Goal: Task Accomplishment & Management: Manage account settings

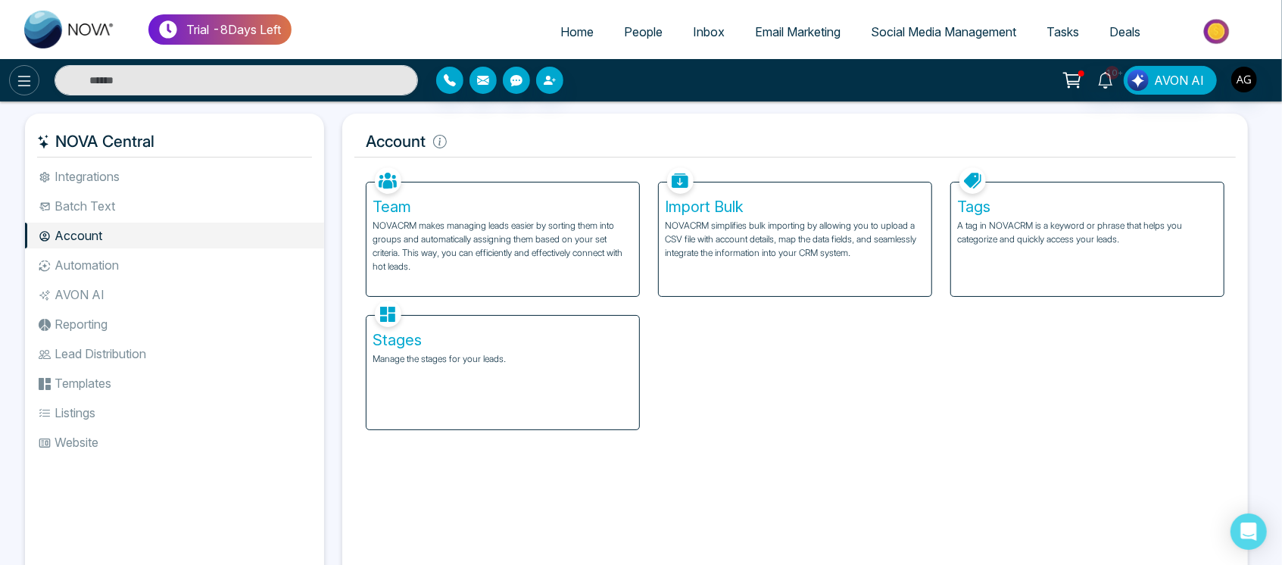
click at [24, 76] on icon at bounding box center [24, 81] width 13 height 11
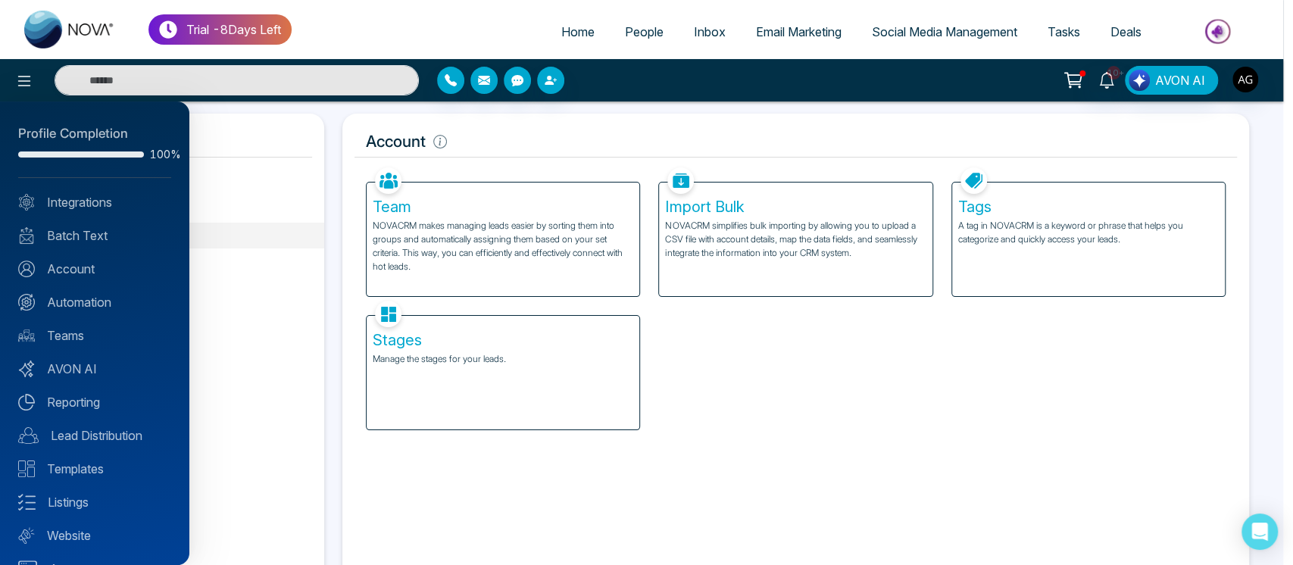
click at [303, 111] on div at bounding box center [646, 282] width 1293 height 565
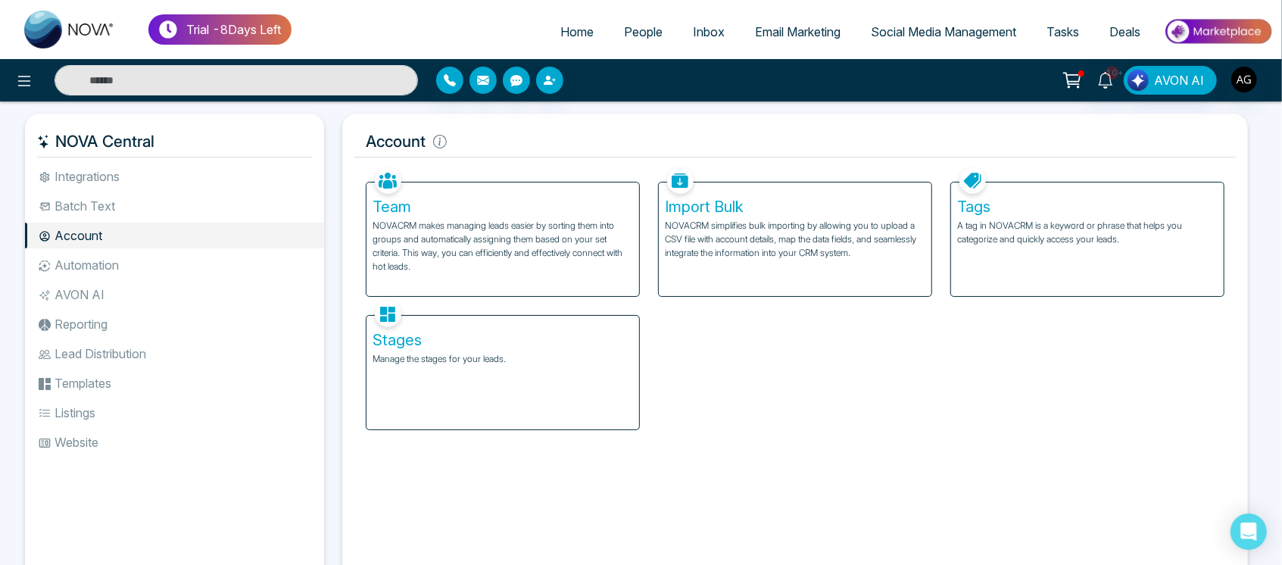
click at [245, 82] on input "text" at bounding box center [237, 80] width 364 height 30
type input "****"
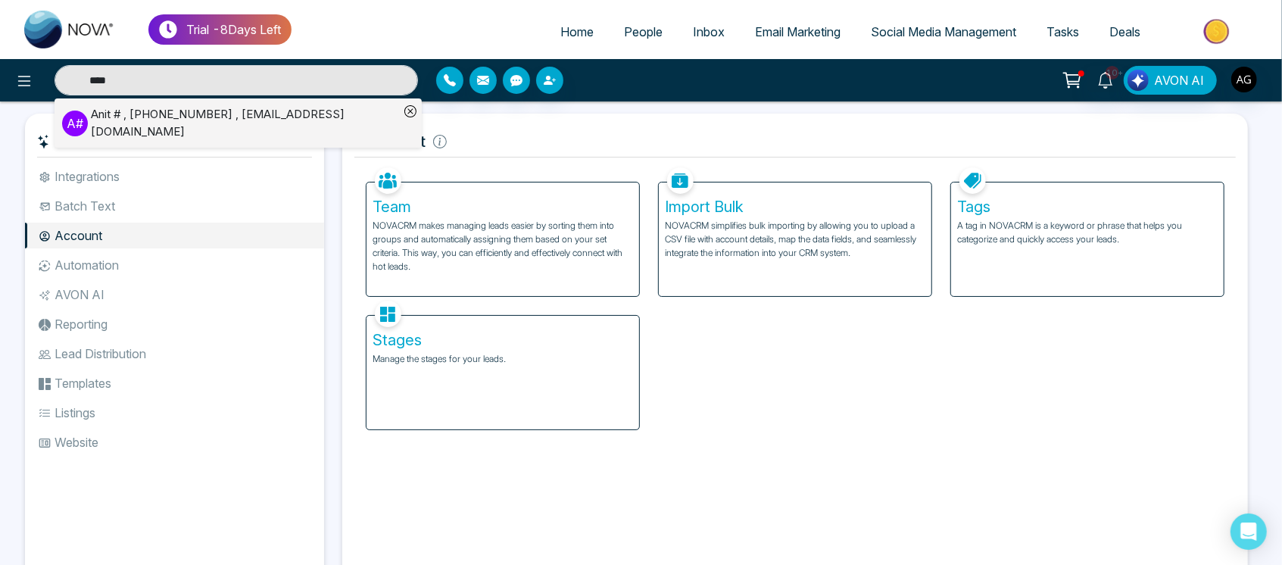
click at [167, 127] on div "Anit # , [PHONE_NUMBER] , [EMAIL_ADDRESS][DOMAIN_NAME]" at bounding box center [245, 123] width 308 height 34
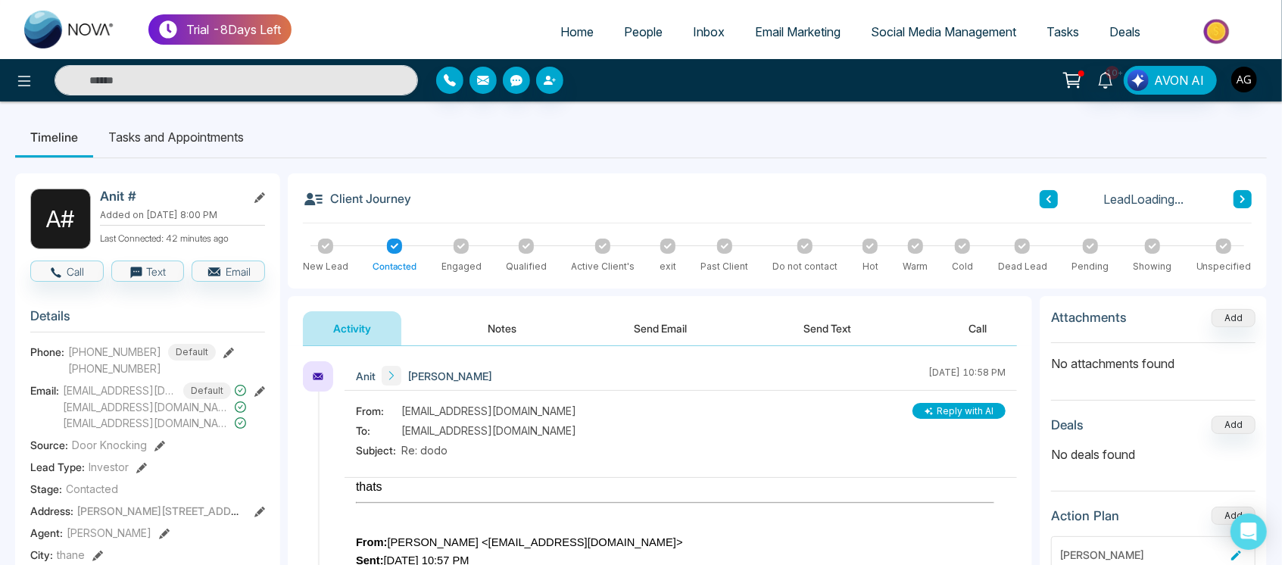
click at [566, 22] on link "Home" at bounding box center [577, 31] width 64 height 29
select select "*"
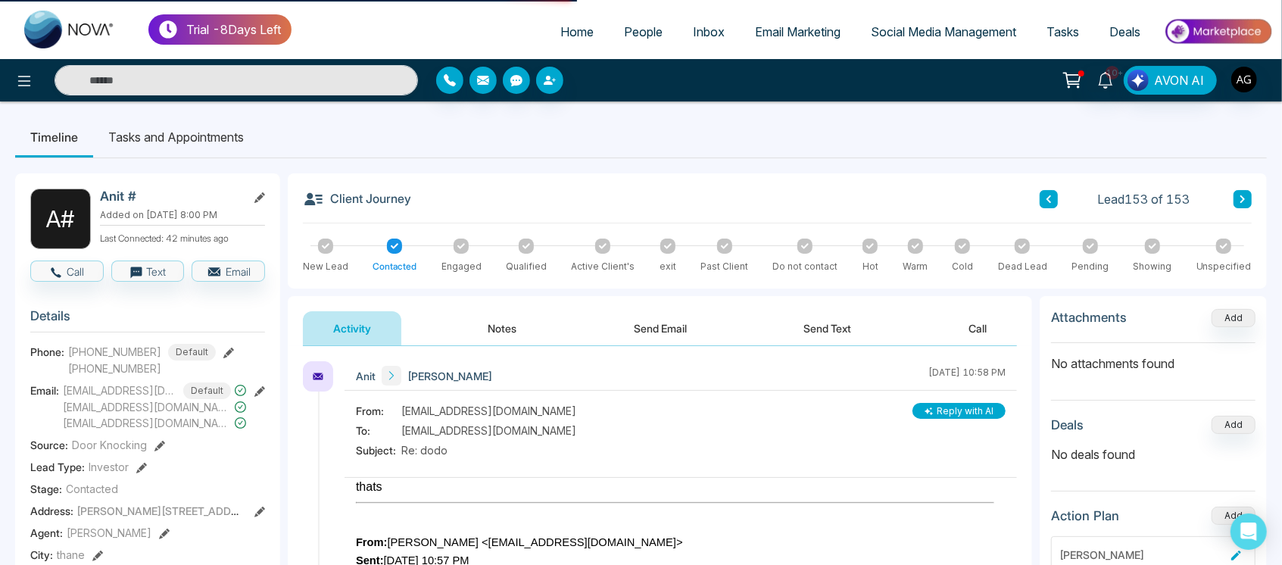
select select "*"
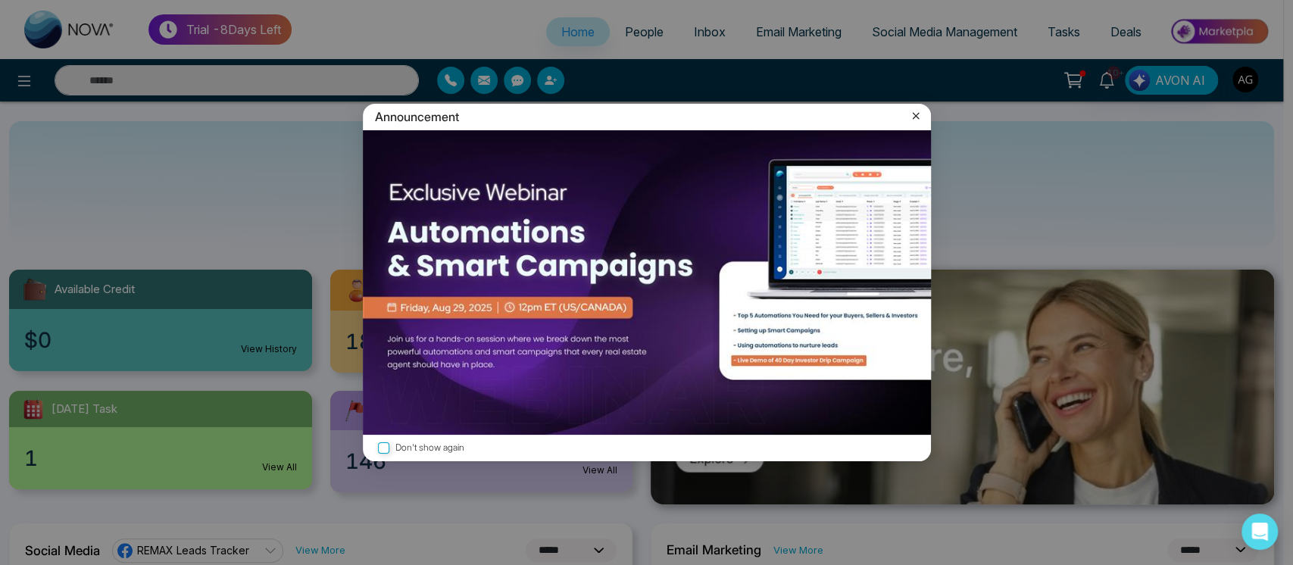
click at [911, 122] on icon at bounding box center [915, 115] width 15 height 15
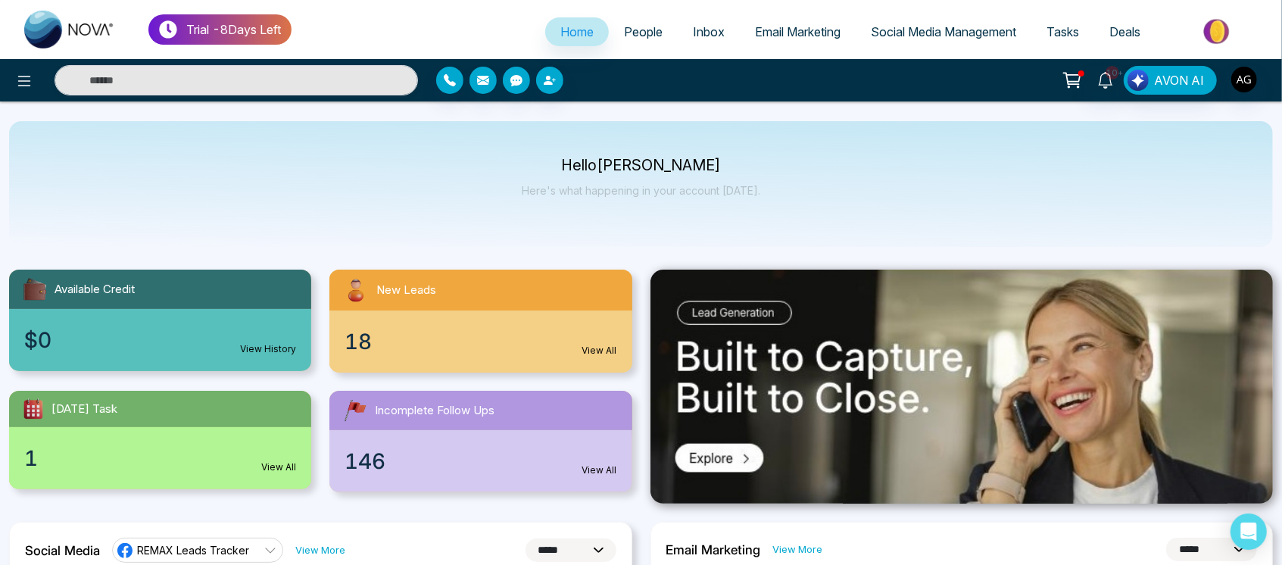
click at [575, 164] on p "Hello Anit Gupta" at bounding box center [641, 165] width 239 height 13
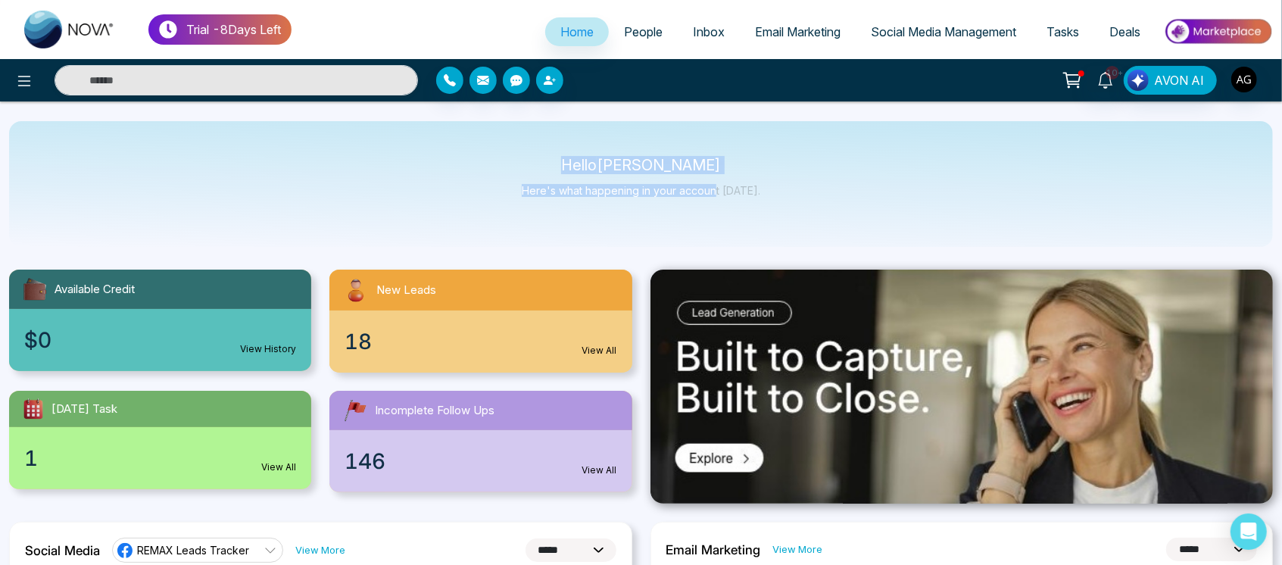
drag, startPoint x: 584, startPoint y: 167, endPoint x: 782, endPoint y: 197, distance: 200.0
click at [782, 197] on div "Hello Anit Gupta Here's what happening in your account today." at bounding box center [641, 184] width 1264 height 126
drag, startPoint x: 782, startPoint y: 197, endPoint x: 542, endPoint y: 149, distance: 244.8
click at [542, 149] on div "Hello Anit Gupta Here's what happening in your account today." at bounding box center [641, 184] width 1264 height 126
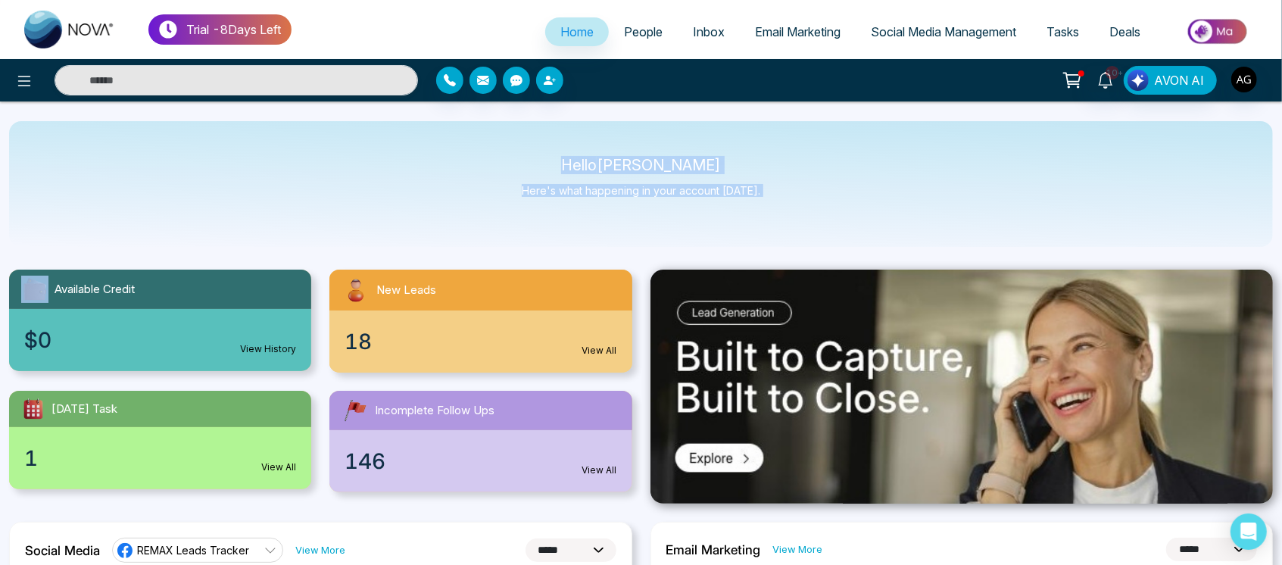
click at [586, 159] on p "Hello Anit Gupta" at bounding box center [641, 165] width 239 height 13
drag, startPoint x: 586, startPoint y: 158, endPoint x: 764, endPoint y: 191, distance: 180.2
click at [764, 191] on div "Hello Anit Gupta Here's what happening in your account today." at bounding box center [641, 184] width 1264 height 126
drag, startPoint x: 567, startPoint y: 161, endPoint x: 823, endPoint y: 207, distance: 260.9
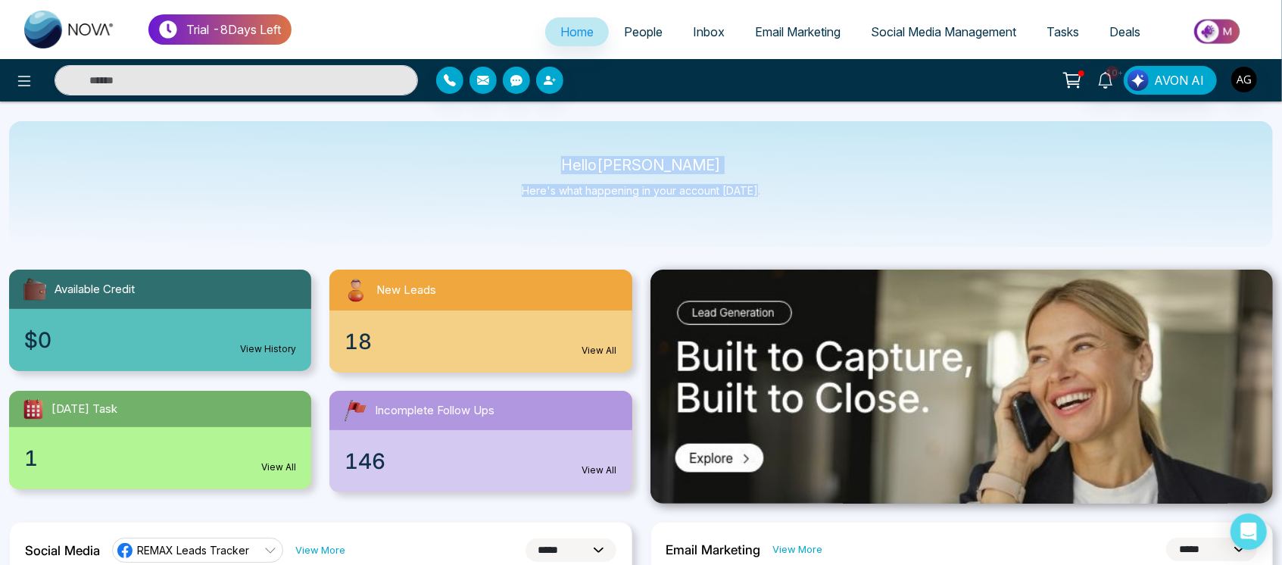
click at [823, 207] on div "Hello Anit Gupta Here's what happening in your account today." at bounding box center [641, 184] width 1264 height 126
drag, startPoint x: 823, startPoint y: 207, endPoint x: 561, endPoint y: 151, distance: 268.0
click at [561, 151] on div "Hello Anit Gupta Here's what happening in your account today." at bounding box center [641, 184] width 1264 height 126
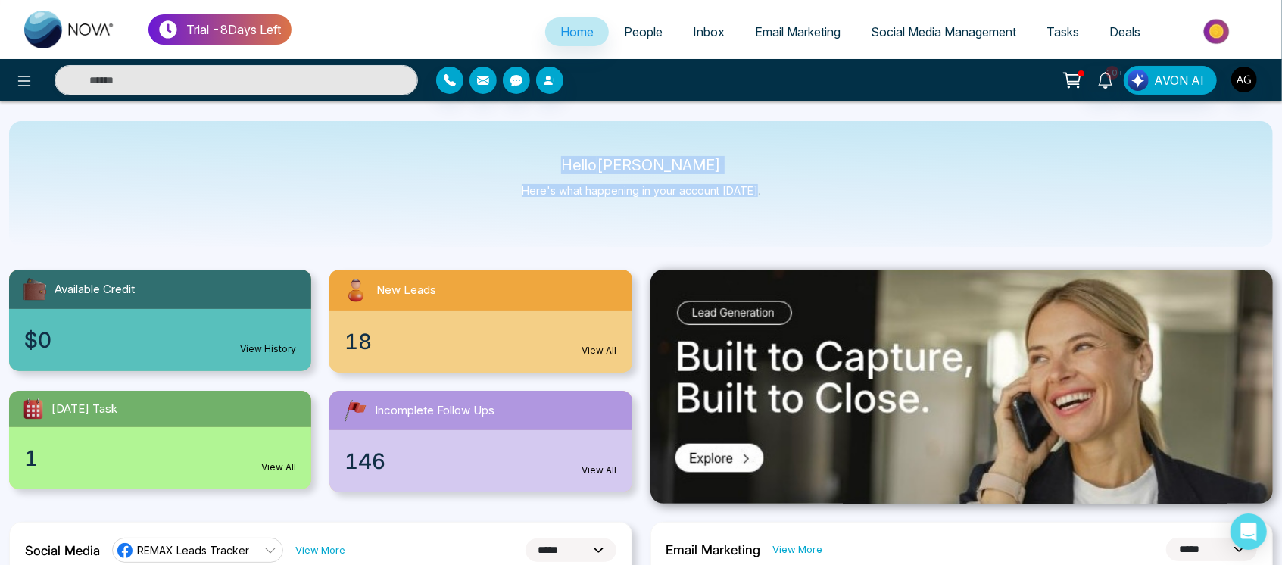
drag, startPoint x: 573, startPoint y: 158, endPoint x: 794, endPoint y: 217, distance: 228.2
click at [794, 217] on div "Hello Anit Gupta Here's what happening in your account today." at bounding box center [641, 184] width 1264 height 126
drag, startPoint x: 794, startPoint y: 217, endPoint x: 526, endPoint y: 160, distance: 274.1
click at [526, 160] on div "Hello Anit Gupta Here's what happening in your account today." at bounding box center [641, 184] width 1264 height 126
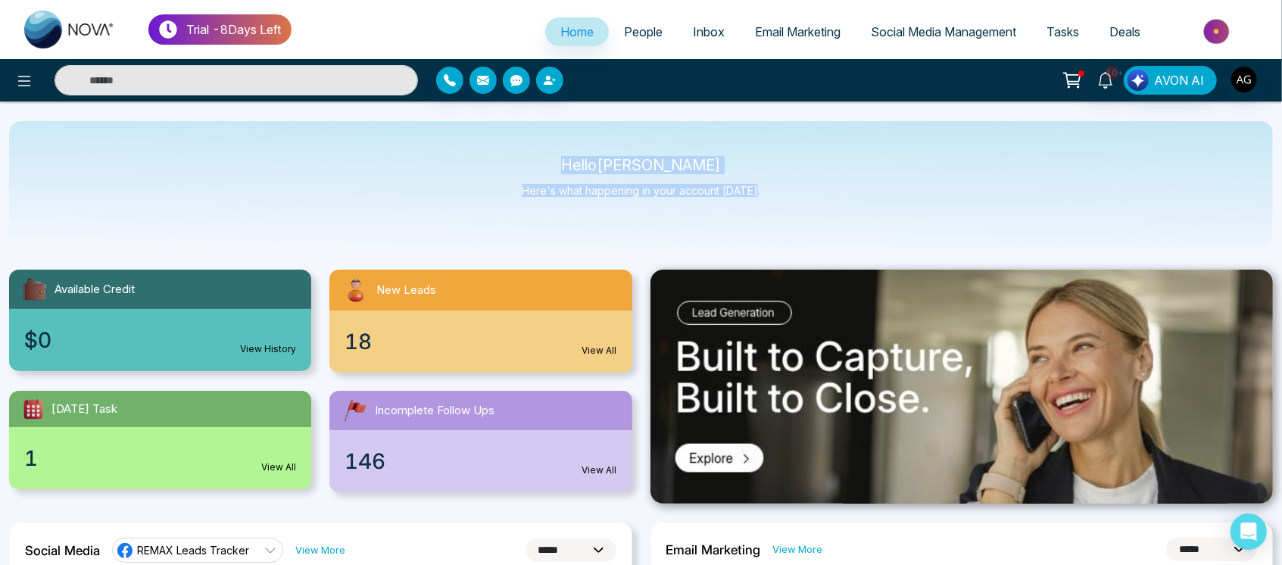
click at [526, 160] on p "Hello Anit Gupta" at bounding box center [641, 165] width 239 height 13
drag, startPoint x: 570, startPoint y: 165, endPoint x: 754, endPoint y: 189, distance: 185.6
click at [754, 189] on div "Hello Anit Gupta Here's what happening in your account today." at bounding box center [641, 184] width 239 height 50
click at [754, 189] on p "Here's what happening in your account [DATE]." at bounding box center [641, 190] width 239 height 13
drag, startPoint x: 586, startPoint y: 161, endPoint x: 774, endPoint y: 197, distance: 191.3
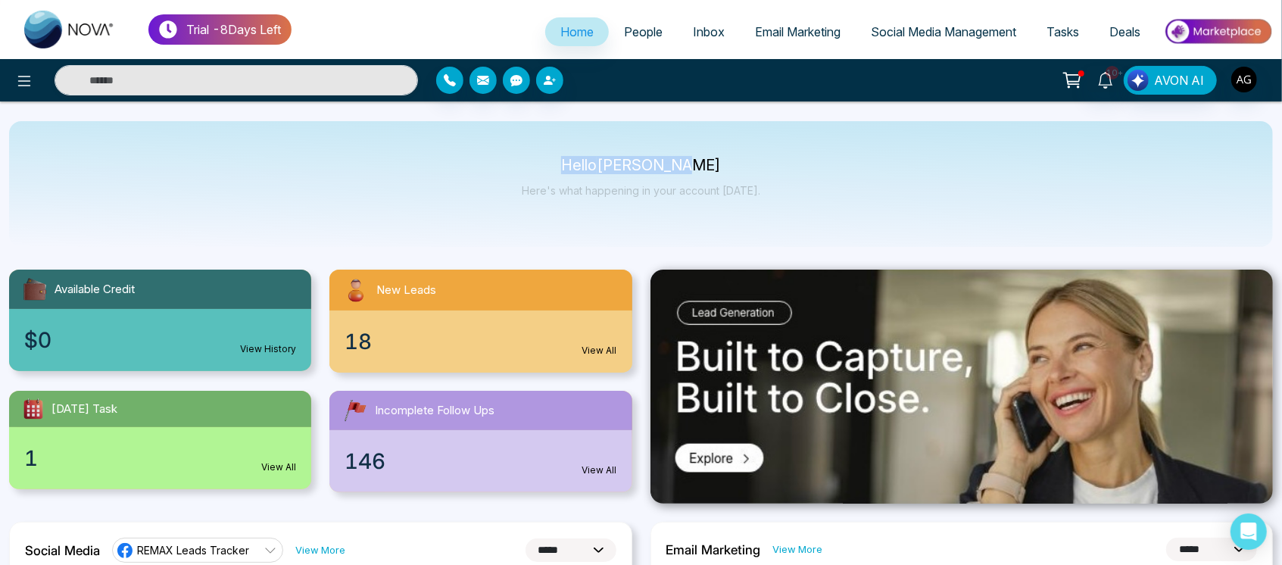
click at [774, 197] on div "Hello Anit Gupta Here's what happening in your account today." at bounding box center [641, 184] width 1264 height 126
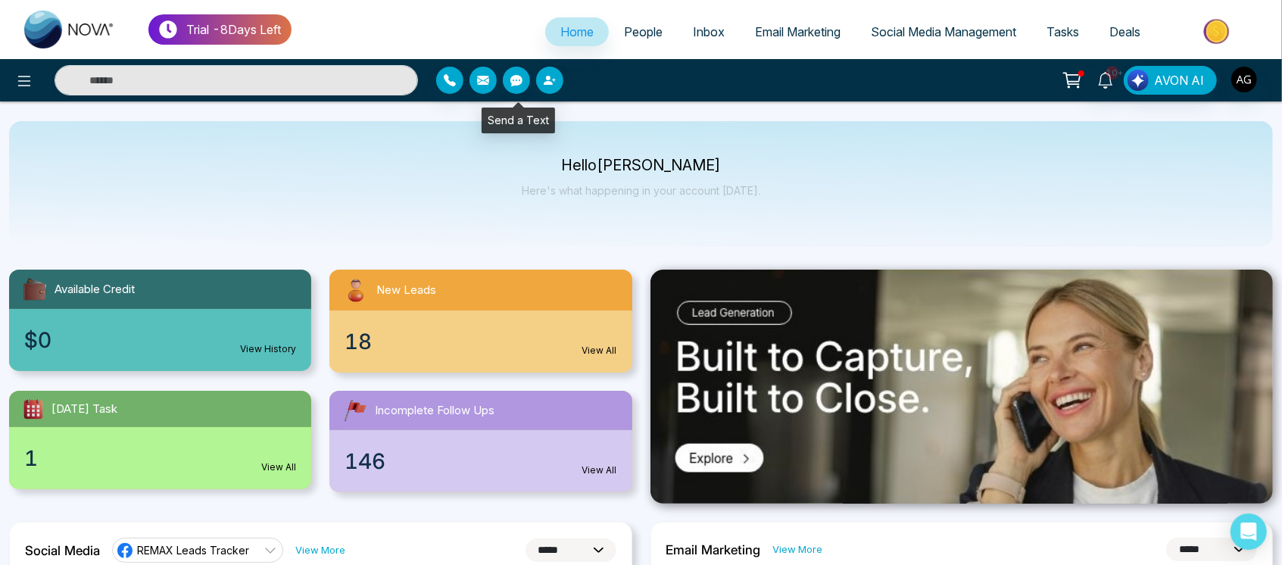
click at [517, 85] on icon "button" at bounding box center [517, 80] width 12 height 11
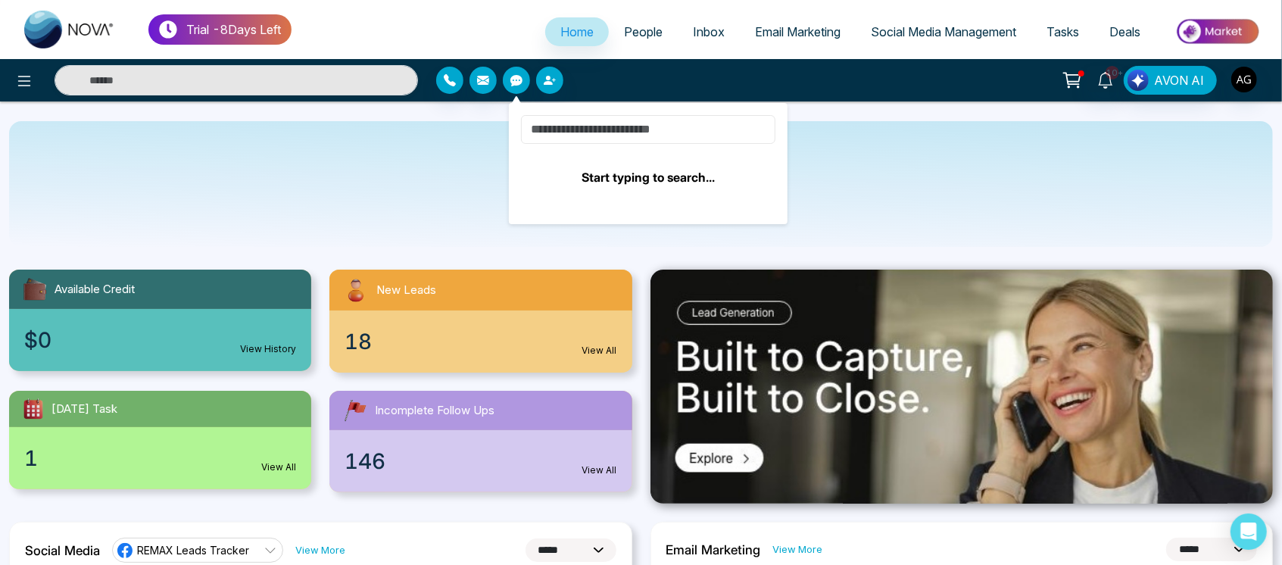
click at [588, 142] on input at bounding box center [648, 129] width 255 height 29
click at [601, 132] on input at bounding box center [648, 129] width 255 height 29
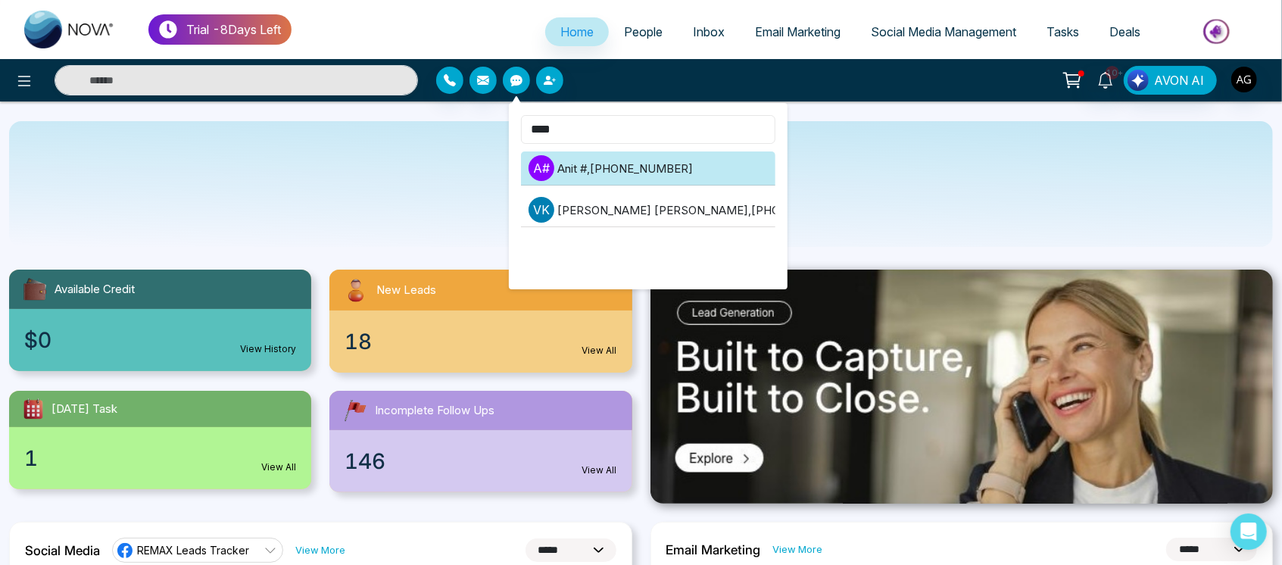
type input "****"
click at [636, 167] on li "A # Anit # , +919930053035" at bounding box center [648, 169] width 255 height 34
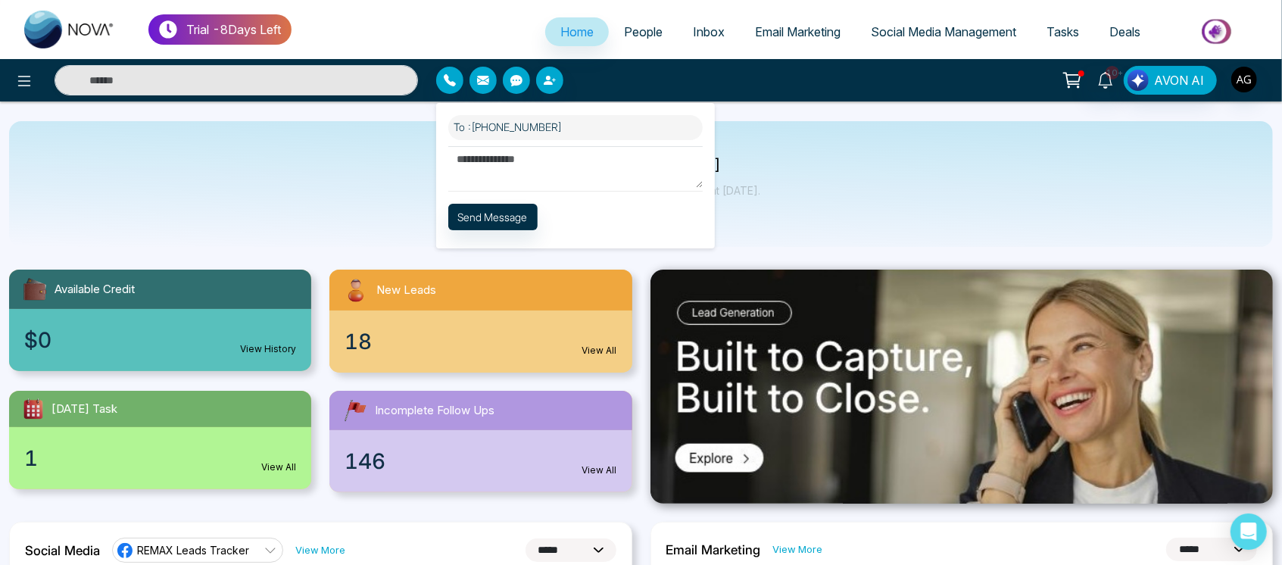
click at [589, 179] on textarea at bounding box center [575, 167] width 255 height 42
type textarea "**"
click at [514, 215] on button "Send Message" at bounding box center [492, 217] width 89 height 27
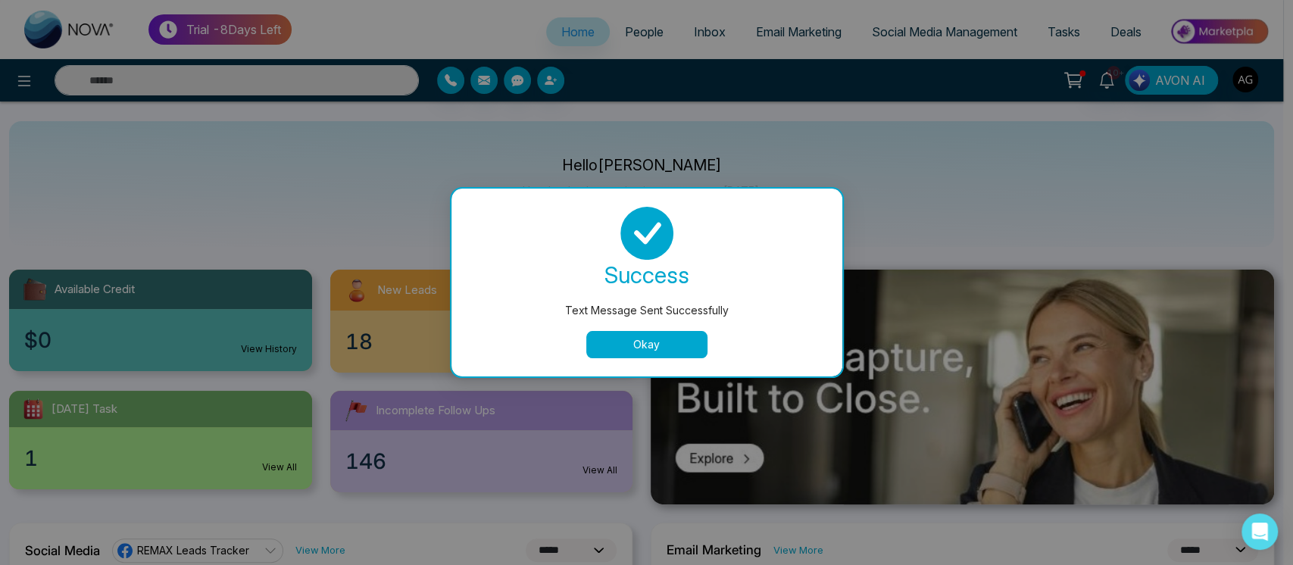
click at [680, 339] on button "Okay" at bounding box center [646, 344] width 121 height 27
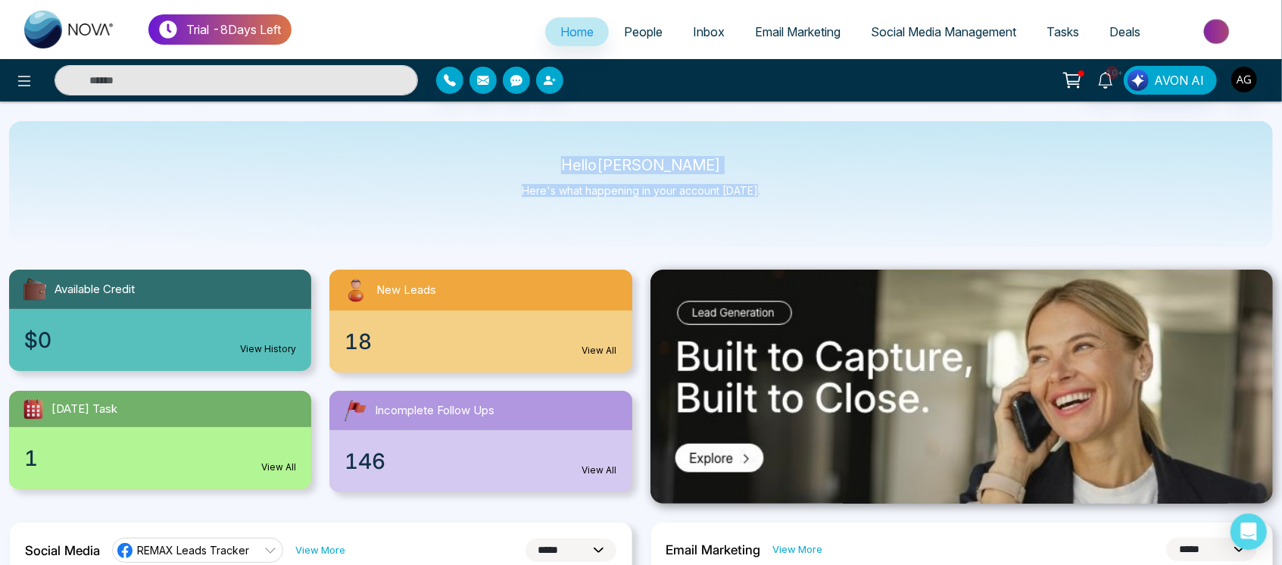
drag, startPoint x: 575, startPoint y: 155, endPoint x: 788, endPoint y: 201, distance: 217.8
click at [788, 201] on div "Hello Anit Gupta Here's what happening in your account today." at bounding box center [641, 184] width 1264 height 126
drag, startPoint x: 788, startPoint y: 201, endPoint x: 549, endPoint y: 130, distance: 248.8
click at [549, 130] on div "Hello Anit Gupta Here's what happening in your account today." at bounding box center [641, 184] width 1264 height 126
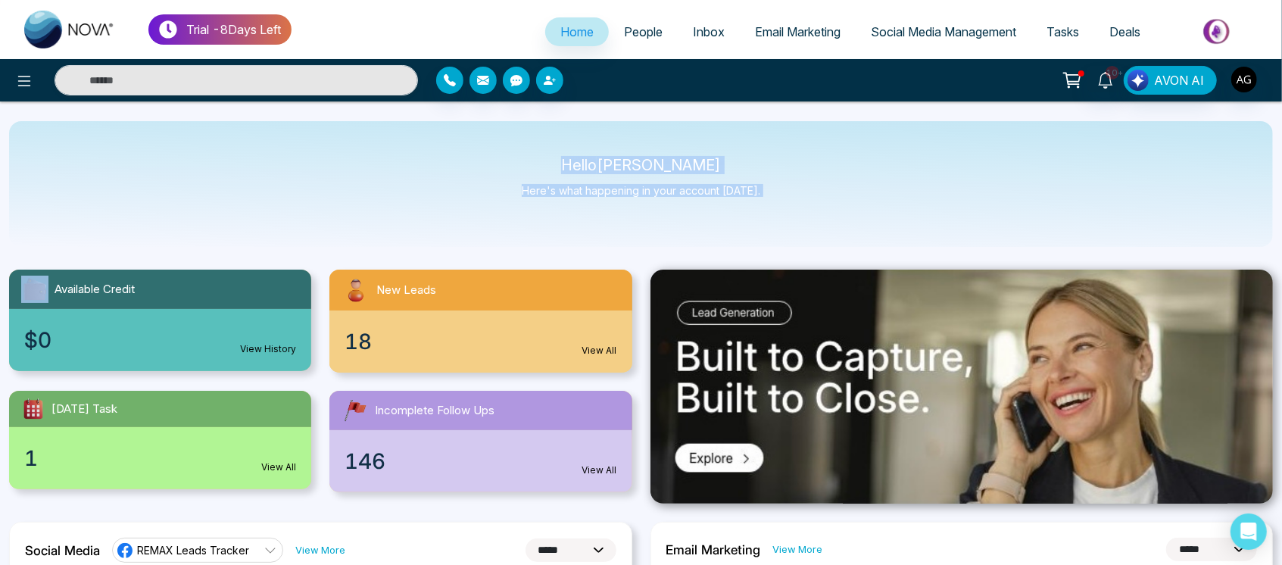
click at [448, 196] on div "Hello Anit Gupta Here's what happening in your account today." at bounding box center [641, 184] width 1264 height 126
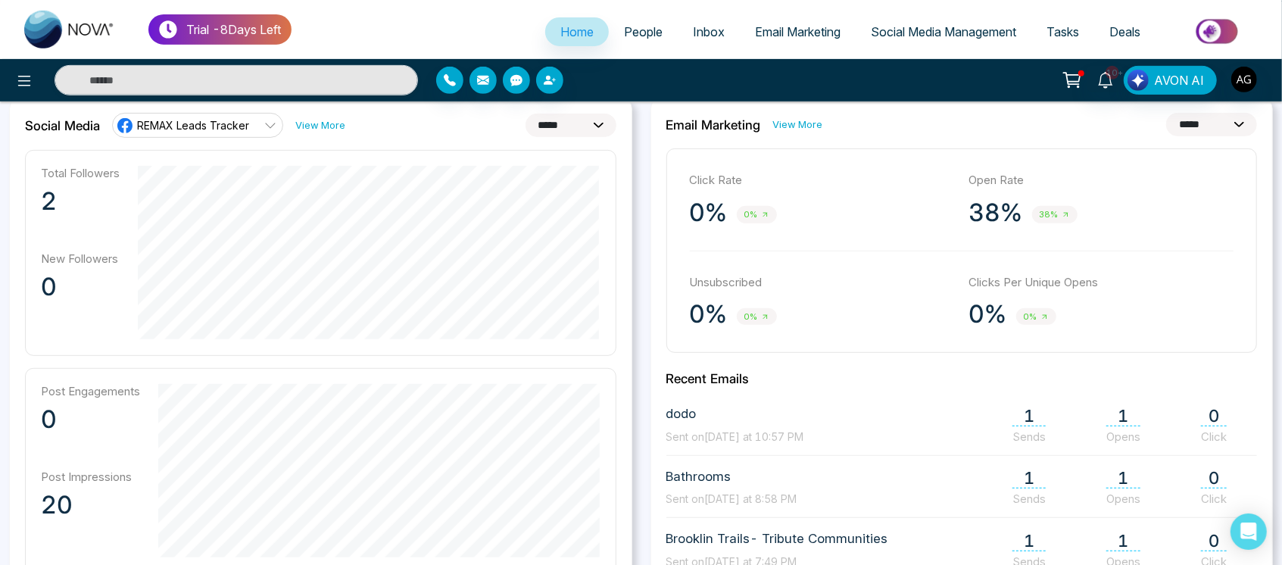
scroll to position [426, 0]
drag, startPoint x: 111, startPoint y: 314, endPoint x: 614, endPoint y: 348, distance: 504.1
click at [614, 348] on div "Total Followers 2 New Followers 0" at bounding box center [321, 252] width 592 height 206
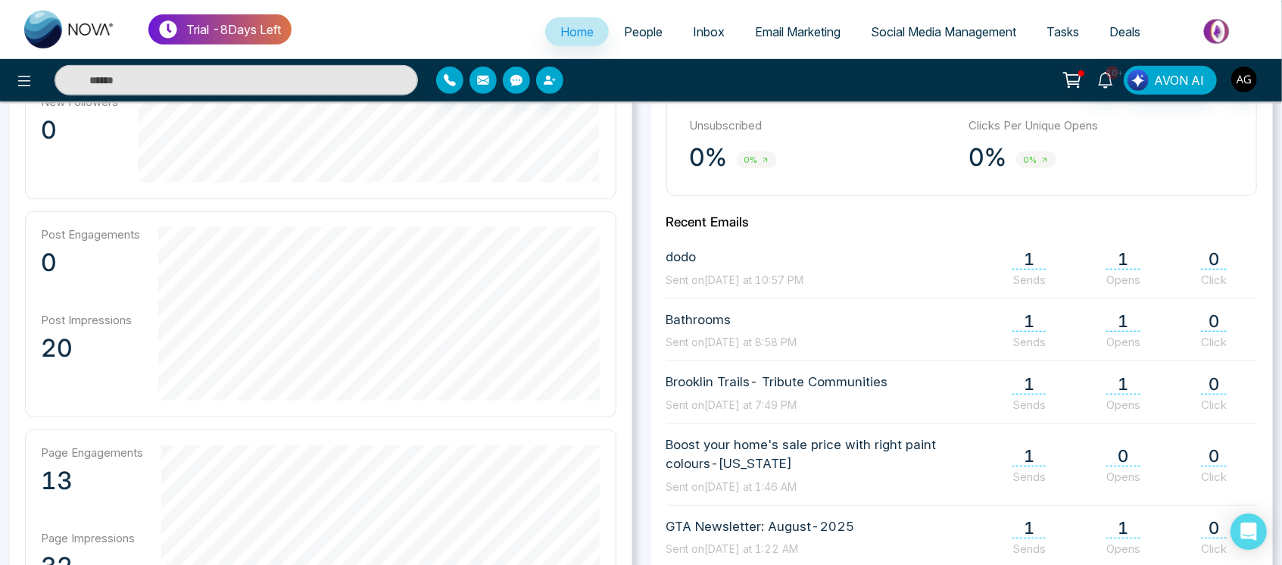
scroll to position [574, 0]
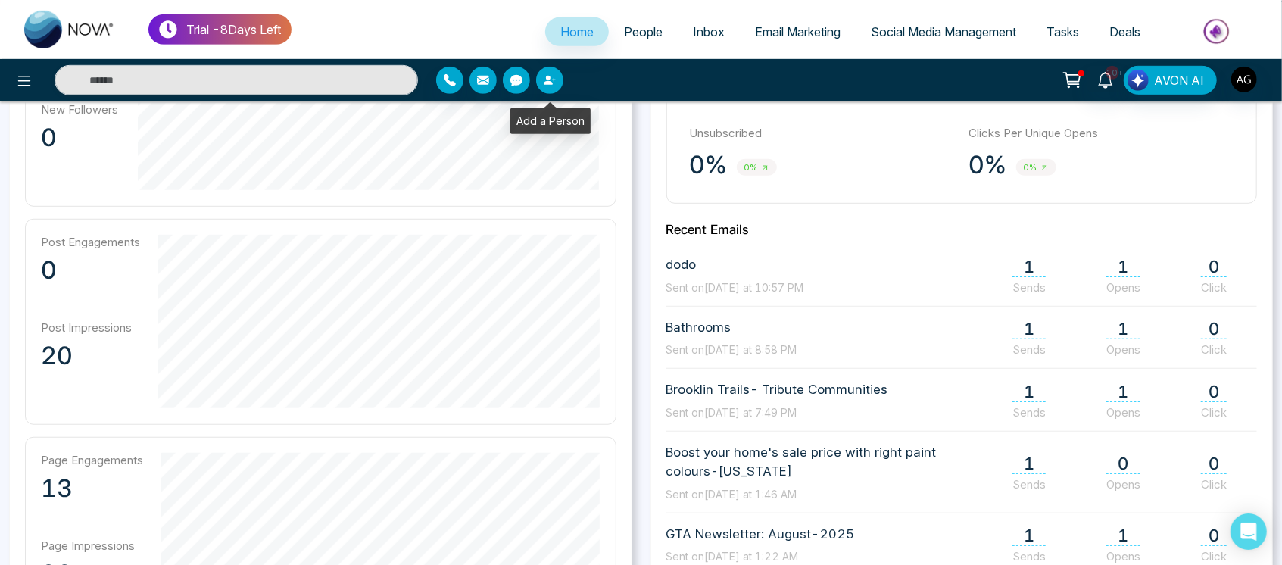
click at [560, 81] on button "button" at bounding box center [549, 80] width 27 height 27
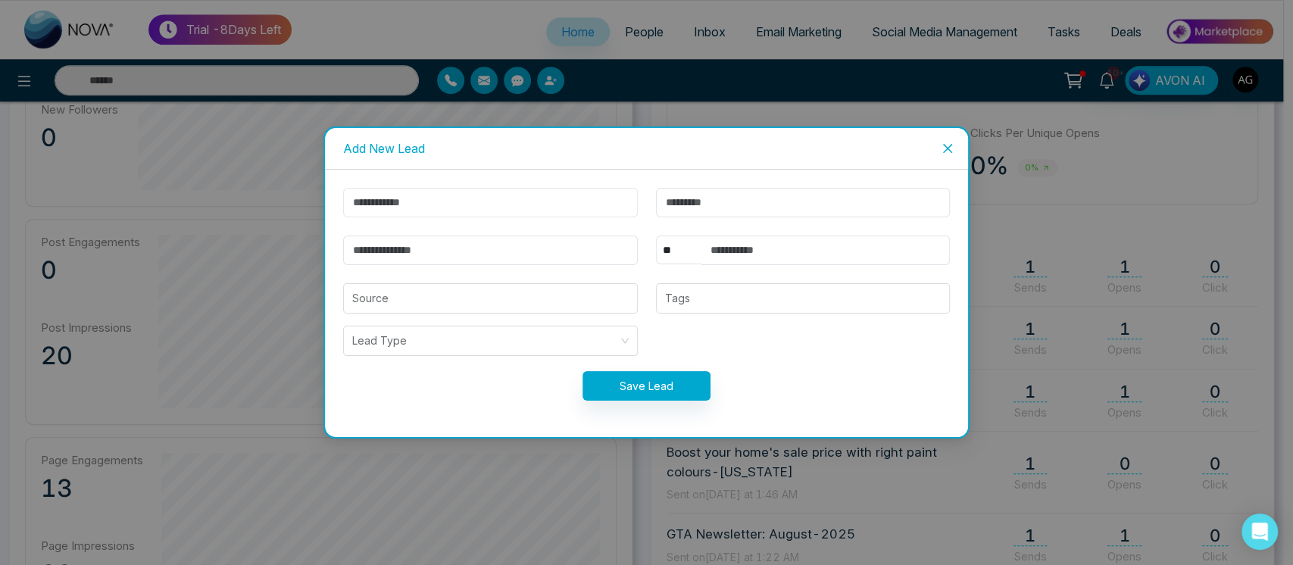
click at [541, 209] on input "text" at bounding box center [490, 203] width 295 height 30
click at [677, 379] on button "Save Lead" at bounding box center [647, 386] width 128 height 30
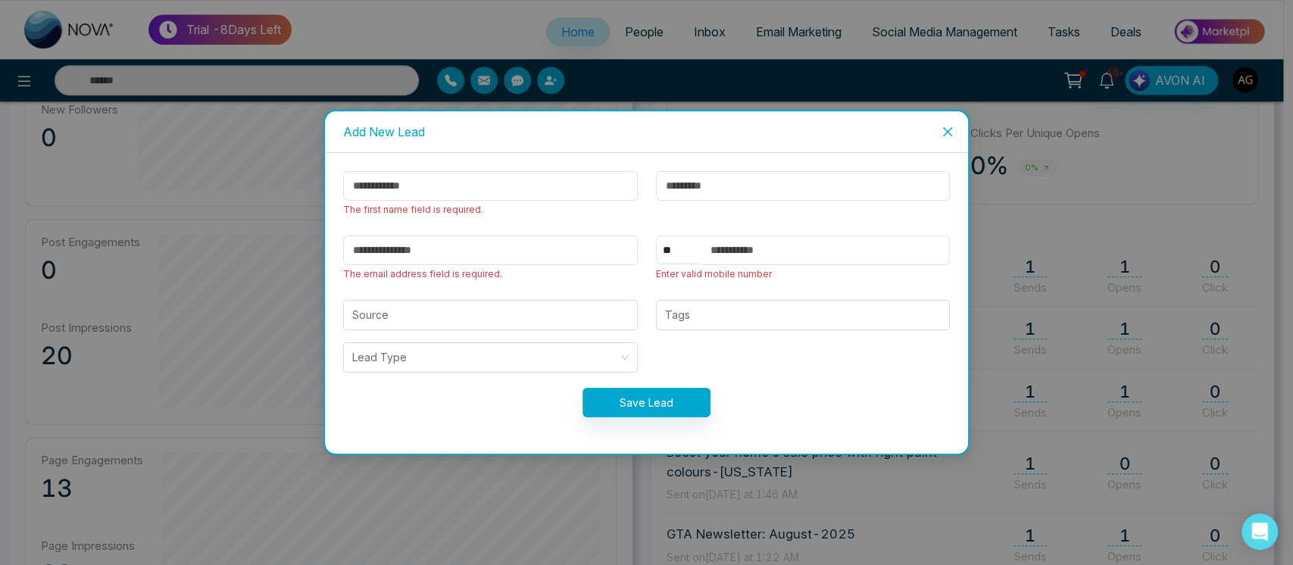
click at [677, 379] on form "The first name field is required. The email address field is required. ** **** …" at bounding box center [647, 303] width 626 height 264
click at [959, 136] on span "Close" at bounding box center [947, 131] width 41 height 41
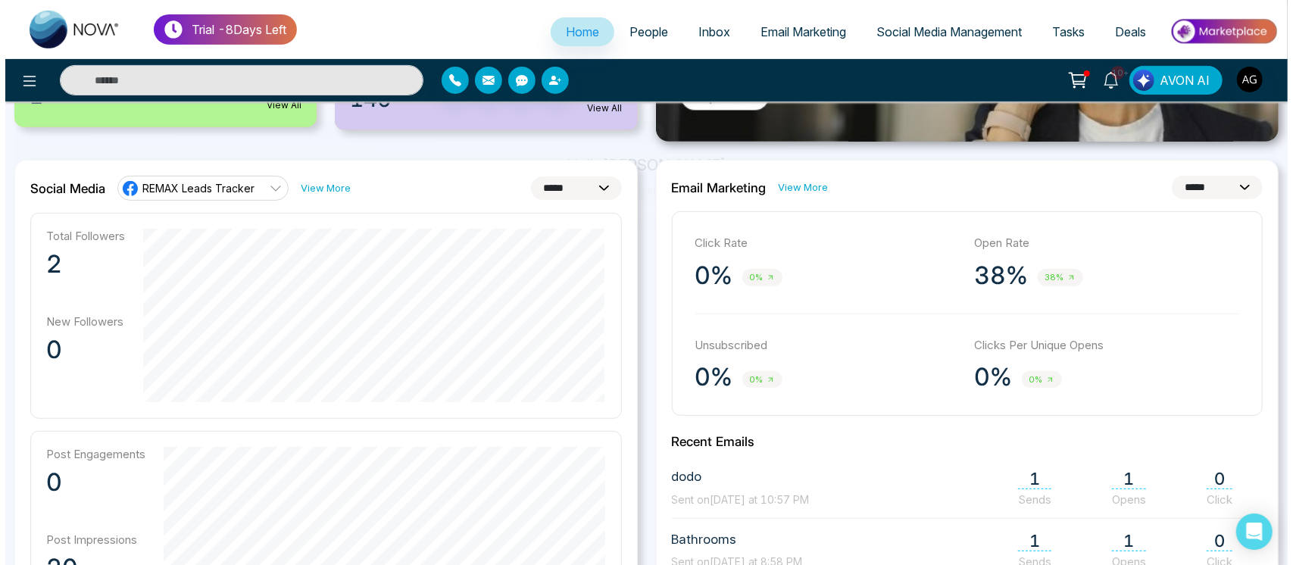
scroll to position [0, 0]
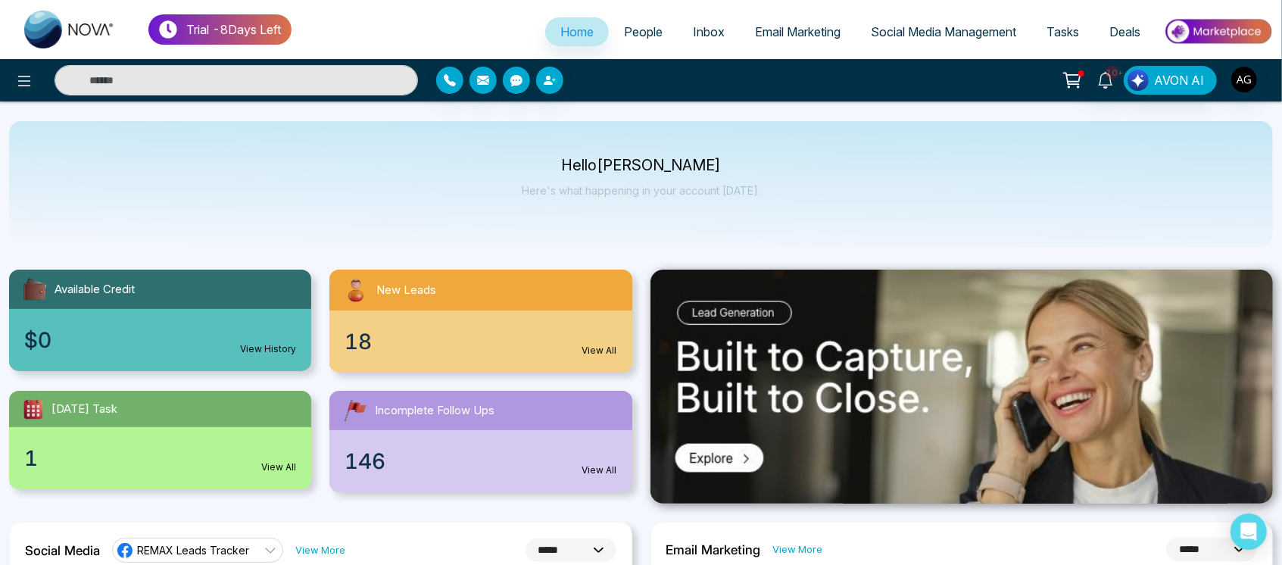
click at [630, 30] on span "People" at bounding box center [643, 31] width 39 height 15
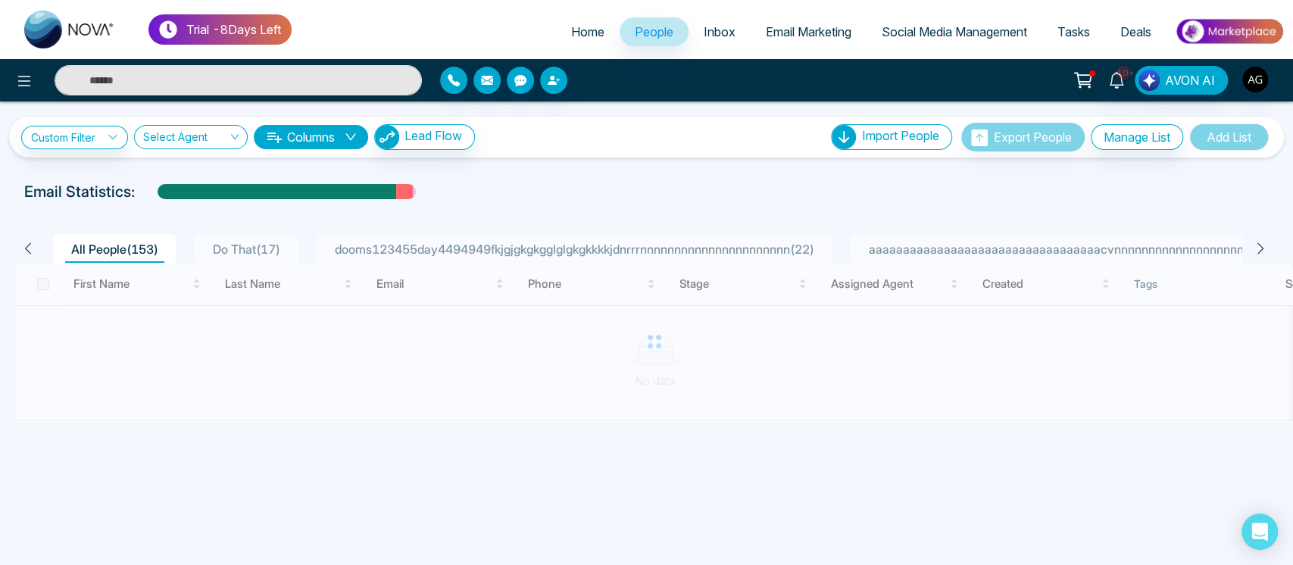
click at [111, 152] on div "**********" at bounding box center [646, 137] width 1275 height 41
click at [109, 139] on icon at bounding box center [113, 137] width 11 height 11
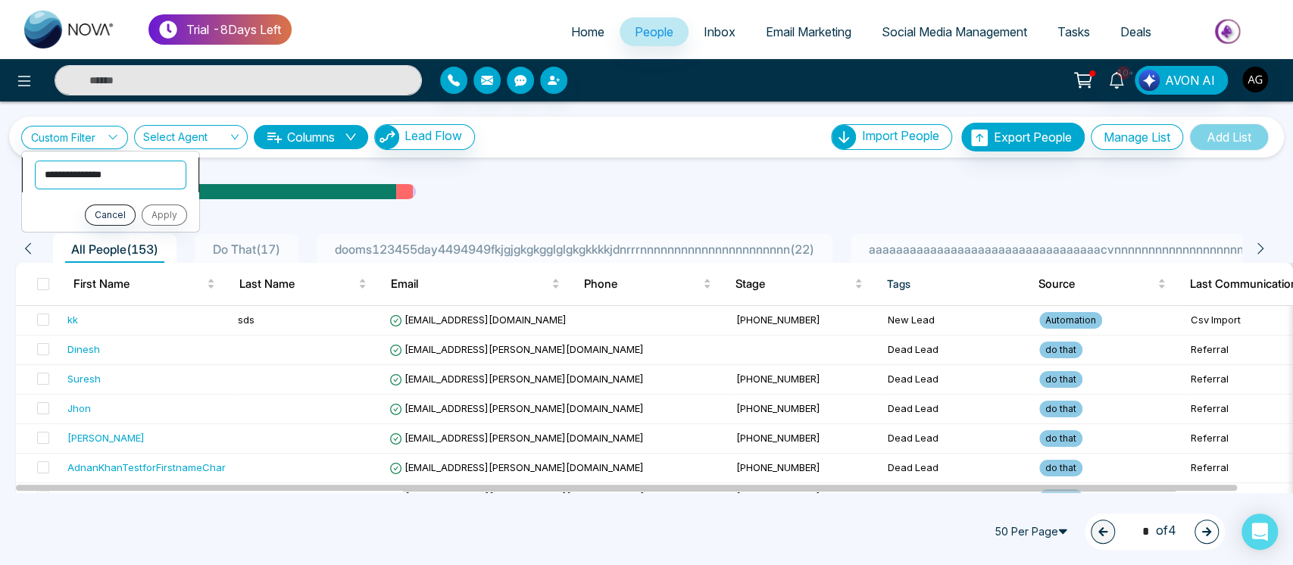
click at [116, 174] on select "**********" at bounding box center [111, 174] width 152 height 29
select select "**********"
click at [35, 160] on select "**********" at bounding box center [111, 174] width 152 height 29
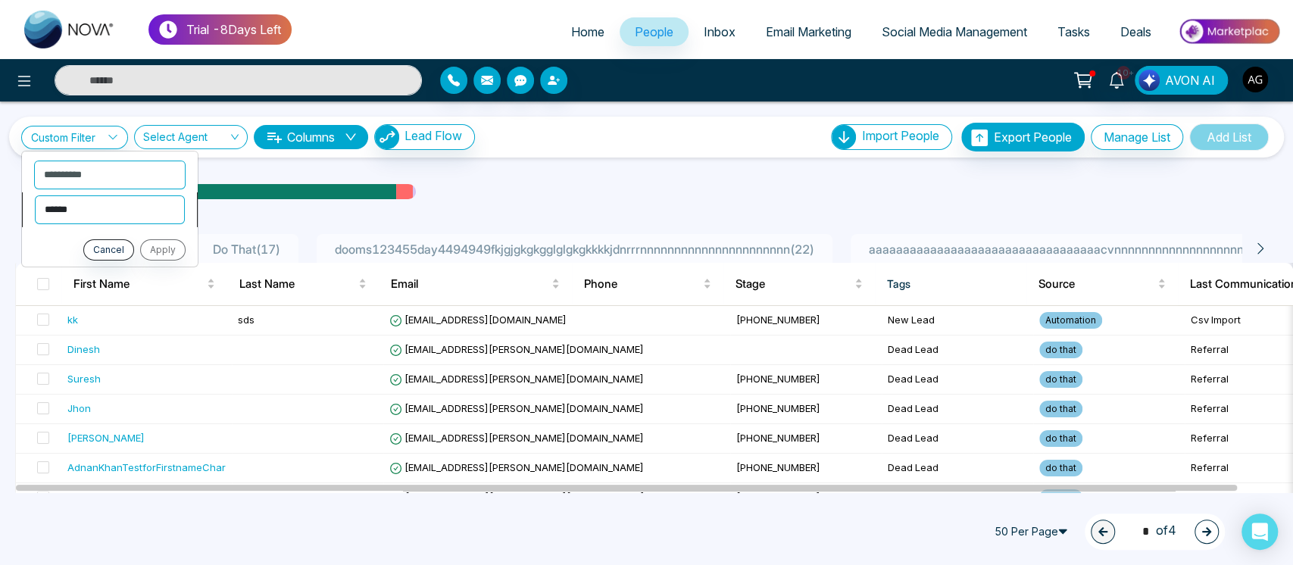
click at [136, 209] on select "**********" at bounding box center [110, 209] width 150 height 29
click at [35, 195] on select "**********" at bounding box center [110, 209] width 150 height 29
click at [118, 207] on select "**********" at bounding box center [110, 209] width 150 height 29
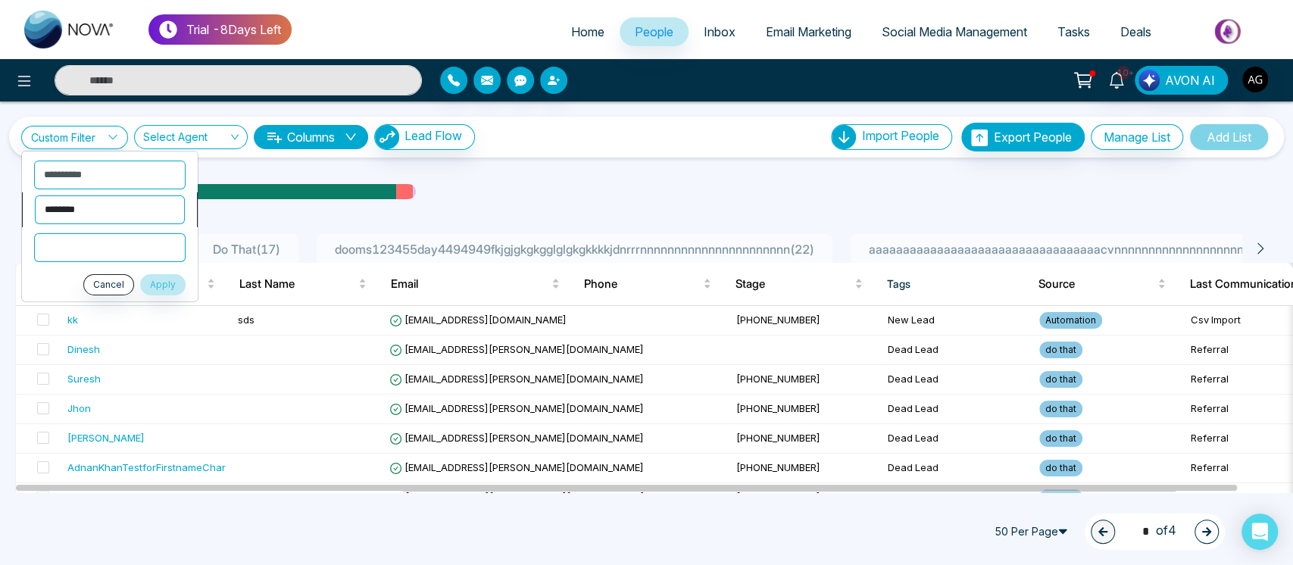
click at [118, 207] on select "**********" at bounding box center [110, 209] width 150 height 29
select select "********"
click at [35, 195] on select "**********" at bounding box center [110, 209] width 150 height 29
click at [172, 240] on button "Apply" at bounding box center [162, 249] width 45 height 21
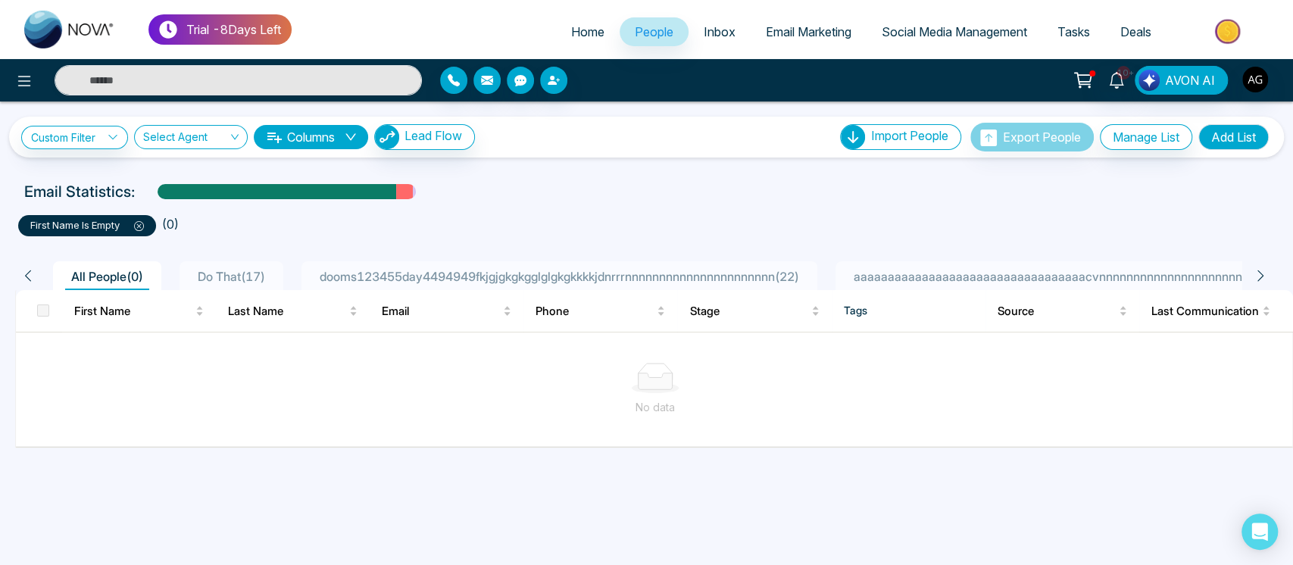
click at [144, 226] on icon at bounding box center [139, 226] width 10 height 10
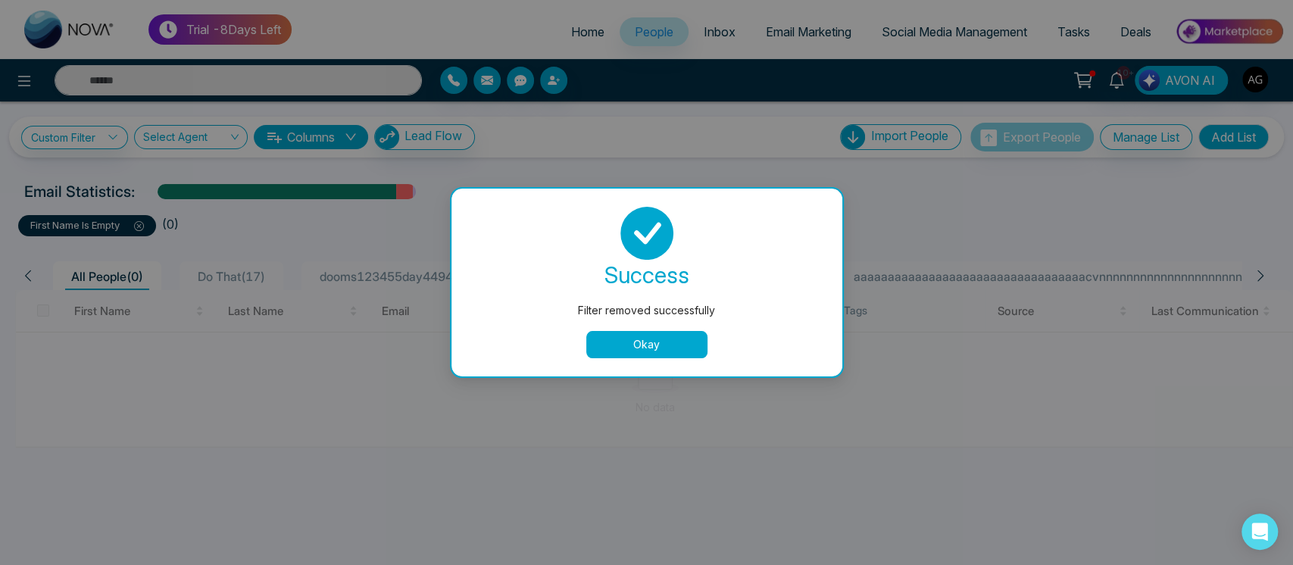
click at [616, 345] on button "Okay" at bounding box center [646, 344] width 121 height 27
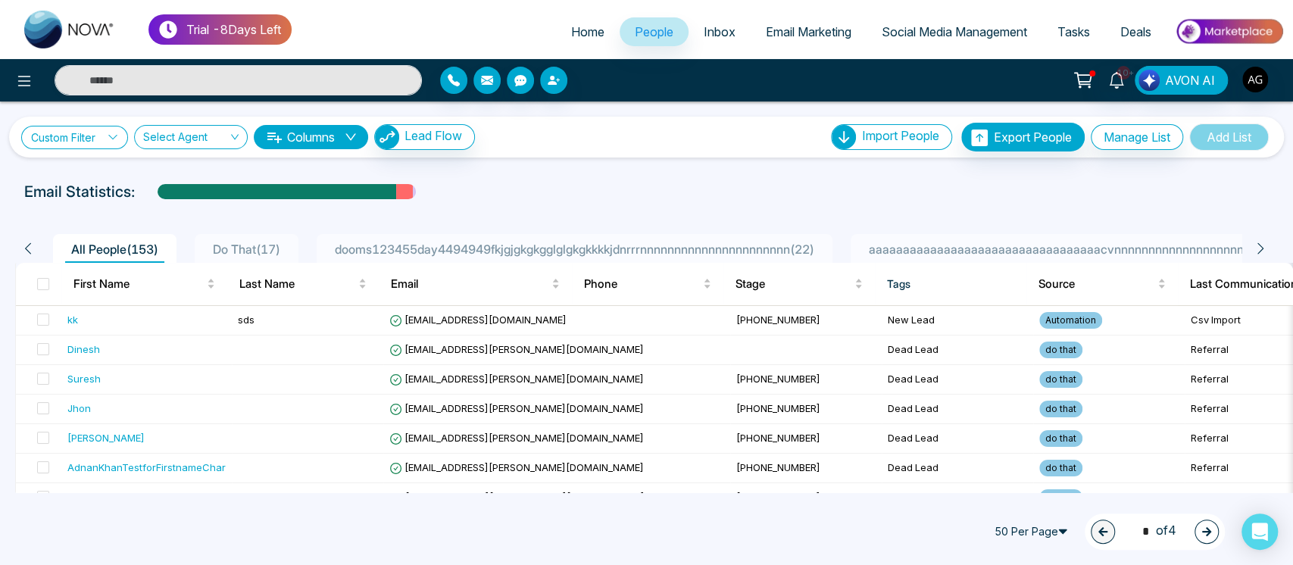
click at [67, 142] on link "Custom Filter" at bounding box center [74, 137] width 107 height 23
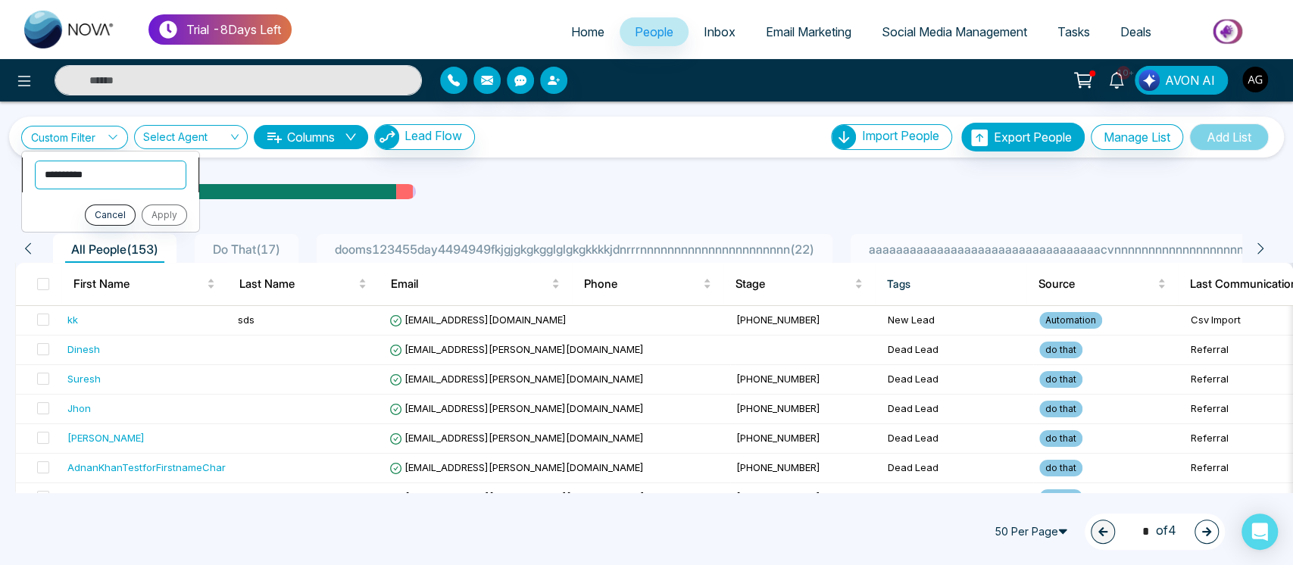
click at [107, 183] on select "**********" at bounding box center [111, 174] width 152 height 29
select select "*********"
click at [35, 160] on select "**********" at bounding box center [111, 174] width 152 height 29
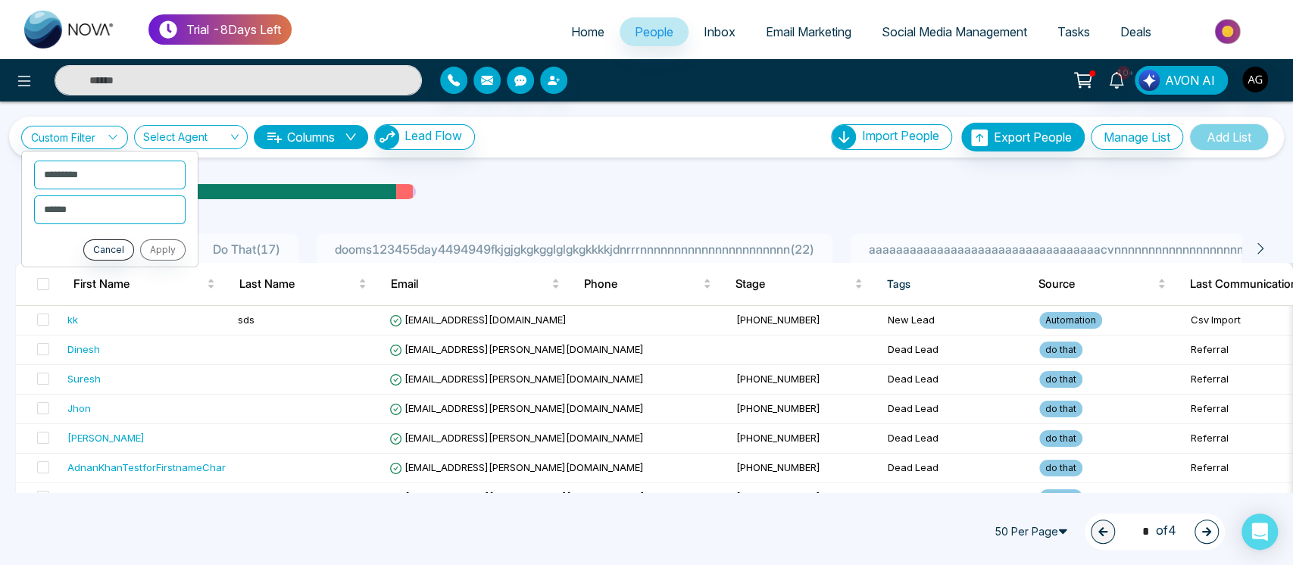
drag, startPoint x: 134, startPoint y: 191, endPoint x: 144, endPoint y: 202, distance: 15.0
click at [144, 202] on li "**********" at bounding box center [110, 209] width 176 height 35
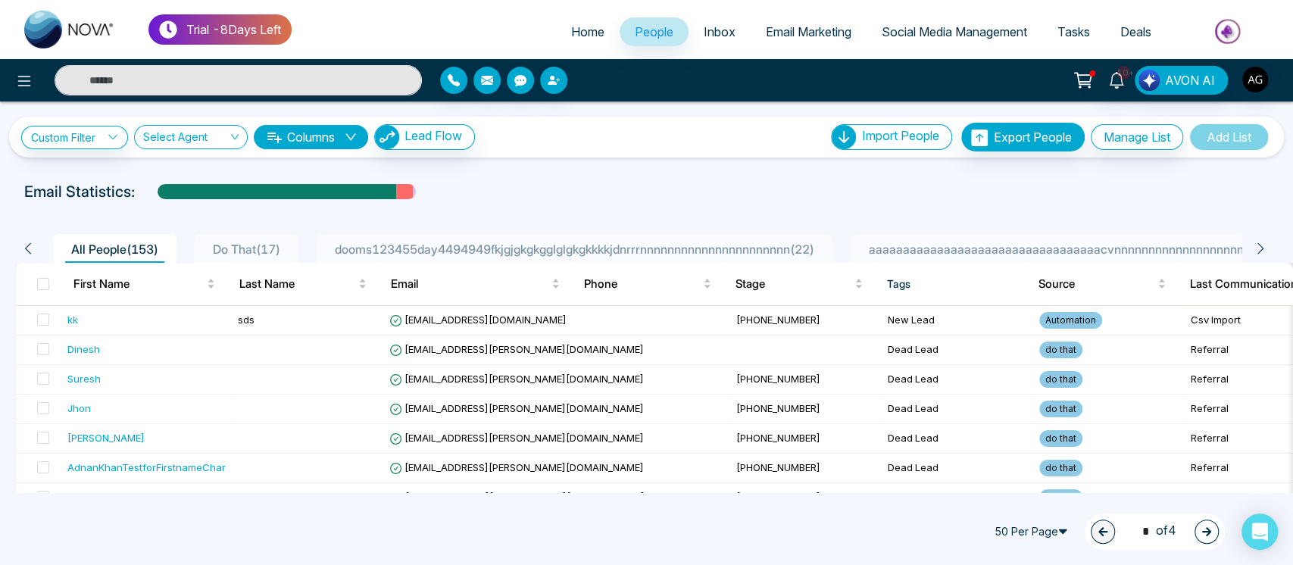
click at [144, 203] on div at bounding box center [646, 206] width 1275 height 6
click at [92, 142] on link "Custom Filter" at bounding box center [74, 137] width 107 height 23
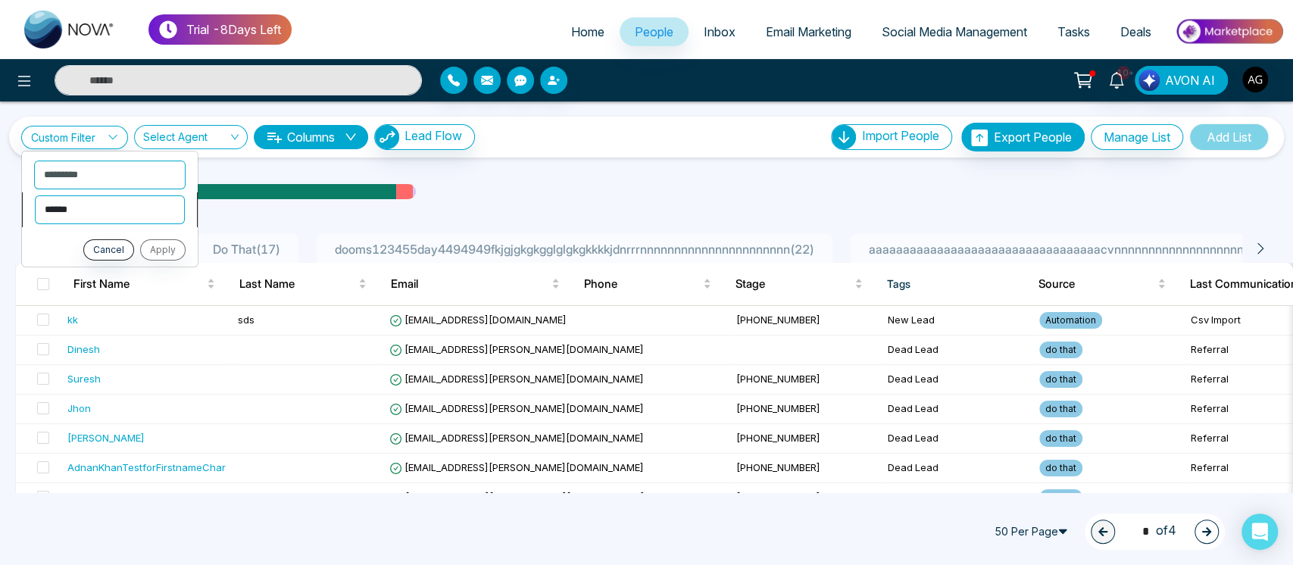
click at [105, 218] on select "**********" at bounding box center [110, 209] width 150 height 29
select select "********"
click at [35, 195] on select "**********" at bounding box center [110, 209] width 150 height 29
click at [171, 245] on button "Apply" at bounding box center [162, 249] width 45 height 21
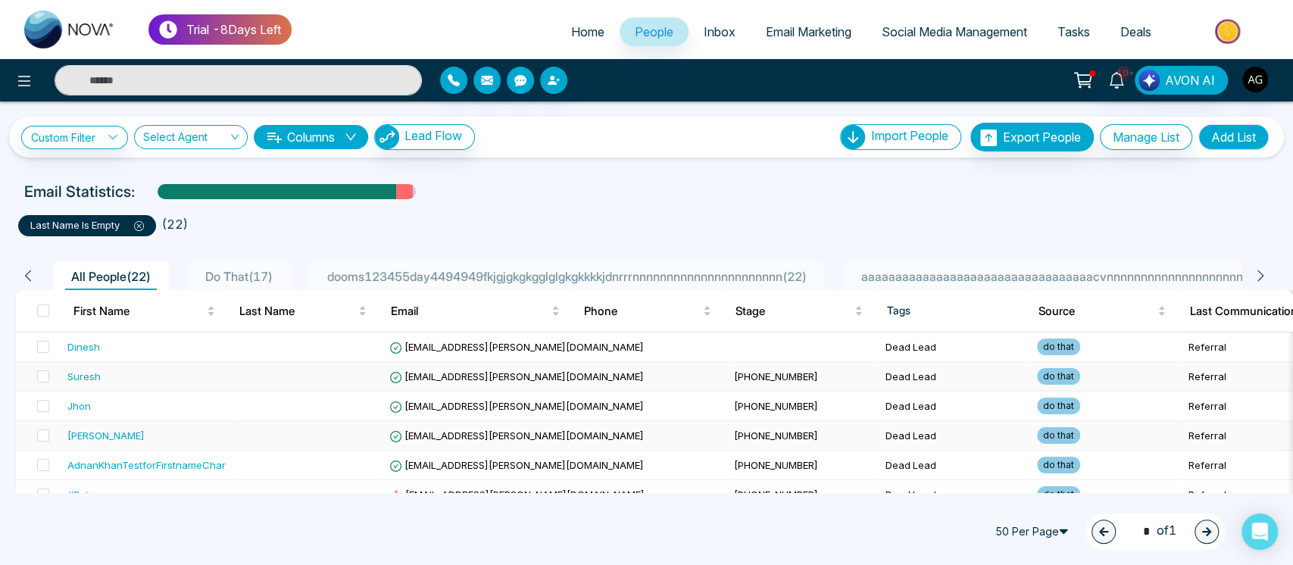
scroll to position [80, 0]
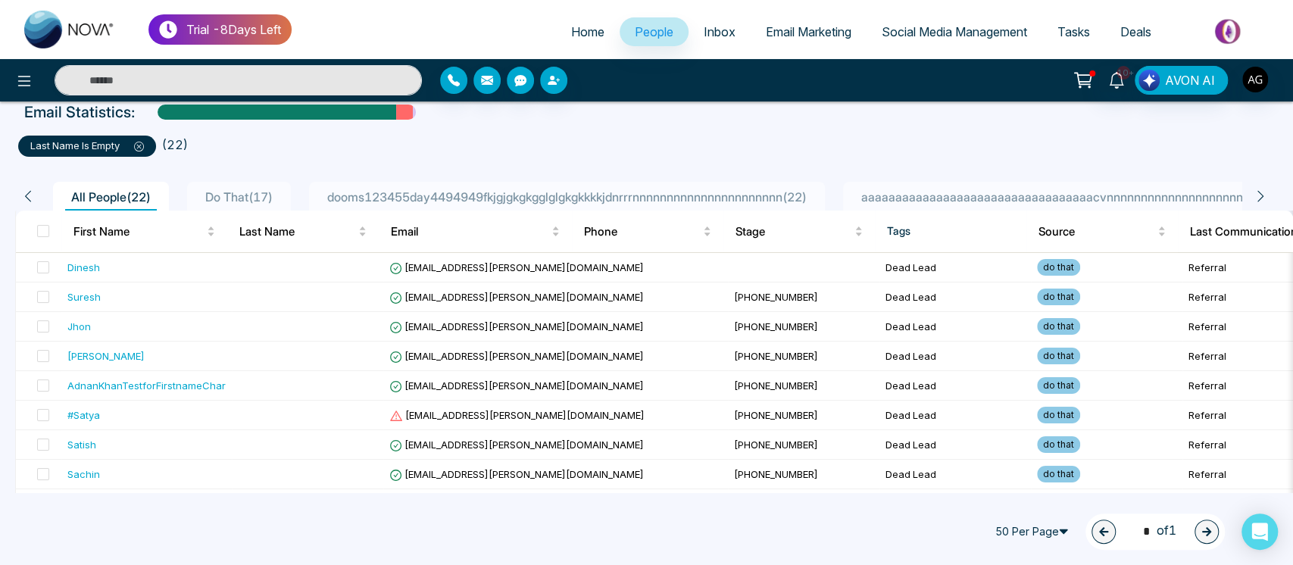
drag, startPoint x: 152, startPoint y: 140, endPoint x: 141, endPoint y: 141, distance: 10.6
click at [141, 141] on div "last name is empty" at bounding box center [87, 146] width 138 height 21
click at [141, 142] on icon at bounding box center [139, 147] width 10 height 10
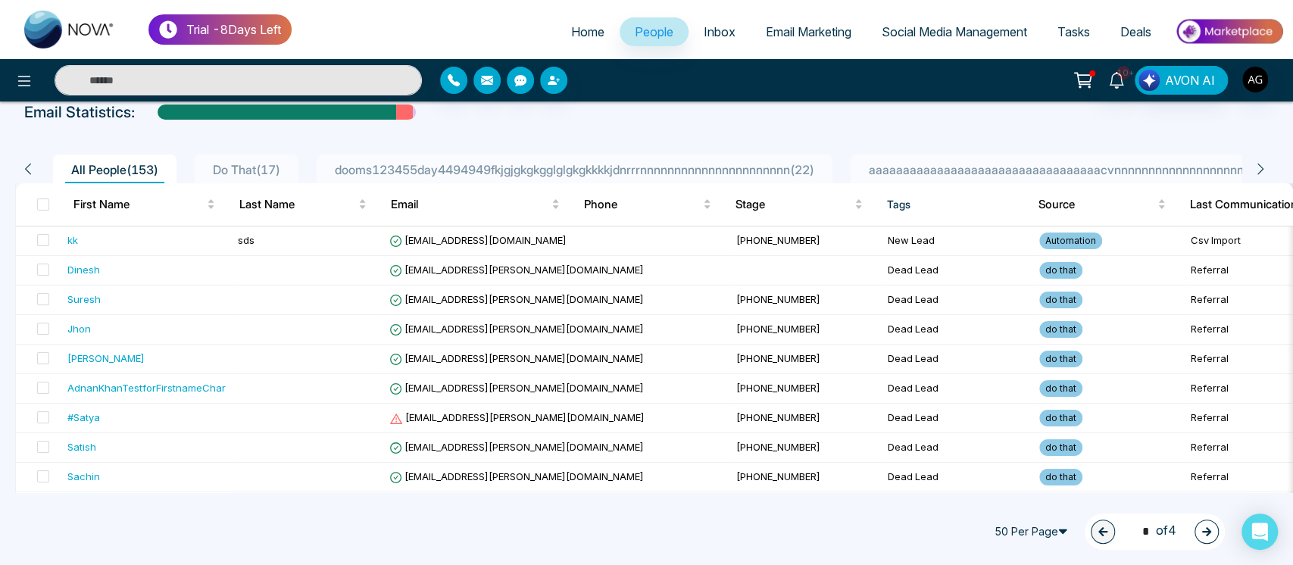
scroll to position [0, 0]
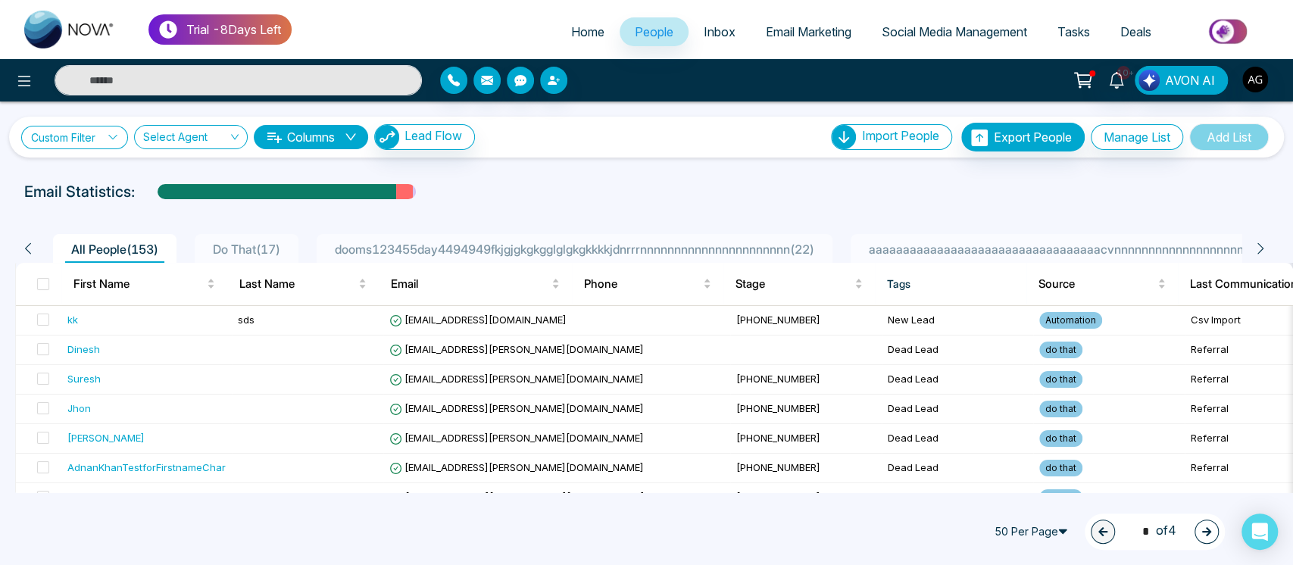
click at [100, 133] on link "Custom Filter" at bounding box center [74, 137] width 107 height 23
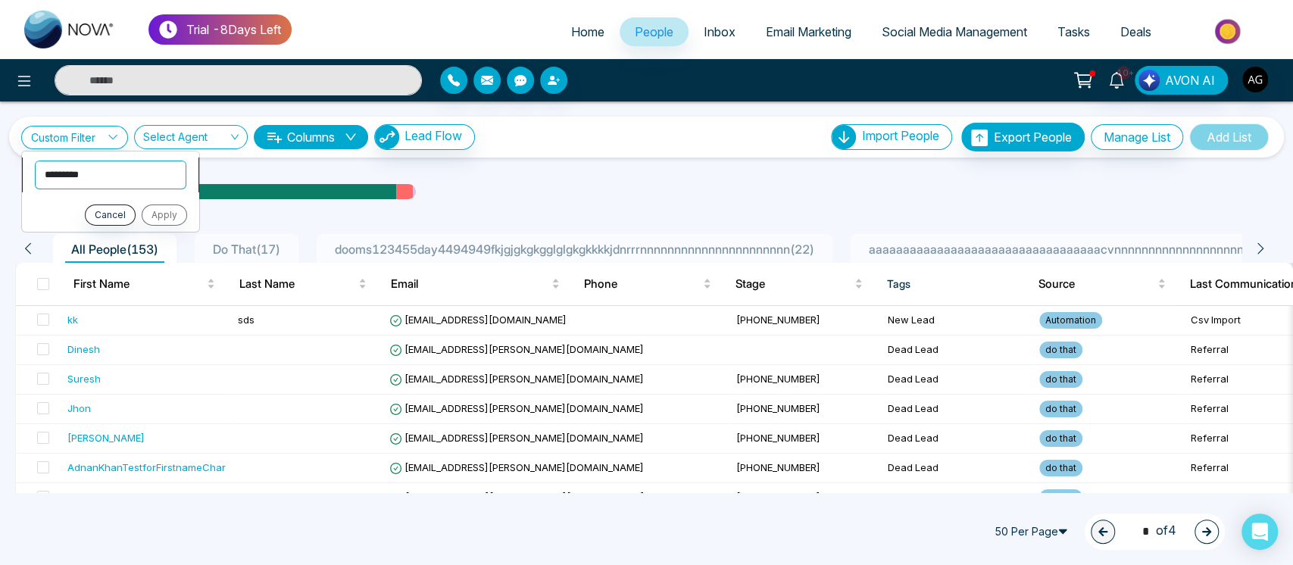
click at [112, 180] on select "**********" at bounding box center [111, 174] width 152 height 29
select select "*****"
click at [35, 160] on select "**********" at bounding box center [111, 174] width 152 height 29
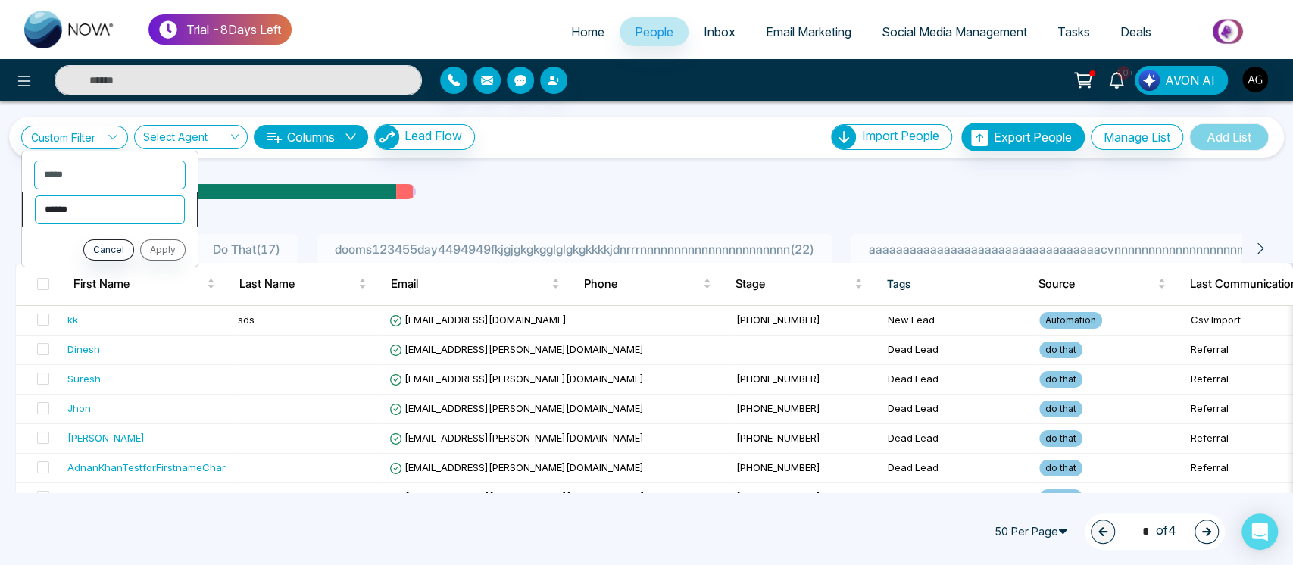
click at [133, 216] on select "**********" at bounding box center [110, 209] width 150 height 29
click at [258, 248] on span "Do That ( 17 )" at bounding box center [247, 249] width 80 height 15
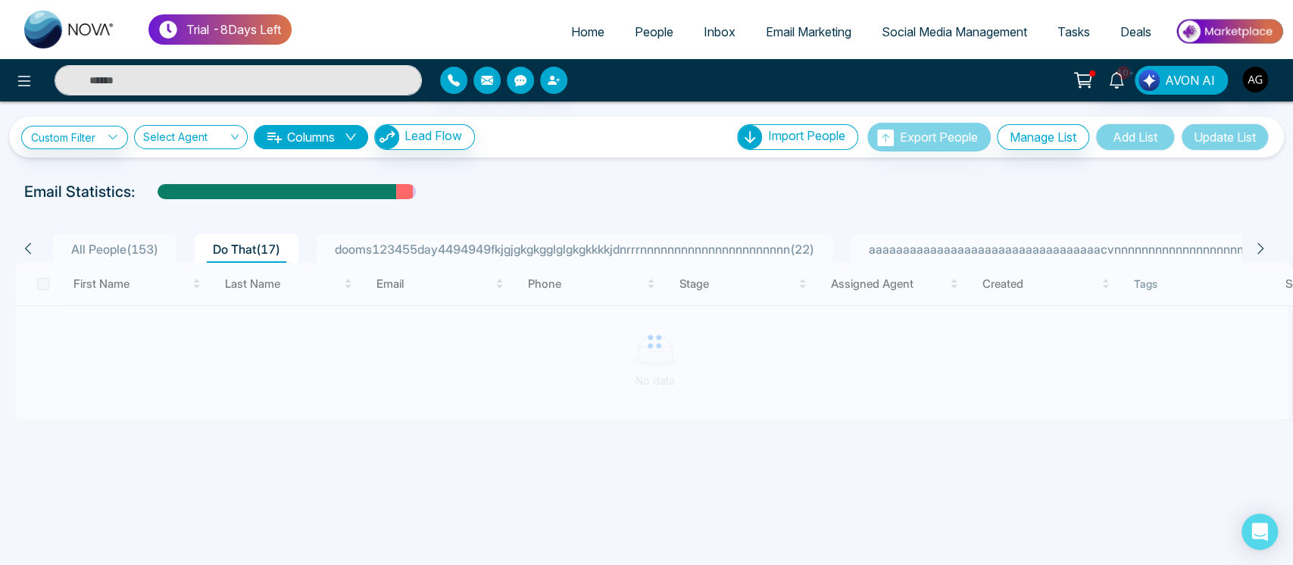
click at [620, 33] on link "People" at bounding box center [654, 31] width 69 height 29
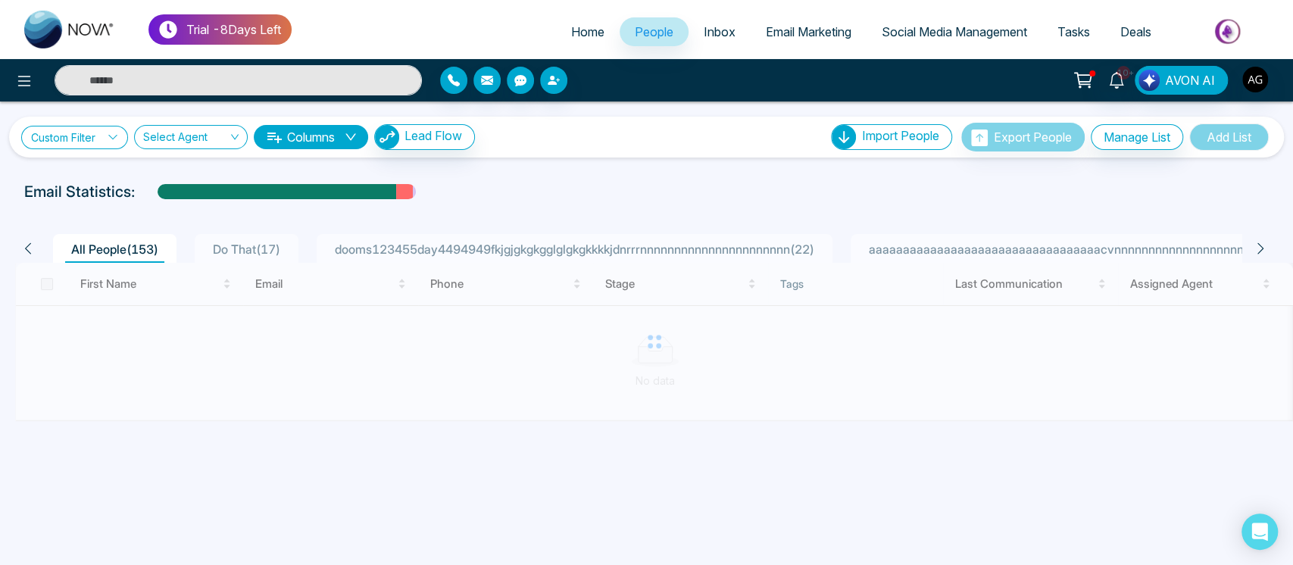
click at [115, 133] on icon at bounding box center [113, 137] width 11 height 11
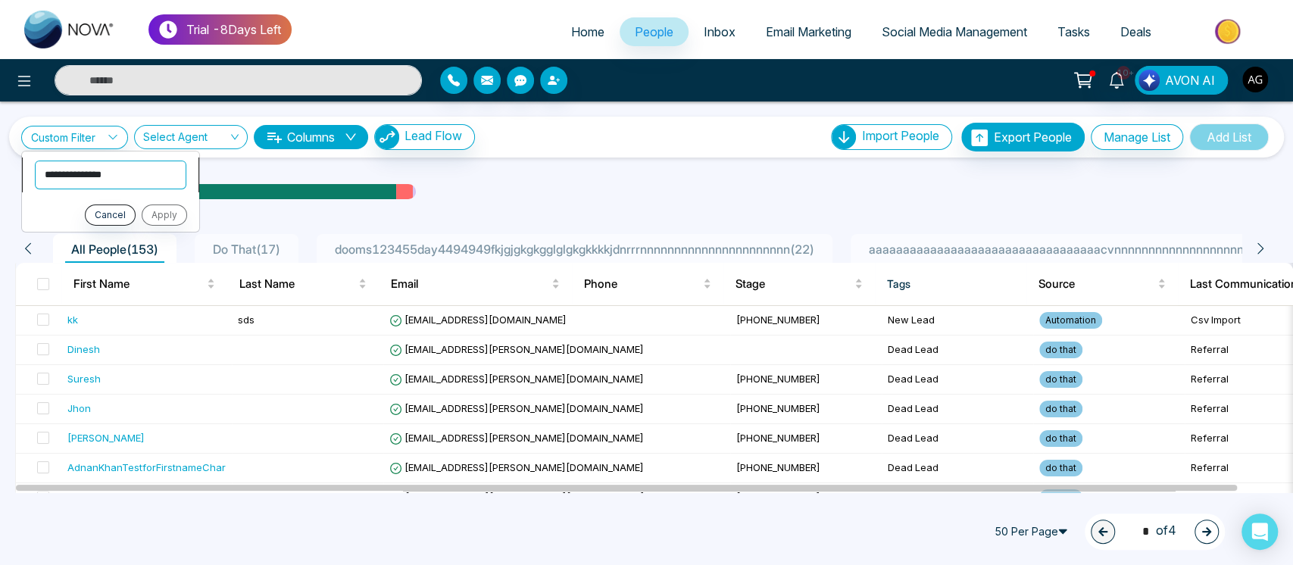
click at [146, 172] on select "**********" at bounding box center [111, 174] width 152 height 29
select select "*****"
click at [35, 160] on select "**********" at bounding box center [111, 174] width 152 height 29
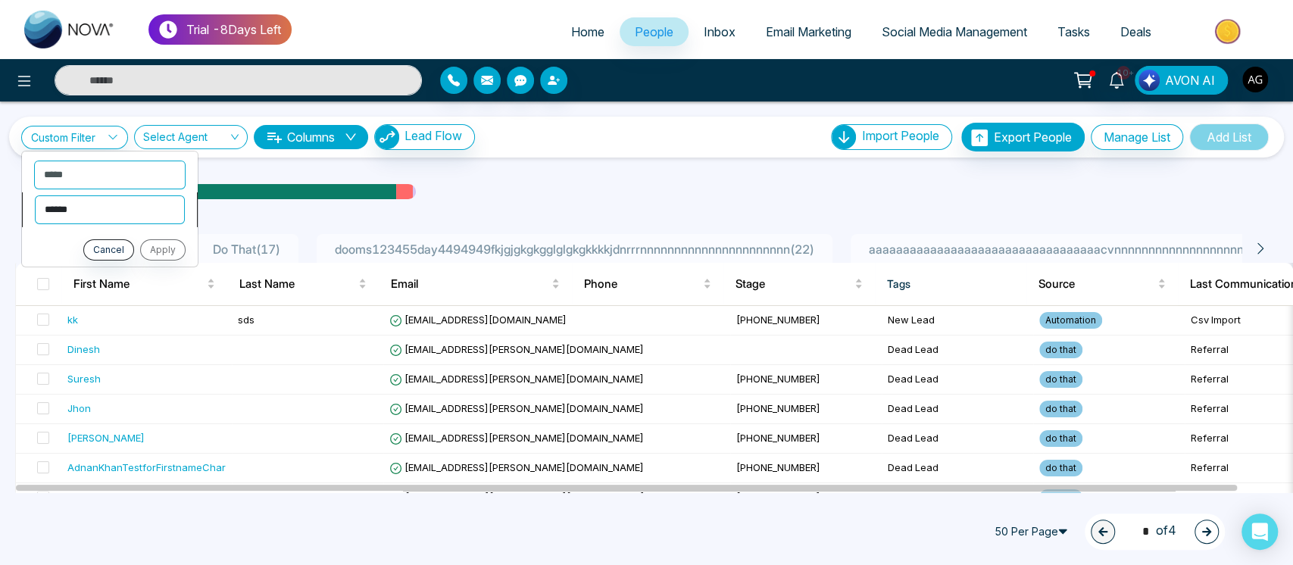
click at [141, 212] on select "**********" at bounding box center [110, 209] width 150 height 29
select select "********"
click at [35, 195] on select "**********" at bounding box center [110, 209] width 150 height 29
click at [136, 235] on input "text" at bounding box center [110, 247] width 152 height 29
click at [79, 236] on input "text" at bounding box center [110, 247] width 152 height 29
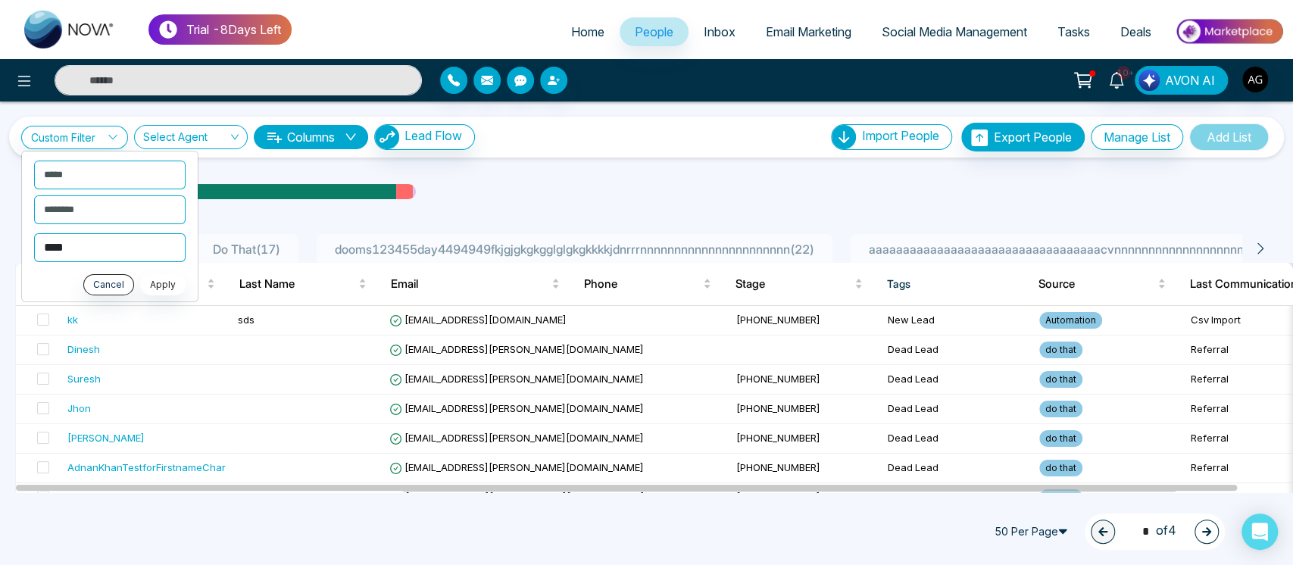
type input "****"
click at [155, 285] on button "Apply" at bounding box center [162, 283] width 45 height 21
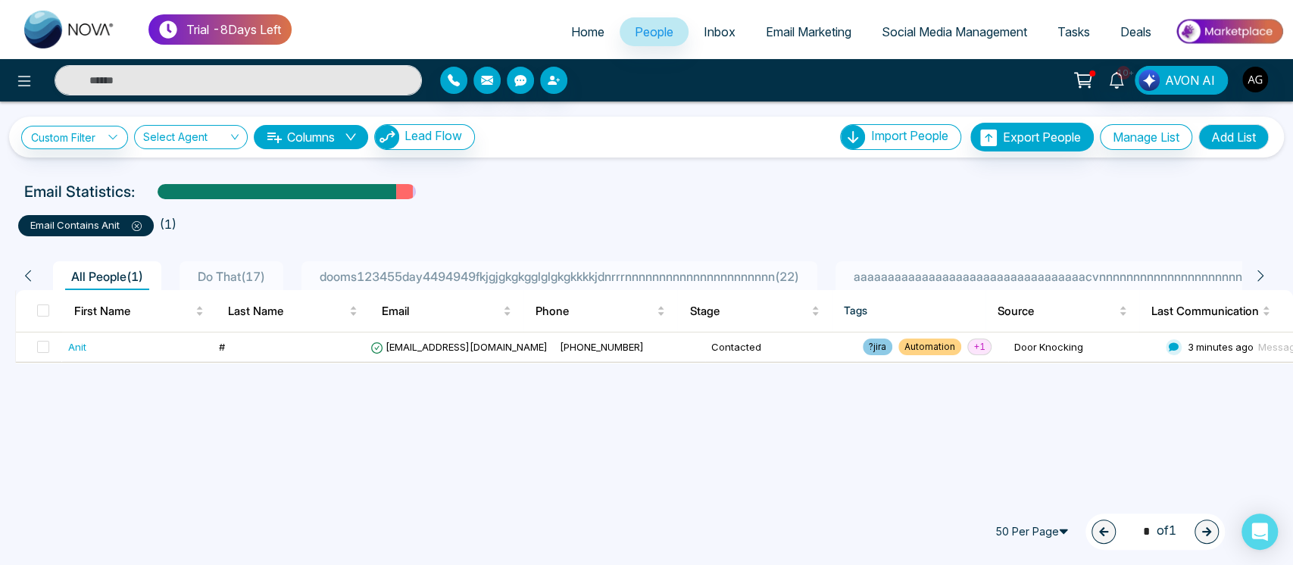
click at [137, 227] on icon at bounding box center [137, 226] width 10 height 10
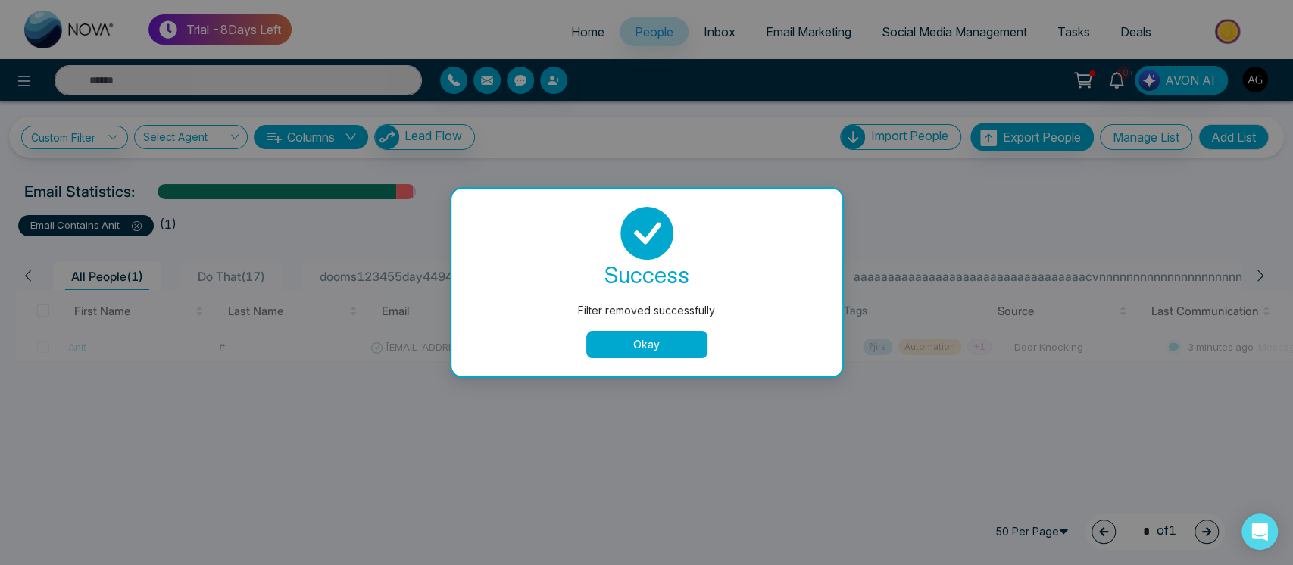
click at [620, 342] on button "Okay" at bounding box center [646, 344] width 121 height 27
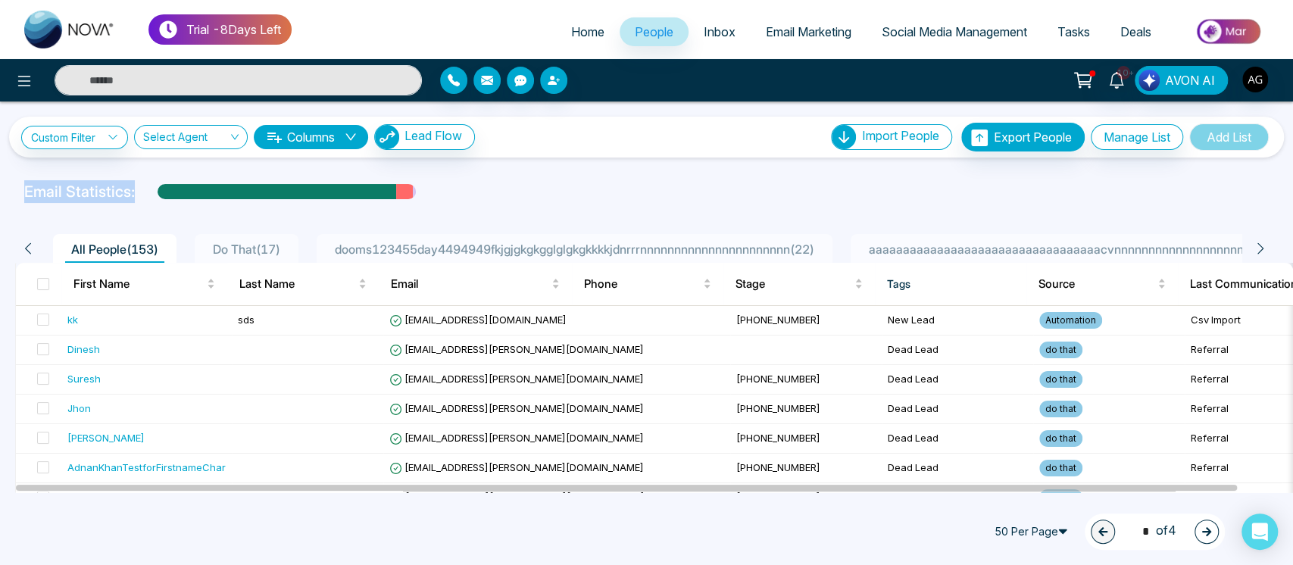
drag, startPoint x: 18, startPoint y: 185, endPoint x: 467, endPoint y: 191, distance: 448.5
click at [467, 191] on div "Email Statistics:" at bounding box center [646, 191] width 1263 height 23
click at [467, 191] on div "Email Statistics:" at bounding box center [646, 191] width 1245 height 23
drag, startPoint x: 3, startPoint y: 194, endPoint x: 483, endPoint y: 193, distance: 480.3
click at [483, 193] on div "Email Statistics:" at bounding box center [646, 191] width 1293 height 23
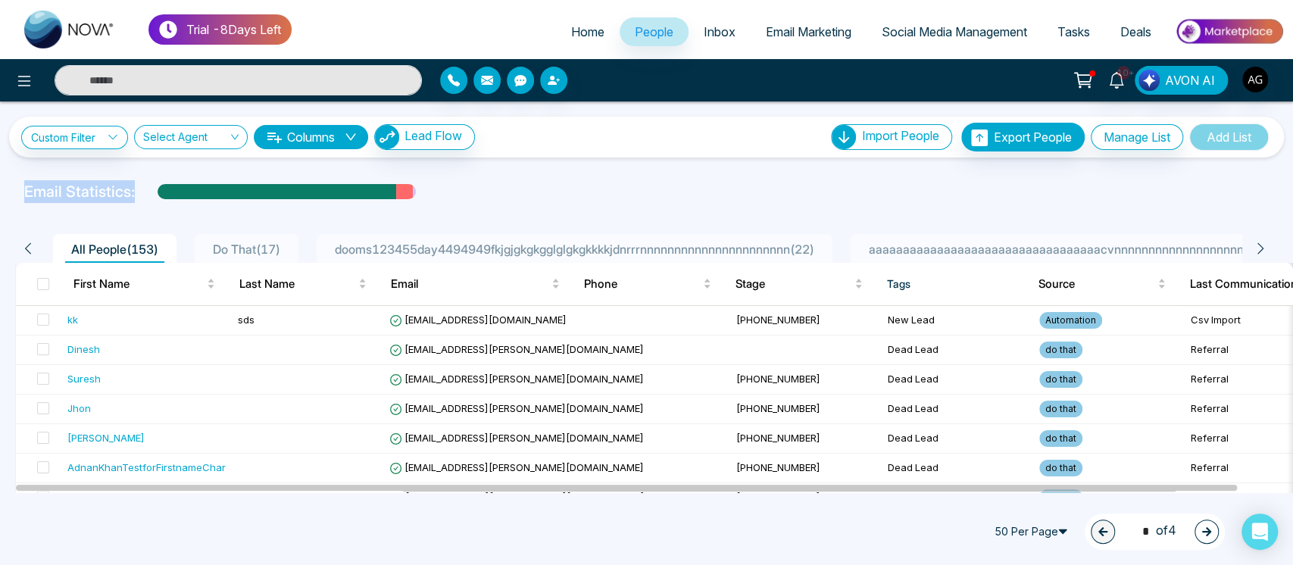
click at [483, 193] on div "Email Statistics:" at bounding box center [646, 191] width 1245 height 23
drag, startPoint x: 0, startPoint y: 180, endPoint x: 412, endPoint y: 201, distance: 412.6
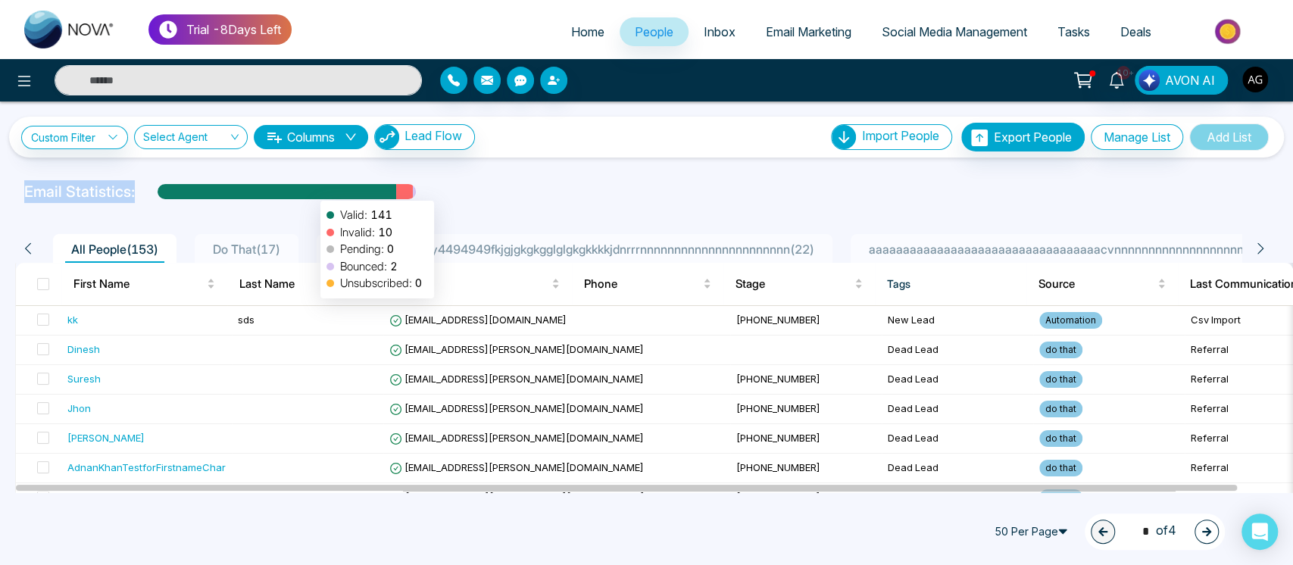
click at [412, 201] on div "Email Statistics: Valid: 141 Invalid: 10 Pending: 0 Bounced: 2 Unsubscribed: 0" at bounding box center [646, 191] width 1293 height 23
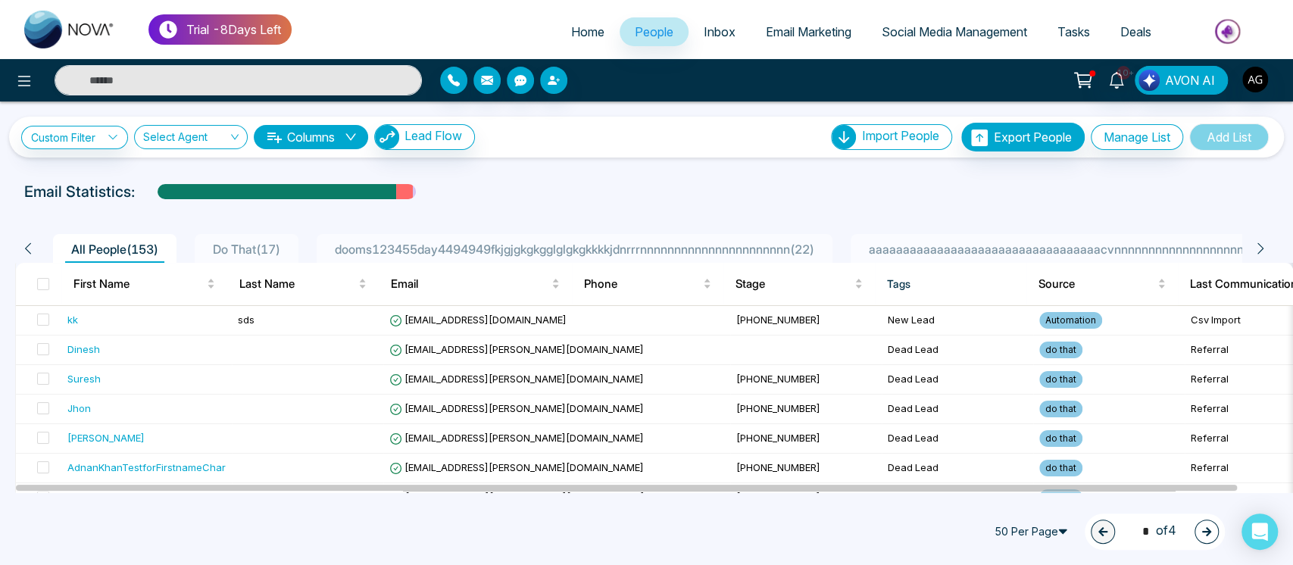
click at [436, 203] on div at bounding box center [646, 206] width 1275 height 6
click at [30, 198] on div "Email Statistics:" at bounding box center [646, 191] width 1263 height 23
click at [15, 180] on div "Email Statistics:" at bounding box center [646, 191] width 1263 height 23
click at [127, 182] on div "Email Statistics:" at bounding box center [646, 191] width 1263 height 23
click at [127, 182] on p "Email Statistics:" at bounding box center [79, 191] width 111 height 23
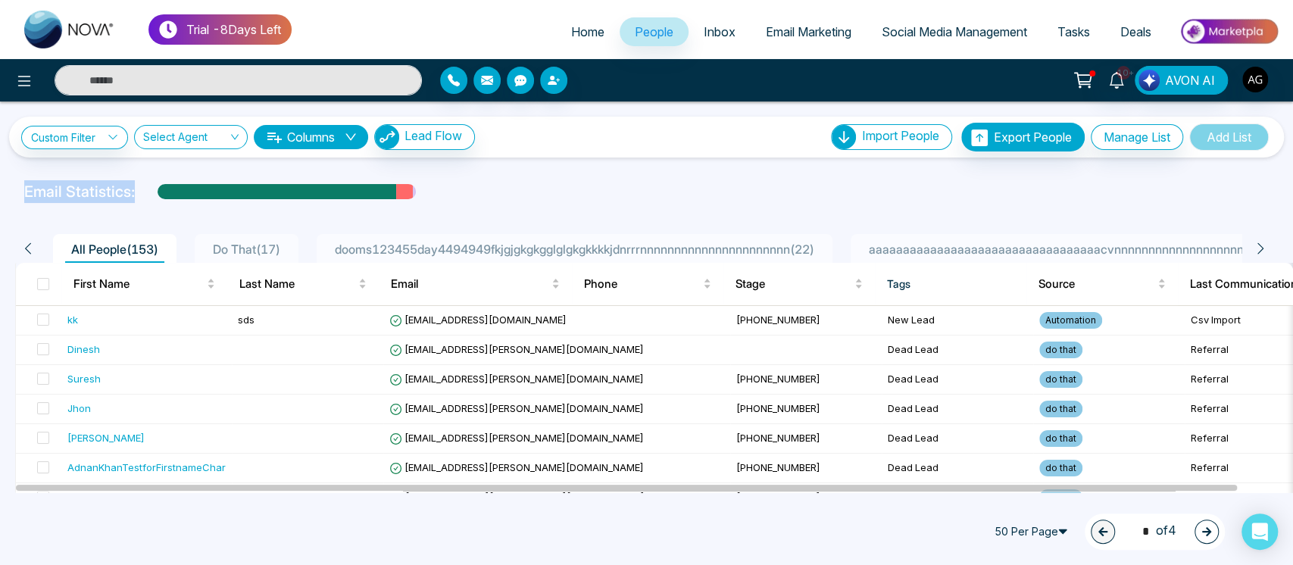
drag, startPoint x: 24, startPoint y: 191, endPoint x: 492, endPoint y: 185, distance: 467.4
click at [492, 185] on div "Email Statistics:" at bounding box center [646, 191] width 1245 height 23
drag, startPoint x: 19, startPoint y: 183, endPoint x: 152, endPoint y: 193, distance: 133.0
click at [152, 193] on div "Email Statistics:" at bounding box center [646, 191] width 1263 height 23
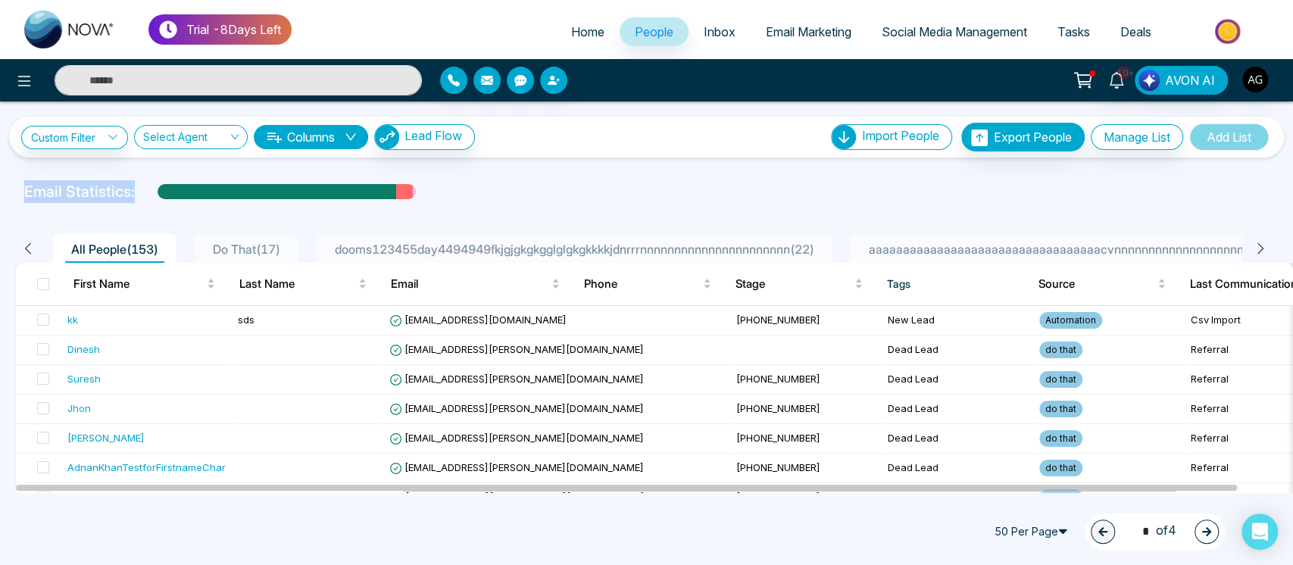
click at [152, 193] on div "Email Statistics:" at bounding box center [646, 191] width 1245 height 23
drag, startPoint x: 15, startPoint y: 191, endPoint x: 141, endPoint y: 201, distance: 126.1
click at [141, 201] on div "Email Statistics:" at bounding box center [646, 191] width 1263 height 23
click at [141, 201] on div "Email Statistics:" at bounding box center [646, 191] width 1245 height 23
drag, startPoint x: 18, startPoint y: 197, endPoint x: 142, endPoint y: 203, distance: 123.6
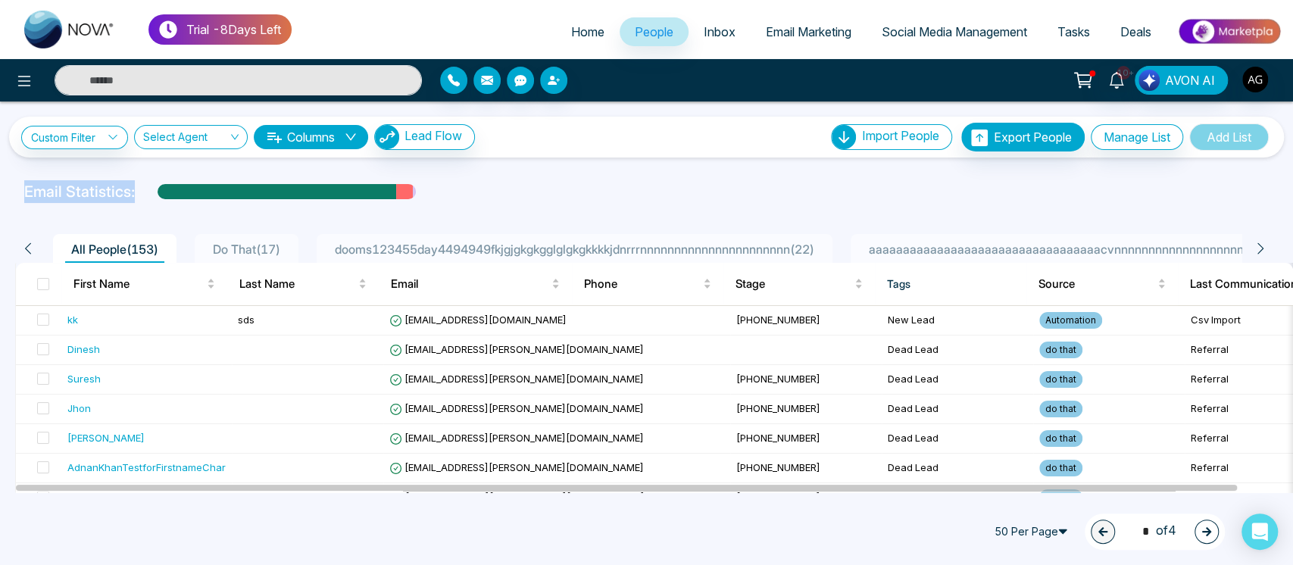
click at [142, 203] on div "**********" at bounding box center [646, 297] width 1293 height 391
click at [142, 203] on div at bounding box center [646, 206] width 1275 height 6
click at [850, 561] on div "50 Per Page 1 * of 4" at bounding box center [646, 531] width 1293 height 67
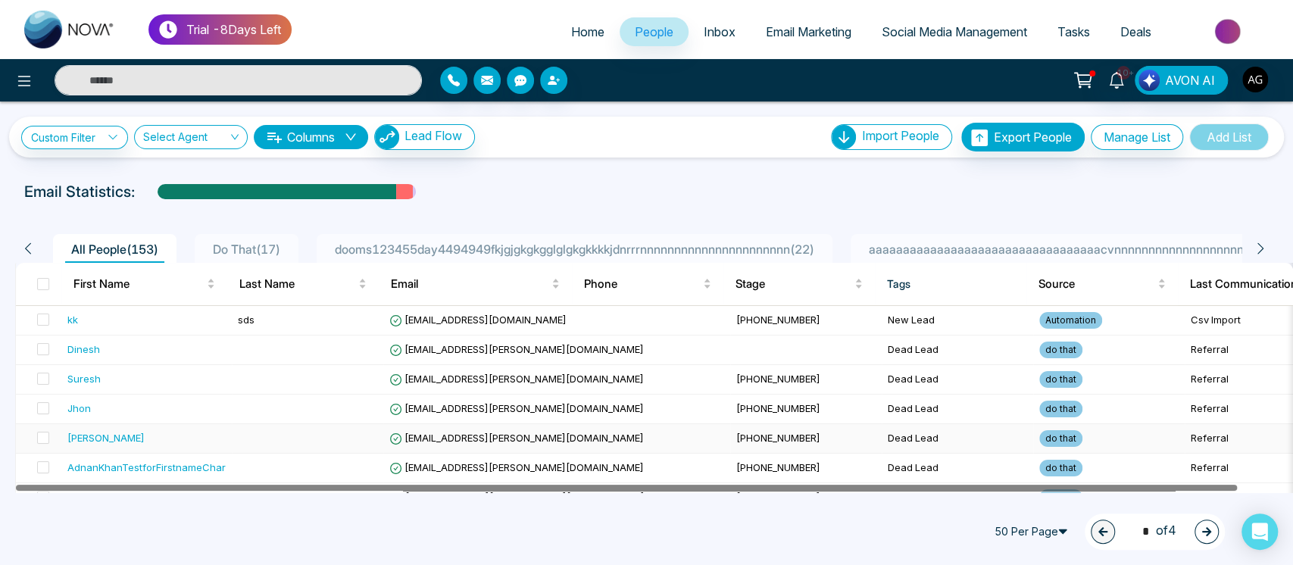
drag, startPoint x: 304, startPoint y: 489, endPoint x: 211, endPoint y: 439, distance: 105.1
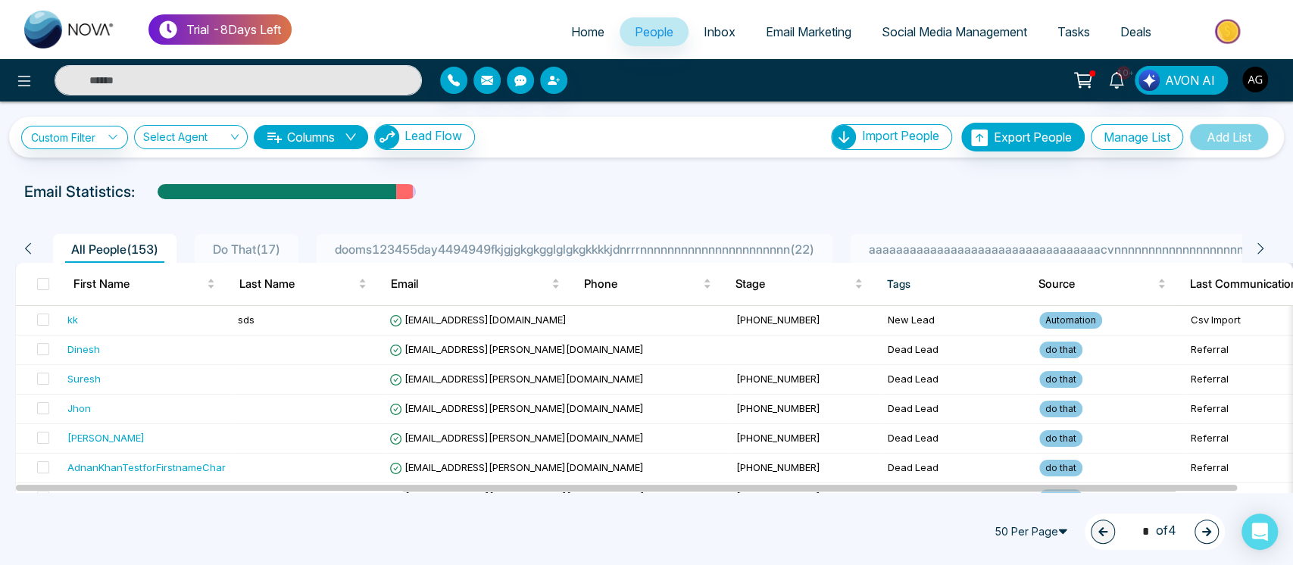
click at [279, 521] on div "50 Per Page 1 * of 4" at bounding box center [646, 531] width 1293 height 67
click at [97, 133] on link "Custom Filter" at bounding box center [74, 137] width 107 height 23
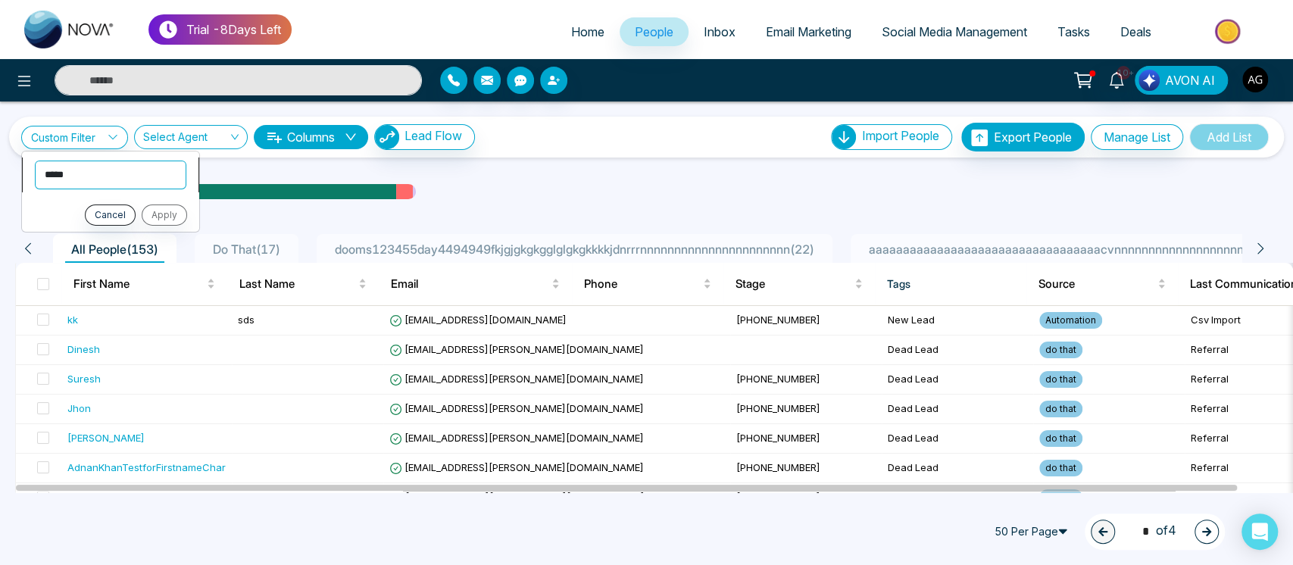
click at [121, 183] on select "**********" at bounding box center [111, 174] width 152 height 29
select select "*****"
click at [35, 160] on select "**********" at bounding box center [111, 174] width 152 height 29
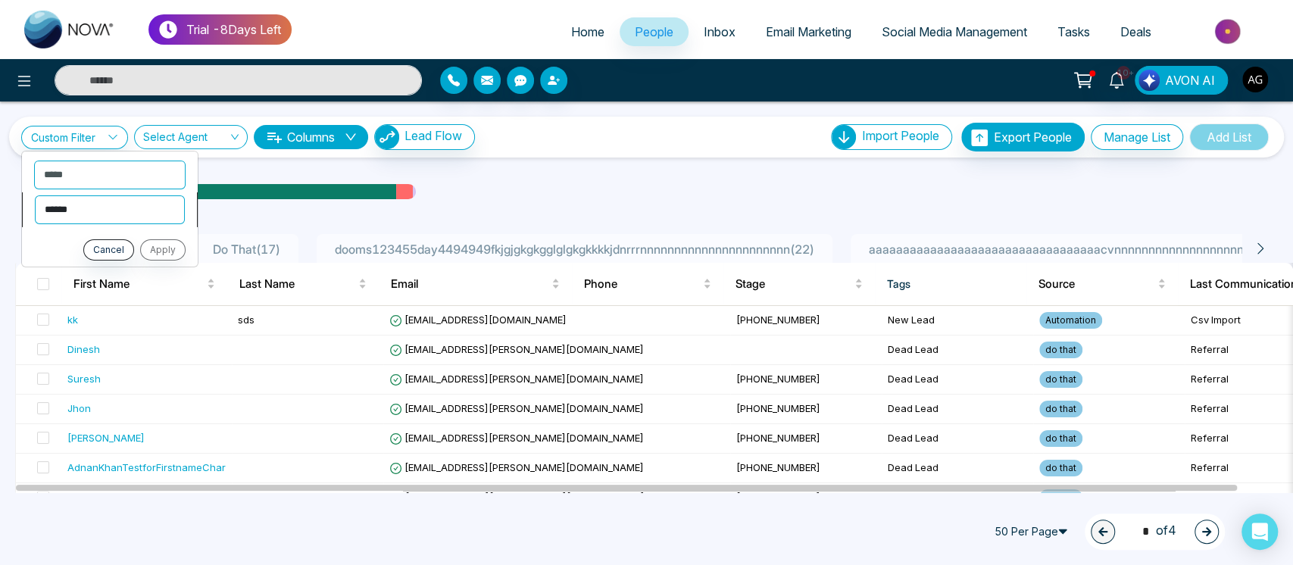
click at [121, 203] on select "**********" at bounding box center [110, 209] width 150 height 29
select select "*******"
click at [35, 195] on select "**********" at bounding box center [110, 209] width 150 height 29
click at [134, 221] on select "**********" at bounding box center [110, 209] width 150 height 29
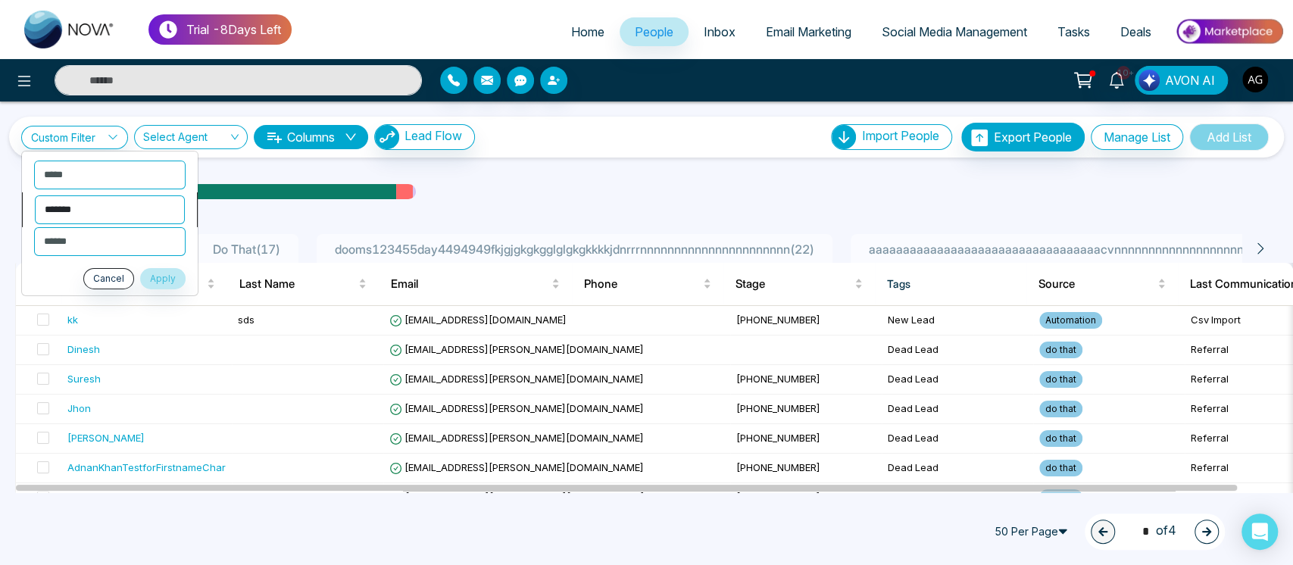
click at [134, 221] on select "**********" at bounding box center [110, 209] width 150 height 29
click at [476, 188] on div "Email Statistics:" at bounding box center [646, 191] width 1245 height 23
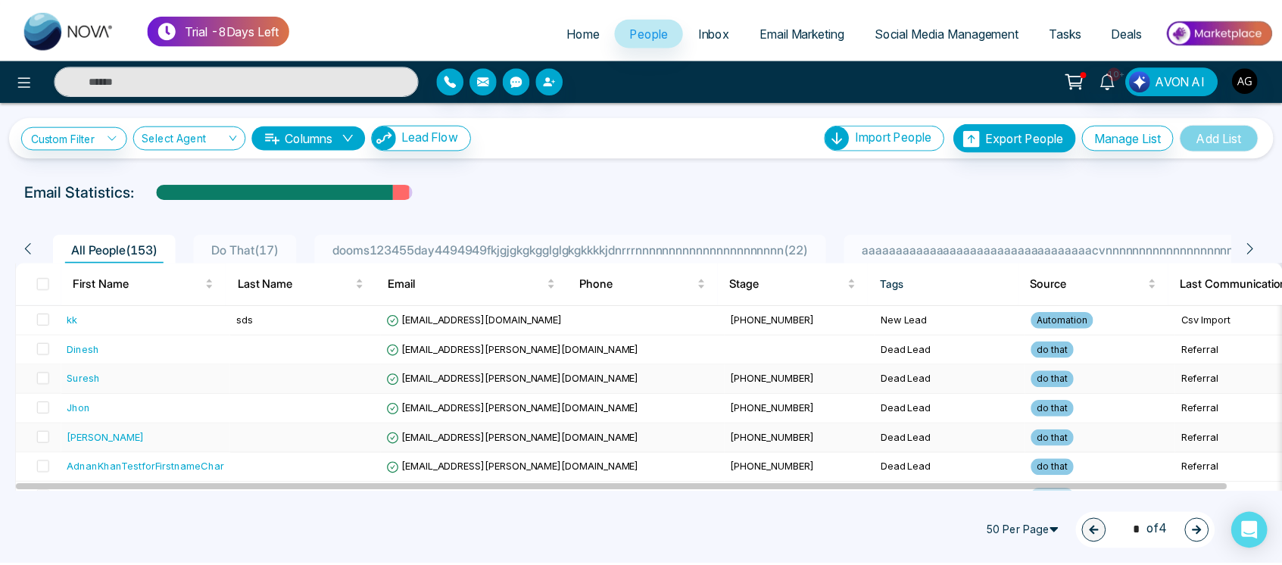
scroll to position [111, 0]
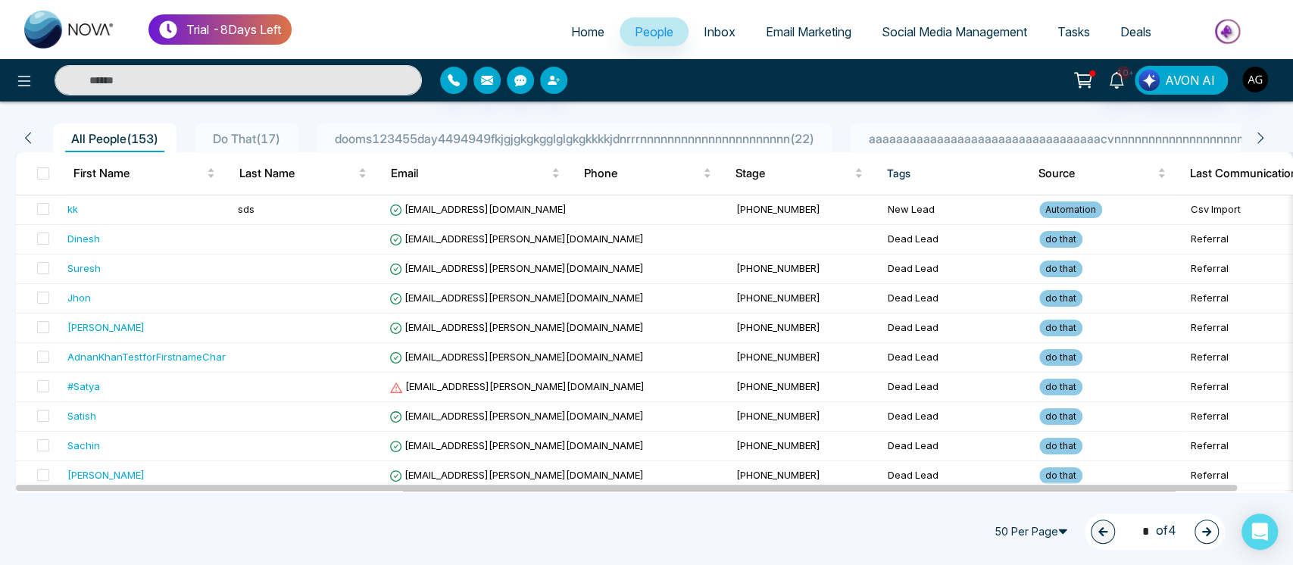
click at [636, 131] on span "dooms123455day4494949fkjgjgkgkgglglgkgkkkkjdnrrrnnnnnnnnnnnnnnnnnnnnnn ( 22 )" at bounding box center [575, 138] width 492 height 15
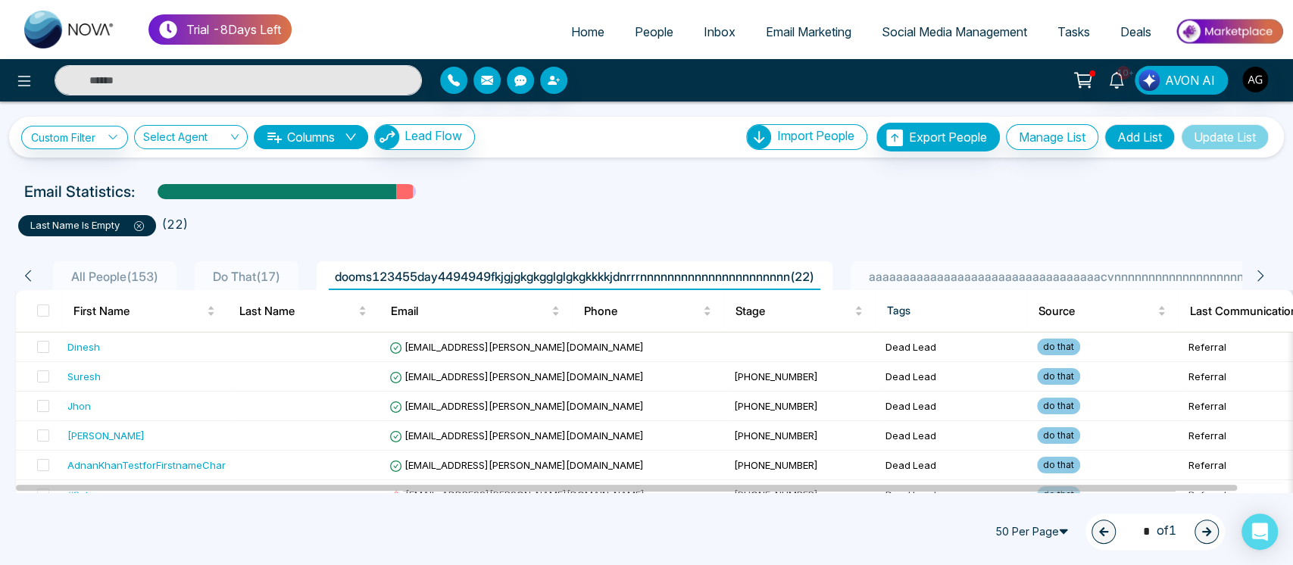
click at [976, 284] on div "aaaaaaaaaaaaaaaaaaaaaaaaaaaaaaaaaacvnnnnnnnnnnnnnnnnnnnnnnnnnnnnnn1233 ( 1 )" at bounding box center [1117, 276] width 509 height 18
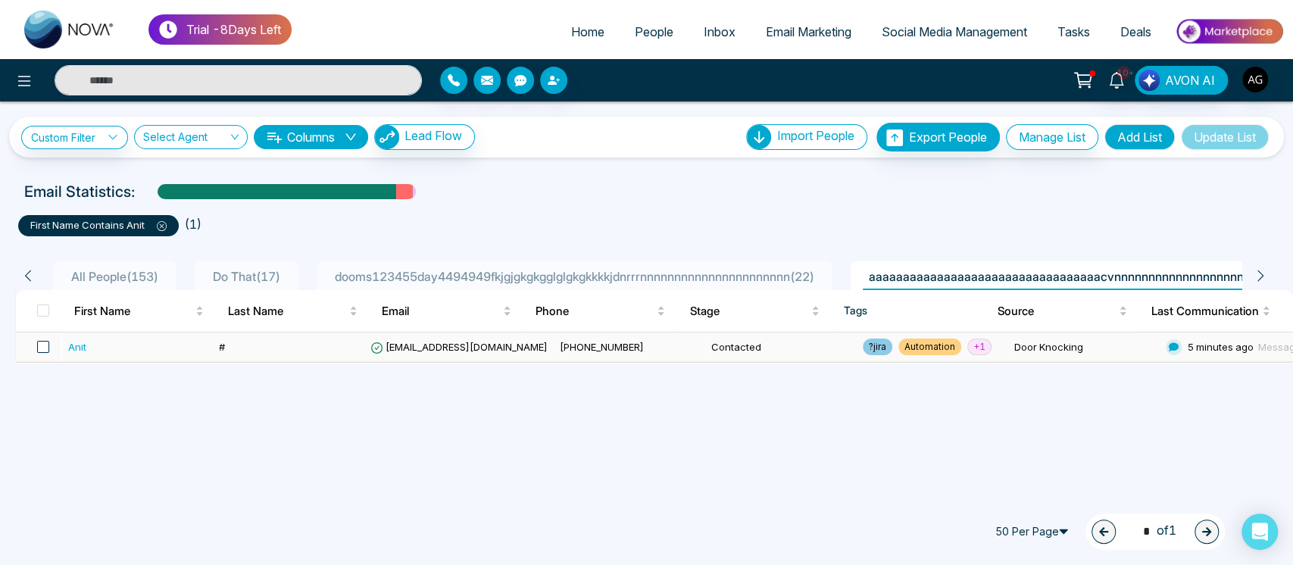
click at [39, 345] on span at bounding box center [43, 347] width 12 height 12
click at [37, 347] on span at bounding box center [43, 347] width 12 height 12
click at [57, 429] on div "**********" at bounding box center [646, 282] width 1293 height 565
click at [27, 269] on icon at bounding box center [28, 276] width 14 height 14
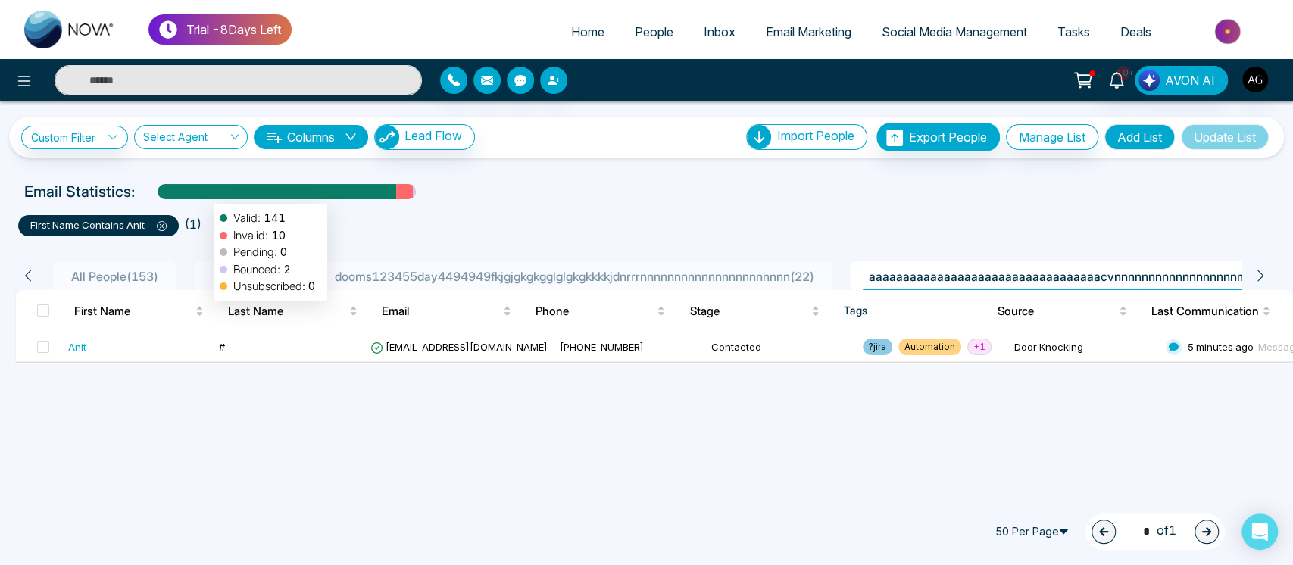
drag, startPoint x: 420, startPoint y: 194, endPoint x: 188, endPoint y: 196, distance: 232.6
click at [188, 196] on div "Email Statistics: Valid: 141 Invalid: 10 Pending: 0 Bounced: 2 Unsubscribed: 0" at bounding box center [646, 191] width 1245 height 23
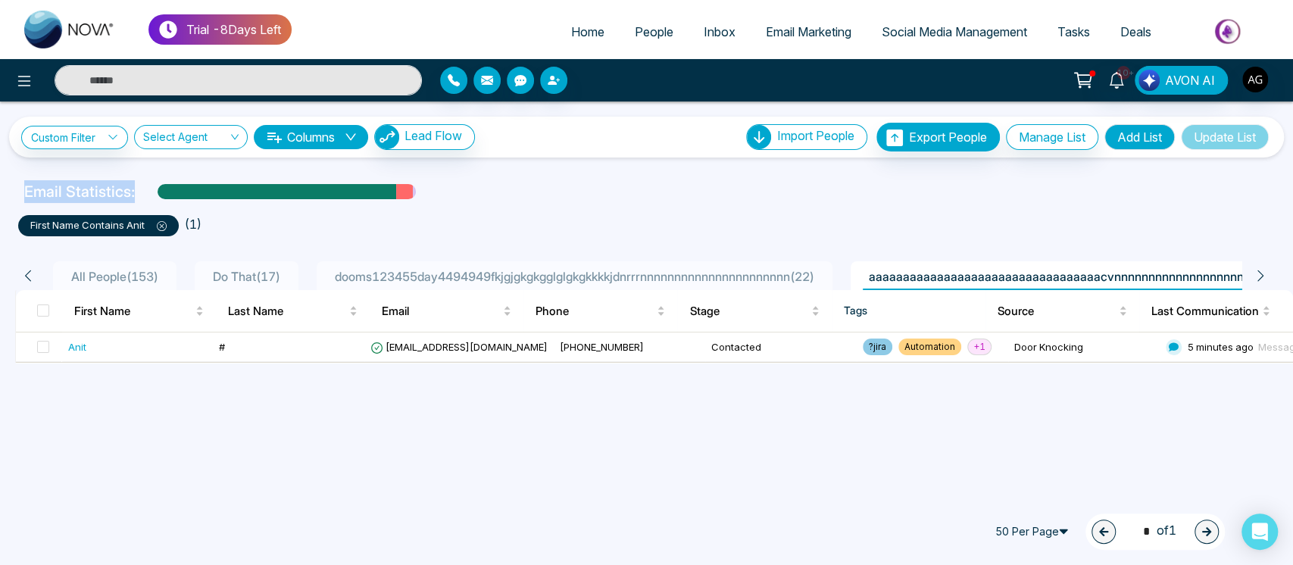
drag, startPoint x: 138, startPoint y: 196, endPoint x: 2, endPoint y: 191, distance: 136.5
click at [2, 191] on div "Email Statistics:" at bounding box center [646, 191] width 1293 height 23
drag, startPoint x: 2, startPoint y: 191, endPoint x: 149, endPoint y: 187, distance: 147.8
click at [149, 187] on div "Email Statistics:" at bounding box center [646, 191] width 1293 height 23
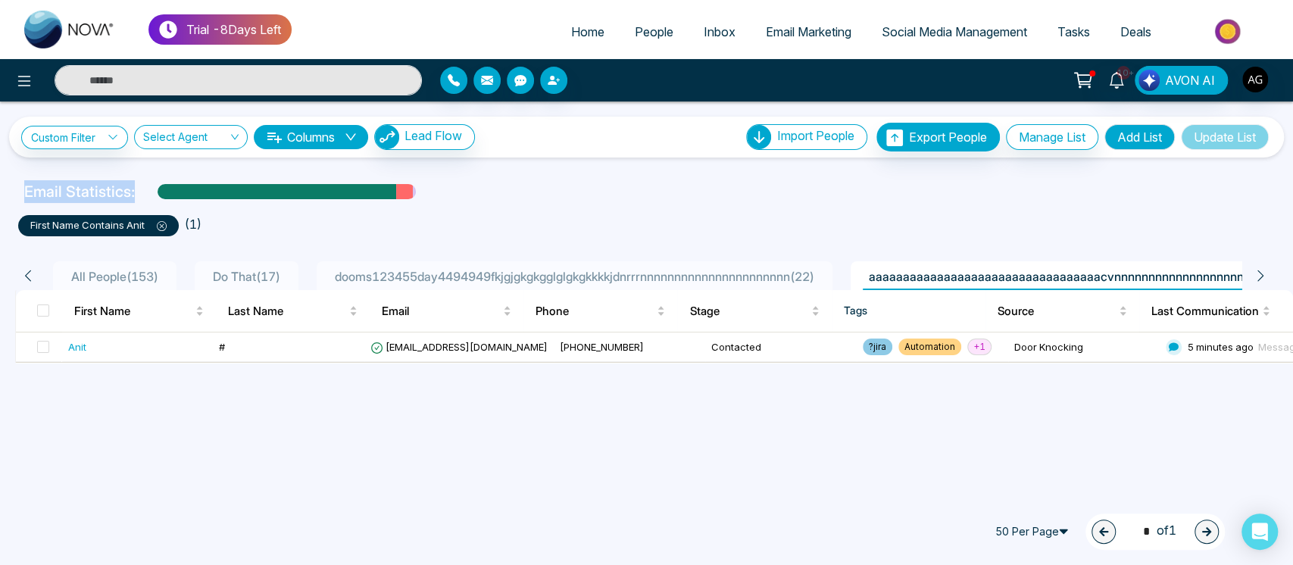
click at [149, 187] on div "Email Statistics:" at bounding box center [646, 191] width 1245 height 23
drag, startPoint x: 136, startPoint y: 200, endPoint x: 0, endPoint y: 194, distance: 136.5
click at [0, 194] on div "Email Statistics:" at bounding box center [646, 191] width 1293 height 23
drag, startPoint x: 0, startPoint y: 194, endPoint x: 141, endPoint y: 194, distance: 140.9
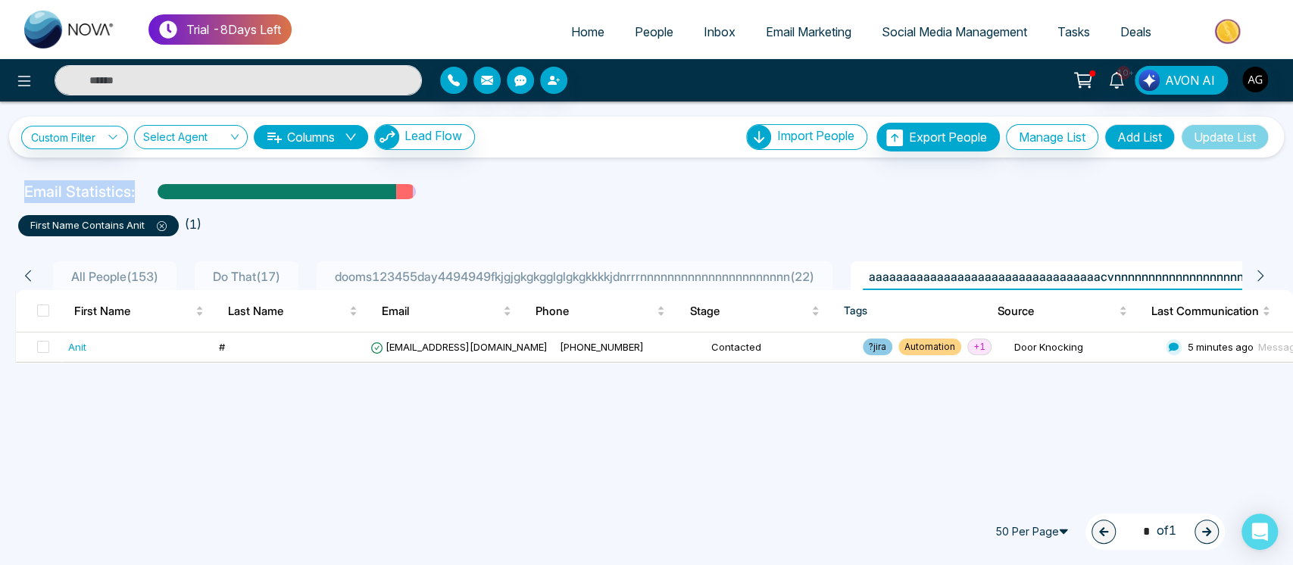
click at [141, 194] on div "Email Statistics:" at bounding box center [646, 191] width 1293 height 23
click at [141, 194] on div "Email Statistics:" at bounding box center [646, 191] width 1245 height 23
drag, startPoint x: 141, startPoint y: 194, endPoint x: 1, endPoint y: 195, distance: 140.1
click at [1, 195] on div "Email Statistics:" at bounding box center [646, 191] width 1293 height 23
click at [38, 199] on p "Email Statistics:" at bounding box center [79, 191] width 111 height 23
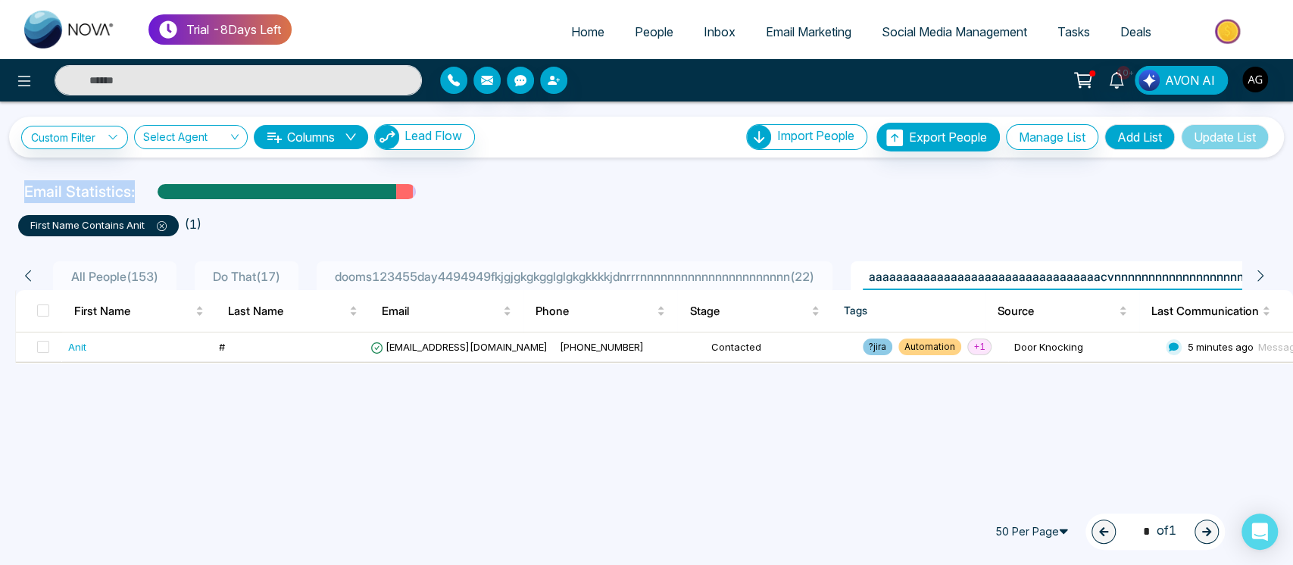
drag, startPoint x: 138, startPoint y: 189, endPoint x: 13, endPoint y: 196, distance: 125.2
click at [13, 196] on div "Email Statistics:" at bounding box center [646, 191] width 1293 height 23
drag, startPoint x: 136, startPoint y: 189, endPoint x: 0, endPoint y: 190, distance: 135.6
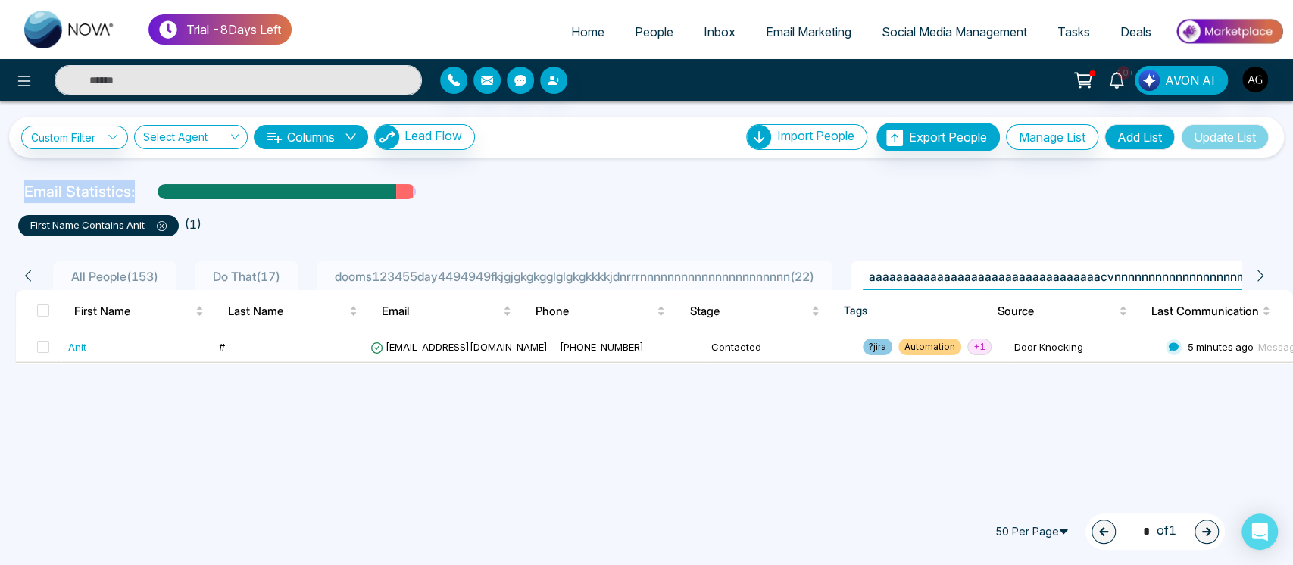
click at [0, 190] on div "Email Statistics:" at bounding box center [646, 191] width 1293 height 23
drag, startPoint x: 136, startPoint y: 192, endPoint x: 0, endPoint y: 197, distance: 136.4
click at [0, 197] on div "Email Statistics:" at bounding box center [646, 191] width 1293 height 23
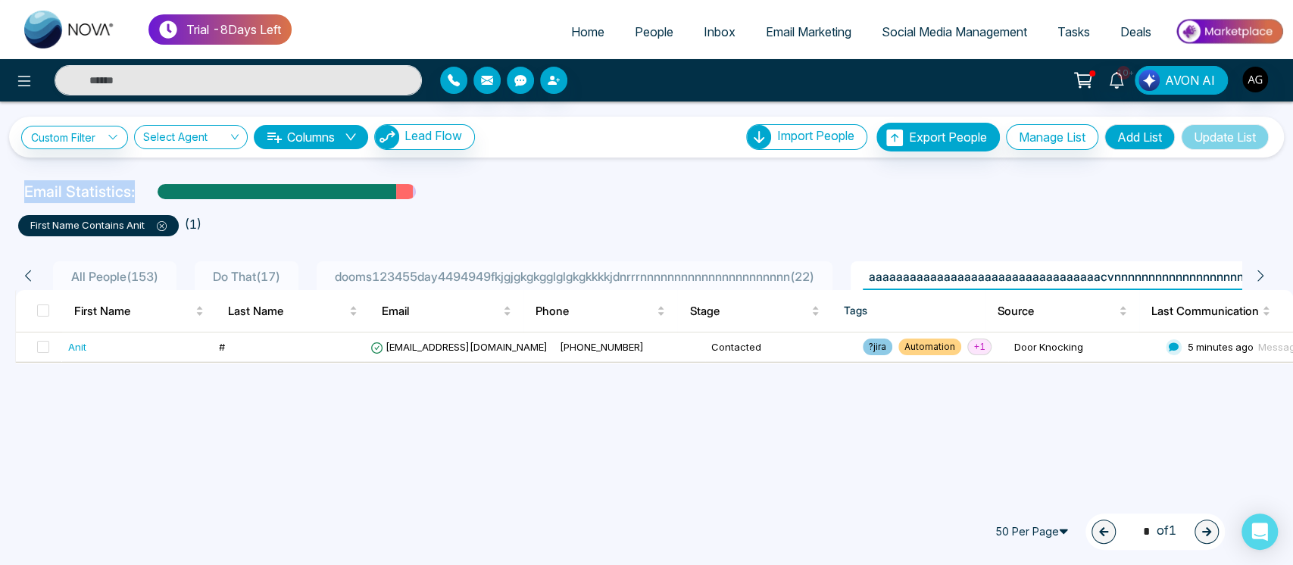
drag, startPoint x: 131, startPoint y: 198, endPoint x: 0, endPoint y: 195, distance: 131.1
click at [0, 195] on div "Email Statistics:" at bounding box center [646, 191] width 1293 height 23
drag, startPoint x: 200, startPoint y: 223, endPoint x: 164, endPoint y: 225, distance: 35.6
click at [164, 225] on ul "first name contains anit ( 1 )" at bounding box center [646, 222] width 1257 height 27
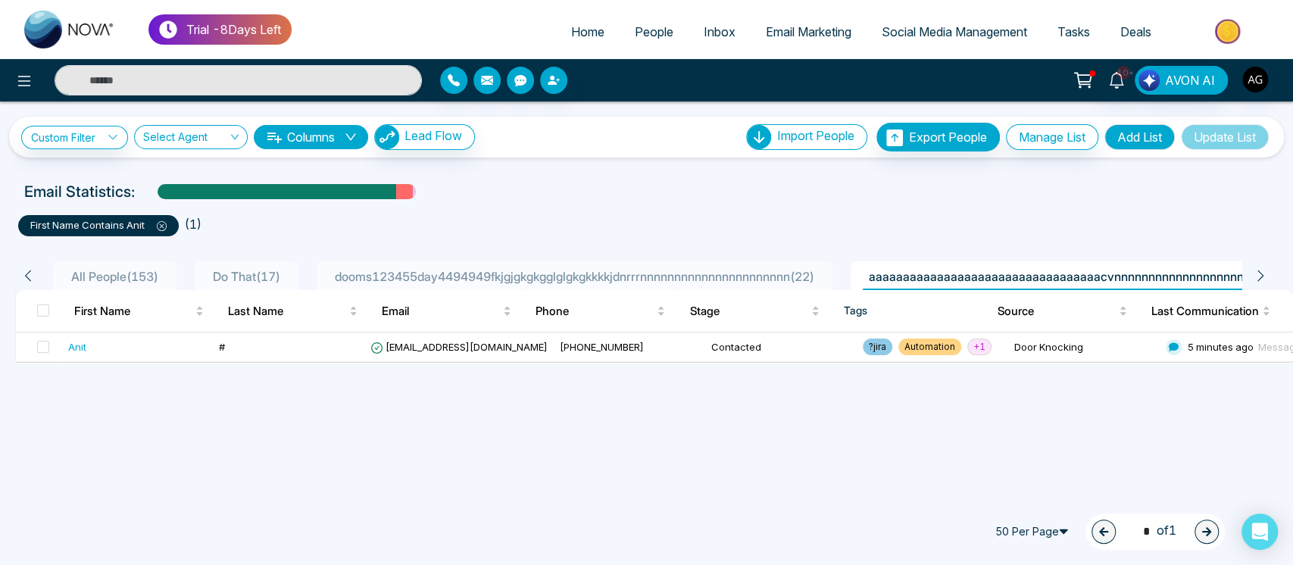
click at [204, 225] on ul "first name contains anit ( 1 )" at bounding box center [646, 222] width 1257 height 27
drag, startPoint x: 204, startPoint y: 226, endPoint x: 181, endPoint y: 225, distance: 22.7
click at [181, 225] on ul "first name contains anit ( 1 )" at bounding box center [646, 222] width 1257 height 27
click at [188, 226] on li "( 1 )" at bounding box center [193, 224] width 17 height 18
drag, startPoint x: 193, startPoint y: 223, endPoint x: 209, endPoint y: 224, distance: 15.9
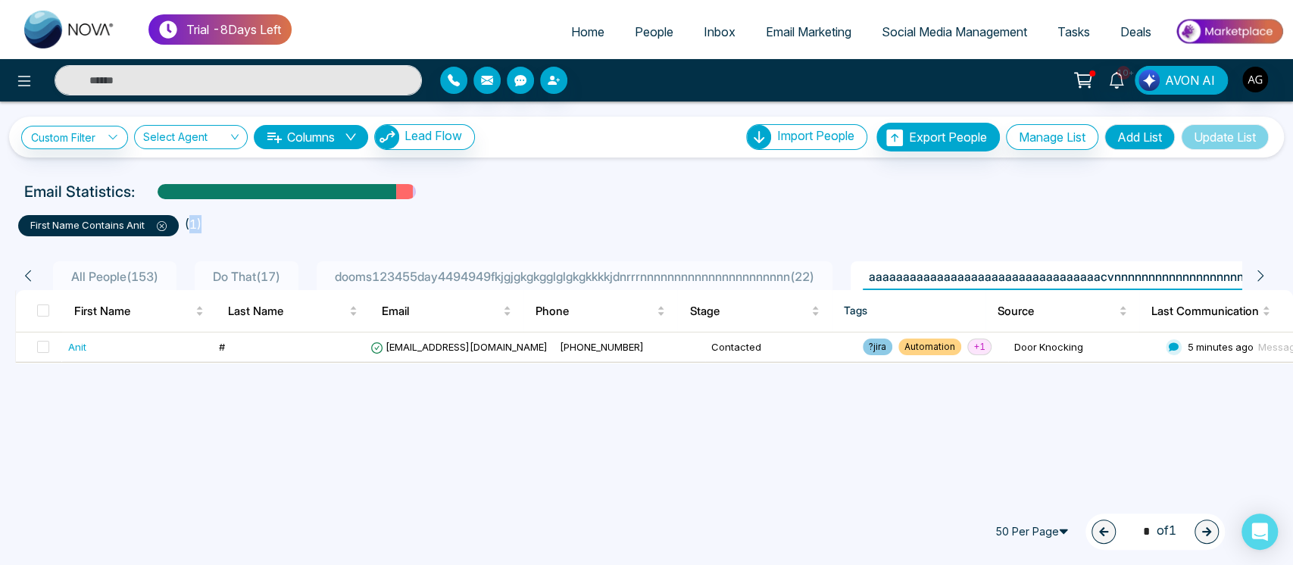
click at [209, 224] on ul "first name contains anit ( 1 )" at bounding box center [646, 222] width 1257 height 27
drag, startPoint x: 209, startPoint y: 224, endPoint x: 183, endPoint y: 224, distance: 25.8
click at [183, 224] on ul "first name contains anit ( 1 )" at bounding box center [646, 222] width 1257 height 27
click at [274, 250] on div "All People ( 153 ) Do That ( 17 ) dooms123455day4494949fkjgjgkgkgglglgkgkkkkjdn…" at bounding box center [646, 299] width 1275 height 127
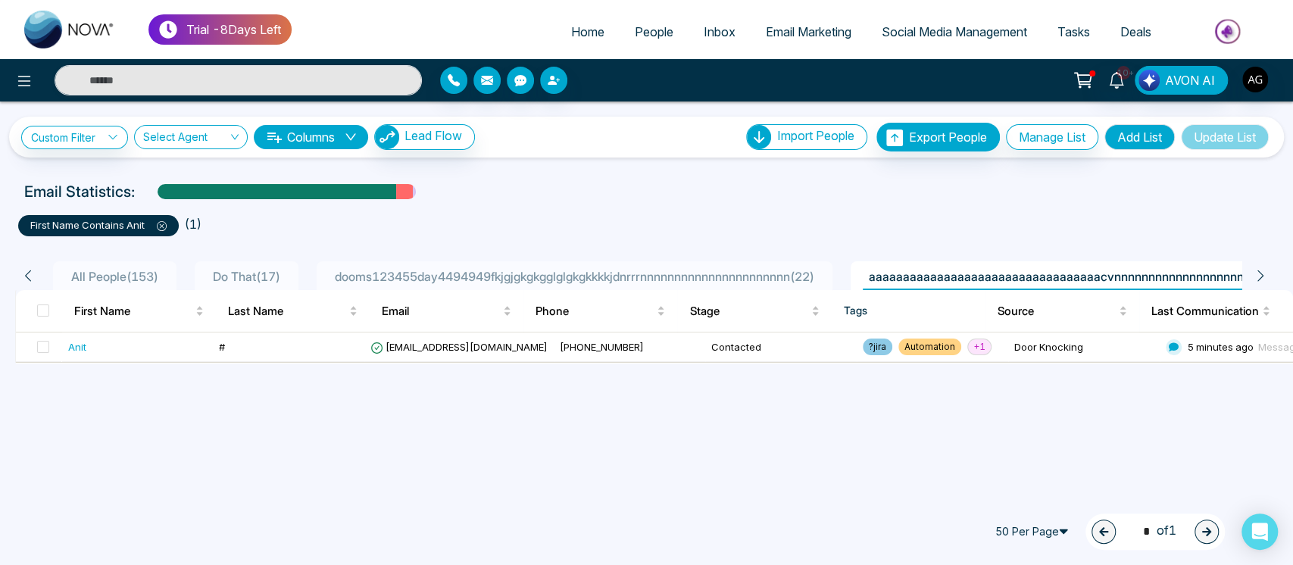
click at [353, 560] on div "50 Per Page 1 * of 1" at bounding box center [646, 531] width 1293 height 67
click at [507, 442] on div "**********" at bounding box center [646, 282] width 1293 height 565
click at [39, 79] on div at bounding box center [230, 80] width 383 height 30
click at [27, 79] on icon at bounding box center [24, 81] width 18 height 18
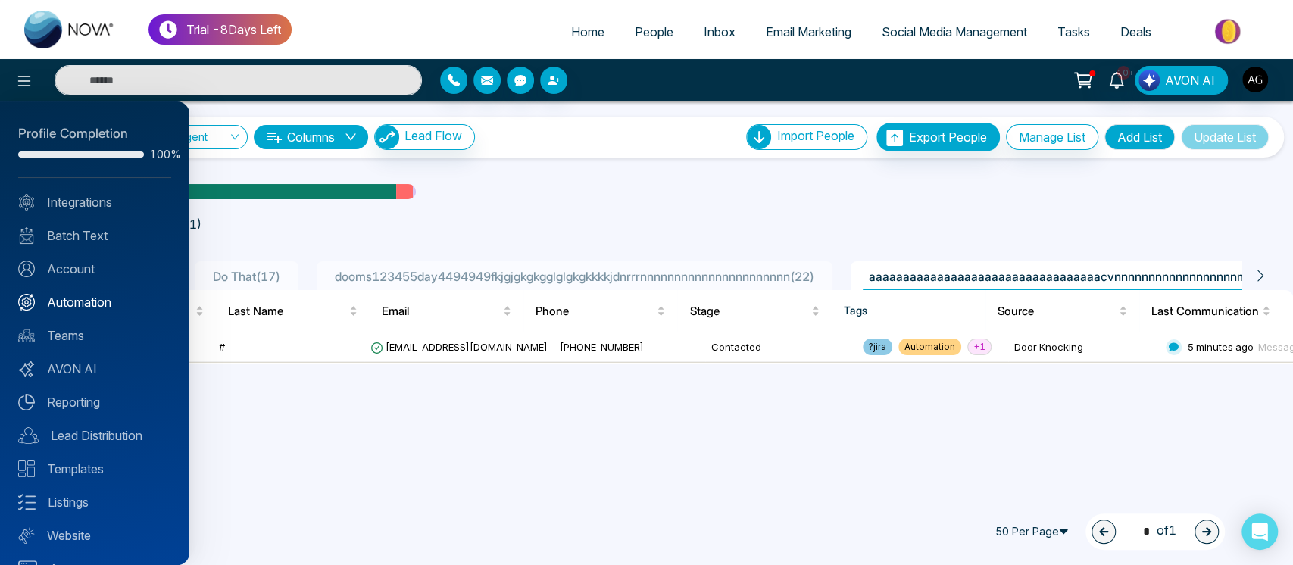
click at [96, 308] on link "Automation" at bounding box center [94, 302] width 153 height 18
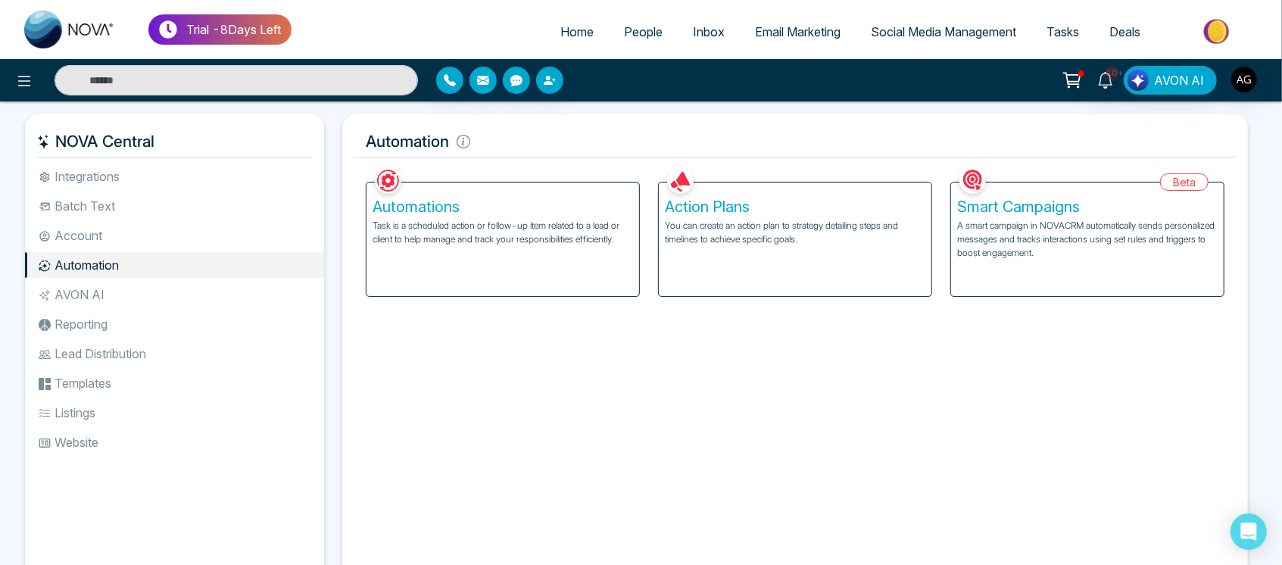
click at [783, 242] on p "You can create an action plan to strategy detailing steps and timelines to achi…" at bounding box center [795, 232] width 261 height 27
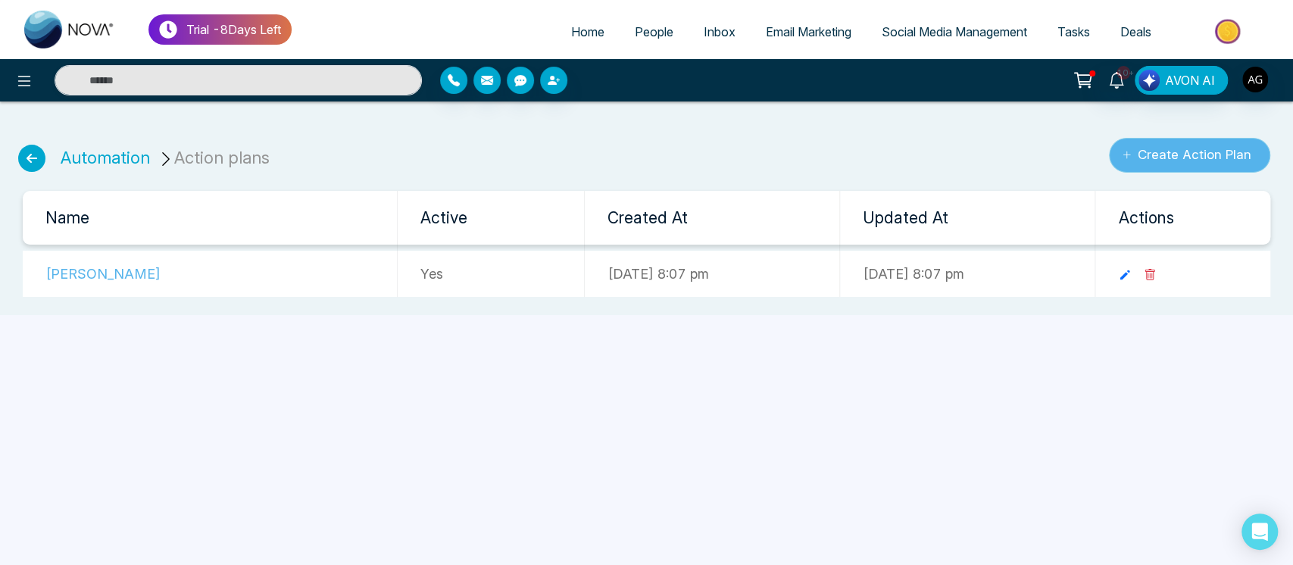
click at [1144, 161] on button "Create Action Plan" at bounding box center [1189, 155] width 161 height 35
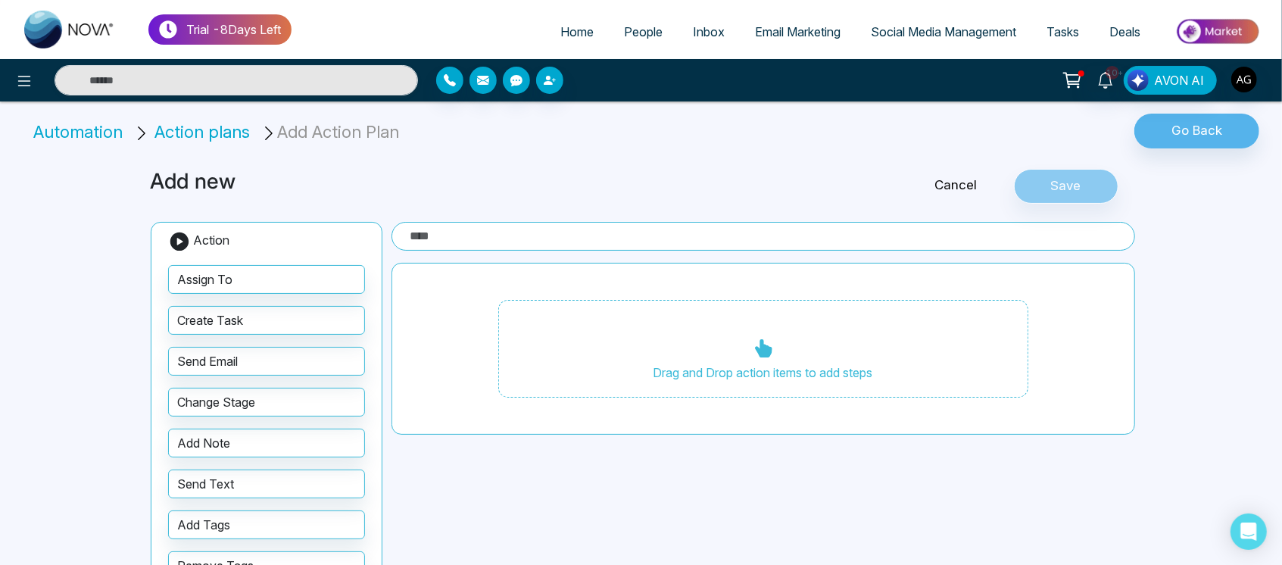
click at [959, 192] on link "Cancel" at bounding box center [956, 186] width 115 height 20
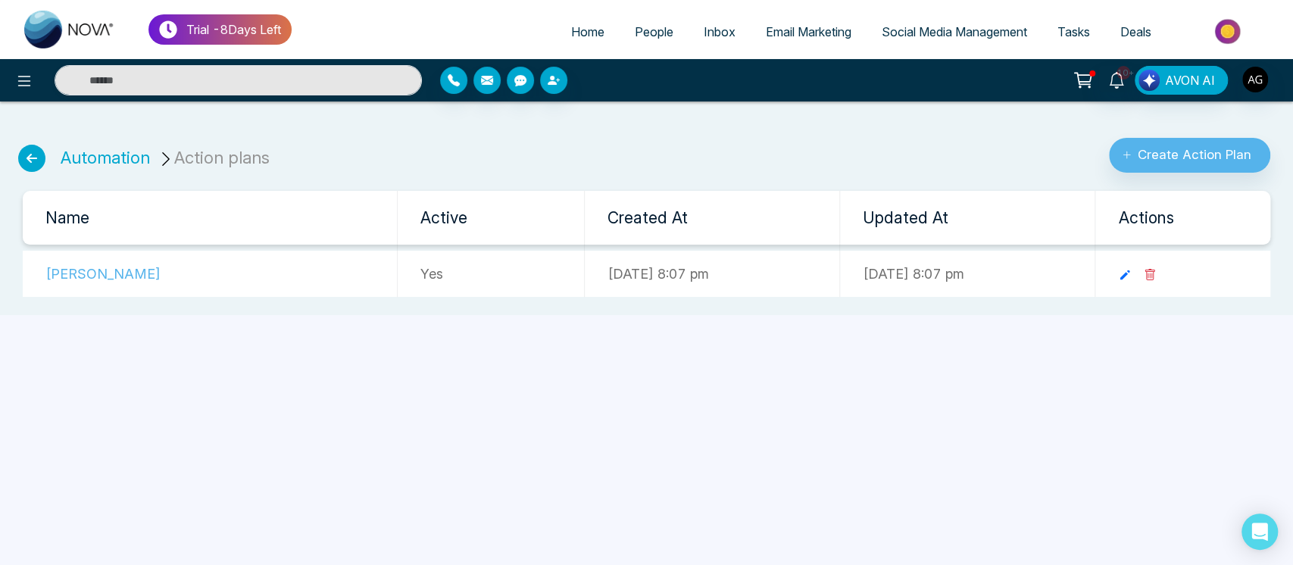
click at [576, 23] on link "Home" at bounding box center [588, 31] width 64 height 29
select select "*"
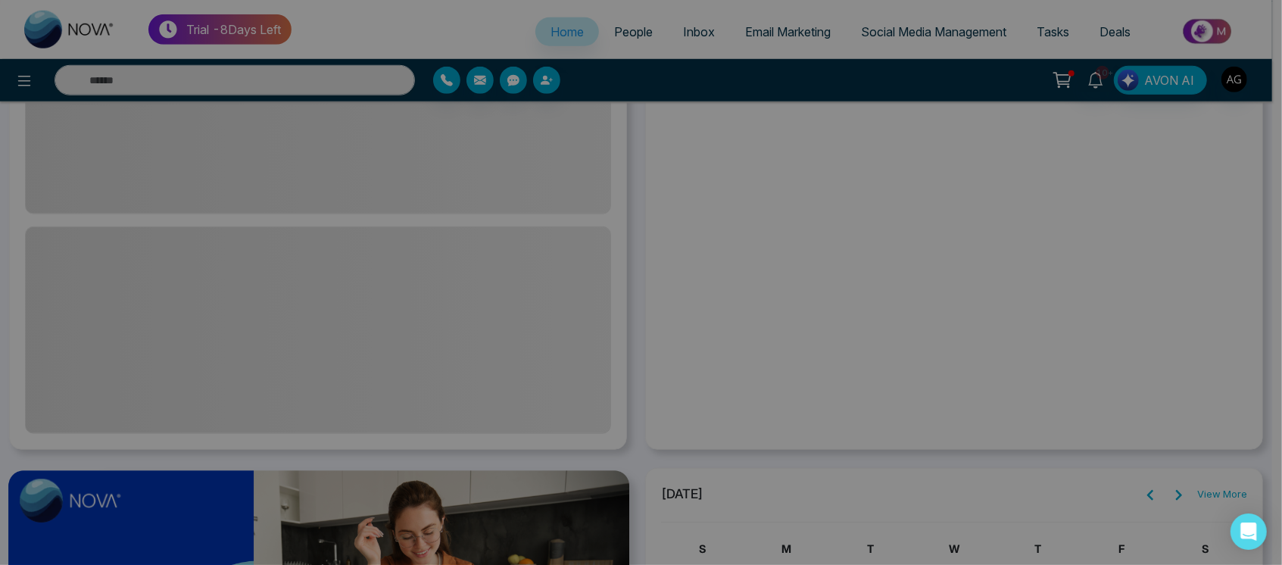
scroll to position [787, 0]
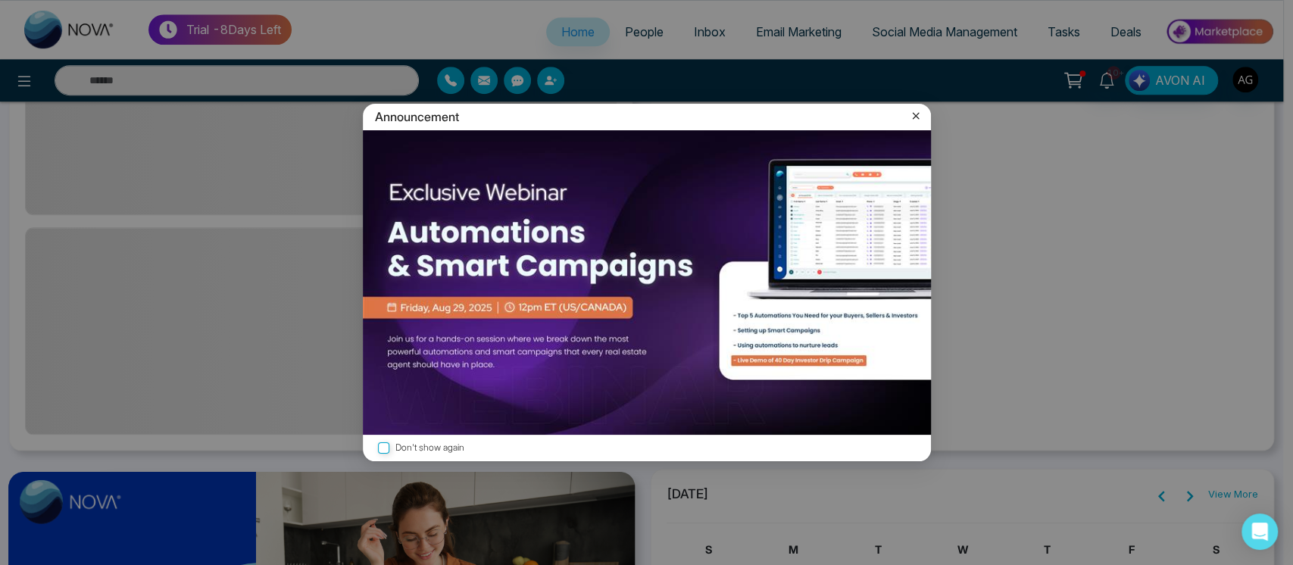
click at [911, 108] on icon at bounding box center [915, 115] width 15 height 15
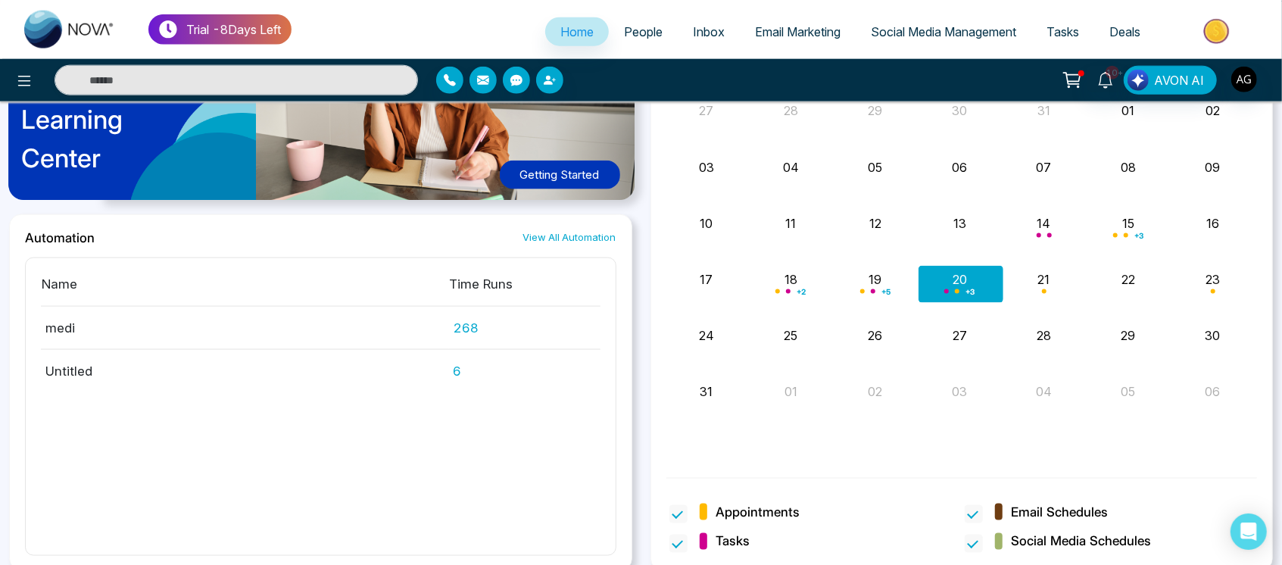
scroll to position [1267, 0]
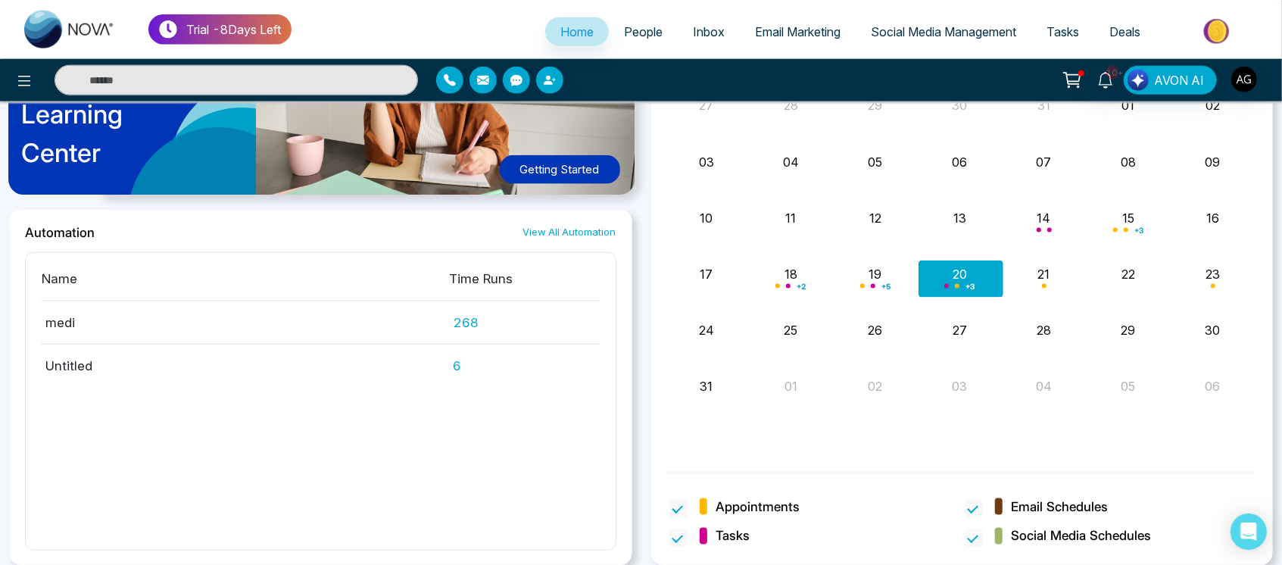
drag, startPoint x: 27, startPoint y: 363, endPoint x: 228, endPoint y: 398, distance: 204.6
click at [228, 398] on div "Name Time Runs medi 268 Untitled 6" at bounding box center [321, 401] width 592 height 299
drag, startPoint x: 560, startPoint y: 244, endPoint x: 582, endPoint y: 233, distance: 24.7
click at [582, 233] on div "Automation View All Automation Name Time Runs medi 268 Untitled 6" at bounding box center [320, 388] width 623 height 358
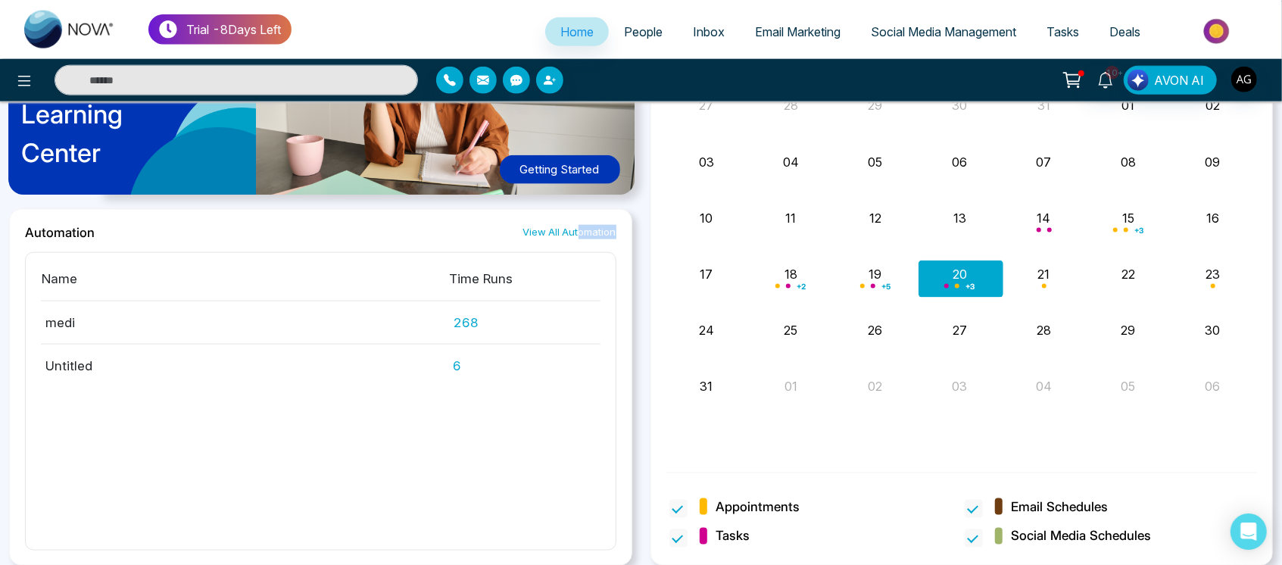
click at [582, 233] on link "View All Automation" at bounding box center [569, 232] width 93 height 14
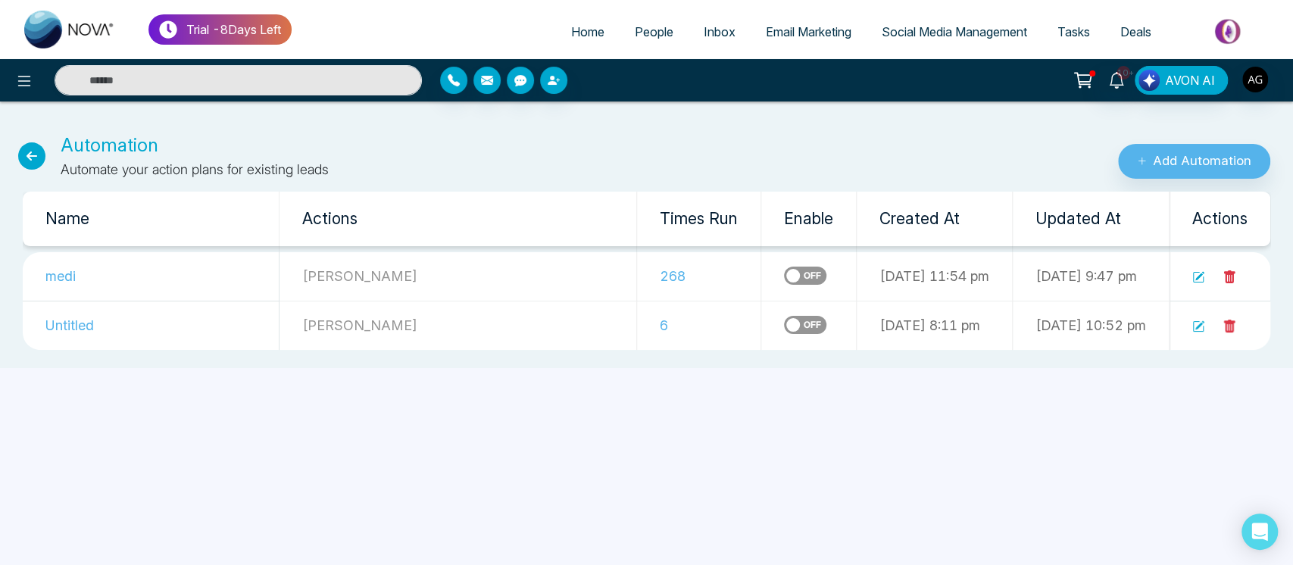
click at [1229, 276] on icon at bounding box center [1229, 276] width 11 height 13
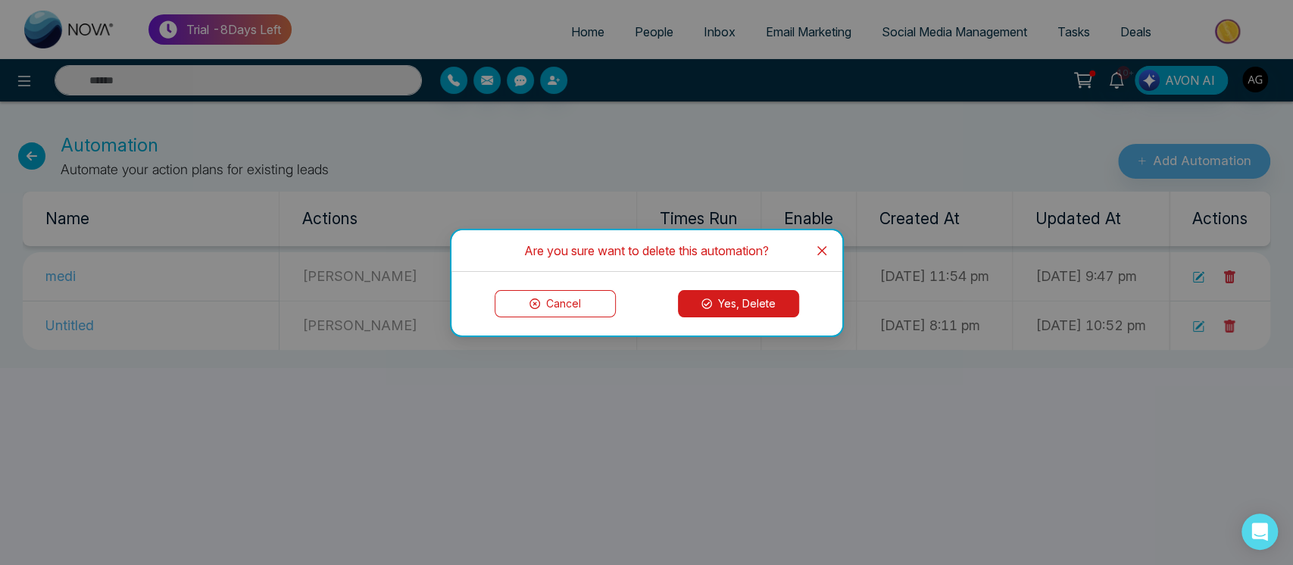
click at [764, 299] on button "Yes, Delete" at bounding box center [738, 303] width 121 height 27
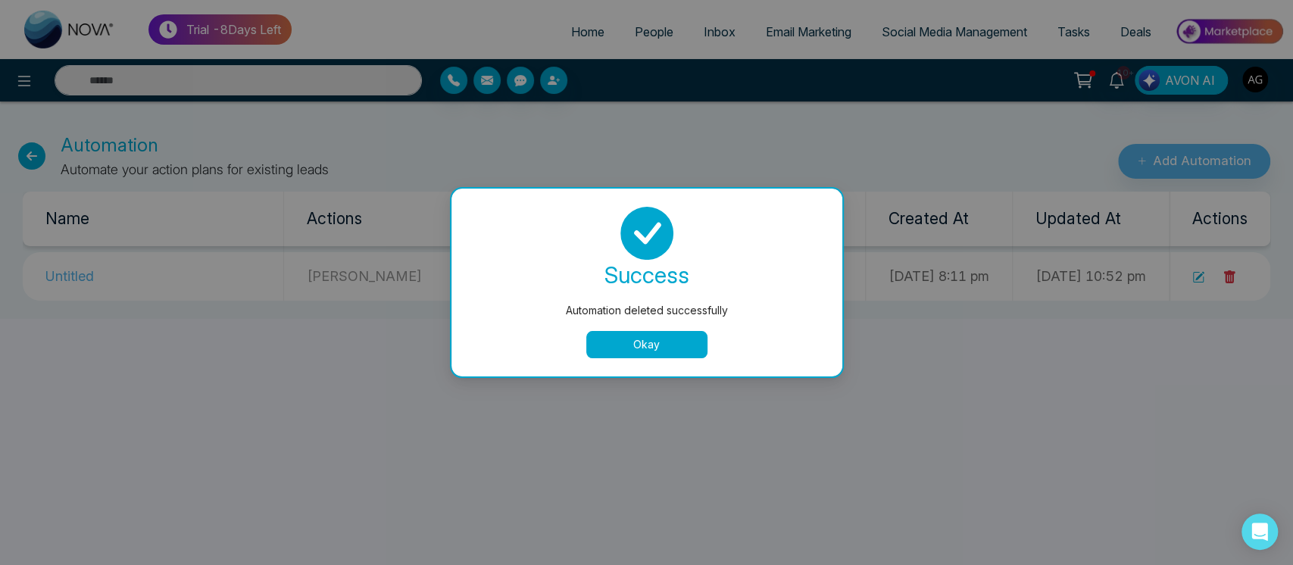
click at [644, 351] on button "Okay" at bounding box center [646, 344] width 121 height 27
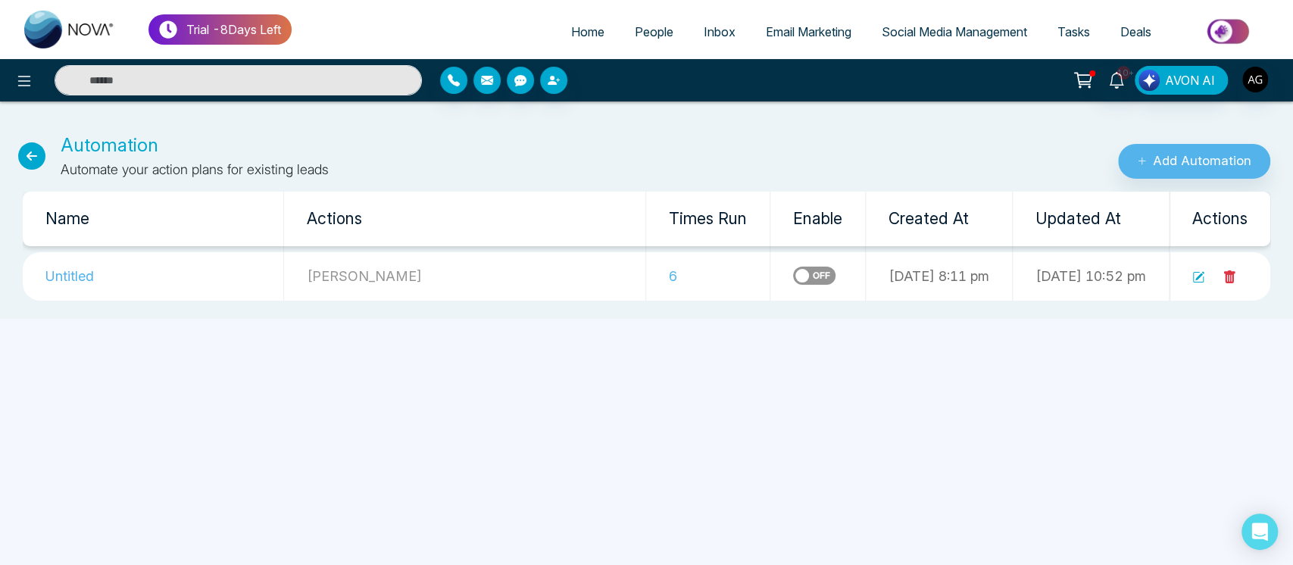
click at [571, 21] on link "Home" at bounding box center [588, 31] width 64 height 29
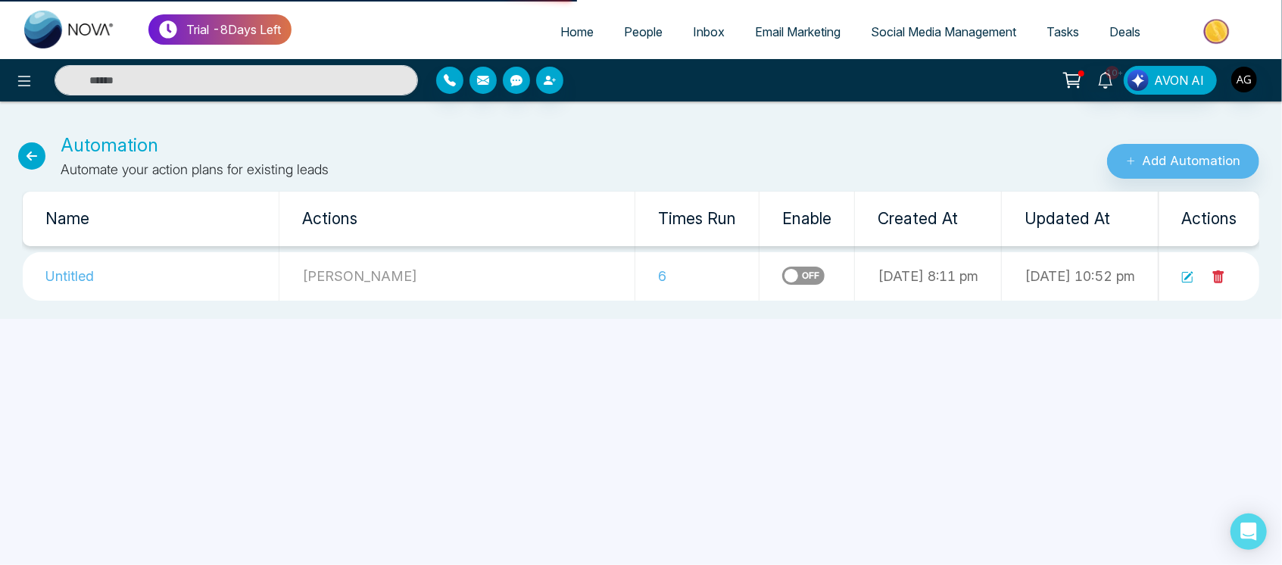
select select "*"
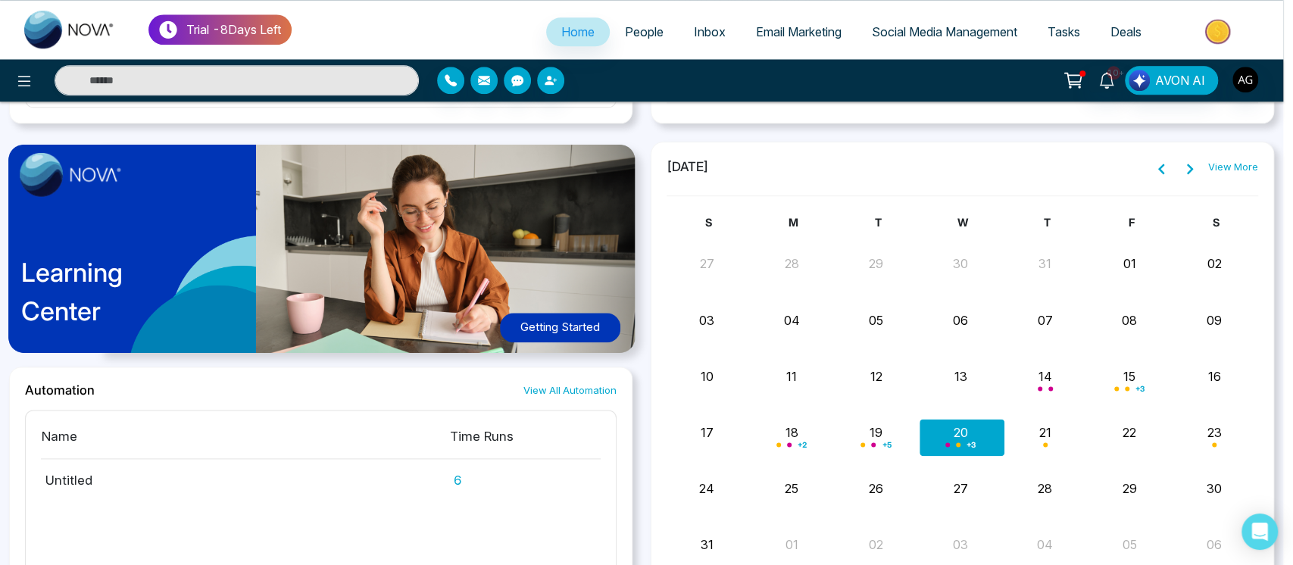
scroll to position [1147, 0]
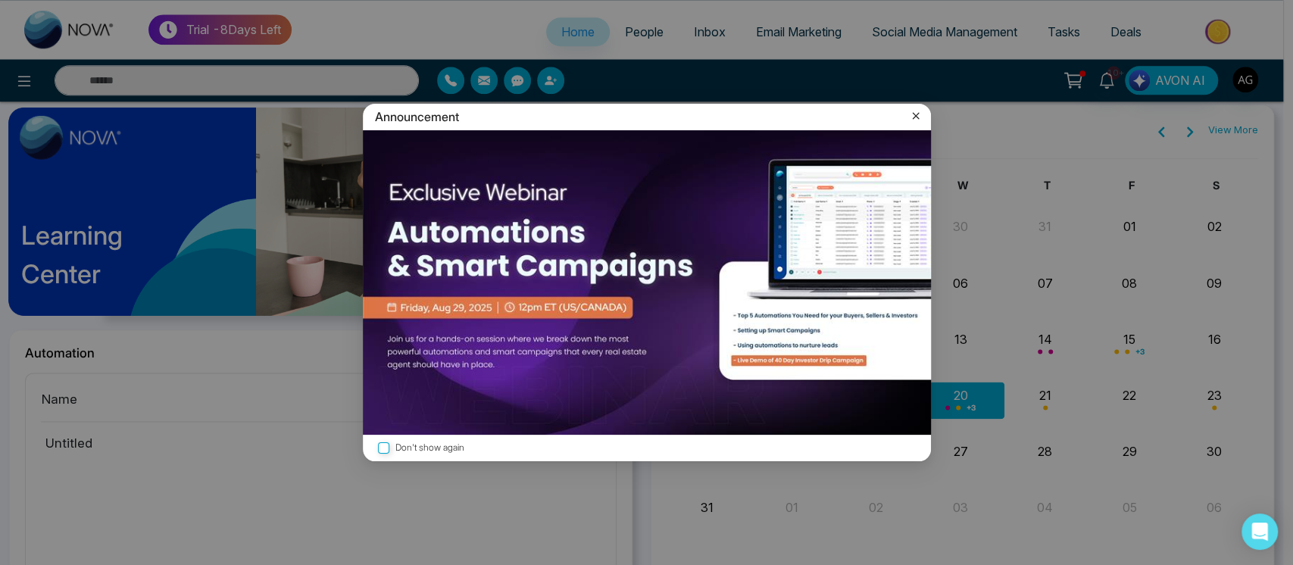
click at [905, 118] on div "Announcement" at bounding box center [647, 117] width 568 height 27
click at [914, 113] on icon at bounding box center [915, 115] width 15 height 15
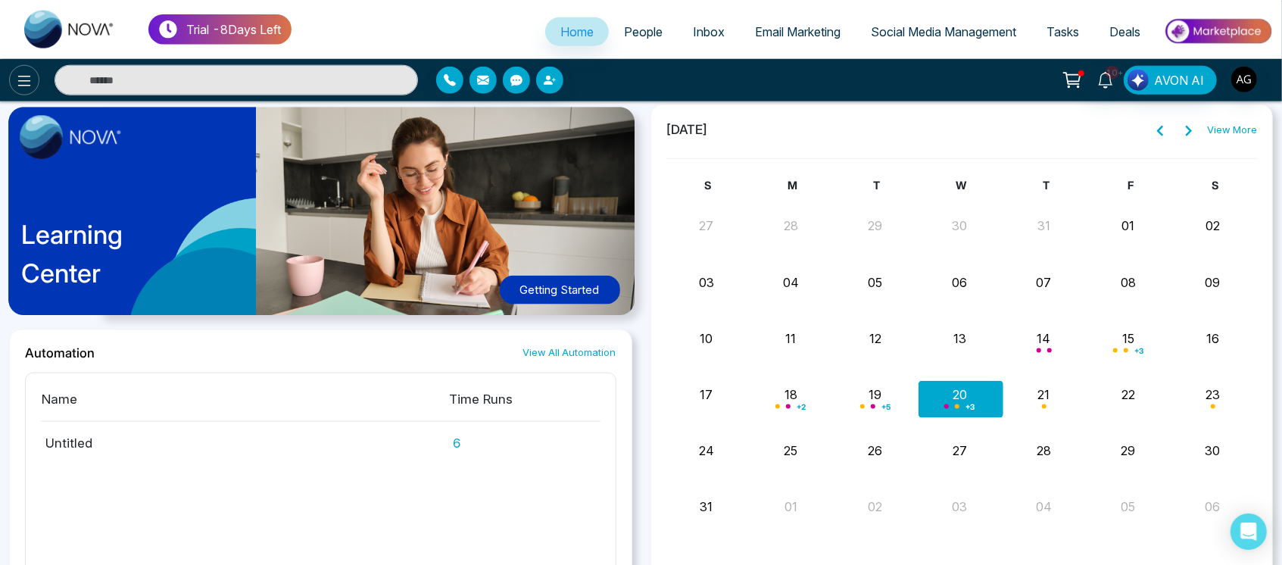
click at [26, 77] on icon at bounding box center [24, 81] width 18 height 18
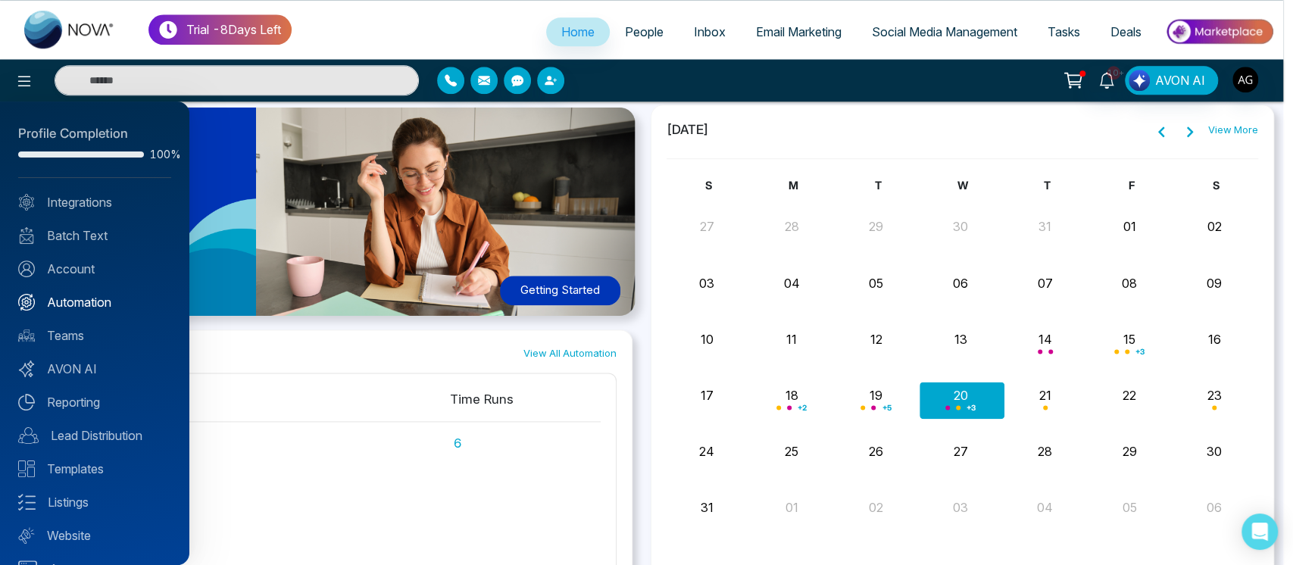
click at [113, 296] on link "Automation" at bounding box center [94, 302] width 153 height 18
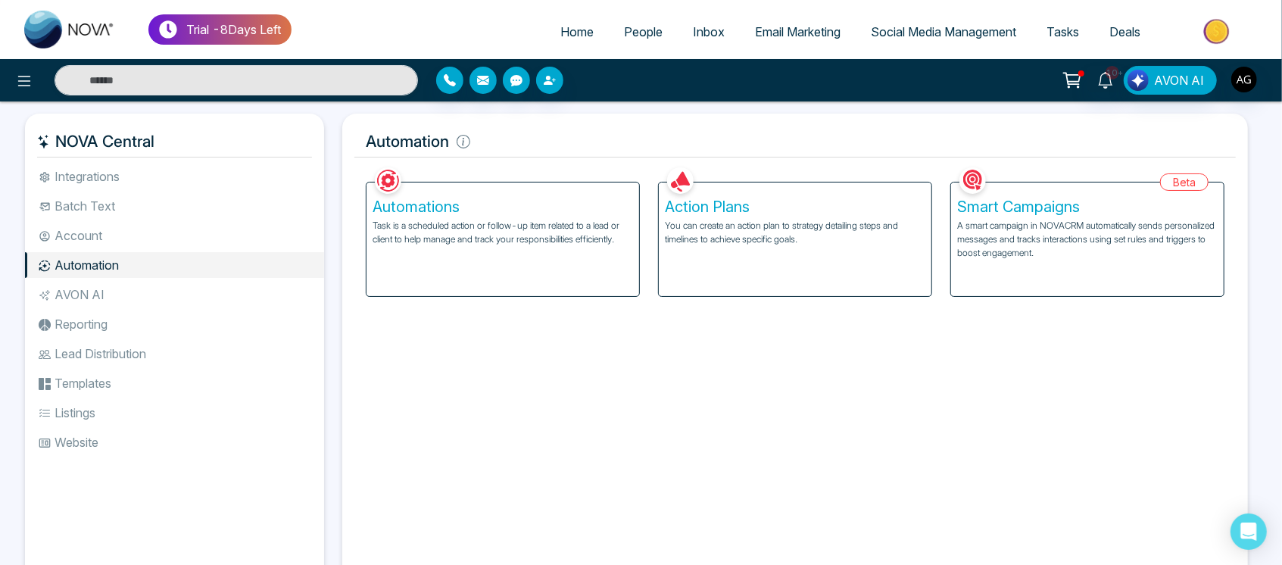
click at [577, 290] on div "Automations Task is a scheduled action or follow-up item related to a lead or c…" at bounding box center [503, 240] width 273 height 114
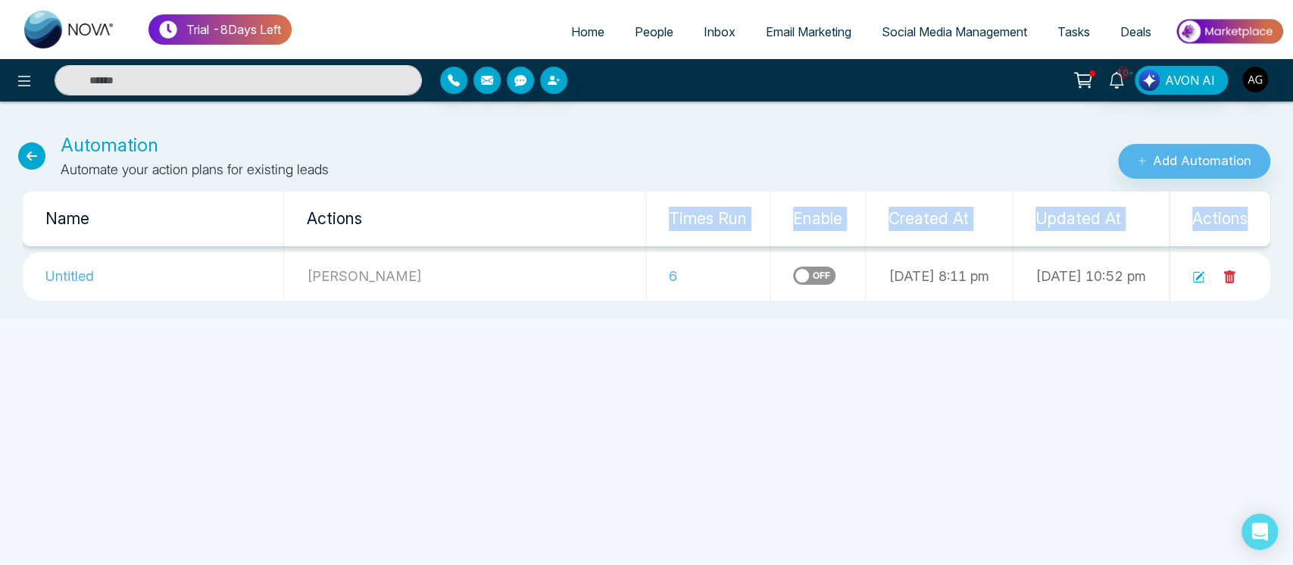
drag, startPoint x: 586, startPoint y: 223, endPoint x: 1262, endPoint y: 216, distance: 676.5
click at [1262, 216] on tr "Name Actions Times Run Enable Created At Updated At Actions" at bounding box center [647, 219] width 1248 height 55
click at [1262, 216] on th "Actions" at bounding box center [1221, 219] width 102 height 55
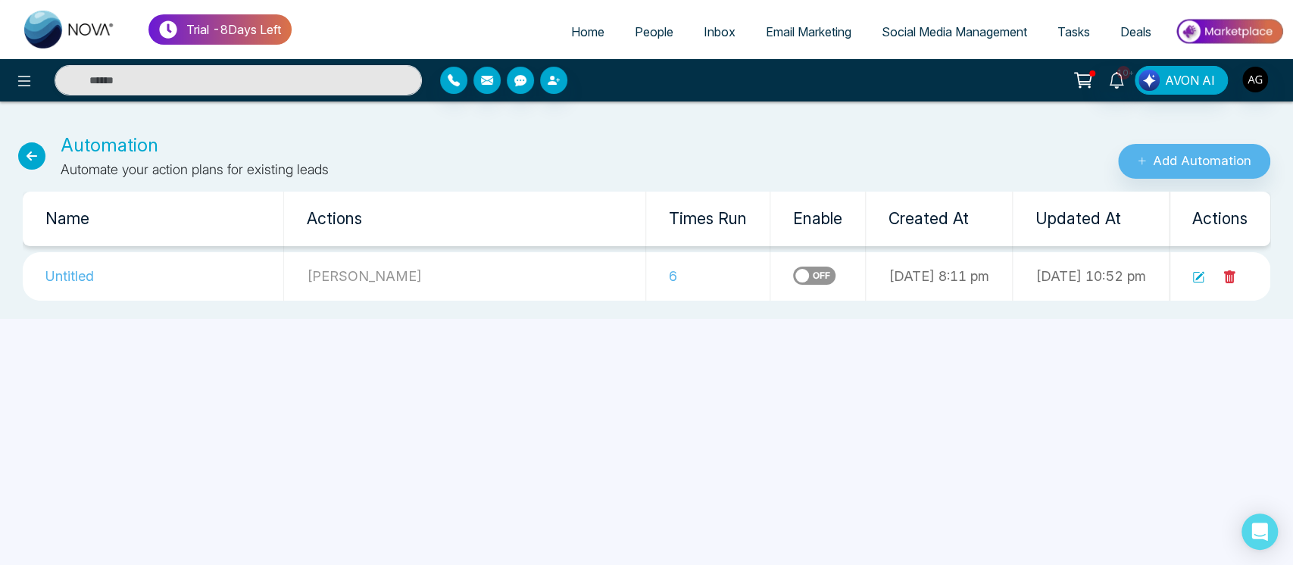
drag, startPoint x: 25, startPoint y: 219, endPoint x: 1186, endPoint y: 252, distance: 1161.7
click at [1186, 252] on table "Name Actions Times Run Enable Created At Updated At Actions Untitled jojo 6 14-…" at bounding box center [647, 246] width 1248 height 109
click at [895, 168] on div "Add Automation" at bounding box center [1077, 156] width 431 height 48
drag, startPoint x: 47, startPoint y: 219, endPoint x: 1065, endPoint y: 324, distance: 1023.5
click at [1065, 324] on div "Trial - 8 Days Left Home People Inbox Email Marketing Social Media Management T…" at bounding box center [646, 282] width 1293 height 565
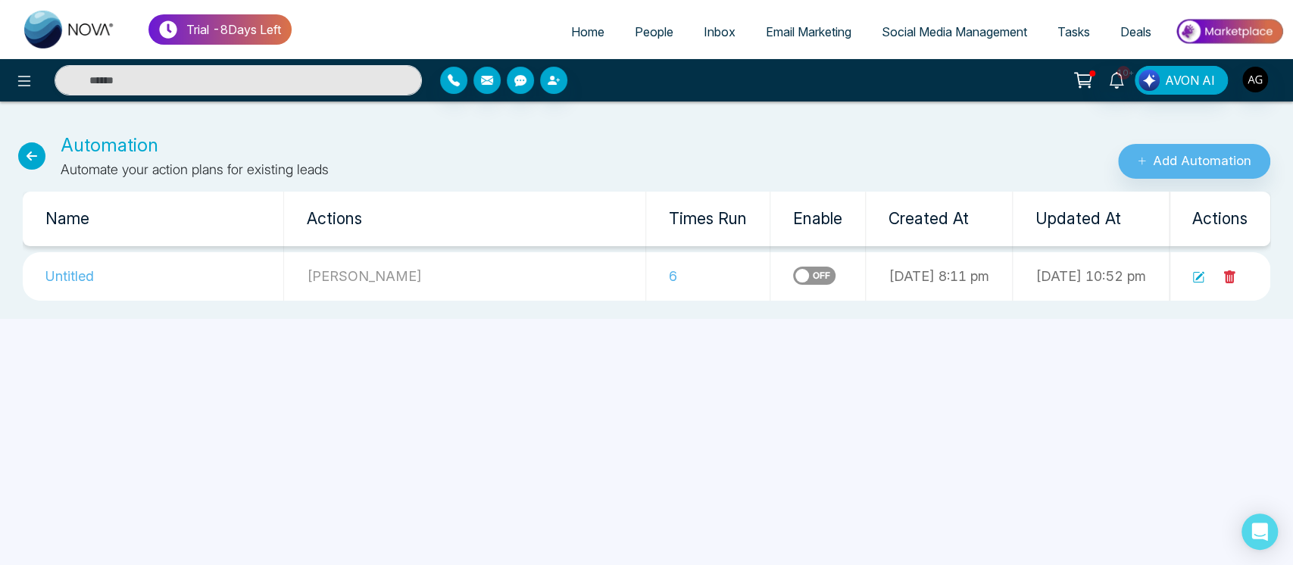
click at [1013, 209] on th "Updated At" at bounding box center [1091, 219] width 157 height 55
click at [1200, 278] on icon at bounding box center [1198, 277] width 12 height 12
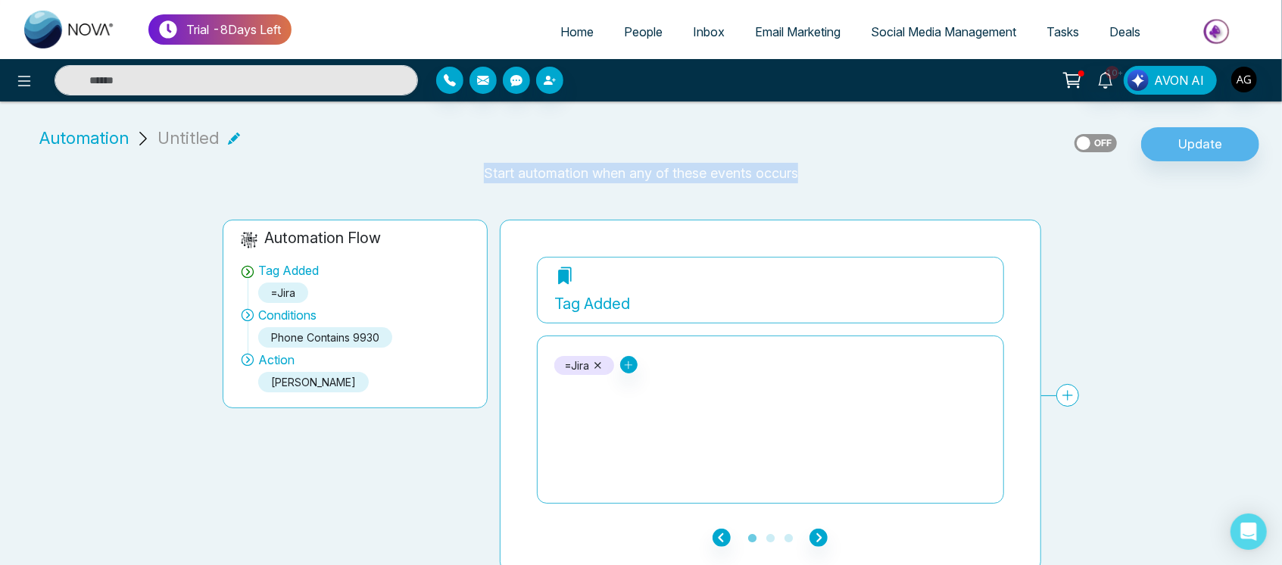
drag, startPoint x: 485, startPoint y: 177, endPoint x: 843, endPoint y: 176, distance: 358.3
click at [843, 176] on p "Start automation when any of these events occurs" at bounding box center [641, 173] width 1264 height 20
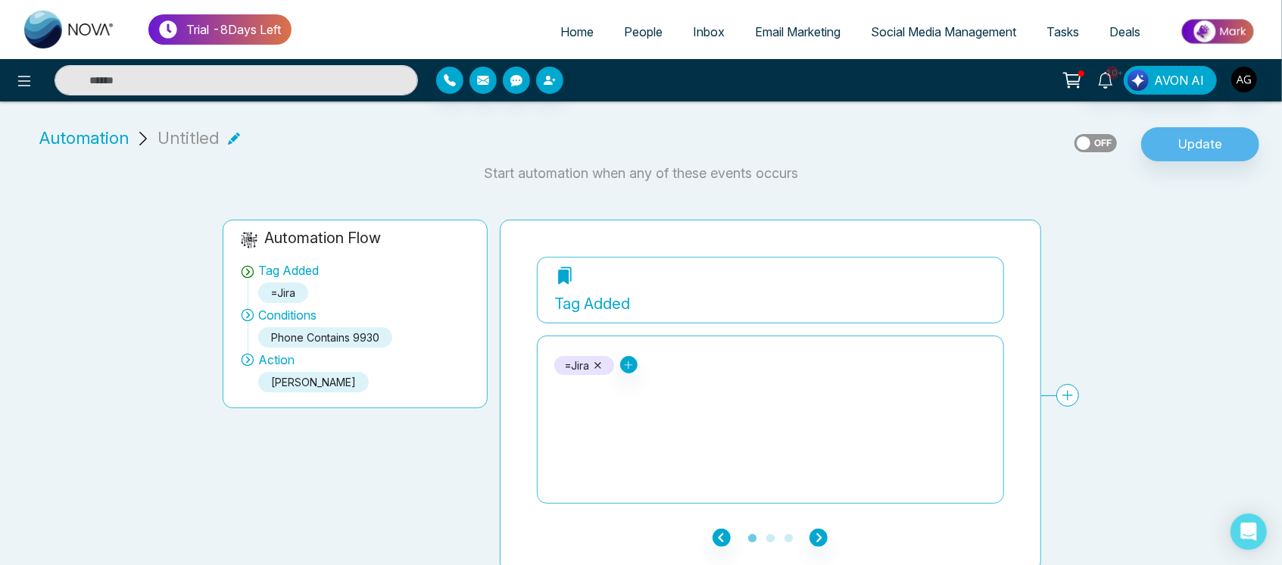
drag, startPoint x: 484, startPoint y: 170, endPoint x: 855, endPoint y: 155, distance: 371.5
click at [855, 155] on div "**********" at bounding box center [641, 343] width 1282 height 458
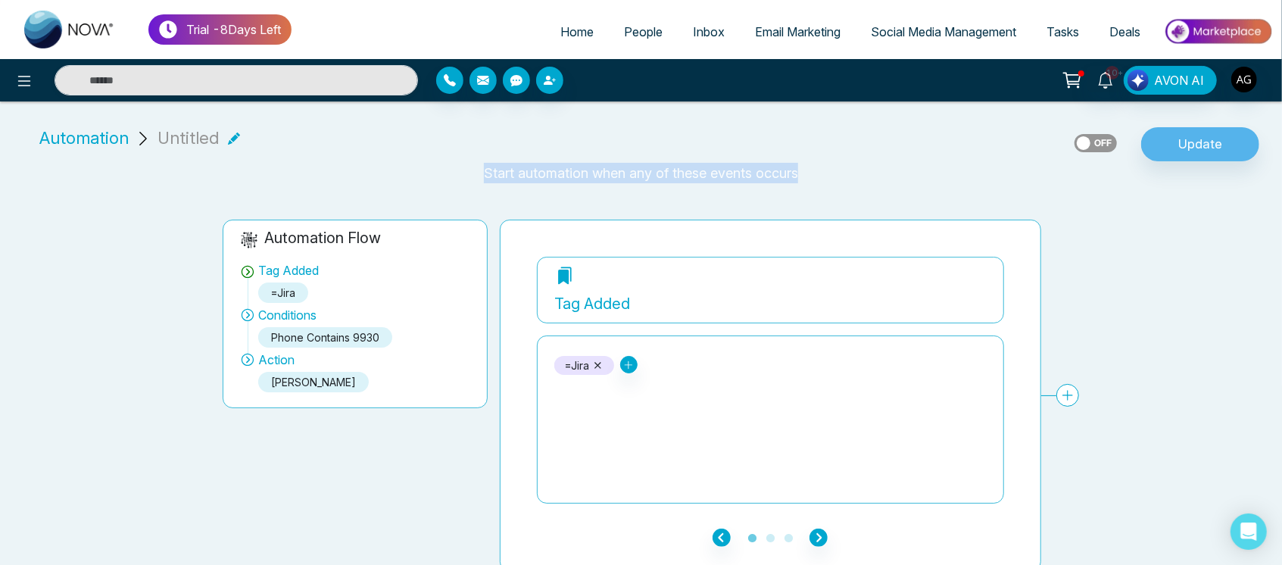
drag, startPoint x: 837, startPoint y: 165, endPoint x: 461, endPoint y: 164, distance: 376.5
click at [461, 164] on p "Start automation when any of these events occurs" at bounding box center [641, 173] width 1264 height 20
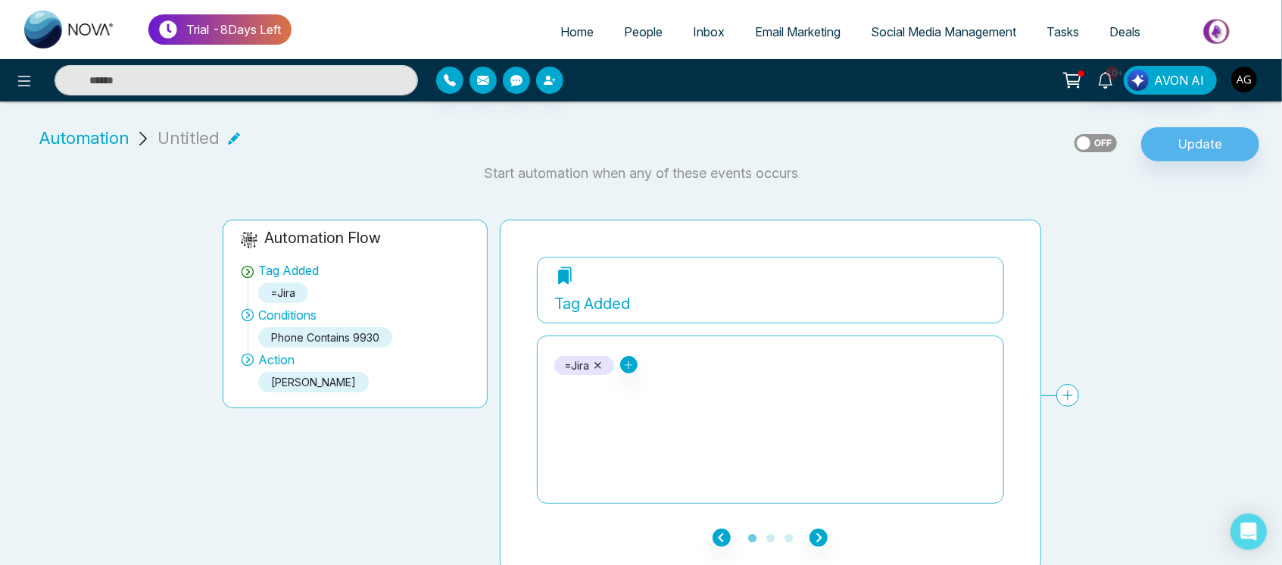
drag, startPoint x: 461, startPoint y: 164, endPoint x: 955, endPoint y: 161, distance: 494.7
click at [955, 161] on div "**********" at bounding box center [641, 343] width 1282 height 458
click at [955, 161] on div "Automation Untitled Update" at bounding box center [641, 144] width 1264 height 37
click at [228, 137] on icon at bounding box center [234, 138] width 12 height 12
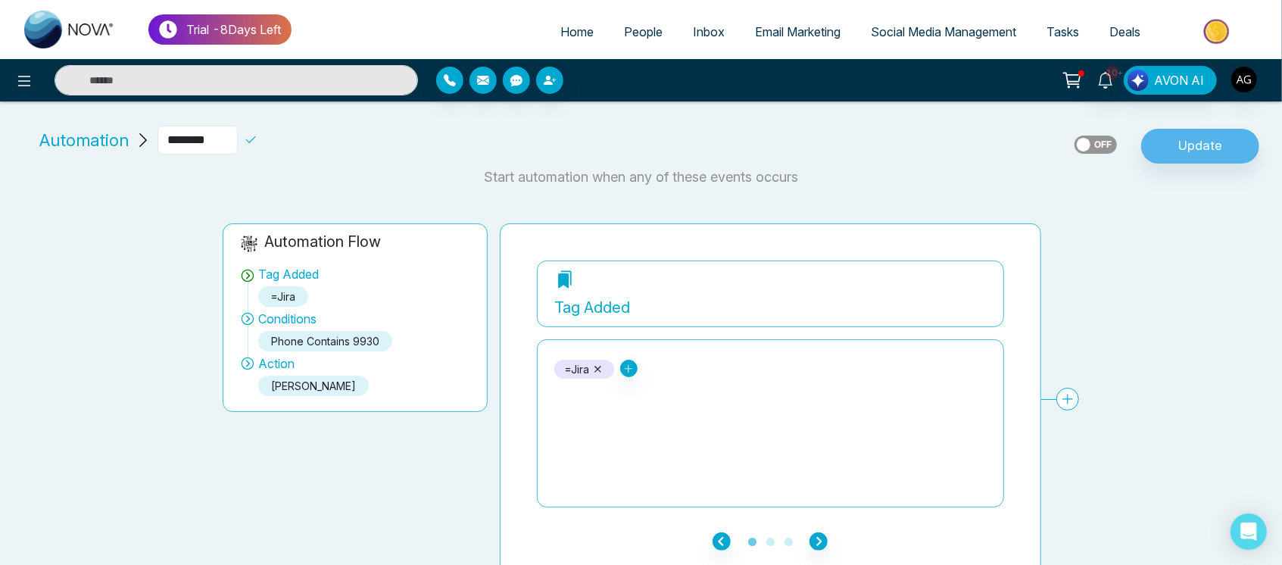
click at [228, 137] on input "********" at bounding box center [198, 140] width 80 height 29
type input "***"
click at [256, 142] on icon at bounding box center [251, 139] width 10 height 7
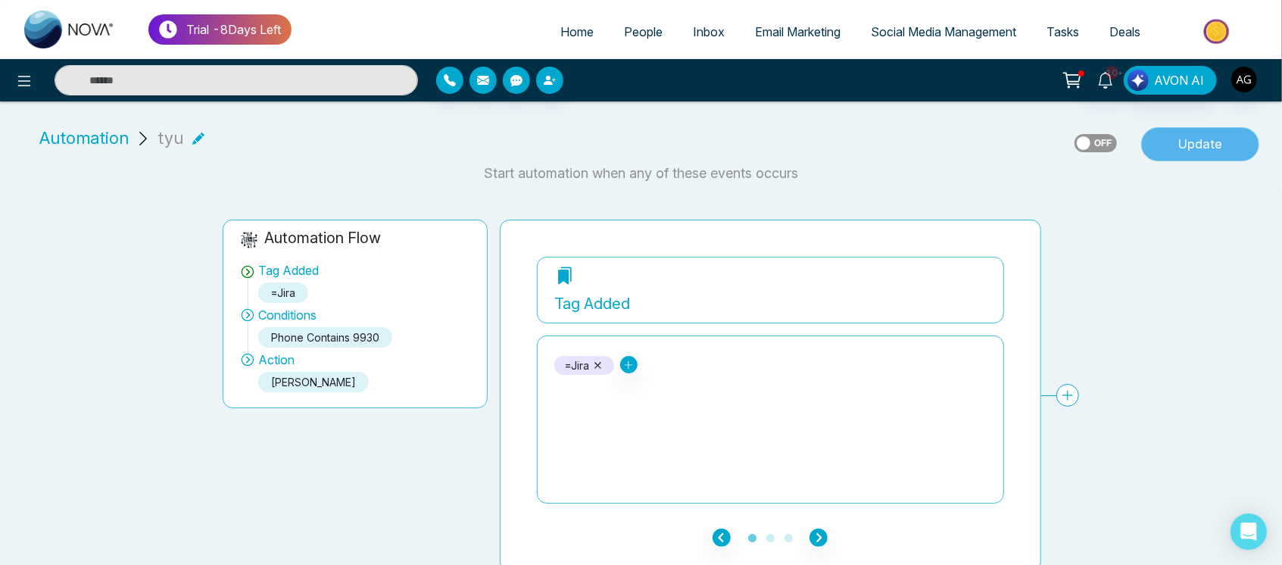
click at [1206, 155] on button "Update" at bounding box center [1201, 144] width 118 height 35
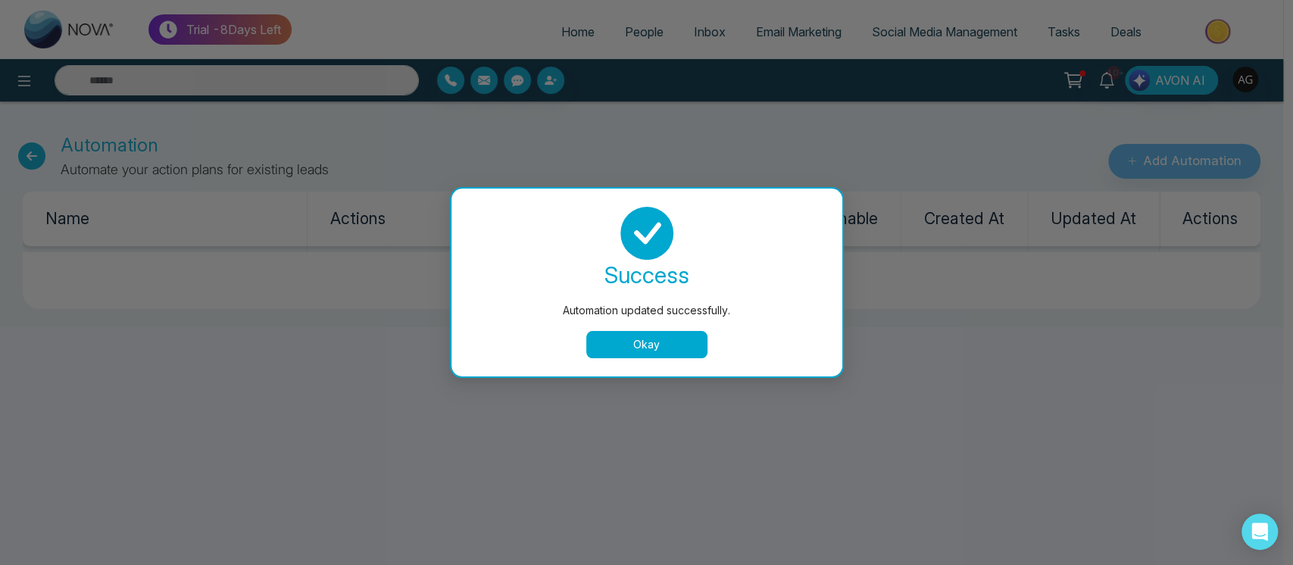
click at [658, 325] on div "success Automation updated successfully. Okay" at bounding box center [647, 283] width 355 height 152
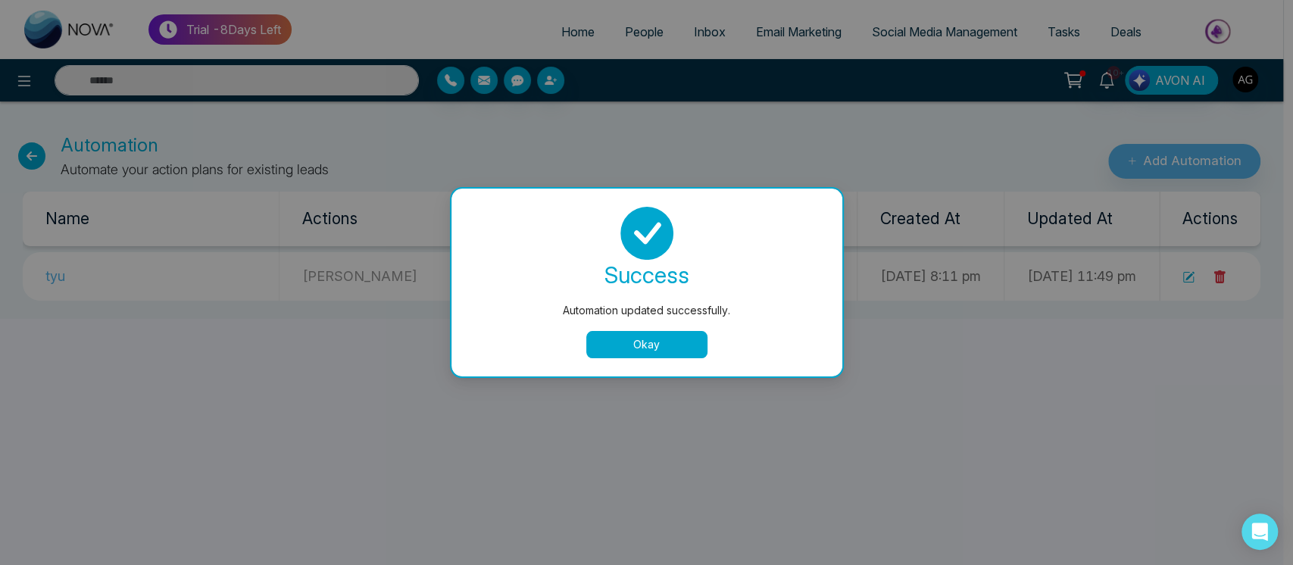
click at [669, 360] on div "success Automation updated successfully. Okay" at bounding box center [646, 283] width 391 height 188
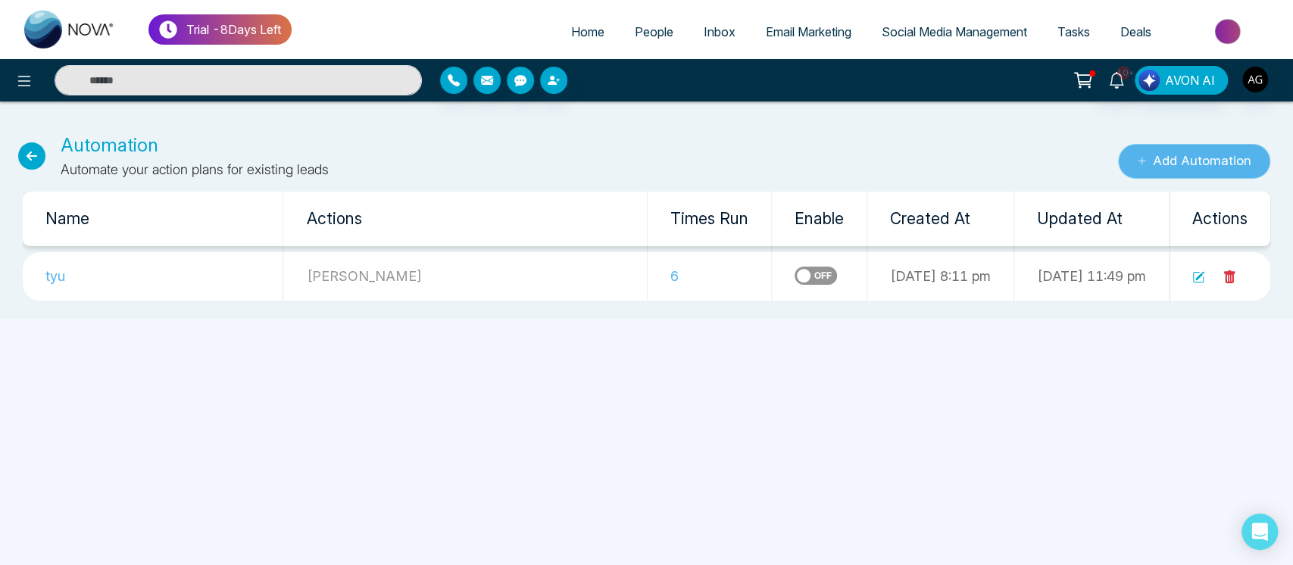
click at [1204, 155] on button "Add Automation" at bounding box center [1194, 161] width 152 height 35
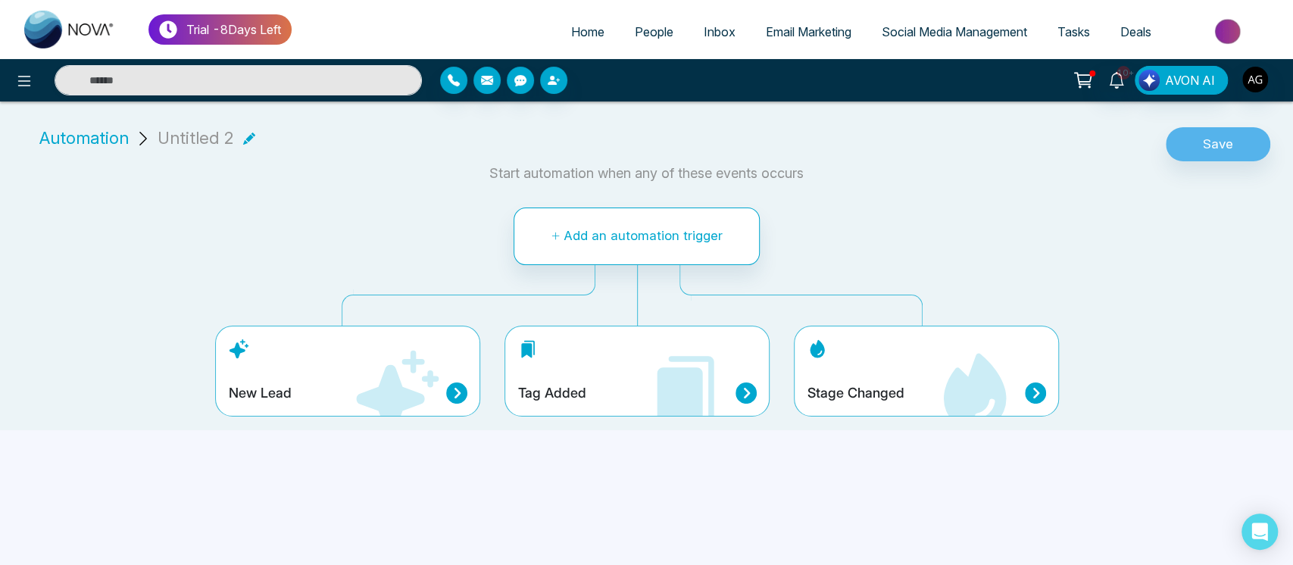
click at [873, 385] on h4 "Stage Changed" at bounding box center [855, 393] width 97 height 17
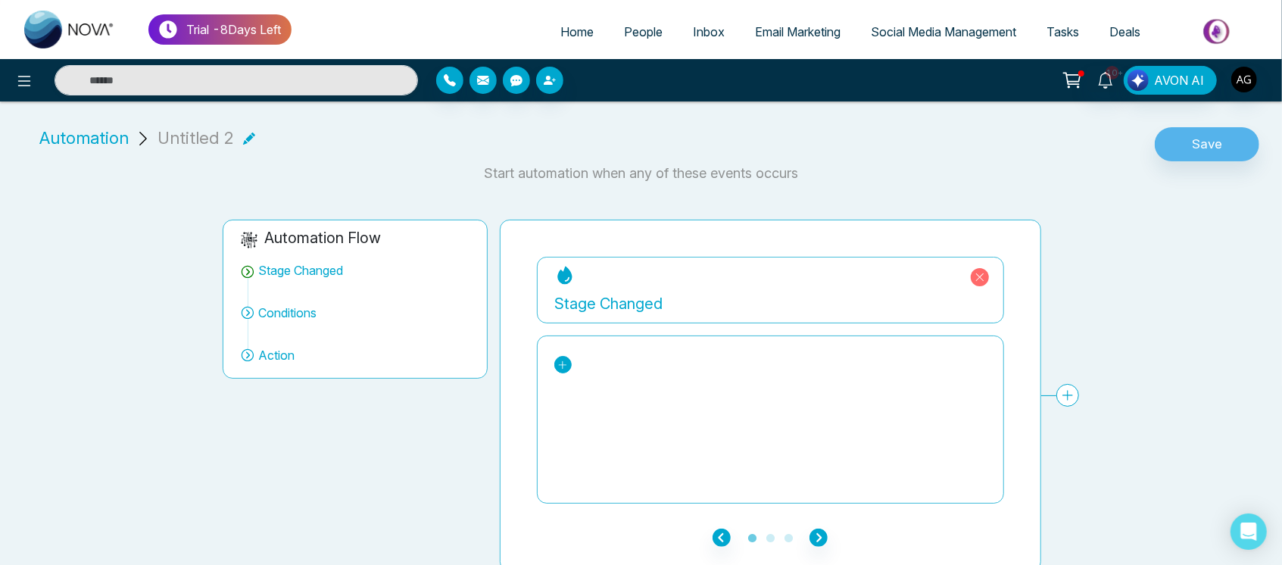
click at [562, 361] on icon at bounding box center [563, 365] width 11 height 11
click at [616, 436] on div "Contacted" at bounding box center [625, 441] width 117 height 18
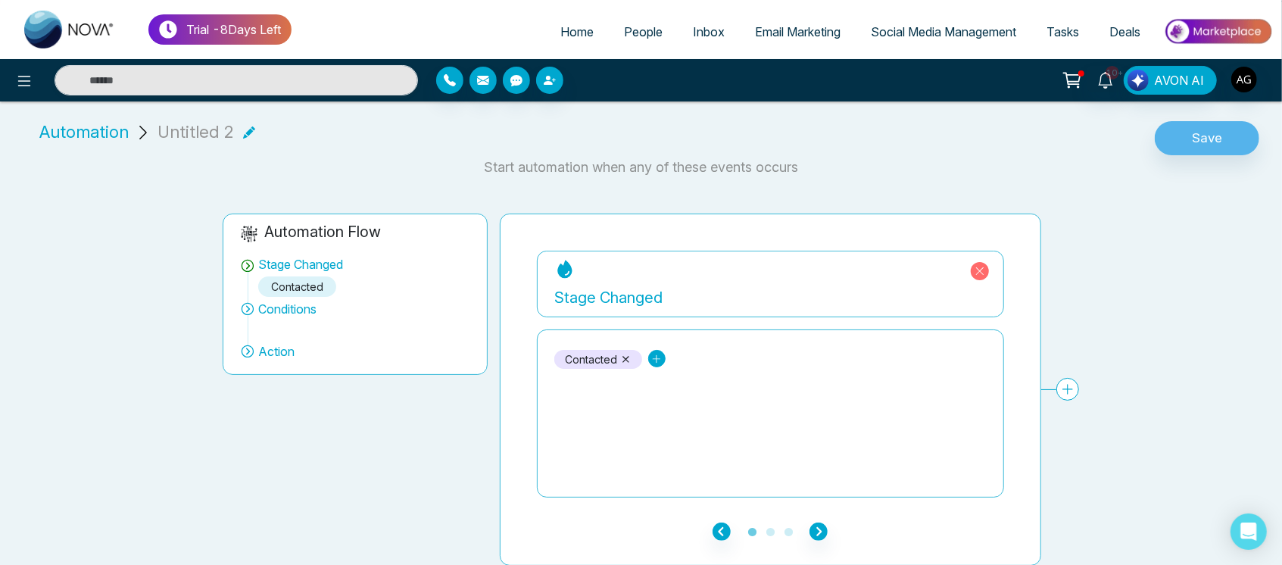
click at [649, 355] on link at bounding box center [656, 358] width 17 height 17
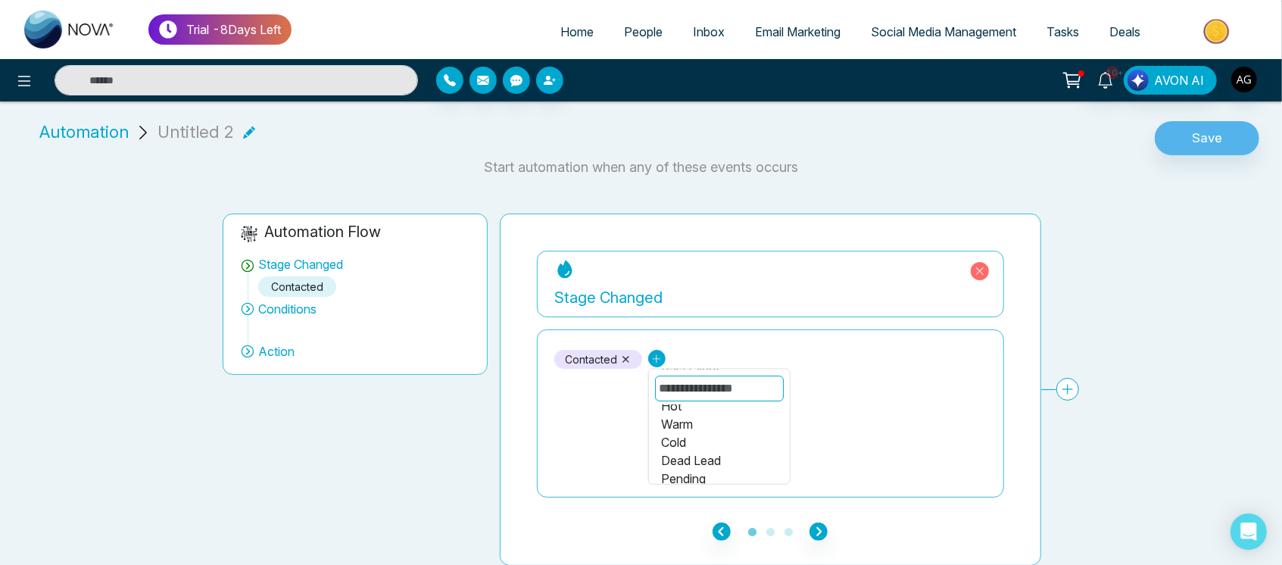
scroll to position [163, 0]
click at [710, 463] on div "Showing" at bounding box center [719, 472] width 117 height 18
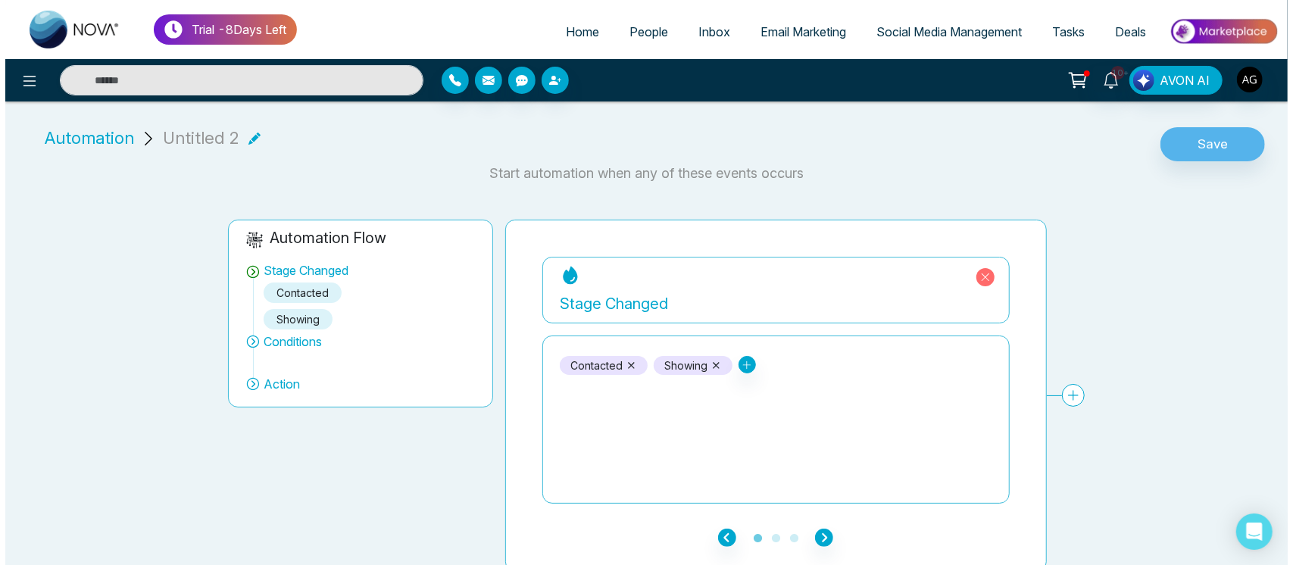
scroll to position [6, 0]
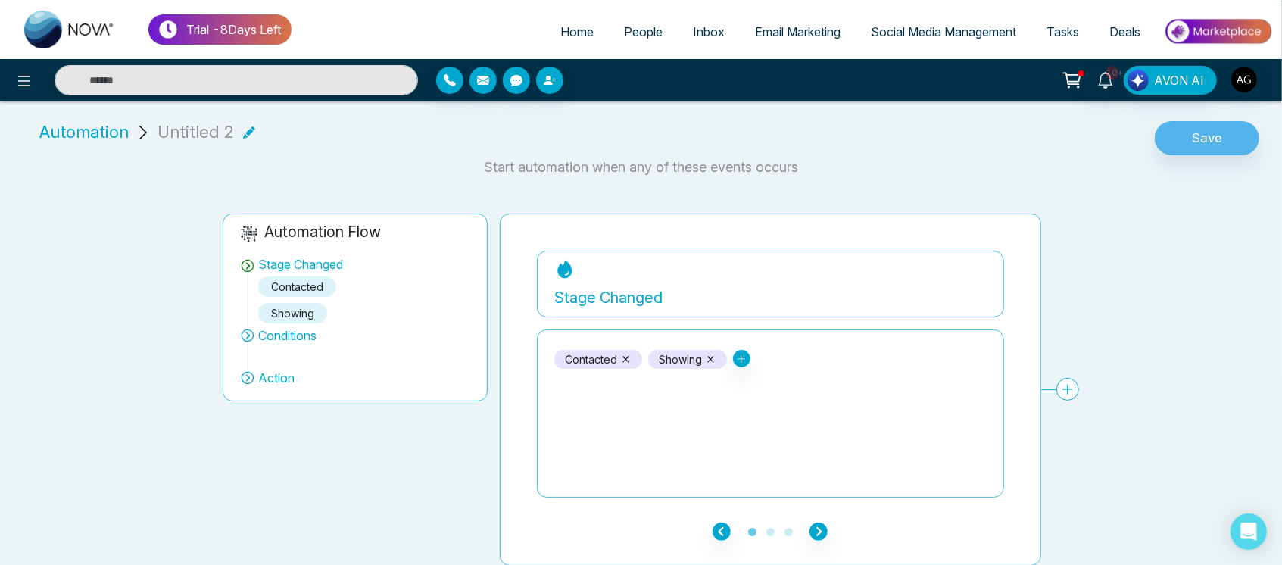
click at [711, 362] on icon at bounding box center [710, 359] width 11 height 11
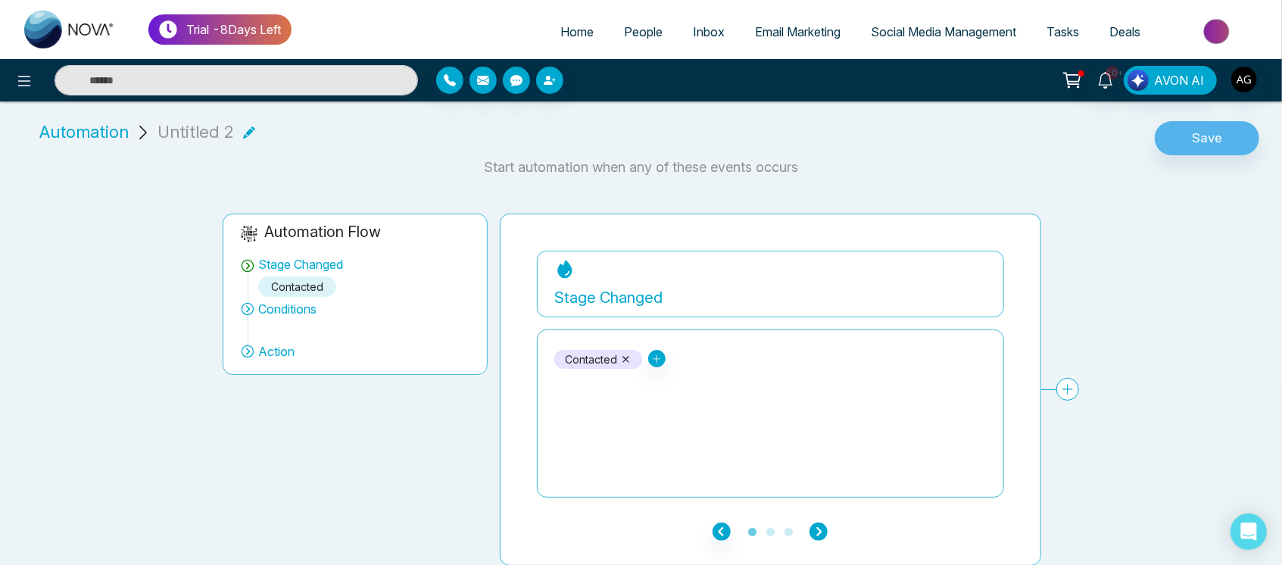
click at [812, 530] on icon "button" at bounding box center [819, 532] width 18 height 18
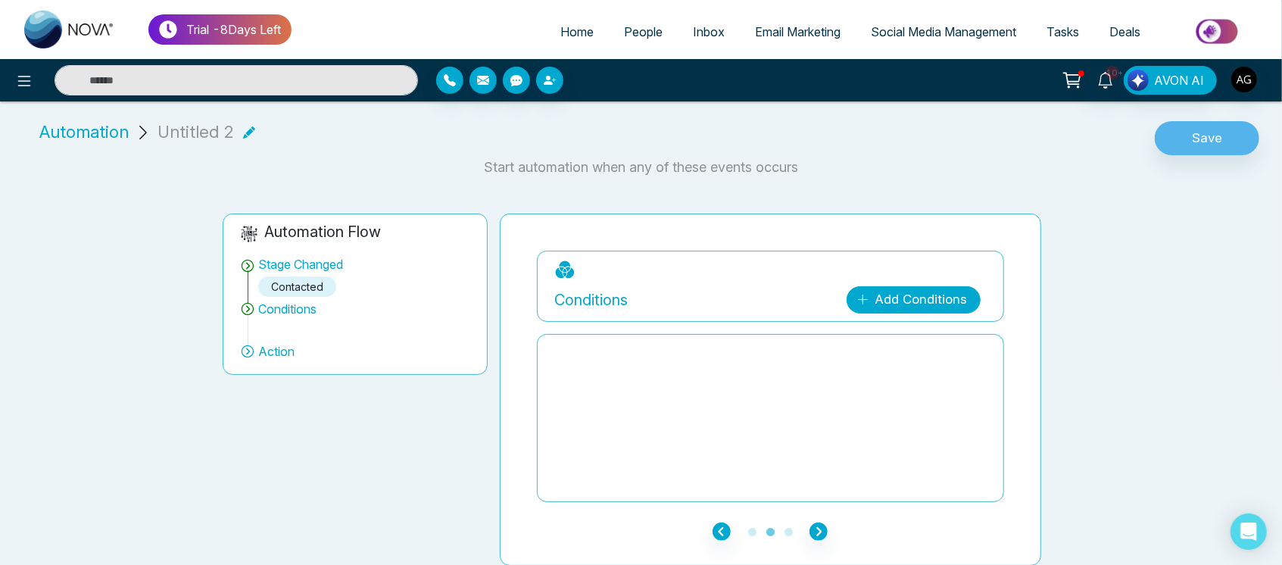
click at [933, 305] on link "Add Conditions" at bounding box center [914, 299] width 134 height 27
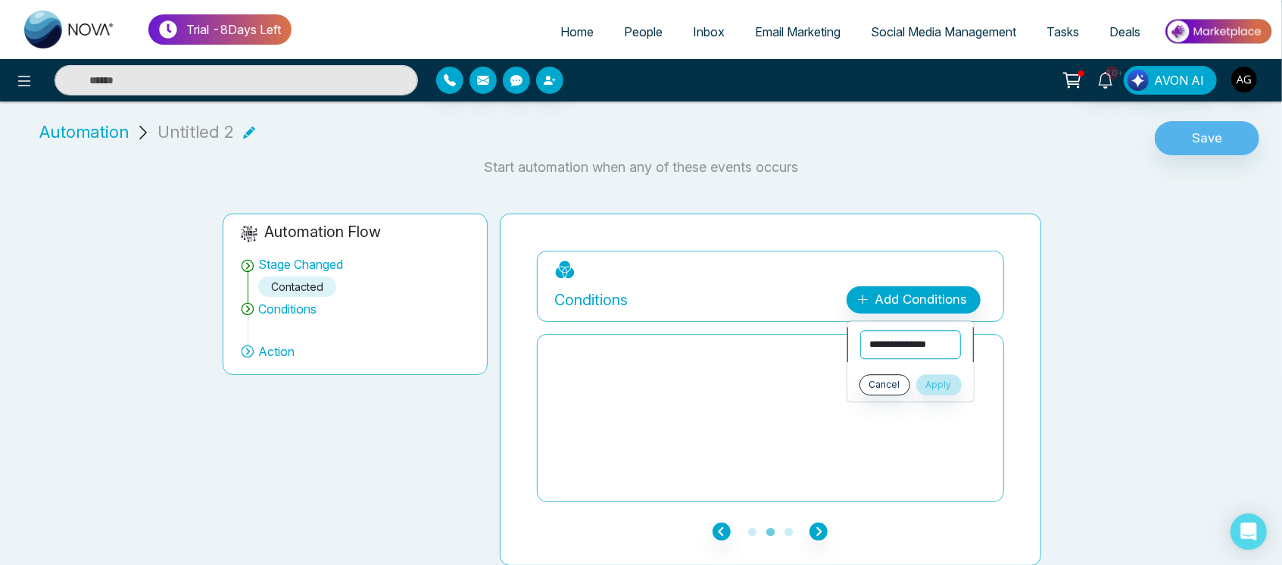
click at [890, 336] on select "**********" at bounding box center [911, 344] width 101 height 29
select select "**********"
click at [861, 330] on select "**********" at bounding box center [911, 344] width 101 height 29
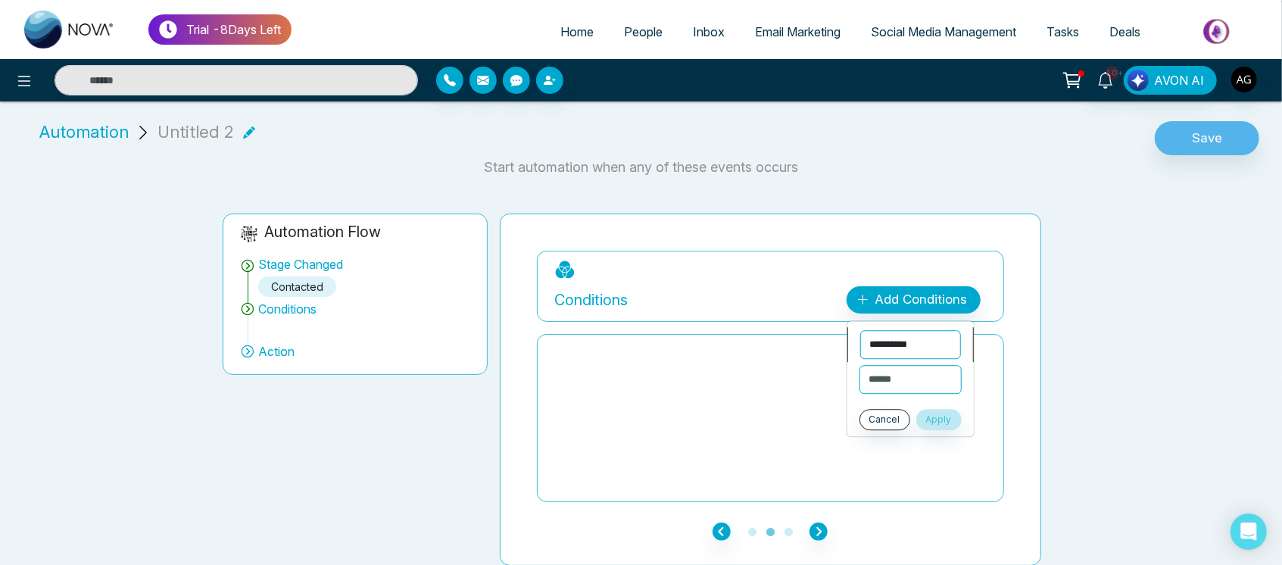
click at [912, 330] on select "**********" at bounding box center [911, 344] width 101 height 29
click at [918, 376] on select "**********" at bounding box center [911, 379] width 101 height 29
select select "********"
click at [861, 365] on select "**********" at bounding box center [911, 379] width 101 height 29
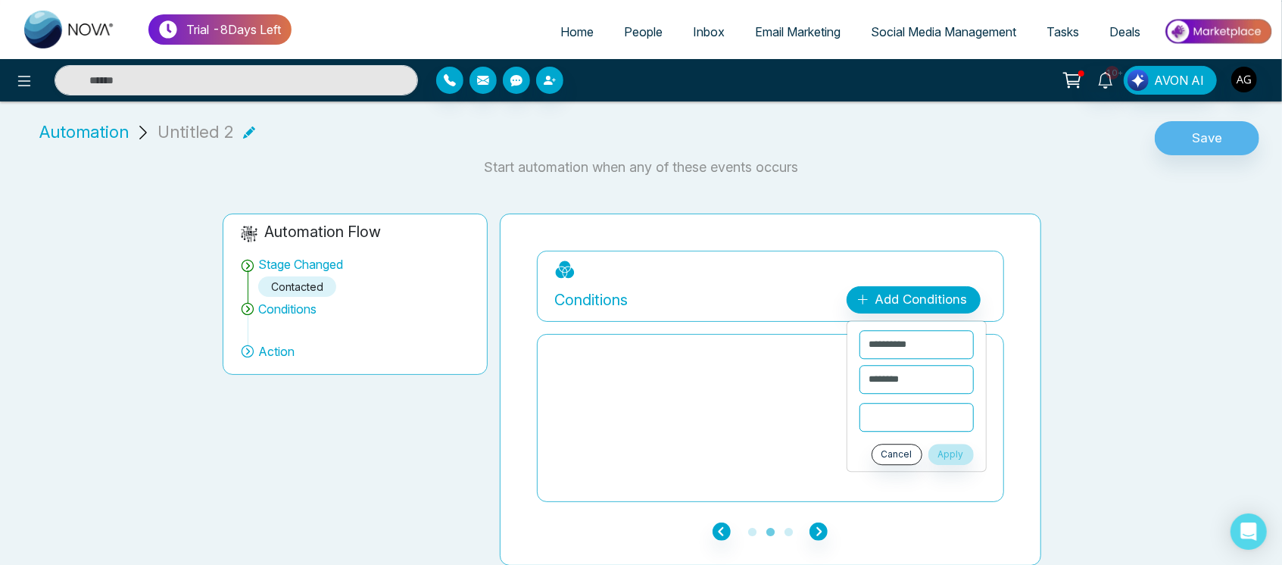
click at [890, 421] on input "text" at bounding box center [917, 417] width 114 height 29
type input "****"
click at [951, 447] on button "Apply" at bounding box center [951, 454] width 45 height 21
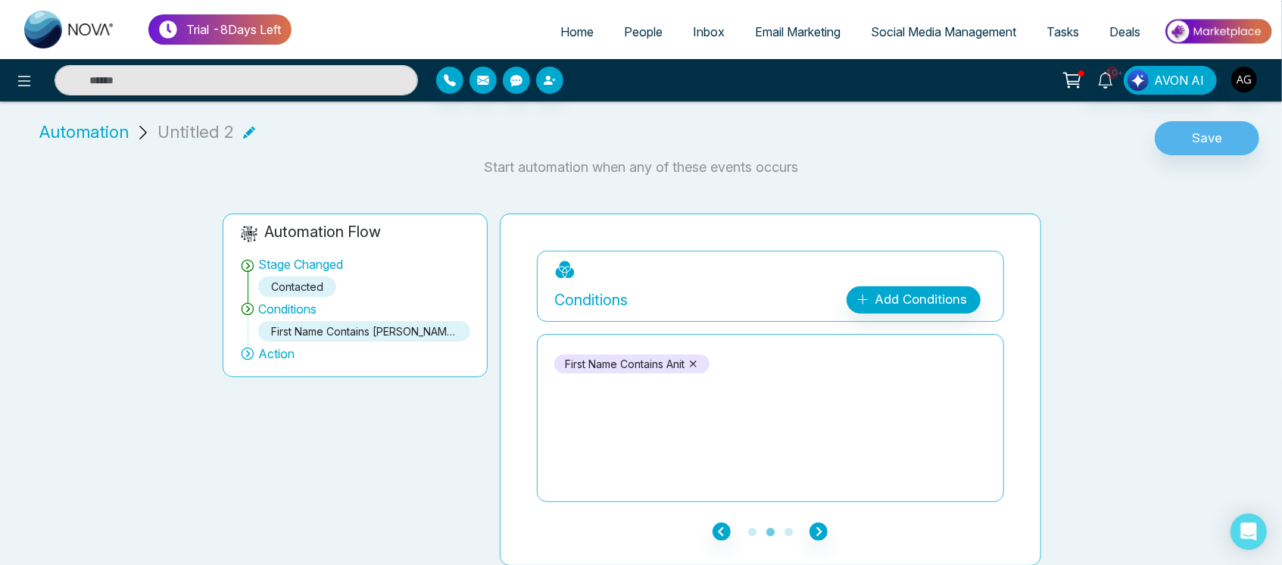
click at [829, 533] on ul "1 2 3" at bounding box center [770, 531] width 467 height 18
click at [807, 527] on ul "1 2 3" at bounding box center [770, 531] width 467 height 18
click at [817, 527] on icon "button" at bounding box center [819, 532] width 18 height 18
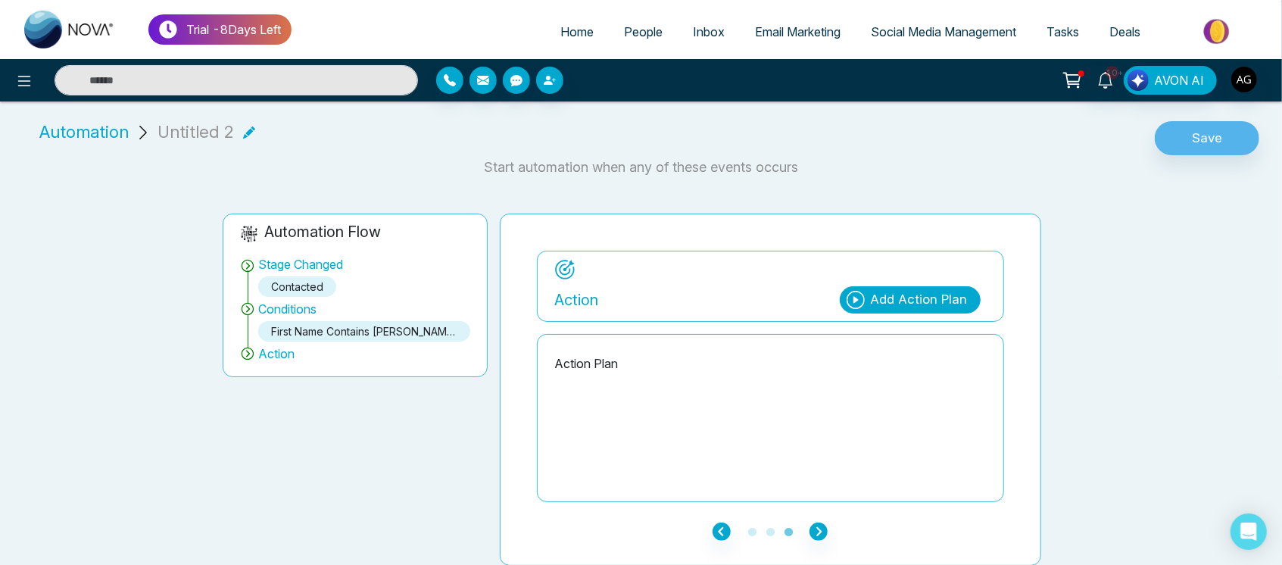
click at [939, 299] on div "Add Action Plan" at bounding box center [919, 300] width 97 height 20
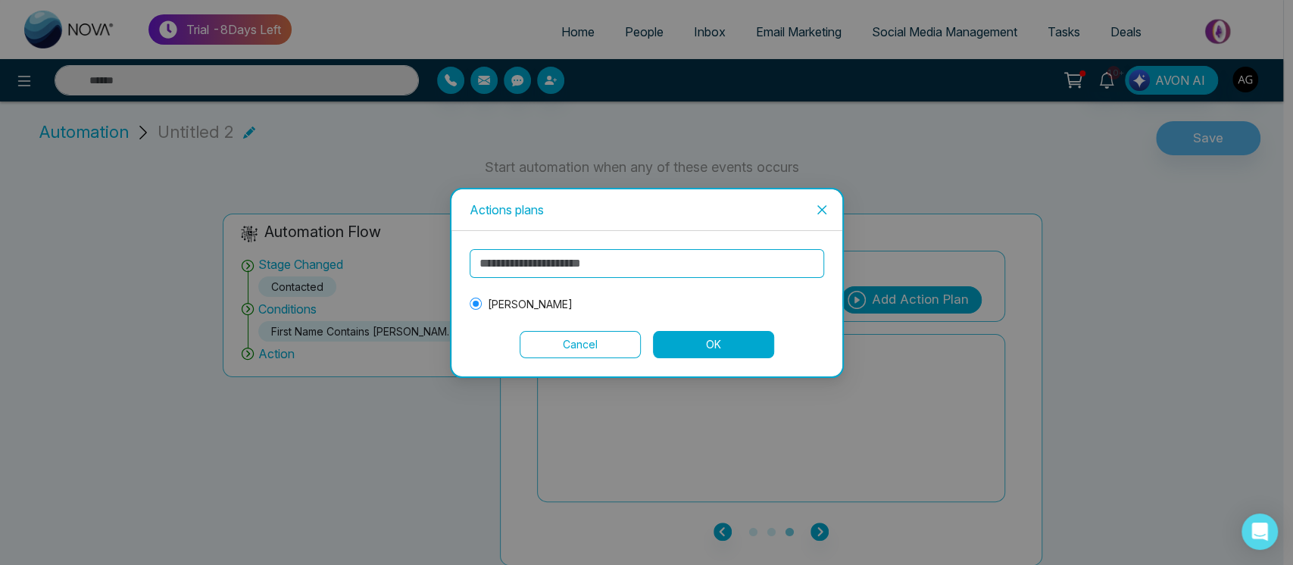
click at [729, 355] on button "OK" at bounding box center [713, 344] width 121 height 27
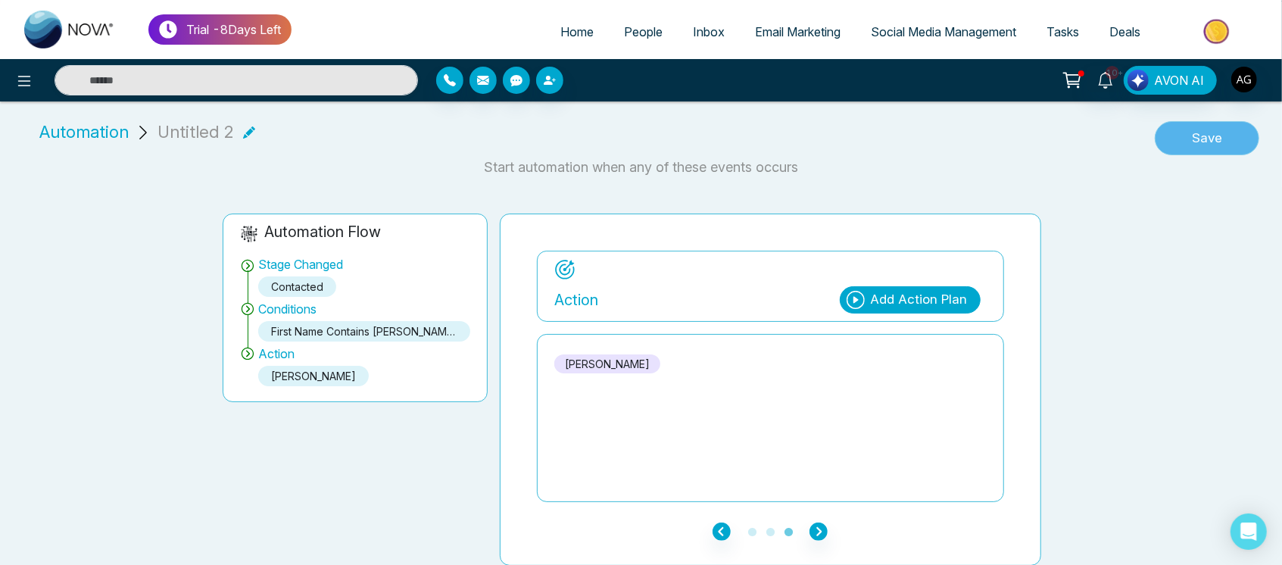
click at [1203, 152] on button "Save" at bounding box center [1207, 138] width 105 height 35
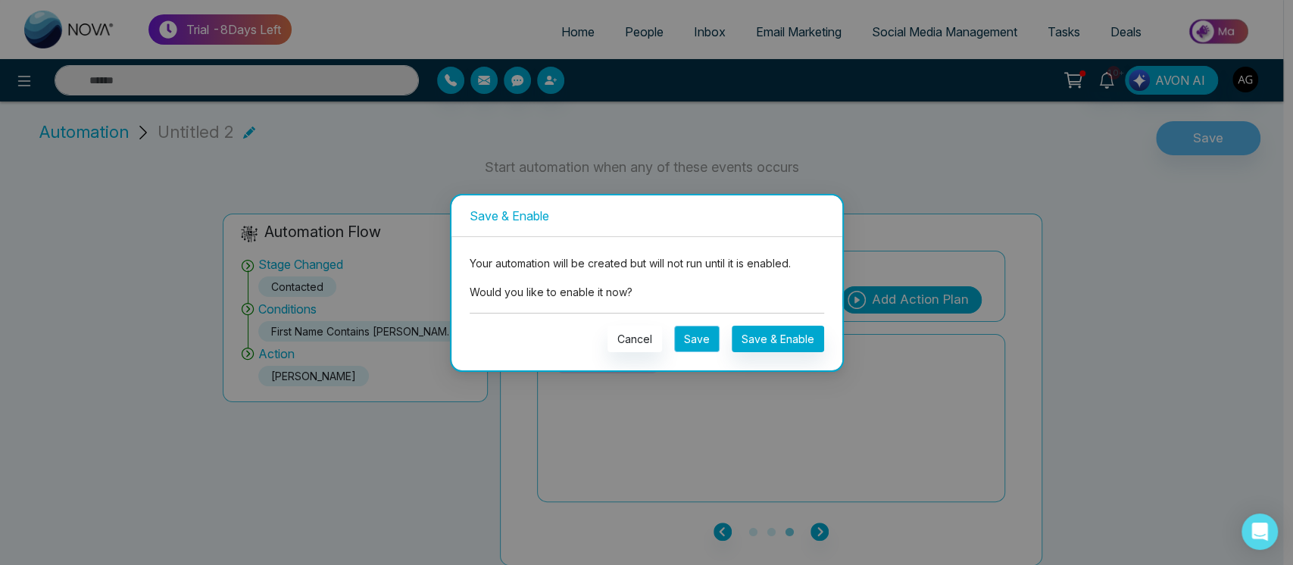
click at [706, 330] on button "Save" at bounding box center [696, 339] width 45 height 27
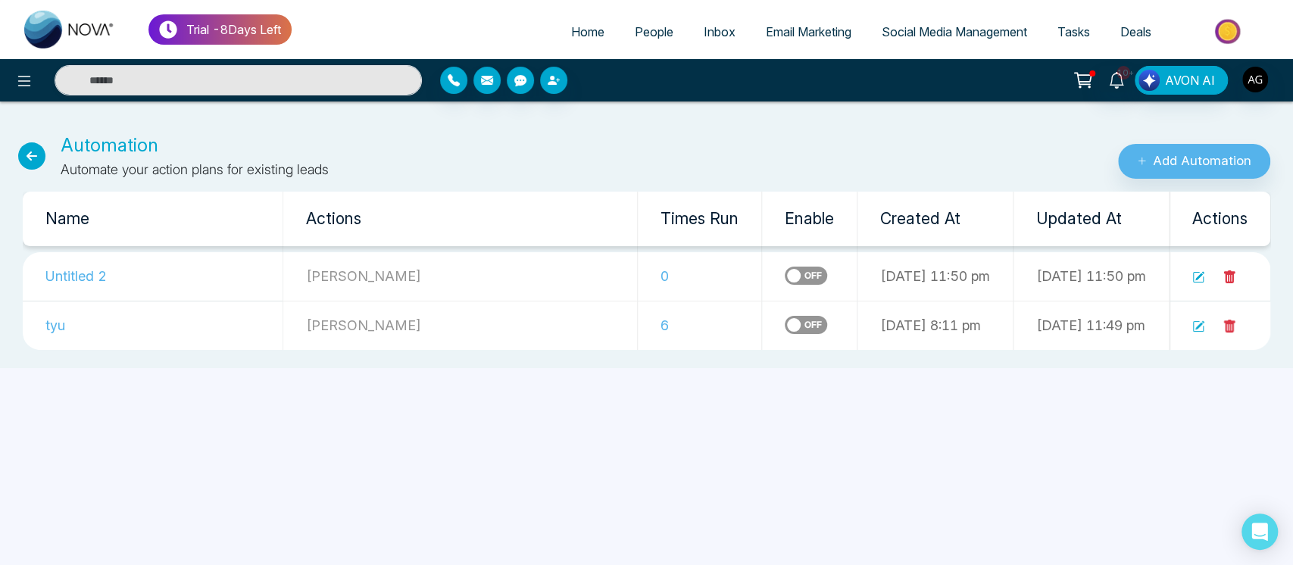
click at [36, 157] on icon at bounding box center [31, 155] width 27 height 27
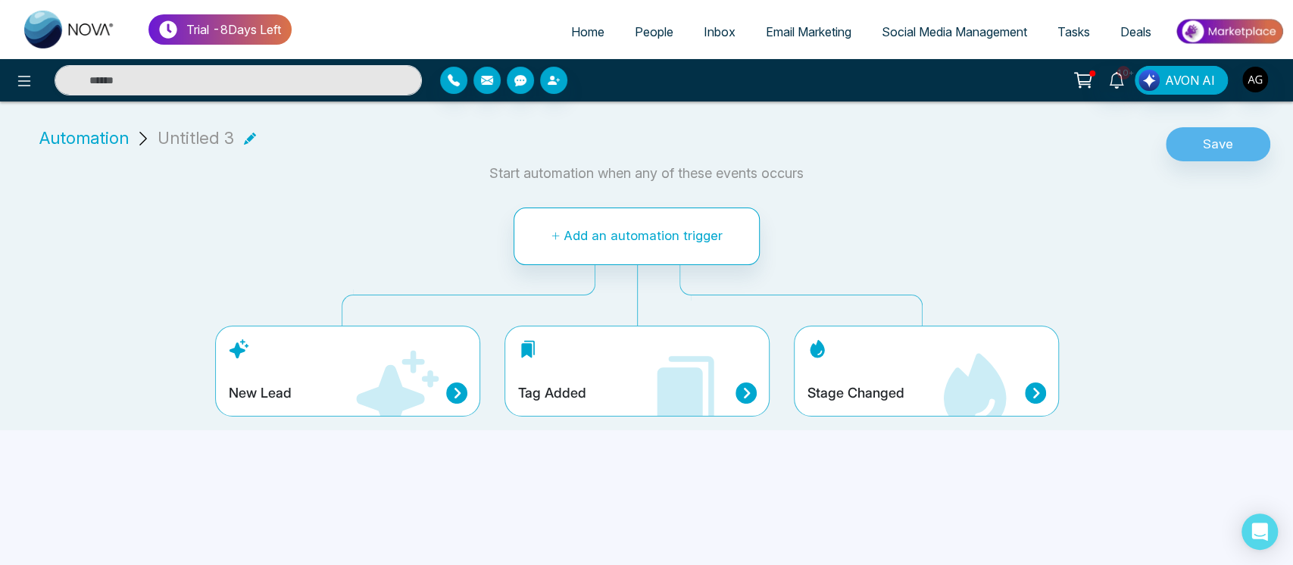
click at [88, 136] on span "Automation" at bounding box center [83, 138] width 89 height 25
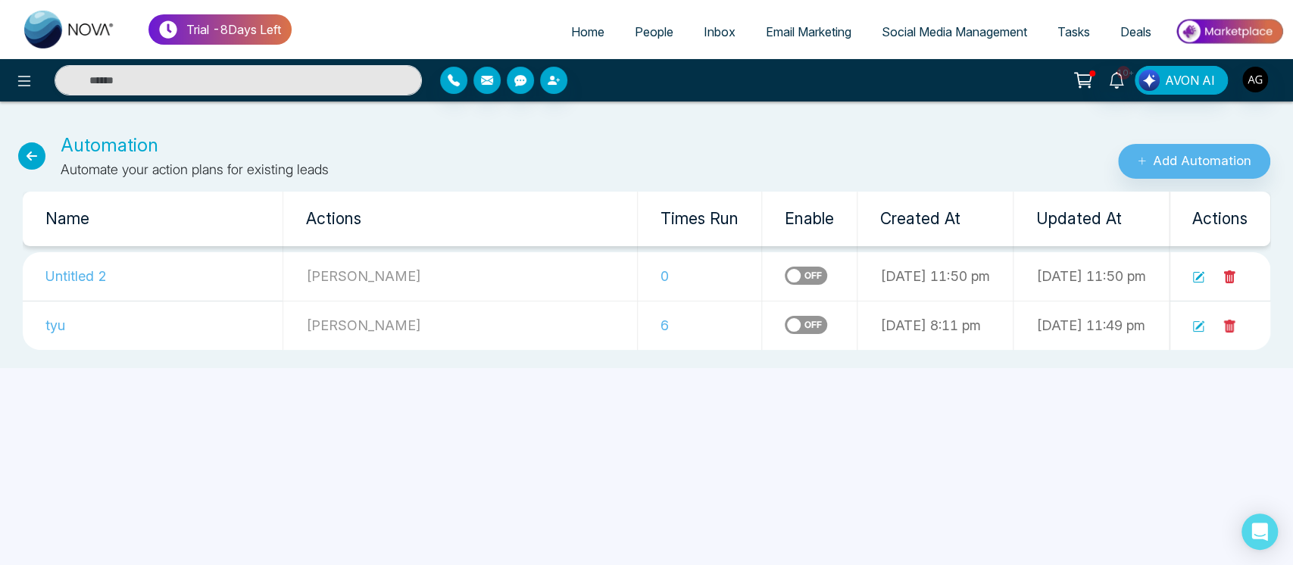
click at [24, 164] on icon at bounding box center [31, 155] width 27 height 27
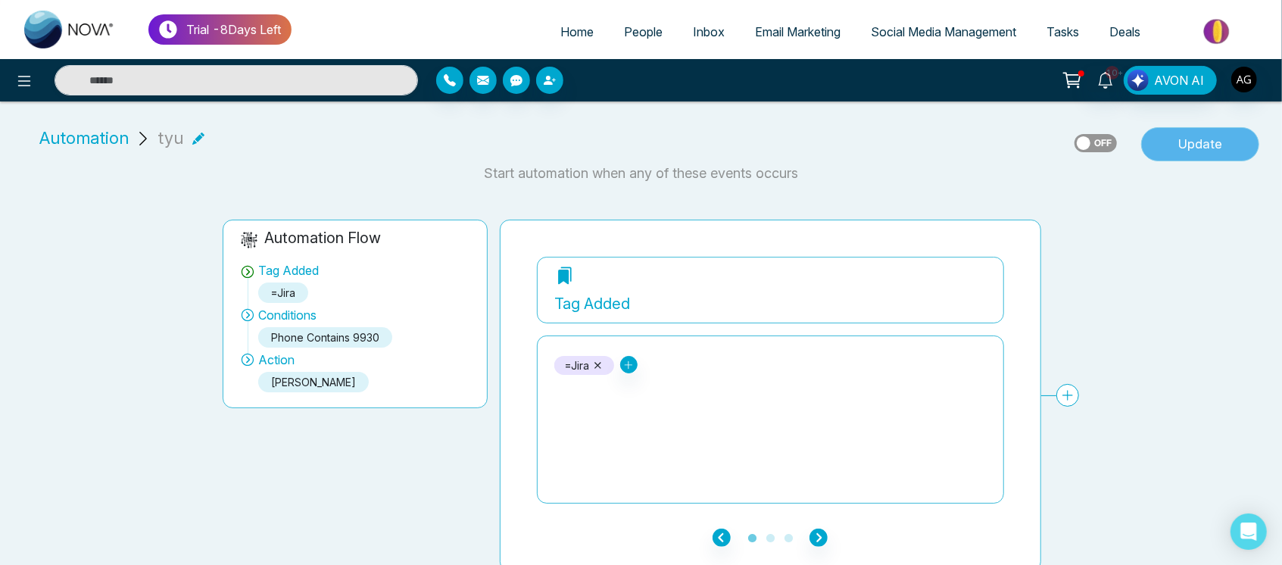
click at [1228, 133] on button "Update" at bounding box center [1201, 144] width 118 height 35
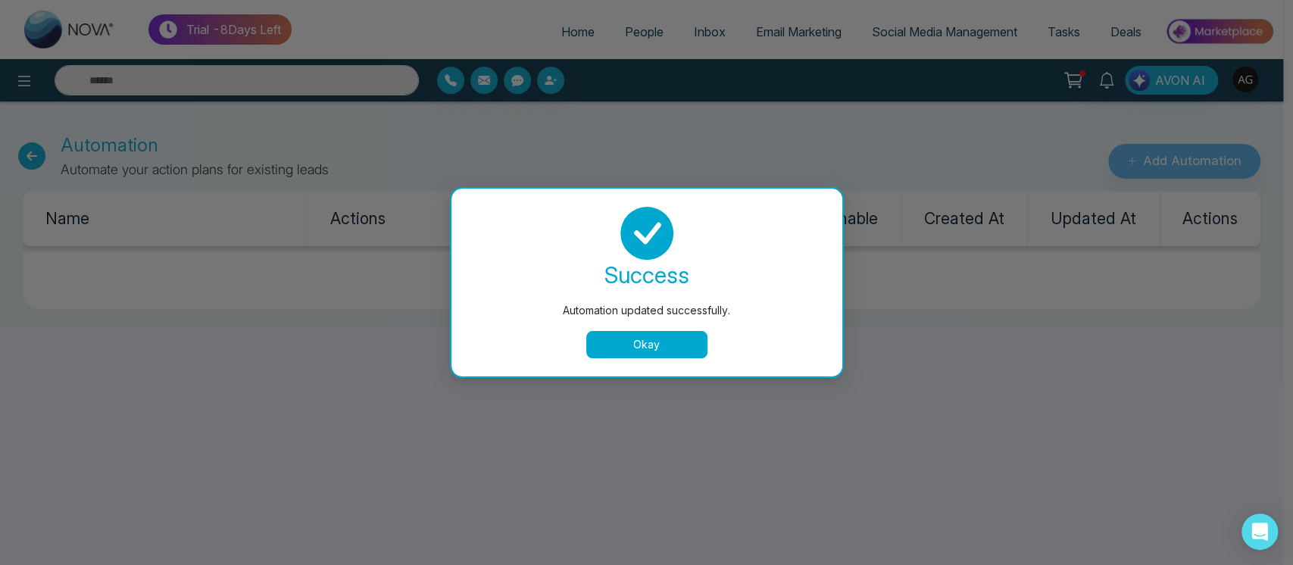
click at [699, 280] on div "success" at bounding box center [647, 275] width 355 height 30
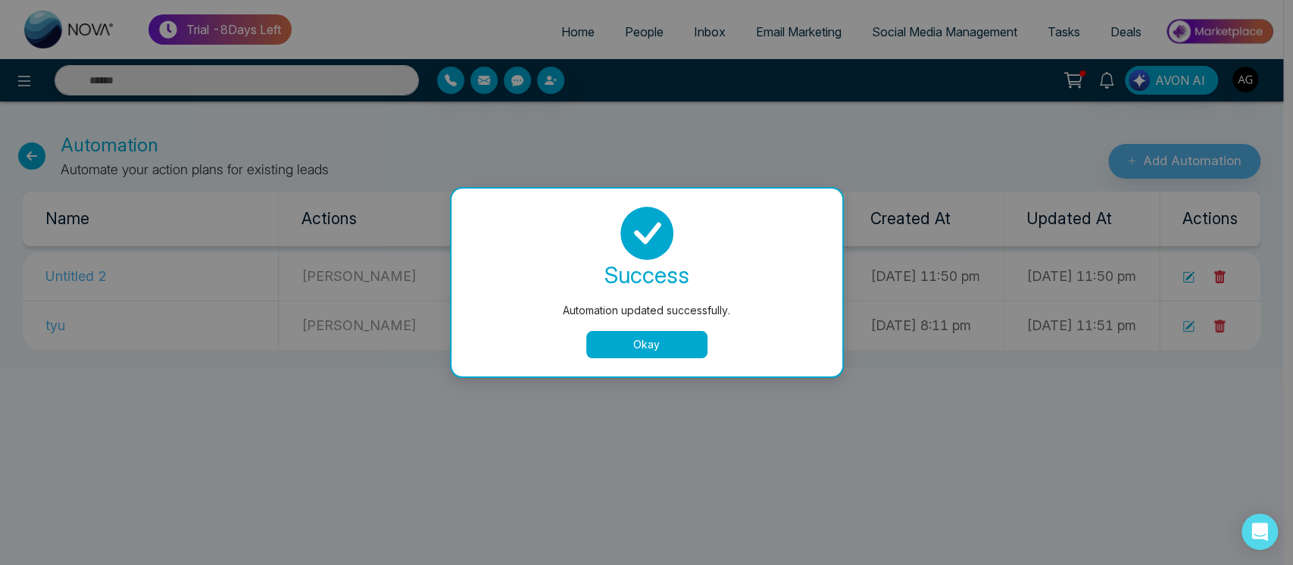
click at [661, 343] on button "Okay" at bounding box center [646, 344] width 121 height 27
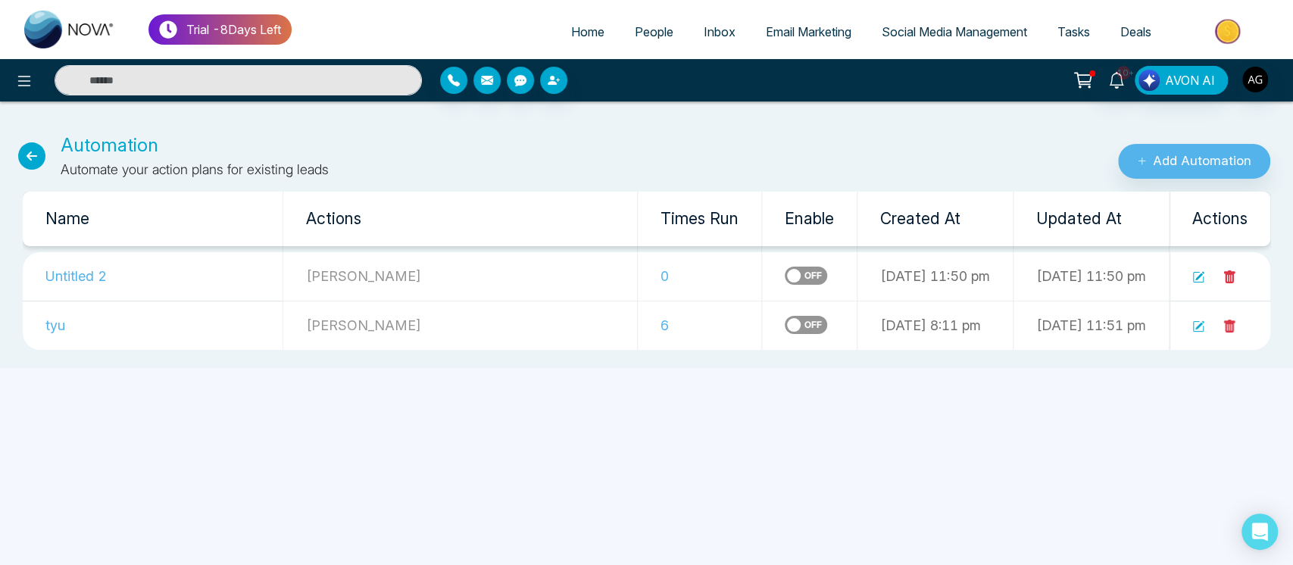
click at [25, 166] on icon at bounding box center [31, 155] width 27 height 27
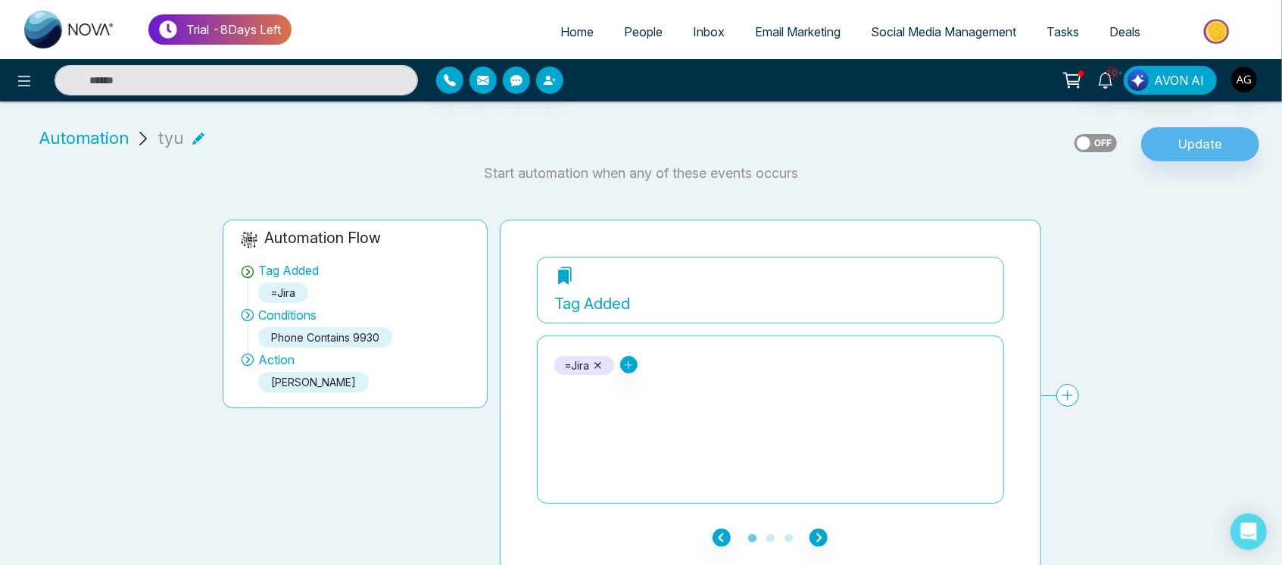
click at [106, 131] on span "Automation" at bounding box center [83, 138] width 89 height 25
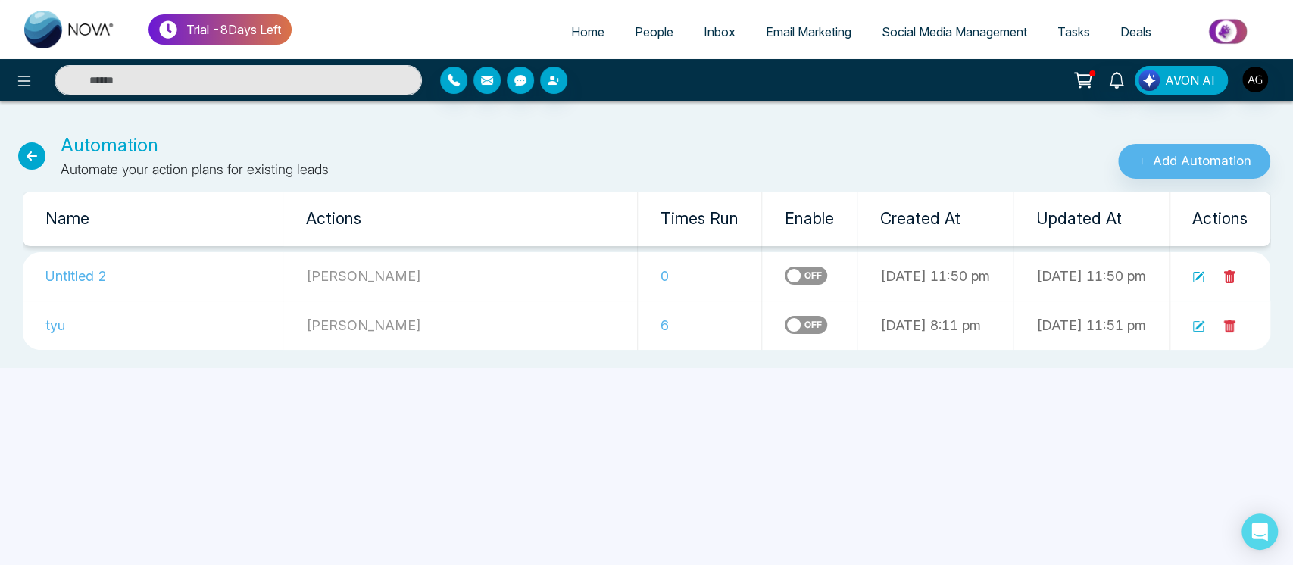
click at [30, 154] on icon at bounding box center [31, 155] width 27 height 27
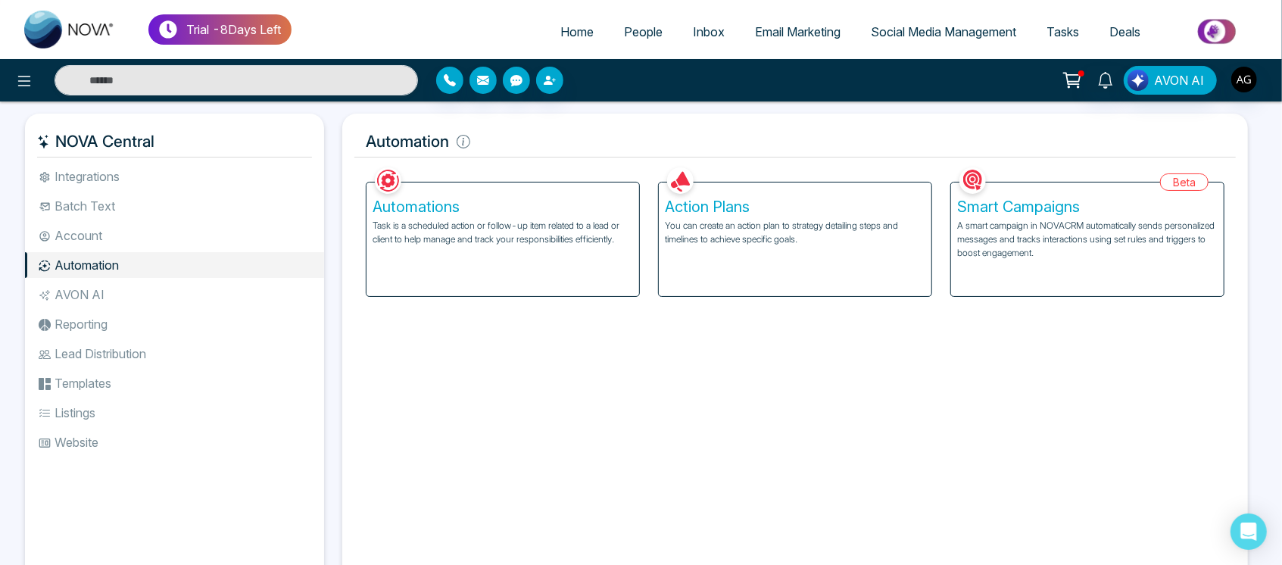
click at [833, 223] on p "You can create an action plan to strategy detailing steps and timelines to achi…" at bounding box center [795, 232] width 261 height 27
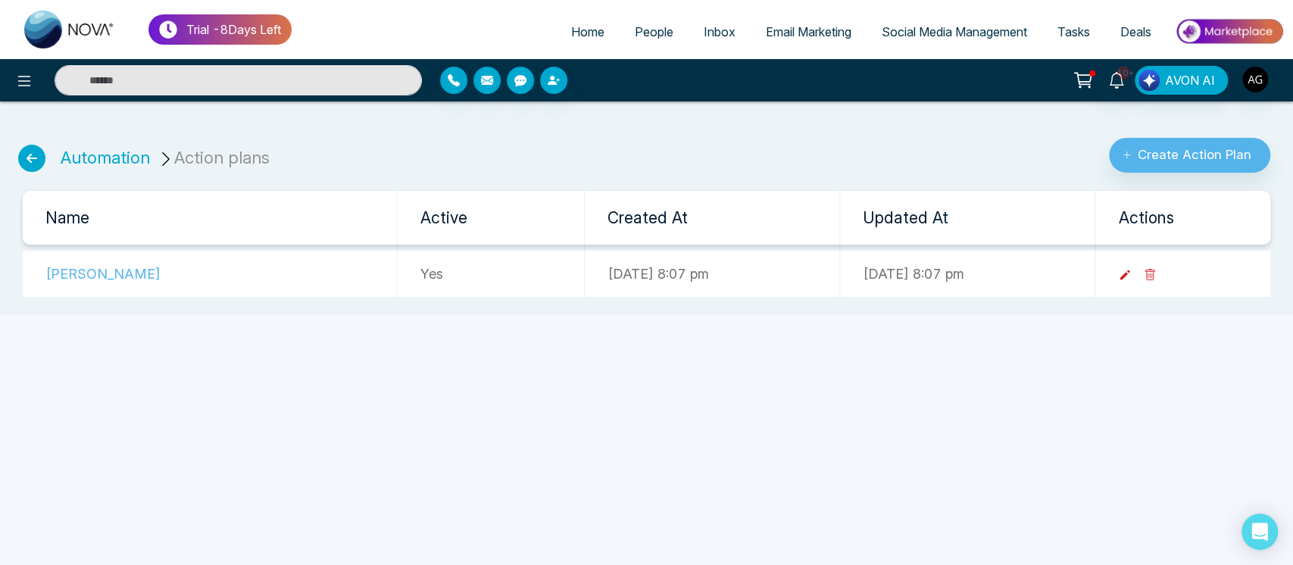
click at [1132, 270] on icon at bounding box center [1125, 275] width 14 height 14
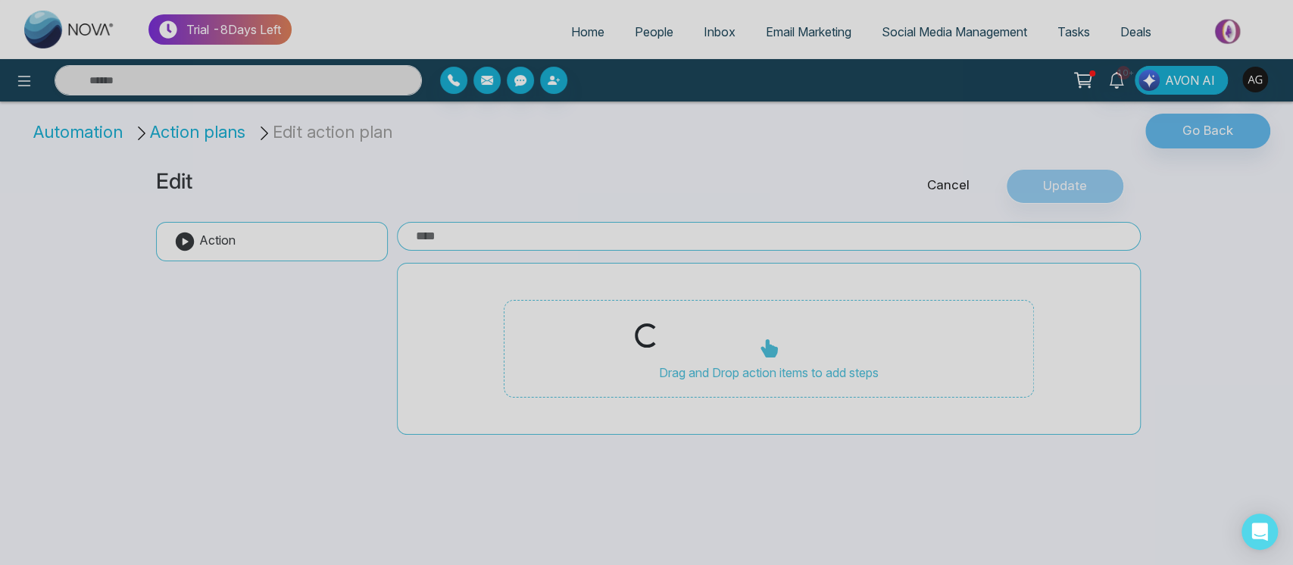
type input "****"
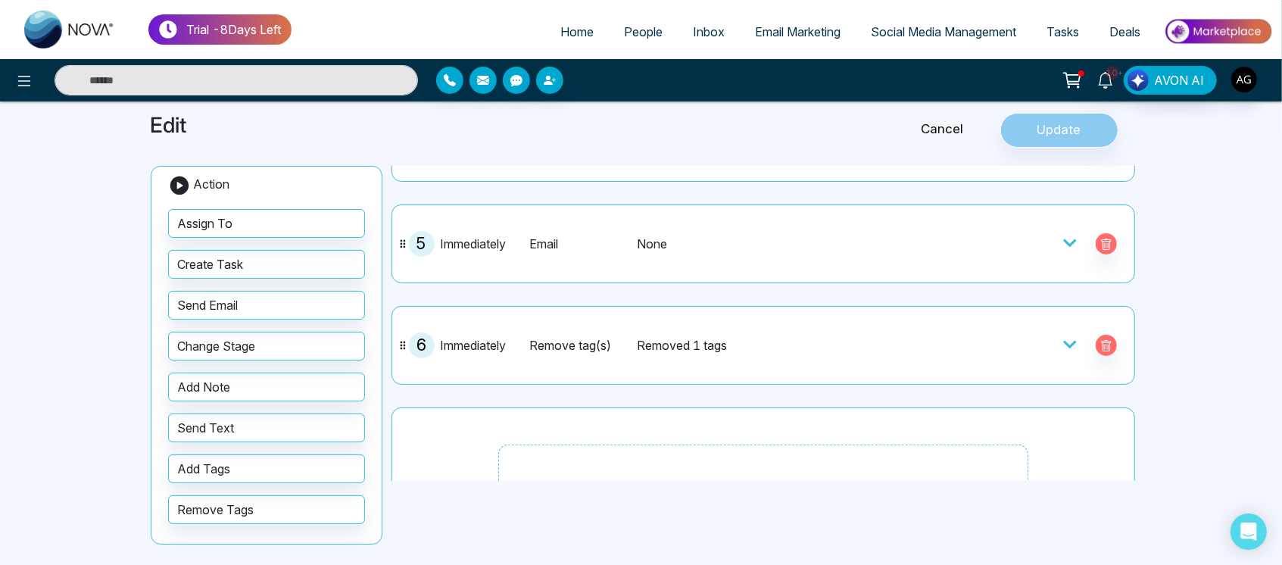
scroll to position [364, 0]
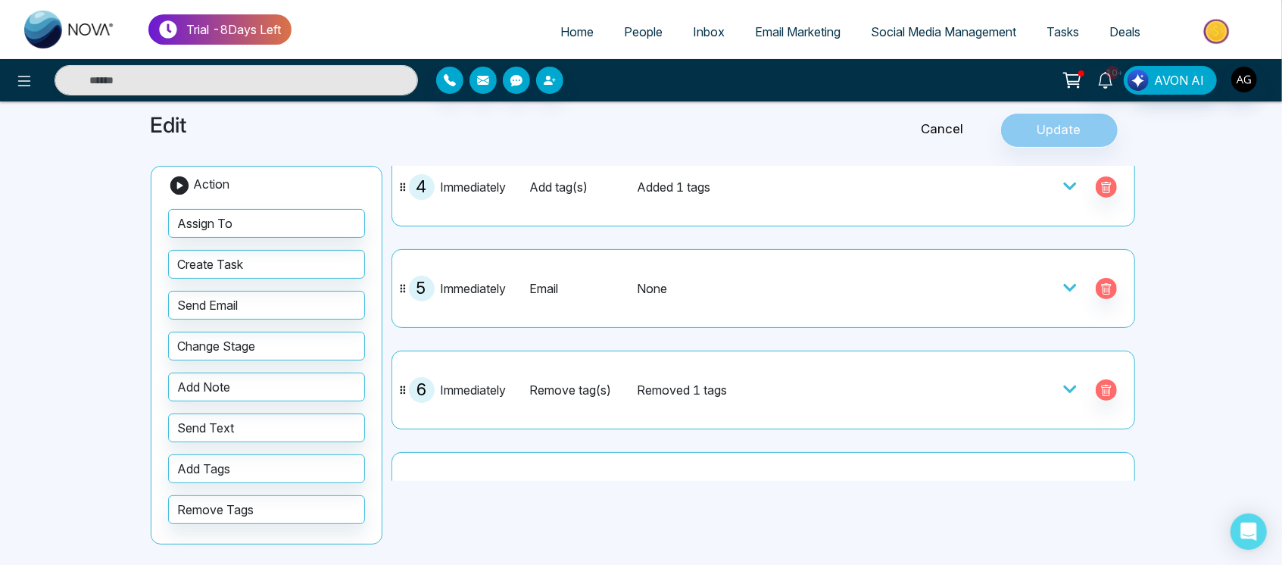
click at [1039, 377] on div at bounding box center [1036, 390] width 182 height 26
click at [1064, 388] on icon at bounding box center [1070, 389] width 15 height 15
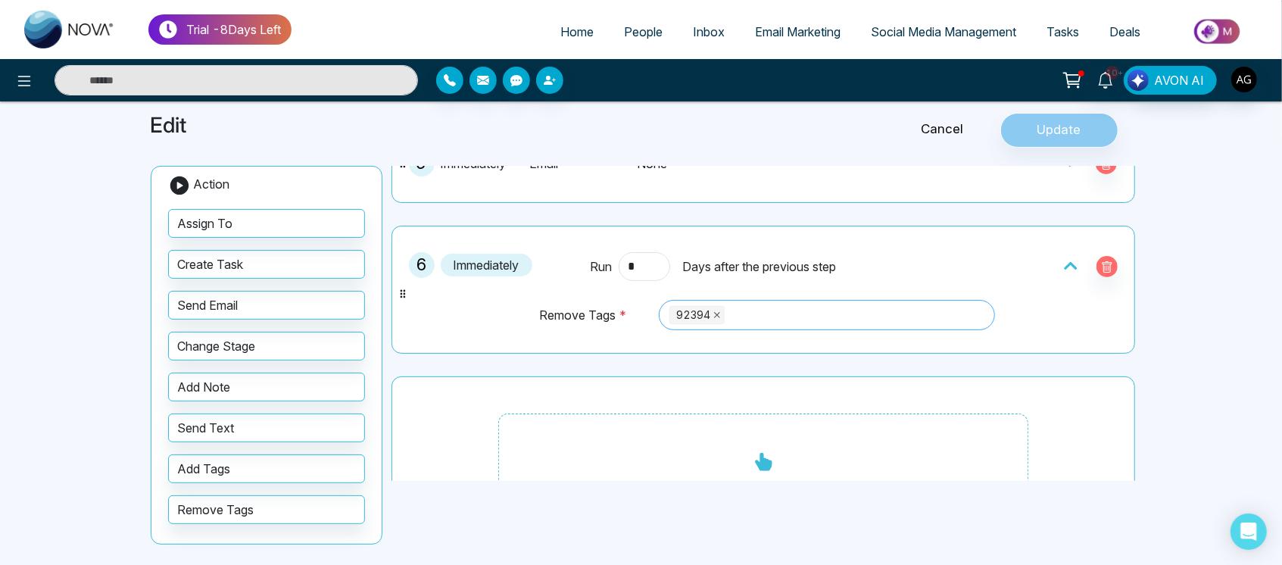
scroll to position [554, 0]
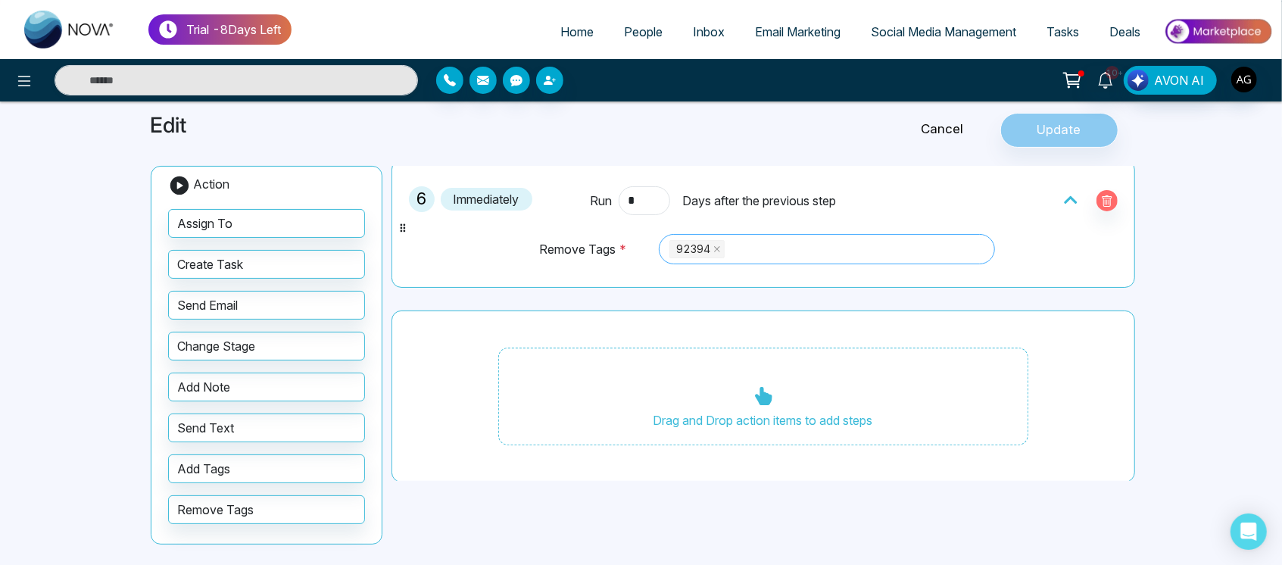
click at [709, 247] on span "92394" at bounding box center [697, 249] width 55 height 18
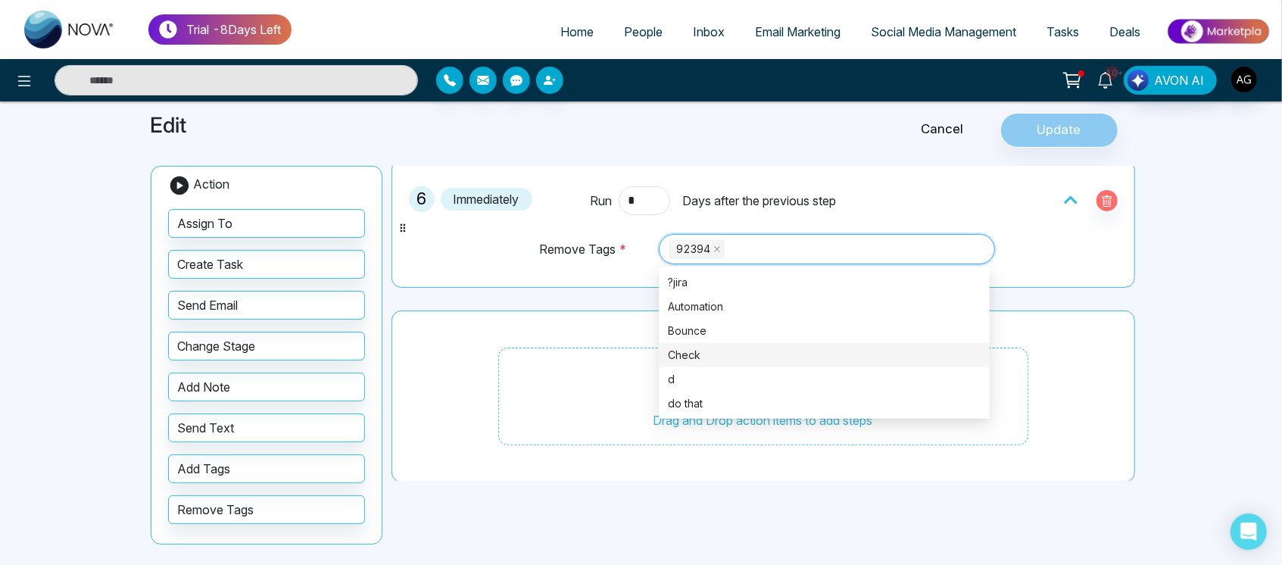
scroll to position [0, 0]
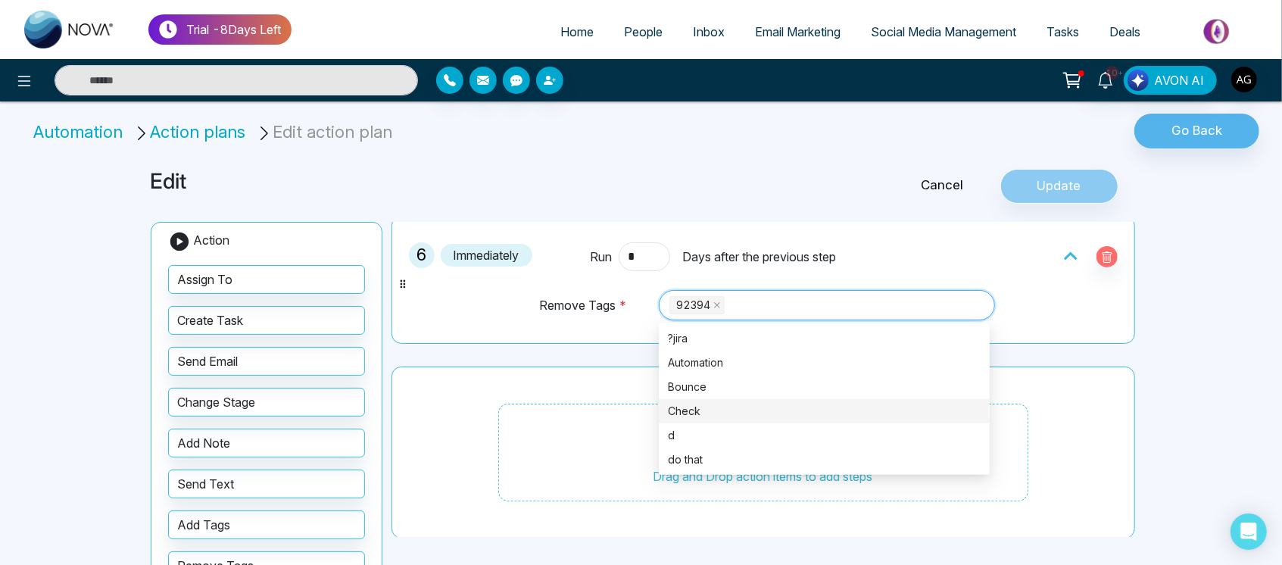
click at [718, 399] on div "Check" at bounding box center [824, 411] width 331 height 24
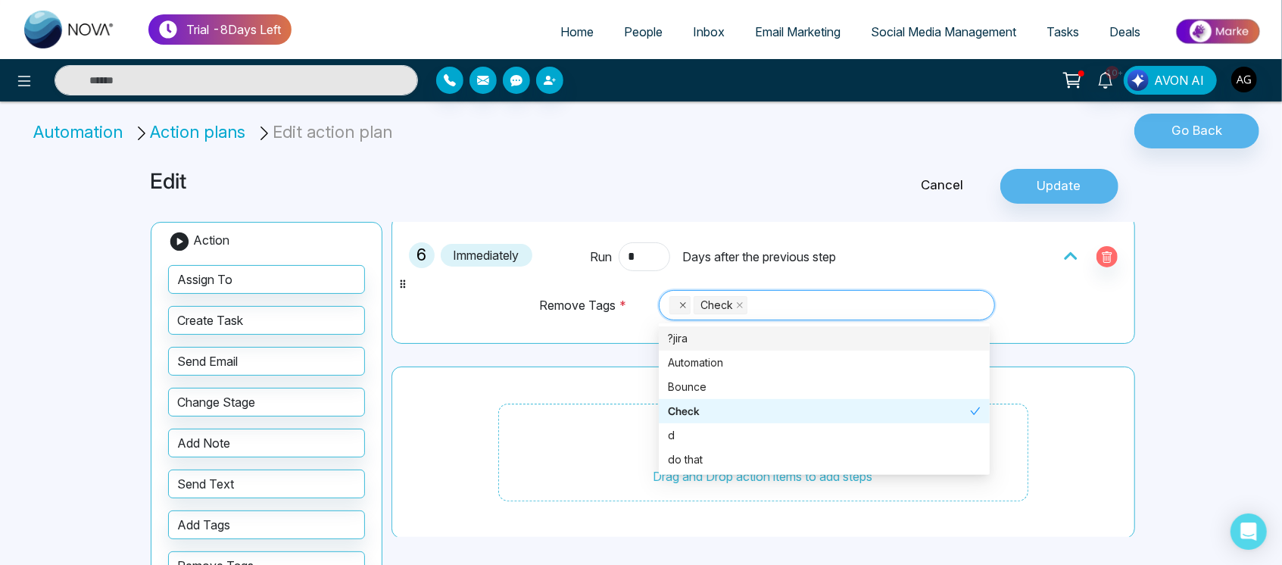
click at [682, 303] on icon "close" at bounding box center [683, 305] width 8 height 8
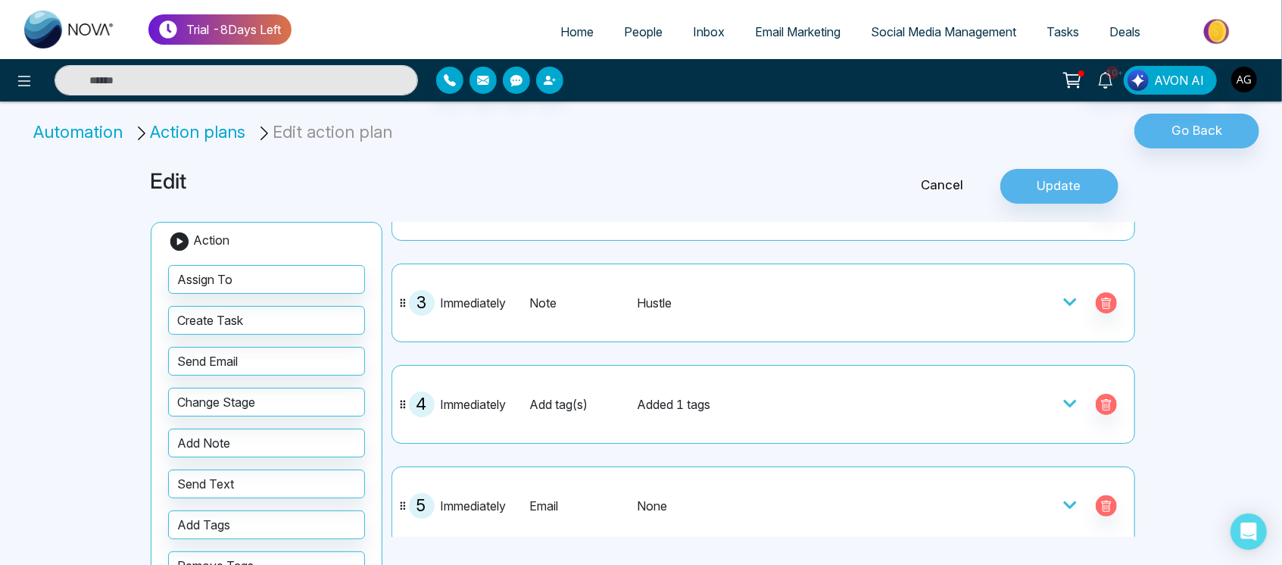
scroll to position [207, 0]
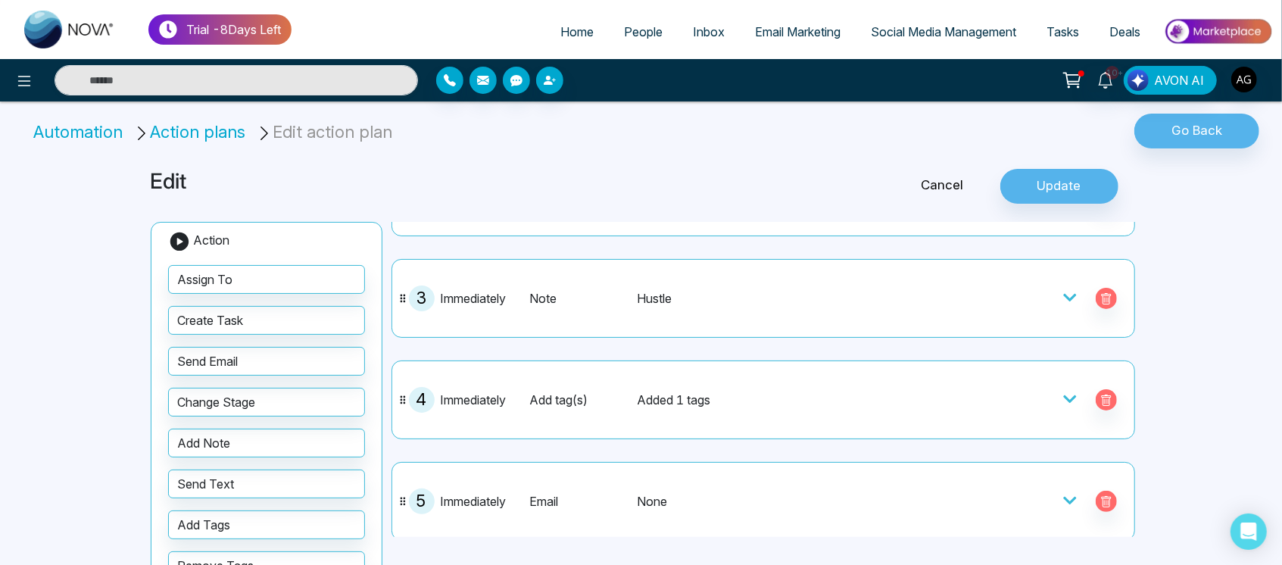
click at [794, 407] on div "Added 1 tags" at bounding box center [789, 400] width 305 height 18
click at [1052, 396] on div at bounding box center [1036, 400] width 182 height 26
click at [1064, 396] on icon at bounding box center [1070, 399] width 13 height 8
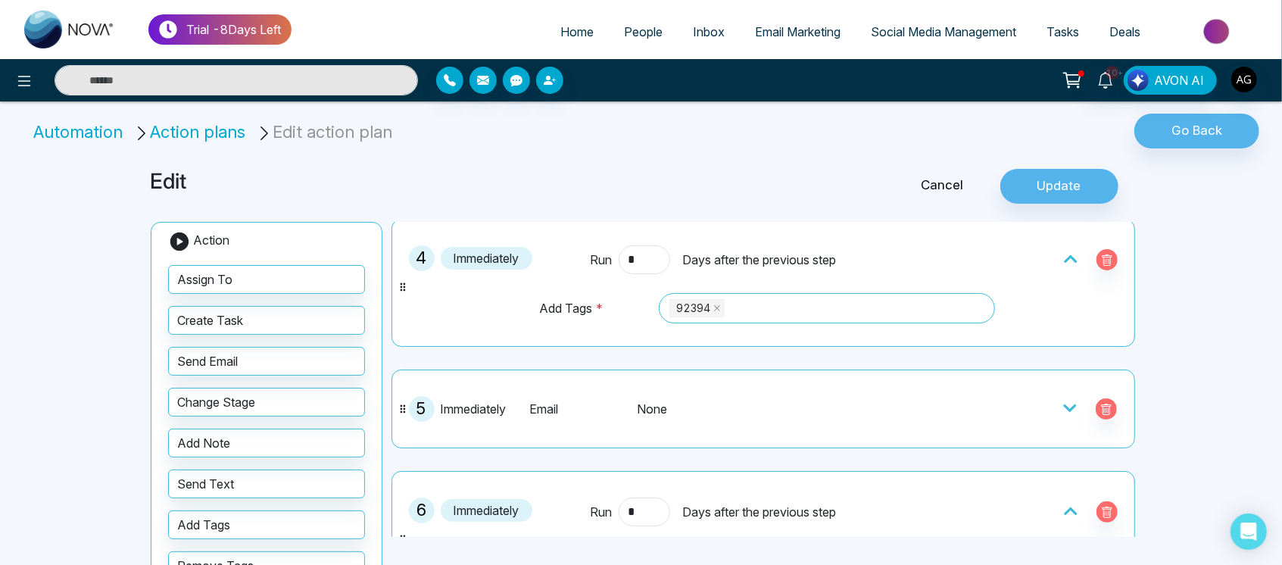
scroll to position [354, 0]
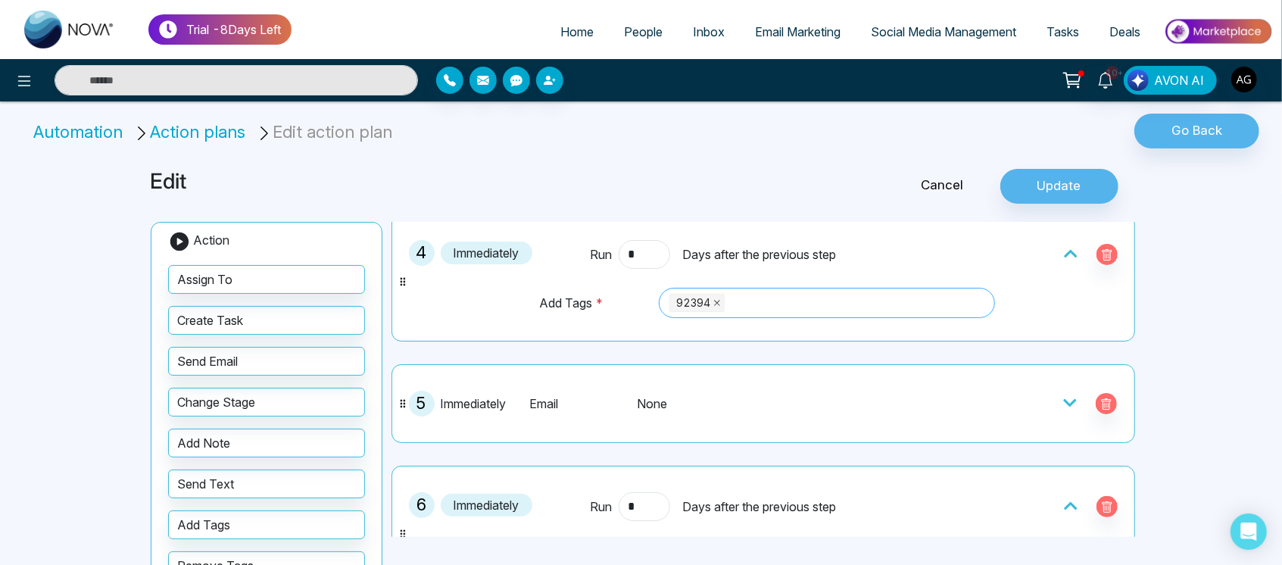
click at [714, 300] on icon "close" at bounding box center [718, 303] width 8 height 8
click at [752, 290] on div "Select value" at bounding box center [827, 303] width 336 height 30
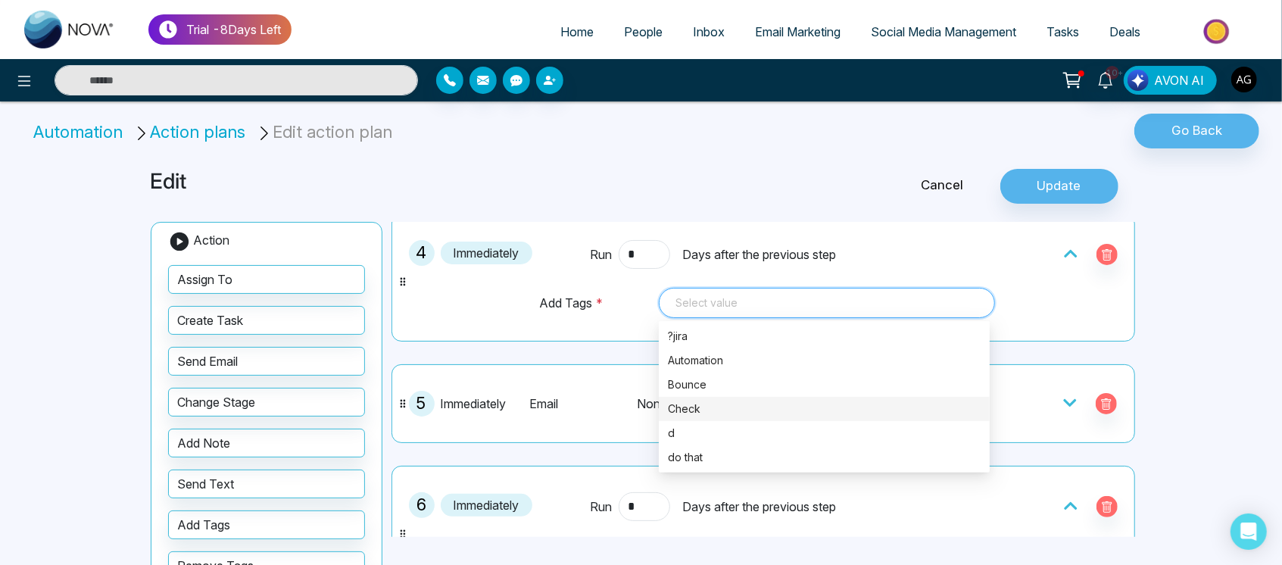
click at [761, 397] on div "Check" at bounding box center [824, 409] width 331 height 24
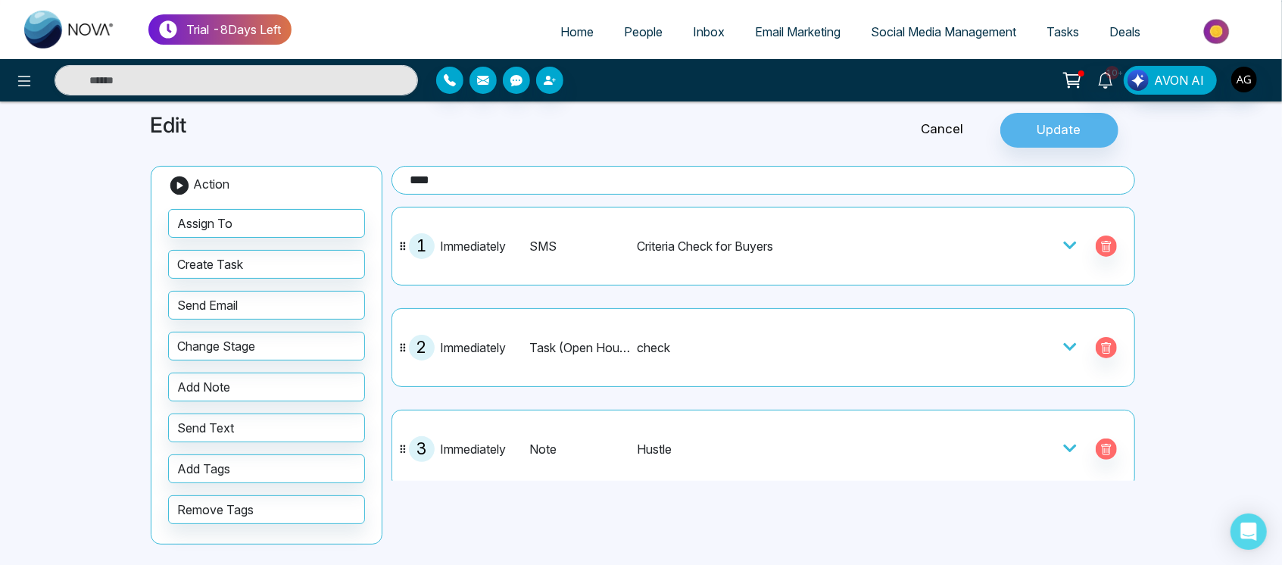
scroll to position [0, 0]
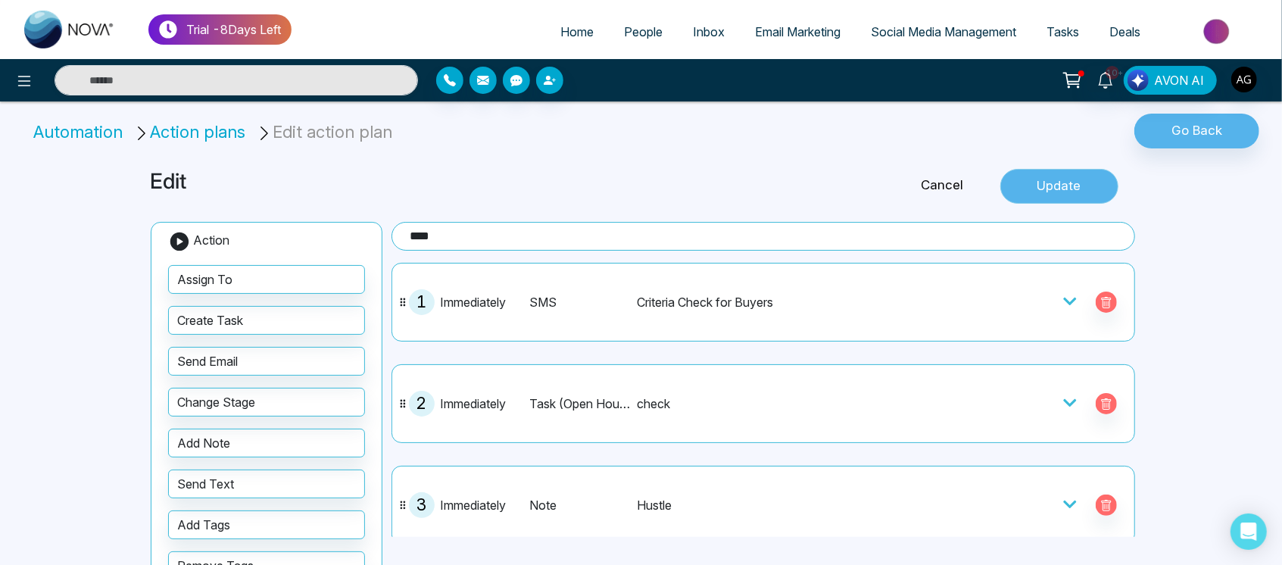
click at [1075, 190] on button "Update" at bounding box center [1060, 186] width 118 height 35
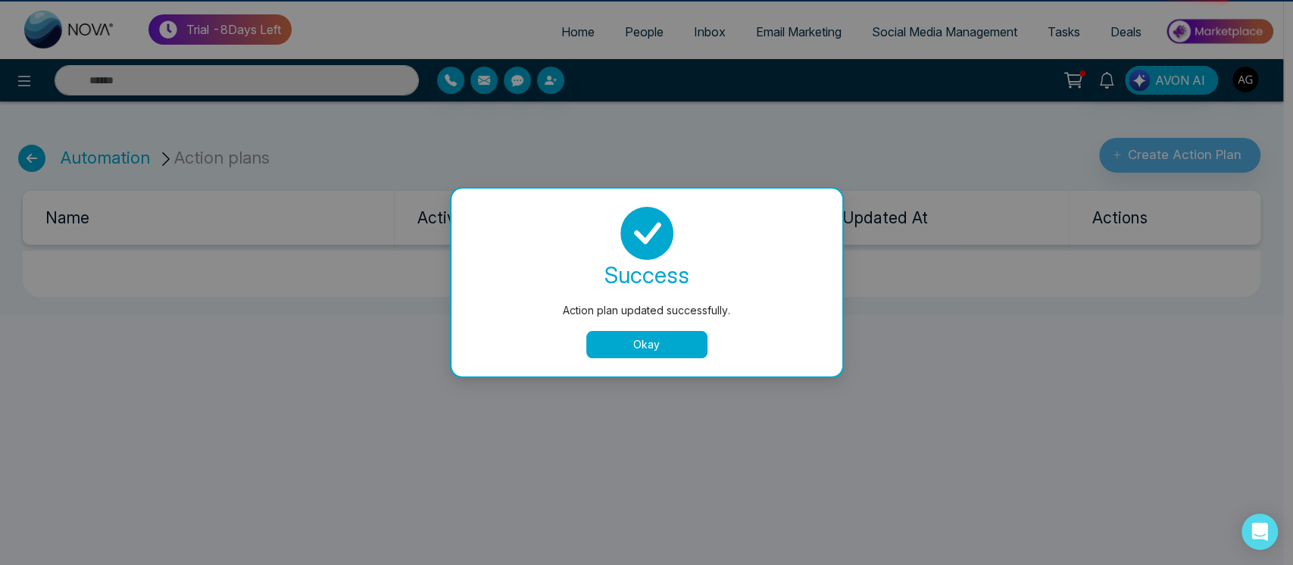
click at [673, 347] on button "Okay" at bounding box center [646, 344] width 121 height 27
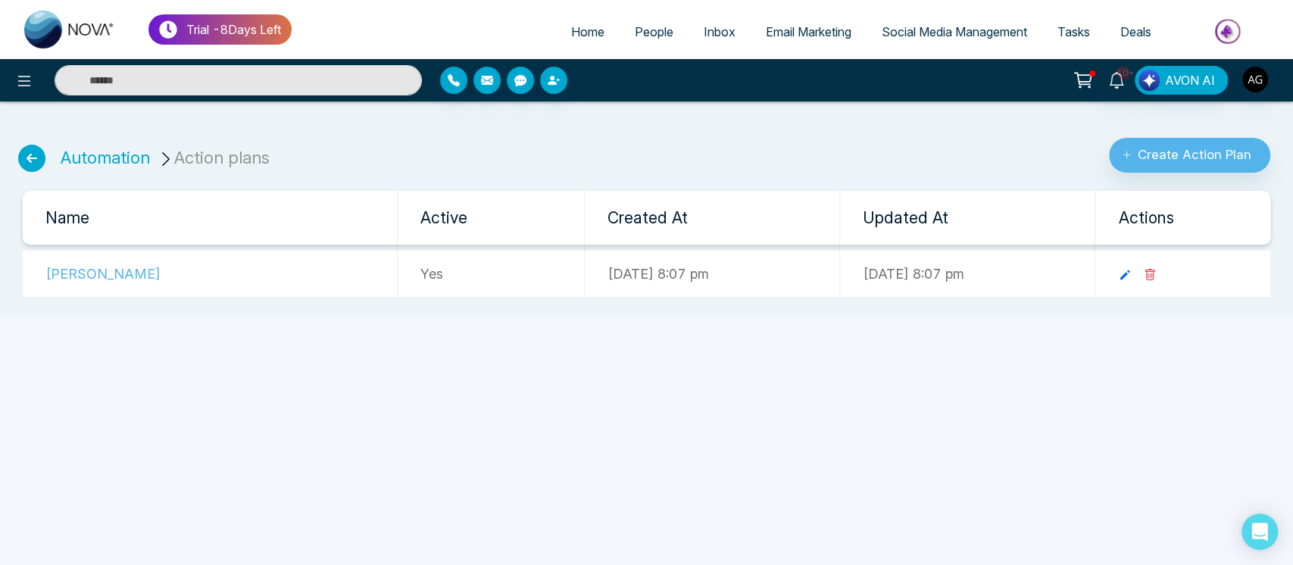
click at [40, 148] on icon at bounding box center [31, 158] width 27 height 27
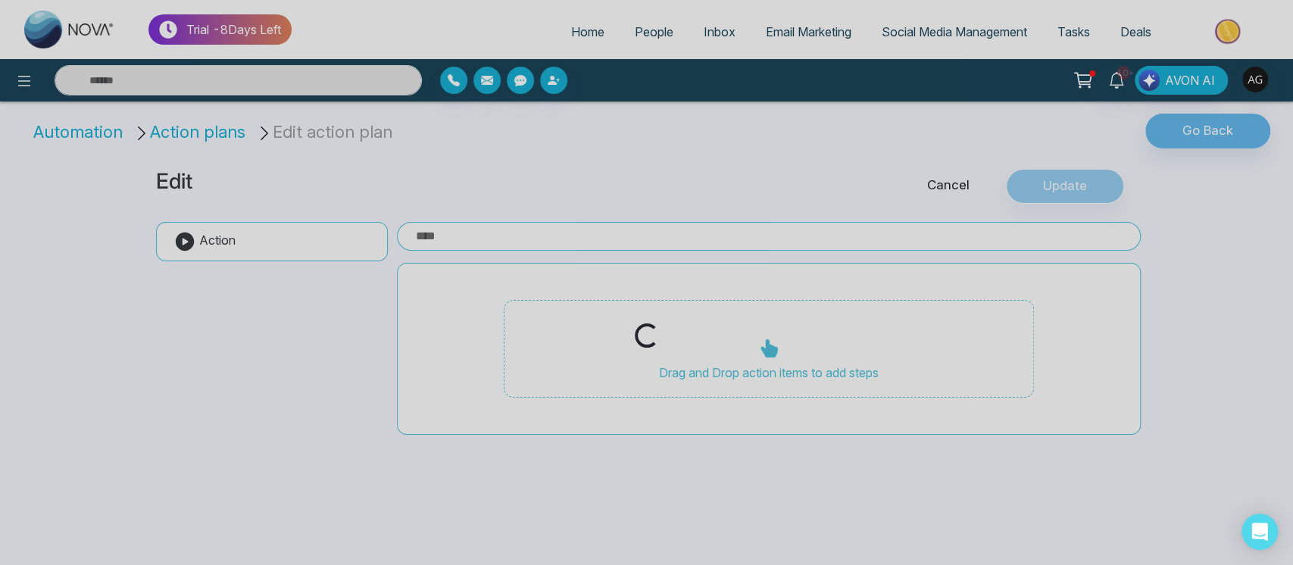
type input "****"
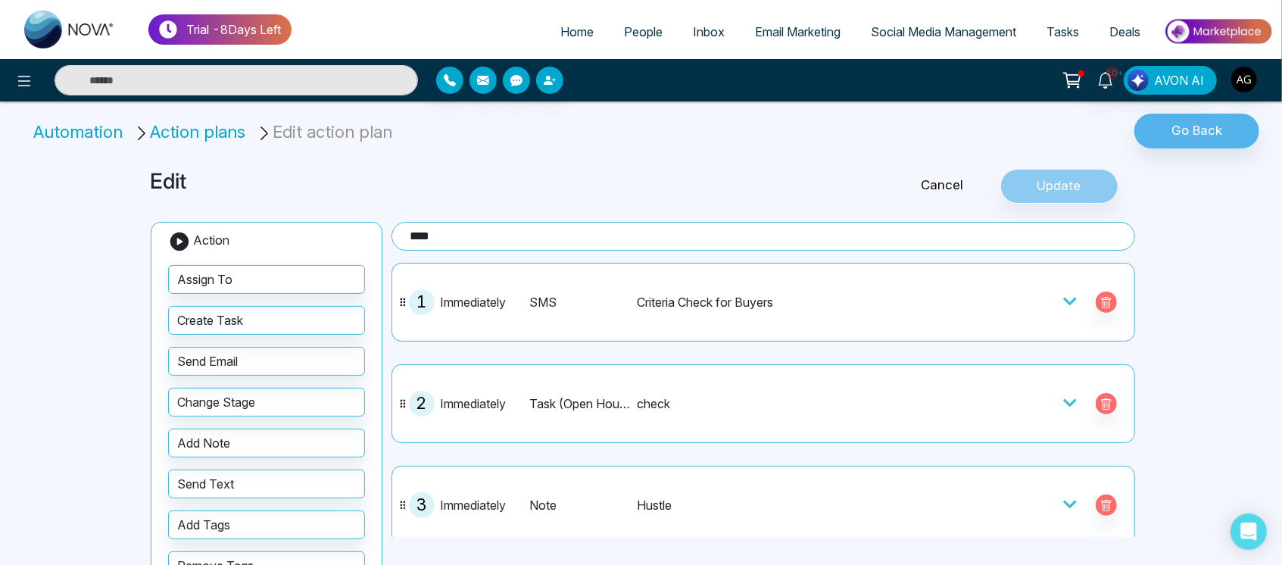
click at [95, 123] on li "Automation" at bounding box center [80, 132] width 95 height 25
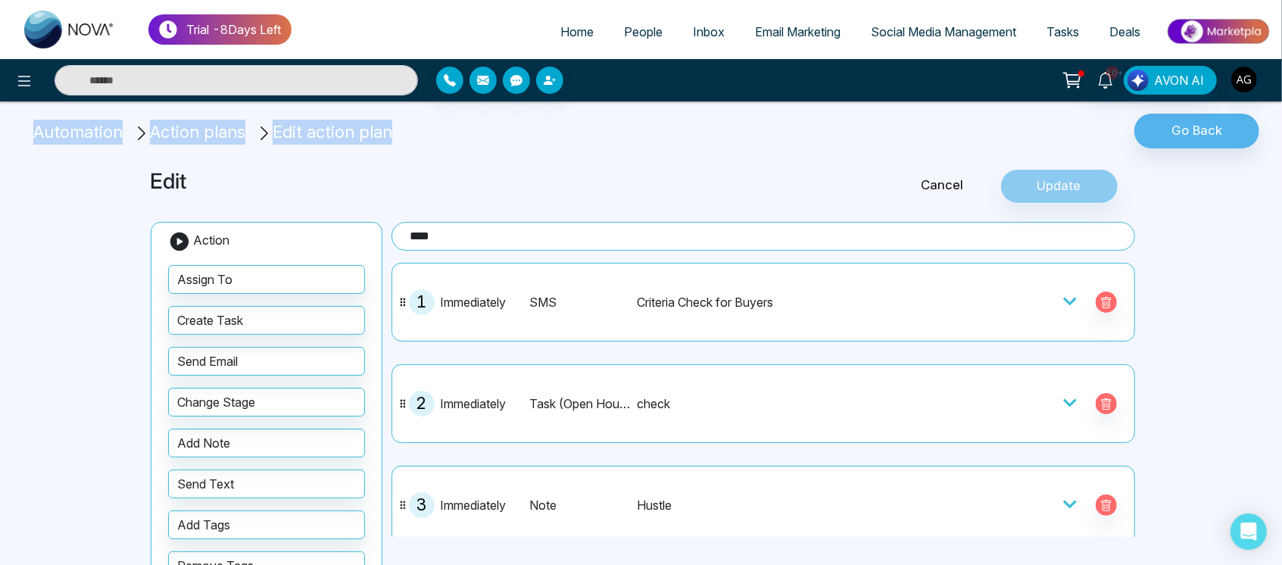
click at [95, 123] on li "Automation" at bounding box center [80, 132] width 95 height 25
drag, startPoint x: 95, startPoint y: 123, endPoint x: 113, endPoint y: 145, distance: 28.5
click at [113, 145] on div "Automation Action plans Edit action plan" at bounding box center [427, 135] width 855 height 43
click at [193, 136] on li "Action plans" at bounding box center [191, 132] width 117 height 25
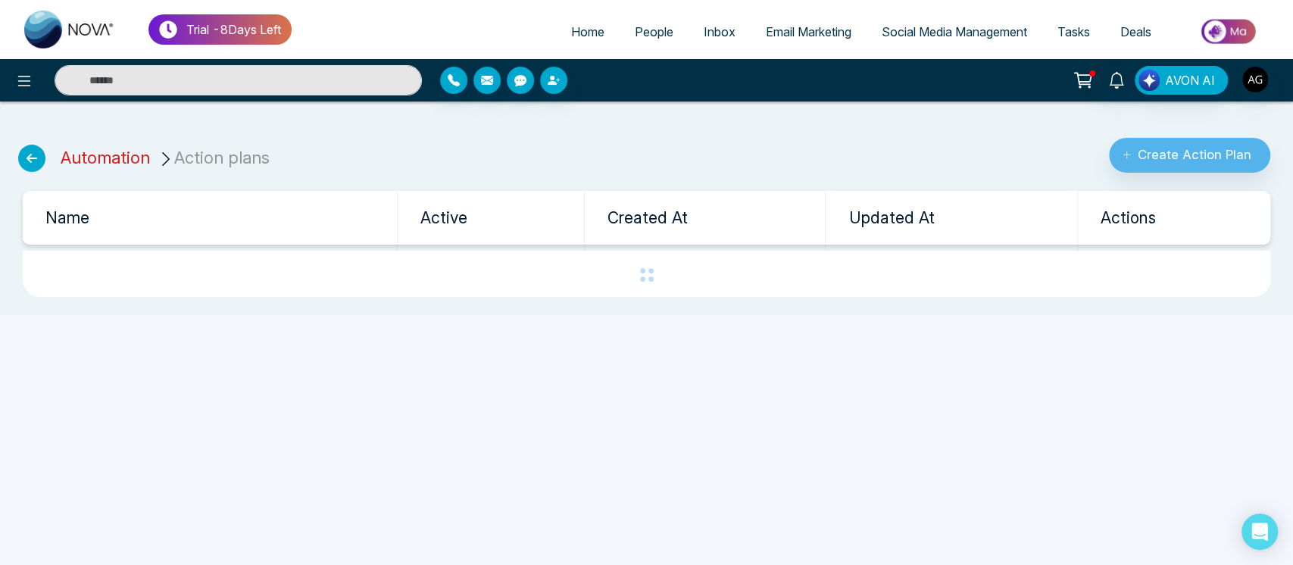
click at [98, 164] on link "Automation" at bounding box center [105, 158] width 89 height 20
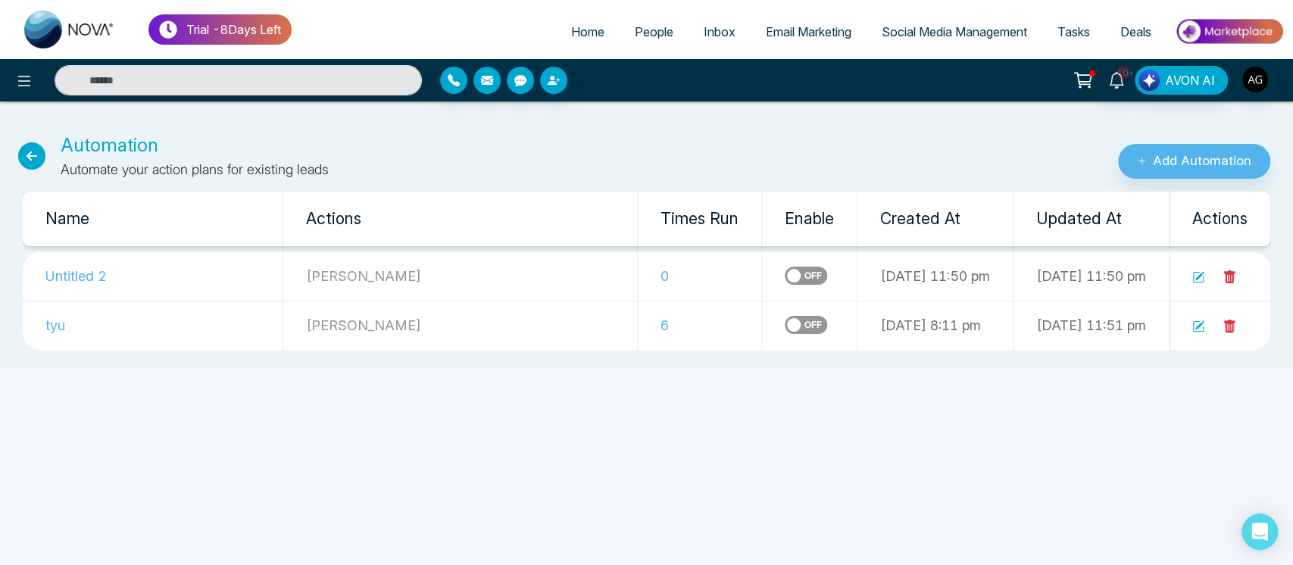
click at [1197, 280] on icon at bounding box center [1198, 277] width 12 height 12
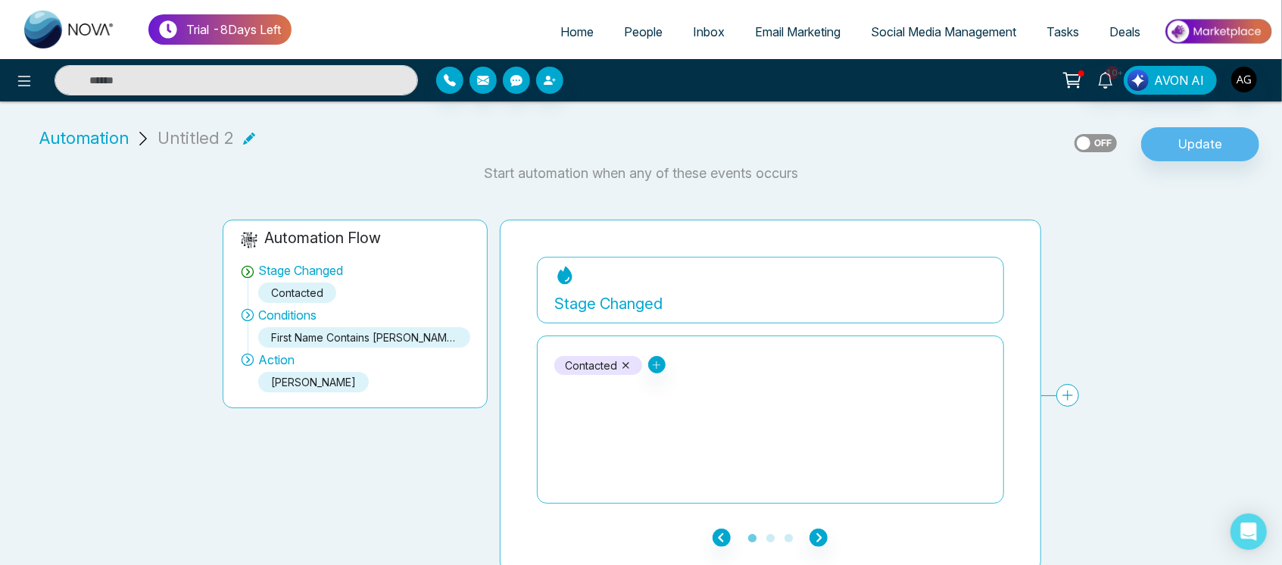
click at [247, 141] on icon at bounding box center [249, 139] width 12 height 12
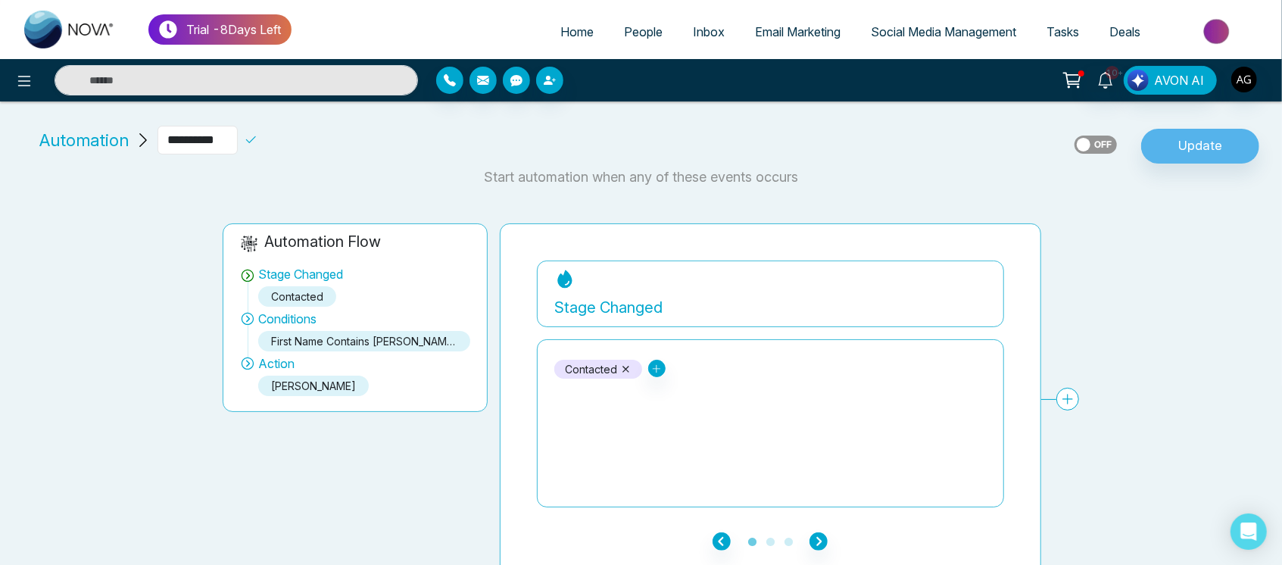
click at [238, 141] on input "**********" at bounding box center [198, 140] width 80 height 29
type input "***"
click at [258, 142] on icon at bounding box center [251, 140] width 14 height 14
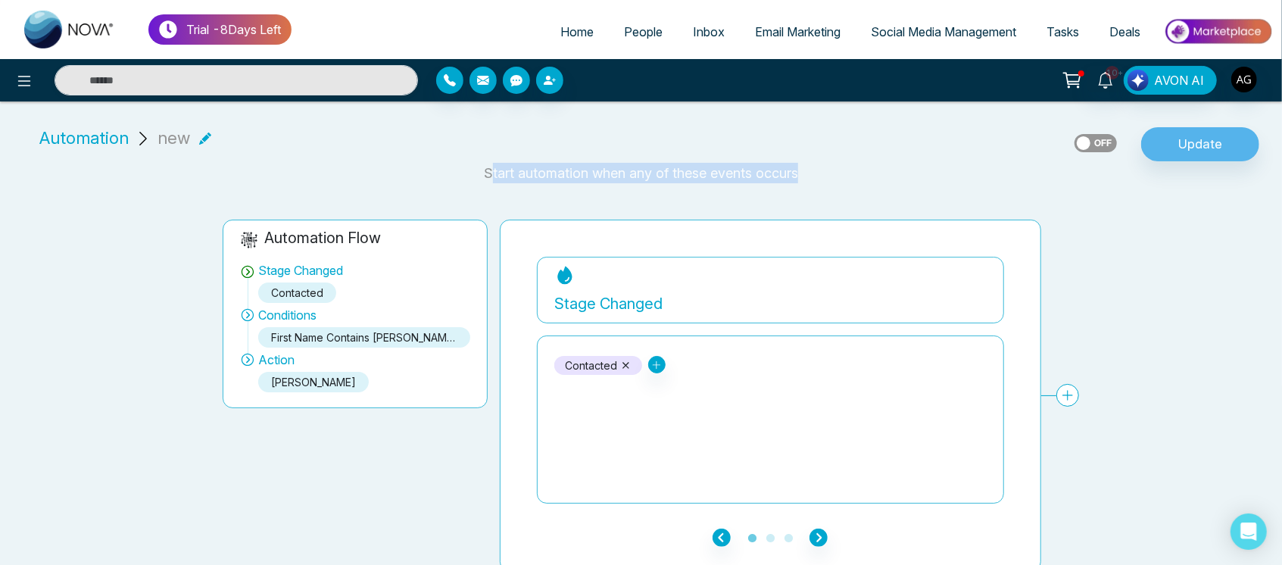
drag, startPoint x: 488, startPoint y: 172, endPoint x: 866, endPoint y: 175, distance: 378.0
click at [866, 175] on p "Start automation when any of these events occurs" at bounding box center [641, 173] width 1264 height 20
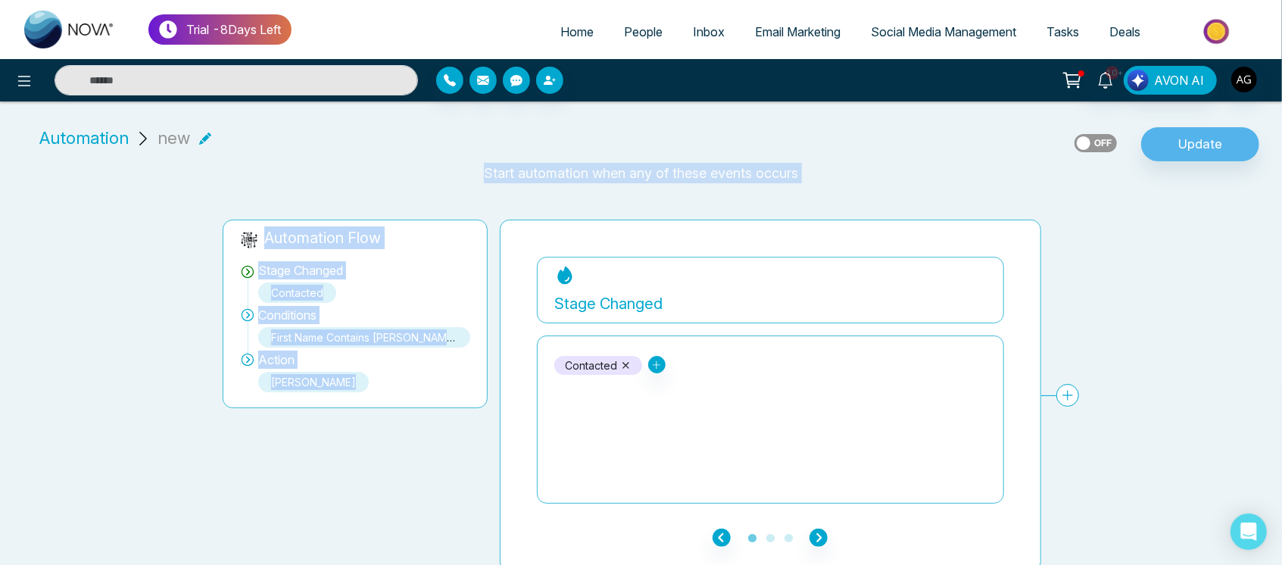
drag, startPoint x: 473, startPoint y: 180, endPoint x: 895, endPoint y: 195, distance: 422.2
click at [895, 195] on div "**********" at bounding box center [641, 343] width 1282 height 458
click at [895, 195] on div "**********" at bounding box center [632, 383] width 1282 height 376
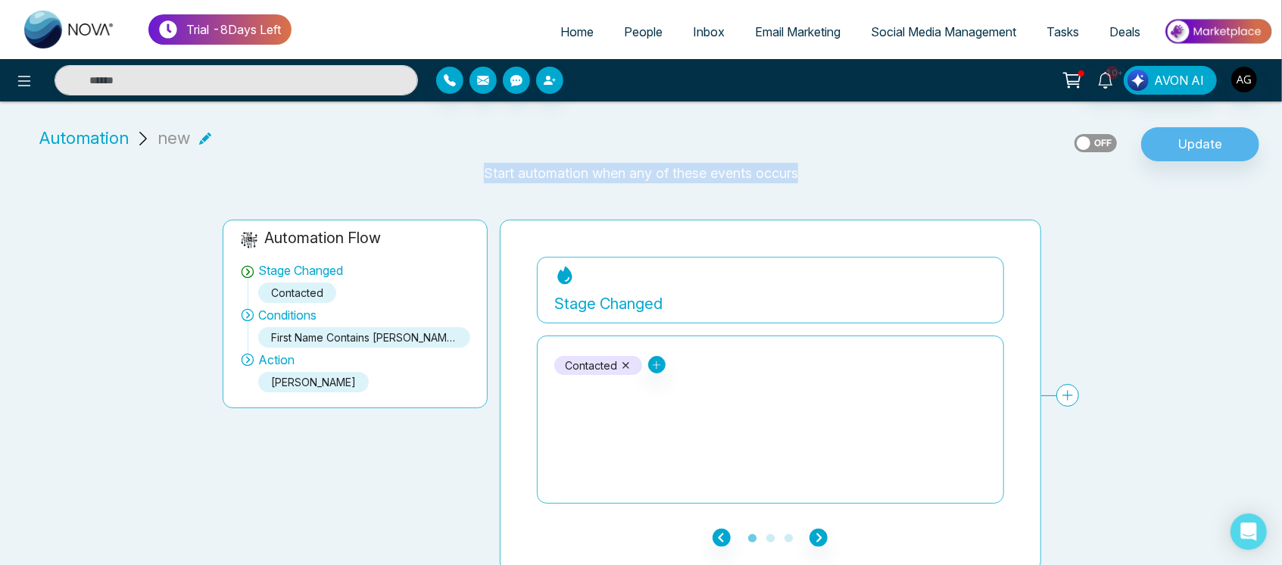
drag, startPoint x: 473, startPoint y: 170, endPoint x: 857, endPoint y: 184, distance: 385.1
click at [857, 184] on div "**********" at bounding box center [641, 343] width 1282 height 458
drag, startPoint x: 857, startPoint y: 184, endPoint x: 525, endPoint y: 181, distance: 332.6
click at [525, 181] on div "**********" at bounding box center [641, 343] width 1282 height 458
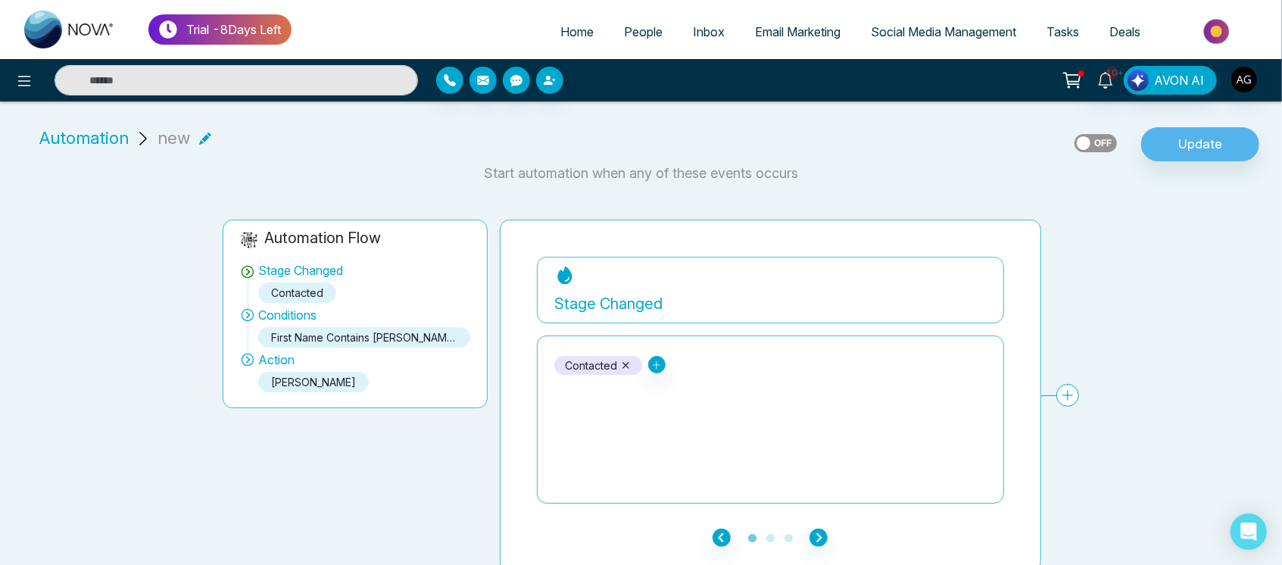
click at [461, 174] on p "Start automation when any of these events occurs" at bounding box center [641, 173] width 1264 height 20
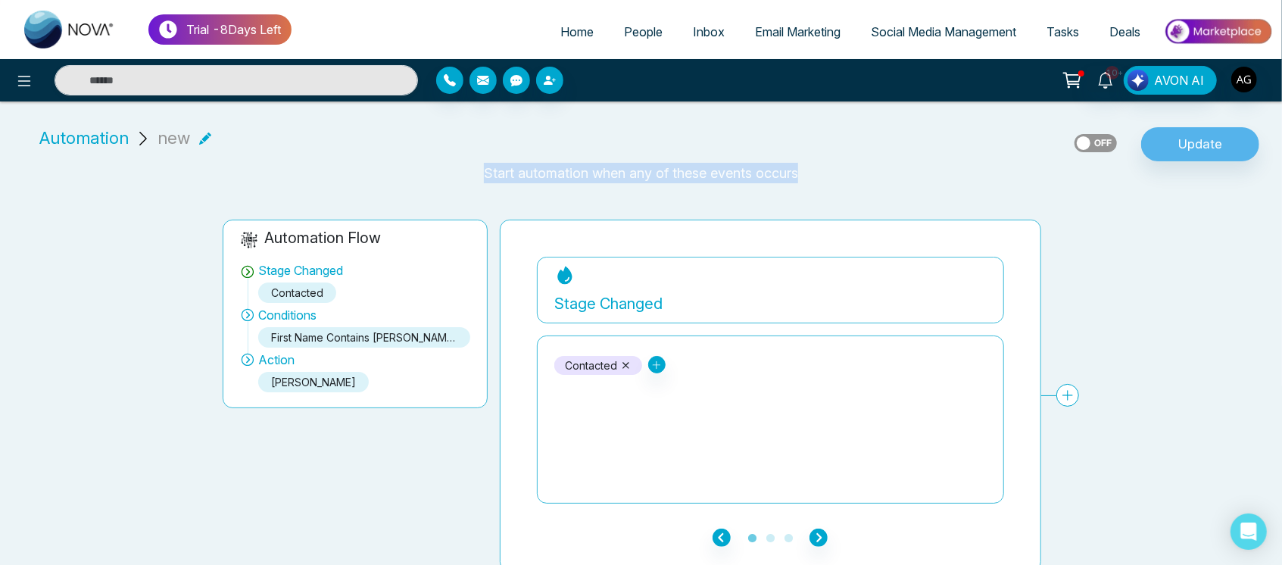
drag, startPoint x: 484, startPoint y: 172, endPoint x: 873, endPoint y: 184, distance: 388.8
click at [873, 184] on div "**********" at bounding box center [641, 343] width 1282 height 458
drag, startPoint x: 811, startPoint y: 180, endPoint x: 417, endPoint y: 180, distance: 393.1
click at [417, 180] on p "Start automation when any of these events occurs" at bounding box center [641, 173] width 1264 height 20
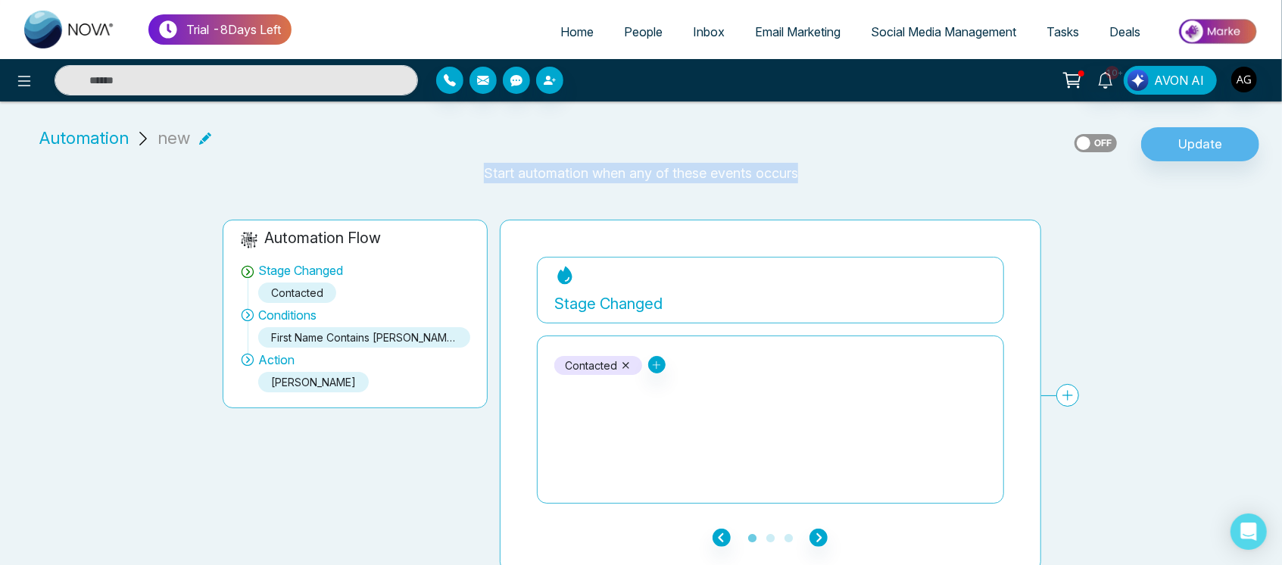
click at [497, 174] on p "Start automation when any of these events occurs" at bounding box center [641, 173] width 1264 height 20
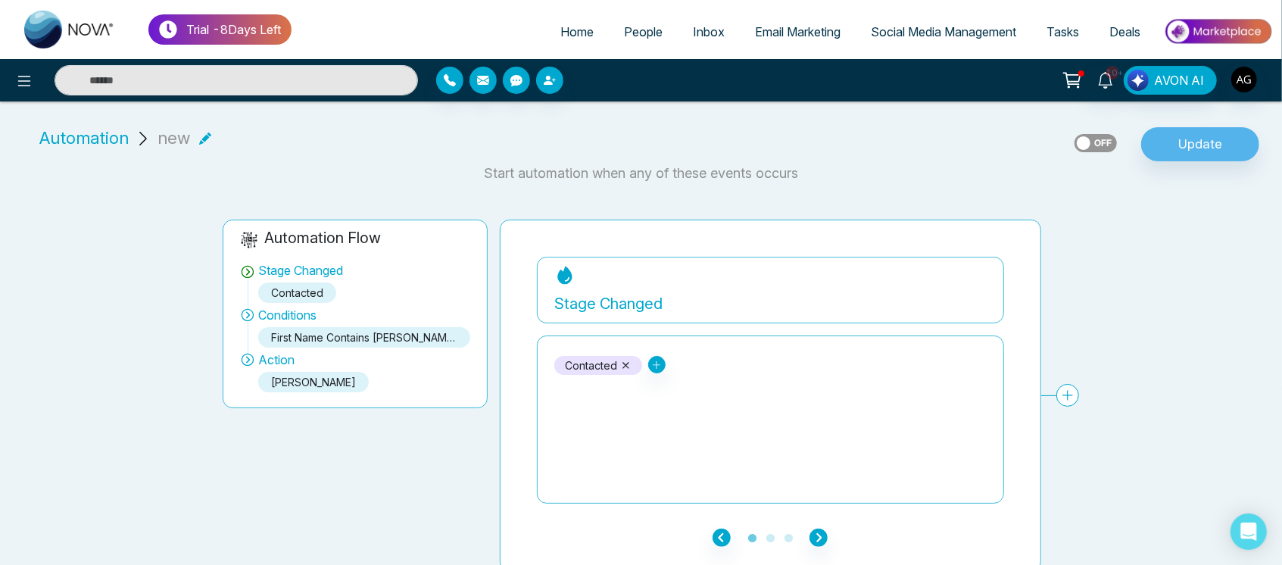
click at [473, 173] on p "Start automation when any of these events occurs" at bounding box center [641, 173] width 1264 height 20
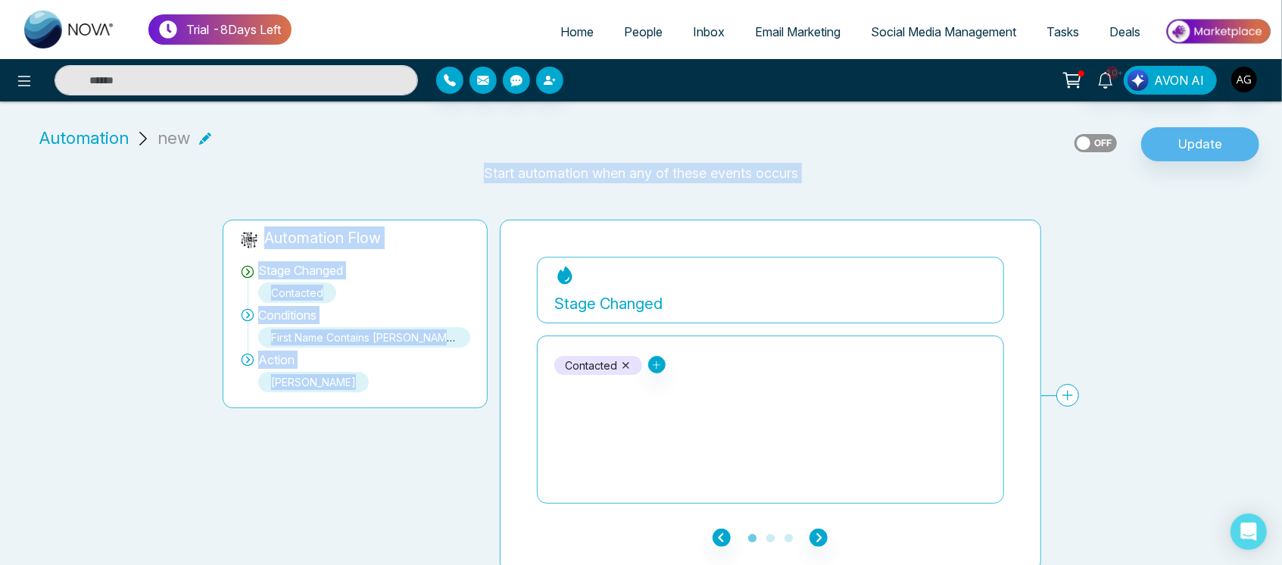
drag, startPoint x: 473, startPoint y: 173, endPoint x: 852, endPoint y: 189, distance: 379.1
click at [852, 189] on div "**********" at bounding box center [641, 343] width 1282 height 458
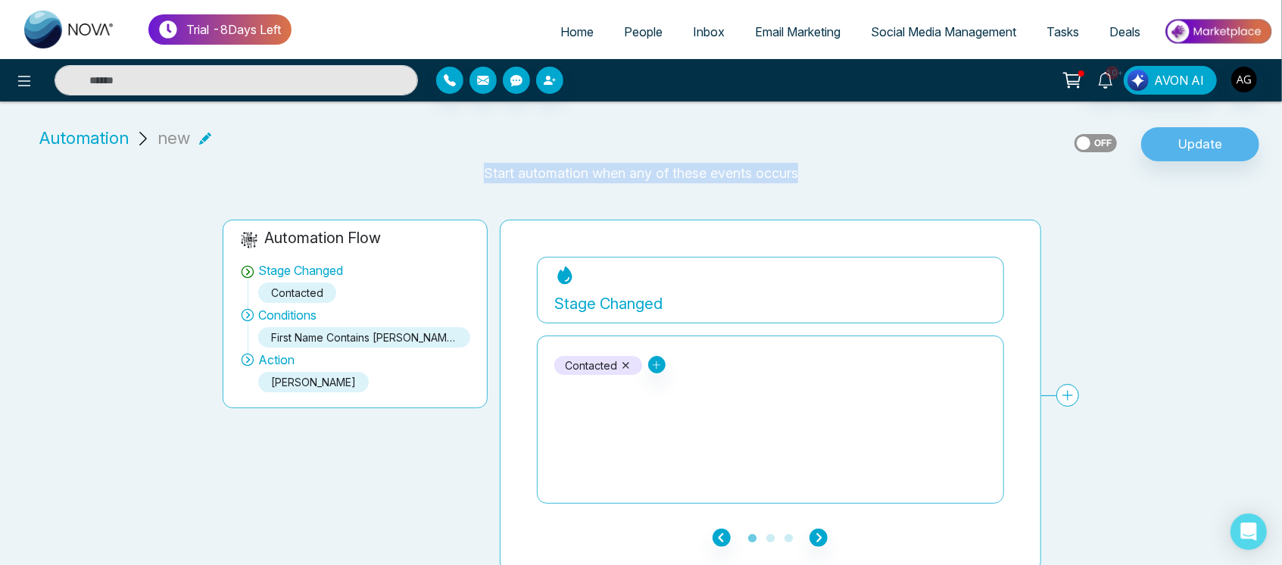
click at [852, 189] on div "**********" at bounding box center [641, 343] width 1282 height 458
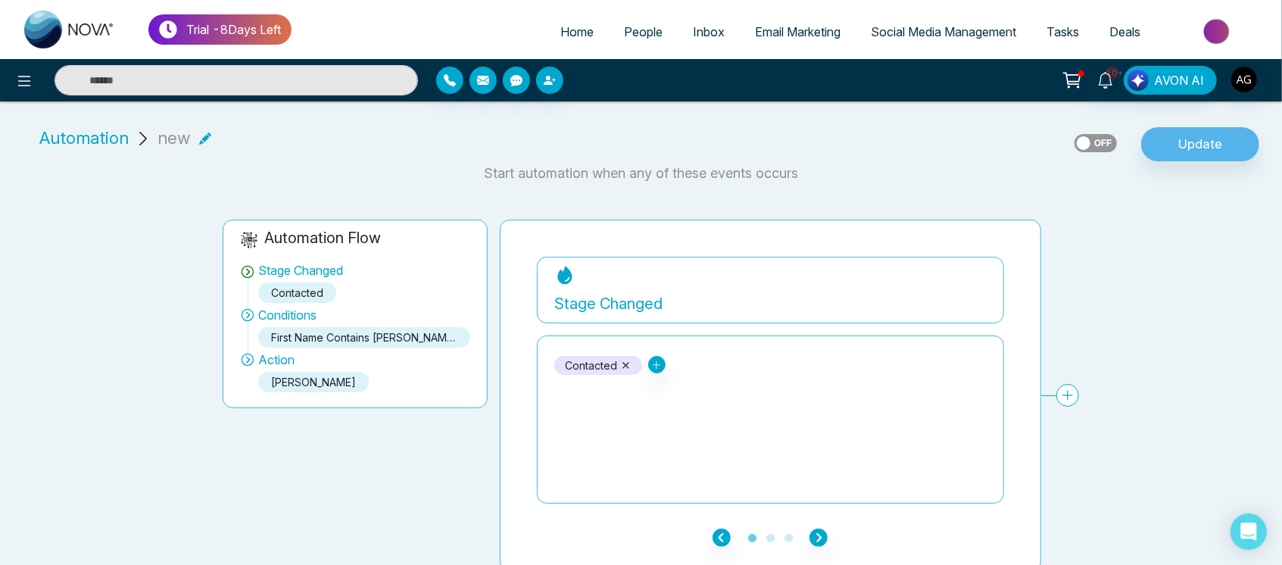
click at [1098, 145] on label at bounding box center [1096, 143] width 42 height 18
click at [1206, 148] on button "Update" at bounding box center [1201, 144] width 118 height 35
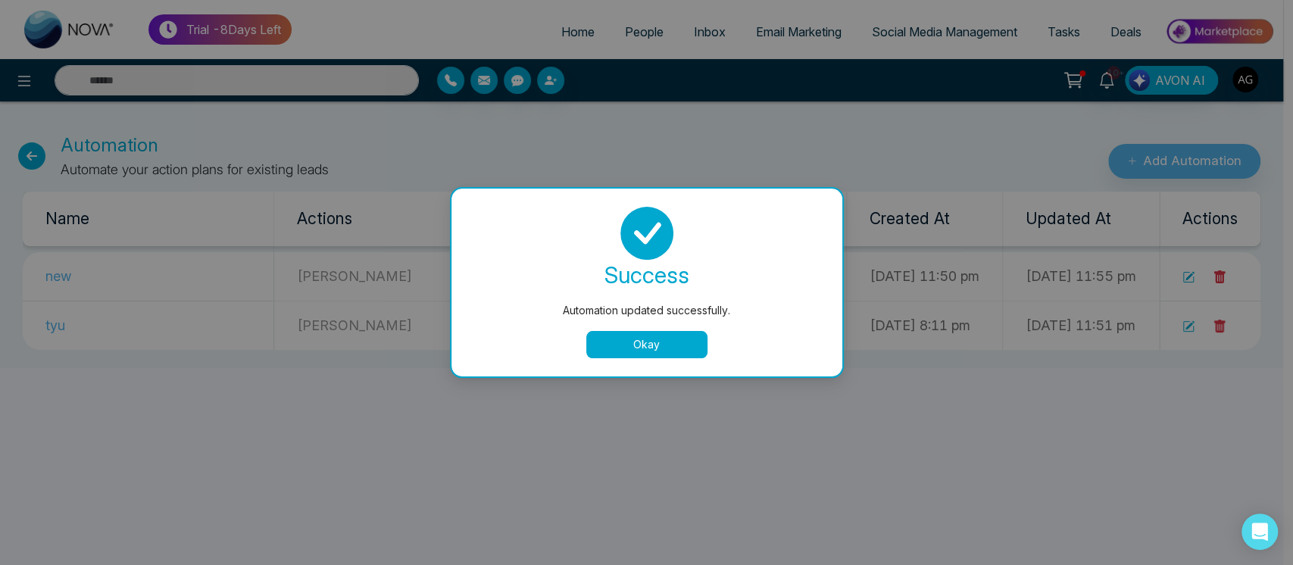
click at [665, 335] on button "Okay" at bounding box center [646, 344] width 121 height 27
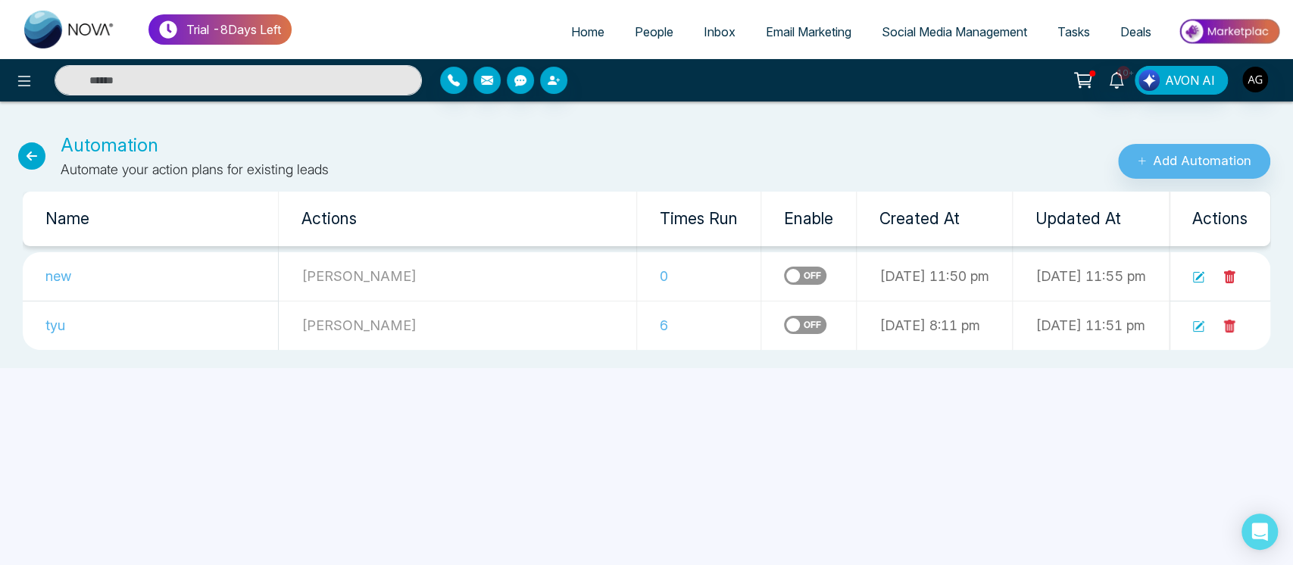
click at [648, 27] on span "People" at bounding box center [654, 31] width 39 height 15
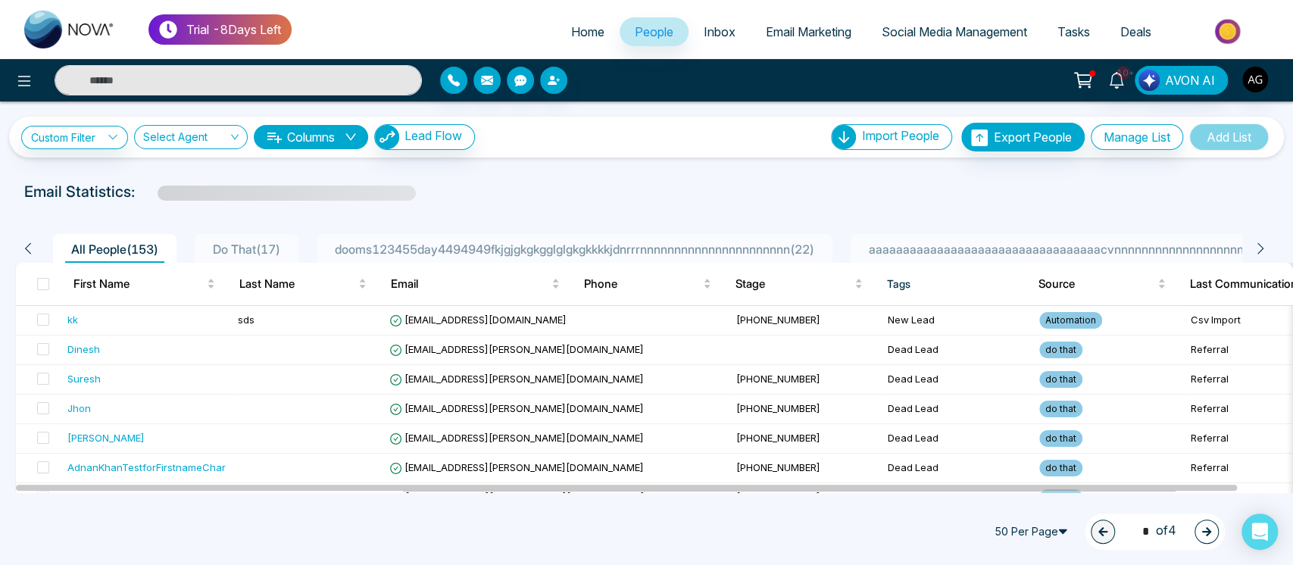
click at [1006, 238] on li "aaaaaaaaaaaaaaaaaaaaaaaaaaaaaaaaaacvnnnnnnnnnnnnnnnnnnnnnnnnnnnnnn1233 ( 1 )" at bounding box center [1117, 248] width 533 height 29
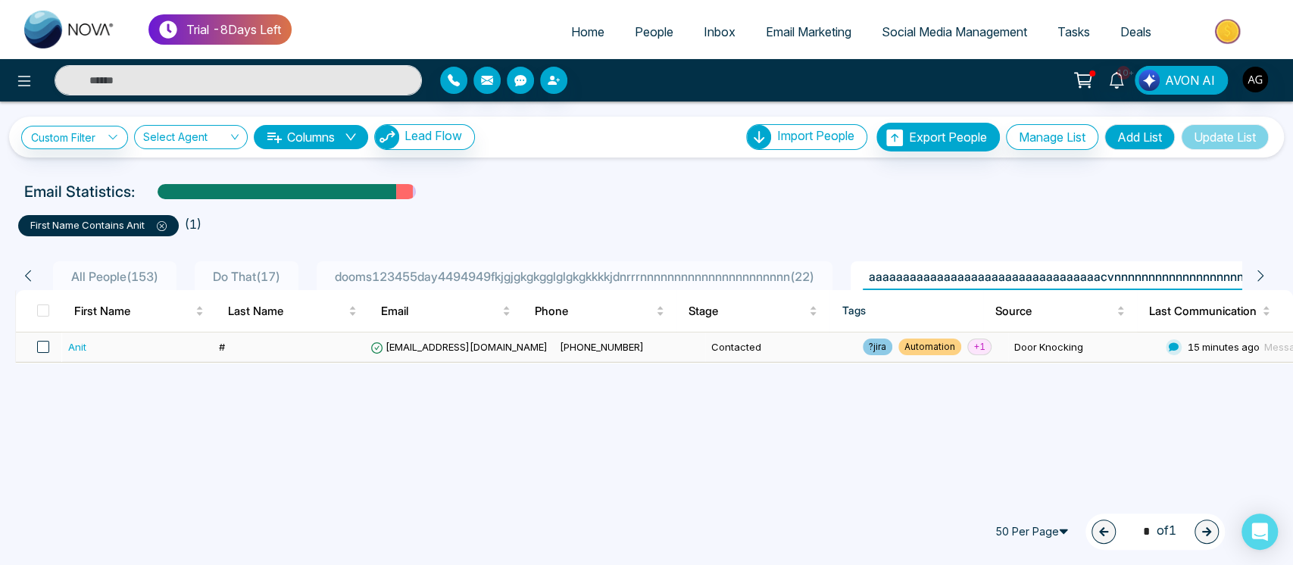
click at [44, 345] on span at bounding box center [43, 347] width 12 height 12
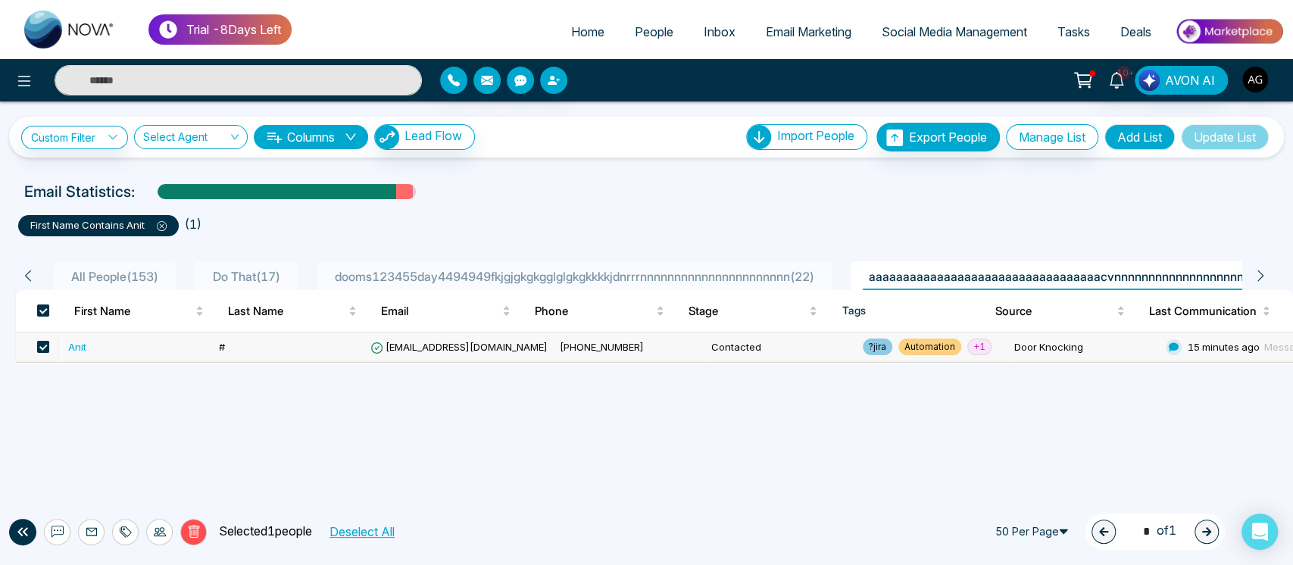
click at [739, 360] on td "Contacted" at bounding box center [781, 348] width 152 height 30
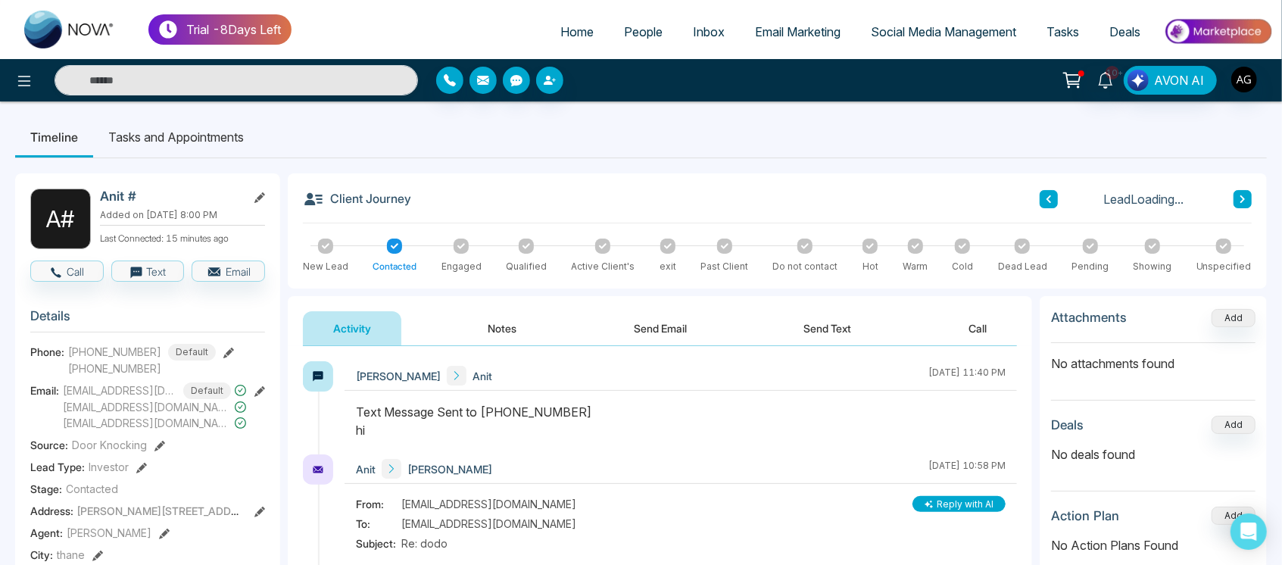
click at [460, 247] on icon at bounding box center [462, 245] width 8 height 5
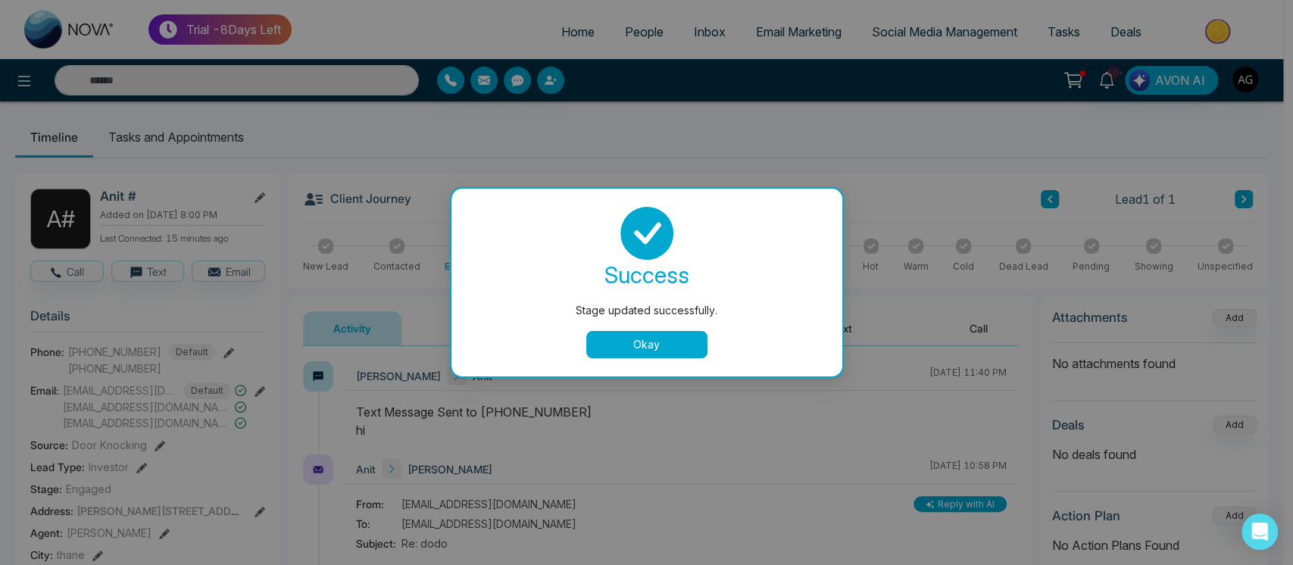
click at [635, 349] on button "Okay" at bounding box center [646, 344] width 121 height 27
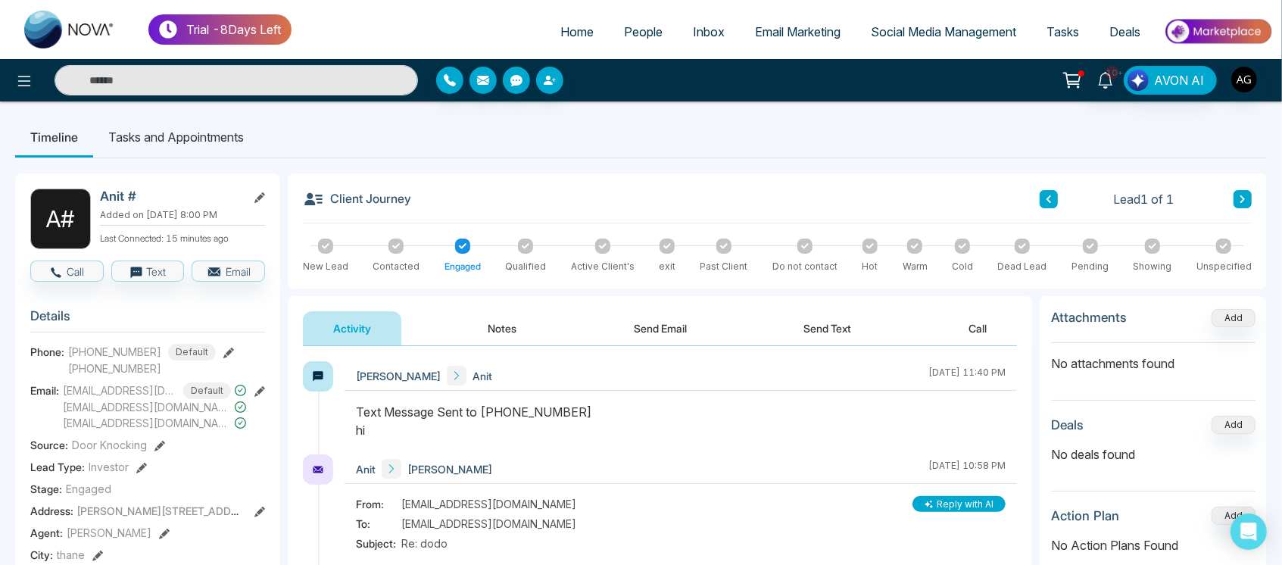
click at [389, 245] on div at bounding box center [396, 246] width 15 height 15
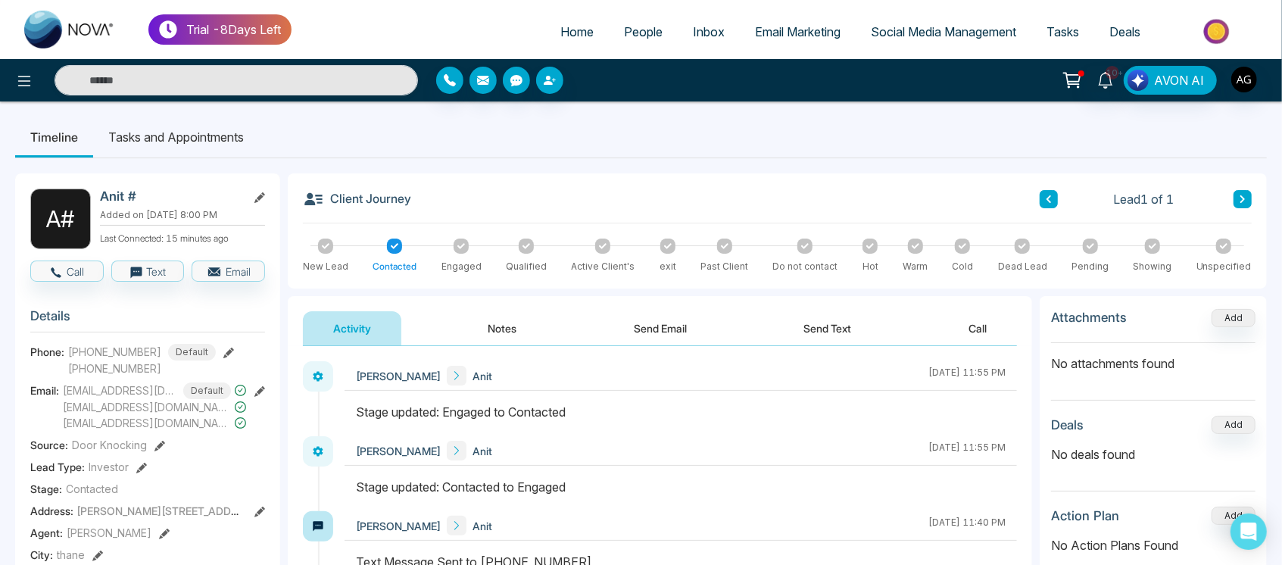
click at [467, 326] on button "Notes" at bounding box center [502, 328] width 89 height 34
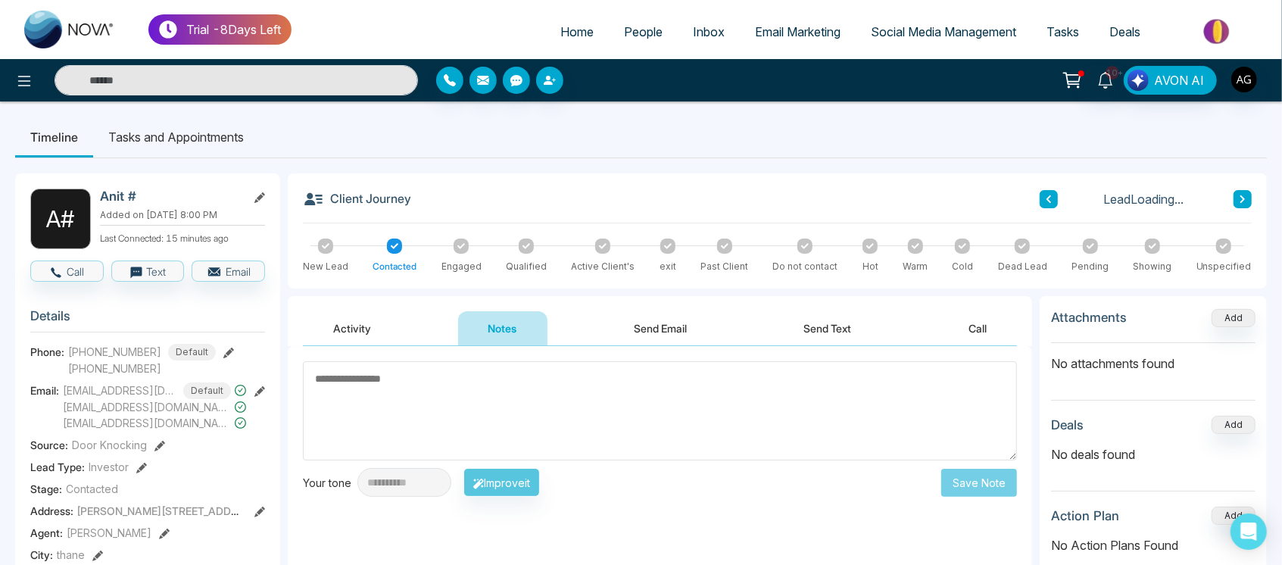
click at [358, 326] on button "Activity" at bounding box center [352, 328] width 98 height 34
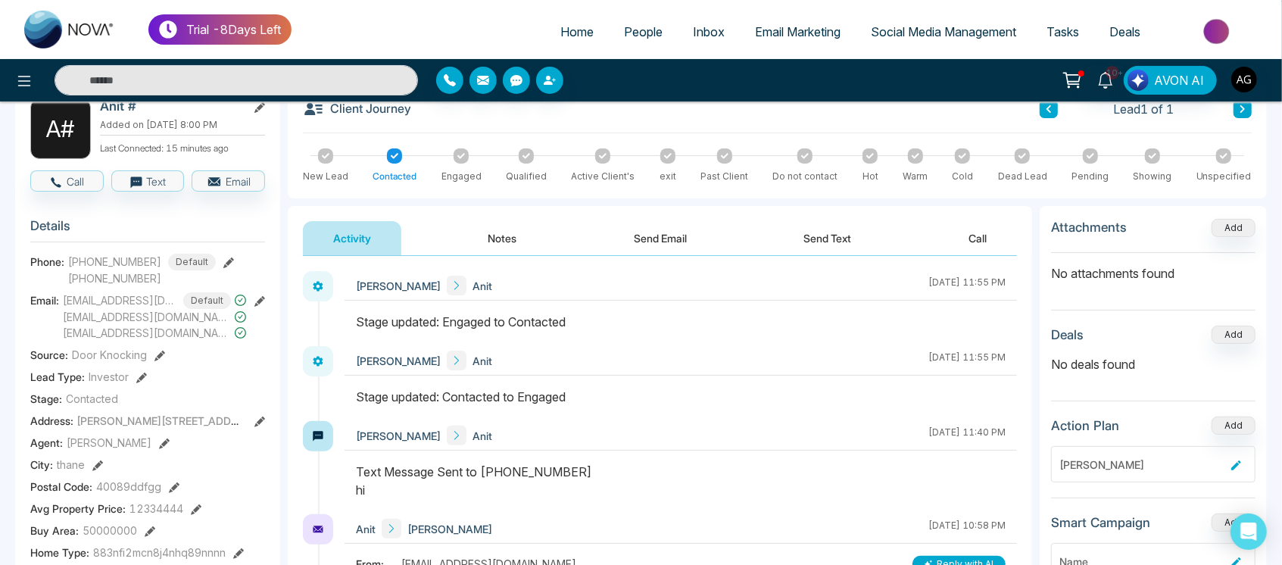
scroll to position [84, 0]
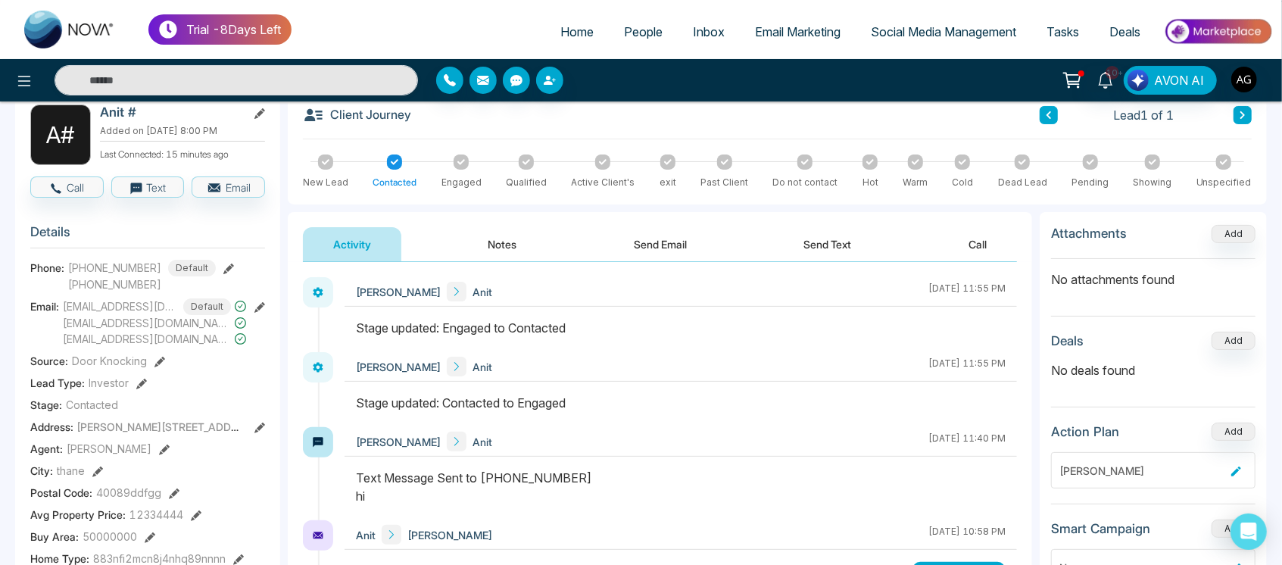
click at [491, 241] on button "Notes" at bounding box center [502, 244] width 89 height 34
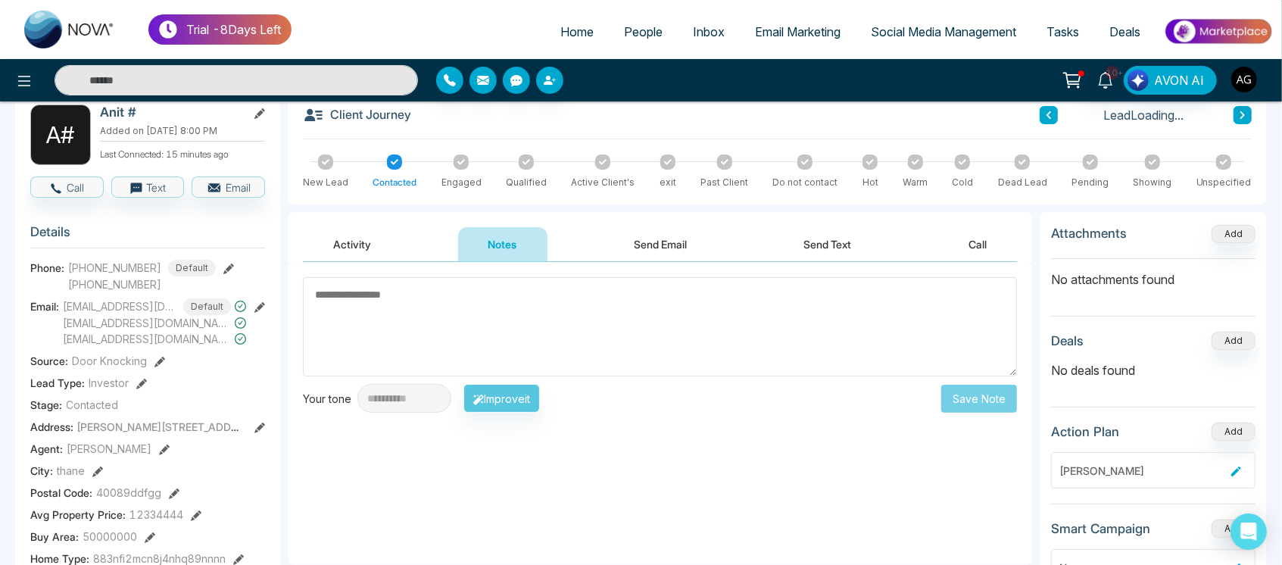
click at [367, 257] on button "Activity" at bounding box center [352, 244] width 98 height 34
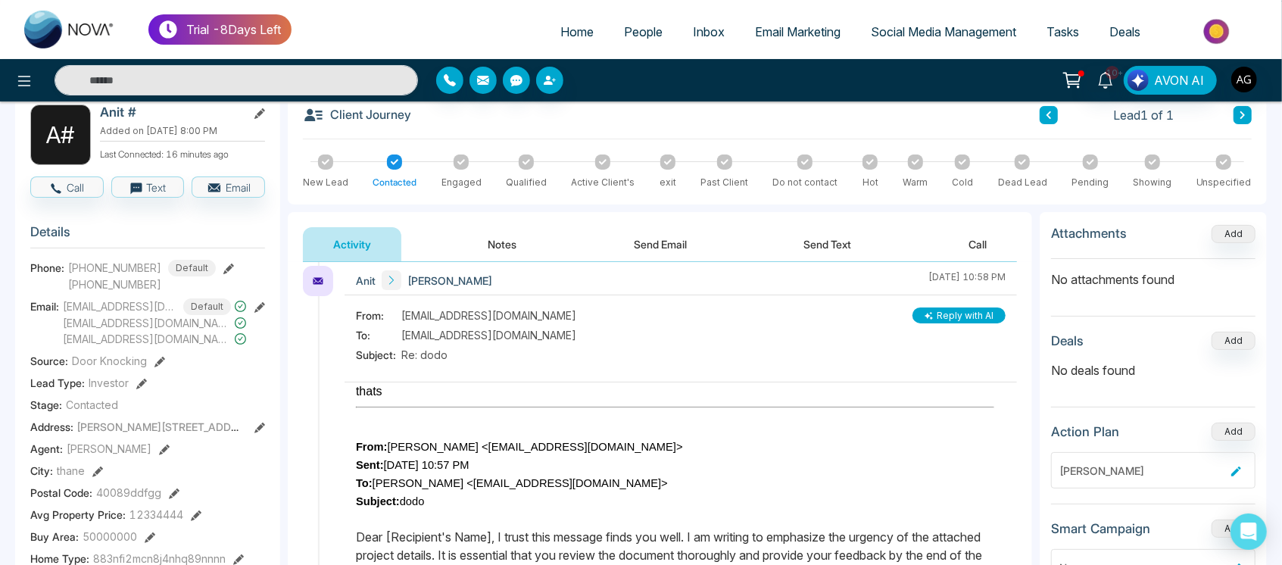
scroll to position [264, 0]
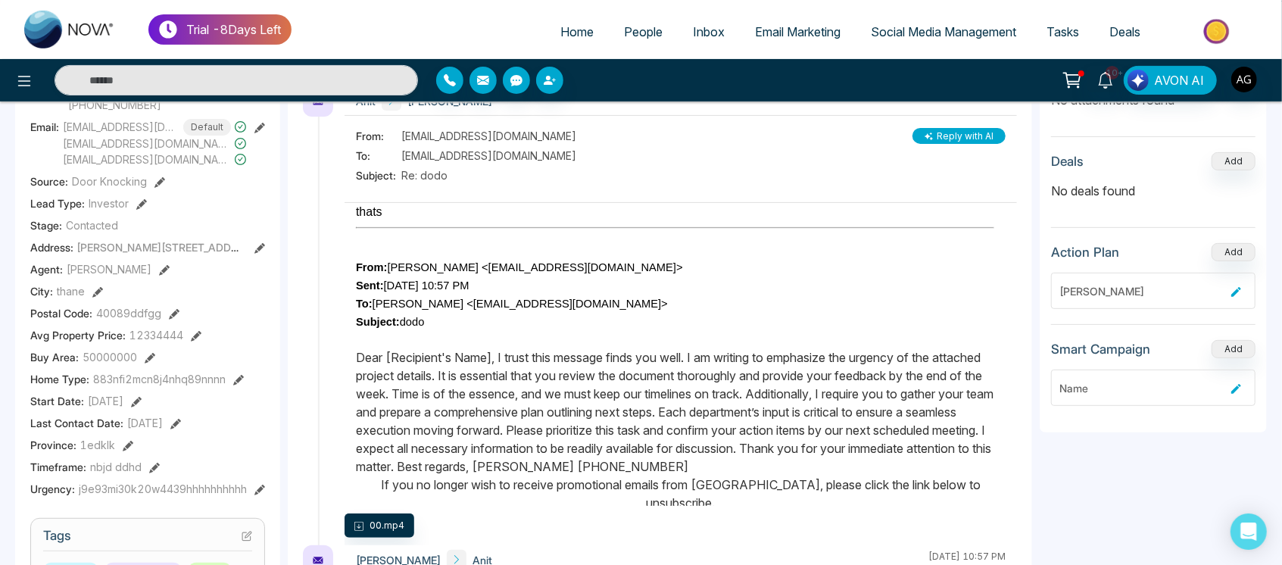
click at [159, 266] on icon at bounding box center [164, 270] width 11 height 11
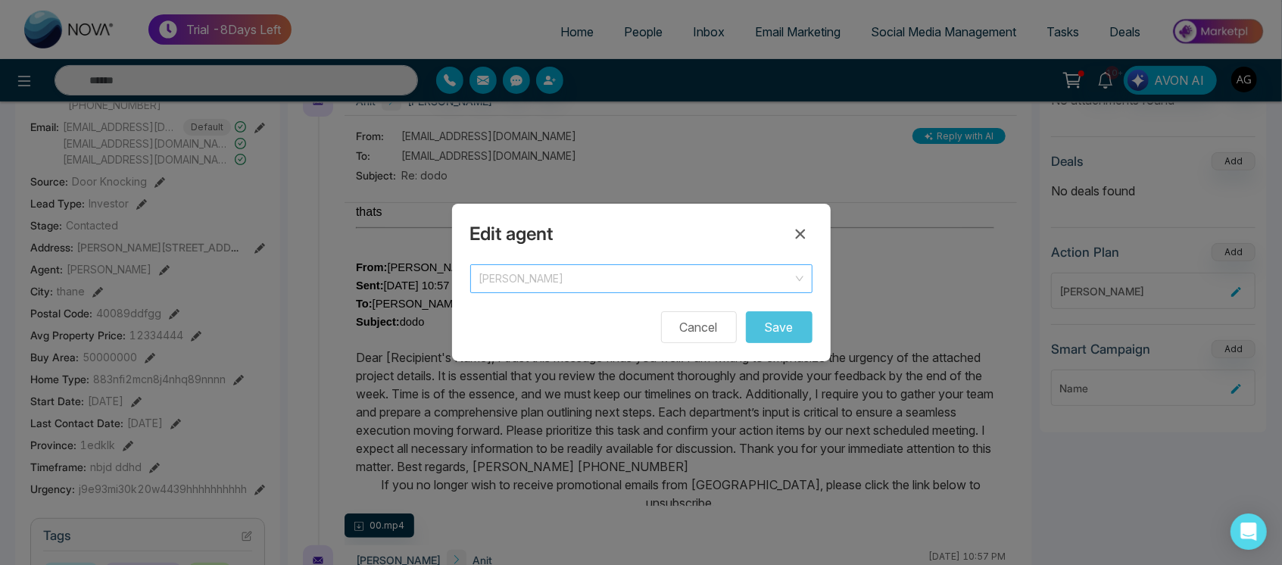
click at [604, 278] on span "[PERSON_NAME]" at bounding box center [641, 278] width 324 height 21
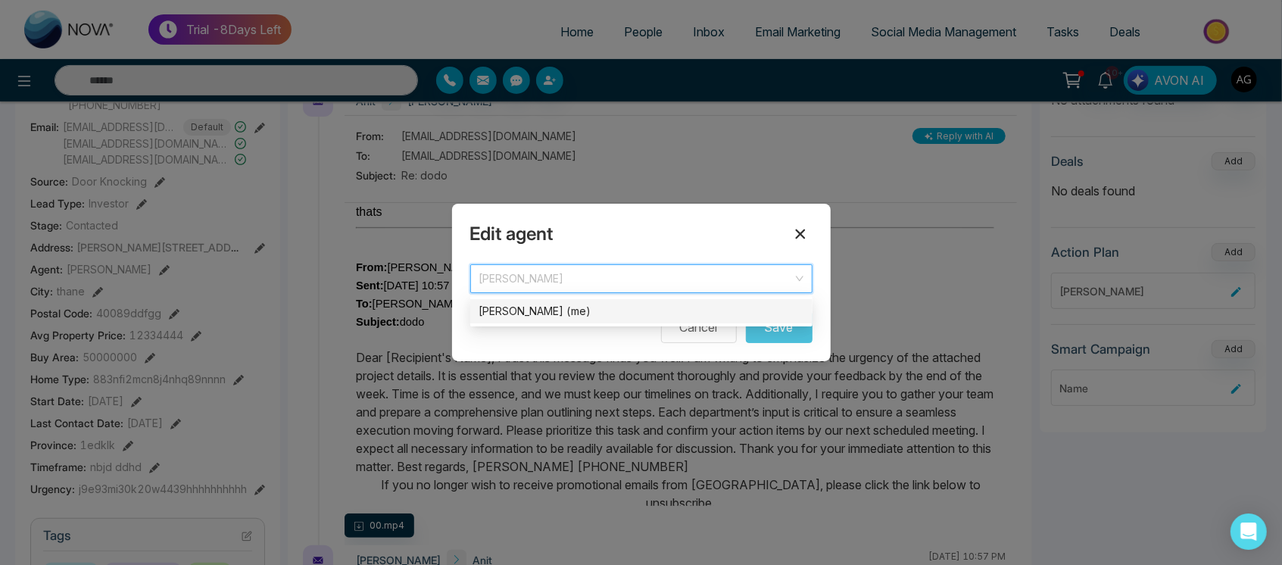
click at [798, 239] on icon at bounding box center [801, 234] width 18 height 18
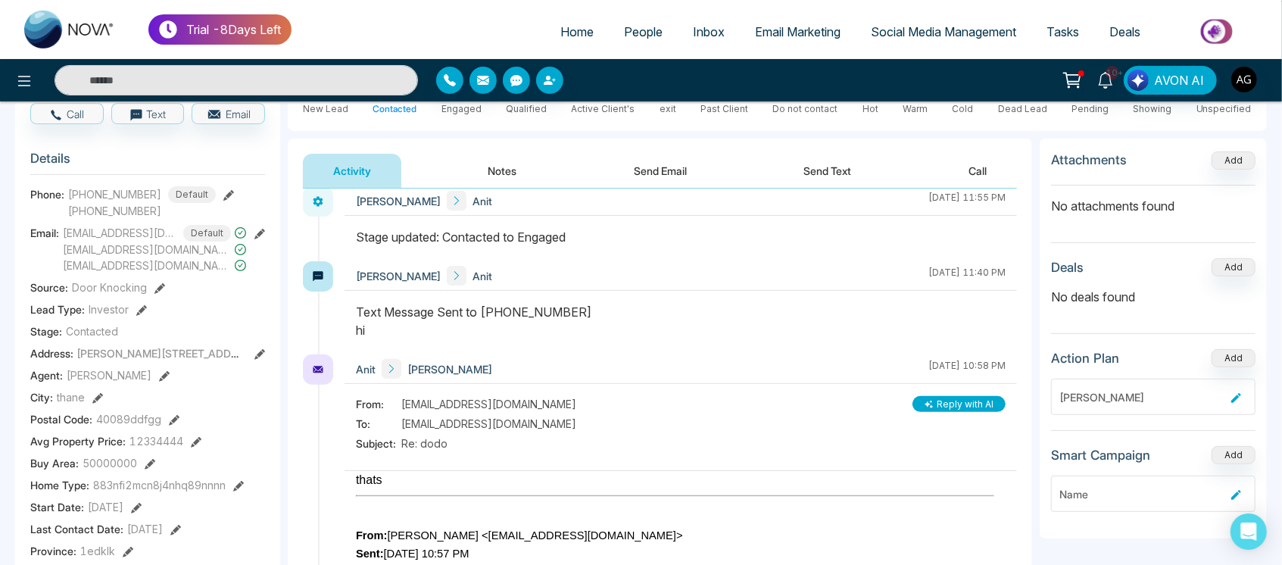
scroll to position [80, 0]
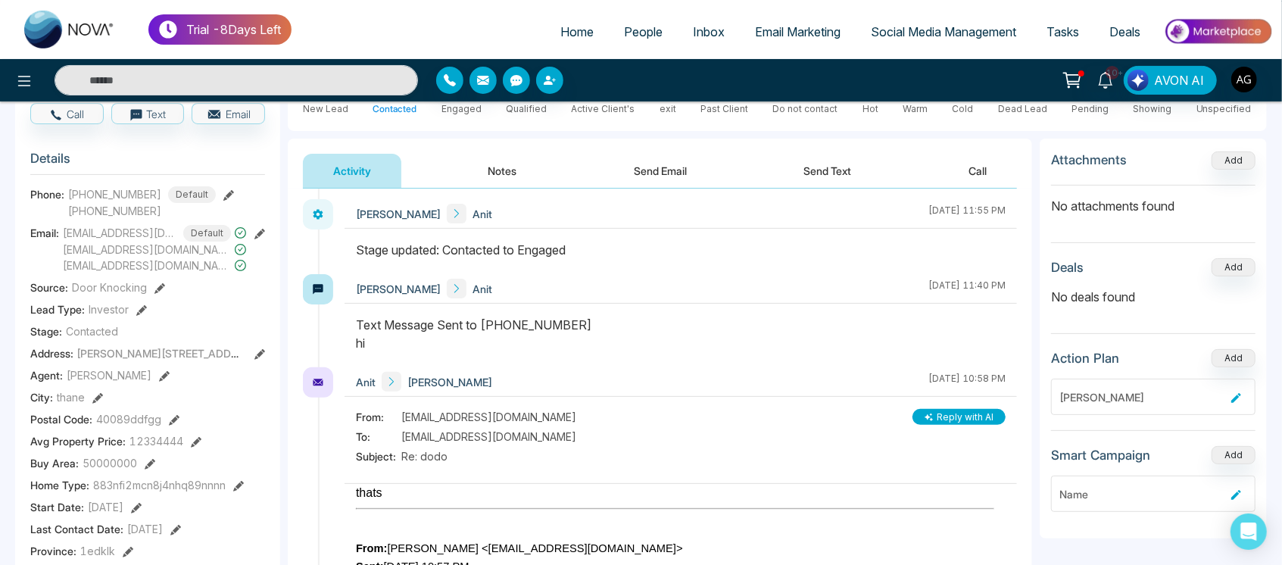
click at [484, 164] on button "Notes" at bounding box center [502, 171] width 89 height 34
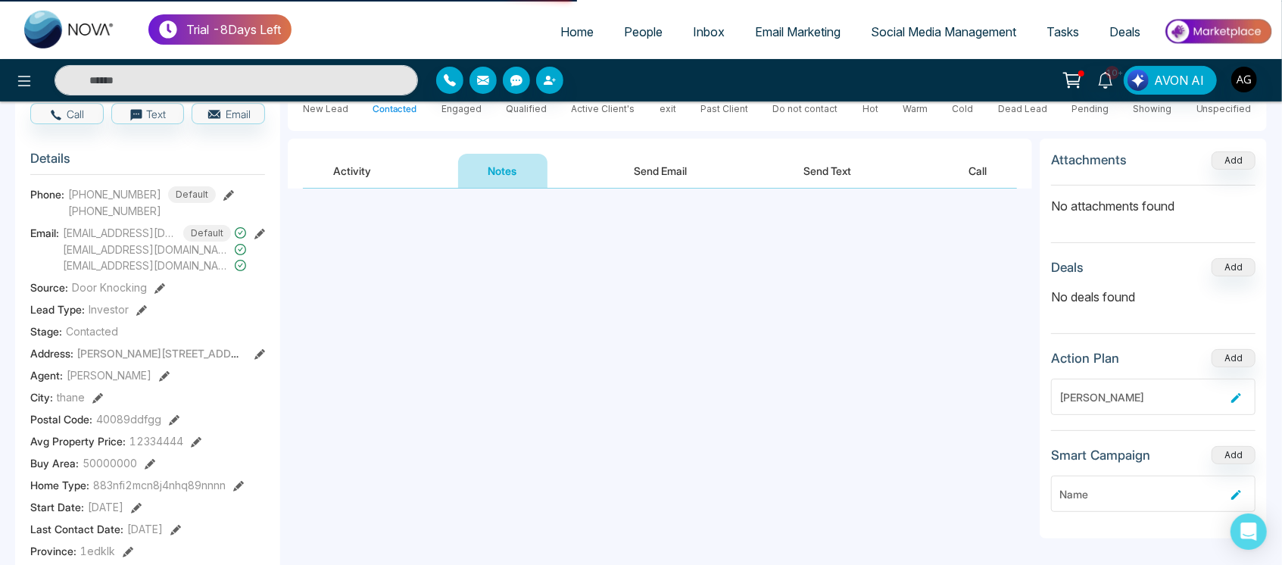
scroll to position [15, 0]
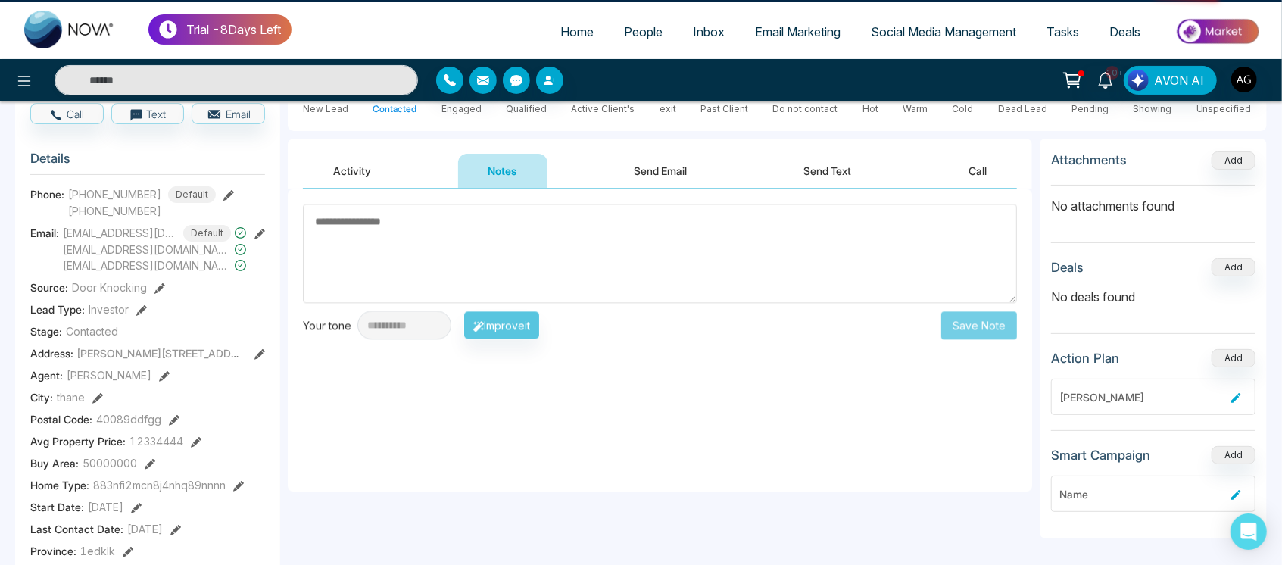
click at [666, 160] on button "Send Email" at bounding box center [661, 171] width 114 height 34
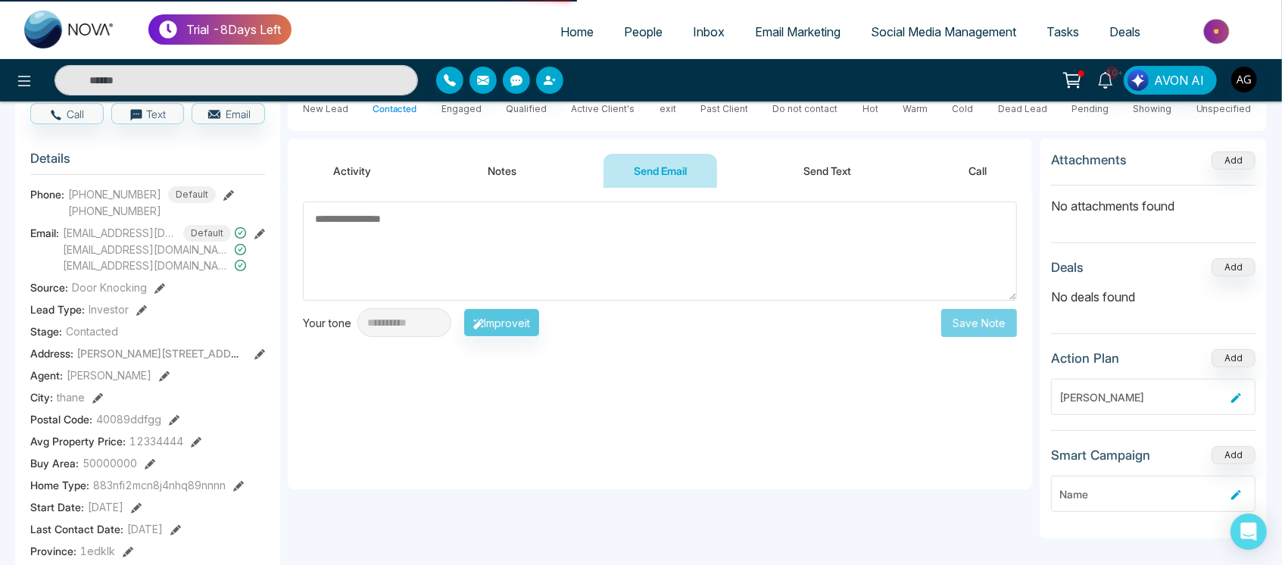
click at [816, 173] on button "Send Text" at bounding box center [828, 171] width 108 height 34
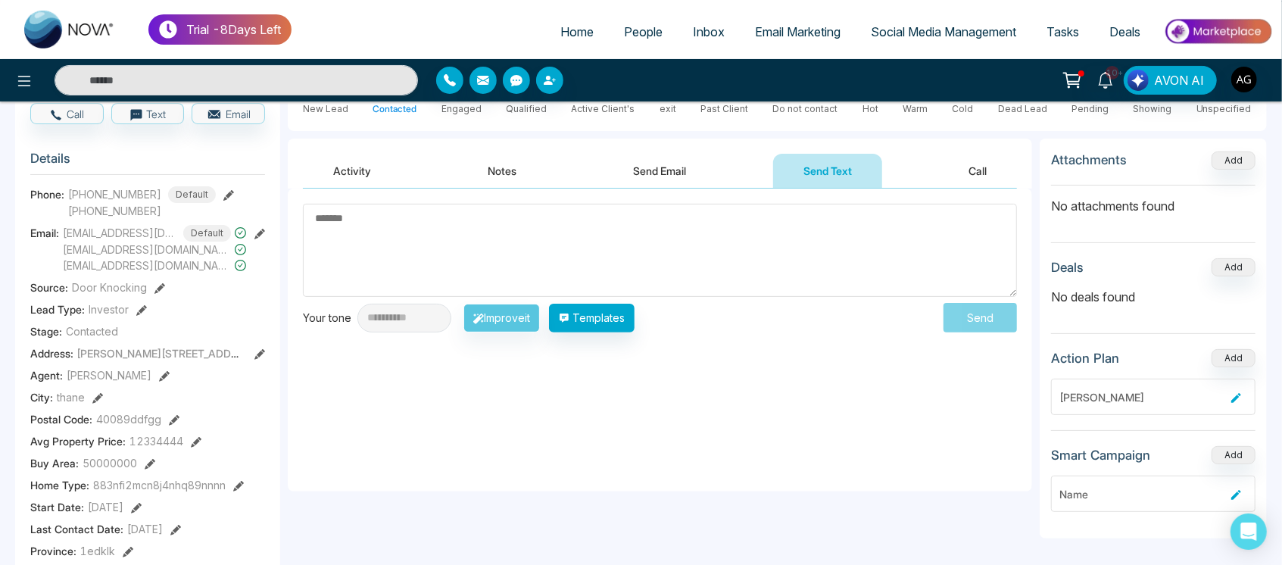
click at [958, 161] on button "Call" at bounding box center [978, 171] width 79 height 34
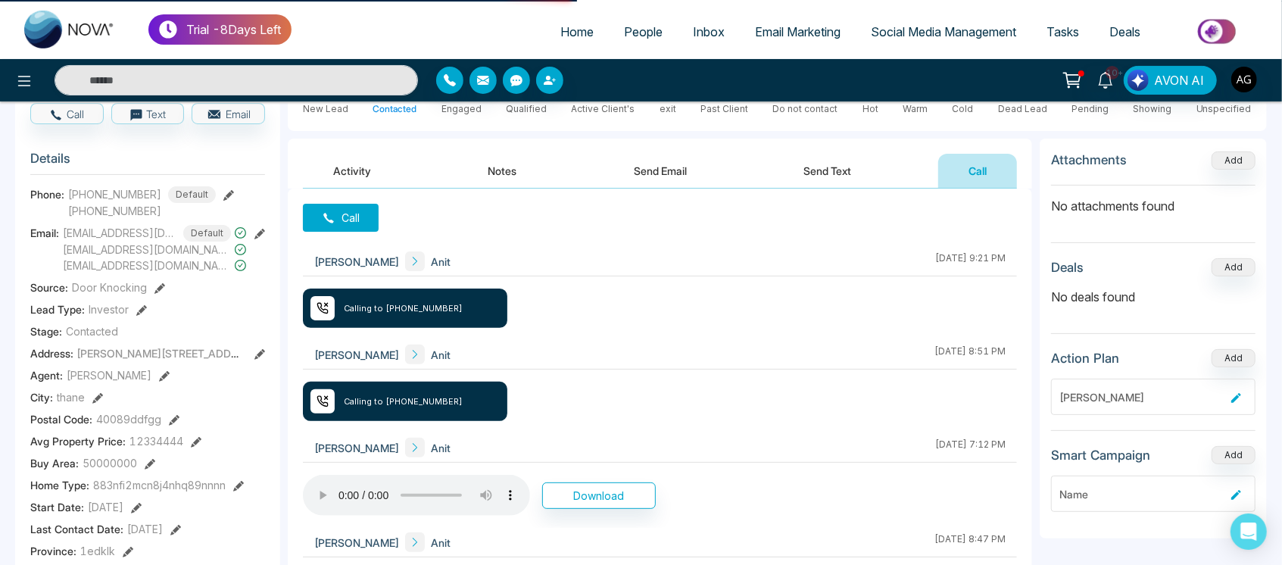
click at [824, 177] on button "Send Text" at bounding box center [828, 171] width 108 height 34
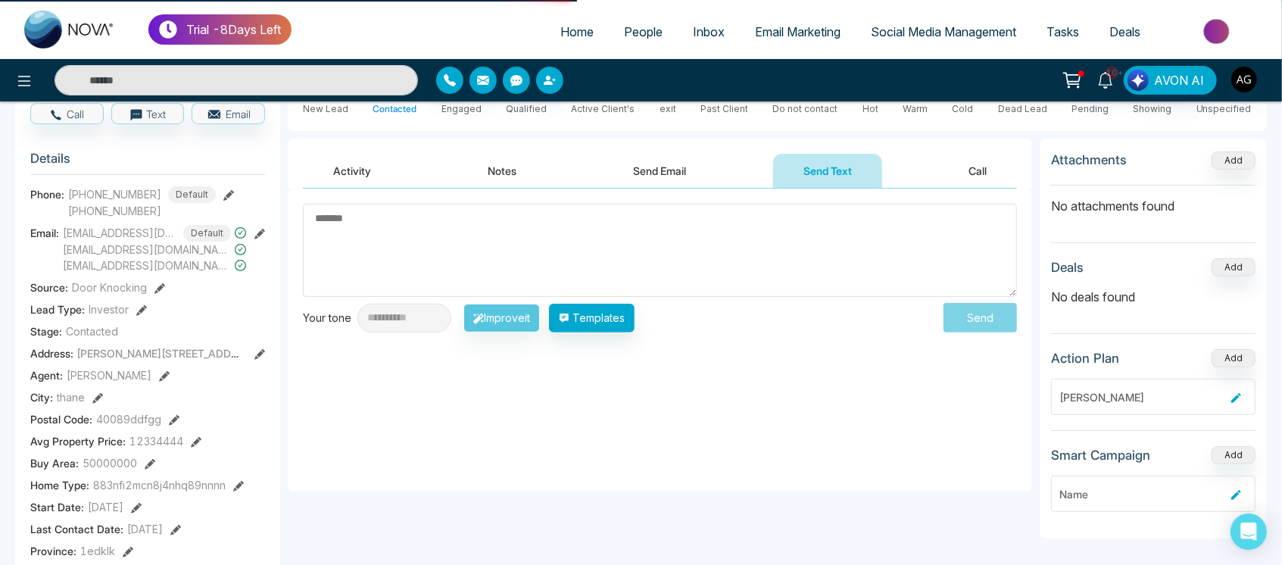
click at [973, 164] on button "Call" at bounding box center [978, 171] width 79 height 34
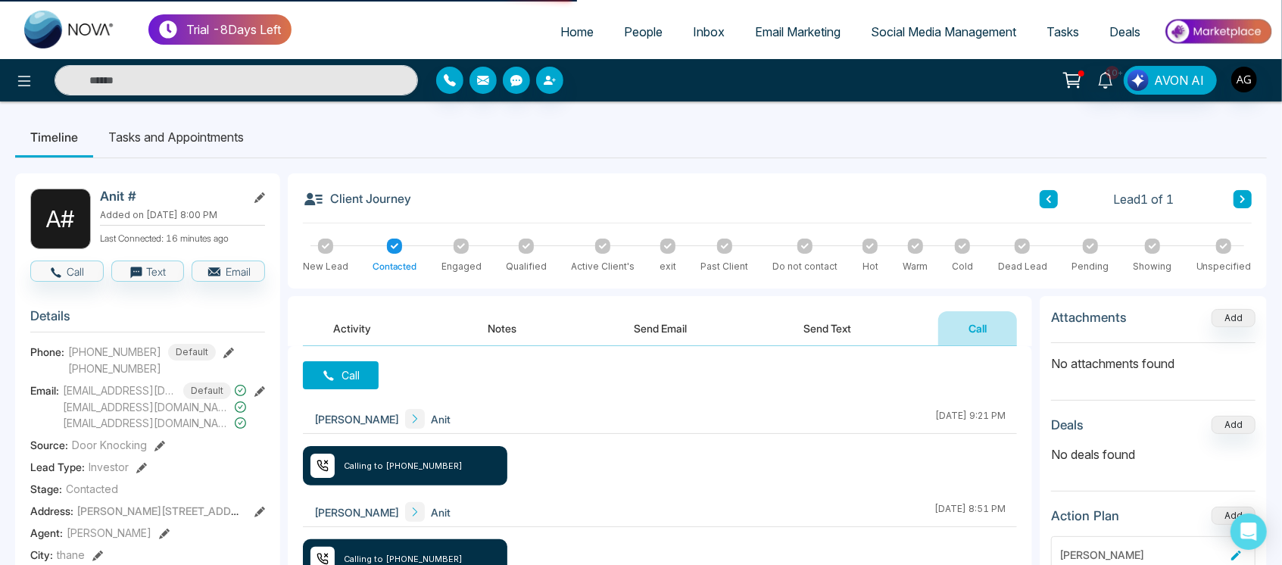
click at [780, 343] on button "Send Text" at bounding box center [828, 328] width 108 height 34
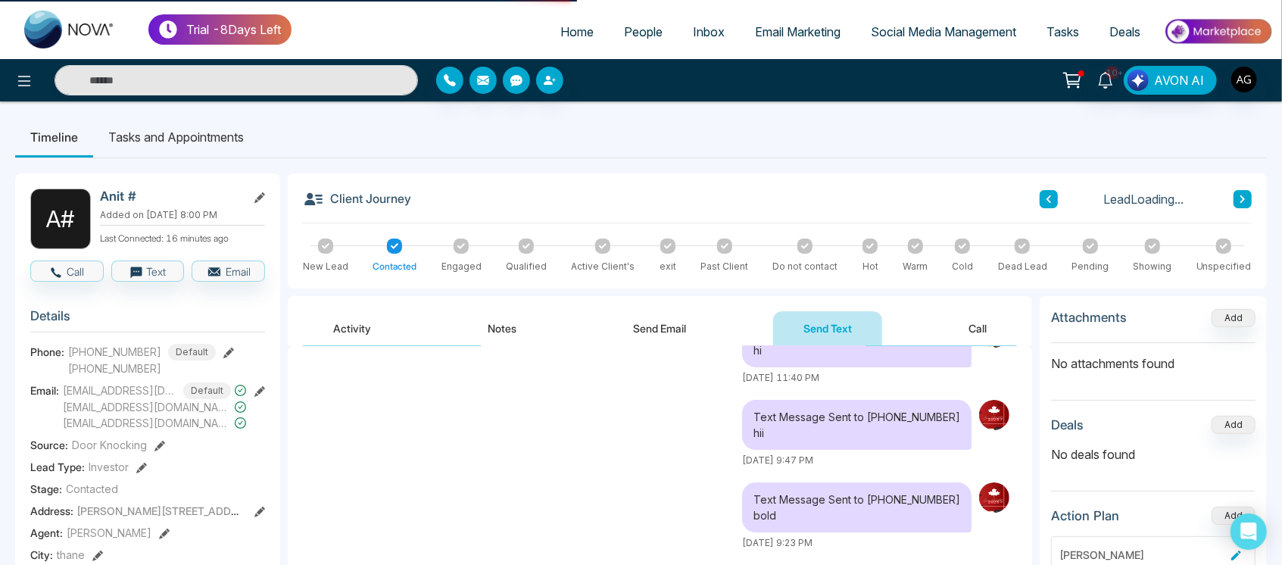
scroll to position [43, 0]
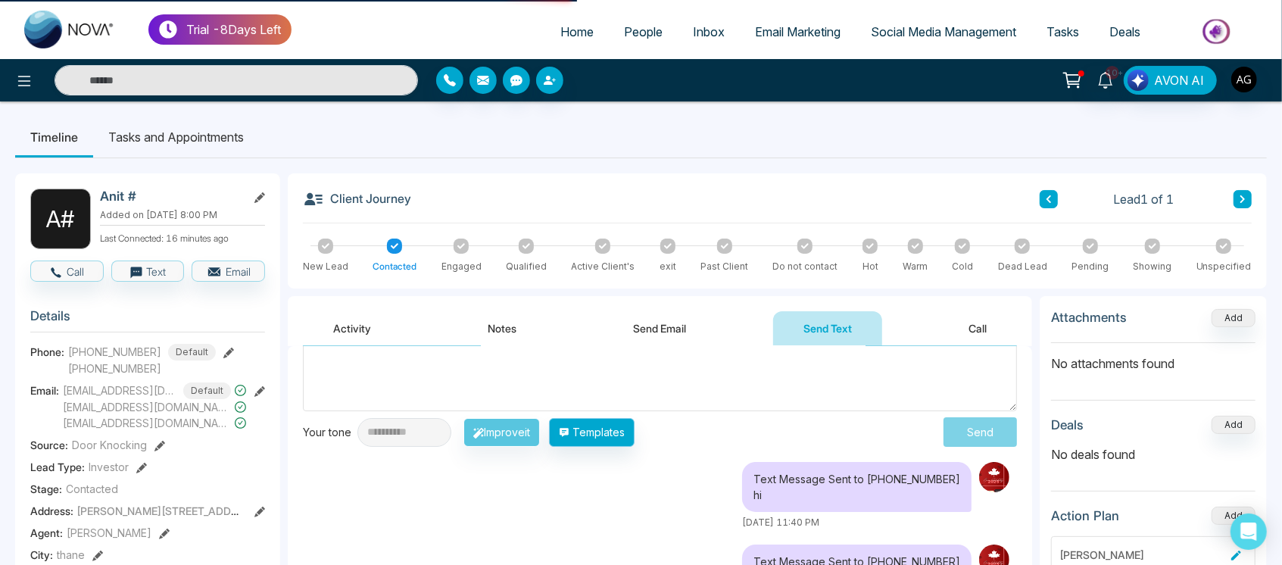
drag, startPoint x: 636, startPoint y: 448, endPoint x: 641, endPoint y: 441, distance: 8.8
click at [635, 441] on button "Templates" at bounding box center [592, 432] width 86 height 29
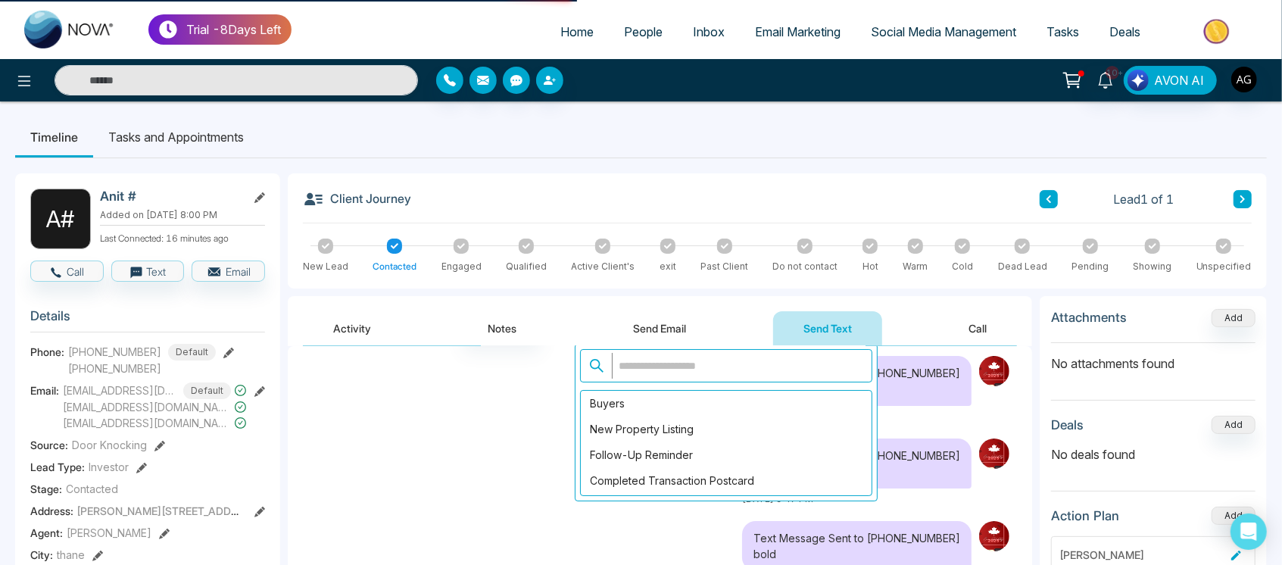
scroll to position [151, 0]
click at [718, 372] on input "text" at bounding box center [737, 364] width 251 height 26
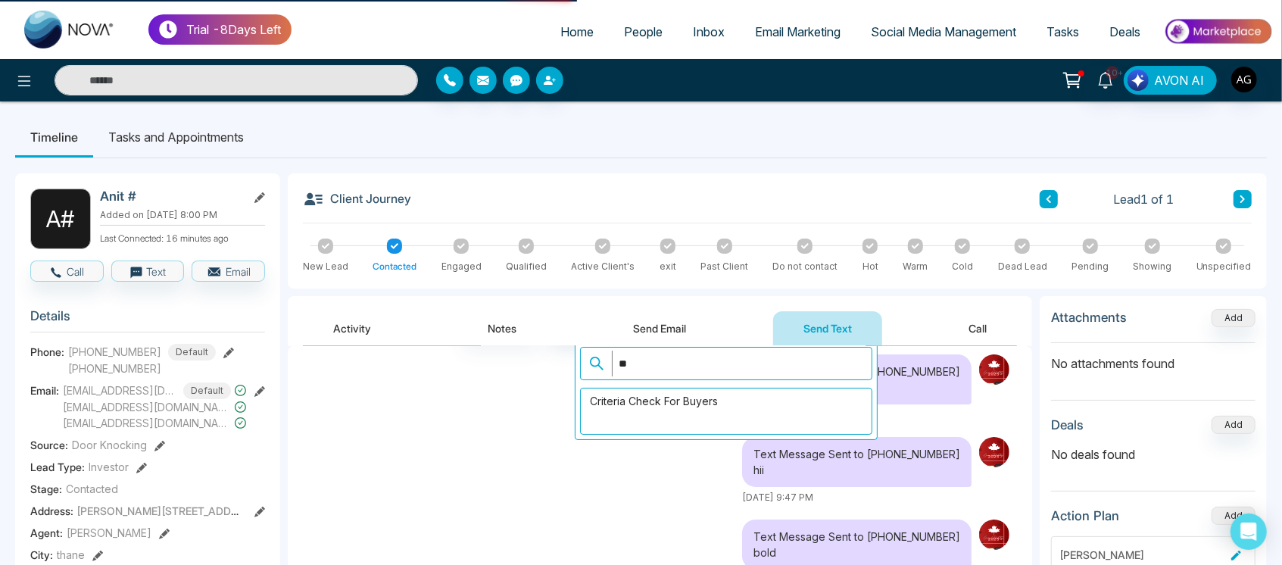
type input "*"
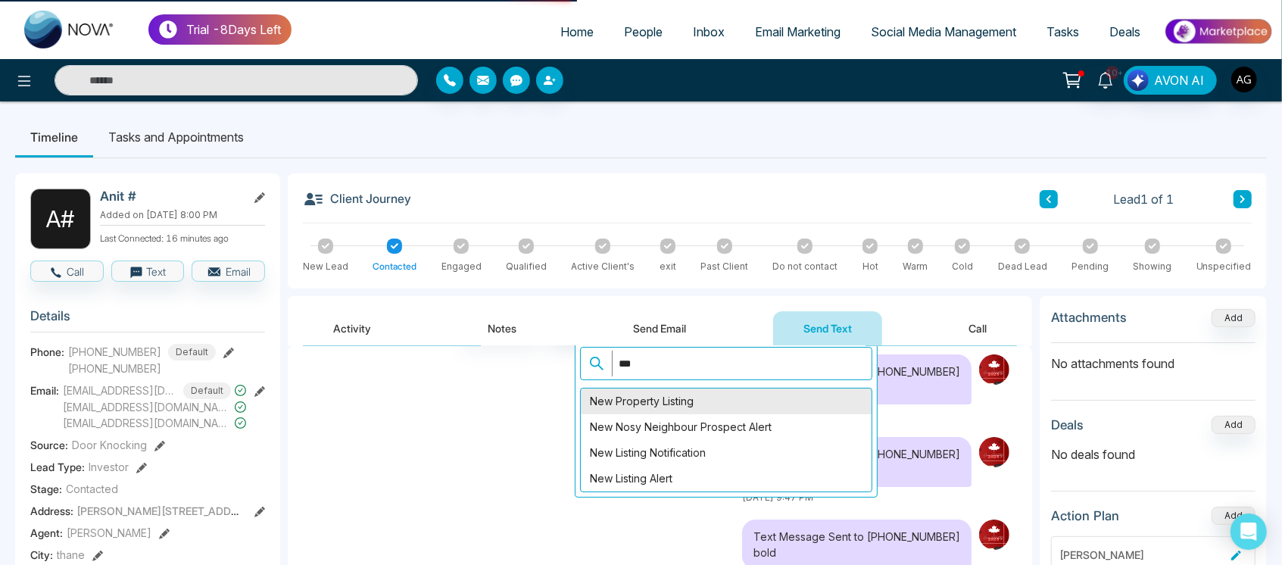
type input "***"
click at [712, 392] on div "New Property Listing" at bounding box center [726, 402] width 291 height 26
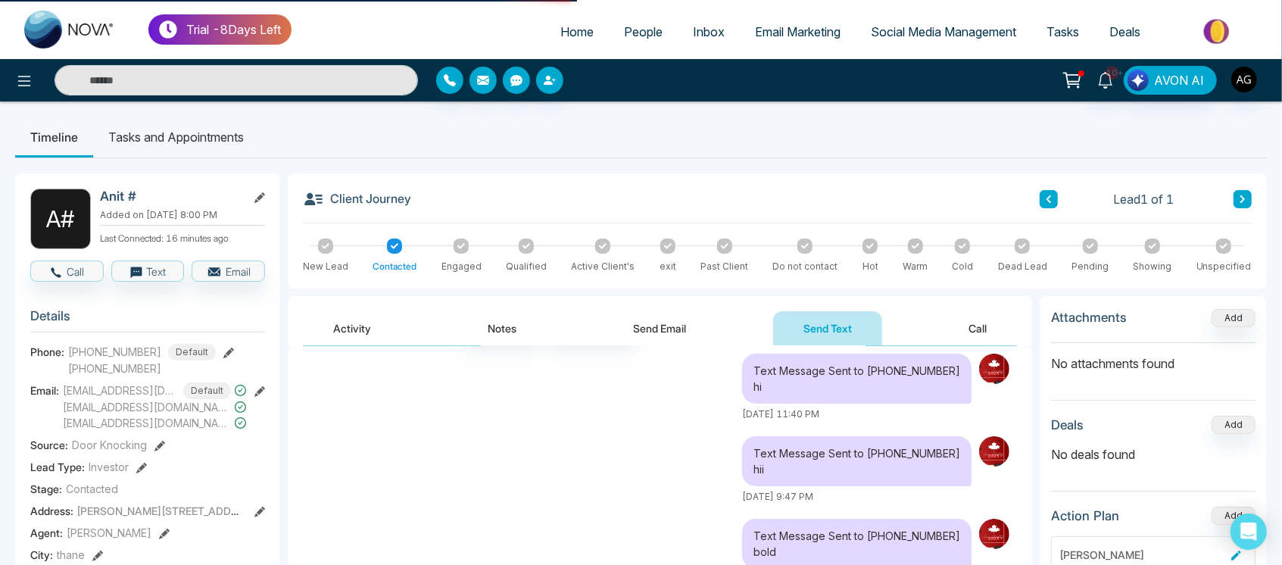
scroll to position [0, 0]
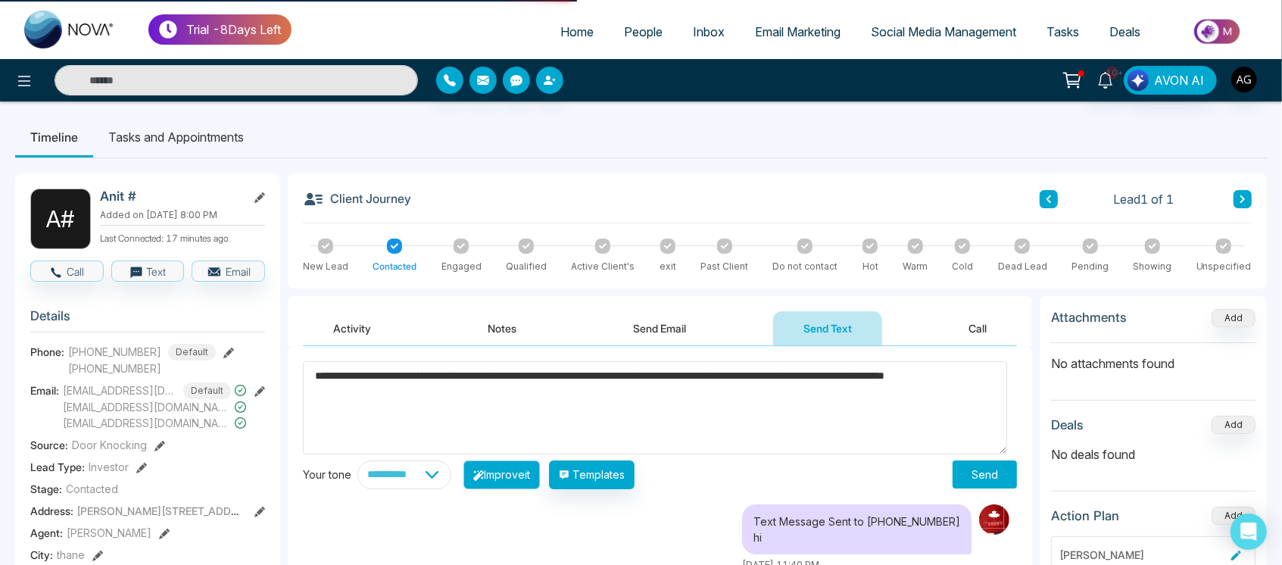
click at [536, 475] on button "Improve it" at bounding box center [502, 475] width 77 height 29
type textarea "**********"
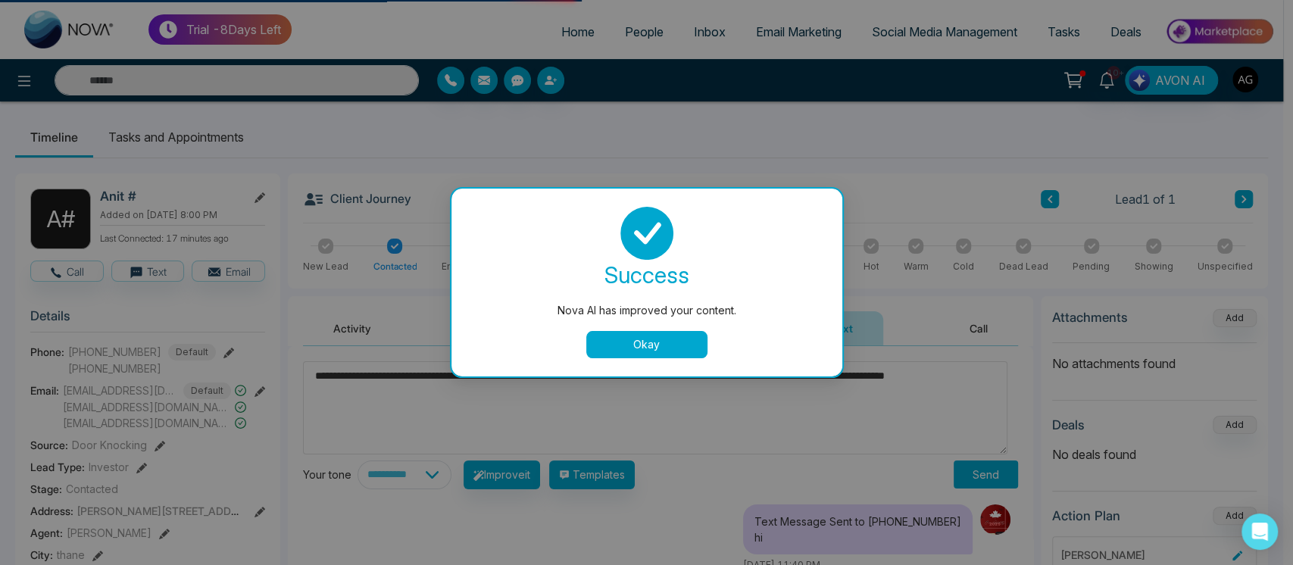
click at [672, 349] on button "Okay" at bounding box center [646, 344] width 121 height 27
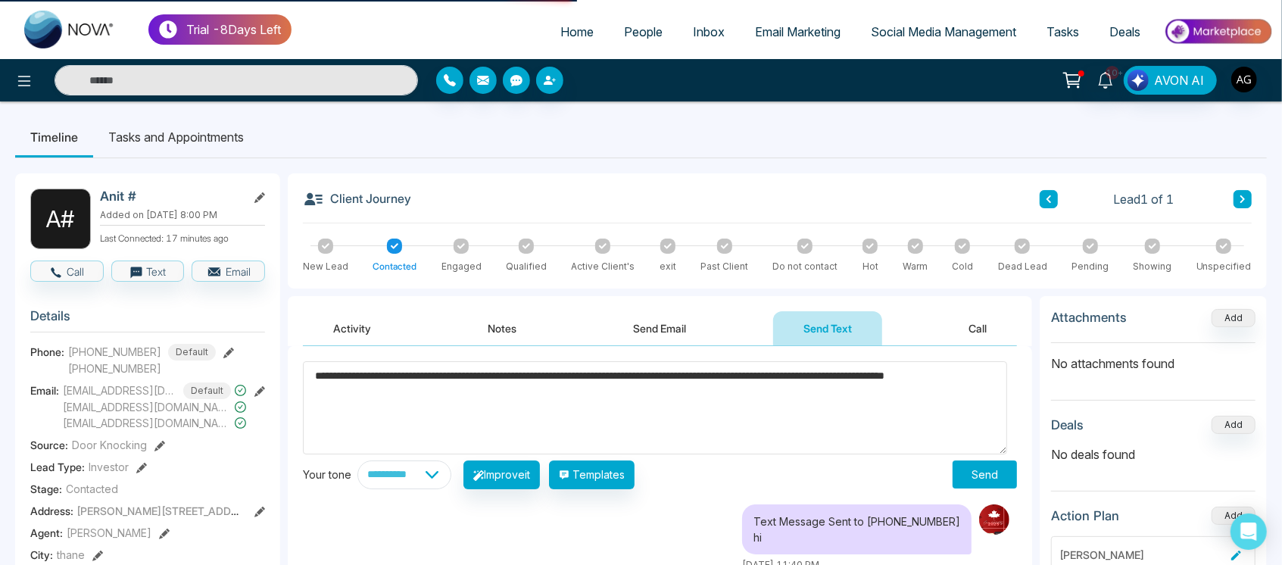
click at [981, 469] on button "Send" at bounding box center [985, 475] width 64 height 28
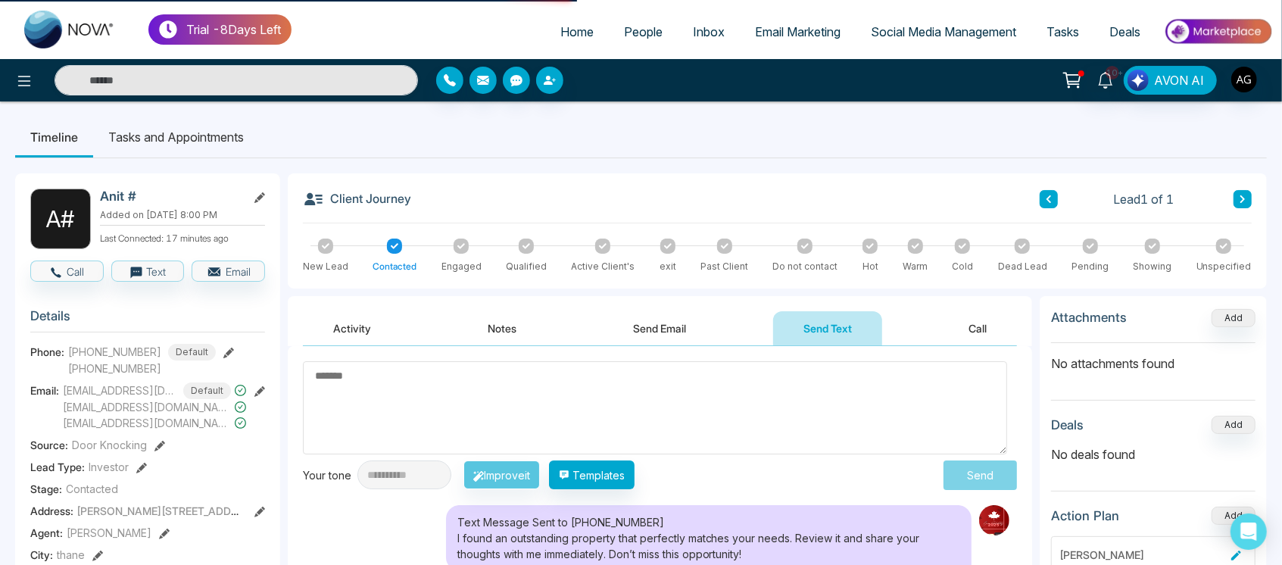
click at [160, 125] on li "Tasks and Appointments" at bounding box center [176, 137] width 166 height 41
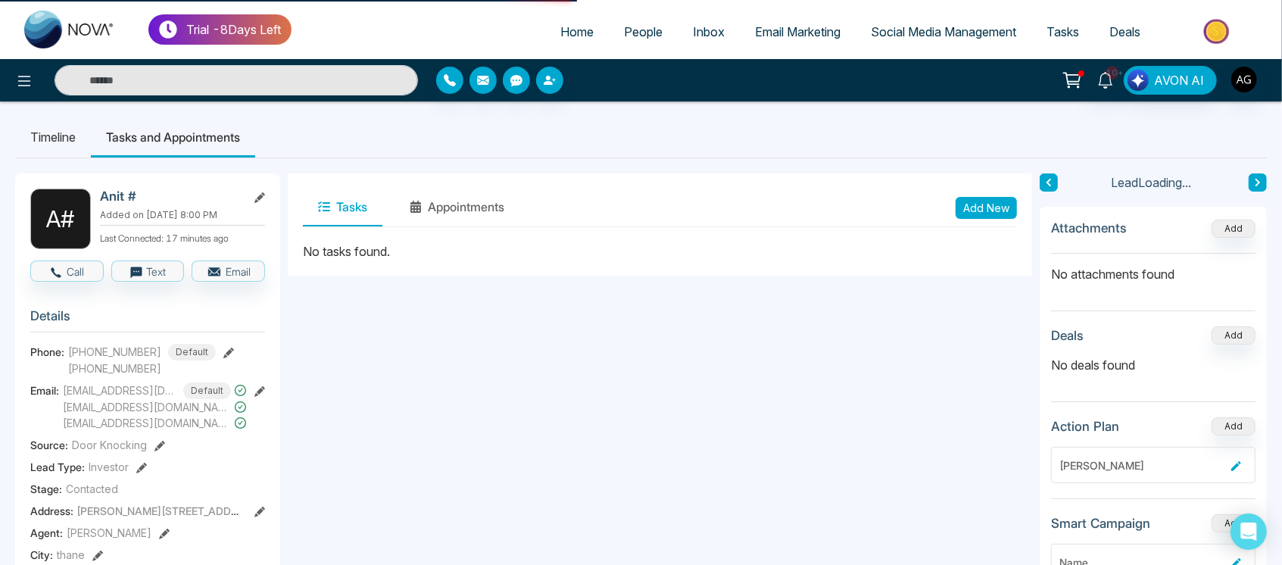
drag, startPoint x: 964, startPoint y: 208, endPoint x: 985, endPoint y: 209, distance: 21.3
click at [985, 209] on button "Add New" at bounding box center [986, 208] width 61 height 22
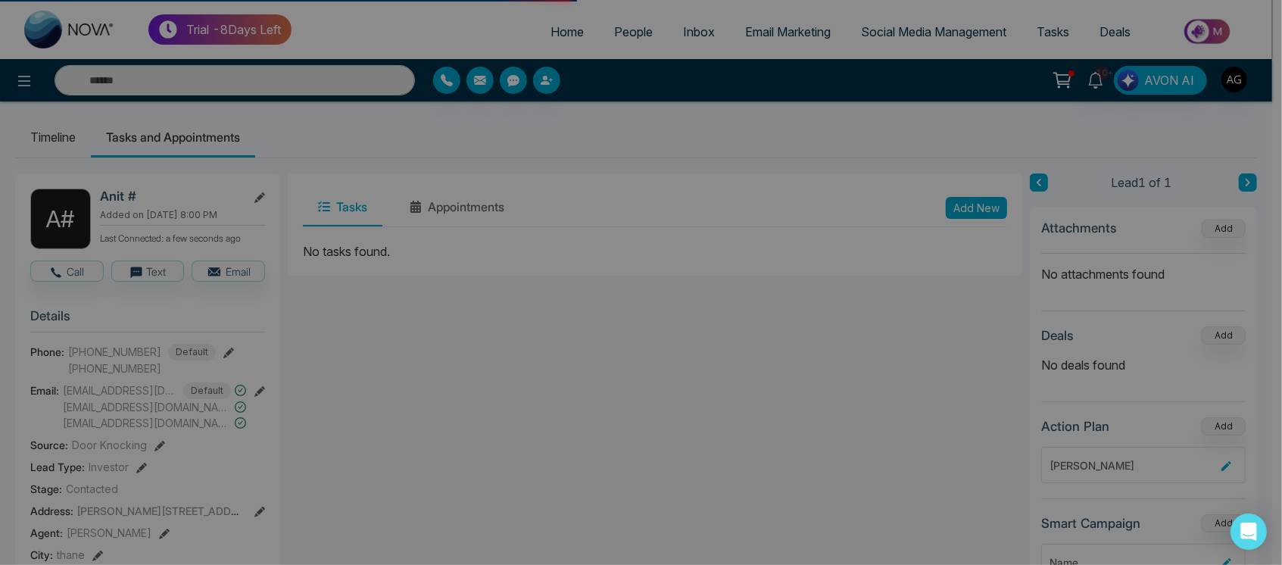
click at [985, 209] on div "**********" at bounding box center [641, 282] width 1282 height 565
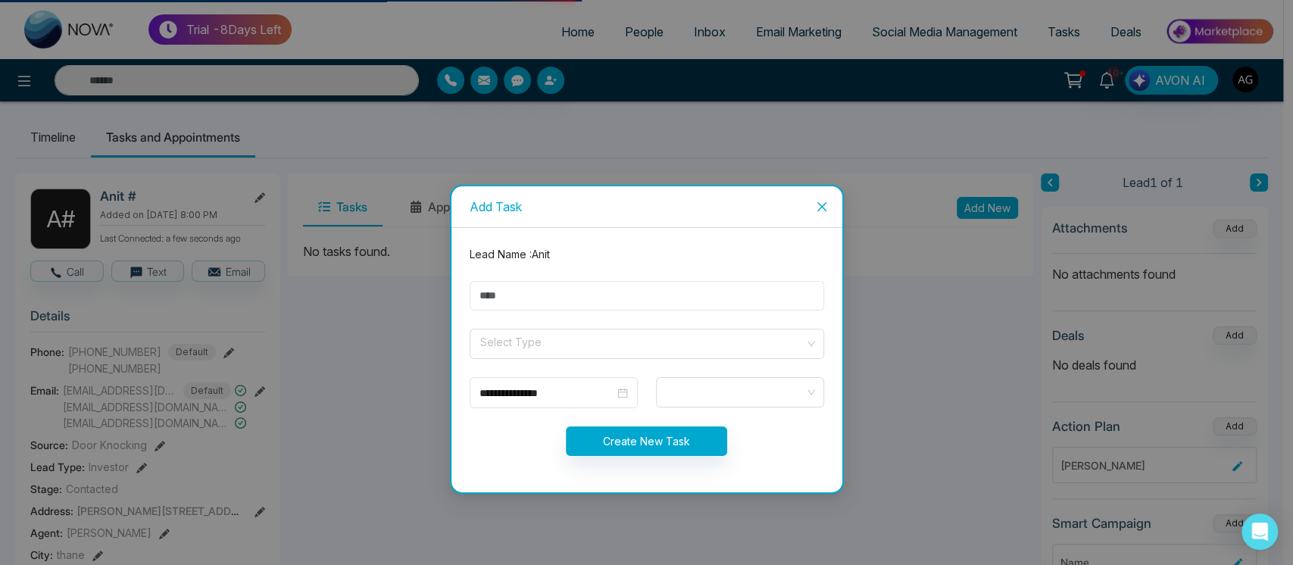
click at [613, 299] on input "text" at bounding box center [647, 296] width 355 height 30
click at [509, 296] on input "text" at bounding box center [647, 296] width 355 height 30
type input "*****"
click at [567, 323] on form "**********" at bounding box center [647, 360] width 373 height 228
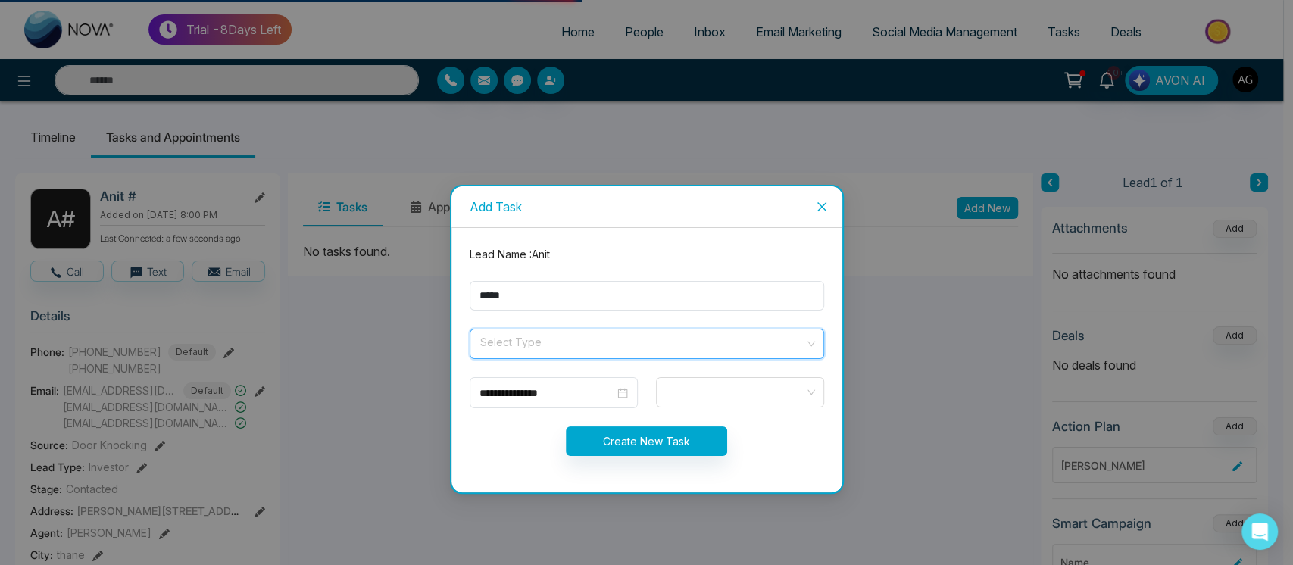
click at [575, 339] on input "search" at bounding box center [642, 341] width 326 height 23
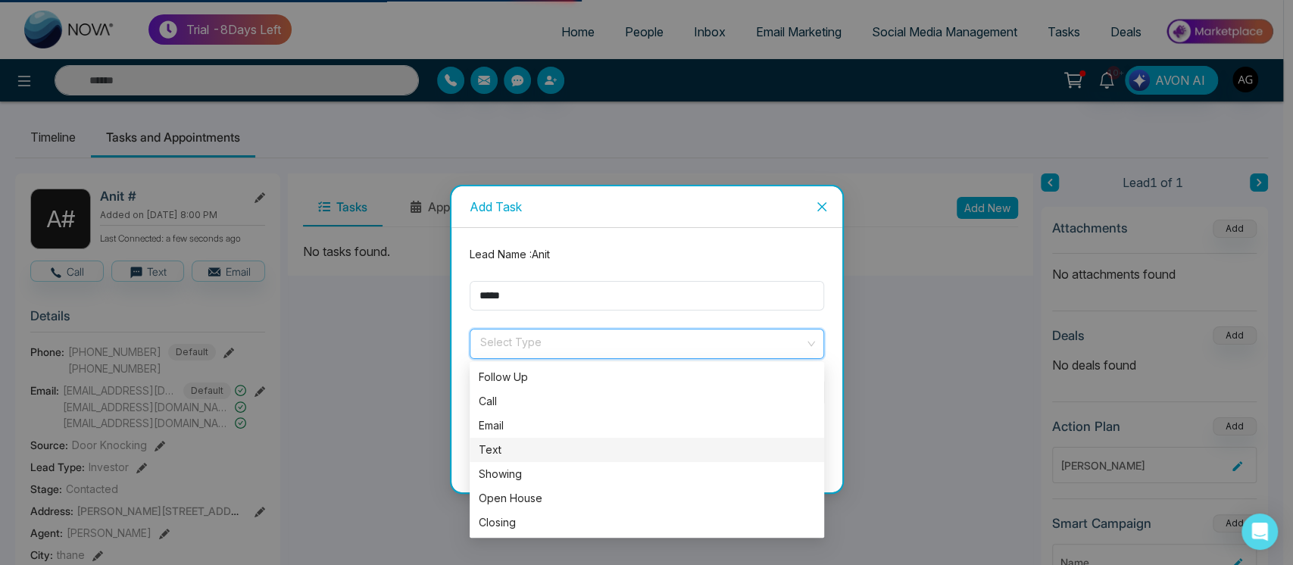
click at [551, 459] on div "Text" at bounding box center [647, 450] width 355 height 24
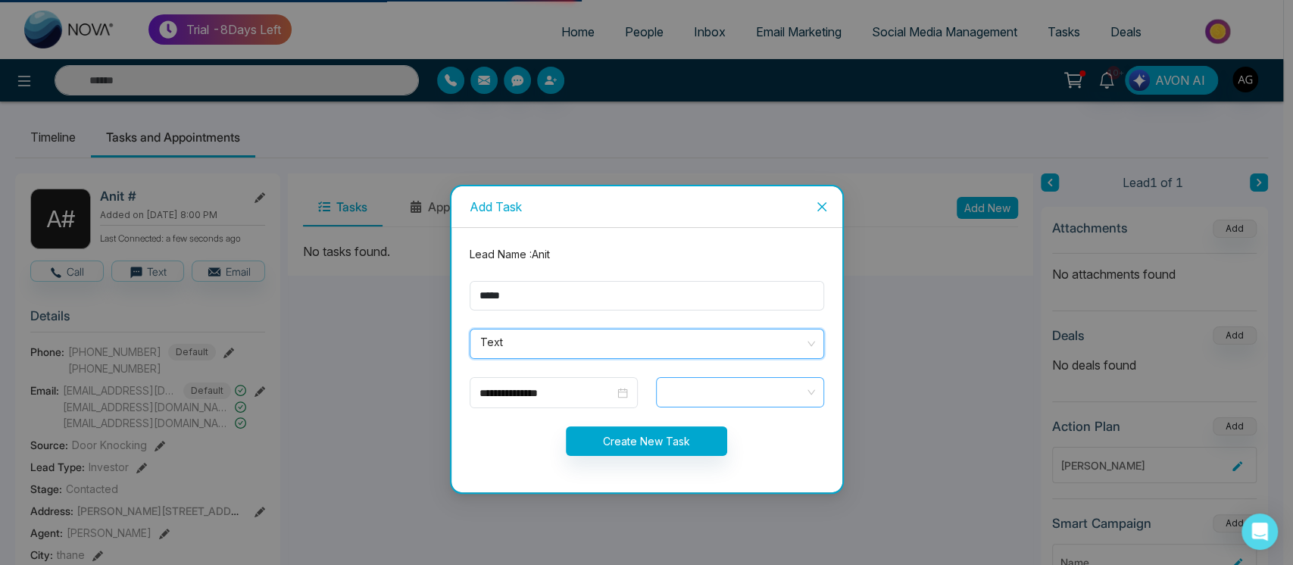
click at [697, 389] on span at bounding box center [740, 393] width 147 height 26
click at [745, 393] on span at bounding box center [740, 393] width 147 height 26
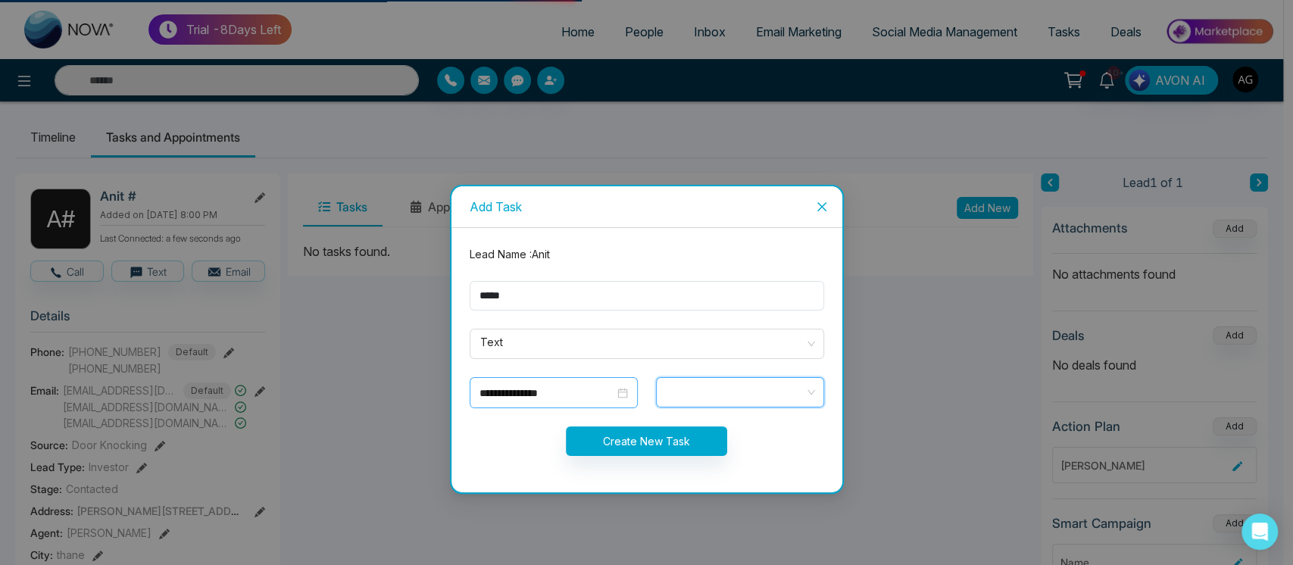
click at [583, 394] on input "**********" at bounding box center [546, 393] width 135 height 17
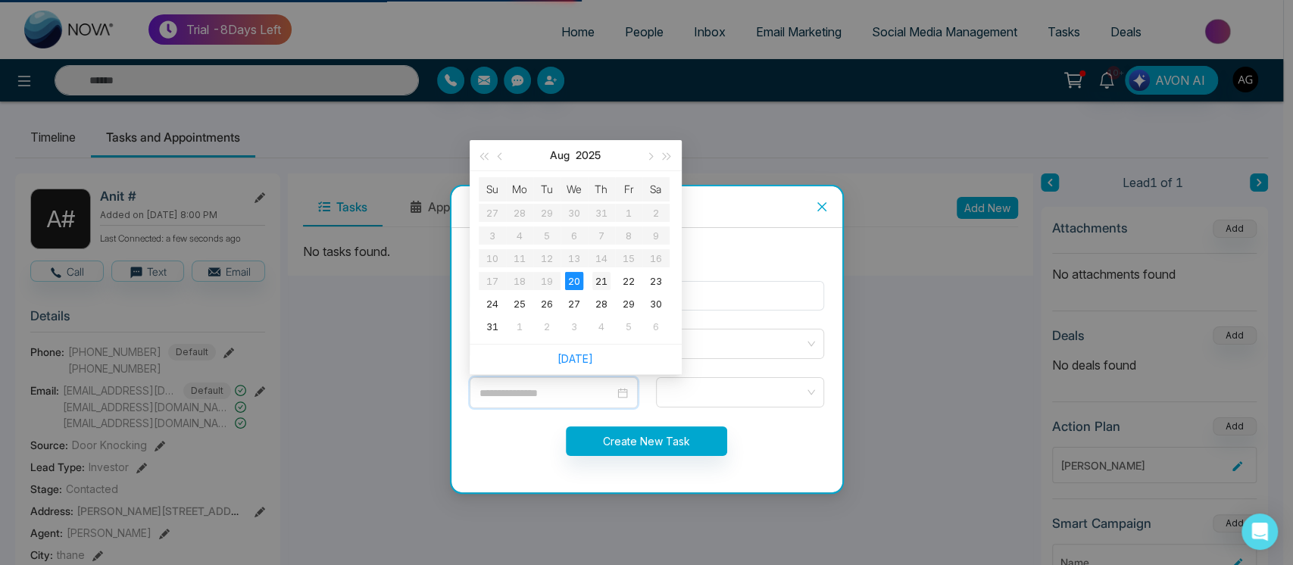
type input "**********"
click at [599, 281] on div "21" at bounding box center [601, 281] width 18 height 18
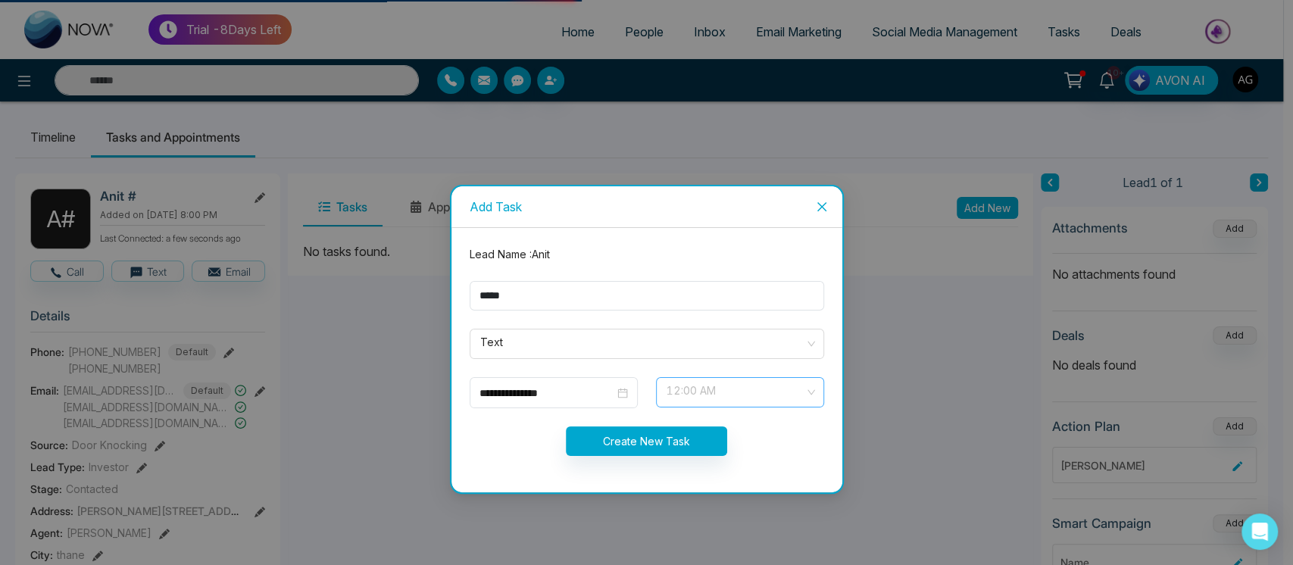
click at [692, 405] on span "12:00 AM" at bounding box center [740, 393] width 147 height 26
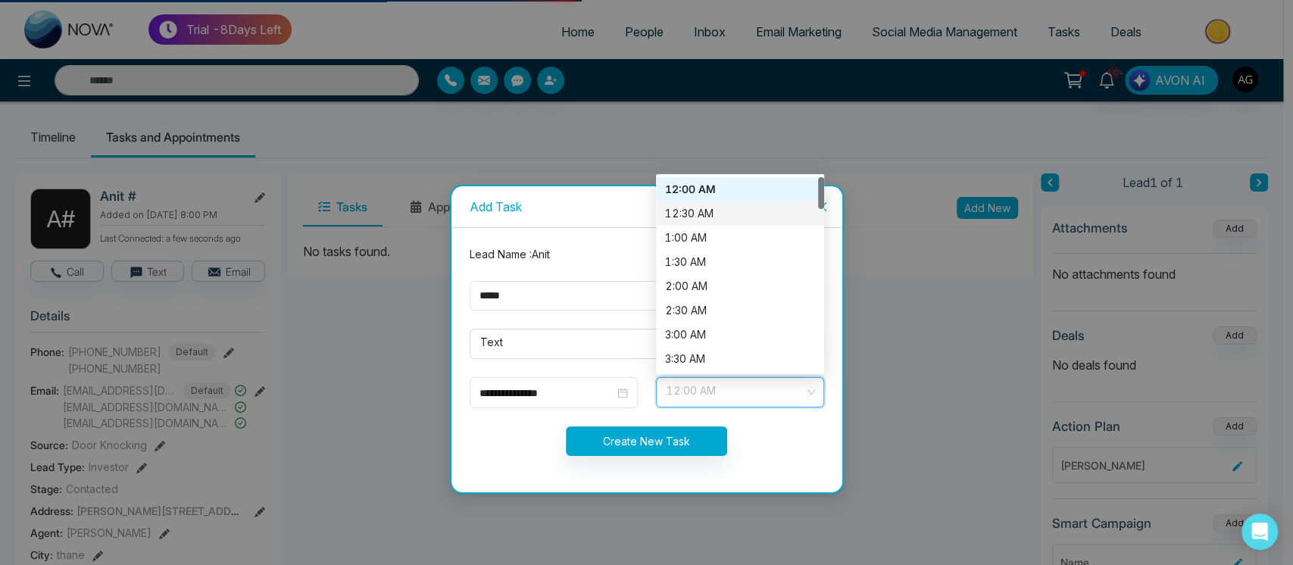
click at [705, 214] on div "12:30 AM" at bounding box center [740, 213] width 150 height 17
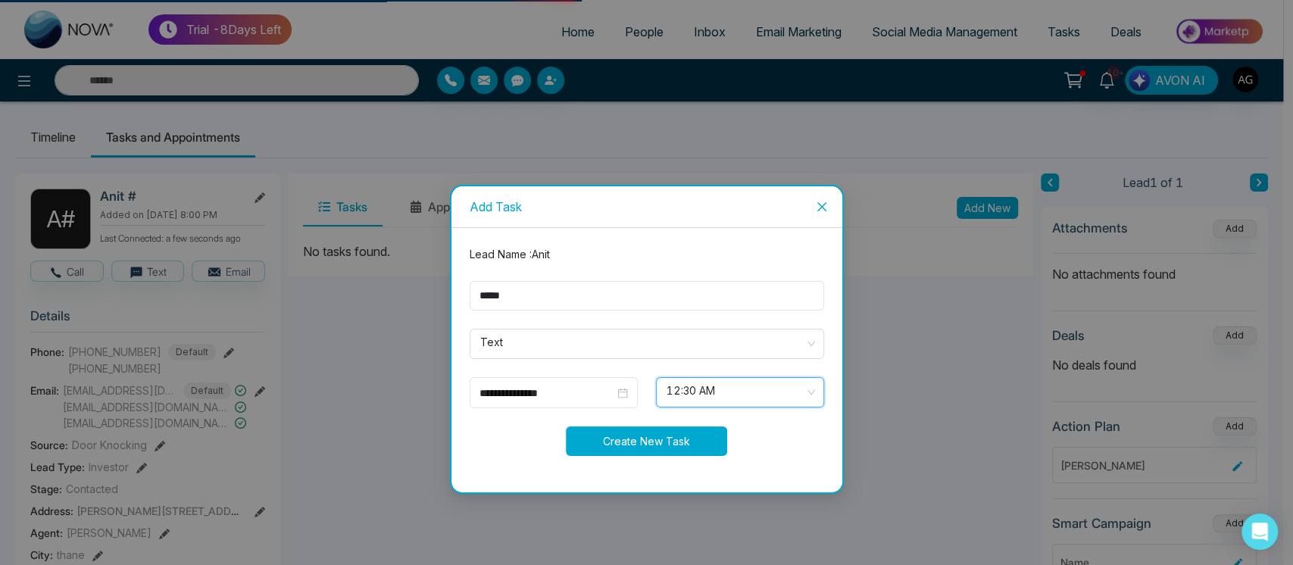
click at [674, 427] on button "Create New Task" at bounding box center [646, 441] width 161 height 30
click at [674, 427] on div "Processing..." at bounding box center [647, 441] width 373 height 30
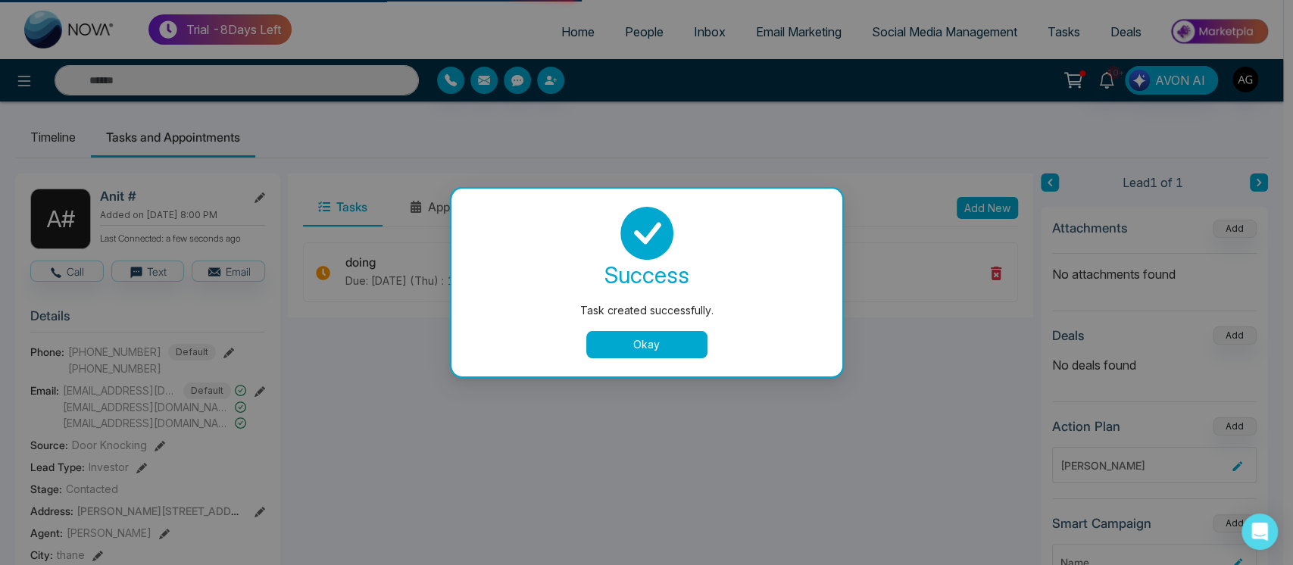
click at [661, 342] on button "Okay" at bounding box center [646, 344] width 121 height 27
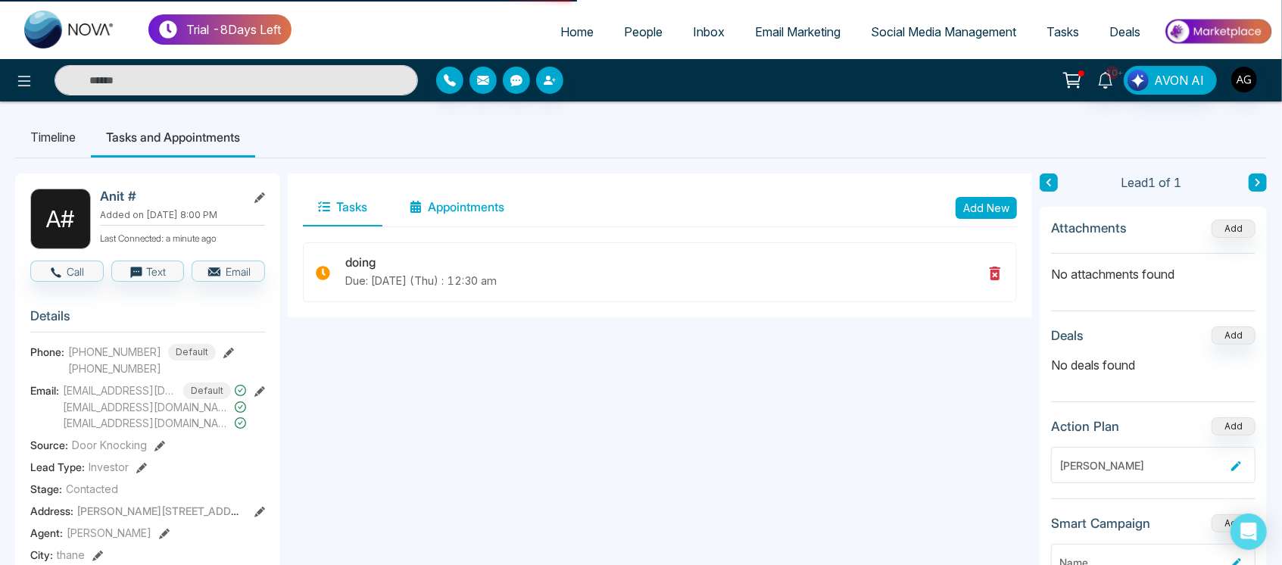
click at [478, 211] on button "Appointments" at bounding box center [457, 208] width 125 height 38
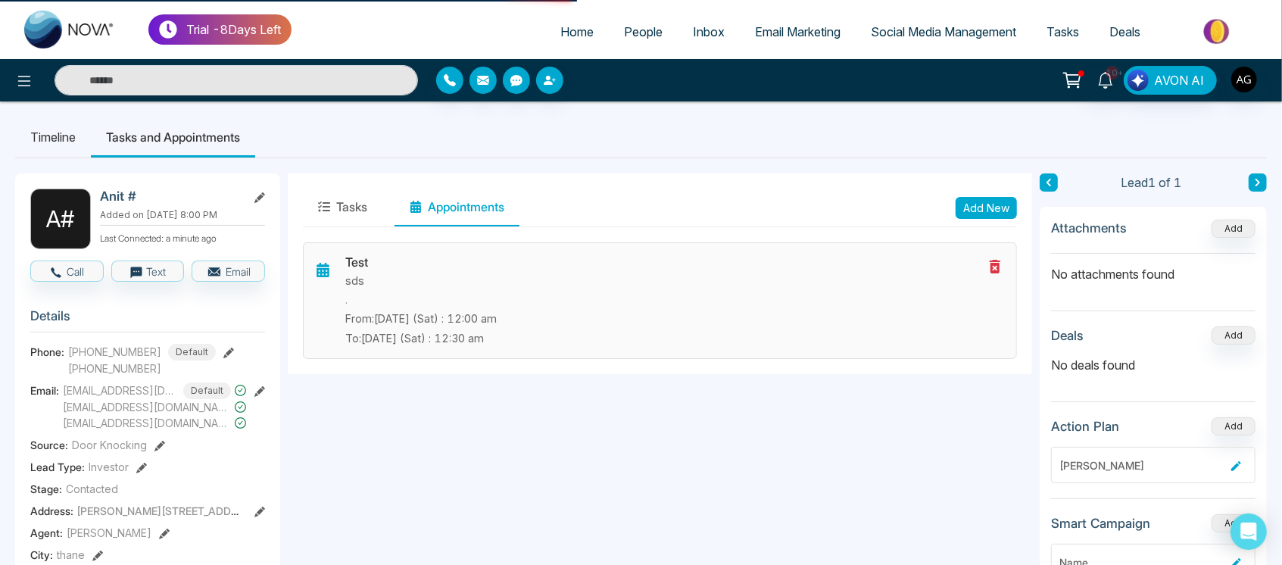
click at [990, 258] on icon at bounding box center [995, 267] width 18 height 18
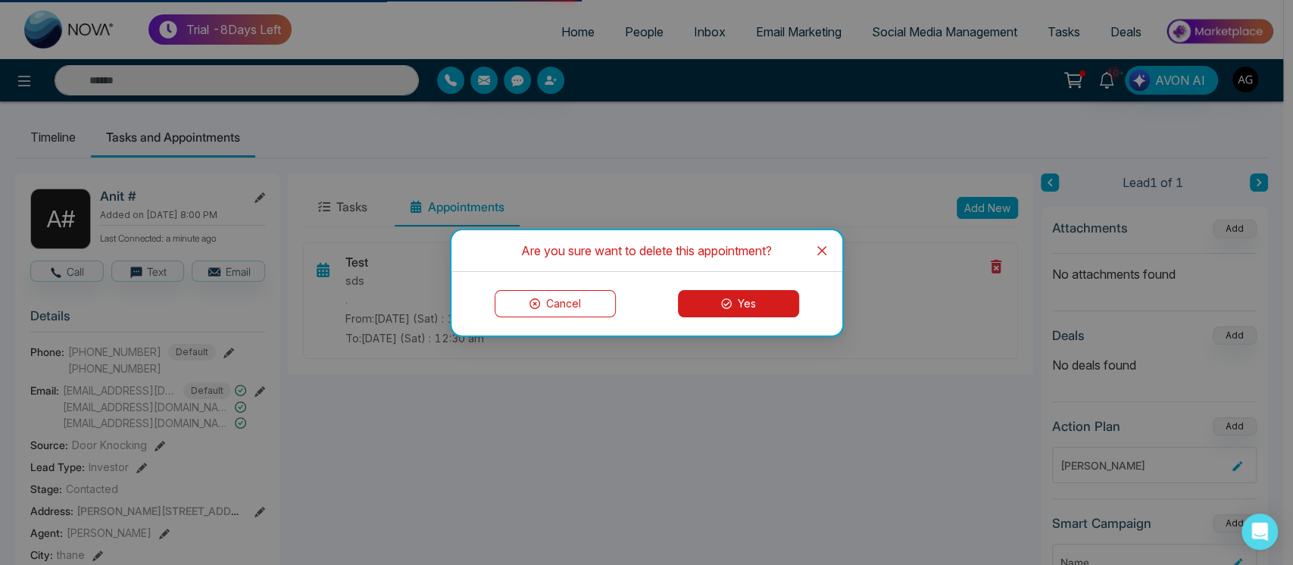
click at [736, 307] on button "Yes" at bounding box center [738, 303] width 121 height 27
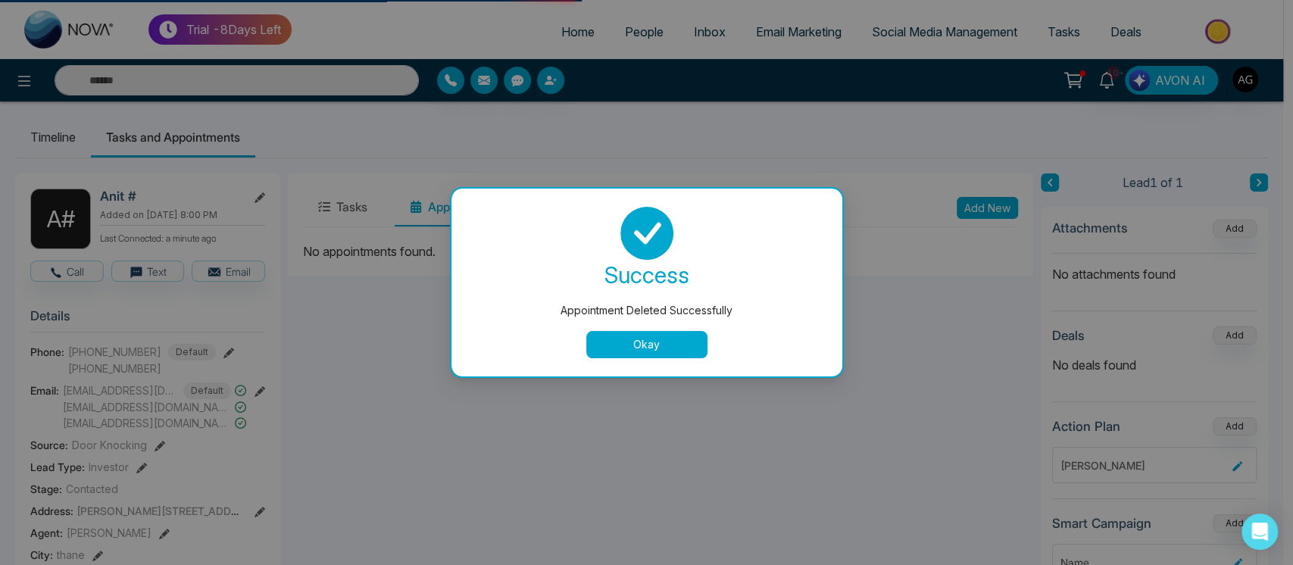
click at [668, 335] on button "Okay" at bounding box center [646, 344] width 121 height 27
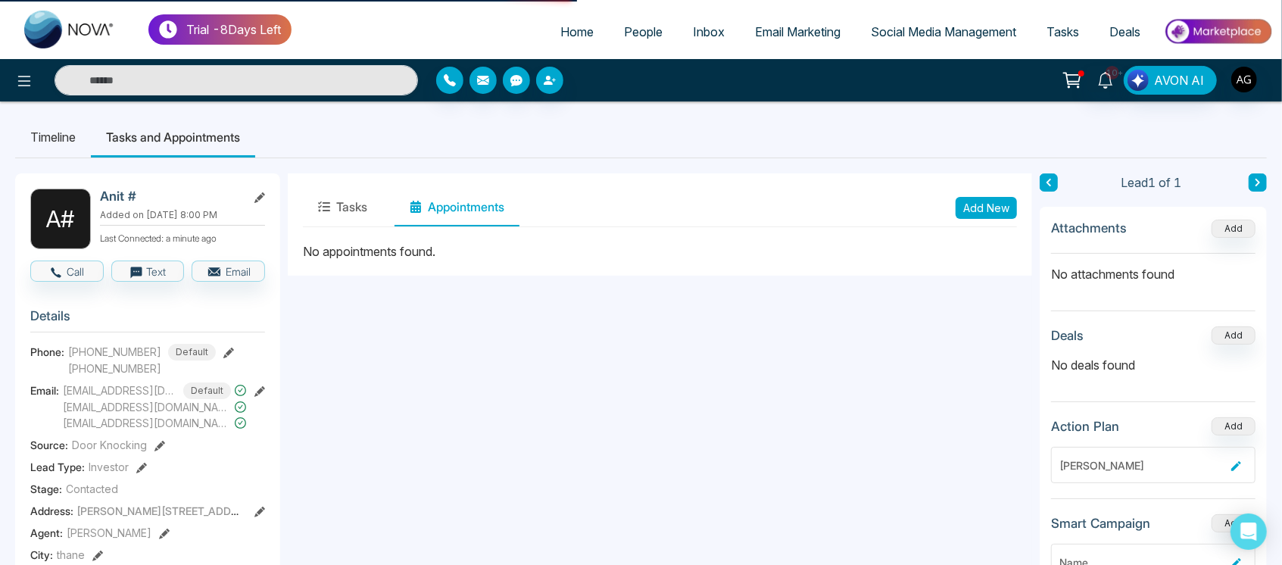
click at [988, 221] on div "Tasks Appointments Add New" at bounding box center [660, 208] width 714 height 39
click at [991, 212] on button "Add New" at bounding box center [986, 208] width 61 height 22
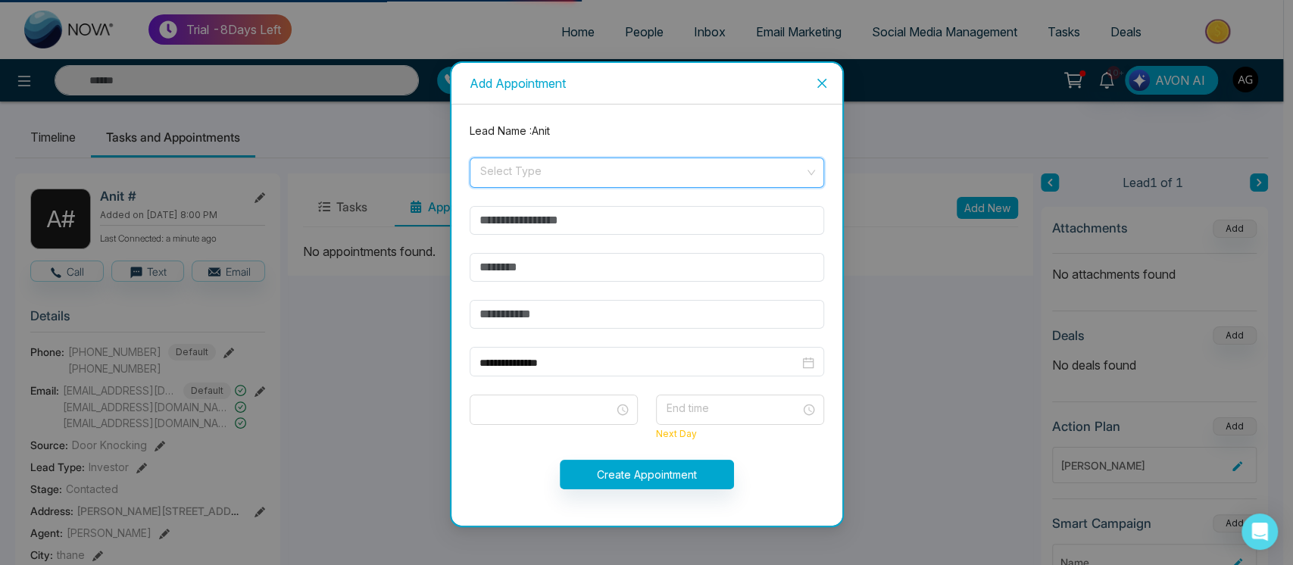
click at [648, 170] on input "search" at bounding box center [642, 169] width 326 height 23
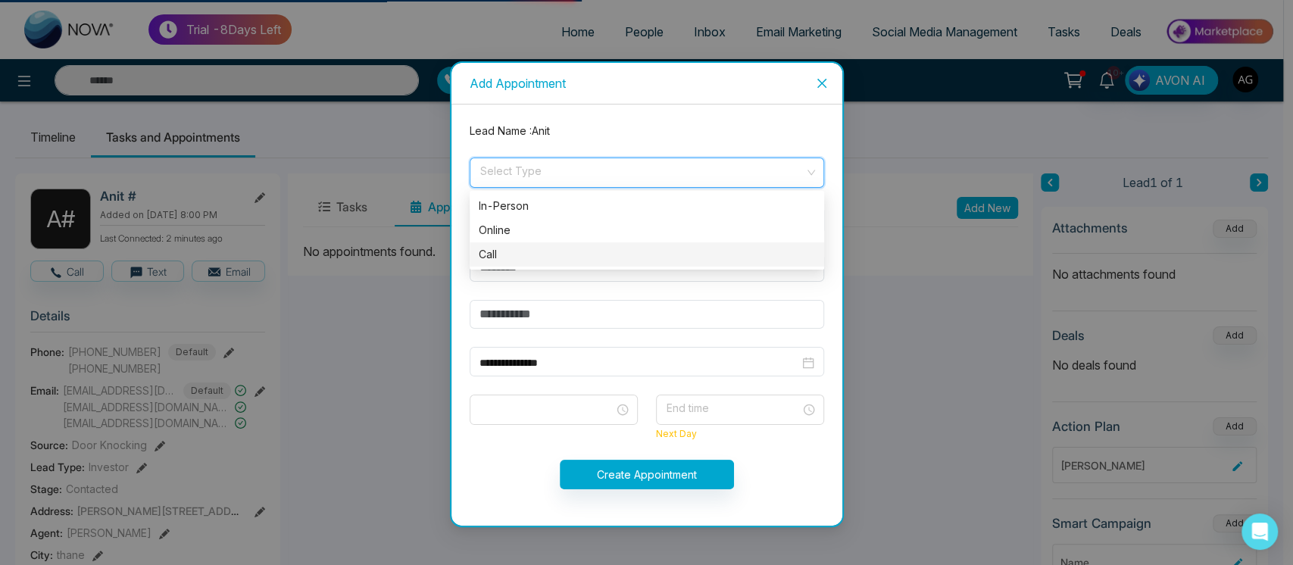
click at [604, 263] on div "Call" at bounding box center [647, 254] width 355 height 24
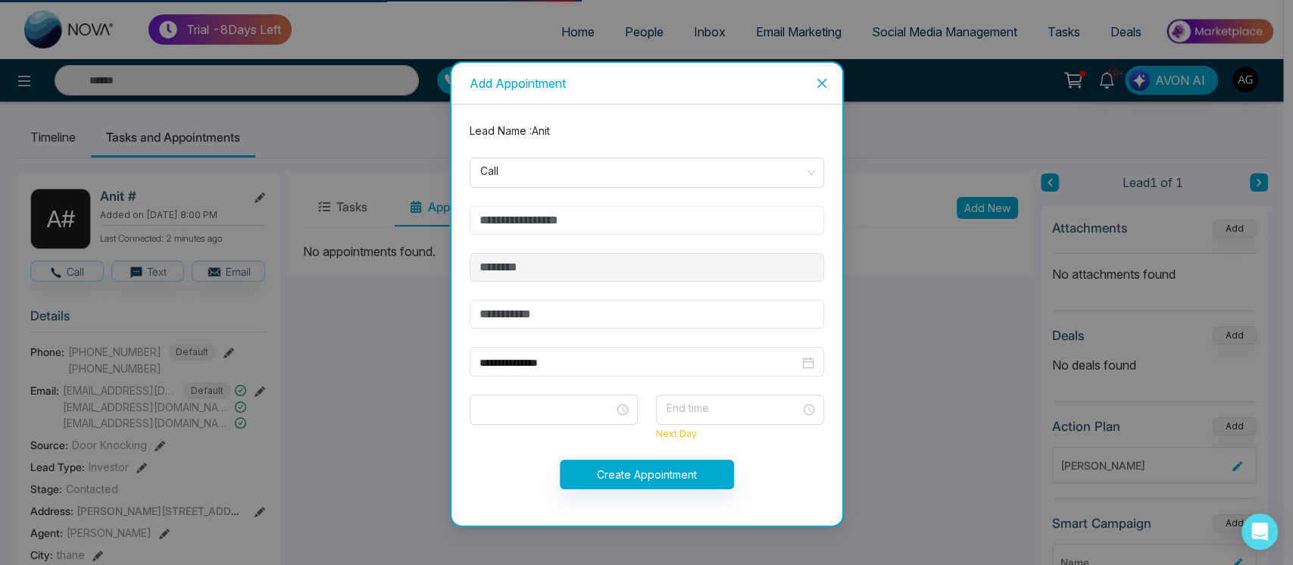
click at [632, 233] on input "text" at bounding box center [647, 220] width 355 height 29
click at [576, 305] on input "text" at bounding box center [647, 314] width 355 height 29
click at [508, 324] on input "text" at bounding box center [647, 314] width 355 height 29
drag, startPoint x: 579, startPoint y: 226, endPoint x: 419, endPoint y: 227, distance: 159.8
click at [419, 227] on div "**********" at bounding box center [646, 282] width 1293 height 565
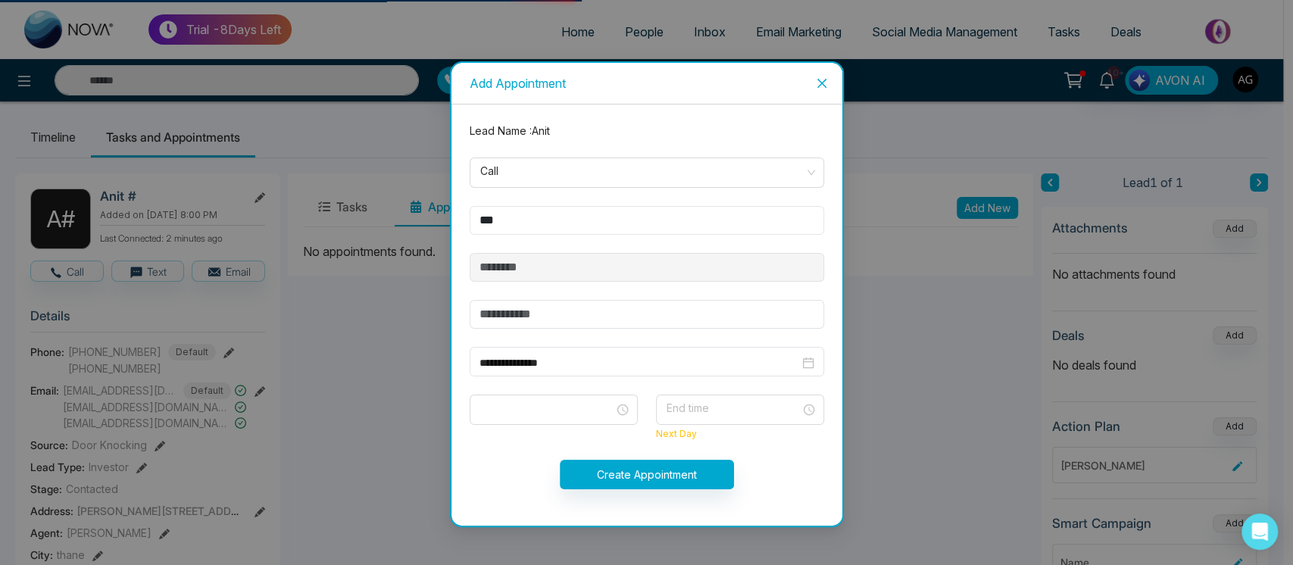
type input "***"
click at [558, 315] on input "text" at bounding box center [647, 314] width 355 height 29
type input "*****"
click at [548, 360] on input "**********" at bounding box center [639, 363] width 320 height 17
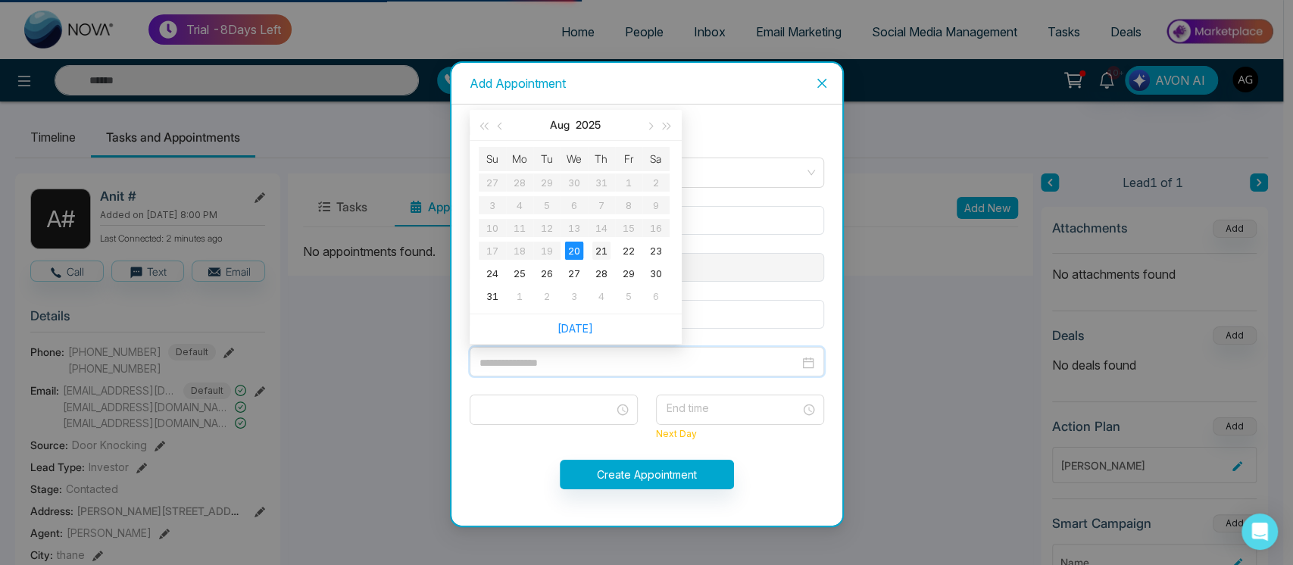
type input "**********"
click at [599, 249] on div "21" at bounding box center [601, 251] width 18 height 18
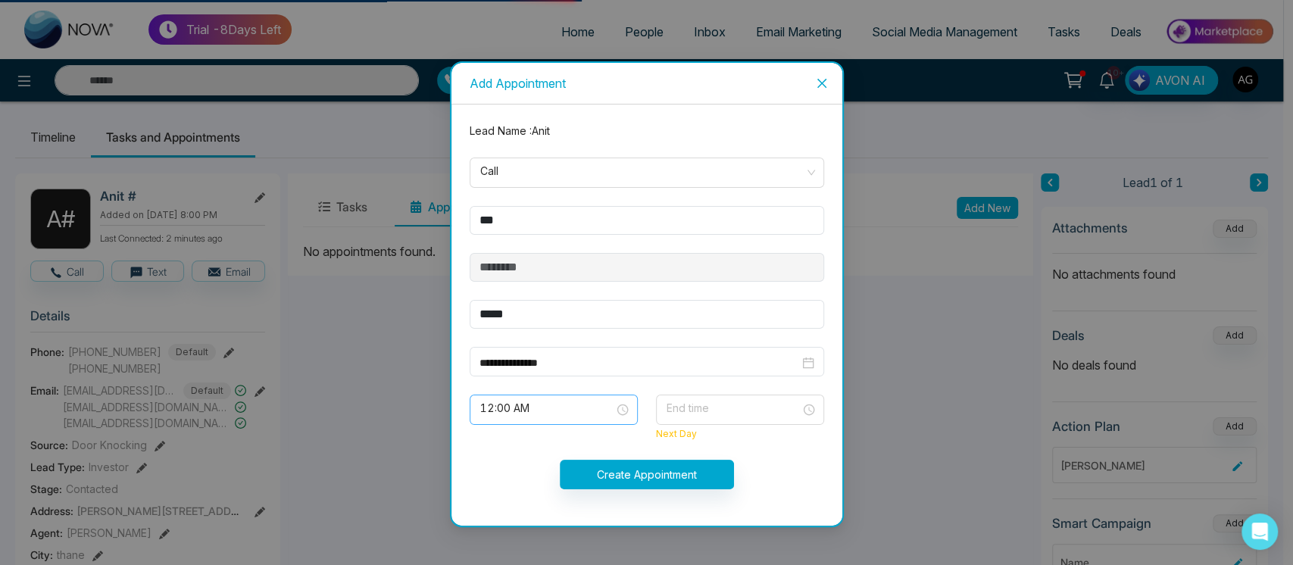
click at [593, 417] on span "12:00 AM" at bounding box center [553, 410] width 147 height 26
click at [604, 395] on input "search" at bounding box center [548, 406] width 139 height 23
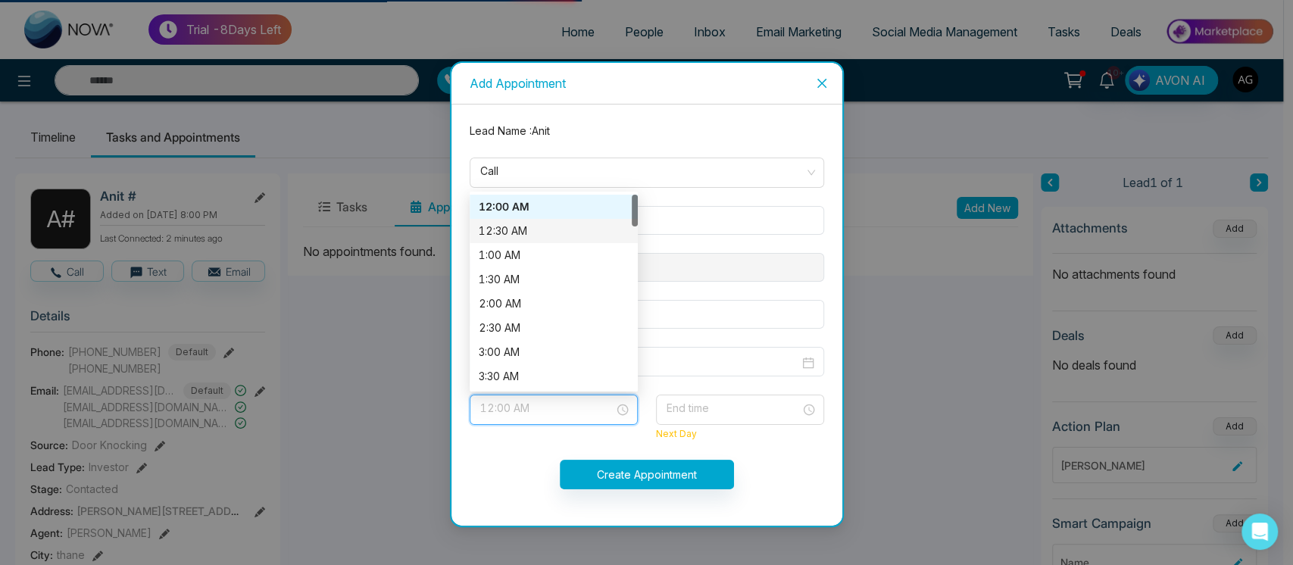
click at [573, 219] on div "12:30 AM" at bounding box center [554, 231] width 168 height 24
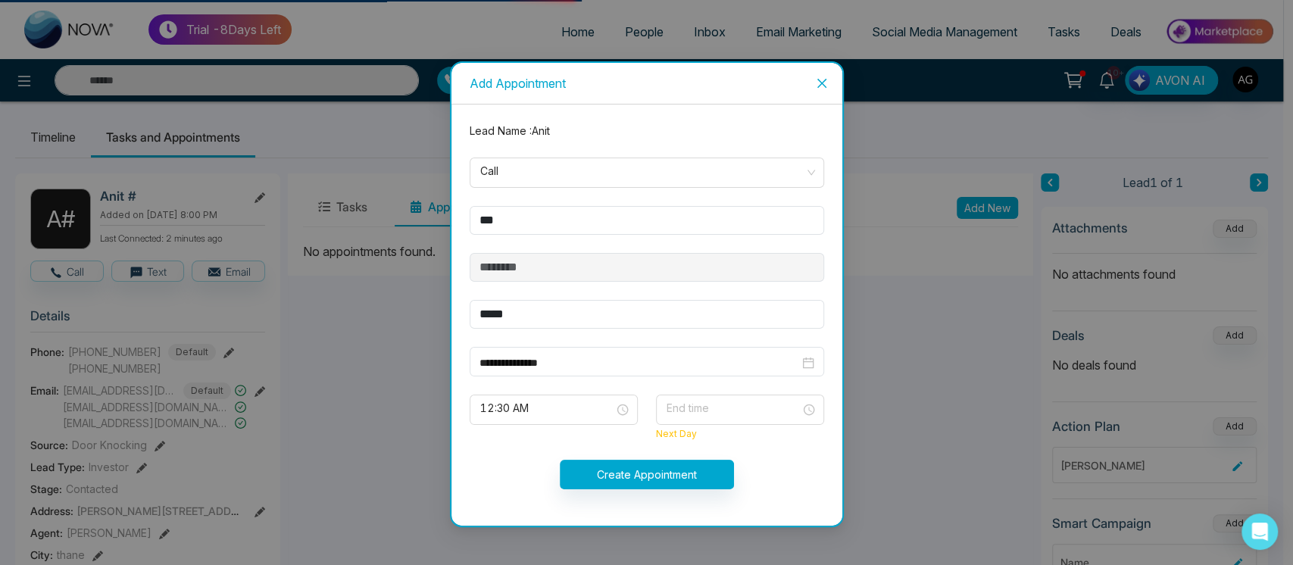
click at [728, 424] on div "End time Next Day" at bounding box center [740, 418] width 186 height 47
click at [741, 407] on input "search" at bounding box center [734, 406] width 139 height 23
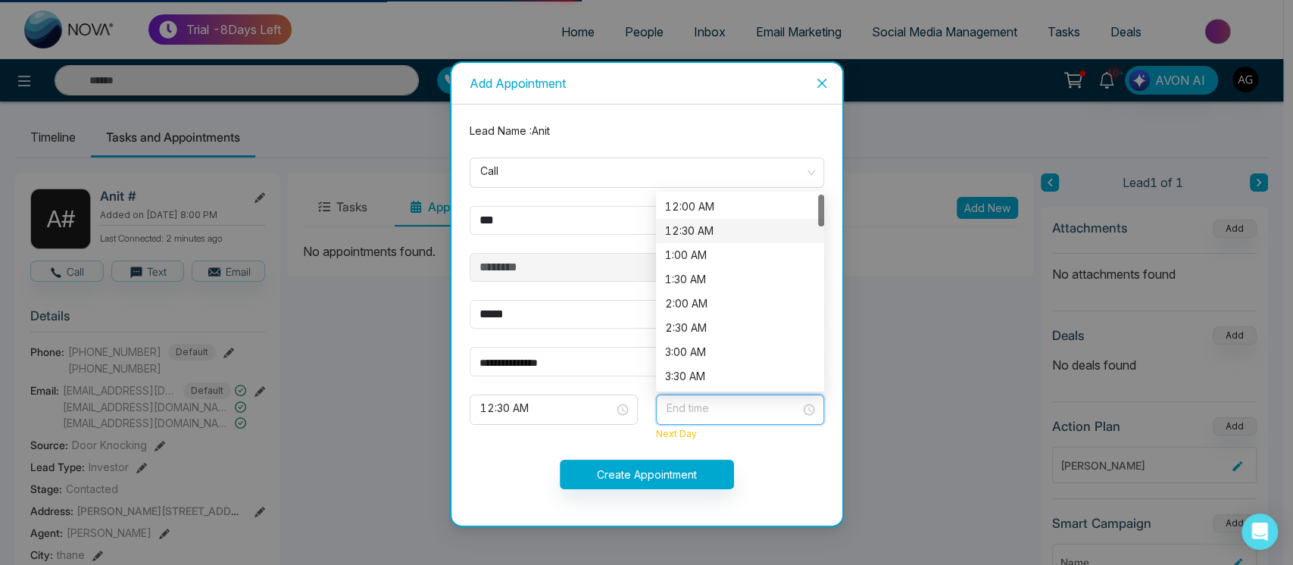
click at [702, 233] on div "12:30 AM" at bounding box center [740, 231] width 150 height 17
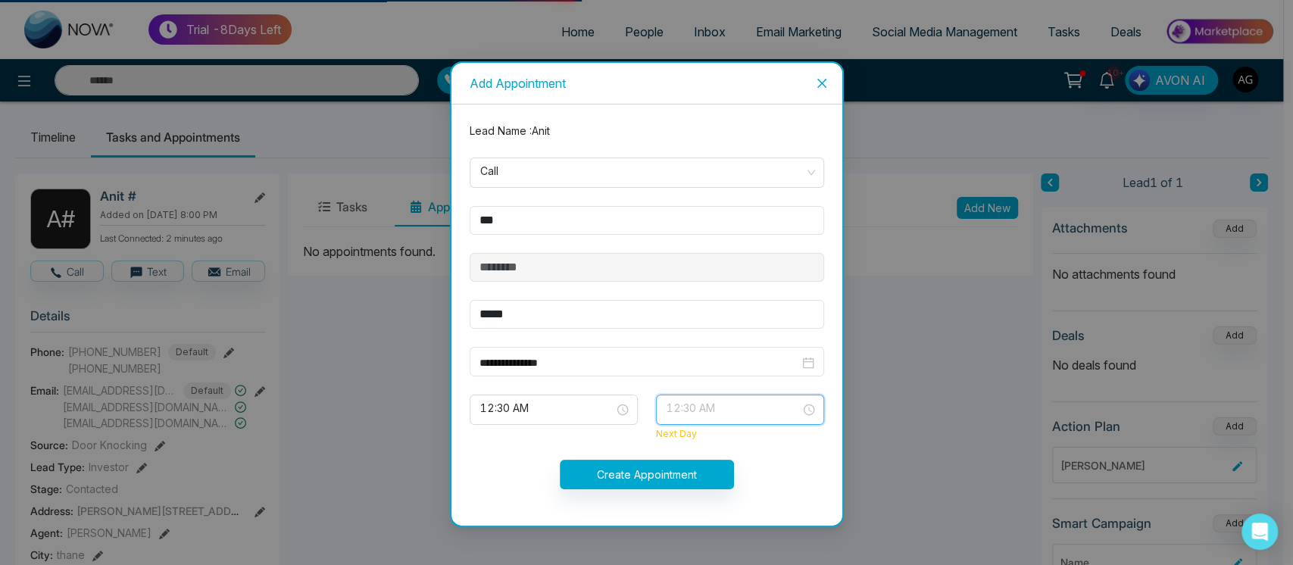
click at [714, 408] on span "12:30 AM" at bounding box center [740, 410] width 147 height 26
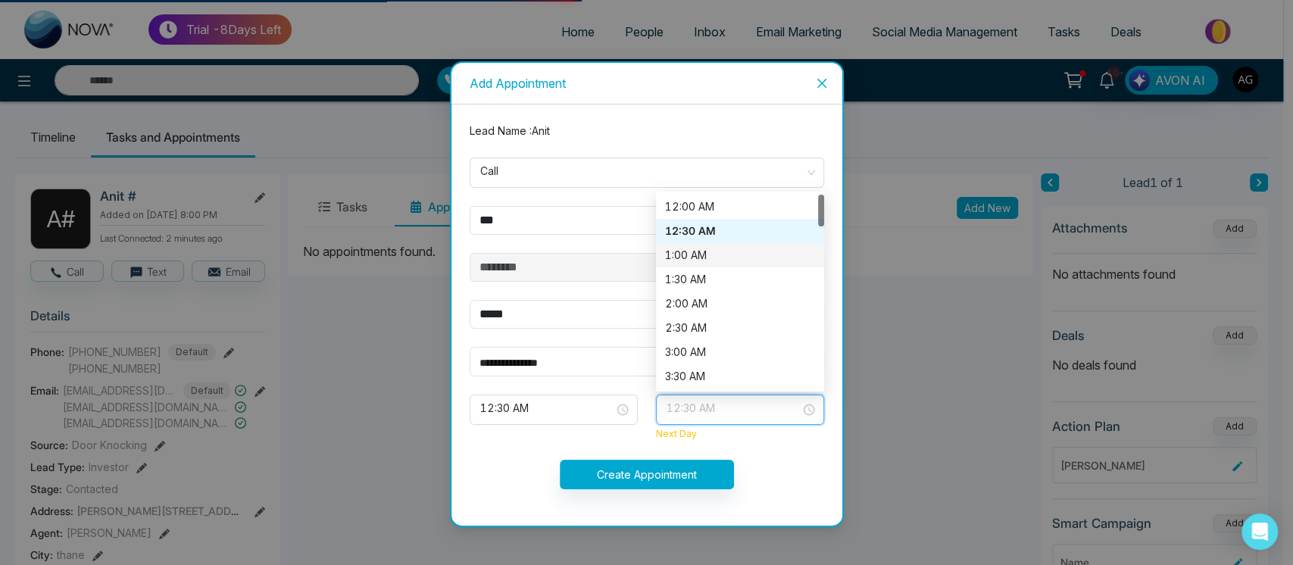
click at [697, 247] on div "1:00 AM" at bounding box center [740, 255] width 150 height 17
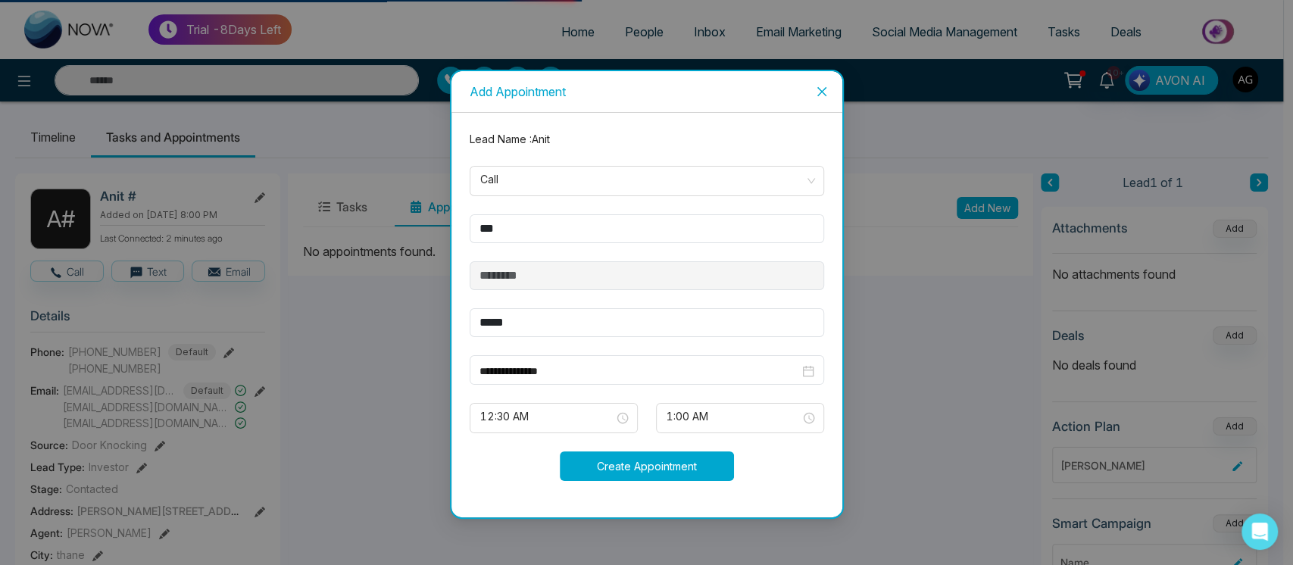
click at [655, 472] on button "Create Appointment" at bounding box center [647, 466] width 174 height 30
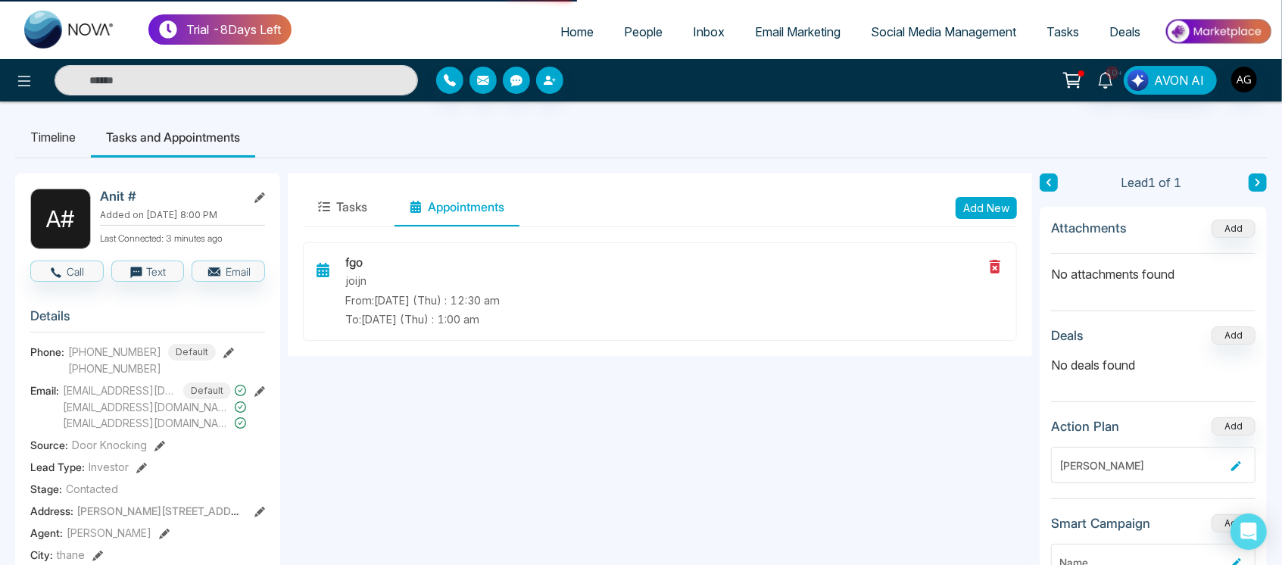
click at [639, 351] on div "fgo joijn From: Aug-21-2025 (Thu) : 12:30 am To: Aug-21-2025 (Thu) : 1:00 am" at bounding box center [660, 299] width 745 height 114
click at [582, 39] on link "Home" at bounding box center [577, 31] width 64 height 29
select select "*"
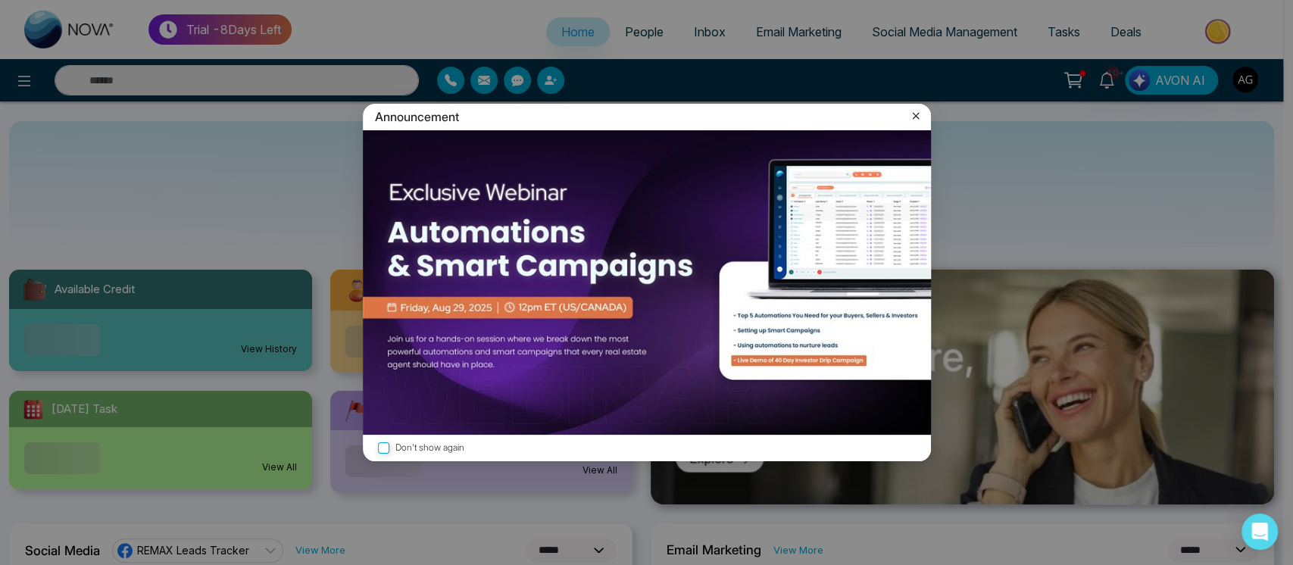
drag, startPoint x: 923, startPoint y: 112, endPoint x: 912, endPoint y: 112, distance: 11.4
click at [912, 112] on div "Announcement" at bounding box center [647, 117] width 568 height 27
click at [912, 112] on icon at bounding box center [915, 115] width 15 height 15
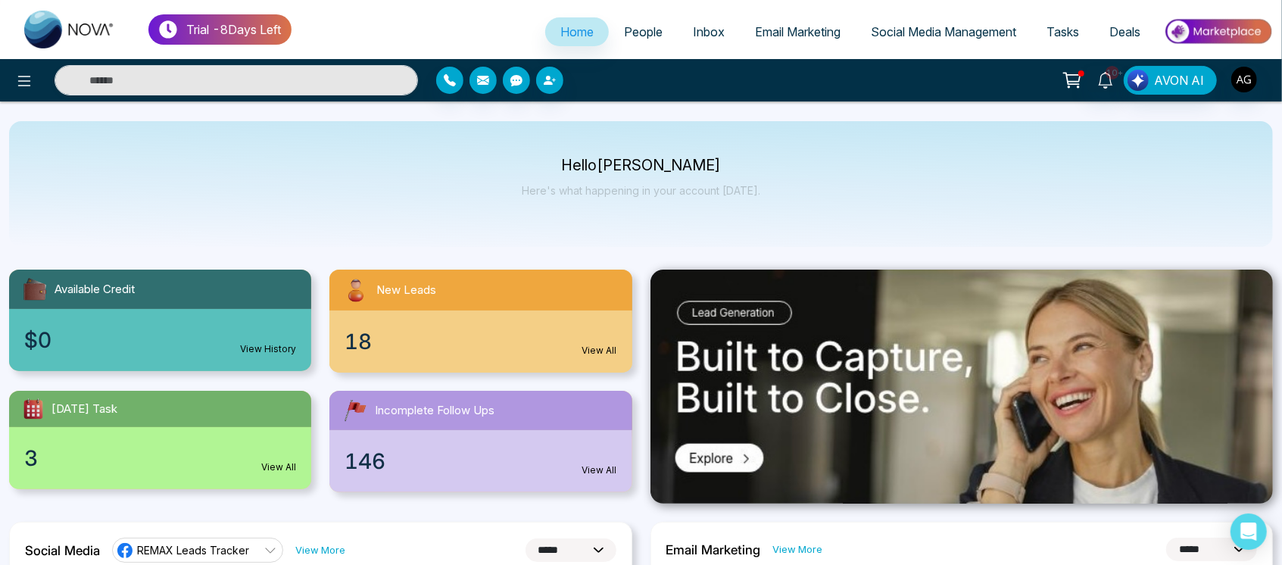
click at [1073, 36] on span "Tasks" at bounding box center [1063, 31] width 33 height 15
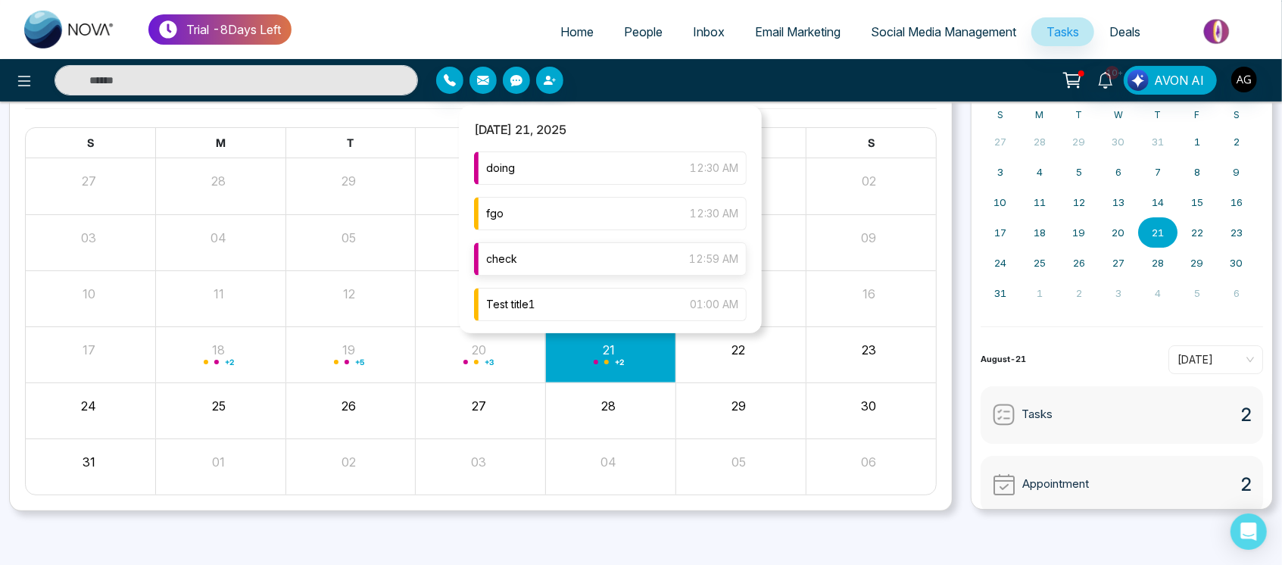
scroll to position [2, 0]
click at [601, 215] on div "fgo 12:30 AM" at bounding box center [610, 211] width 273 height 33
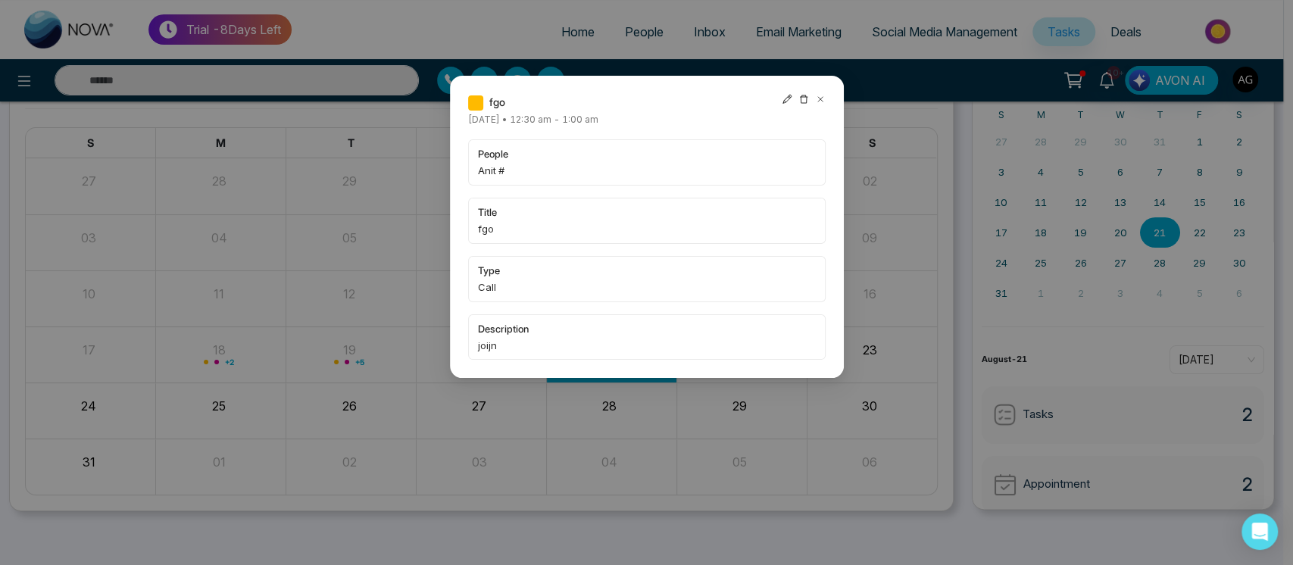
click at [792, 95] on div at bounding box center [804, 102] width 44 height 17
drag, startPoint x: 778, startPoint y: 95, endPoint x: 795, endPoint y: 98, distance: 17.8
click at [795, 98] on div "fgo" at bounding box center [647, 102] width 358 height 17
click at [788, 98] on icon at bounding box center [786, 99] width 9 height 9
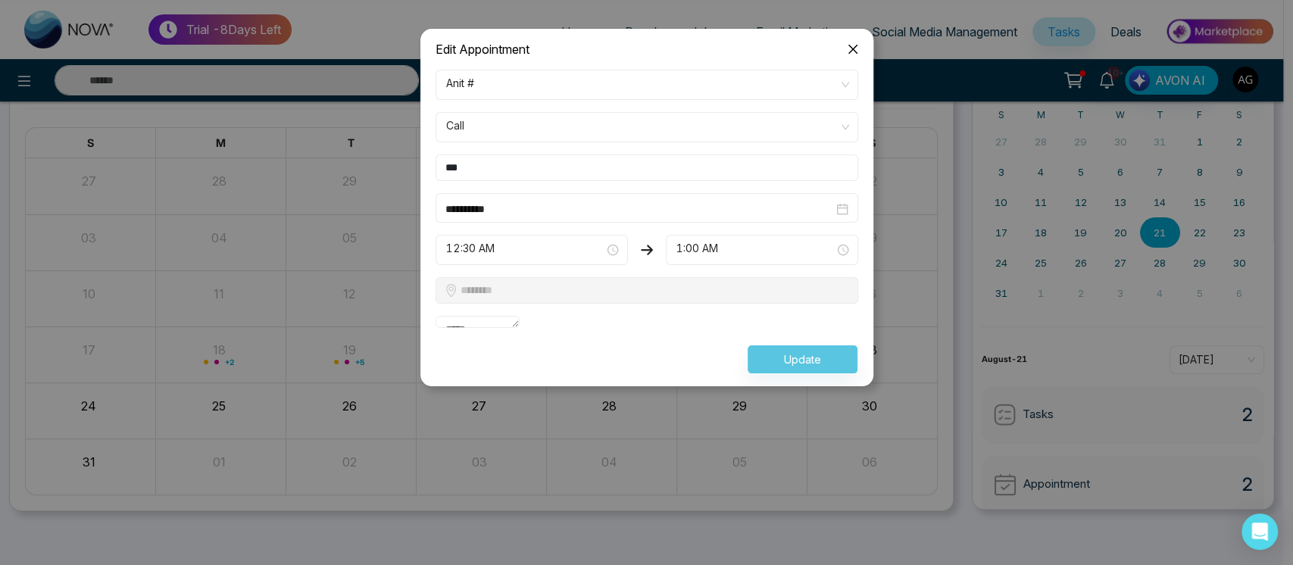
click at [847, 52] on icon "close" at bounding box center [853, 49] width 12 height 12
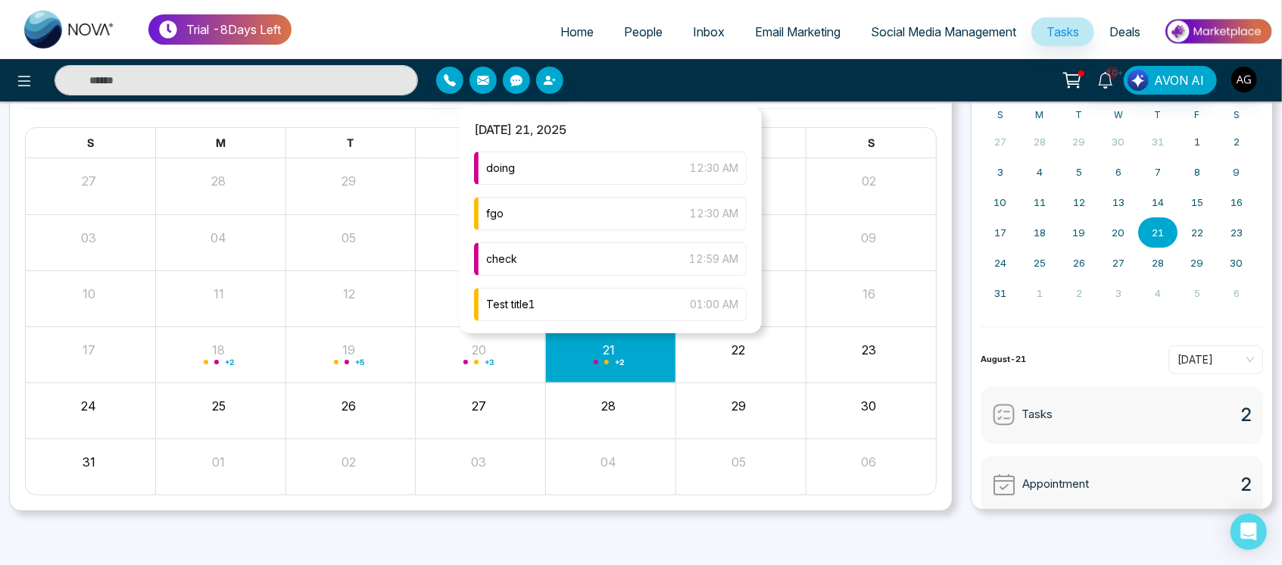
scroll to position [0, 0]
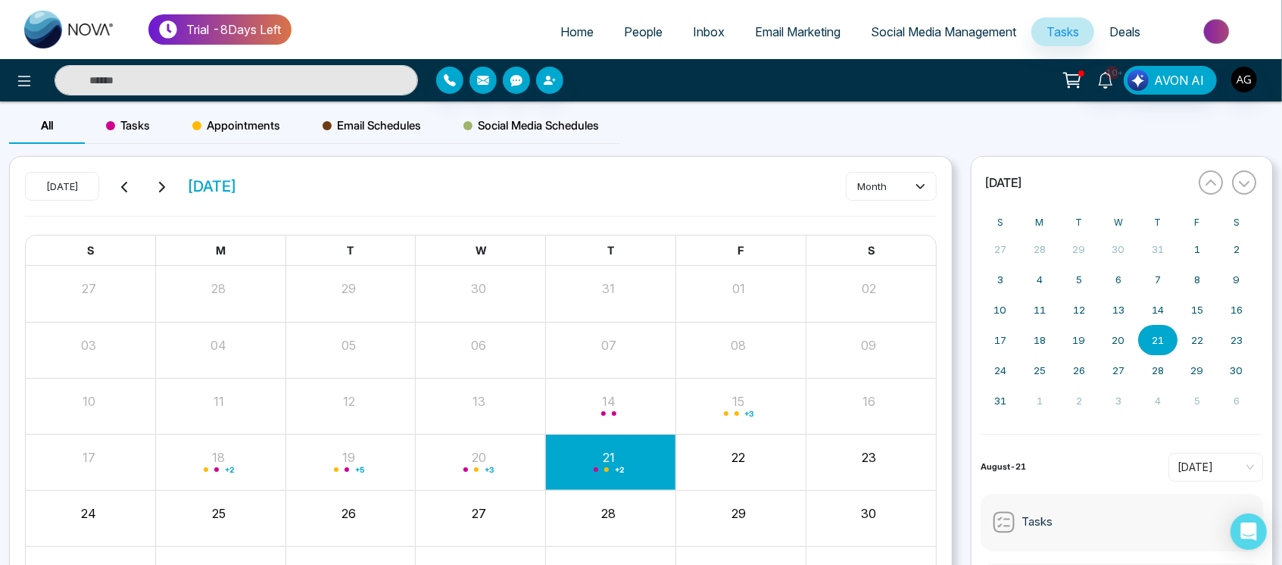
click at [118, 142] on div "Tasks" at bounding box center [128, 126] width 86 height 36
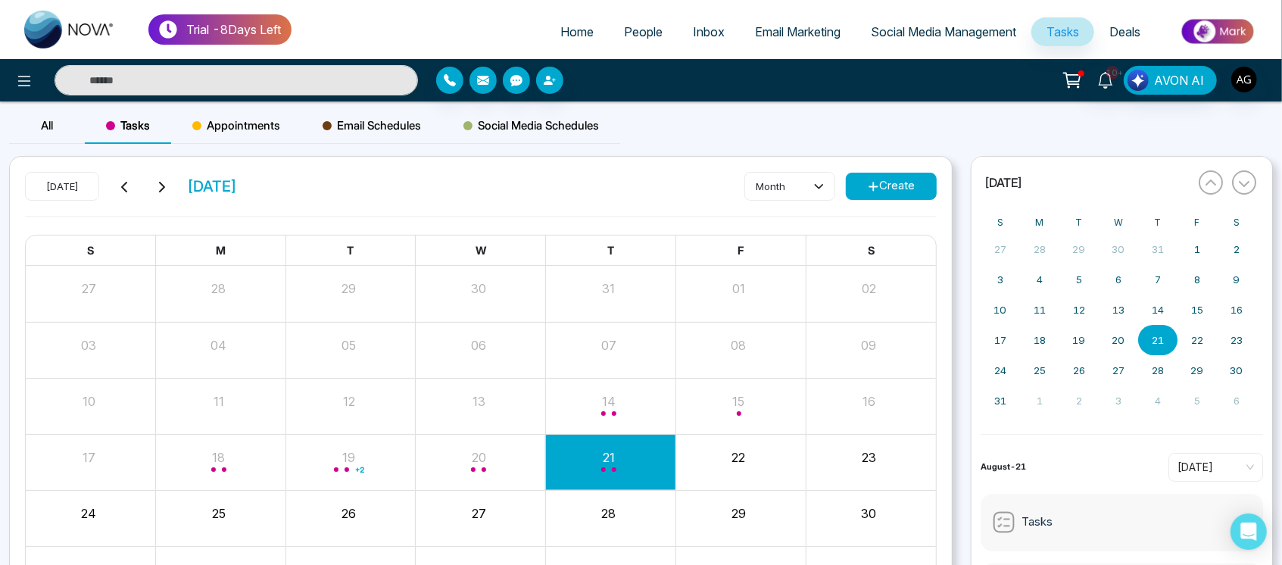
click at [278, 117] on span "Appointments" at bounding box center [236, 126] width 88 height 18
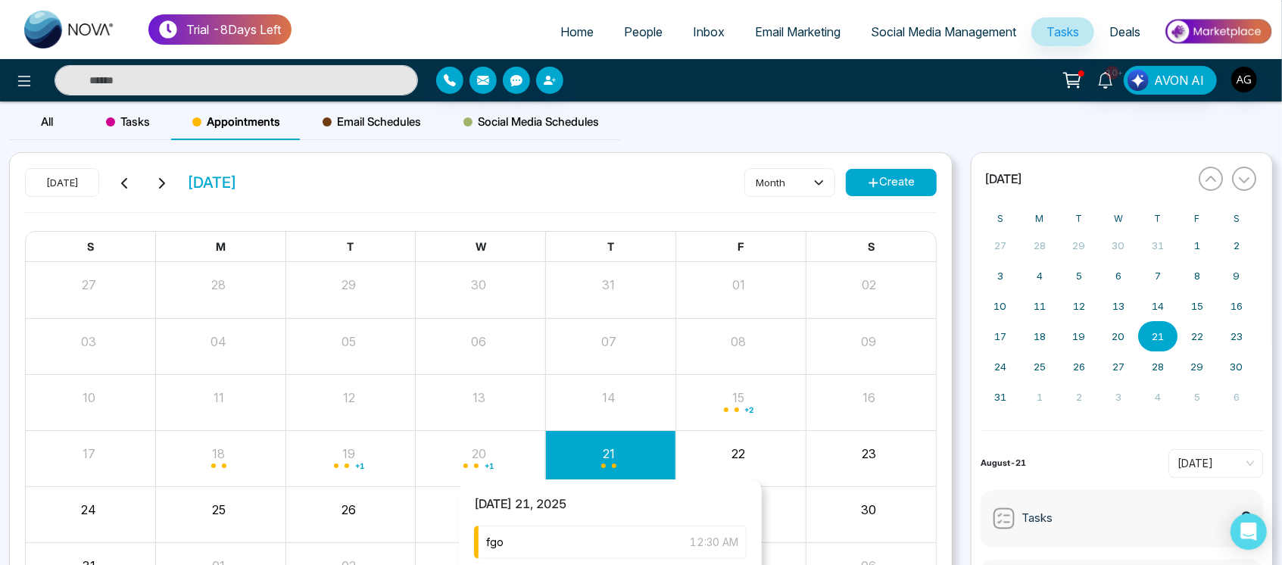
scroll to position [108, 0]
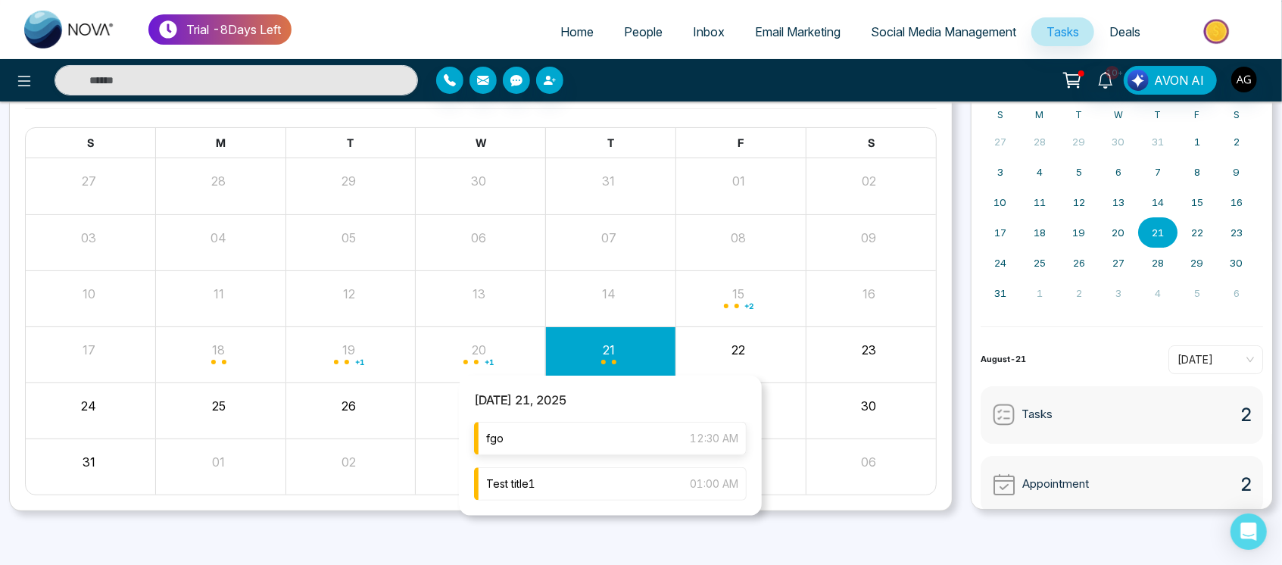
click at [640, 444] on div "fgo 12:30 AM" at bounding box center [610, 438] width 273 height 33
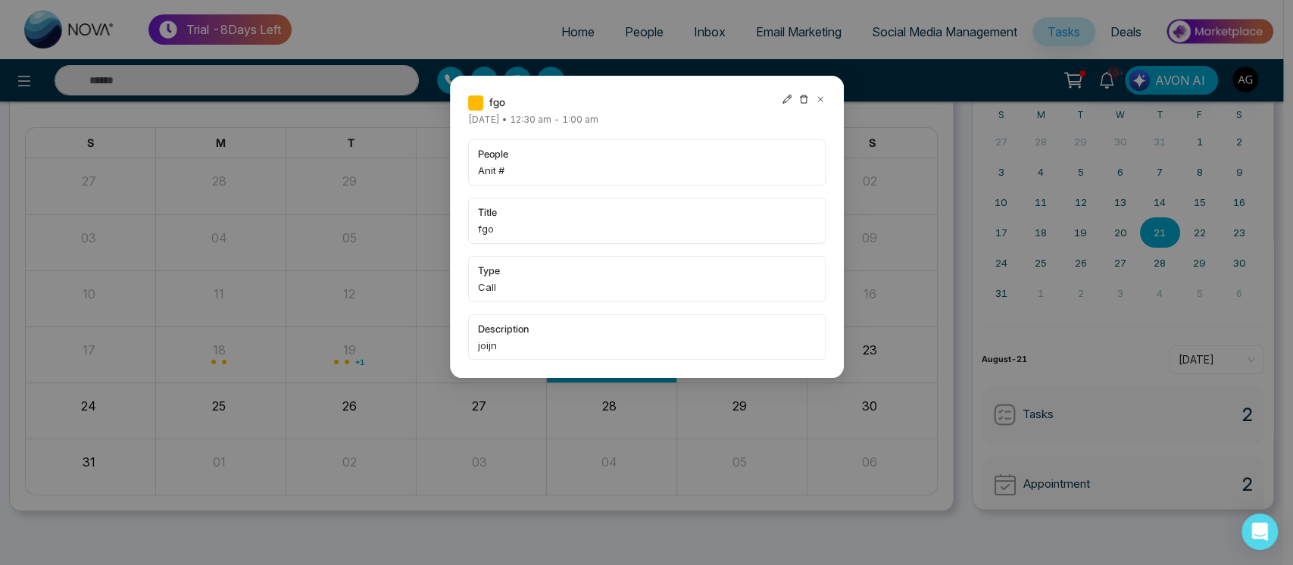
click at [782, 98] on icon at bounding box center [787, 99] width 11 height 11
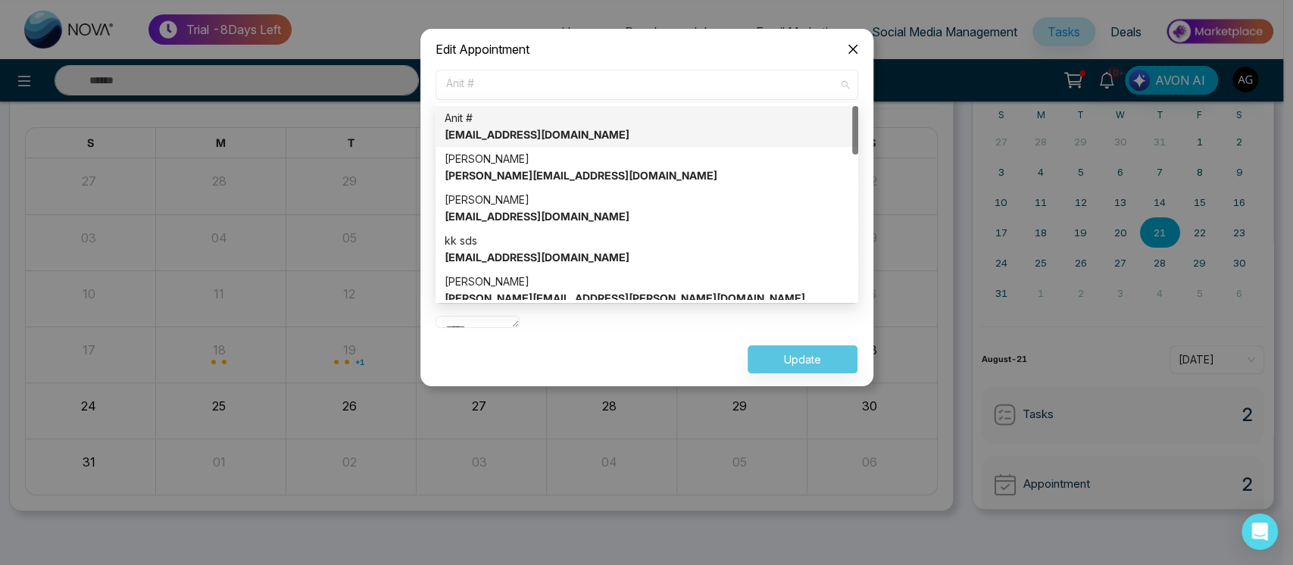
drag, startPoint x: 438, startPoint y: 70, endPoint x: 658, endPoint y: 30, distance: 223.3
click at [658, 30] on div "**********" at bounding box center [647, 207] width 455 height 359
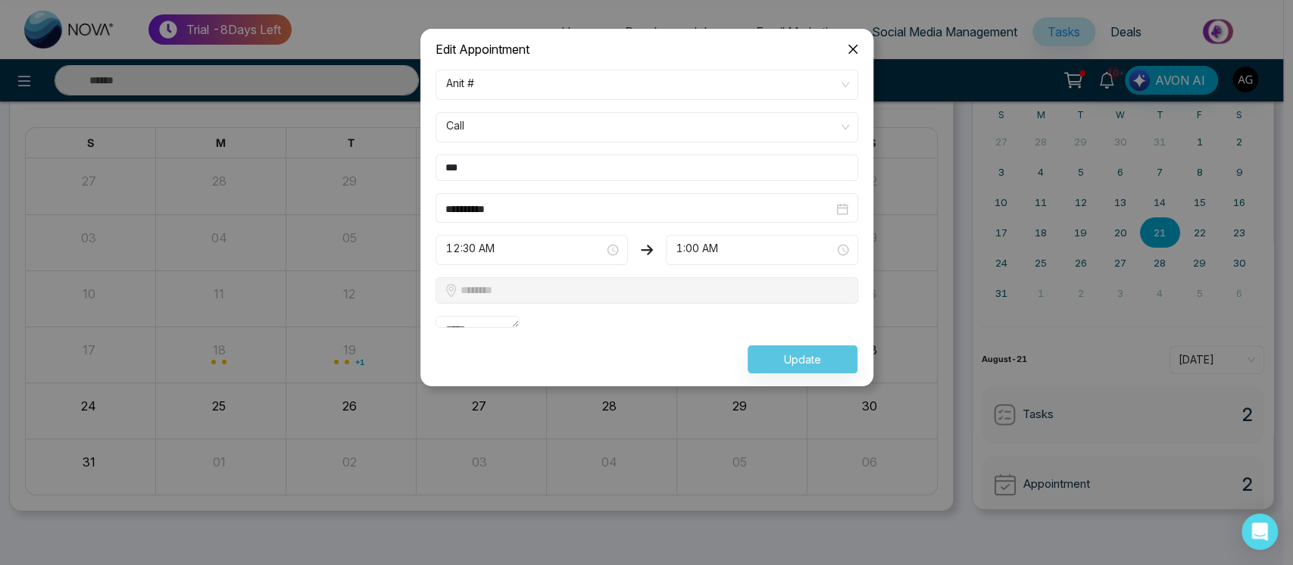
click at [664, 55] on div "Edit Appointment" at bounding box center [647, 49] width 423 height 17
click at [520, 328] on textarea "*****" at bounding box center [478, 322] width 85 height 12
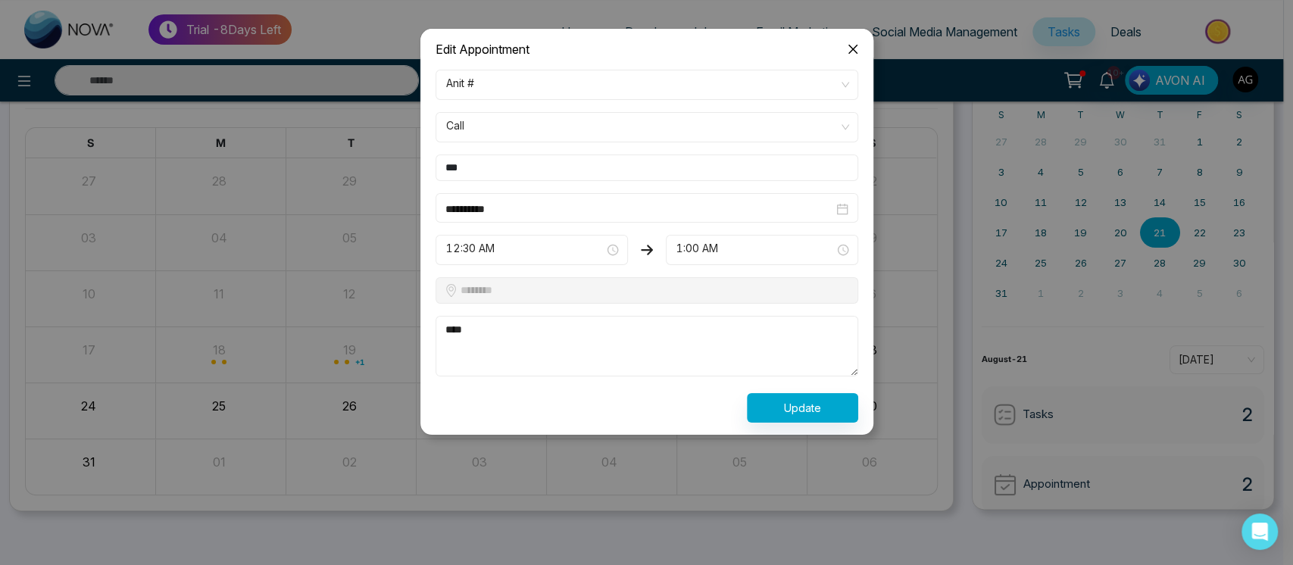
type textarea "****"
click at [823, 411] on button "Update" at bounding box center [802, 408] width 111 height 30
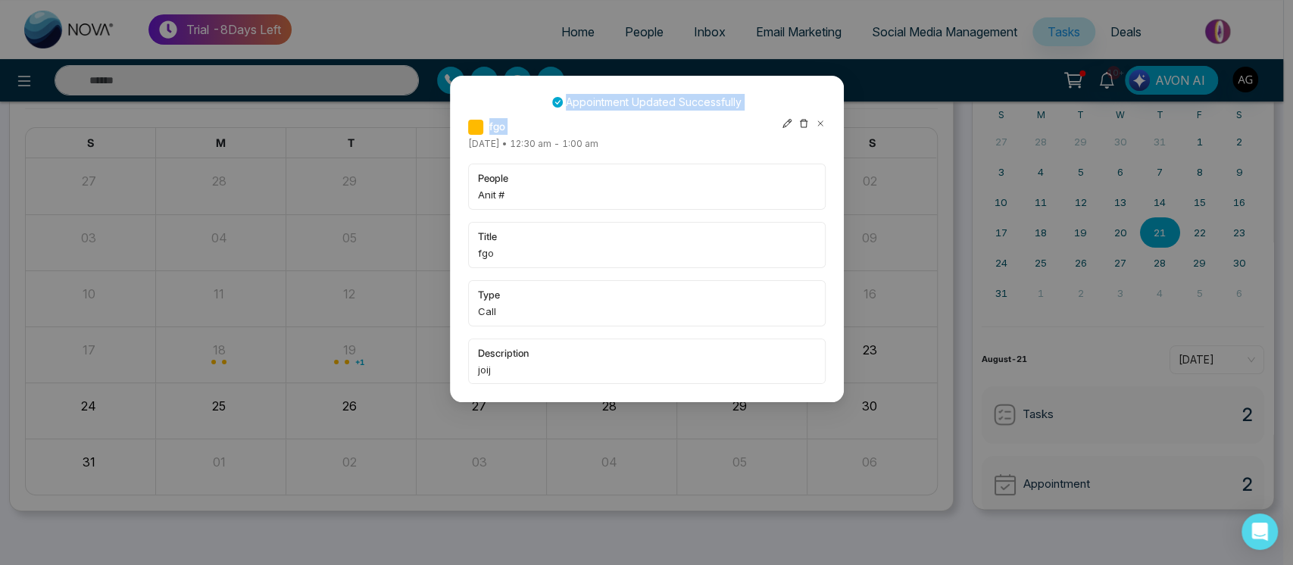
drag, startPoint x: 550, startPoint y: 107, endPoint x: 755, endPoint y: 118, distance: 205.6
click at [755, 118] on div "Appointment Updated Successfully fgo Thursday August-21-2025 • 12:30 am - 1:00 …" at bounding box center [647, 239] width 358 height 290
click at [654, 242] on span "title" at bounding box center [647, 236] width 338 height 15
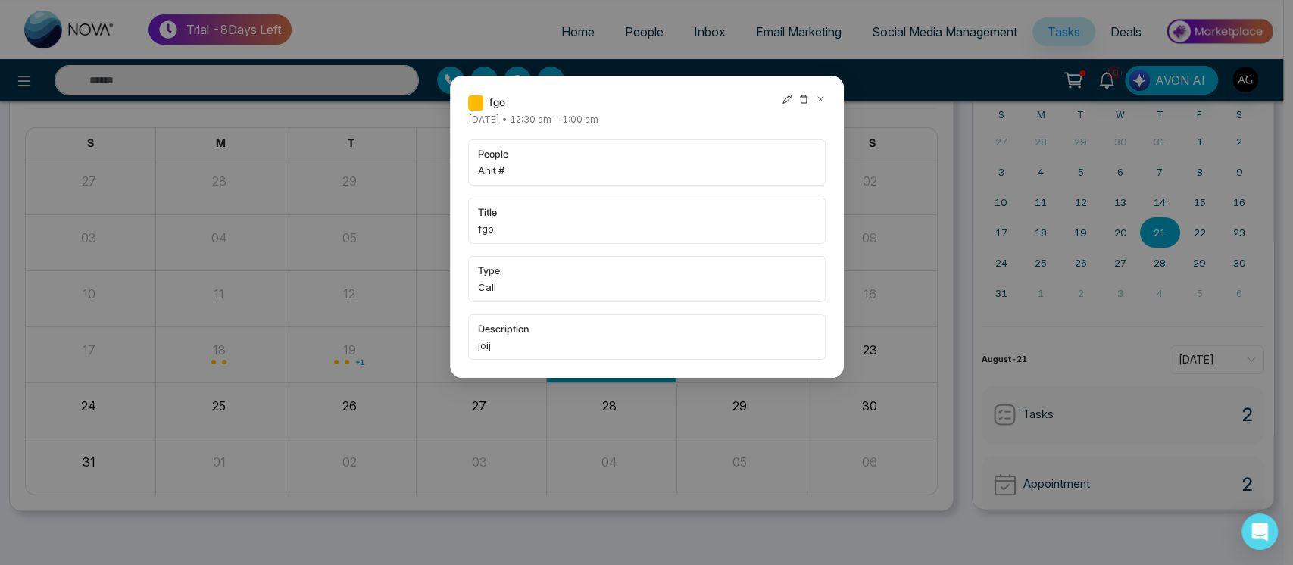
click at [782, 103] on icon at bounding box center [786, 99] width 9 height 9
click at [817, 99] on icon at bounding box center [820, 99] width 11 height 11
click at [786, 102] on icon at bounding box center [787, 99] width 11 height 11
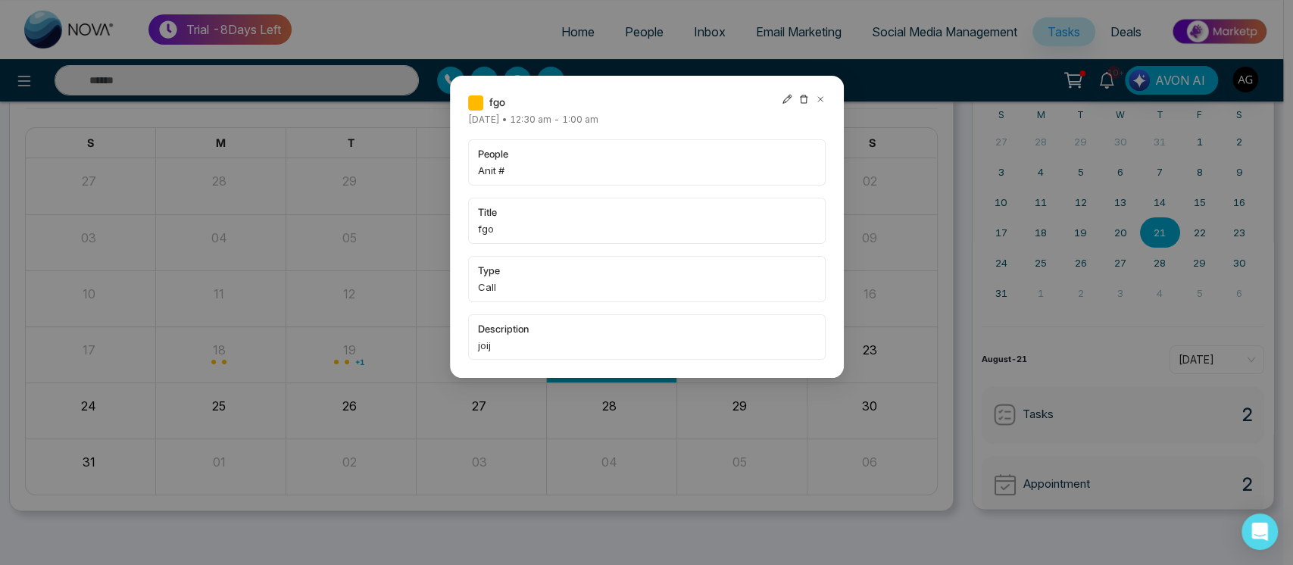
type input "**********"
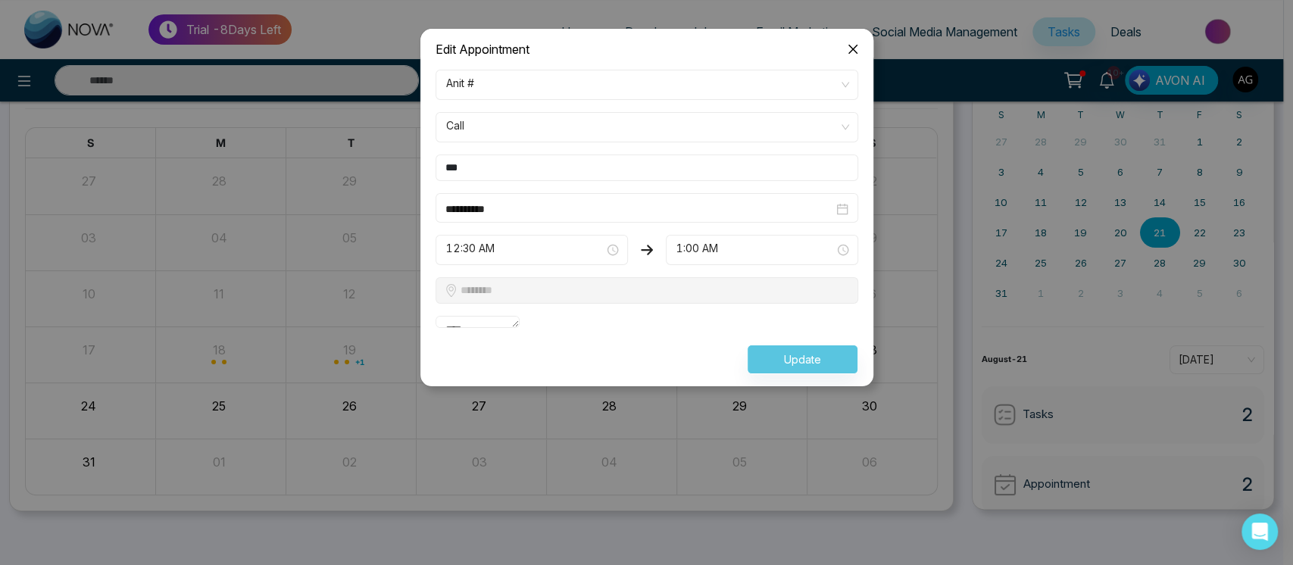
click at [852, 51] on icon "close" at bounding box center [853, 49] width 12 height 12
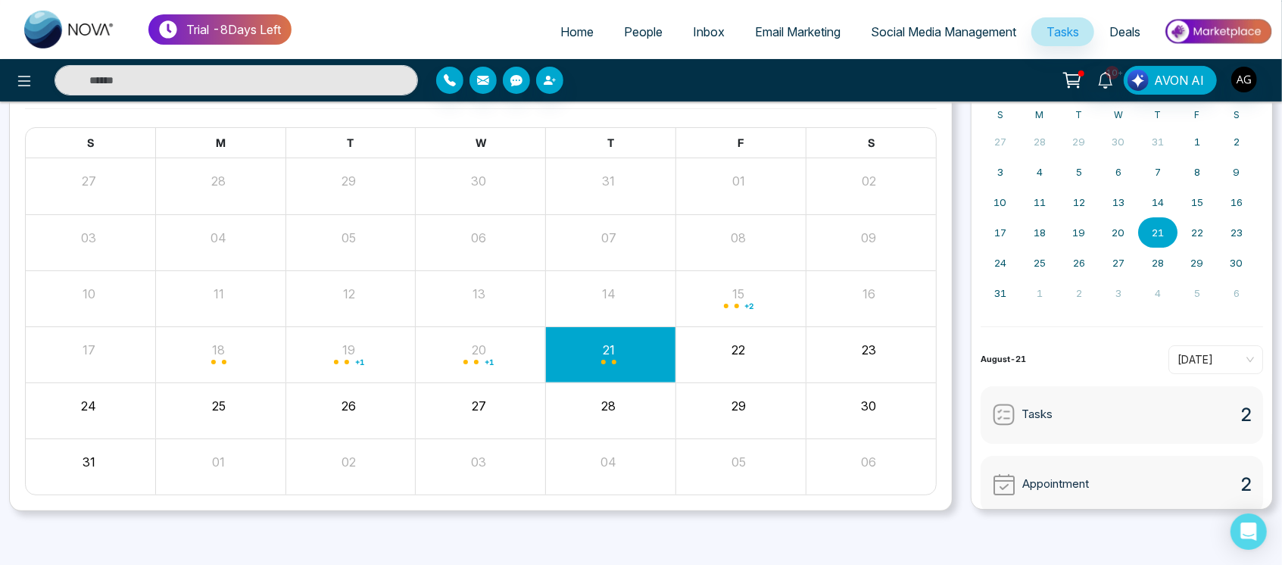
scroll to position [0, 0]
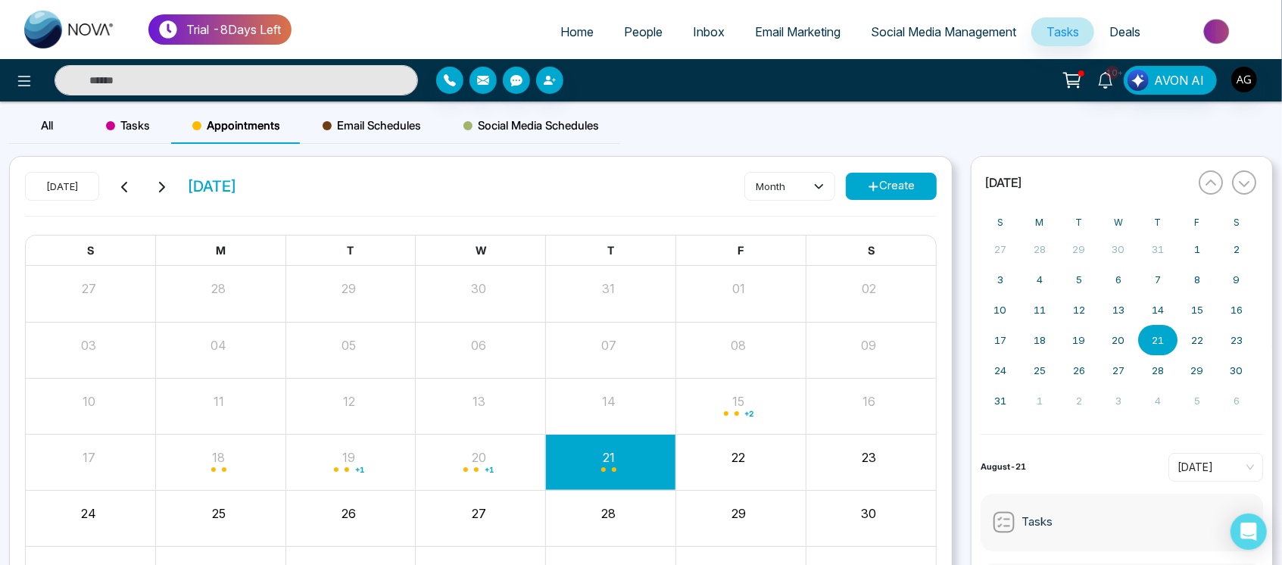
click at [879, 177] on button "Create" at bounding box center [891, 186] width 91 height 27
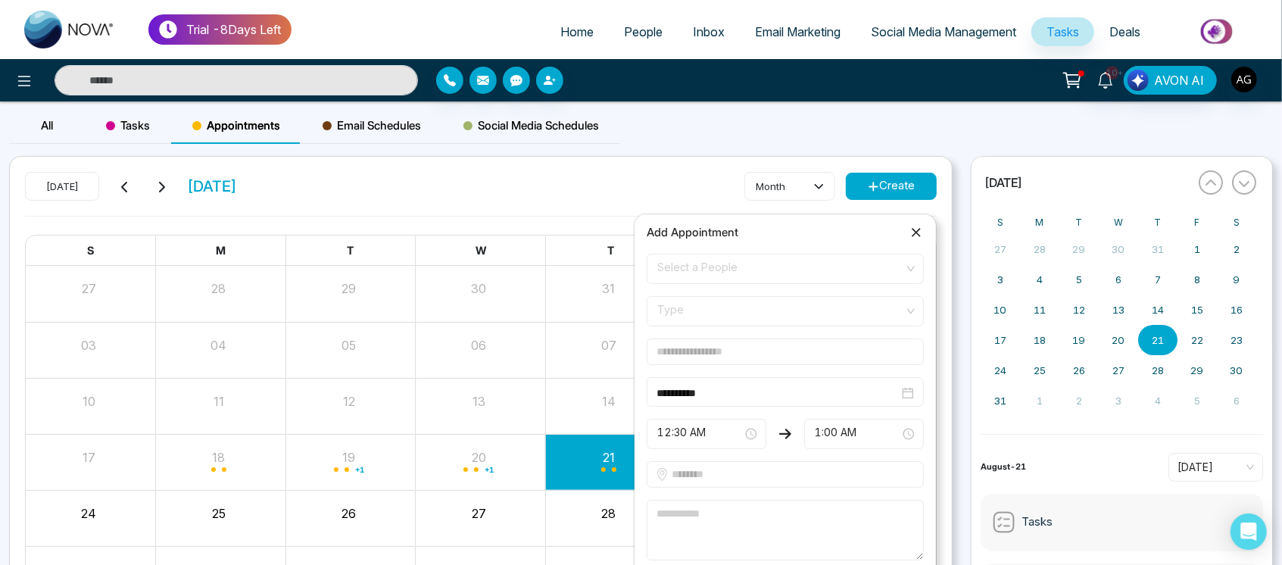
click at [751, 272] on span "Select a People" at bounding box center [786, 269] width 256 height 26
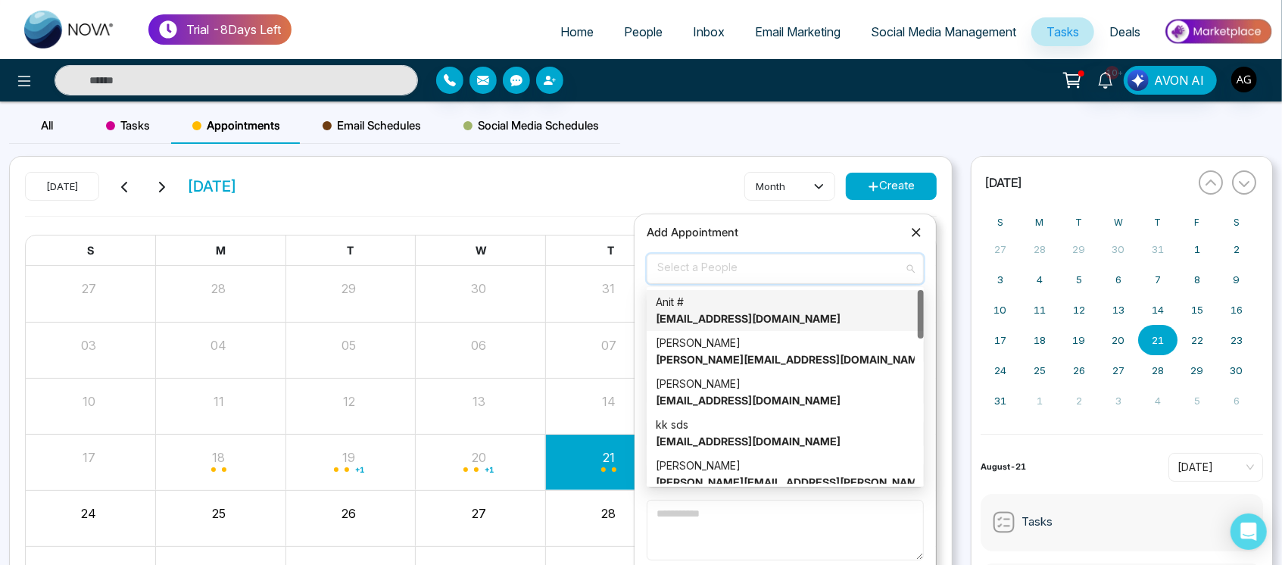
click at [735, 313] on strong "[EMAIL_ADDRESS][DOMAIN_NAME]" at bounding box center [748, 318] width 185 height 13
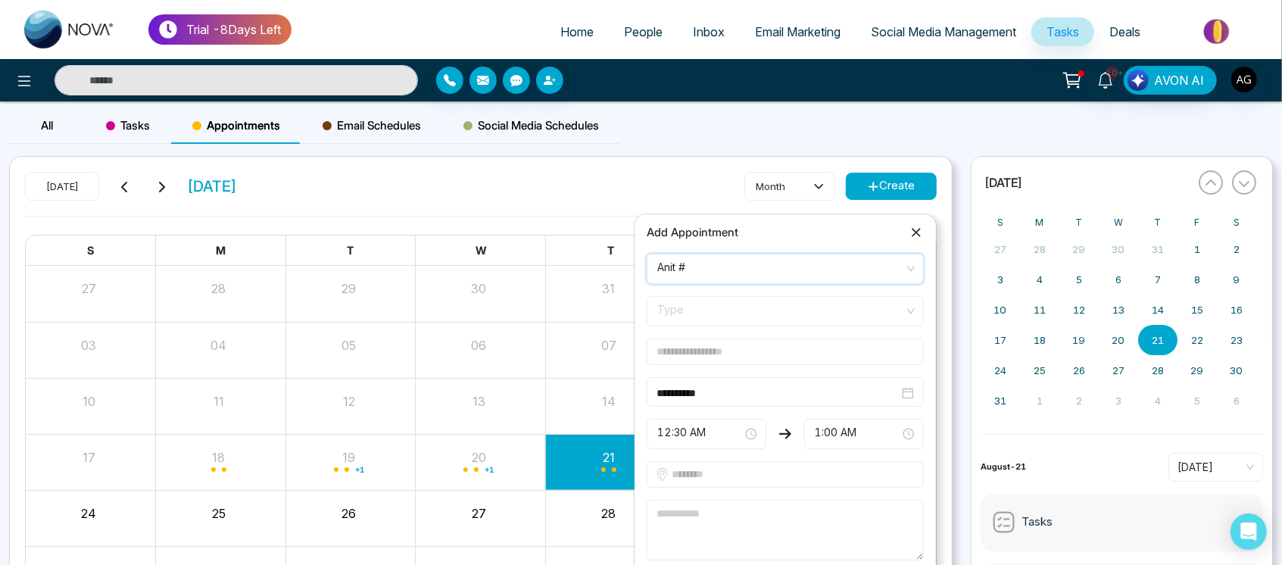
click at [739, 306] on span "Type" at bounding box center [786, 311] width 256 height 26
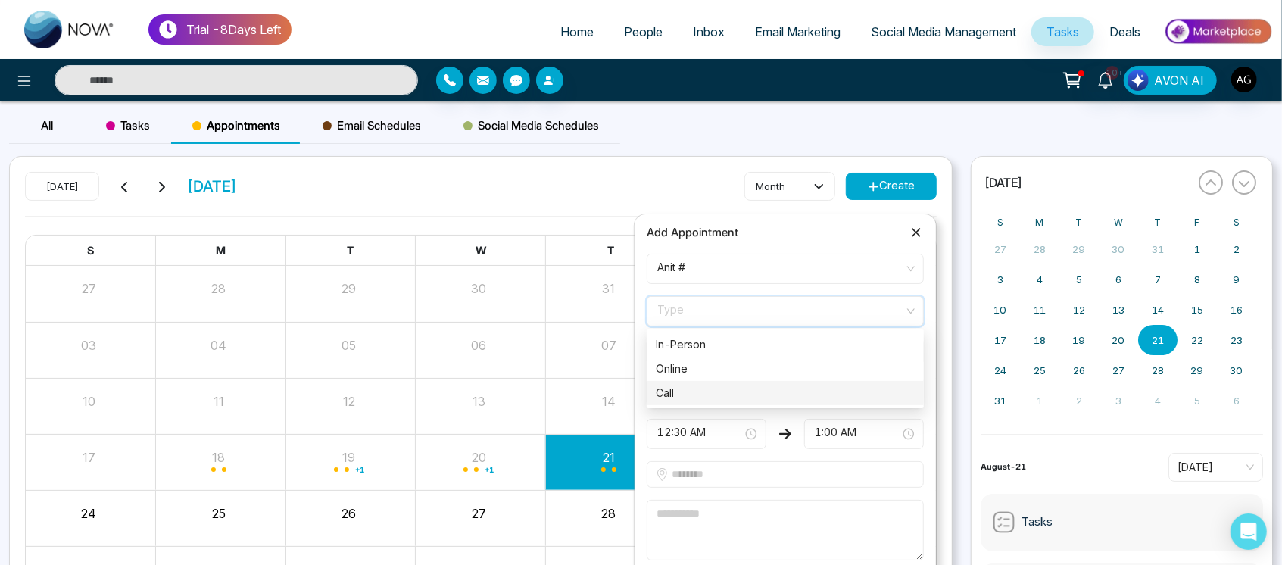
click at [766, 386] on div "Call" at bounding box center [785, 393] width 259 height 17
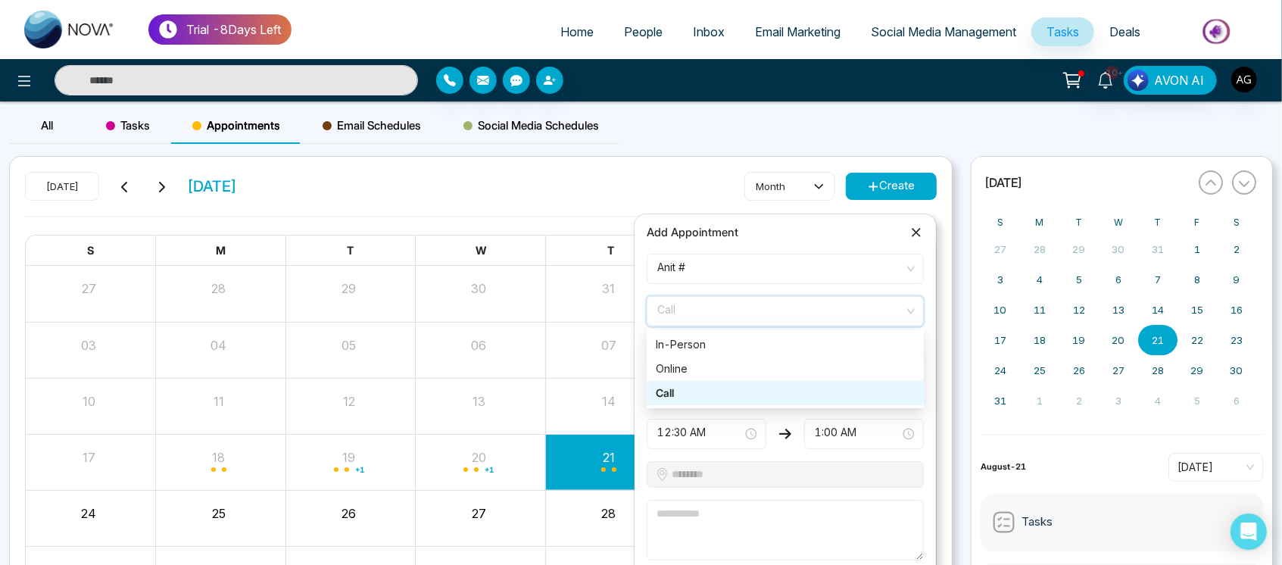
click at [757, 300] on span "Call" at bounding box center [786, 311] width 256 height 26
click at [720, 355] on div "In-Person" at bounding box center [785, 345] width 277 height 24
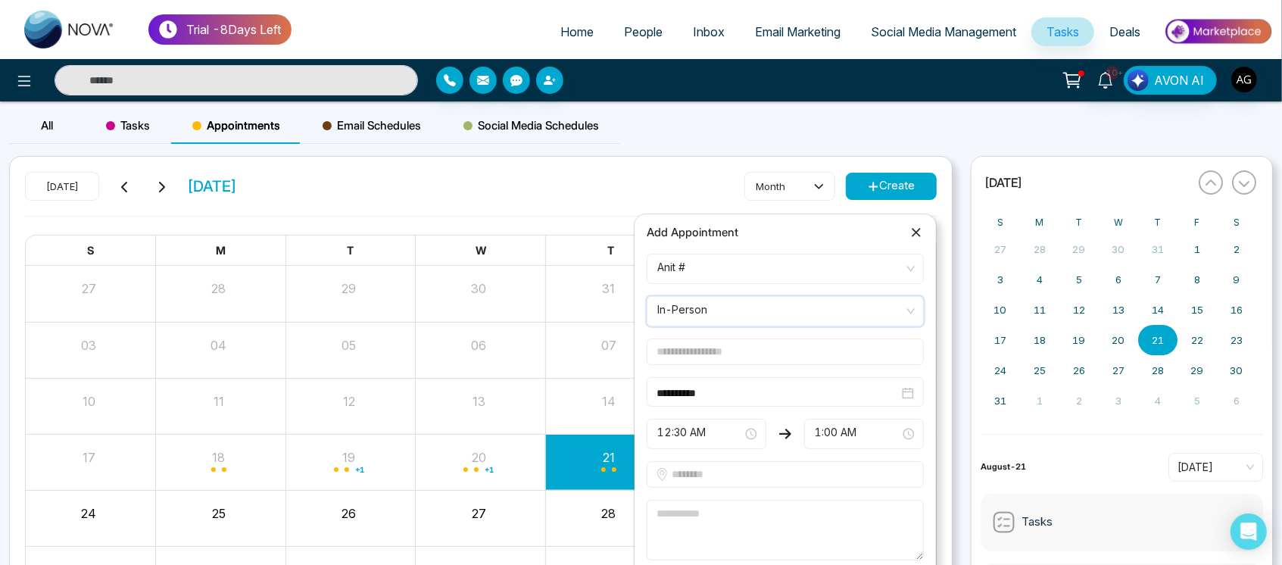
scroll to position [108, 0]
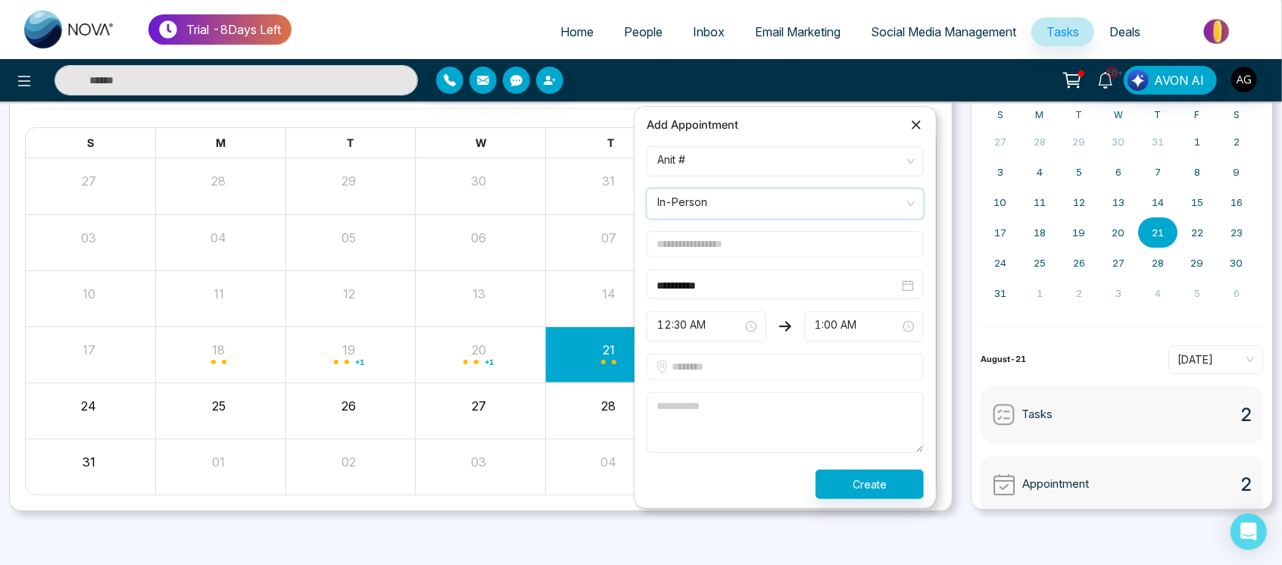
click at [775, 252] on input "text" at bounding box center [785, 244] width 277 height 27
click at [665, 245] on input "*****" at bounding box center [785, 244] width 277 height 27
type input "****"
click at [787, 370] on input "text" at bounding box center [785, 367] width 277 height 27
type input "**********"
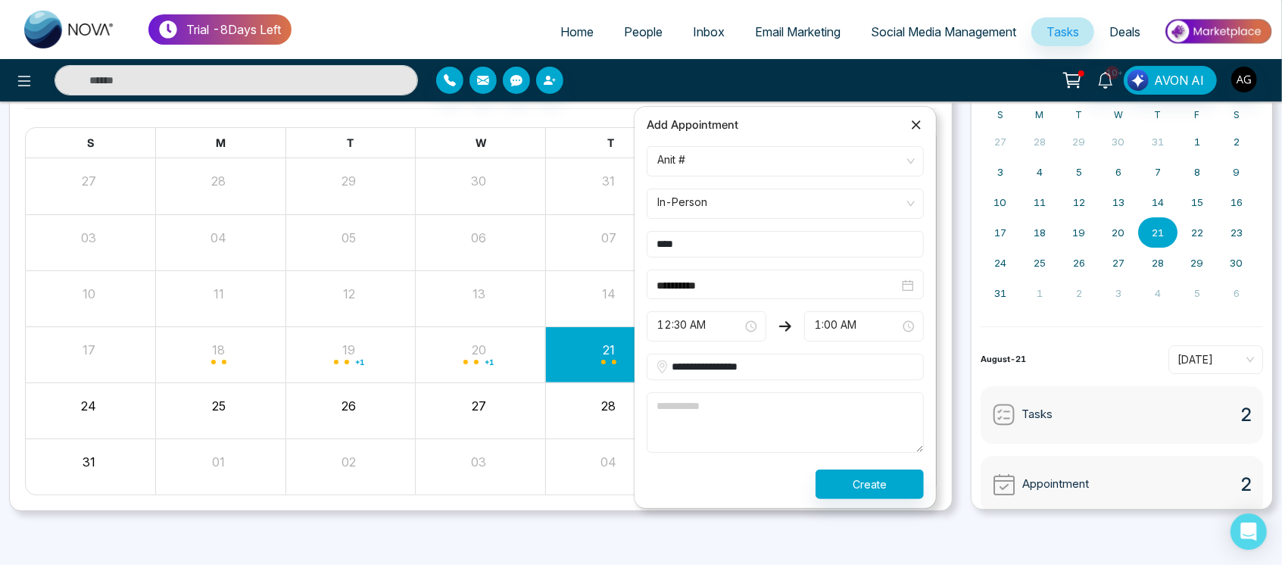
click at [701, 433] on textarea at bounding box center [785, 422] width 277 height 61
type textarea "****"
click at [855, 491] on button "Create" at bounding box center [870, 485] width 108 height 30
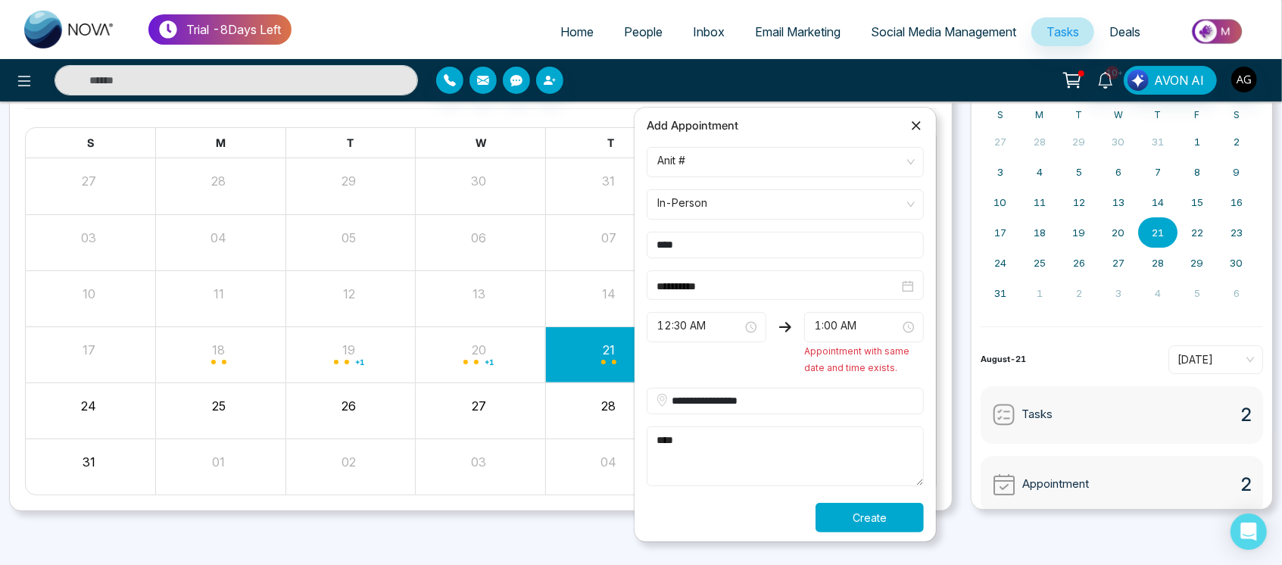
click at [887, 509] on button "Create" at bounding box center [870, 518] width 108 height 30
click at [887, 509] on div "Create" at bounding box center [785, 518] width 295 height 30
click at [887, 509] on div "Processing..." at bounding box center [785, 518] width 295 height 30
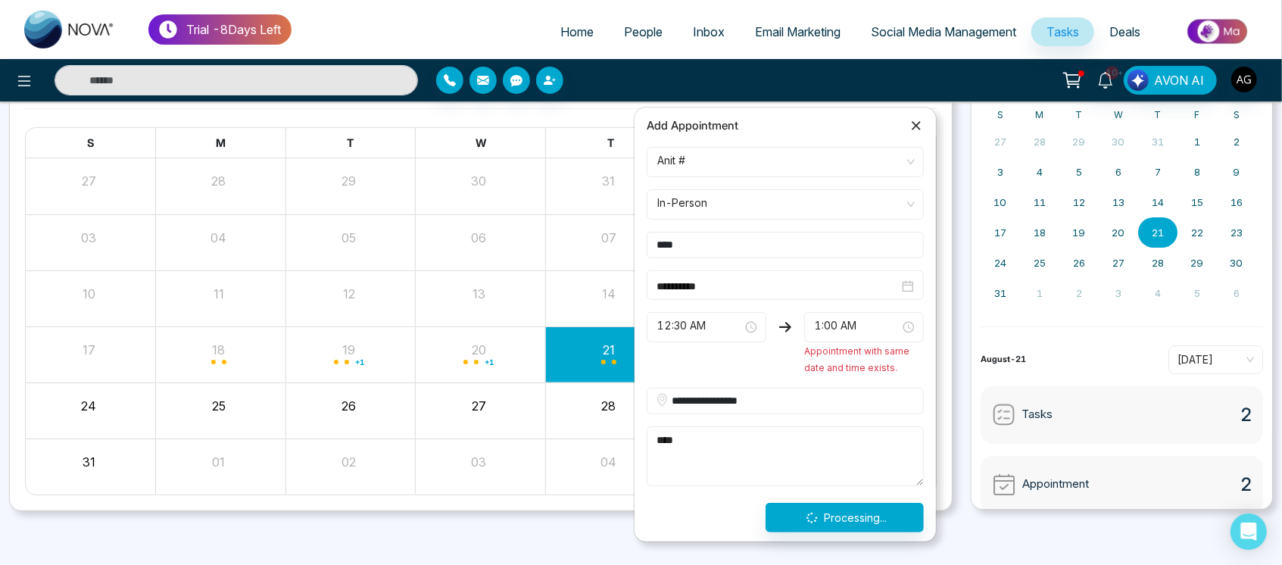
click at [887, 509] on div "Processing..." at bounding box center [785, 518] width 295 height 30
click at [887, 509] on button "Create" at bounding box center [870, 518] width 108 height 30
click at [887, 509] on div "Create" at bounding box center [785, 518] width 295 height 30
click at [887, 509] on div "Processing..." at bounding box center [785, 518] width 295 height 30
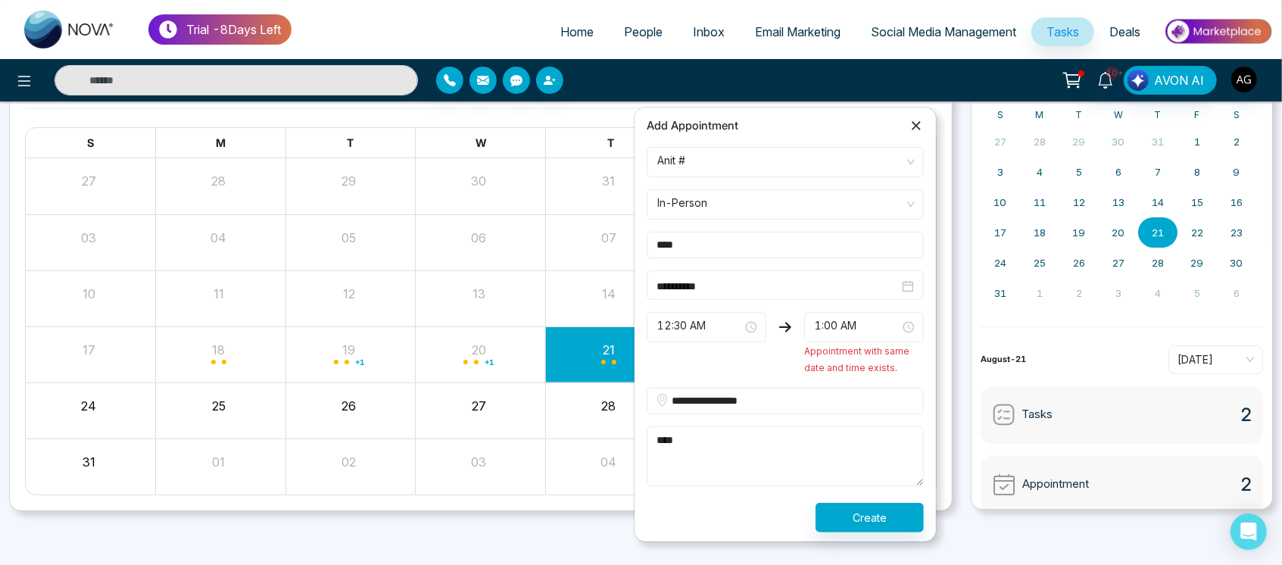
click at [717, 336] on span "12:30 AM" at bounding box center [707, 327] width 98 height 26
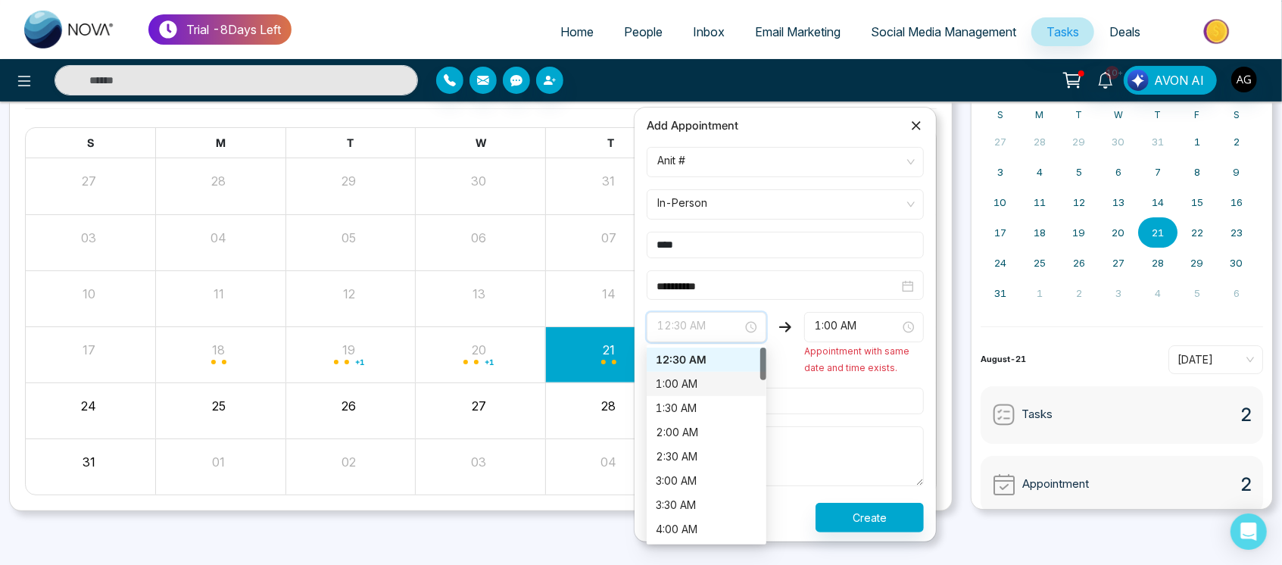
click at [717, 382] on div "1:00 AM" at bounding box center [707, 384] width 102 height 17
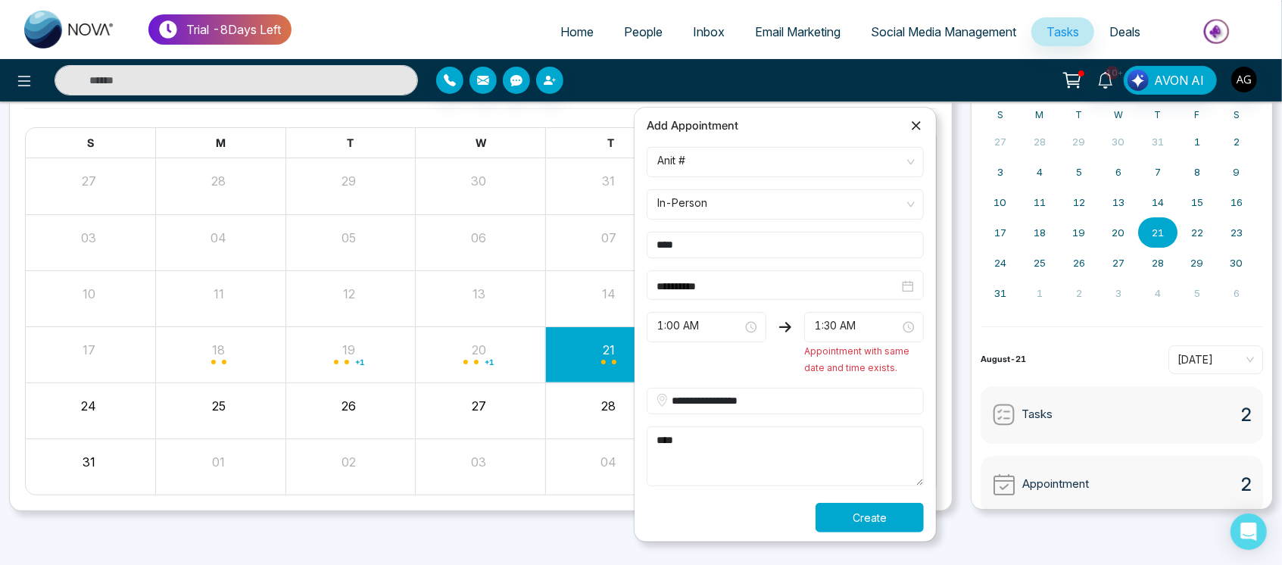
click at [856, 512] on button "Create" at bounding box center [870, 518] width 108 height 30
click at [856, 512] on div "Create" at bounding box center [785, 518] width 295 height 30
click at [856, 512] on button "Create" at bounding box center [870, 518] width 108 height 30
click at [856, 512] on div "Processing..." at bounding box center [785, 518] width 295 height 30
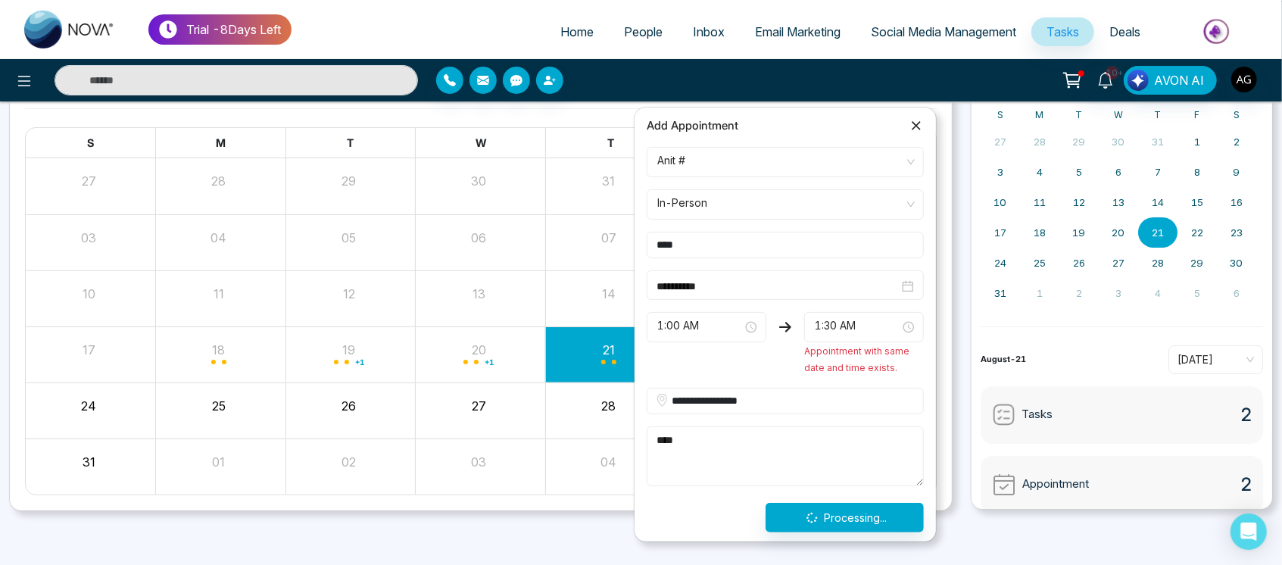
click at [856, 512] on div "Processing..." at bounding box center [785, 518] width 295 height 30
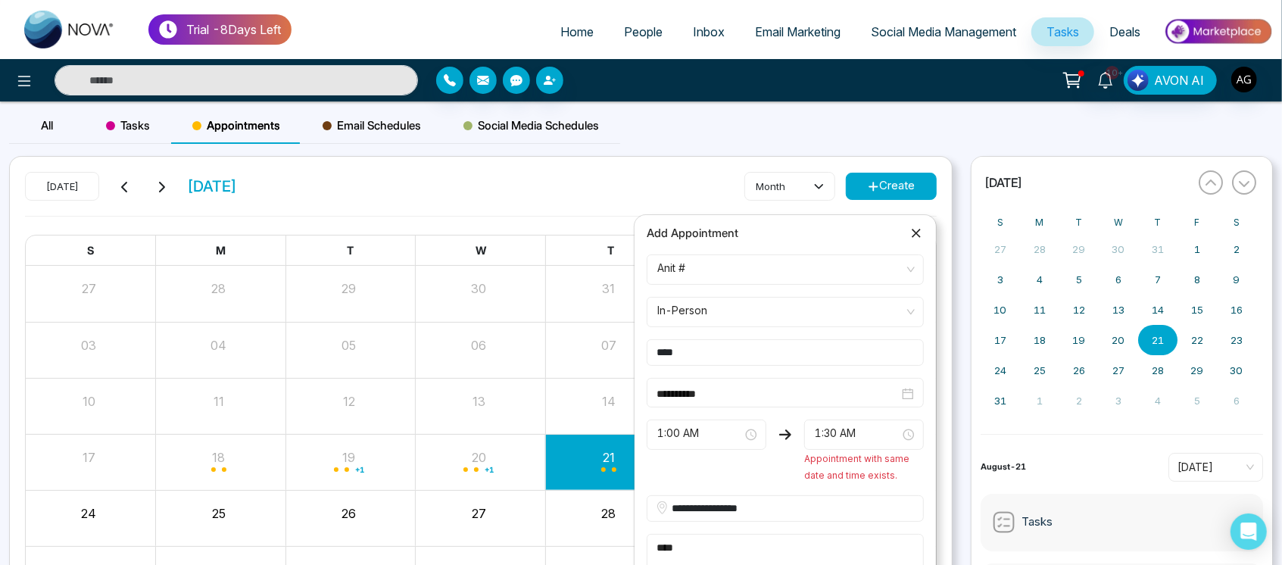
drag, startPoint x: 836, startPoint y: 226, endPoint x: 602, endPoint y: 458, distance: 329.4
click at [602, 458] on body "**********" at bounding box center [641, 282] width 1282 height 565
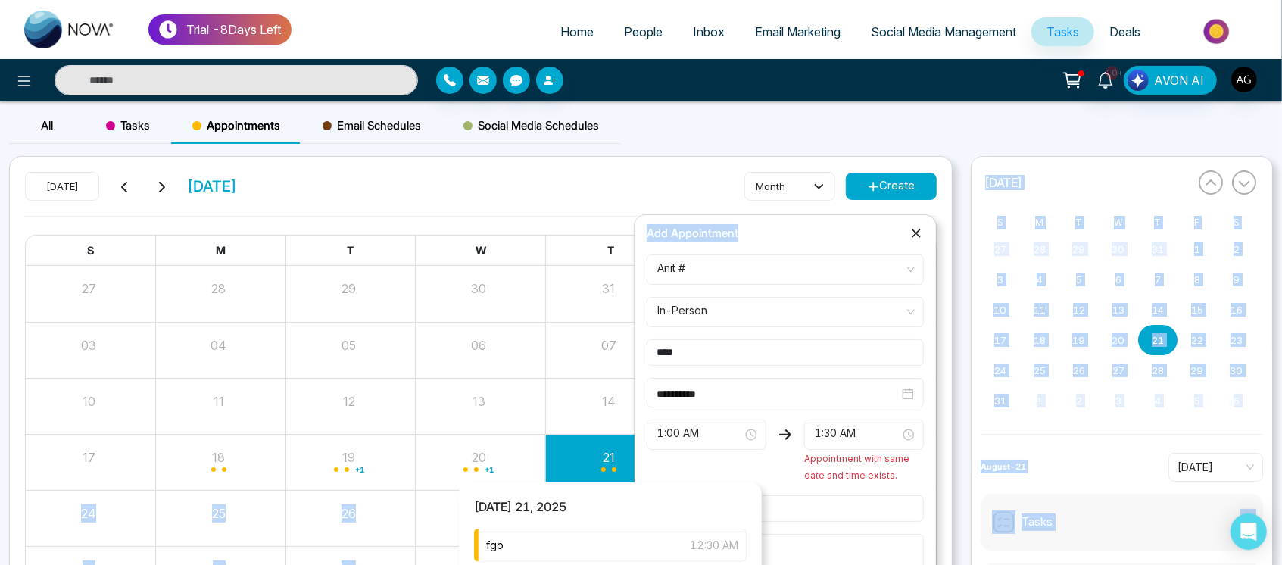
scroll to position [108, 0]
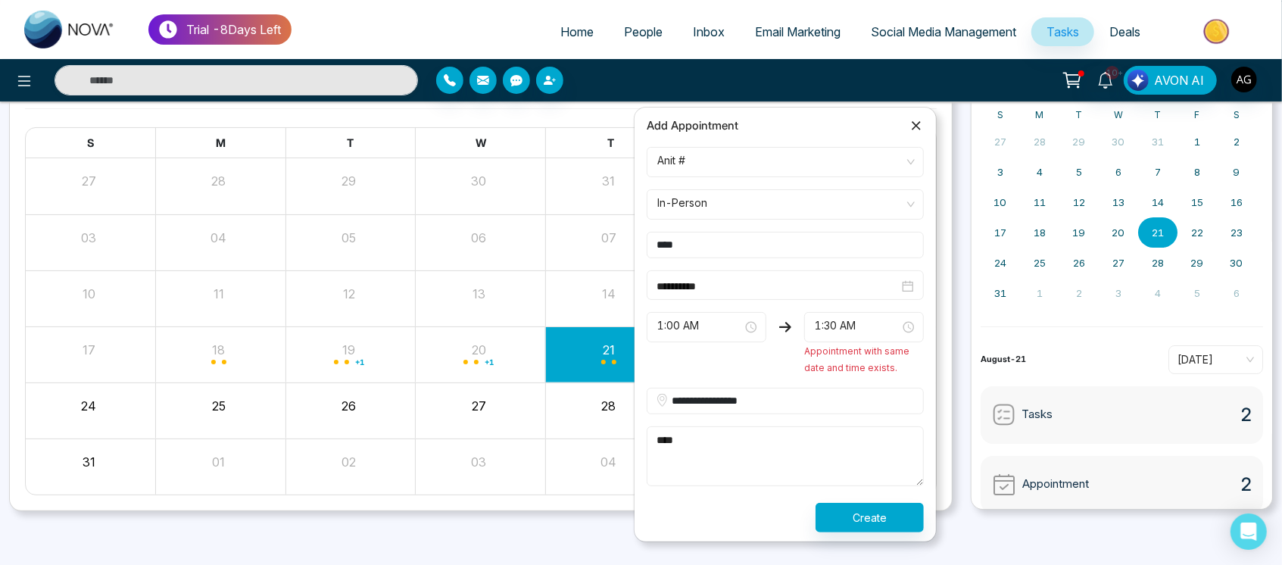
click at [737, 372] on div "1:00 AM 12:30 AM 1:00 AM 1:30 AM 12:30 AM 1:00 AM 1:30 AM 2:00 AM 2:30 AM 3:00 …" at bounding box center [707, 344] width 120 height 64
click at [717, 314] on span "1:00 AM" at bounding box center [707, 327] width 98 height 26
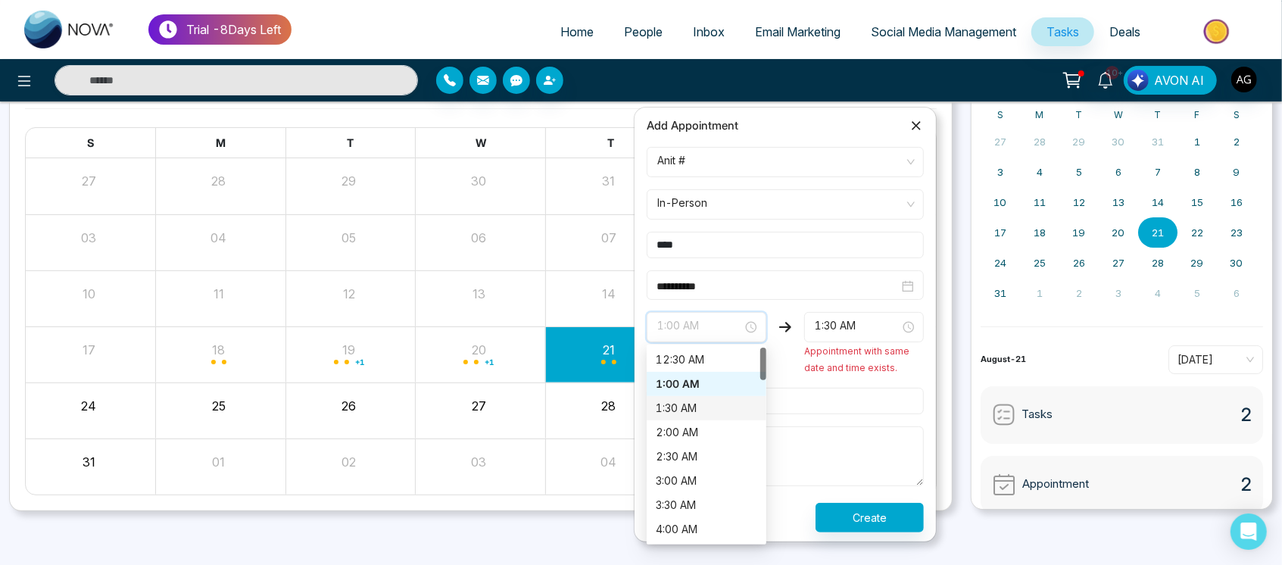
click at [714, 411] on div "1:30 AM" at bounding box center [707, 408] width 102 height 17
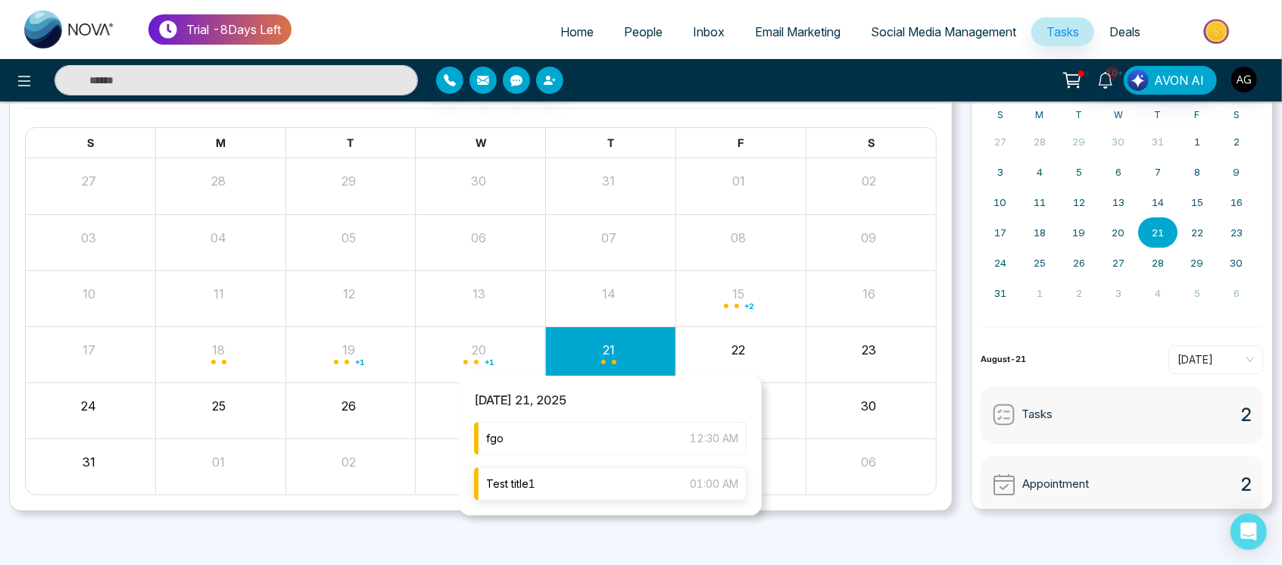
click at [621, 480] on div "Test title1 01:00 AM" at bounding box center [610, 483] width 273 height 33
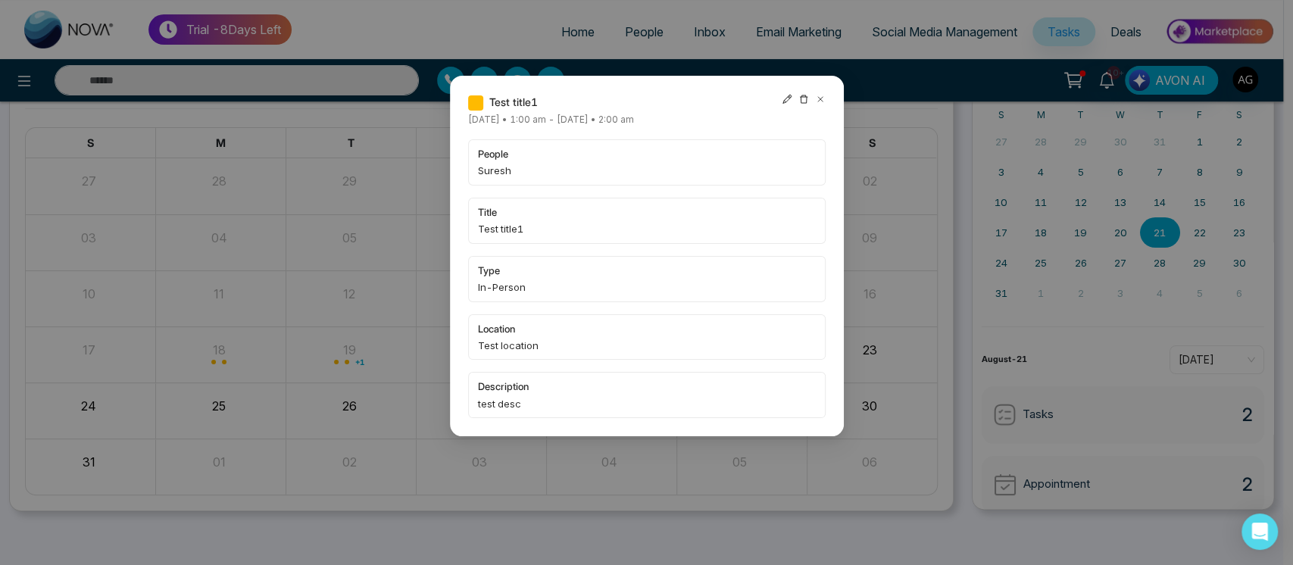
click at [819, 94] on icon at bounding box center [820, 99] width 11 height 11
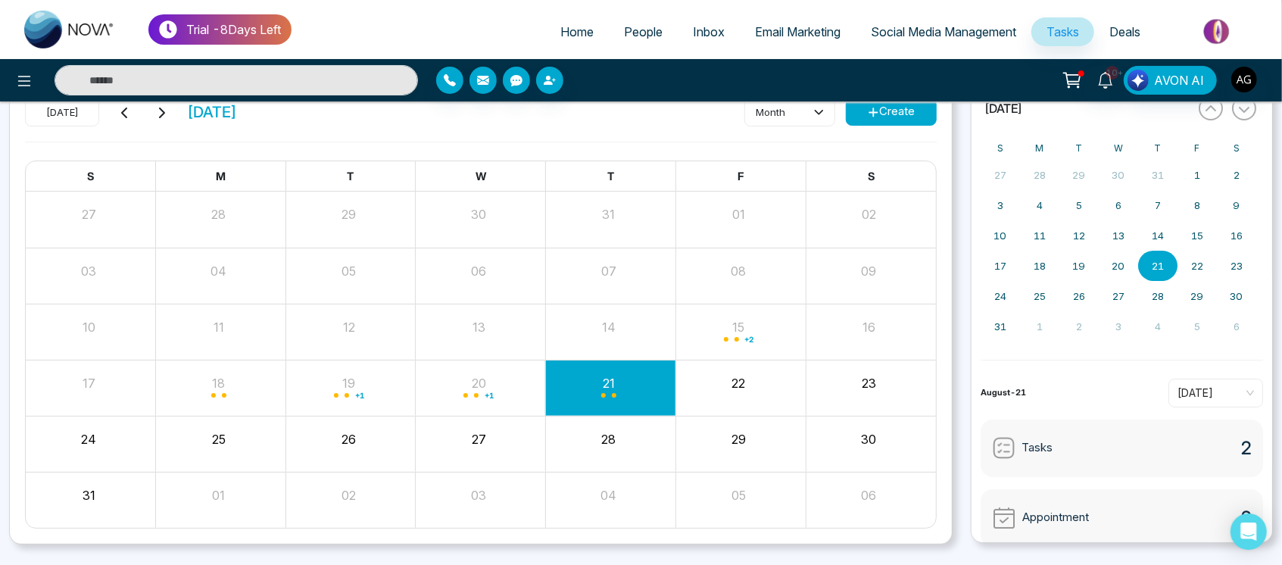
scroll to position [0, 0]
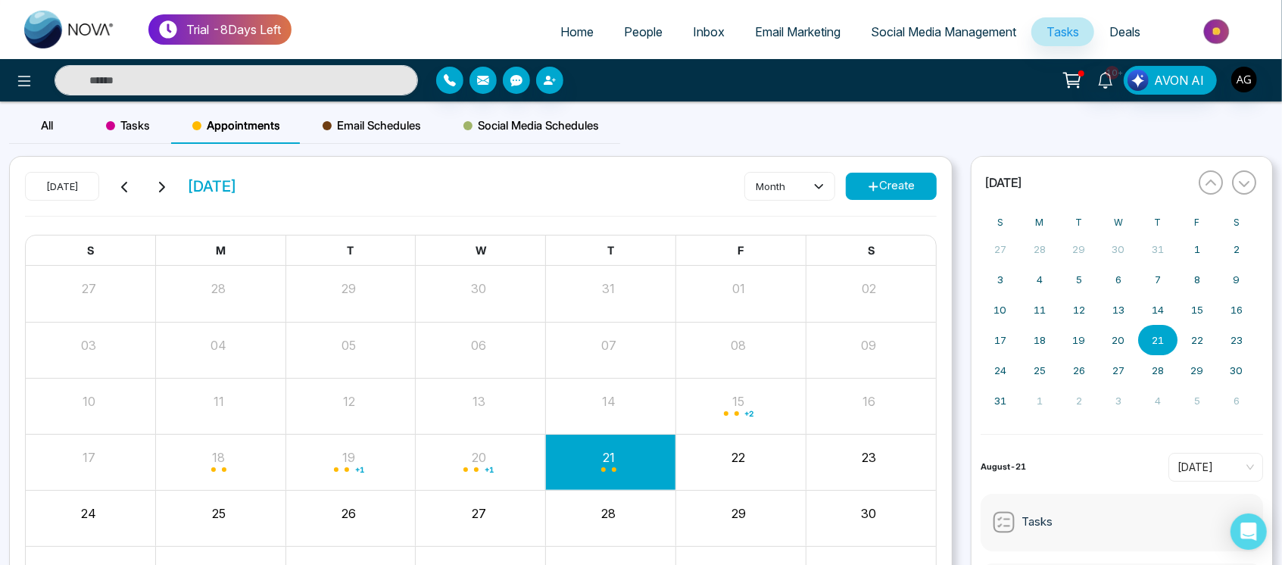
click at [386, 108] on div "Email Schedules" at bounding box center [371, 126] width 141 height 36
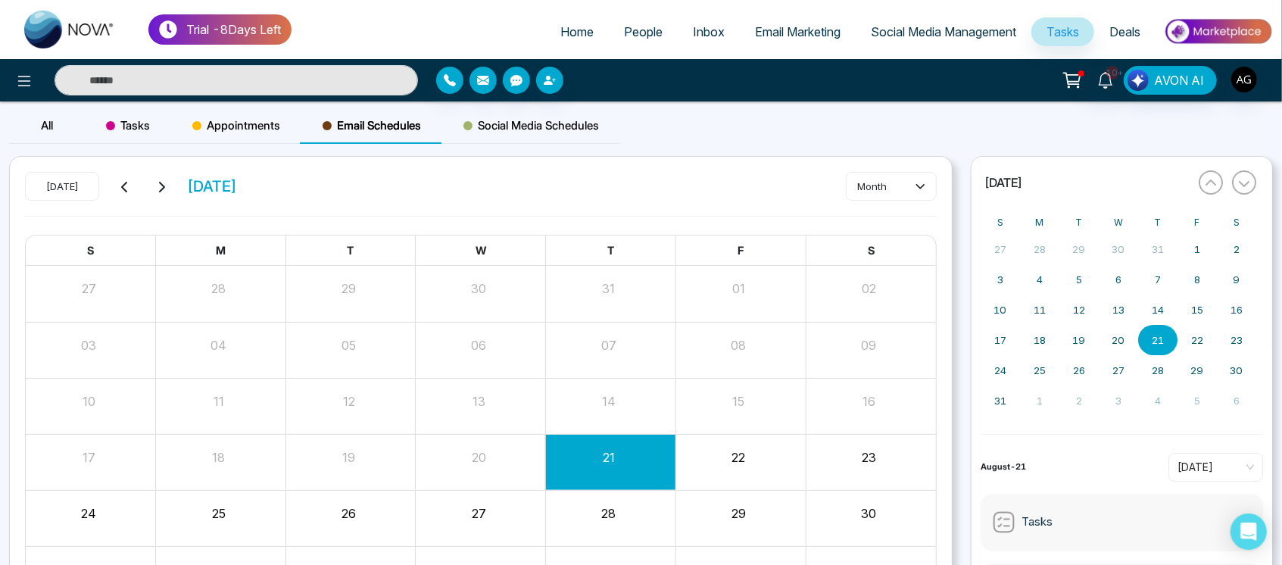
click at [170, 182] on button at bounding box center [161, 186] width 21 height 20
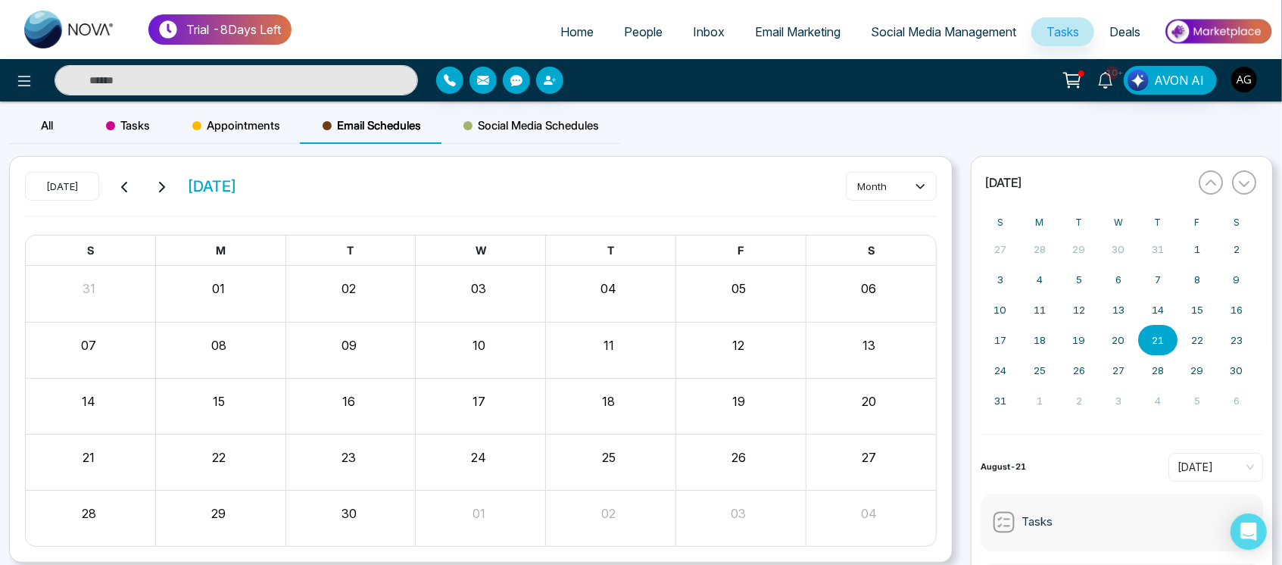
click at [170, 182] on button at bounding box center [161, 186] width 21 height 20
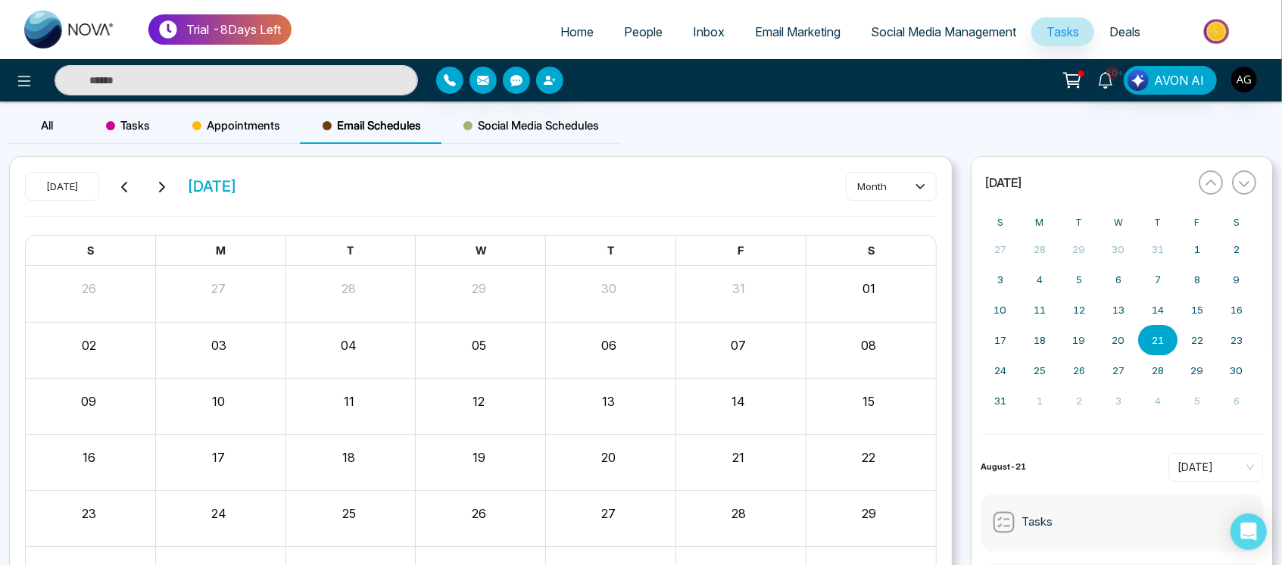
click at [273, 116] on div "All Tasks Appointments Email Schedules Social Media Schedules Today November 20…" at bounding box center [641, 372] width 1282 height 529
click at [273, 117] on span "Appointments" at bounding box center [236, 126] width 88 height 18
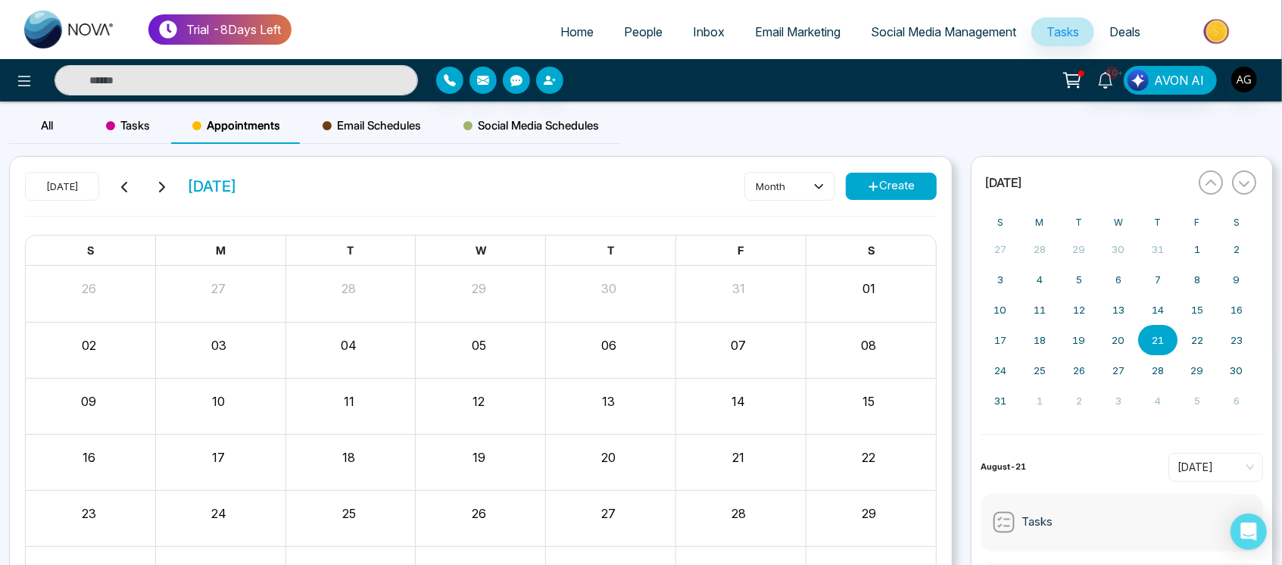
click at [964, 25] on span "Social Media Management" at bounding box center [943, 31] width 145 height 15
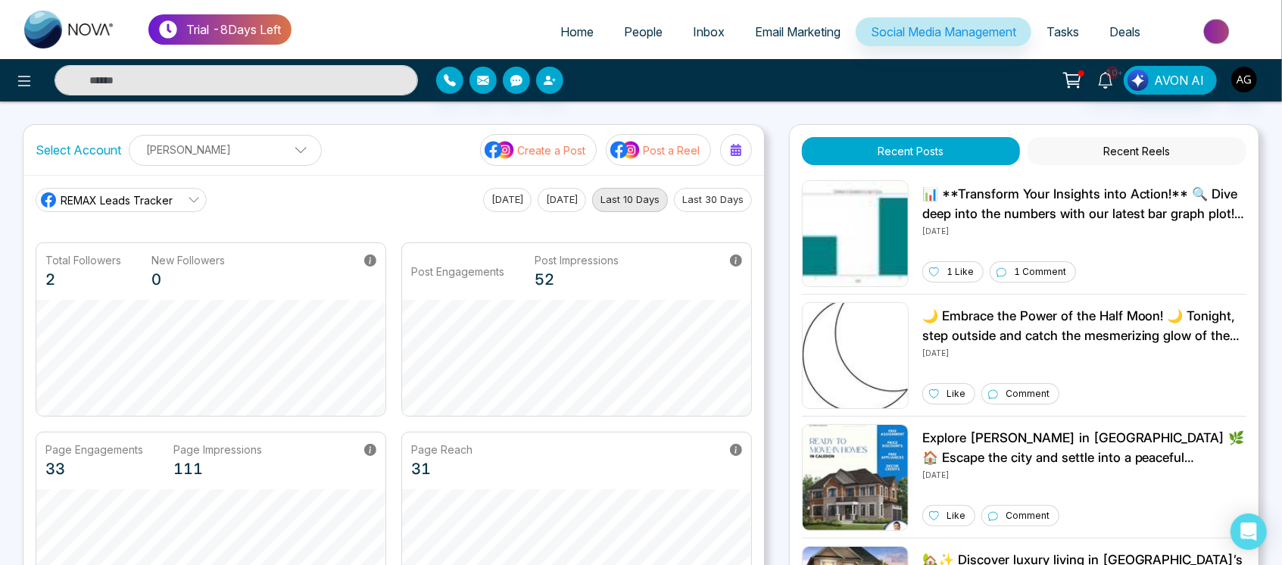
click at [166, 189] on link "REMAX Leads Tracker" at bounding box center [121, 200] width 171 height 24
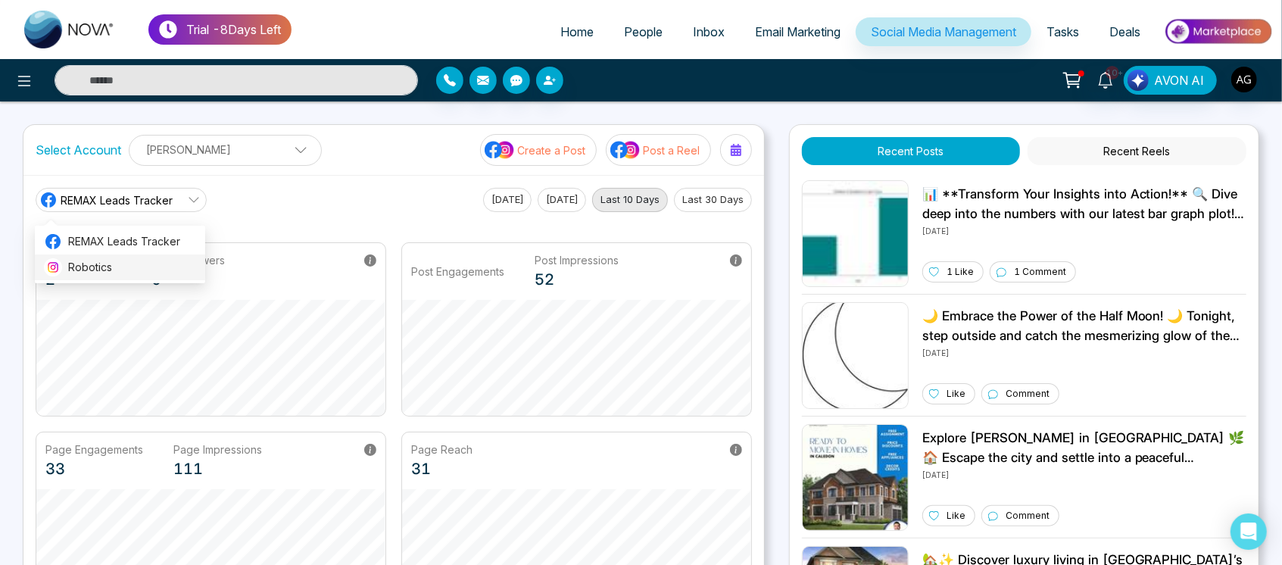
click at [148, 267] on span "Robotics" at bounding box center [132, 267] width 128 height 17
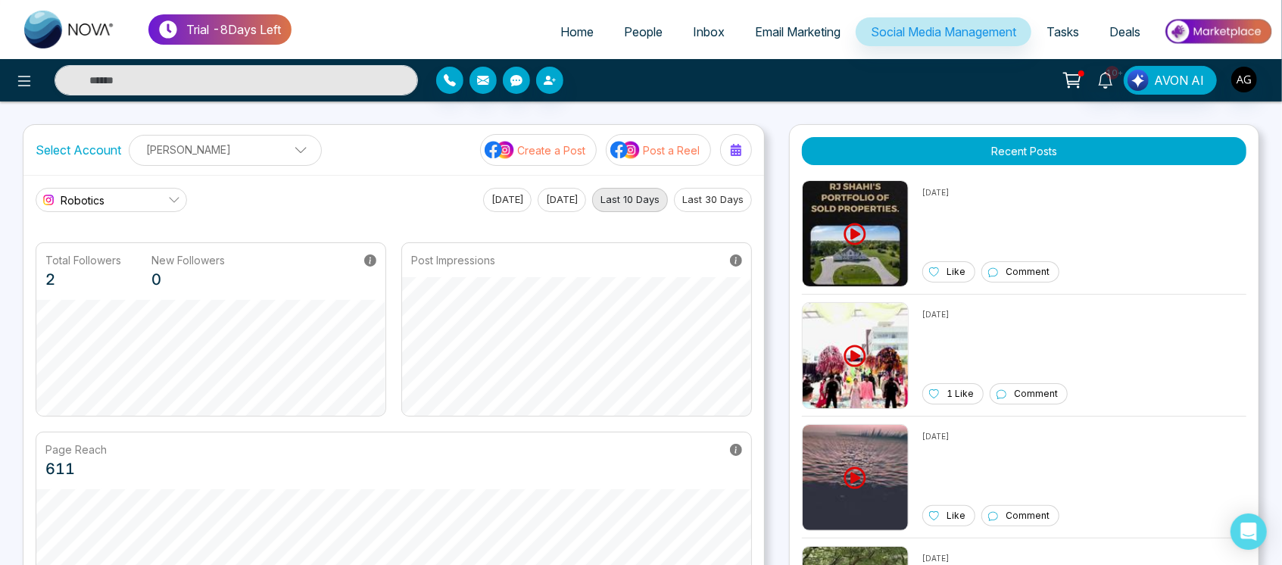
click at [123, 197] on link "Robotics" at bounding box center [112, 200] width 152 height 24
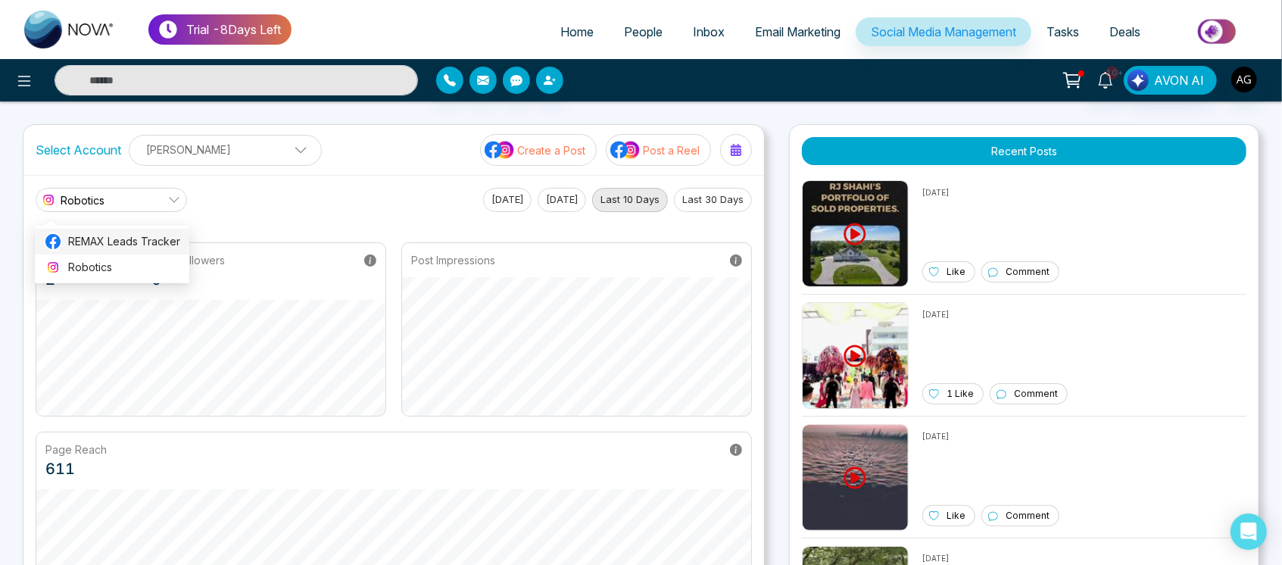
click at [150, 239] on span "REMAX Leads Tracker" at bounding box center [124, 241] width 112 height 17
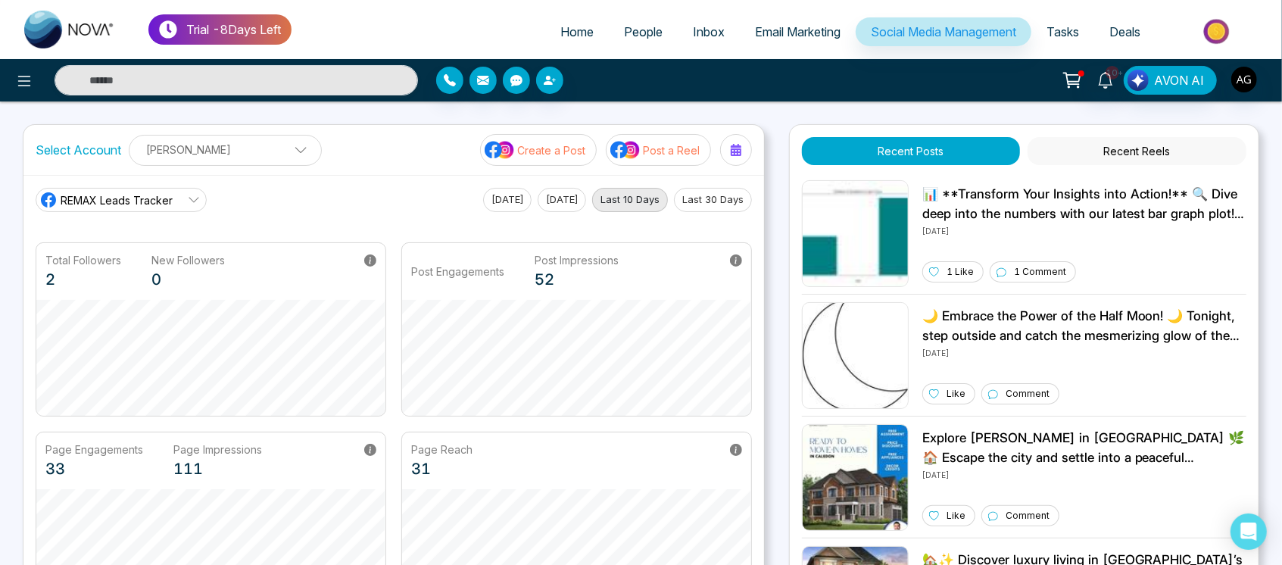
click at [170, 201] on span "REMAX Leads Tracker" at bounding box center [117, 200] width 112 height 16
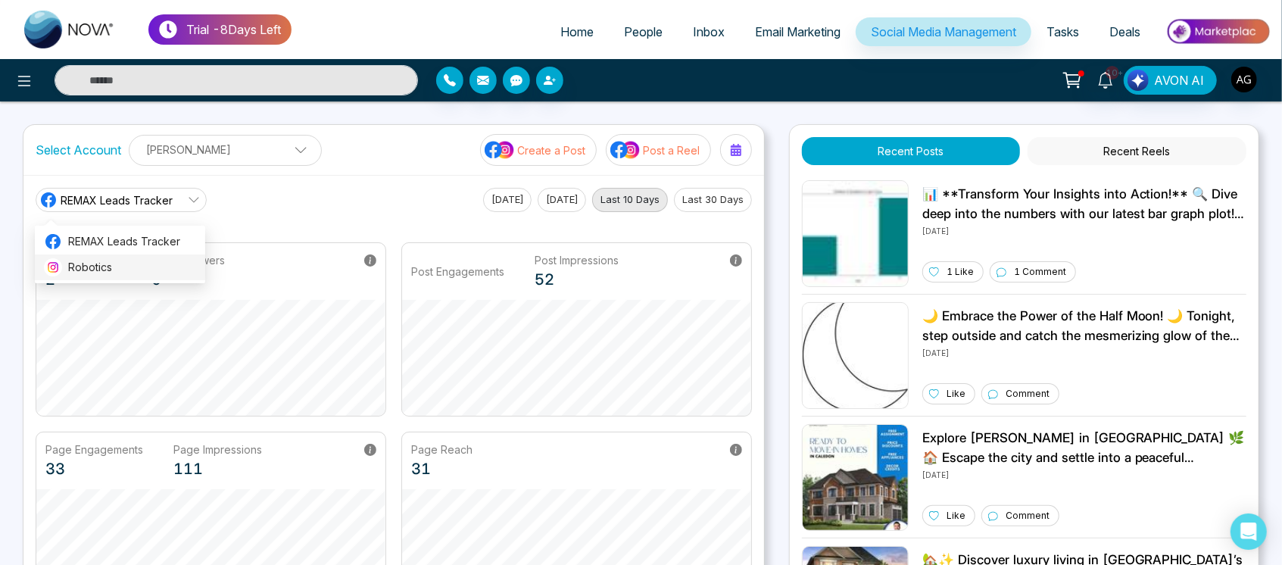
click at [139, 259] on span "Robotics" at bounding box center [132, 267] width 128 height 17
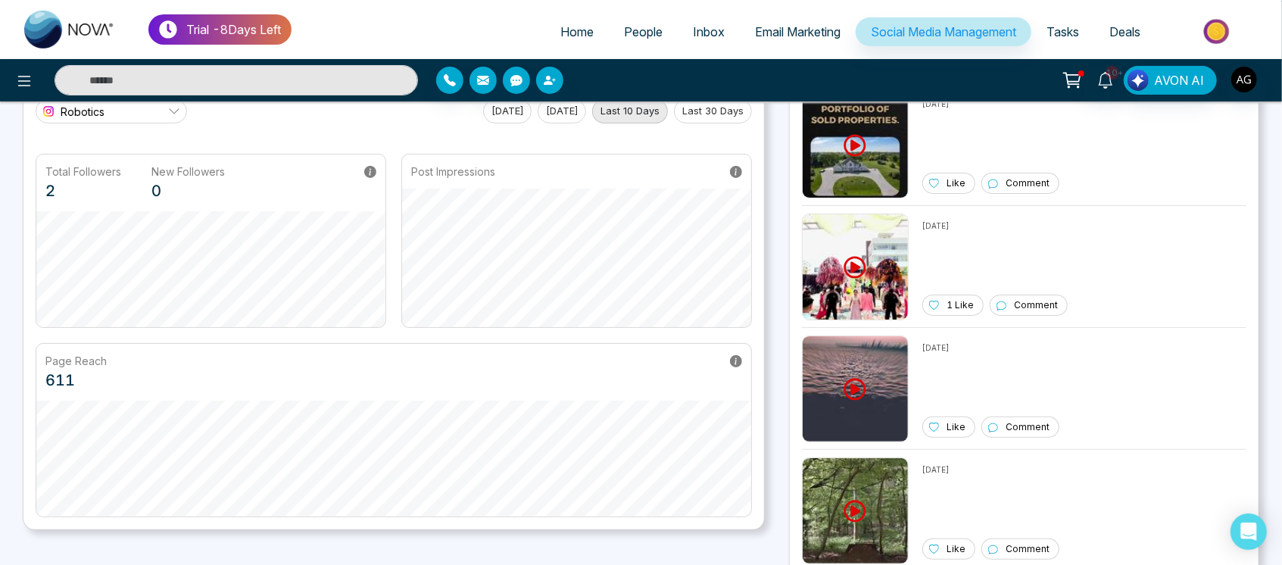
scroll to position [127, 0]
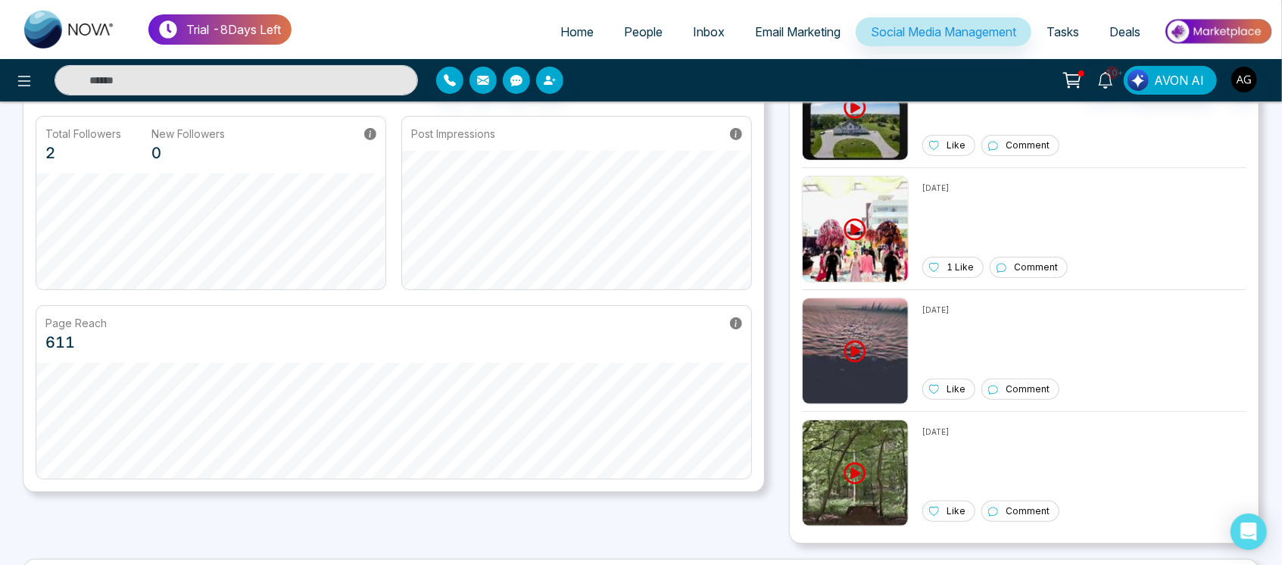
click at [142, 280] on div "Total Followers 2 New Followers 0" at bounding box center [211, 203] width 351 height 174
drag, startPoint x: 24, startPoint y: 280, endPoint x: 436, endPoint y: 290, distance: 412.2
click at [436, 290] on div "Robotics Today Yesterday Last 10 Days Last 30 Days Total Followers 2 New Follow…" at bounding box center [393, 269] width 741 height 443
click at [600, 293] on div "Total Followers 2 New Followers 0 Post Impressions Page Reach 611" at bounding box center [394, 298] width 717 height 364
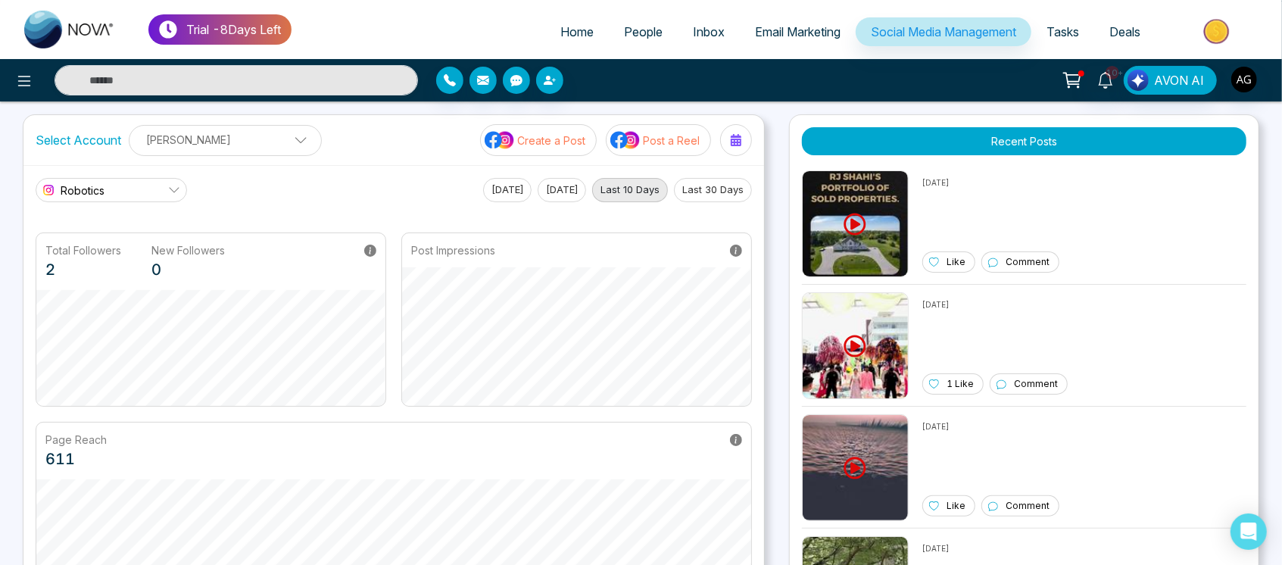
scroll to position [0, 0]
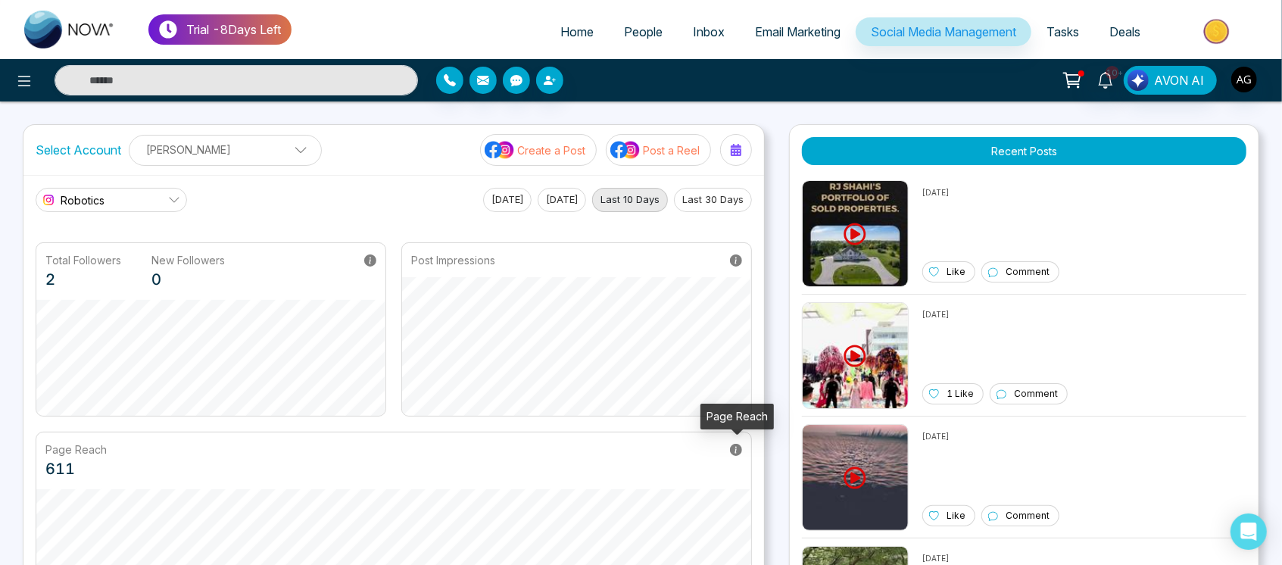
click at [739, 448] on icon at bounding box center [736, 450] width 12 height 12
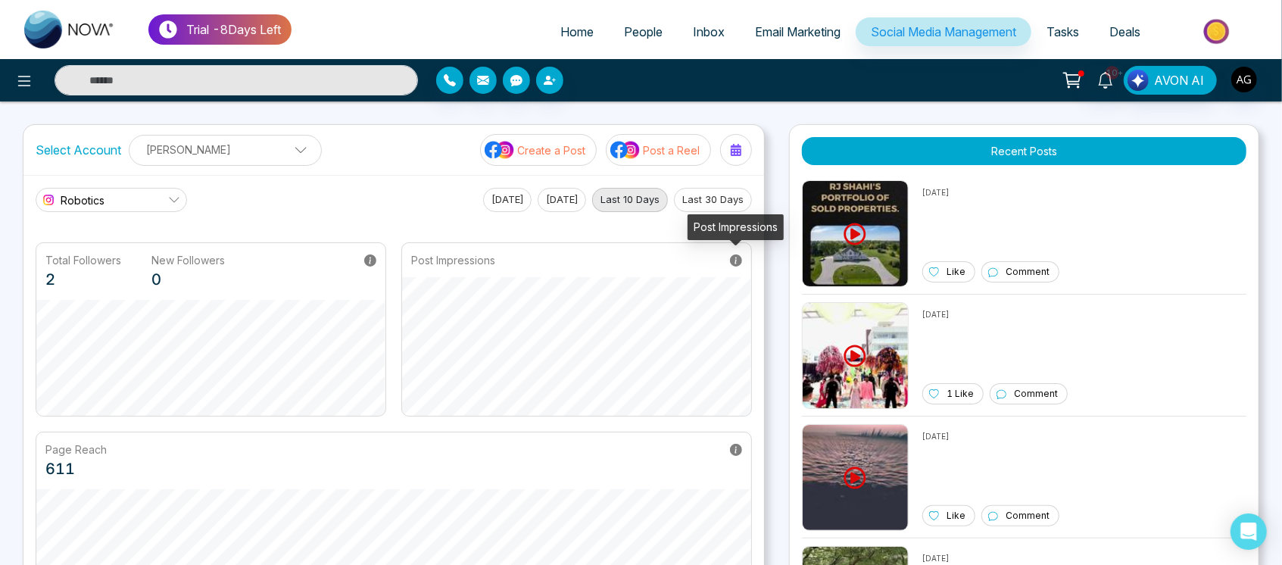
click at [733, 260] on icon at bounding box center [736, 261] width 12 height 12
click at [508, 211] on button "[DATE]" at bounding box center [507, 200] width 48 height 24
click at [510, 164] on button "Create a Post" at bounding box center [538, 150] width 117 height 32
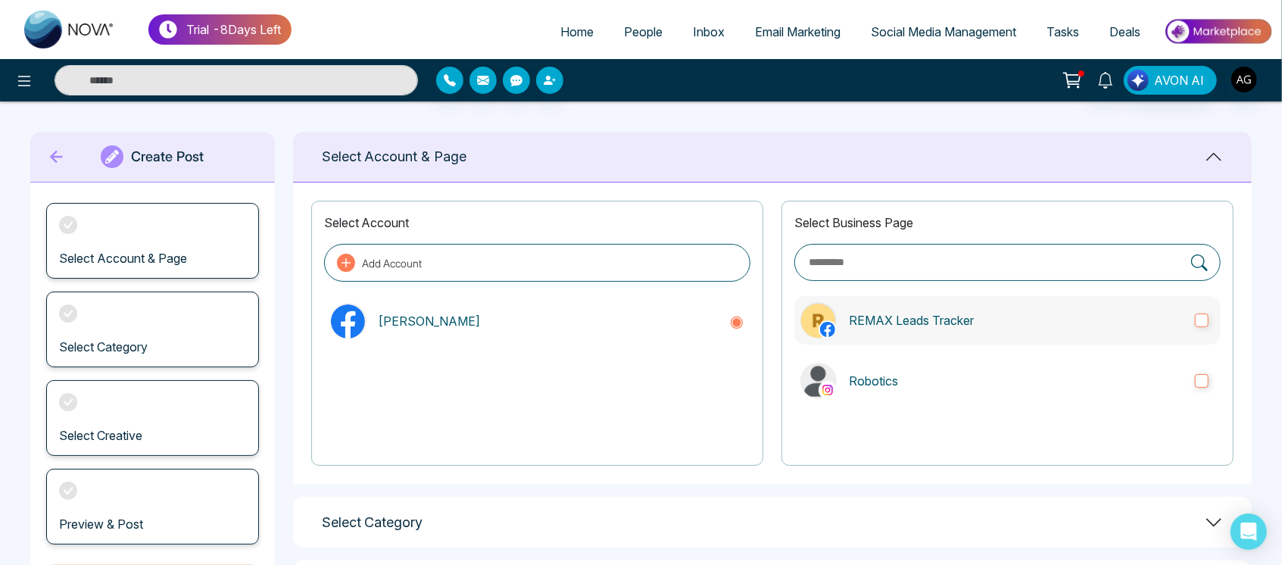
click at [870, 321] on p "REMAX Leads Tracker" at bounding box center [1016, 320] width 334 height 18
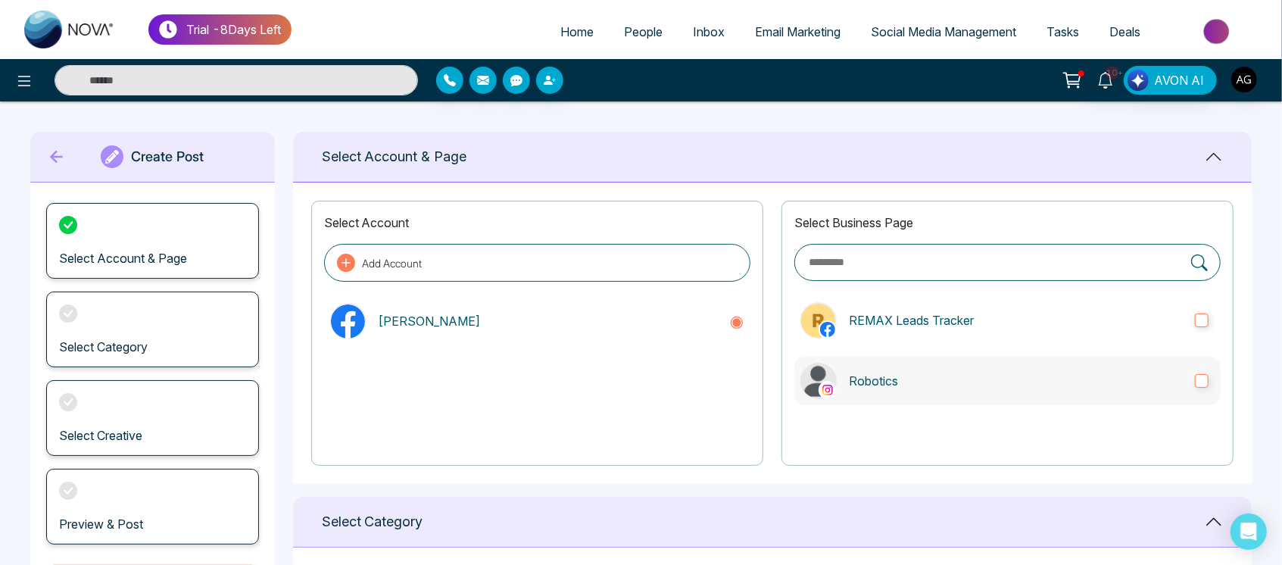
click at [911, 398] on label "Robotics" at bounding box center [1008, 381] width 426 height 48
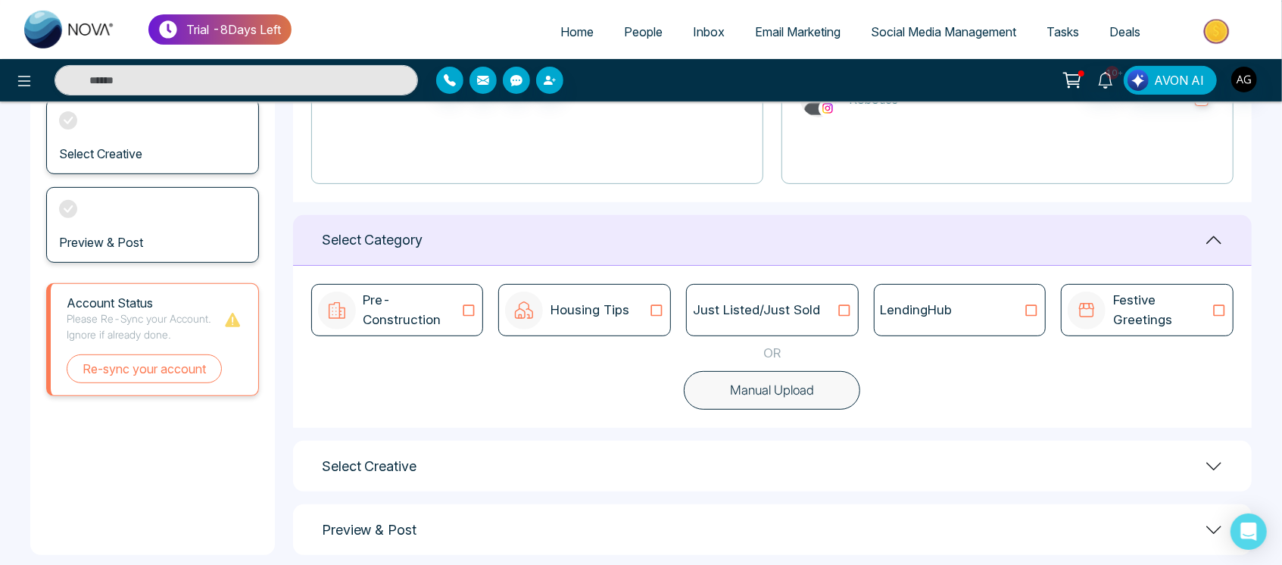
scroll to position [302, 0]
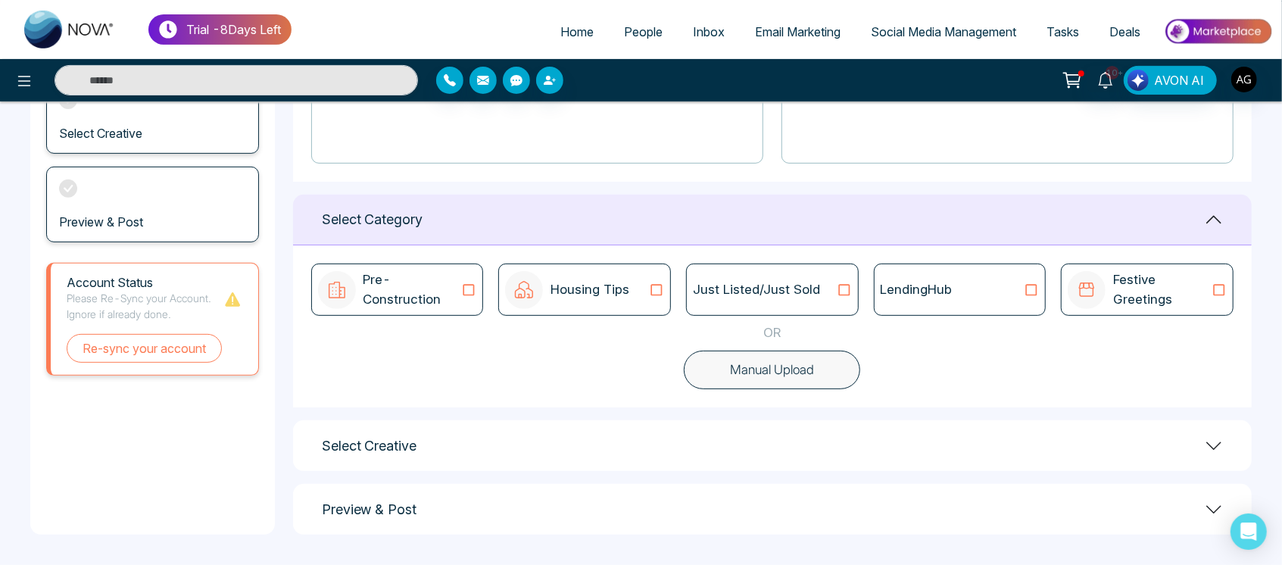
click at [756, 292] on p "Just Listed/Just Sold" at bounding box center [756, 290] width 127 height 20
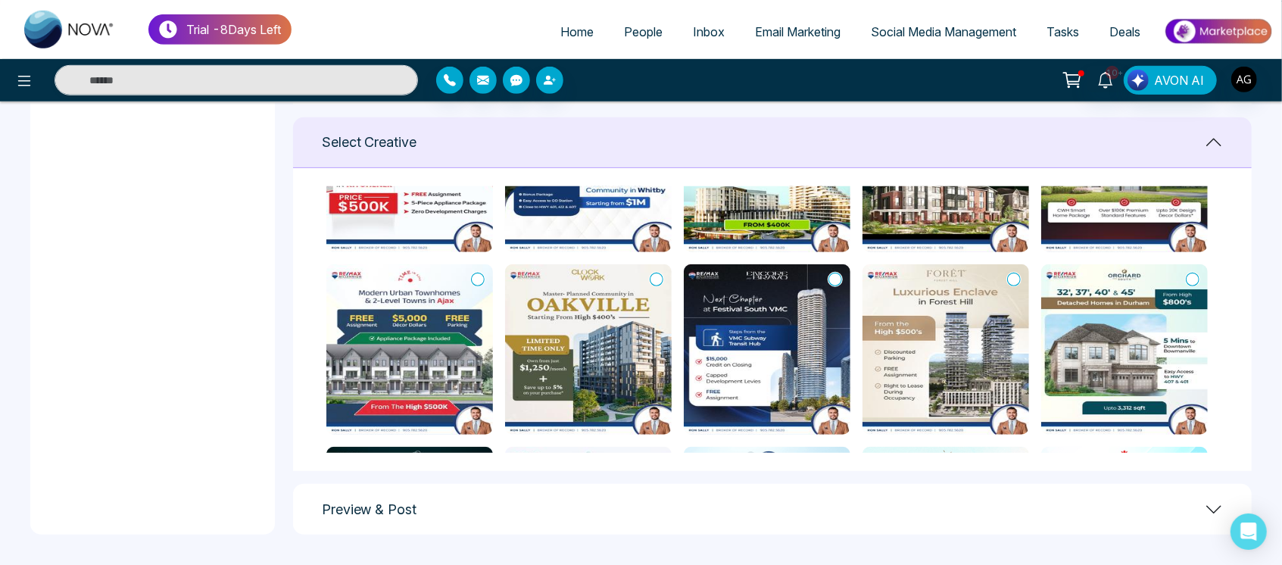
scroll to position [304, 0]
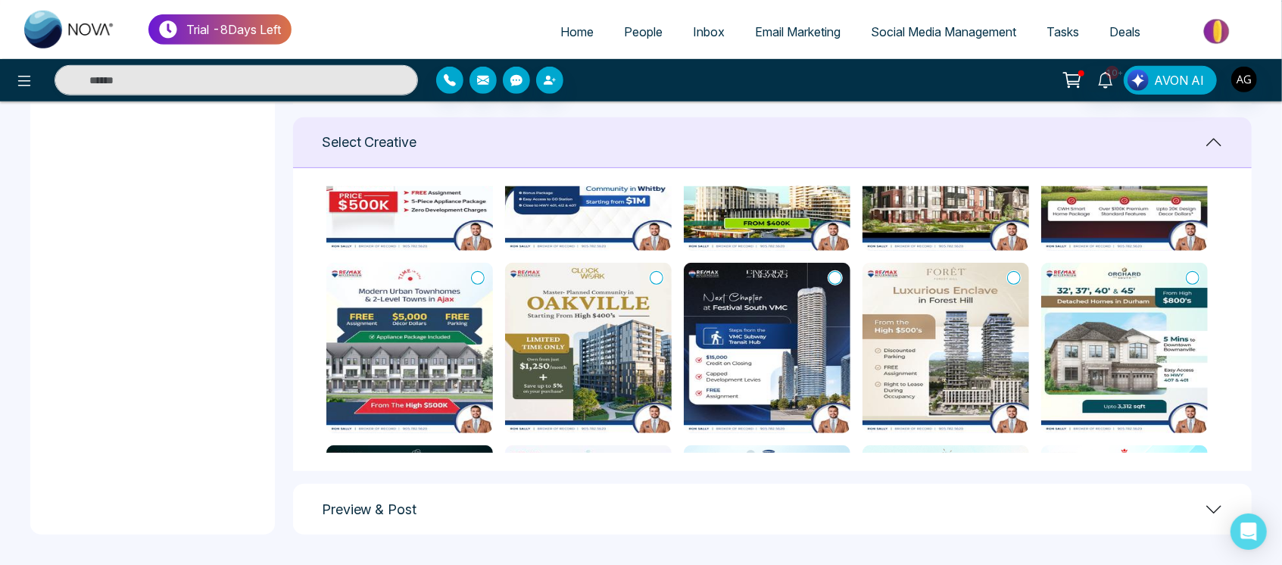
click at [654, 278] on icon at bounding box center [657, 277] width 14 height 15
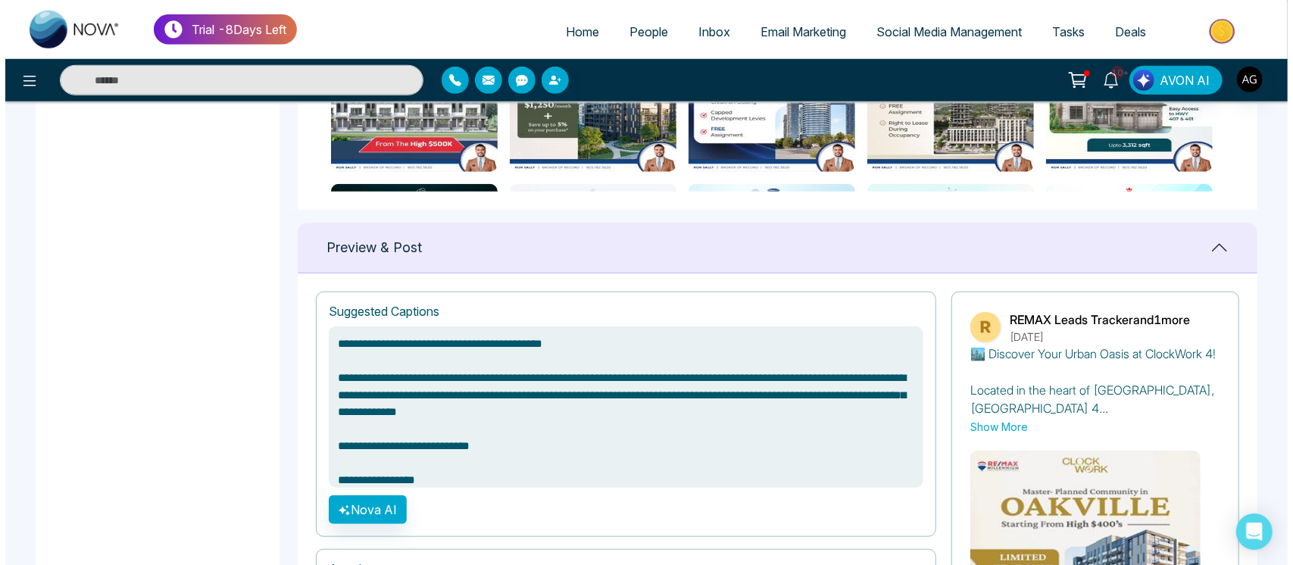
scroll to position [1084, 0]
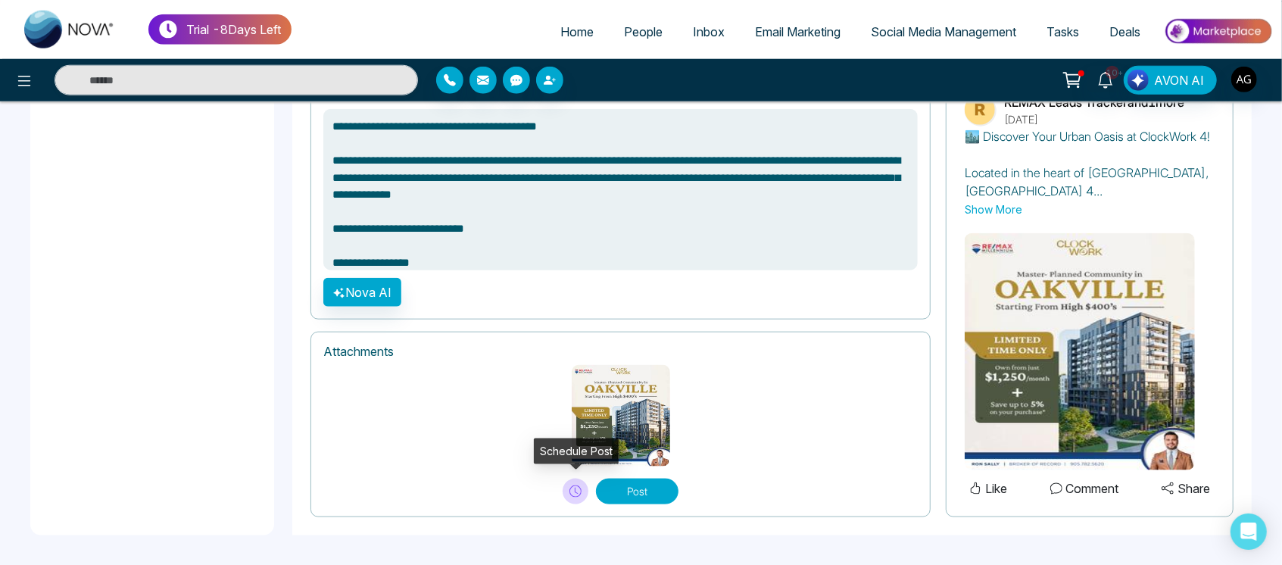
click at [573, 488] on icon at bounding box center [576, 492] width 12 height 12
type textarea "**********"
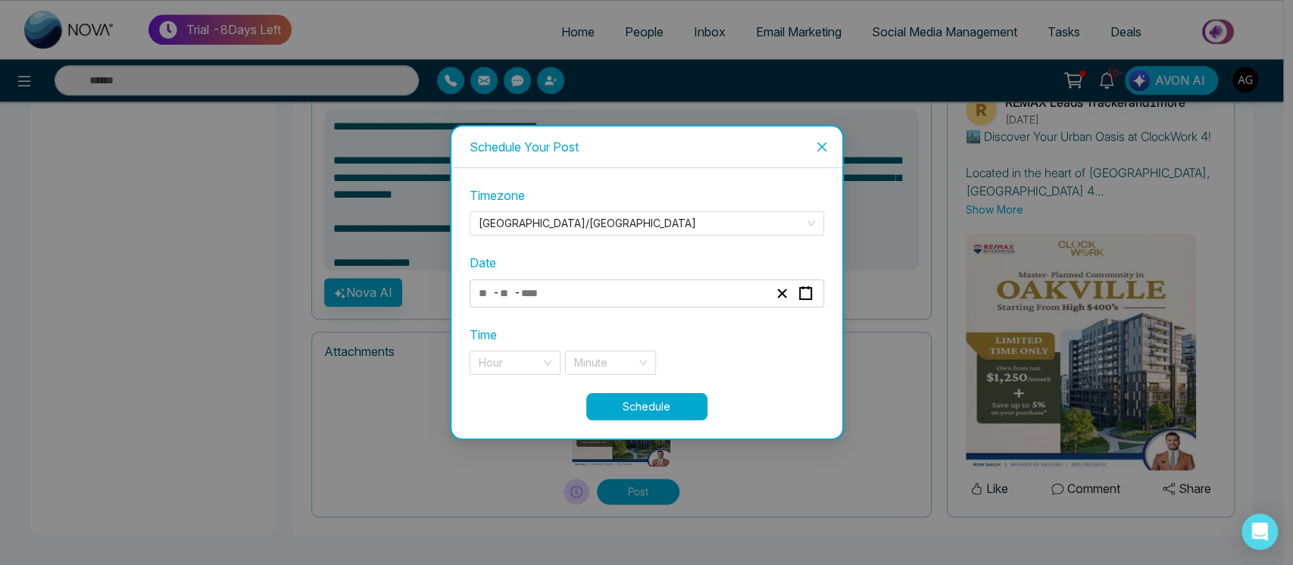
click at [673, 288] on div "- -" at bounding box center [623, 293] width 294 height 20
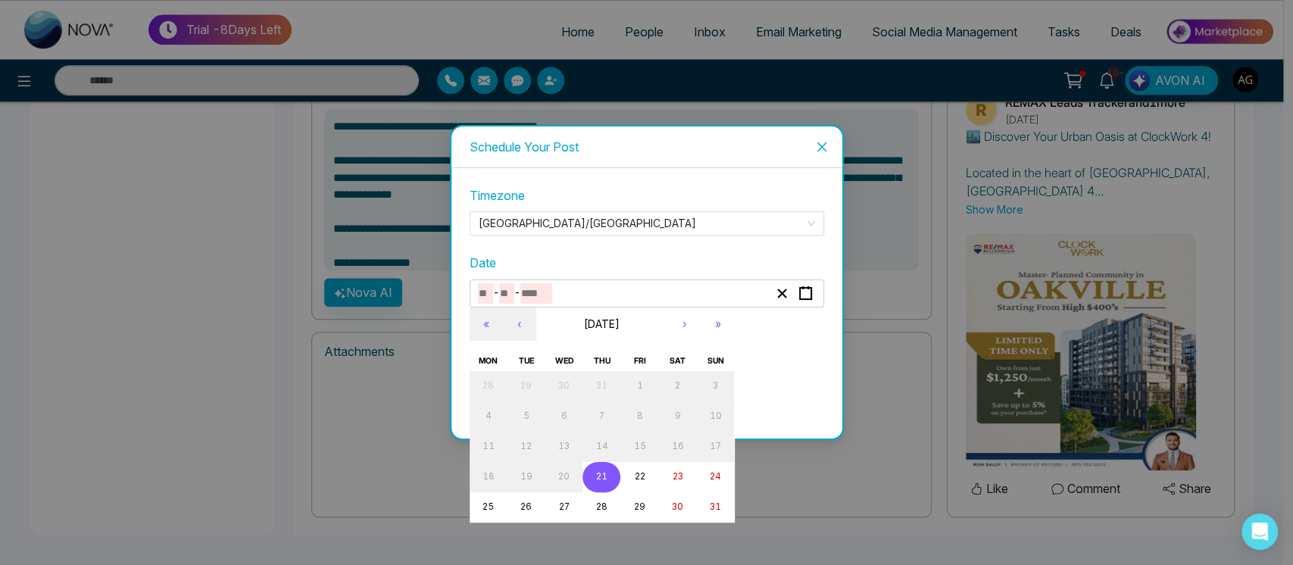
click at [612, 476] on button "21" at bounding box center [602, 477] width 38 height 30
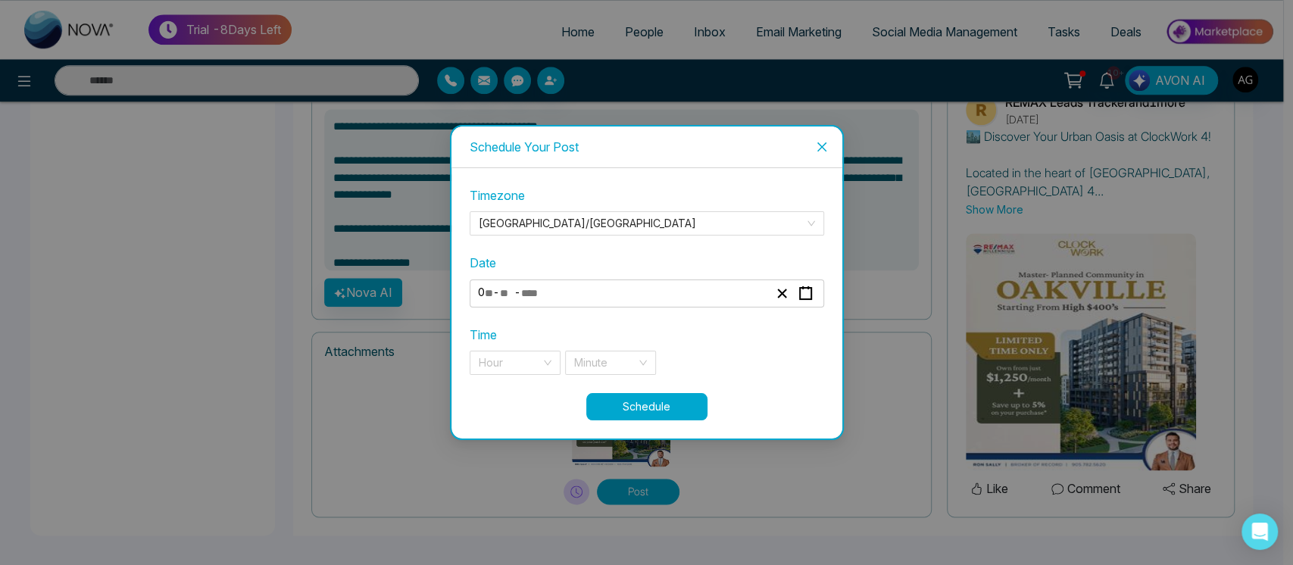
type input "*"
type input "**"
type input "****"
click at [531, 375] on div "**********" at bounding box center [647, 289] width 355 height 206
click at [539, 367] on input "search" at bounding box center [510, 362] width 62 height 23
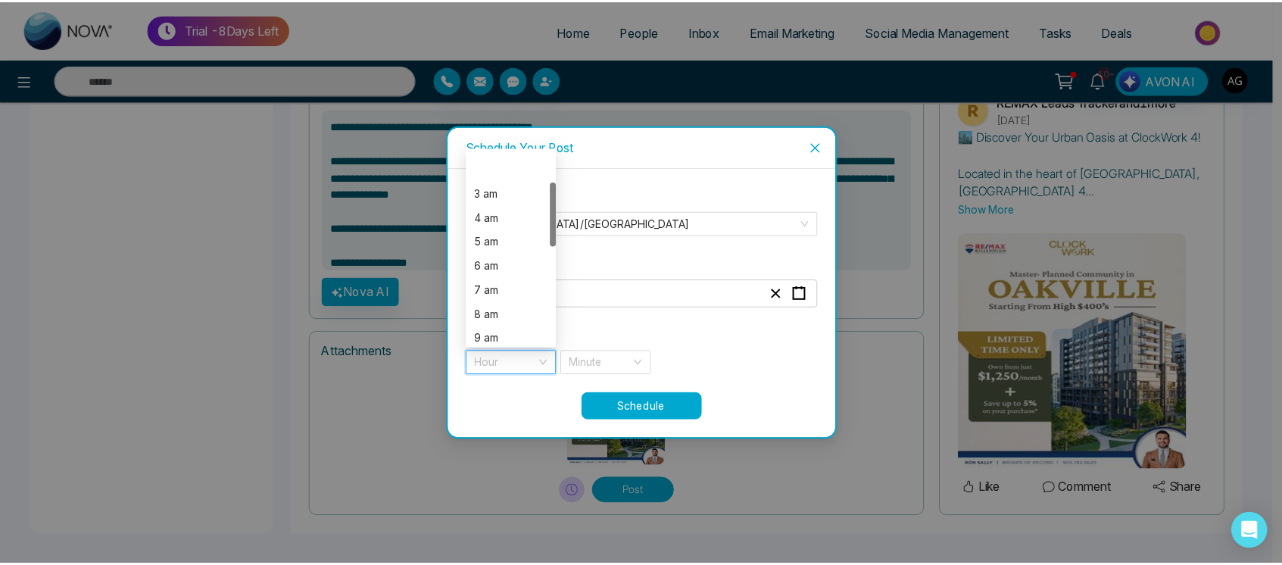
scroll to position [0, 0]
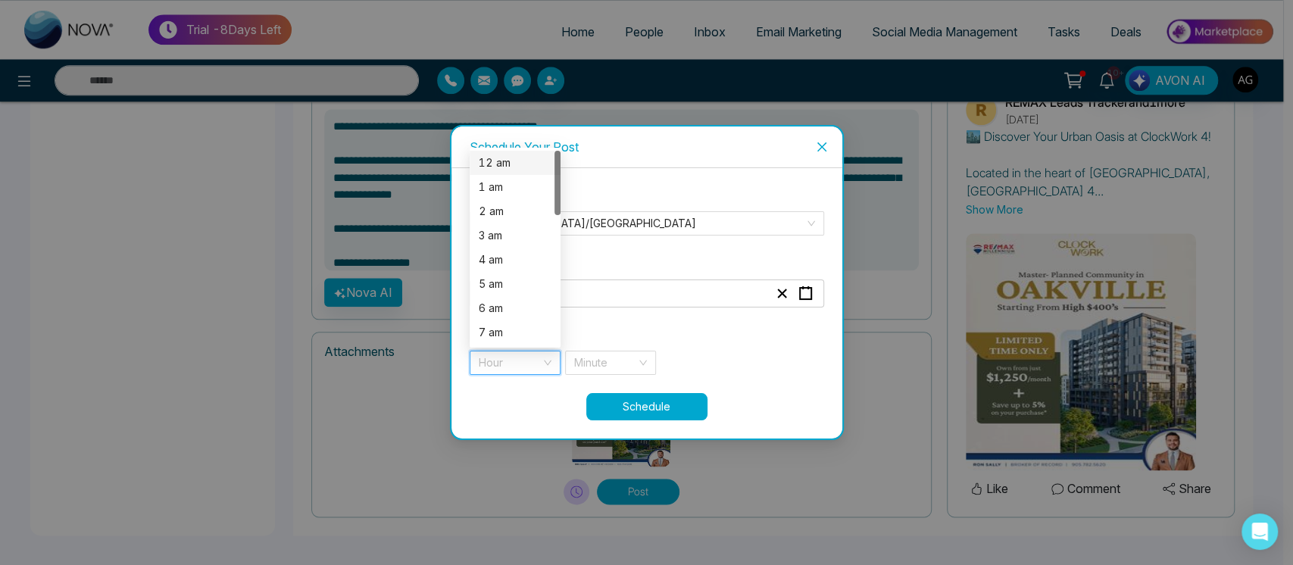
click at [502, 151] on div "12 am" at bounding box center [515, 163] width 91 height 24
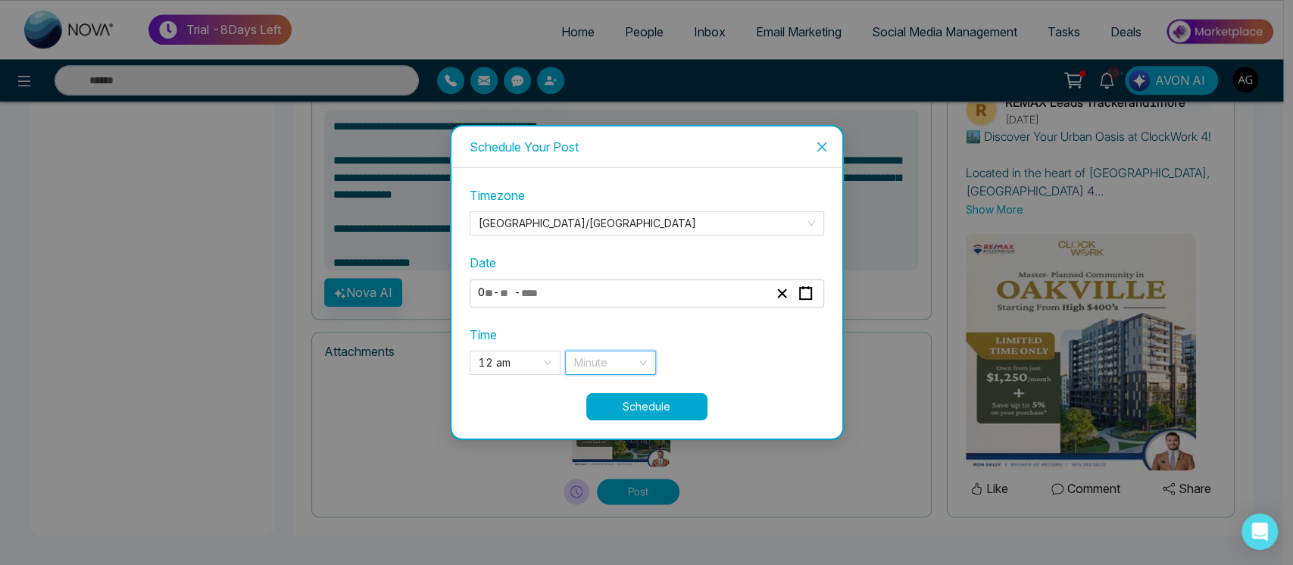
click at [620, 352] on input "search" at bounding box center [605, 362] width 62 height 23
click at [602, 172] on div "05 min" at bounding box center [610, 163] width 91 height 24
click at [629, 367] on span "05 min" at bounding box center [610, 362] width 73 height 23
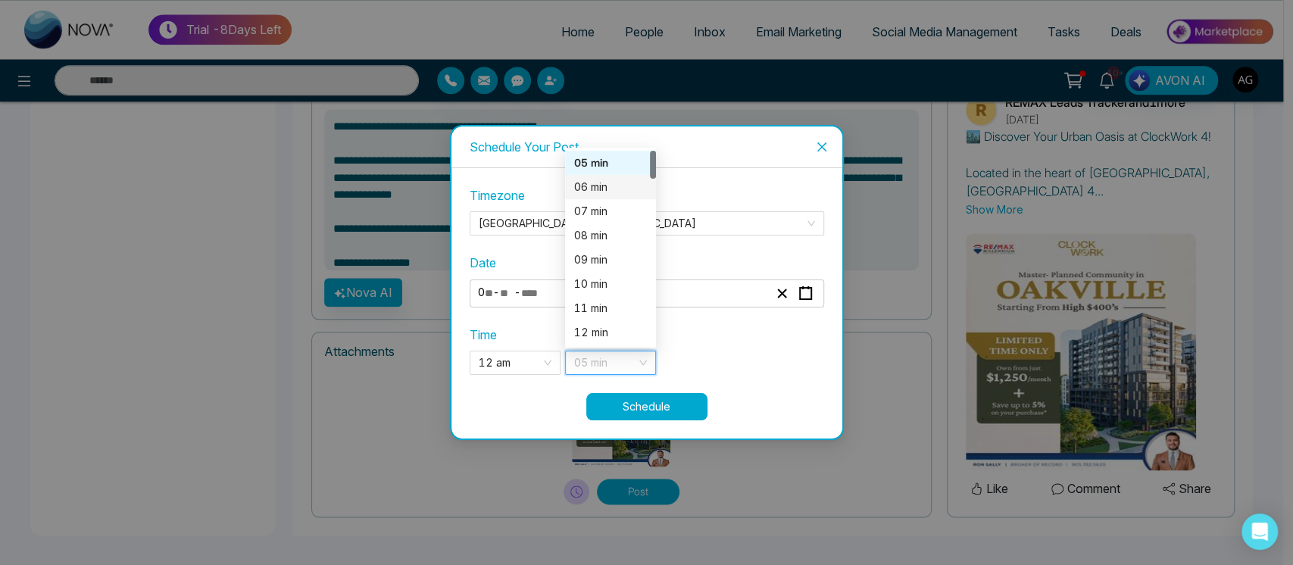
click at [608, 194] on div "06 min" at bounding box center [610, 187] width 73 height 17
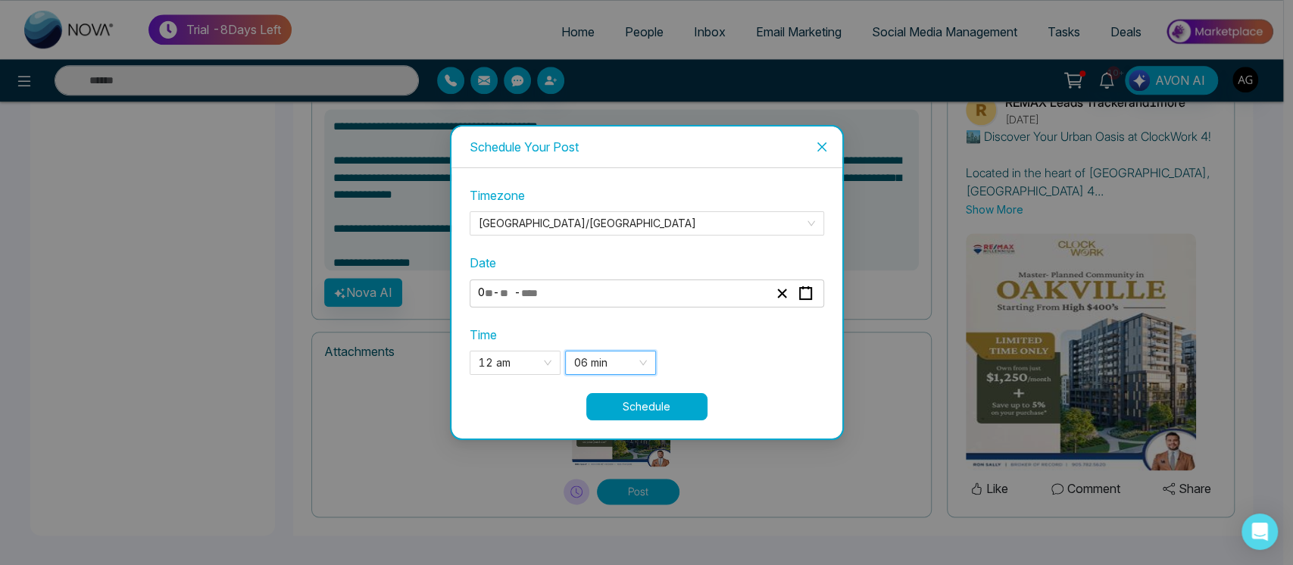
click at [683, 405] on button "Schedule" at bounding box center [646, 406] width 121 height 27
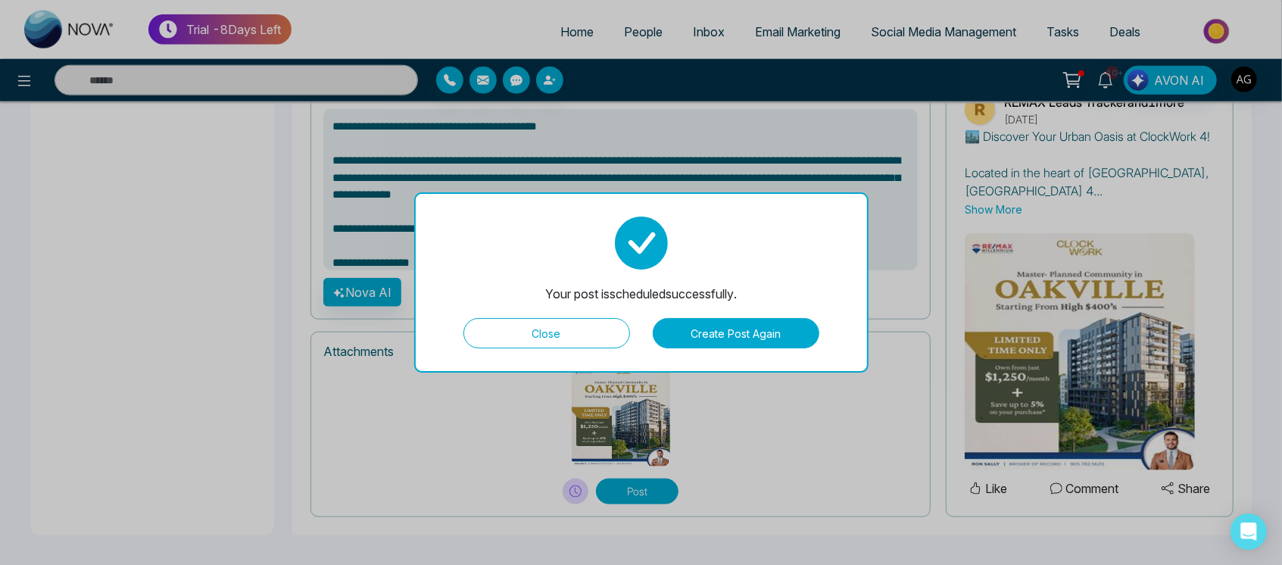
click at [554, 337] on button "Close" at bounding box center [547, 333] width 167 height 30
type textarea "**********"
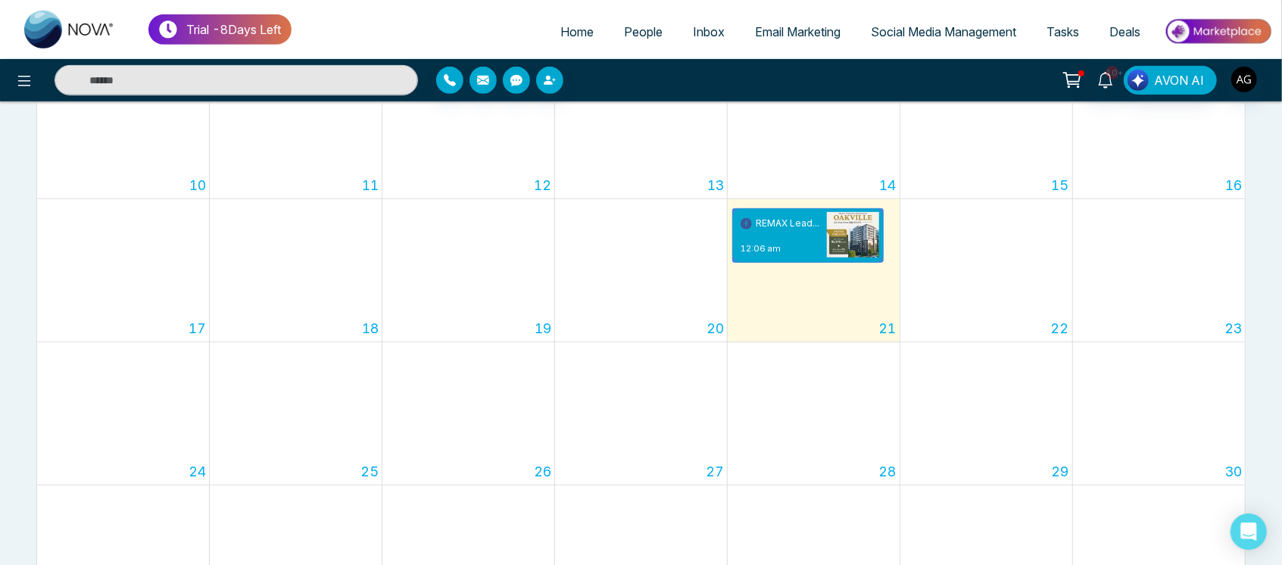
click at [781, 445] on div "28" at bounding box center [814, 413] width 172 height 142
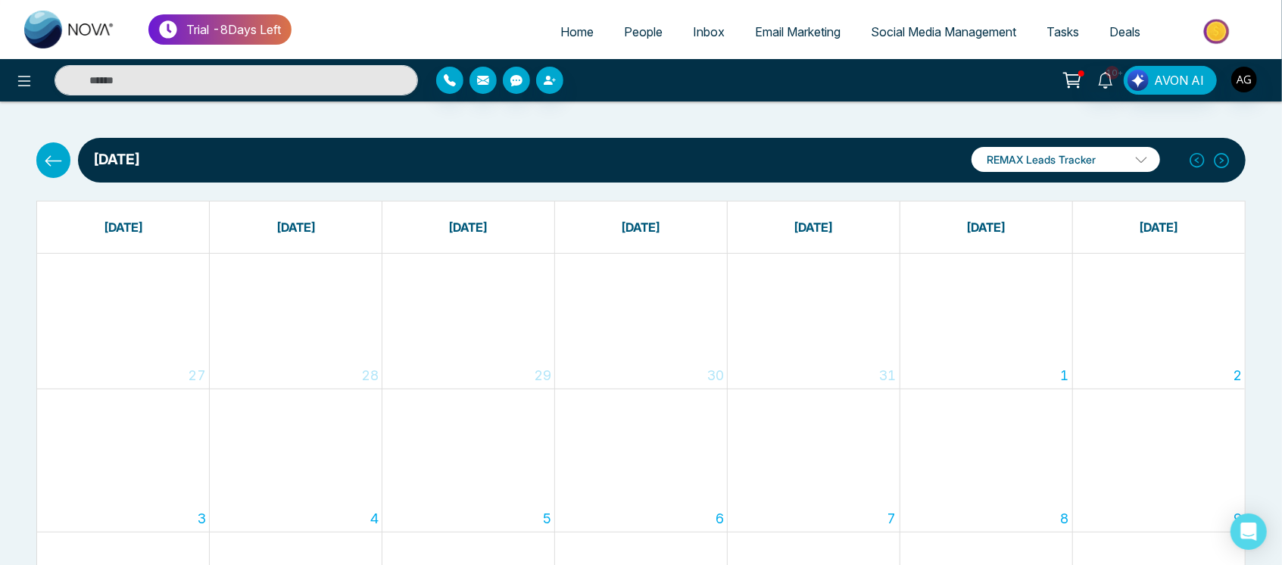
click at [55, 143] on button at bounding box center [53, 159] width 34 height 35
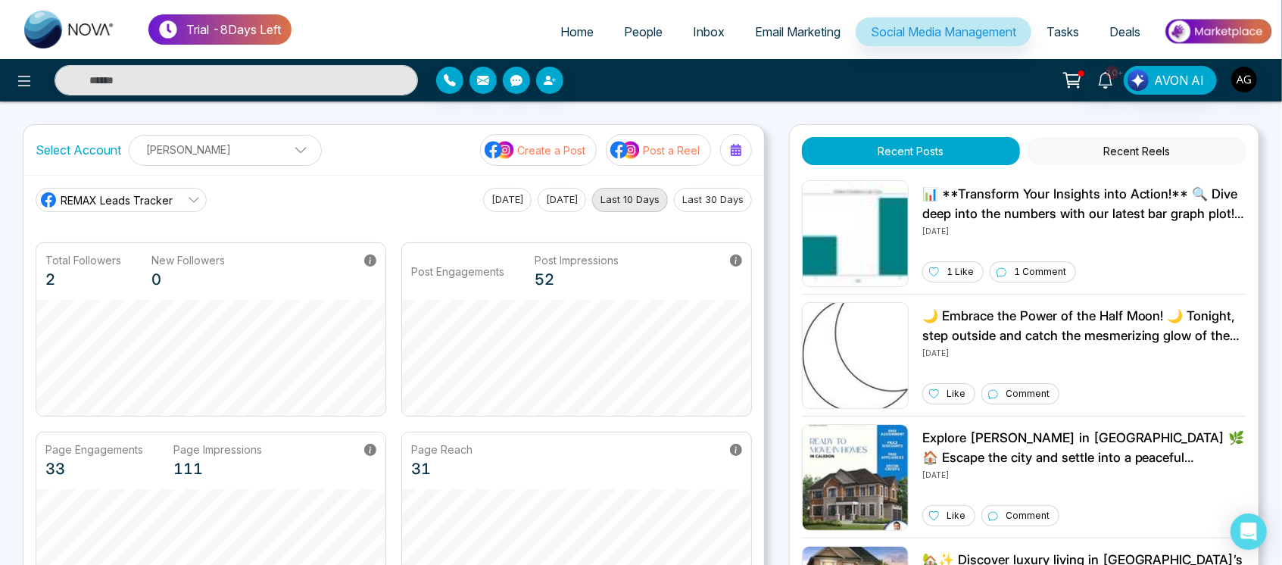
click at [361, 158] on div "Select Account Anit Gupta Anit Gupta Add Social Accounts Create a Post Post a R…" at bounding box center [393, 150] width 741 height 50
click at [226, 167] on div "Select Account Anit Gupta Anit Gupta Add Social Accounts Create a Post Post a R…" at bounding box center [393, 150] width 741 height 50
click at [345, 148] on div "Select Account Anit Gupta Anit Gupta Add Social Accounts Create a Post Post a R…" at bounding box center [393, 150] width 741 height 50
click at [731, 148] on icon at bounding box center [736, 150] width 12 height 12
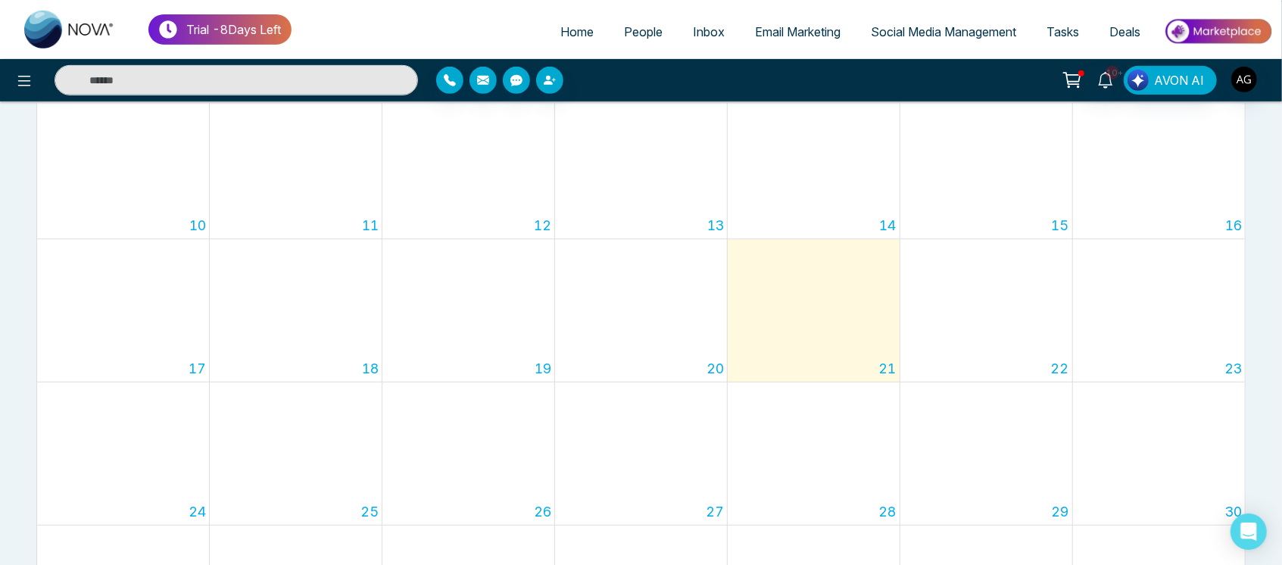
scroll to position [444, 0]
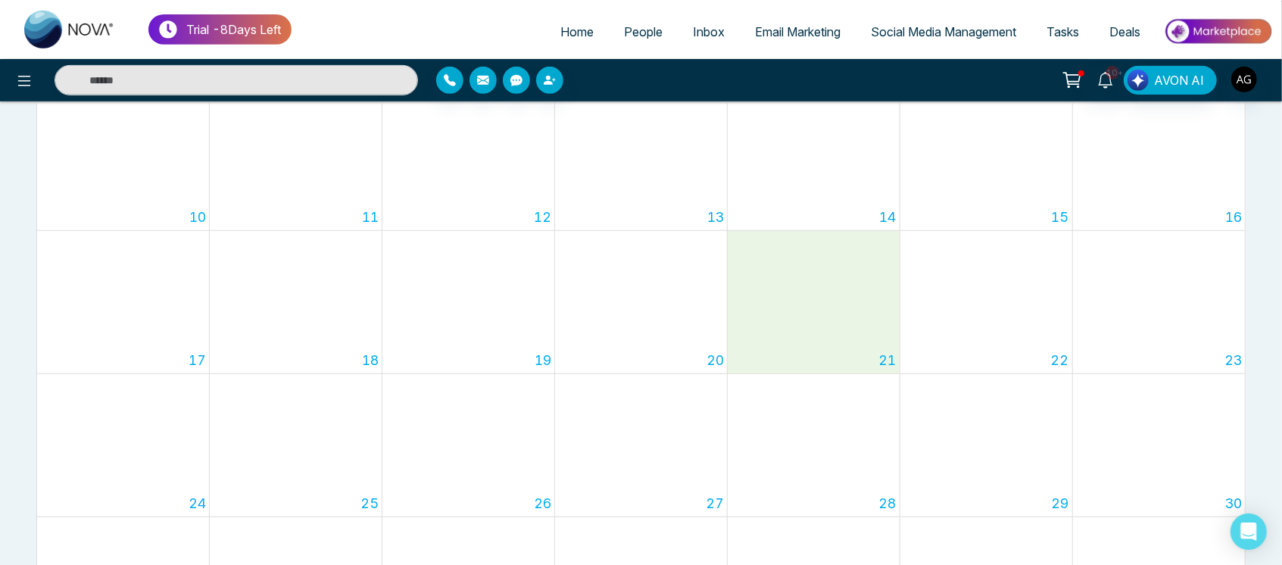
click at [844, 322] on div "21" at bounding box center [814, 302] width 172 height 142
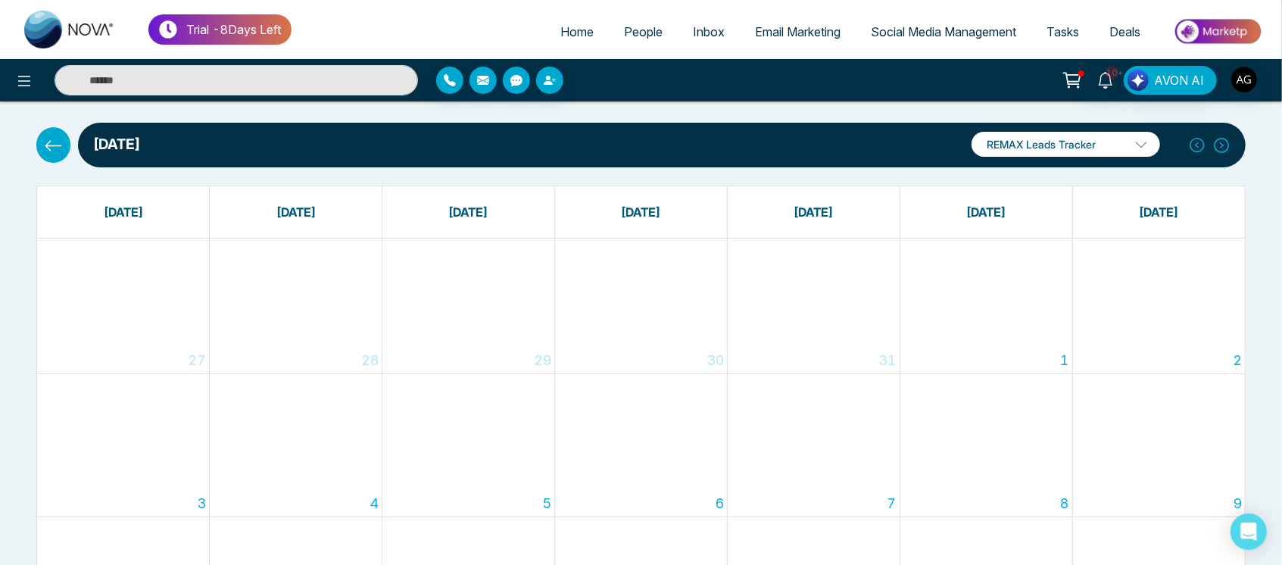
scroll to position [0, 0]
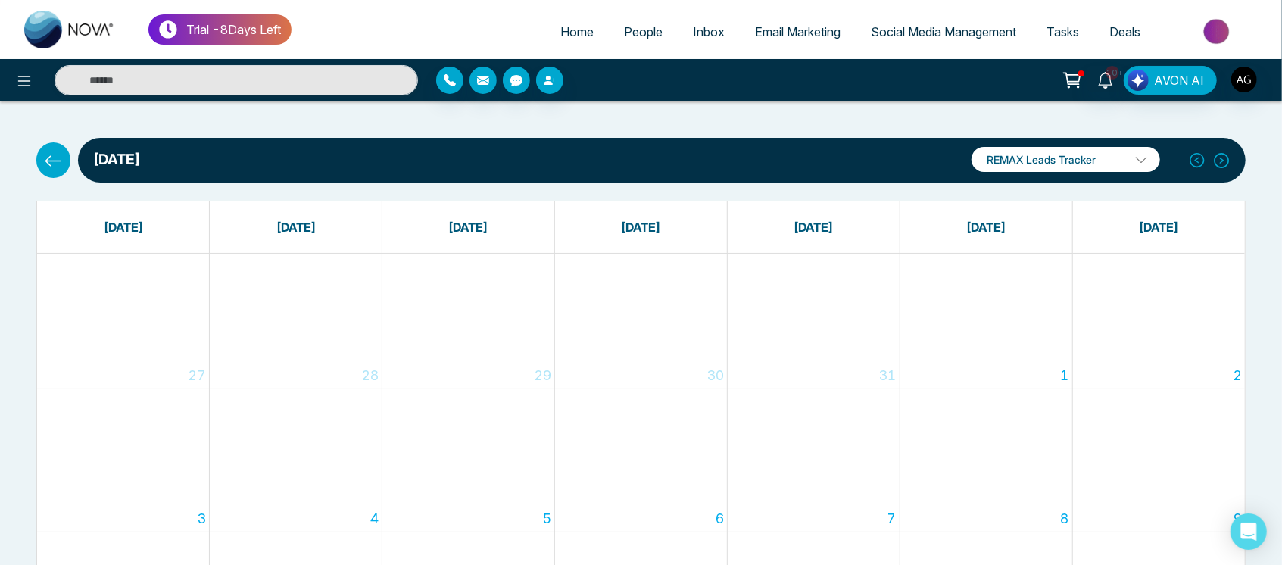
click at [48, 142] on div "August 2025 REMAX Leads Tracker REMAX Leads Tracker Robotics Add Social Accounts" at bounding box center [641, 160] width 1228 height 45
click at [50, 159] on icon at bounding box center [53, 161] width 19 height 19
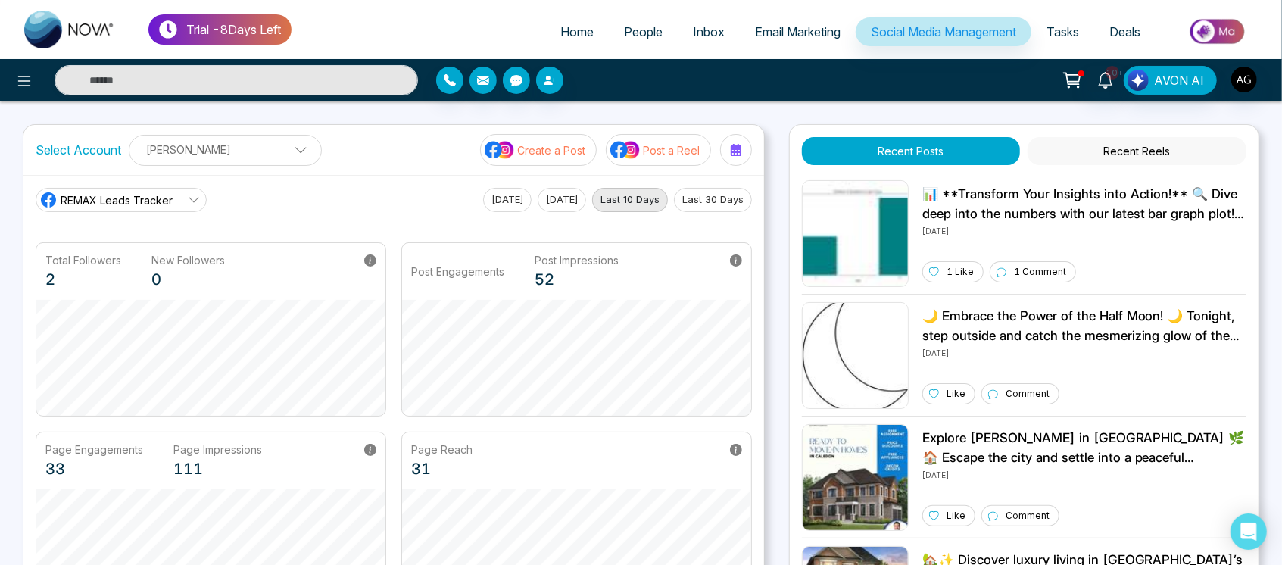
click at [564, 155] on p "Create a Post" at bounding box center [551, 150] width 68 height 16
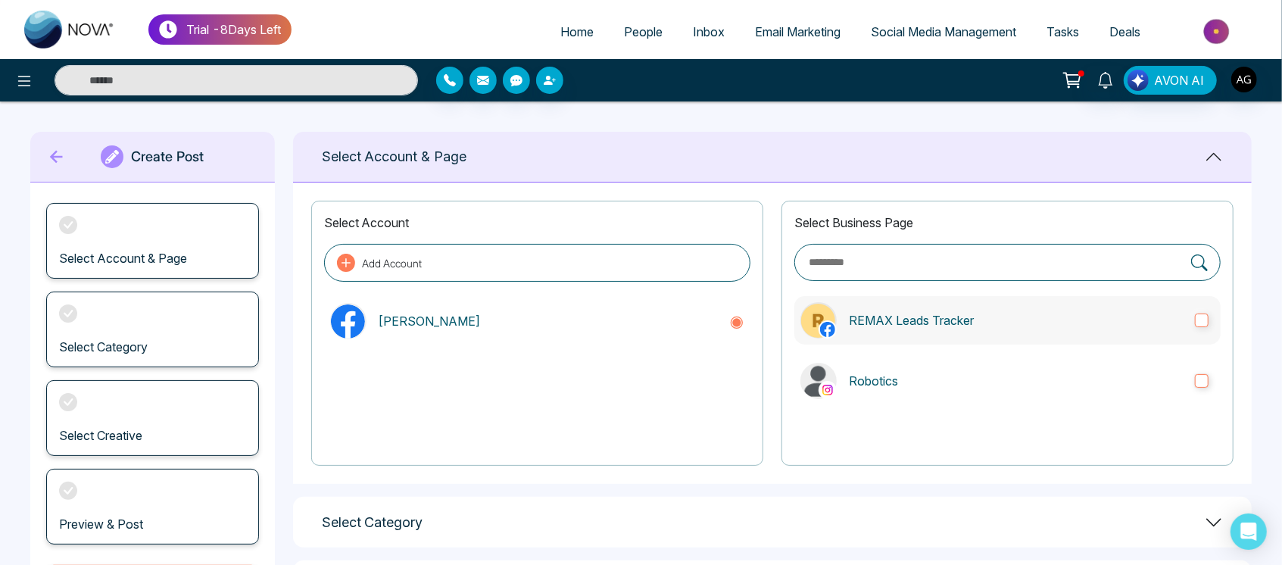
click at [964, 324] on p "REMAX Leads Tracker" at bounding box center [1016, 320] width 334 height 18
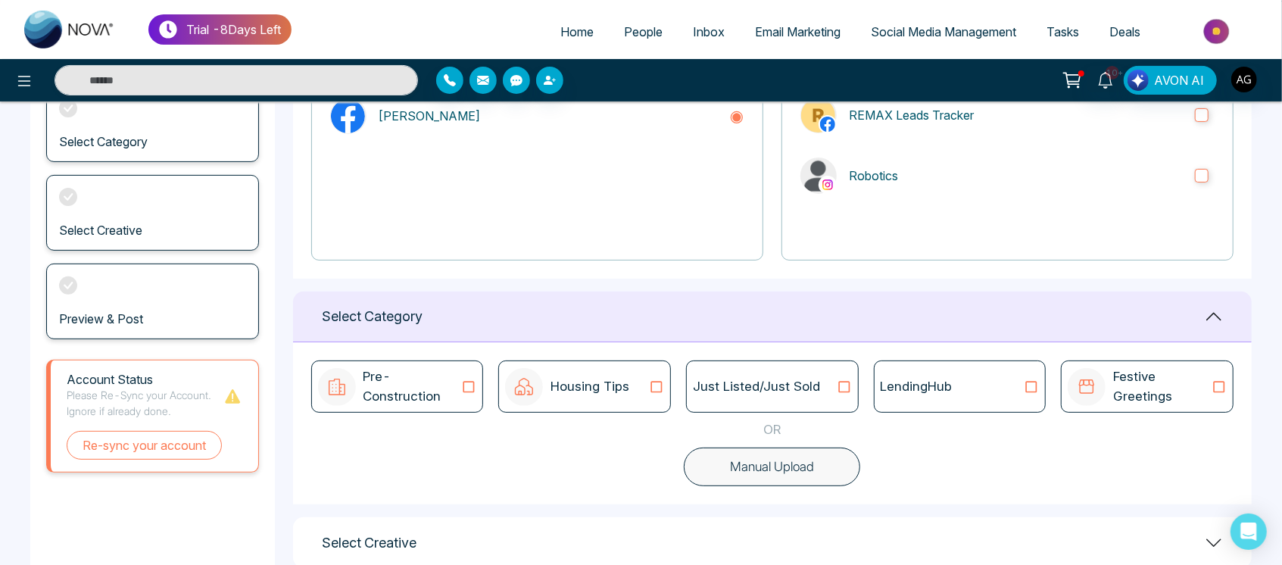
scroll to position [302, 0]
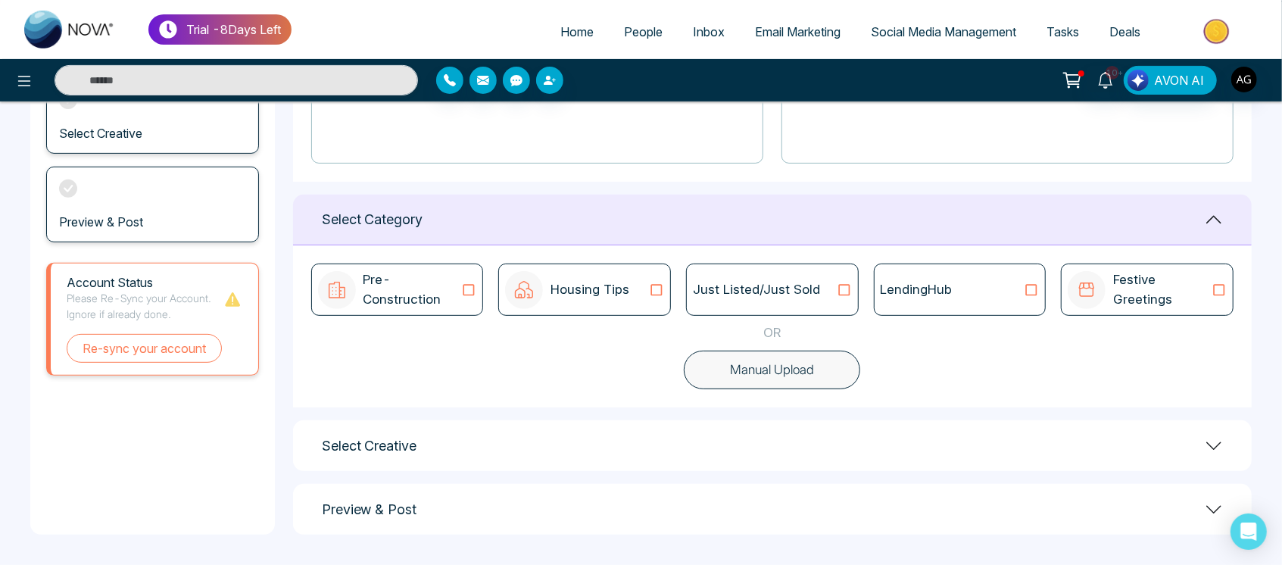
click at [994, 298] on div "LendingHub" at bounding box center [960, 290] width 159 height 20
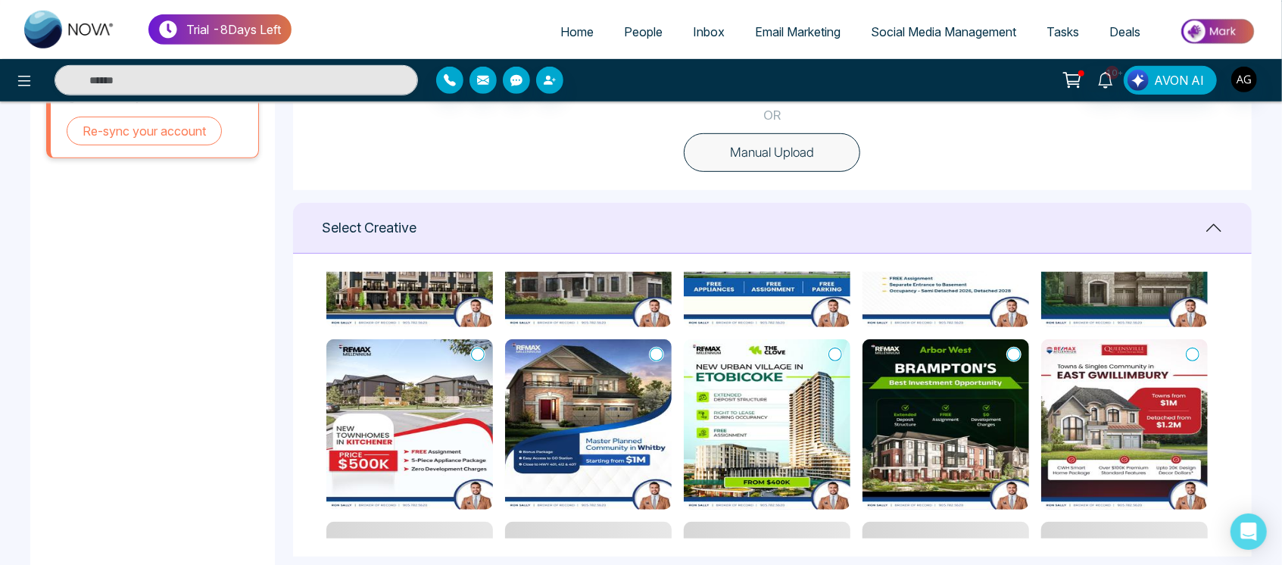
scroll to position [144, 0]
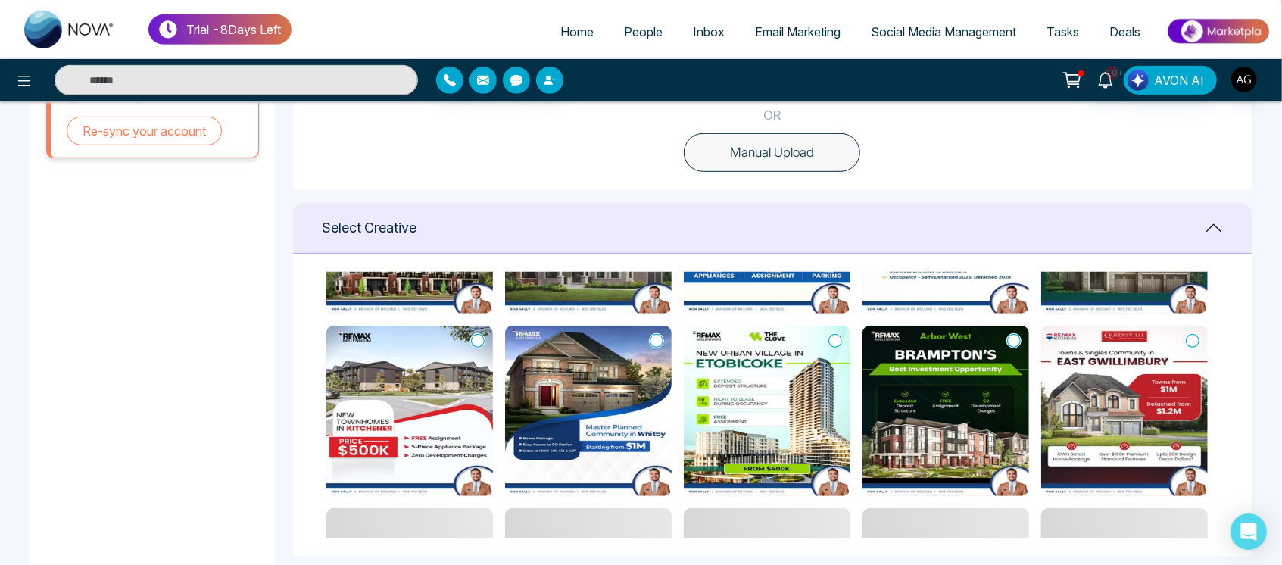
click at [1018, 333] on icon at bounding box center [1014, 340] width 14 height 15
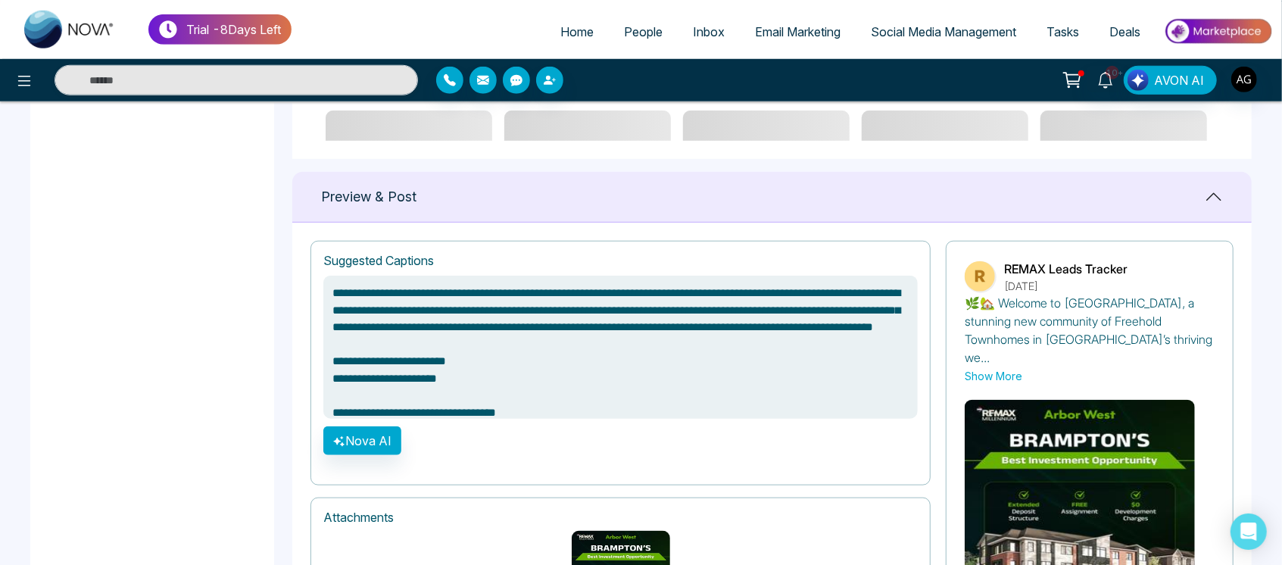
scroll to position [1066, 0]
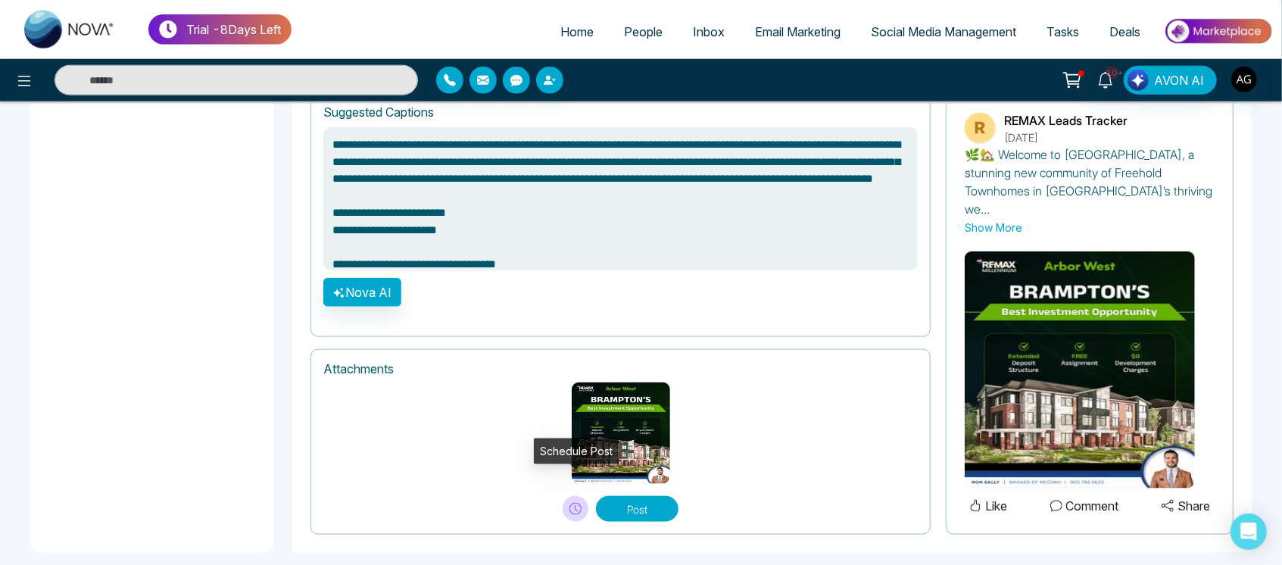
click at [582, 496] on button at bounding box center [576, 509] width 26 height 26
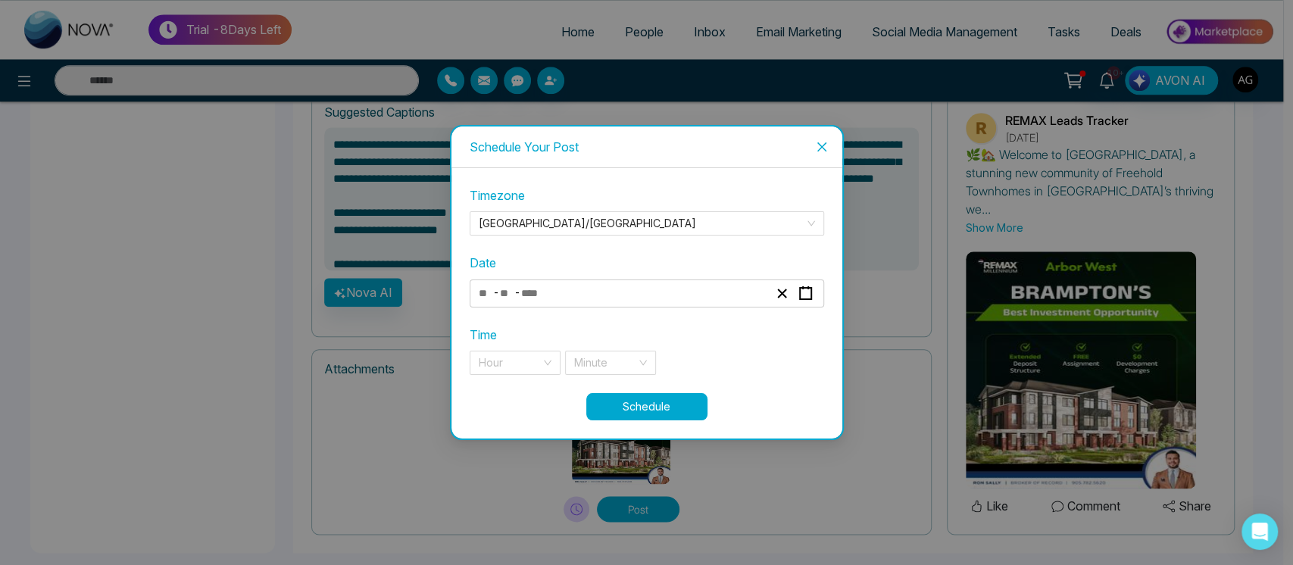
click at [630, 296] on div "- -" at bounding box center [623, 293] width 294 height 20
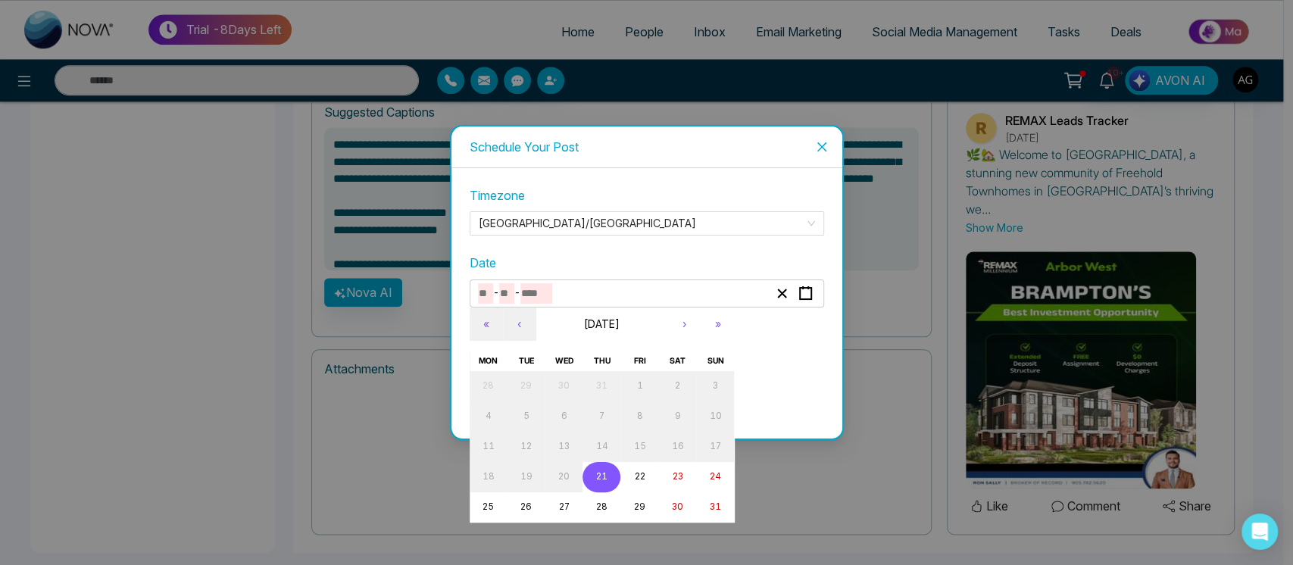
type textarea "**********"
click at [593, 470] on button "21" at bounding box center [602, 477] width 38 height 30
type input "*"
type input "**"
type input "****"
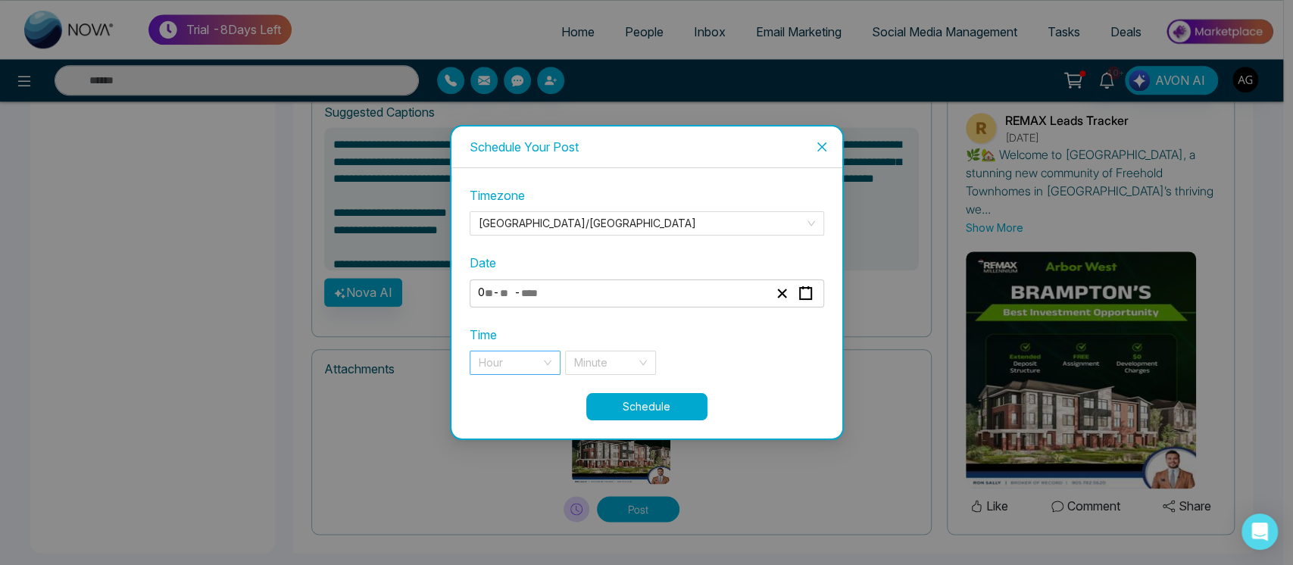
click at [518, 353] on input "search" at bounding box center [510, 362] width 62 height 23
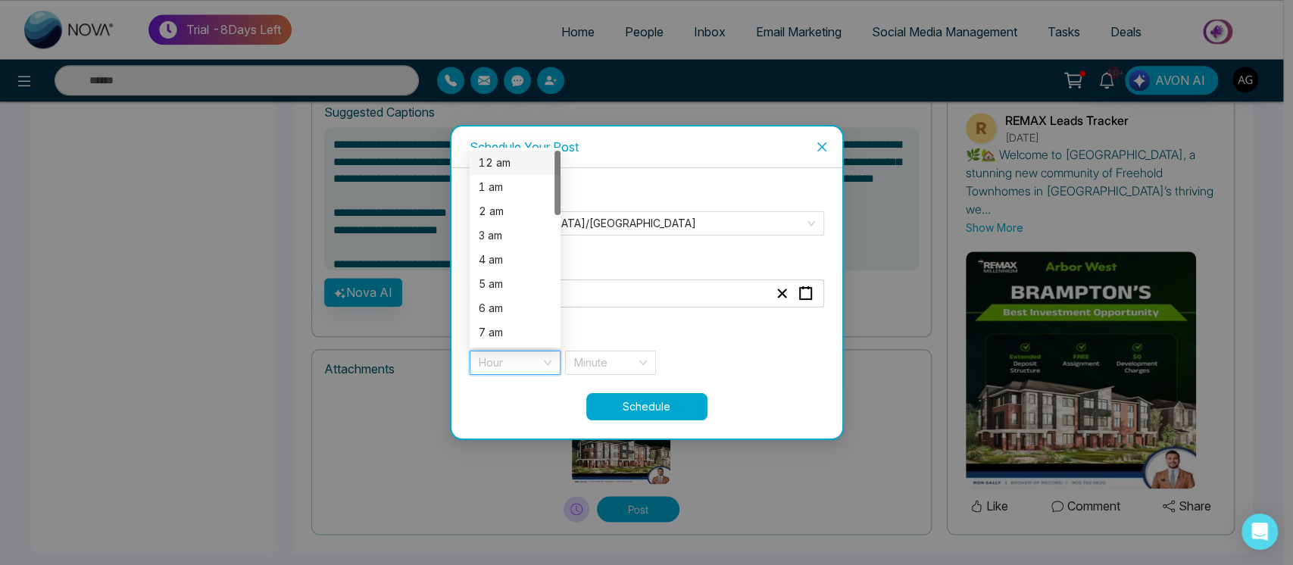
click at [511, 167] on div "12 am" at bounding box center [515, 163] width 73 height 17
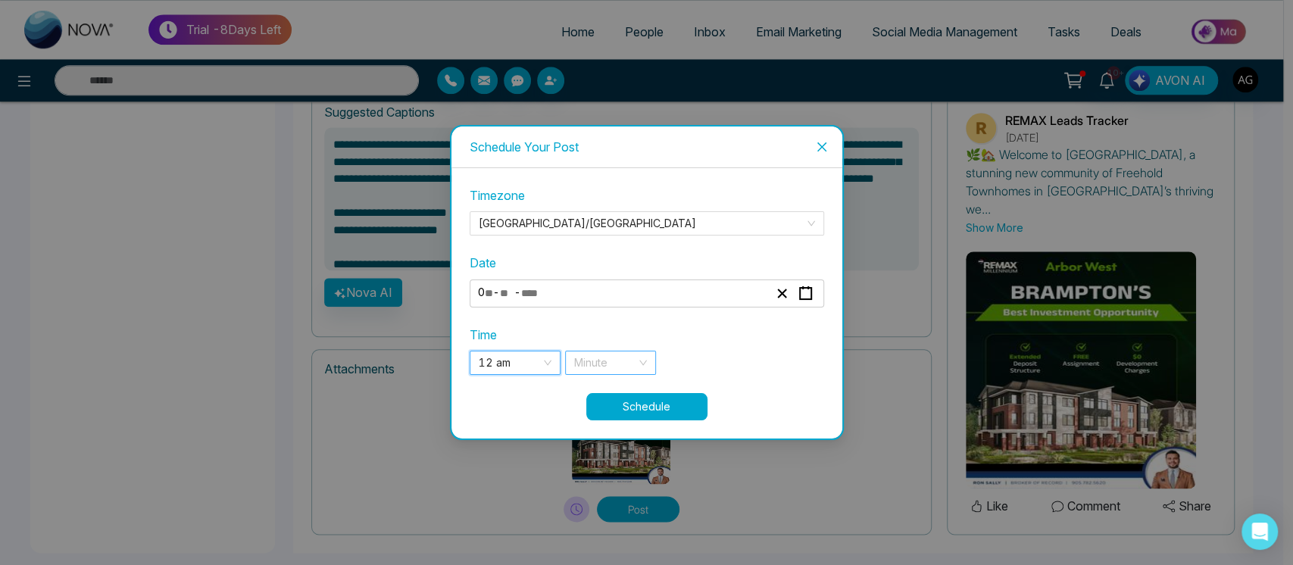
click at [629, 369] on input "search" at bounding box center [605, 362] width 62 height 23
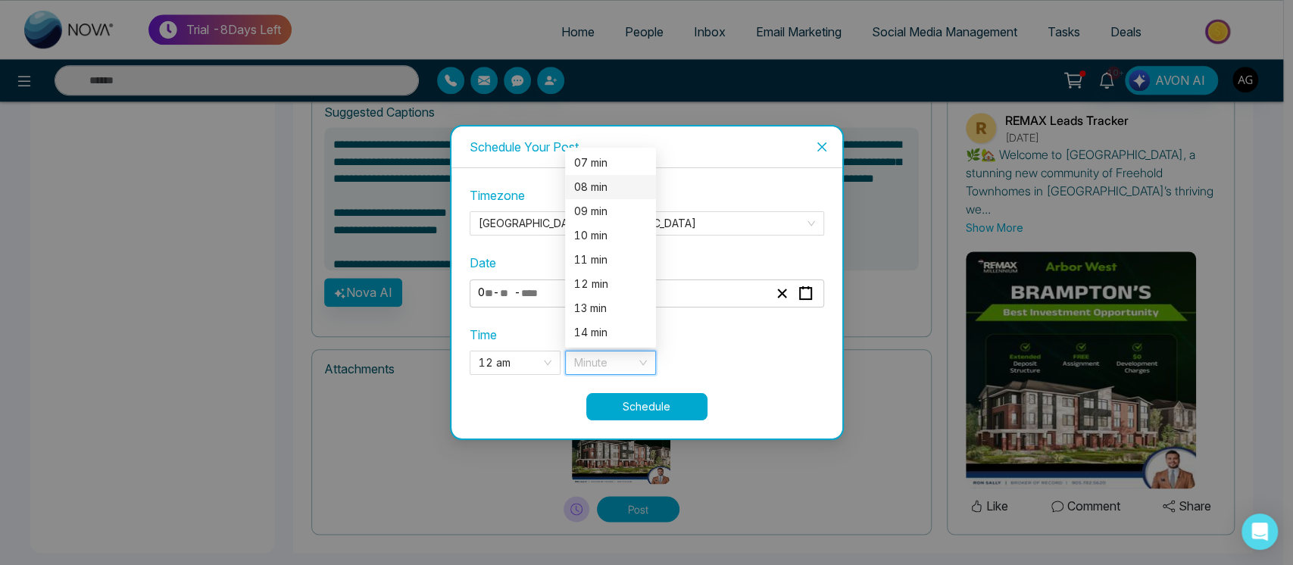
click at [607, 185] on div "08 min" at bounding box center [610, 187] width 73 height 17
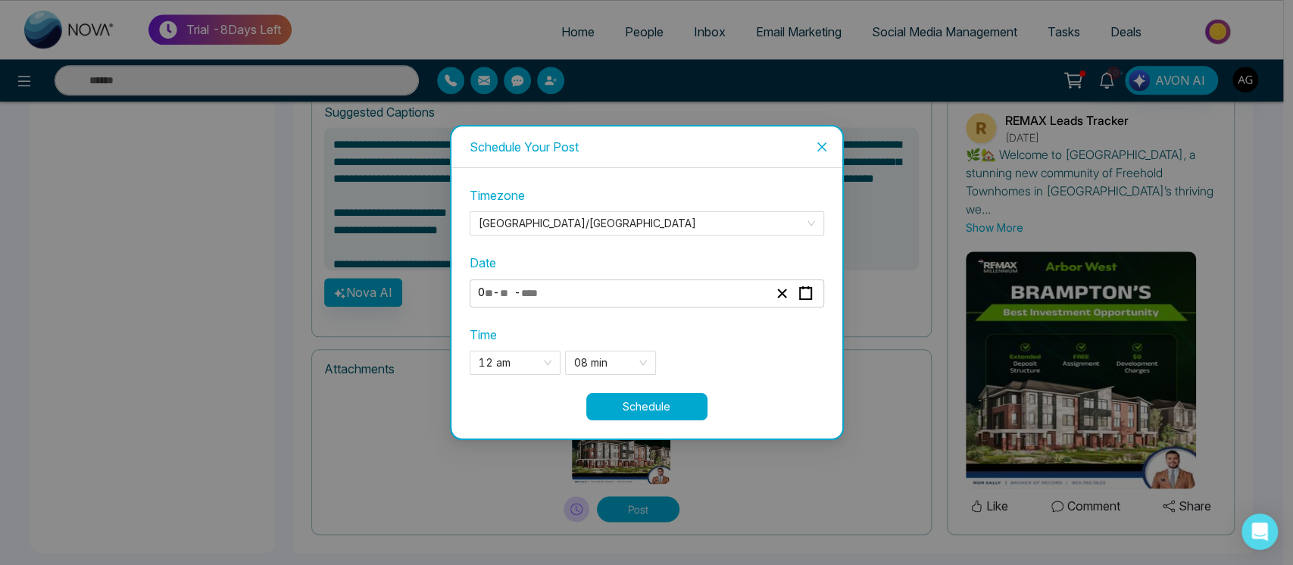
click at [652, 401] on button "Schedule" at bounding box center [646, 406] width 121 height 27
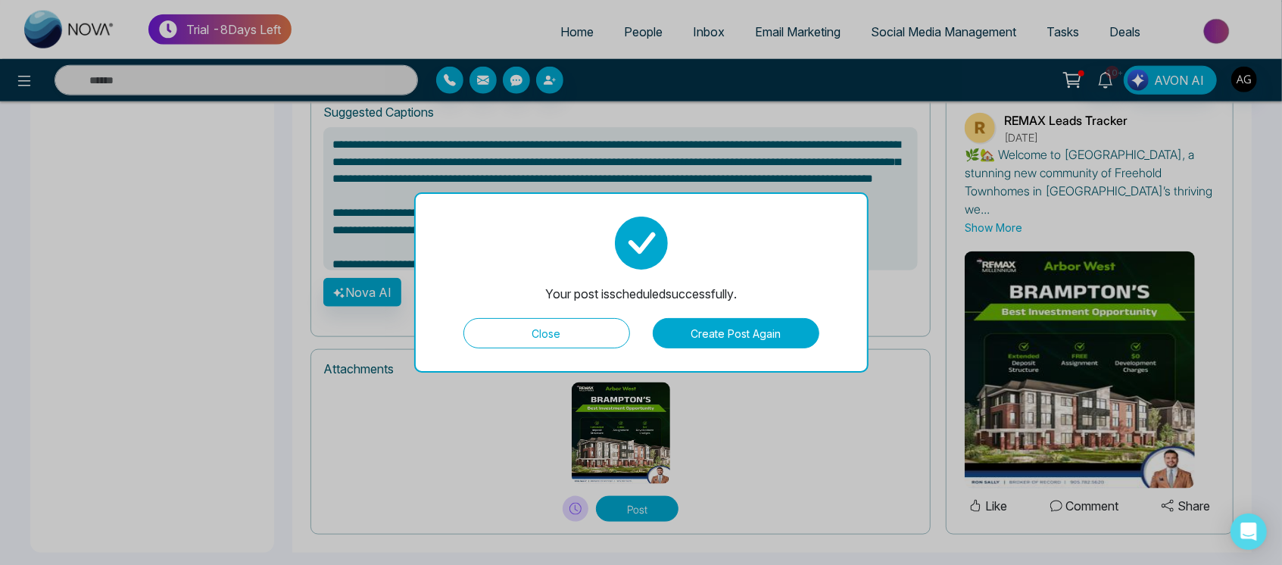
click at [578, 327] on button "Close" at bounding box center [547, 333] width 167 height 30
type textarea "**********"
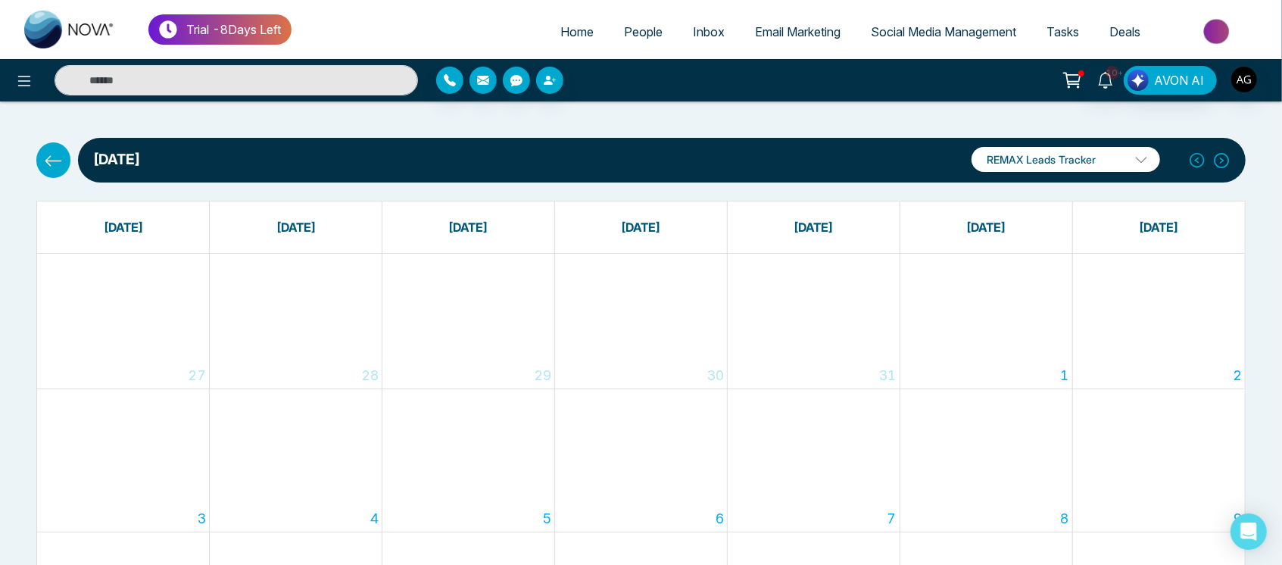
click at [62, 155] on icon at bounding box center [53, 161] width 19 height 19
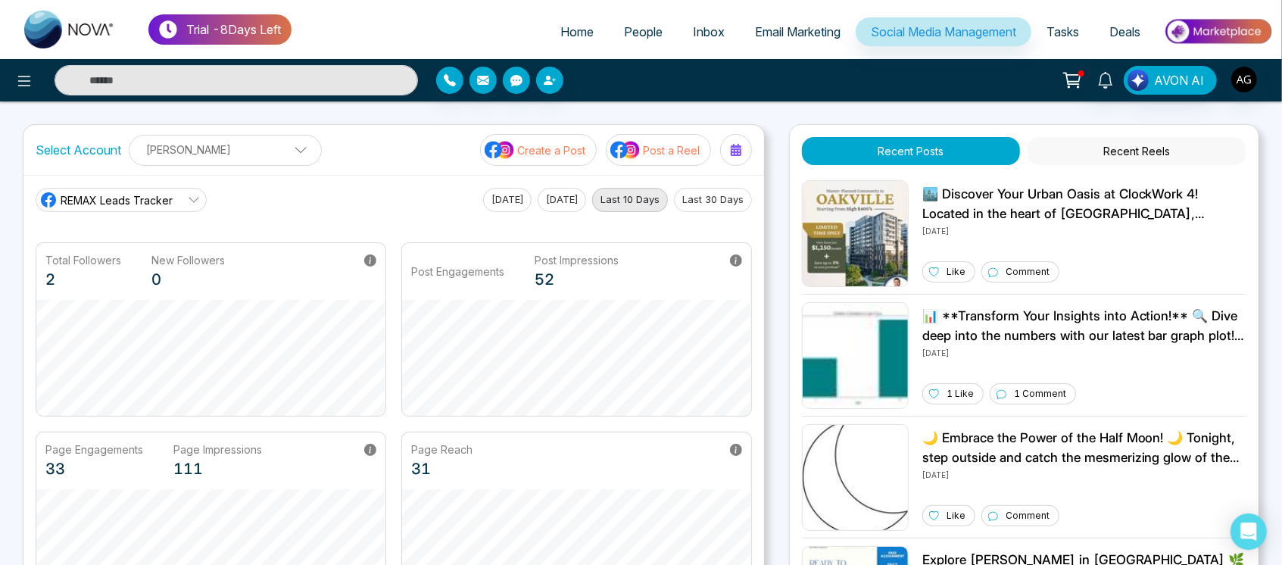
click at [516, 164] on button "Create a Post" at bounding box center [538, 150] width 117 height 32
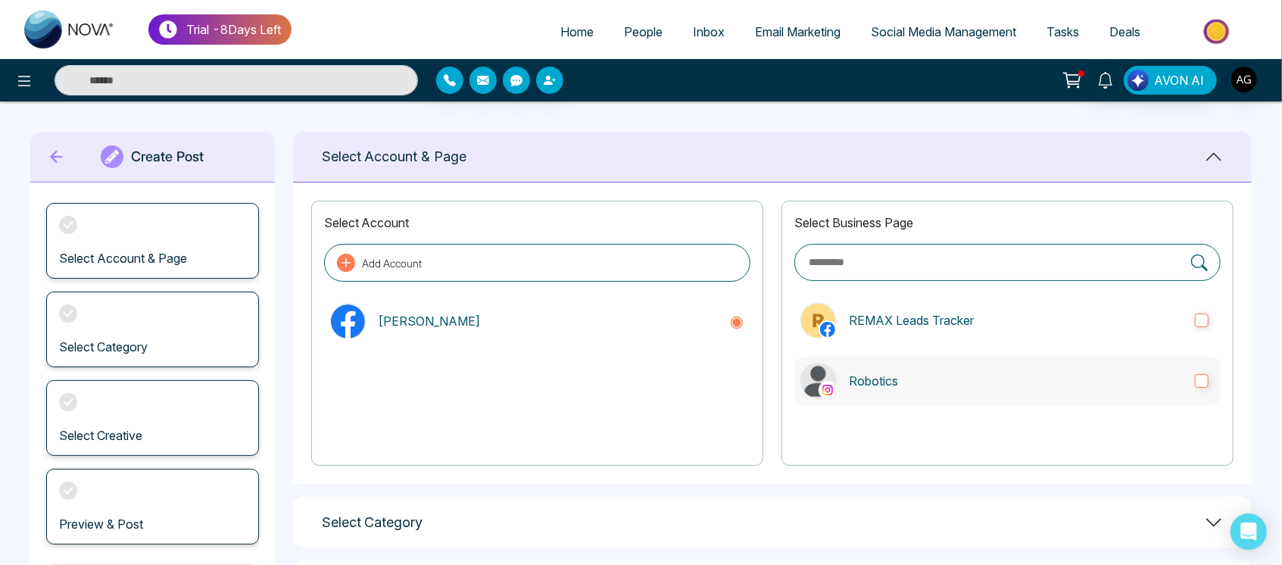
click at [932, 386] on p "Robotics" at bounding box center [1016, 381] width 334 height 18
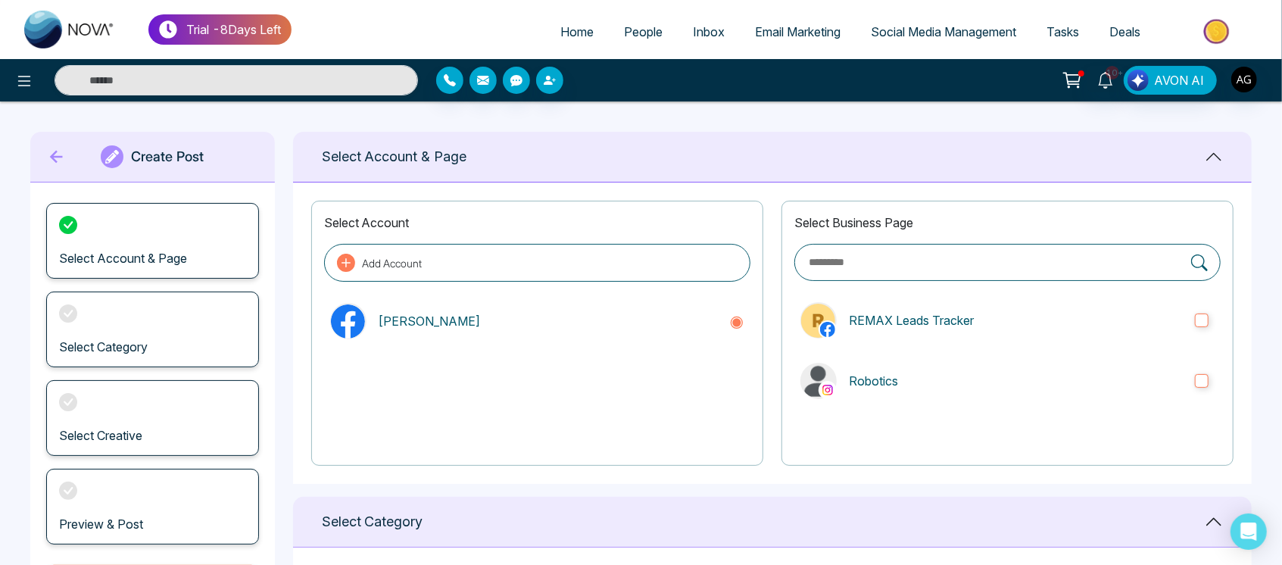
scroll to position [302, 0]
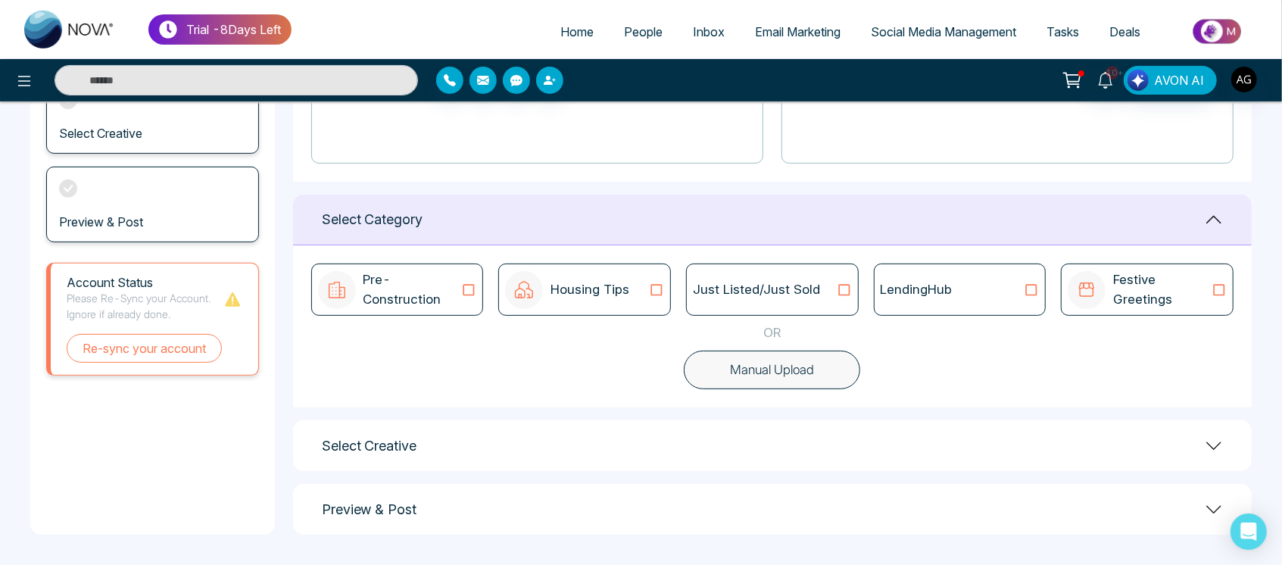
click at [957, 279] on div "LendingHub" at bounding box center [960, 290] width 173 height 52
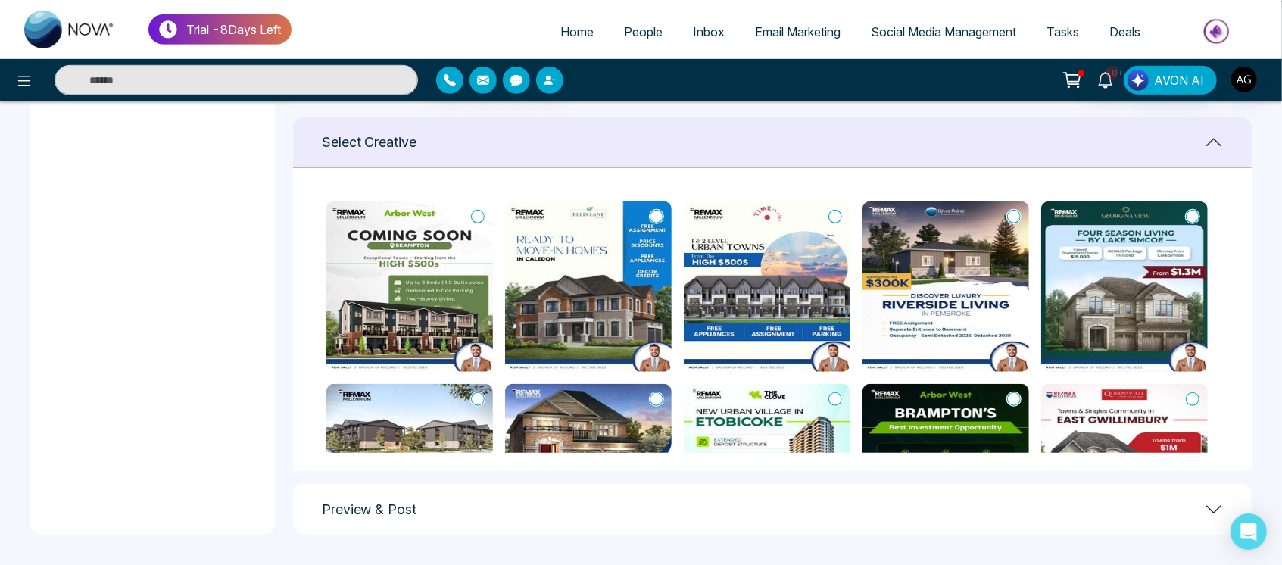
scroll to position [482, 0]
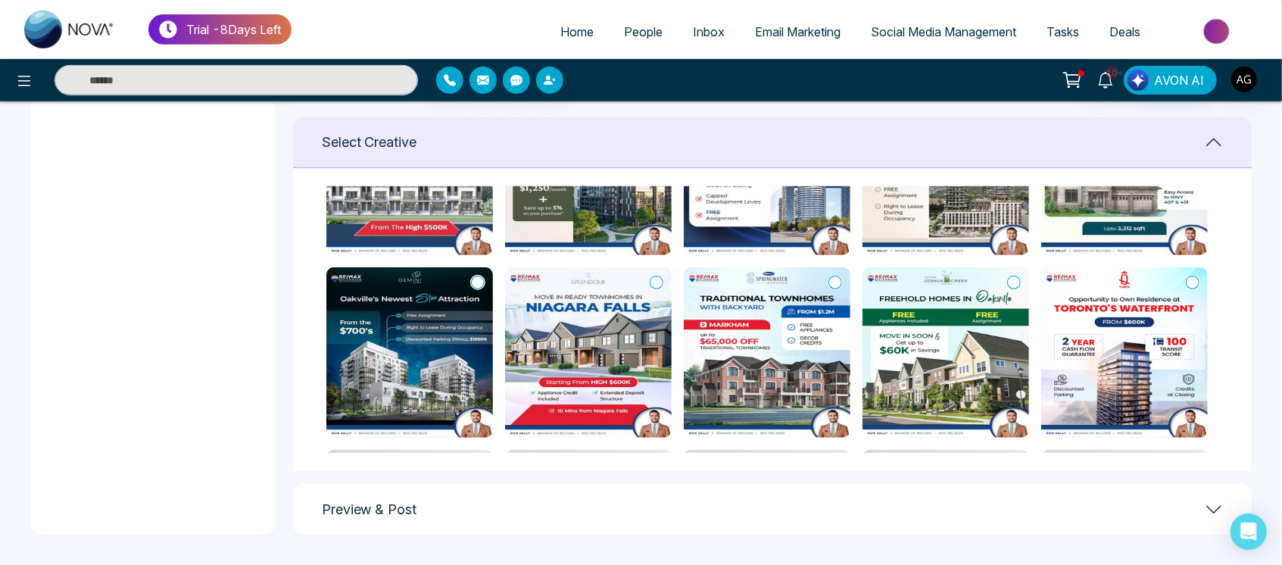
click at [840, 276] on icon at bounding box center [836, 282] width 14 height 15
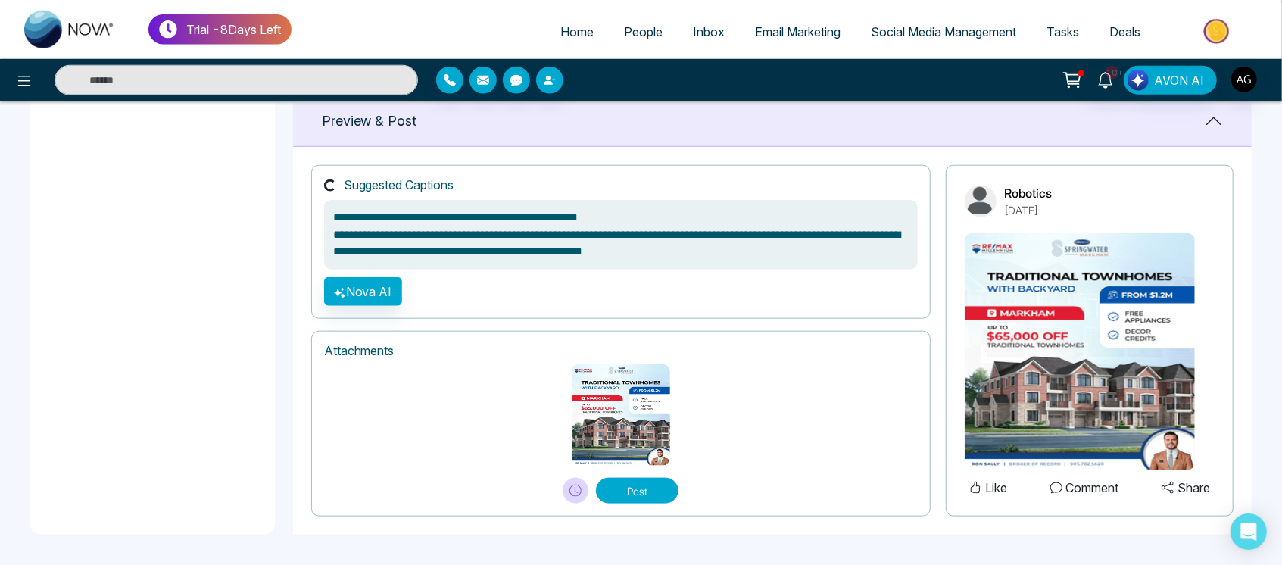
scroll to position [1066, 0]
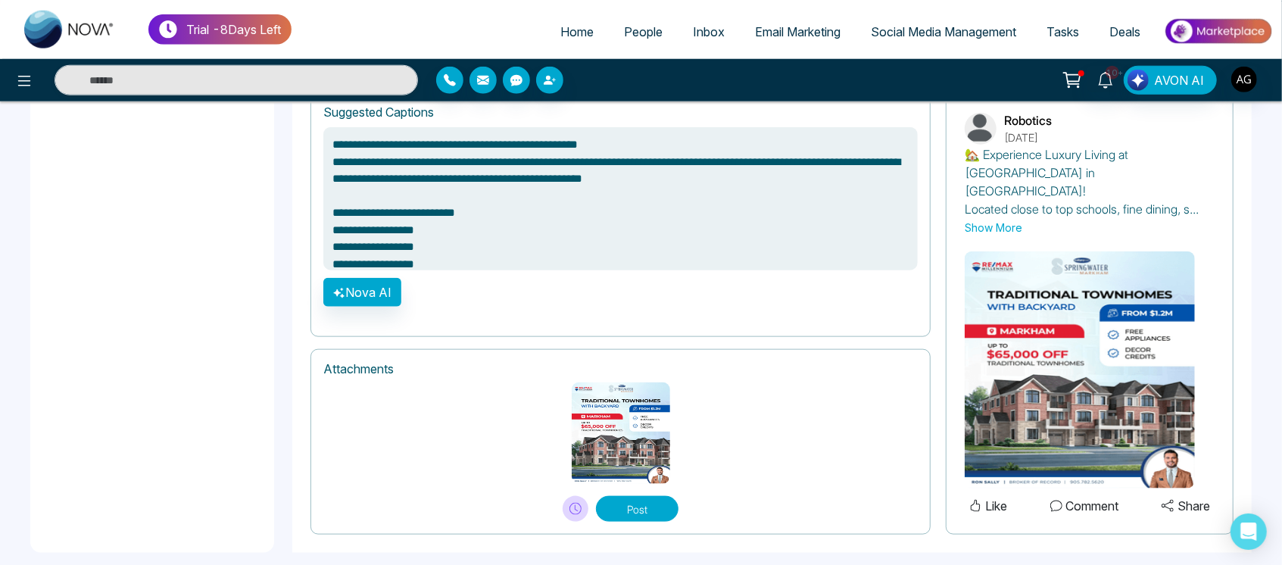
click at [670, 496] on button "Post" at bounding box center [637, 509] width 83 height 26
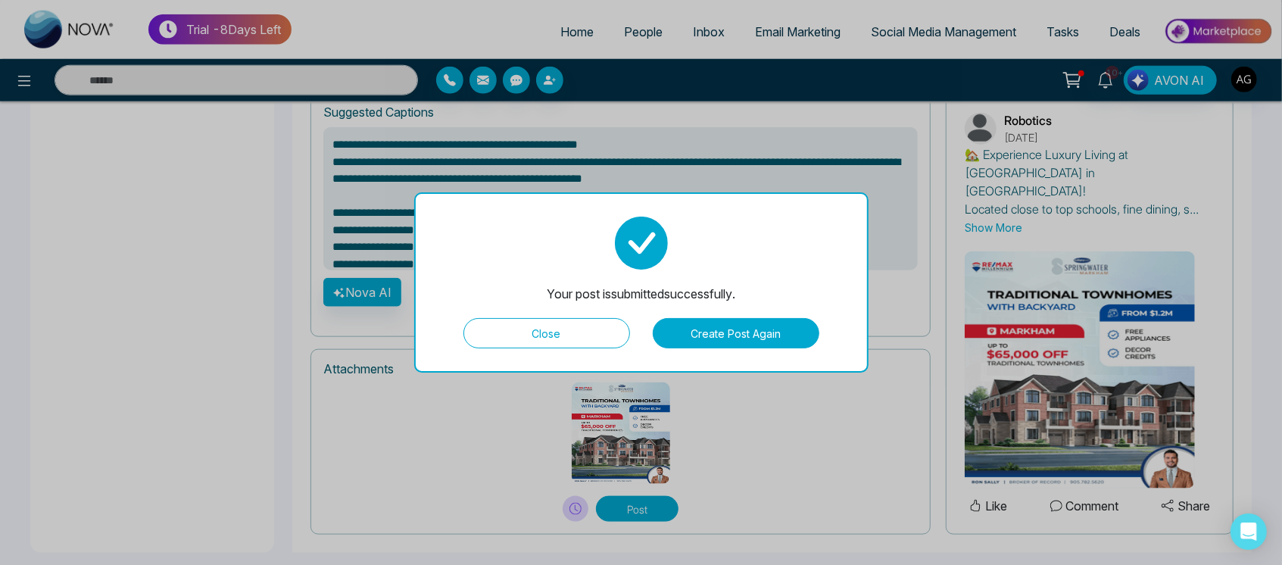
click at [564, 348] on div "Your post is submitted successfully. Close Create Post Again" at bounding box center [641, 282] width 455 height 180
click at [569, 340] on button "Close" at bounding box center [547, 333] width 167 height 30
type textarea "**********"
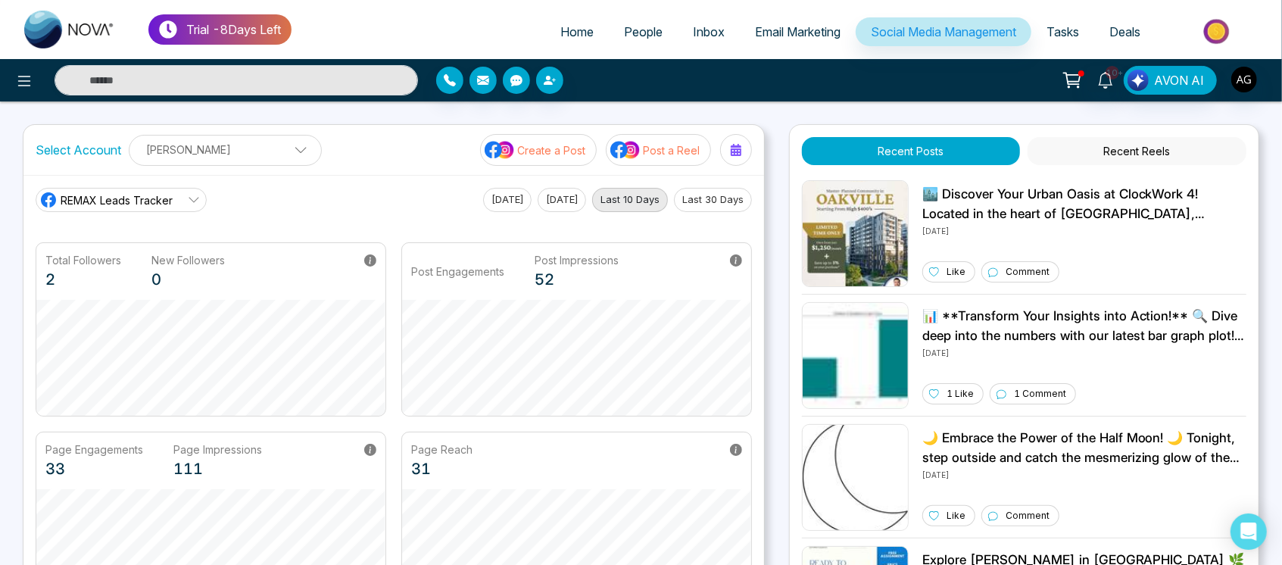
click at [567, 161] on button "Create a Post" at bounding box center [538, 150] width 117 height 32
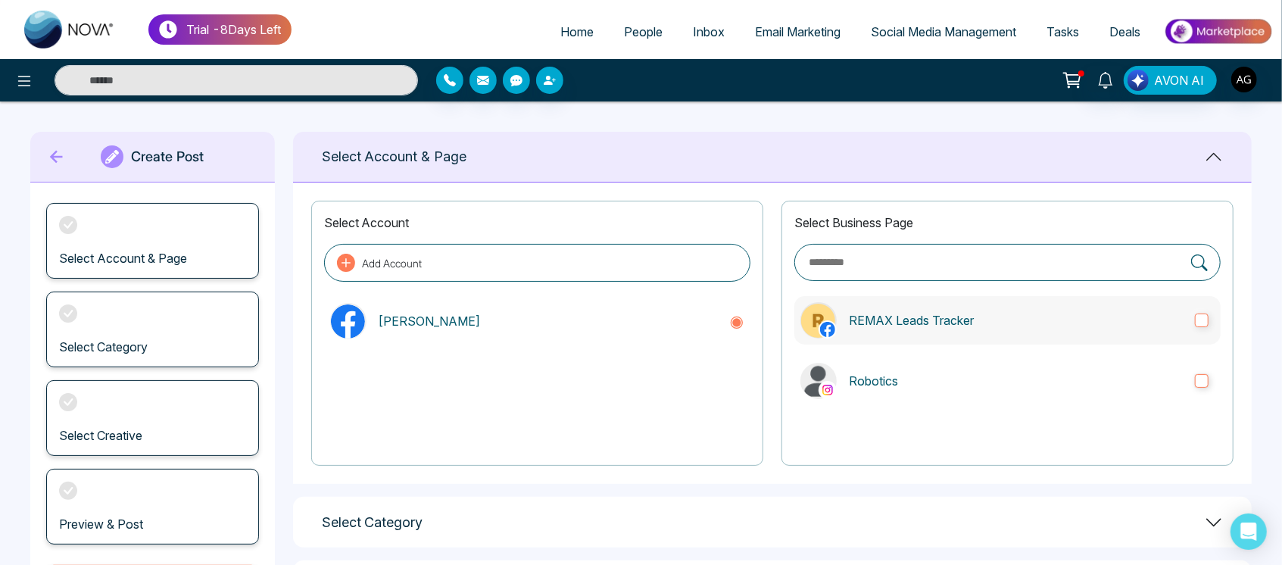
click at [1010, 320] on p "REMAX Leads Tracker" at bounding box center [1016, 320] width 334 height 18
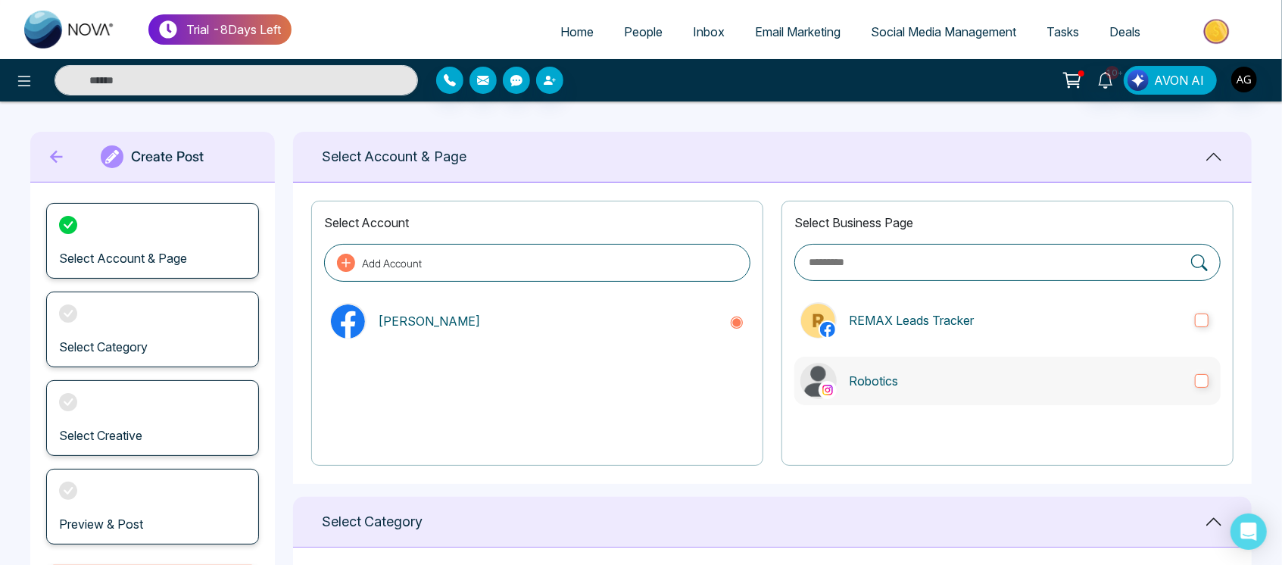
click at [1039, 398] on label "Robotics" at bounding box center [1008, 381] width 426 height 48
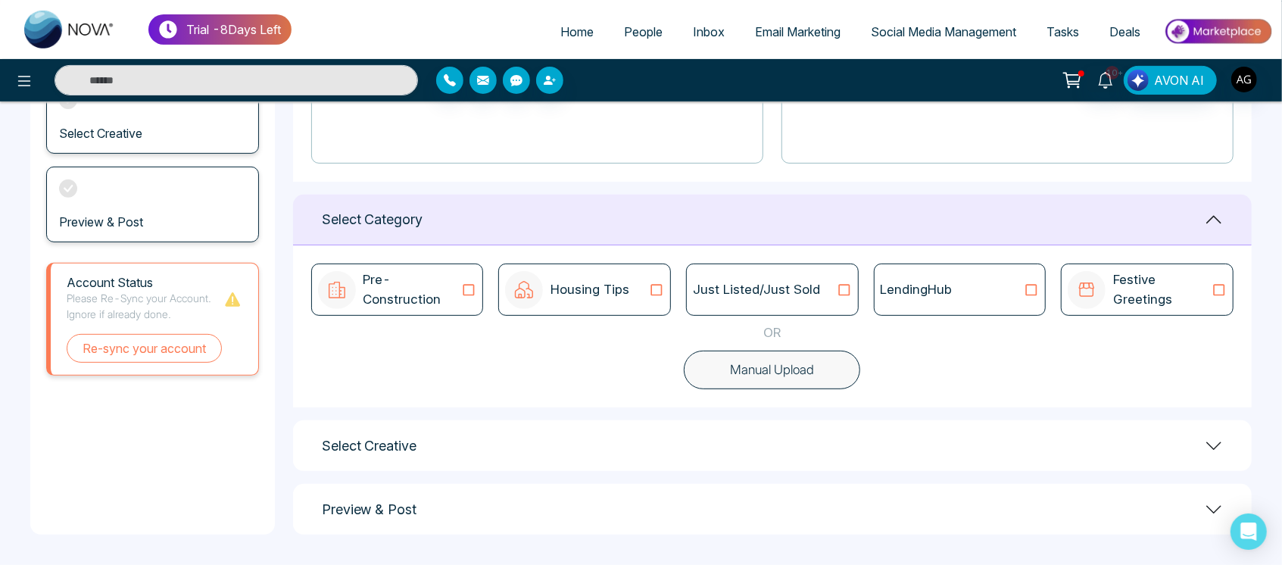
click at [808, 384] on button "Manual Upload" at bounding box center [772, 370] width 176 height 39
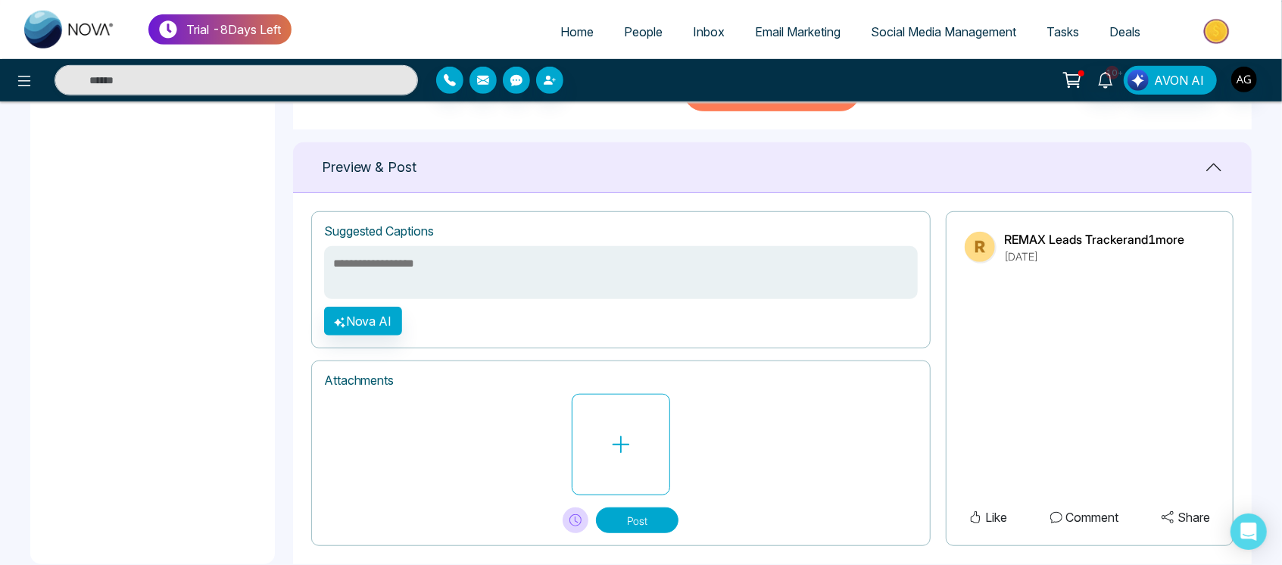
scroll to position [609, 0]
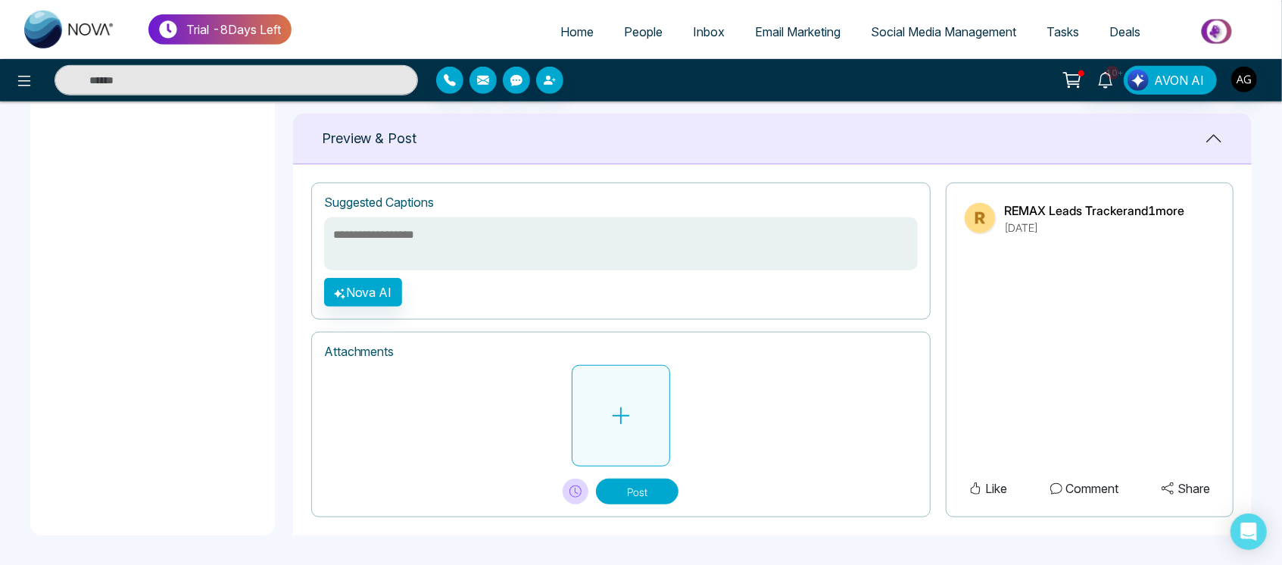
click at [648, 416] on button at bounding box center [621, 416] width 98 height 102
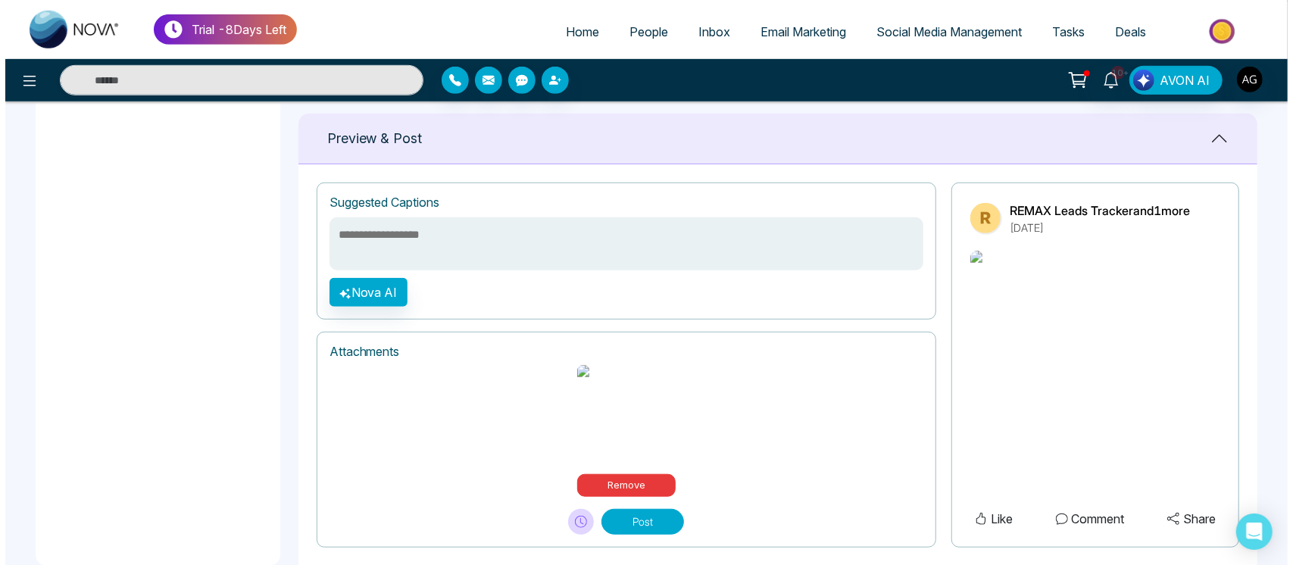
scroll to position [626, 0]
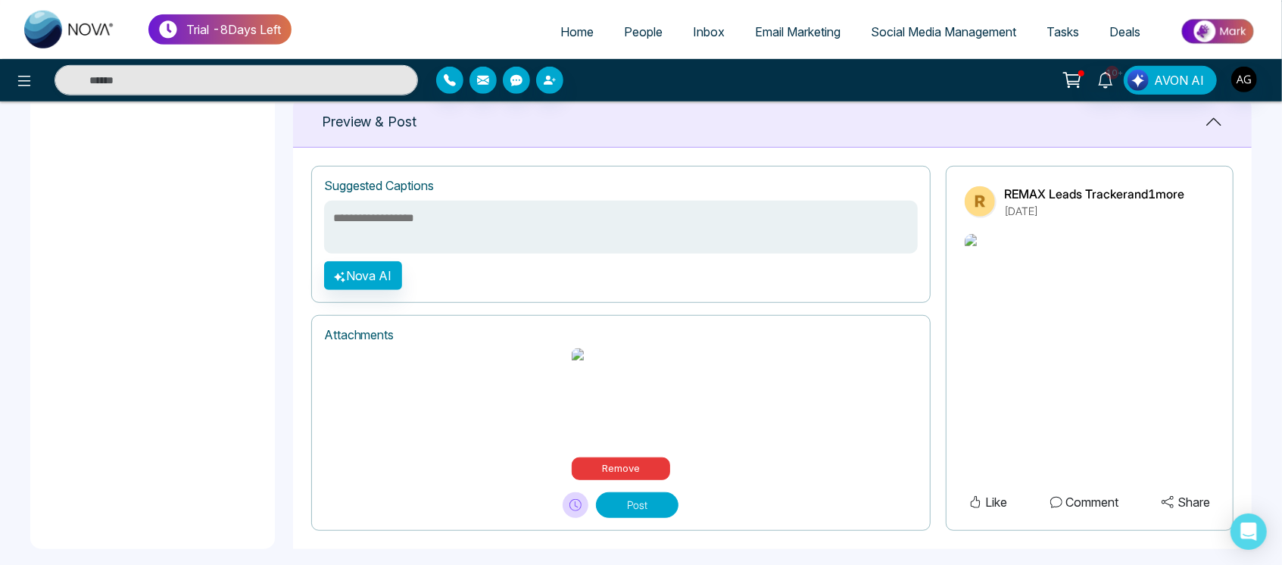
click at [533, 239] on textarea at bounding box center [621, 227] width 594 height 53
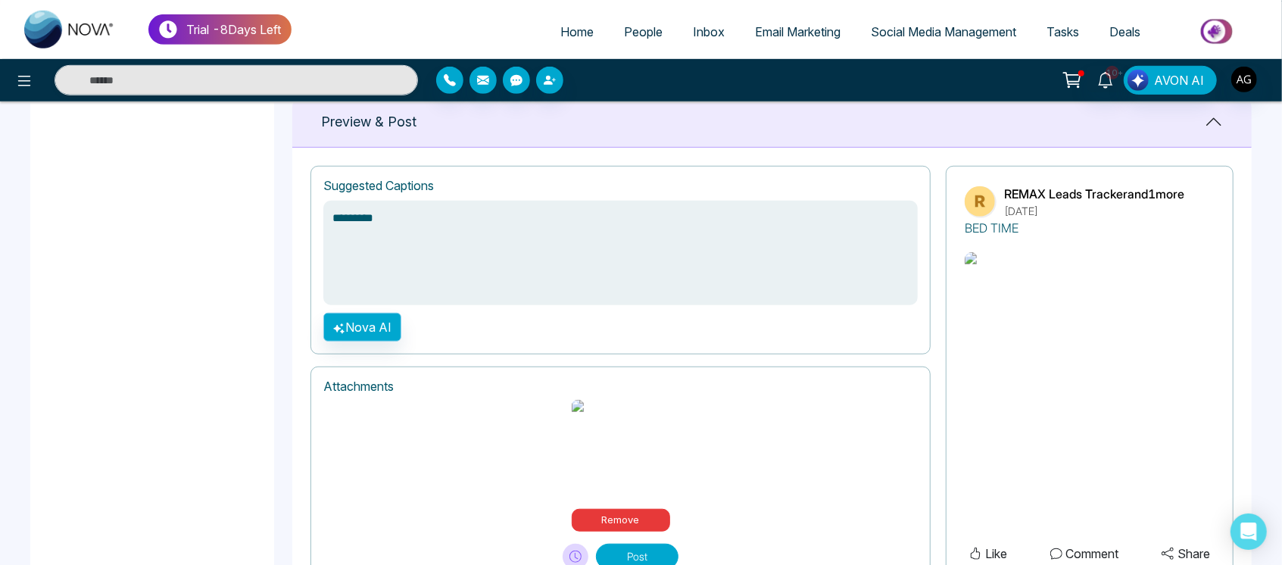
type textarea "********"
click at [372, 334] on button "Nova AI" at bounding box center [362, 327] width 78 height 29
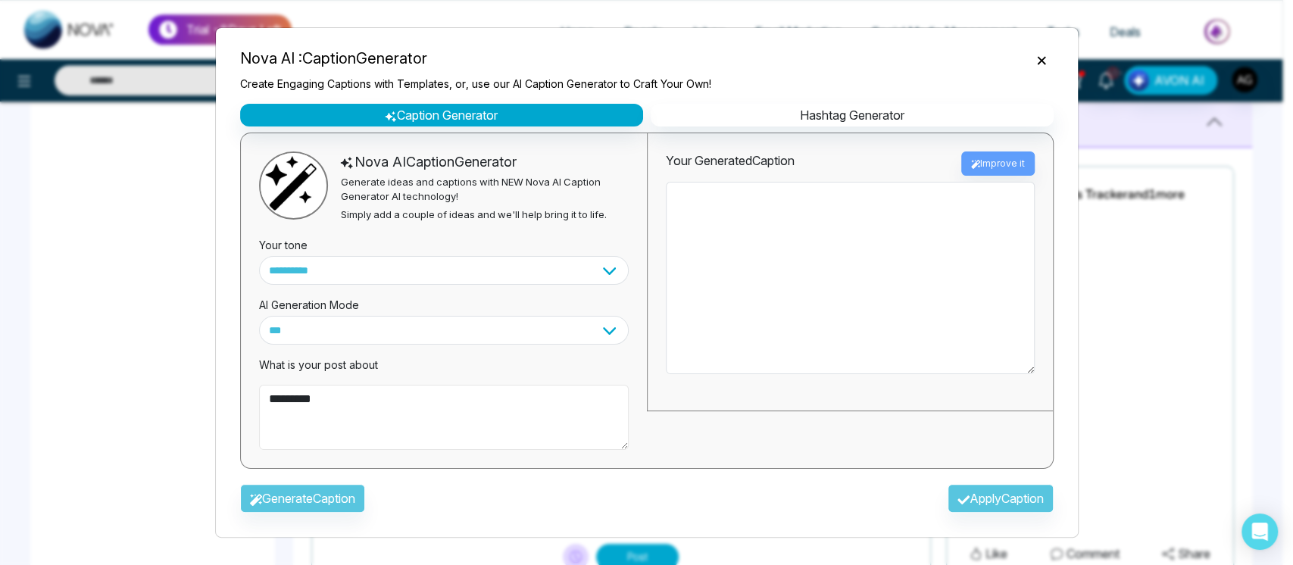
click at [376, 416] on textarea "********" at bounding box center [444, 417] width 370 height 65
type textarea "********"
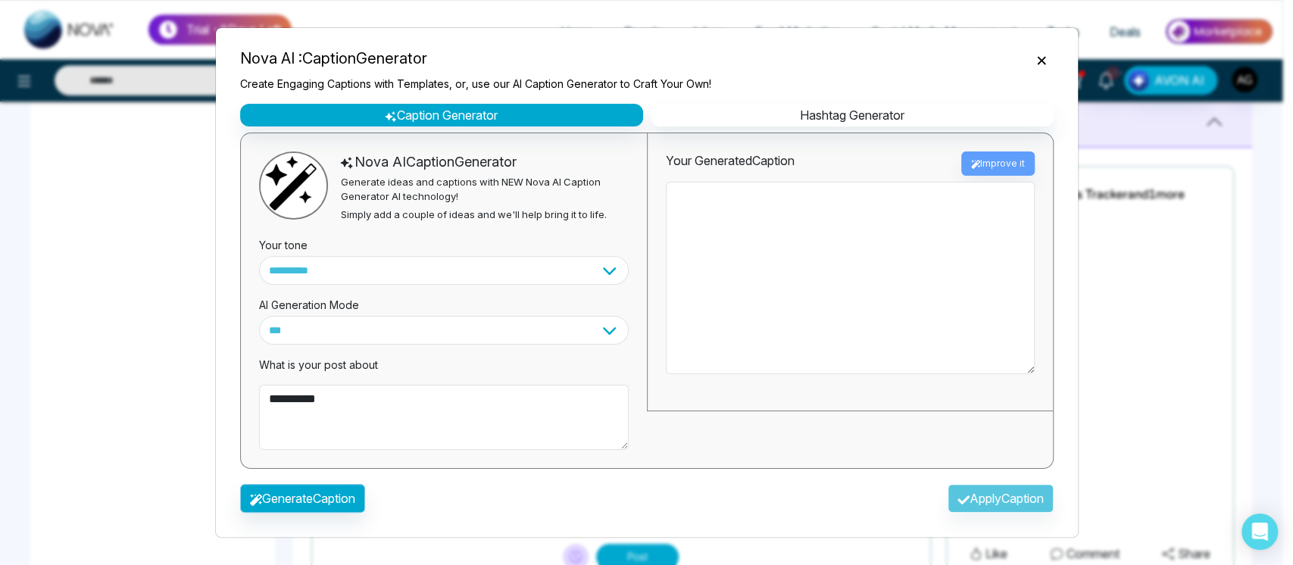
drag, startPoint x: 324, startPoint y: 512, endPoint x: 348, endPoint y: 501, distance: 26.5
click at [348, 501] on div "Generate Caption Apply Caption" at bounding box center [647, 503] width 838 height 44
click at [348, 501] on button "Generate Caption" at bounding box center [302, 498] width 125 height 29
type textarea "**********"
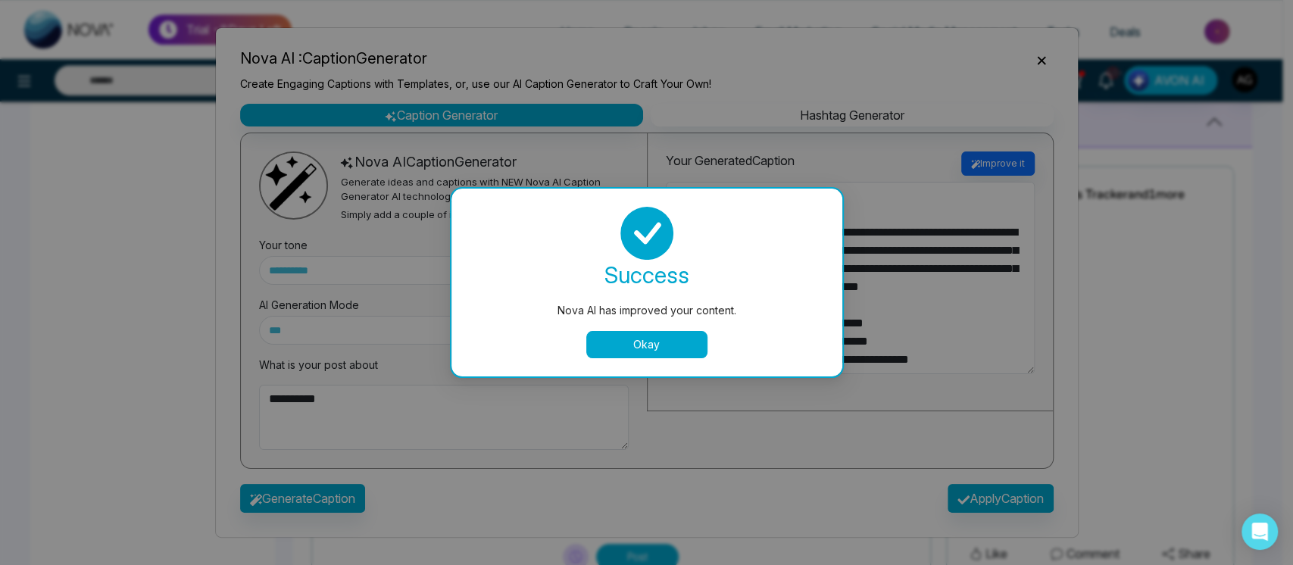
click at [636, 338] on button "Okay" at bounding box center [646, 344] width 121 height 27
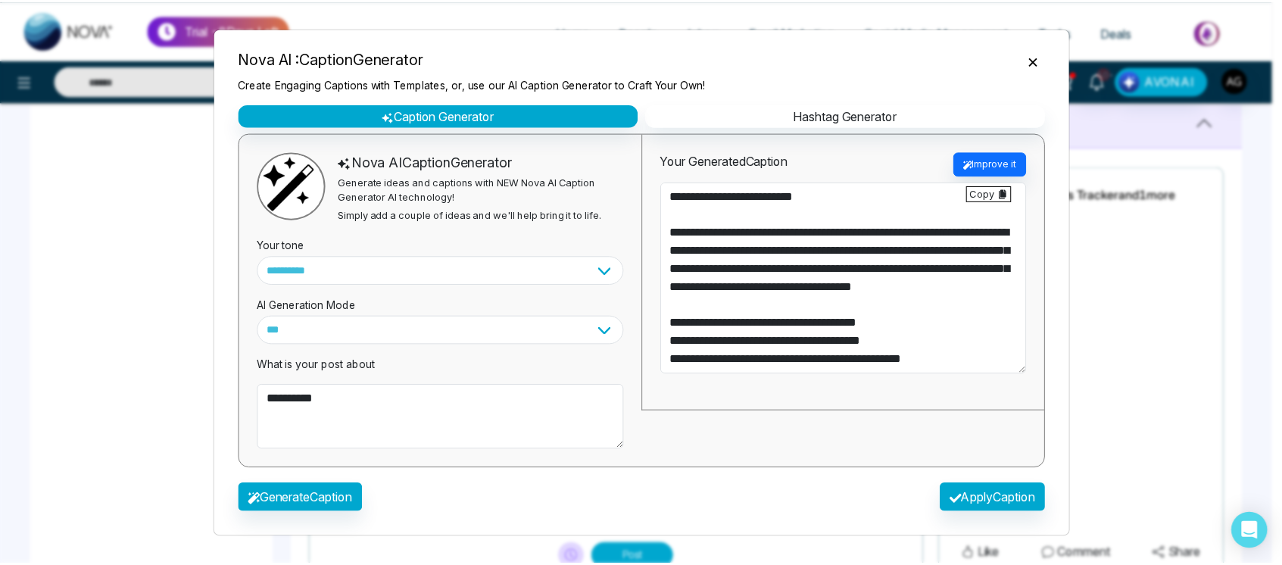
scroll to position [91, 0]
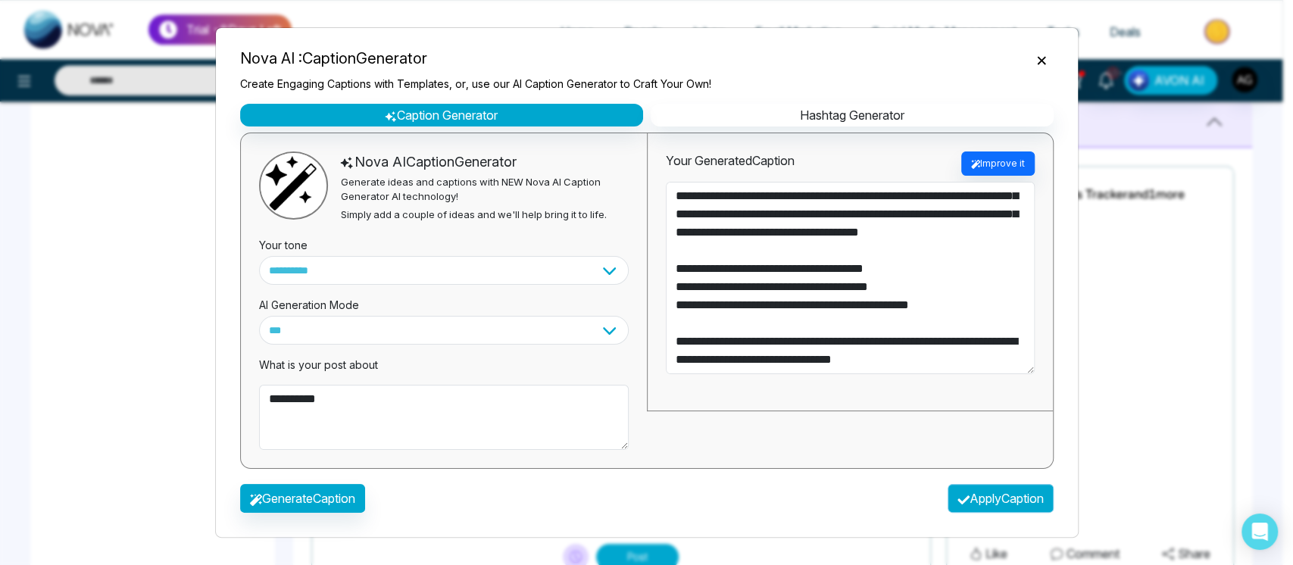
click at [979, 501] on button "Apply Caption" at bounding box center [1001, 498] width 106 height 29
type textarea "**********"
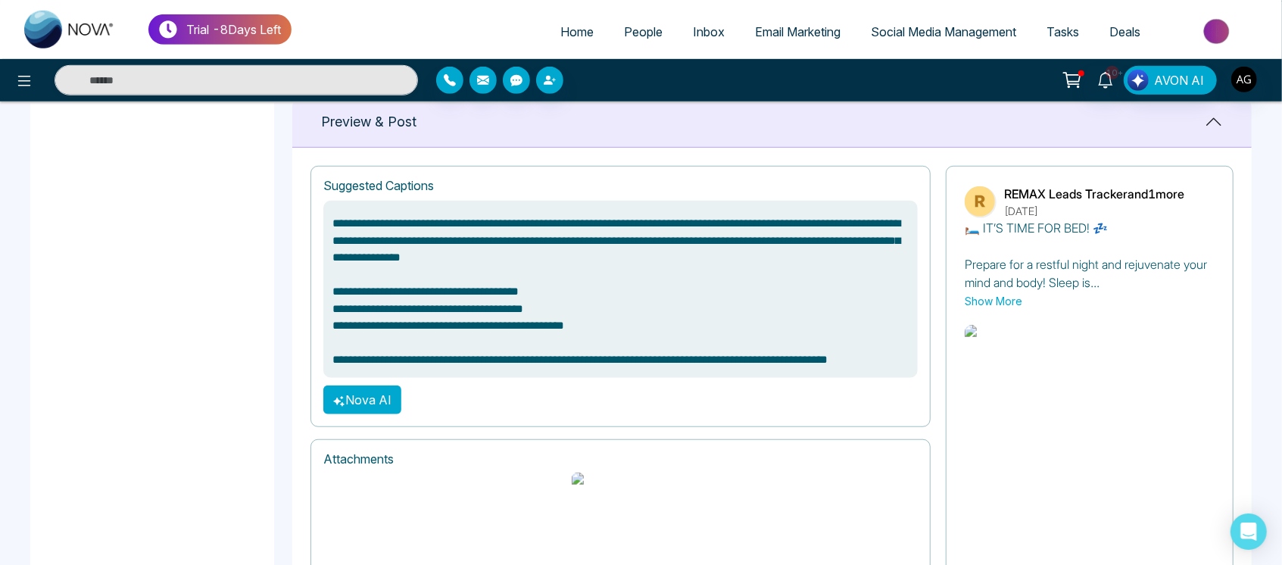
scroll to position [717, 0]
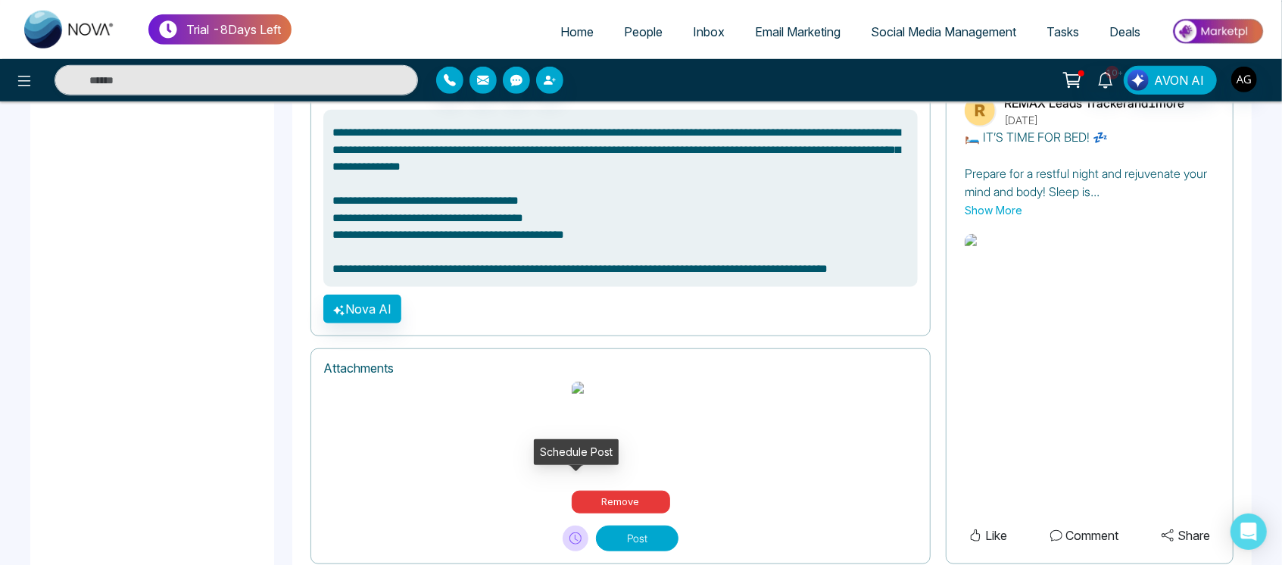
click at [586, 526] on button at bounding box center [576, 539] width 26 height 26
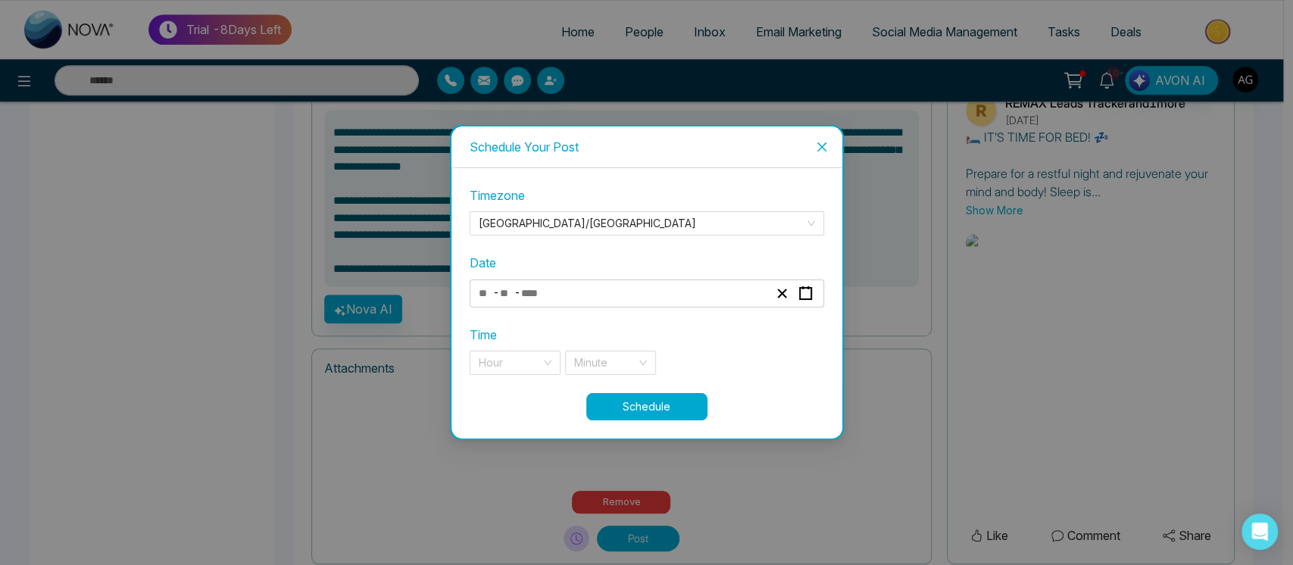
click at [632, 289] on div "- -" at bounding box center [623, 293] width 294 height 20
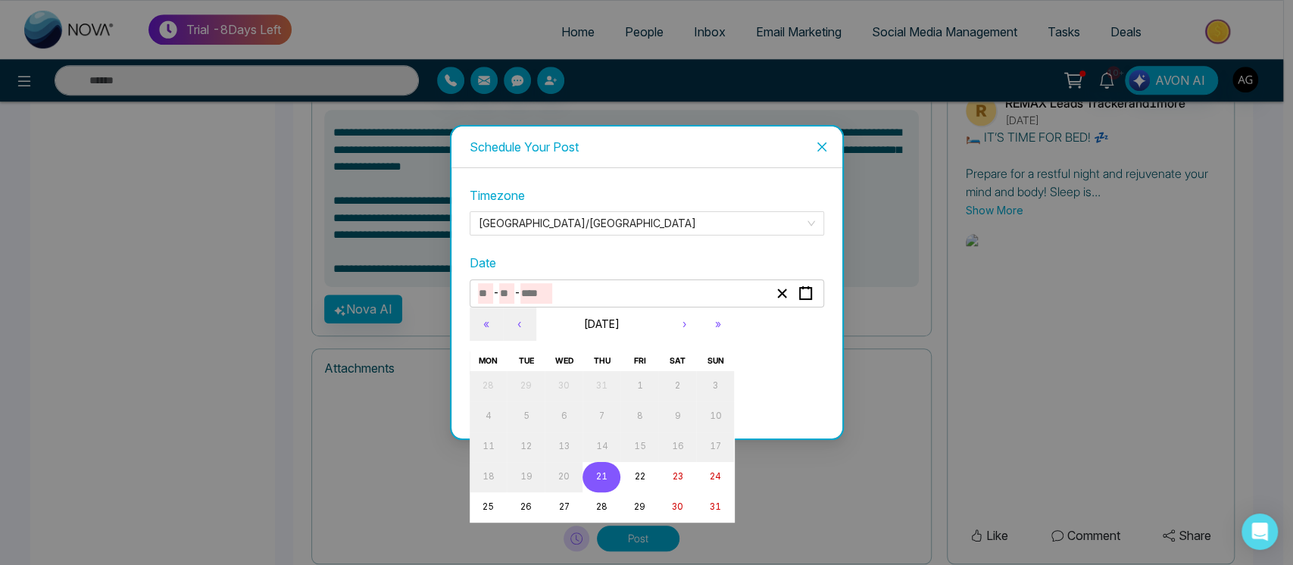
click at [614, 477] on button "21" at bounding box center [602, 477] width 38 height 30
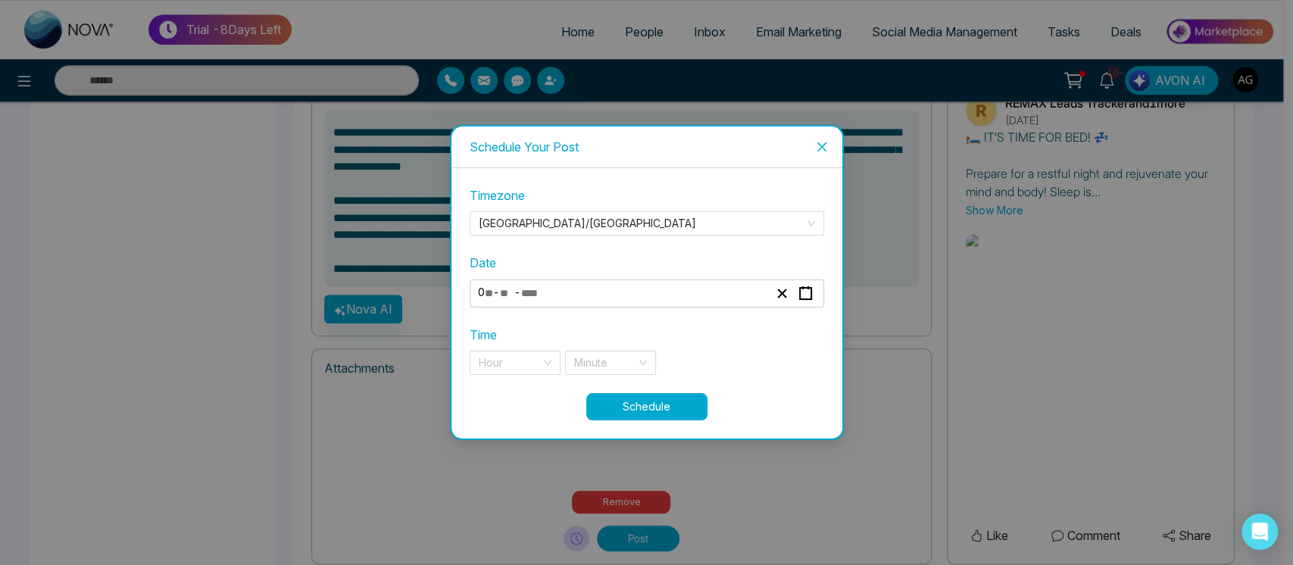
type input "*"
type input "**"
type input "****"
click at [520, 351] on input "search" at bounding box center [510, 362] width 62 height 23
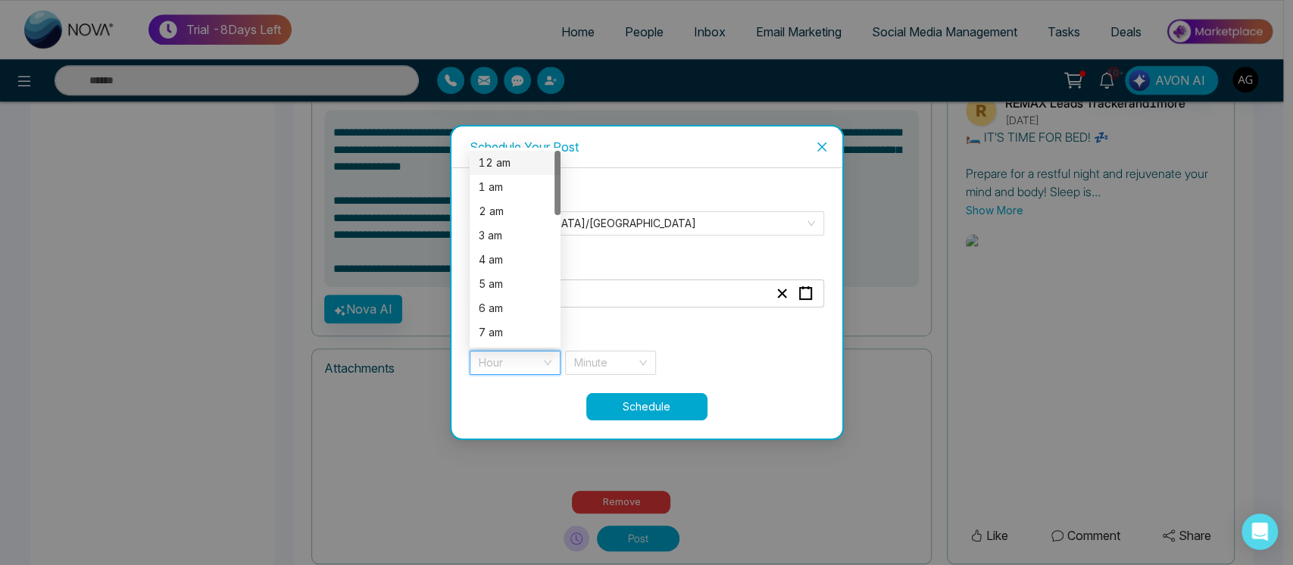
click at [533, 167] on div "12 am" at bounding box center [515, 163] width 73 height 17
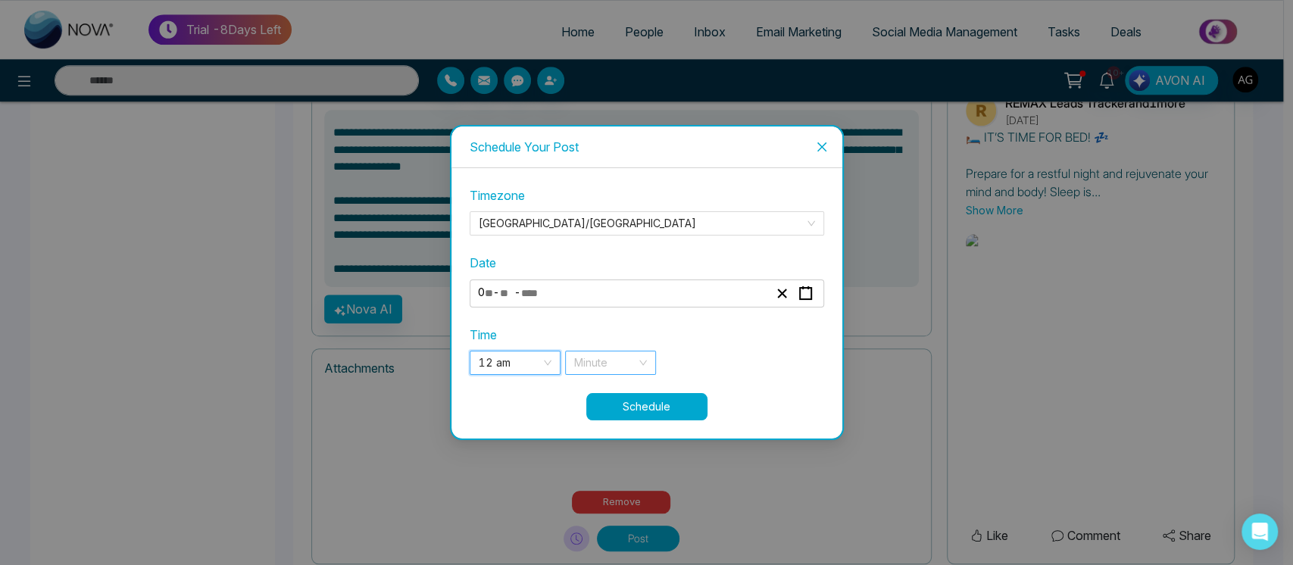
click at [630, 358] on input "search" at bounding box center [605, 362] width 62 height 23
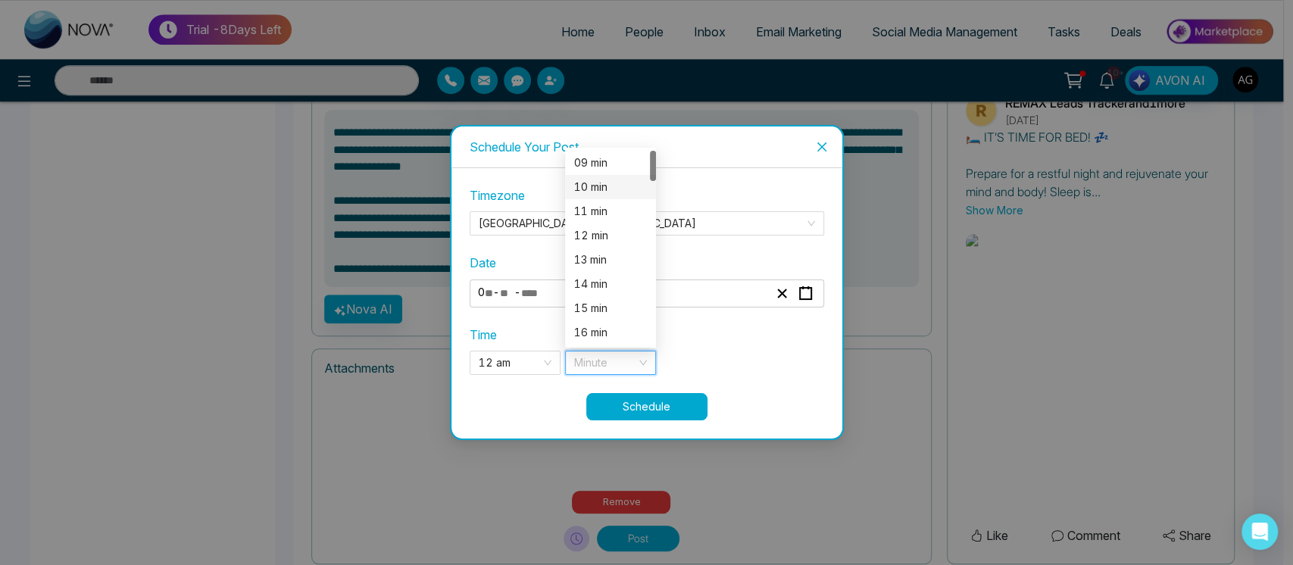
click at [605, 186] on div "10 min" at bounding box center [610, 187] width 73 height 17
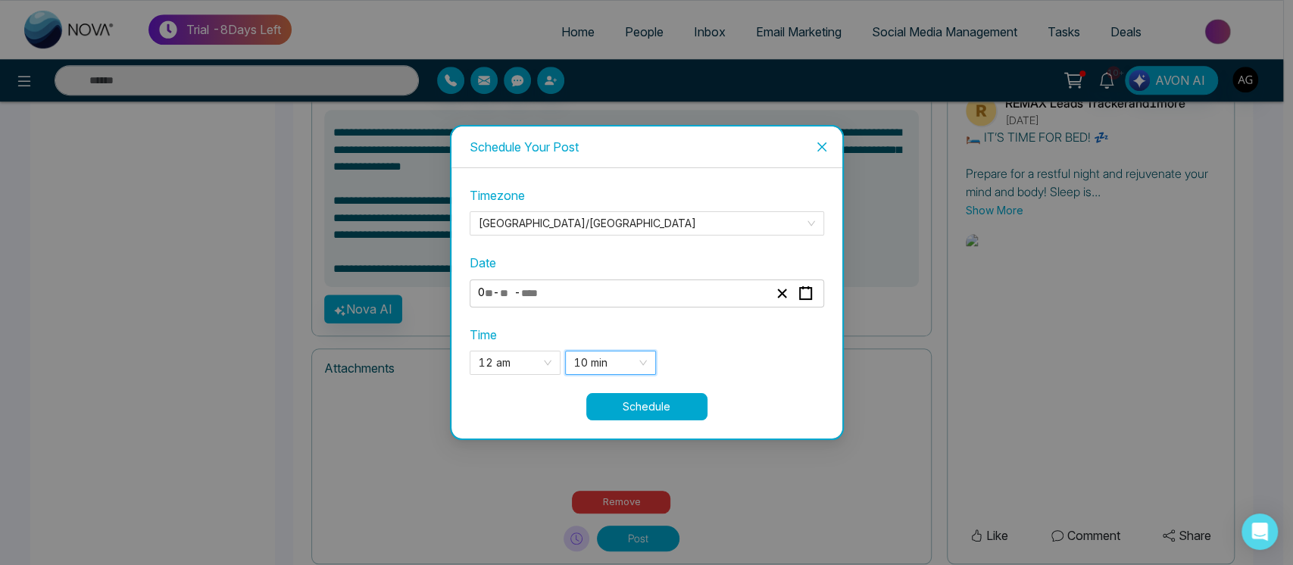
click at [654, 411] on button "Schedule" at bounding box center [646, 406] width 121 height 27
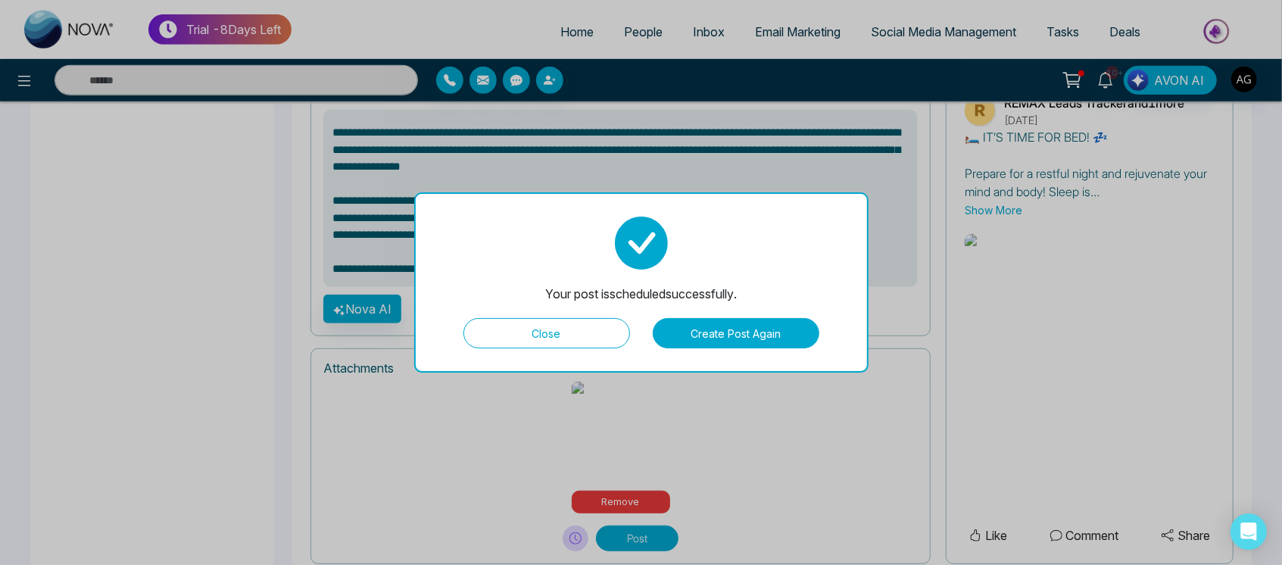
click at [558, 320] on button "Close" at bounding box center [547, 333] width 167 height 30
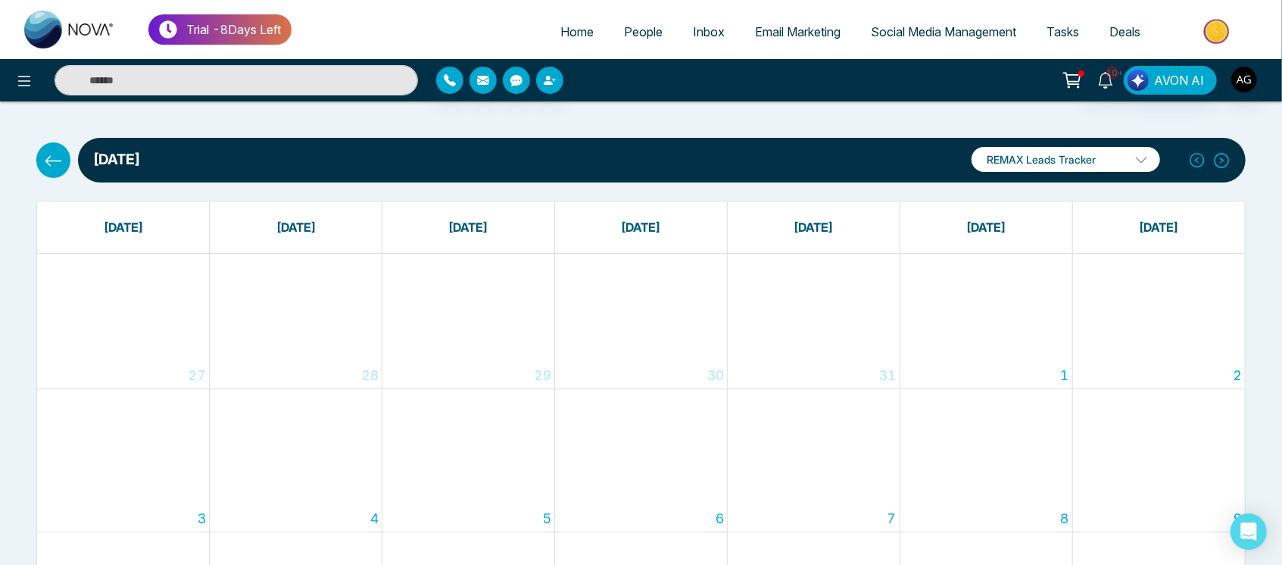
click at [51, 169] on icon at bounding box center [53, 161] width 19 height 19
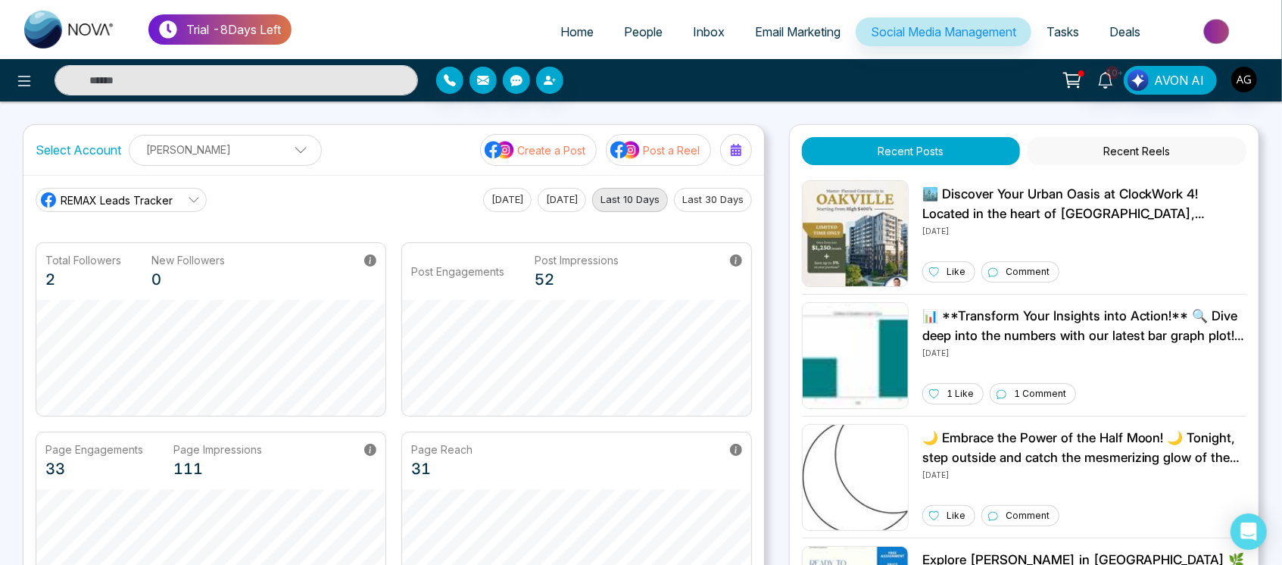
click at [560, 161] on button "Create a Post" at bounding box center [538, 150] width 117 height 32
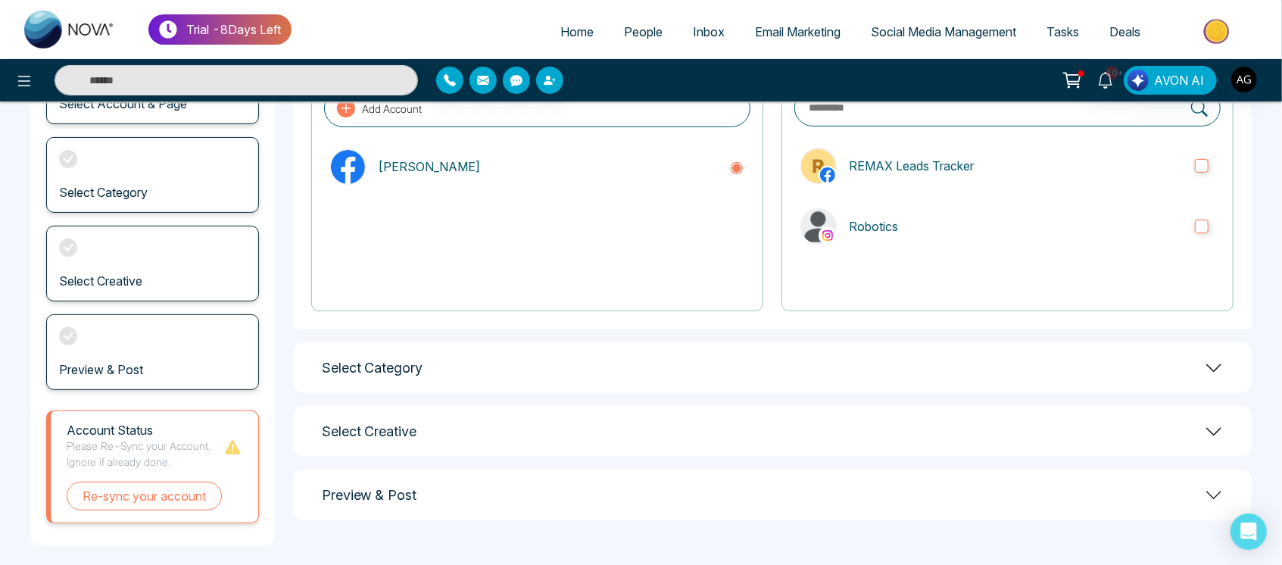
scroll to position [155, 0]
click at [173, 492] on button "Re-sync your account" at bounding box center [144, 495] width 155 height 29
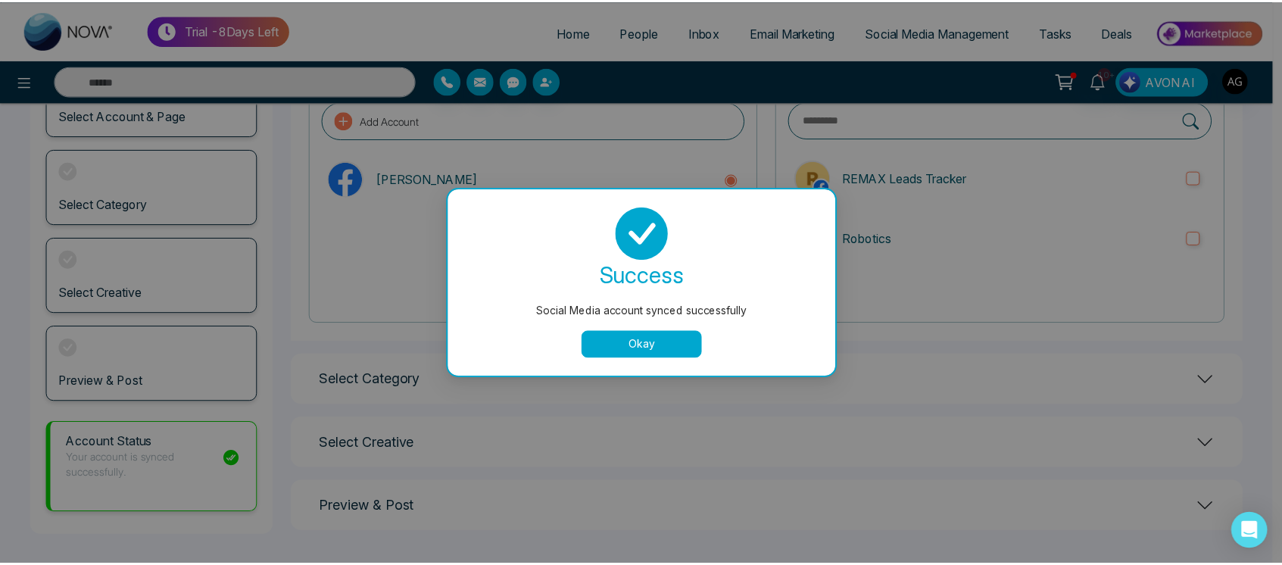
scroll to position [30, 0]
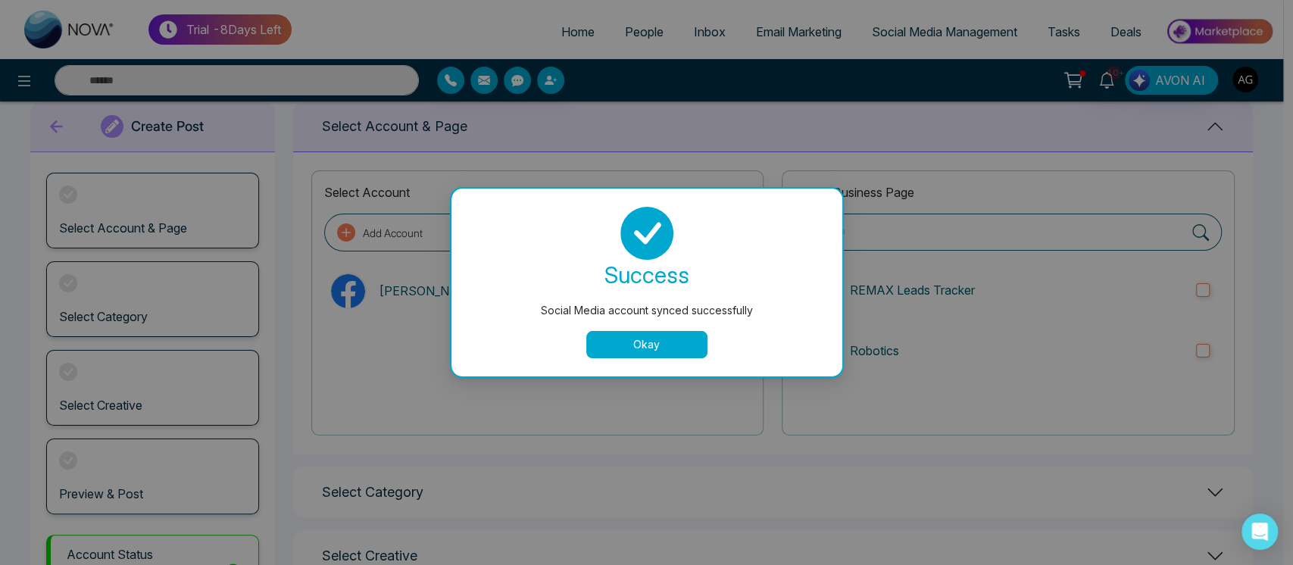
click at [606, 342] on button "Okay" at bounding box center [646, 344] width 121 height 27
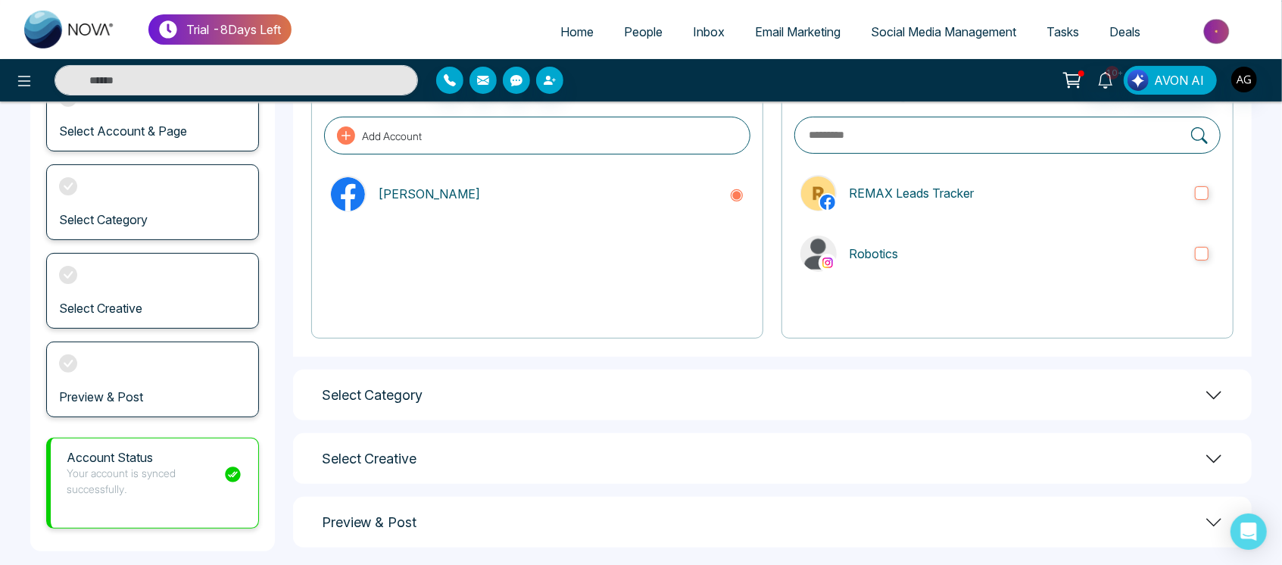
scroll to position [0, 0]
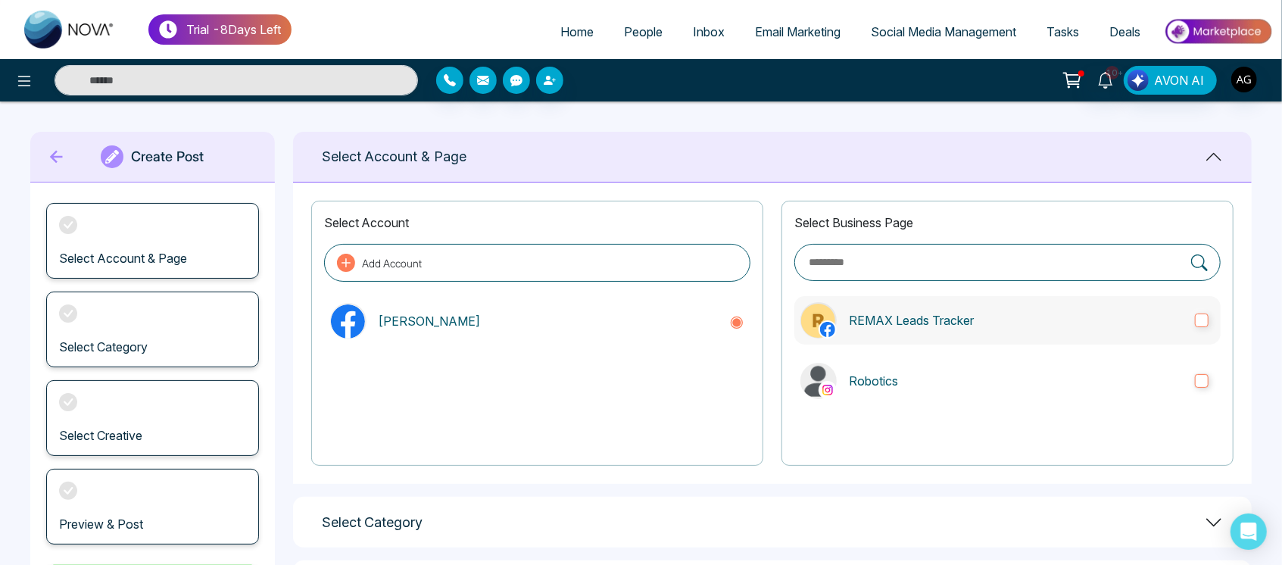
click at [947, 313] on p "REMAX Leads Tracker" at bounding box center [1016, 320] width 334 height 18
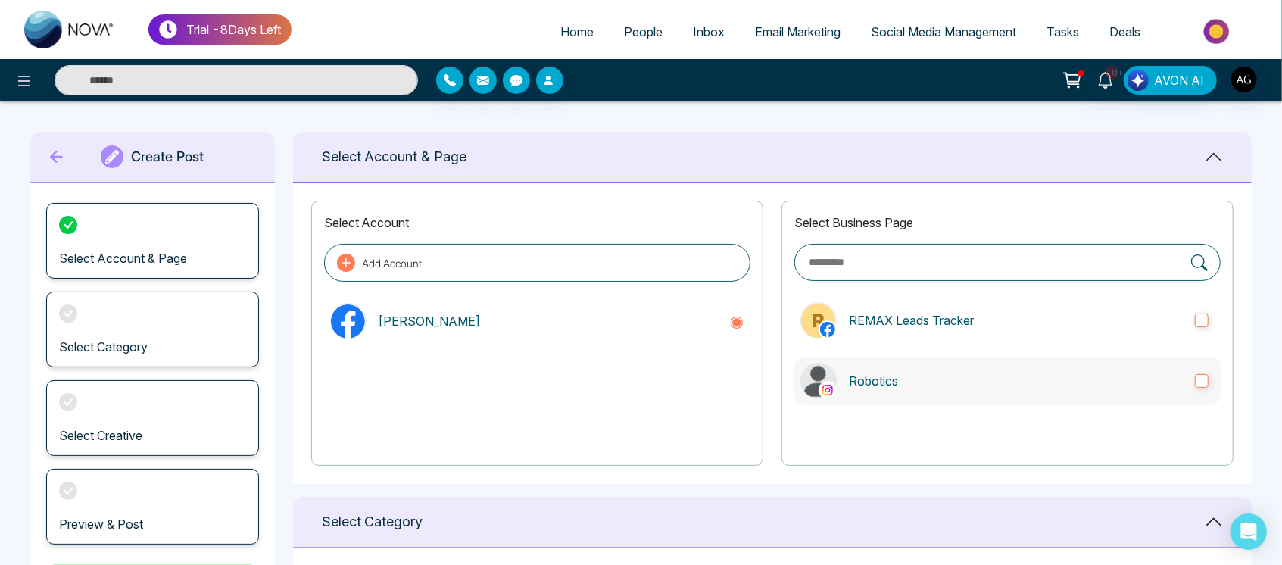
click at [990, 377] on p "Robotics" at bounding box center [1016, 381] width 334 height 18
click at [967, 373] on p "Robotics" at bounding box center [1016, 381] width 334 height 18
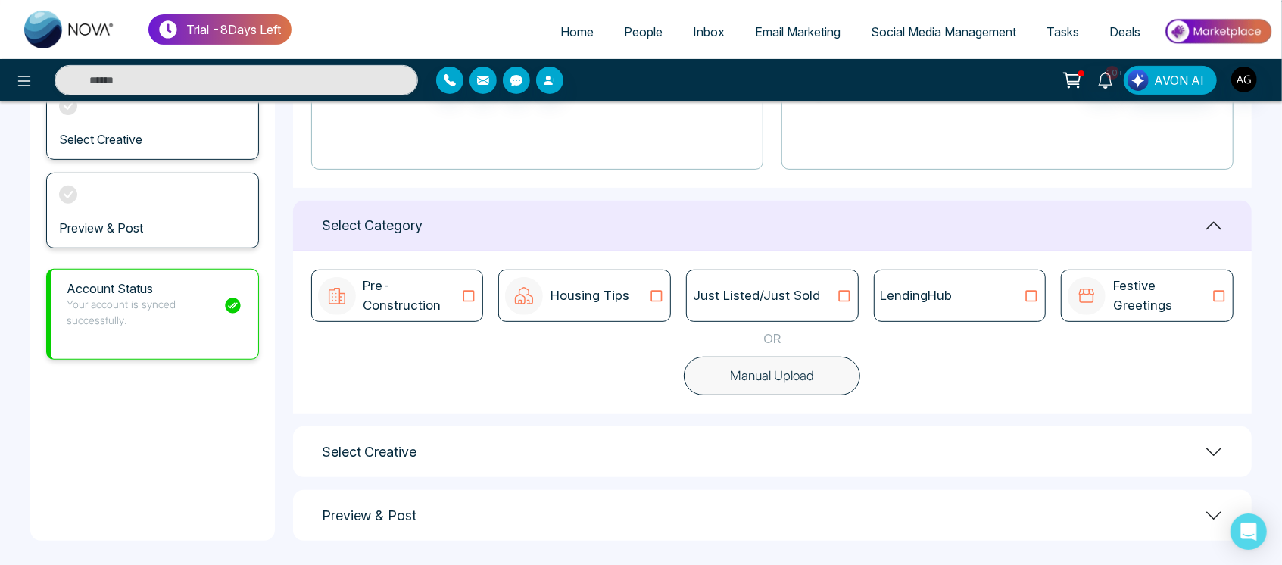
scroll to position [302, 0]
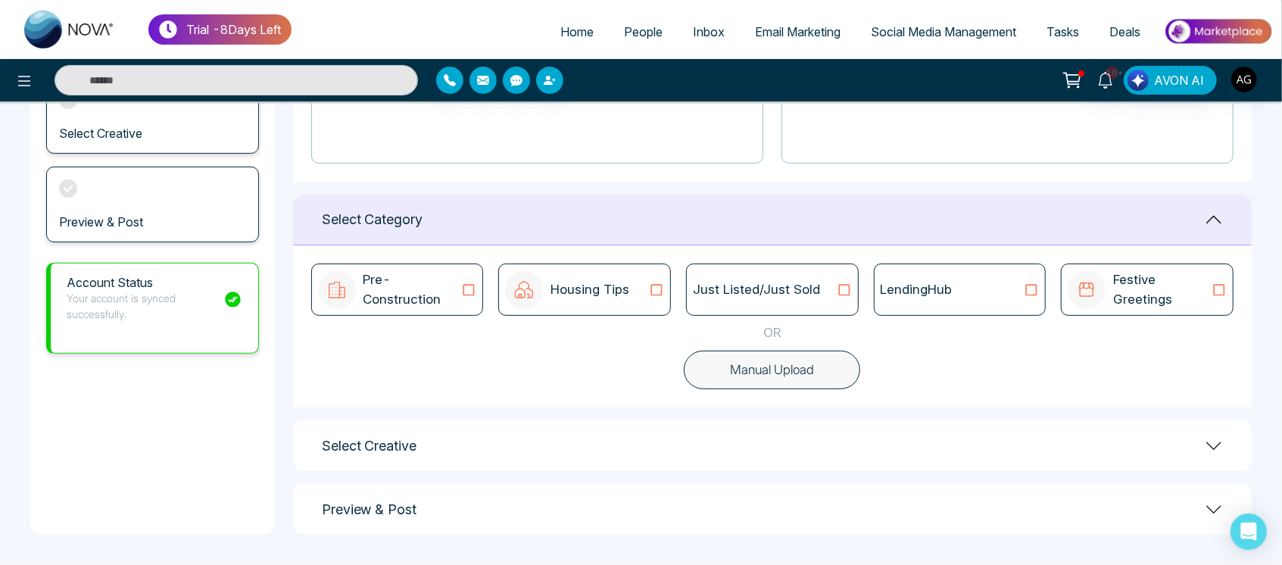
click at [812, 361] on button "Manual Upload" at bounding box center [772, 370] width 176 height 39
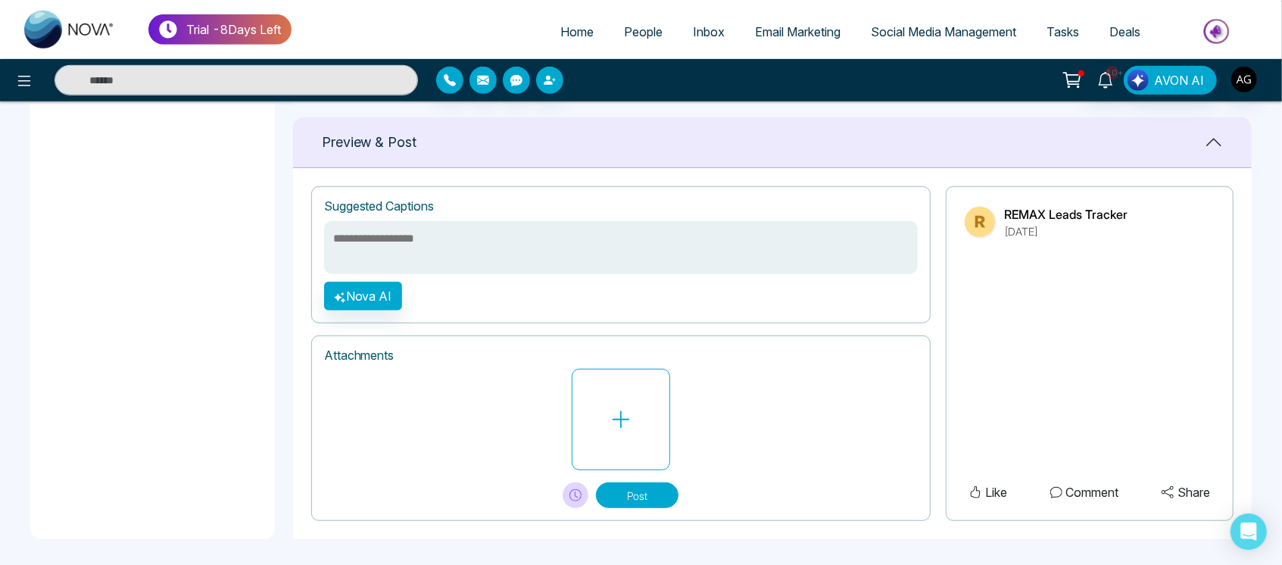
scroll to position [609, 0]
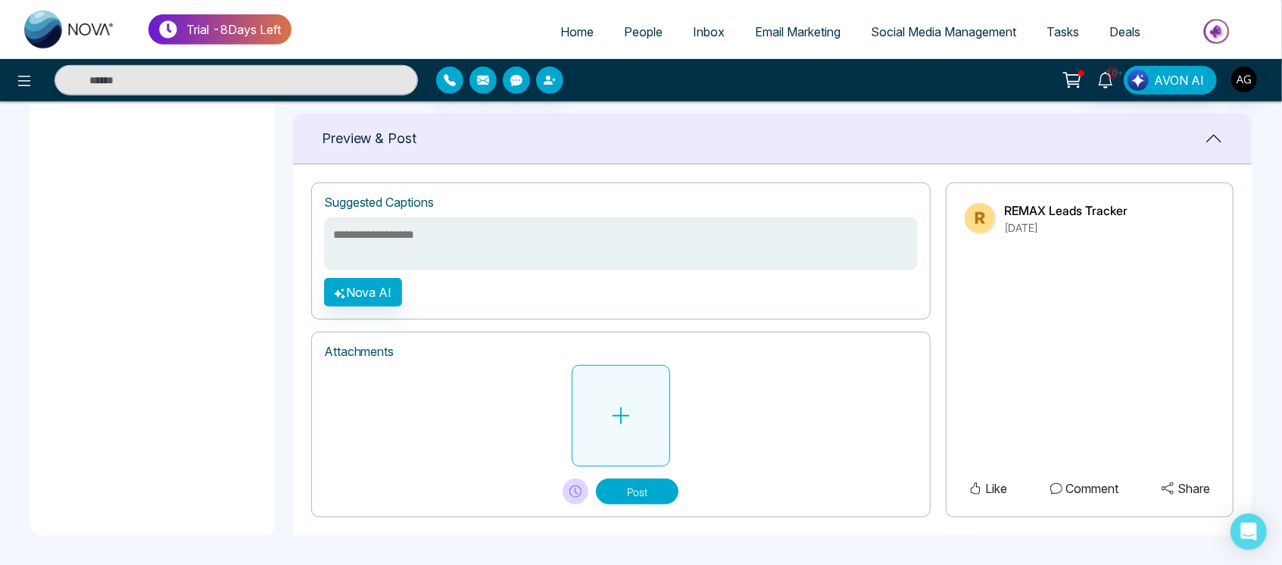
click at [614, 435] on button at bounding box center [621, 416] width 98 height 102
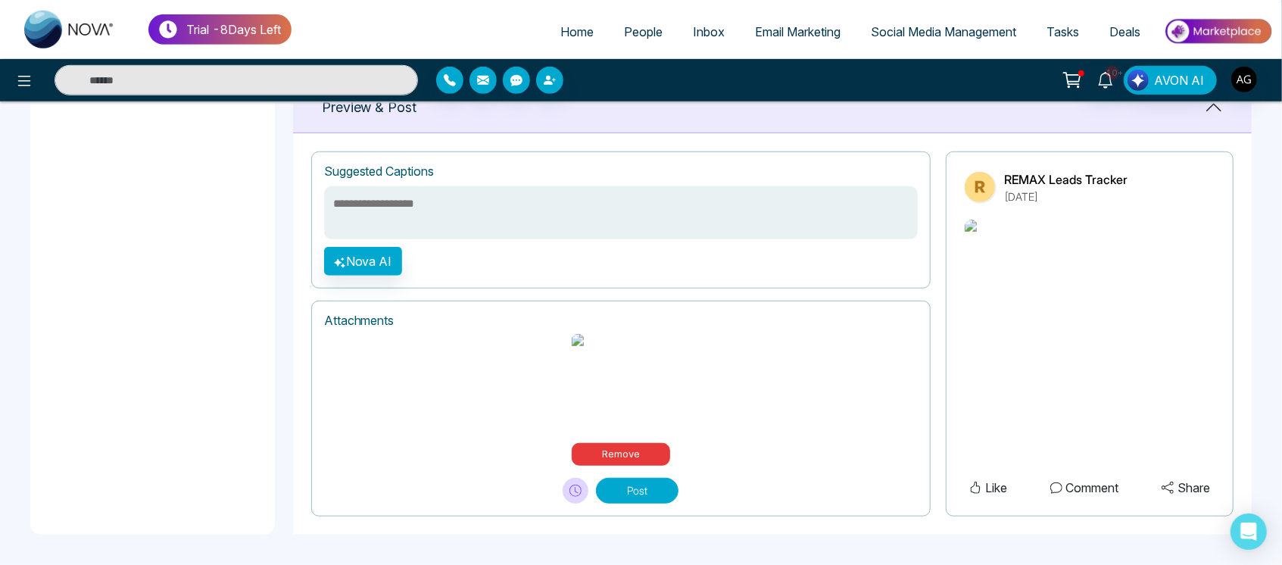
scroll to position [645, 0]
drag, startPoint x: 448, startPoint y: 225, endPoint x: 366, endPoint y: 259, distance: 89.3
click at [366, 259] on div "**********" at bounding box center [621, 220] width 620 height 137
click at [366, 259] on button "Nova AI" at bounding box center [363, 261] width 78 height 29
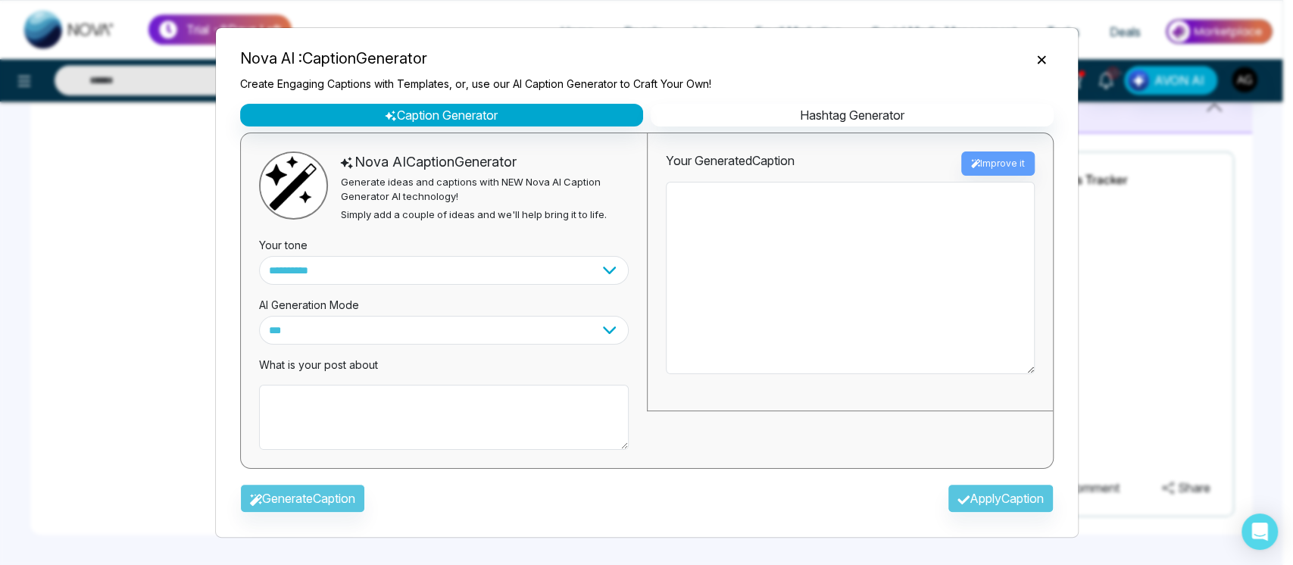
click at [1047, 58] on icon "Close" at bounding box center [1041, 59] width 15 height 15
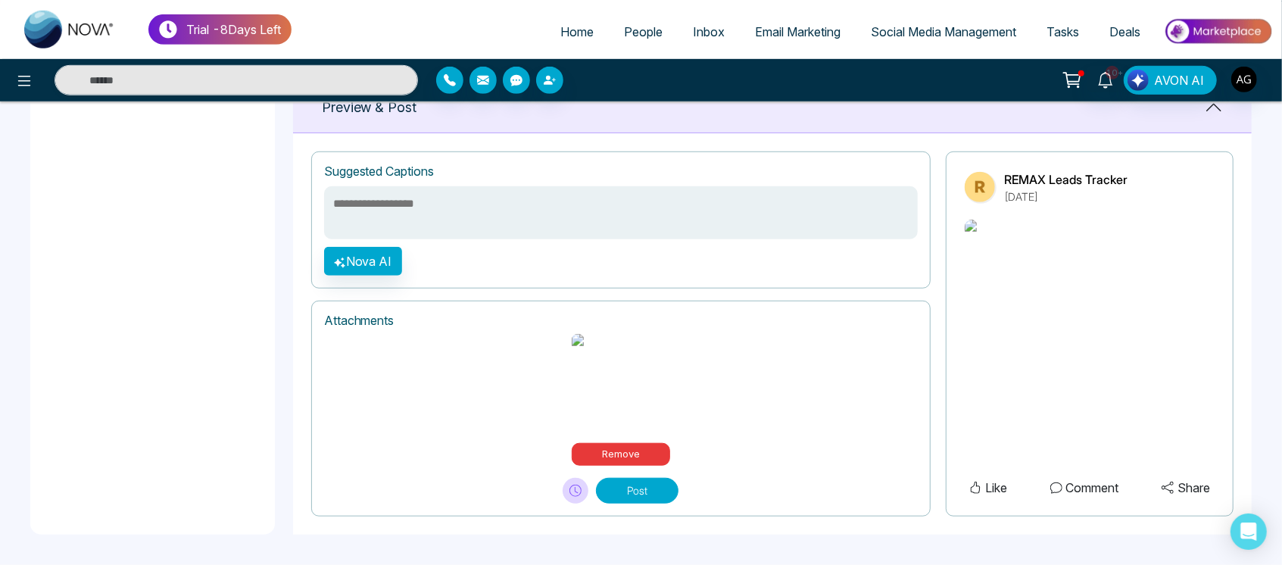
click at [614, 490] on button "Post" at bounding box center [637, 491] width 83 height 26
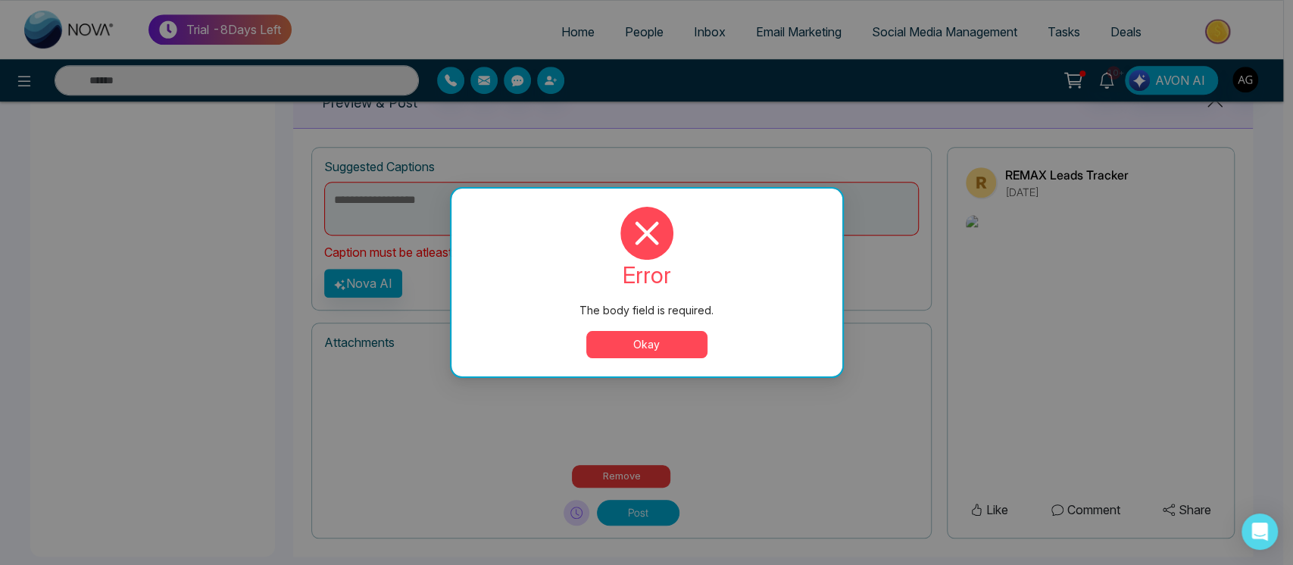
click at [670, 355] on button "Okay" at bounding box center [646, 344] width 121 height 27
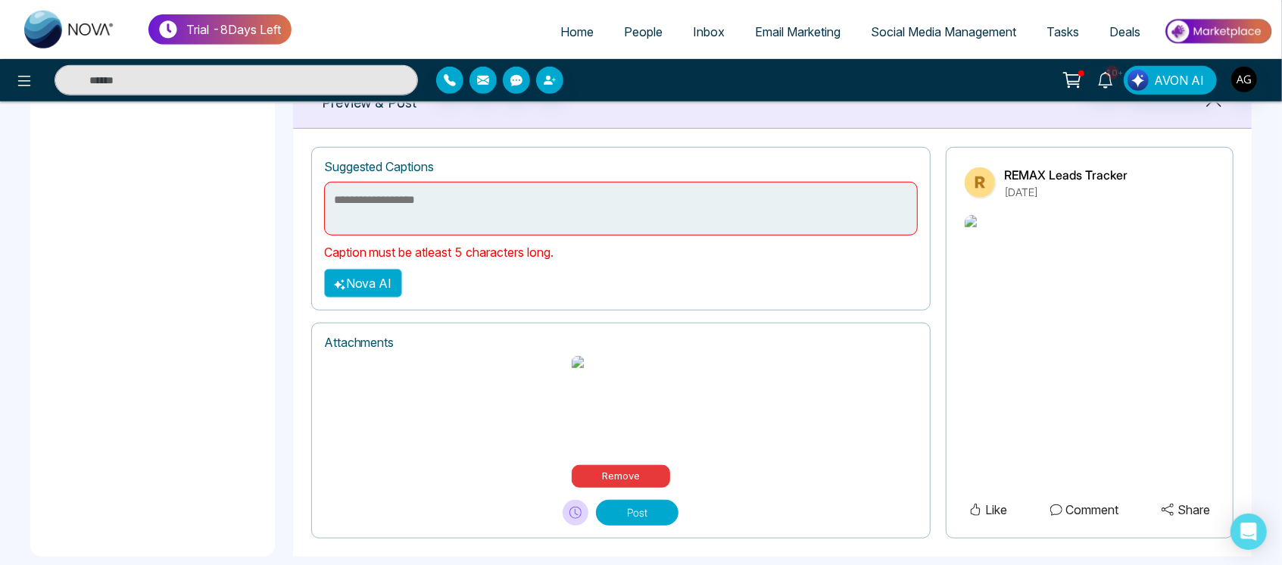
click at [359, 284] on button "Nova AI" at bounding box center [363, 283] width 78 height 29
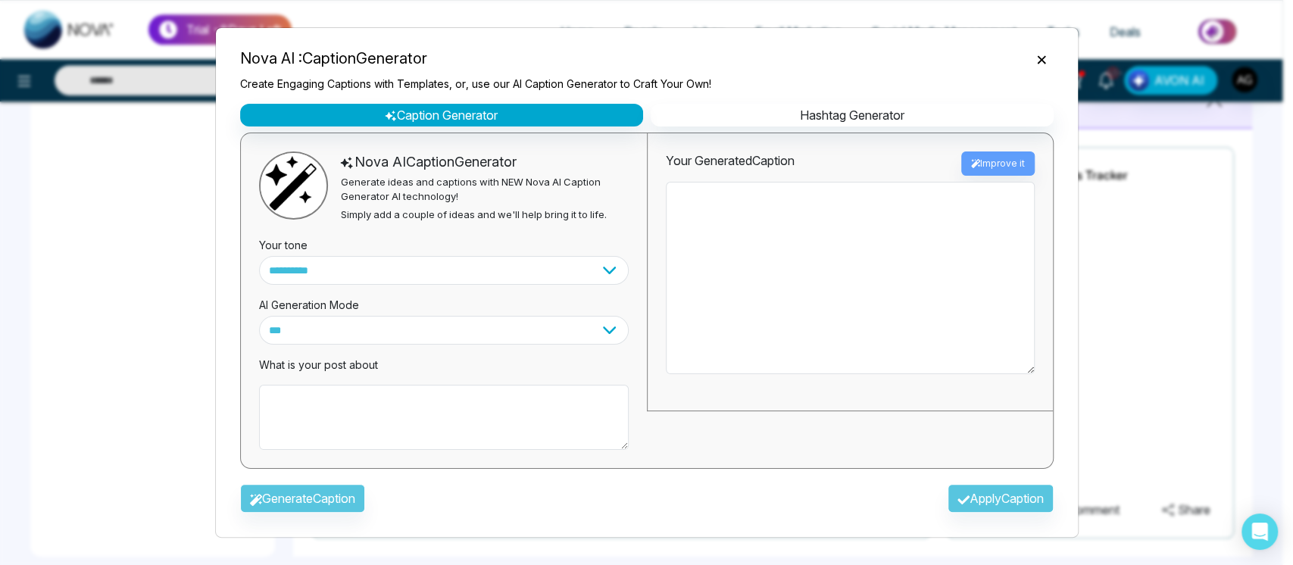
click at [863, 100] on div "Nova AI : Caption Generator Create Engaging Captions with Templates, or, use ou…" at bounding box center [647, 66] width 838 height 75
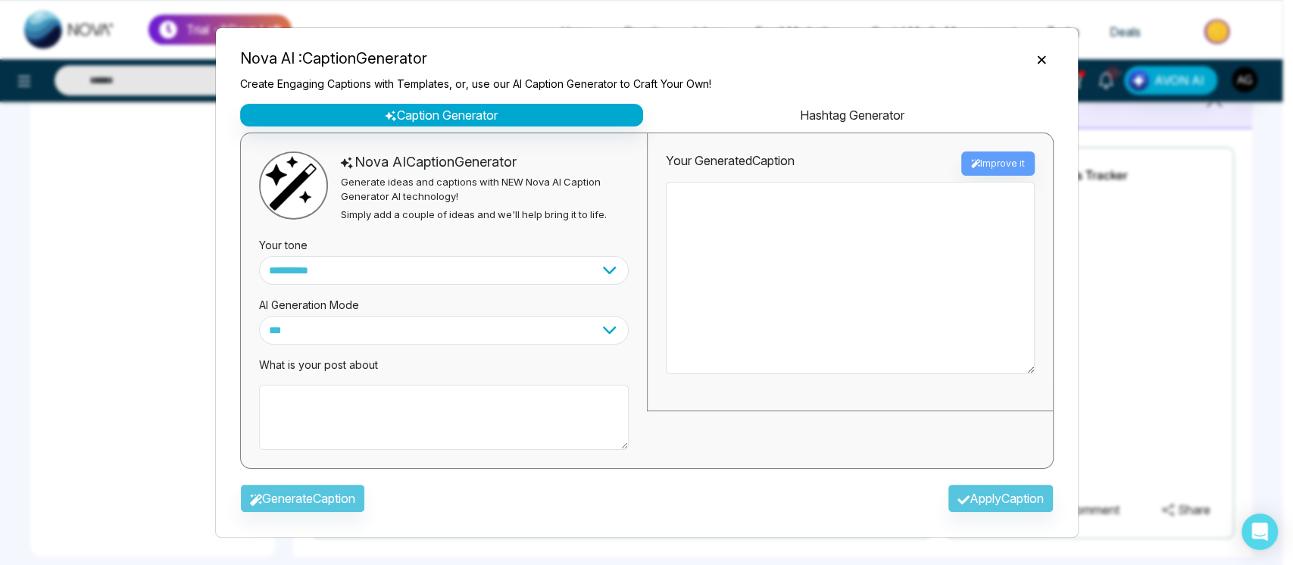
click at [867, 109] on button "Hashtag Generator" at bounding box center [852, 115] width 403 height 23
select select "********"
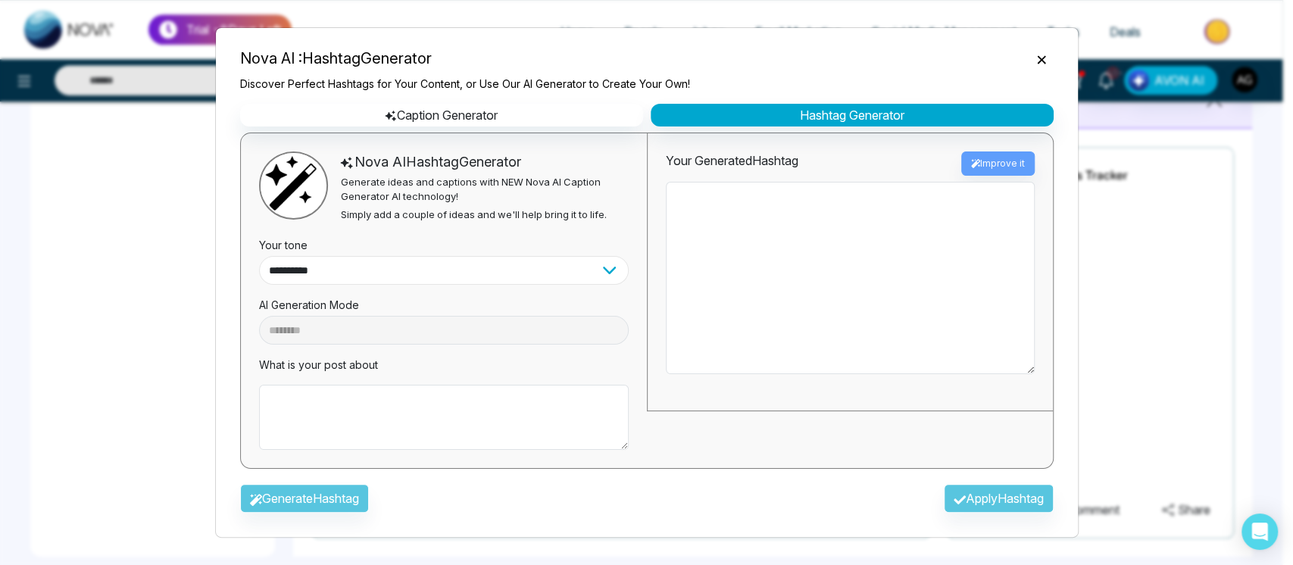
click at [436, 264] on select "**********" at bounding box center [444, 270] width 370 height 29
select select "*******"
click at [259, 256] on select "**********" at bounding box center [444, 270] width 370 height 29
click at [315, 424] on textarea at bounding box center [444, 417] width 370 height 65
type textarea "*"
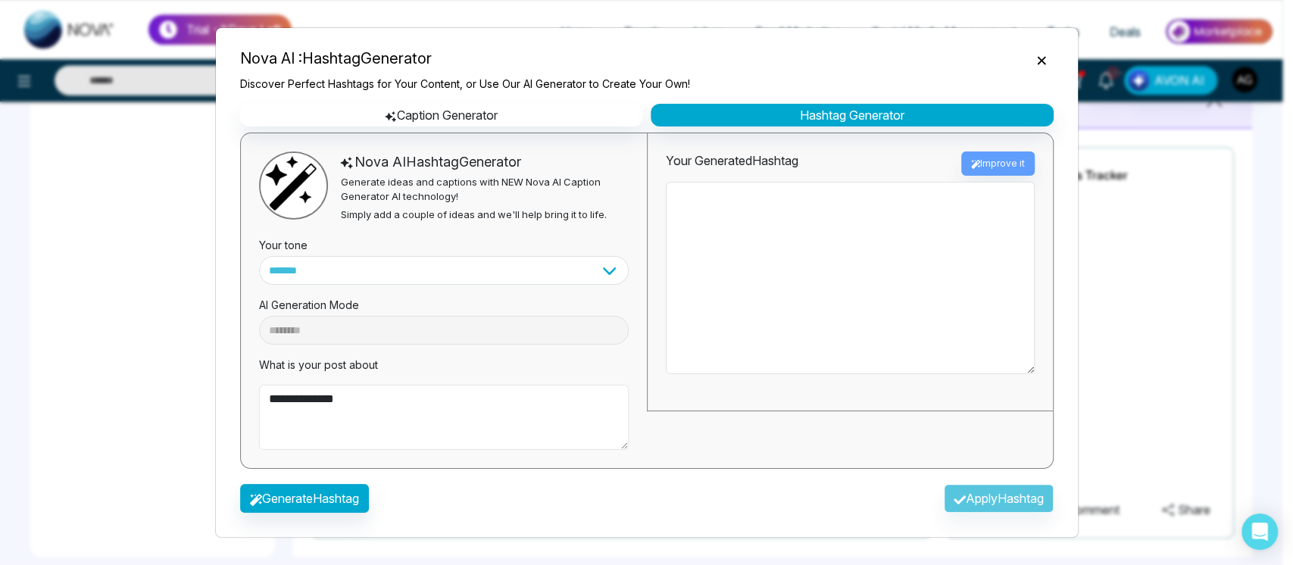
click at [420, 431] on textarea "**********" at bounding box center [444, 417] width 370 height 65
type textarea "**********"
click at [290, 500] on button "Generate Hashtag" at bounding box center [304, 498] width 129 height 29
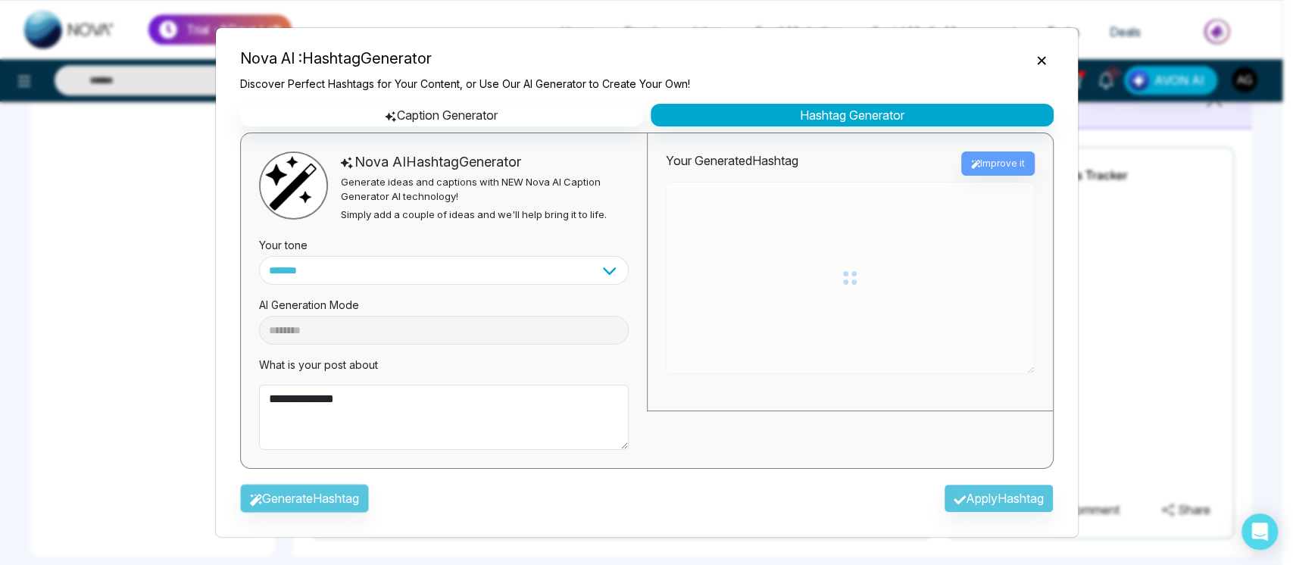
click at [290, 500] on div "Generate Hashtag Apply Hashtag" at bounding box center [647, 503] width 838 height 44
type textarea "**********"
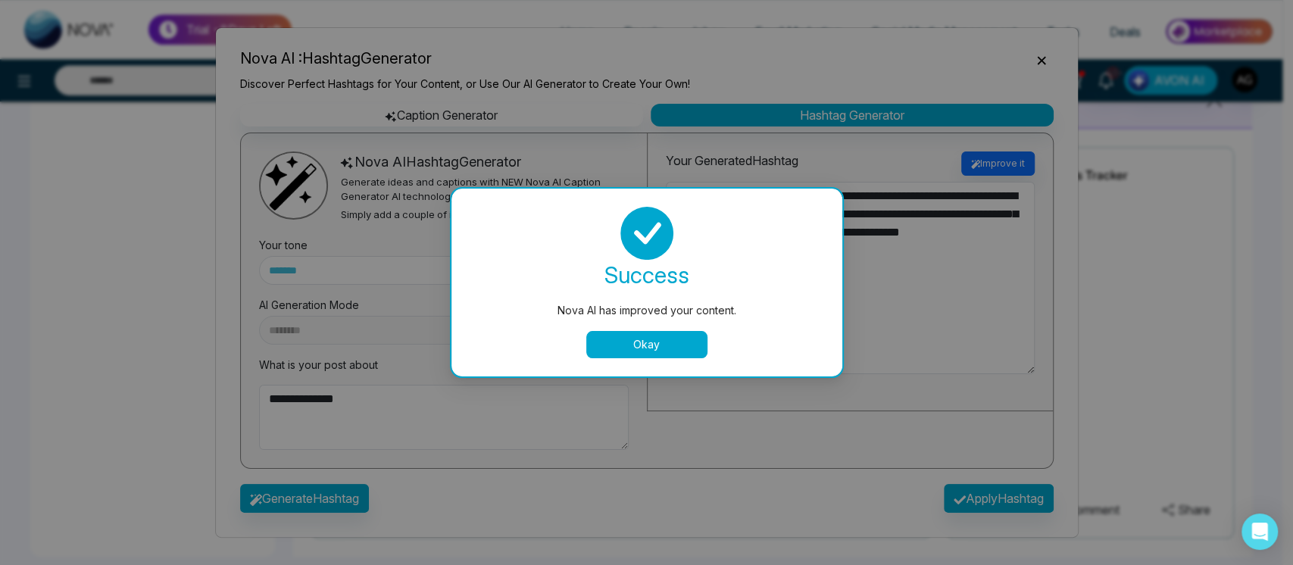
click at [658, 340] on button "Okay" at bounding box center [646, 344] width 121 height 27
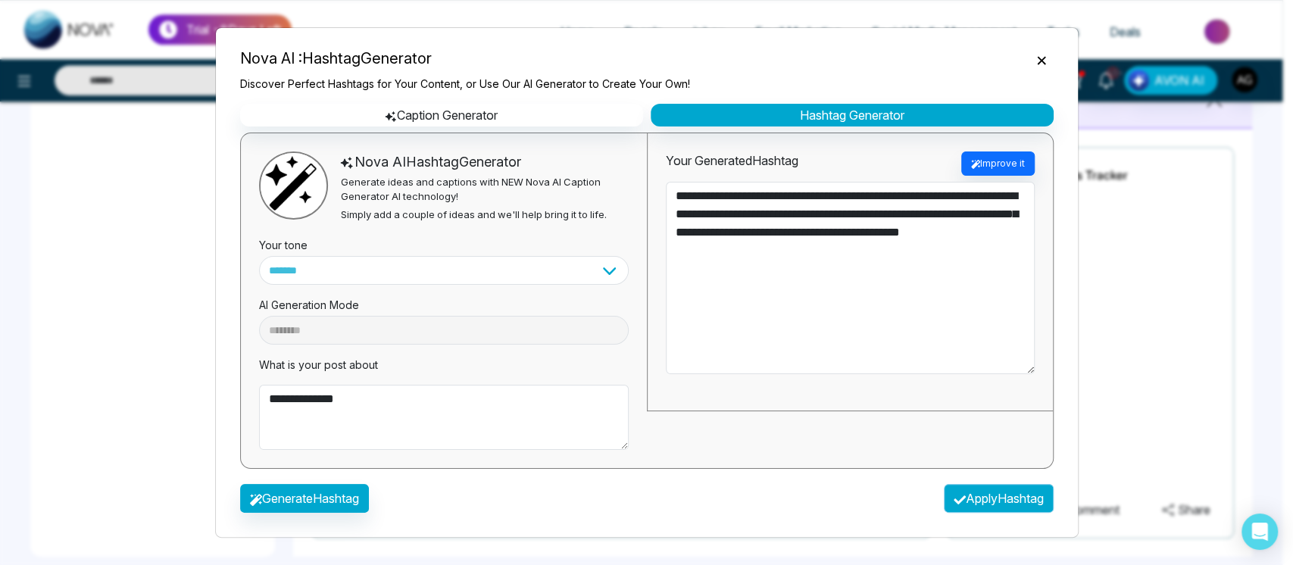
click at [983, 505] on button "Apply Hashtag" at bounding box center [999, 498] width 110 height 29
type textarea "**********"
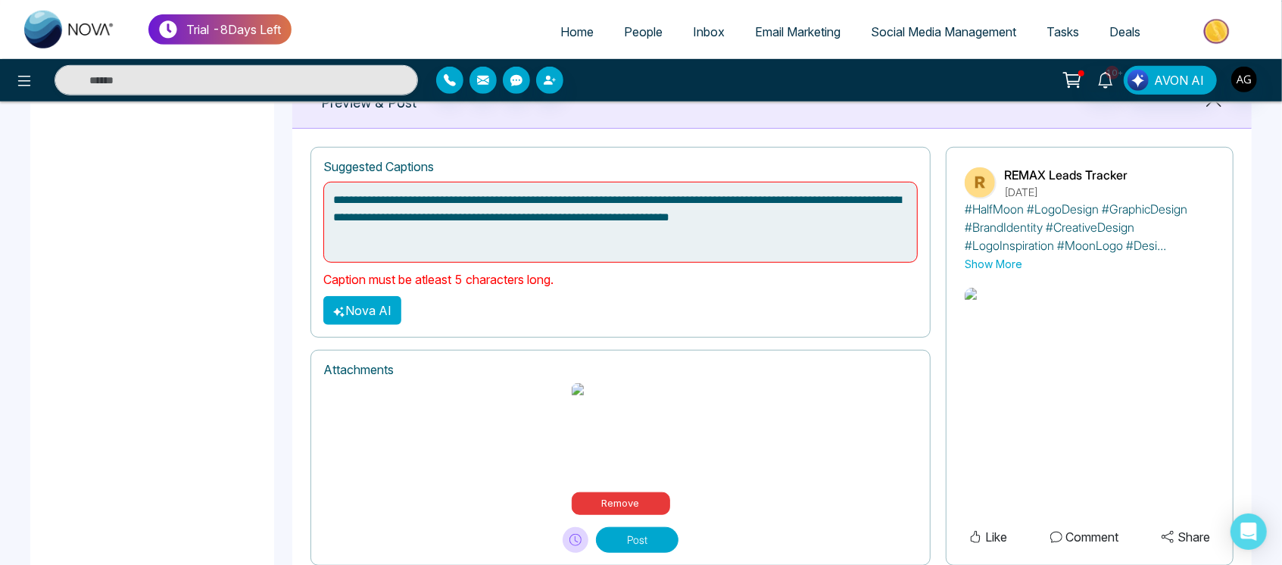
scroll to position [698, 0]
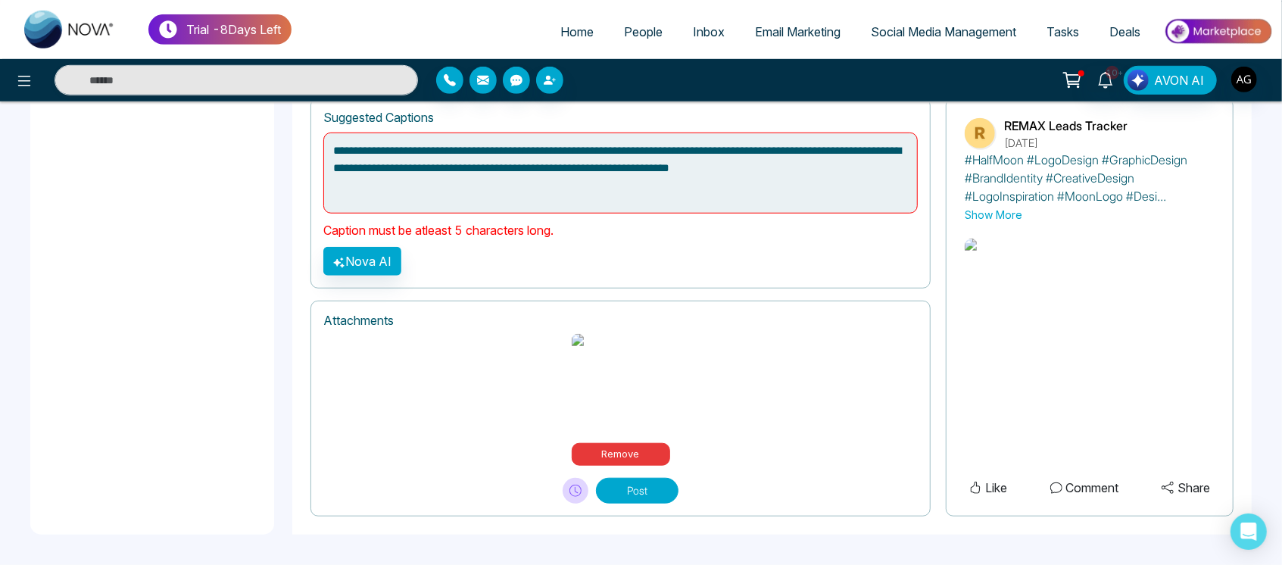
click at [616, 486] on button "Post" at bounding box center [637, 491] width 83 height 26
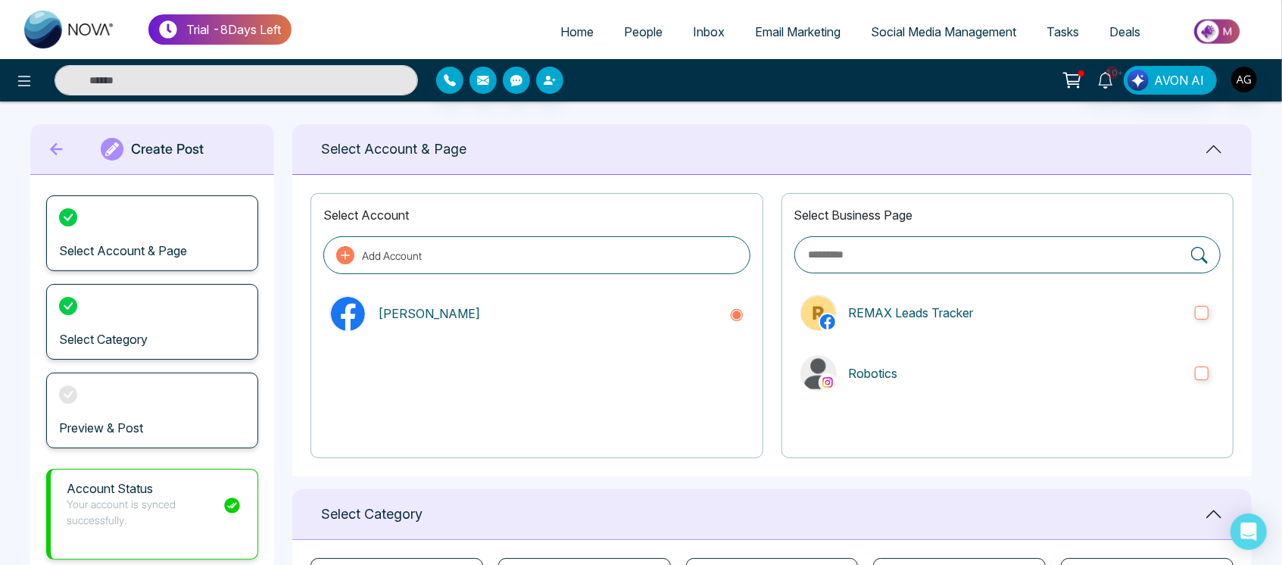
scroll to position [0, 0]
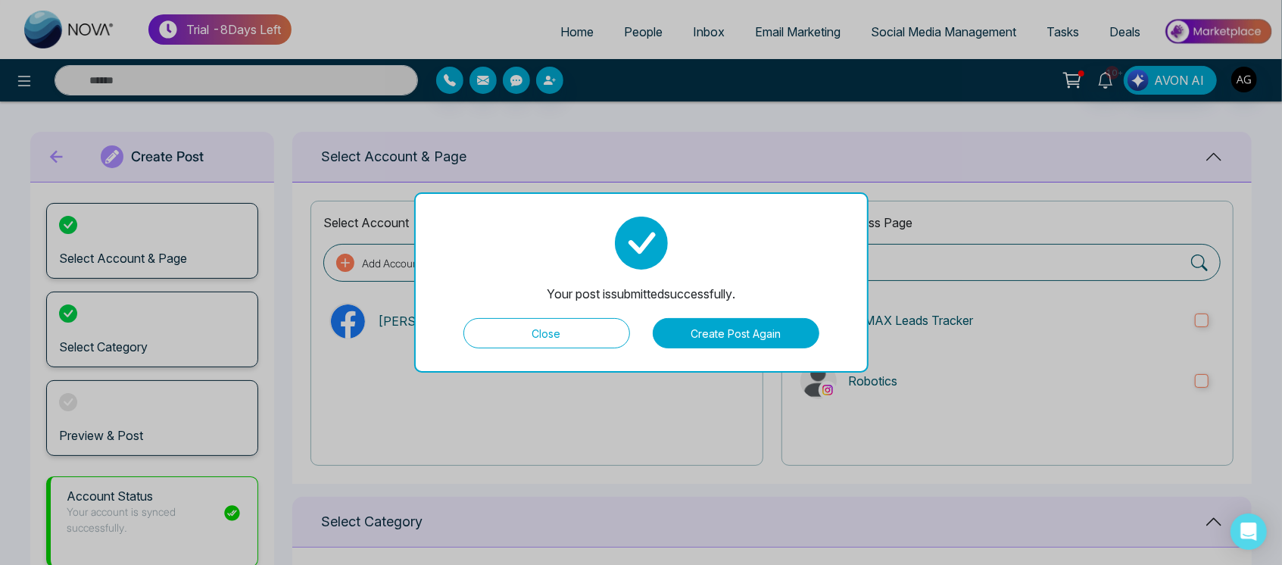
click at [736, 345] on button "Create Post Again" at bounding box center [736, 333] width 167 height 30
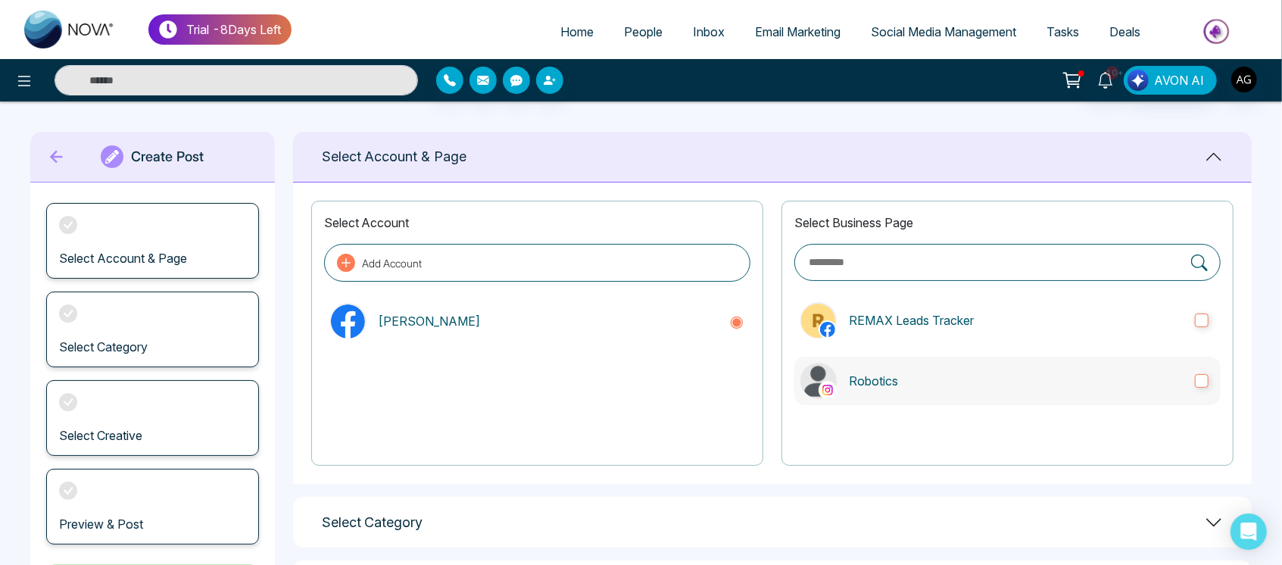
click at [991, 388] on p "Robotics" at bounding box center [1016, 381] width 334 height 18
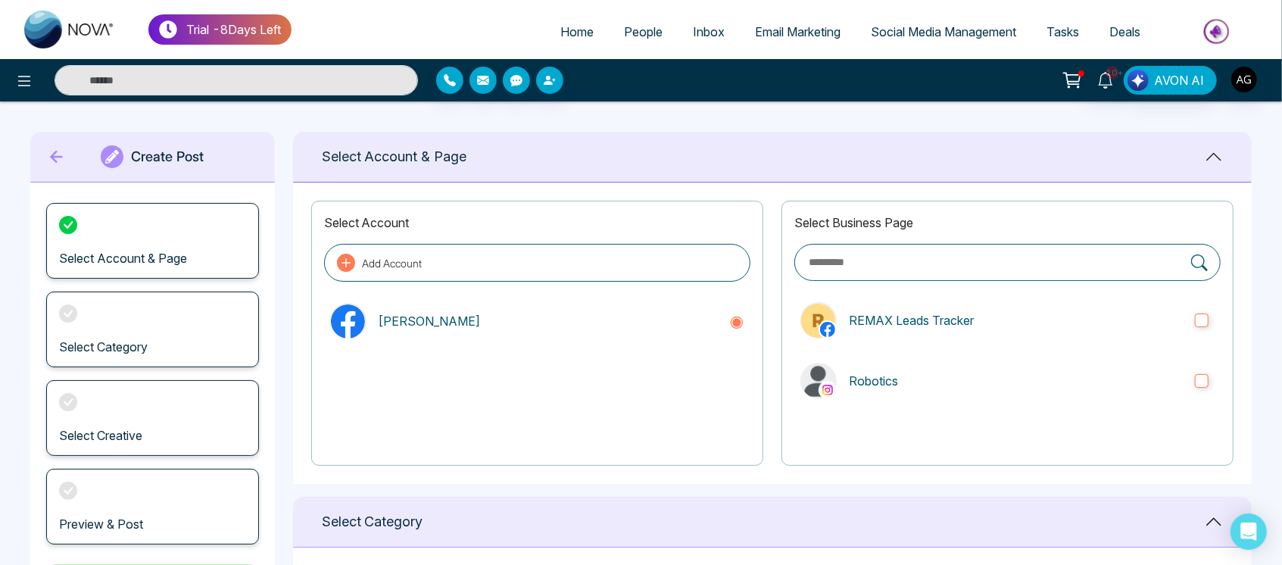
scroll to position [302, 0]
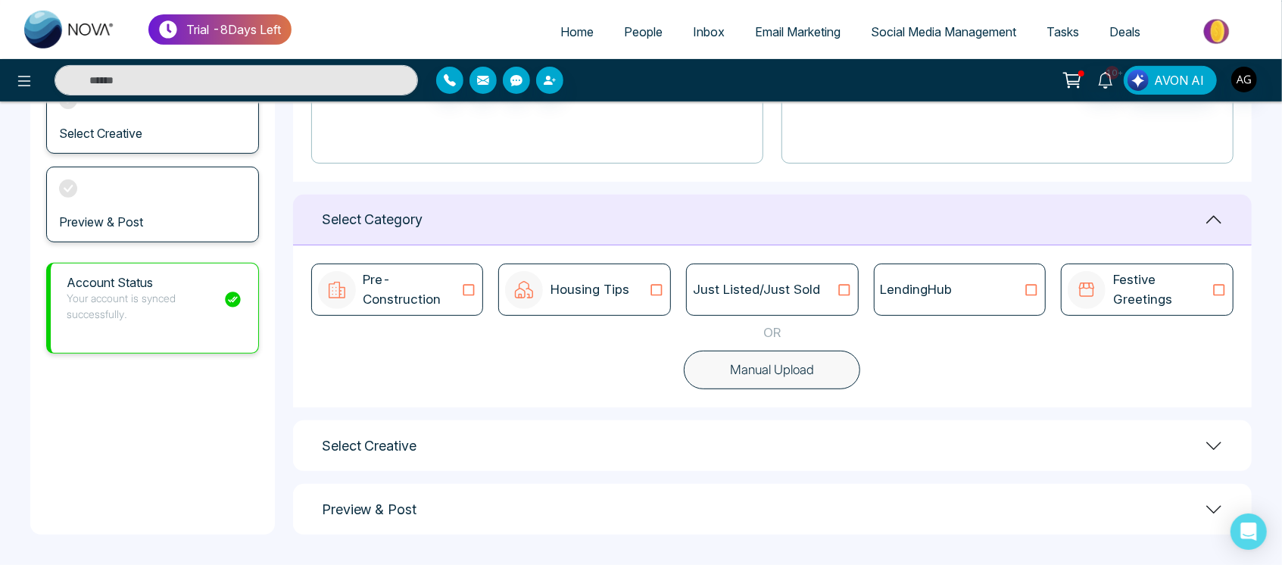
click at [761, 361] on button "Manual Upload" at bounding box center [772, 370] width 176 height 39
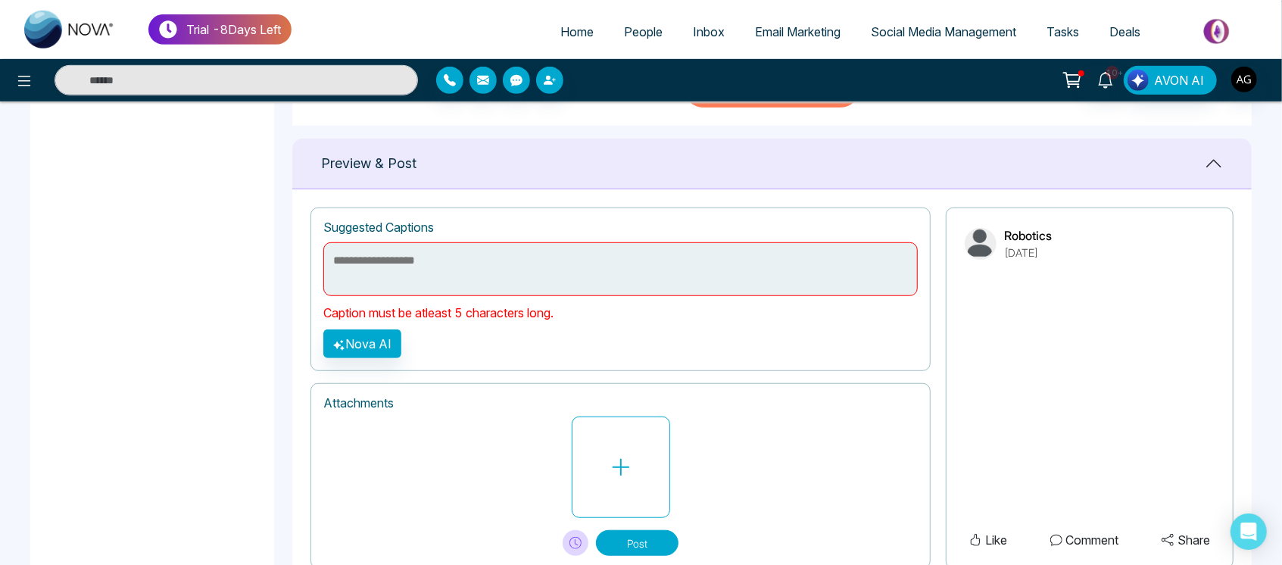
scroll to position [636, 0]
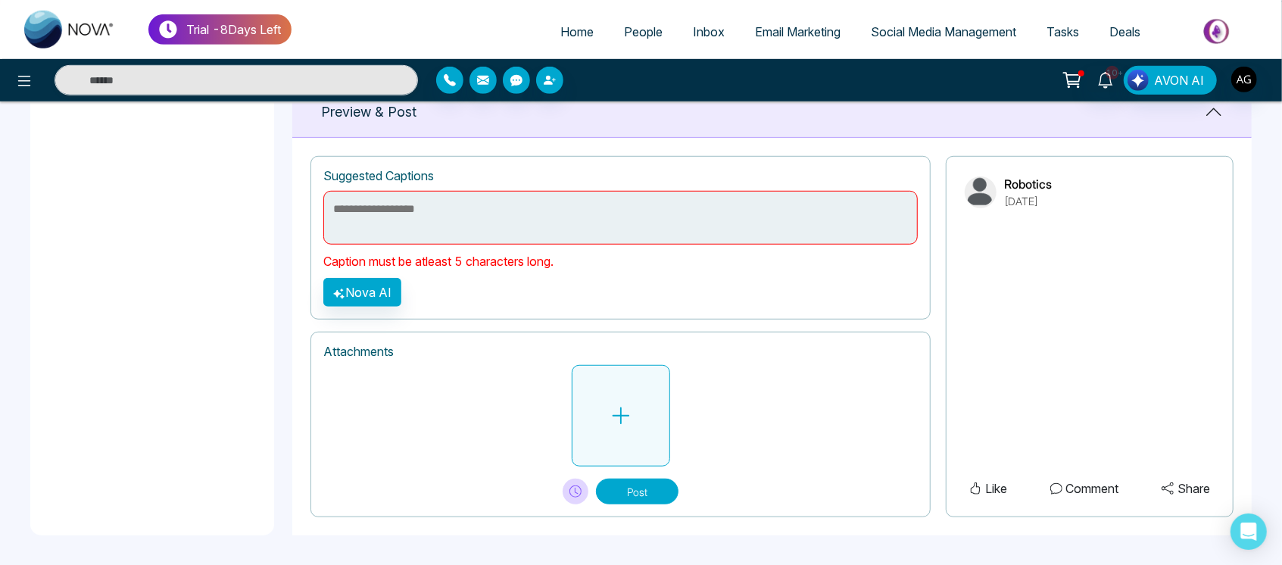
click at [629, 377] on button at bounding box center [621, 416] width 98 height 102
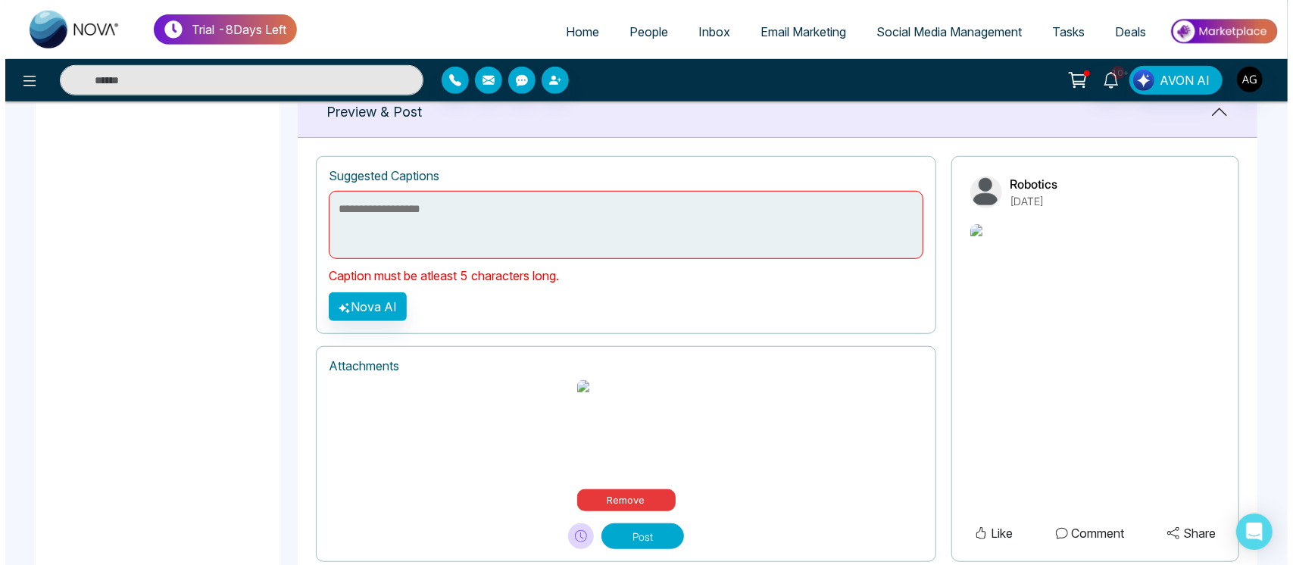
scroll to position [626, 0]
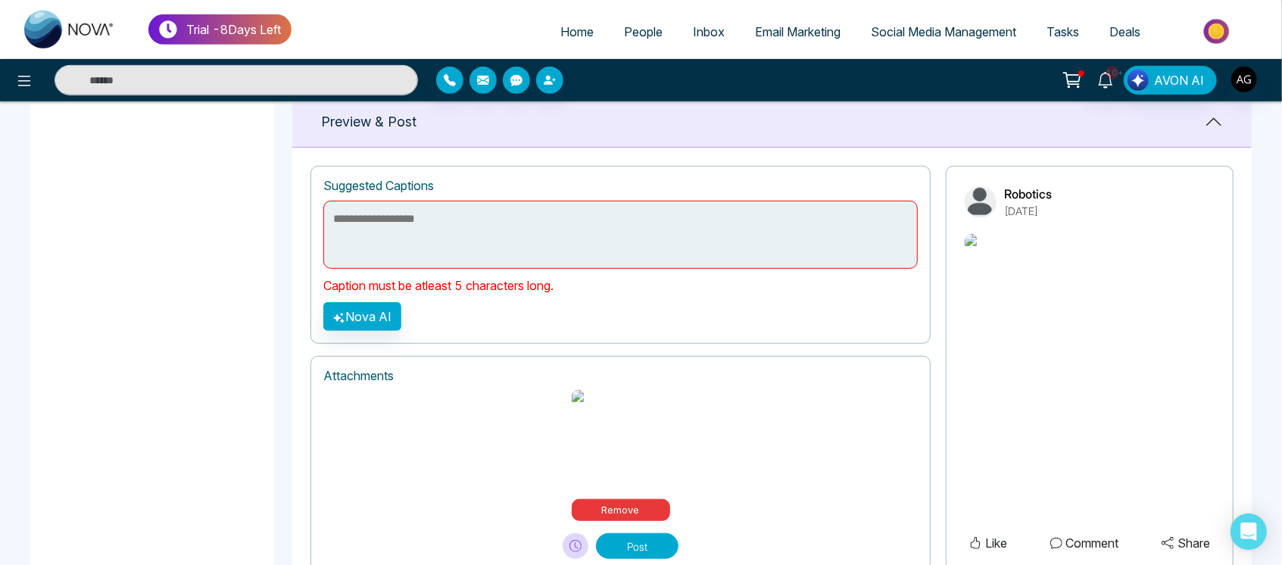
click at [479, 255] on textarea at bounding box center [620, 235] width 595 height 68
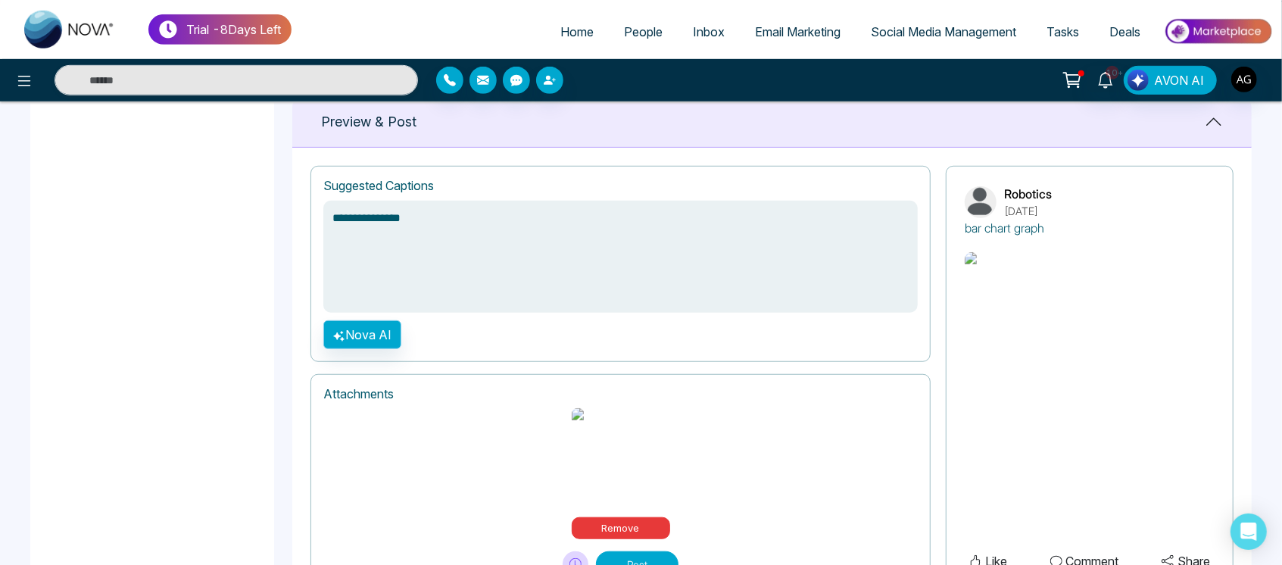
type textarea "**********"
click at [364, 333] on button "Nova AI" at bounding box center [362, 334] width 78 height 29
select select "**********"
select select "***"
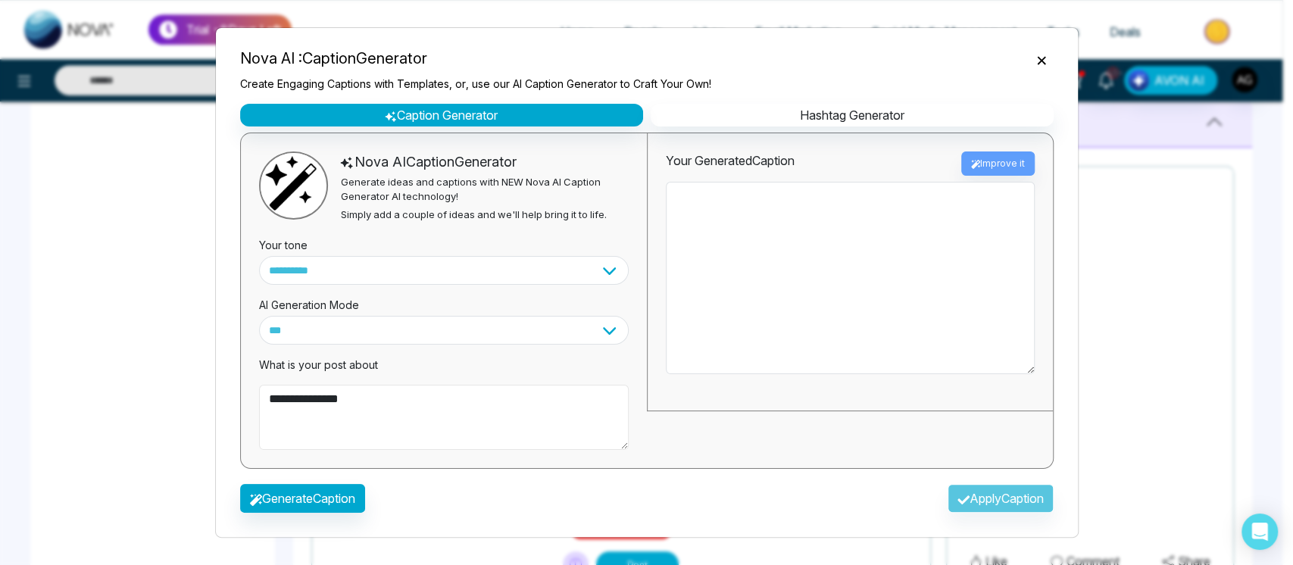
click at [359, 389] on textarea "**********" at bounding box center [444, 417] width 370 height 65
click at [284, 506] on button "Generate Caption" at bounding box center [302, 498] width 125 height 29
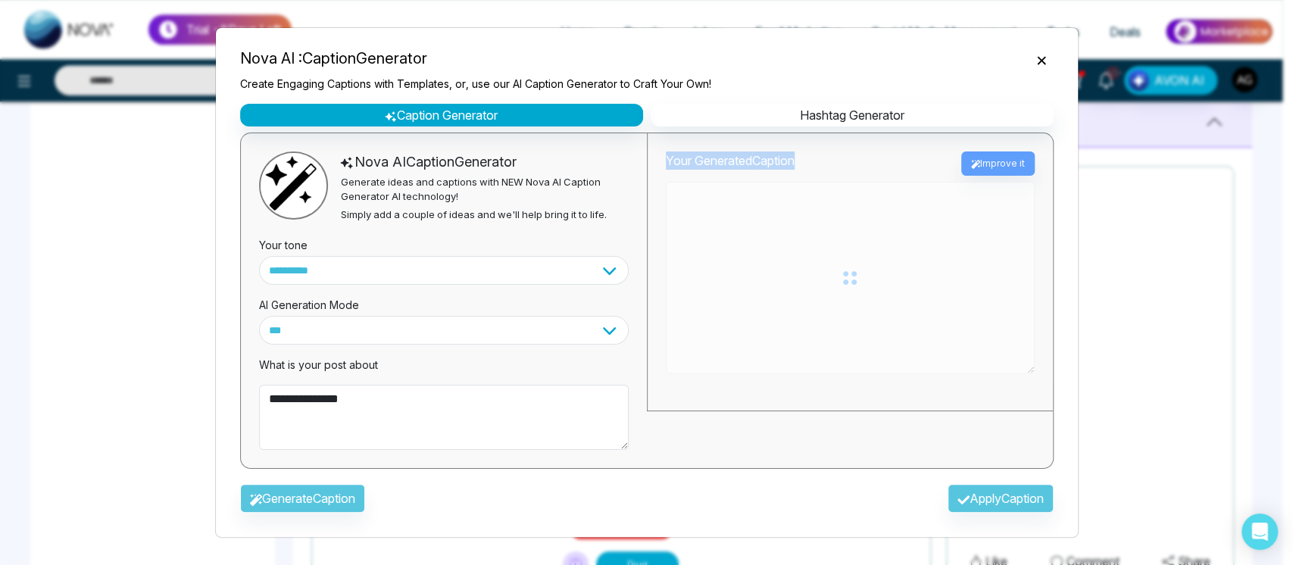
drag, startPoint x: 667, startPoint y: 164, endPoint x: 878, endPoint y: 161, distance: 211.4
click at [878, 161] on div "Your Generated Caption Improve it" at bounding box center [850, 164] width 369 height 24
type textarea "**********"
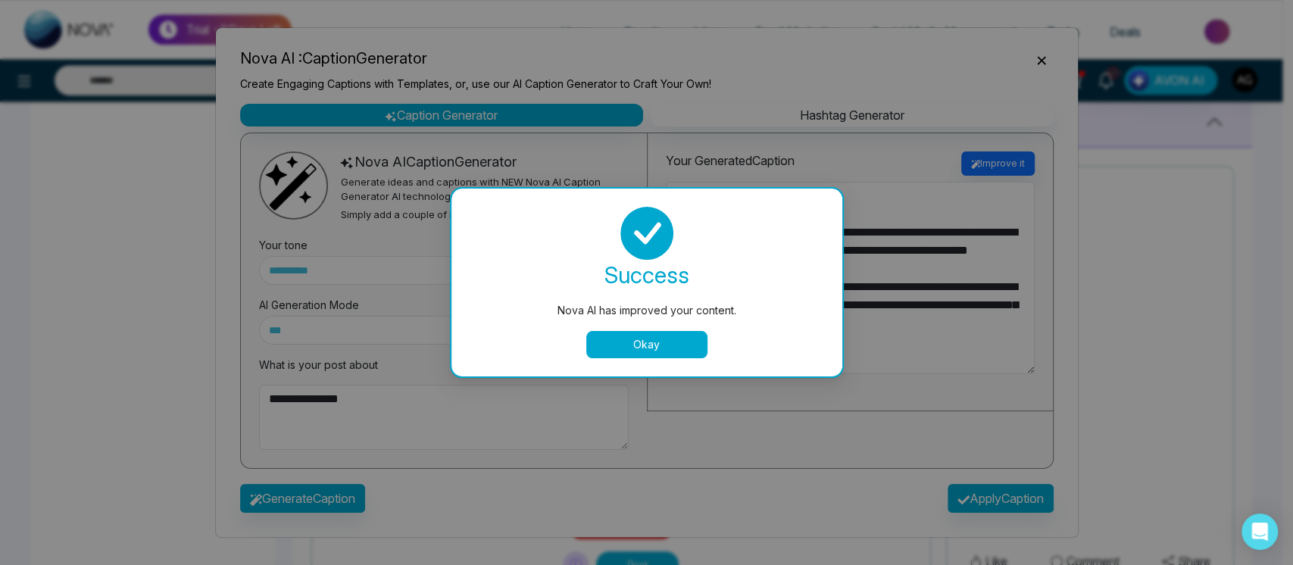
drag, startPoint x: 335, startPoint y: 173, endPoint x: 645, endPoint y: 369, distance: 366.7
click at [645, 369] on div "Nova AI has improved your content. success Nova AI has improved your content. O…" at bounding box center [646, 282] width 1293 height 565
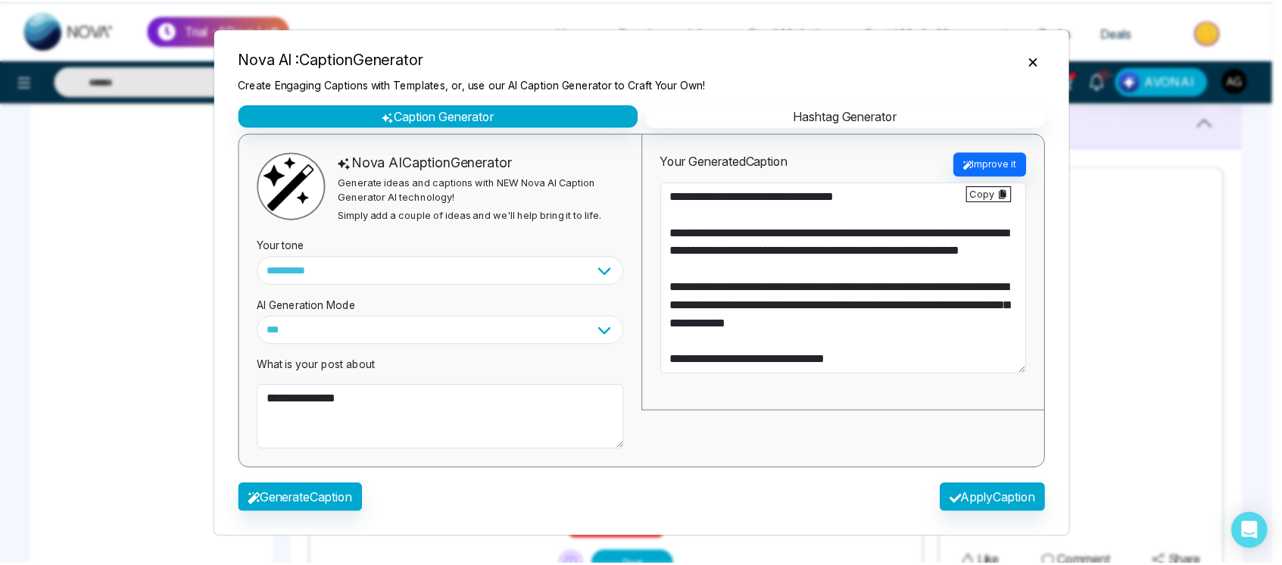
scroll to position [18, 0]
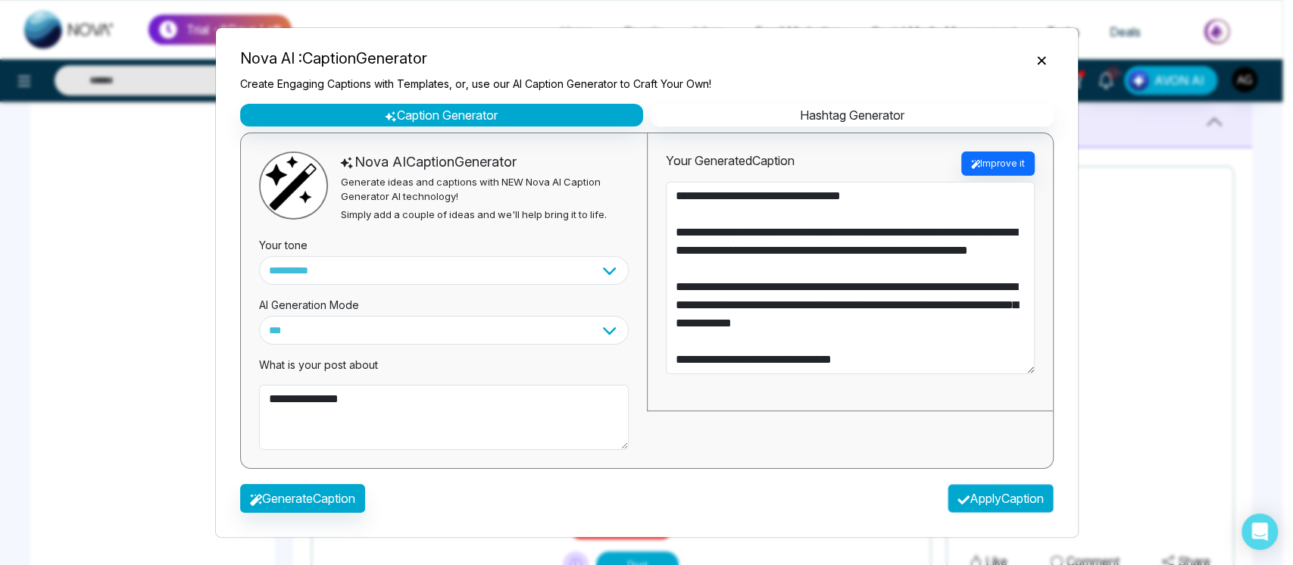
click at [991, 492] on button "Apply Caption" at bounding box center [1001, 498] width 106 height 29
type textarea "**********"
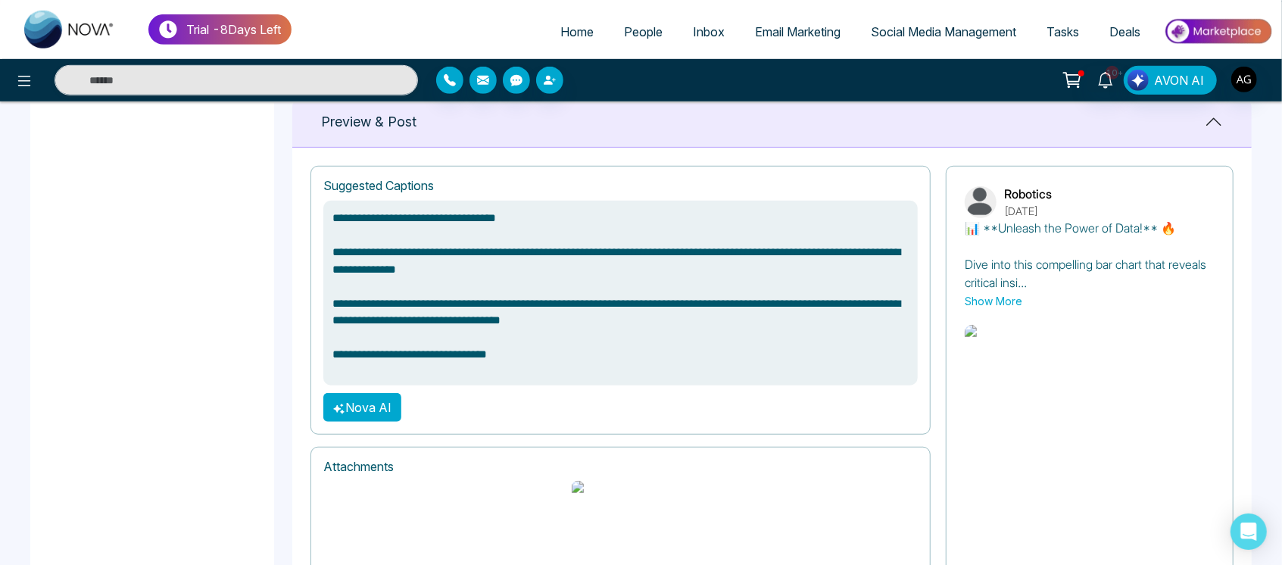
scroll to position [717, 0]
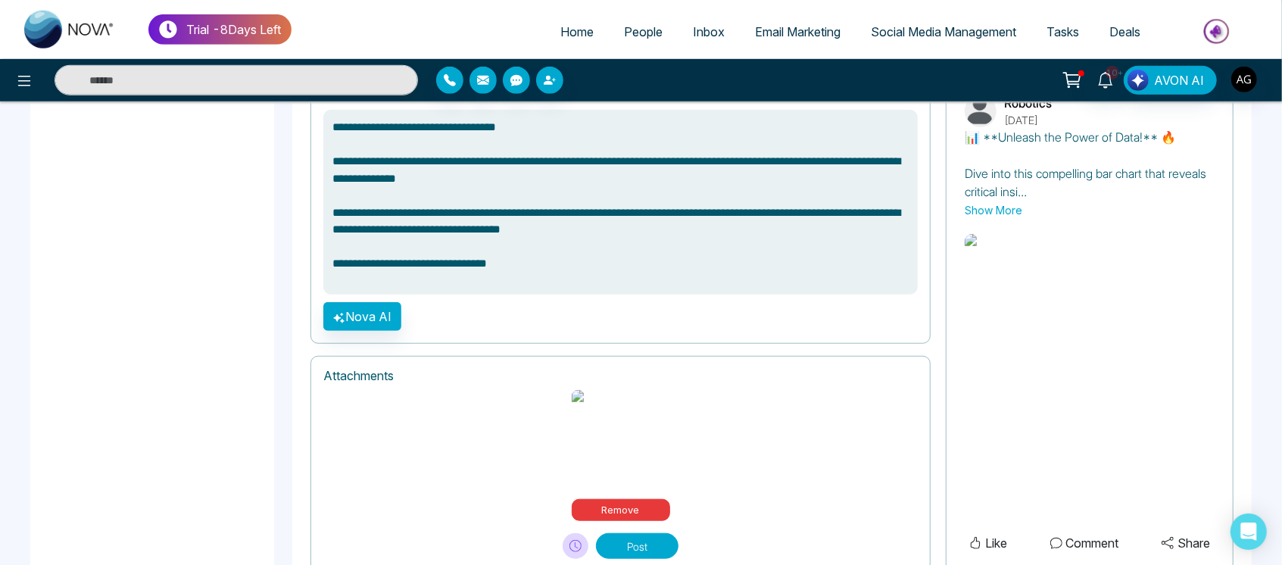
click at [636, 533] on button "Post" at bounding box center [637, 546] width 83 height 26
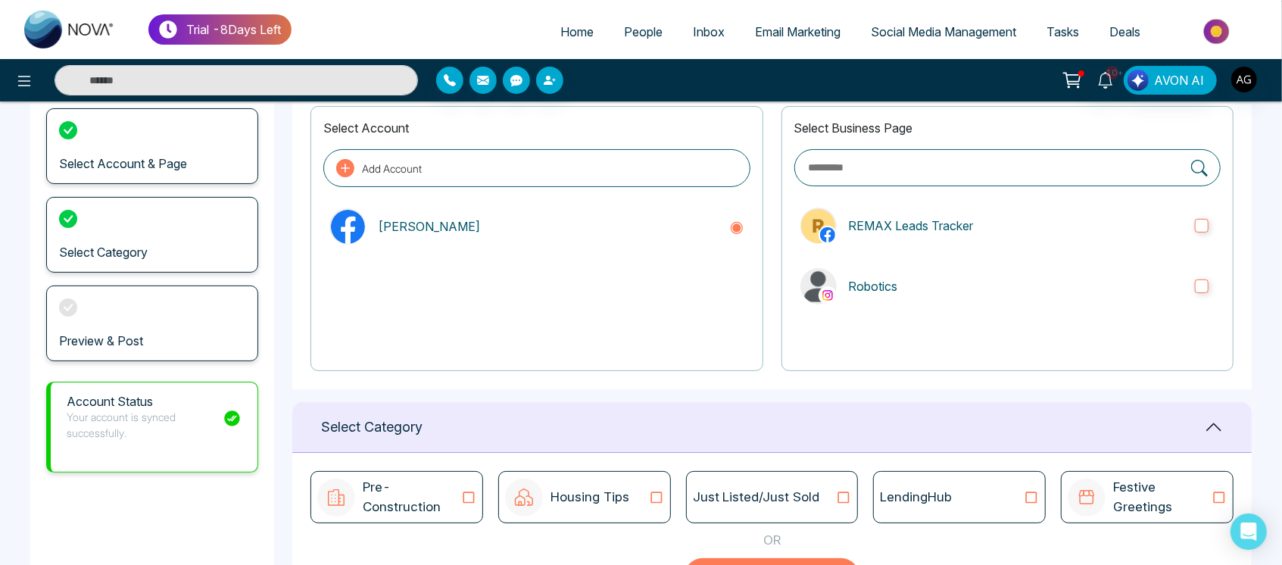
scroll to position [0, 0]
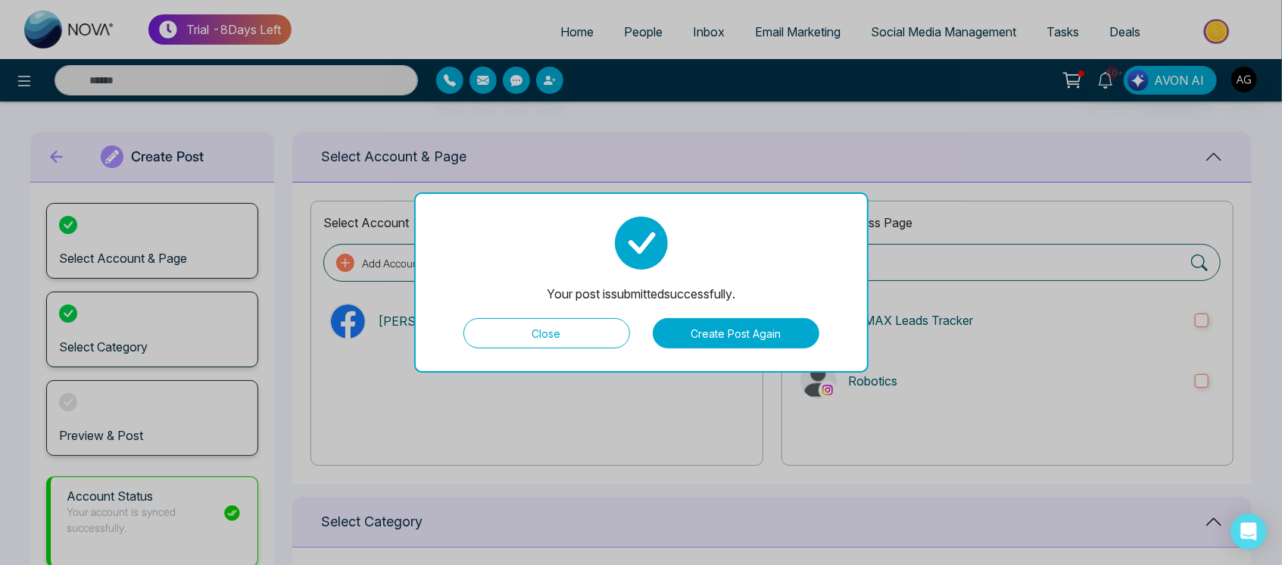
click at [518, 342] on button "Close" at bounding box center [547, 333] width 167 height 30
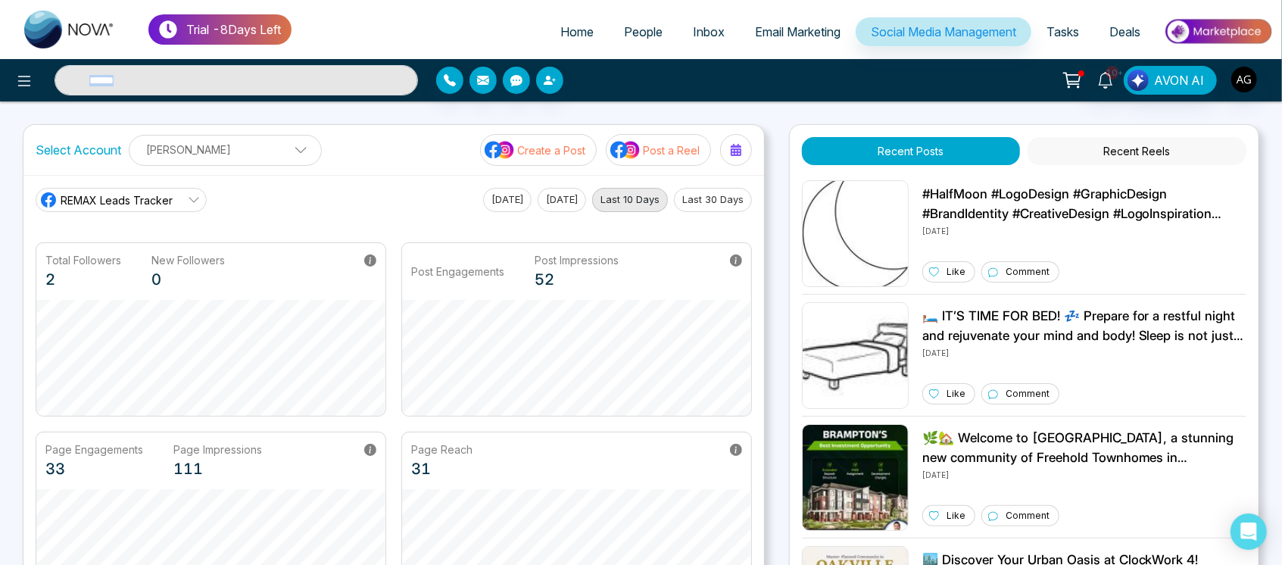
drag, startPoint x: 589, startPoint y: 88, endPoint x: 102, endPoint y: 69, distance: 487.4
click at [102, 69] on div "10+ AVON AI" at bounding box center [641, 80] width 1282 height 30
click at [371, 42] on ul "Home People Inbox Email Marketing Social Media Management Tasks Deals" at bounding box center [783, 33] width 982 height 42
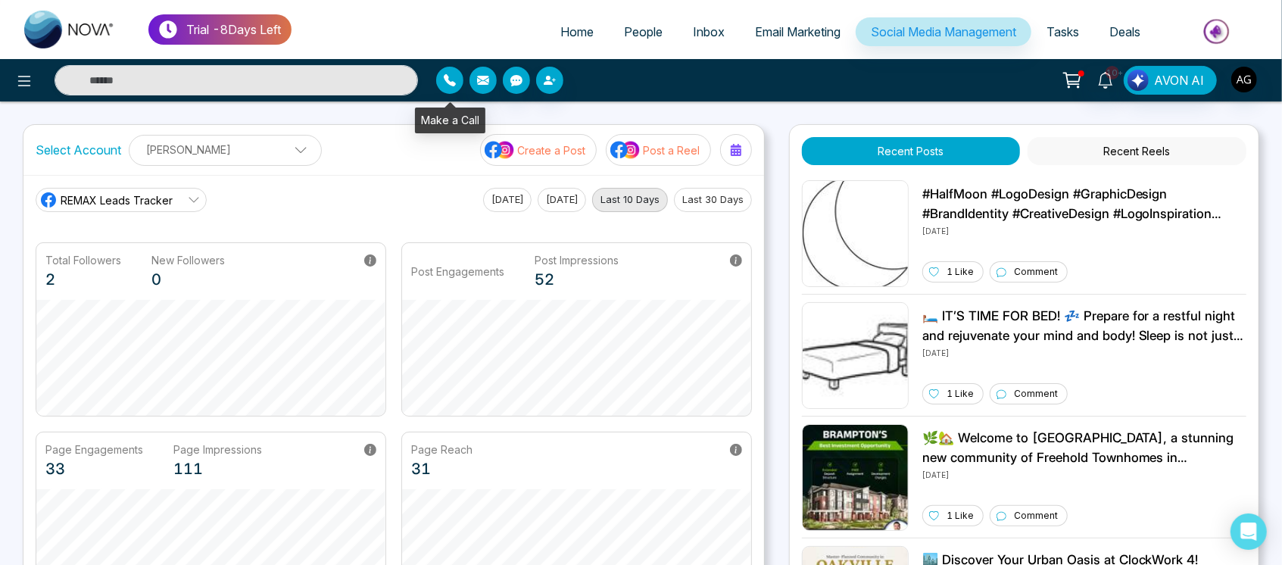
click at [461, 71] on button "button" at bounding box center [449, 80] width 27 height 27
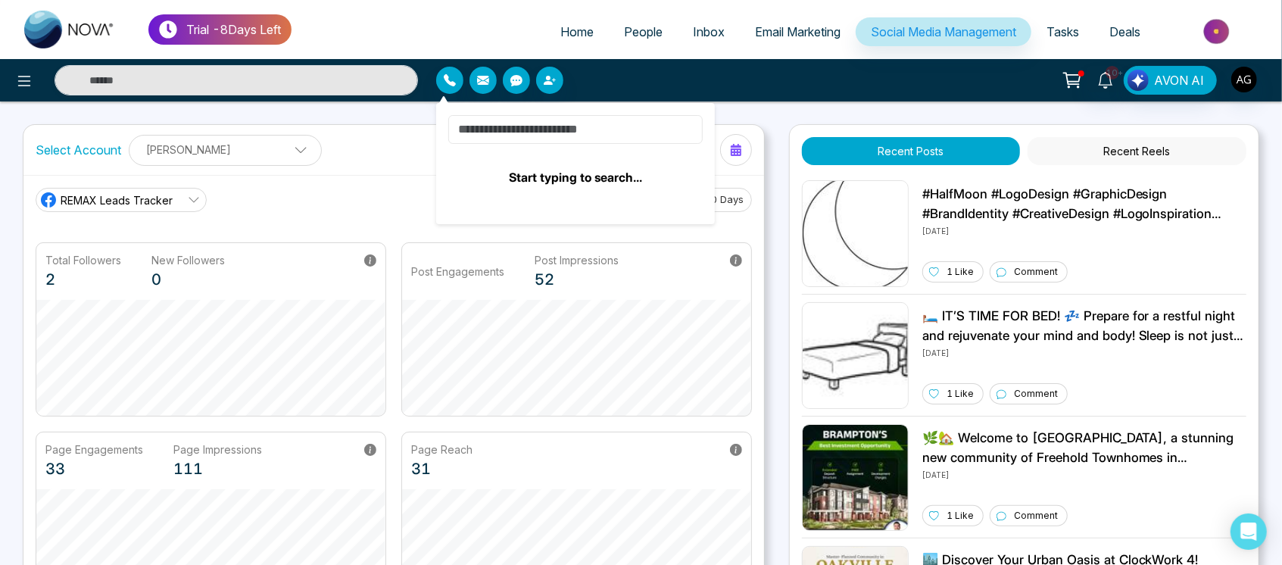
click at [578, 133] on input at bounding box center [575, 129] width 255 height 29
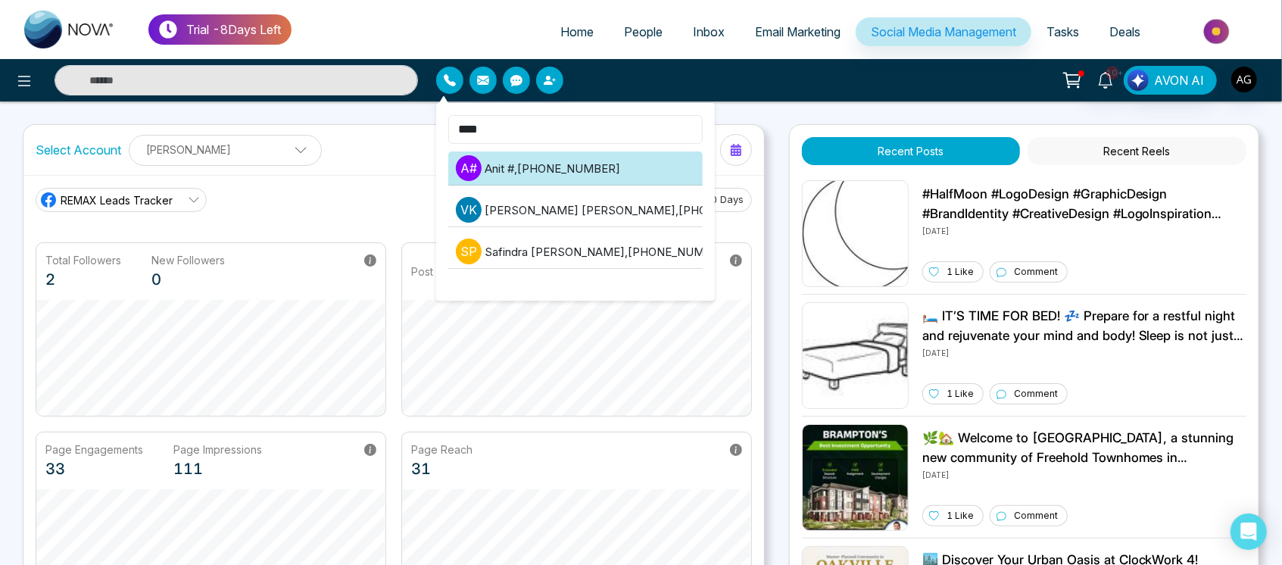
type input "****"
click at [564, 185] on li "A # Anit # , +919930053035" at bounding box center [575, 169] width 255 height 34
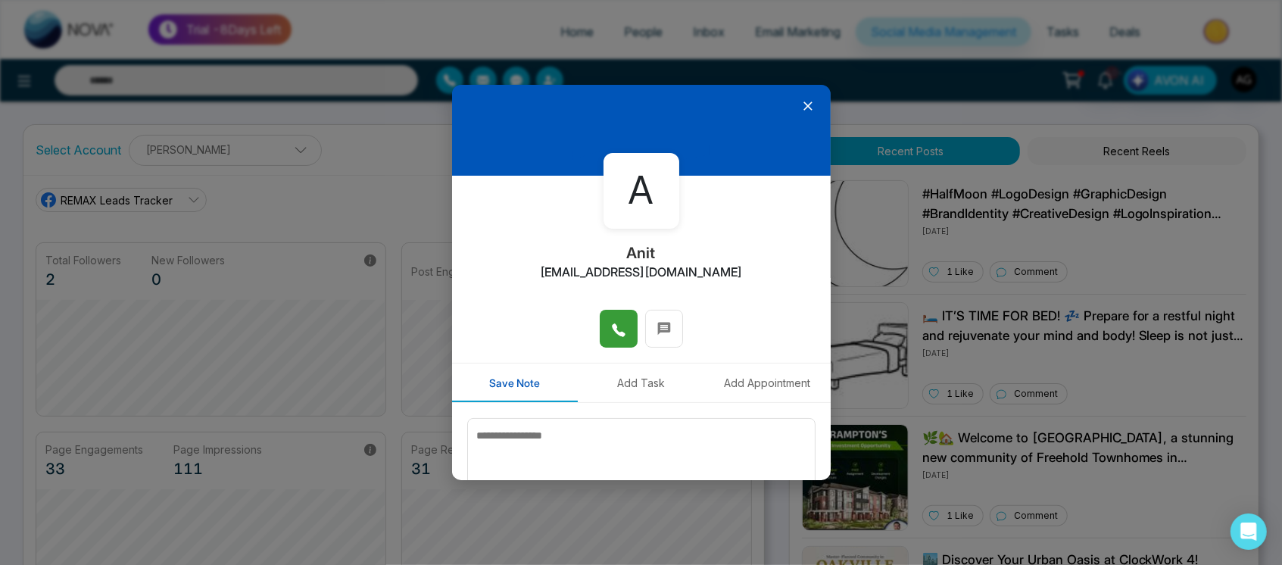
click at [611, 335] on icon at bounding box center [618, 330] width 15 height 15
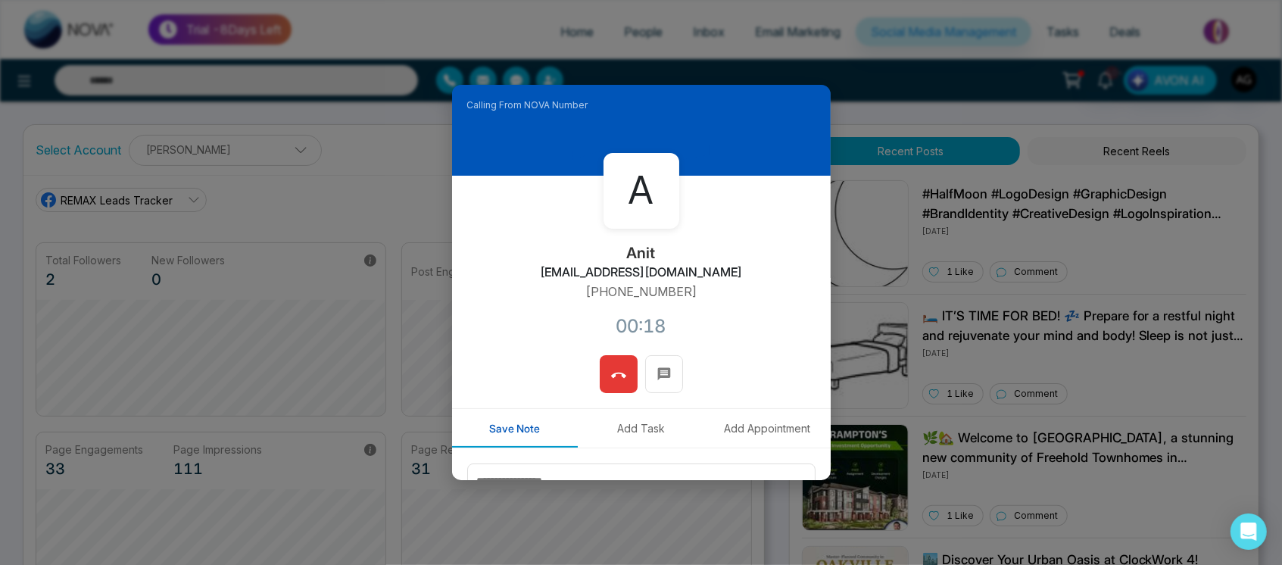
scroll to position [120, 0]
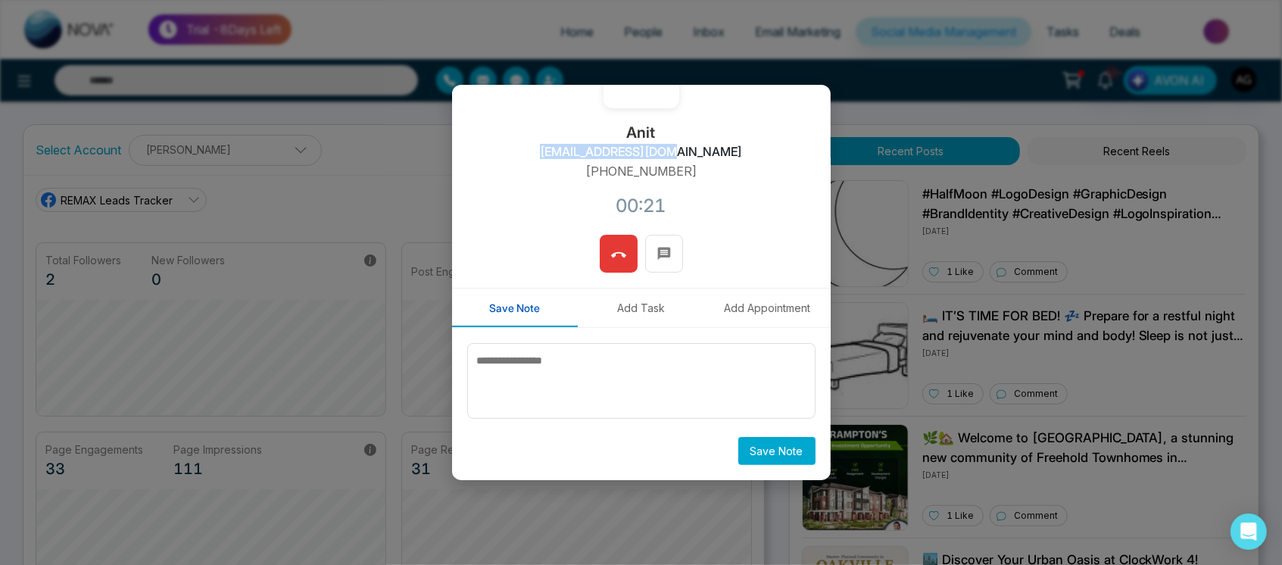
drag, startPoint x: 547, startPoint y: 152, endPoint x: 733, endPoint y: 191, distance: 190.3
click at [733, 191] on div "A Anit anit@mmnovatech.com +919930053035 00:21" at bounding box center [641, 145] width 379 height 180
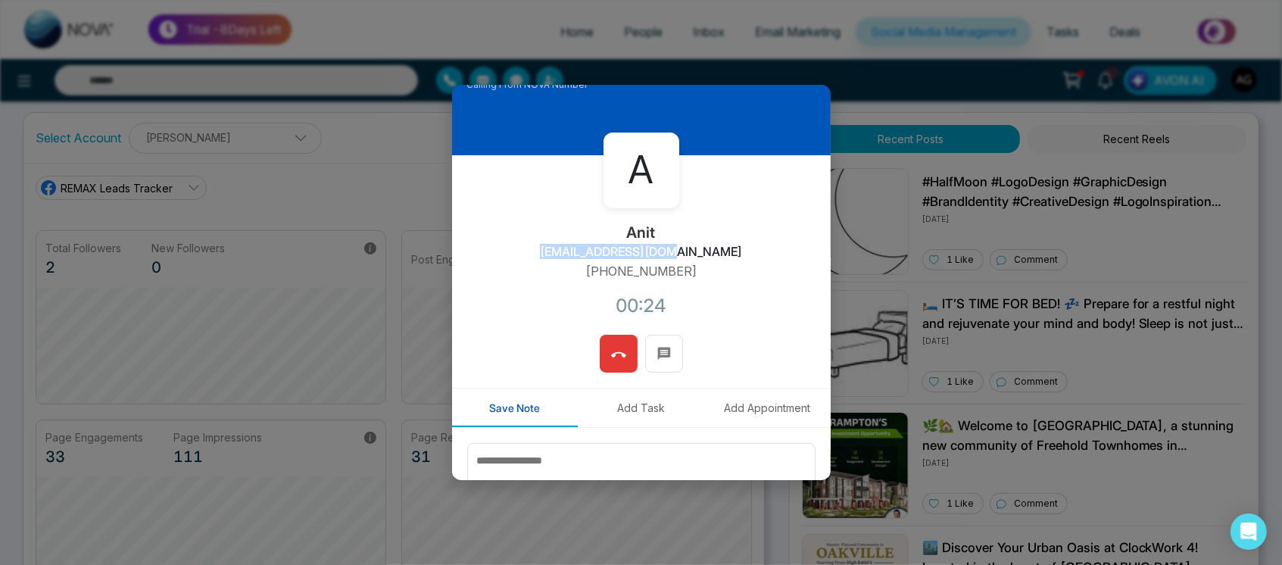
scroll to position [19, 0]
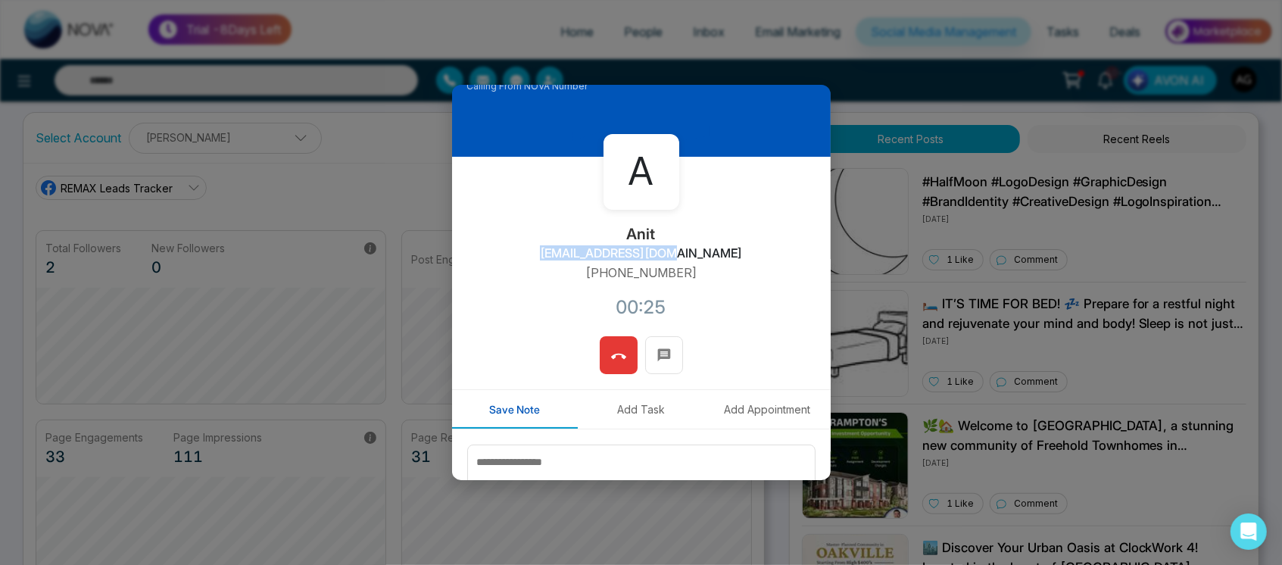
click at [613, 349] on icon at bounding box center [618, 356] width 15 height 15
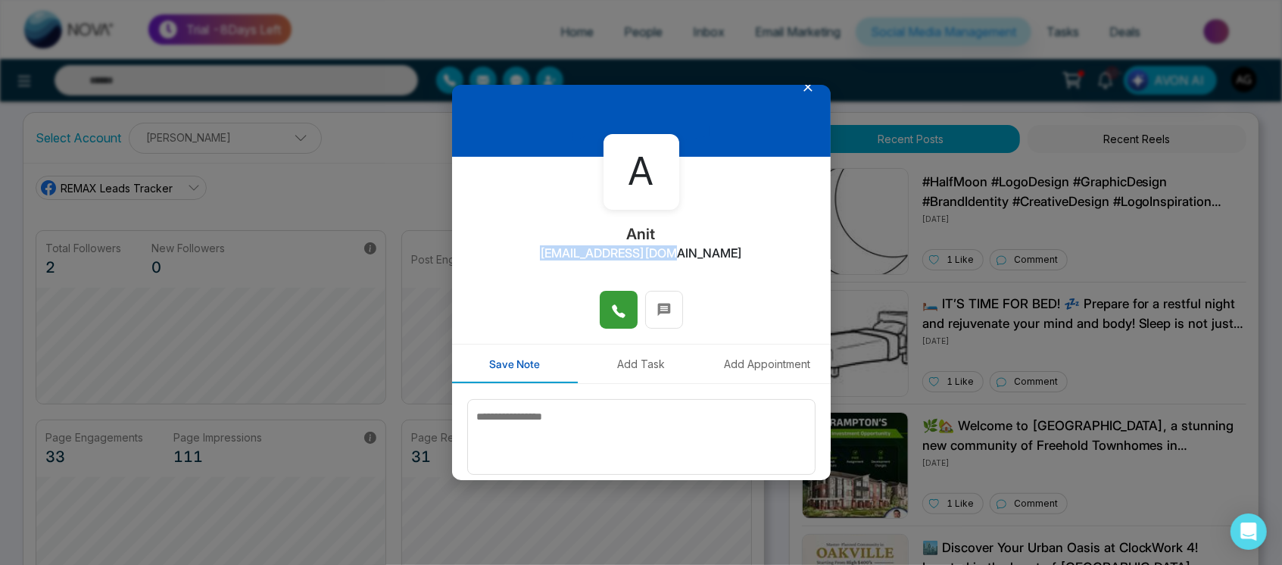
scroll to position [0, 0]
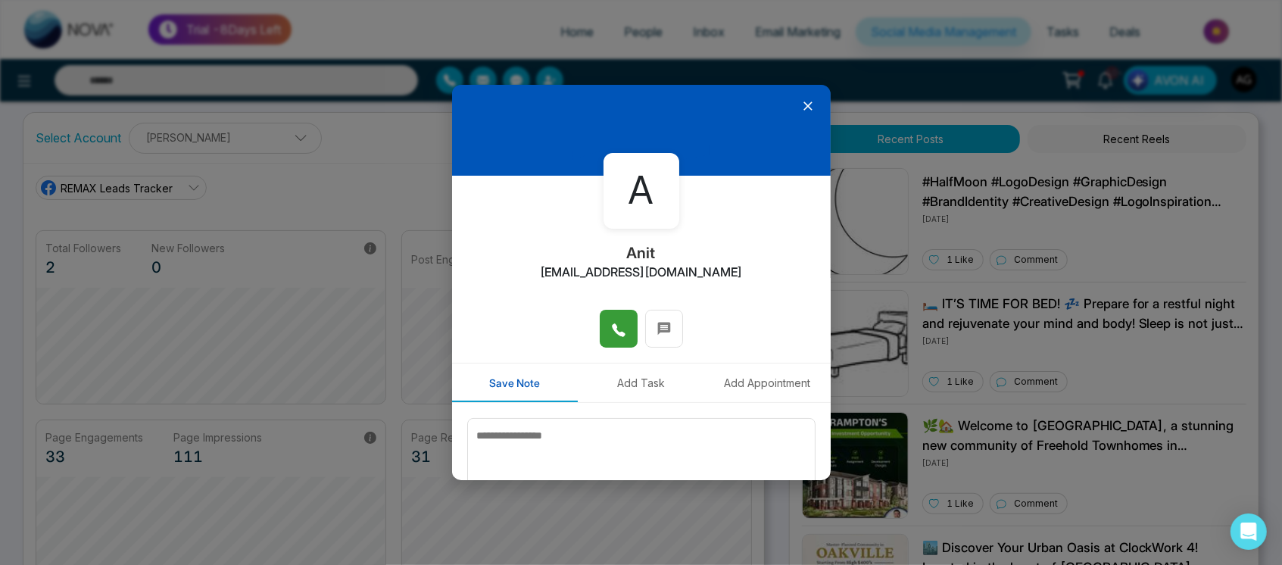
click at [801, 104] on icon at bounding box center [808, 105] width 15 height 15
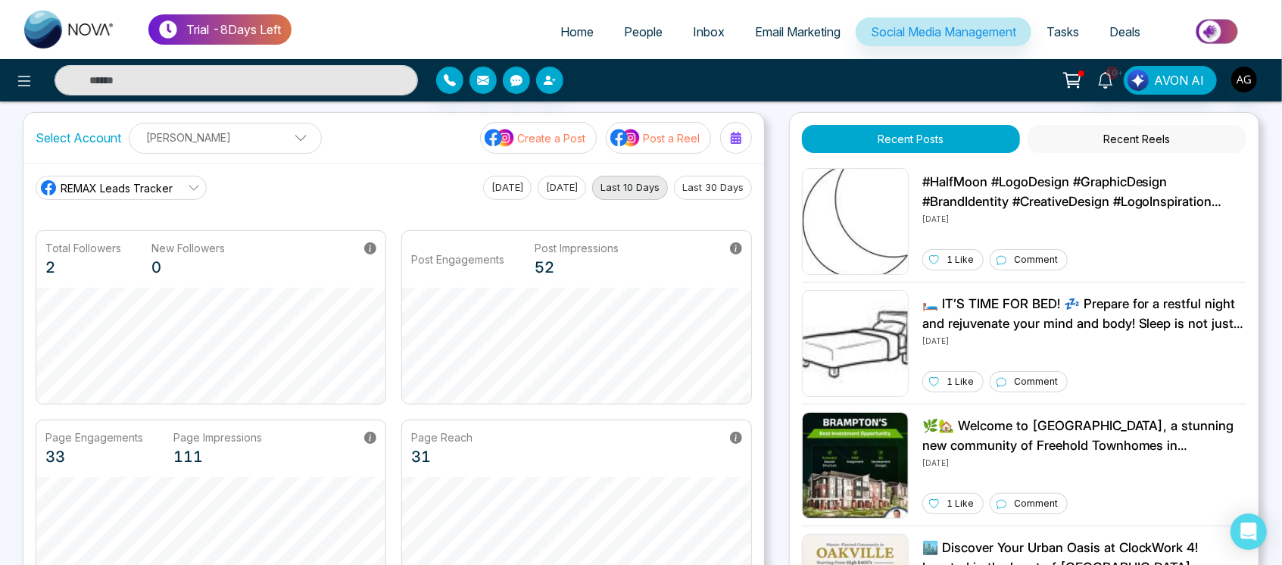
click at [664, 139] on p "Post a Reel" at bounding box center [671, 138] width 57 height 16
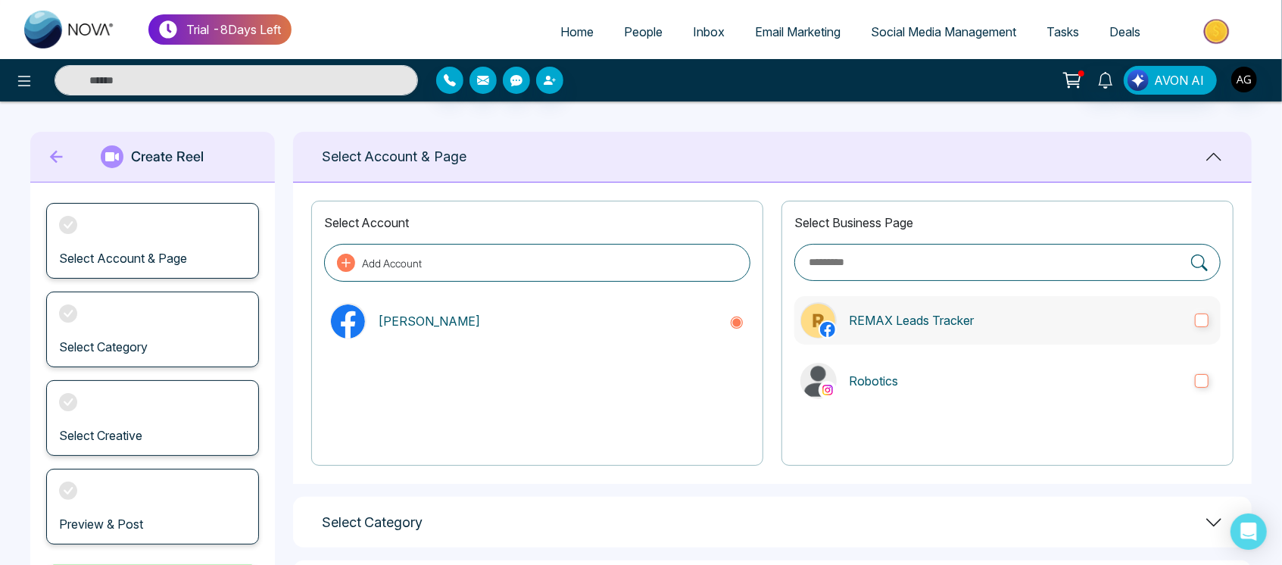
click at [967, 325] on p "REMAX Leads Tracker" at bounding box center [1016, 320] width 334 height 18
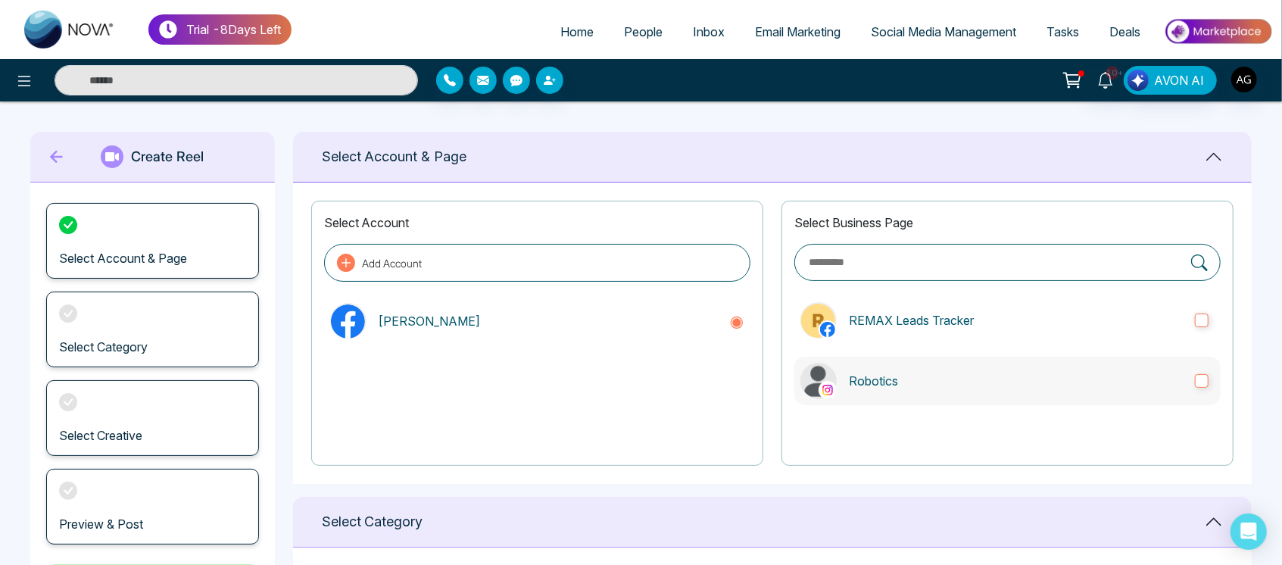
click at [981, 387] on p "Robotics" at bounding box center [1016, 381] width 334 height 18
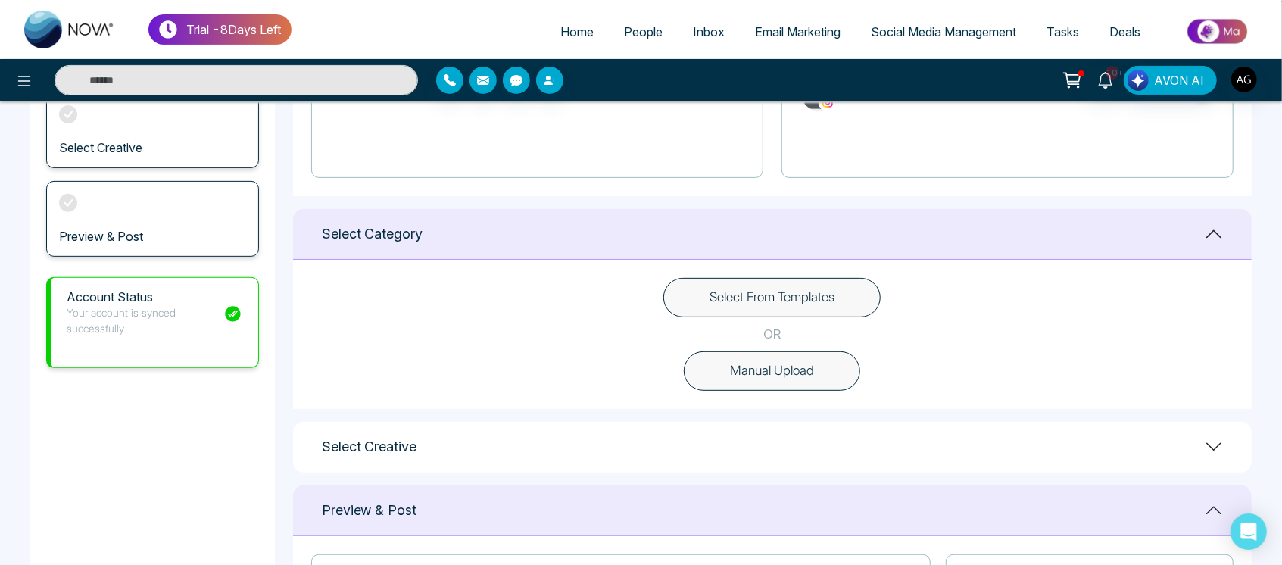
scroll to position [283, 0]
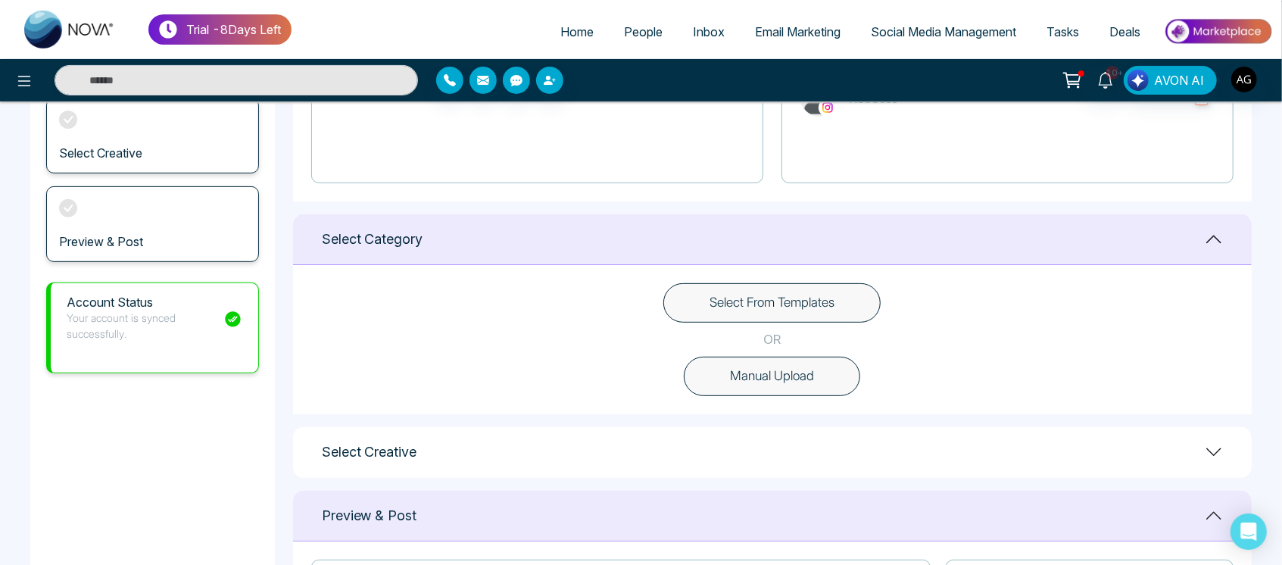
click at [785, 298] on button "Select From Templates" at bounding box center [772, 302] width 217 height 39
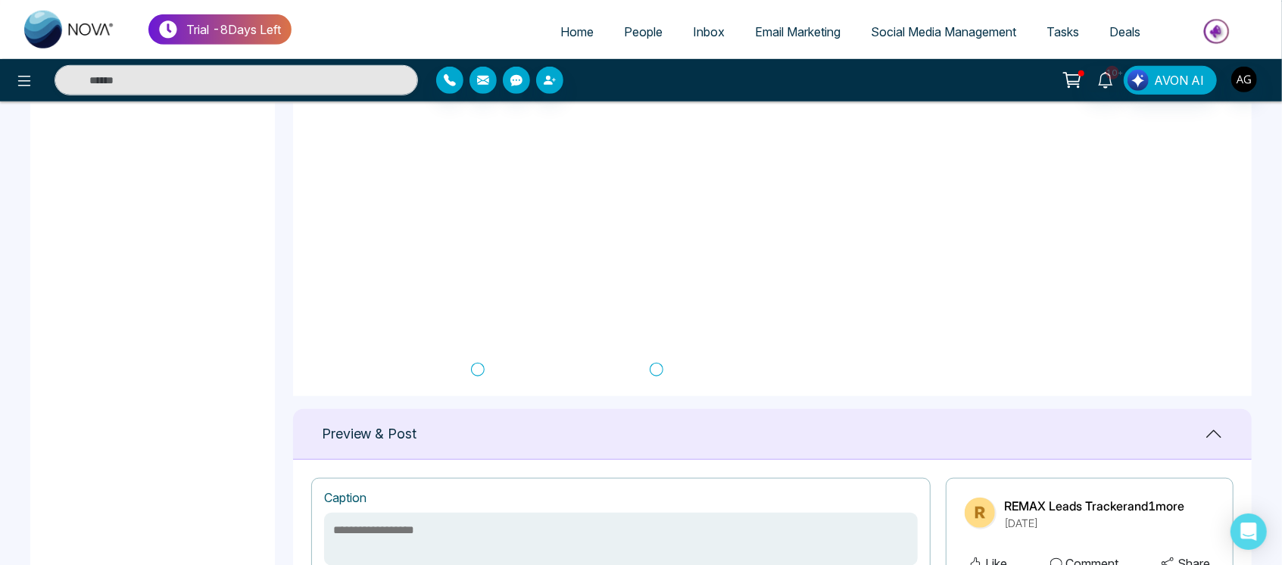
scroll to position [368, 0]
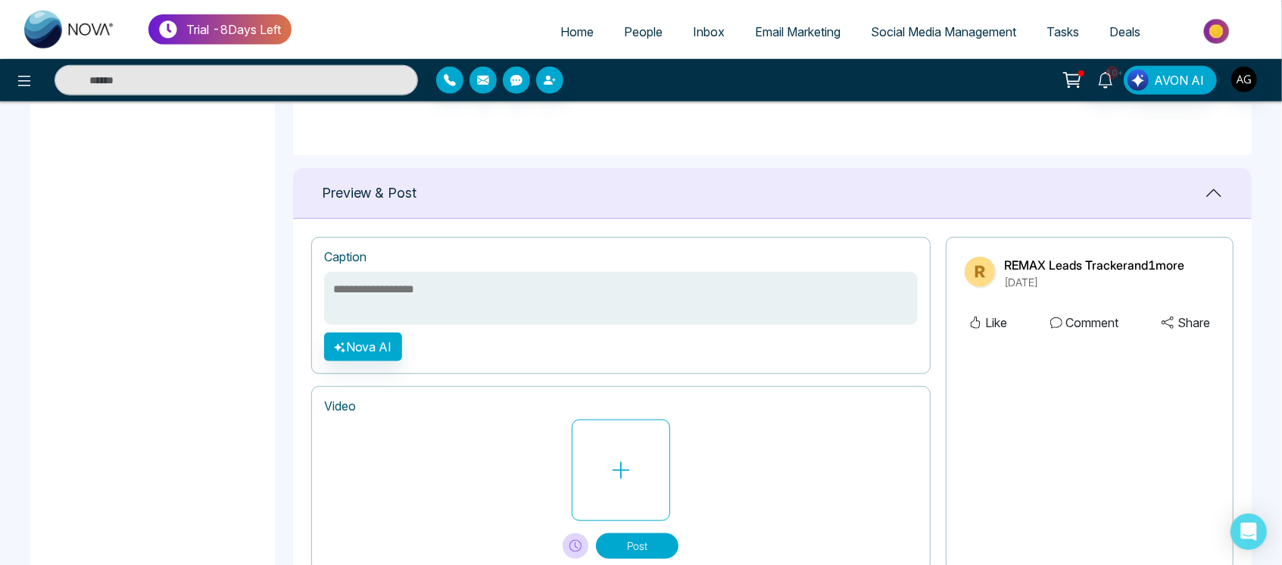
click at [733, 186] on div "Preview & Post" at bounding box center [772, 193] width 959 height 51
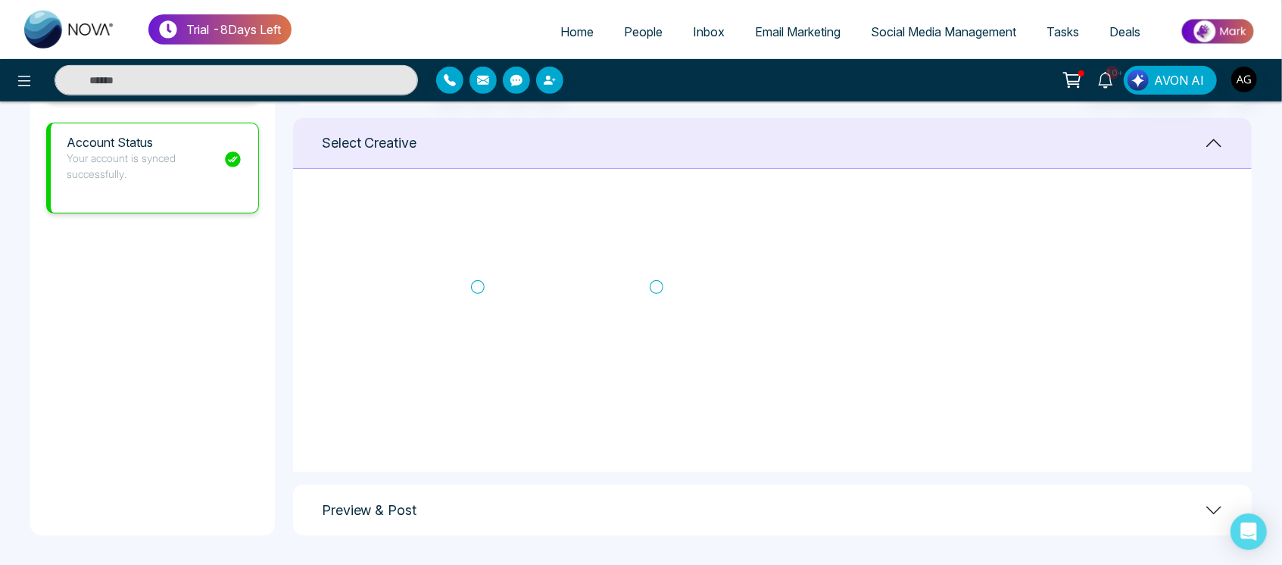
scroll to position [238, 0]
click at [482, 285] on icon at bounding box center [478, 287] width 14 height 15
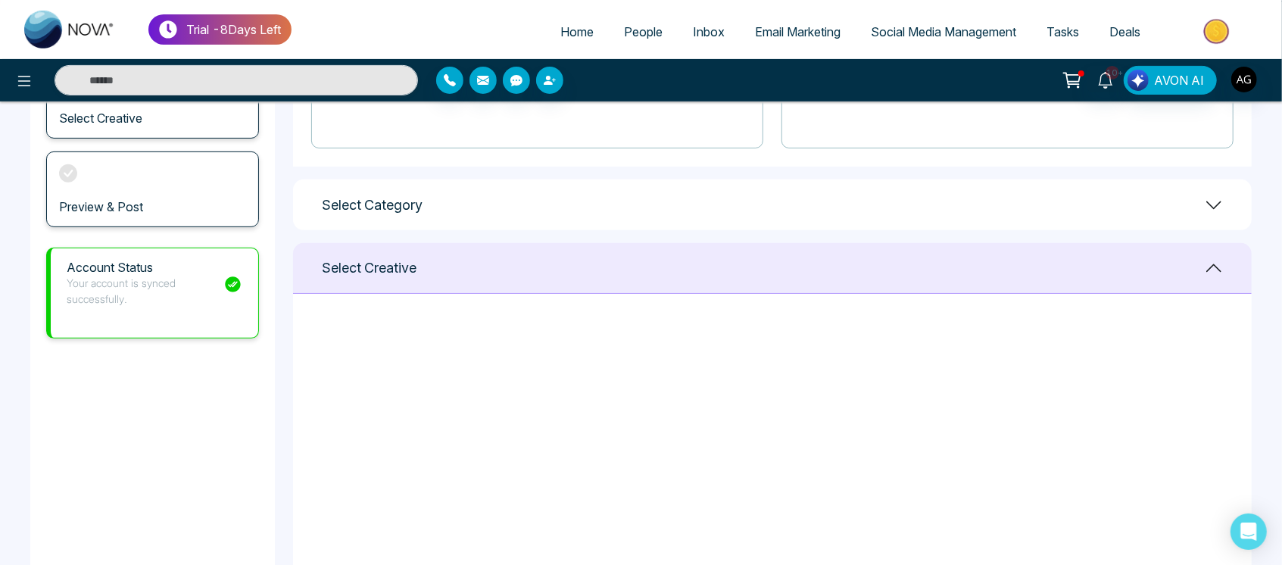
scroll to position [442, 0]
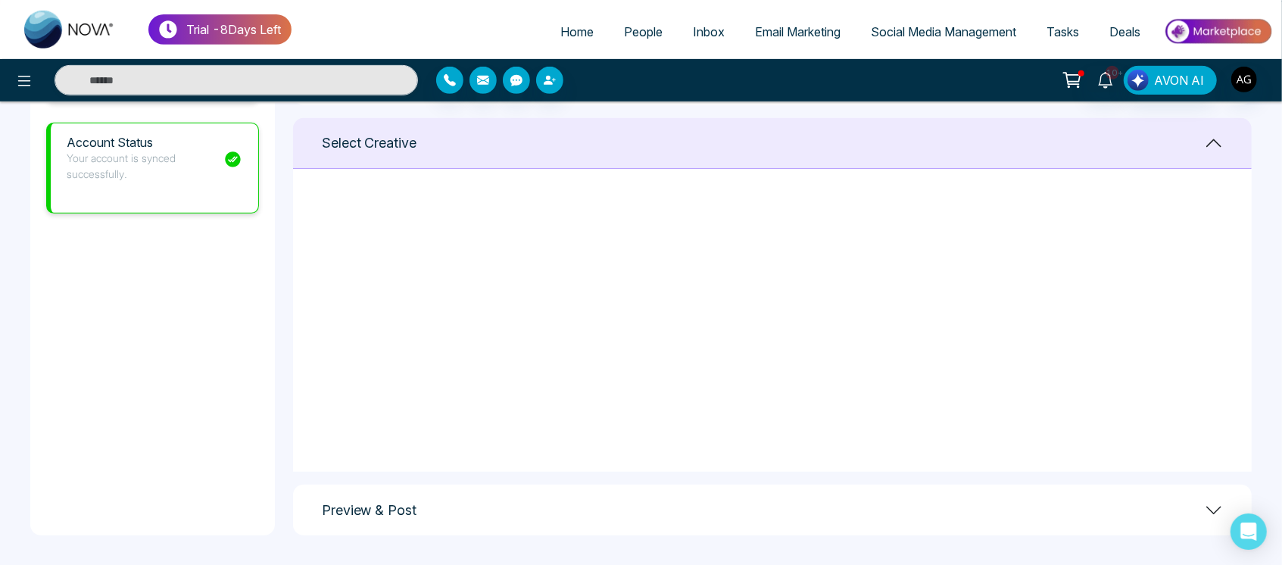
click at [603, 509] on div "Preview & Post" at bounding box center [772, 510] width 959 height 51
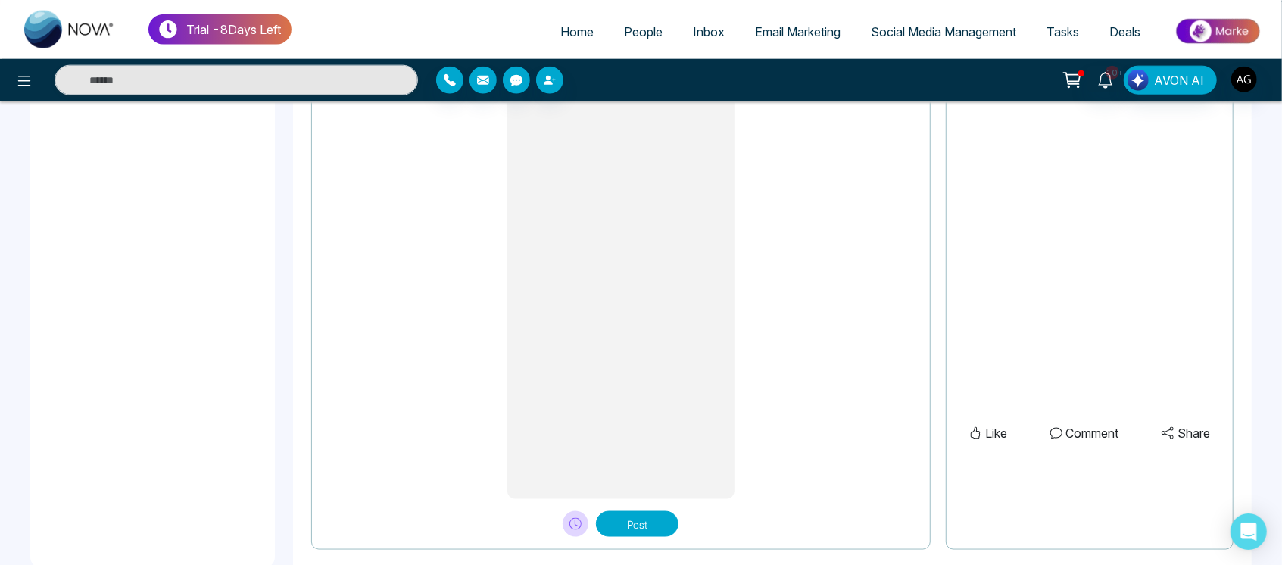
scroll to position [1265, 0]
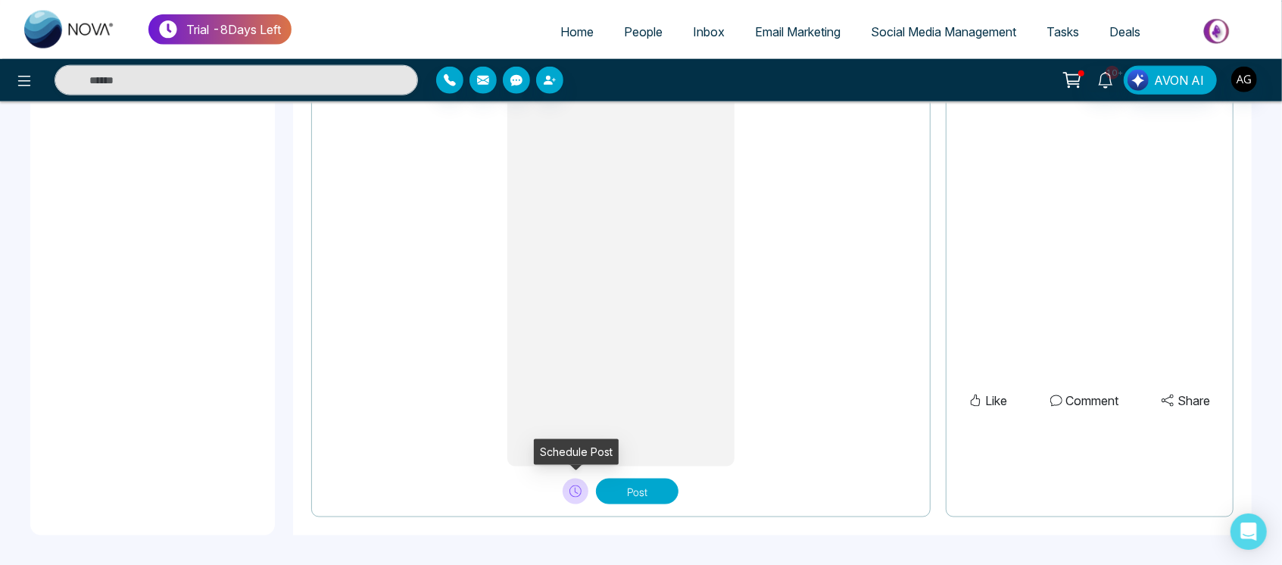
click at [573, 493] on icon at bounding box center [576, 492] width 12 height 12
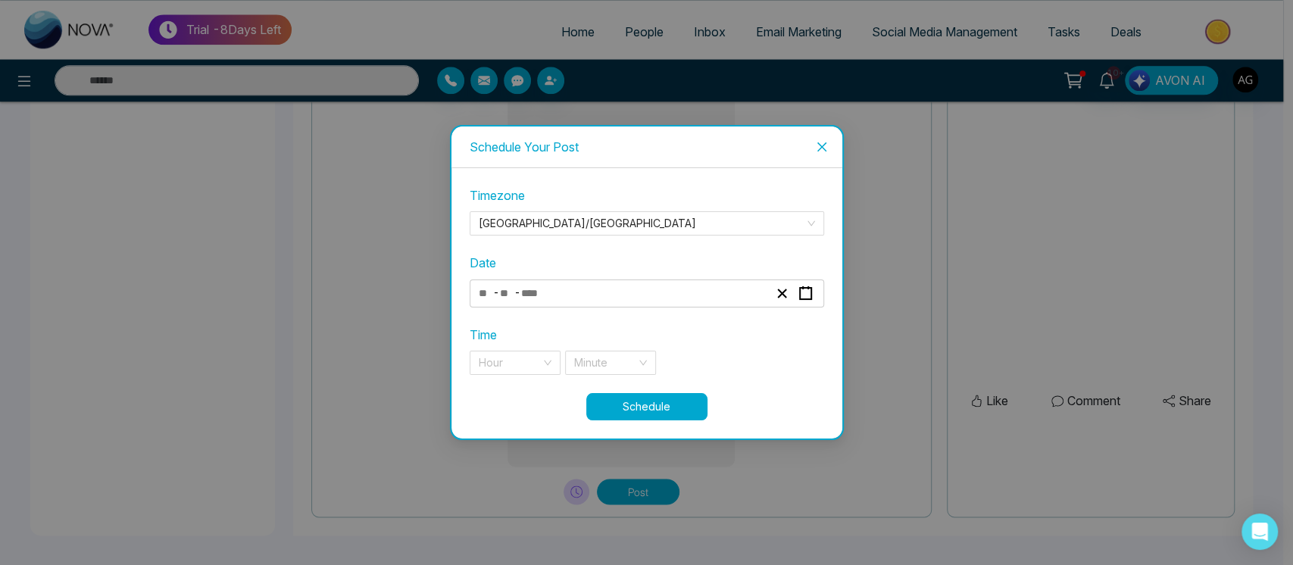
click at [606, 298] on div "- -" at bounding box center [623, 293] width 294 height 20
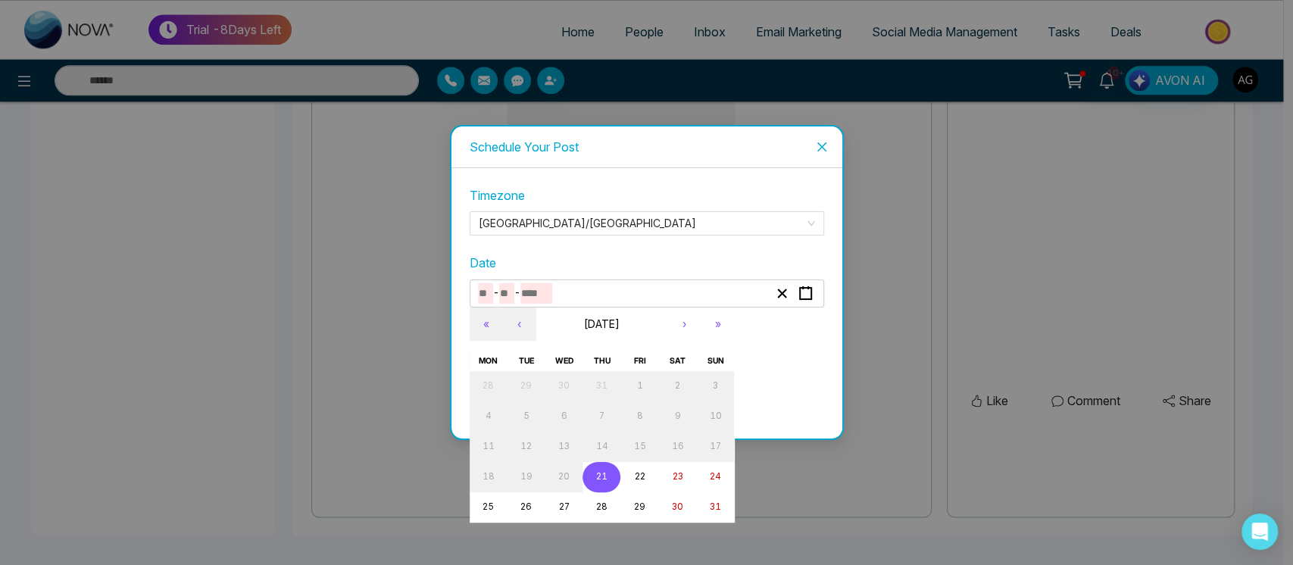
click at [606, 469] on button "21" at bounding box center [602, 477] width 38 height 30
type input "*"
type input "**"
type input "****"
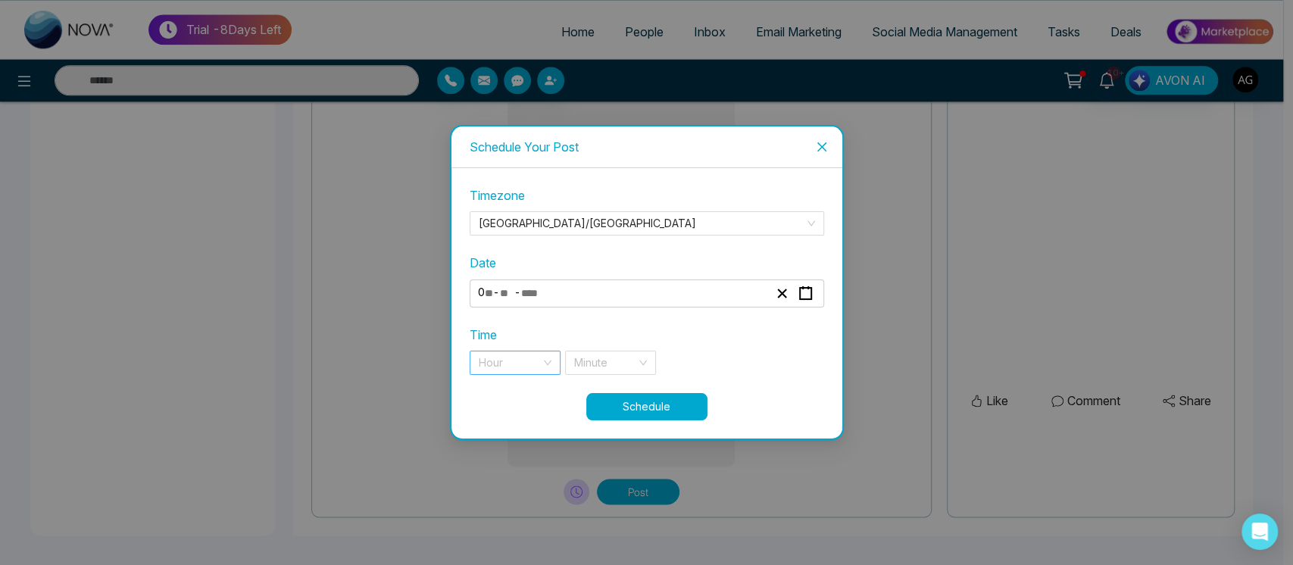
click at [508, 353] on input "search" at bounding box center [510, 362] width 62 height 23
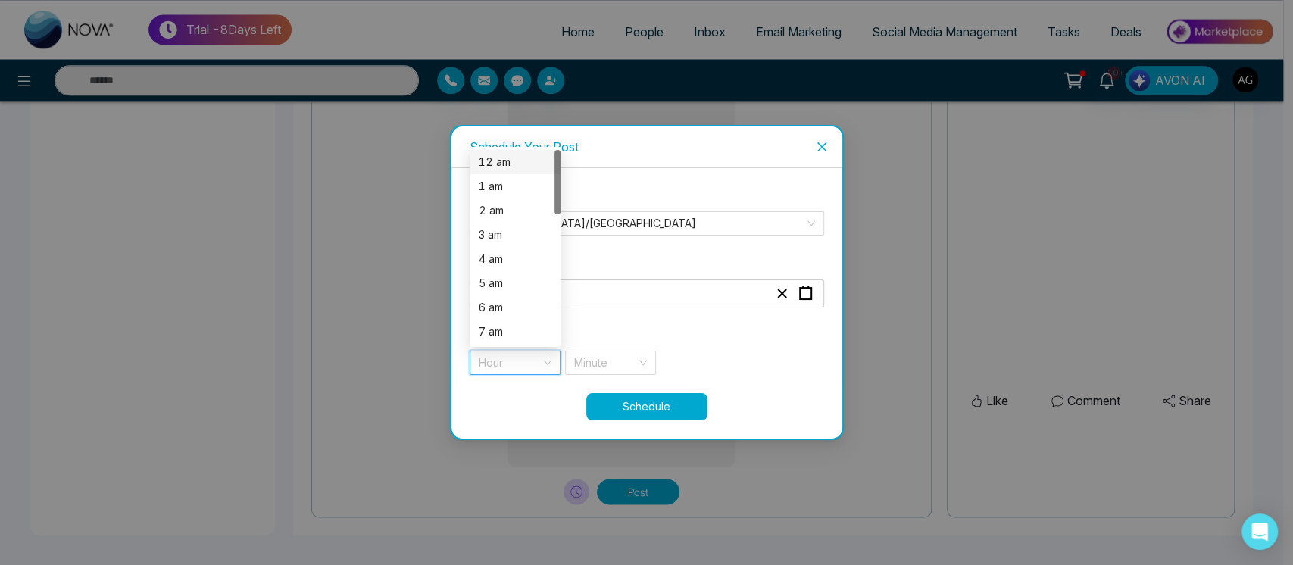
click at [497, 151] on div "12 am" at bounding box center [515, 162] width 91 height 24
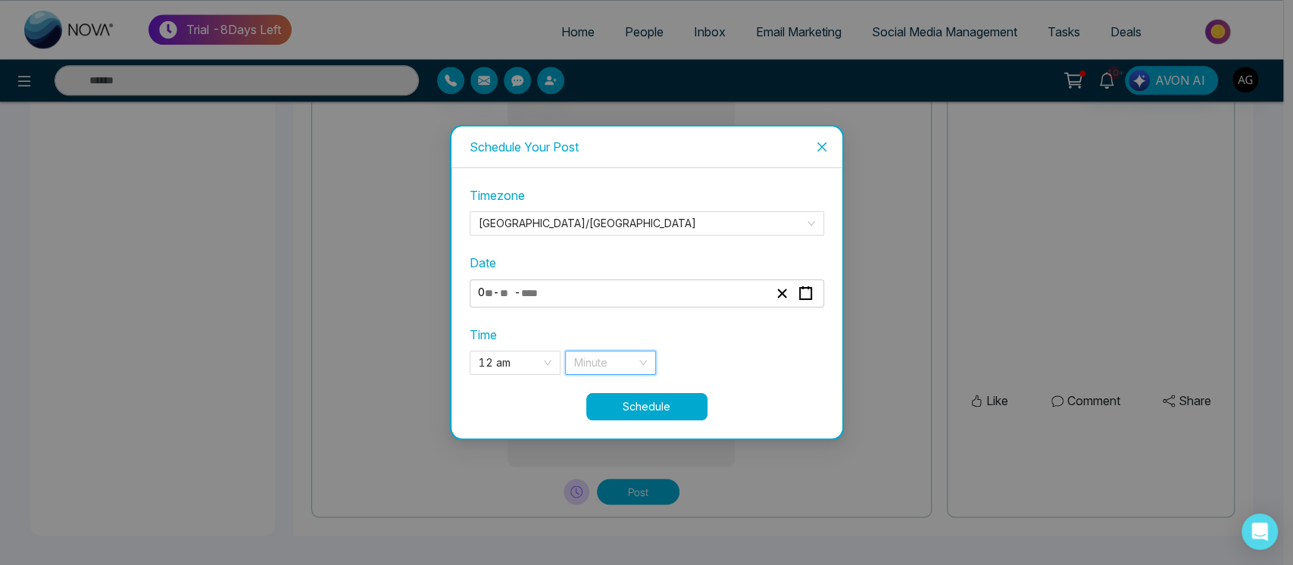
click at [622, 357] on input "search" at bounding box center [605, 362] width 62 height 23
click at [596, 183] on div "21 min" at bounding box center [610, 186] width 73 height 17
click at [636, 404] on button "Schedule" at bounding box center [646, 406] width 121 height 27
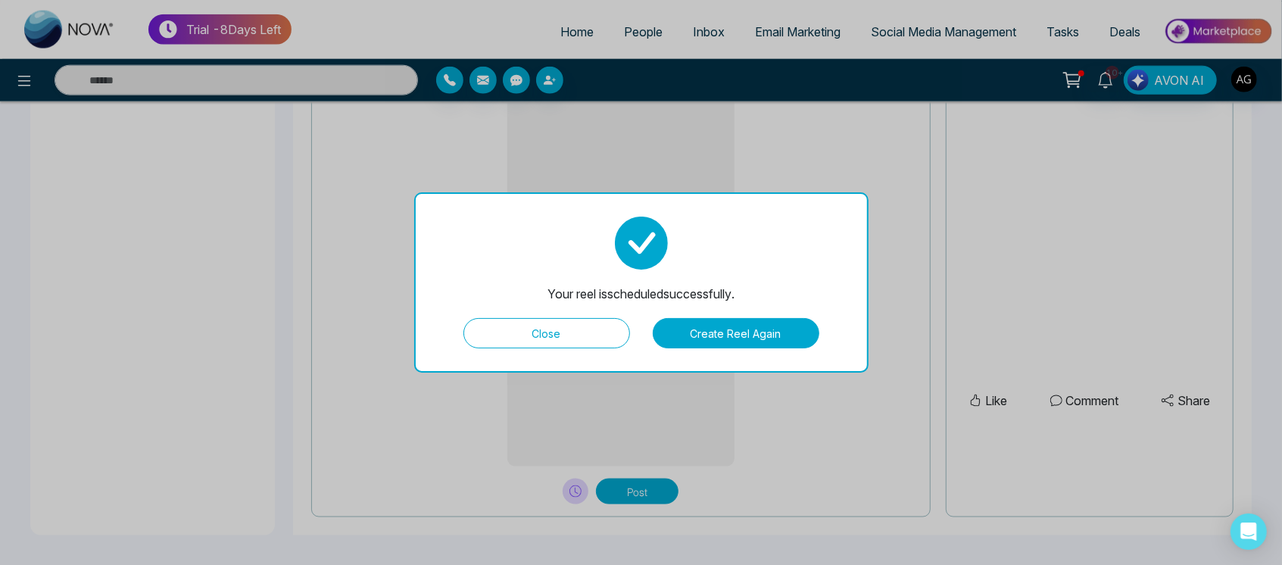
click at [539, 338] on button "Close" at bounding box center [547, 333] width 167 height 30
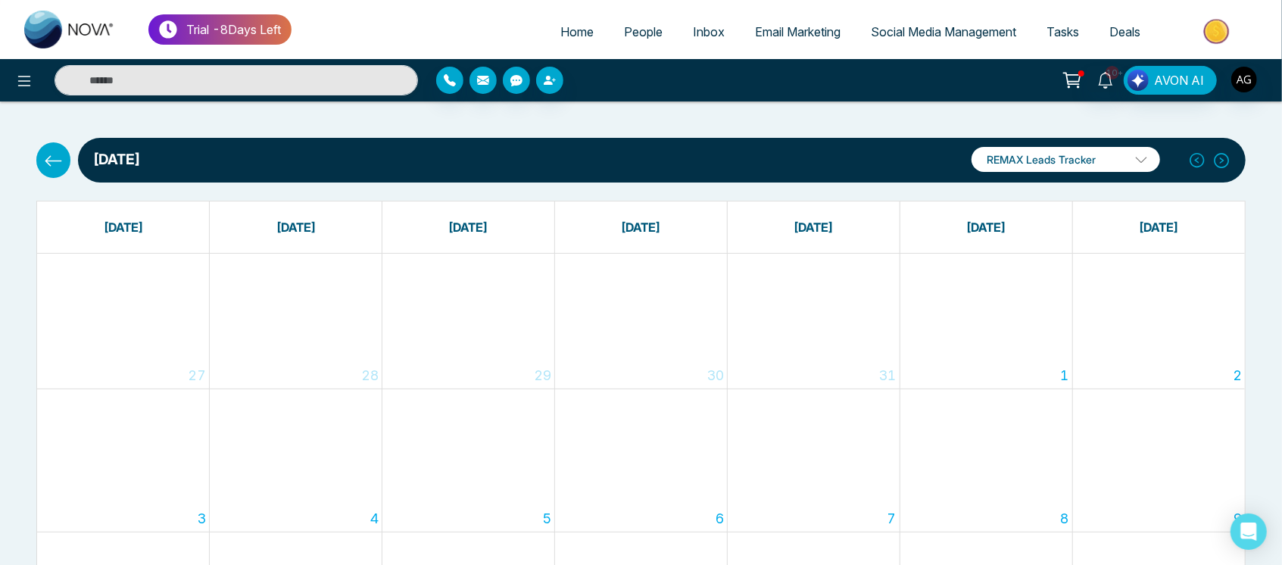
click at [1224, 155] on icon at bounding box center [1222, 160] width 17 height 23
click at [1198, 155] on icon at bounding box center [1197, 160] width 17 height 23
click at [1061, 153] on p "REMAX Leads Tracker" at bounding box center [1066, 159] width 189 height 25
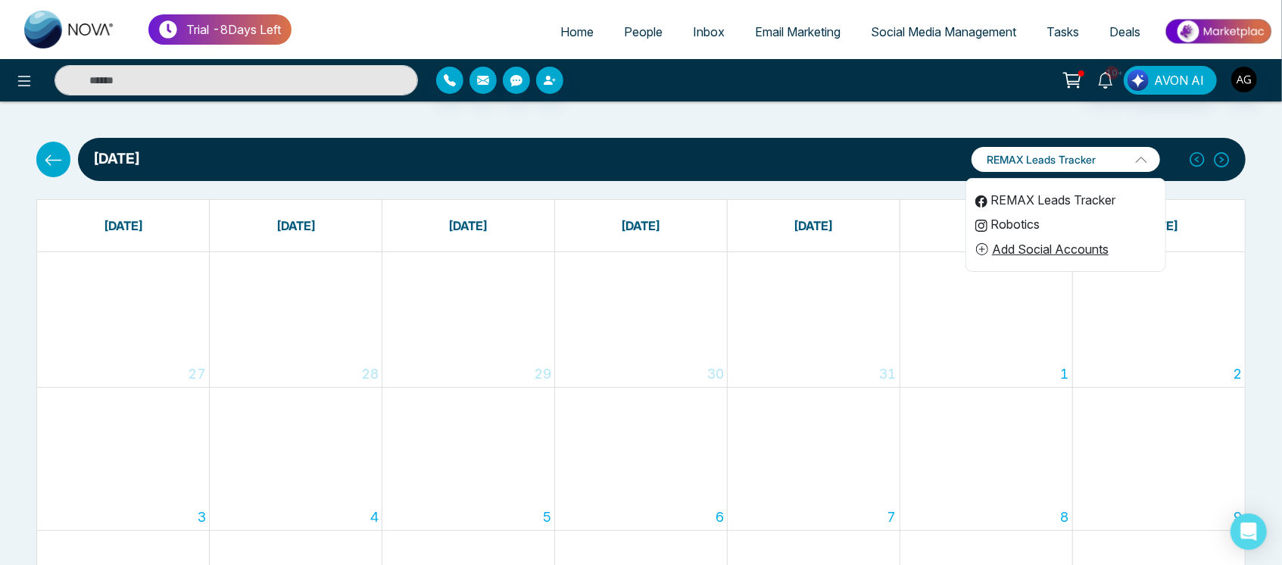
click at [1038, 212] on li "Robotics" at bounding box center [1066, 224] width 199 height 24
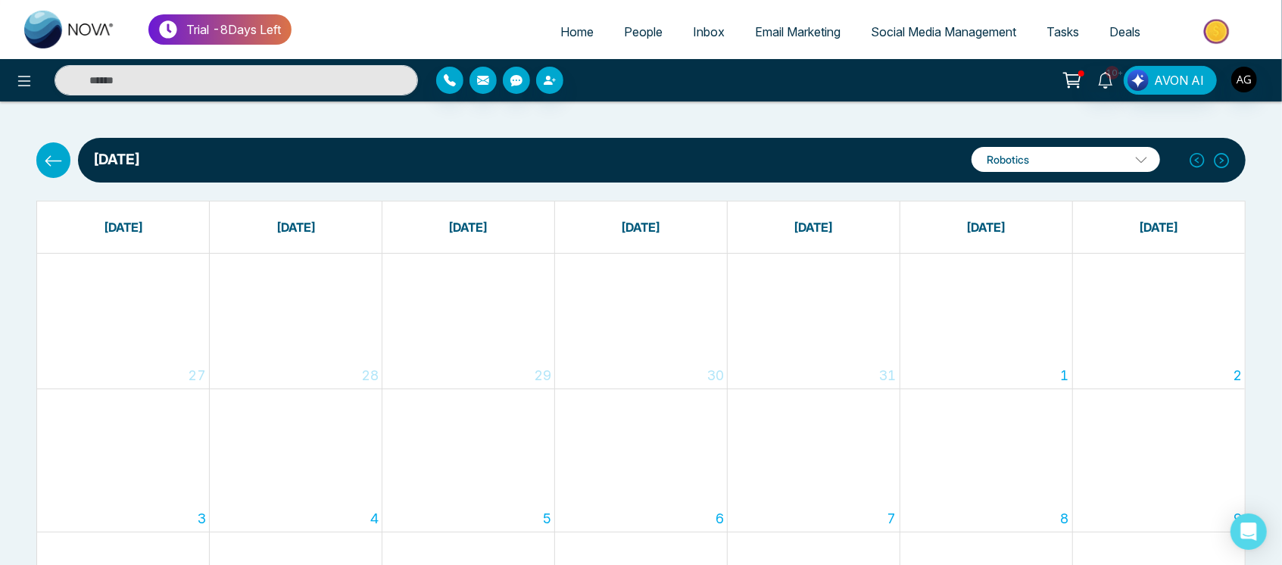
click at [1048, 165] on p "Robotics" at bounding box center [1066, 159] width 189 height 25
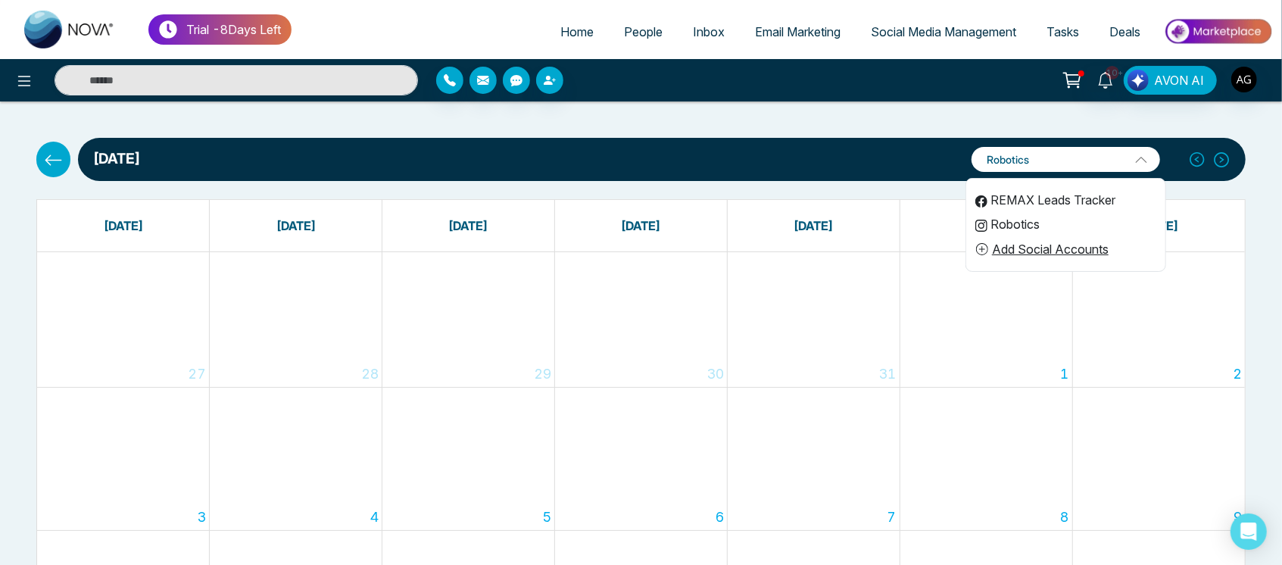
click at [1036, 200] on li "REMAX Leads Tracker" at bounding box center [1066, 200] width 199 height 24
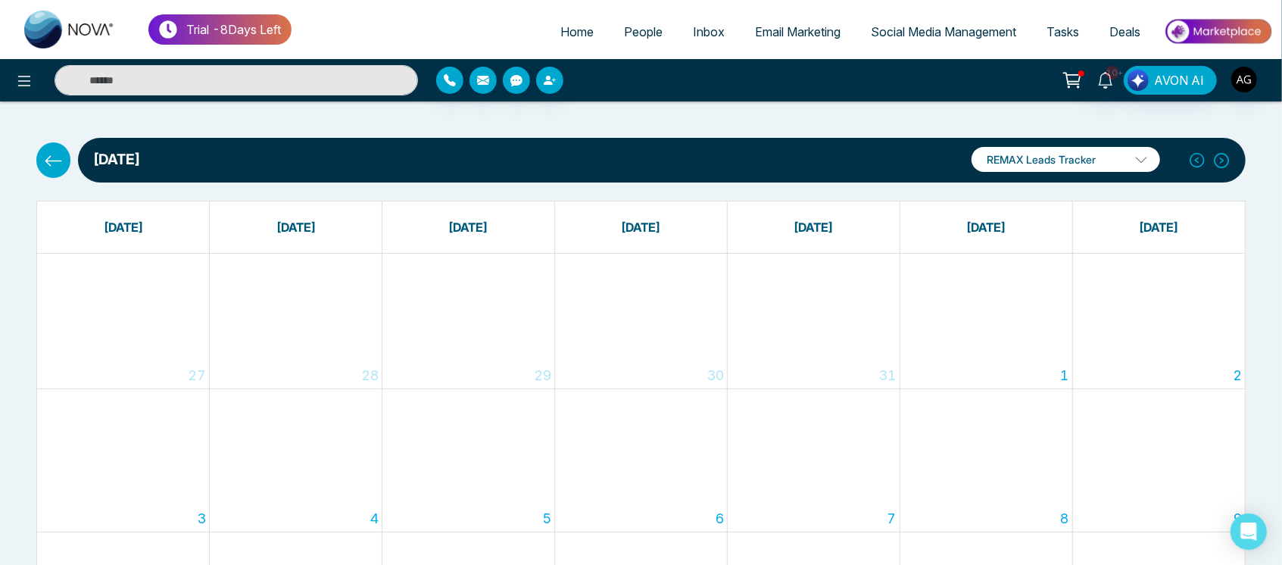
click at [49, 159] on icon at bounding box center [53, 161] width 19 height 19
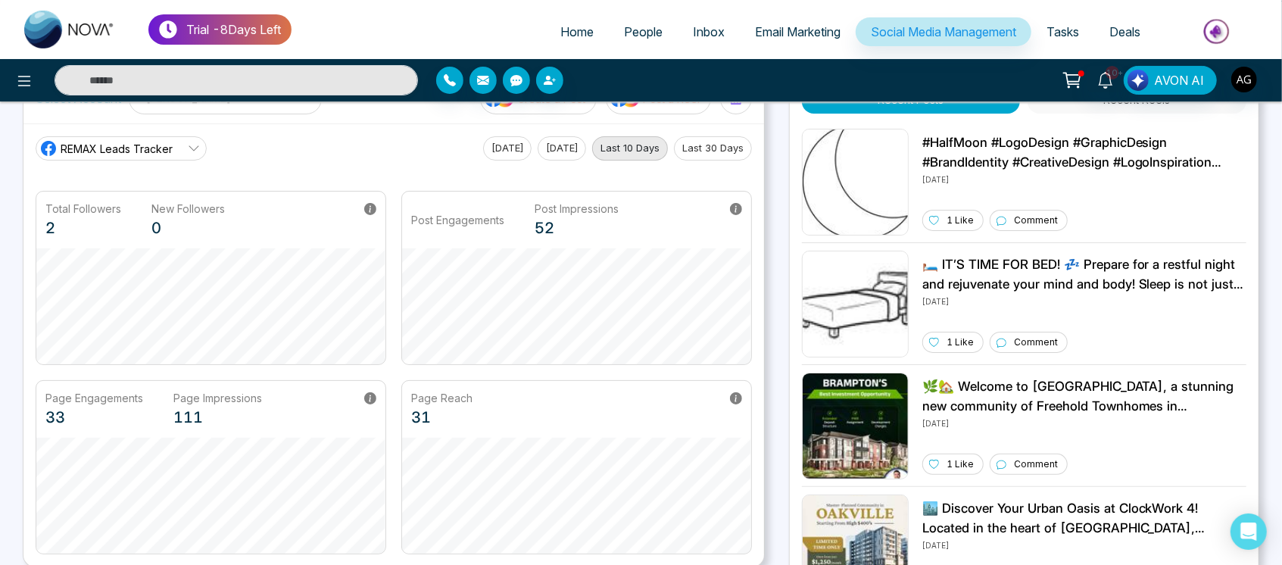
scroll to position [5, 0]
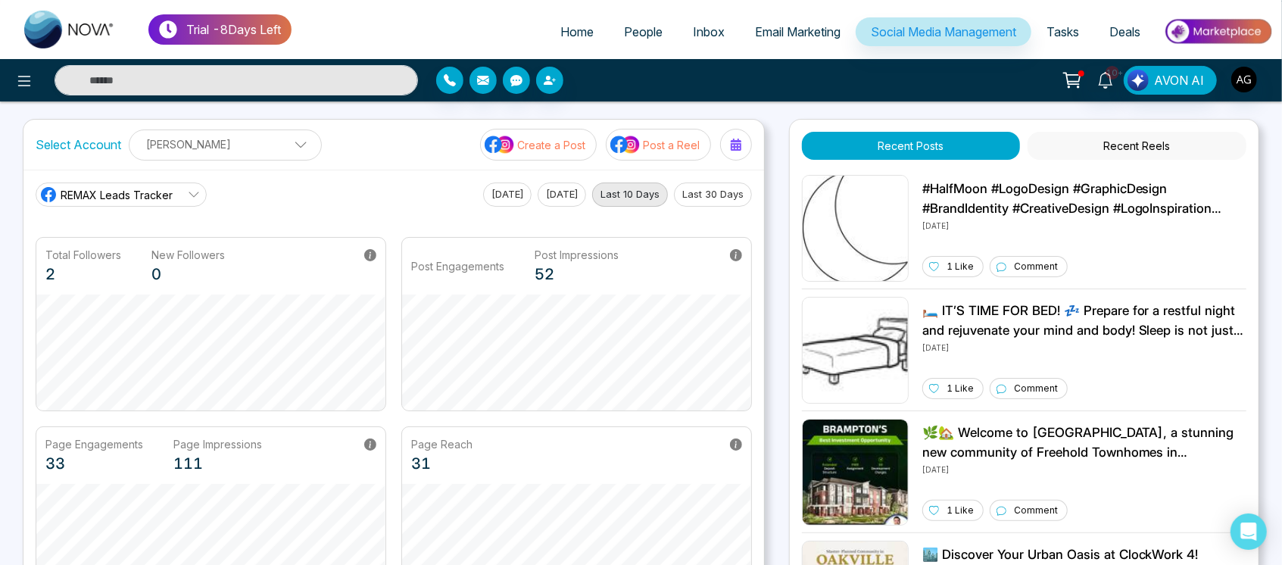
click at [671, 142] on p "Post a Reel" at bounding box center [671, 145] width 57 height 16
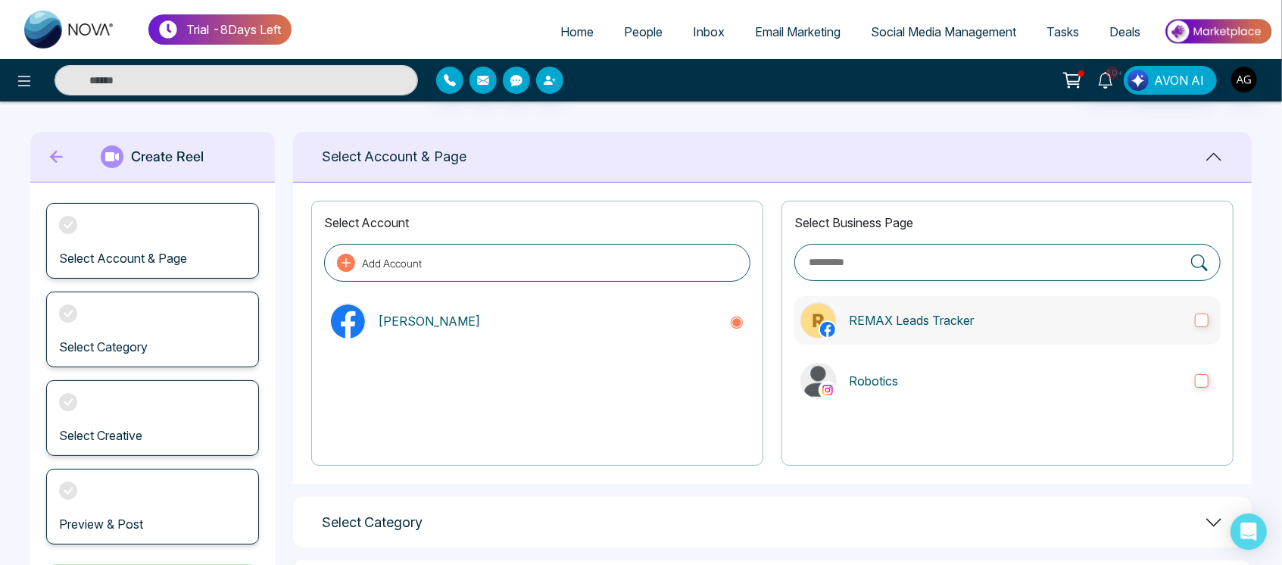
click at [885, 310] on label "REMAX Leads Tracker" at bounding box center [1008, 320] width 426 height 48
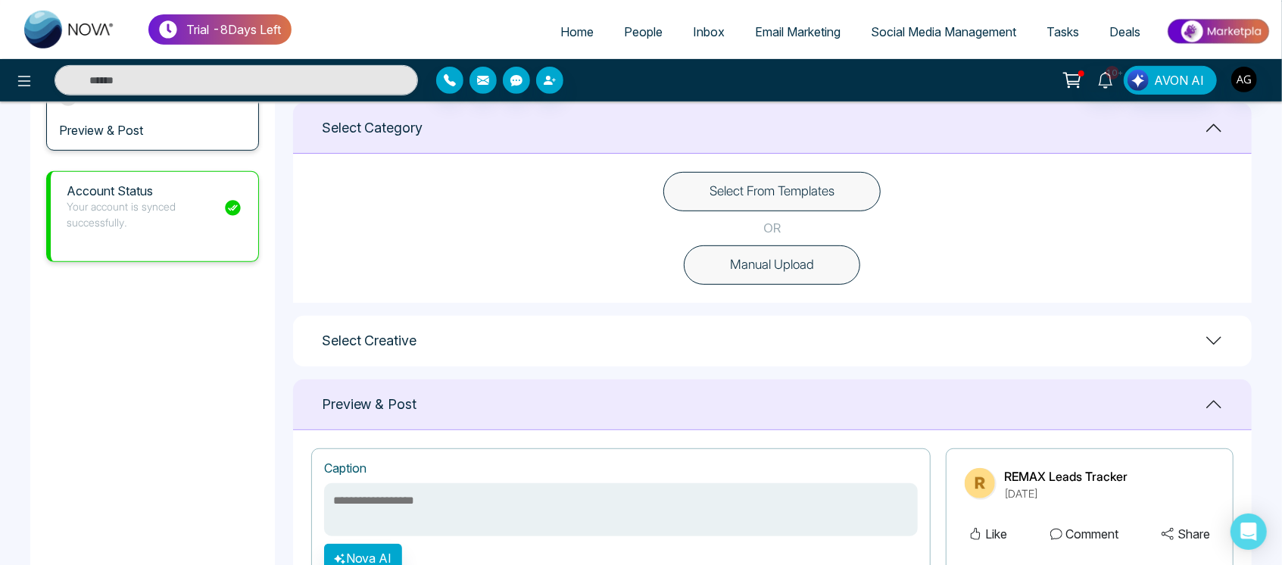
scroll to position [400, 0]
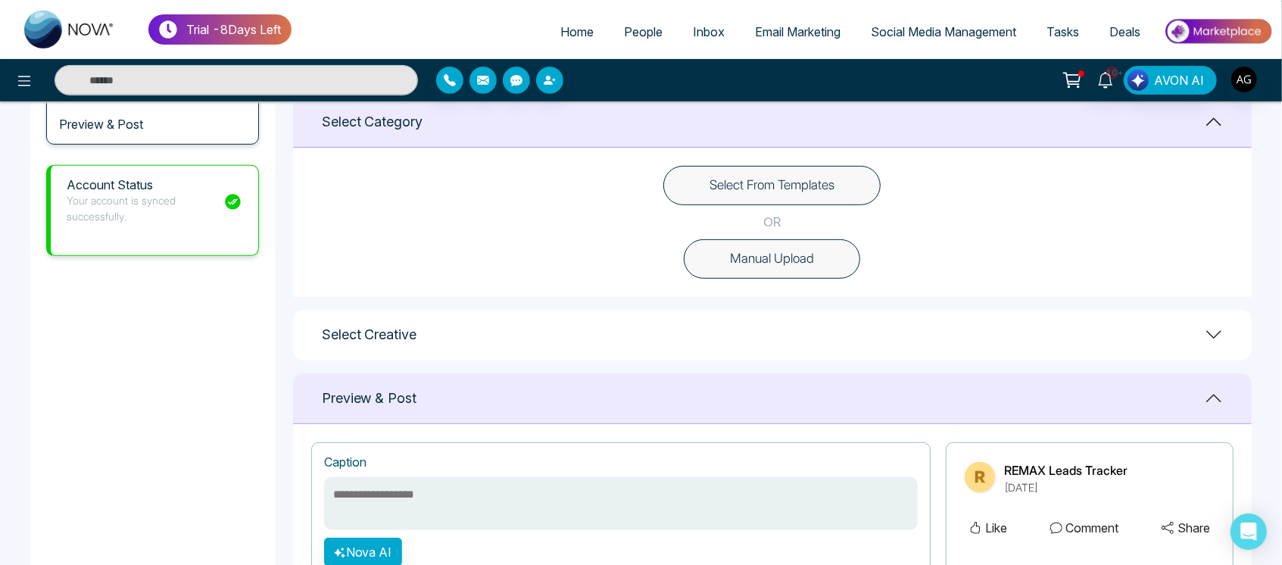
click at [786, 200] on button "Select From Templates" at bounding box center [772, 185] width 217 height 39
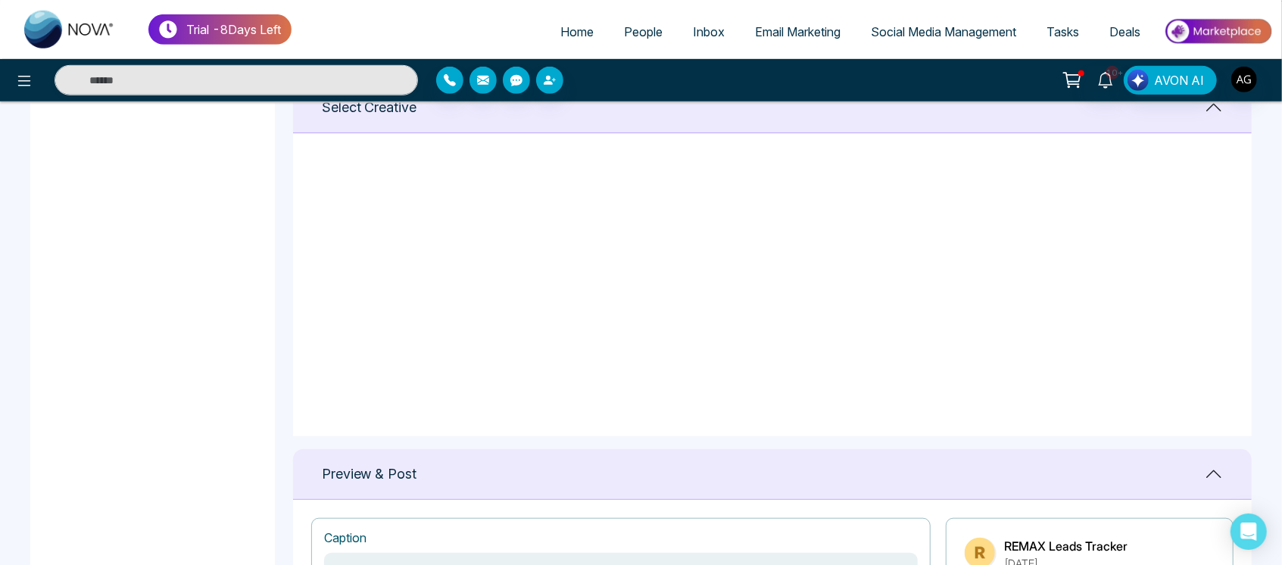
scroll to position [0, 0]
click at [832, 179] on icon at bounding box center [836, 181] width 14 height 15
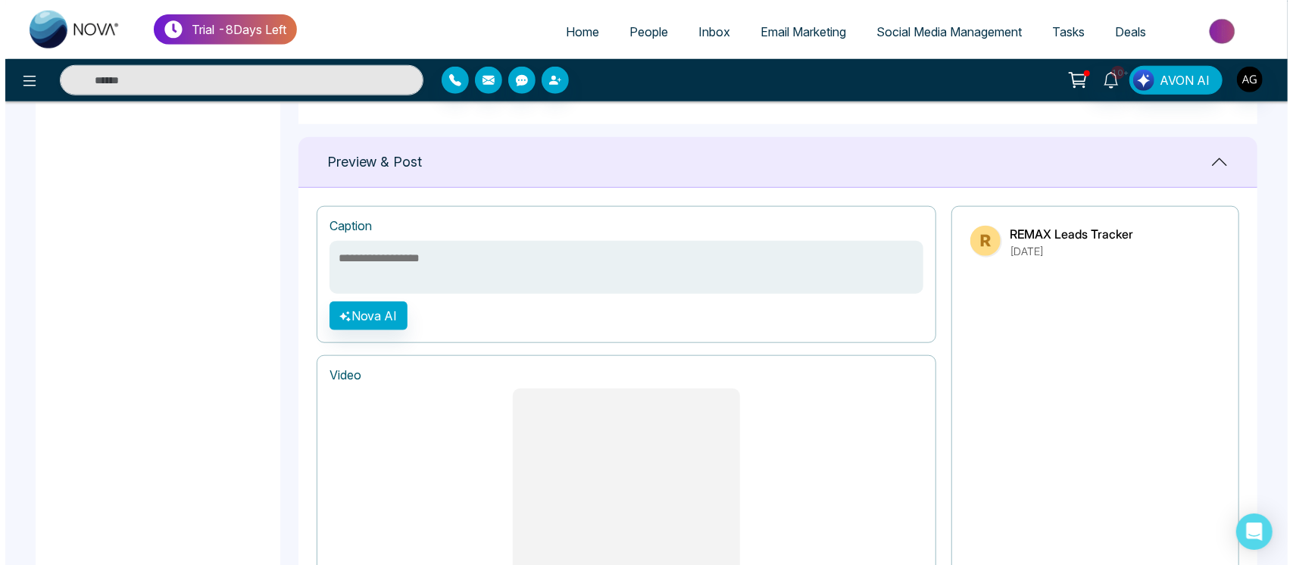
scroll to position [888, 0]
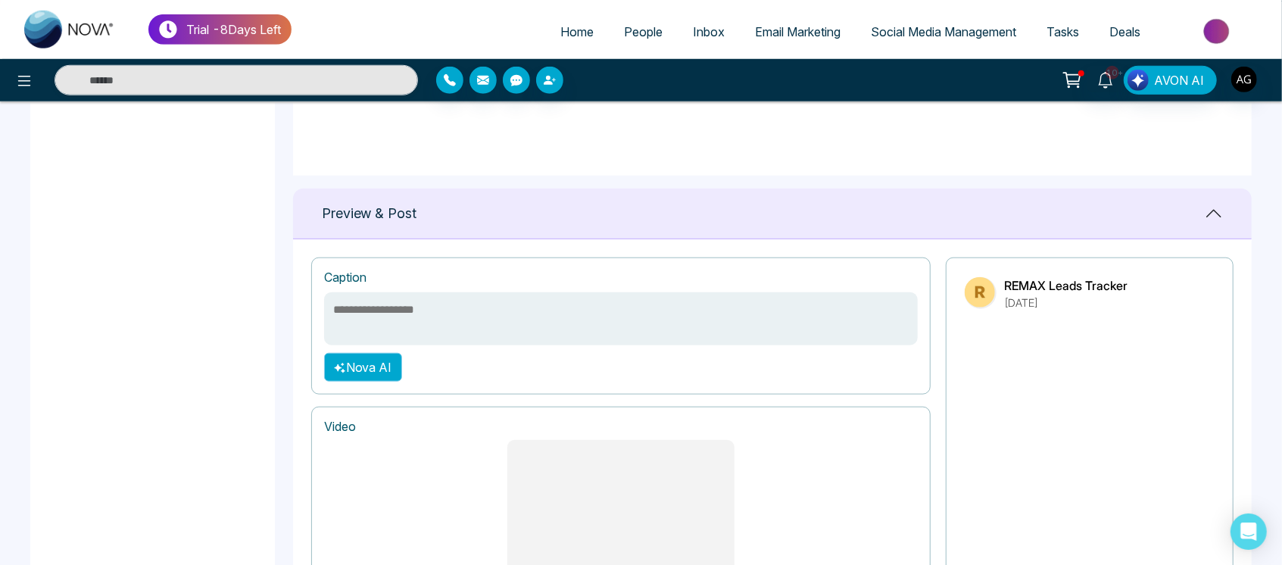
click at [396, 366] on button "Nova AI" at bounding box center [363, 367] width 78 height 29
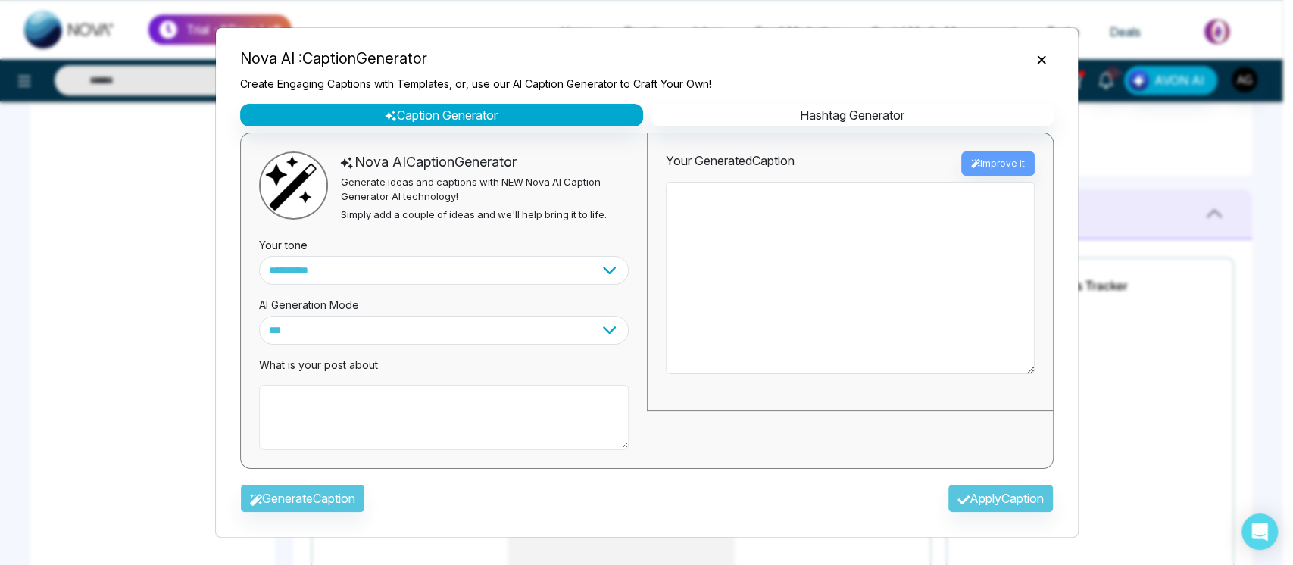
click at [444, 432] on textarea at bounding box center [444, 417] width 370 height 65
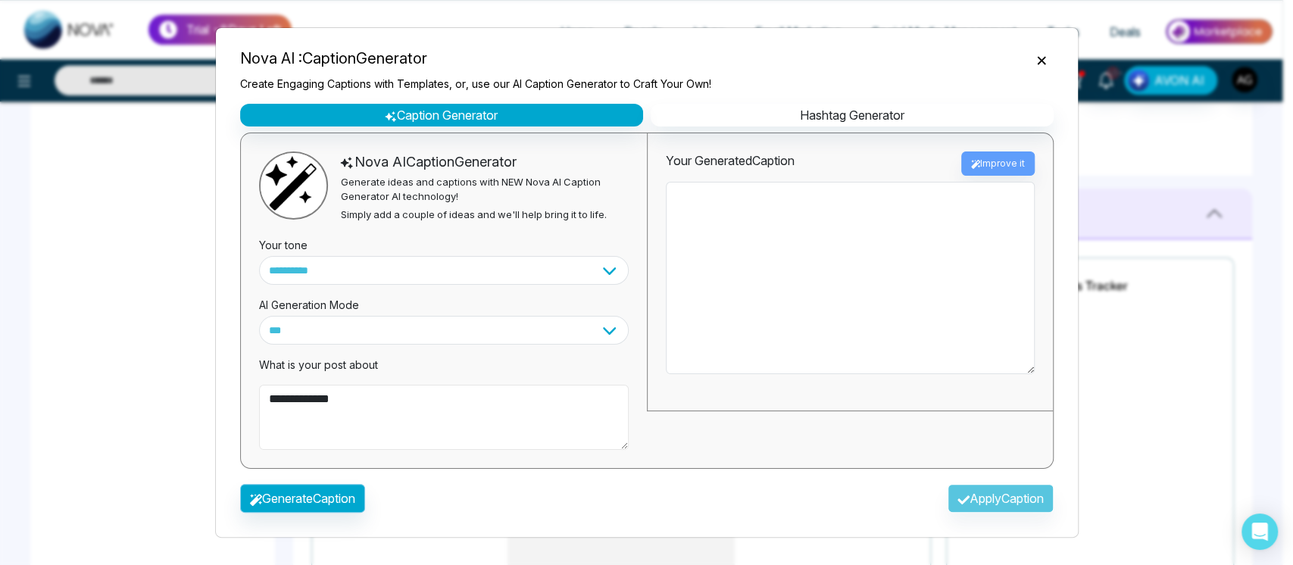
type textarea "**********"
click at [287, 495] on button "Generate Caption" at bounding box center [302, 498] width 125 height 29
type textarea "**********"
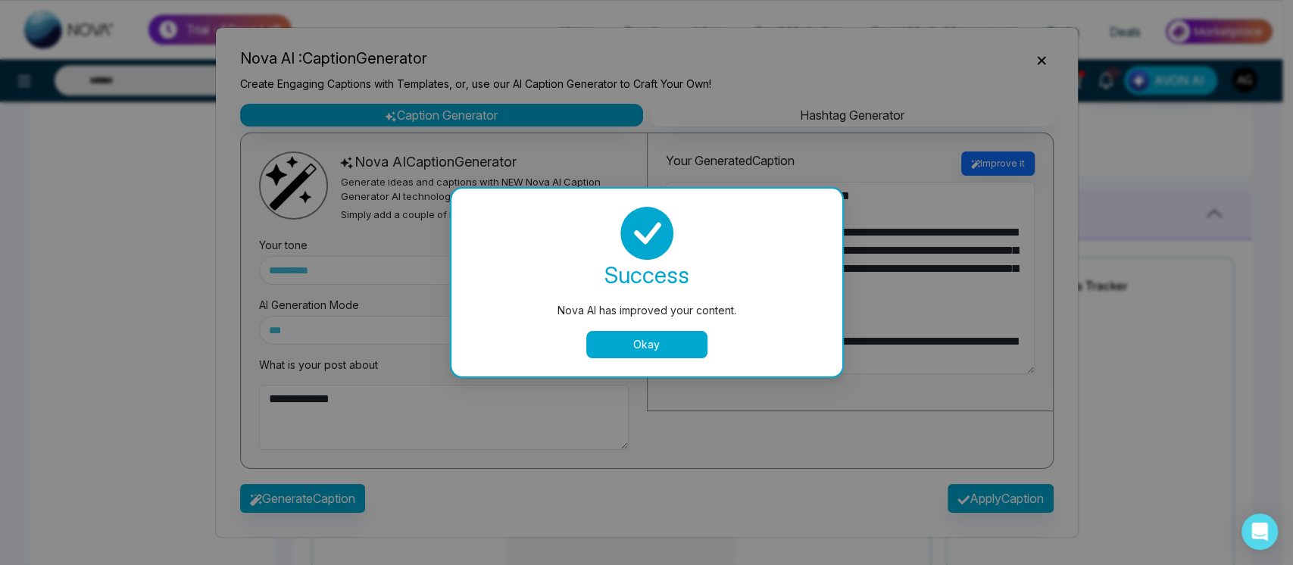
click at [638, 343] on button "Okay" at bounding box center [646, 344] width 121 height 27
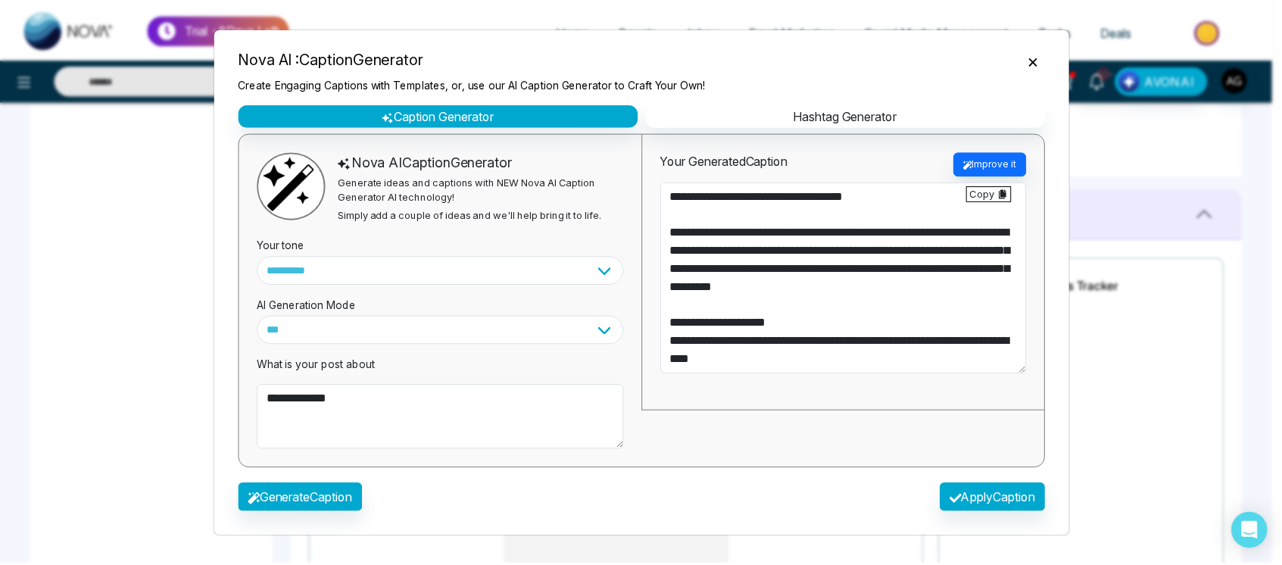
scroll to position [127, 0]
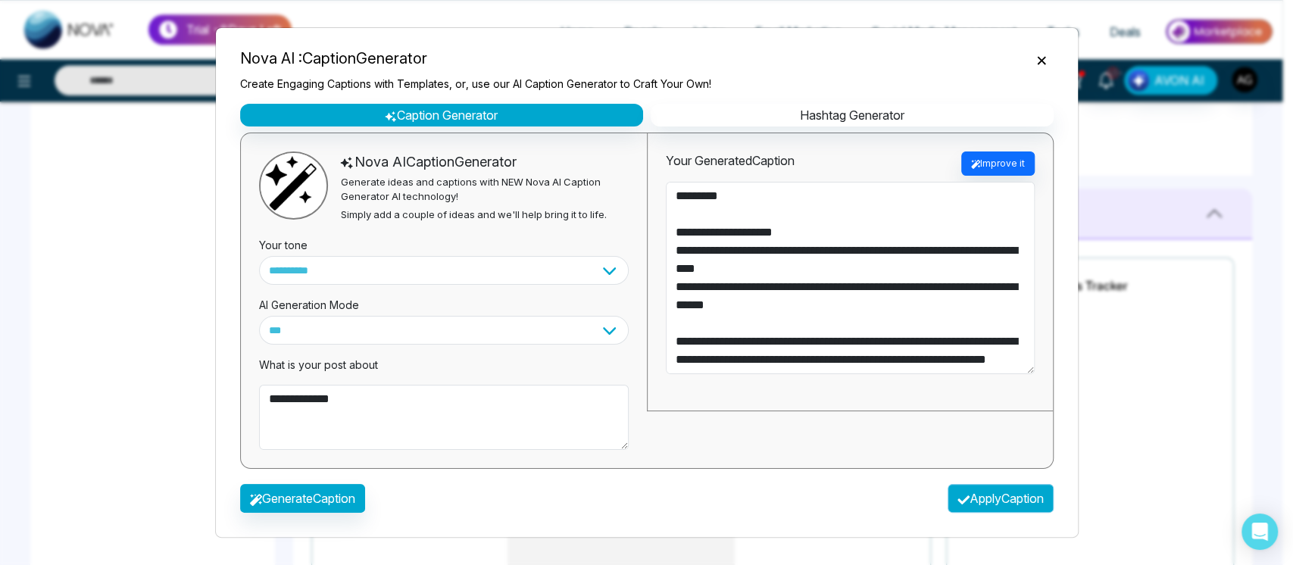
click at [980, 495] on button "Apply Caption" at bounding box center [1001, 498] width 106 height 29
type textarea "**********"
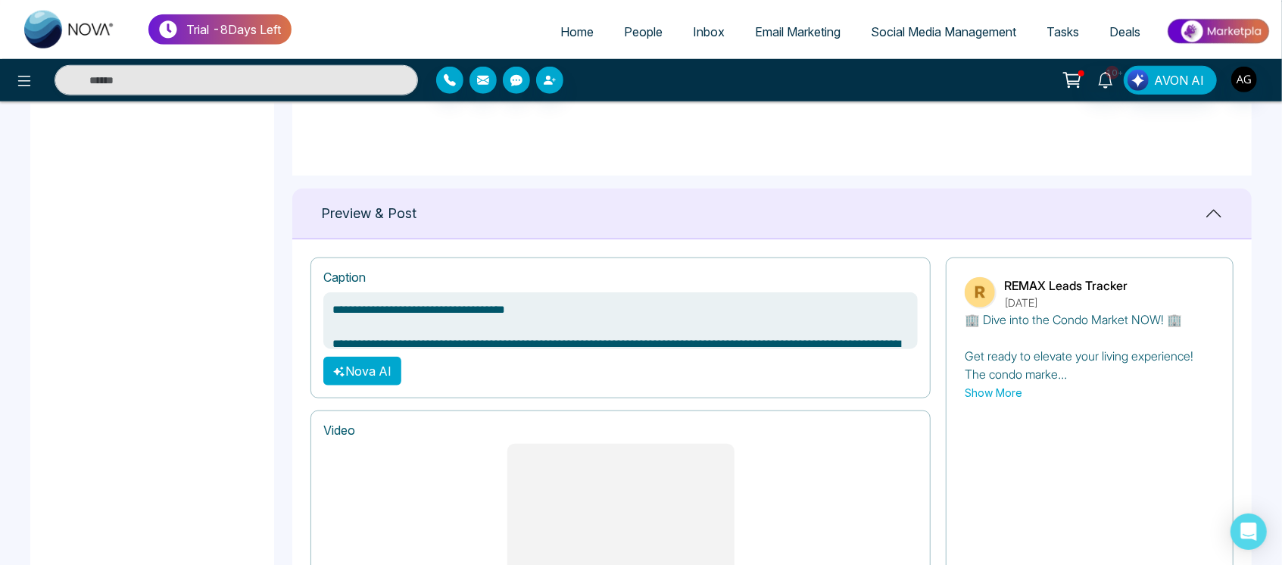
scroll to position [1269, 0]
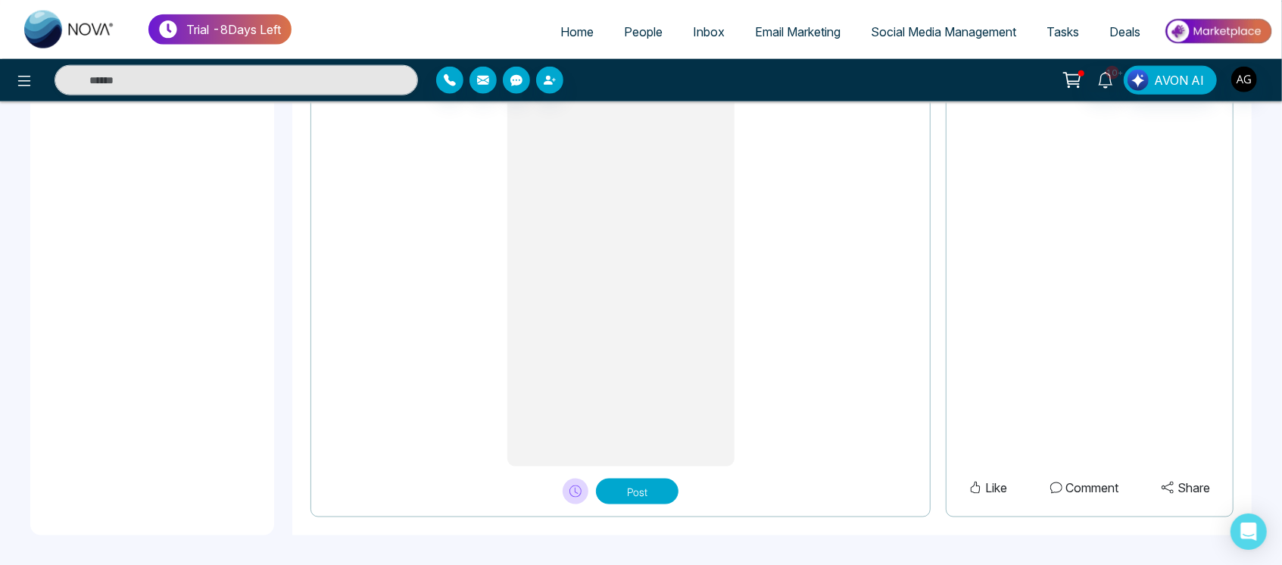
click at [642, 500] on button "Post" at bounding box center [637, 492] width 83 height 26
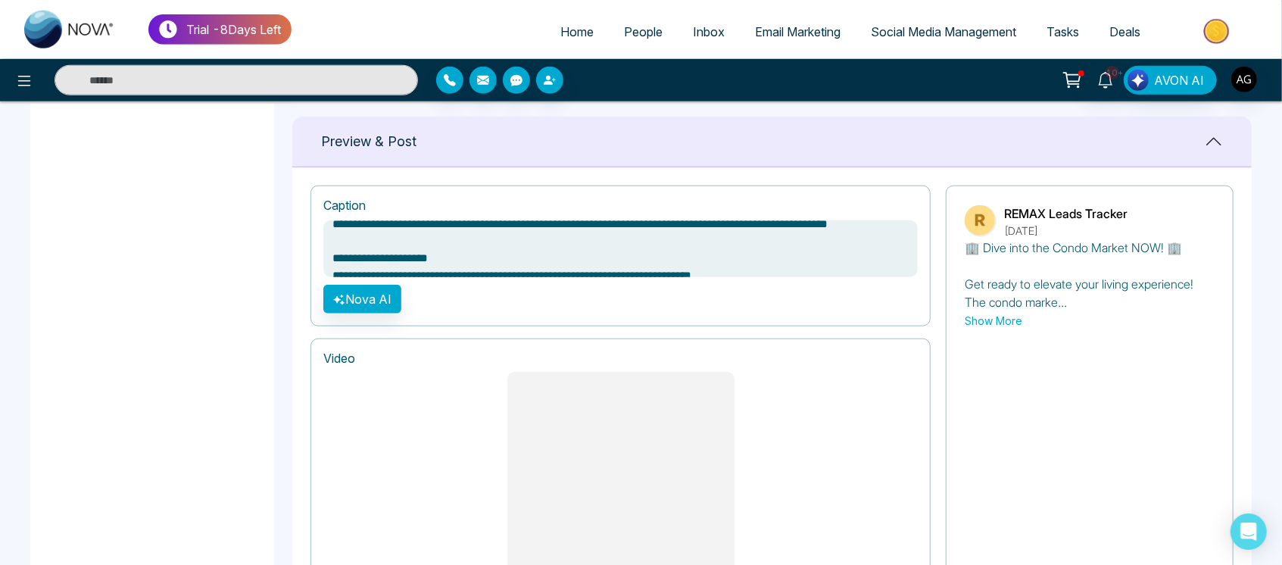
scroll to position [0, 0]
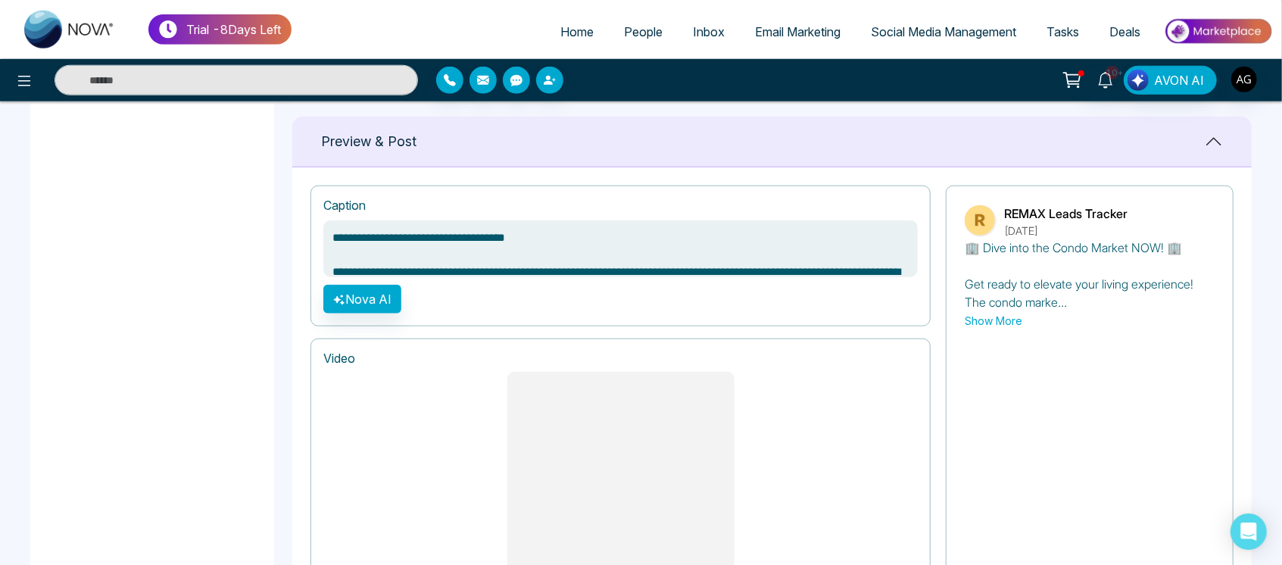
drag, startPoint x: 596, startPoint y: 266, endPoint x: 285, endPoint y: 253, distance: 311.6
click at [285, 253] on main "**********" at bounding box center [641, 8] width 1282 height 1733
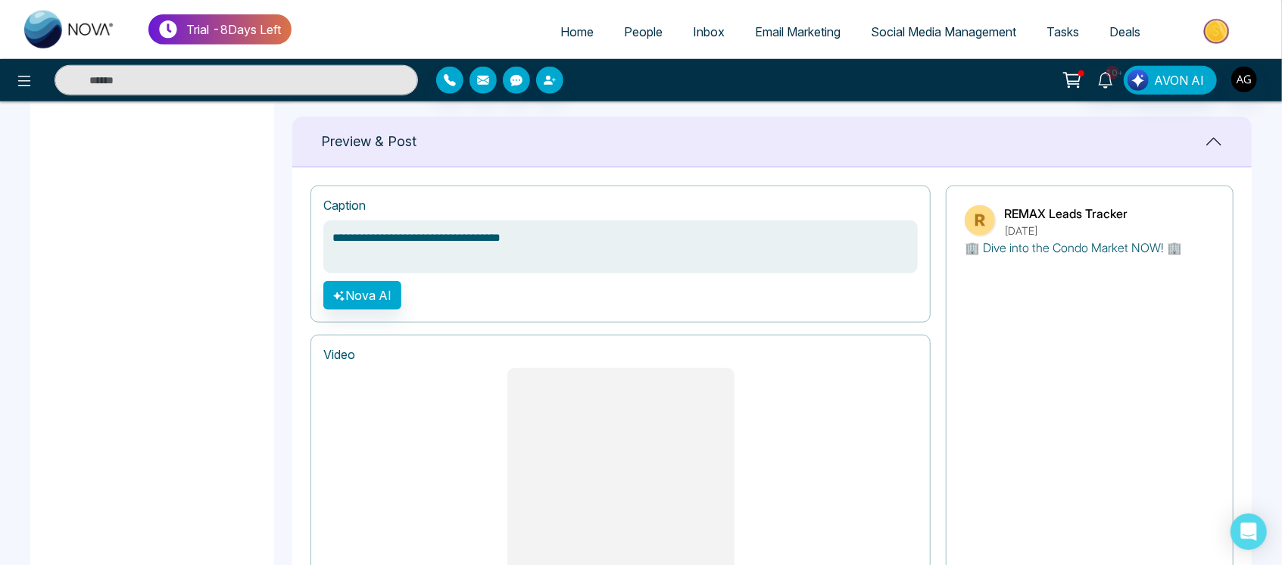
click at [587, 246] on textarea "**********" at bounding box center [620, 246] width 595 height 53
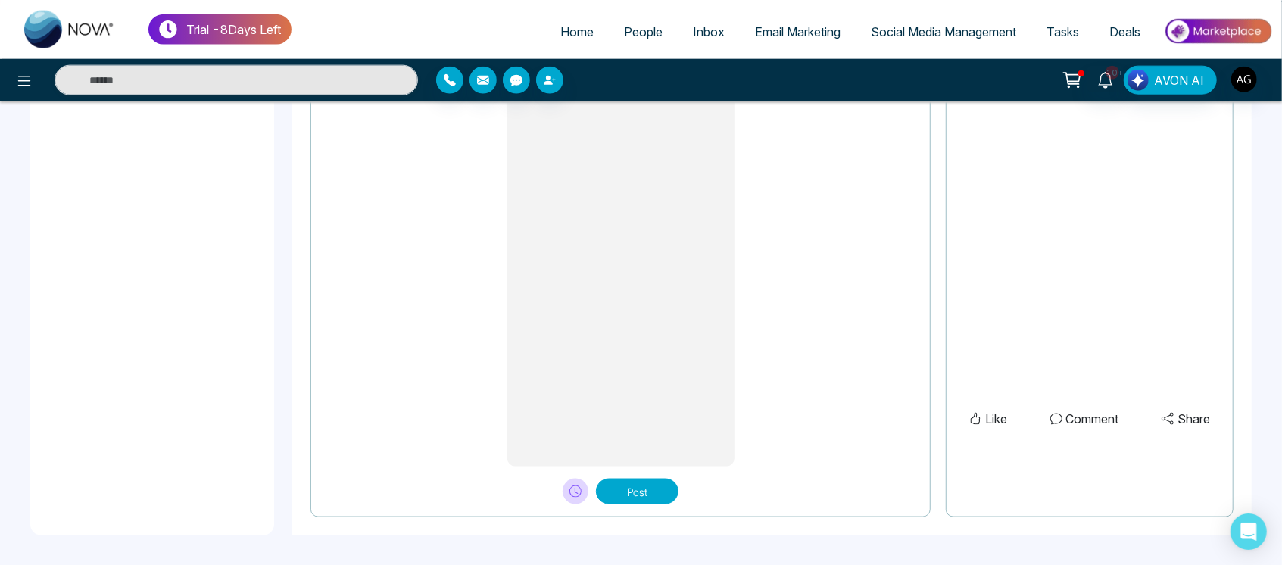
type textarea "**********"
click at [579, 488] on icon at bounding box center [576, 492] width 12 height 12
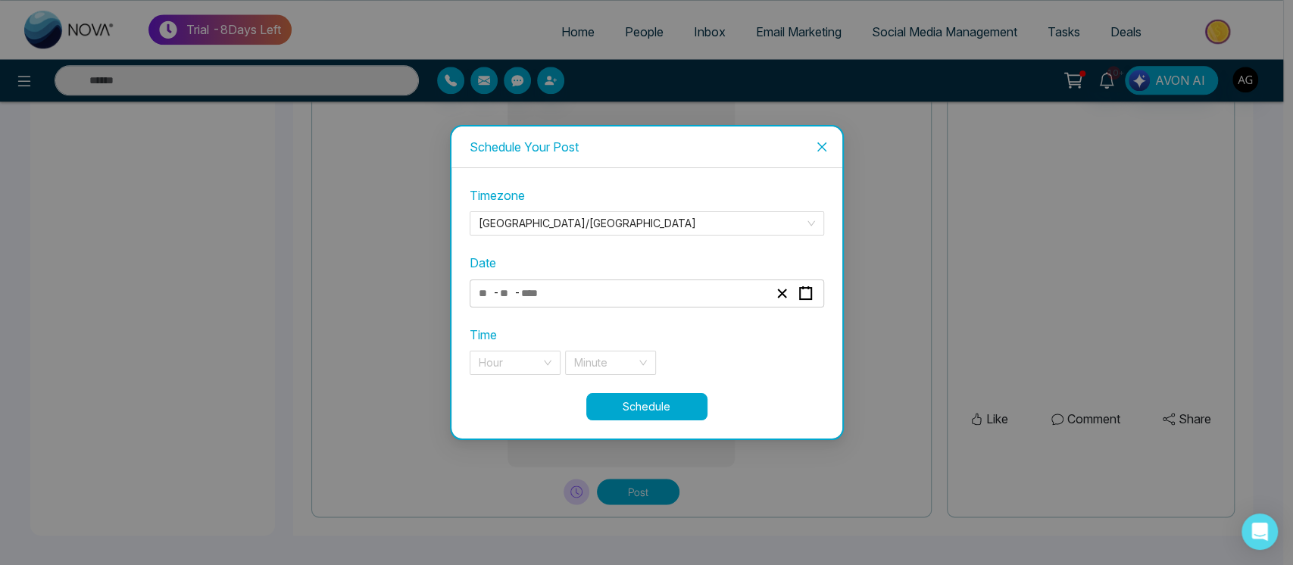
click at [590, 297] on div "- -" at bounding box center [623, 293] width 294 height 20
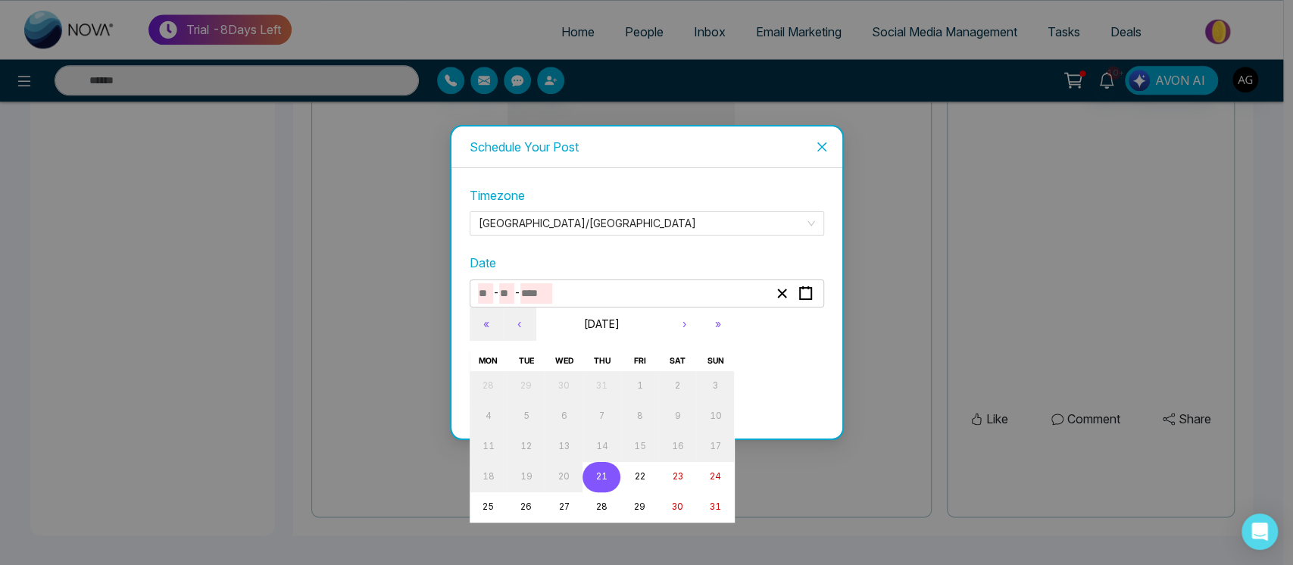
click at [610, 476] on button "21" at bounding box center [602, 477] width 38 height 30
type input "*"
type input "**"
type input "****"
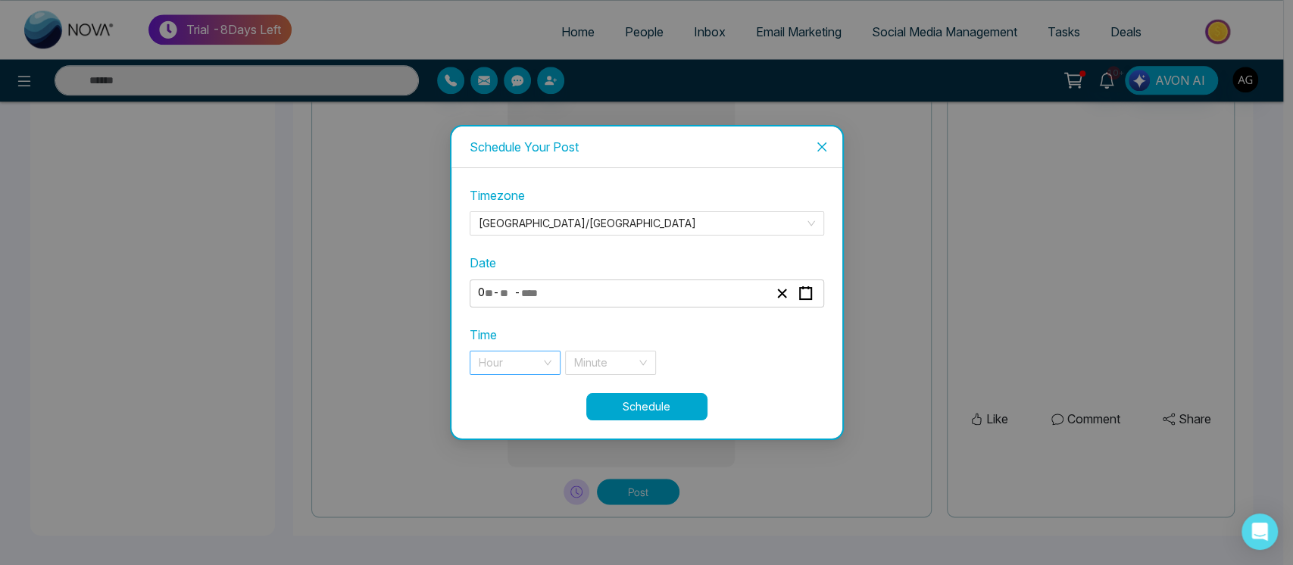
click at [517, 376] on div "**********" at bounding box center [647, 289] width 355 height 206
click at [529, 367] on input "search" at bounding box center [510, 362] width 62 height 23
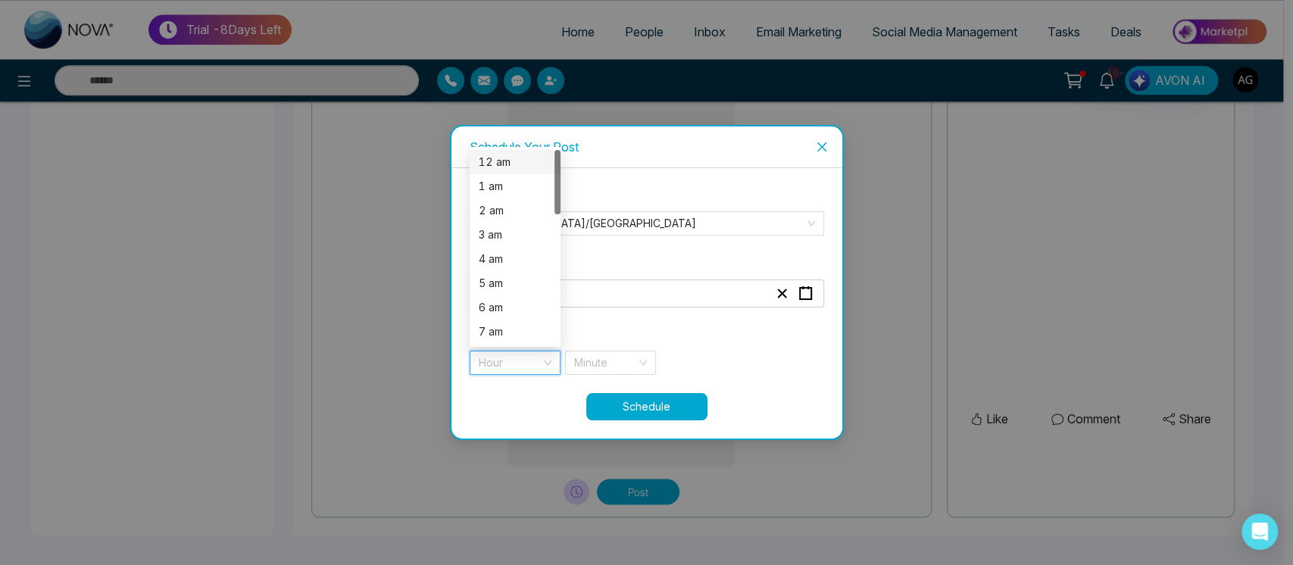
click at [509, 162] on div "12 am" at bounding box center [515, 162] width 73 height 17
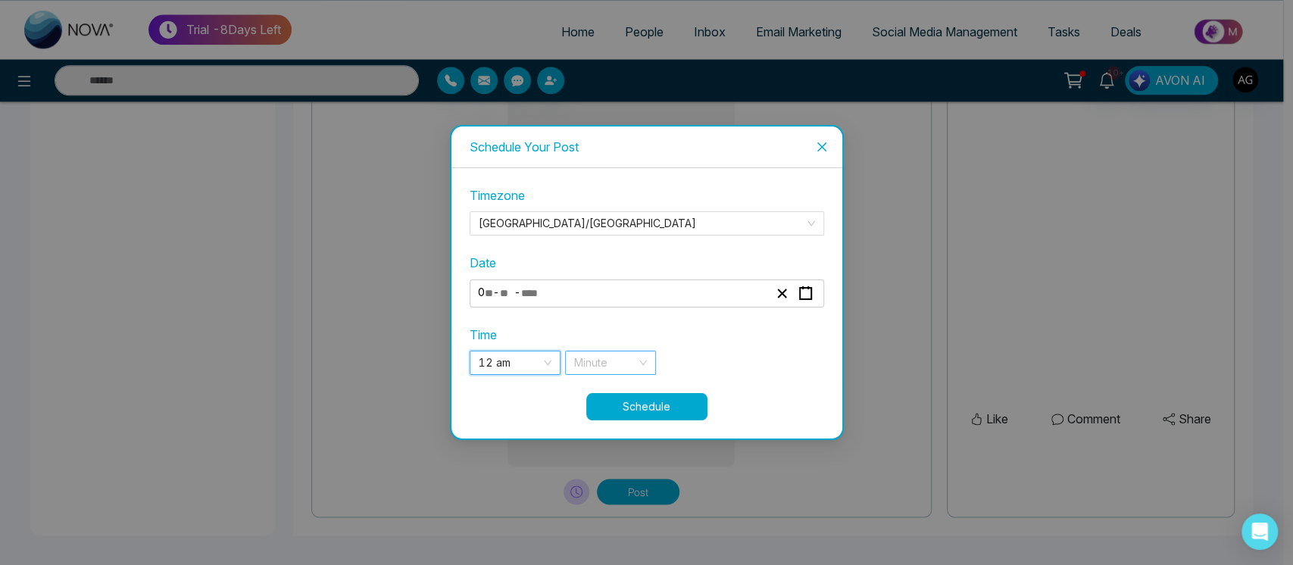
click at [617, 370] on input "search" at bounding box center [605, 362] width 62 height 23
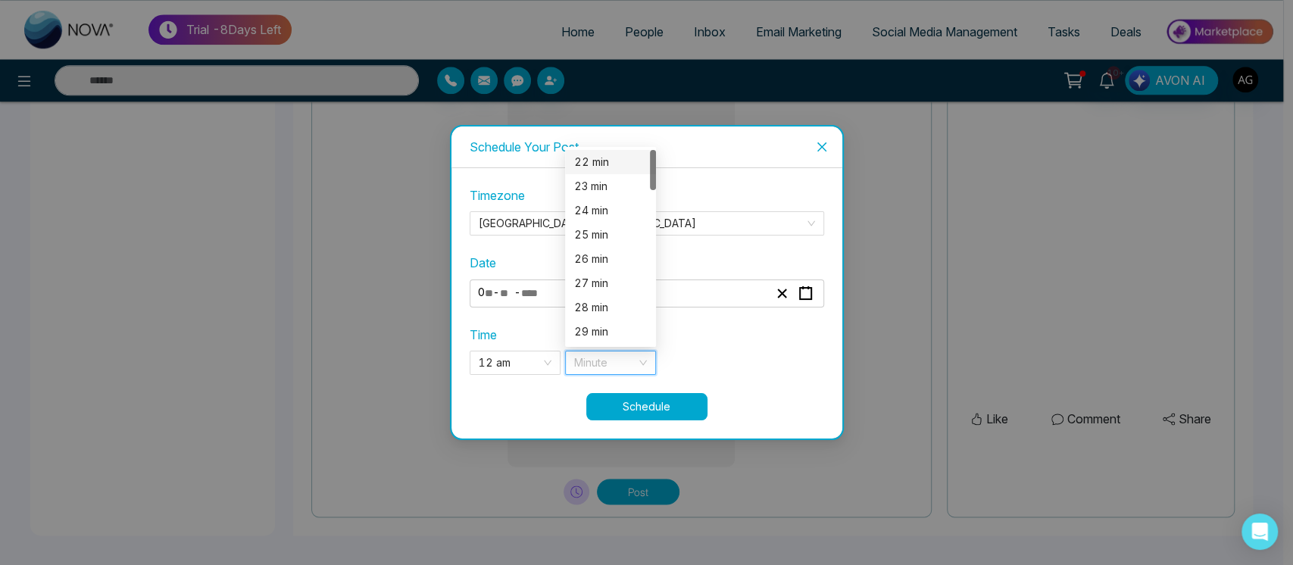
click at [584, 173] on div "22 min" at bounding box center [610, 162] width 91 height 24
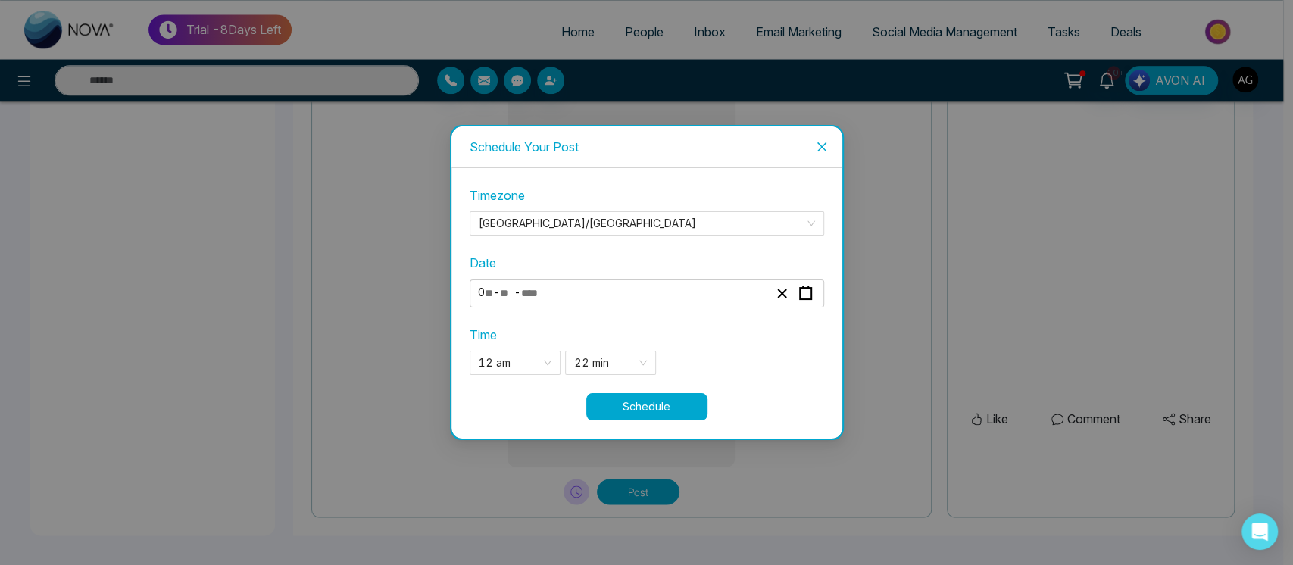
click at [638, 393] on button "Schedule" at bounding box center [646, 406] width 121 height 27
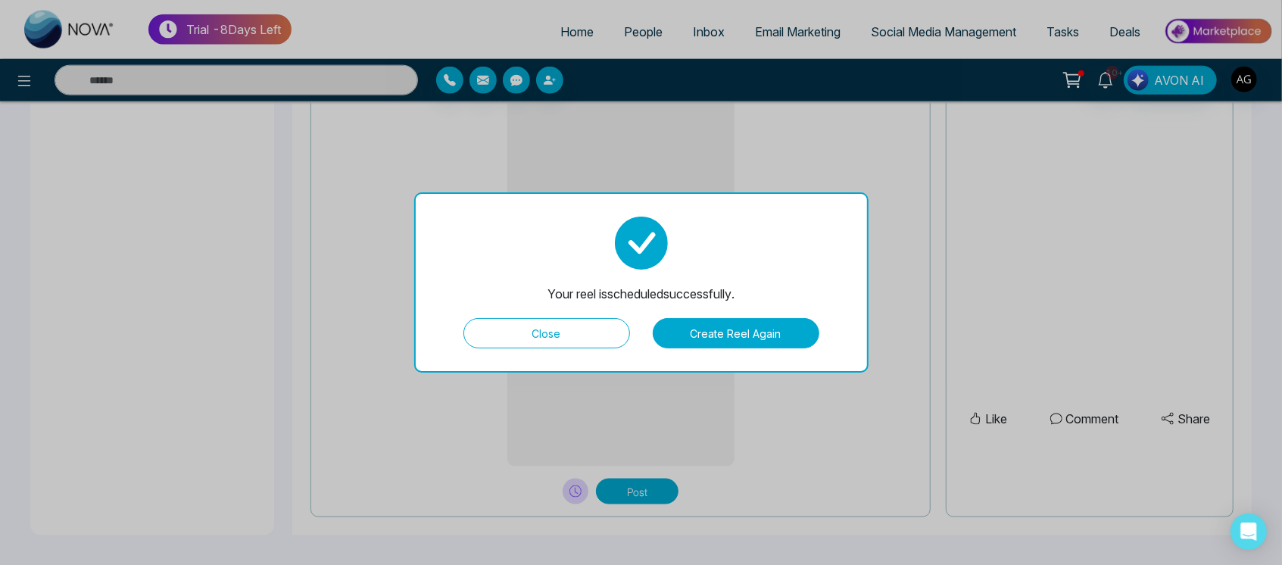
click at [567, 336] on button "Close" at bounding box center [547, 333] width 167 height 30
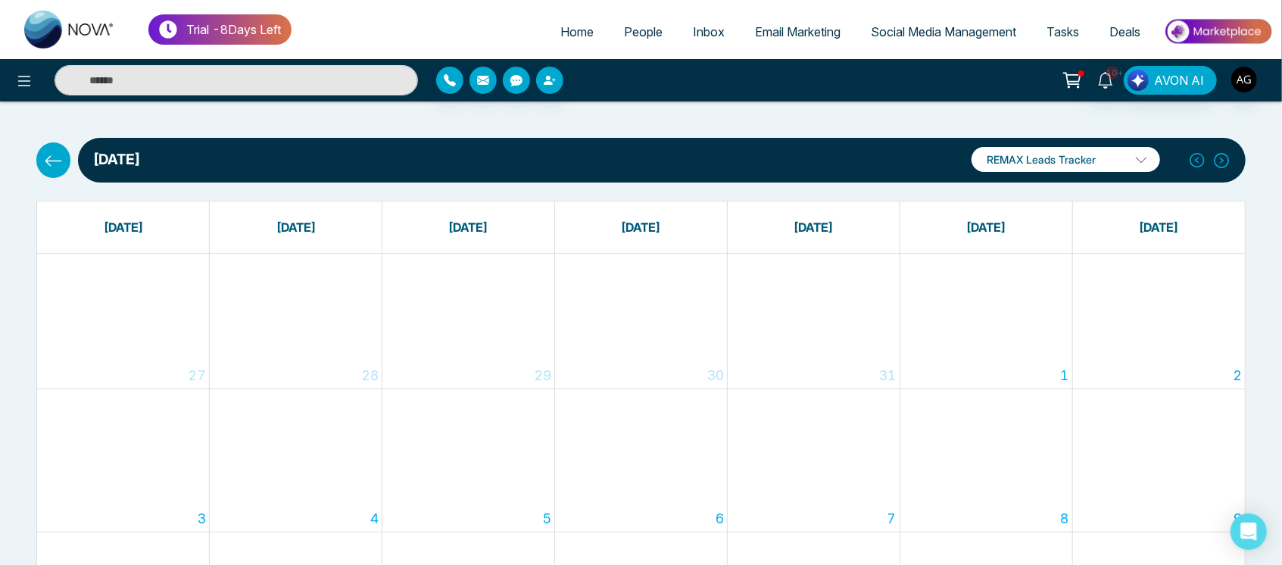
click at [1023, 153] on p "REMAX Leads Tracker" at bounding box center [1066, 159] width 189 height 25
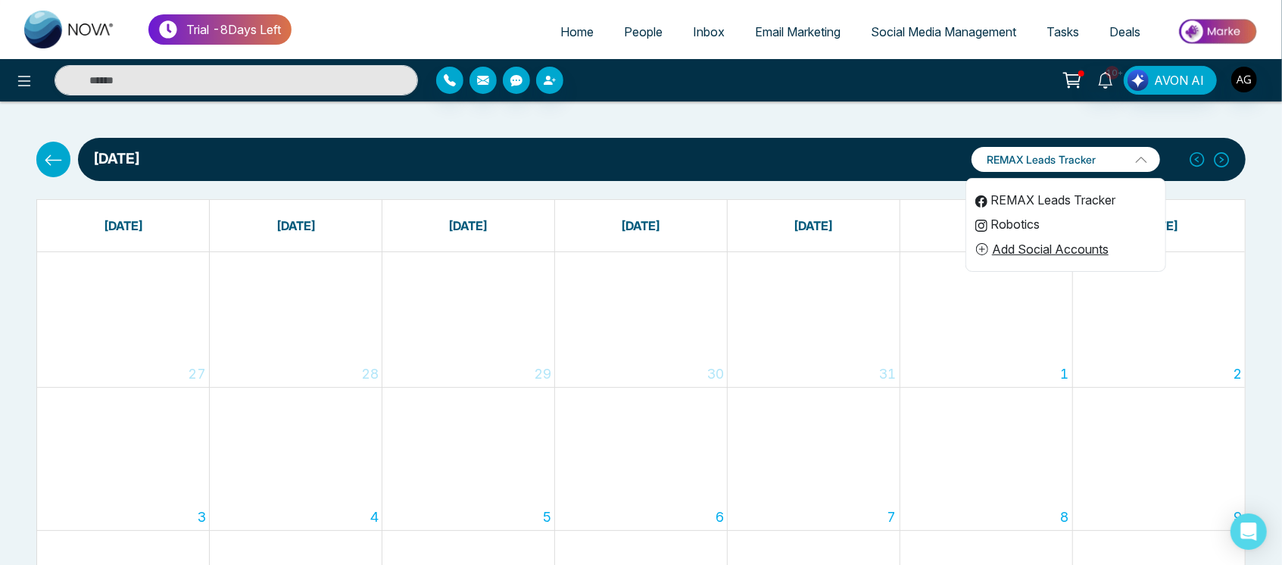
click at [1024, 214] on li "Robotics" at bounding box center [1066, 224] width 199 height 24
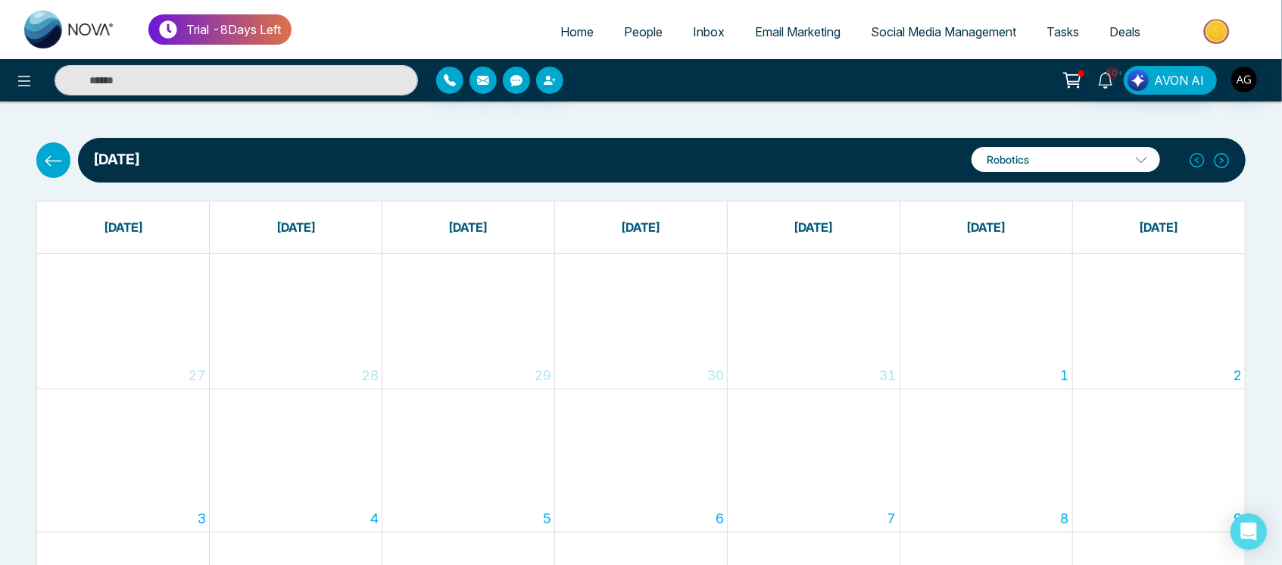
click at [50, 142] on button at bounding box center [53, 159] width 34 height 35
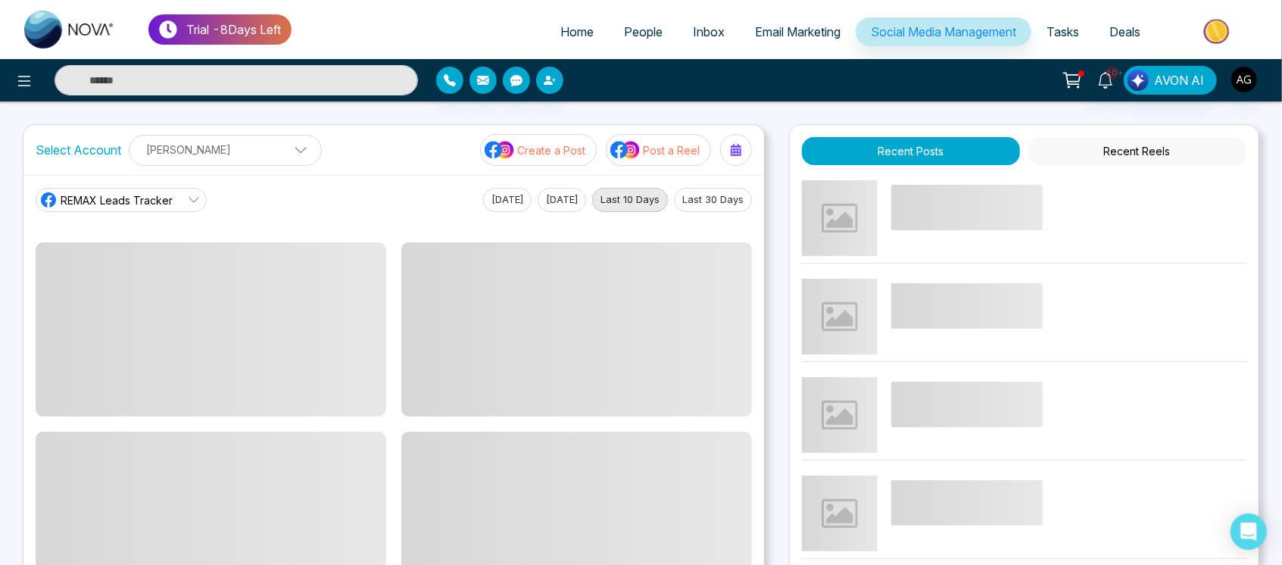
click at [653, 157] on p "Post a Reel" at bounding box center [671, 150] width 57 height 16
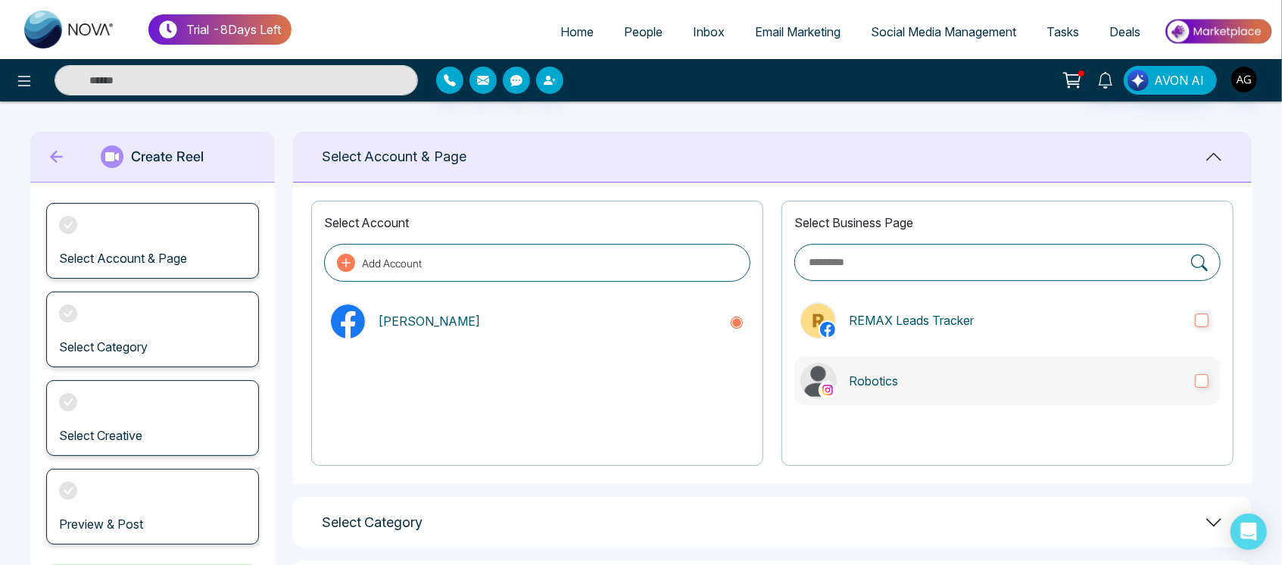
click at [895, 378] on p "Robotics" at bounding box center [1016, 381] width 334 height 18
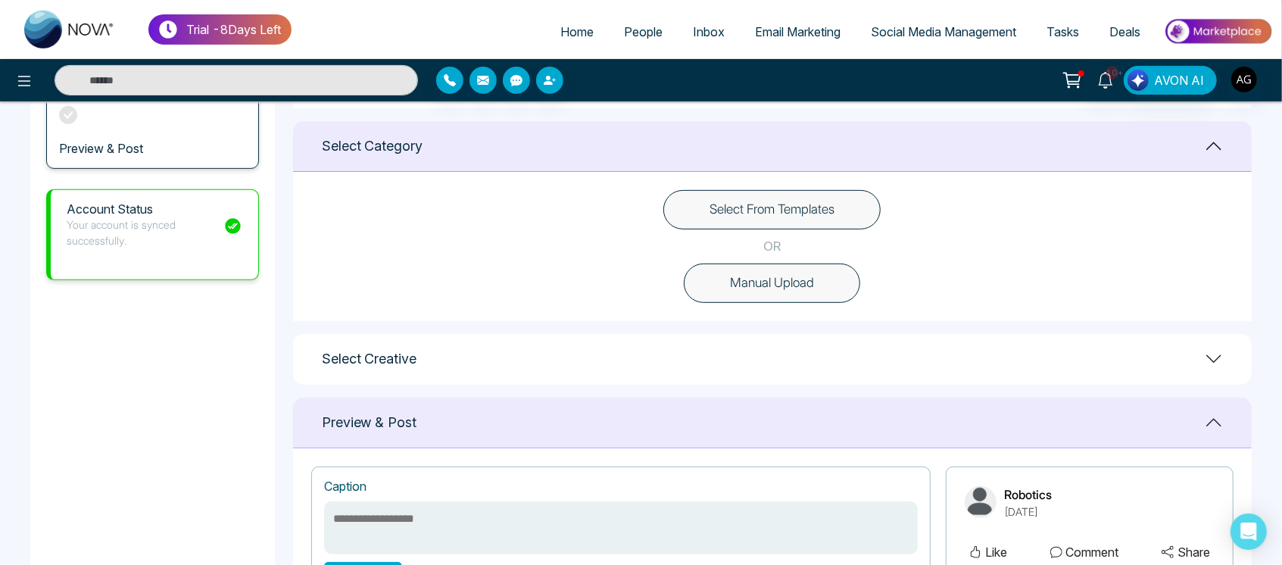
scroll to position [430, 0]
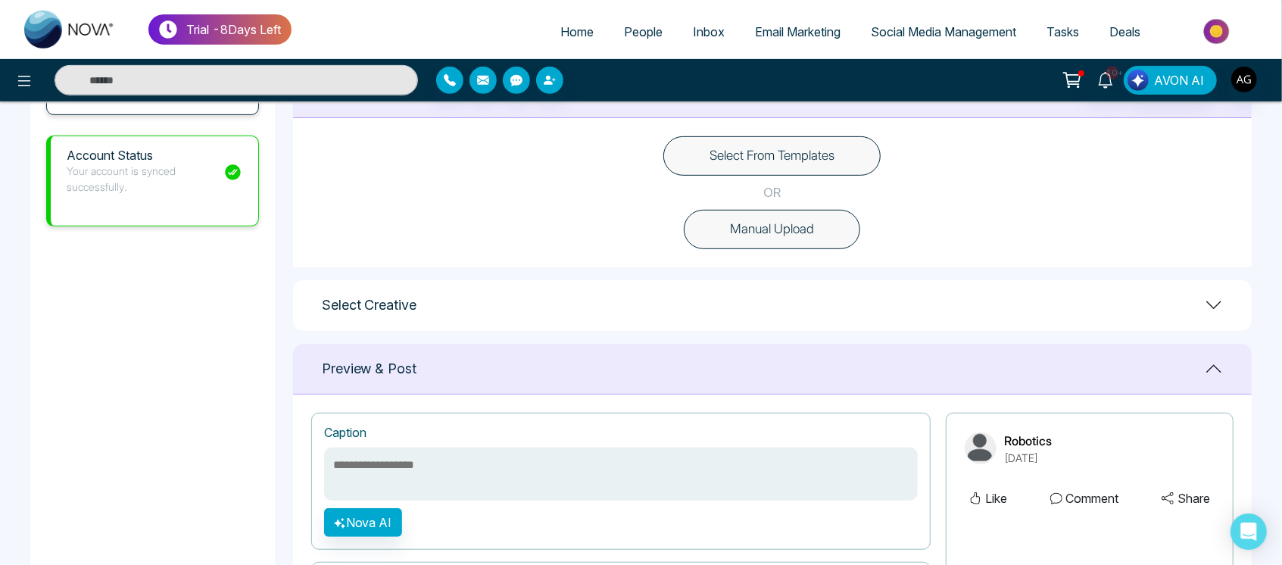
click at [807, 160] on button "Select From Templates" at bounding box center [772, 155] width 217 height 39
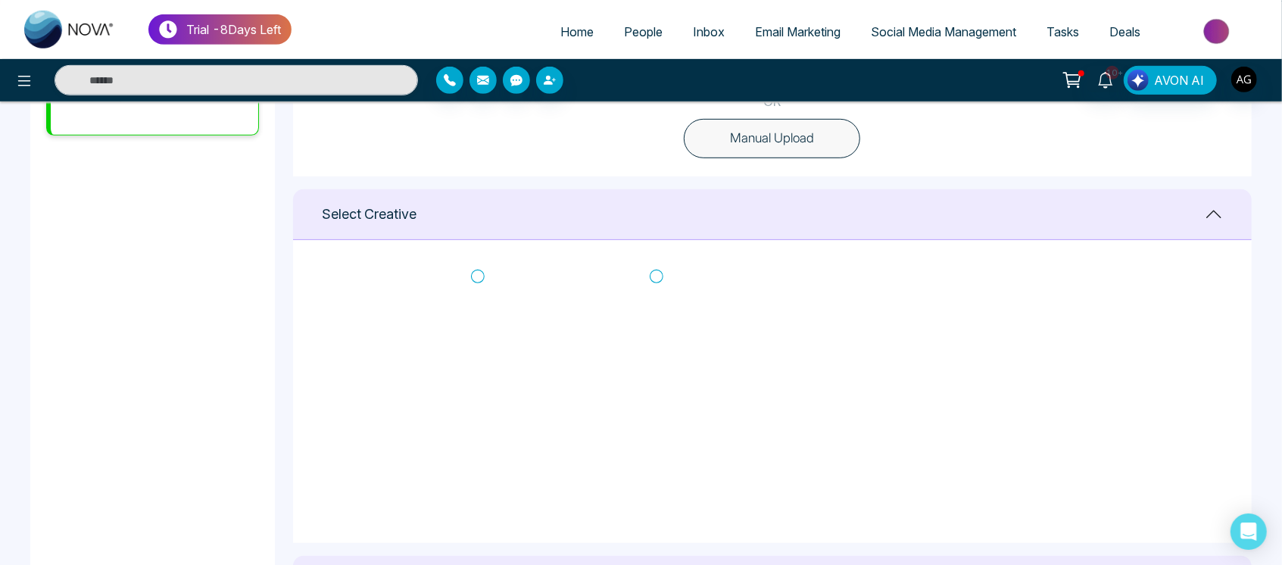
scroll to position [307, 0]
click at [660, 292] on icon at bounding box center [657, 290] width 14 height 15
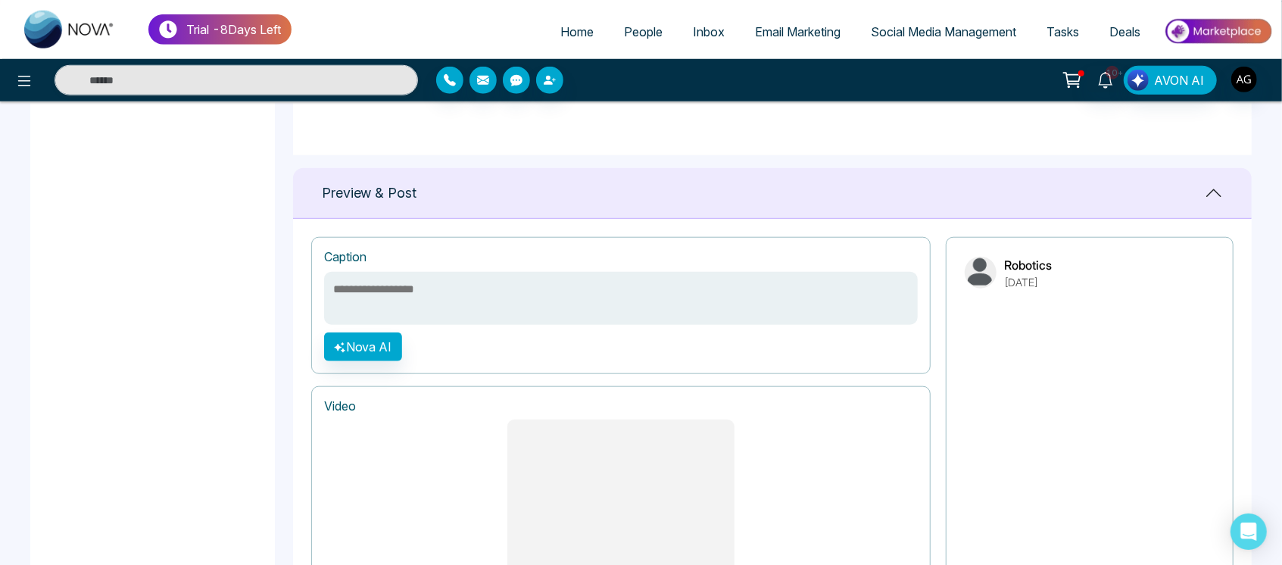
scroll to position [912, 0]
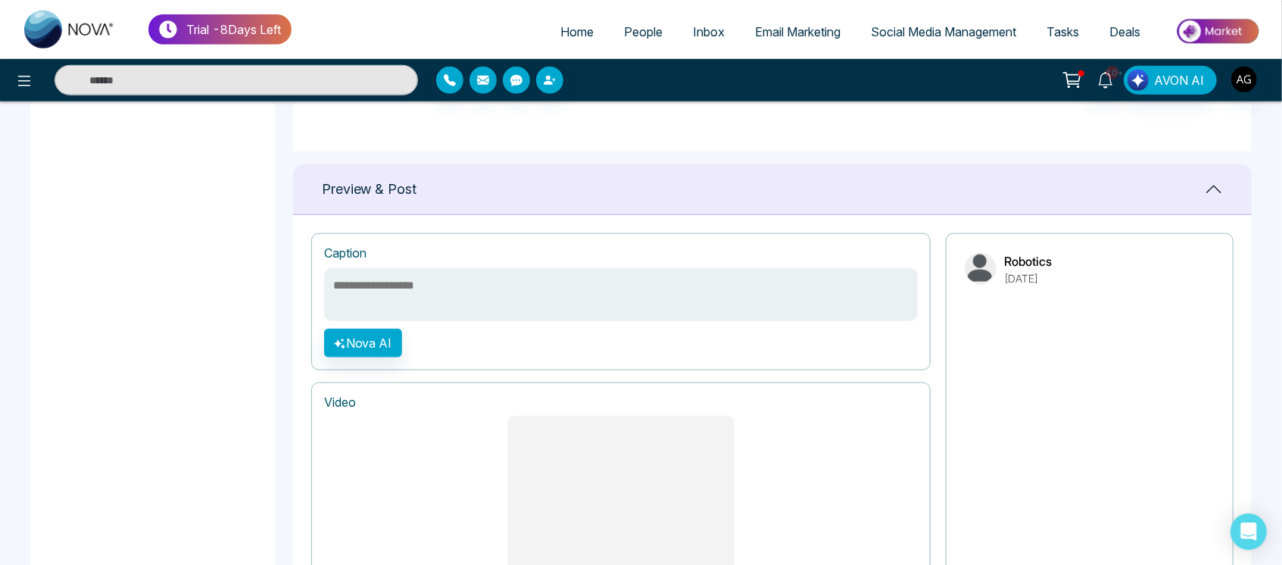
click at [486, 278] on textarea at bounding box center [621, 294] width 594 height 53
click at [394, 302] on textarea at bounding box center [621, 294] width 594 height 53
type textarea "*"
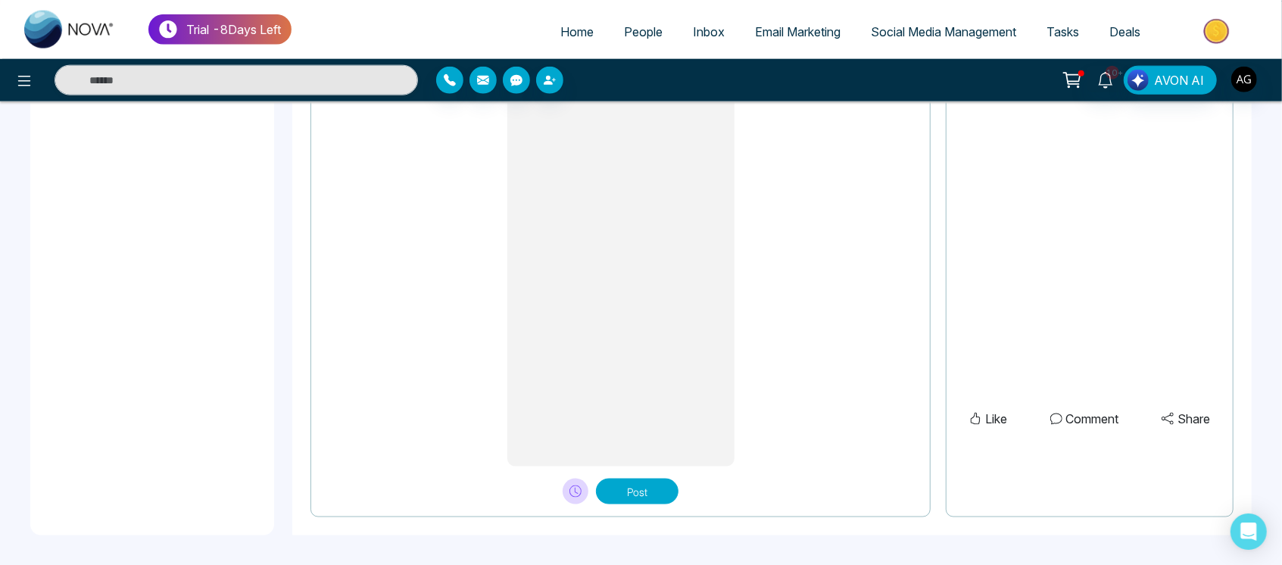
type textarea "**********"
click at [579, 498] on button at bounding box center [576, 492] width 26 height 26
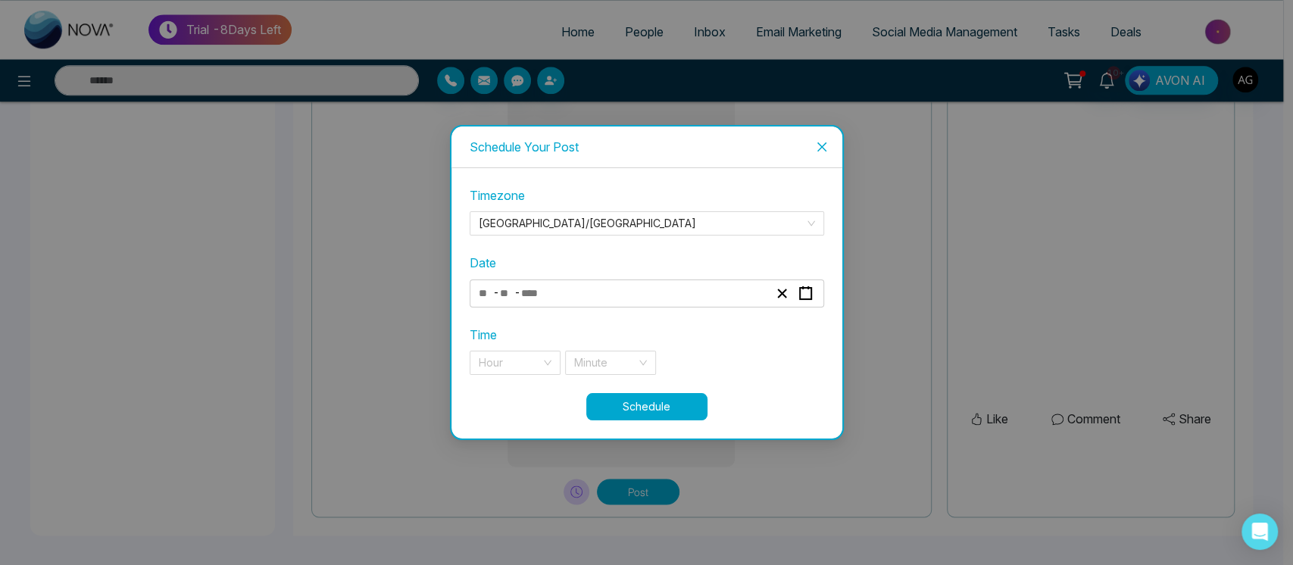
click at [639, 280] on div "- -" at bounding box center [647, 294] width 355 height 28
click at [639, 289] on div "- -" at bounding box center [623, 293] width 294 height 20
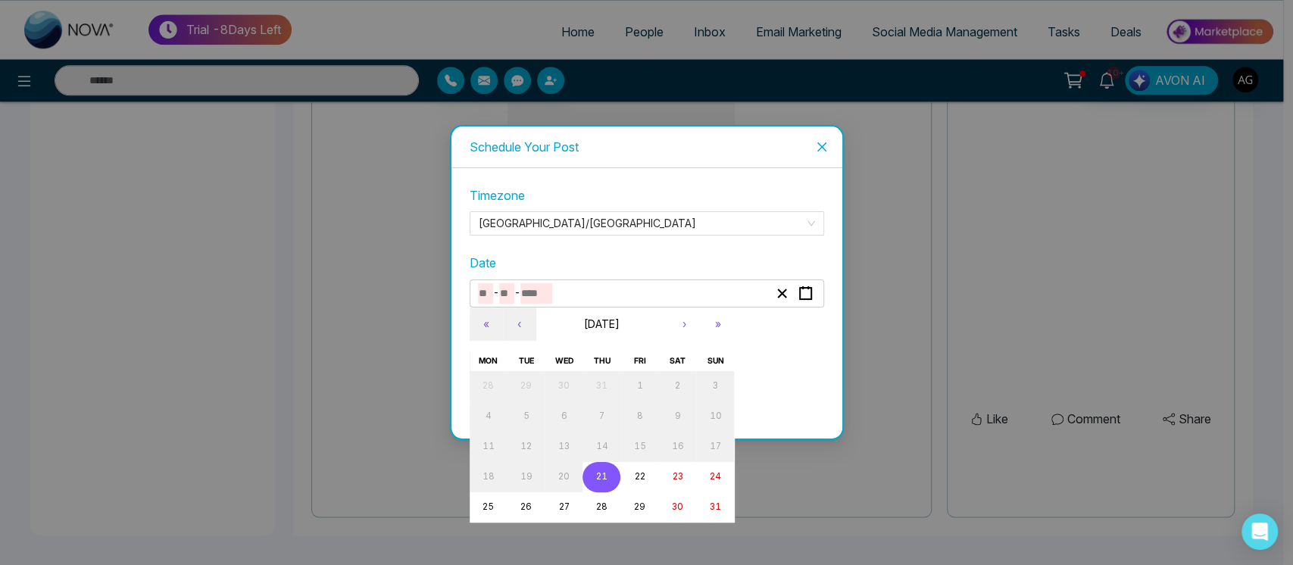
click at [608, 473] on button "21" at bounding box center [602, 477] width 38 height 30
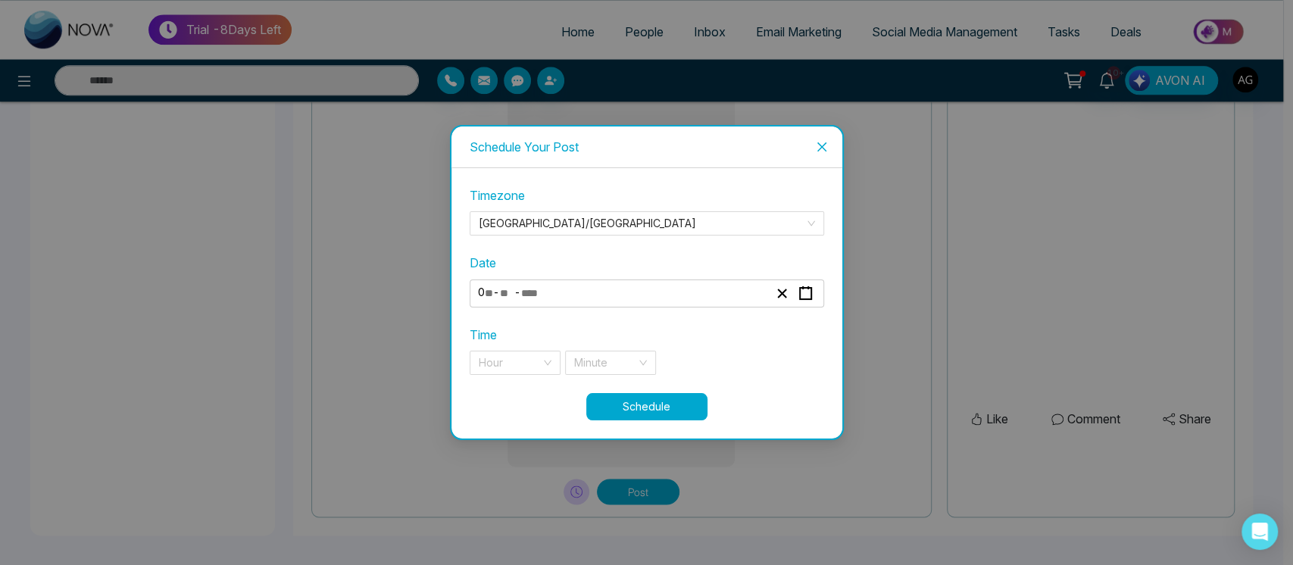
type input "*"
type input "**"
type input "****"
click at [536, 357] on input "search" at bounding box center [510, 362] width 62 height 23
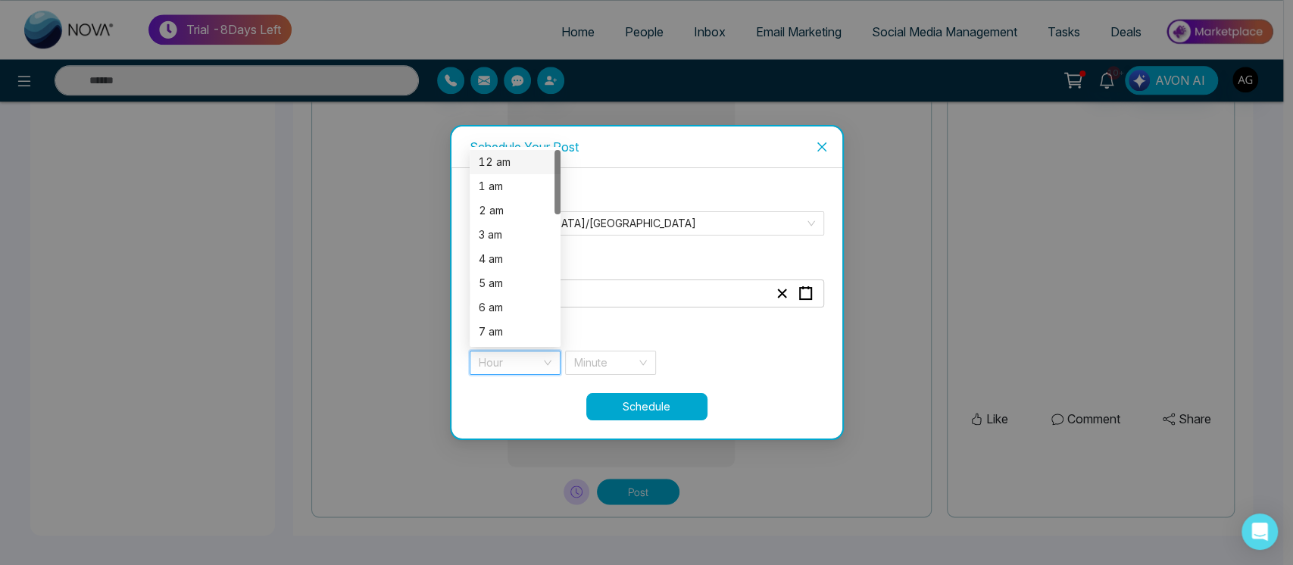
click at [507, 167] on div "12 am" at bounding box center [515, 162] width 73 height 17
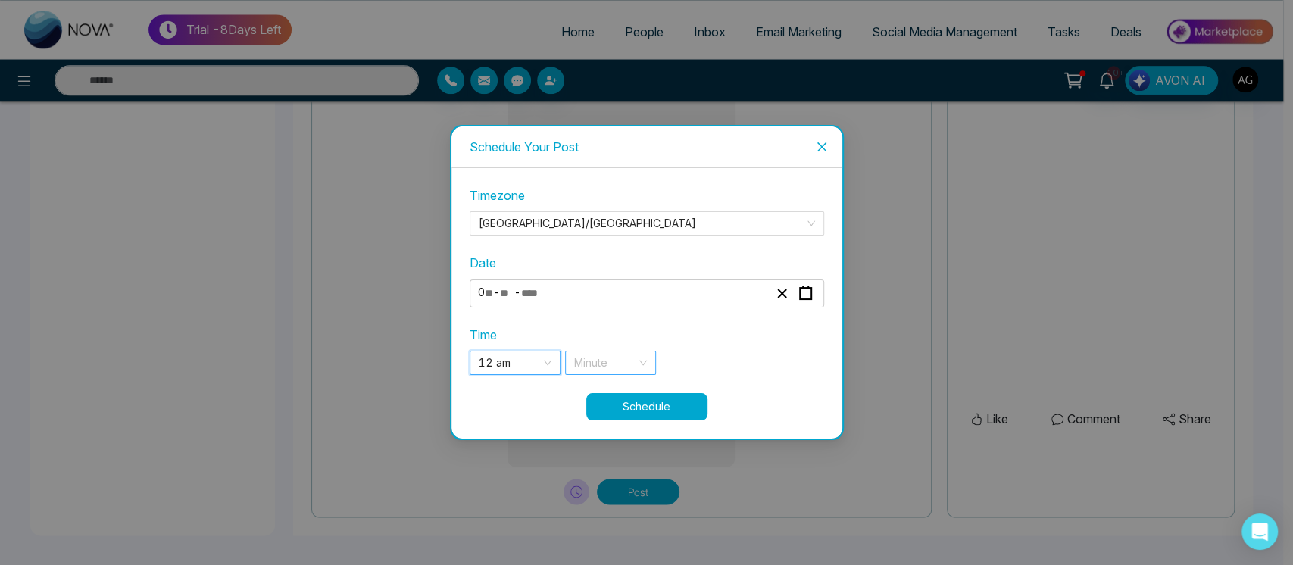
click at [636, 371] on div "Minute" at bounding box center [610, 363] width 91 height 24
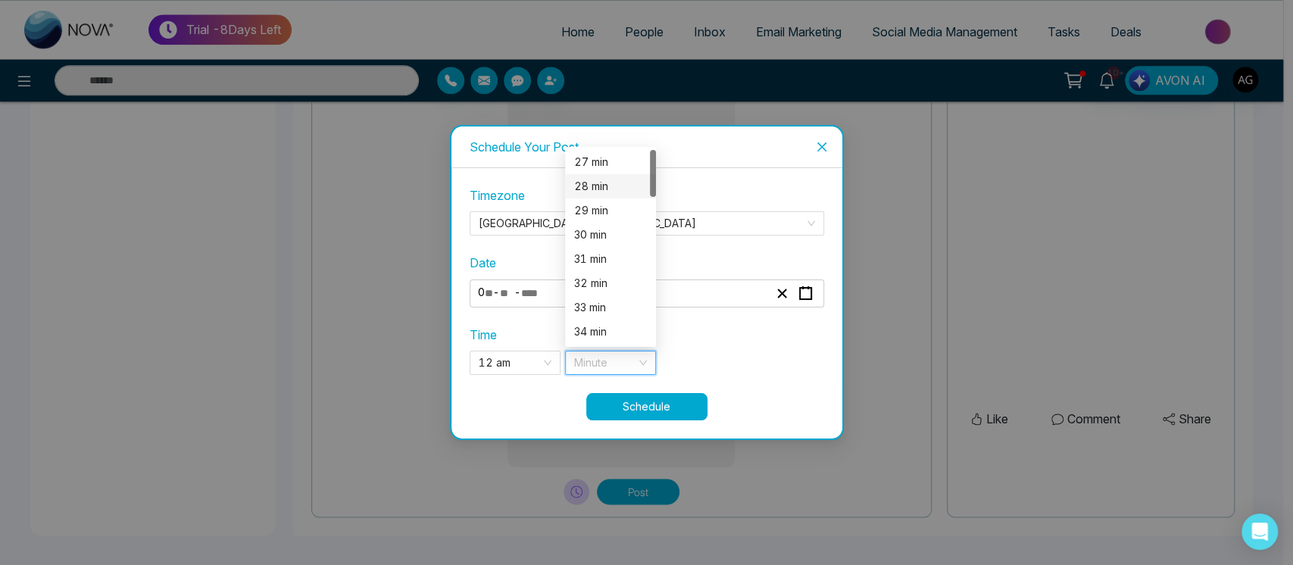
click at [598, 180] on div "28 min" at bounding box center [610, 186] width 73 height 17
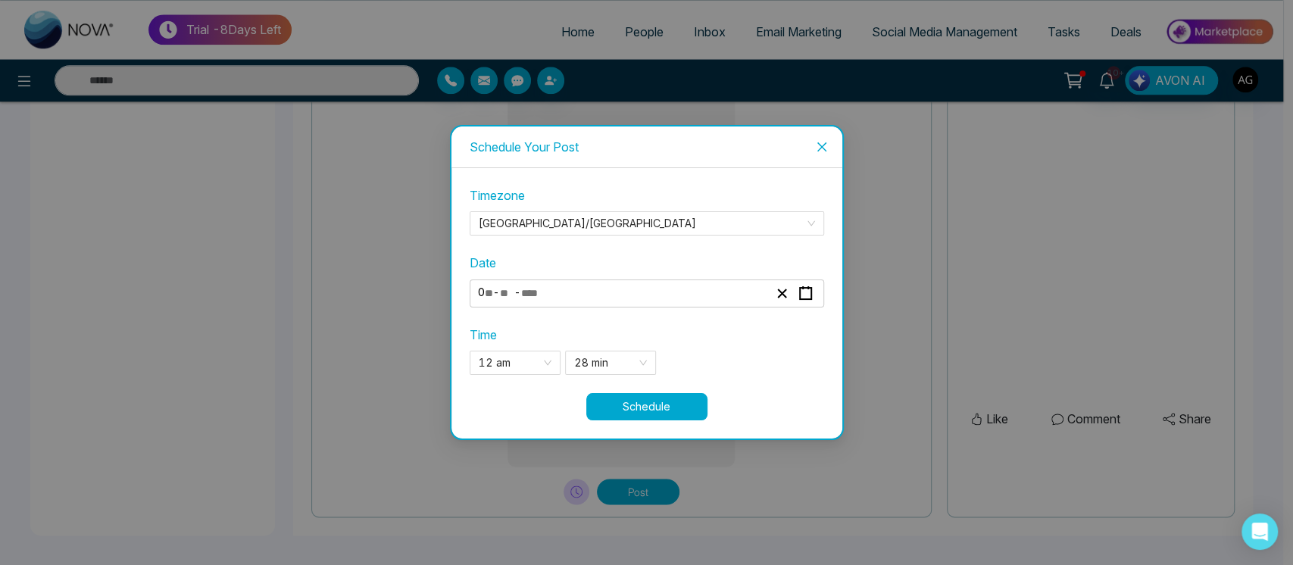
click at [662, 405] on button "Schedule" at bounding box center [646, 406] width 121 height 27
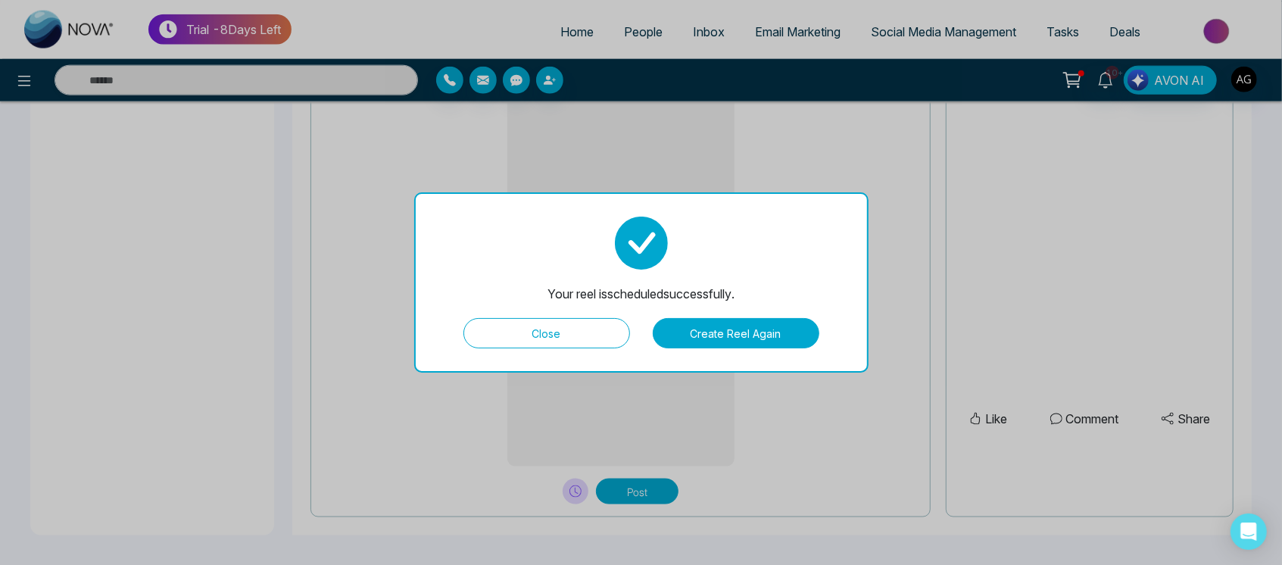
click at [558, 334] on button "Close" at bounding box center [547, 333] width 167 height 30
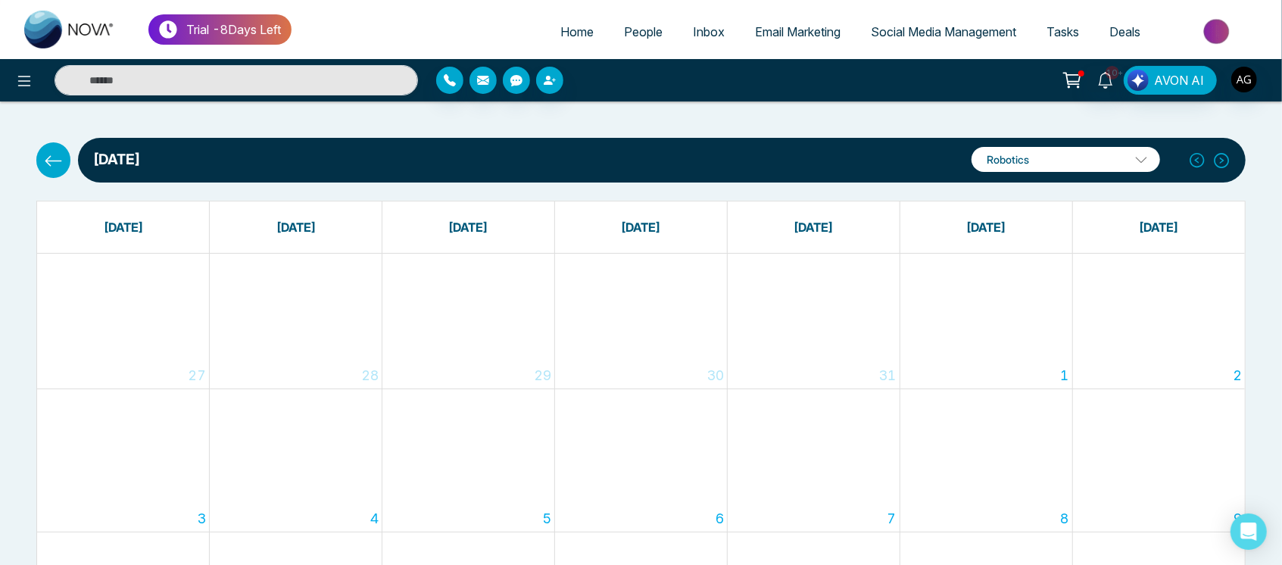
click at [54, 173] on button at bounding box center [53, 159] width 34 height 35
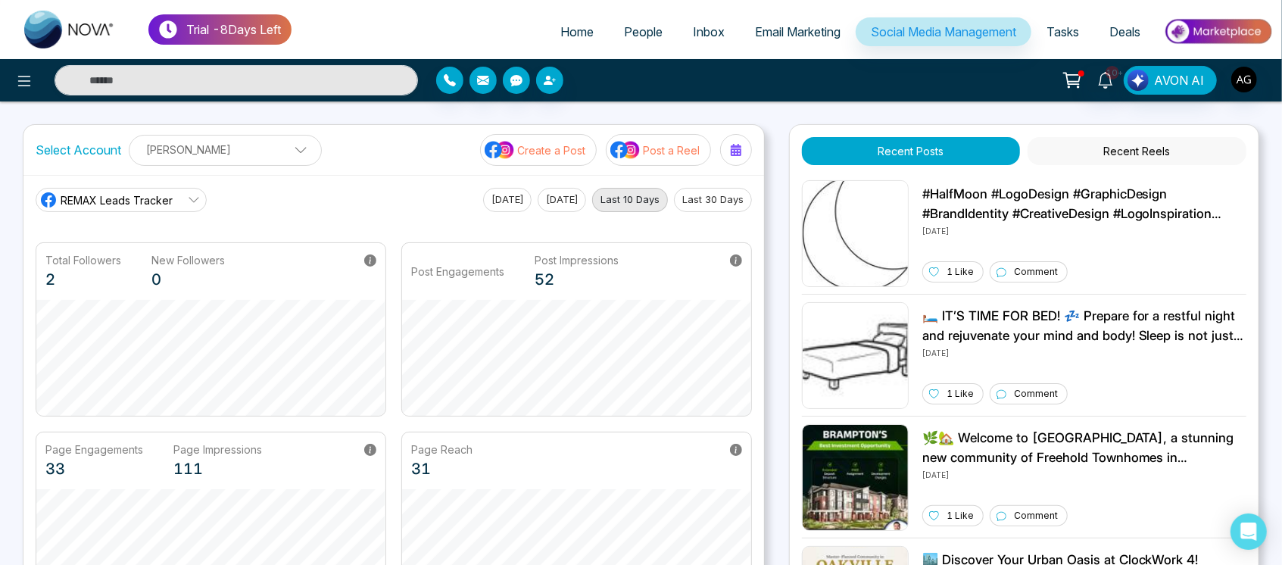
click at [667, 140] on button "Post a Reel" at bounding box center [658, 150] width 105 height 32
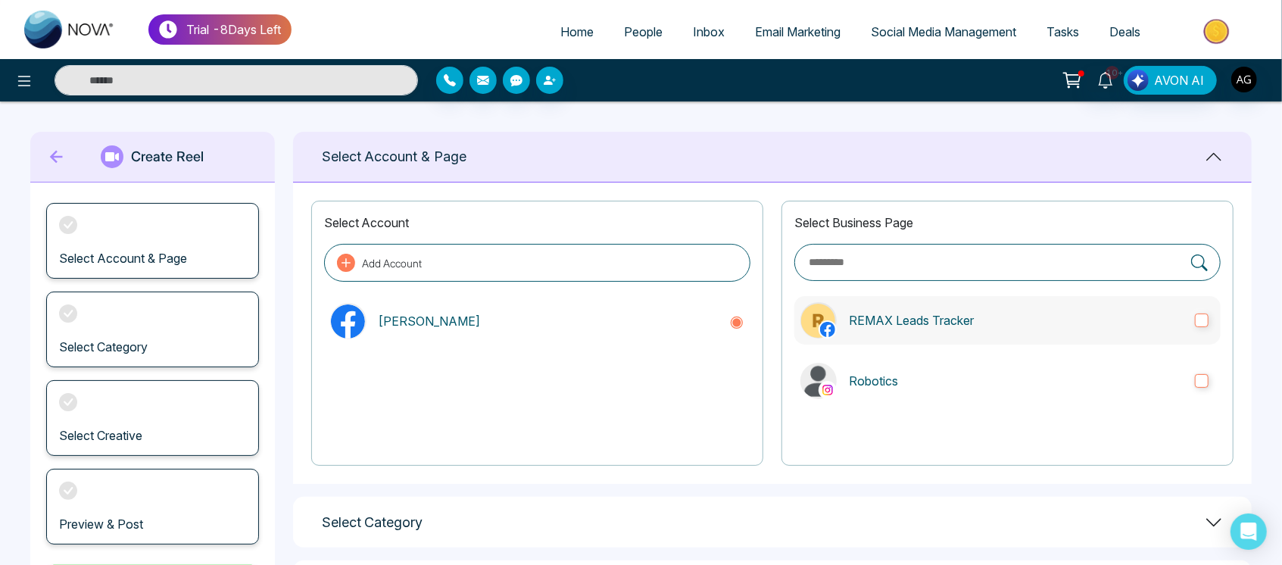
click at [929, 312] on p "REMAX Leads Tracker" at bounding box center [1016, 320] width 334 height 18
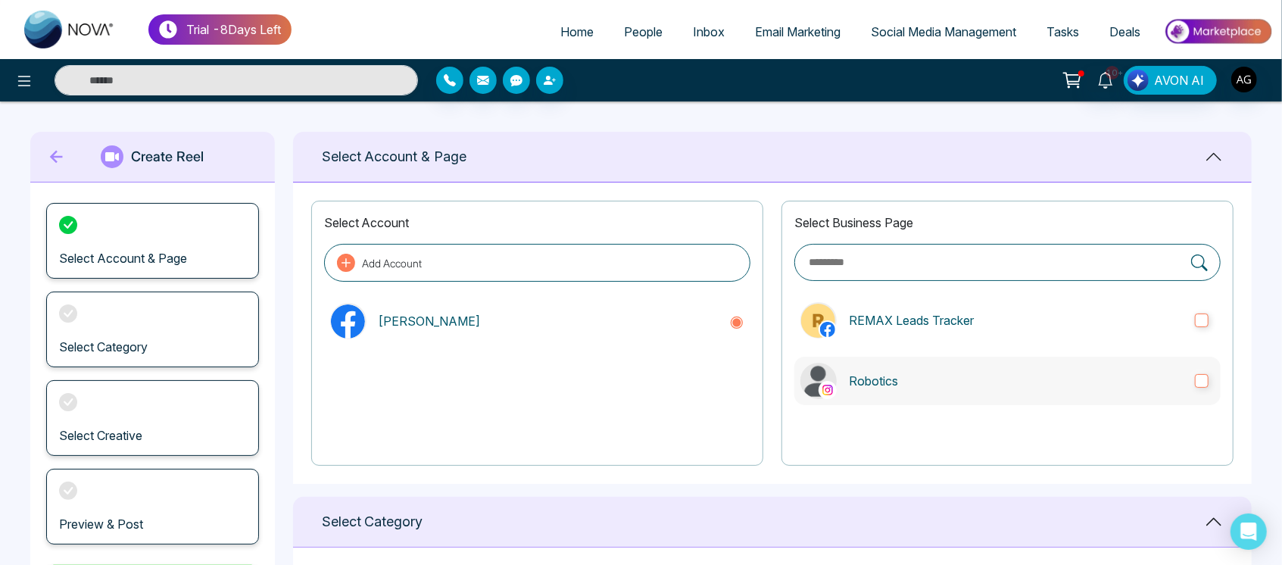
click at [964, 361] on label "Robotics" at bounding box center [1008, 381] width 426 height 48
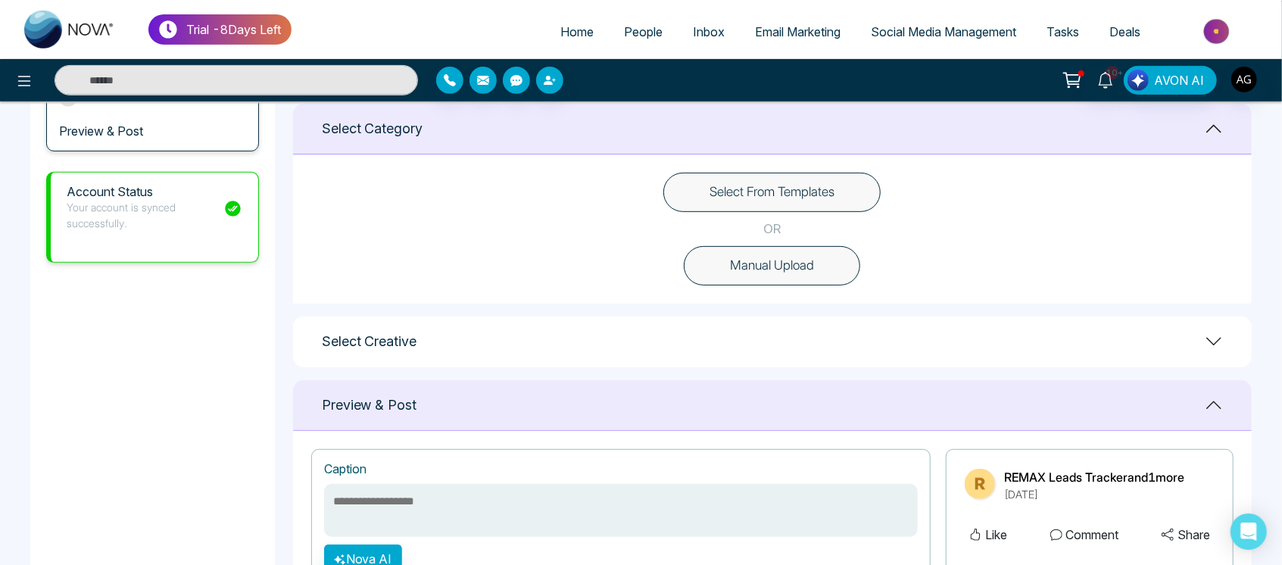
scroll to position [400, 0]
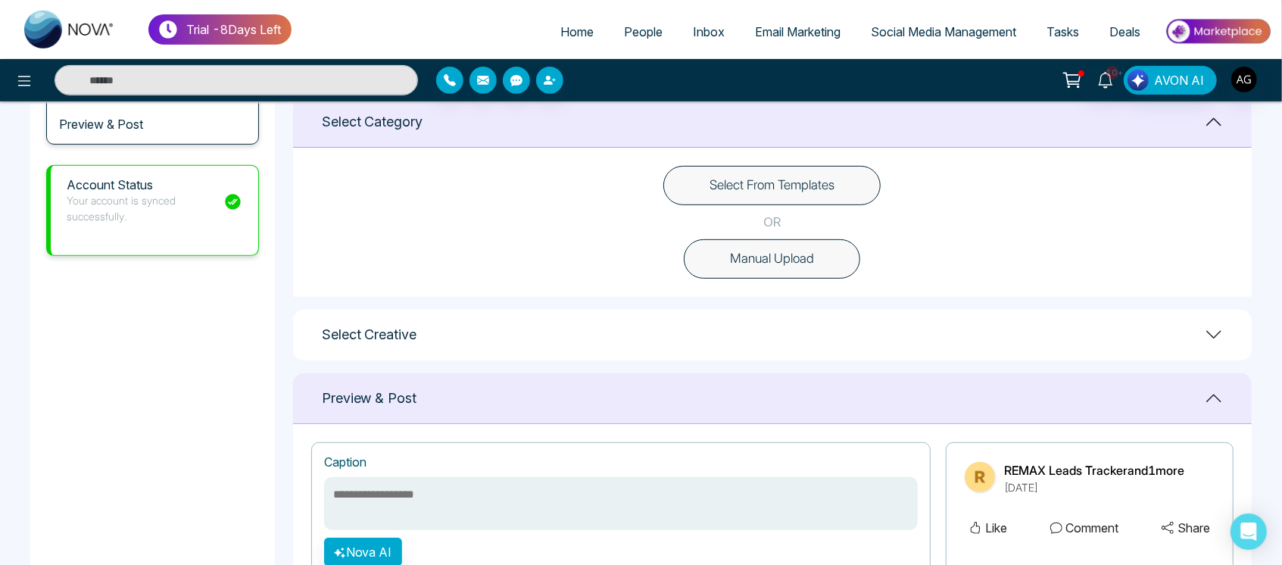
click at [805, 185] on button "Select From Templates" at bounding box center [772, 185] width 217 height 39
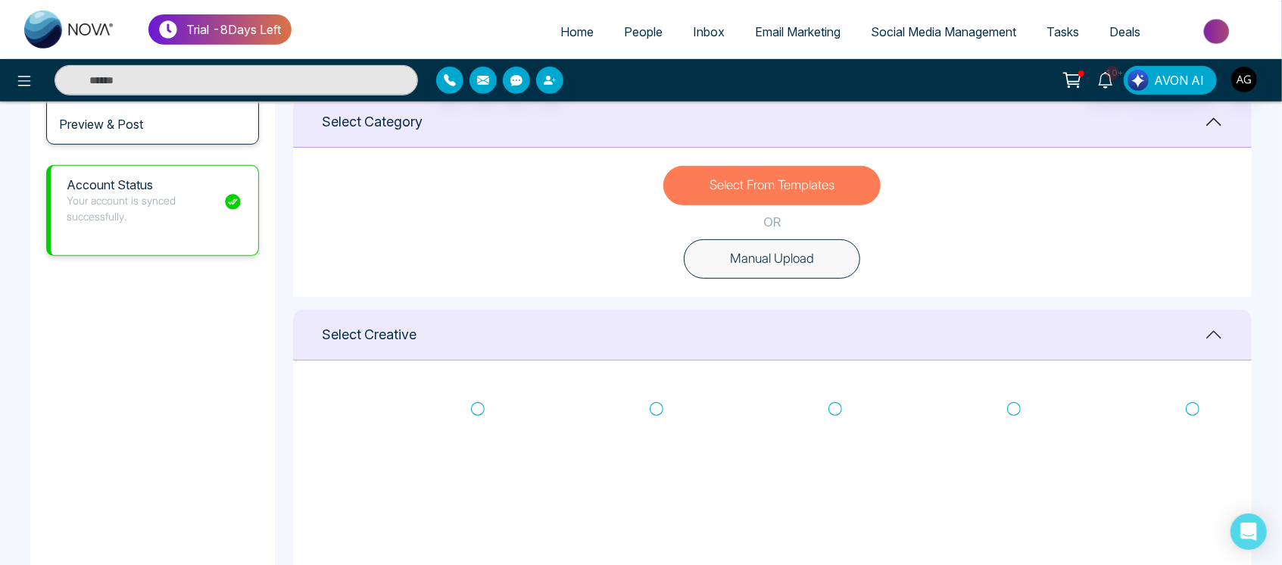
click at [820, 258] on button "Manual Upload" at bounding box center [772, 258] width 176 height 39
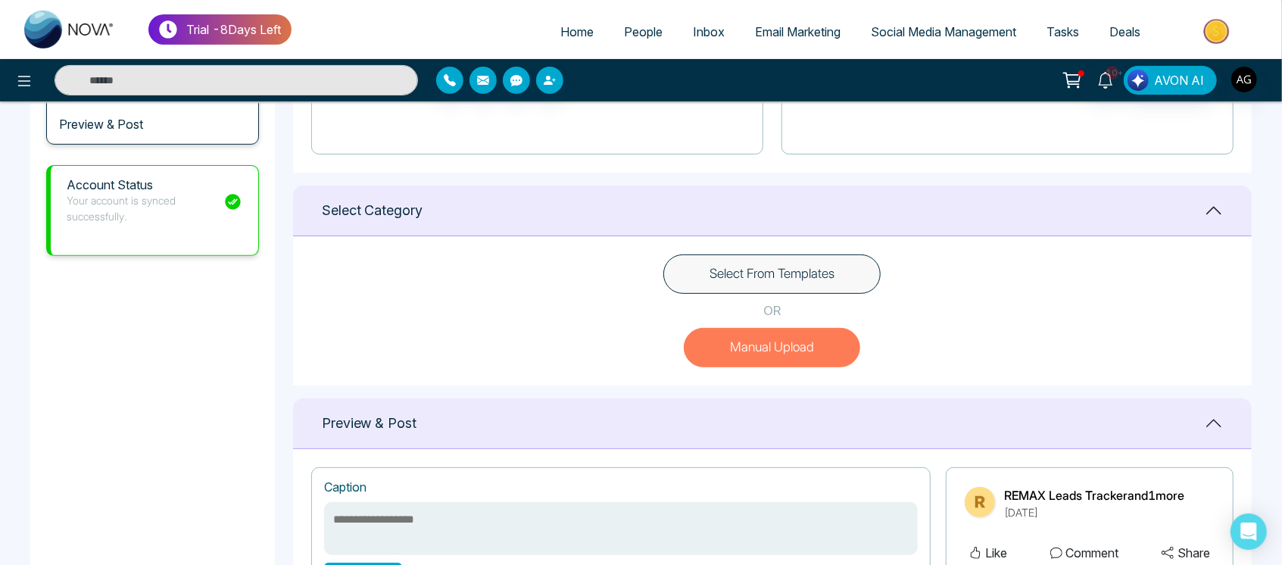
scroll to position [595, 0]
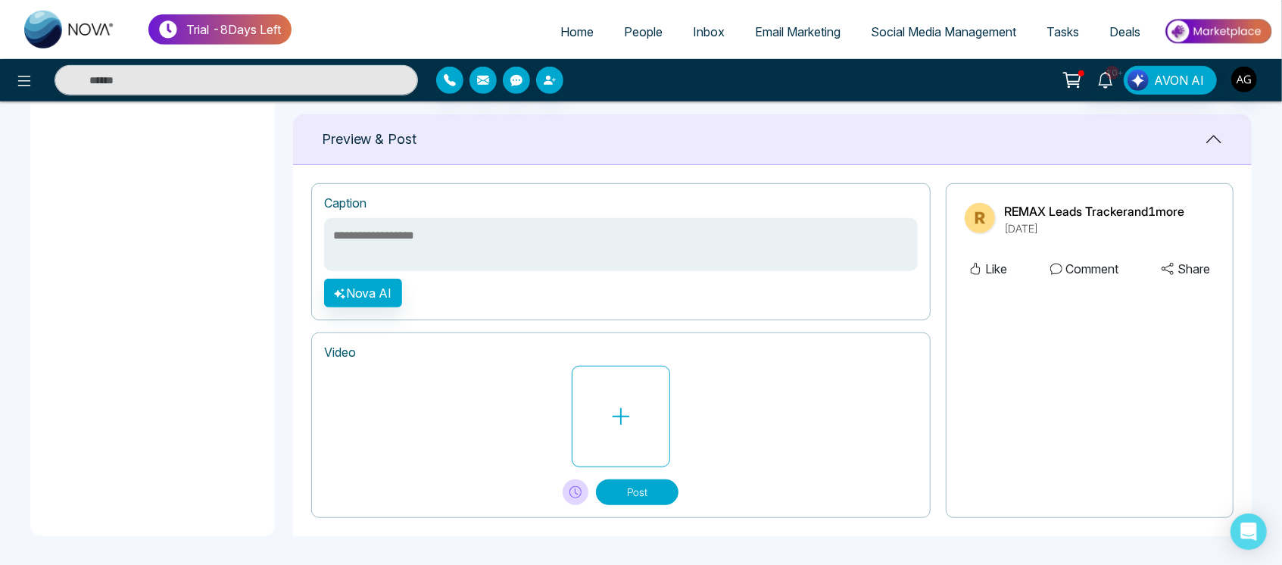
click at [677, 384] on div at bounding box center [621, 417] width 594 height 102
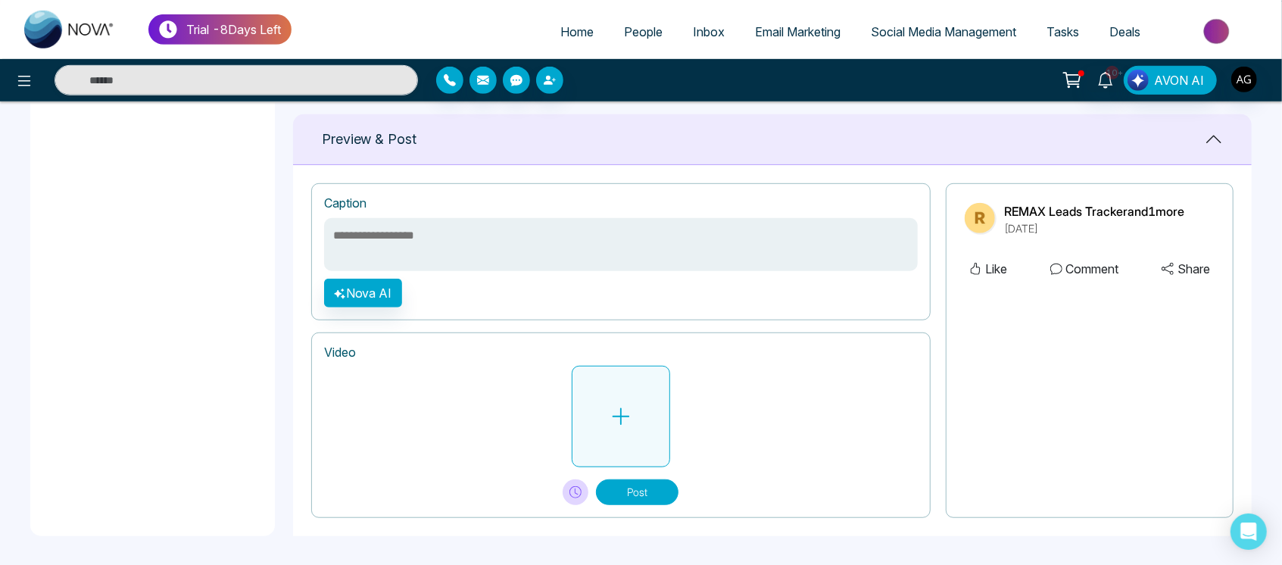
click at [624, 398] on button at bounding box center [621, 417] width 98 height 102
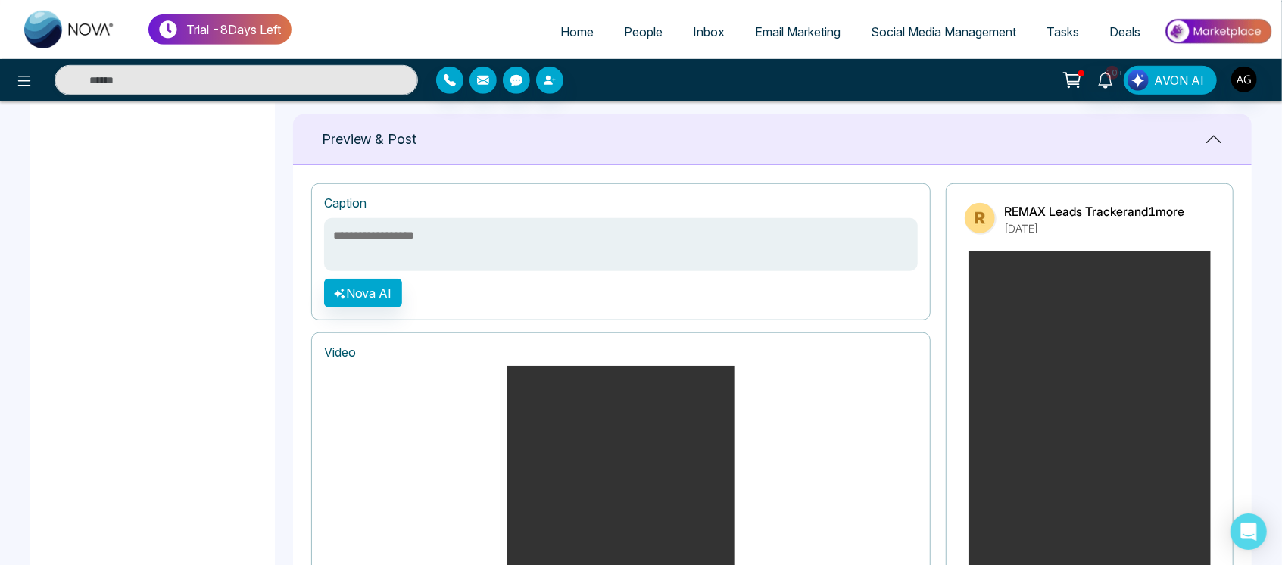
click at [472, 250] on textarea at bounding box center [621, 244] width 594 height 53
click at [376, 279] on button "Nova AI" at bounding box center [363, 293] width 78 height 29
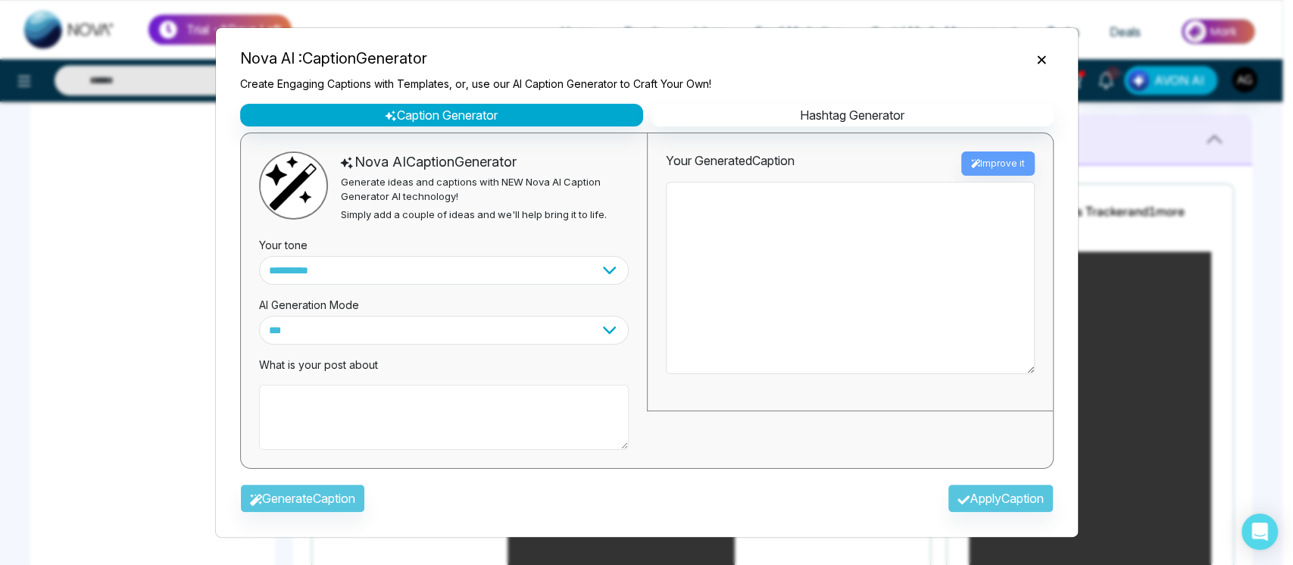
click at [389, 416] on textarea at bounding box center [444, 417] width 370 height 65
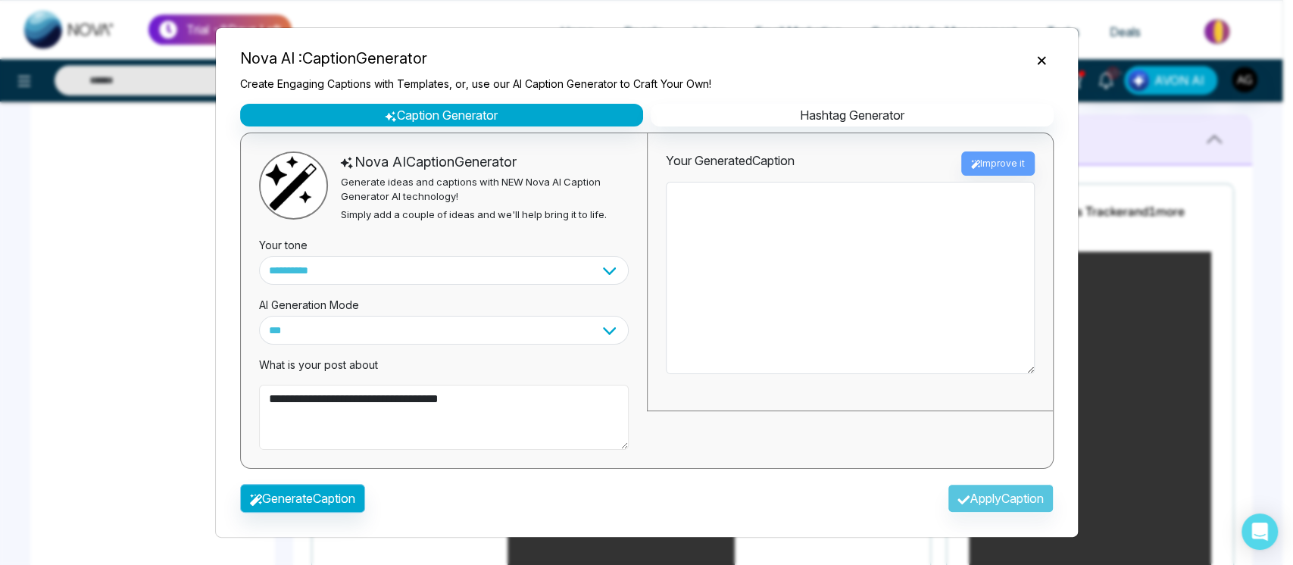
type textarea "**********"
click at [288, 489] on button "Generate Caption" at bounding box center [302, 498] width 125 height 29
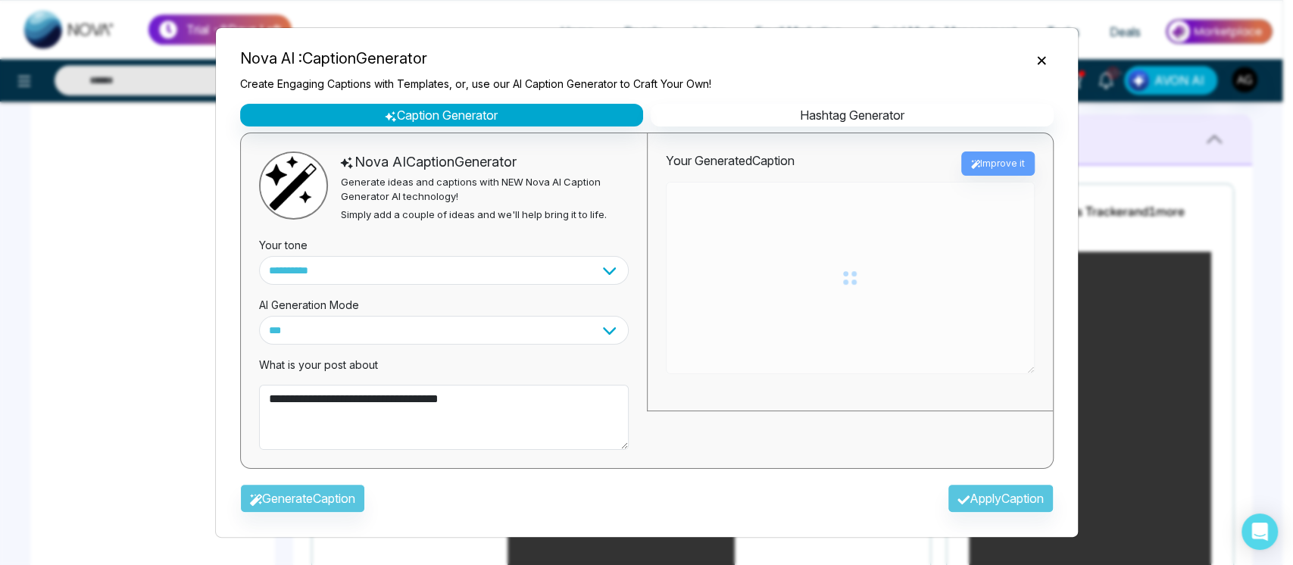
type textarea "**********"
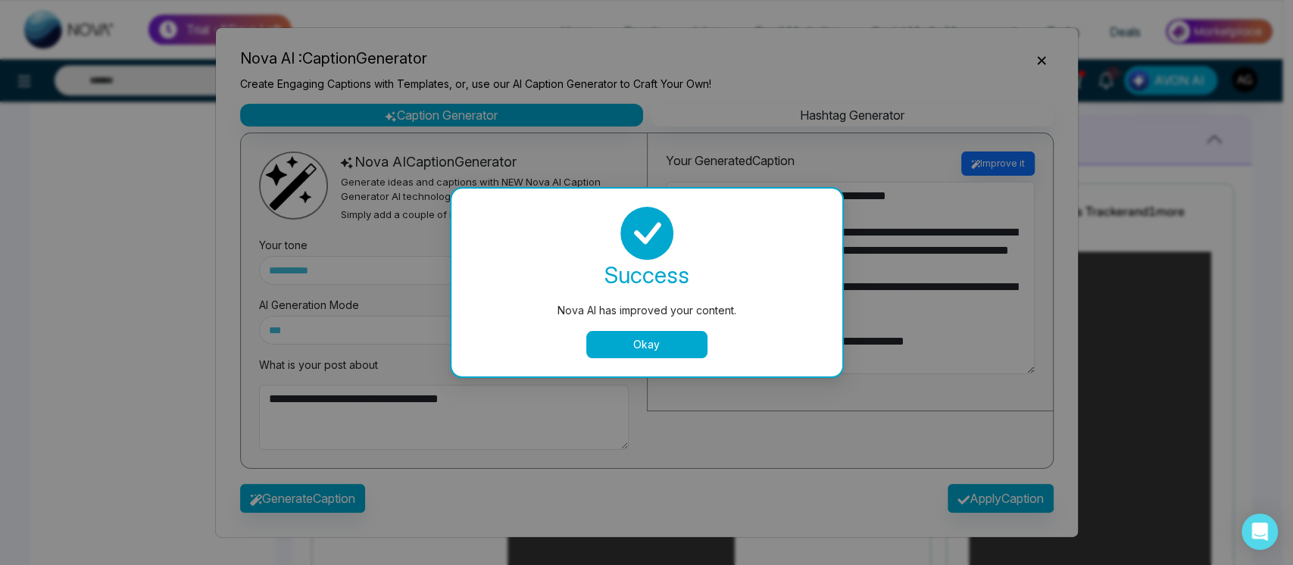
click at [633, 335] on button "Okay" at bounding box center [646, 344] width 121 height 27
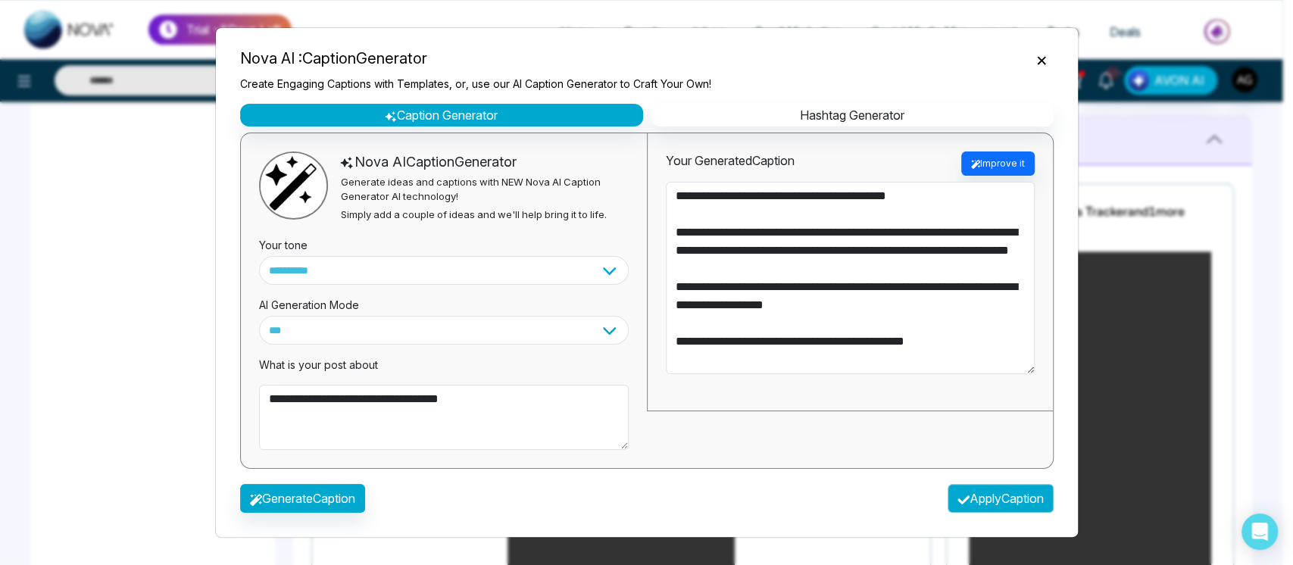
click at [996, 501] on button "Apply Caption" at bounding box center [1001, 498] width 106 height 29
type textarea "**********"
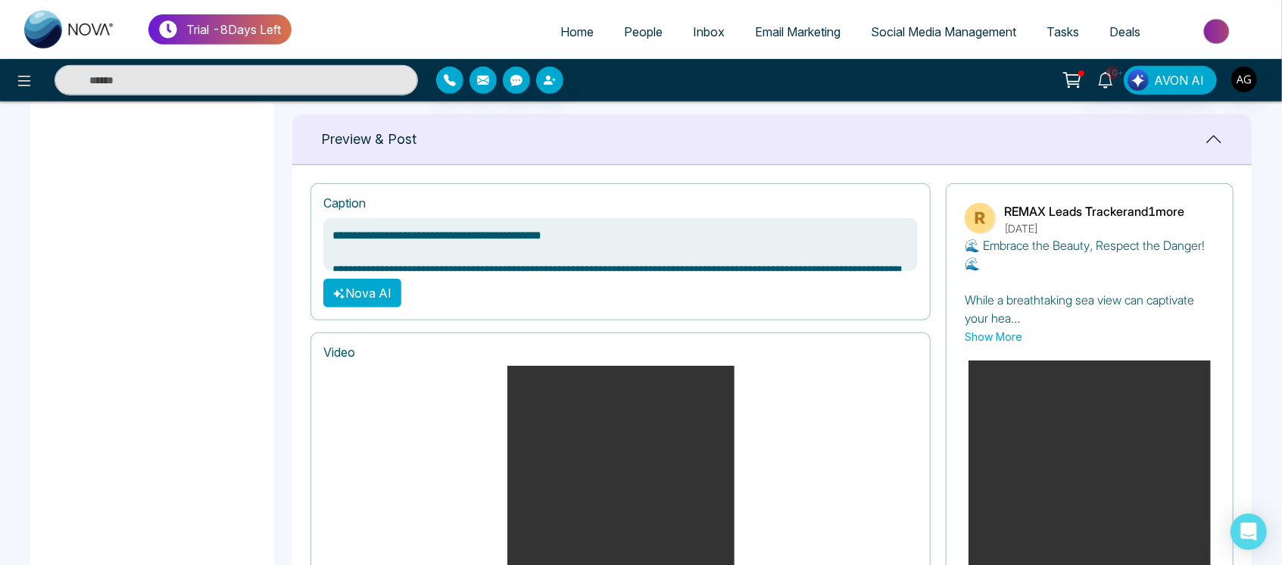
scroll to position [928, 0]
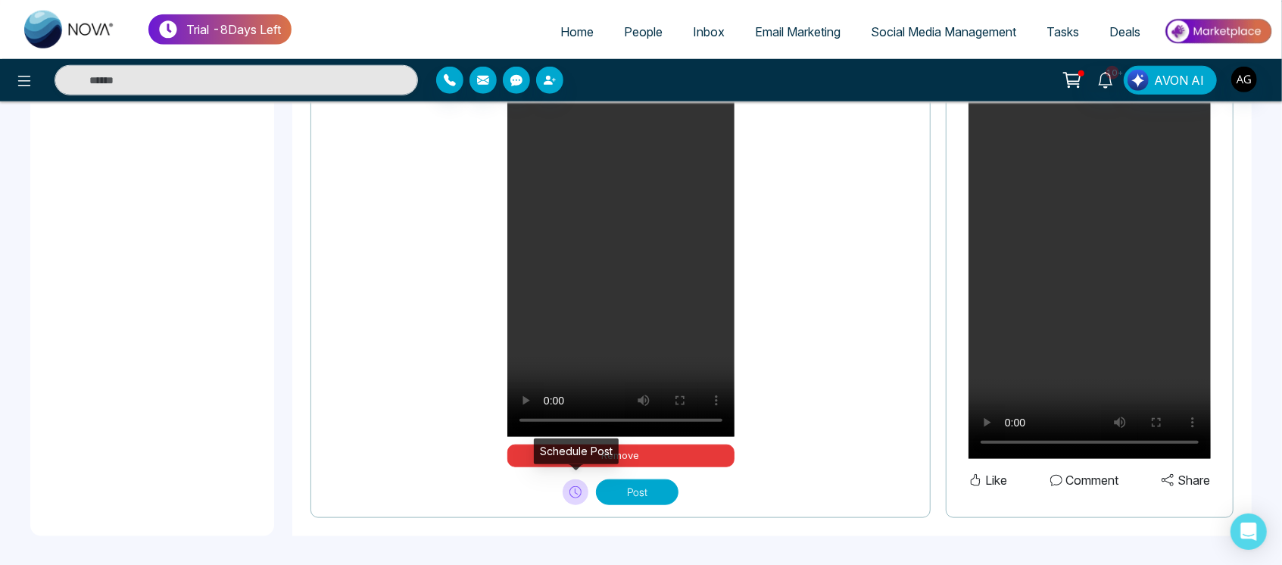
click at [575, 486] on icon at bounding box center [576, 492] width 12 height 12
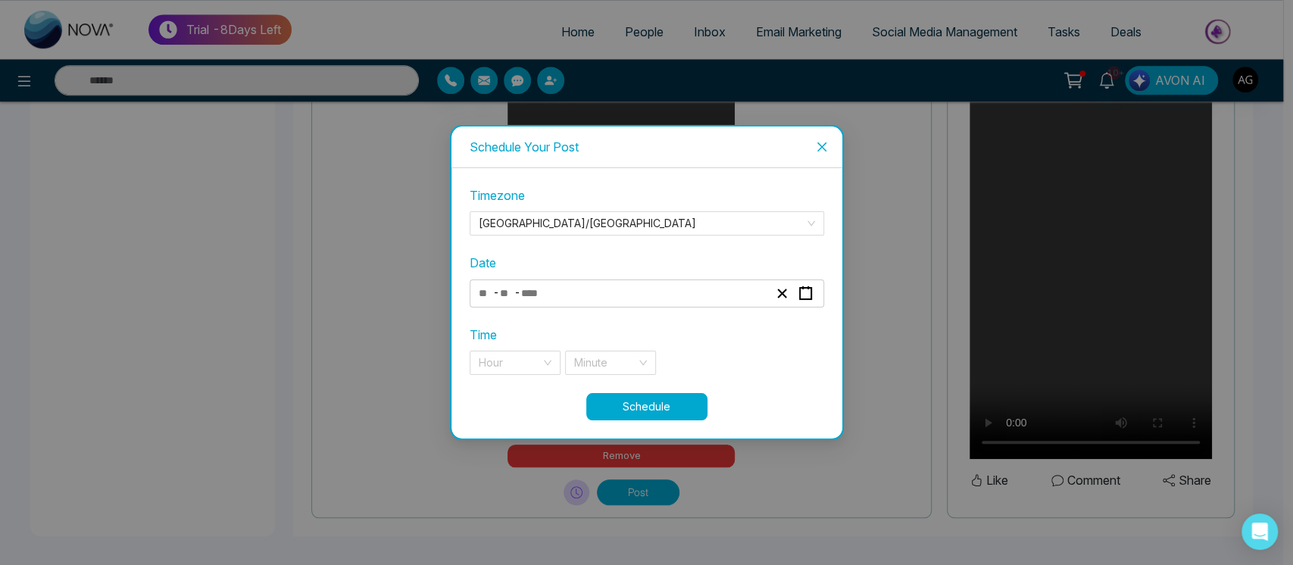
click at [618, 299] on div "- -" at bounding box center [623, 293] width 294 height 20
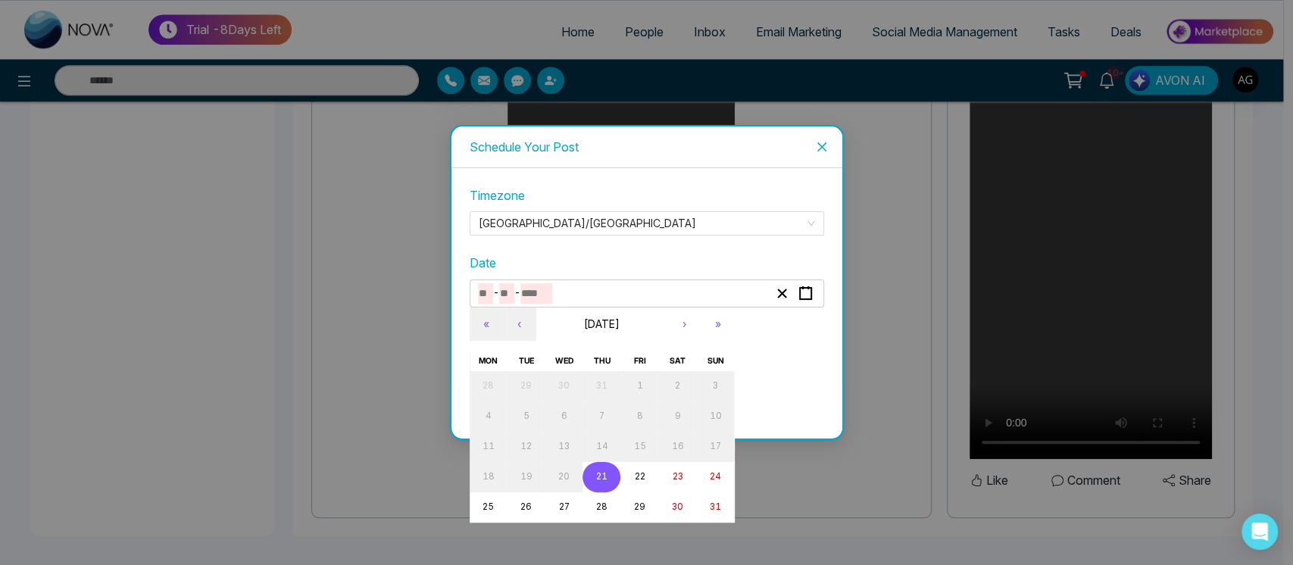
click at [599, 473] on abbr "21" at bounding box center [601, 476] width 11 height 11
type input "*"
type input "**"
type input "****"
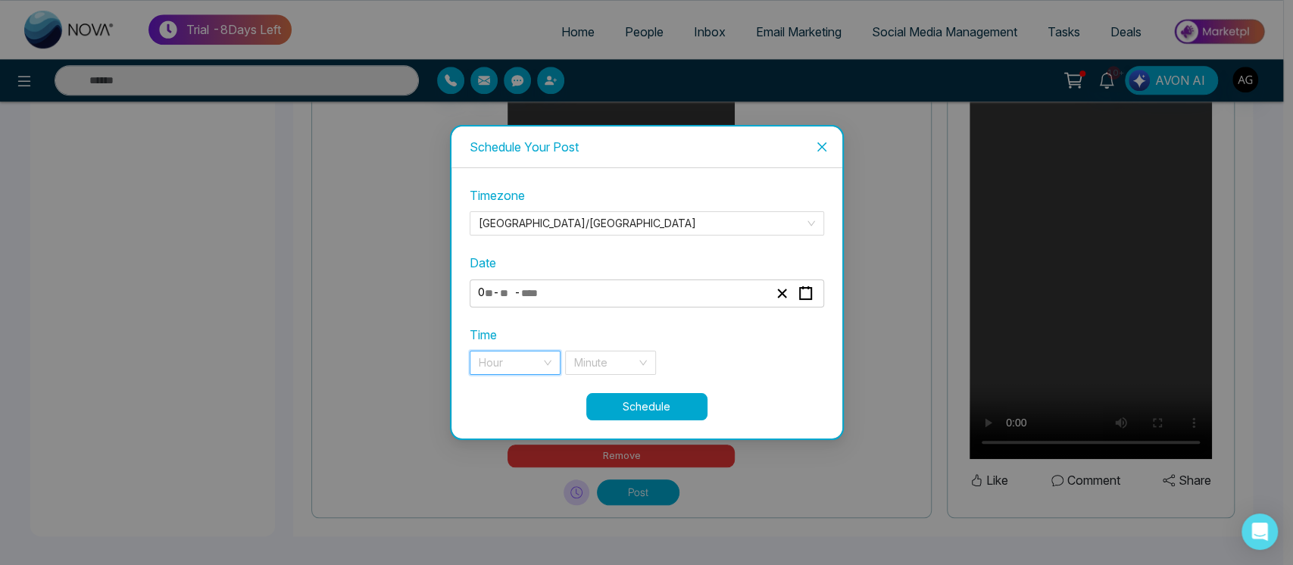
click at [517, 359] on input "search" at bounding box center [510, 362] width 62 height 23
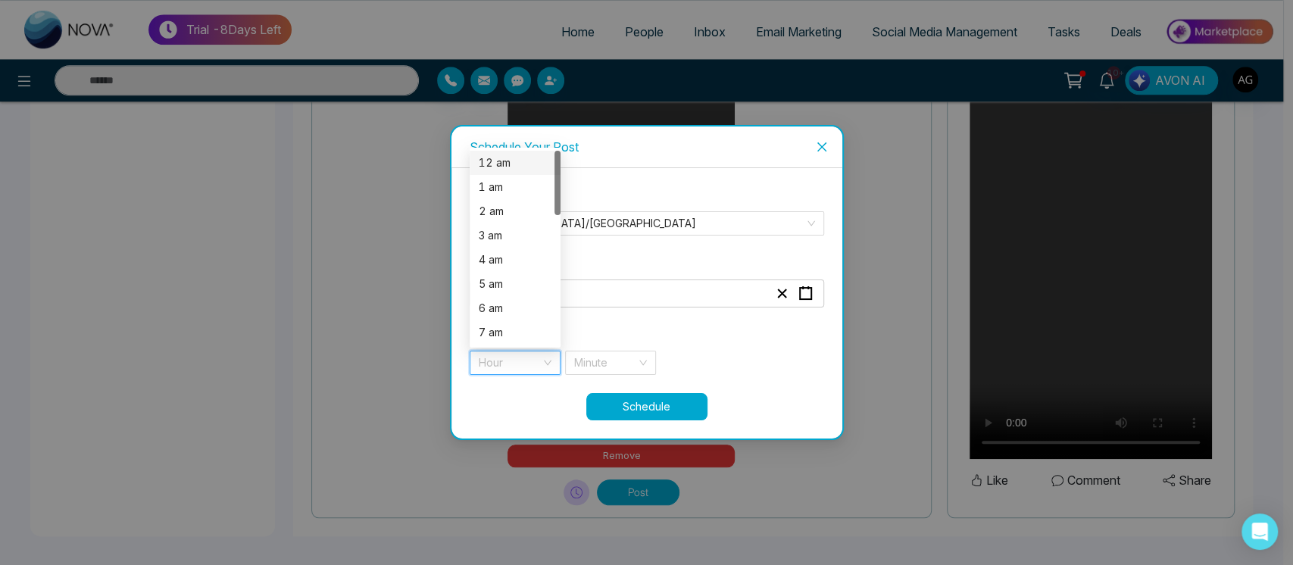
click at [495, 161] on div "12 am" at bounding box center [515, 163] width 73 height 17
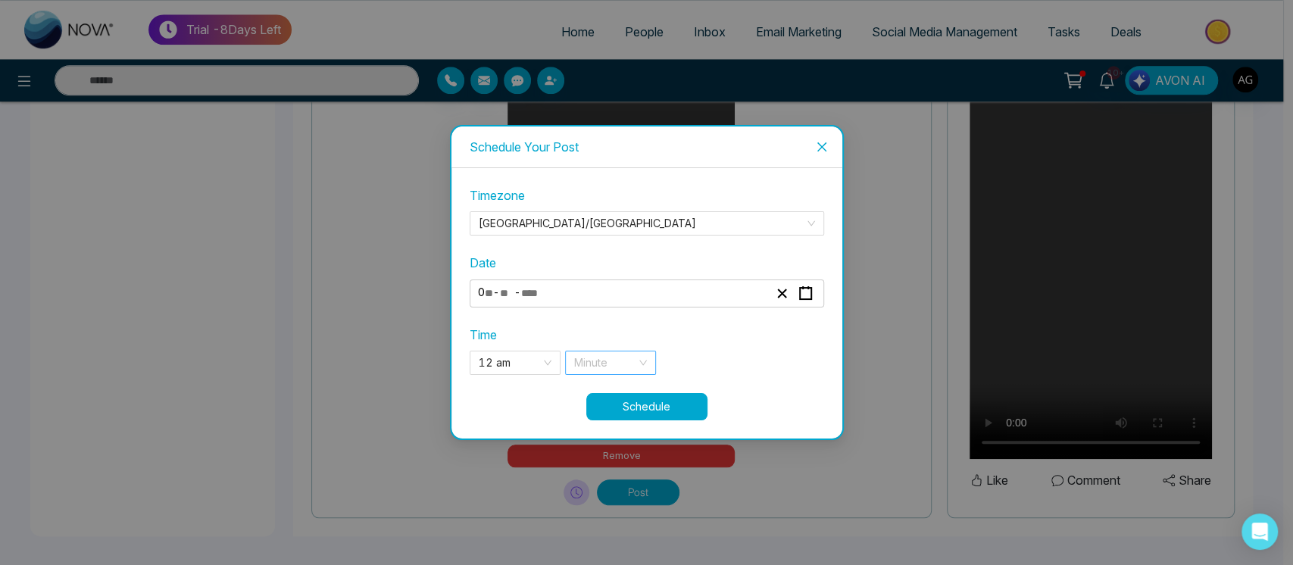
drag, startPoint x: 642, startPoint y: 375, endPoint x: 629, endPoint y: 367, distance: 15.3
click at [629, 367] on div "**********" at bounding box center [647, 289] width 355 height 206
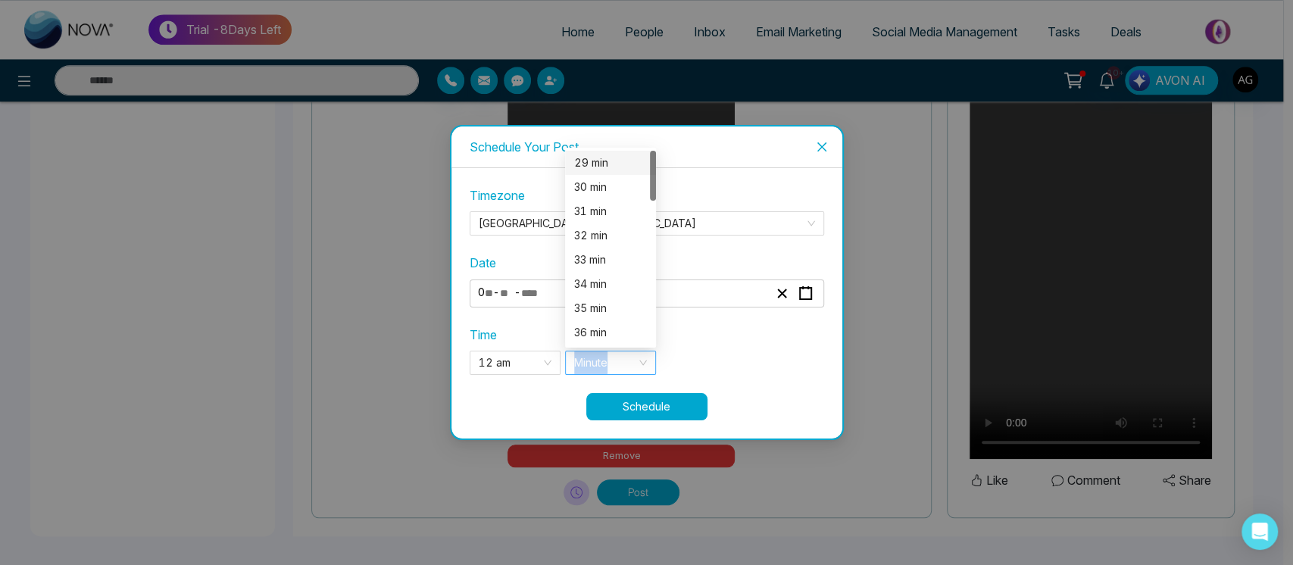
click at [629, 367] on input "search" at bounding box center [605, 362] width 62 height 23
click at [600, 186] on div "30 min" at bounding box center [610, 187] width 73 height 17
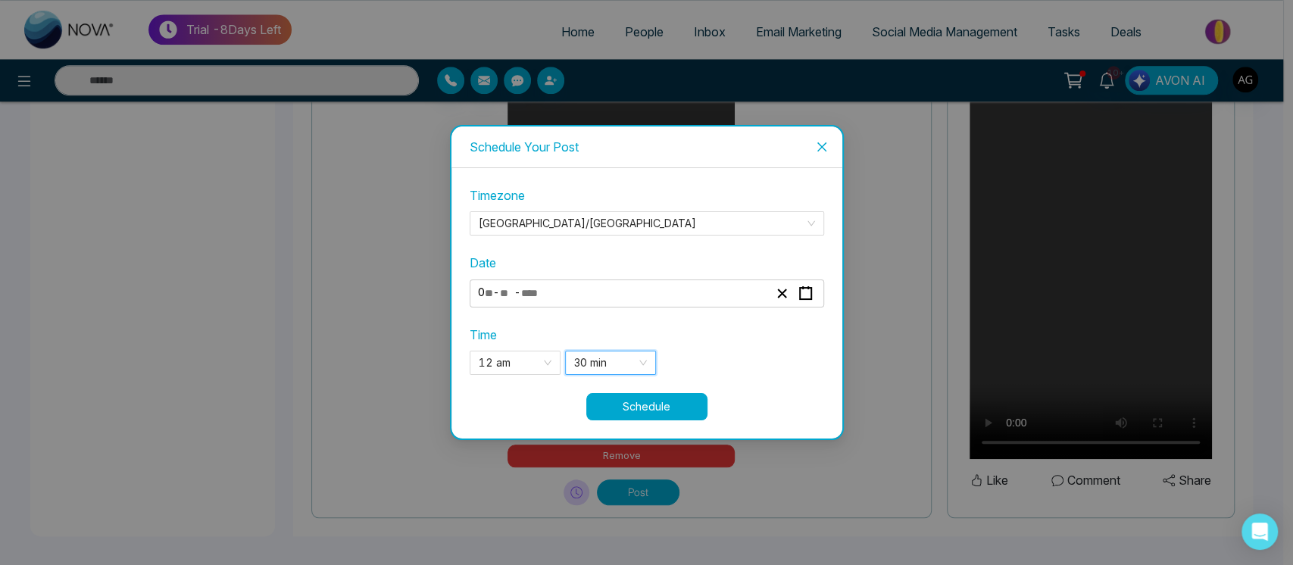
click at [681, 407] on button "Schedule" at bounding box center [646, 406] width 121 height 27
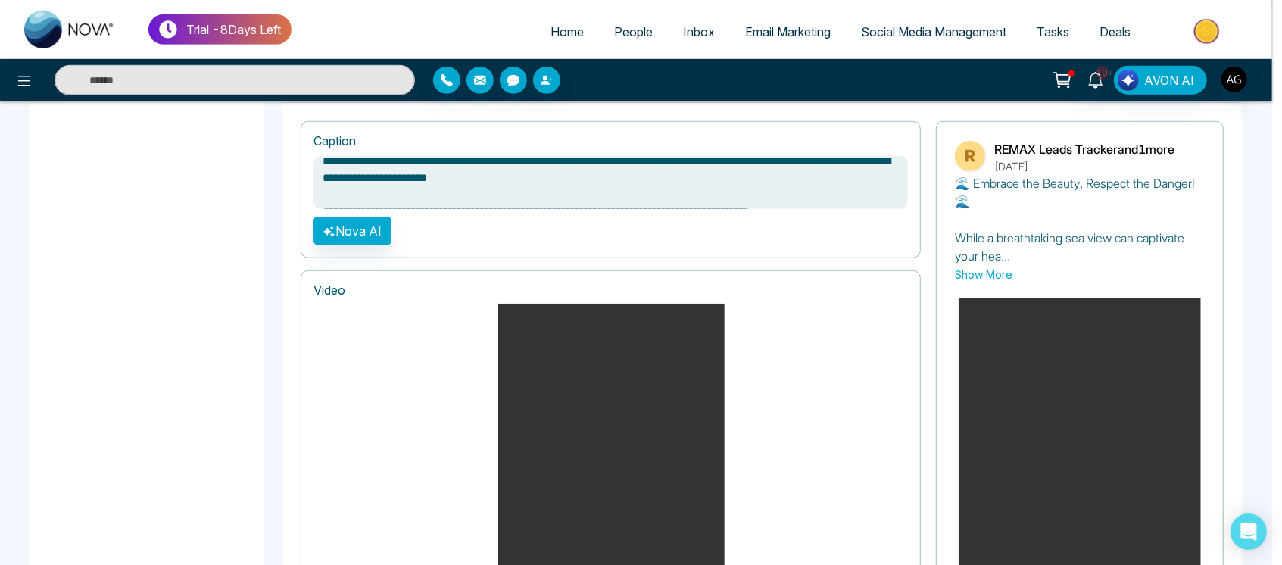
scroll to position [99, 0]
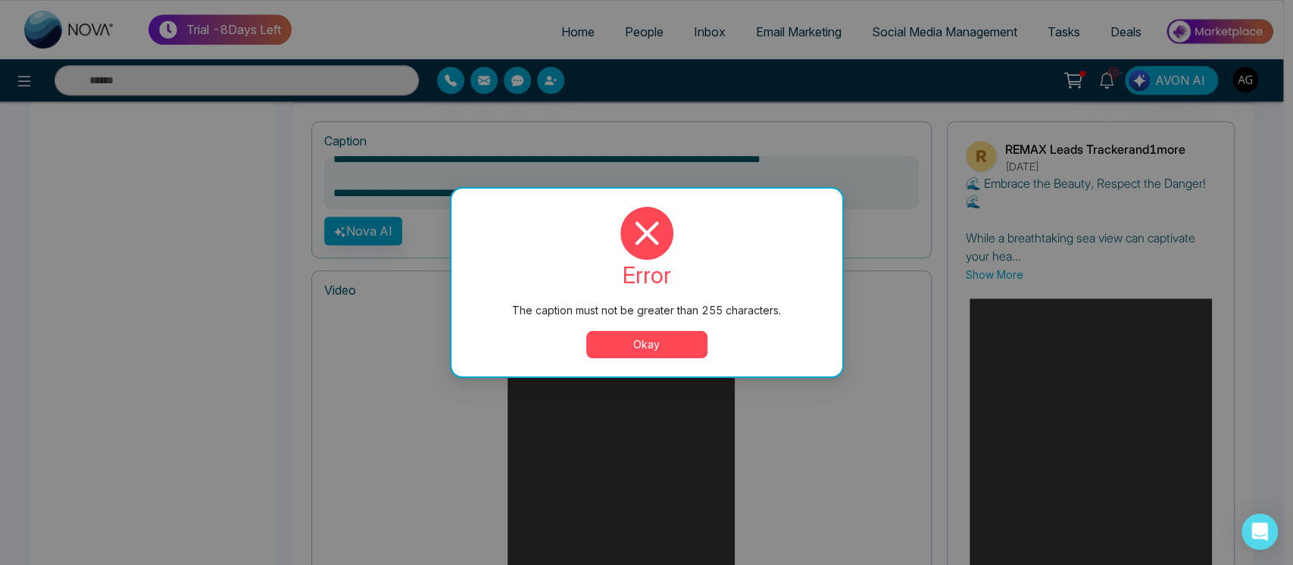
click at [661, 355] on button "Okay" at bounding box center [646, 344] width 121 height 27
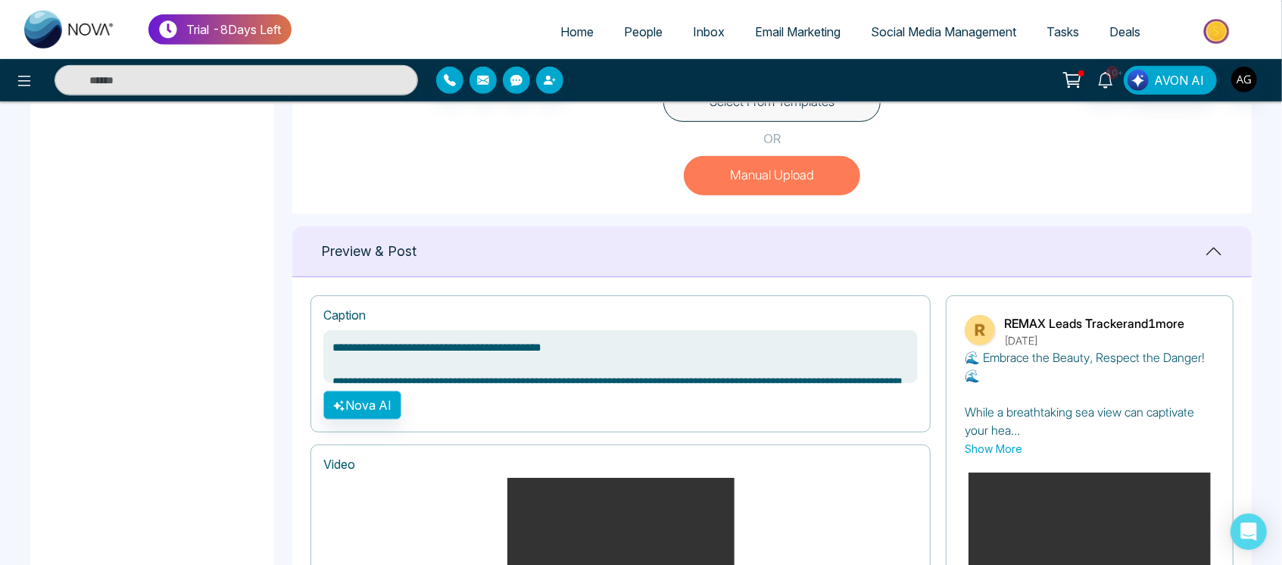
scroll to position [102, 0]
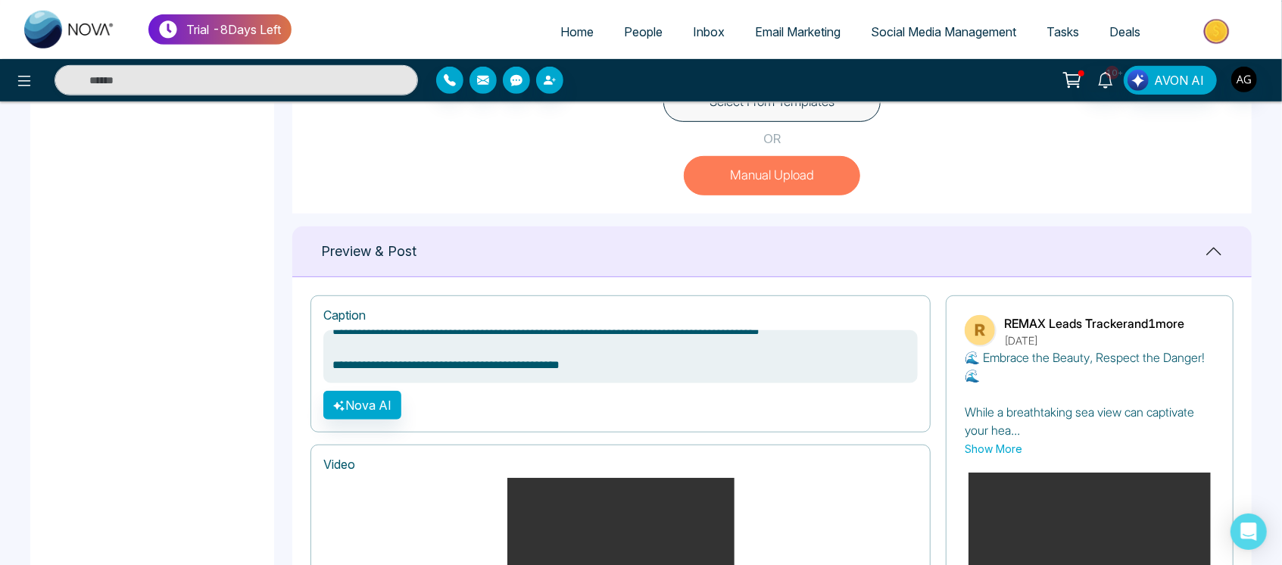
drag, startPoint x: 630, startPoint y: 367, endPoint x: 305, endPoint y: 350, distance: 325.4
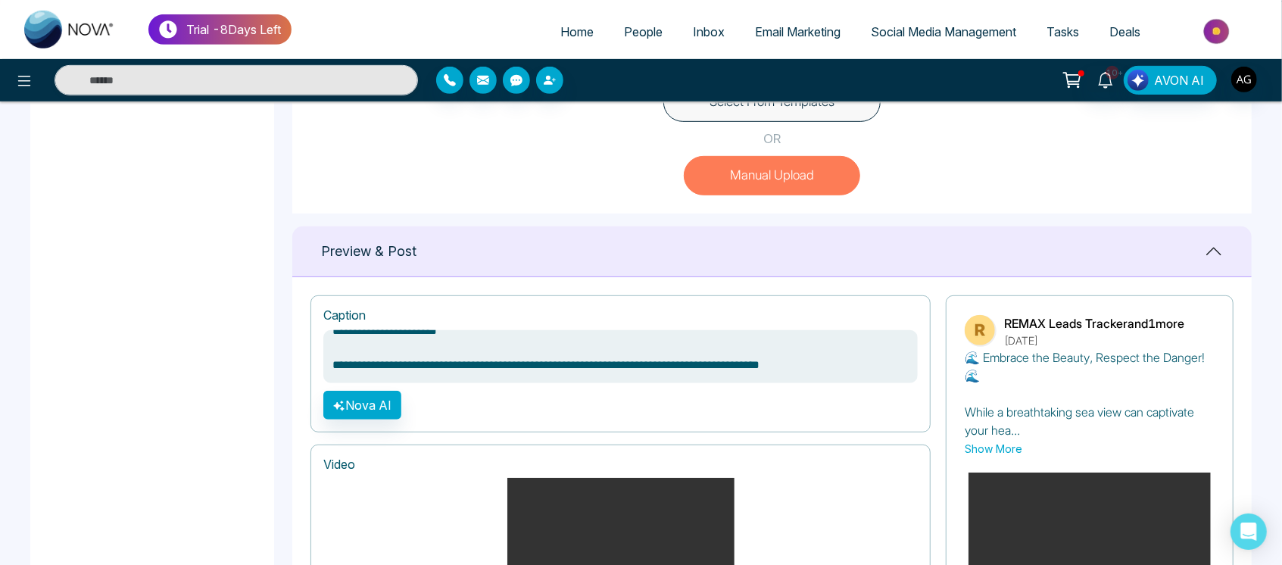
scroll to position [67, 0]
click at [328, 358] on textarea "**********" at bounding box center [620, 356] width 595 height 53
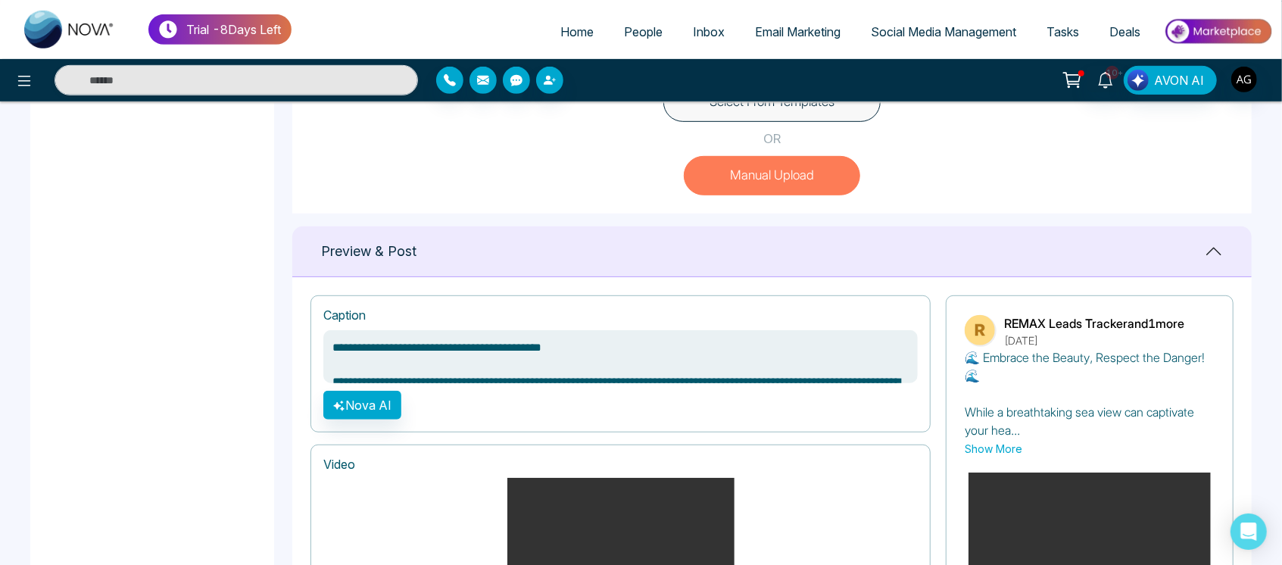
scroll to position [50, 0]
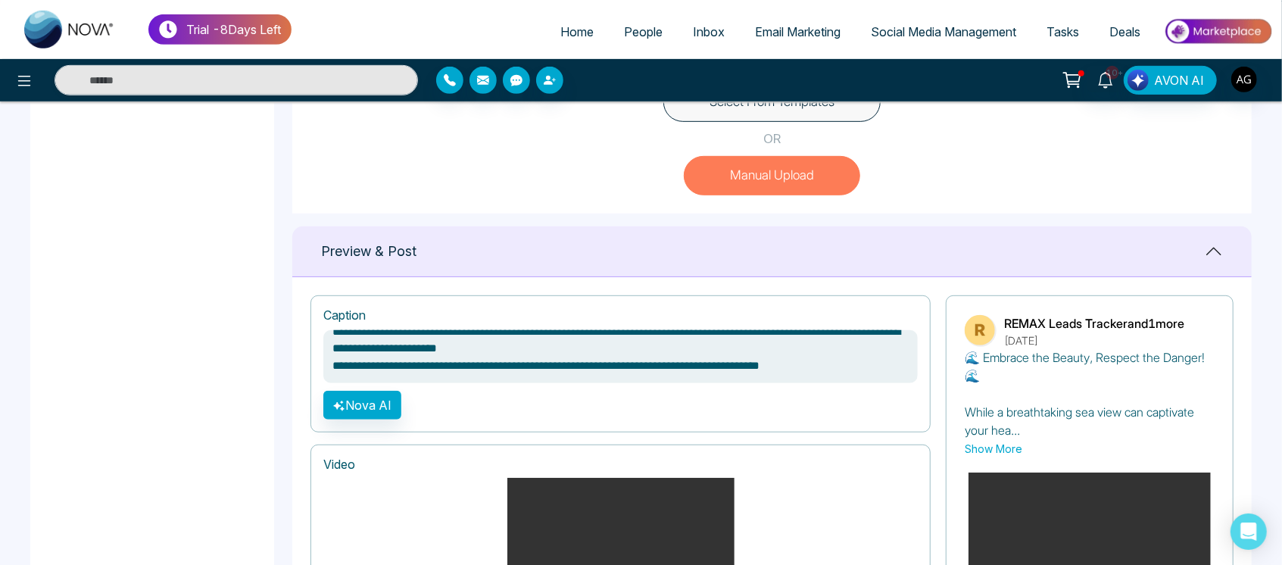
click at [825, 352] on textarea "**********" at bounding box center [620, 356] width 595 height 53
drag, startPoint x: 825, startPoint y: 352, endPoint x: 544, endPoint y: 353, distance: 281.0
click at [544, 353] on textarea "**********" at bounding box center [620, 356] width 595 height 53
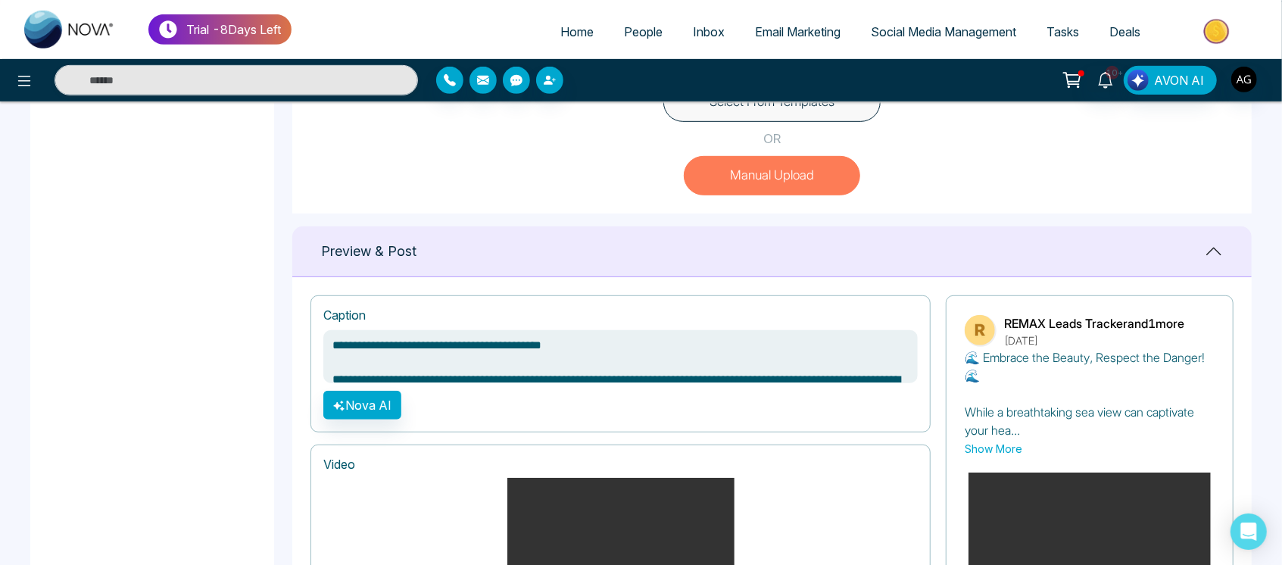
scroll to position [0, 0]
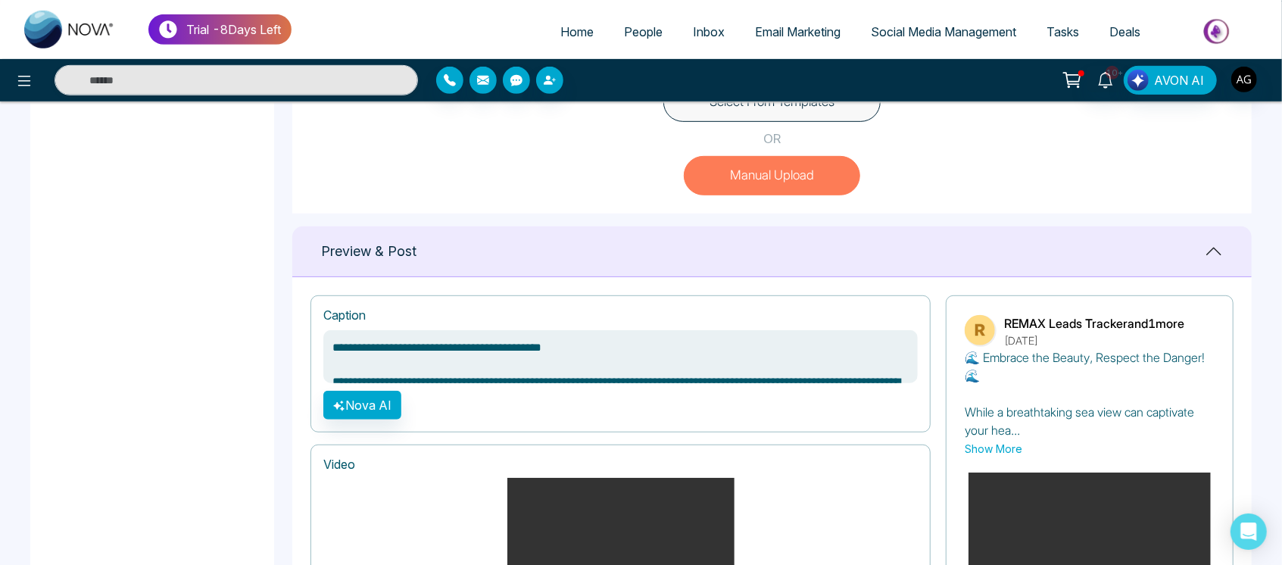
click at [638, 356] on textarea "**********" at bounding box center [620, 356] width 595 height 53
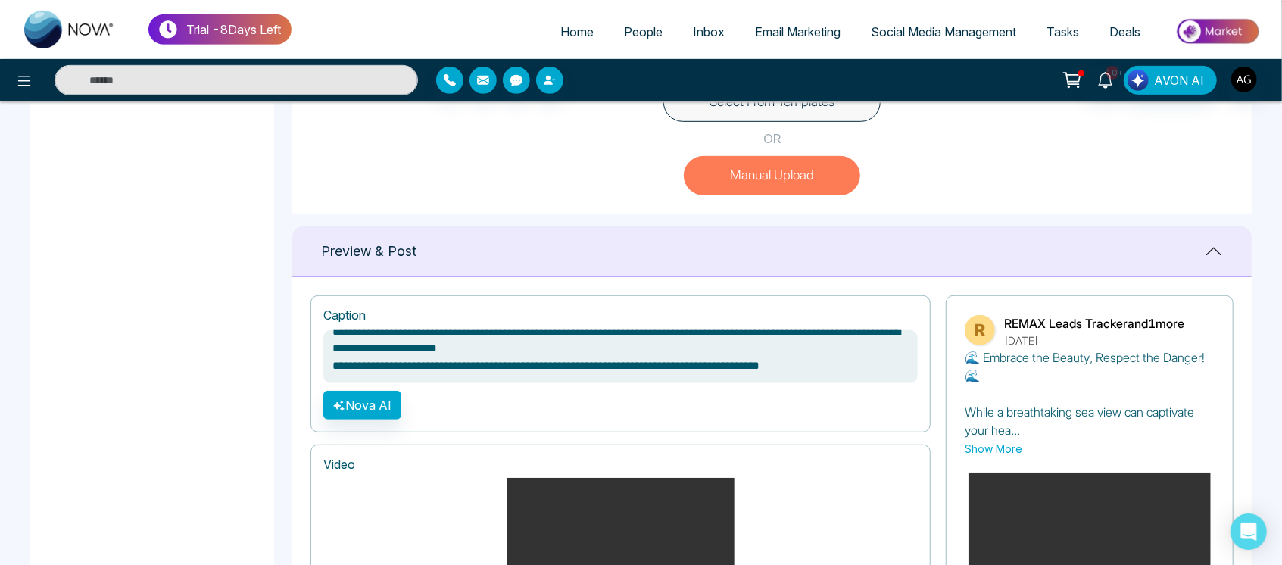
scroll to position [39, 0]
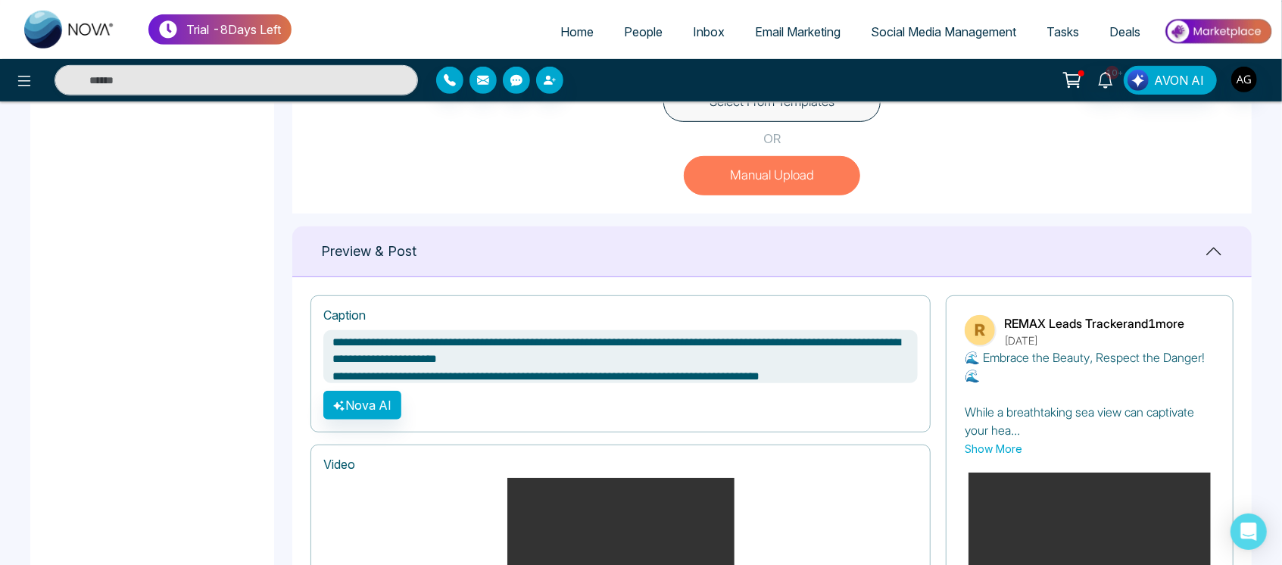
drag, startPoint x: 485, startPoint y: 357, endPoint x: 263, endPoint y: 345, distance: 222.3
click at [263, 345] on main "**********" at bounding box center [641, 314] width 1282 height 1393
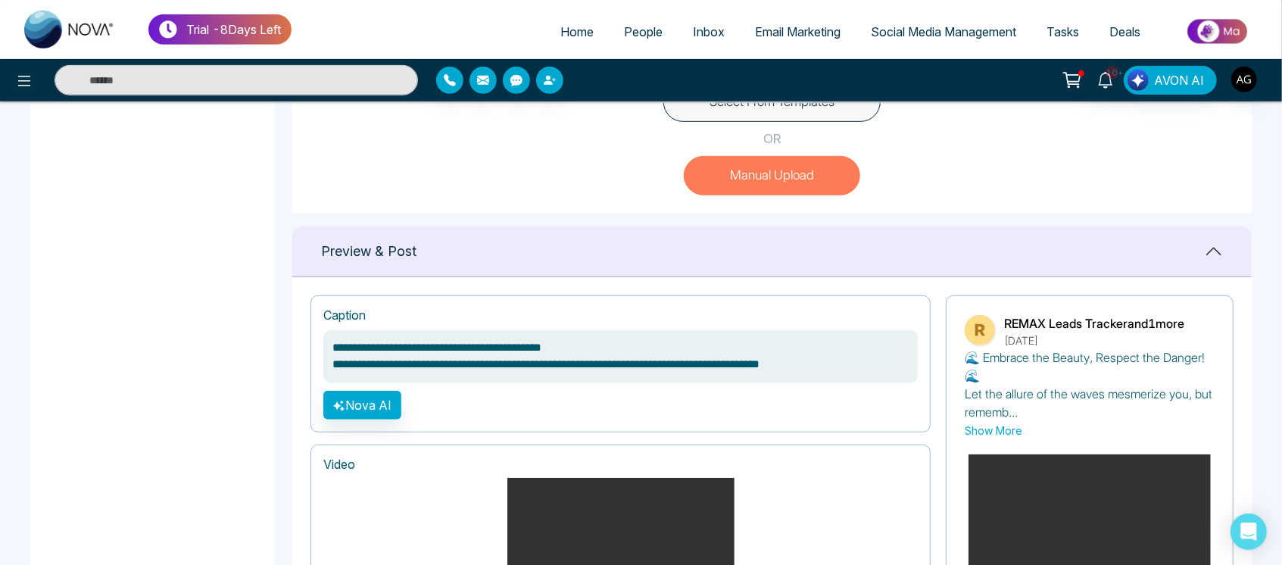
scroll to position [0, 0]
click at [823, 367] on textarea "**********" at bounding box center [620, 356] width 595 height 53
type textarea "**********"
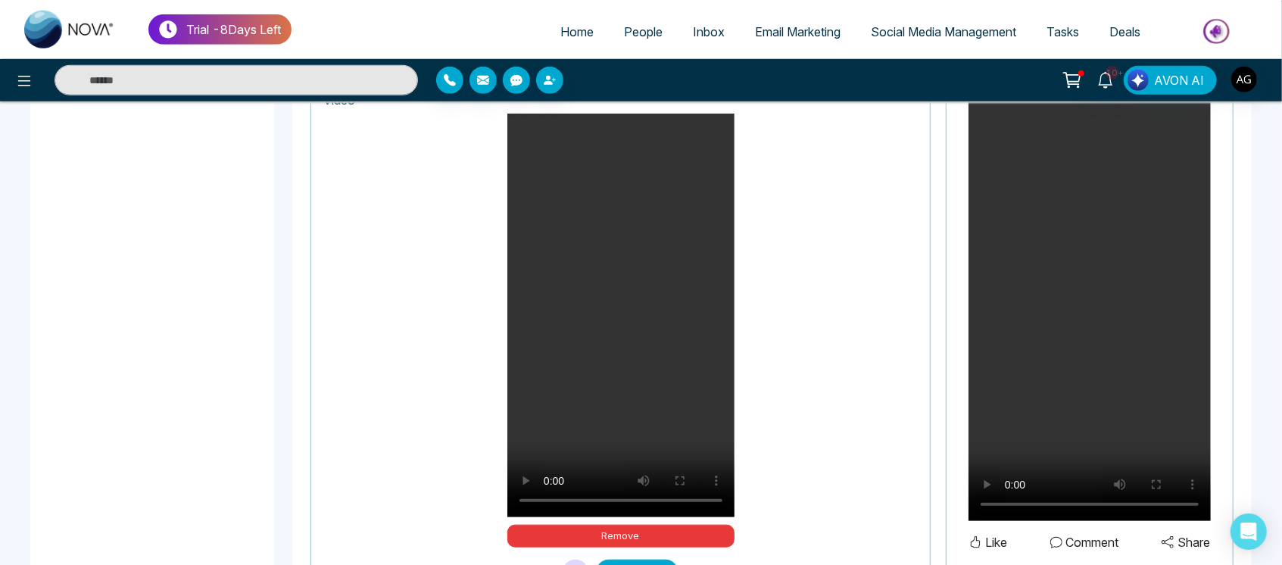
scroll to position [928, 0]
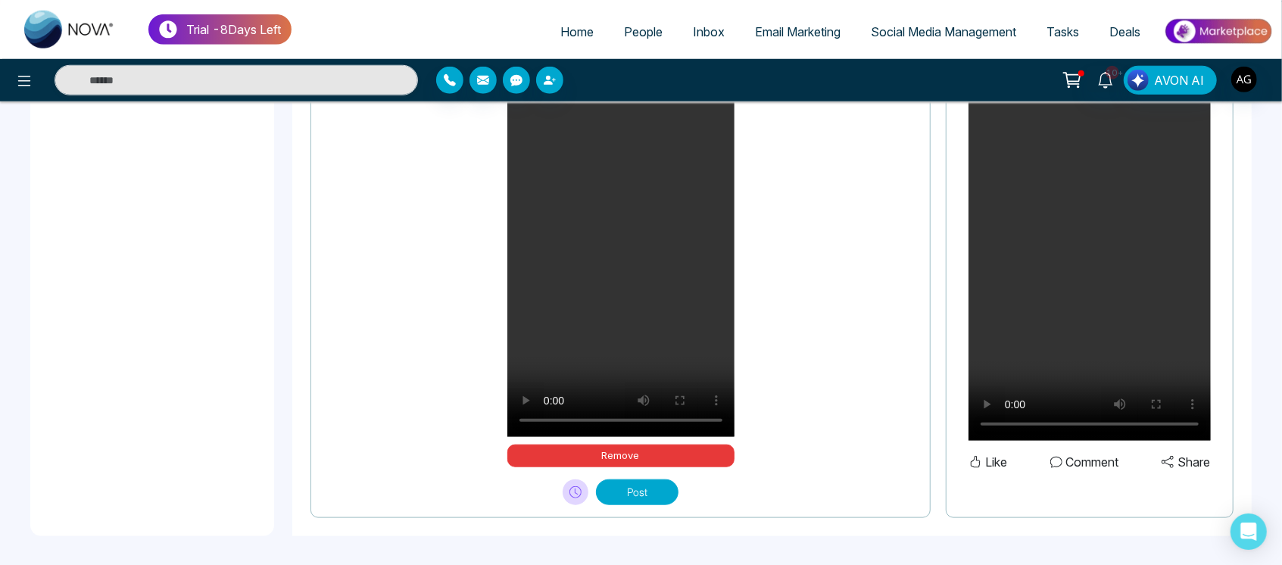
click at [569, 486] on button at bounding box center [576, 492] width 26 height 26
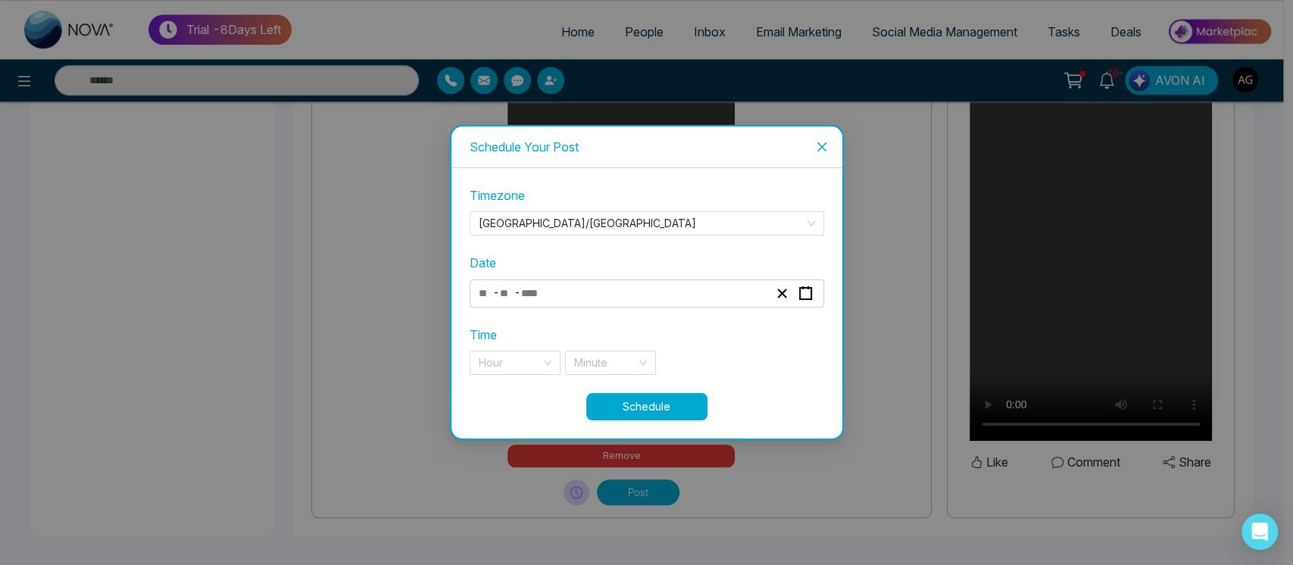
click at [558, 292] on div "- -" at bounding box center [623, 293] width 294 height 20
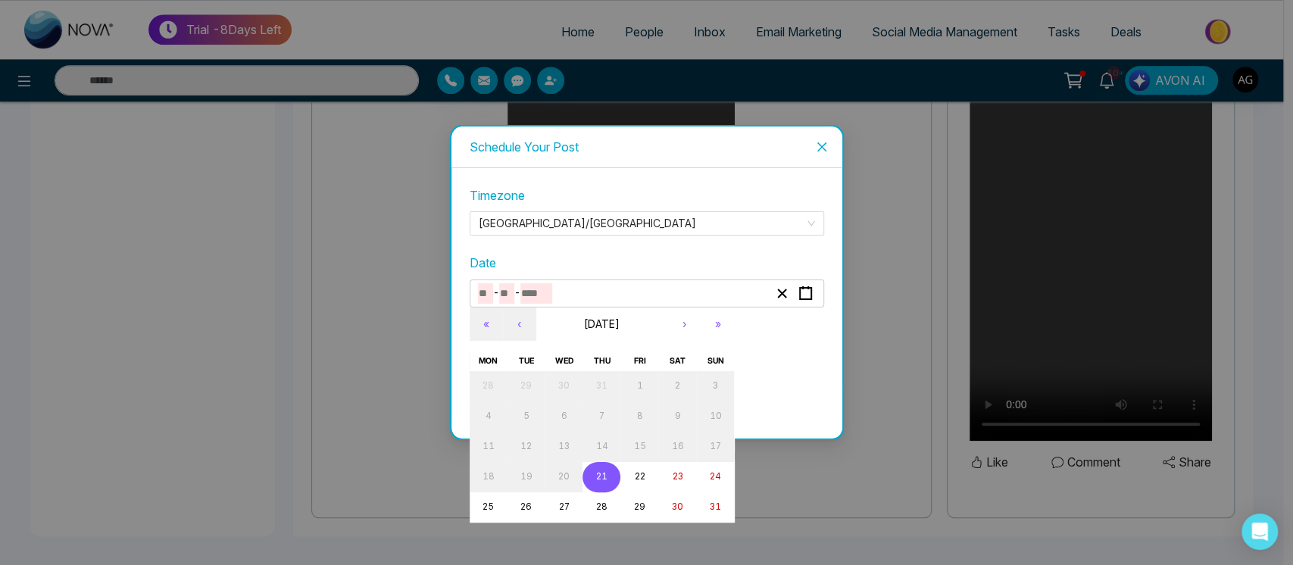
click at [599, 467] on button "21" at bounding box center [602, 477] width 38 height 30
type input "*"
type input "**"
type input "****"
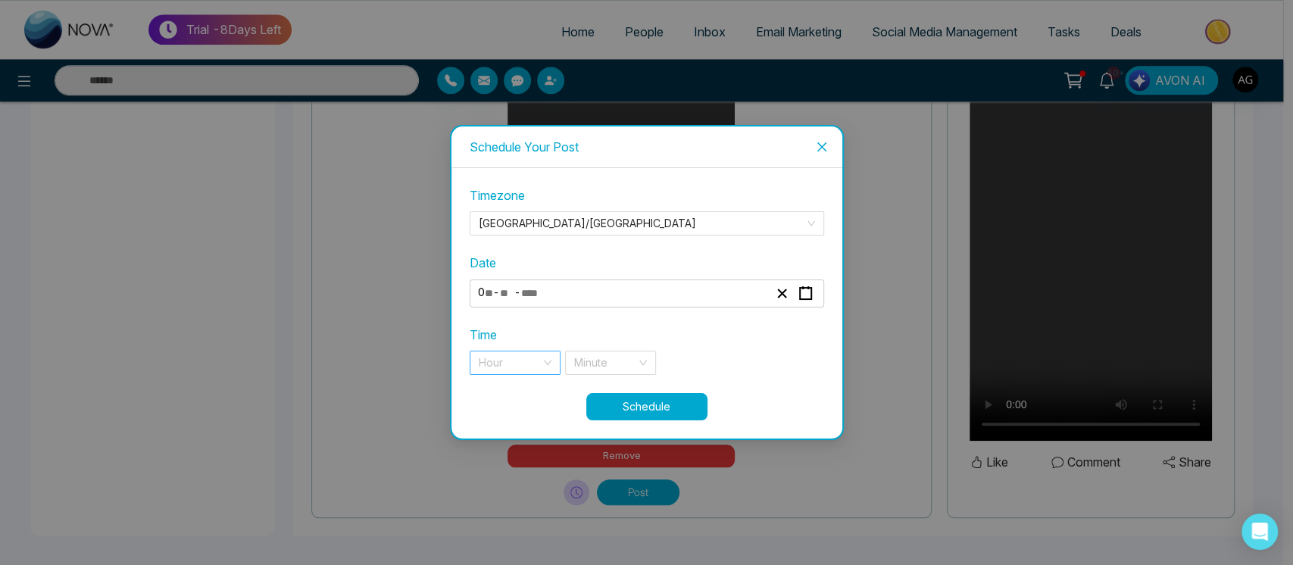
click at [546, 371] on div "Hour" at bounding box center [515, 363] width 91 height 24
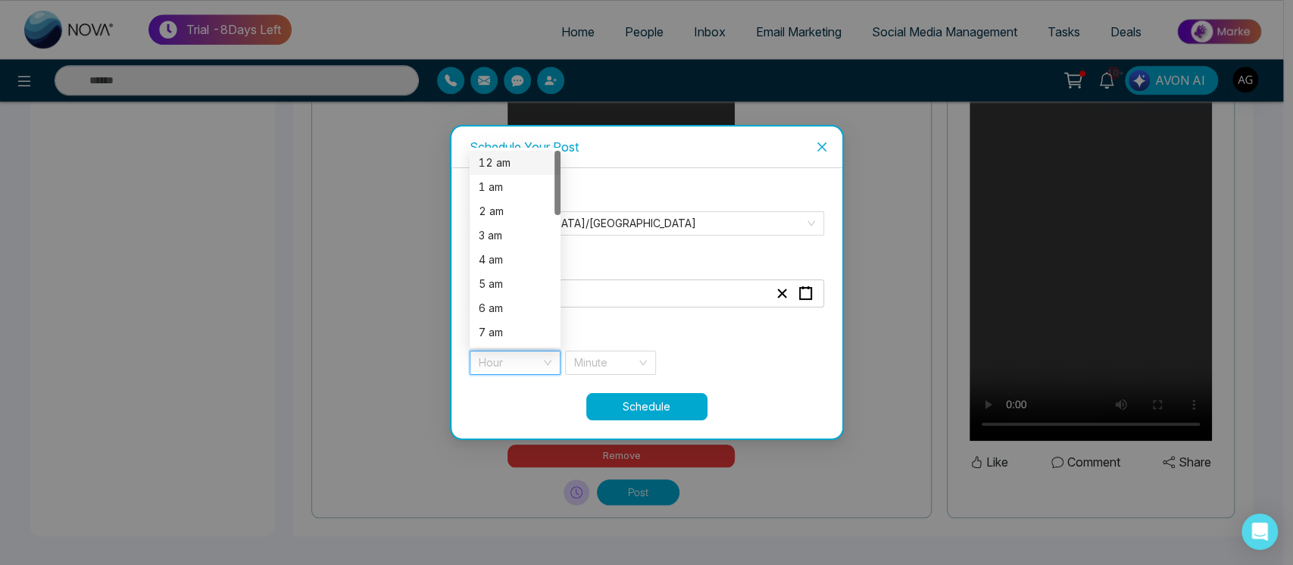
click at [503, 158] on div "12 am" at bounding box center [515, 163] width 73 height 17
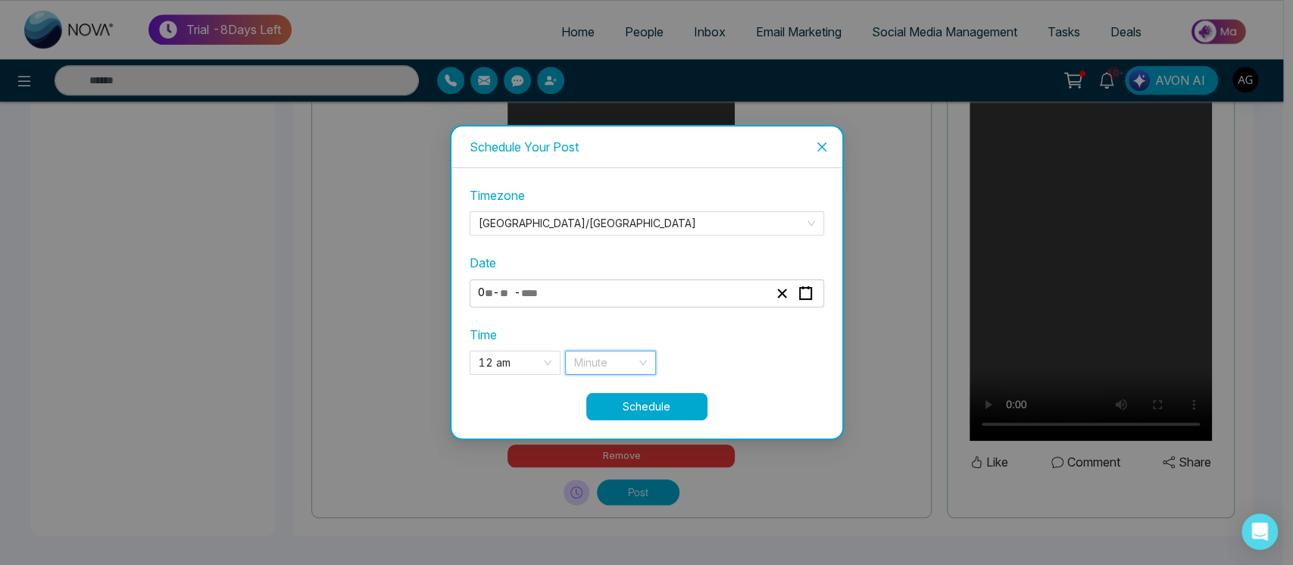
click at [629, 361] on input "search" at bounding box center [605, 362] width 62 height 23
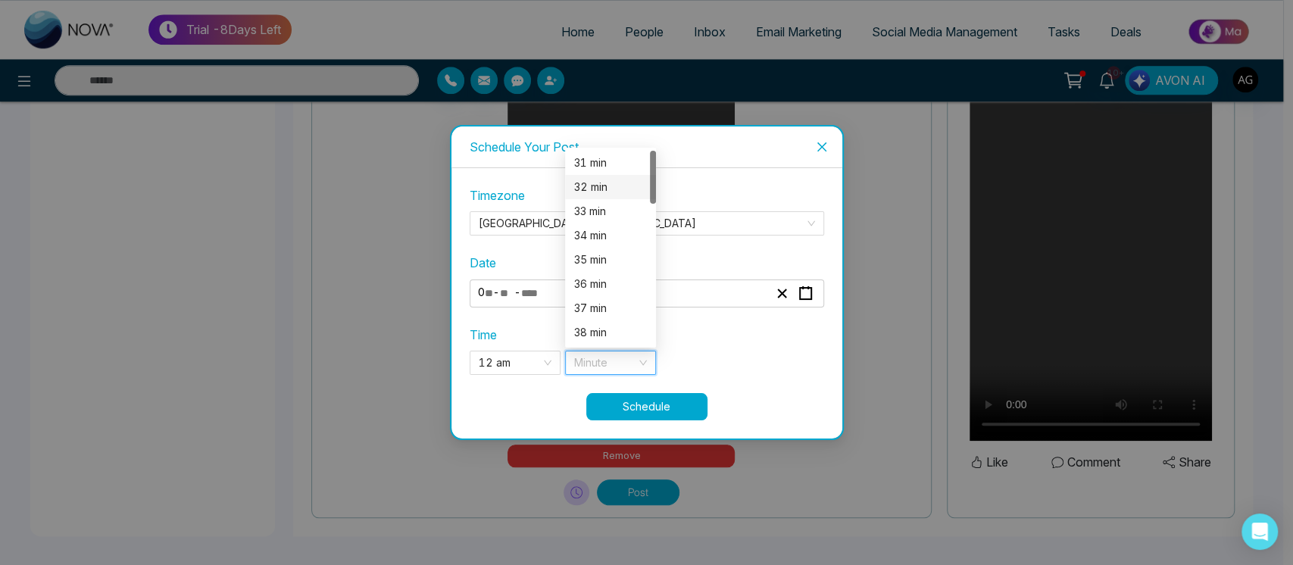
click at [589, 187] on div "32 min" at bounding box center [610, 187] width 73 height 17
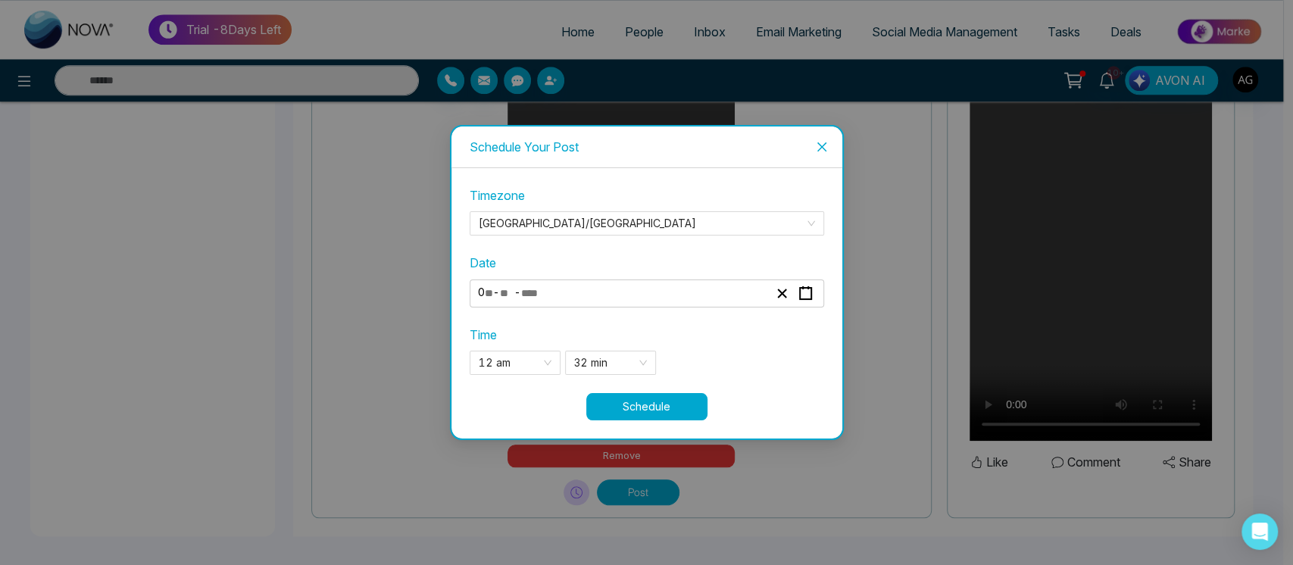
click at [675, 400] on button "Schedule" at bounding box center [646, 406] width 121 height 27
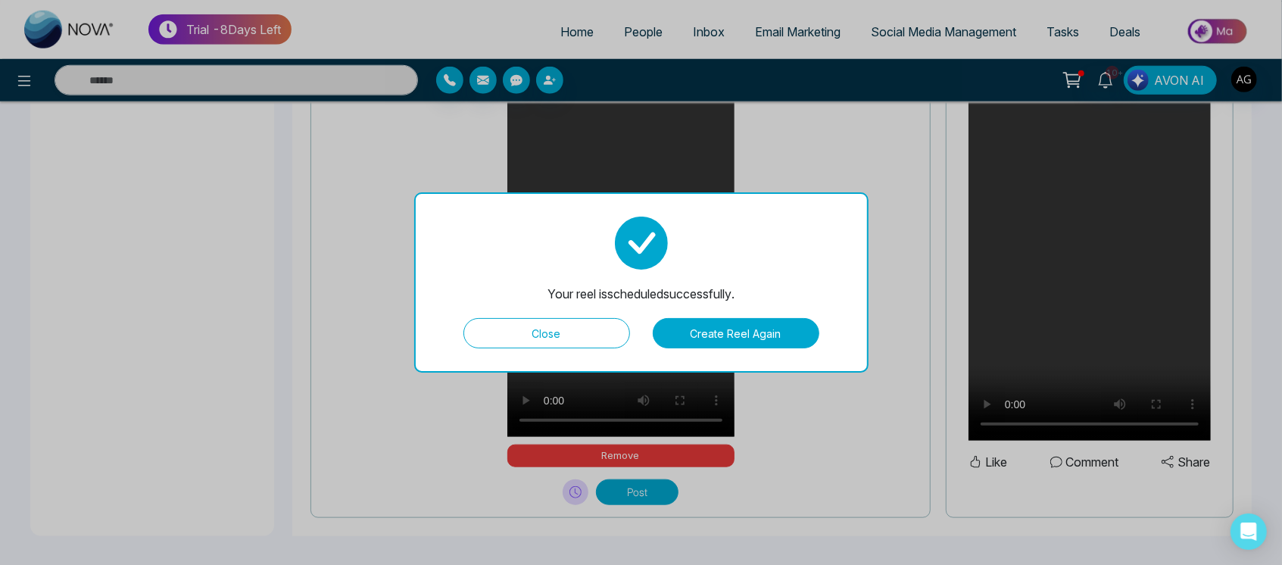
click at [558, 327] on button "Close" at bounding box center [547, 333] width 167 height 30
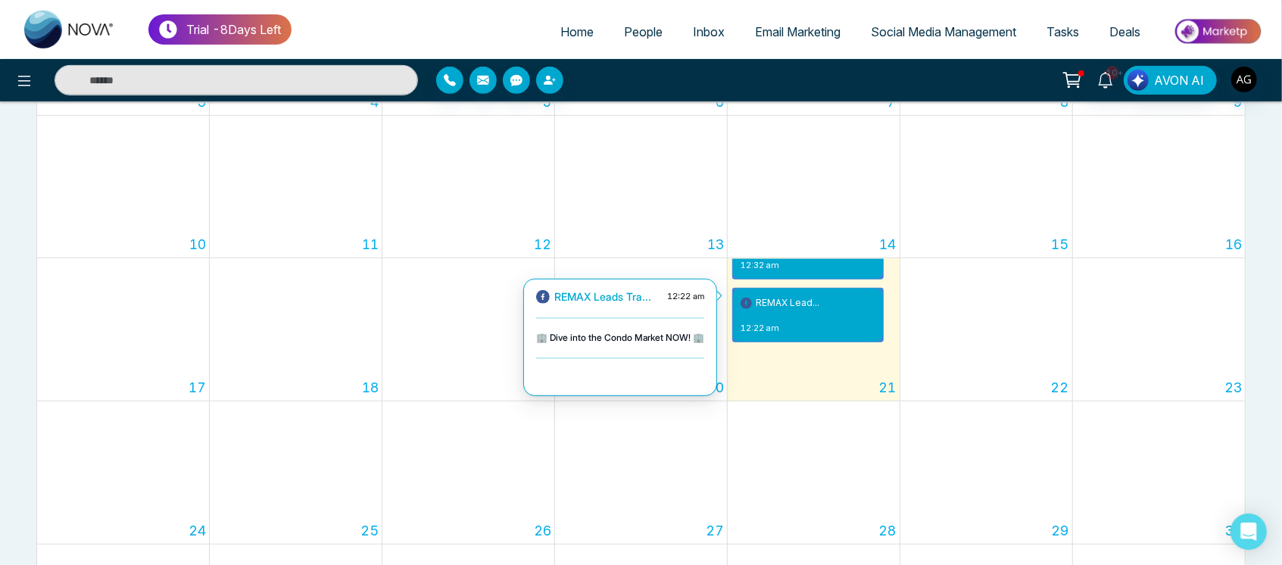
scroll to position [416, 0]
click at [805, 311] on div "REMAX Lead... 12:22 am" at bounding box center [778, 315] width 90 height 53
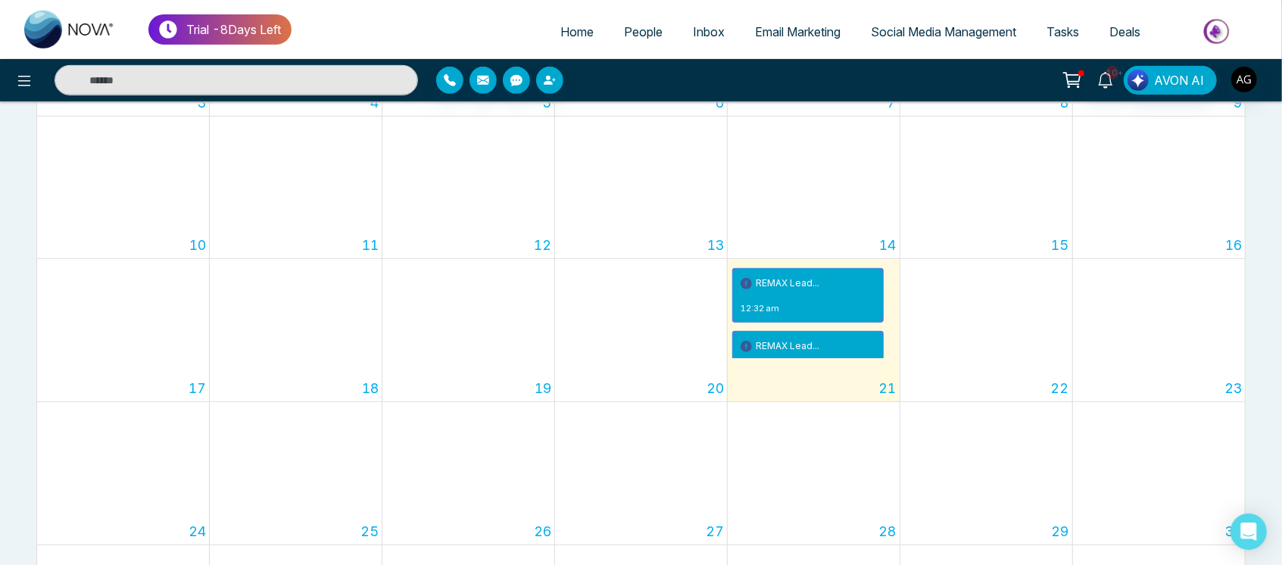
scroll to position [0, 0]
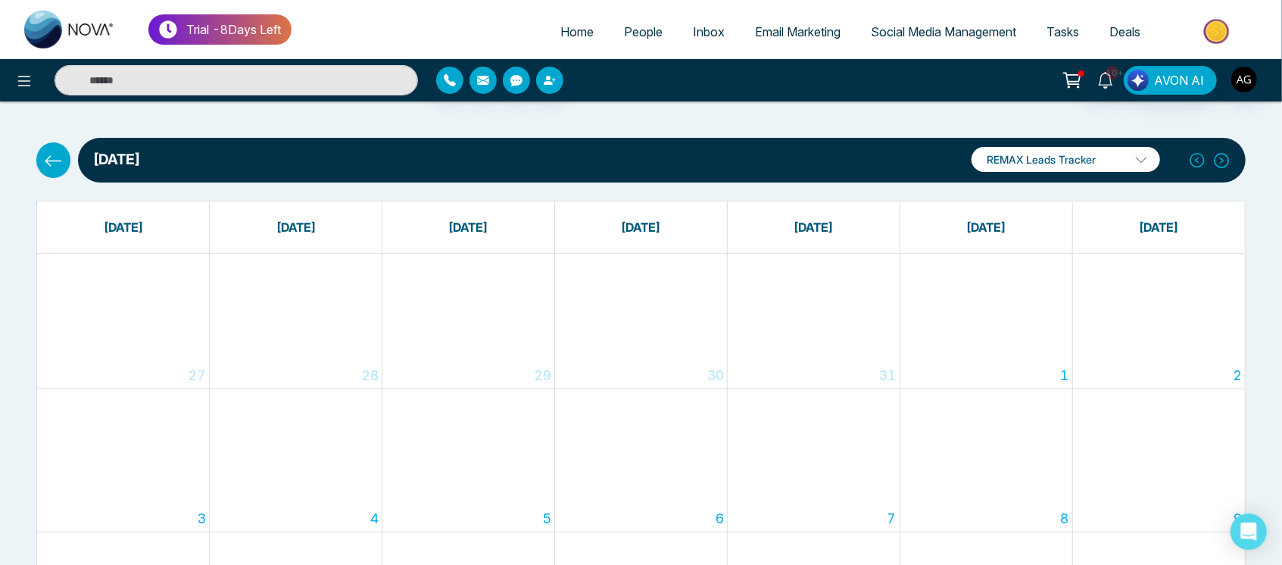
click at [45, 148] on button at bounding box center [53, 159] width 34 height 35
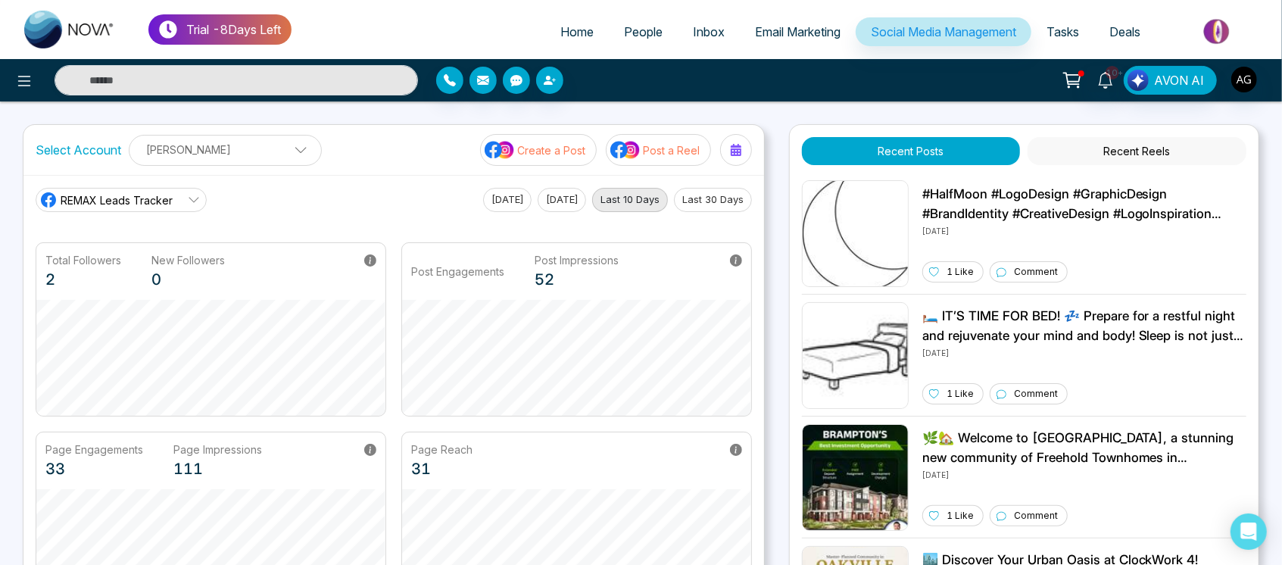
click at [641, 152] on img at bounding box center [626, 150] width 30 height 20
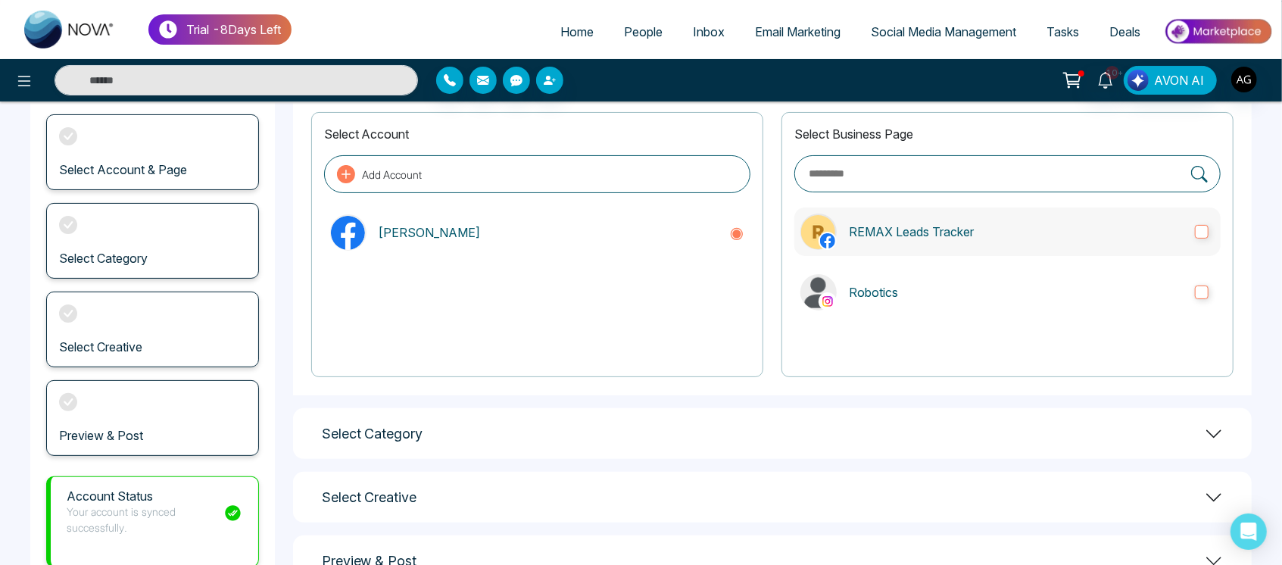
click at [992, 220] on label "REMAX Leads Tracker" at bounding box center [1008, 232] width 426 height 48
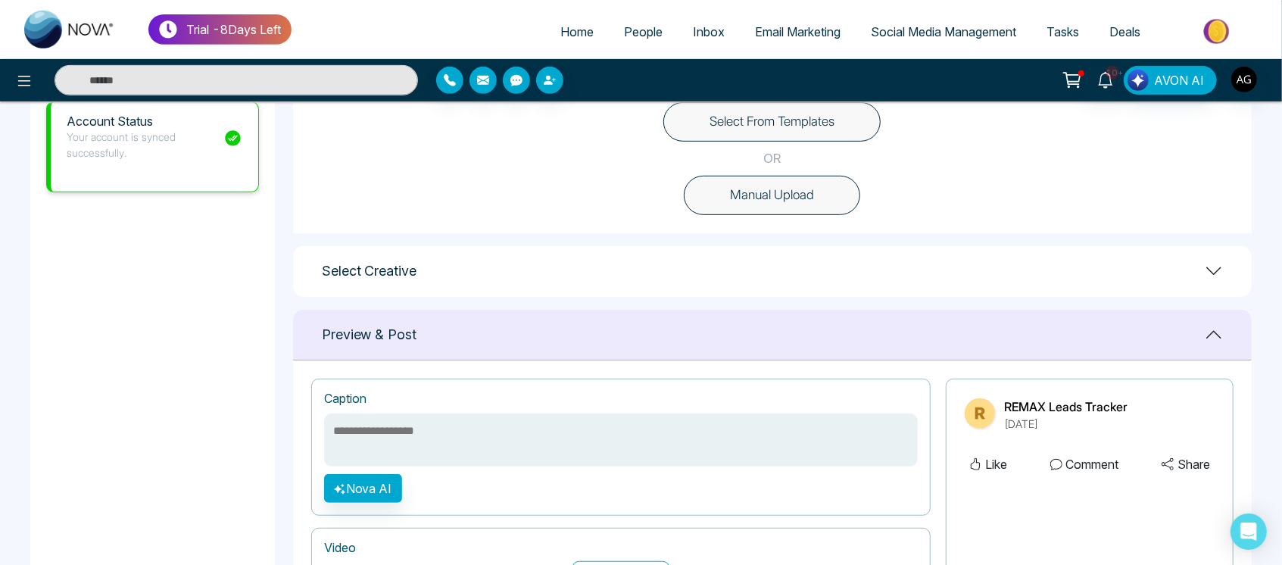
click at [794, 191] on button "Manual Upload" at bounding box center [772, 195] width 176 height 39
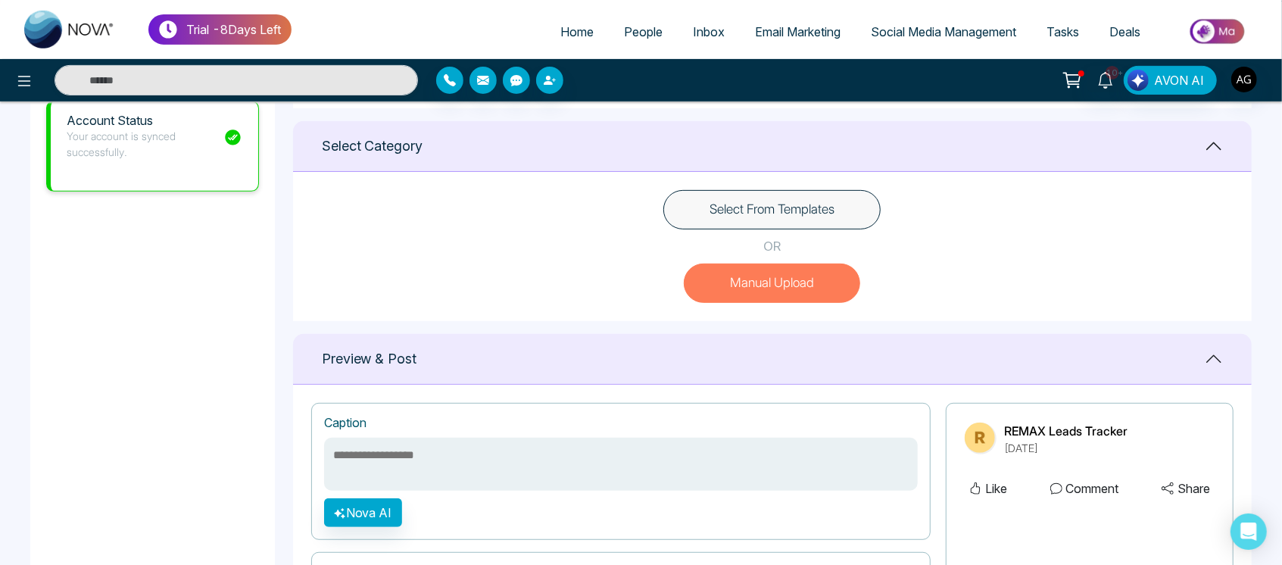
scroll to position [595, 0]
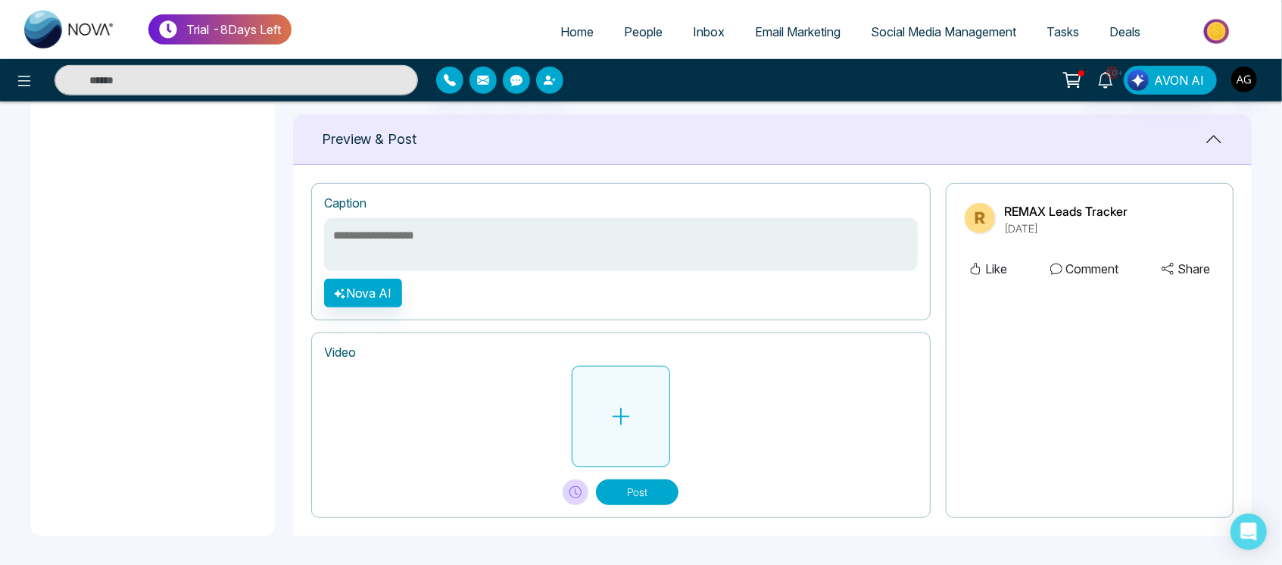
click at [587, 385] on button at bounding box center [621, 417] width 98 height 102
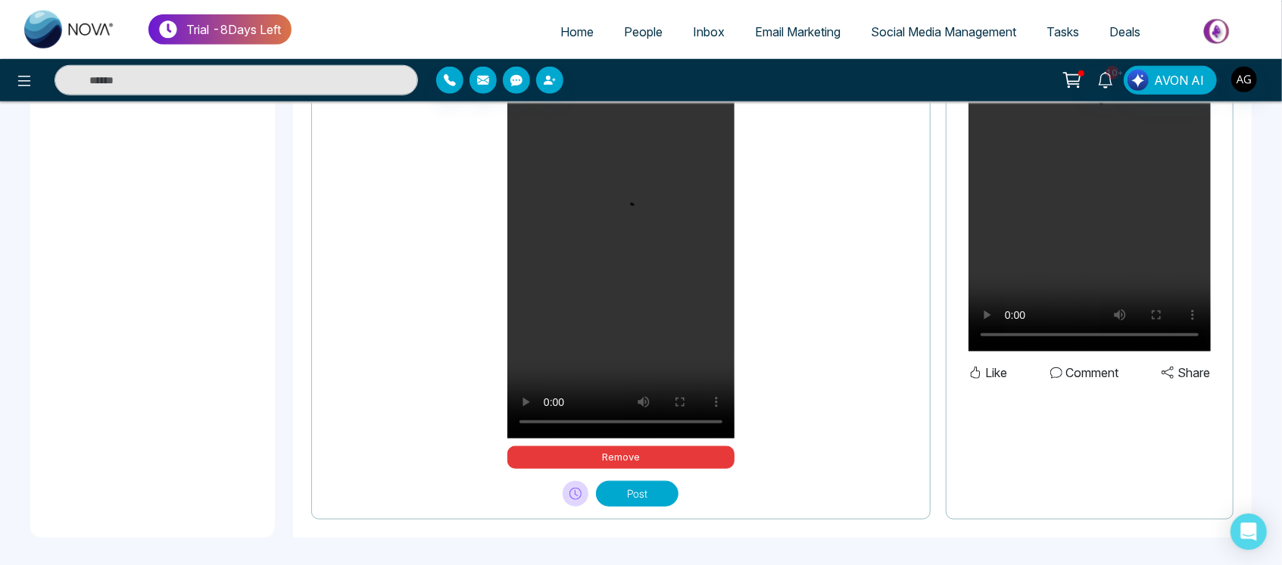
scroll to position [928, 0]
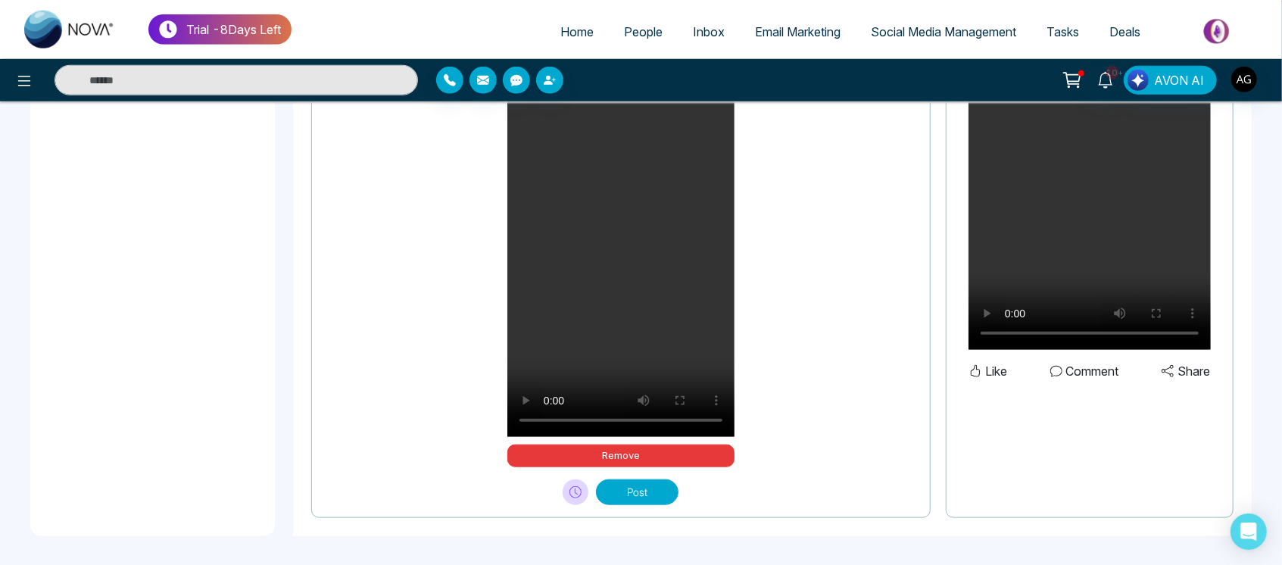
click at [638, 488] on button "Post" at bounding box center [637, 492] width 83 height 26
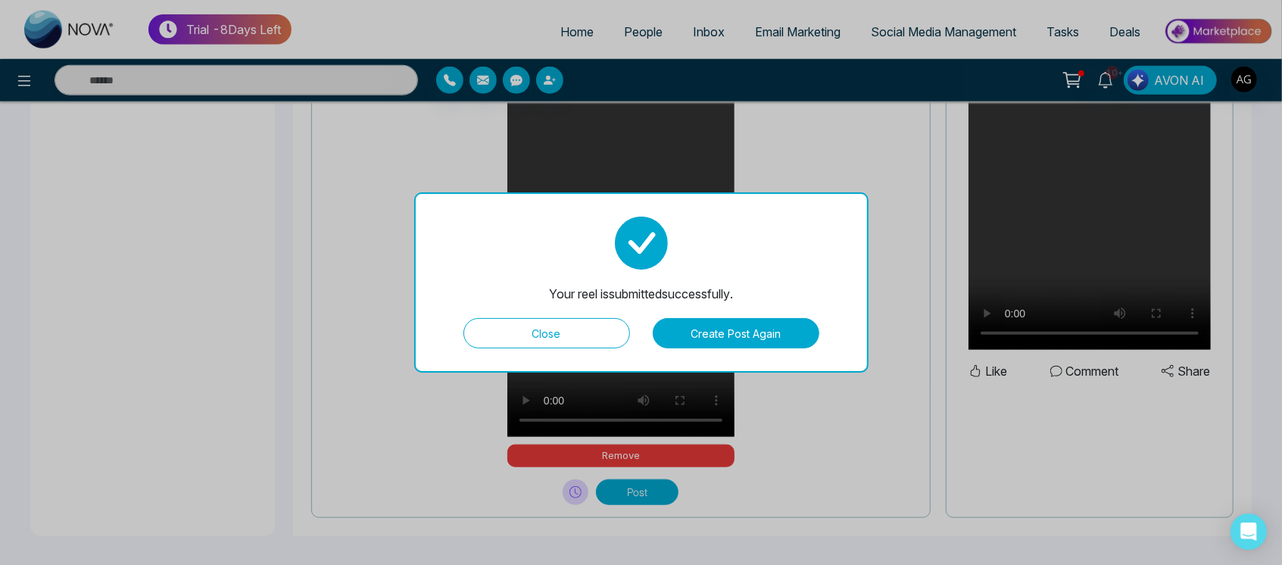
click at [569, 326] on button "Close" at bounding box center [547, 333] width 167 height 30
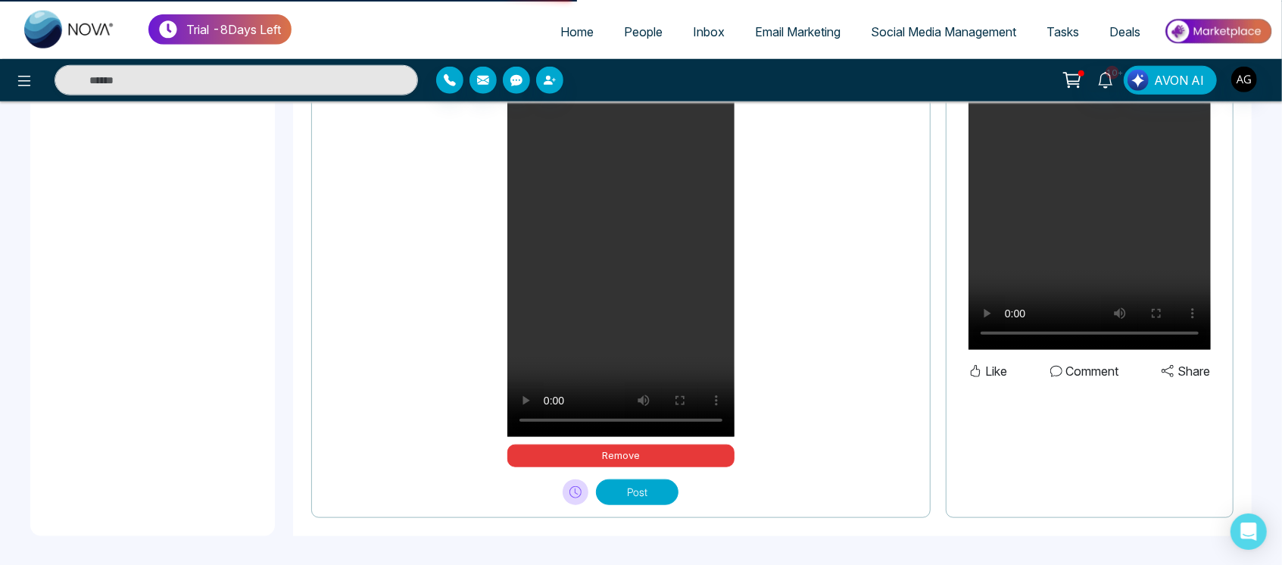
click at [569, 326] on video "Your browser does not support the video tag." at bounding box center [621, 235] width 227 height 404
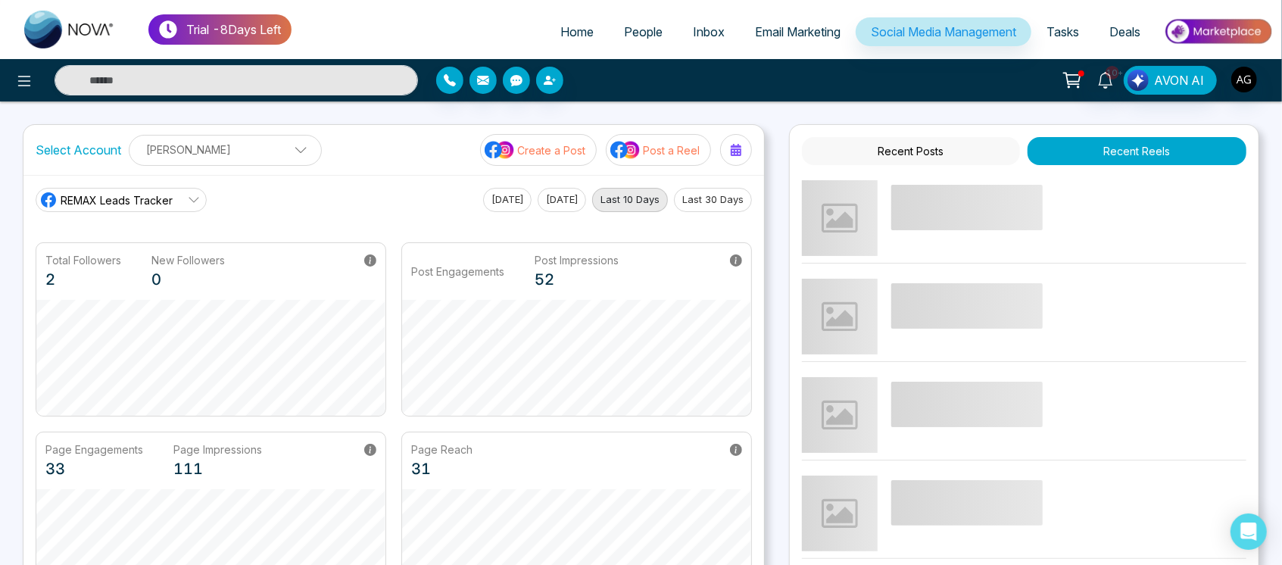
click at [571, 161] on button "Create a Post" at bounding box center [538, 150] width 117 height 32
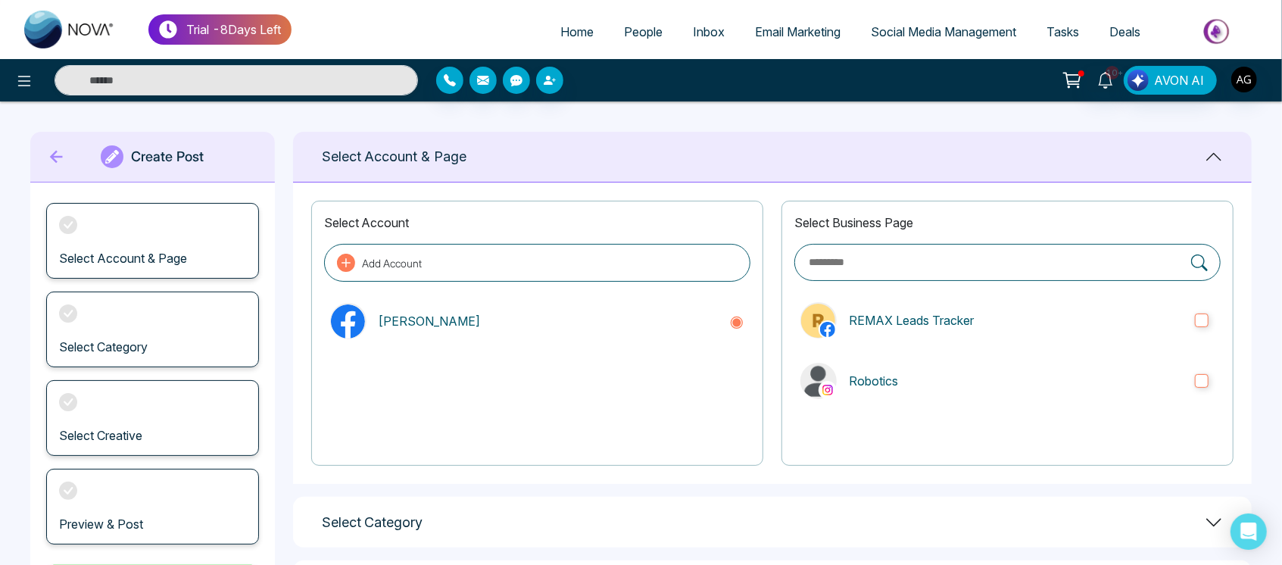
click at [44, 155] on div "Create Post" at bounding box center [152, 157] width 245 height 51
click at [58, 155] on icon at bounding box center [56, 157] width 23 height 30
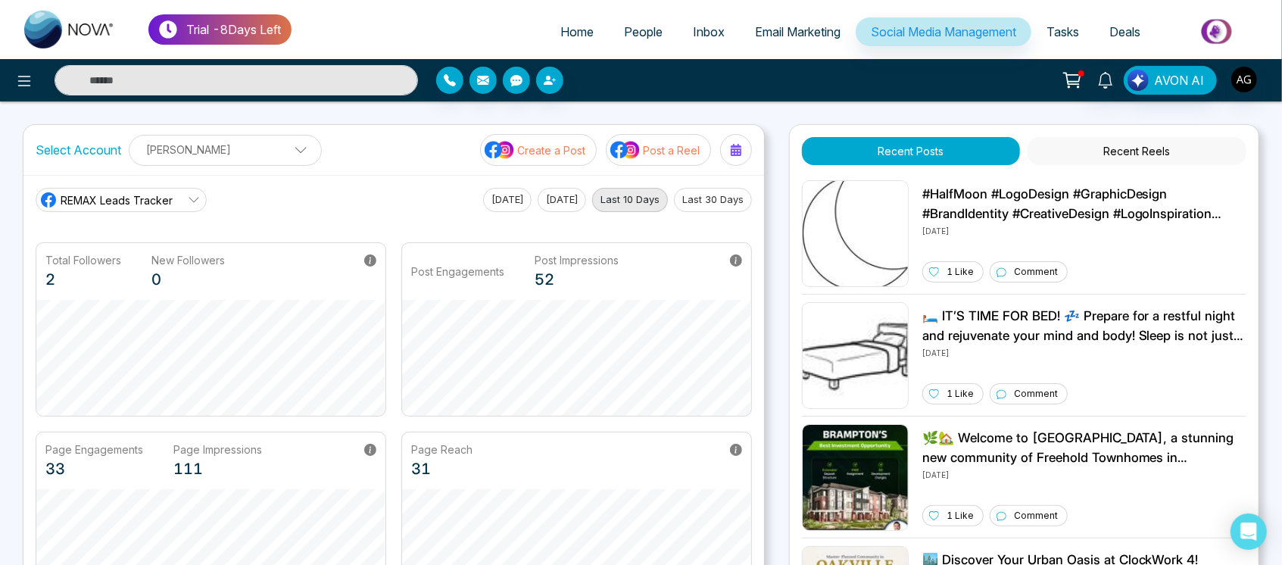
click at [658, 148] on p "Post a Reel" at bounding box center [671, 150] width 57 height 16
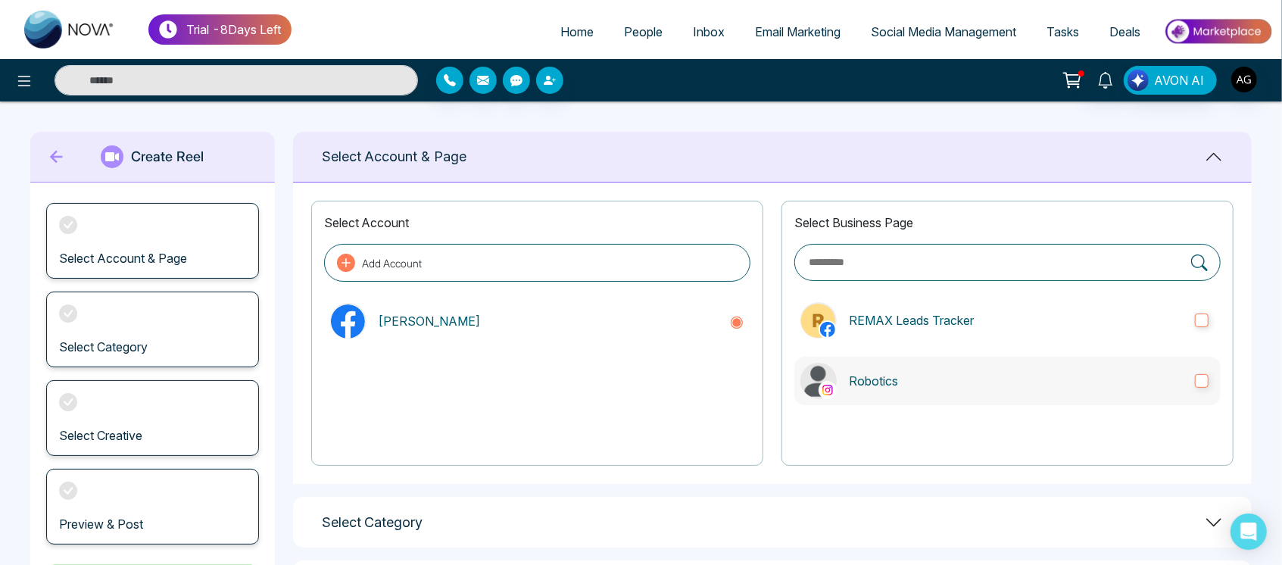
click at [895, 391] on label "Robotics" at bounding box center [1008, 381] width 426 height 48
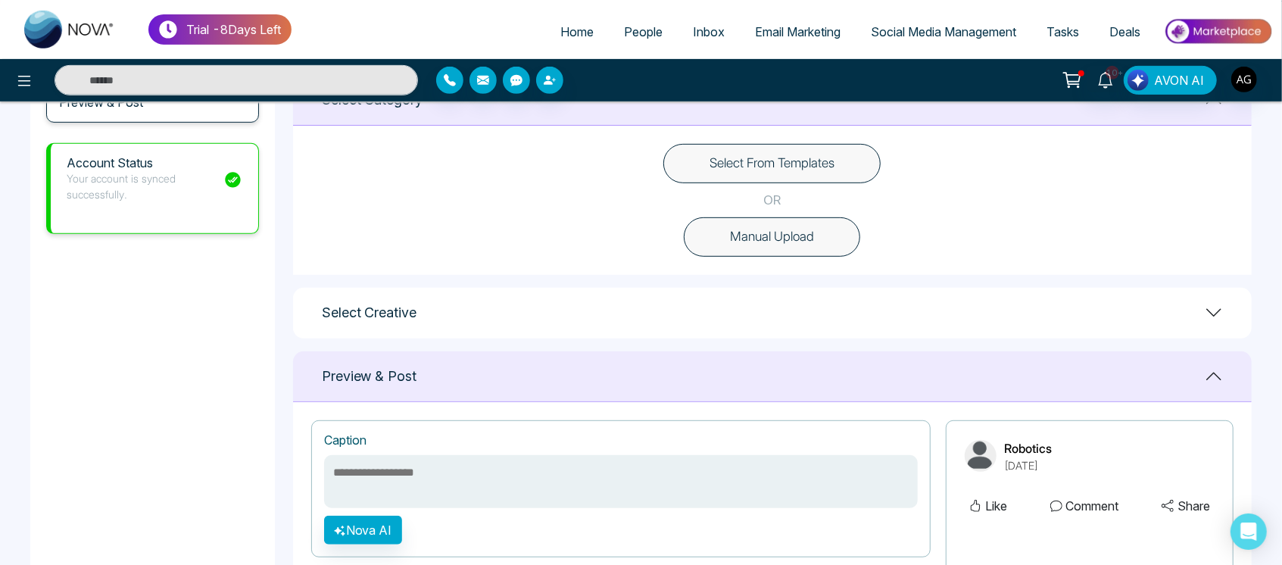
click at [785, 241] on button "Manual Upload" at bounding box center [772, 236] width 176 height 39
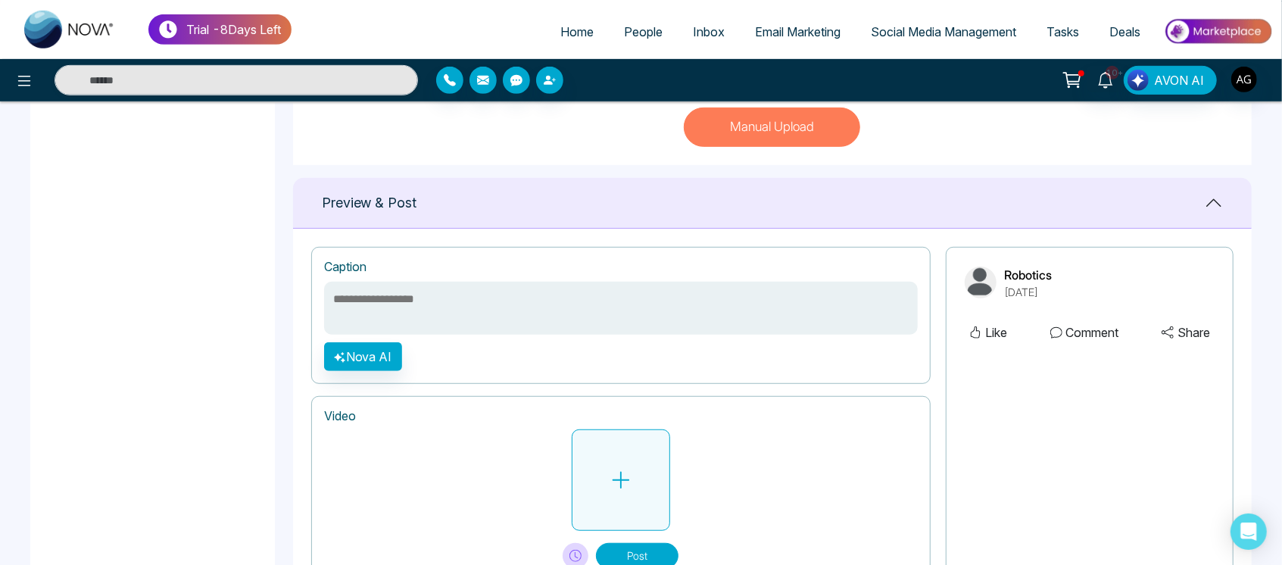
scroll to position [535, 0]
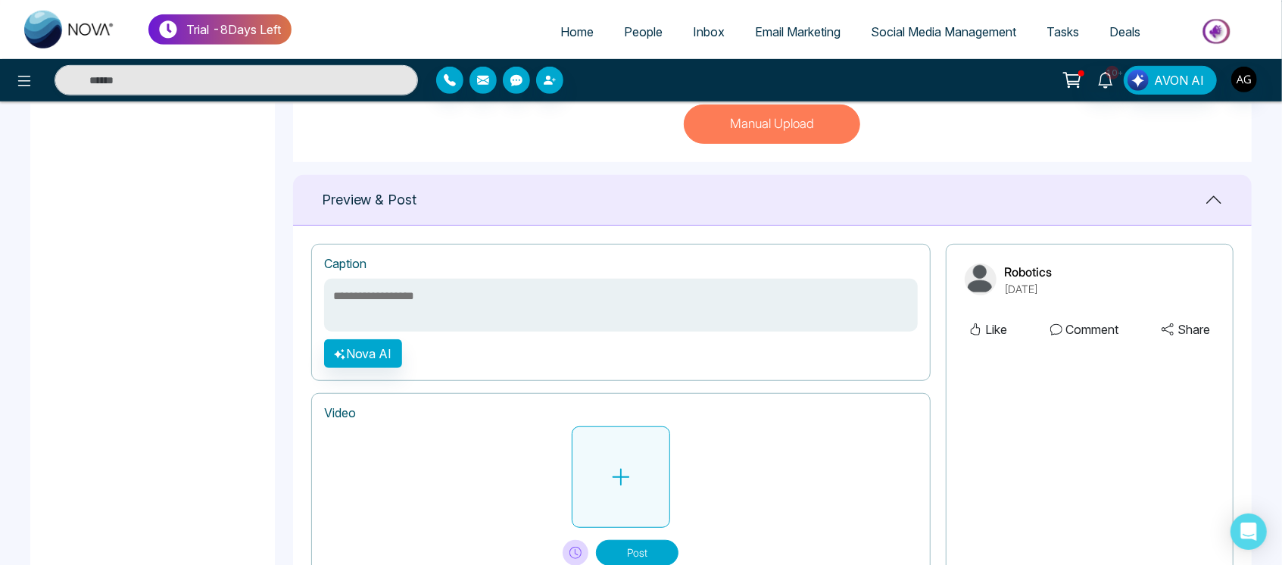
click at [639, 477] on button at bounding box center [621, 477] width 98 height 102
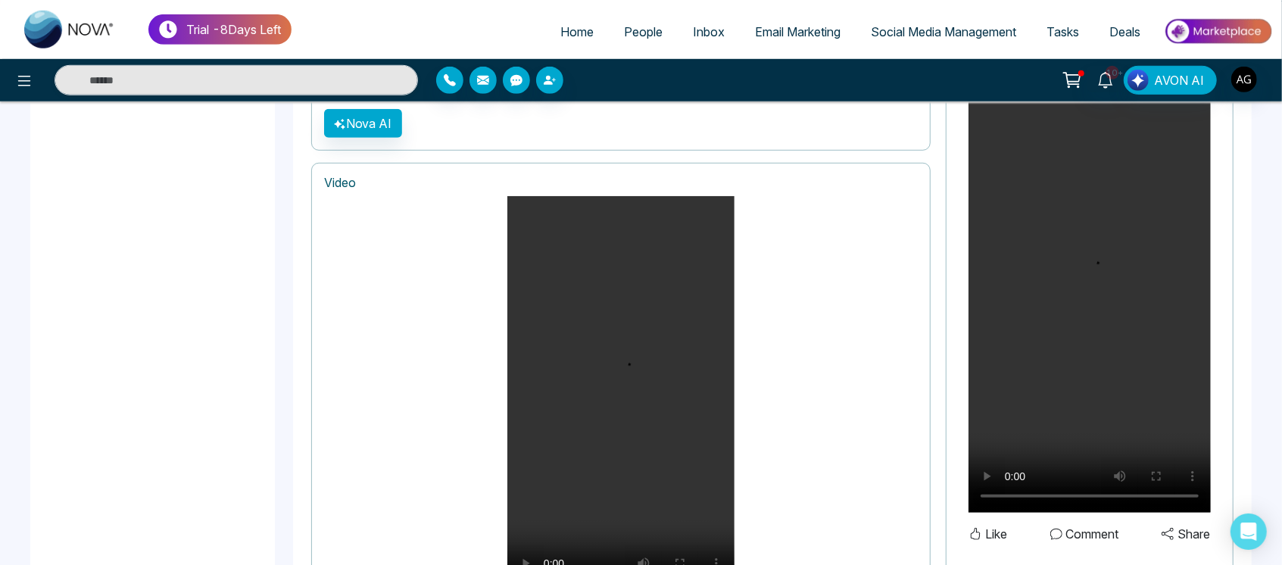
scroll to position [928, 0]
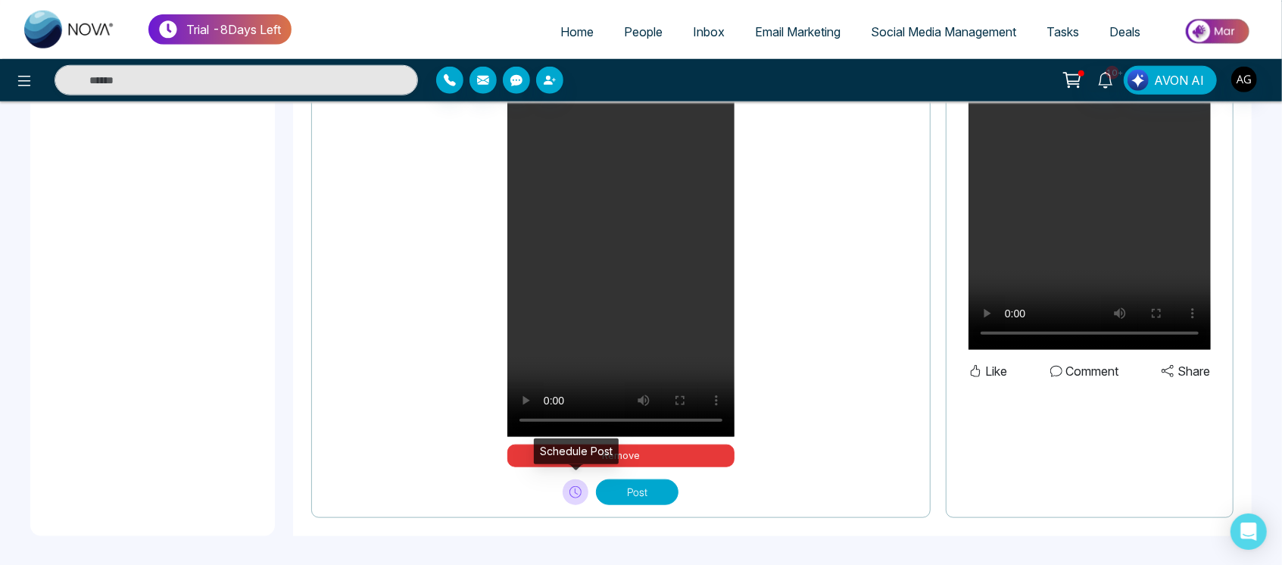
click at [579, 492] on icon at bounding box center [576, 492] width 12 height 12
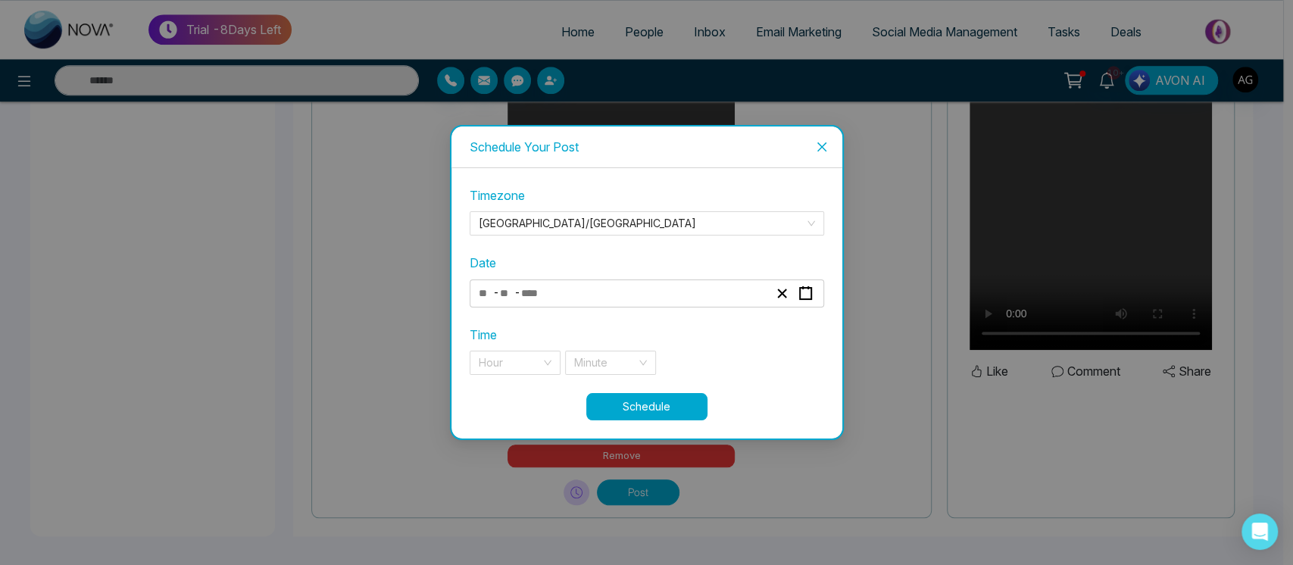
click at [603, 306] on div "- -" at bounding box center [647, 294] width 355 height 28
click at [562, 294] on div "- -" at bounding box center [623, 293] width 294 height 20
click at [595, 460] on div "Schedule Your Post Timezone Asia/Kolkata Date - - « ‹ August 2025 › » Mon Tue W…" at bounding box center [646, 282] width 1293 height 565
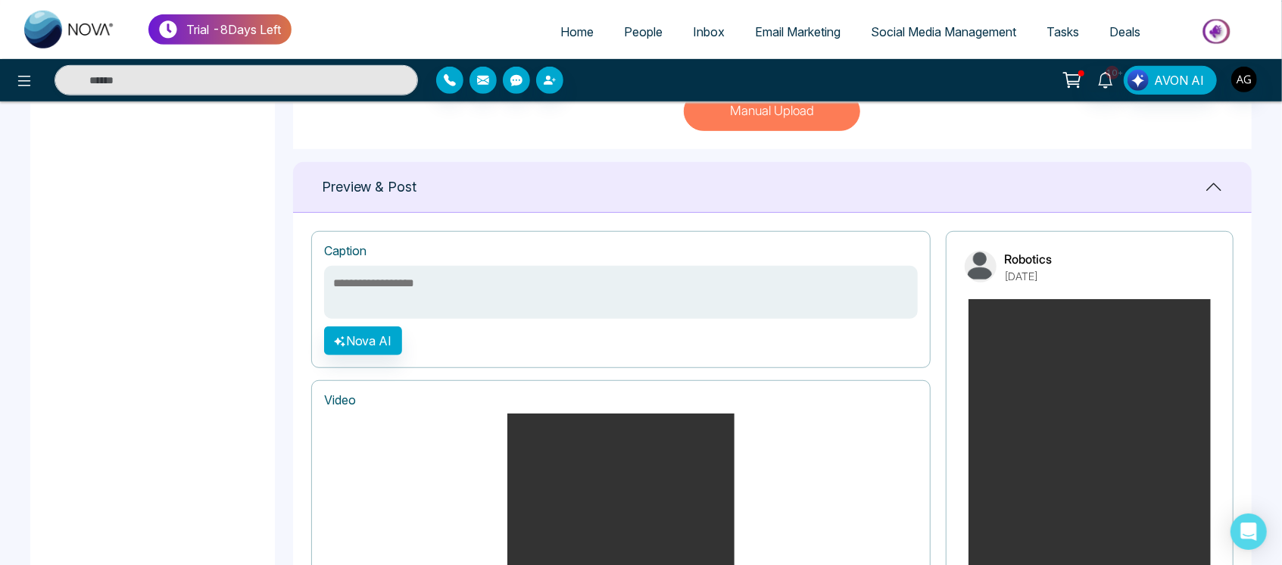
scroll to position [546, 0]
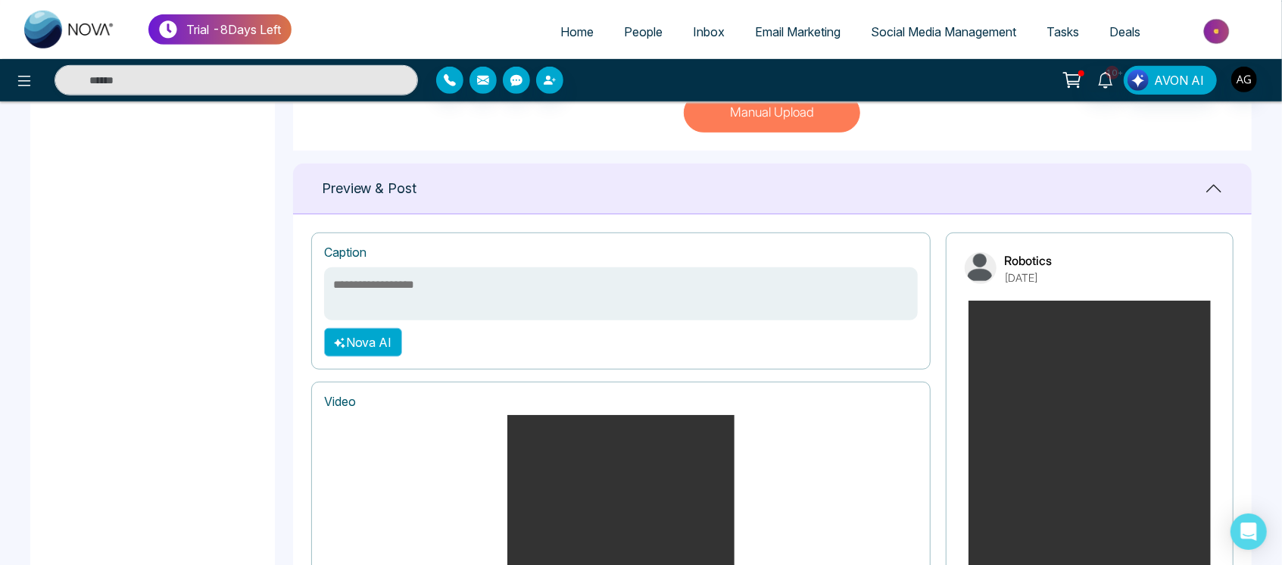
click at [367, 338] on button "Nova AI" at bounding box center [363, 342] width 78 height 29
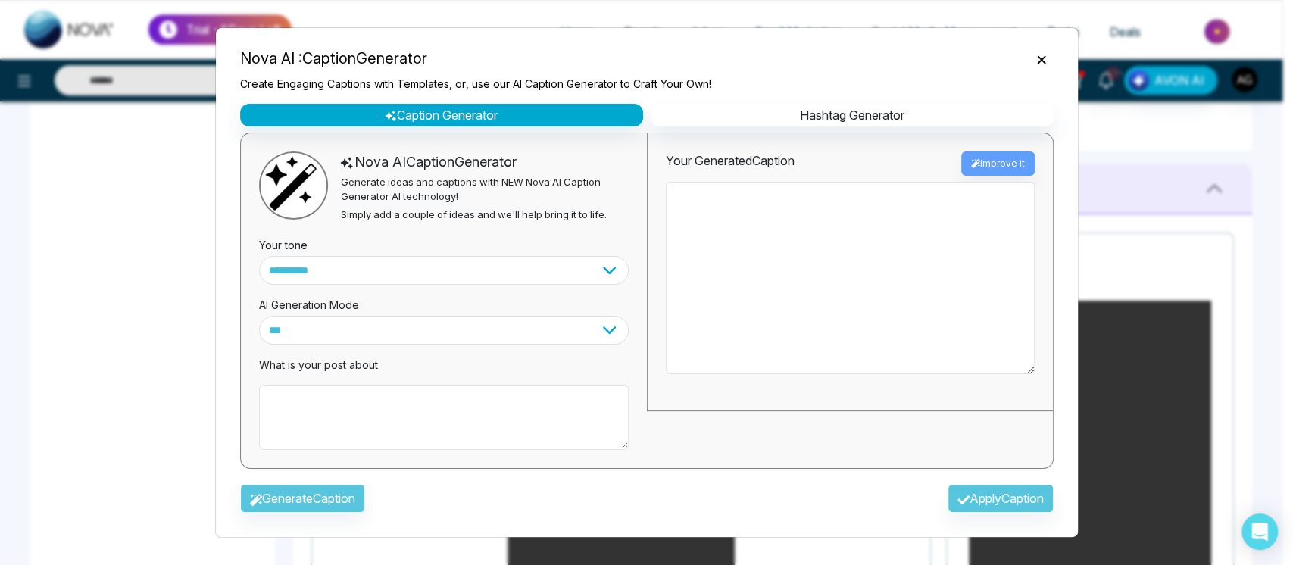
click at [1047, 59] on icon "Close" at bounding box center [1041, 59] width 15 height 15
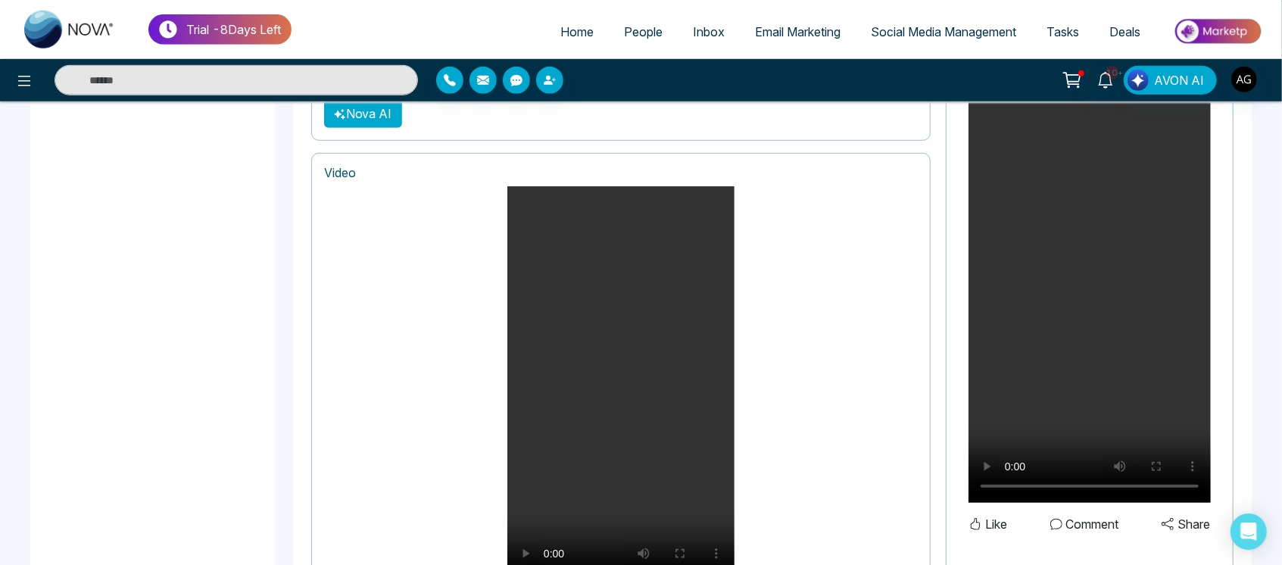
scroll to position [928, 0]
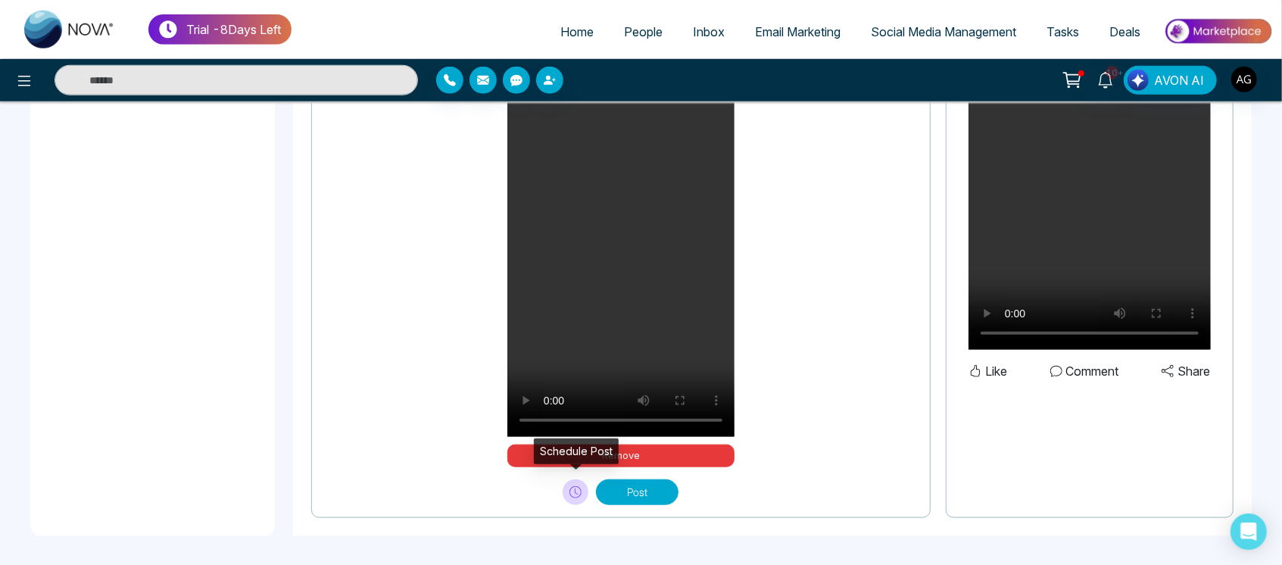
click at [569, 484] on button at bounding box center [576, 492] width 26 height 26
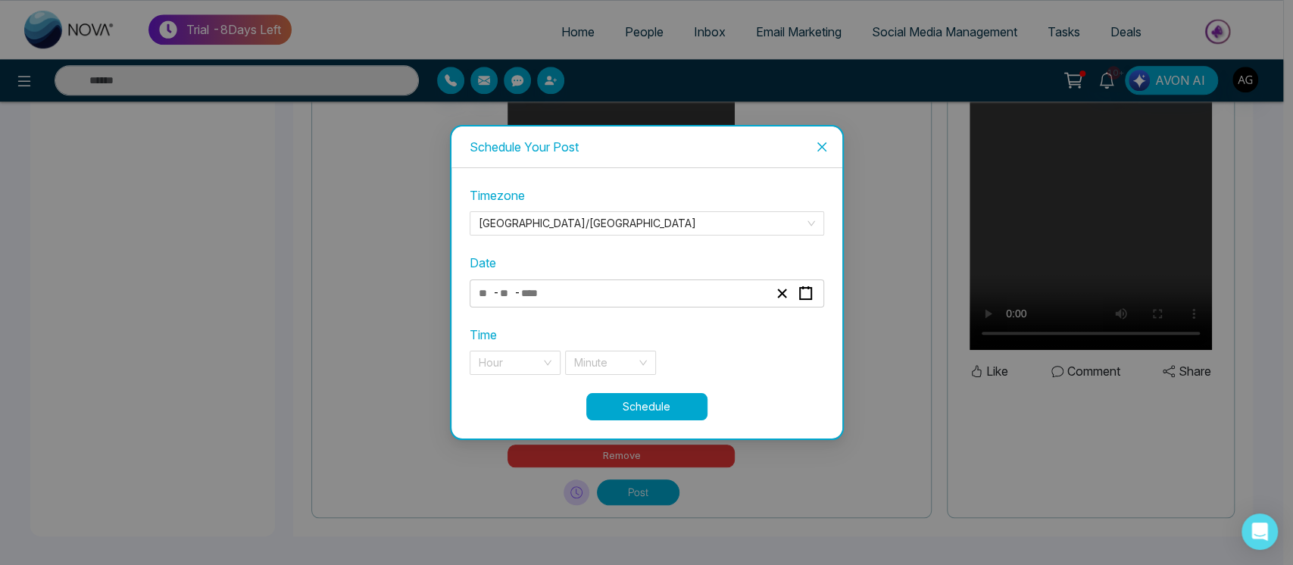
click at [823, 136] on span "Close" at bounding box center [821, 147] width 41 height 41
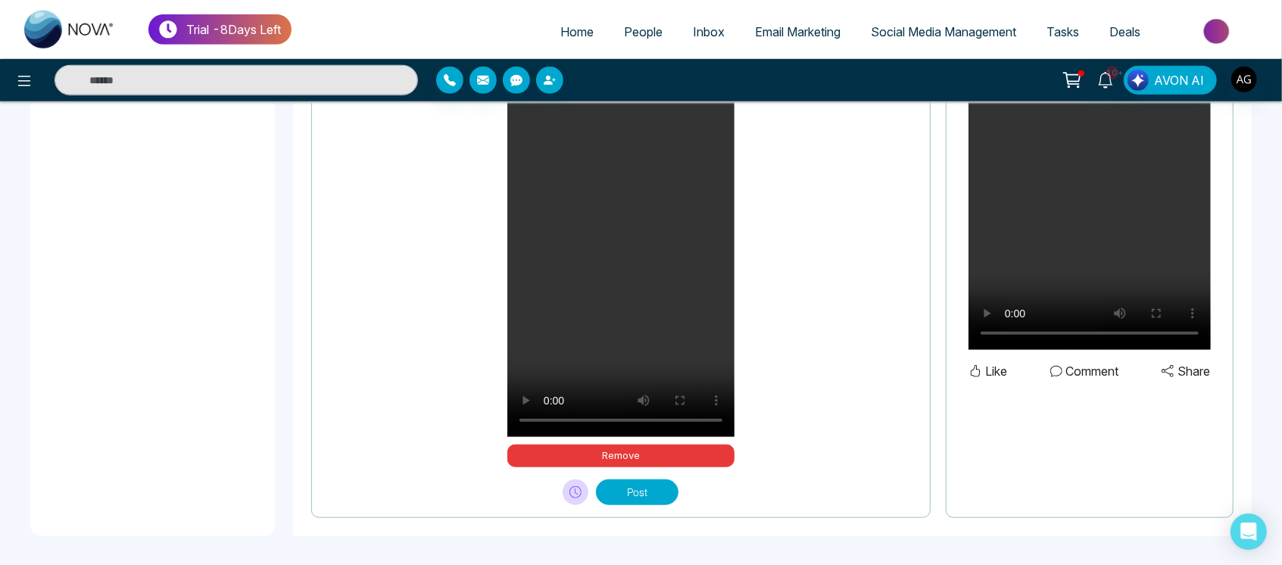
click at [642, 485] on button "Post" at bounding box center [637, 492] width 83 height 26
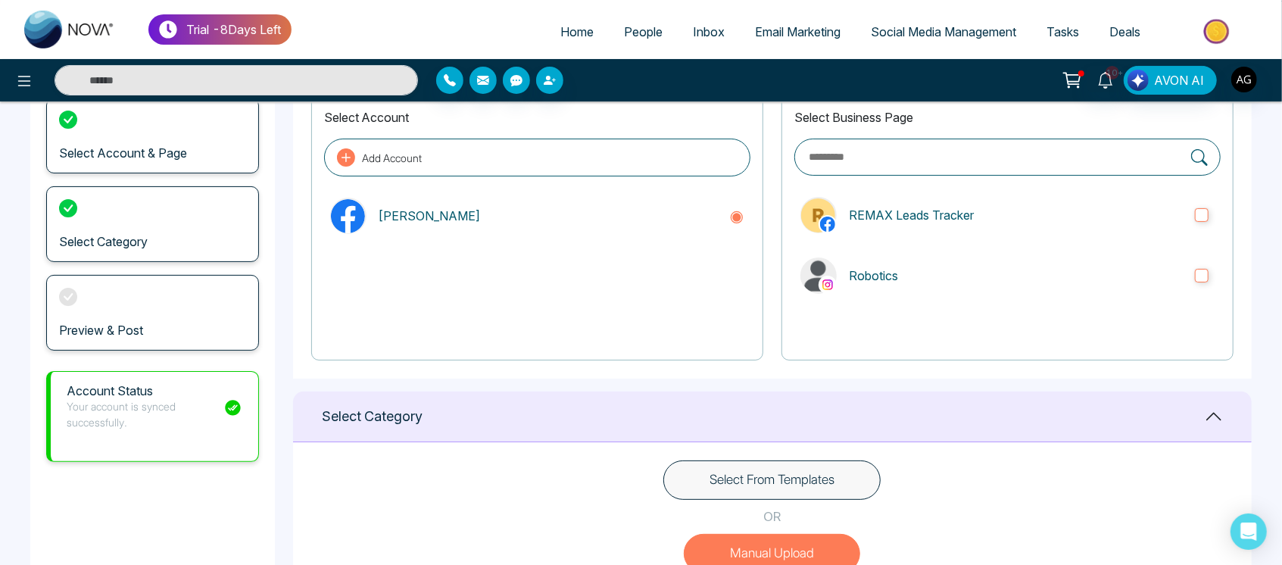
scroll to position [83, 0]
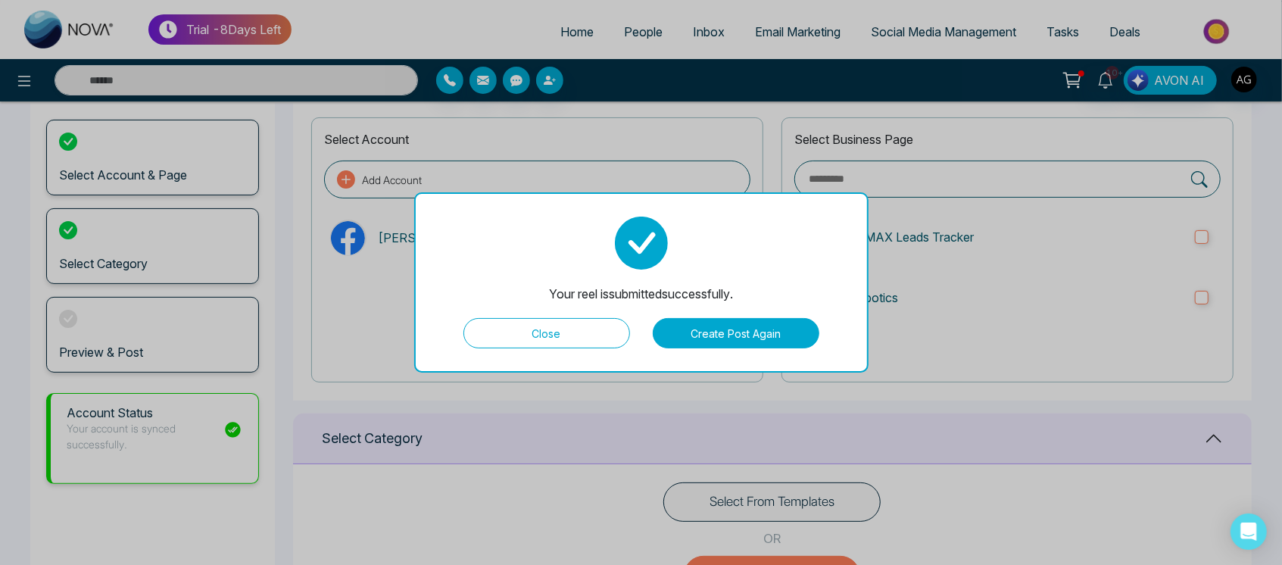
click at [554, 345] on button "Close" at bounding box center [547, 333] width 167 height 30
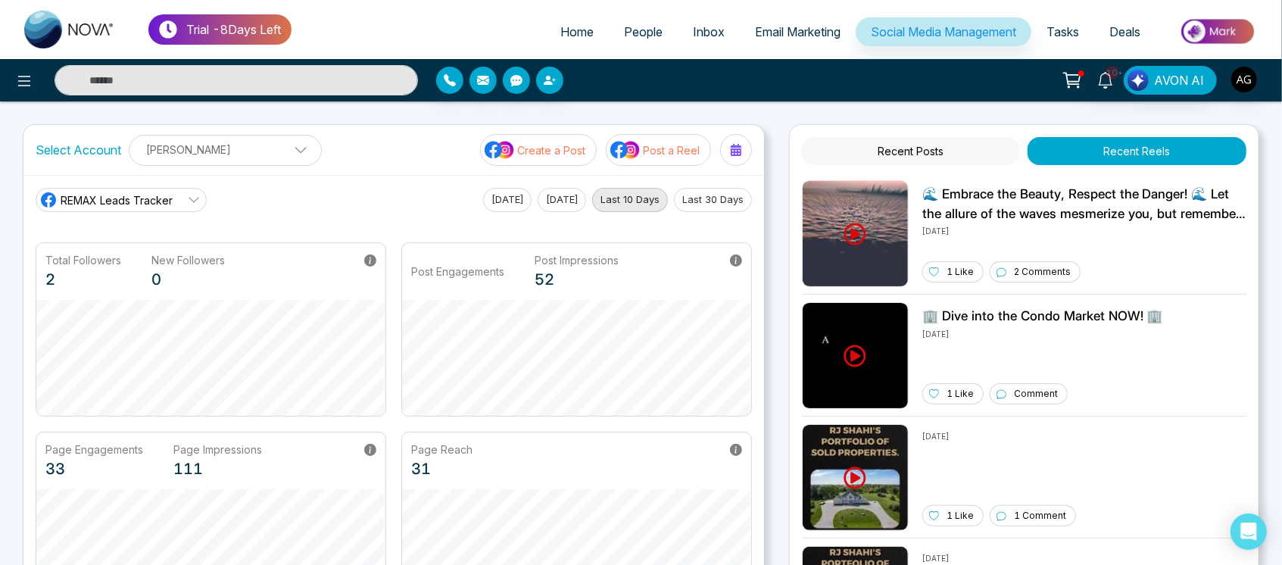
click at [159, 198] on span "REMAX Leads Tracker" at bounding box center [117, 200] width 112 height 16
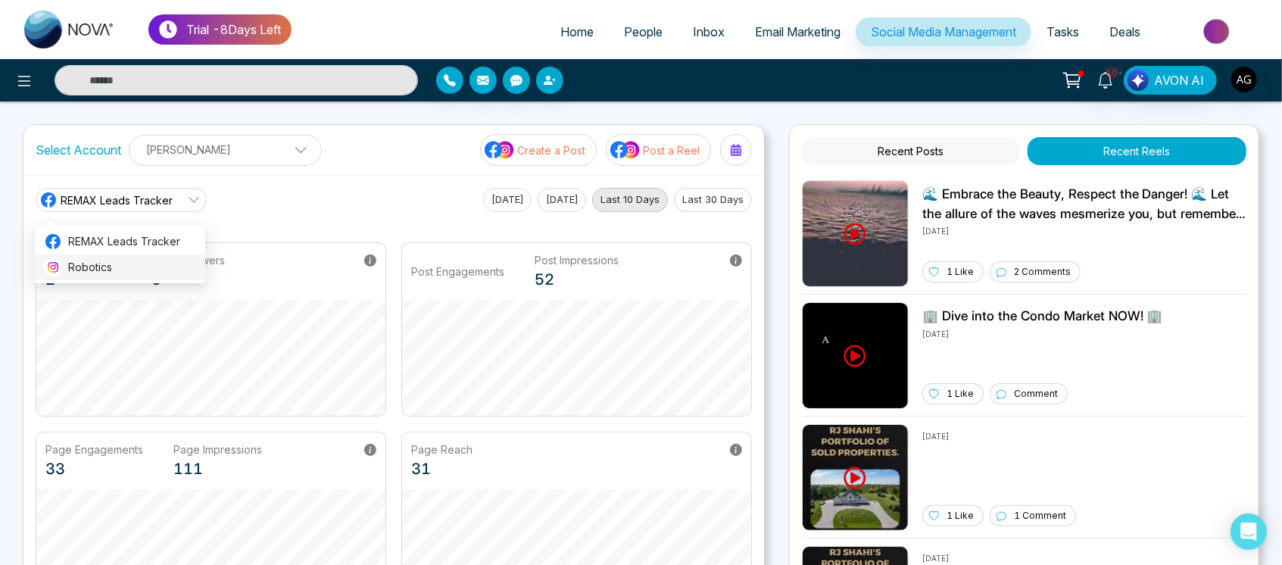
click at [161, 267] on span "Robotics" at bounding box center [132, 267] width 128 height 17
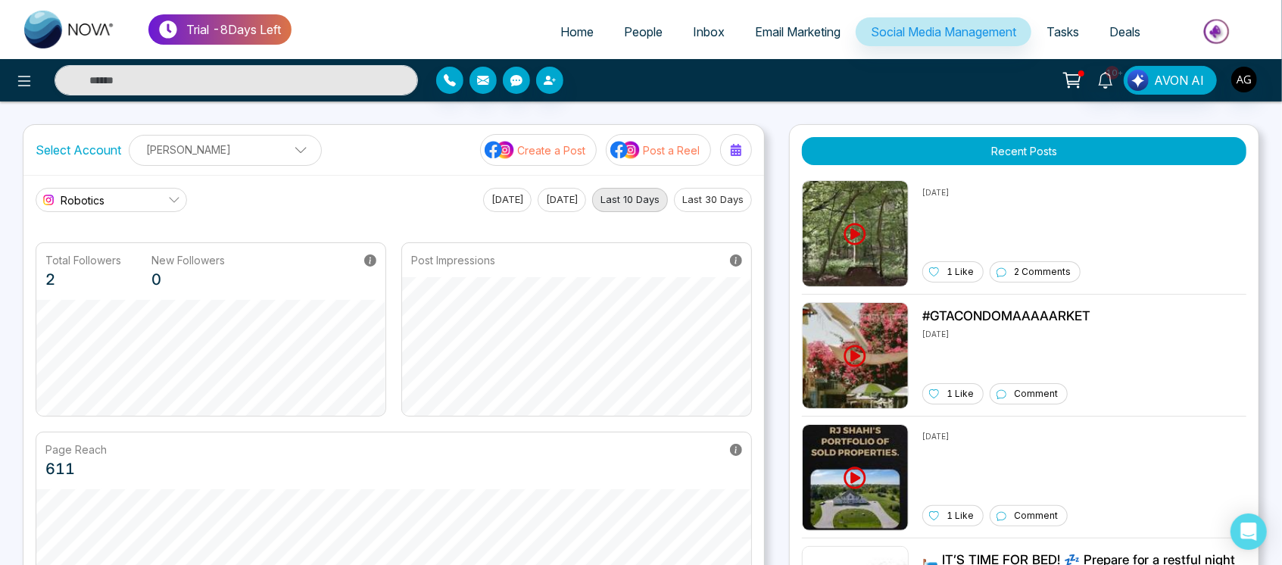
click at [812, 39] on link "Email Marketing" at bounding box center [798, 31] width 116 height 29
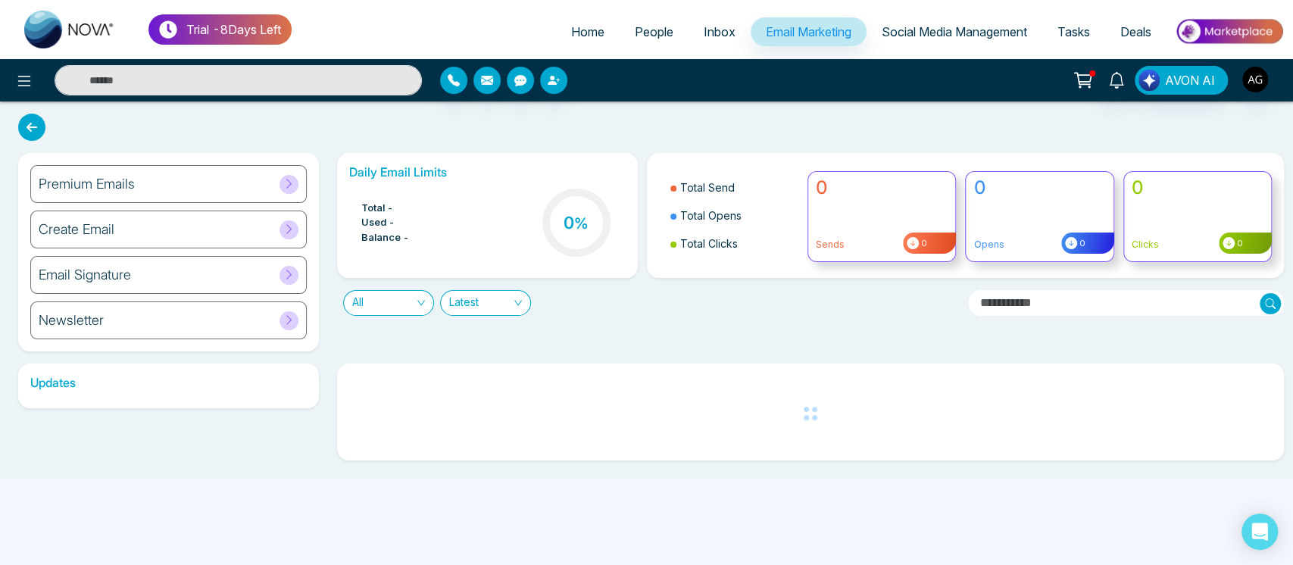
click at [1061, 33] on span "Tasks" at bounding box center [1073, 31] width 33 height 15
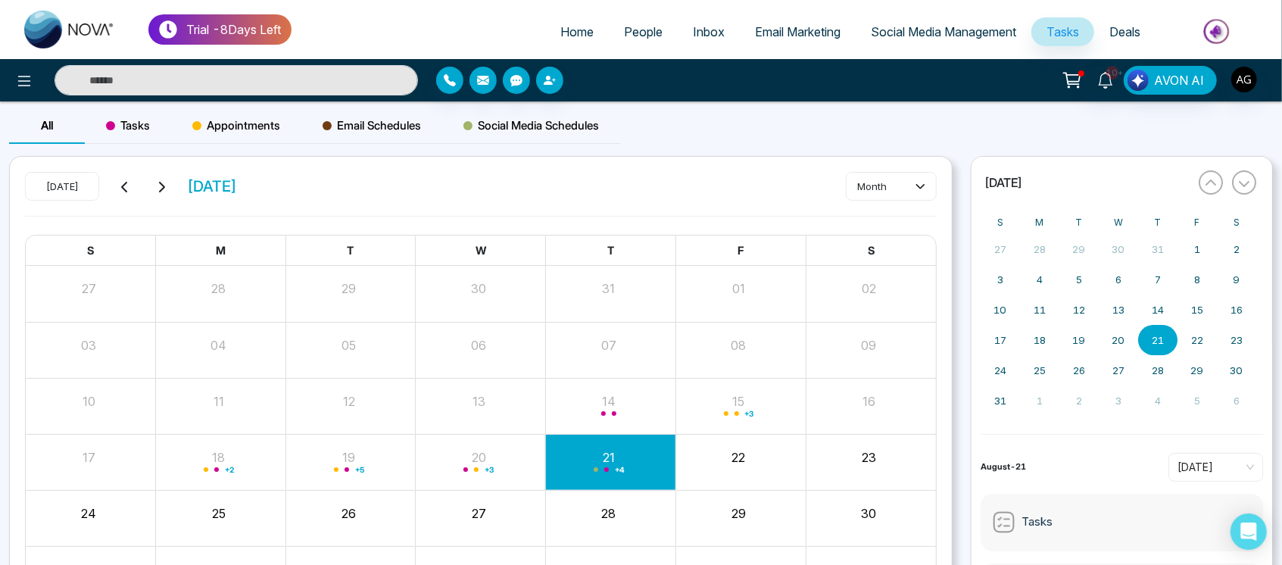
click at [399, 122] on span "Email Schedules" at bounding box center [372, 126] width 98 height 18
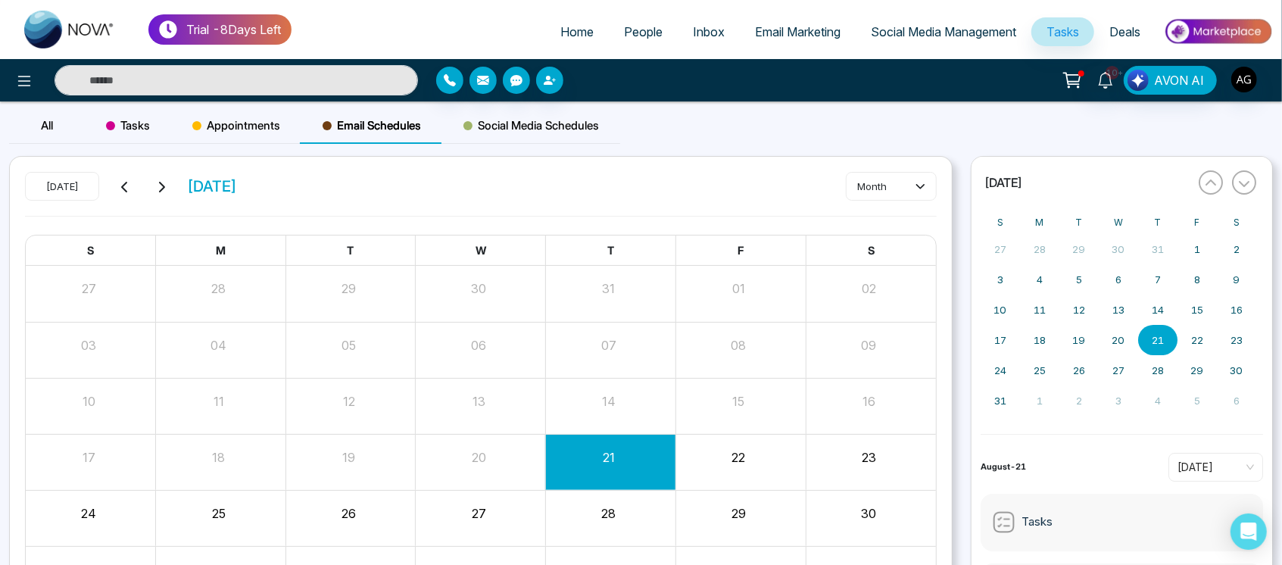
drag, startPoint x: 527, startPoint y: 166, endPoint x: 541, endPoint y: 108, distance: 59.9
click at [541, 108] on div "All Tasks Appointments Email Schedules Social Media Schedules Today August 2025…" at bounding box center [641, 372] width 1282 height 529
click at [541, 108] on div "Social Media Schedules" at bounding box center [531, 126] width 178 height 36
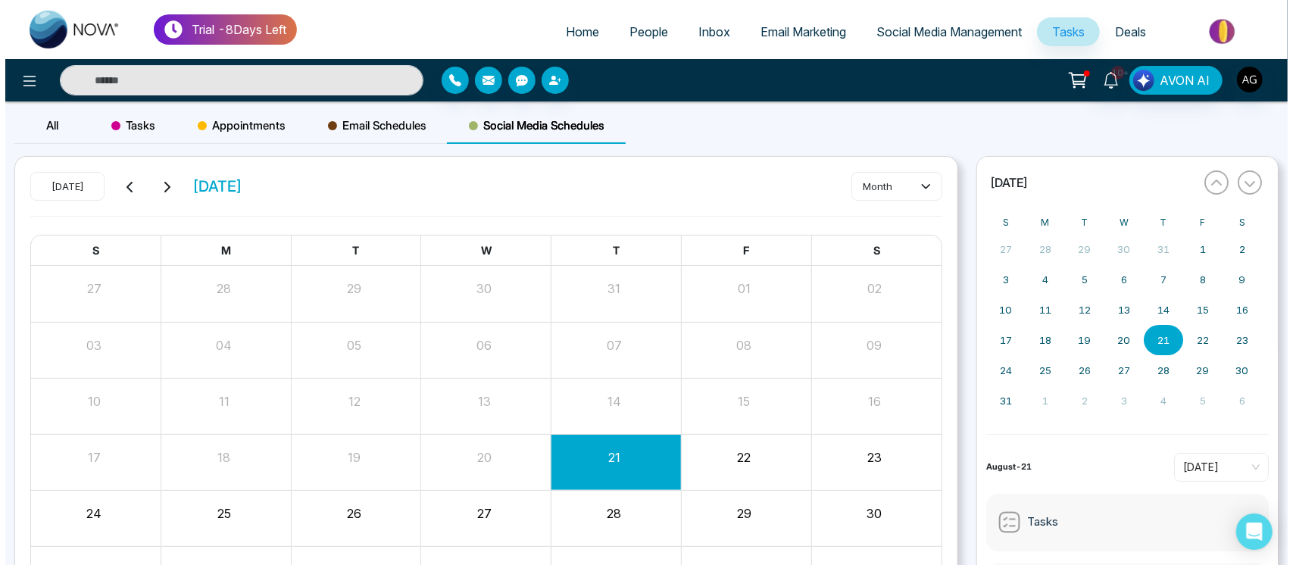
scroll to position [108, 0]
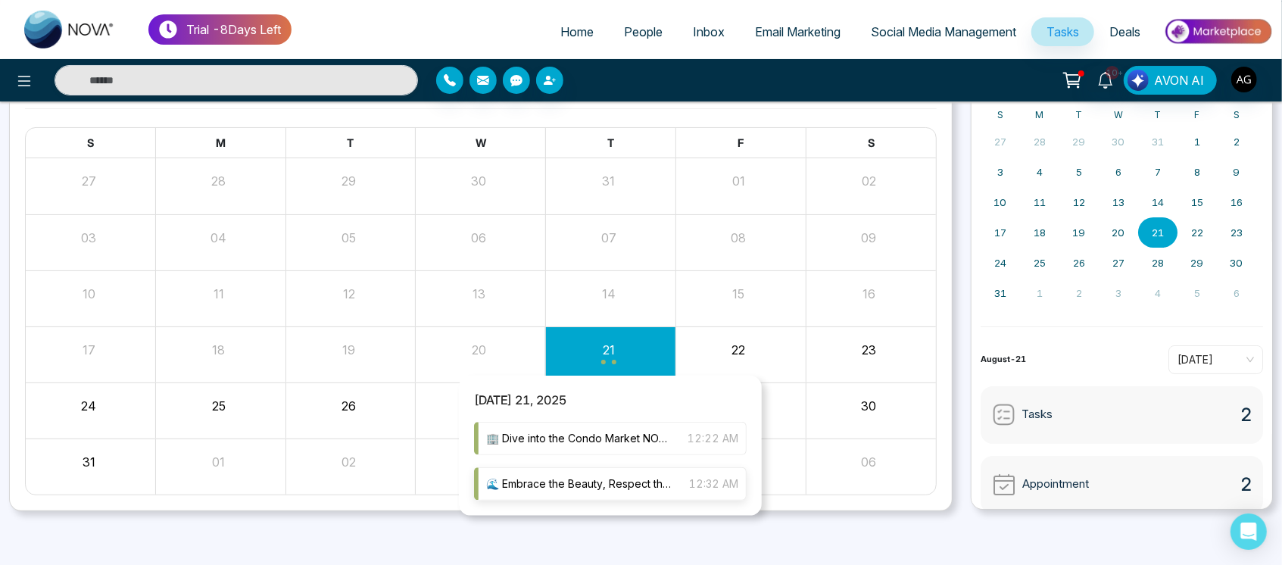
click at [624, 492] on div "🌊 Embrace the Beauty, Respect the Danger! 🌊 Let the allure of the waves mesmeri…" at bounding box center [610, 483] width 273 height 33
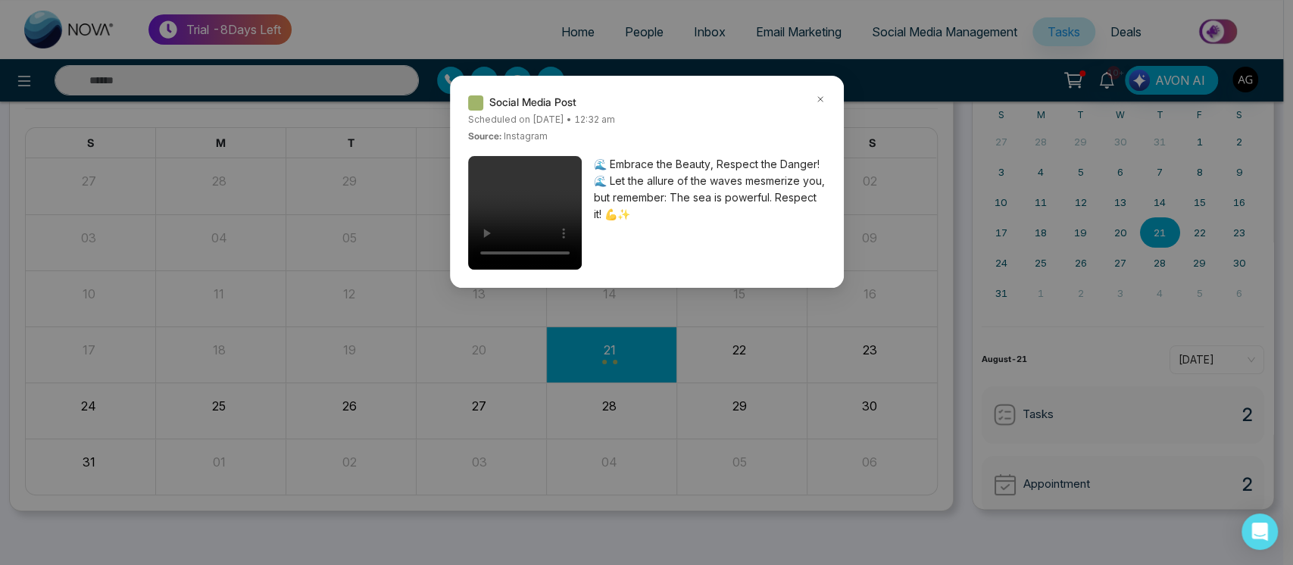
click at [816, 95] on icon at bounding box center [820, 99] width 11 height 11
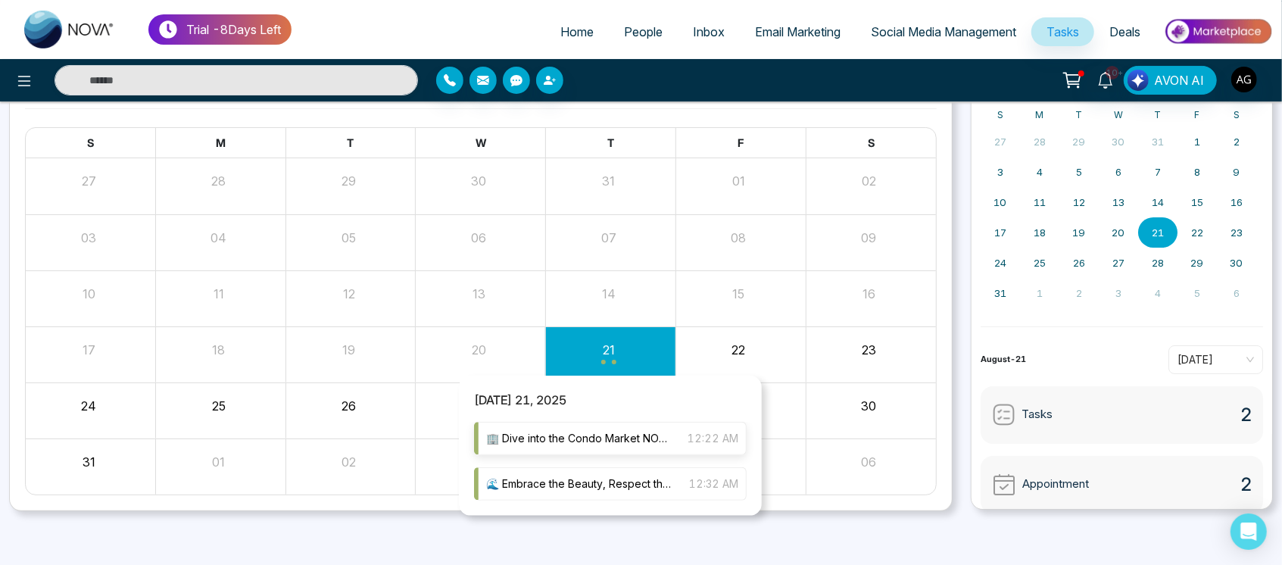
click at [602, 440] on span "🏢 Dive into the Condo Market NOW! 🏢" at bounding box center [579, 438] width 186 height 17
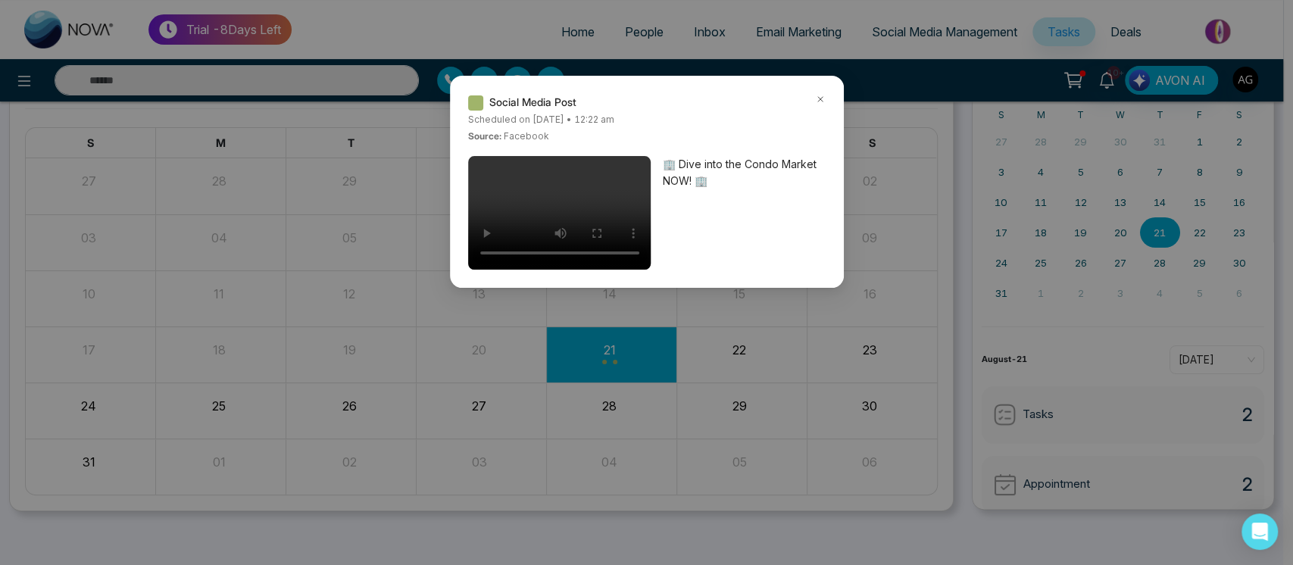
click at [818, 95] on icon at bounding box center [820, 99] width 11 height 11
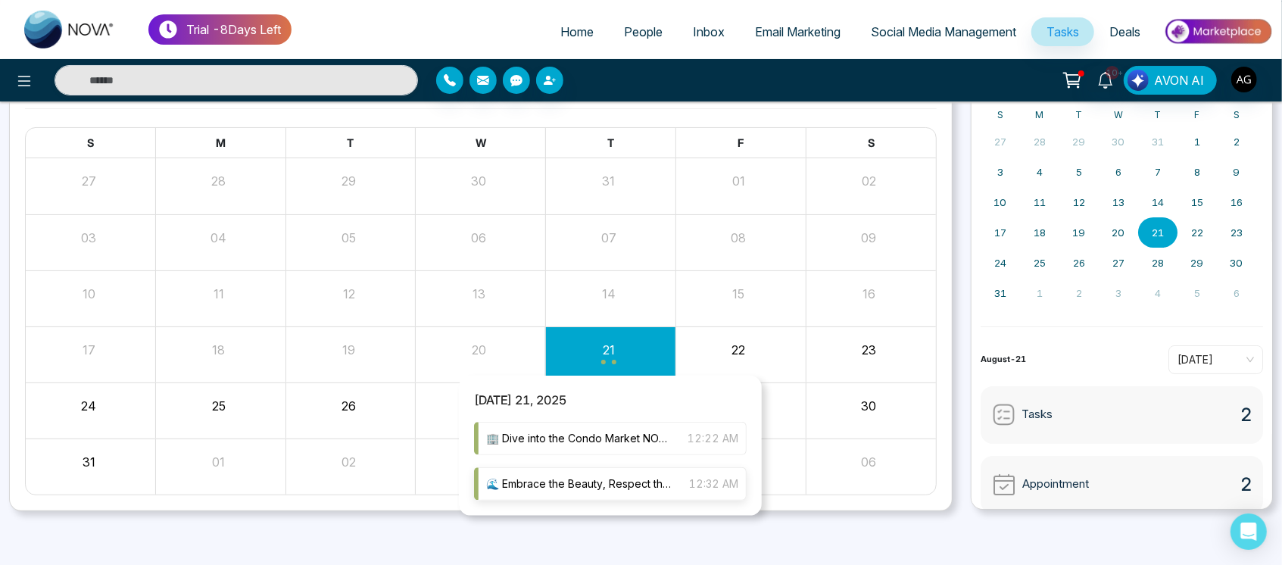
click at [623, 472] on div "🌊 Embrace the Beauty, Respect the Danger! 🌊 Let the allure of the waves mesmeri…" at bounding box center [610, 483] width 273 height 33
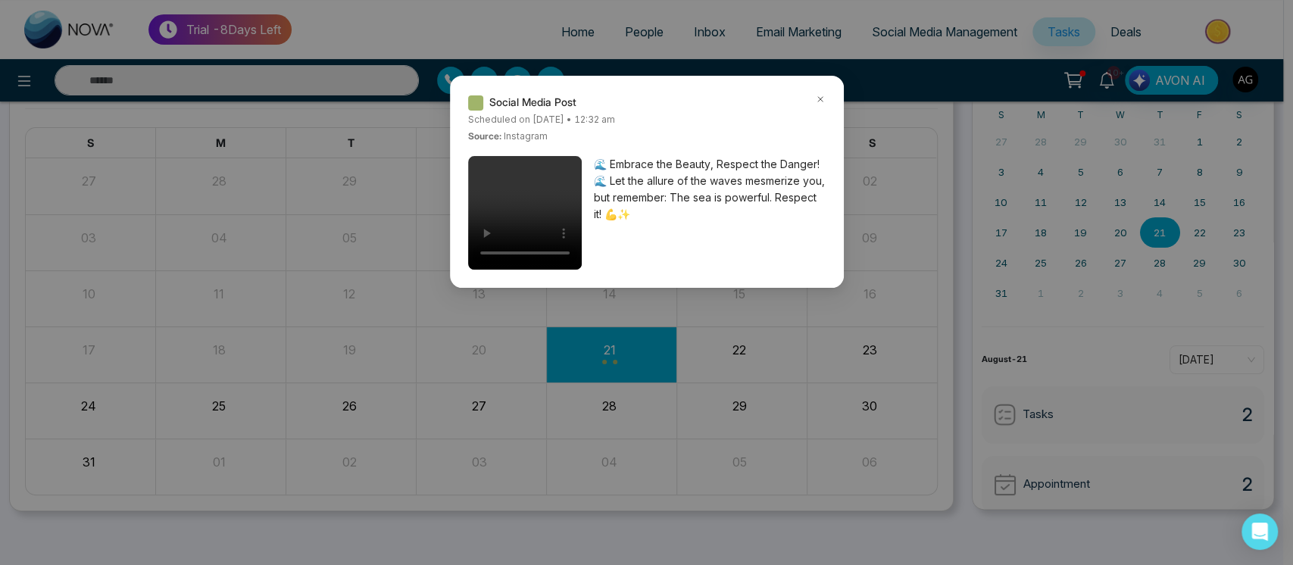
click at [823, 98] on icon at bounding box center [820, 99] width 11 height 11
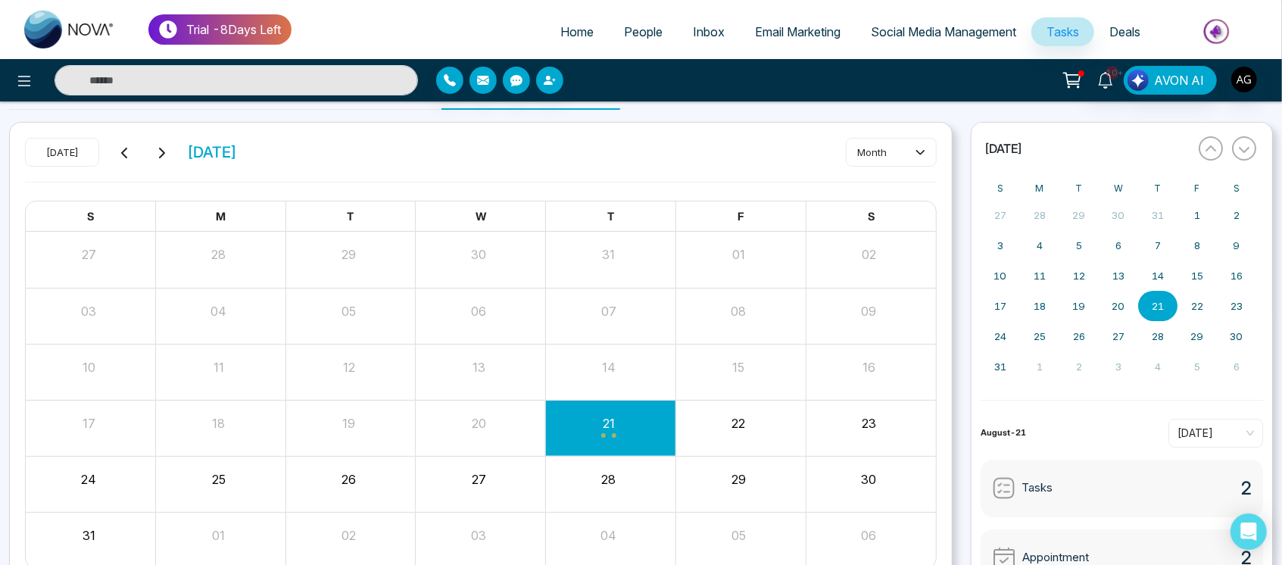
scroll to position [0, 0]
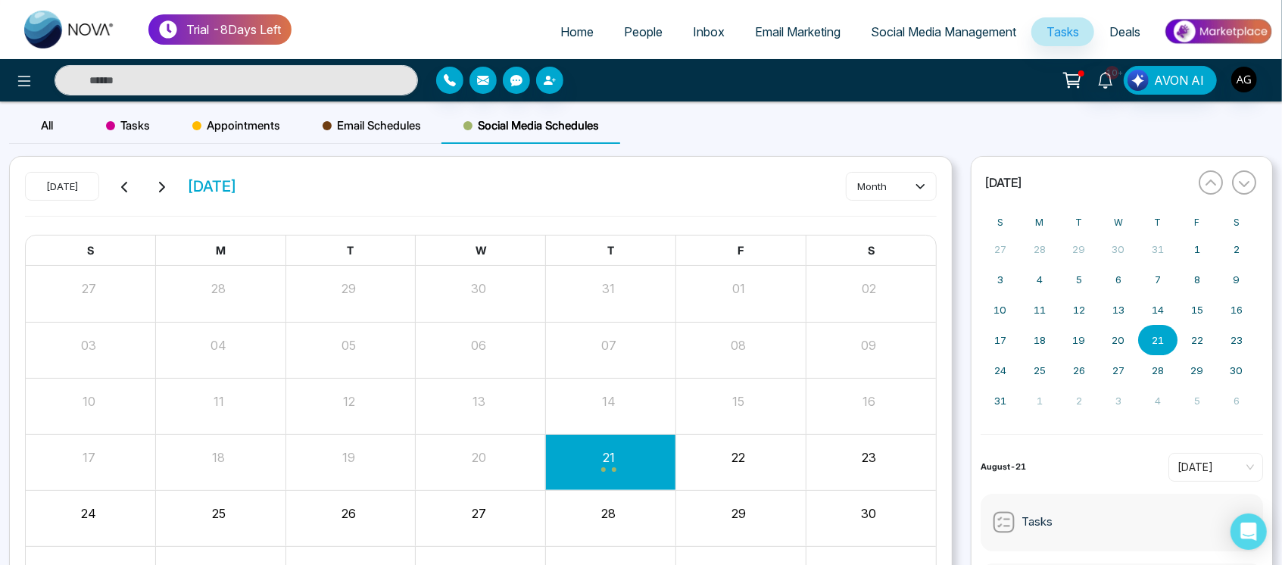
click at [952, 32] on span "Social Media Management" at bounding box center [943, 31] width 145 height 15
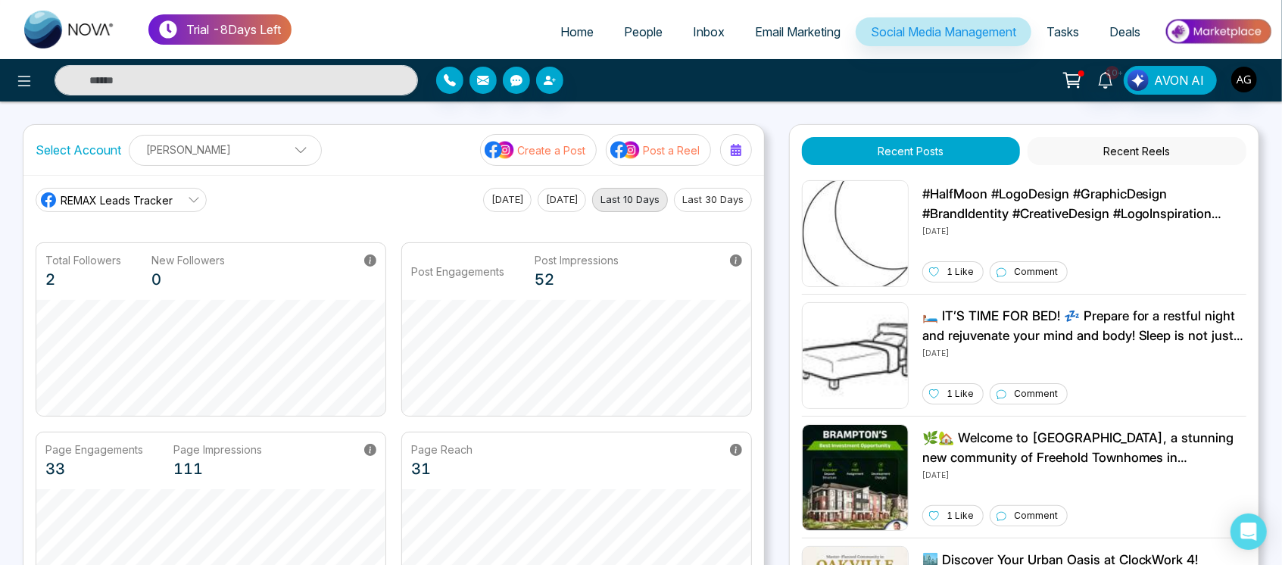
click at [1114, 32] on span "Deals" at bounding box center [1125, 31] width 31 height 15
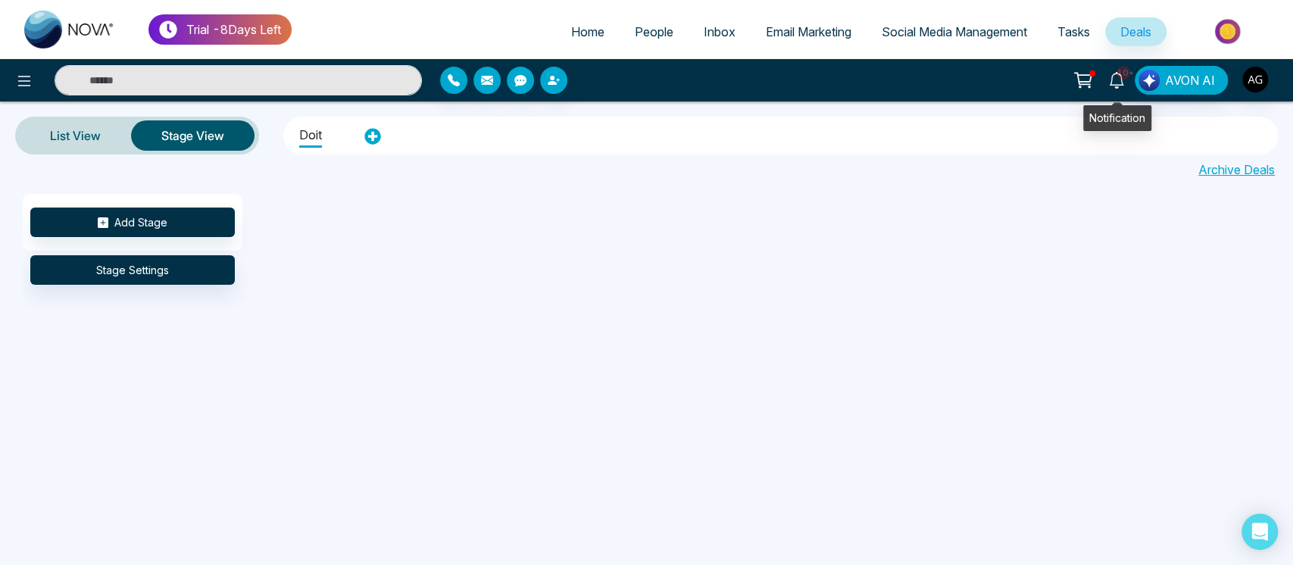
click at [1120, 86] on icon at bounding box center [1116, 80] width 17 height 17
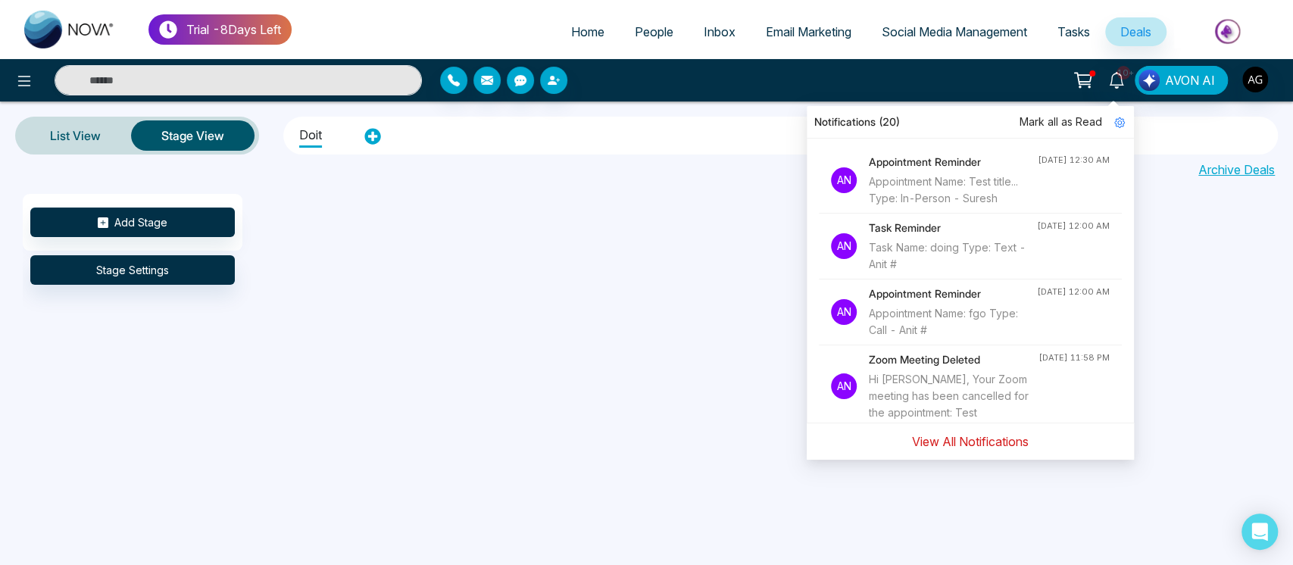
click at [960, 433] on button "View All Notifications" at bounding box center [970, 441] width 136 height 29
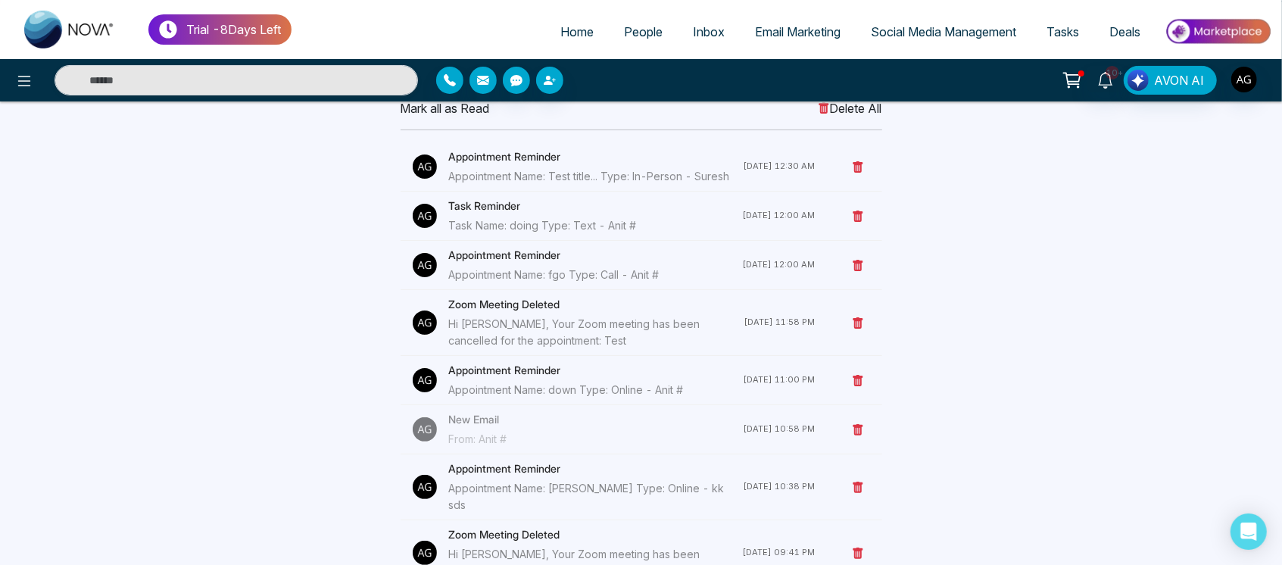
scroll to position [105, 0]
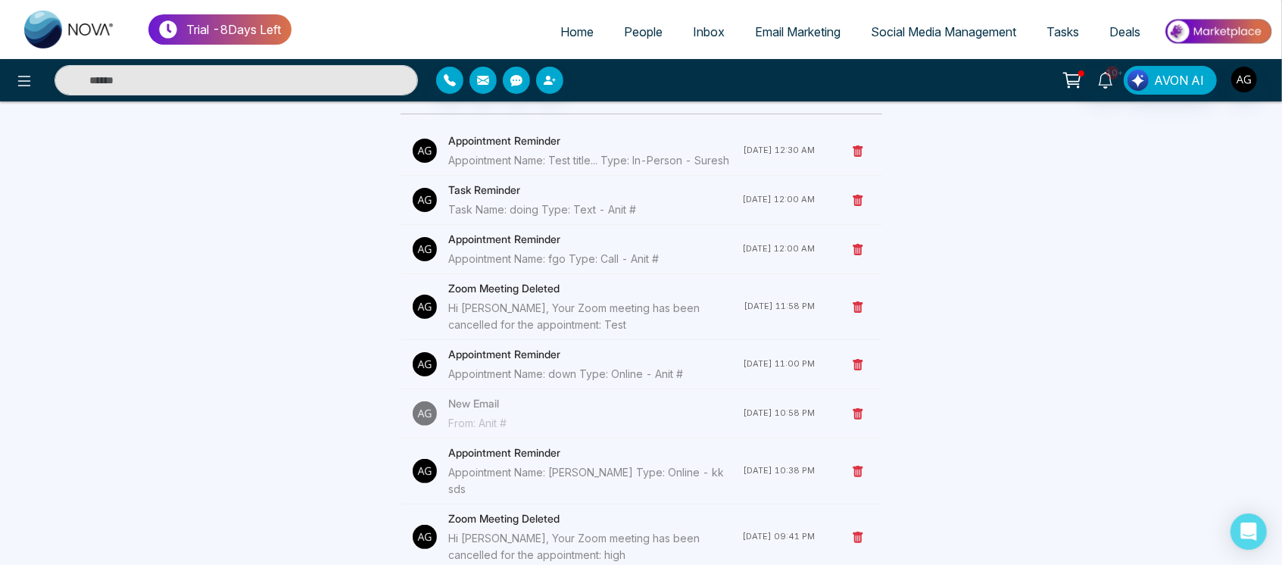
click at [519, 383] on div "Appointment Name: down Type: Online - Anit #" at bounding box center [596, 374] width 295 height 17
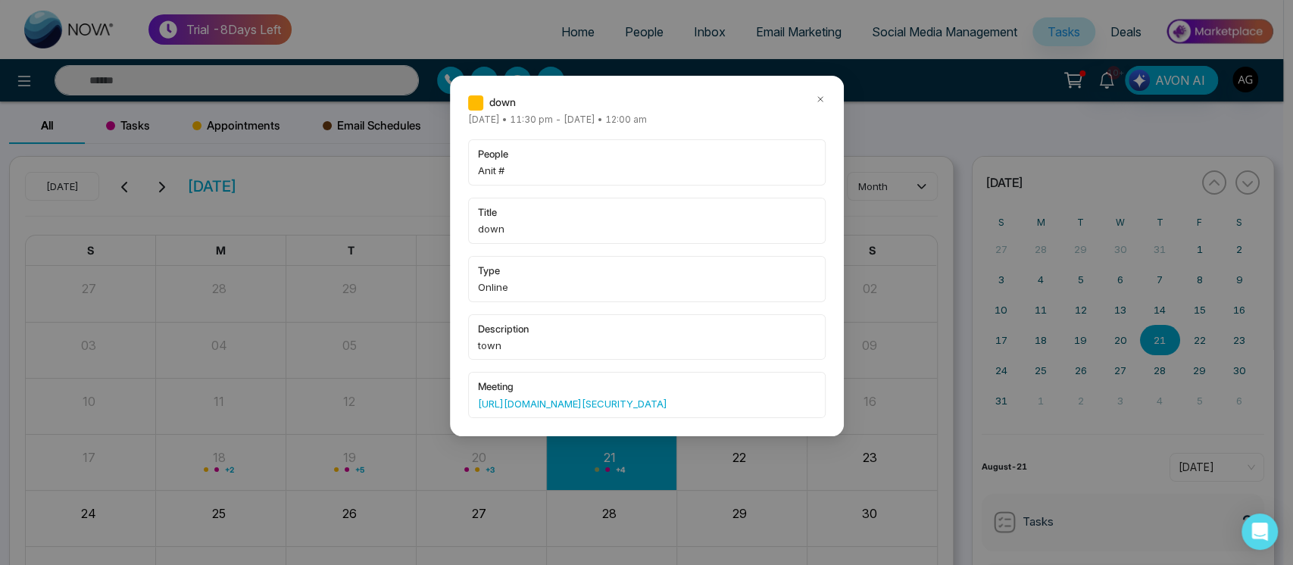
click at [819, 98] on icon at bounding box center [820, 99] width 11 height 11
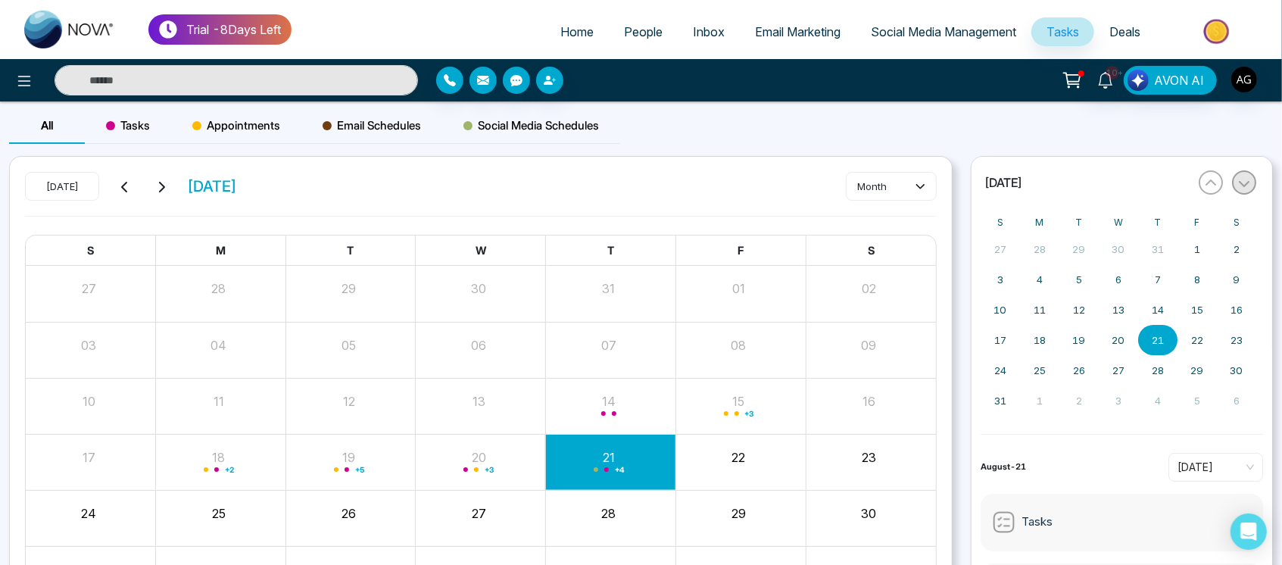
click at [1239, 191] on button "button" at bounding box center [1244, 182] width 24 height 24
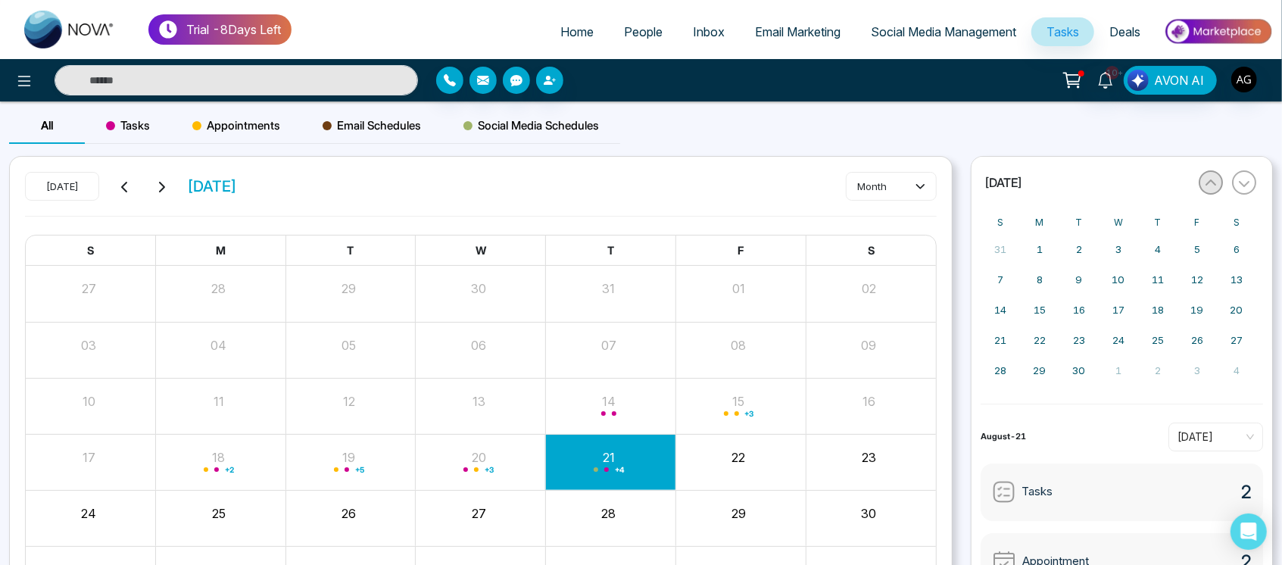
click at [1212, 186] on icon "button" at bounding box center [1211, 183] width 12 height 12
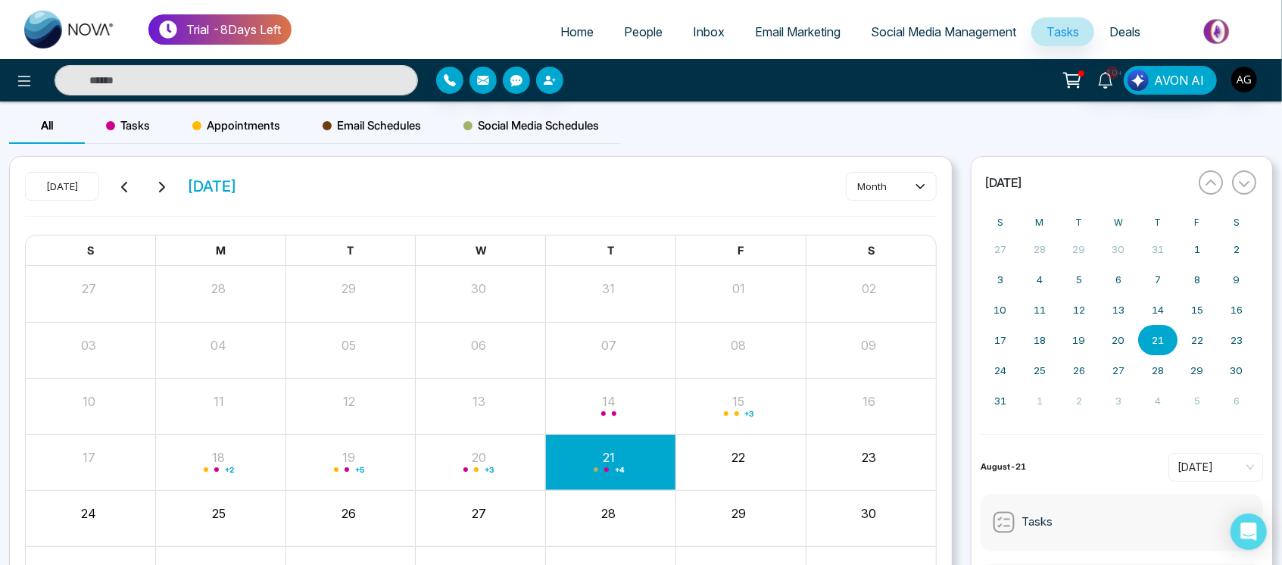
click at [1260, 181] on div "« August 2025 » S M T W T F S 27 28 29 30 31 1 2 3 4 5 6 7 8 9 10 11 12 13 14 1…" at bounding box center [1122, 386] width 302 height 461
click at [267, 126] on span "Appointments" at bounding box center [236, 126] width 88 height 18
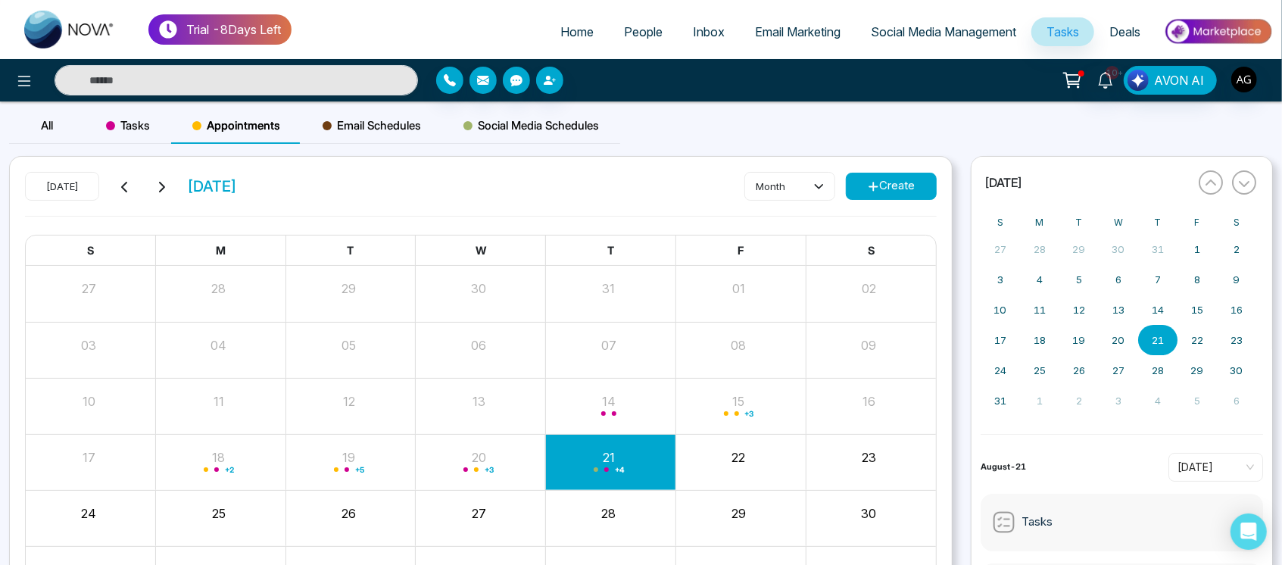
click at [121, 113] on div "Tasks" at bounding box center [128, 126] width 86 height 36
click at [42, 130] on span "All" at bounding box center [47, 125] width 12 height 14
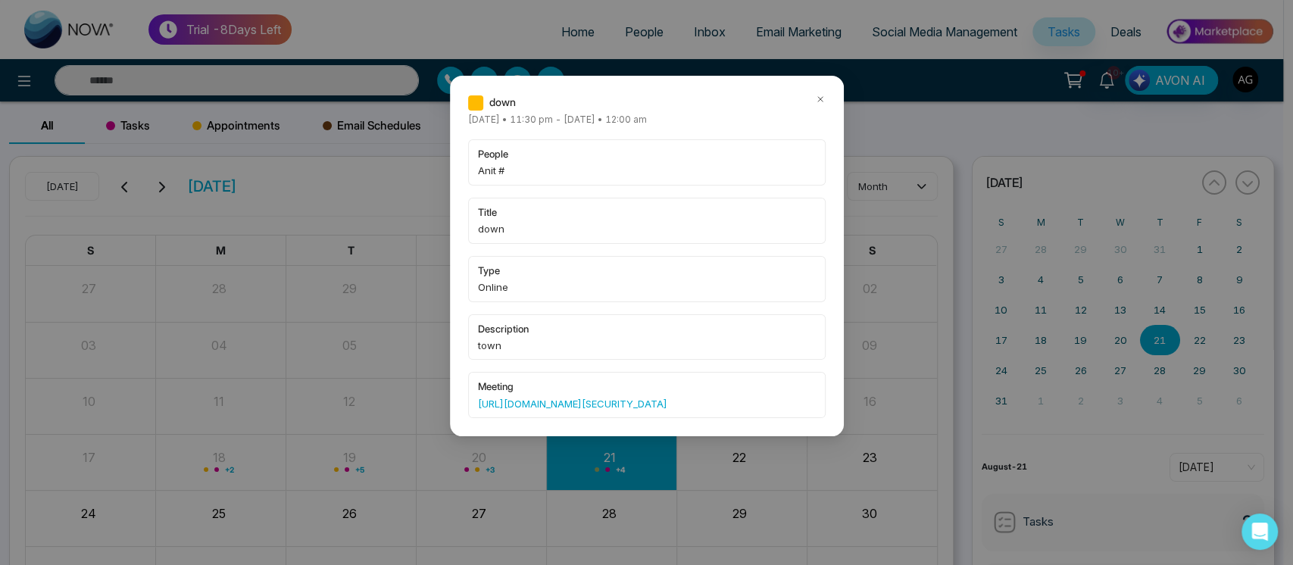
click at [16, 77] on div "down Wednesday August-20-2025 • 11:30 pm - Thursday August-21-2025 • 12:00 am p…" at bounding box center [646, 282] width 1293 height 565
click at [815, 98] on icon at bounding box center [820, 99] width 11 height 11
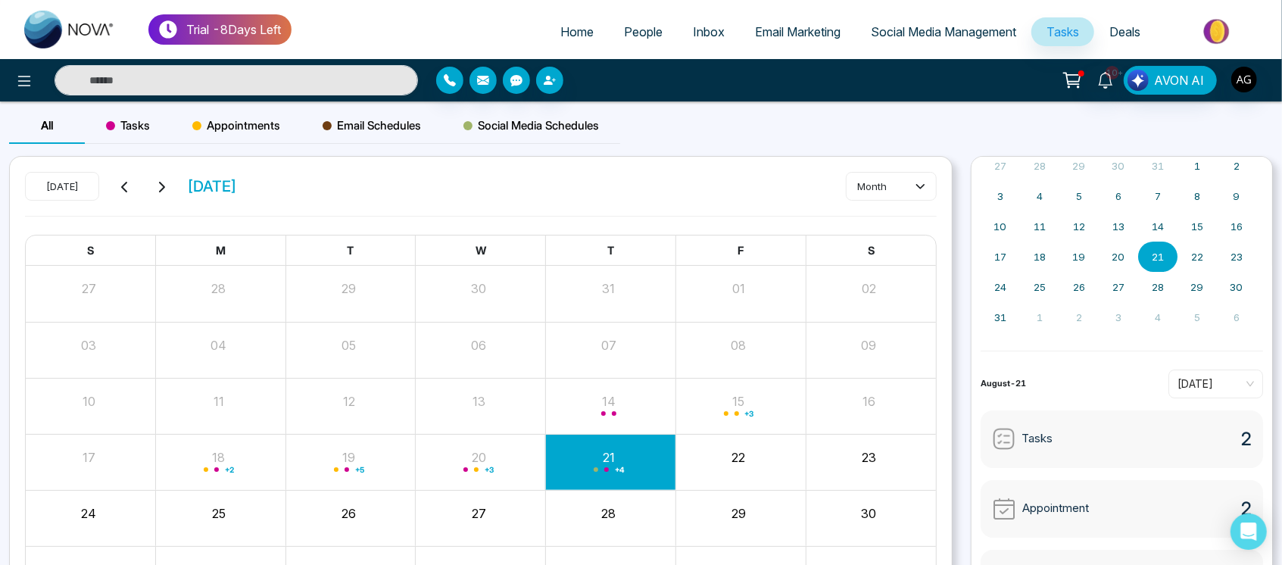
click at [136, 124] on span "Tasks" at bounding box center [128, 126] width 44 height 18
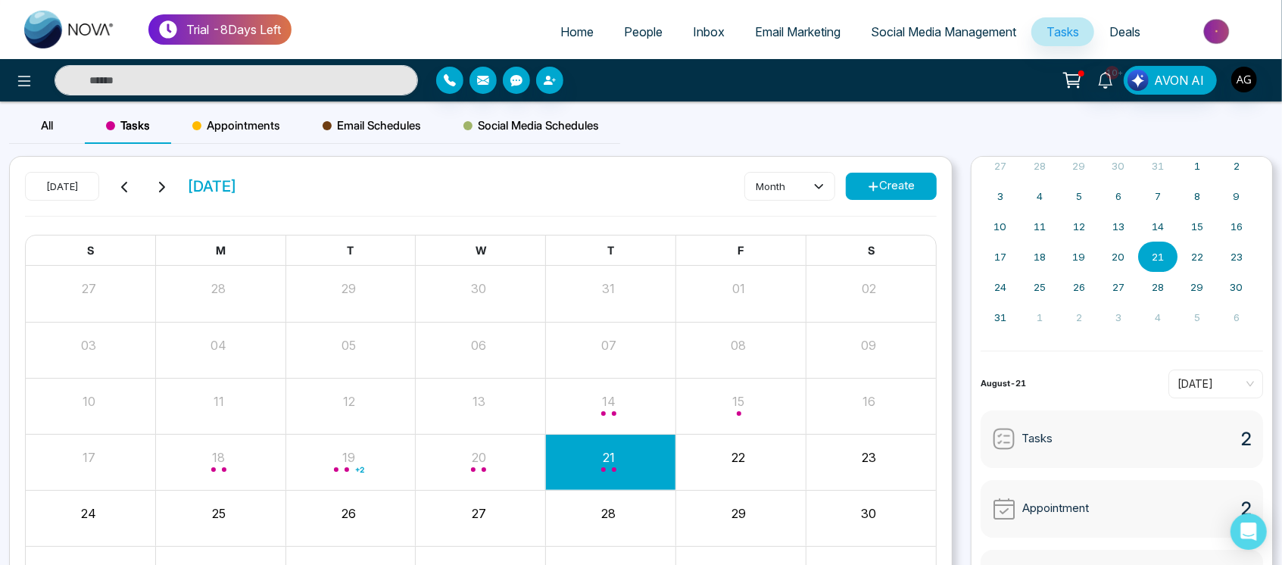
scroll to position [108, 0]
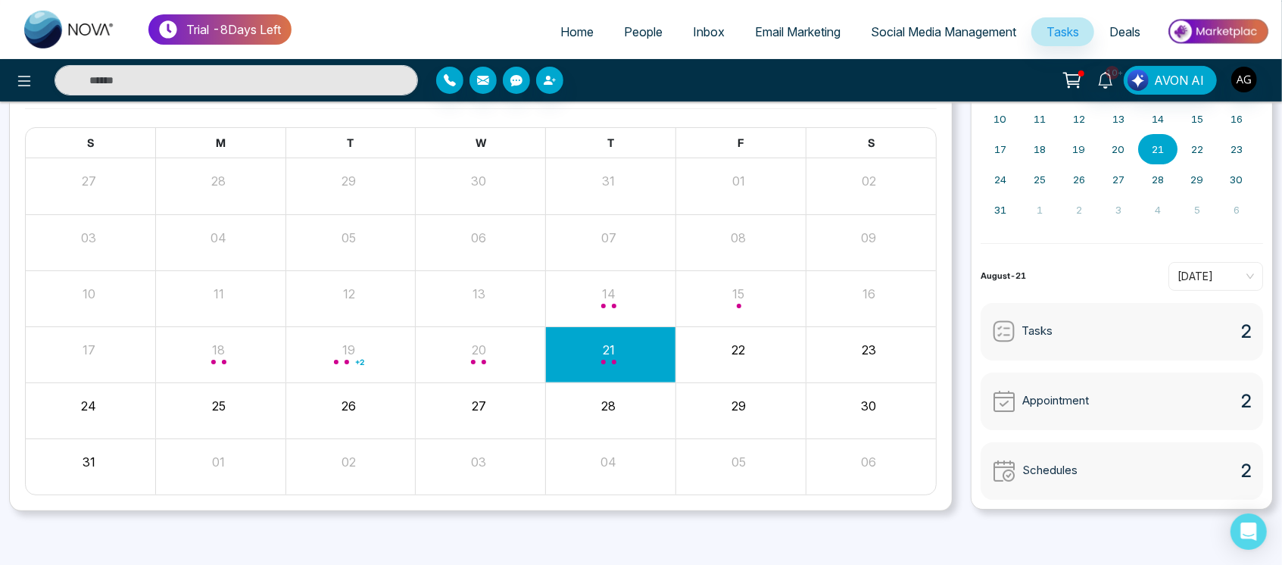
click at [563, 25] on span "Home" at bounding box center [577, 31] width 33 height 15
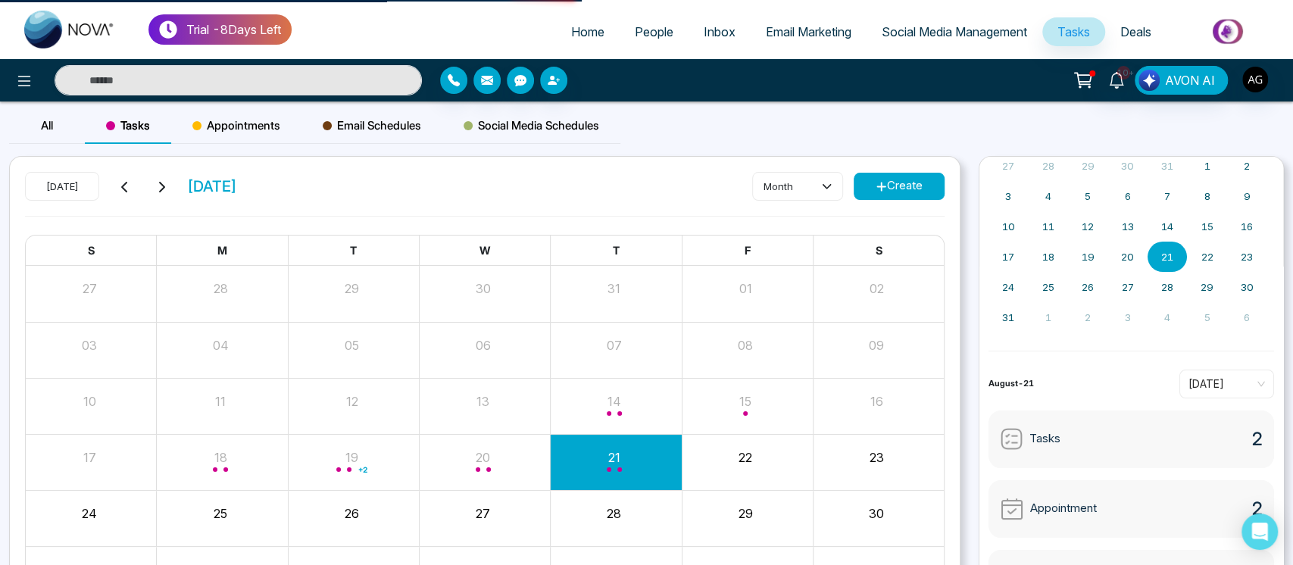
select select "*"
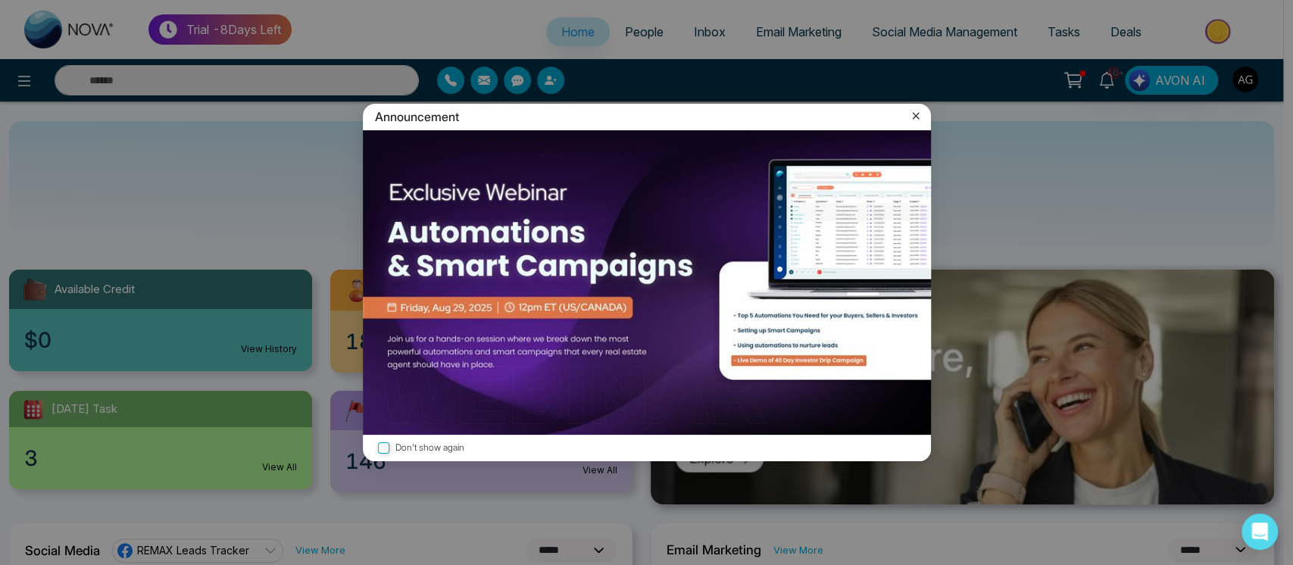
click at [911, 117] on icon at bounding box center [915, 115] width 15 height 15
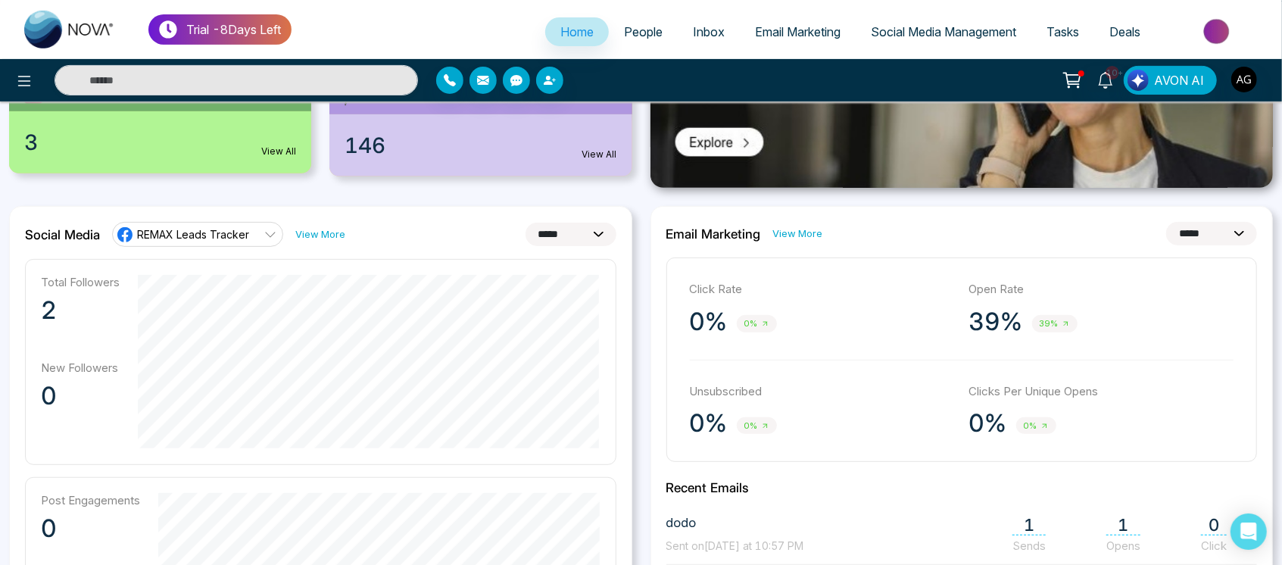
scroll to position [280, 0]
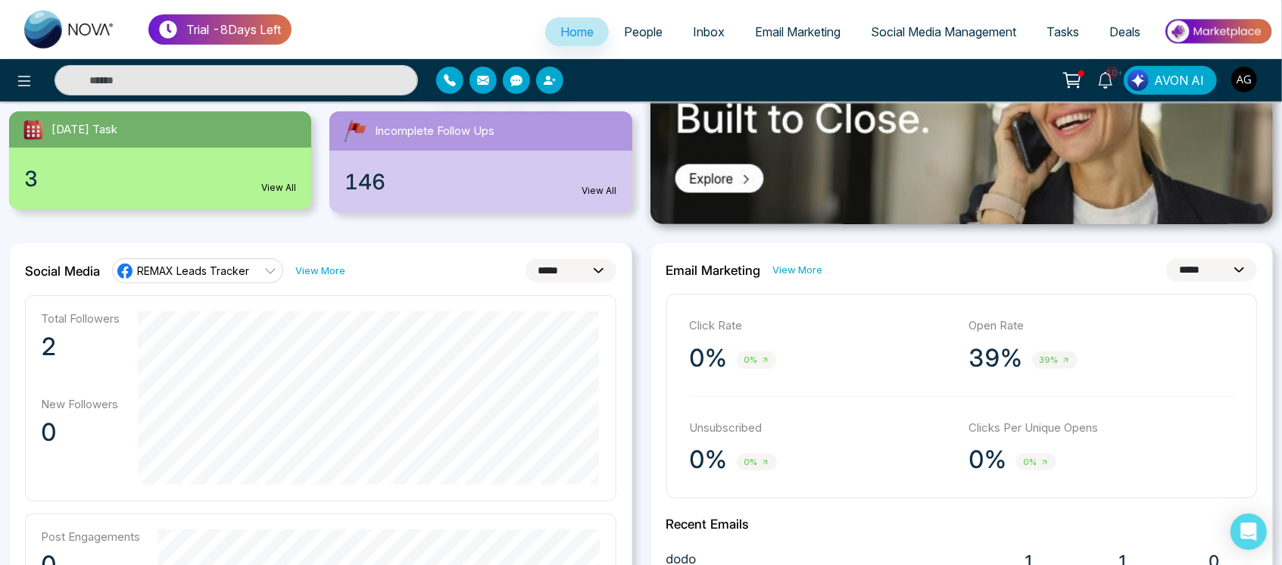
click at [286, 170] on div "3 View All" at bounding box center [160, 179] width 302 height 62
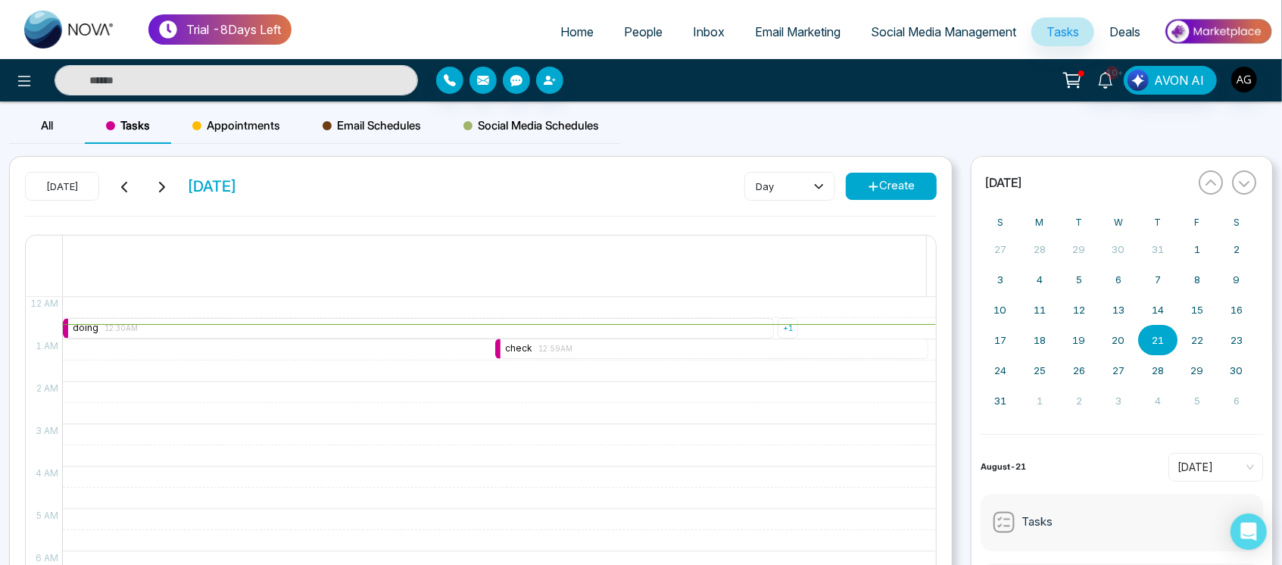
click at [565, 34] on span "Home" at bounding box center [577, 31] width 33 height 15
select select "*"
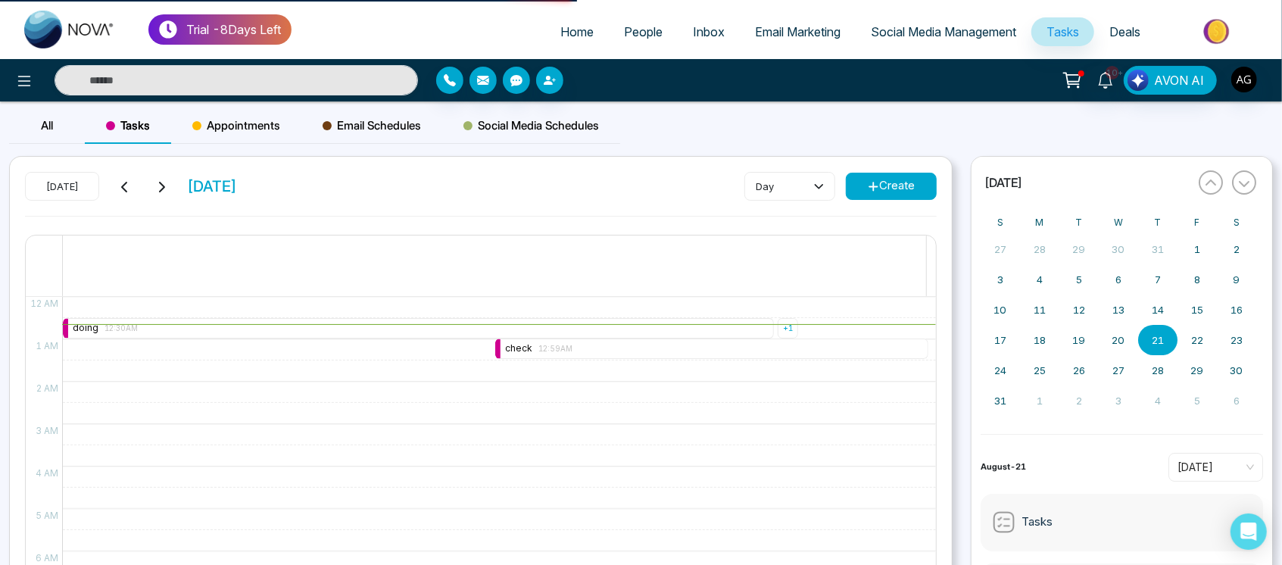
select select "*"
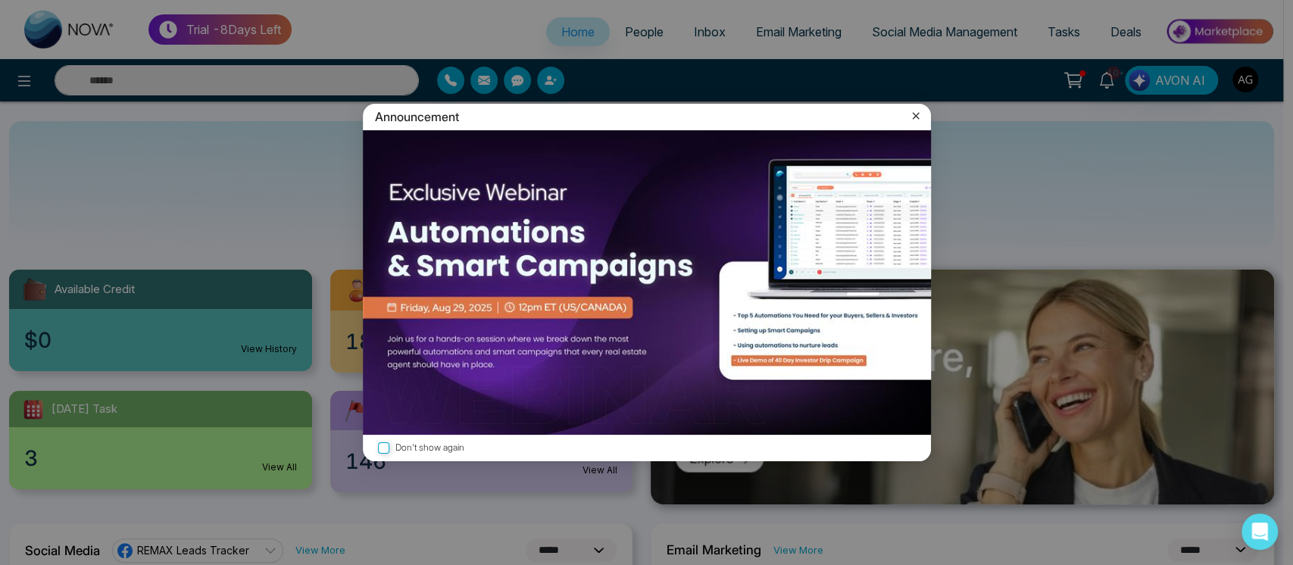
click at [904, 117] on div "Announcement" at bounding box center [647, 117] width 568 height 27
click at [911, 114] on icon at bounding box center [915, 115] width 15 height 15
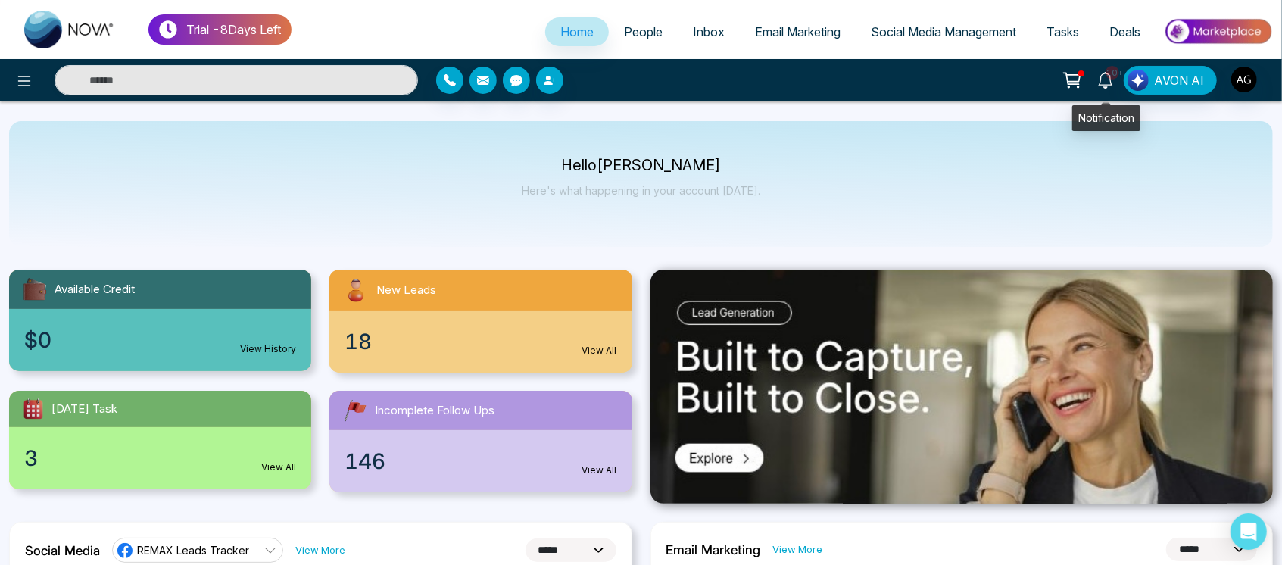
click at [1108, 72] on span "10+" at bounding box center [1113, 73] width 14 height 14
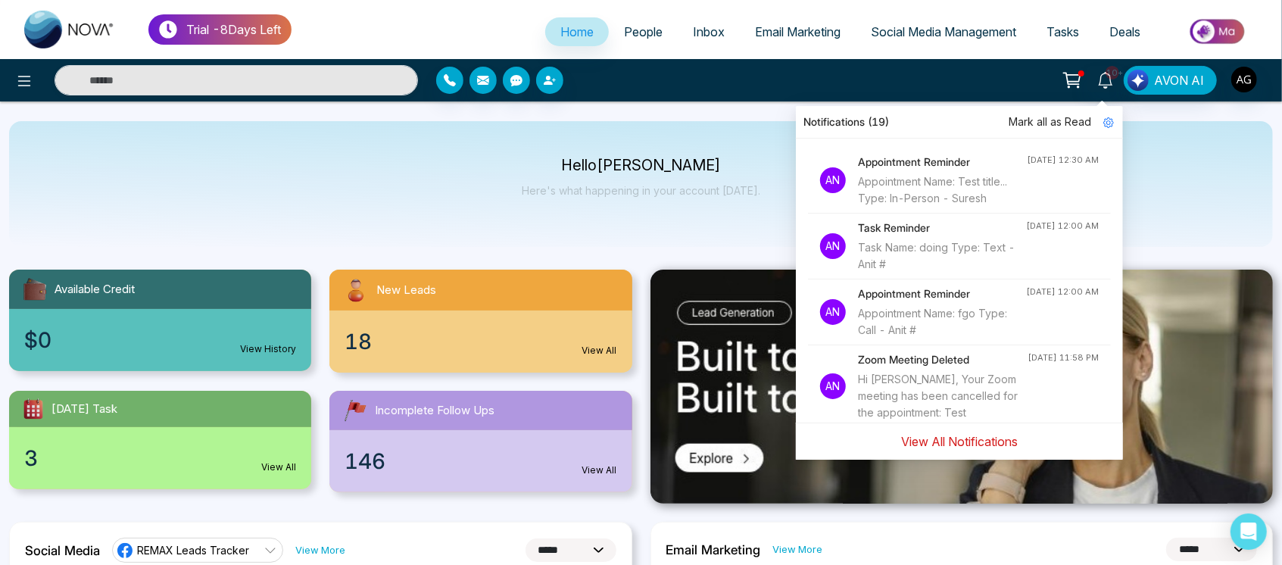
click at [962, 437] on button "View All Notifications" at bounding box center [960, 441] width 136 height 29
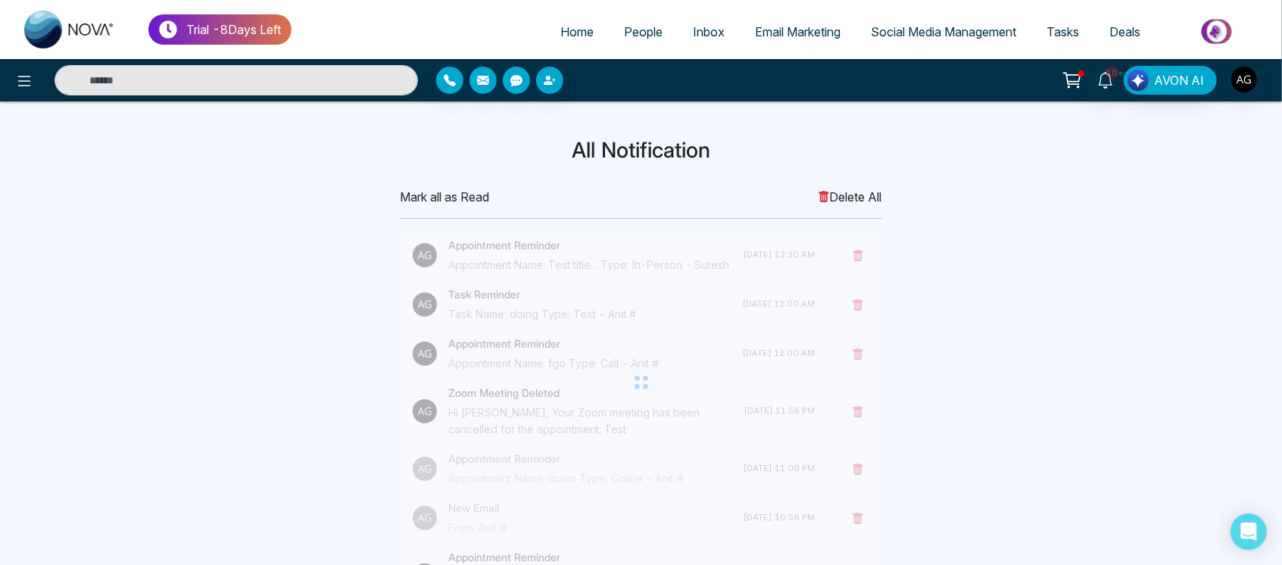
click at [831, 192] on span "Delete All" at bounding box center [850, 197] width 64 height 18
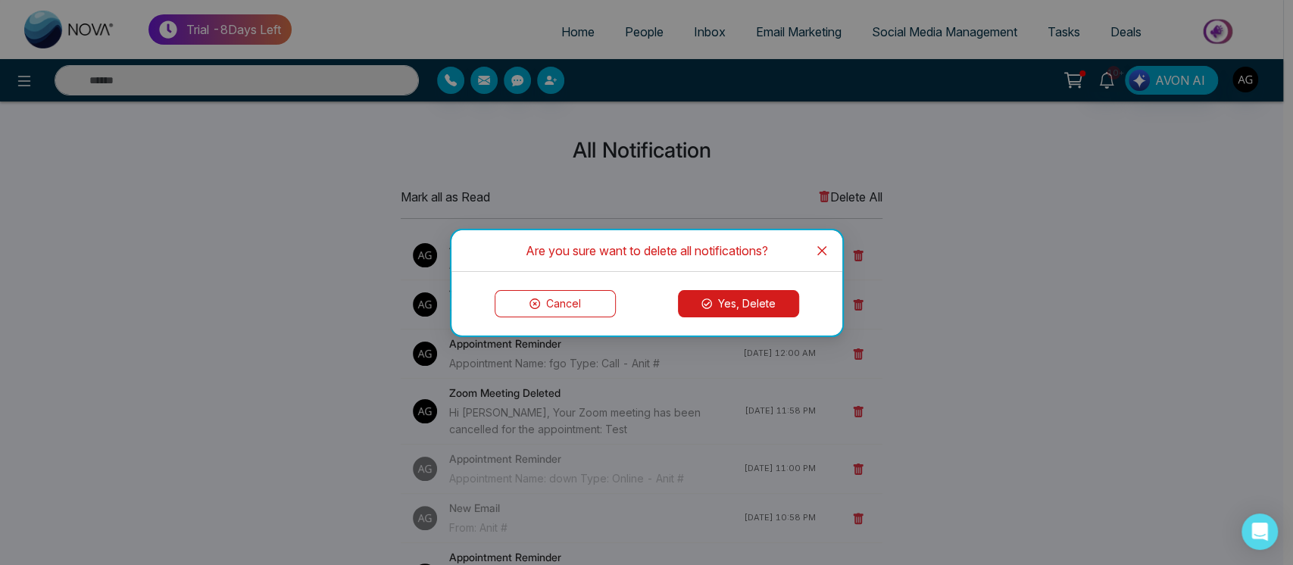
click at [754, 290] on button "Yes, Delete" at bounding box center [738, 303] width 121 height 27
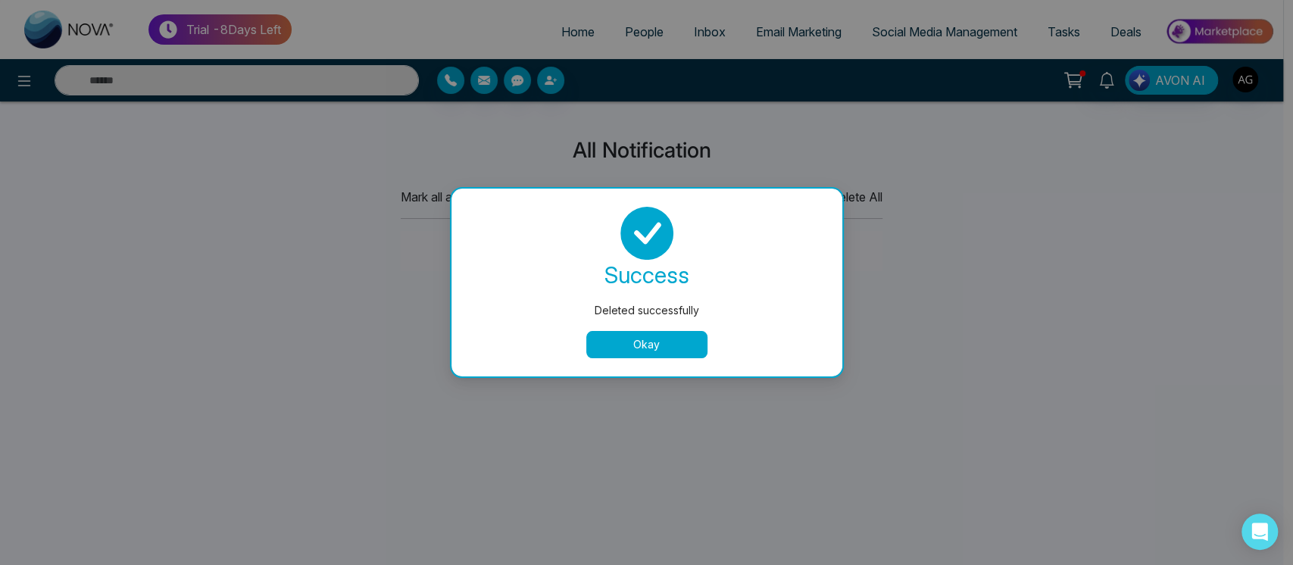
click at [671, 336] on button "Okay" at bounding box center [646, 344] width 121 height 27
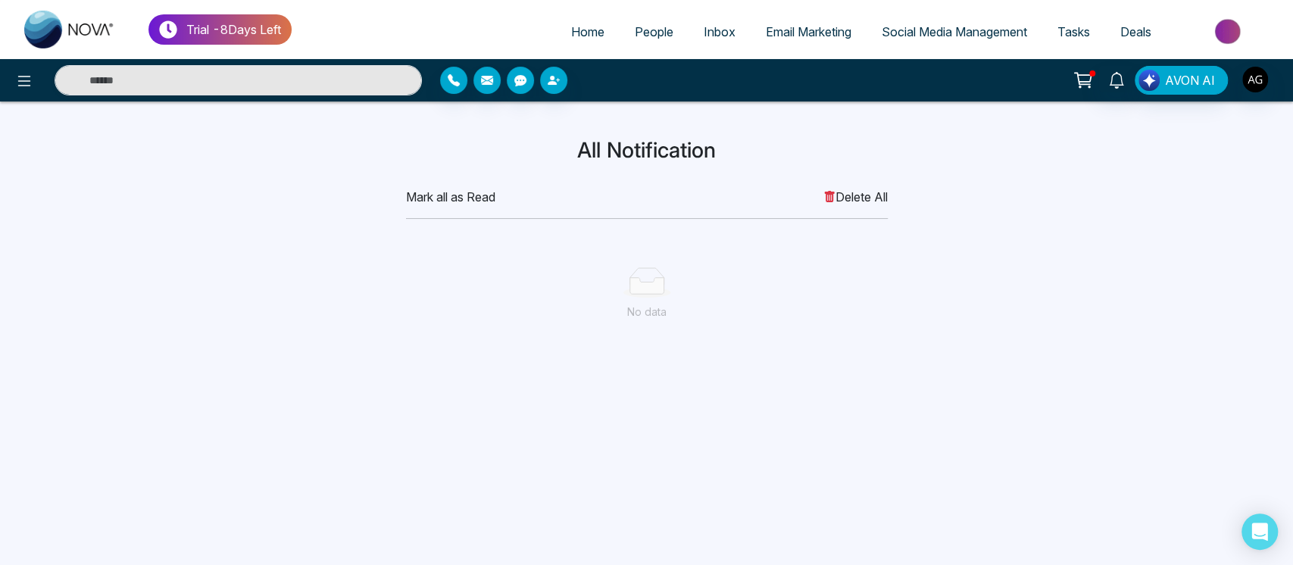
click at [582, 41] on link "Home" at bounding box center [588, 31] width 64 height 29
select select "*"
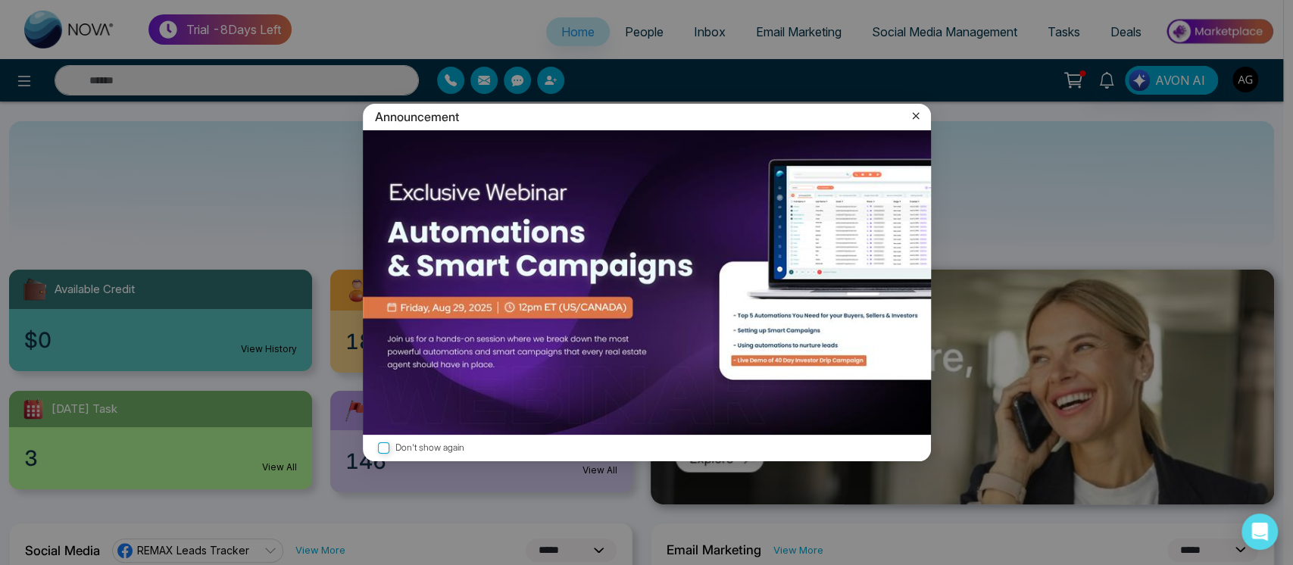
click at [917, 114] on icon at bounding box center [915, 116] width 7 height 7
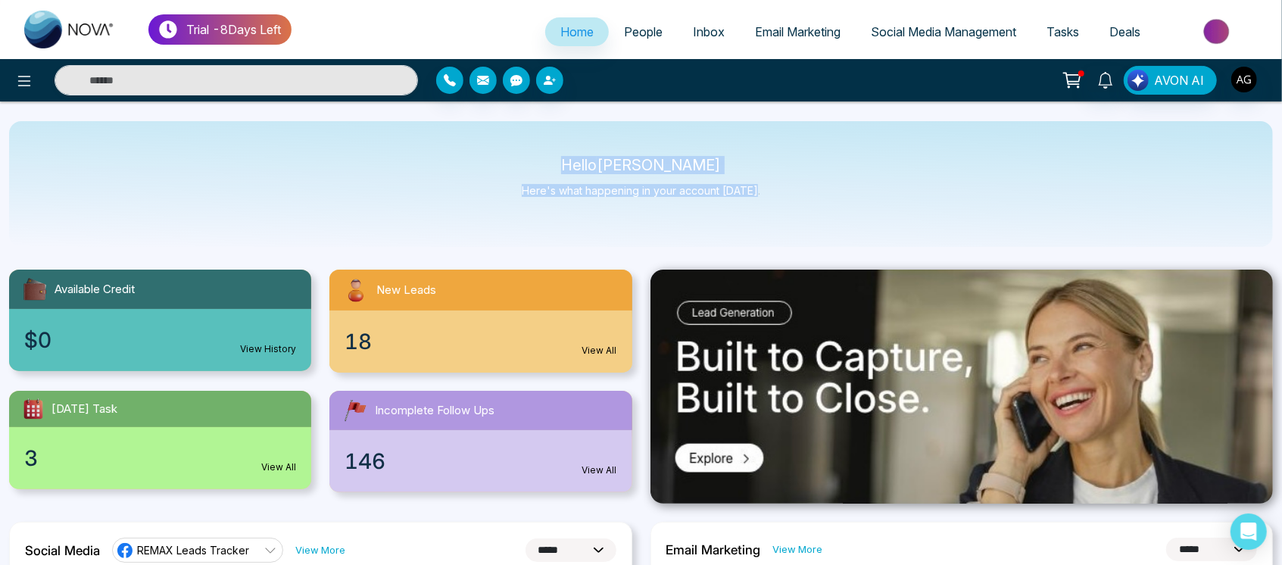
drag, startPoint x: 566, startPoint y: 165, endPoint x: 793, endPoint y: 190, distance: 228.6
click at [793, 190] on div "Hello Anit Gupta Here's what happening in your account today." at bounding box center [641, 184] width 1264 height 126
click at [745, 164] on p "Hello Anit Gupta" at bounding box center [641, 165] width 239 height 13
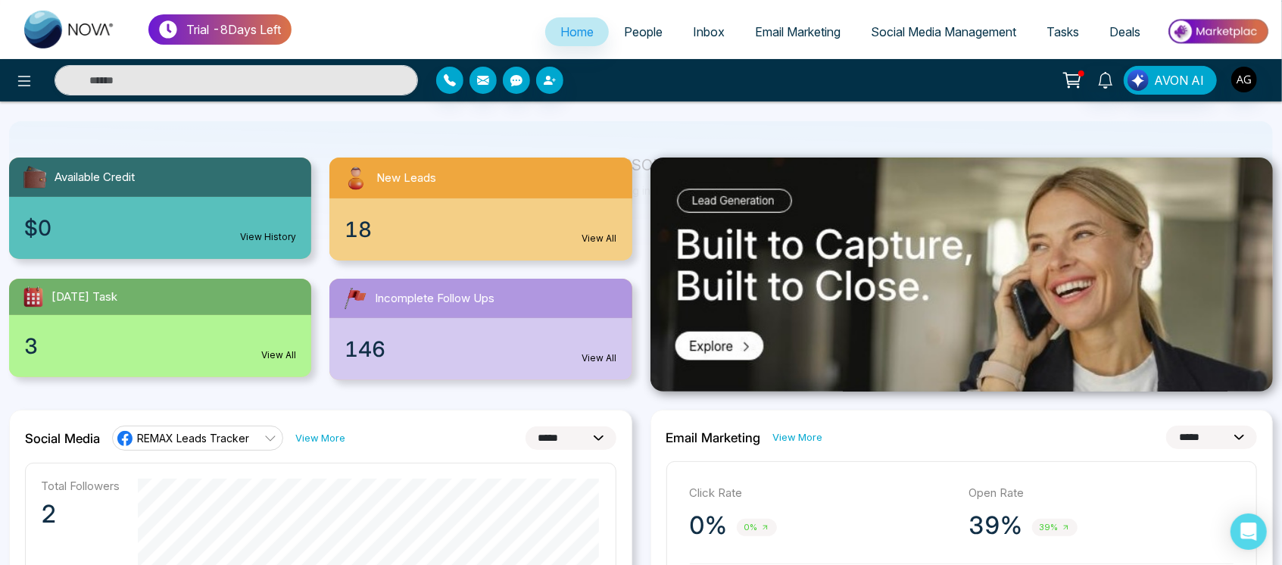
scroll to position [119, 0]
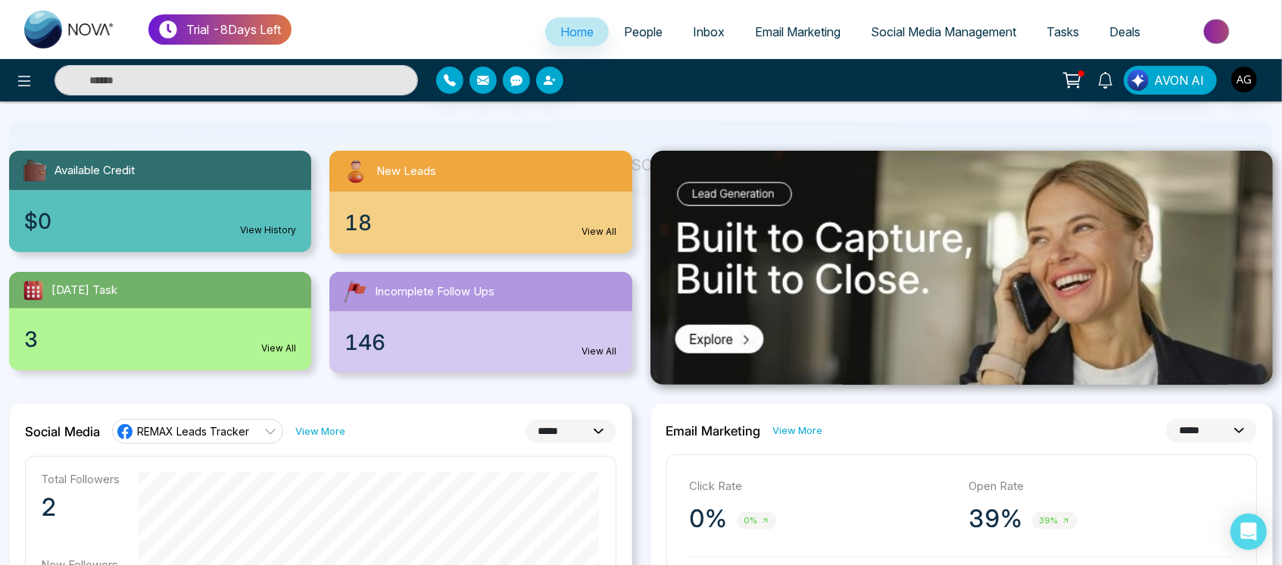
click at [645, 39] on span "People" at bounding box center [643, 31] width 39 height 15
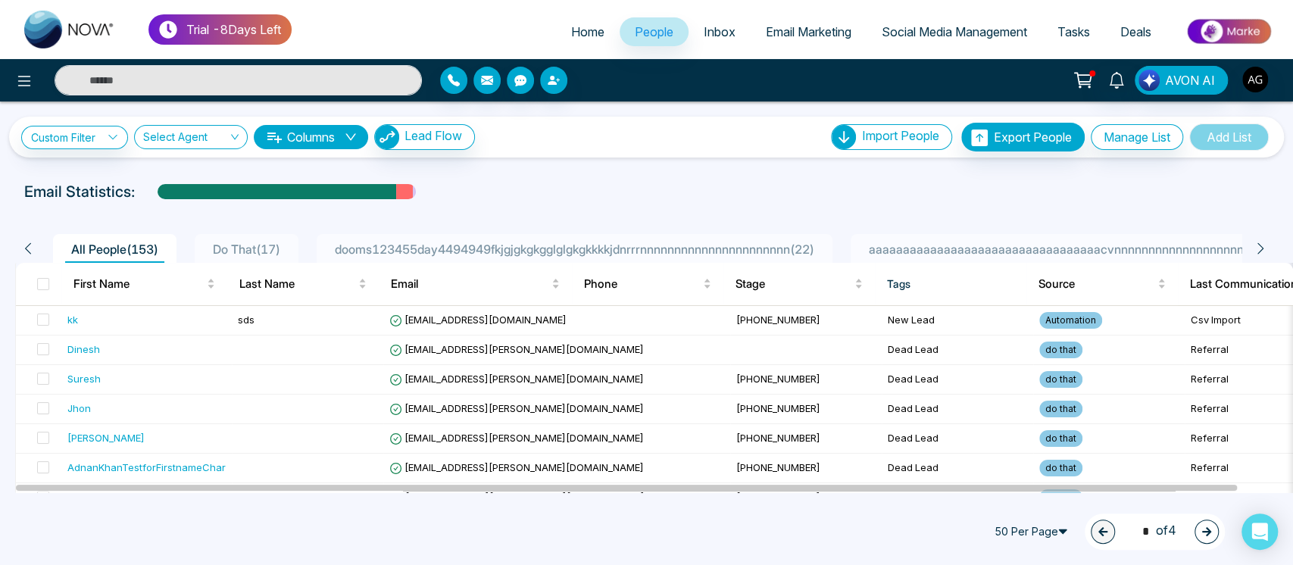
click at [942, 246] on span "aaaaaaaaaaaaaaaaaaaaaaaaaaaaaaaaaacvnnnnnnnnnnnnnnnnnnnnnnnnnnnnnn1233 ( 1 )" at bounding box center [1117, 249] width 509 height 15
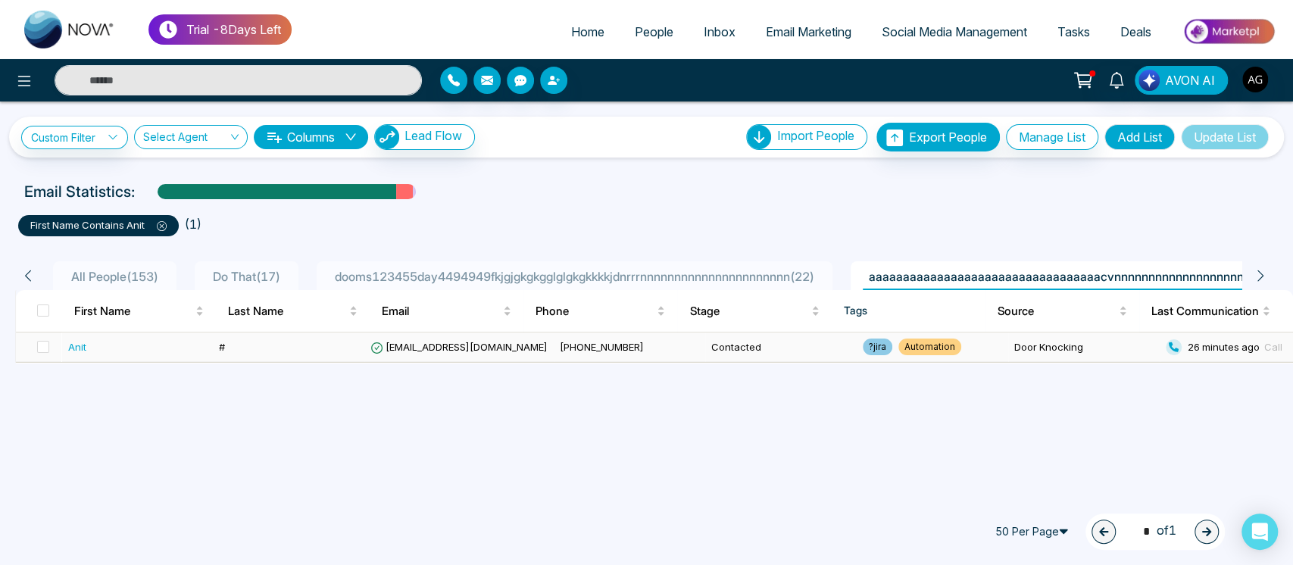
click at [337, 341] on td "#" at bounding box center [289, 348] width 152 height 30
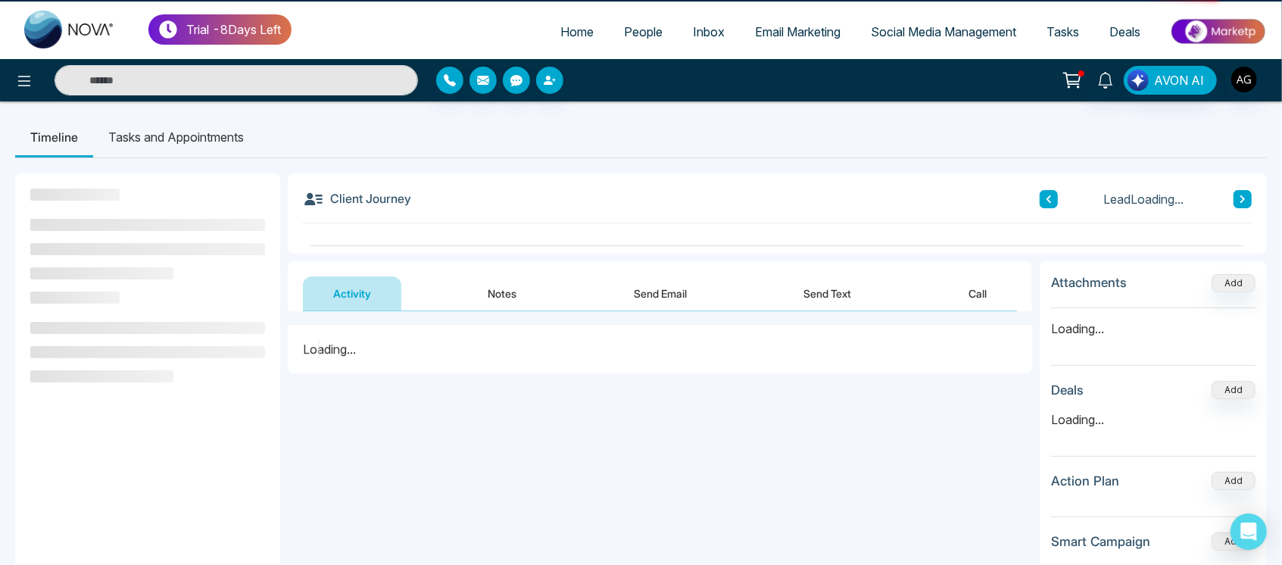
click at [470, 340] on div "Loading..." at bounding box center [660, 349] width 714 height 18
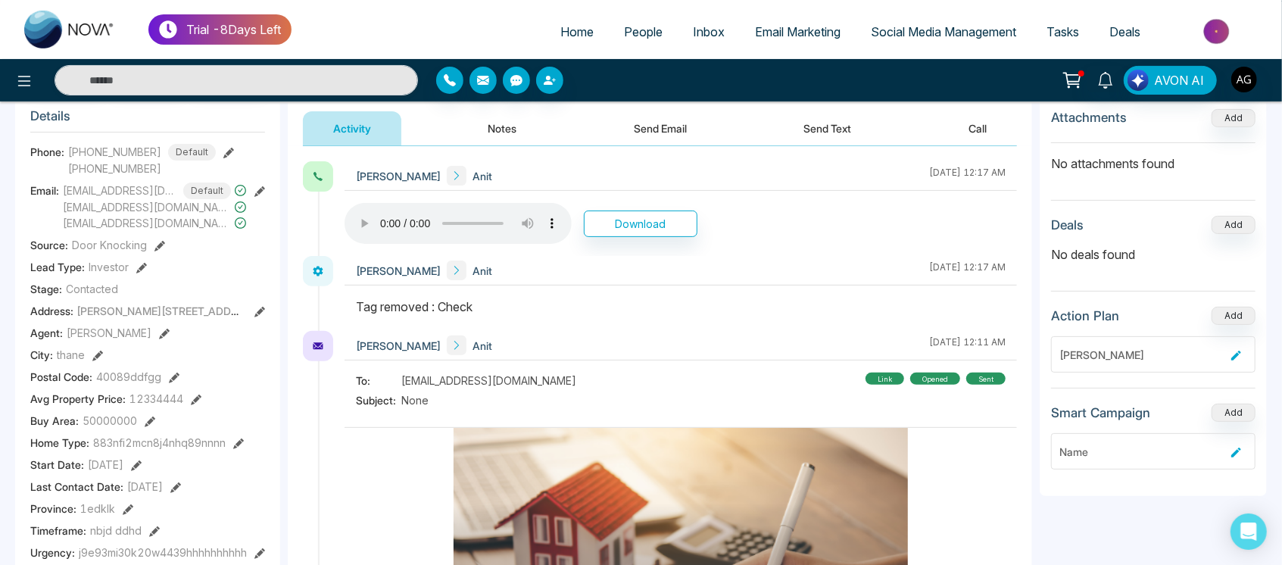
scroll to position [230, 0]
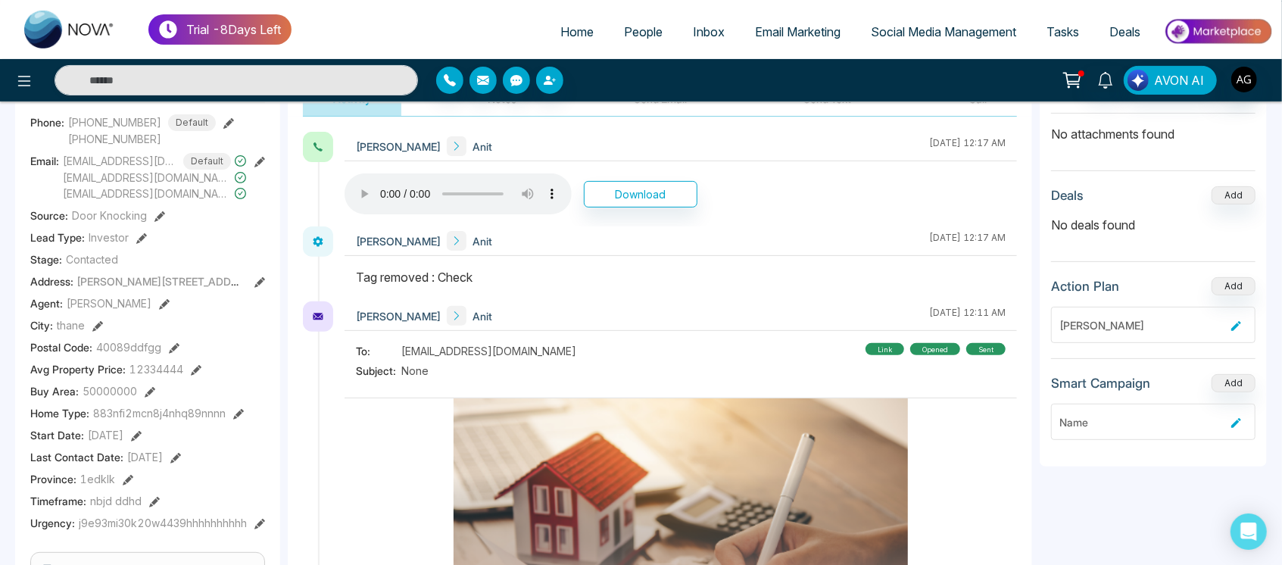
click at [479, 246] on div "Anit Gupta Anit August 21 2025 | 12:17 AM" at bounding box center [681, 241] width 673 height 30
drag, startPoint x: 342, startPoint y: 276, endPoint x: 506, endPoint y: 279, distance: 163.6
click at [506, 279] on div "Anit Gupta Anit August 21 2025 | 12:17 AM" at bounding box center [660, 263] width 714 height 75
click at [506, 279] on div "Tag removed : Check" at bounding box center [681, 277] width 650 height 18
drag, startPoint x: 506, startPoint y: 279, endPoint x: 337, endPoint y: 273, distance: 169.0
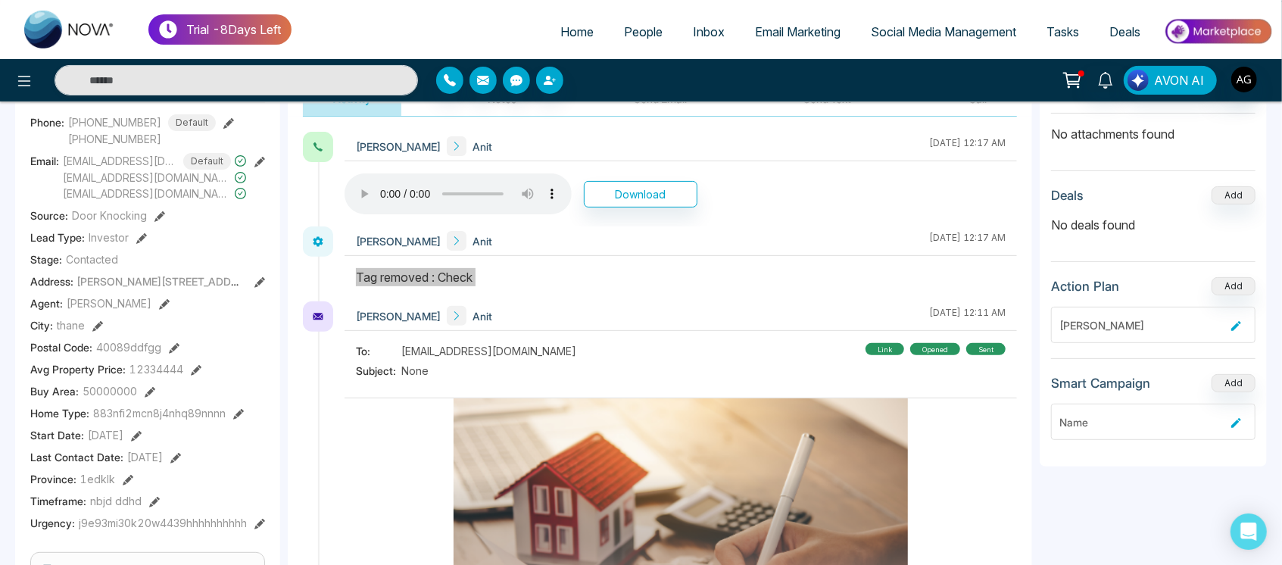
click at [337, 273] on div "Anit Gupta Anit August 21 2025 | 12:17 AM" at bounding box center [660, 263] width 714 height 75
click at [504, 288] on div at bounding box center [681, 284] width 673 height 33
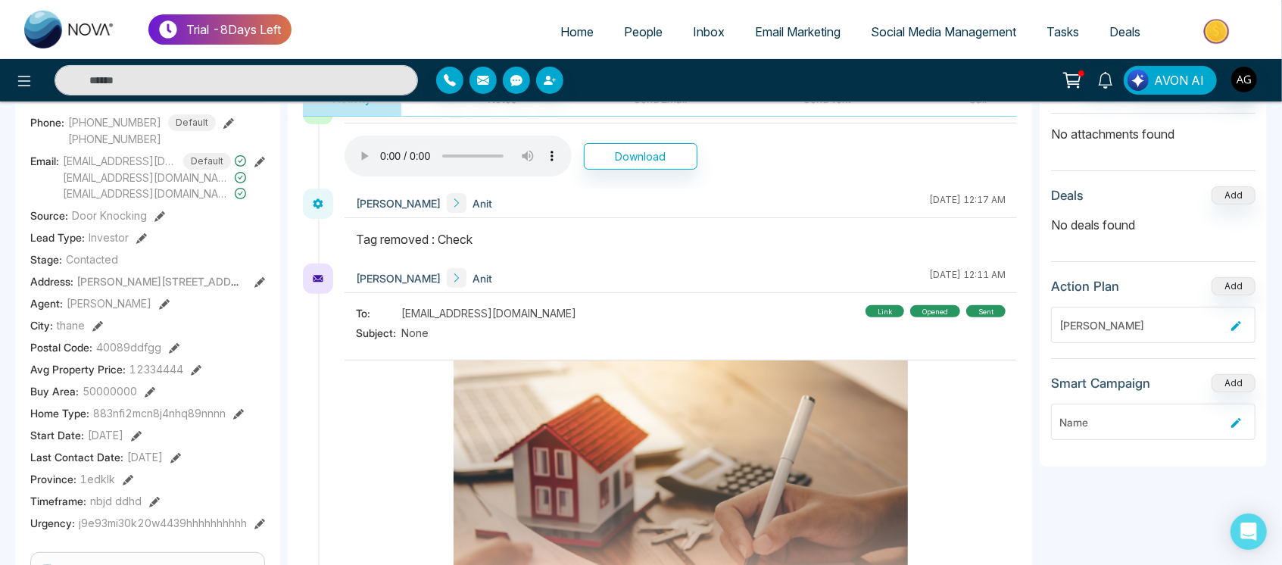
scroll to position [0, 0]
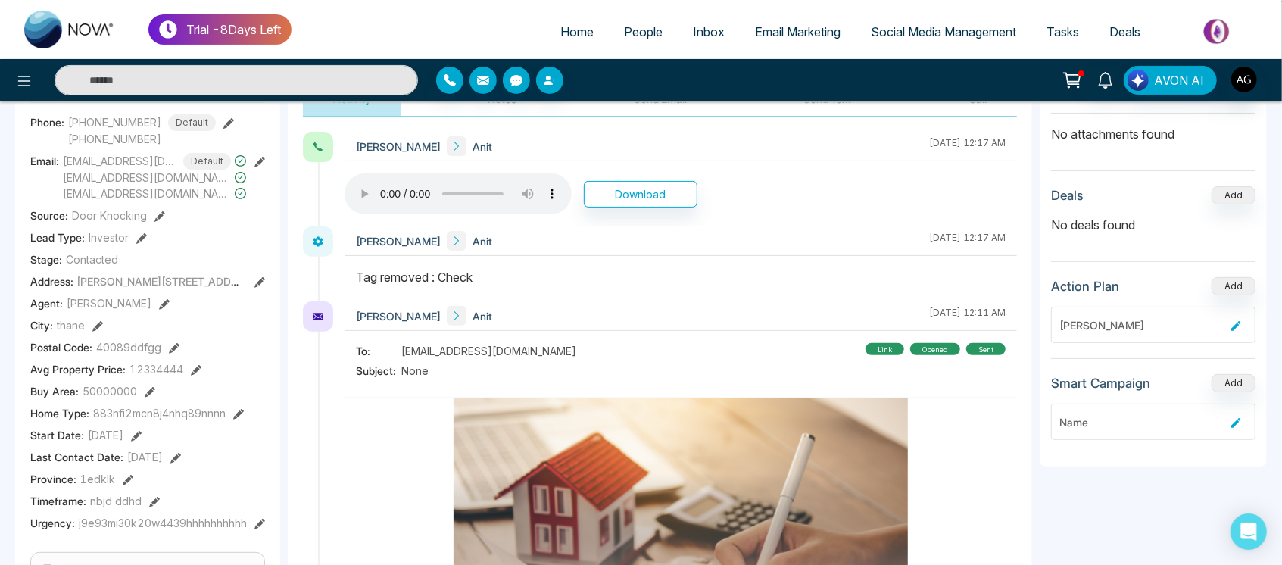
click at [586, 249] on div "Anit Gupta Anit August 21 2025 | 12:17 AM" at bounding box center [681, 241] width 673 height 30
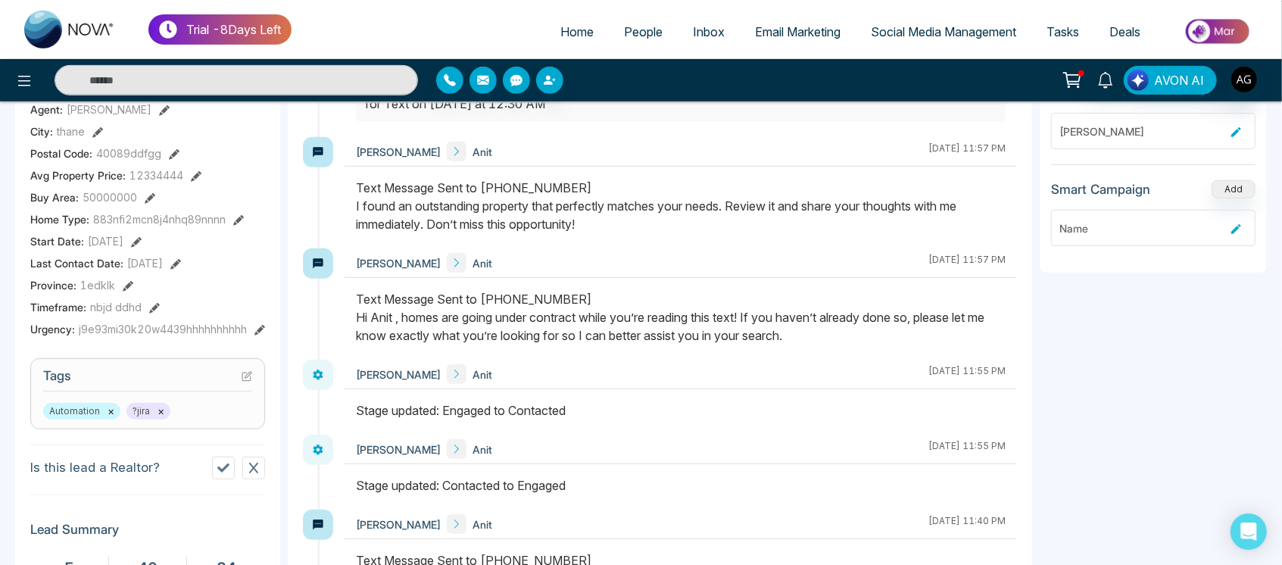
scroll to position [1125, 0]
drag, startPoint x: 859, startPoint y: 347, endPoint x: 484, endPoint y: 296, distance: 378.4
click at [484, 296] on div at bounding box center [681, 327] width 673 height 70
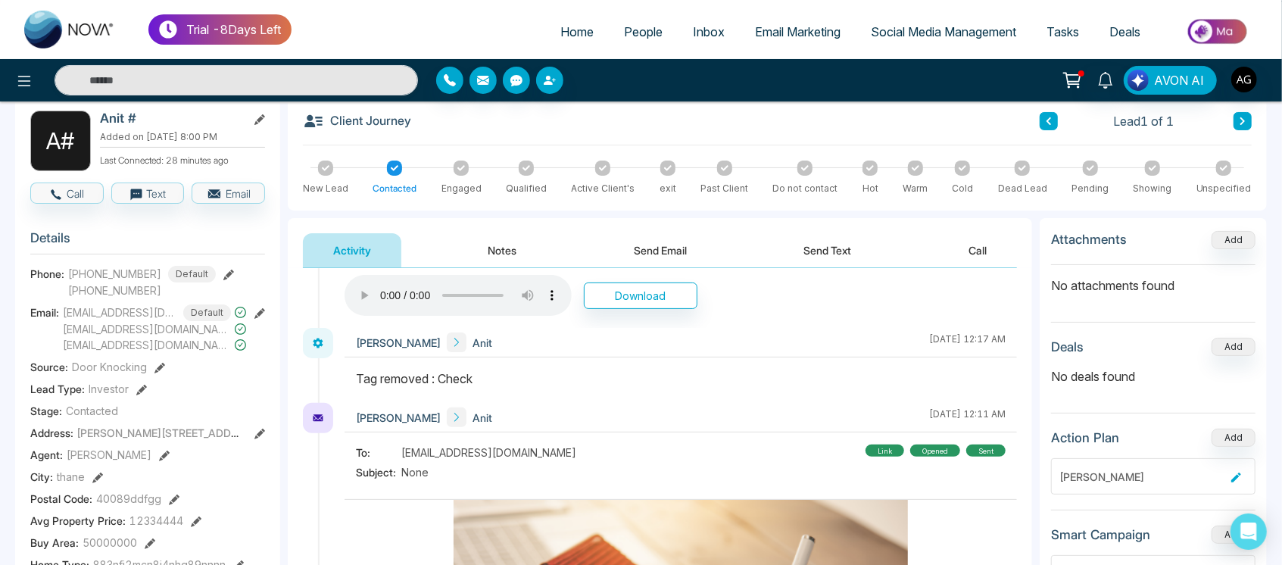
scroll to position [0, 0]
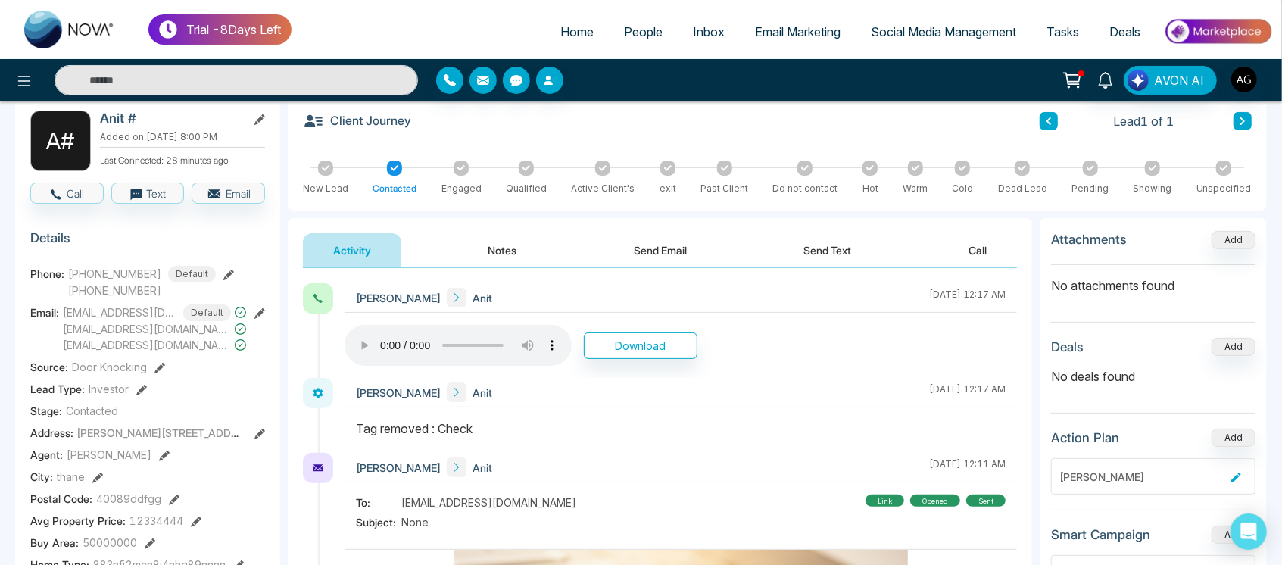
drag, startPoint x: 364, startPoint y: 414, endPoint x: 502, endPoint y: 413, distance: 138.6
click at [502, 413] on div "Anit Gupta Anit August 21 2025 | 12:17 AM" at bounding box center [681, 415] width 673 height 75
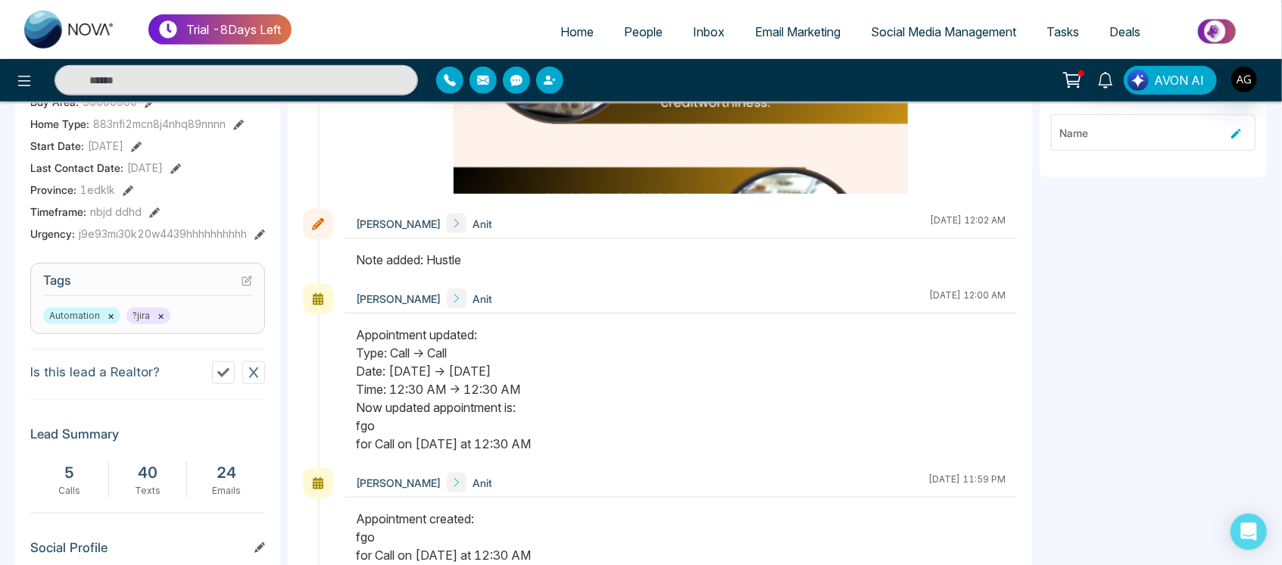
scroll to position [215, 0]
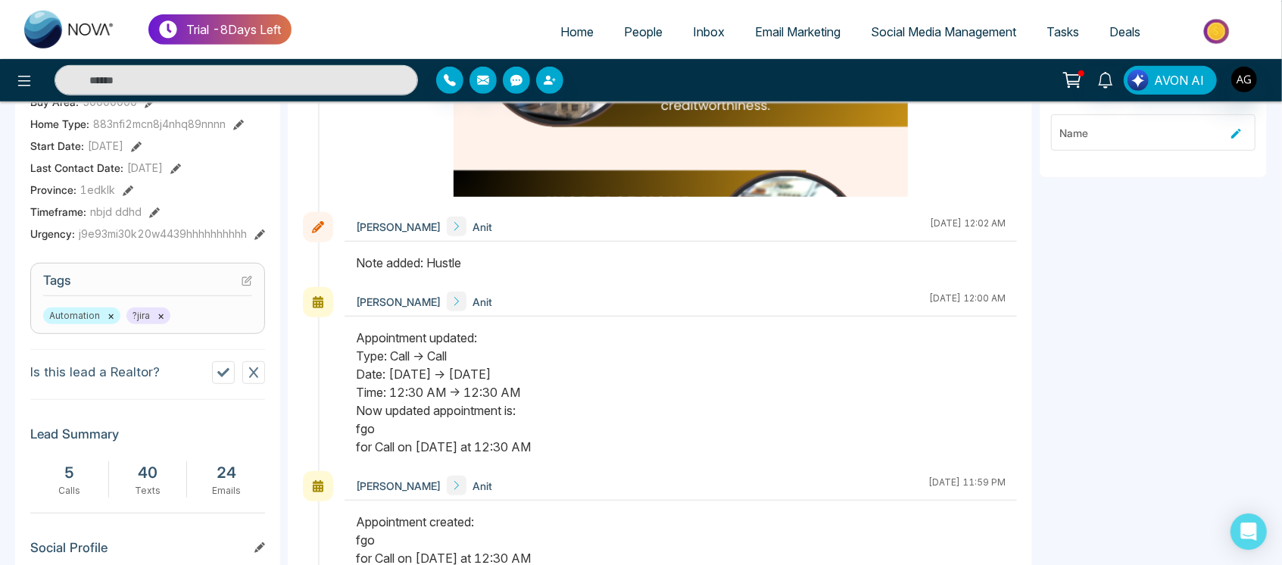
drag, startPoint x: 364, startPoint y: 264, endPoint x: 520, endPoint y: 266, distance: 156.8
click at [520, 266] on div "Note added: Hustle" at bounding box center [681, 263] width 650 height 18
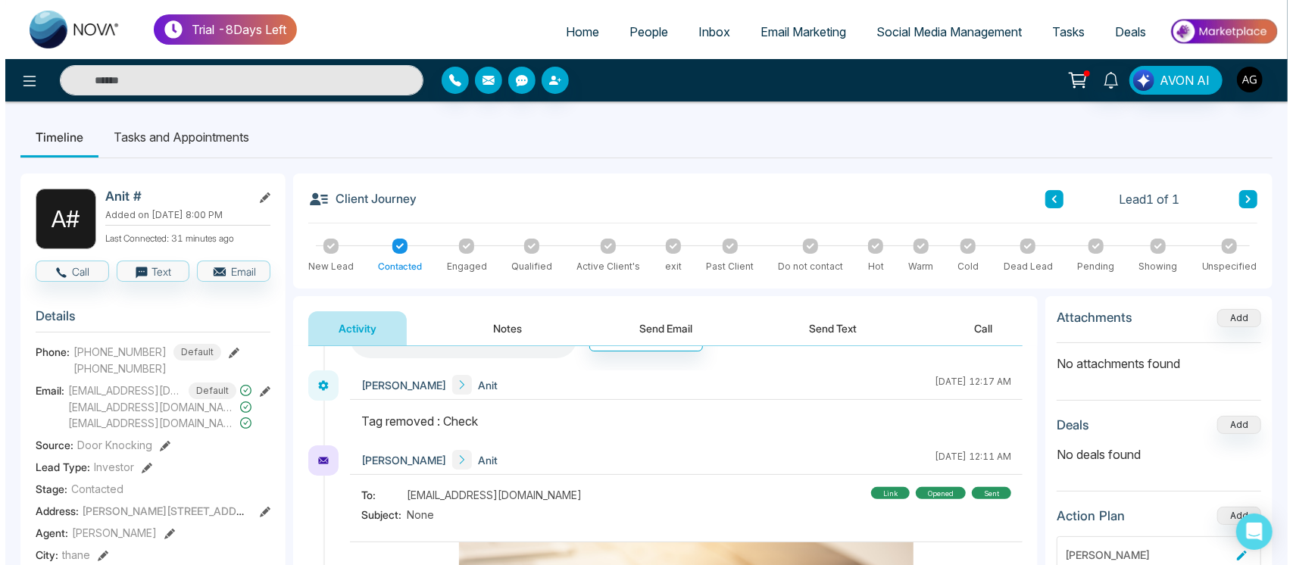
scroll to position [86, 0]
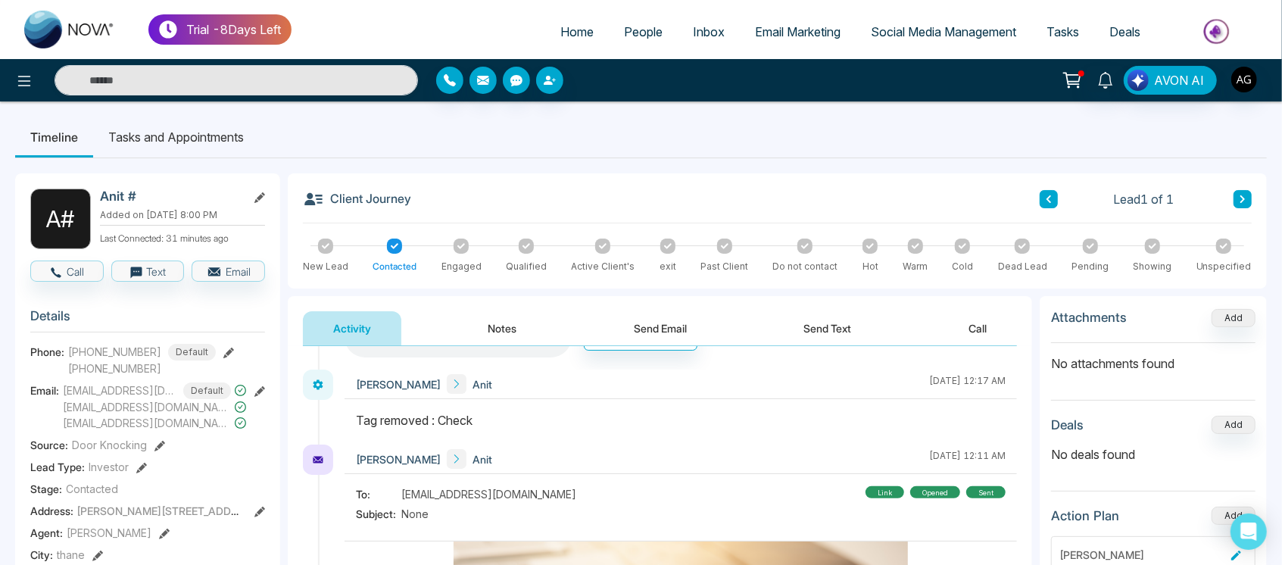
click at [1085, 33] on link "Tasks" at bounding box center [1063, 31] width 63 height 29
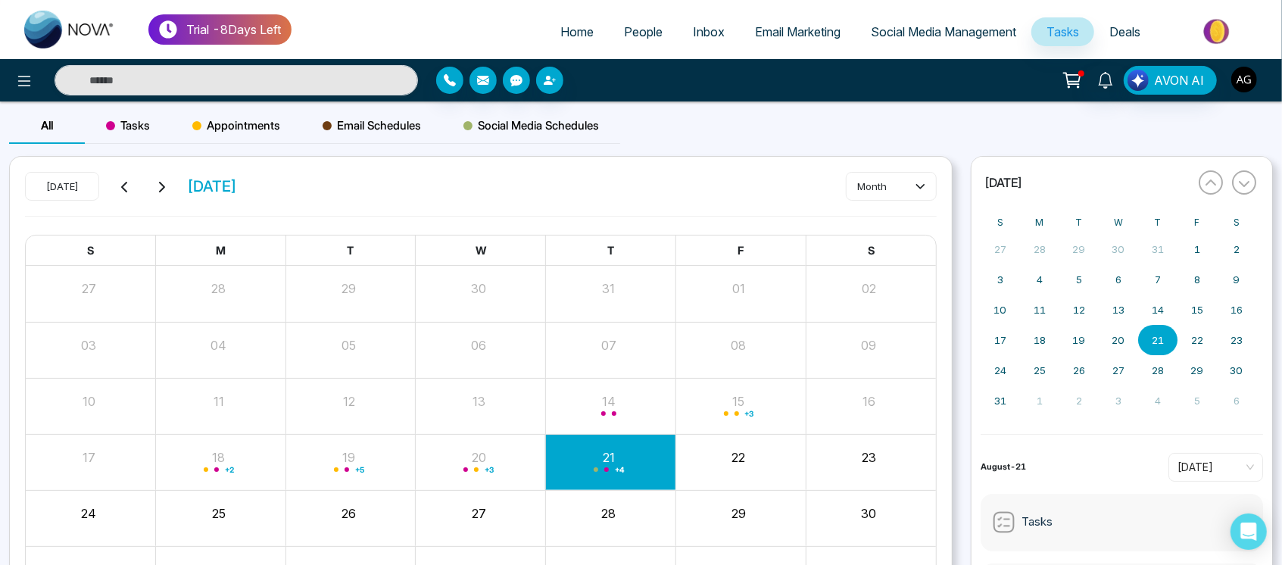
click at [1238, 70] on img "button" at bounding box center [1245, 80] width 26 height 26
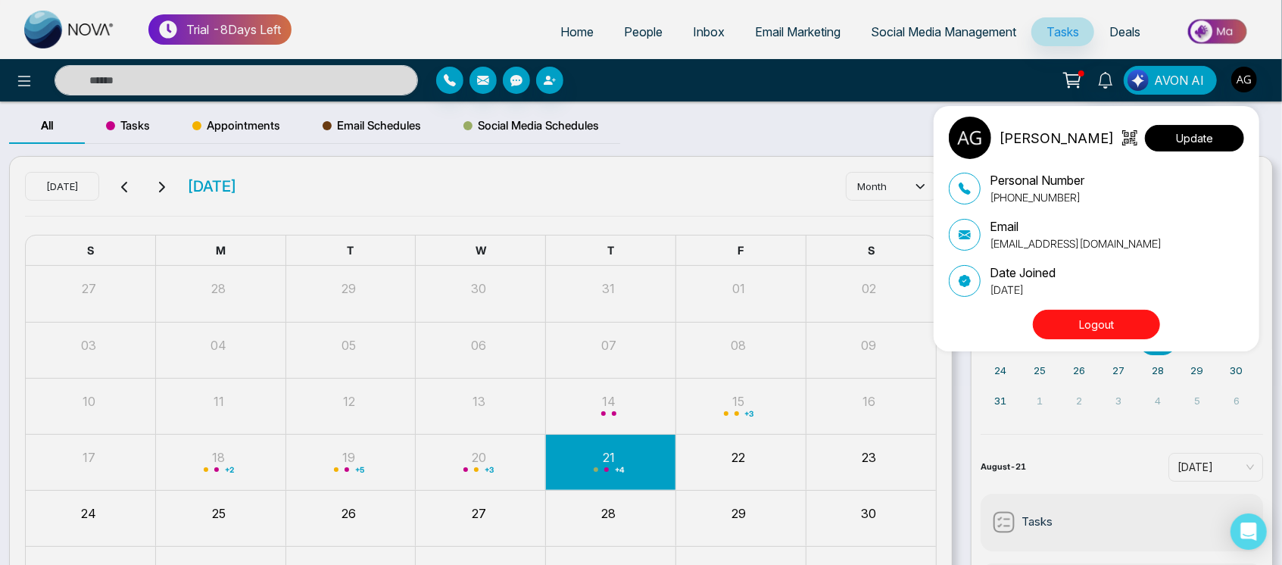
click at [1195, 142] on button "Update" at bounding box center [1194, 138] width 99 height 27
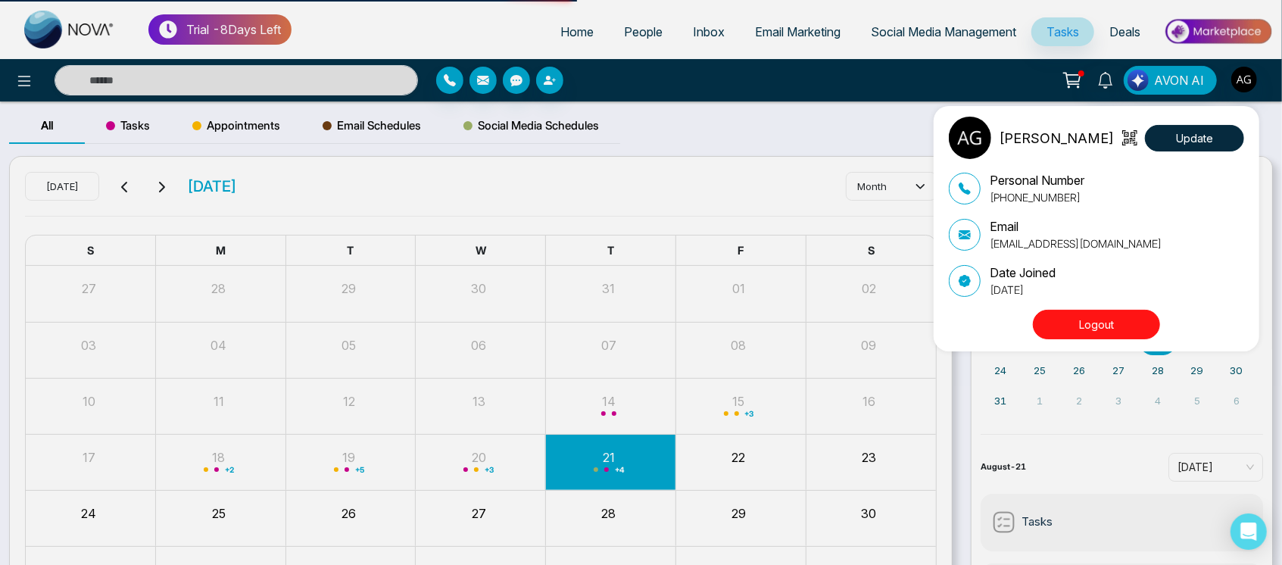
select select
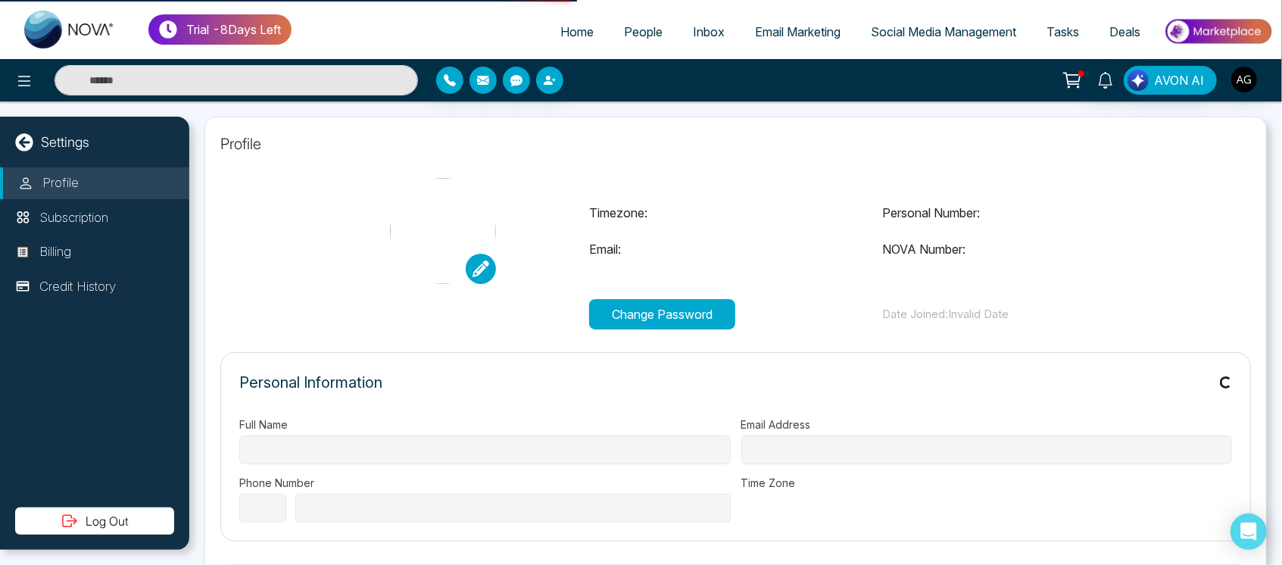
type input "**********"
select select "***"
type input "**********"
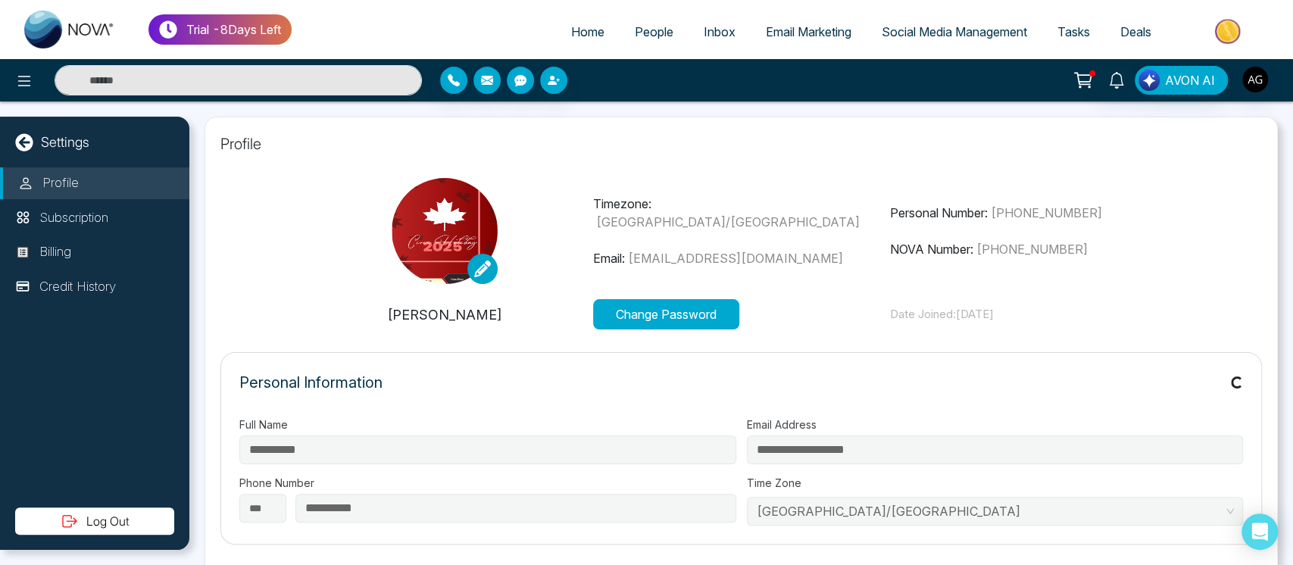
type input "**********"
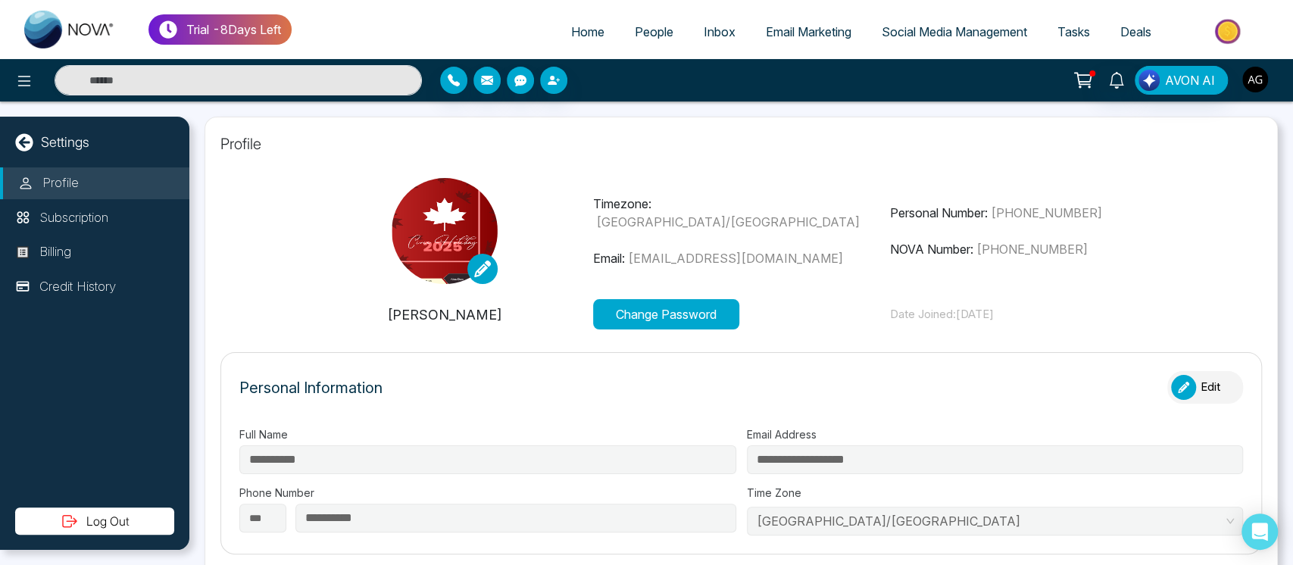
click at [1242, 83] on button "button" at bounding box center [1255, 79] width 27 height 27
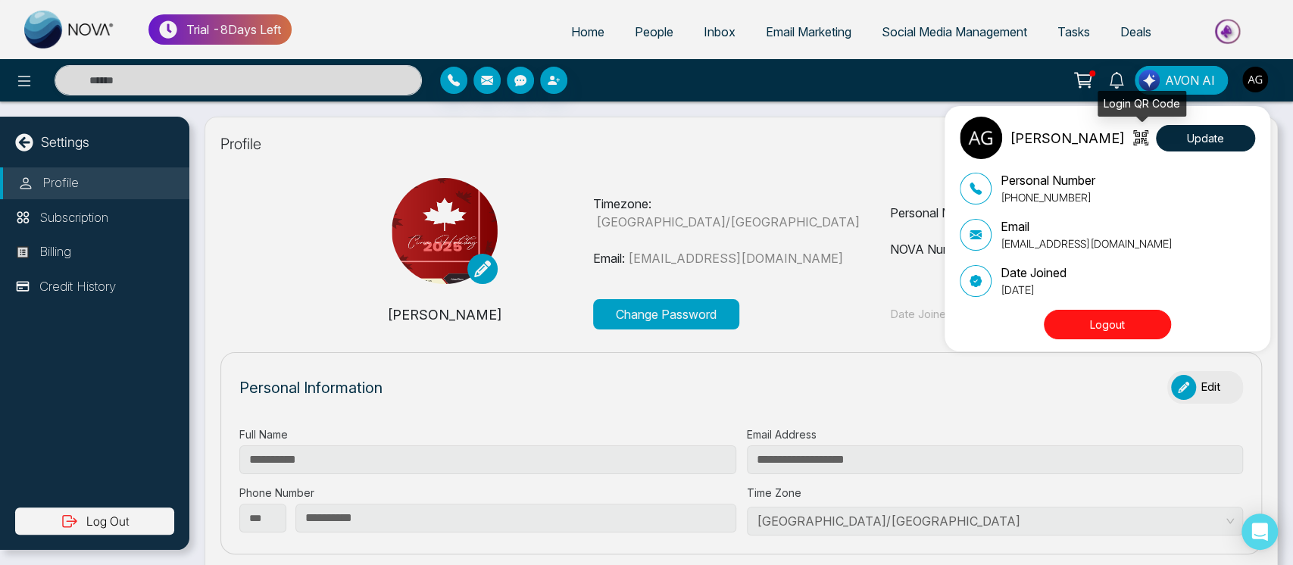
click at [1144, 134] on icon at bounding box center [1140, 137] width 15 height 15
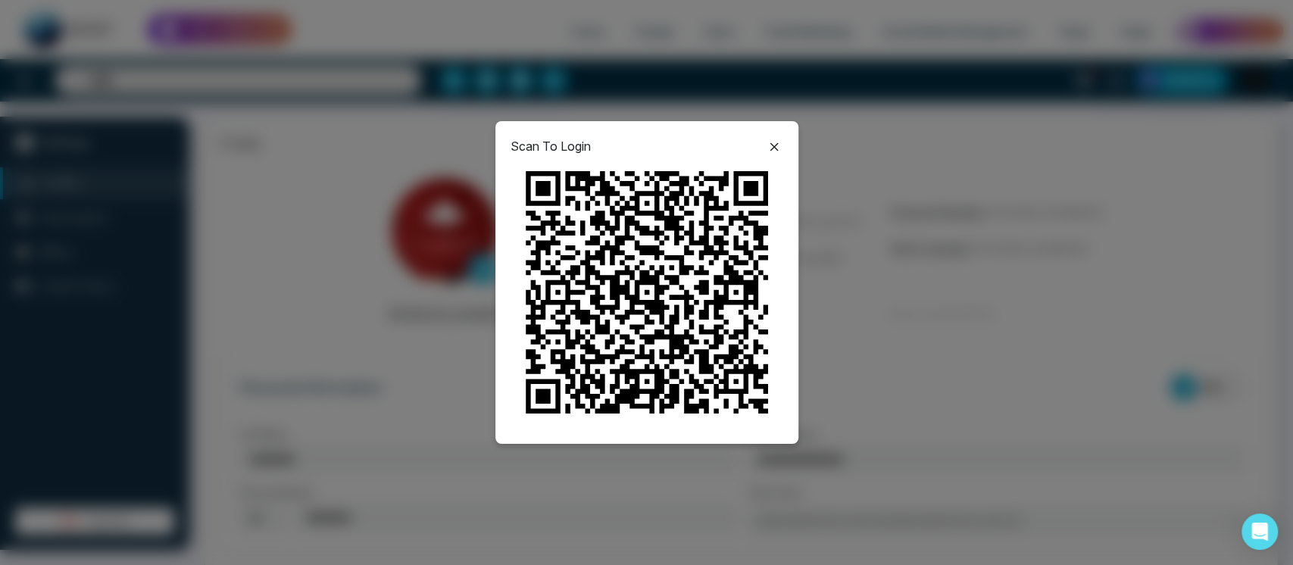
click at [776, 145] on icon at bounding box center [774, 147] width 18 height 18
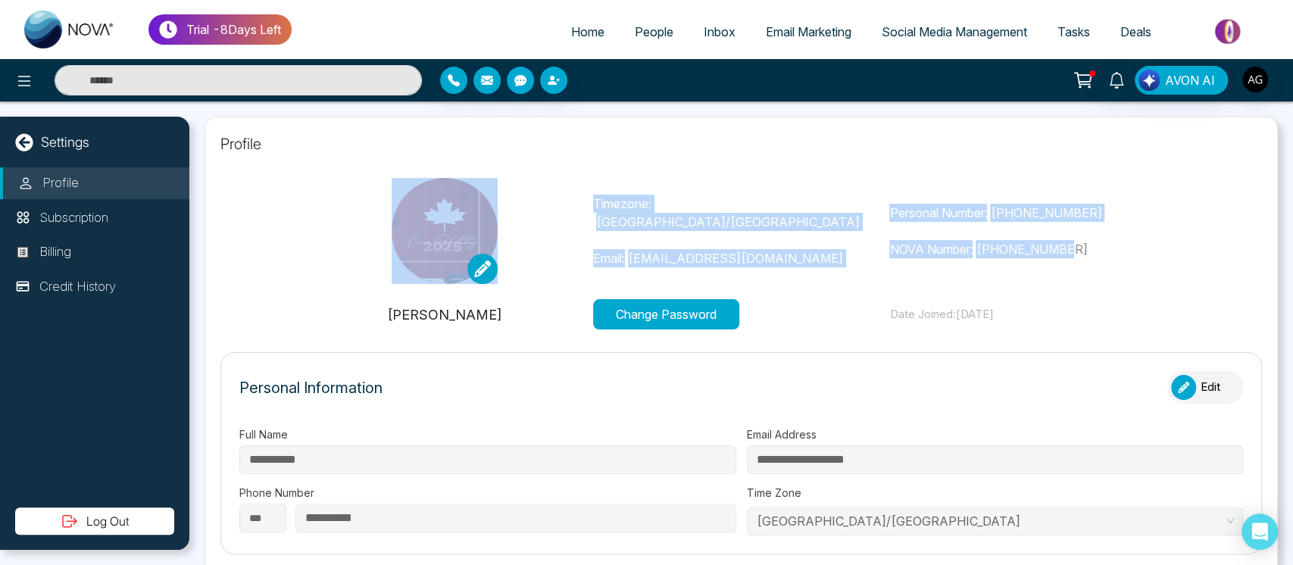
drag, startPoint x: 581, startPoint y: 214, endPoint x: 1191, endPoint y: 278, distance: 613.1
click at [1191, 278] on section "Timezone: Asia/Kolkata Email: anit@mmnovatech.com Personal Number: +91993005303…" at bounding box center [741, 254] width 1042 height 152
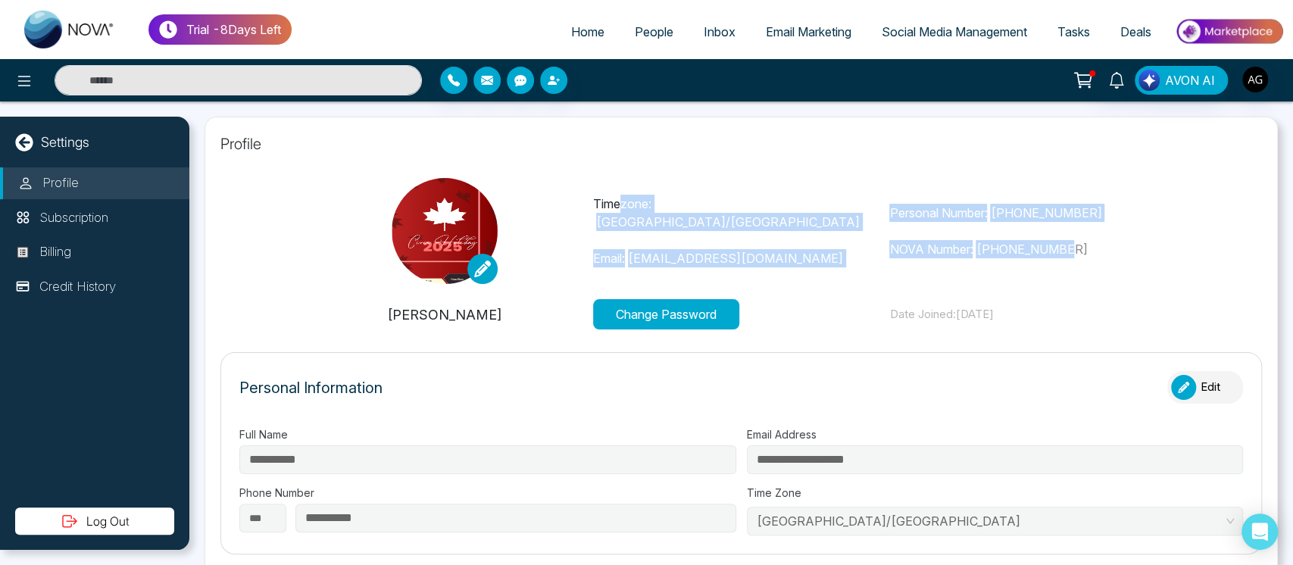
drag, startPoint x: 1099, startPoint y: 254, endPoint x: 617, endPoint y: 198, distance: 485.8
click at [617, 198] on div "Timezone: Asia/Kolkata Email: anit@mmnovatech.com Personal Number: +91993005303…" at bounding box center [741, 231] width 890 height 106
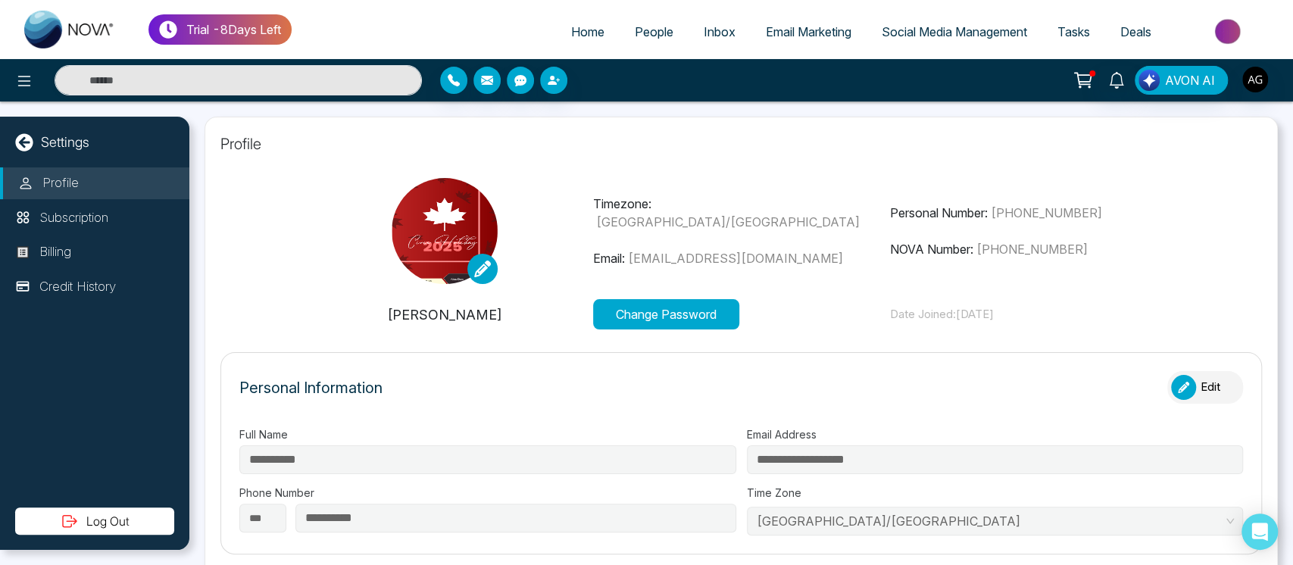
click at [567, 200] on div at bounding box center [444, 231] width 297 height 106
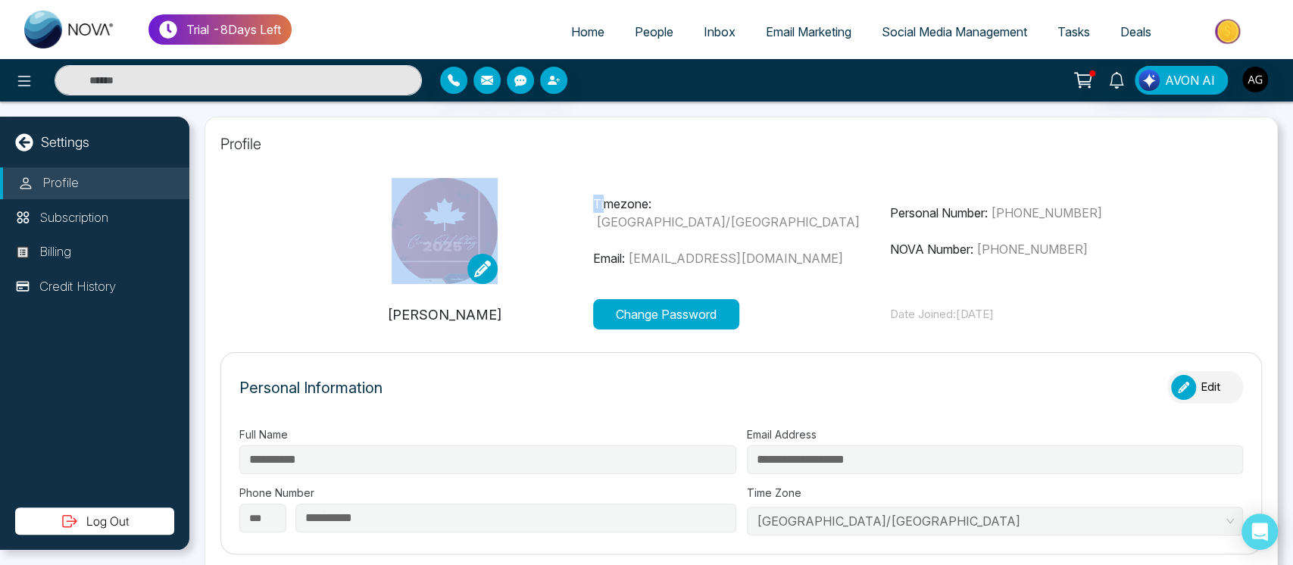
drag, startPoint x: 568, startPoint y: 215, endPoint x: 600, endPoint y: 211, distance: 32.1
click at [600, 211] on div "Timezone: Asia/Kolkata Email: anit@mmnovatech.com Personal Number: +91993005303…" at bounding box center [741, 231] width 890 height 106
click at [593, 211] on p "Timezone: Asia/Kolkata" at bounding box center [741, 213] width 297 height 36
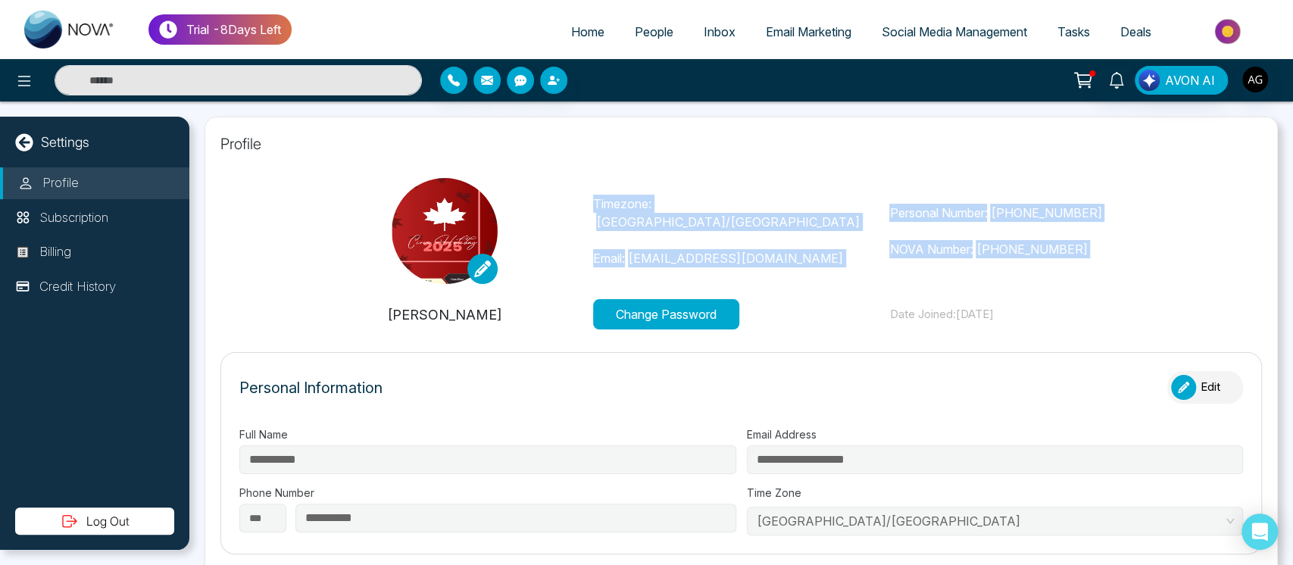
drag, startPoint x: 590, startPoint y: 211, endPoint x: 1147, endPoint y: 282, distance: 561.3
click at [1147, 282] on div "Timezone: Asia/Kolkata Email: anit@mmnovatech.com Personal Number: +91993005303…" at bounding box center [741, 231] width 890 height 106
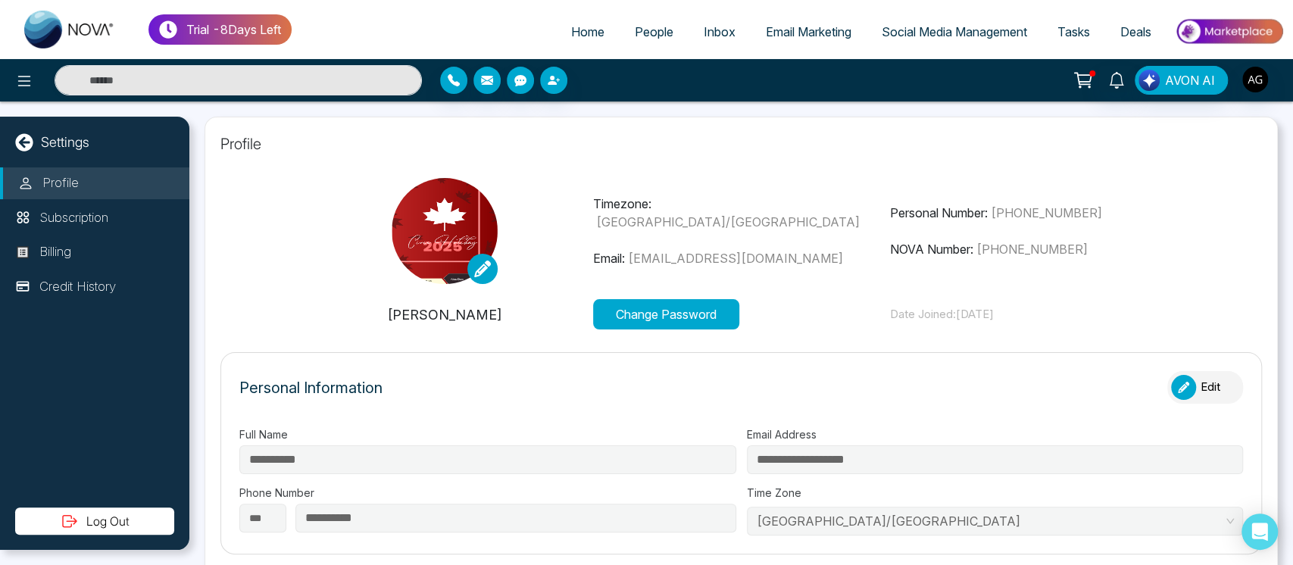
click at [1067, 258] on p "NOVA Number: +12368002460" at bounding box center [1037, 249] width 297 height 18
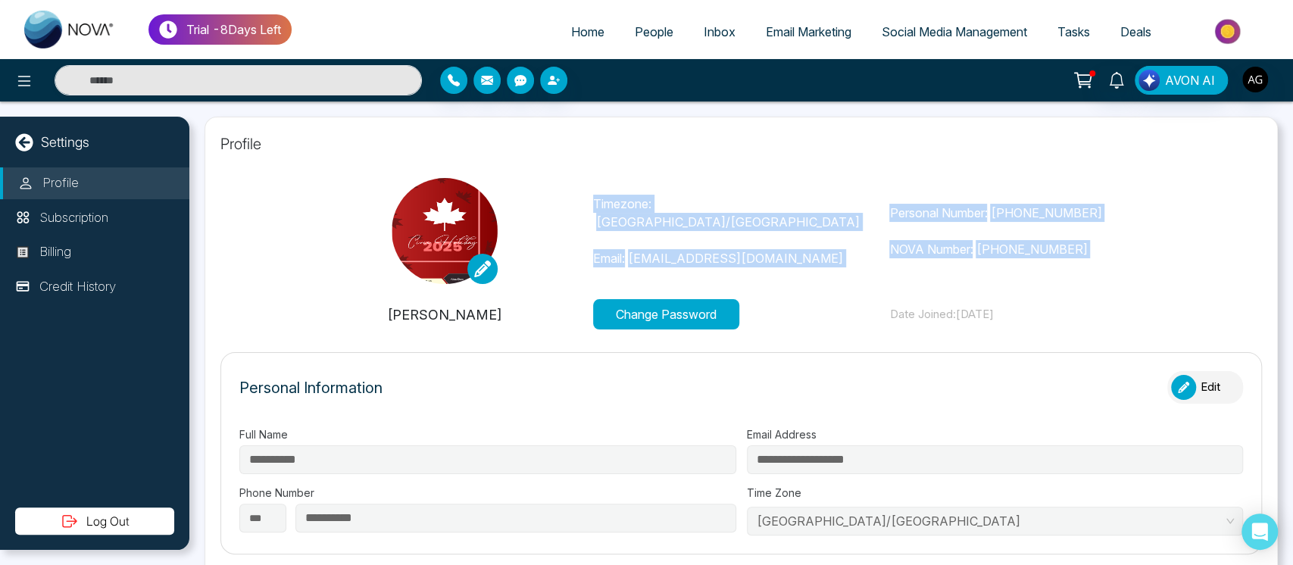
drag, startPoint x: 1067, startPoint y: 258, endPoint x: 629, endPoint y: 197, distance: 441.3
click at [629, 197] on div "Timezone: Asia/Kolkata Email: anit@mmnovatech.com Personal Number: +91993005303…" at bounding box center [741, 231] width 890 height 106
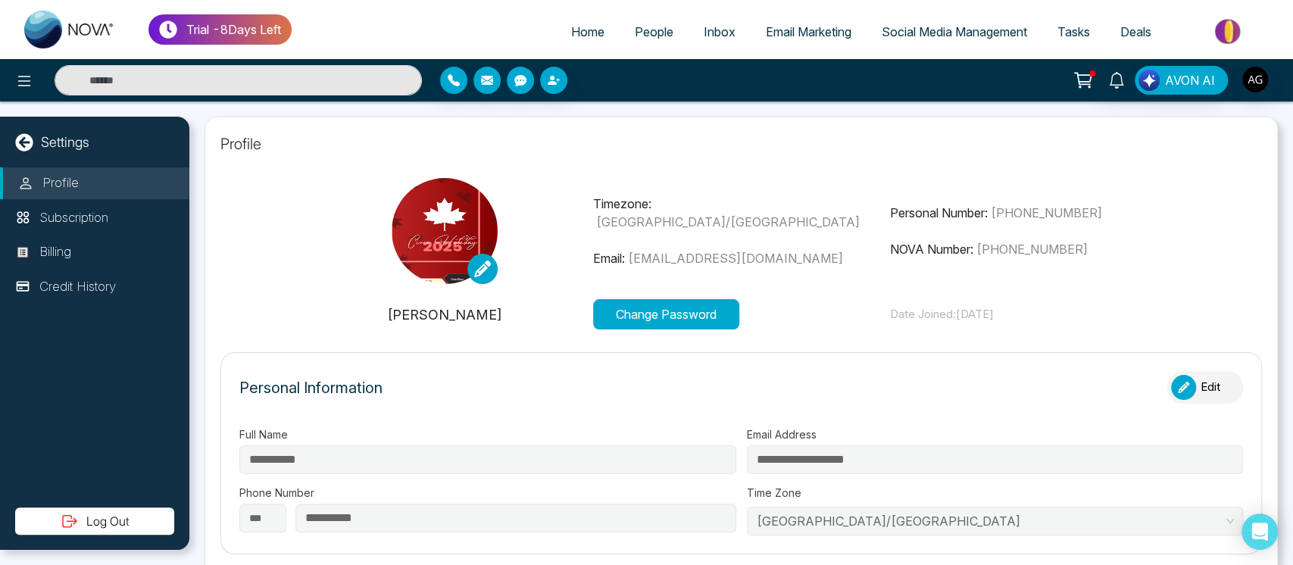
click at [558, 191] on div at bounding box center [444, 231] width 297 height 106
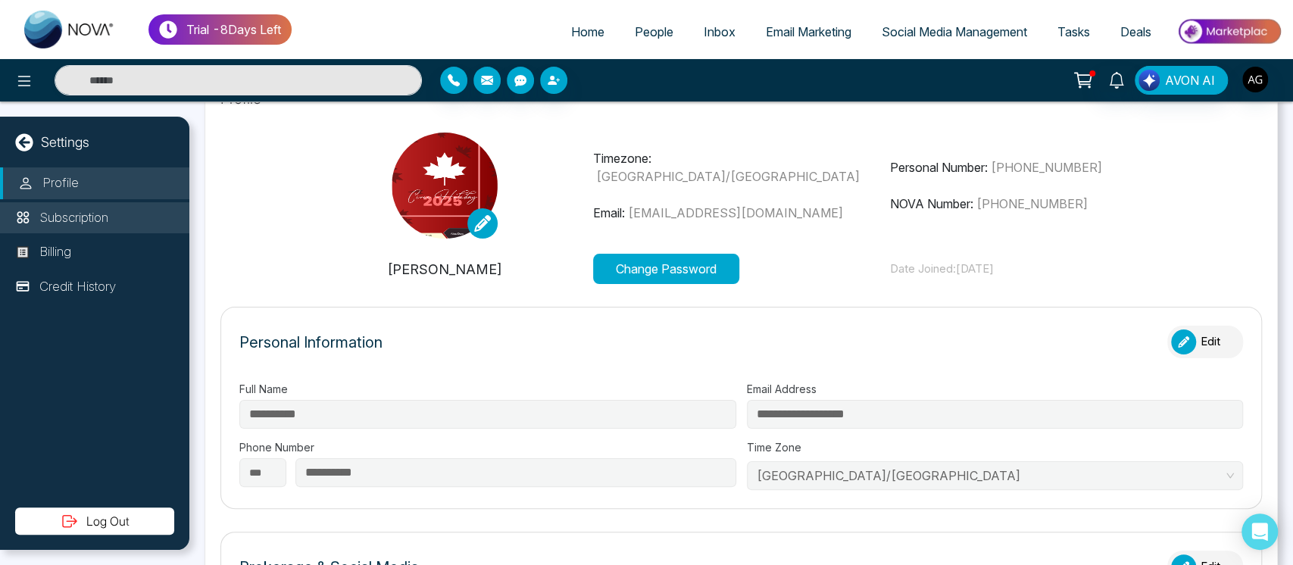
click at [93, 231] on li "Subscription" at bounding box center [94, 218] width 189 height 32
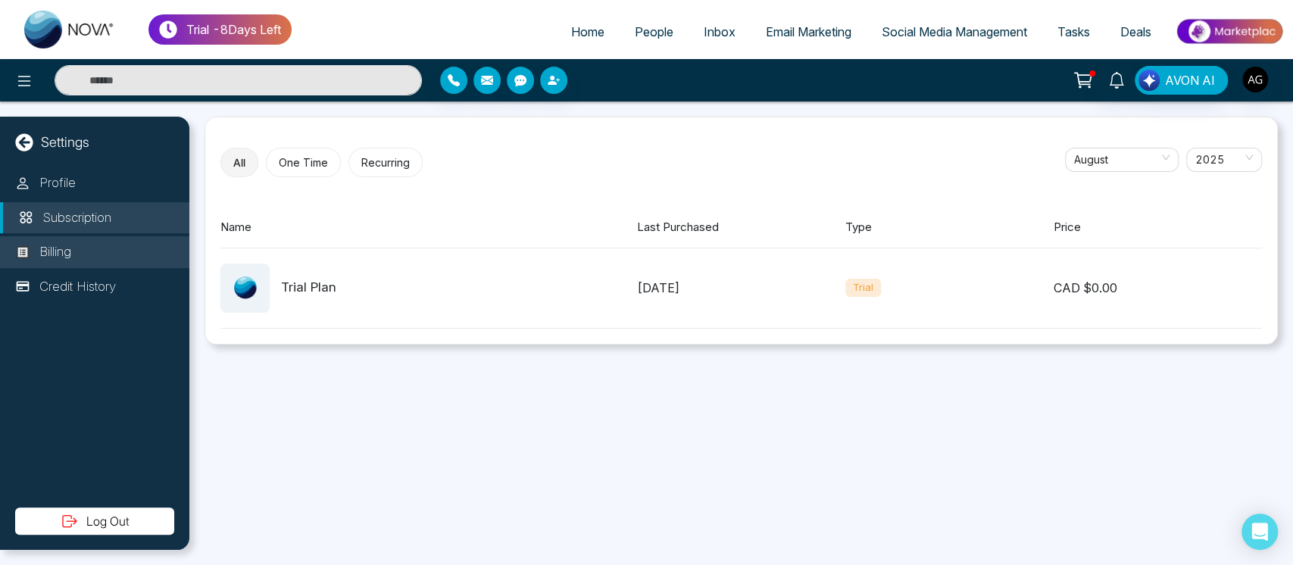
click at [103, 255] on li "Billing" at bounding box center [94, 252] width 189 height 32
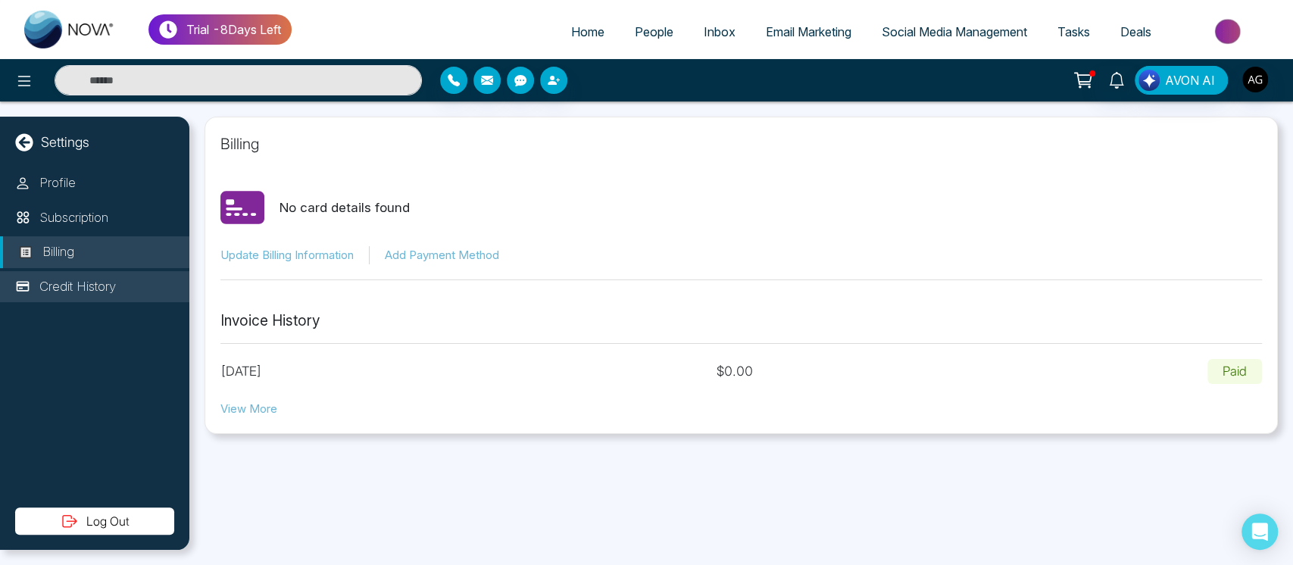
click at [117, 296] on li "Credit History" at bounding box center [94, 287] width 189 height 32
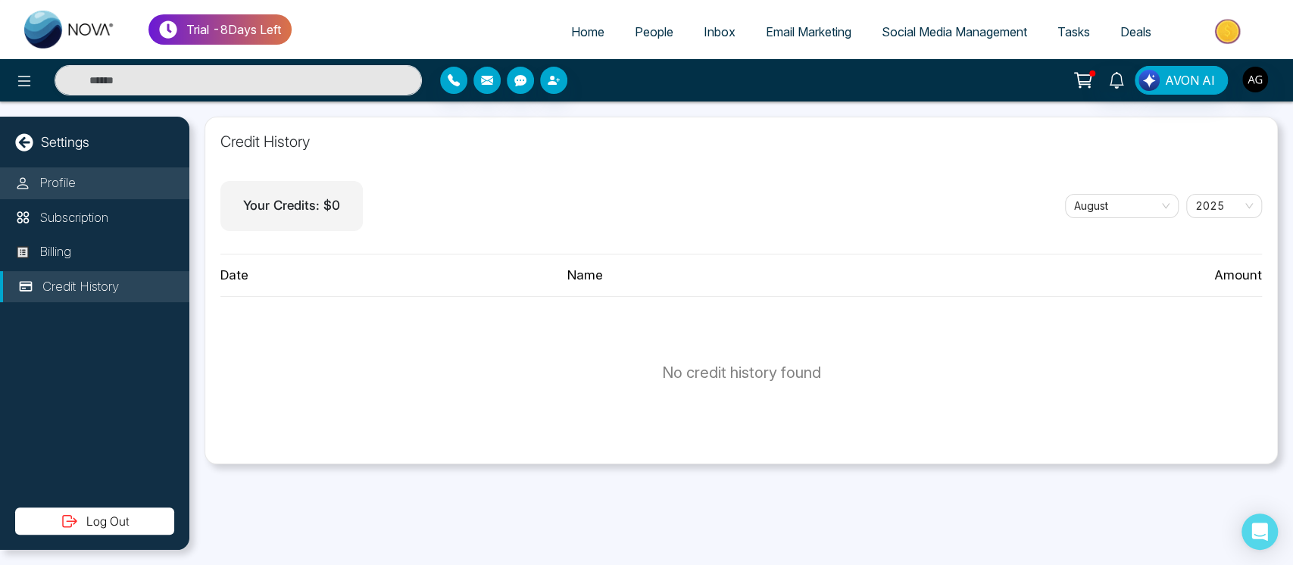
click at [108, 177] on li "Profile" at bounding box center [94, 183] width 189 height 32
select select "***"
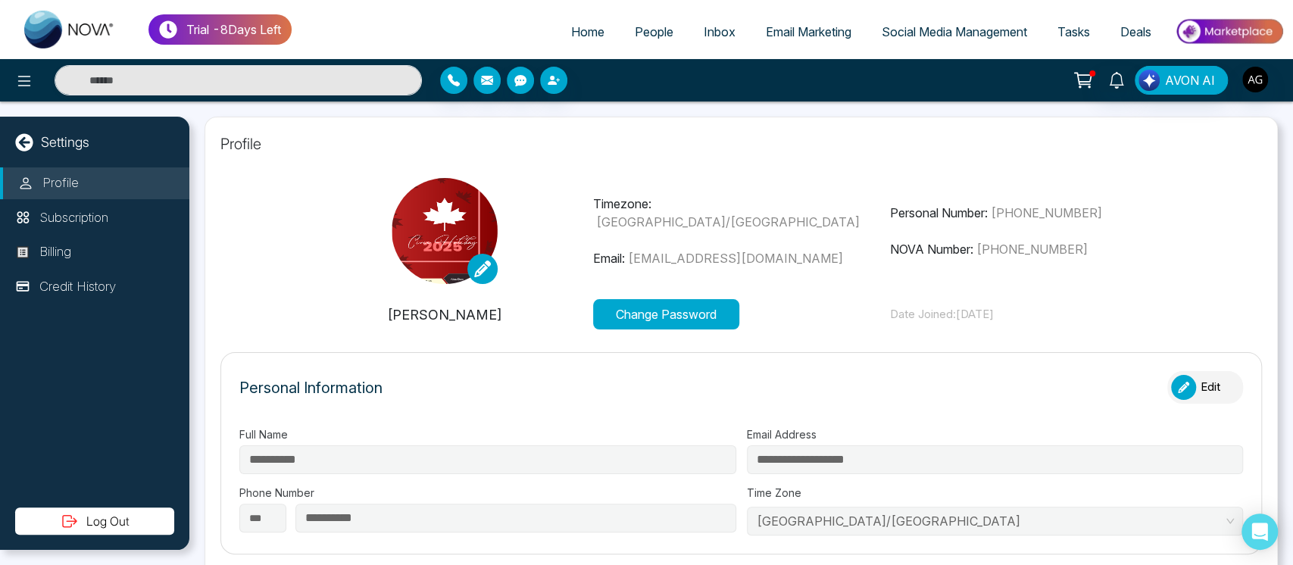
type input "**********"
click at [1085, 81] on icon at bounding box center [1084, 78] width 13 height 7
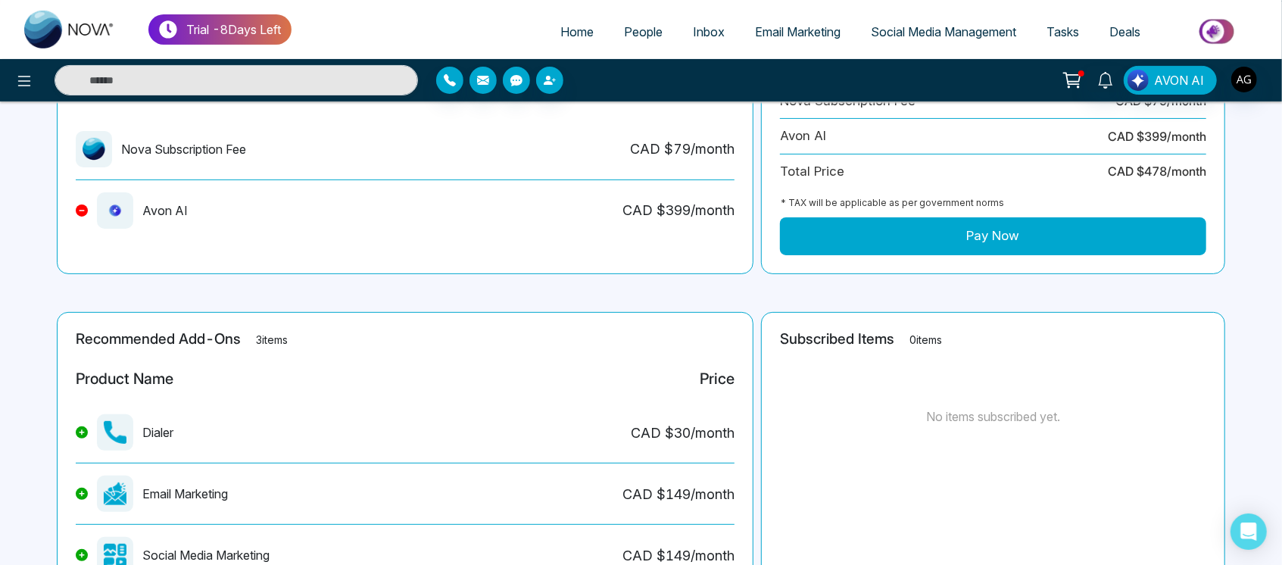
scroll to position [221, 0]
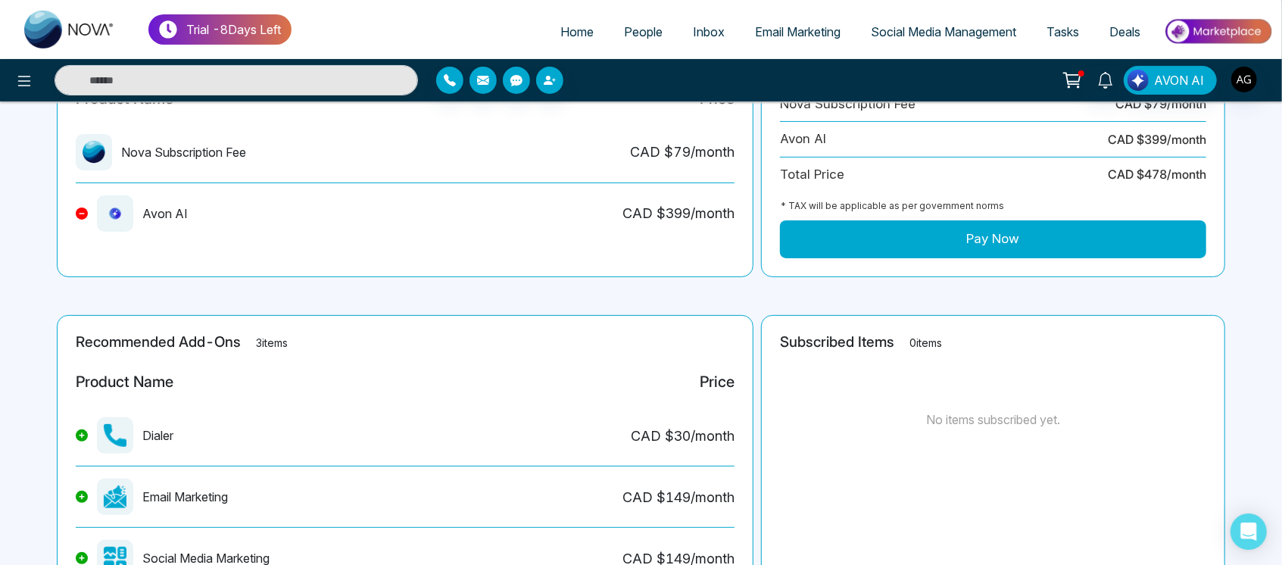
click at [81, 436] on icon at bounding box center [82, 435] width 5 height 5
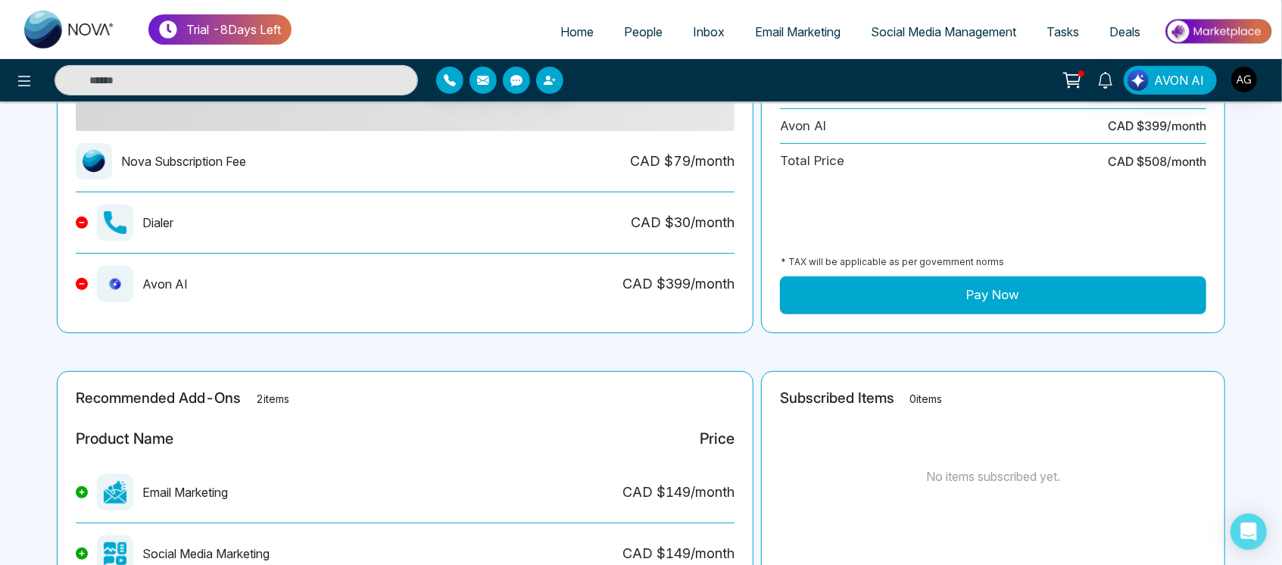
scroll to position [277, 0]
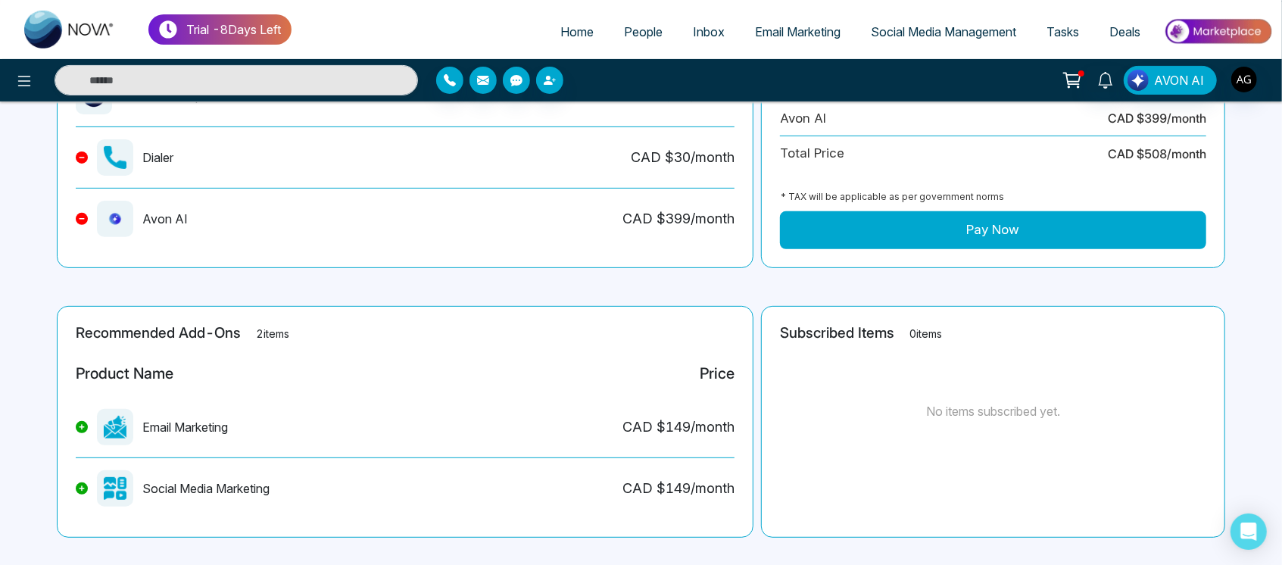
click at [70, 423] on div "Recommended Add-Ons 2 items Product Name Price Email Marketing CAD $ 149 /month…" at bounding box center [405, 422] width 697 height 232
click at [80, 424] on icon at bounding box center [82, 427] width 6 height 6
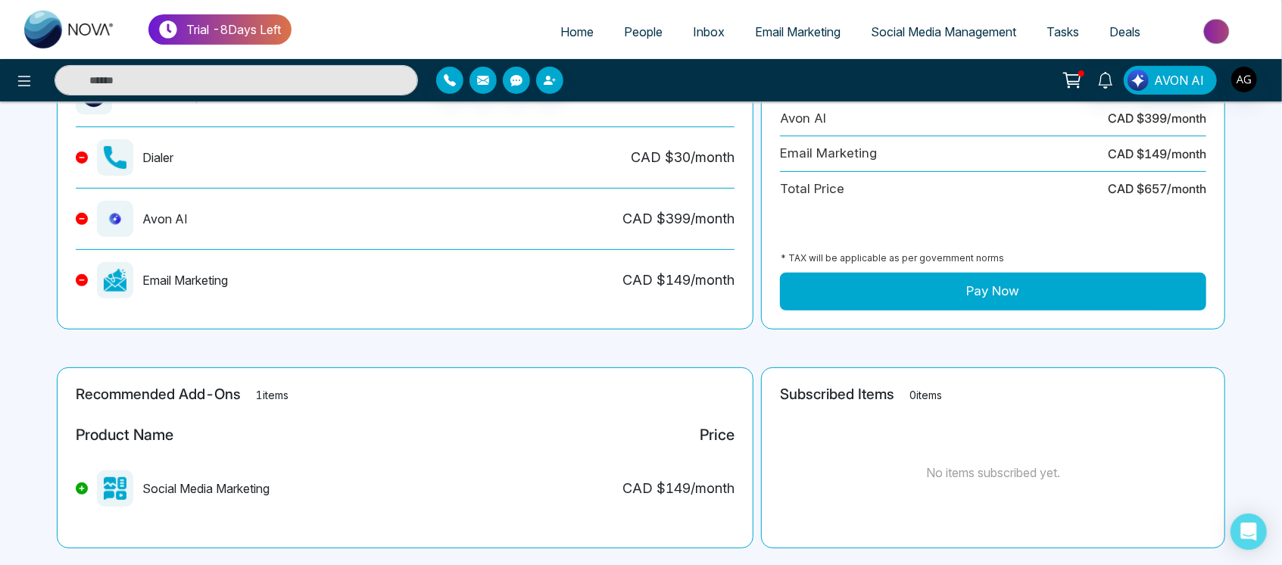
scroll to position [305, 0]
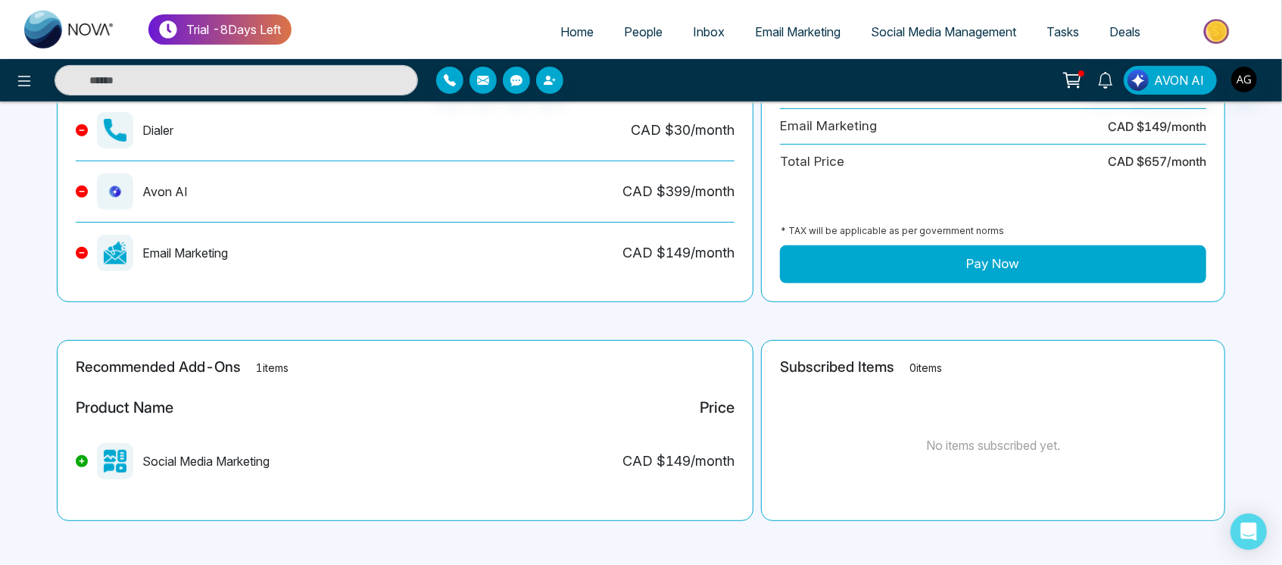
click at [82, 458] on icon at bounding box center [82, 460] width 5 height 5
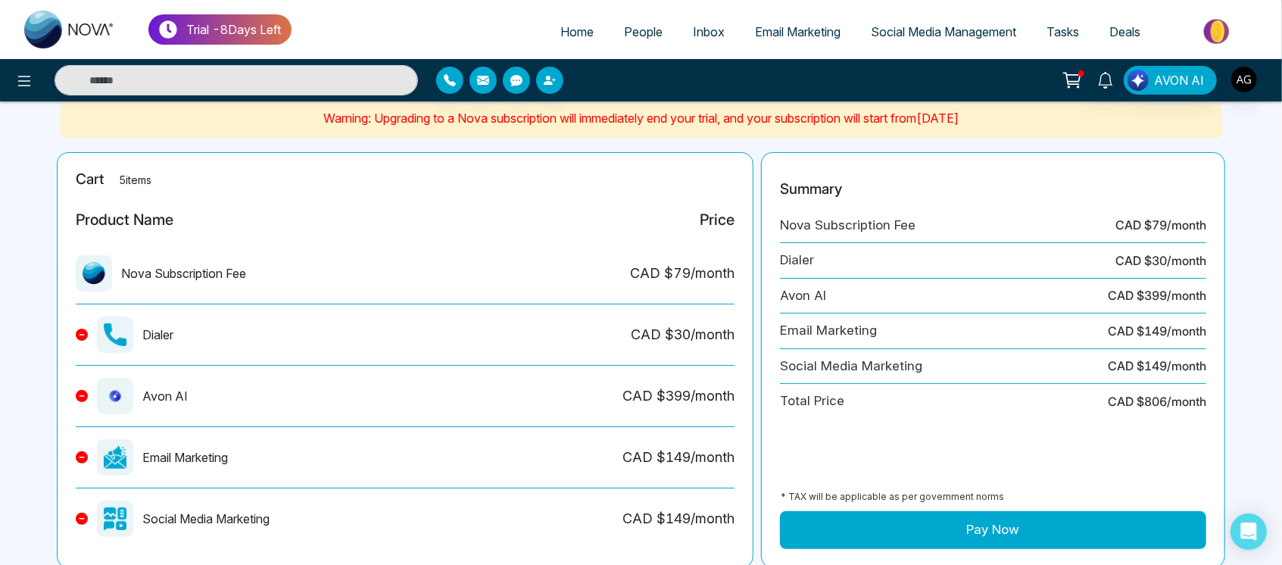
scroll to position [106, 0]
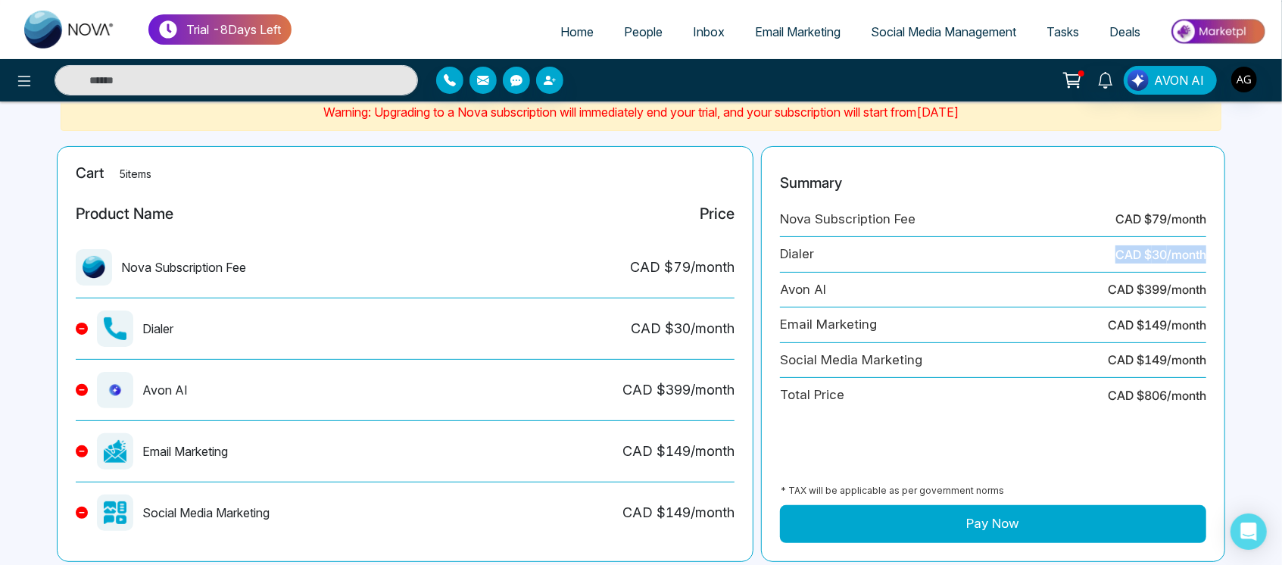
drag, startPoint x: 1098, startPoint y: 258, endPoint x: 1273, endPoint y: 247, distance: 175.3
click at [1273, 247] on main "Checkout Warning: Upgrading to a Nova subscription will immediately end your tr…" at bounding box center [641, 410] width 1282 height 831
drag, startPoint x: 1069, startPoint y: 288, endPoint x: 1292, endPoint y: 302, distance: 223.2
click at [1282, 302] on html "Trial - 8 Days Left Home People Inbox Email Marketing Social Media Management T…" at bounding box center [641, 176] width 1282 height 565
drag, startPoint x: 1108, startPoint y: 395, endPoint x: 1232, endPoint y: 394, distance: 124.2
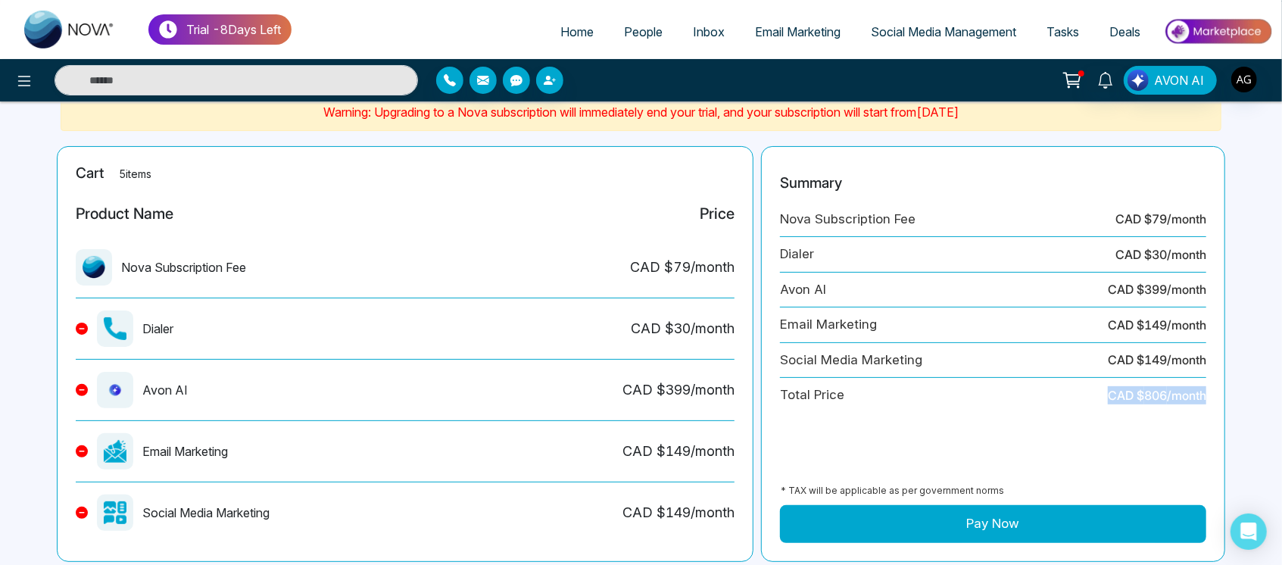
click at [1232, 394] on main "Checkout Warning: Upgrading to a Nova subscription will immediately end your tr…" at bounding box center [641, 410] width 1282 height 831
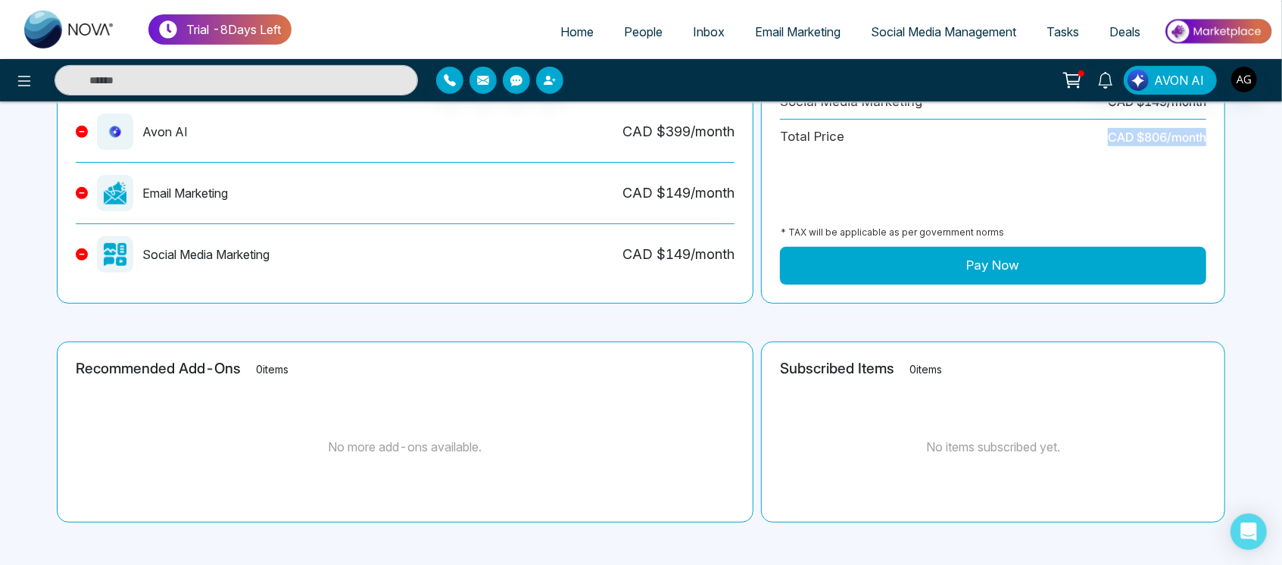
scroll to position [366, 0]
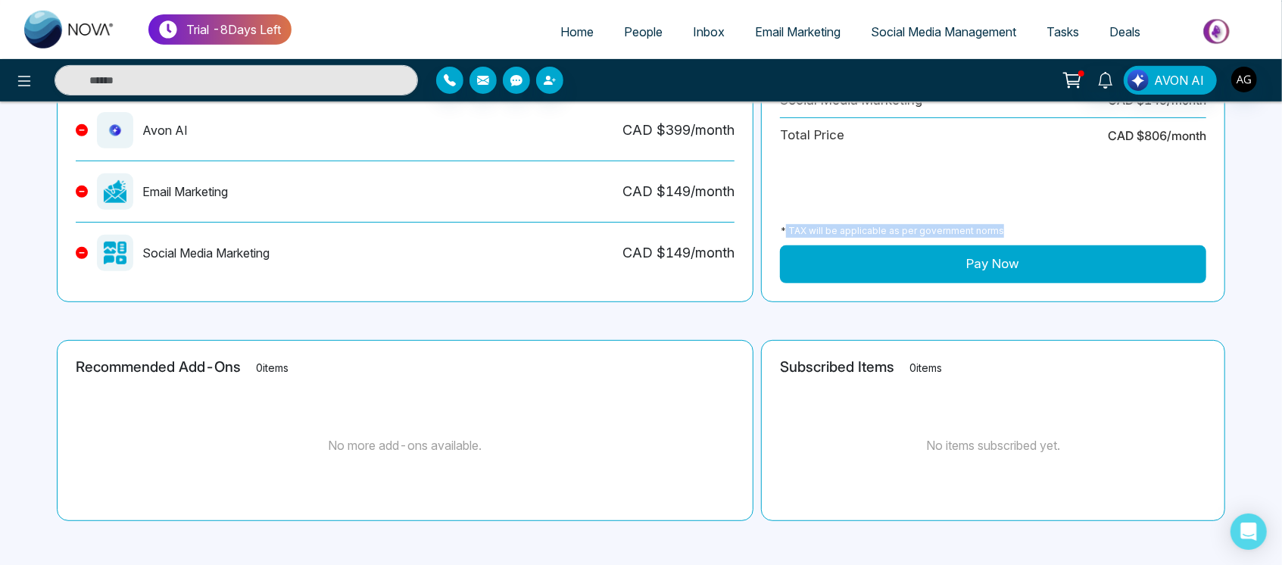
drag, startPoint x: 784, startPoint y: 223, endPoint x: 1050, endPoint y: 240, distance: 266.4
click at [1050, 240] on div "* TAX will be applicable as per government norms" at bounding box center [993, 231] width 426 height 29
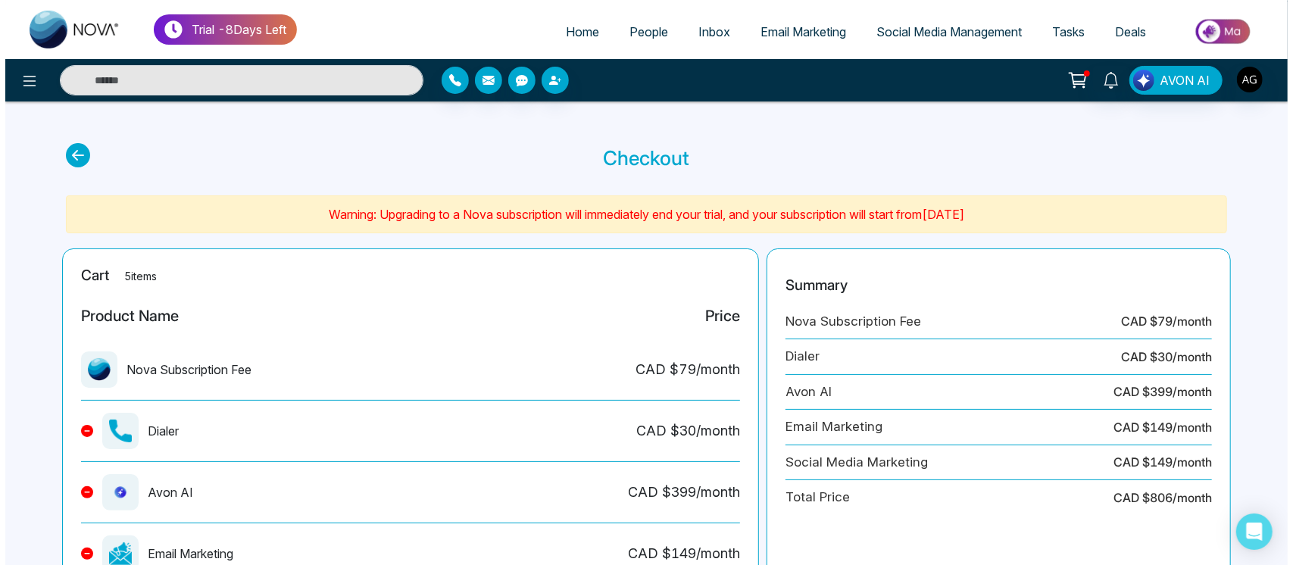
scroll to position [0, 0]
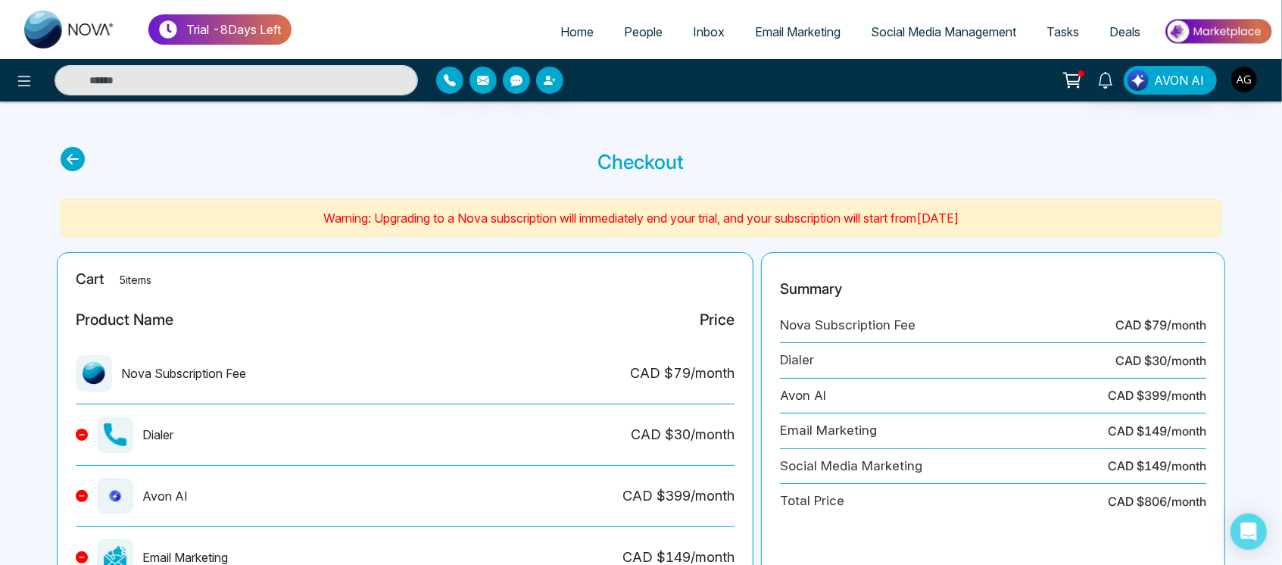
click at [73, 149] on icon at bounding box center [73, 159] width 24 height 24
select select
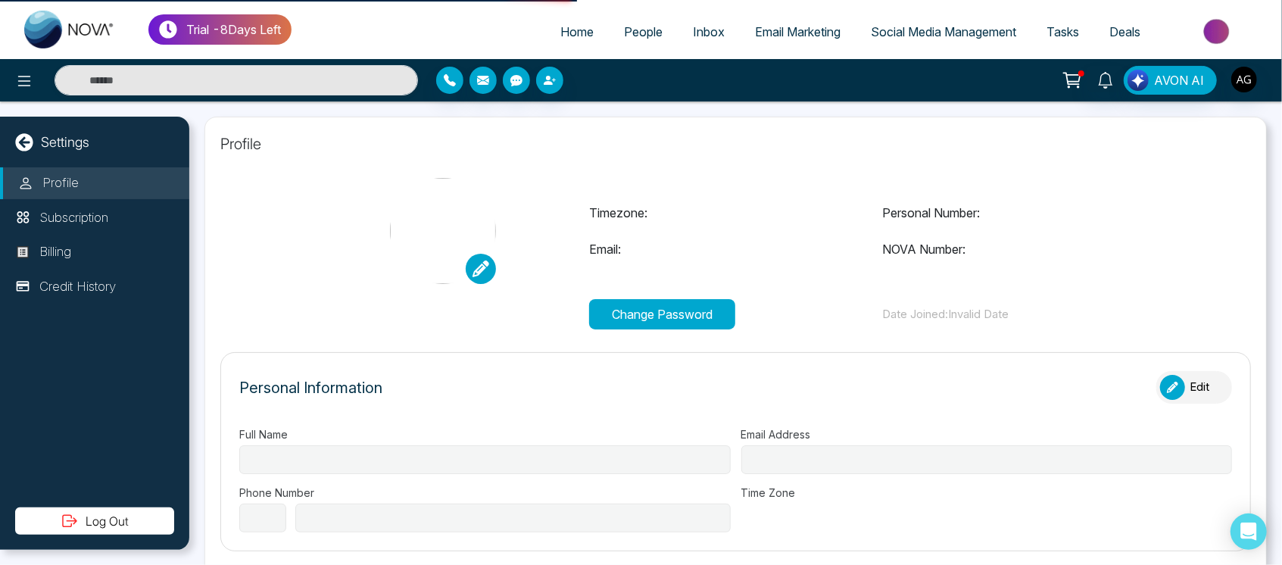
type input "**********"
select select "***"
type input "**********"
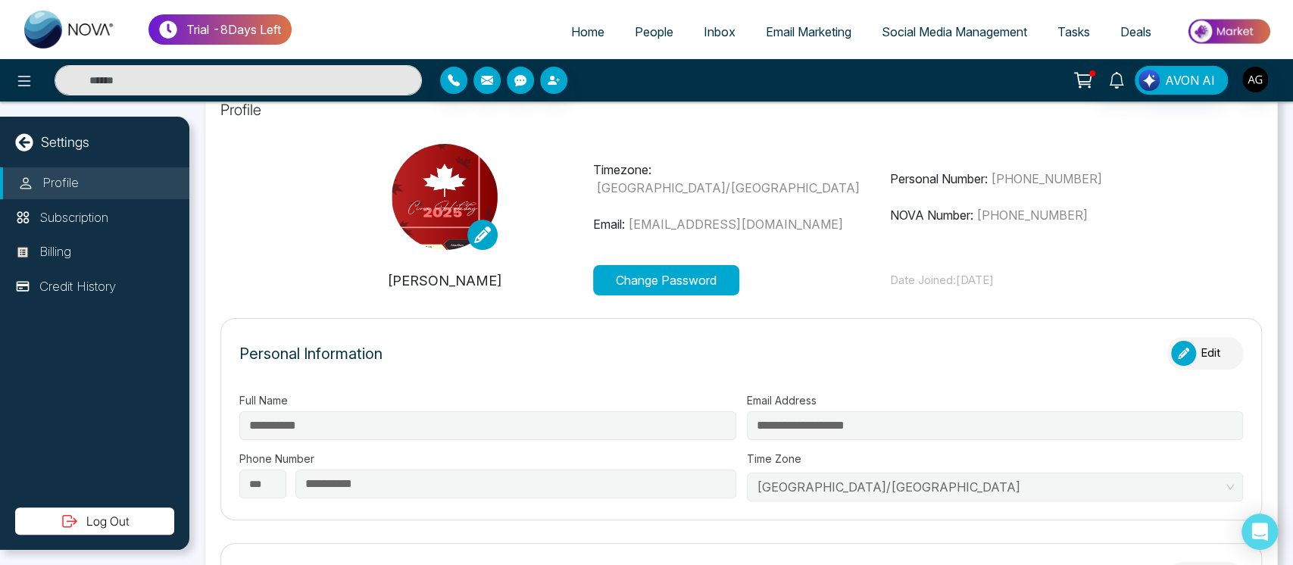
type input "**********"
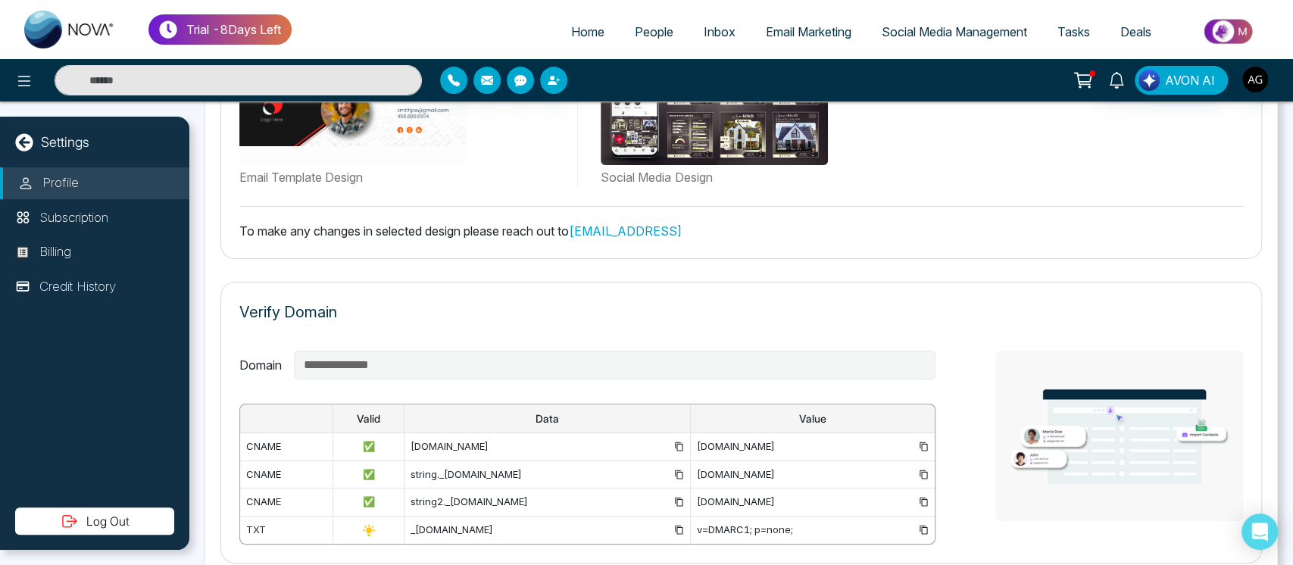
scroll to position [889, 0]
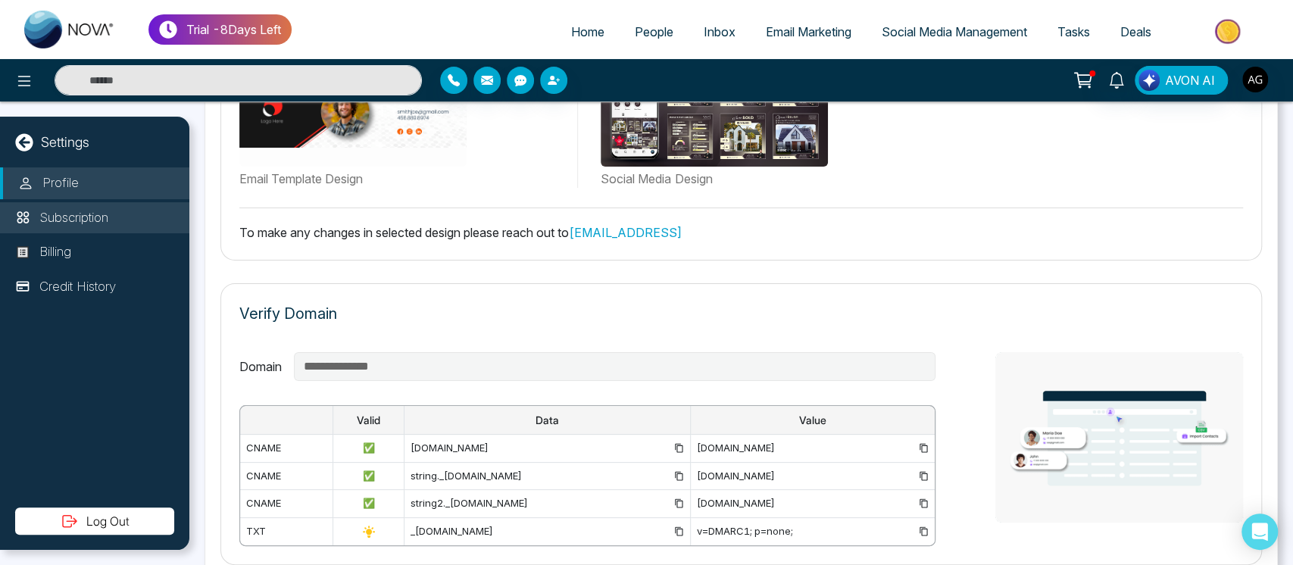
click at [116, 230] on li "Subscription" at bounding box center [94, 218] width 189 height 32
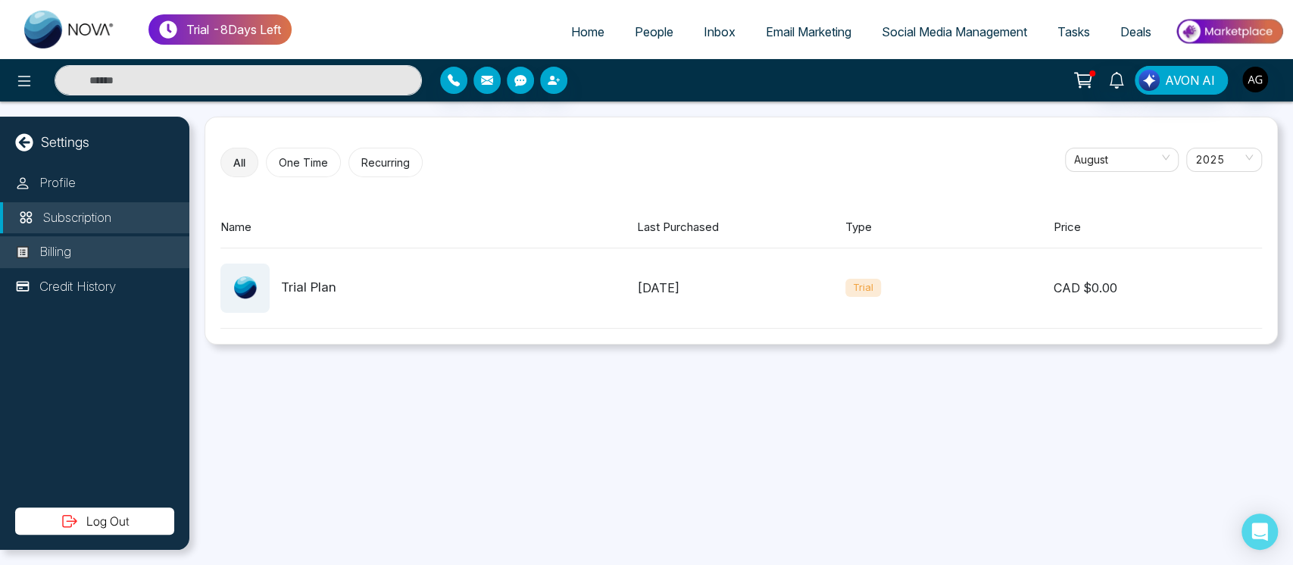
click at [102, 248] on li "Billing" at bounding box center [94, 252] width 189 height 32
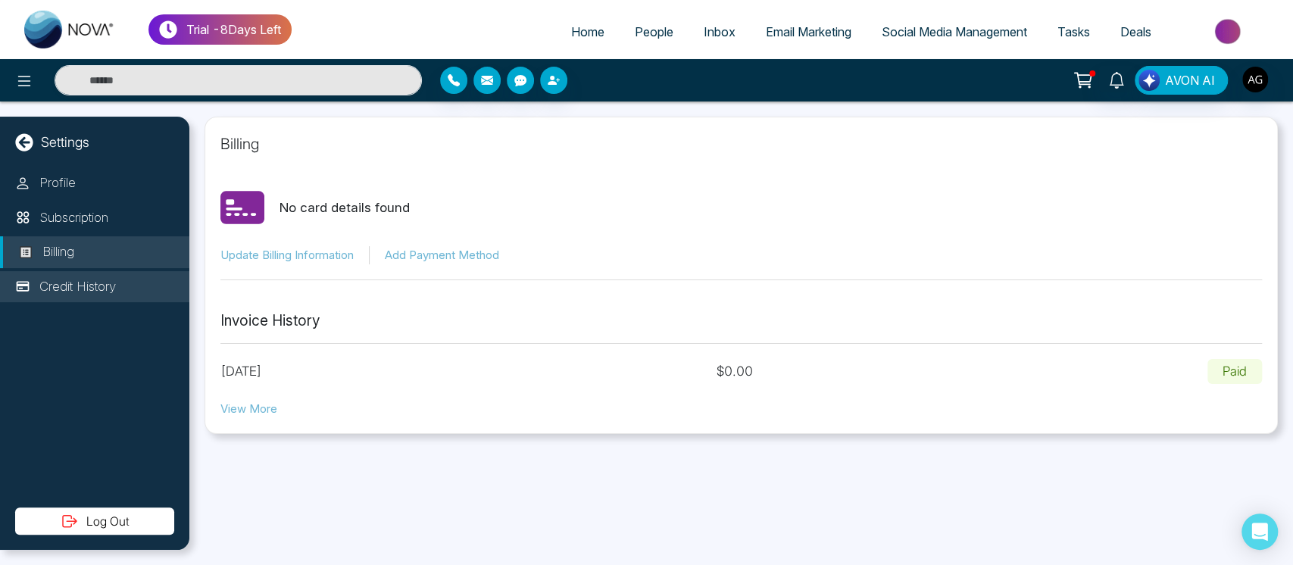
click at [133, 288] on li "Credit History" at bounding box center [94, 287] width 189 height 32
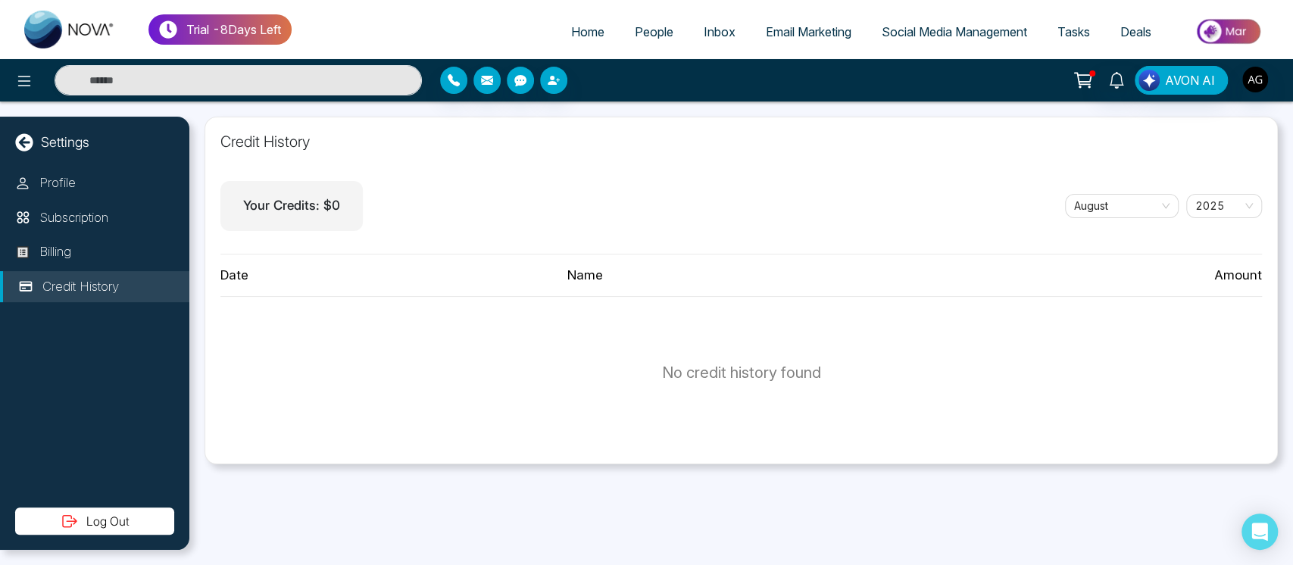
click at [36, 129] on div "Settings Profile Subscription Billing Credit History Log Out" at bounding box center [94, 333] width 189 height 433
click at [19, 135] on icon at bounding box center [23, 141] width 17 height 17
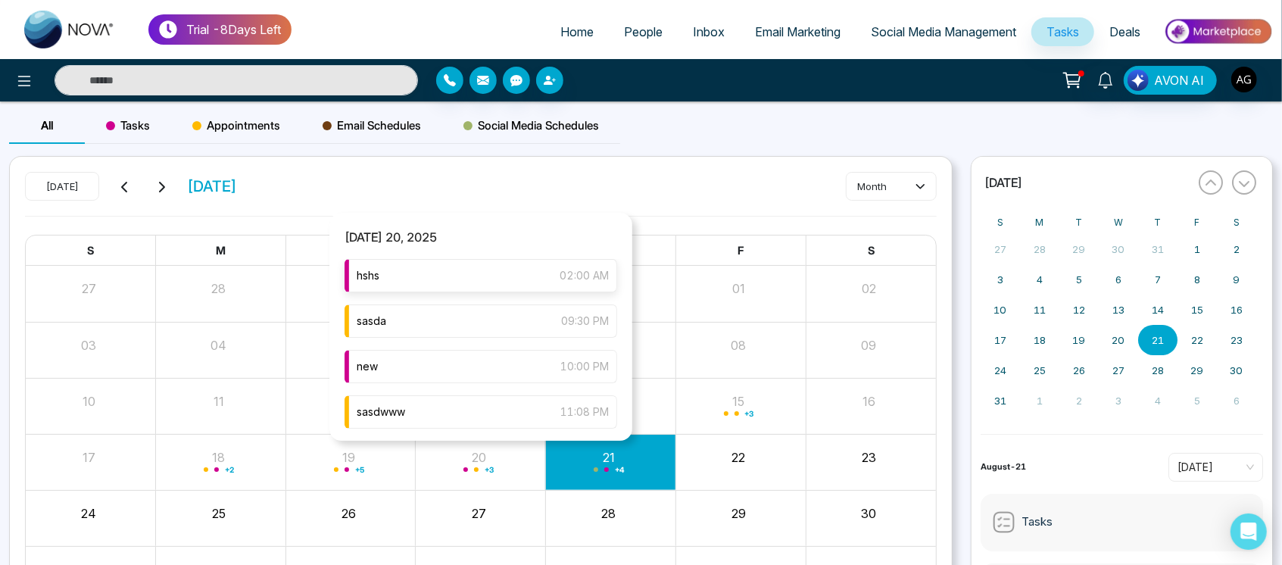
click at [560, 276] on span "02:00 AM" at bounding box center [584, 275] width 49 height 17
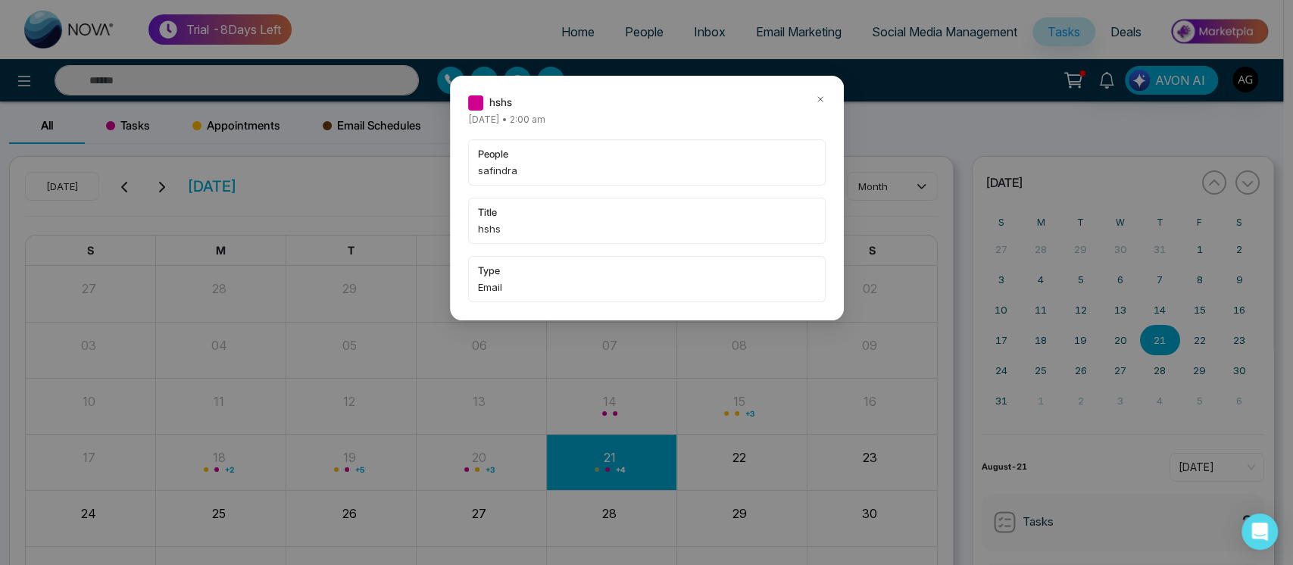
click at [815, 96] on icon at bounding box center [820, 99] width 11 height 11
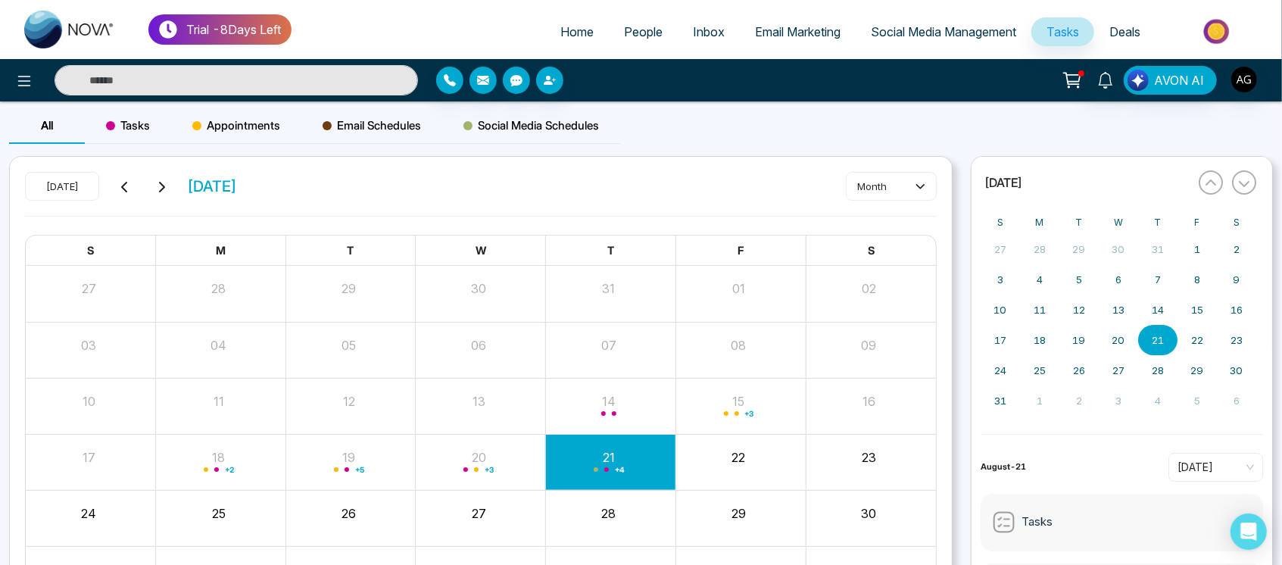
click at [145, 121] on span "Tasks" at bounding box center [128, 126] width 44 height 18
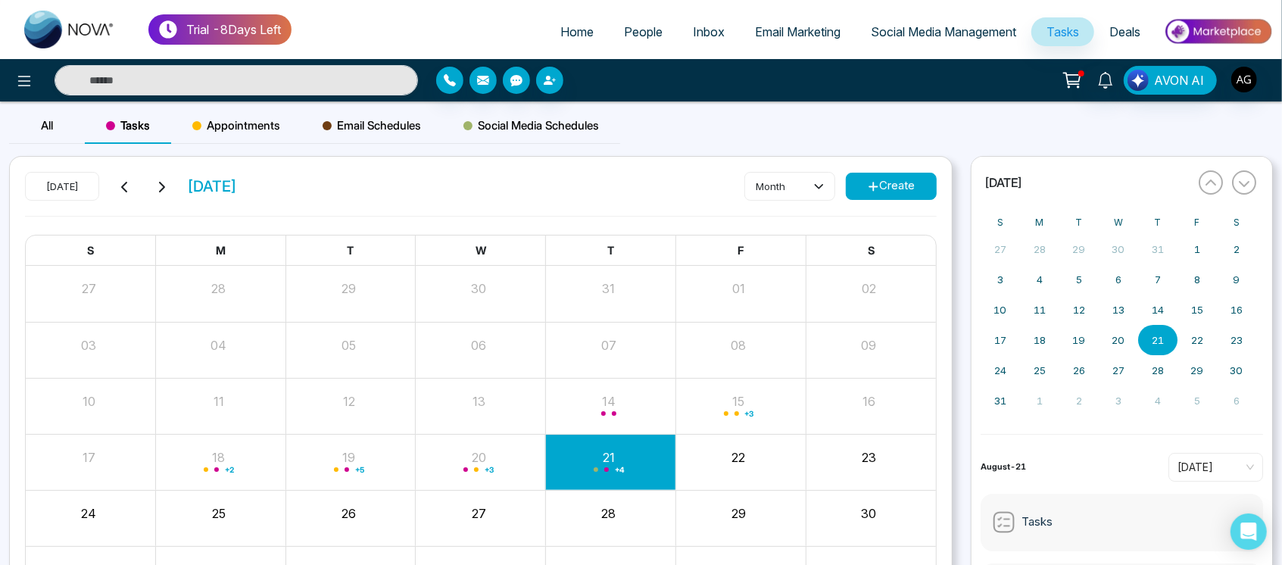
click at [236, 136] on div "Appointments" at bounding box center [236, 126] width 130 height 36
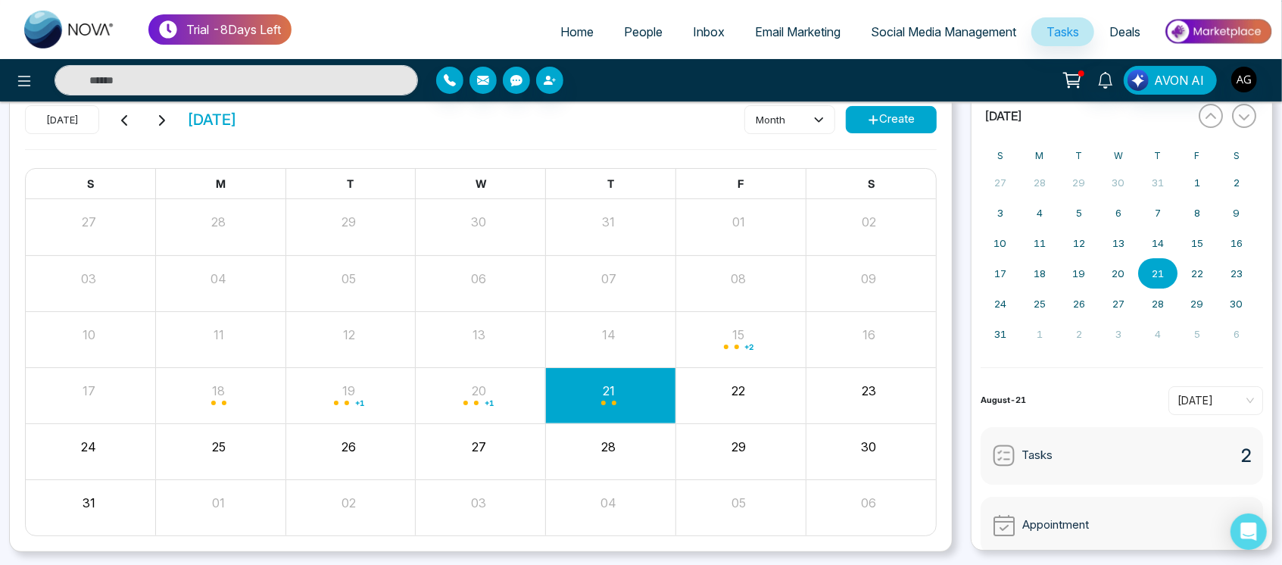
scroll to position [108, 0]
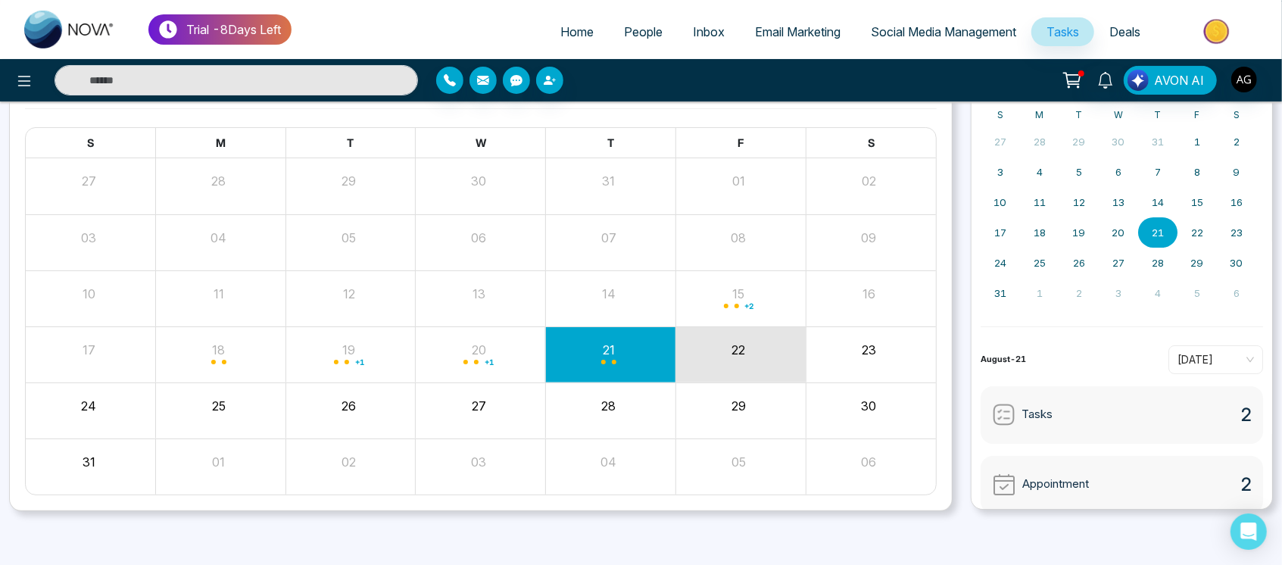
drag, startPoint x: 700, startPoint y: 345, endPoint x: 787, endPoint y: 349, distance: 87.2
click at [787, 349] on div "22" at bounding box center [739, 347] width 127 height 23
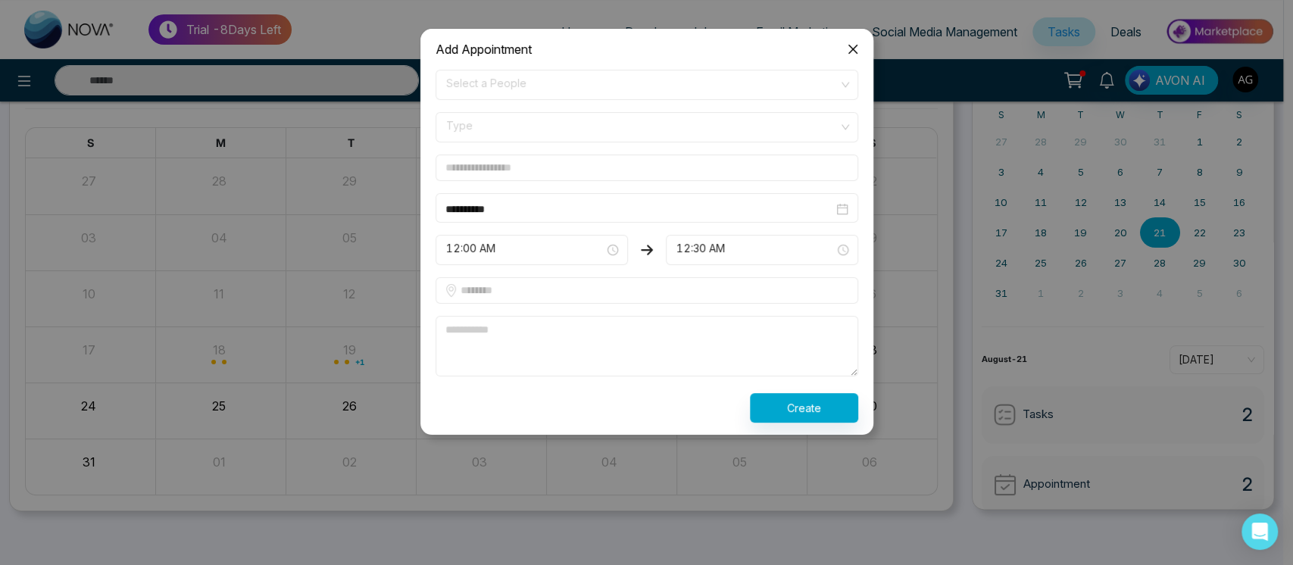
click at [787, 349] on textarea at bounding box center [647, 346] width 423 height 61
drag, startPoint x: 787, startPoint y: 349, endPoint x: 802, endPoint y: 104, distance: 245.9
click at [802, 104] on form "**********" at bounding box center [646, 246] width 441 height 353
click at [852, 43] on icon "close" at bounding box center [853, 49] width 12 height 12
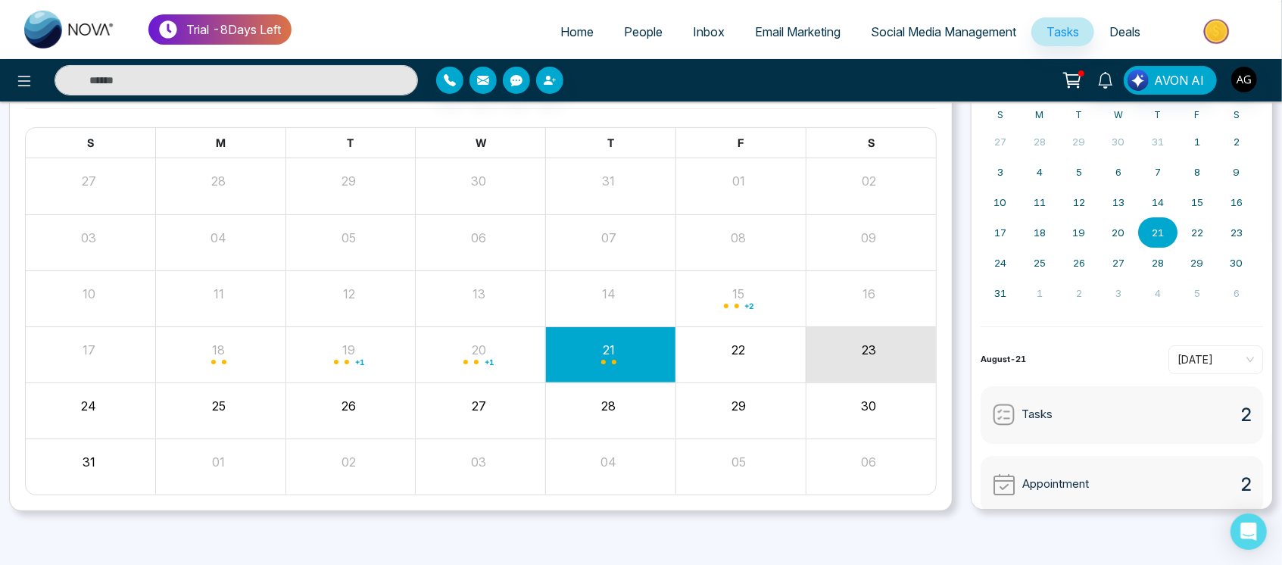
drag, startPoint x: 846, startPoint y: 355, endPoint x: 1093, endPoint y: 380, distance: 248.2
click at [1093, 380] on div "All Tasks Appointments Email Schedules Social Media Schedules Today August 2025…" at bounding box center [641, 264] width 1282 height 529
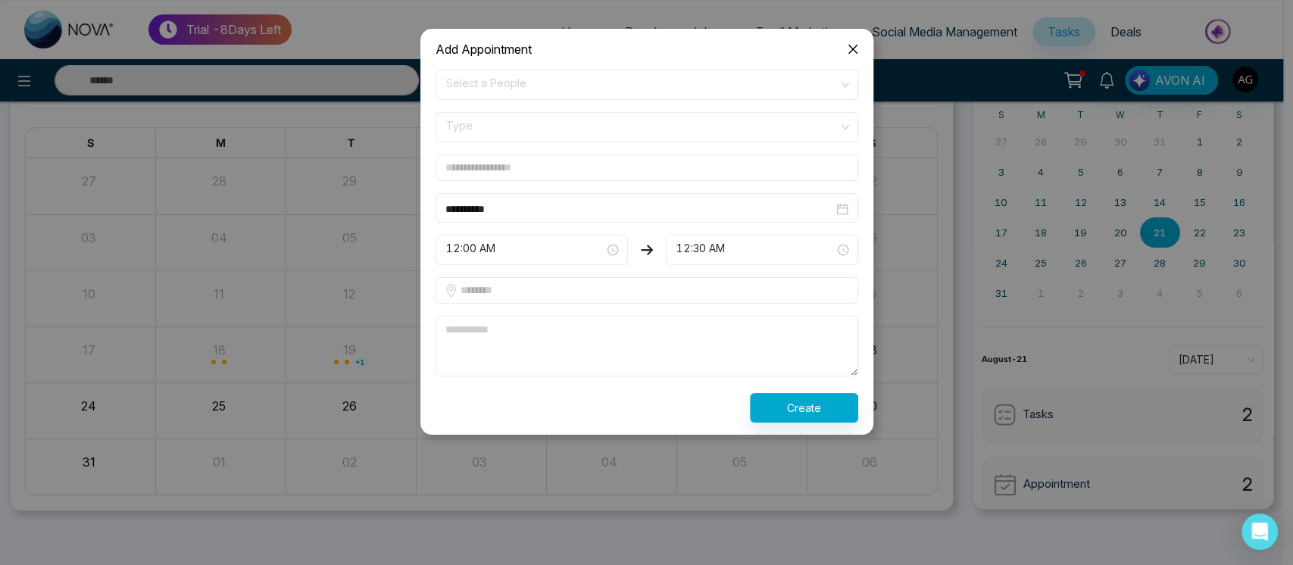
click at [845, 45] on span "Close" at bounding box center [852, 49] width 41 height 41
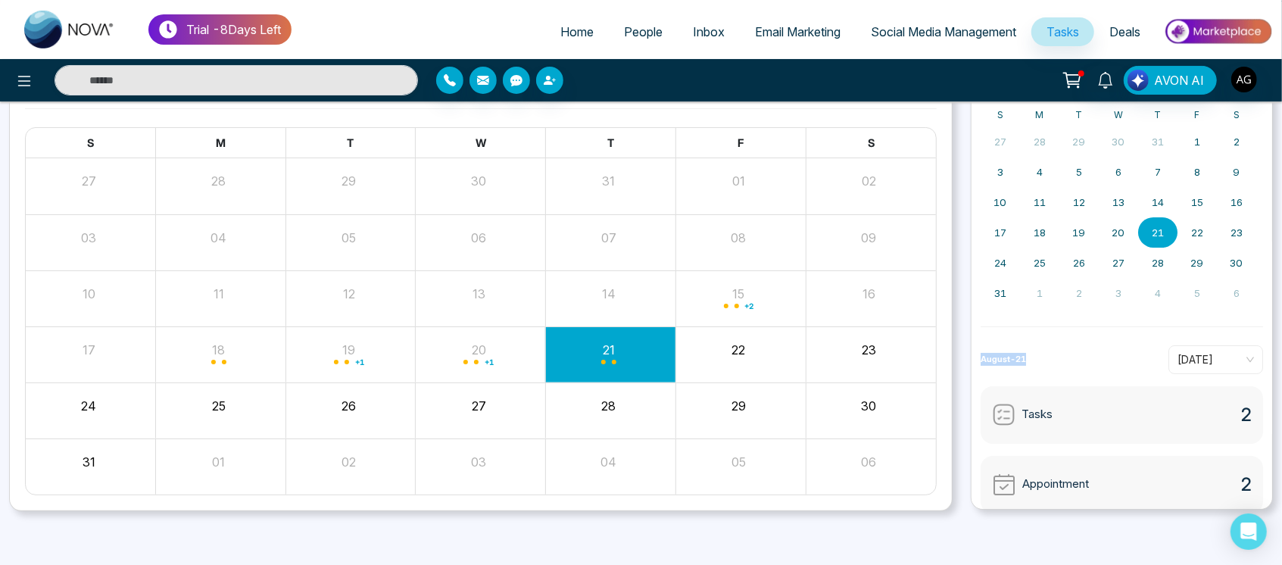
drag, startPoint x: 976, startPoint y: 358, endPoint x: 1058, endPoint y: 360, distance: 81.8
click at [1058, 360] on div "« August 2025 » S M T W T F S 27 28 29 30 31 1 2 3 4 5 6 7 8 9 10 11 12 13 14 1…" at bounding box center [1122, 278] width 302 height 461
click at [1058, 360] on div "August-21 Today" at bounding box center [1122, 359] width 283 height 29
drag, startPoint x: 1058, startPoint y: 360, endPoint x: 1220, endPoint y: 365, distance: 161.4
click at [1220, 365] on div "August-21 Today" at bounding box center [1122, 359] width 283 height 29
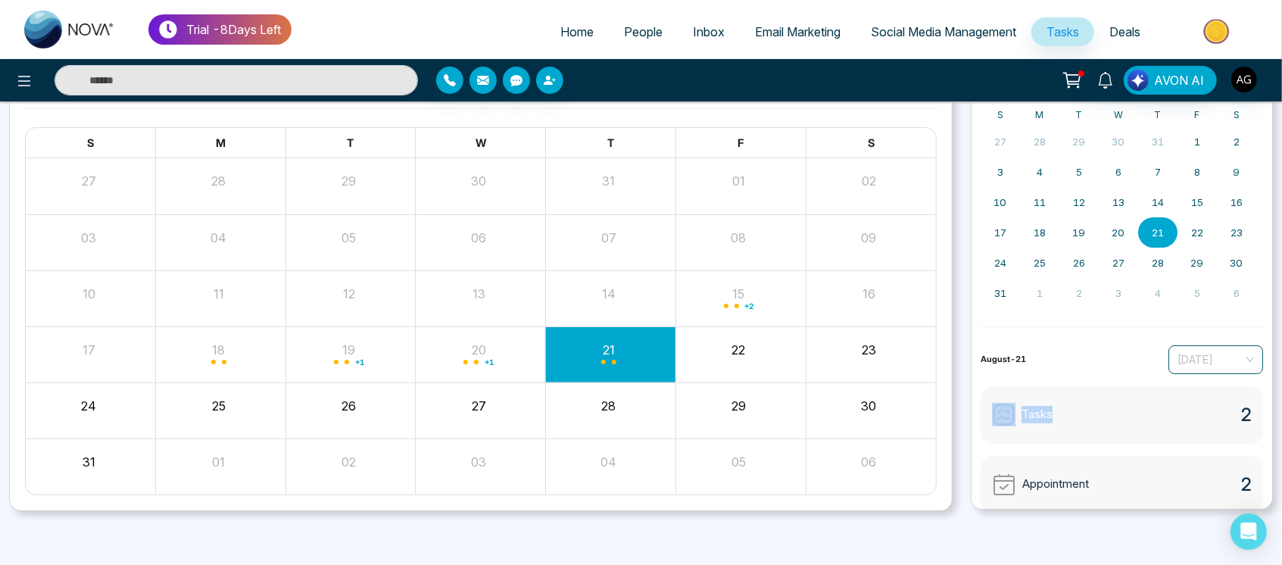
click at [1220, 365] on span "[DATE]" at bounding box center [1216, 359] width 77 height 23
click at [1043, 336] on div "« August 2025 » S M T W T F S 27 28 29 30 31 1 2 3 4 5 6 7 8 9 10 11 12 13 14 1…" at bounding box center [1122, 278] width 302 height 461
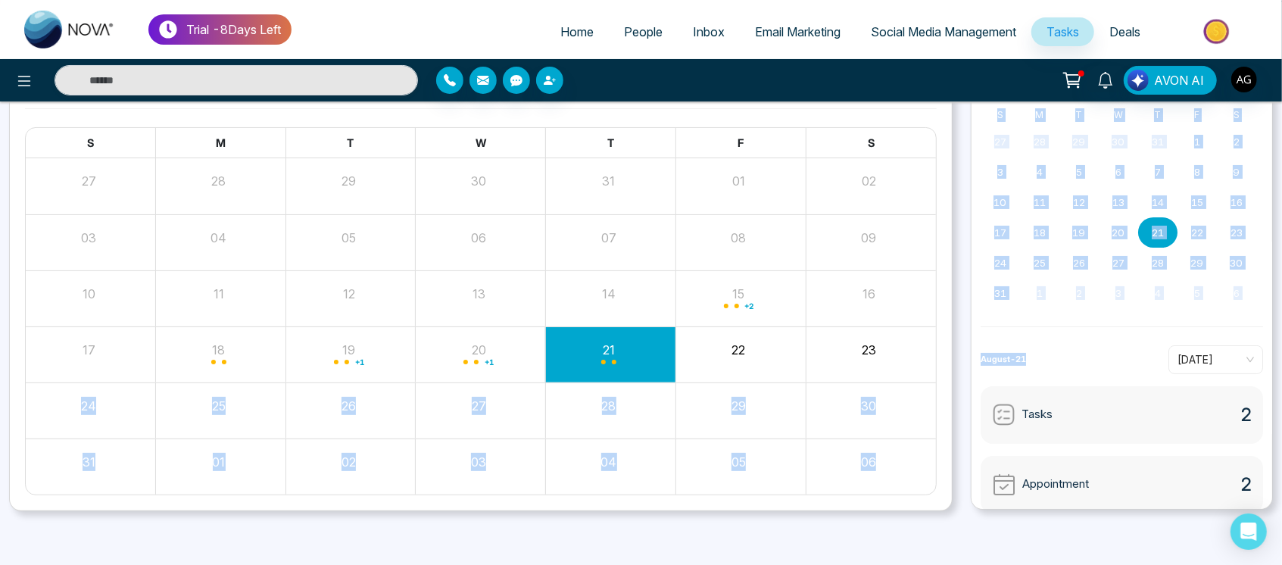
drag, startPoint x: 1039, startPoint y: 356, endPoint x: 939, endPoint y: 355, distance: 99.2
click at [939, 355] on div "All Tasks Appointments Email Schedules Social Media Schedules Today August 2025…" at bounding box center [641, 264] width 1282 height 529
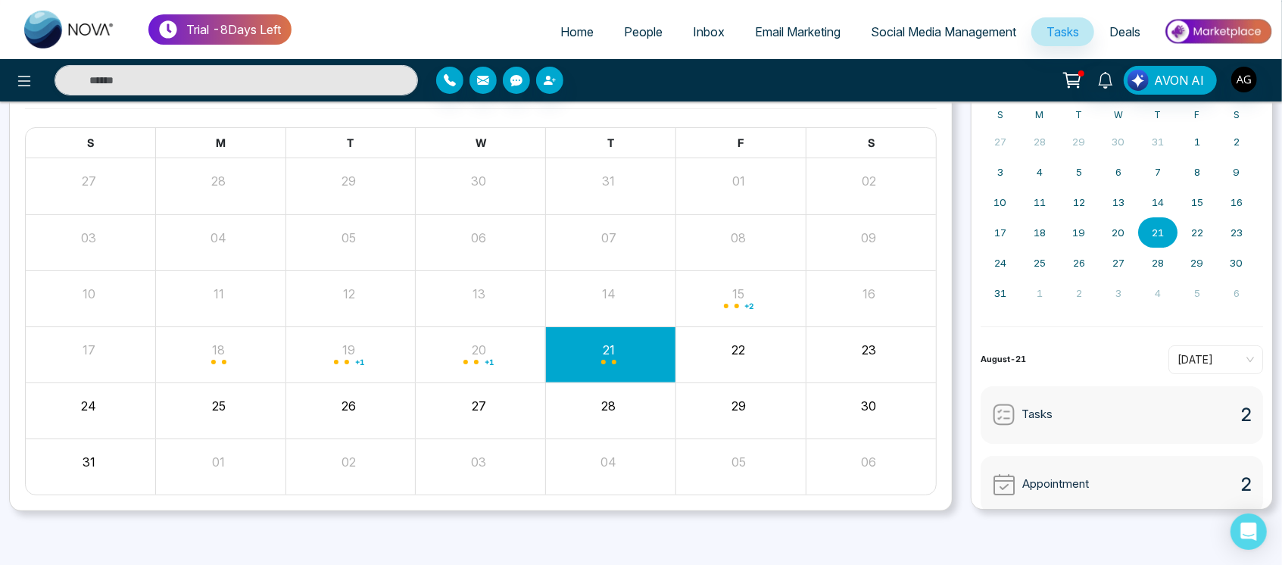
click at [1097, 350] on div "August-21 Today" at bounding box center [1122, 359] width 283 height 29
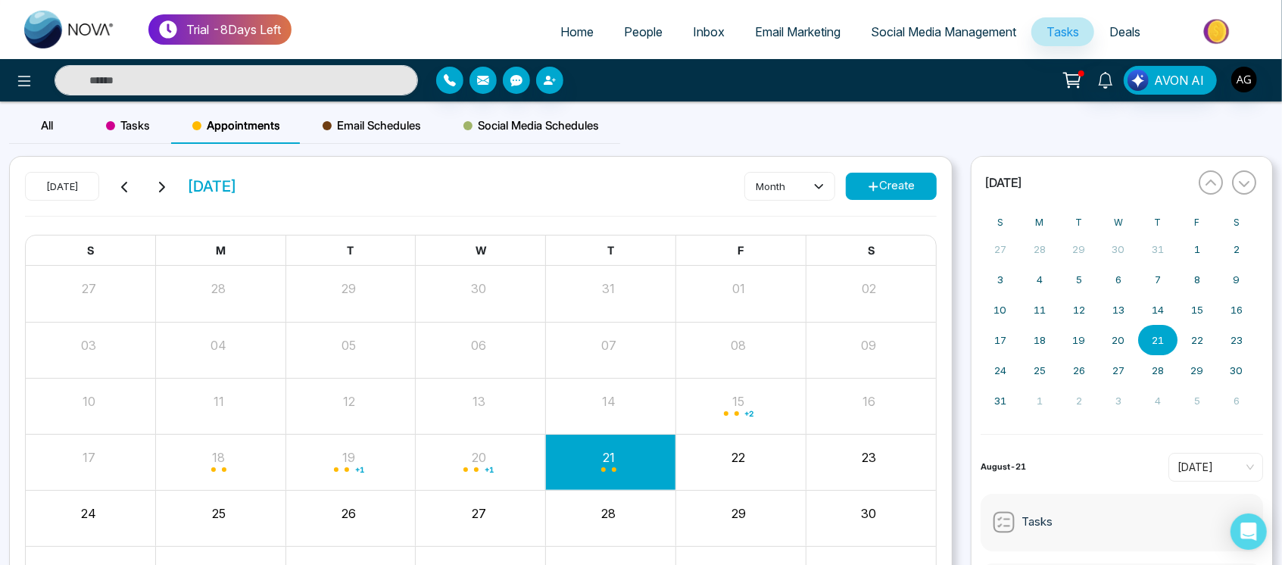
click at [559, 121] on span "Social Media Schedules" at bounding box center [532, 126] width 136 height 18
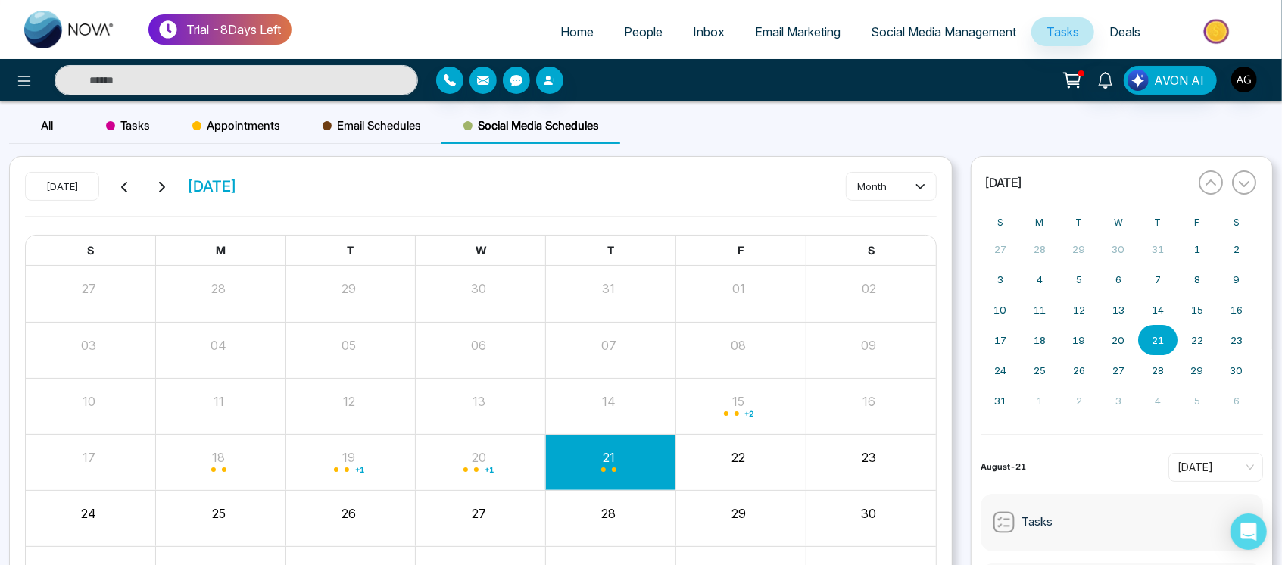
click at [350, 123] on span "Email Schedules" at bounding box center [372, 126] width 98 height 18
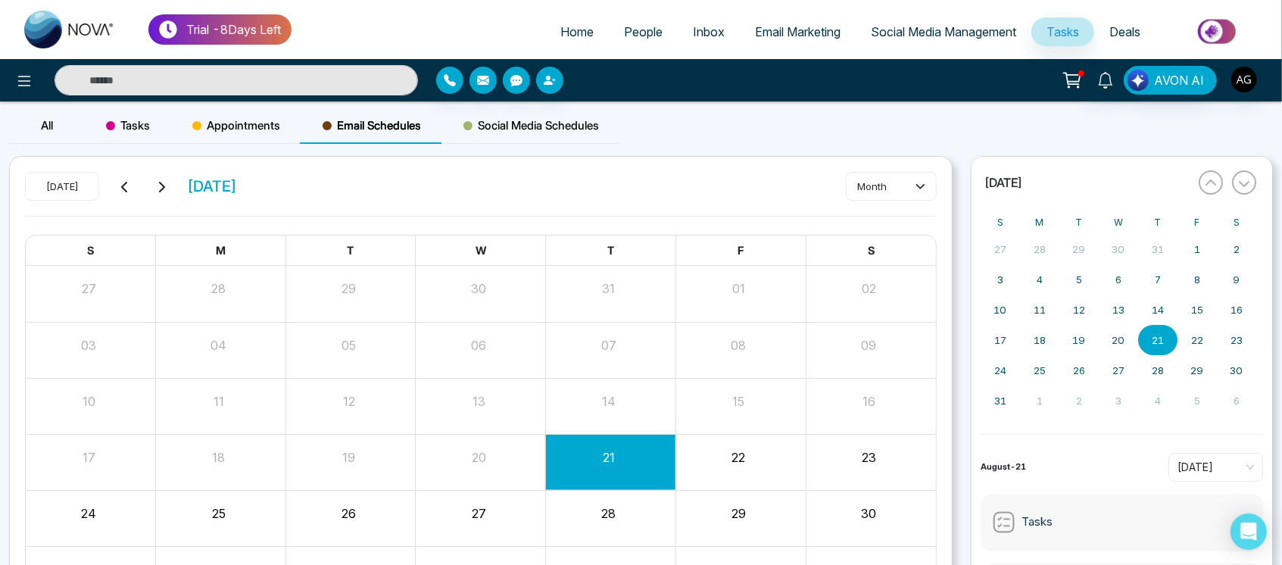
click at [109, 198] on div "Today August 2025" at bounding box center [131, 186] width 212 height 29
click at [311, 180] on div "Today August 2025 month" at bounding box center [481, 194] width 912 height 44
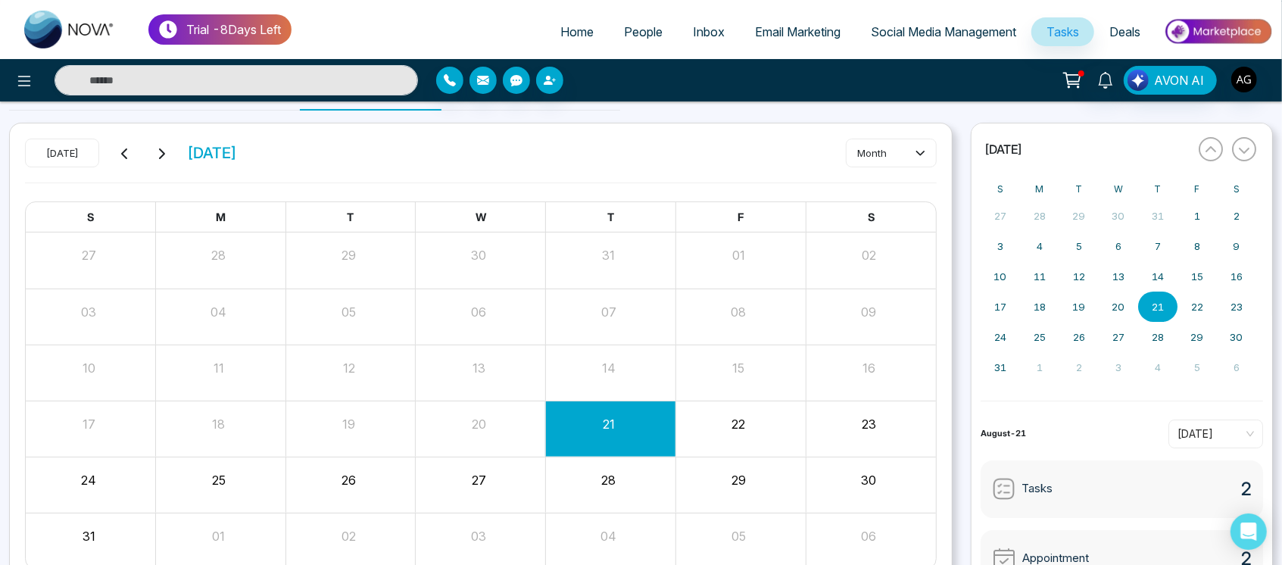
scroll to position [34, 0]
click at [302, 167] on div "Today August 2025 month" at bounding box center [481, 160] width 912 height 44
drag, startPoint x: 302, startPoint y: 167, endPoint x: 46, endPoint y: 129, distance: 258.8
click at [46, 129] on div "Today August 2025 month S M T W T F S 27 28 29 30 31 01 02 03 04 05 06 07 08 09…" at bounding box center [481, 354] width 942 height 462
click at [302, 147] on div "Today August 2025 month" at bounding box center [481, 160] width 912 height 44
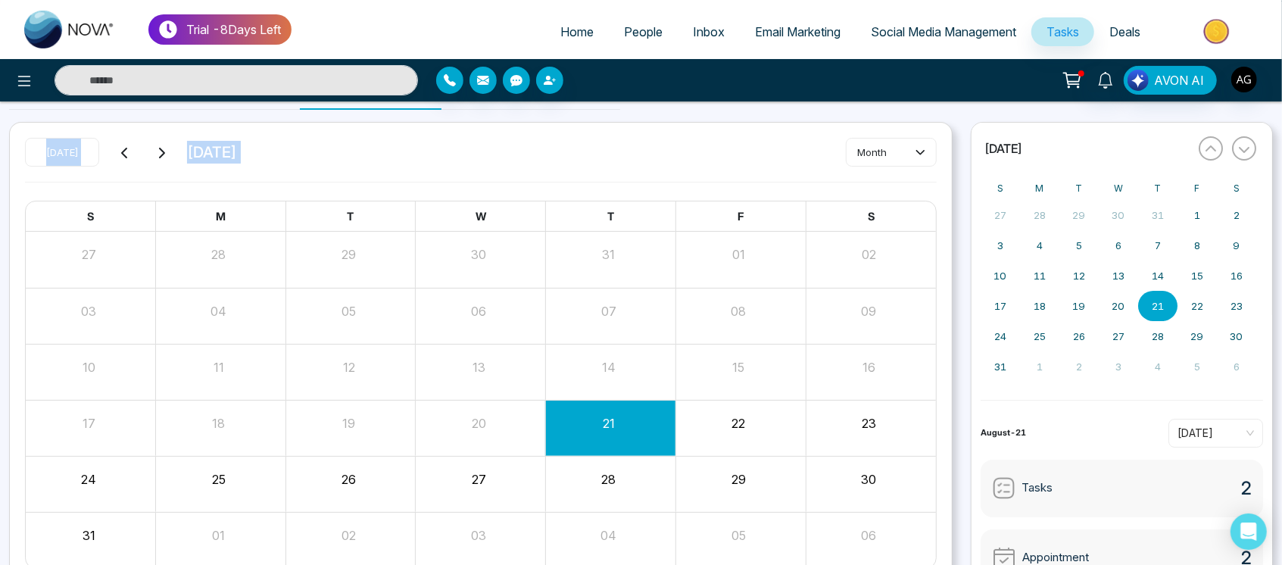
drag, startPoint x: 302, startPoint y: 147, endPoint x: 35, endPoint y: 156, distance: 267.6
click at [35, 156] on div "Today August 2025 month" at bounding box center [481, 160] width 912 height 44
click at [289, 156] on div "Today August 2025 month" at bounding box center [481, 160] width 912 height 44
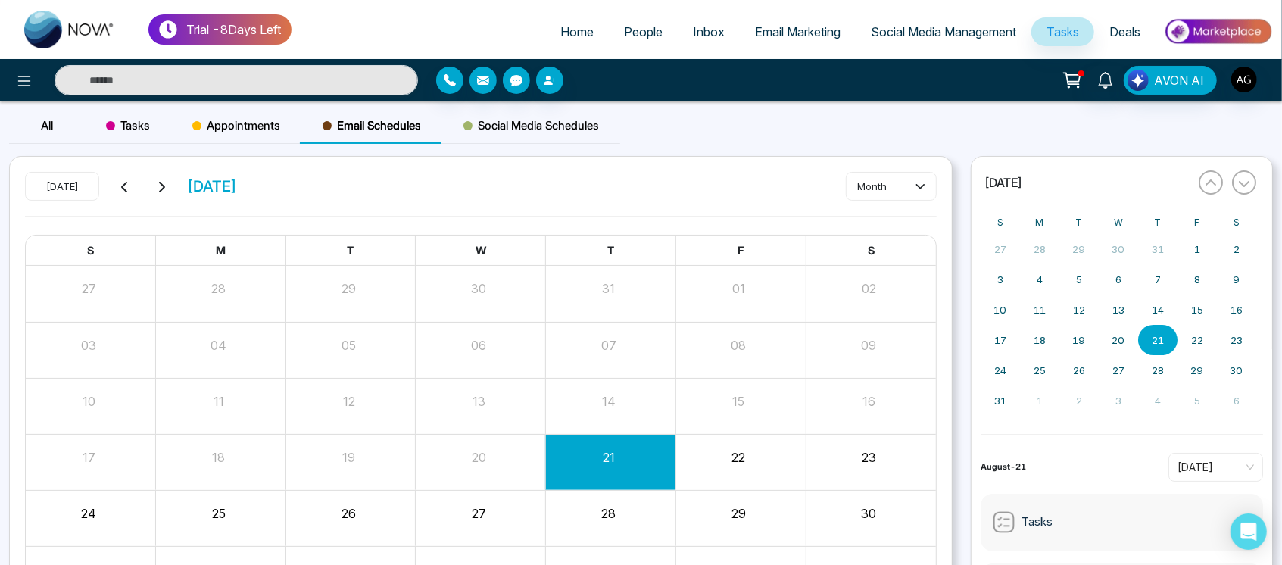
click at [190, 130] on div "Appointments" at bounding box center [236, 126] width 130 height 36
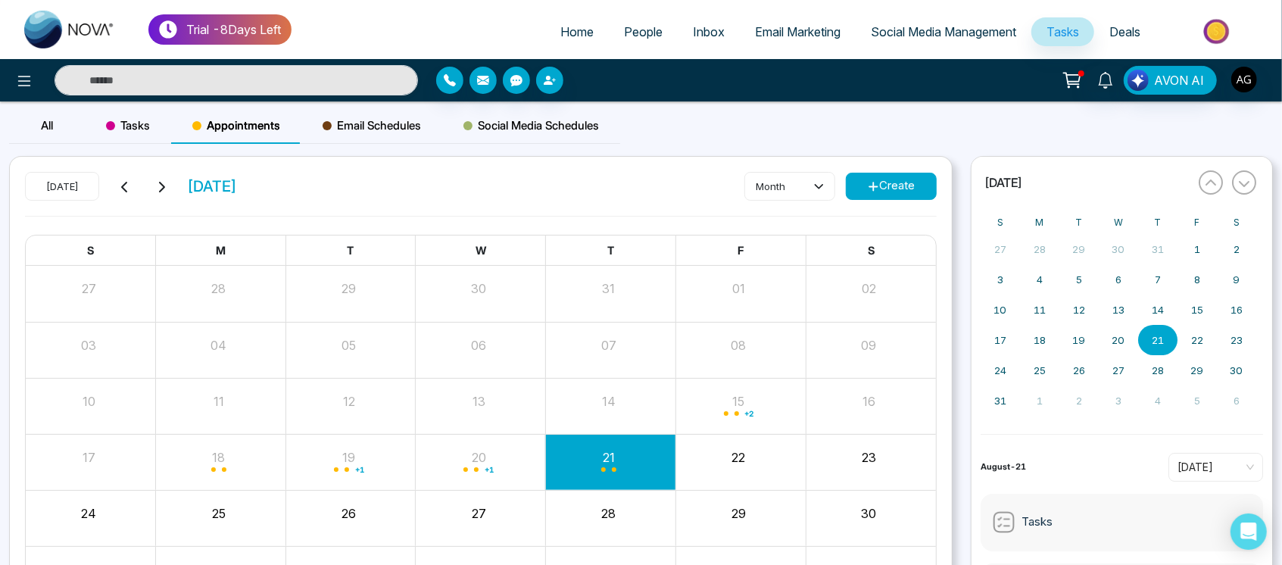
click at [401, 128] on span "Email Schedules" at bounding box center [372, 126] width 98 height 18
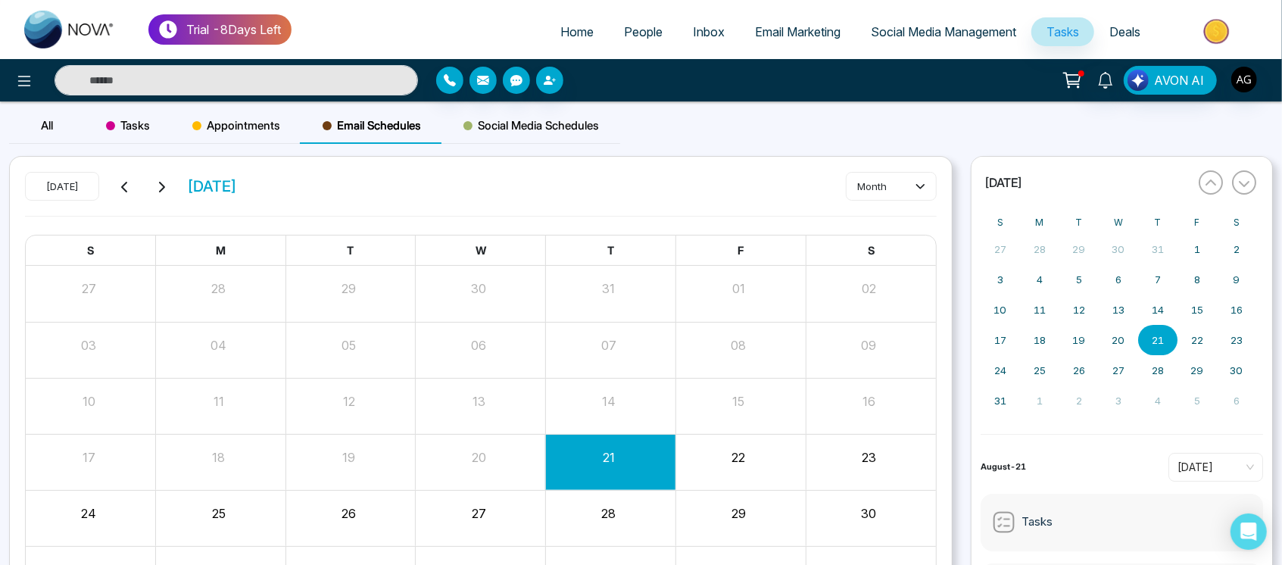
click at [514, 120] on span "Social Media Schedules" at bounding box center [532, 126] width 136 height 18
click at [574, 17] on link "Home" at bounding box center [577, 31] width 64 height 29
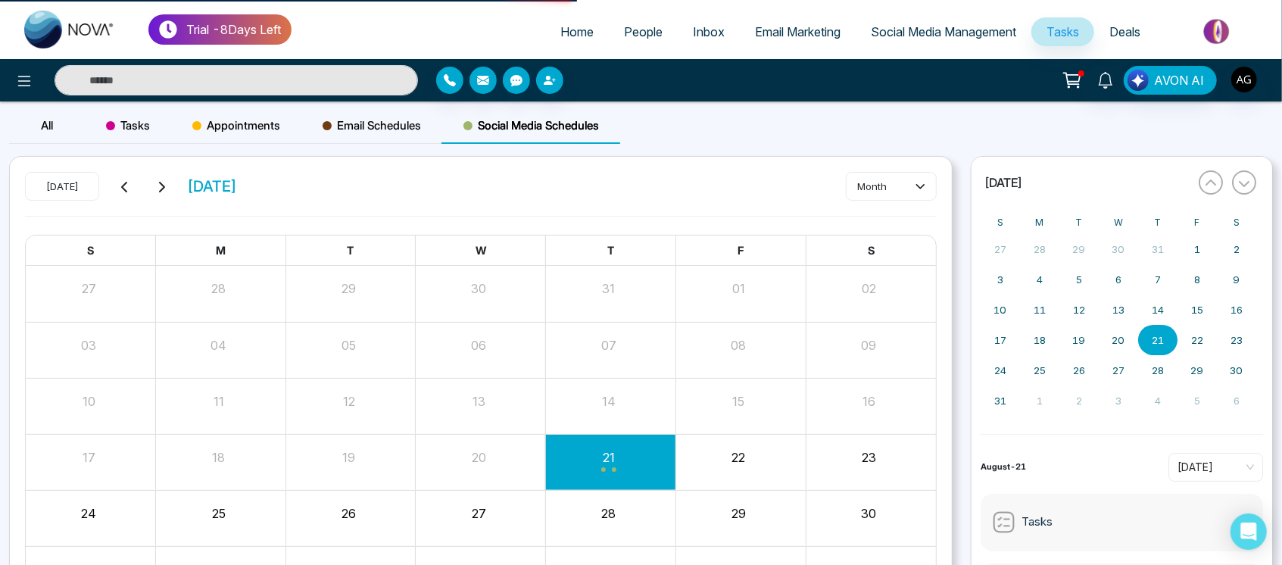
select select "*"
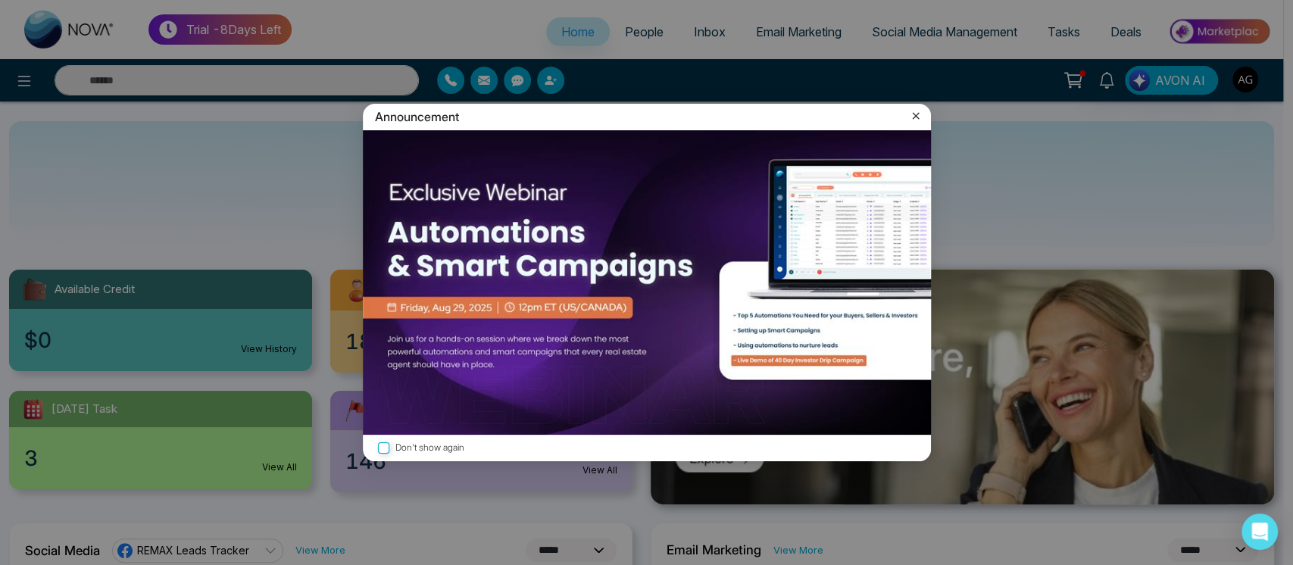
click at [914, 114] on icon at bounding box center [915, 115] width 15 height 15
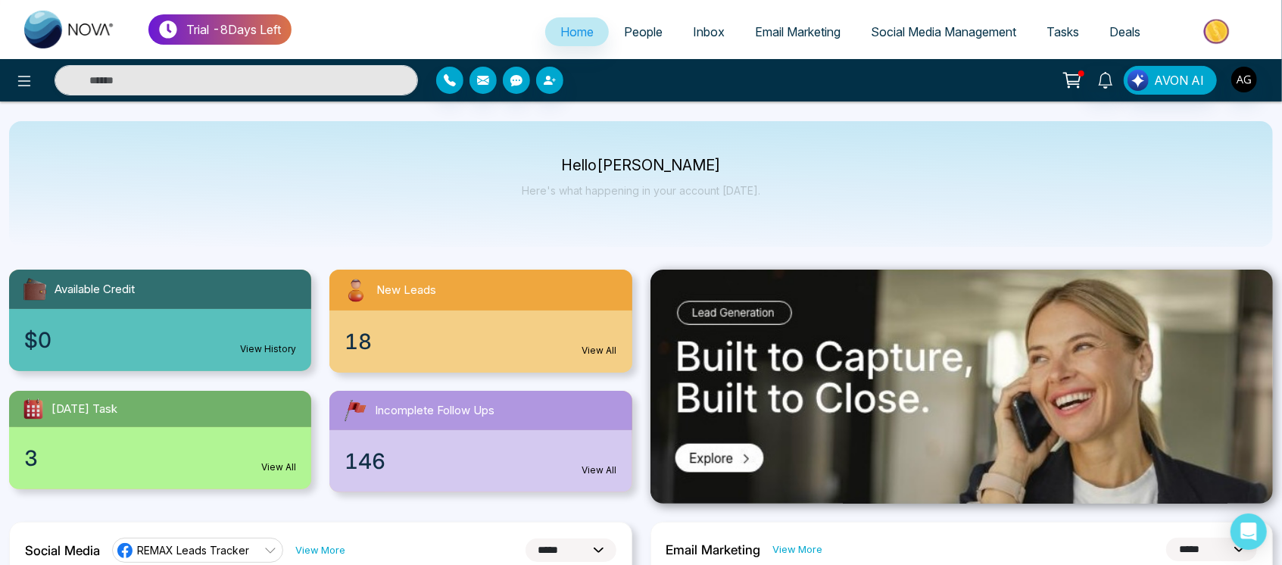
click at [962, 39] on link "Social Media Management" at bounding box center [944, 31] width 176 height 29
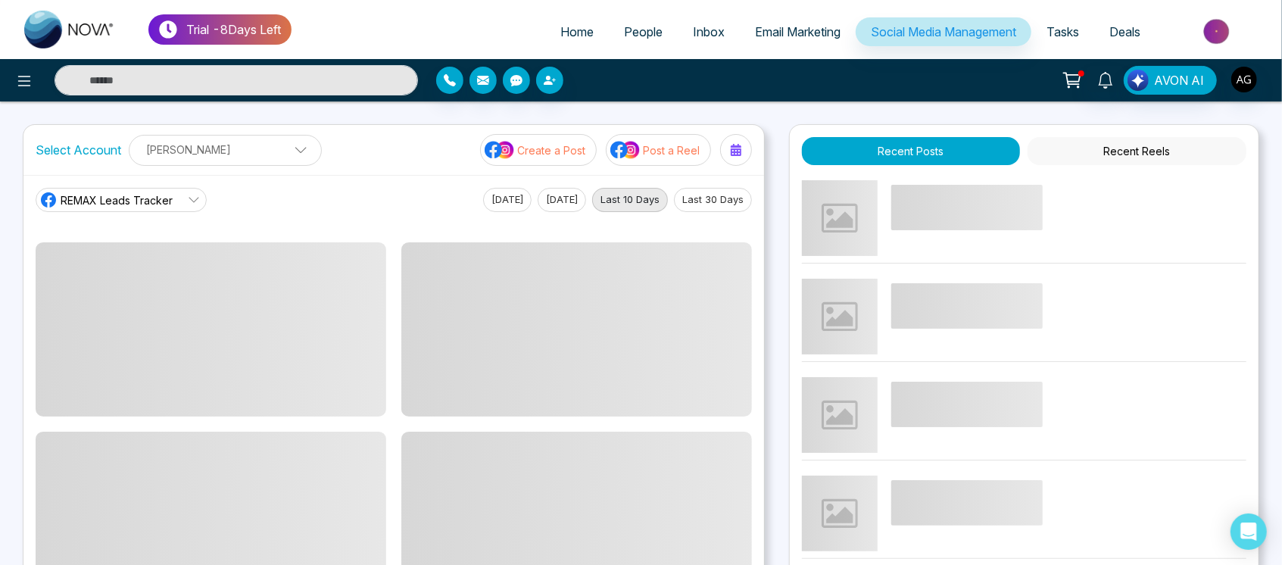
click at [654, 148] on p "Post a Reel" at bounding box center [671, 150] width 57 height 16
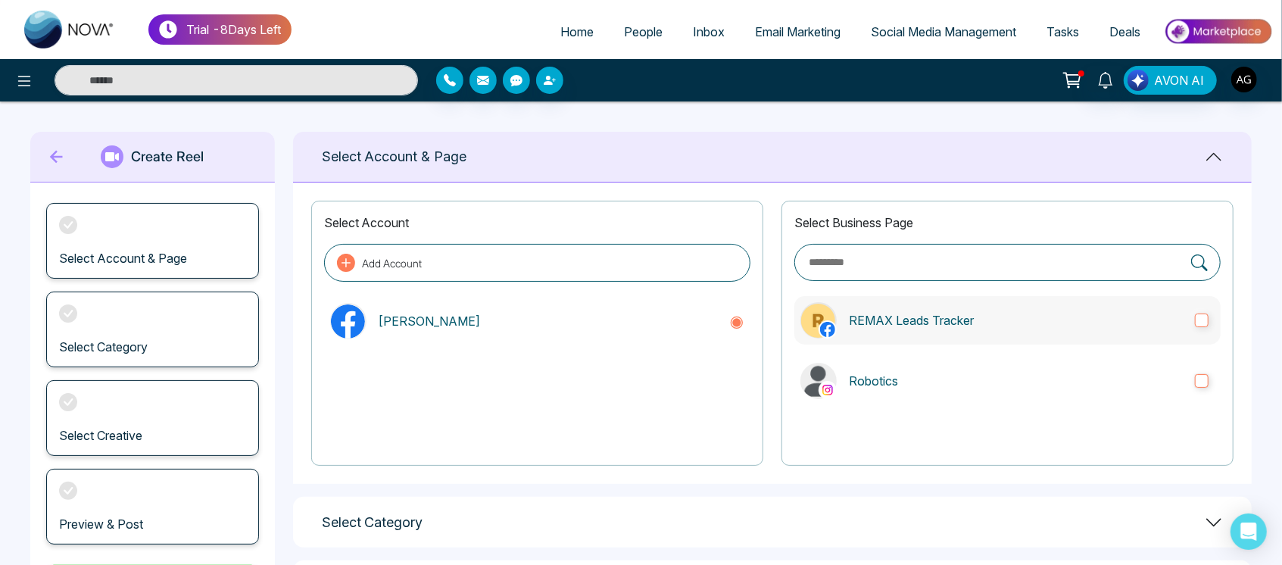
click at [934, 335] on label "REMAX Leads Tracker" at bounding box center [1008, 320] width 426 height 48
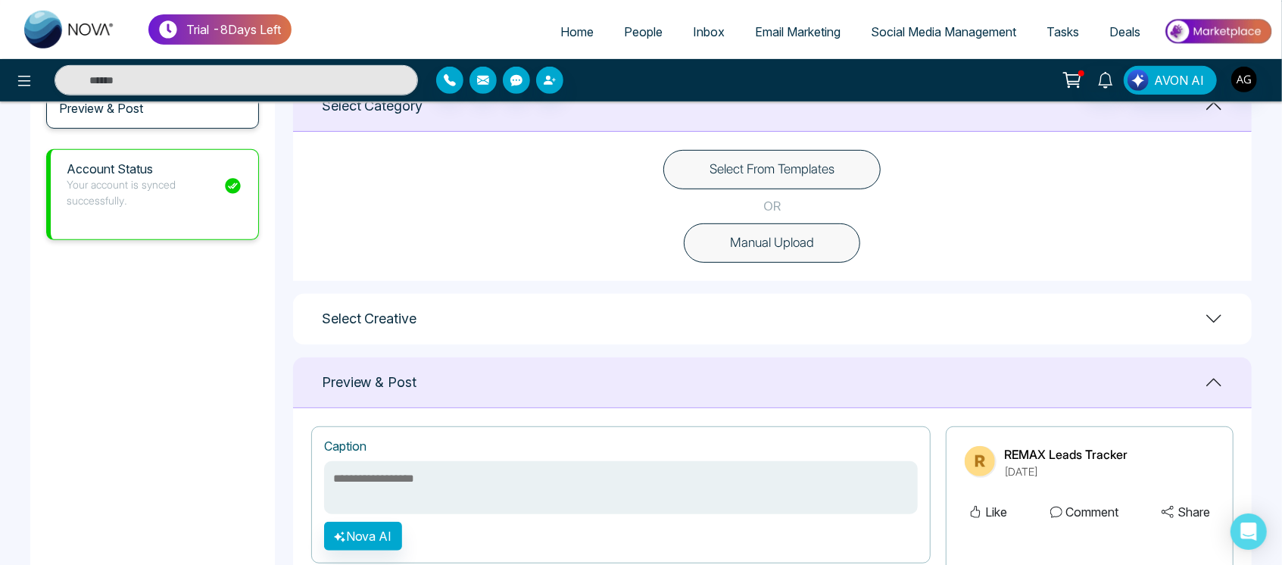
scroll to position [446, 0]
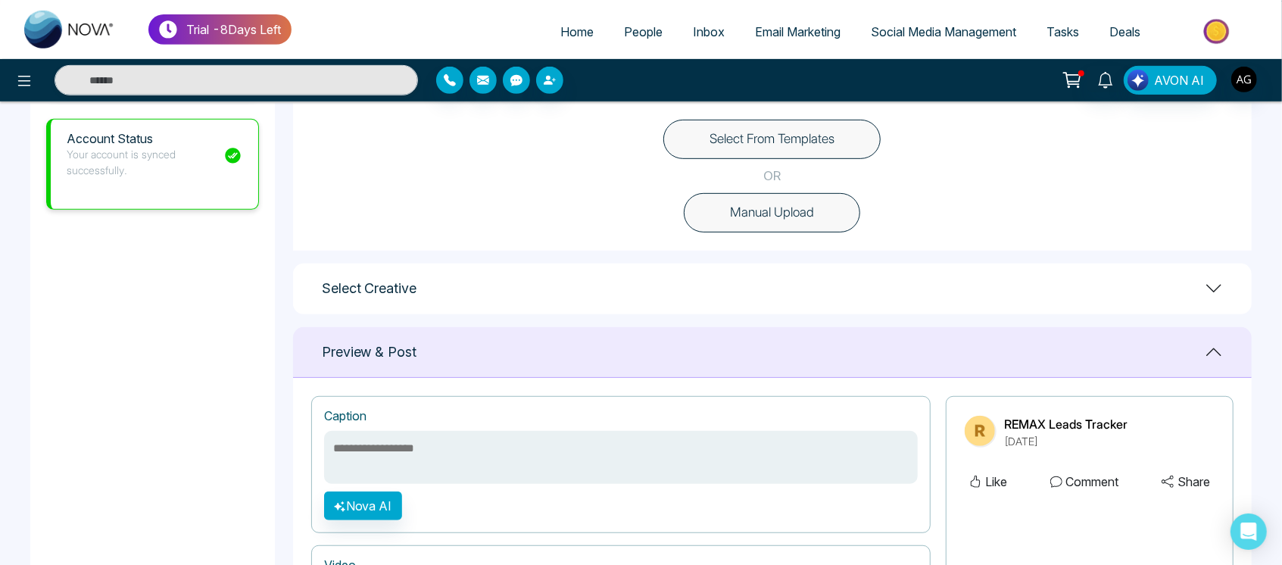
drag, startPoint x: 511, startPoint y: 455, endPoint x: 602, endPoint y: 348, distance: 141.3
click at [602, 348] on div "**********" at bounding box center [772, 538] width 959 height 422
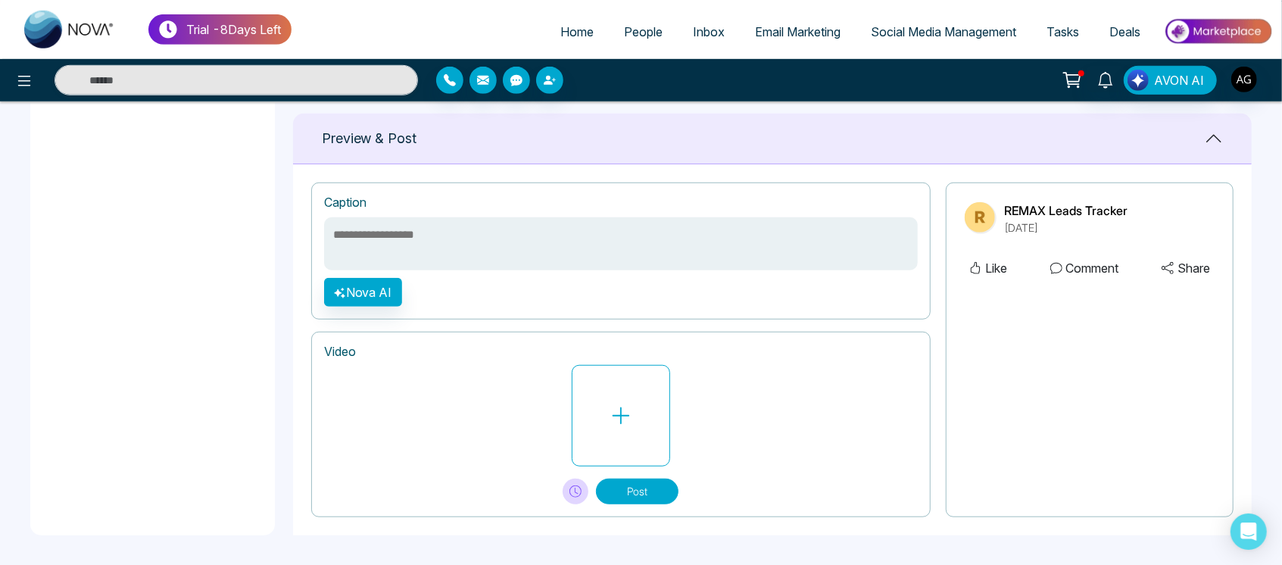
drag, startPoint x: 342, startPoint y: 231, endPoint x: 437, endPoint y: 229, distance: 95.5
click at [437, 229] on textarea at bounding box center [621, 243] width 594 height 53
drag, startPoint x: 330, startPoint y: 235, endPoint x: 442, endPoint y: 233, distance: 112.9
click at [442, 233] on textarea at bounding box center [621, 243] width 594 height 53
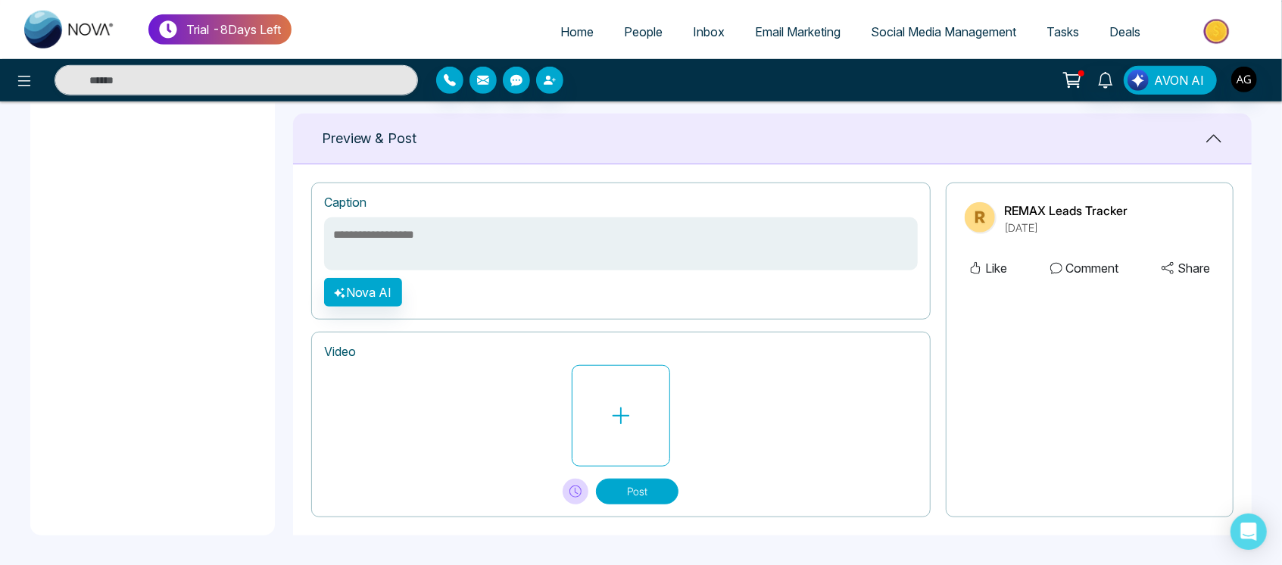
drag, startPoint x: 442, startPoint y: 233, endPoint x: 317, endPoint y: 227, distance: 125.1
click at [317, 227] on div "**********" at bounding box center [621, 251] width 620 height 137
click at [376, 232] on textarea at bounding box center [621, 243] width 594 height 53
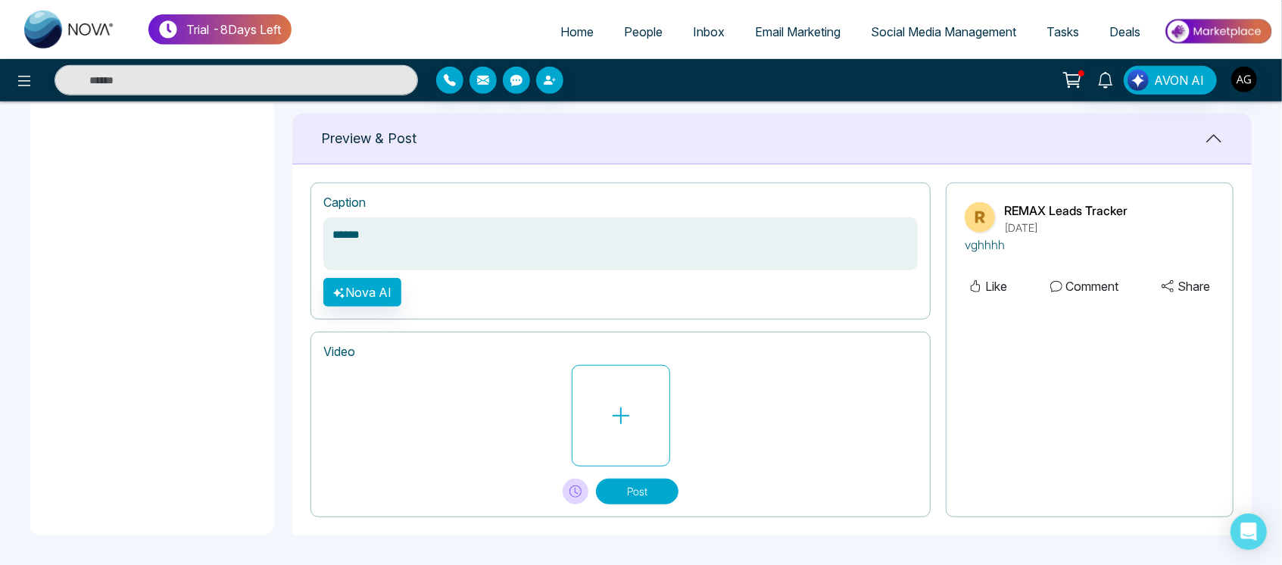
type textarea "******"
drag, startPoint x: 412, startPoint y: 290, endPoint x: 492, endPoint y: 306, distance: 81.9
click at [492, 306] on div "**********" at bounding box center [621, 251] width 620 height 137
drag, startPoint x: 423, startPoint y: 300, endPoint x: 493, endPoint y: 295, distance: 70.6
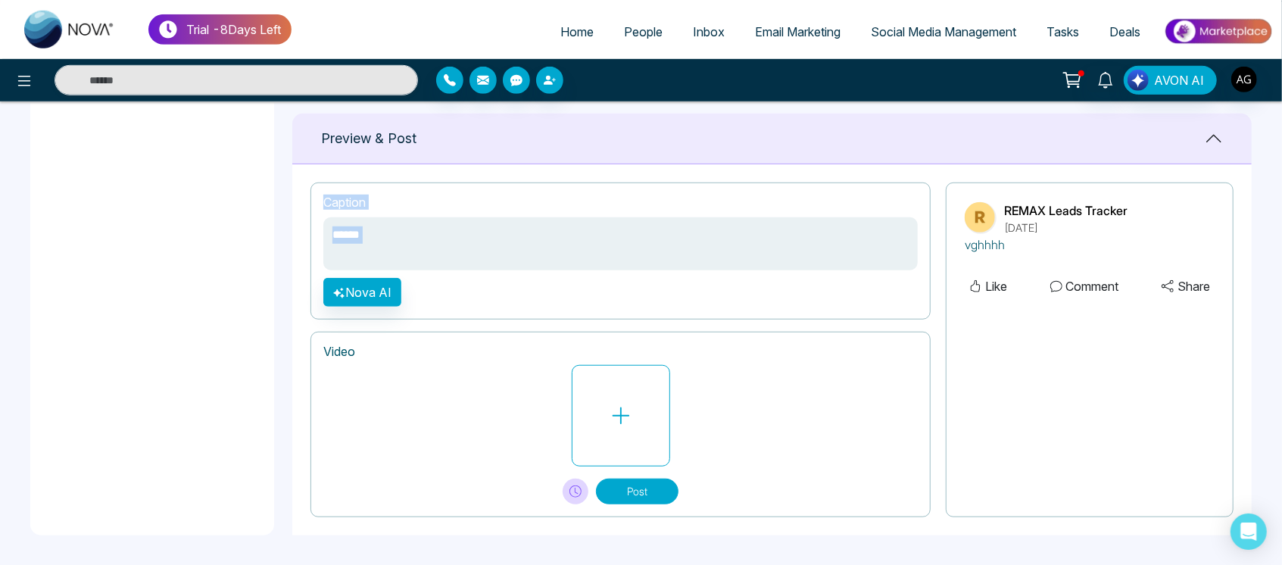
click at [493, 295] on div "**********" at bounding box center [621, 251] width 620 height 137
click at [411, 235] on textarea "******" at bounding box center [620, 243] width 595 height 53
drag, startPoint x: 376, startPoint y: 238, endPoint x: 315, endPoint y: 236, distance: 60.6
click at [315, 236] on div "**********" at bounding box center [621, 251] width 620 height 137
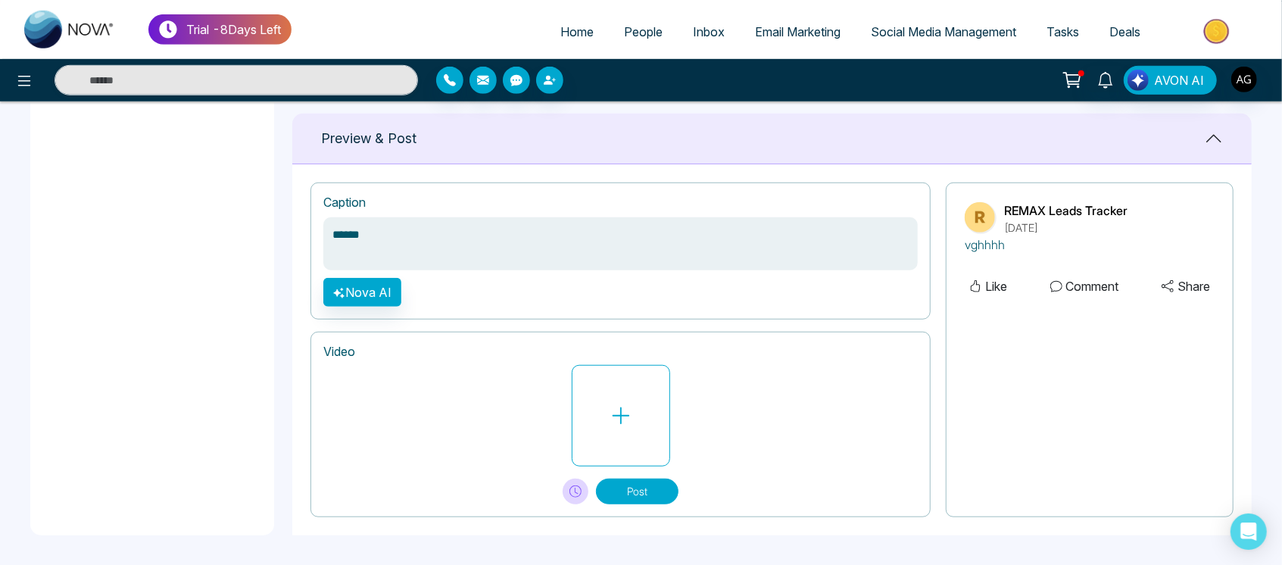
drag, startPoint x: 391, startPoint y: 236, endPoint x: 322, endPoint y: 236, distance: 68.9
click at [322, 236] on div "**********" at bounding box center [621, 251] width 620 height 137
click at [492, 225] on textarea "******" at bounding box center [620, 243] width 595 height 53
drag, startPoint x: 411, startPoint y: 270, endPoint x: 604, endPoint y: 289, distance: 194.2
click at [604, 289] on div "**********" at bounding box center [621, 251] width 620 height 137
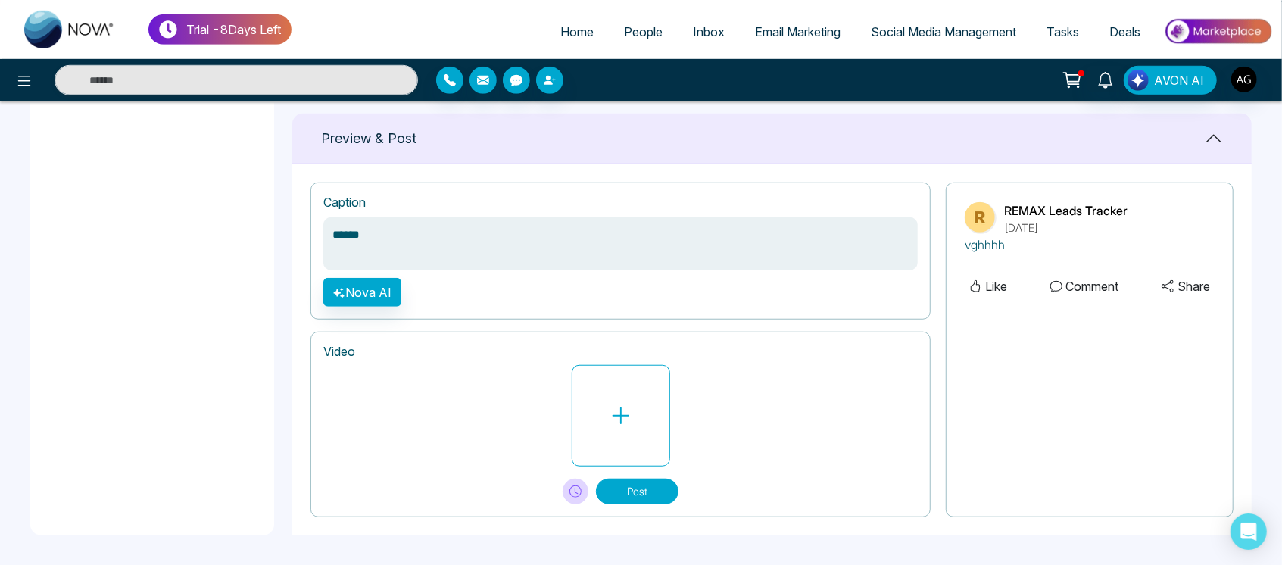
drag, startPoint x: 591, startPoint y: 223, endPoint x: 820, endPoint y: 234, distance: 229.8
click at [820, 234] on textarea "******" at bounding box center [620, 243] width 595 height 53
click at [561, 208] on div "Caption" at bounding box center [620, 202] width 595 height 14
drag, startPoint x: 373, startPoint y: 236, endPoint x: 274, endPoint y: 233, distance: 99.3
click at [274, 233] on main "**********" at bounding box center [641, 4] width 1282 height 1124
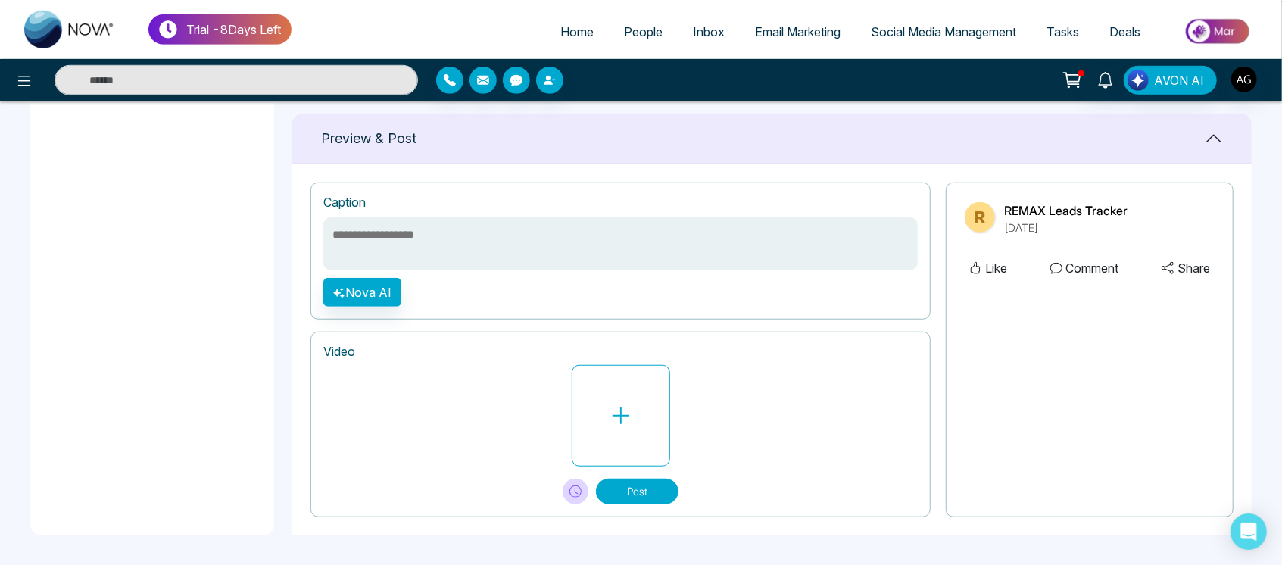
drag, startPoint x: 332, startPoint y: 252, endPoint x: 438, endPoint y: 247, distance: 106.2
click at [438, 247] on textarea at bounding box center [620, 243] width 595 height 53
drag, startPoint x: 438, startPoint y: 247, endPoint x: 376, endPoint y: 239, distance: 62.6
click at [376, 239] on textarea at bounding box center [620, 243] width 595 height 53
click at [1067, 92] on button at bounding box center [1072, 80] width 30 height 29
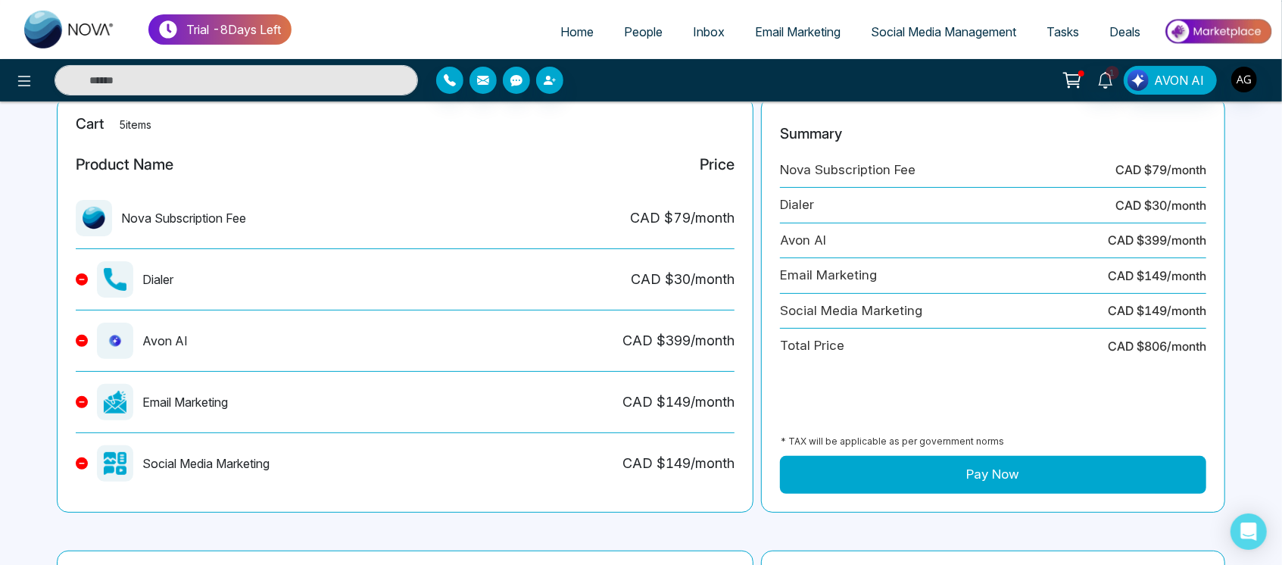
scroll to position [157, 0]
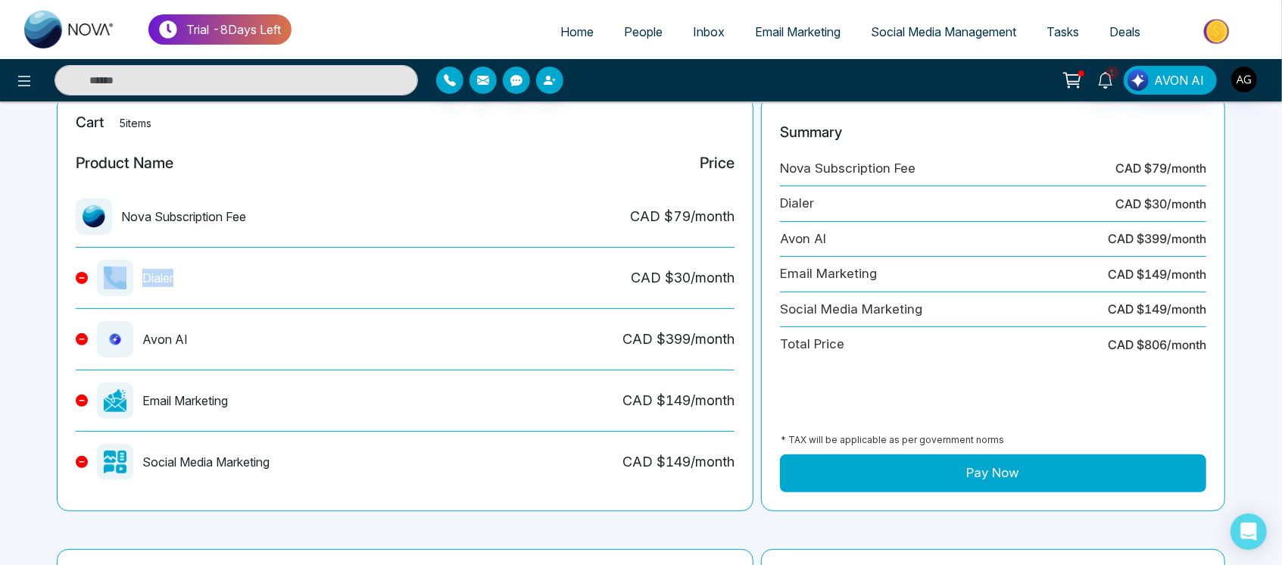
drag, startPoint x: 99, startPoint y: 278, endPoint x: 190, endPoint y: 269, distance: 91.4
click at [190, 269] on div "Dialer CAD $ 30 /month" at bounding box center [405, 284] width 659 height 49
click at [155, 352] on div "Avon AI" at bounding box center [132, 339] width 112 height 36
drag, startPoint x: 144, startPoint y: 346, endPoint x: 98, endPoint y: 342, distance: 45.6
click at [98, 342] on div "Avon AI" at bounding box center [132, 339] width 112 height 36
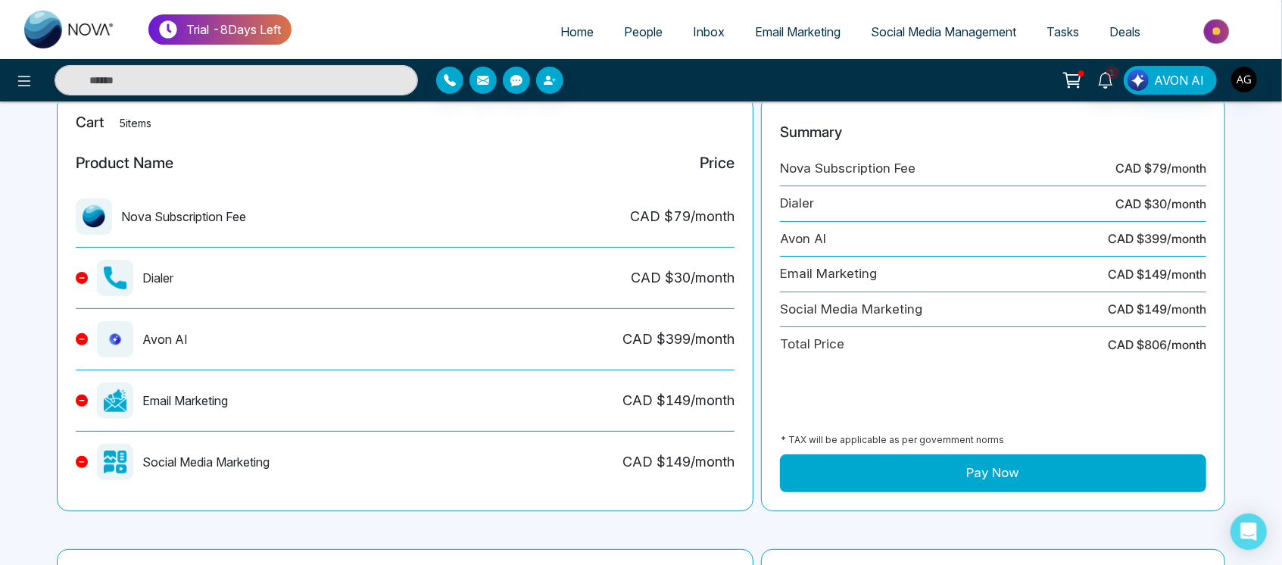
click at [232, 338] on div "Avon AI CAD $ 399 /month" at bounding box center [405, 345] width 659 height 49
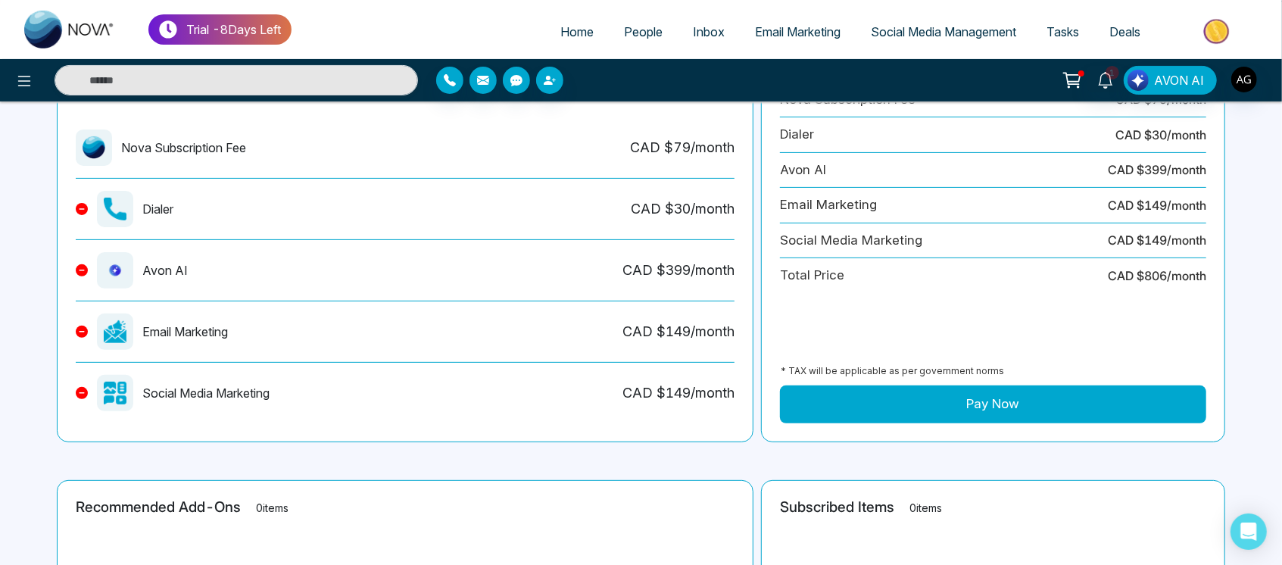
scroll to position [237, 0]
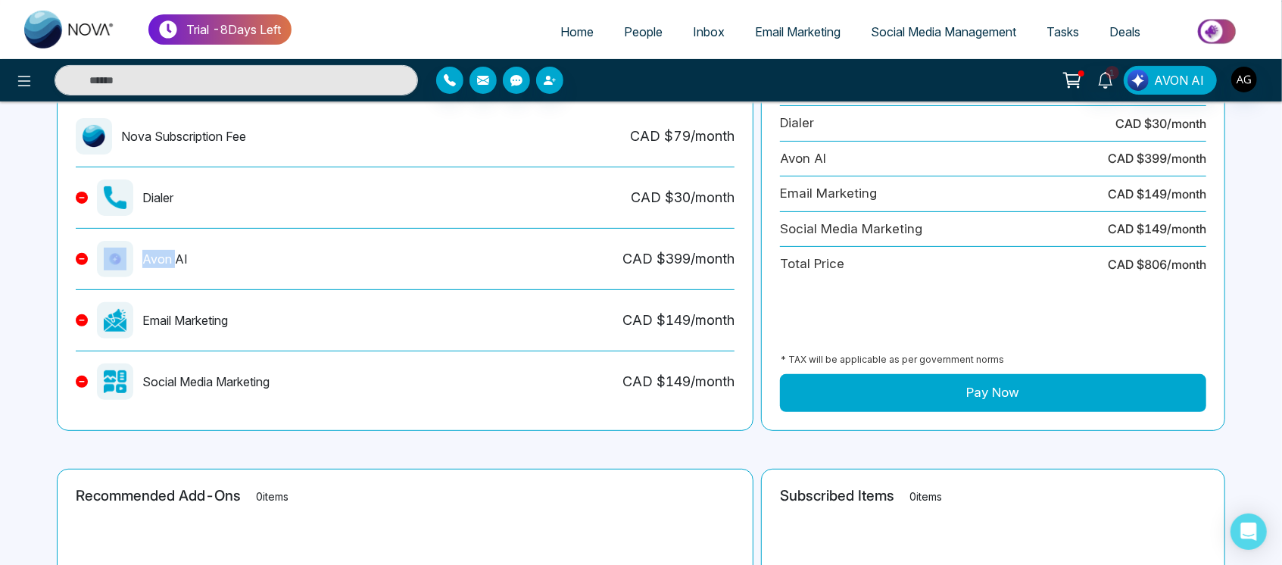
drag, startPoint x: 100, startPoint y: 272, endPoint x: 182, endPoint y: 258, distance: 83.1
click at [182, 258] on div "Avon AI" at bounding box center [132, 259] width 112 height 36
click at [314, 266] on div "Avon AI CAD $ 399 /month" at bounding box center [405, 265] width 659 height 49
click at [848, 464] on main "Checkout Warning: Upgrading to a Nova subscription will immediately end your tr…" at bounding box center [641, 279] width 1282 height 831
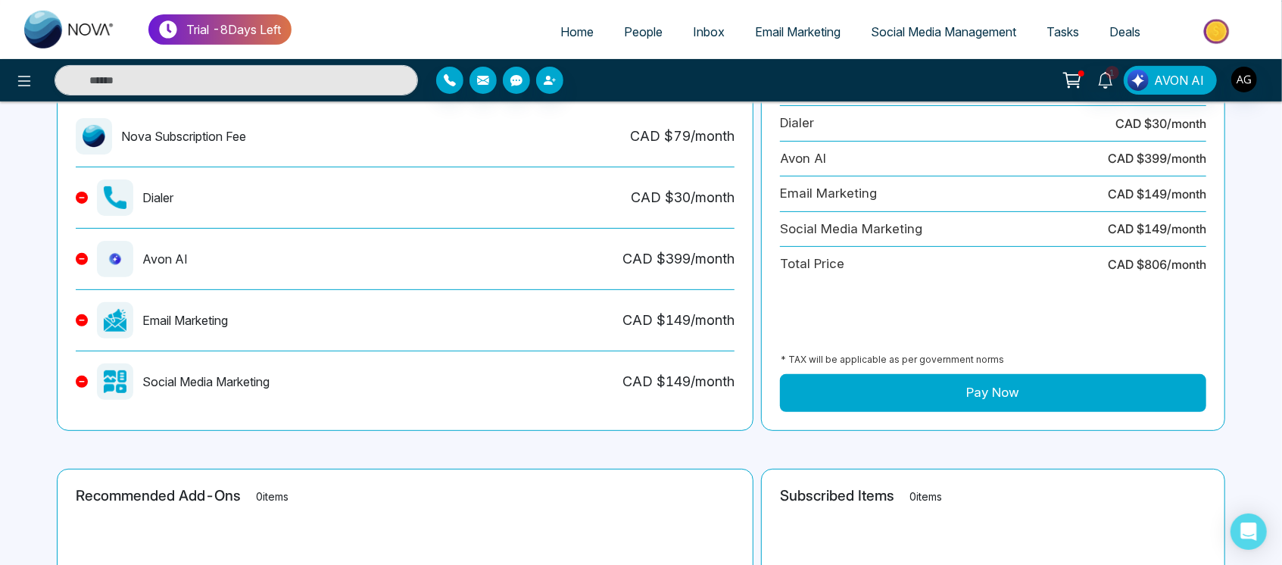
click at [826, 42] on link "Email Marketing" at bounding box center [798, 31] width 116 height 29
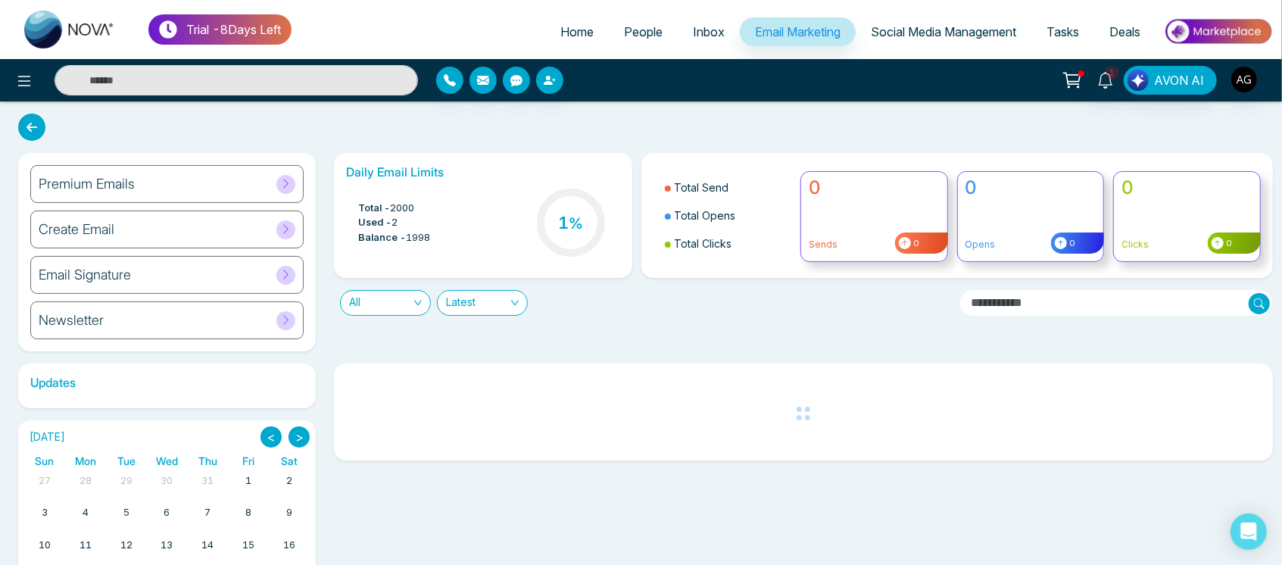
click at [556, 23] on link "Home" at bounding box center [577, 31] width 64 height 29
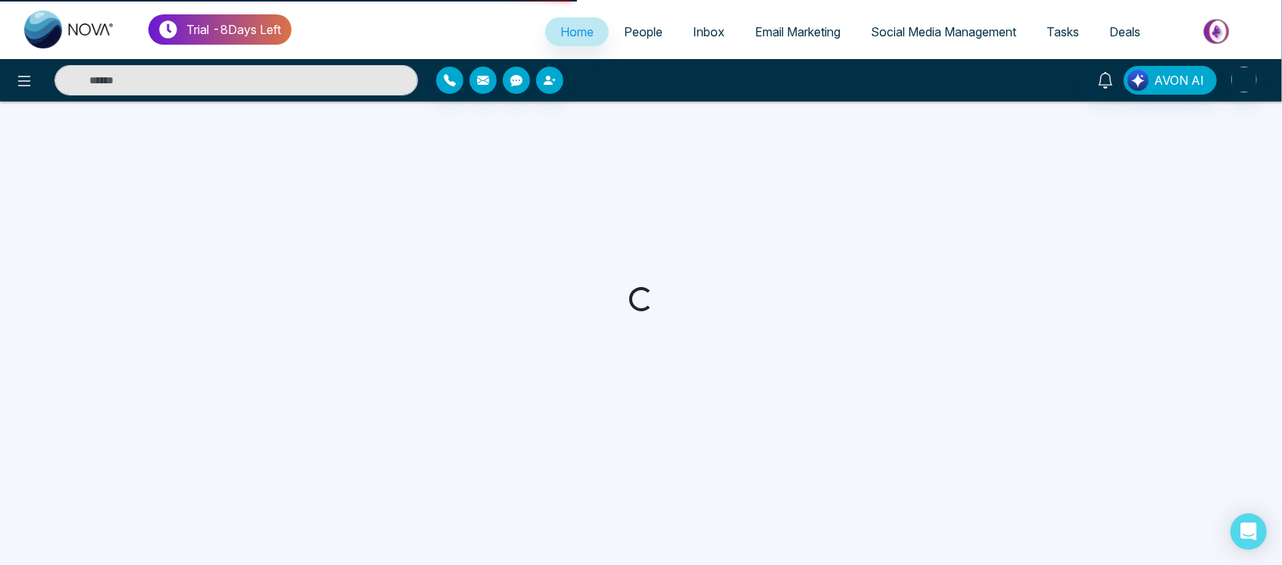
select select "*"
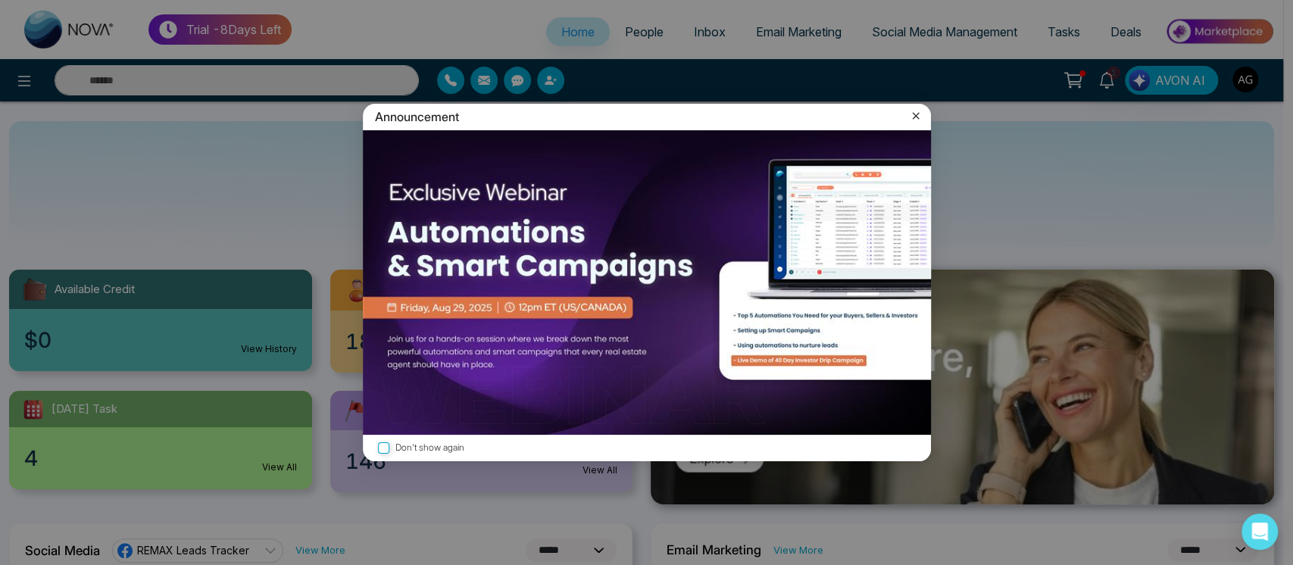
click at [917, 108] on icon at bounding box center [915, 115] width 15 height 15
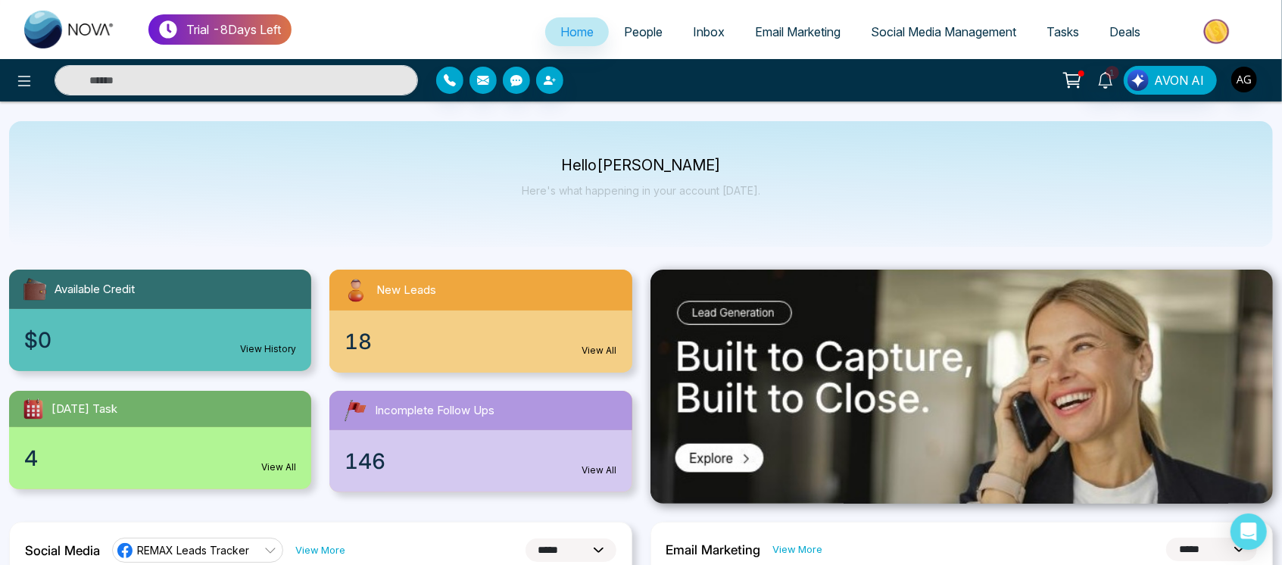
click at [638, 35] on span "People" at bounding box center [643, 31] width 39 height 15
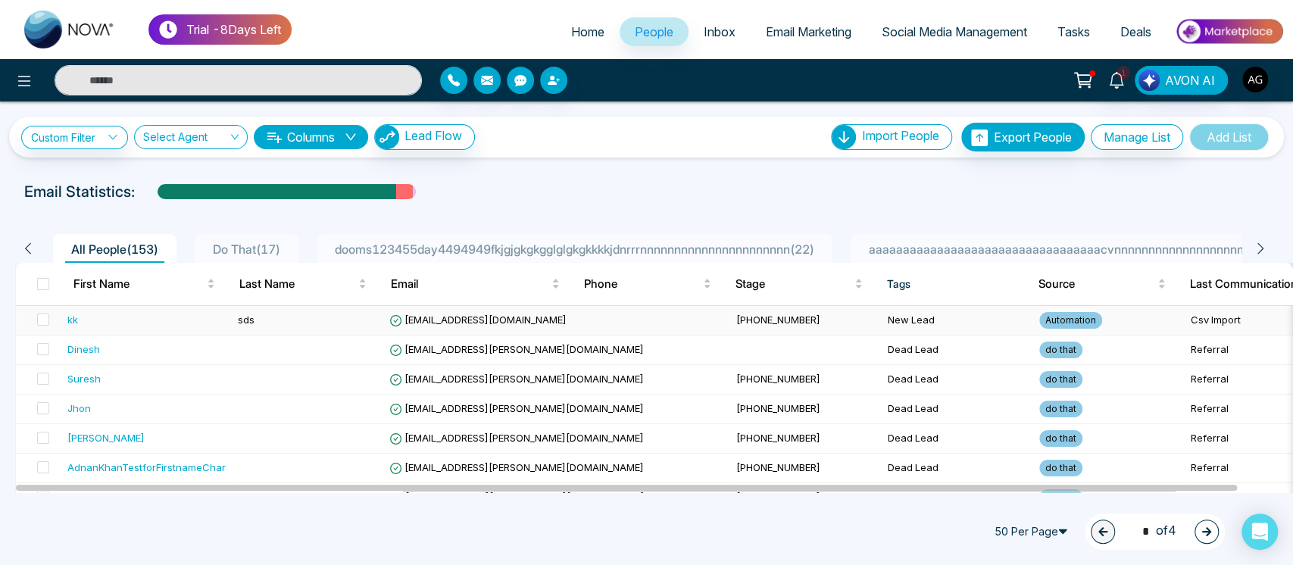
click at [730, 330] on td "+919898123432" at bounding box center [806, 321] width 152 height 30
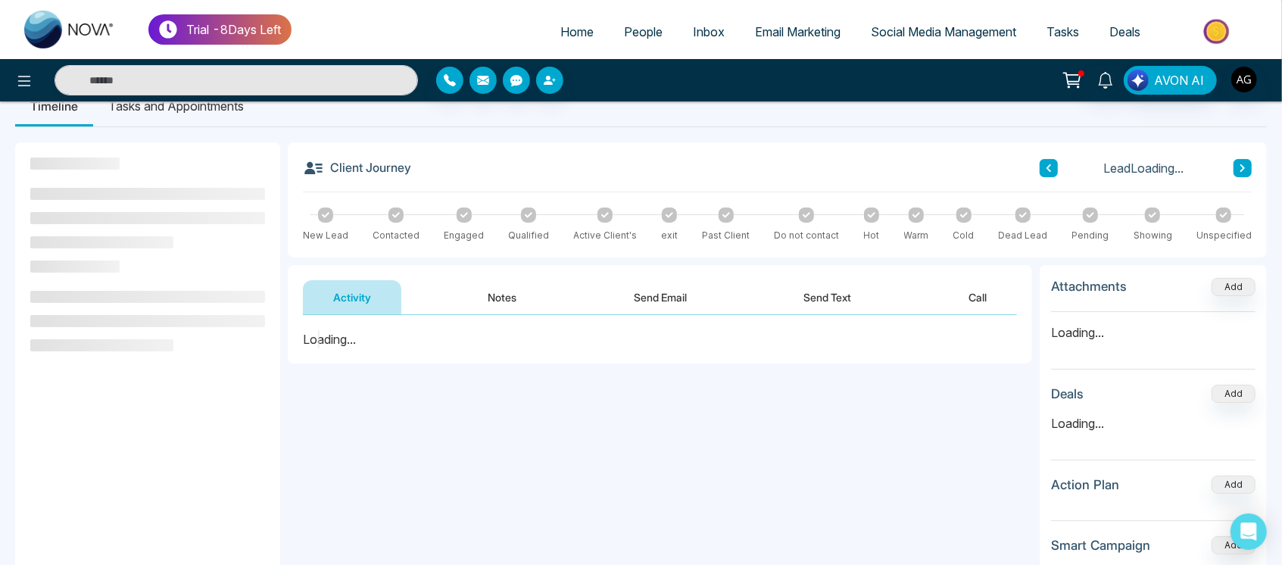
scroll to position [32, 0]
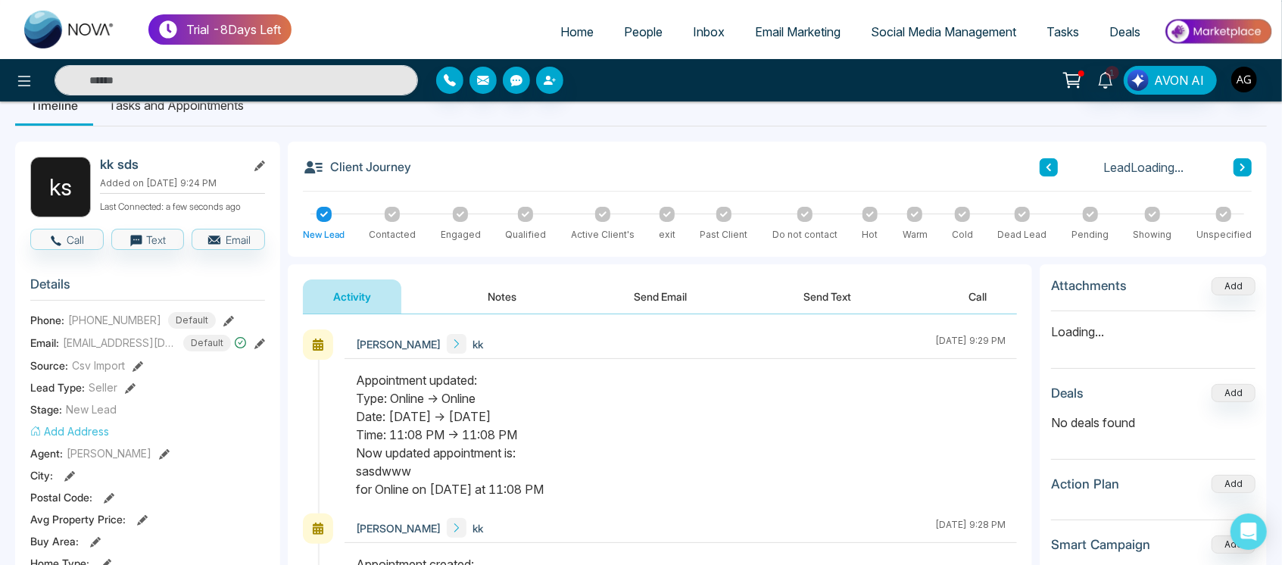
click at [673, 306] on button "Send Email" at bounding box center [661, 297] width 114 height 34
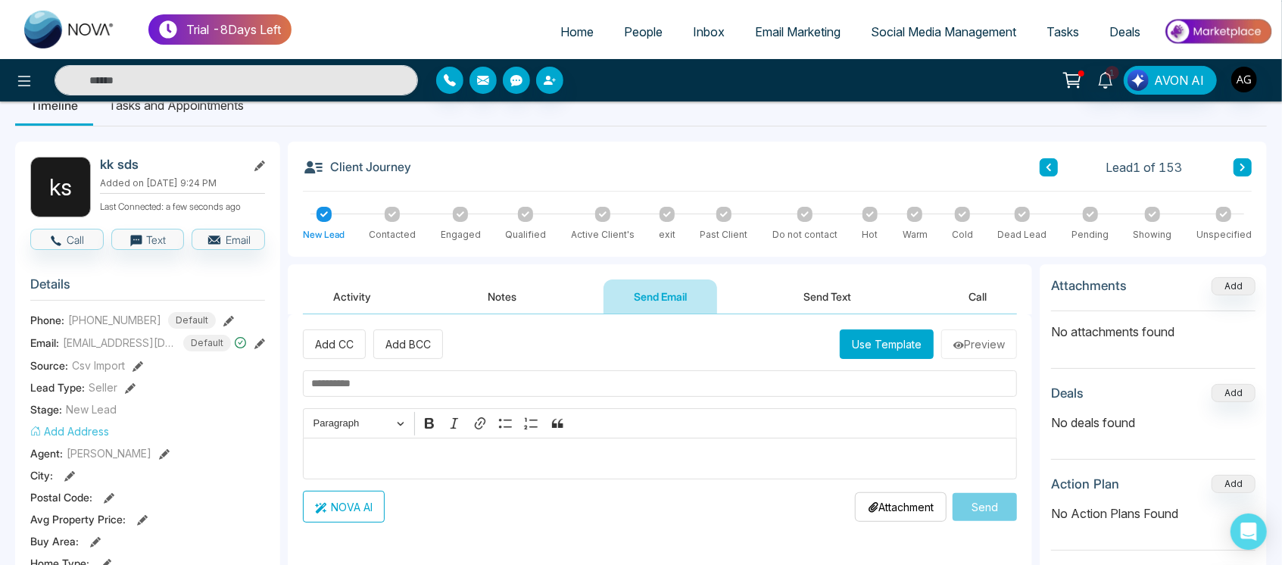
scroll to position [218, 0]
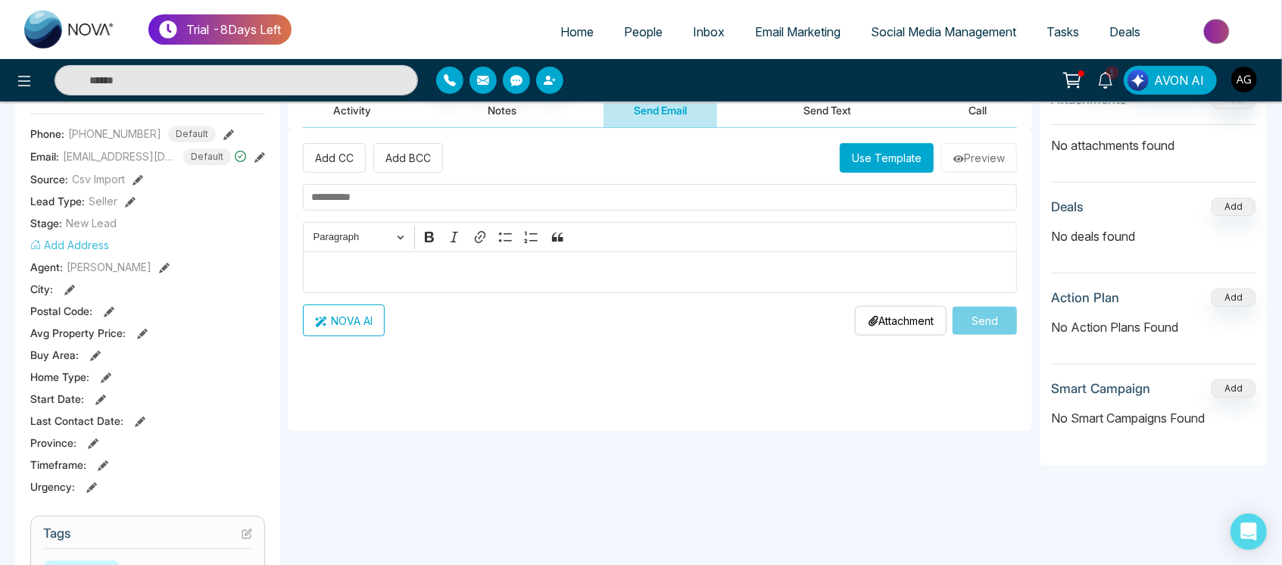
click at [887, 322] on p "Attachment" at bounding box center [901, 321] width 66 height 16
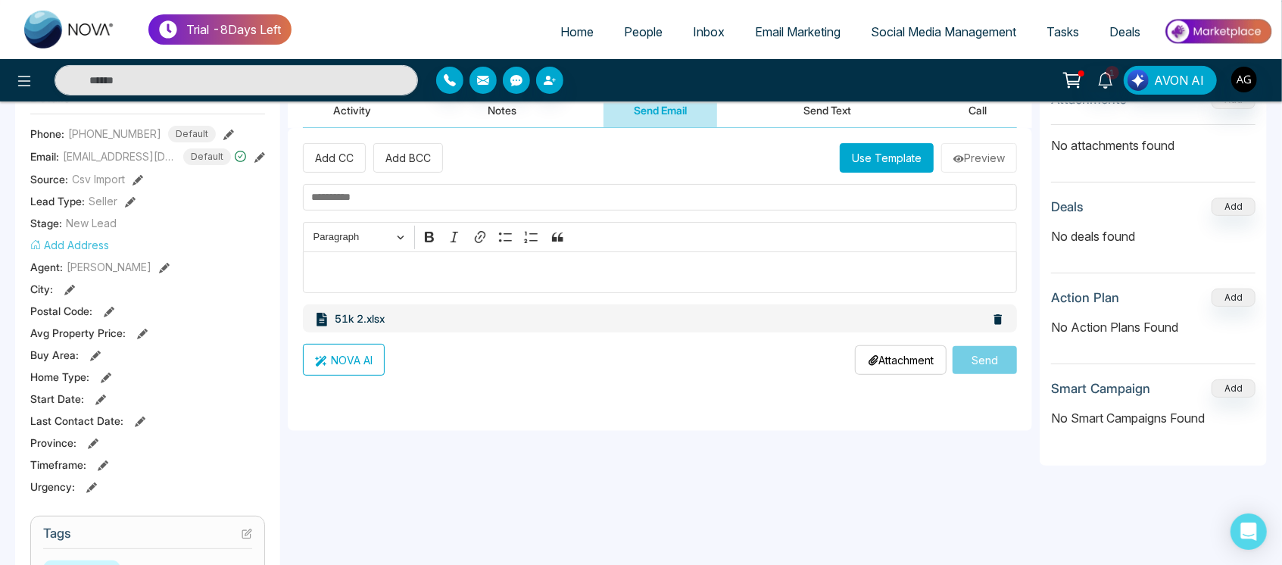
click at [998, 322] on icon at bounding box center [999, 319] width 8 height 11
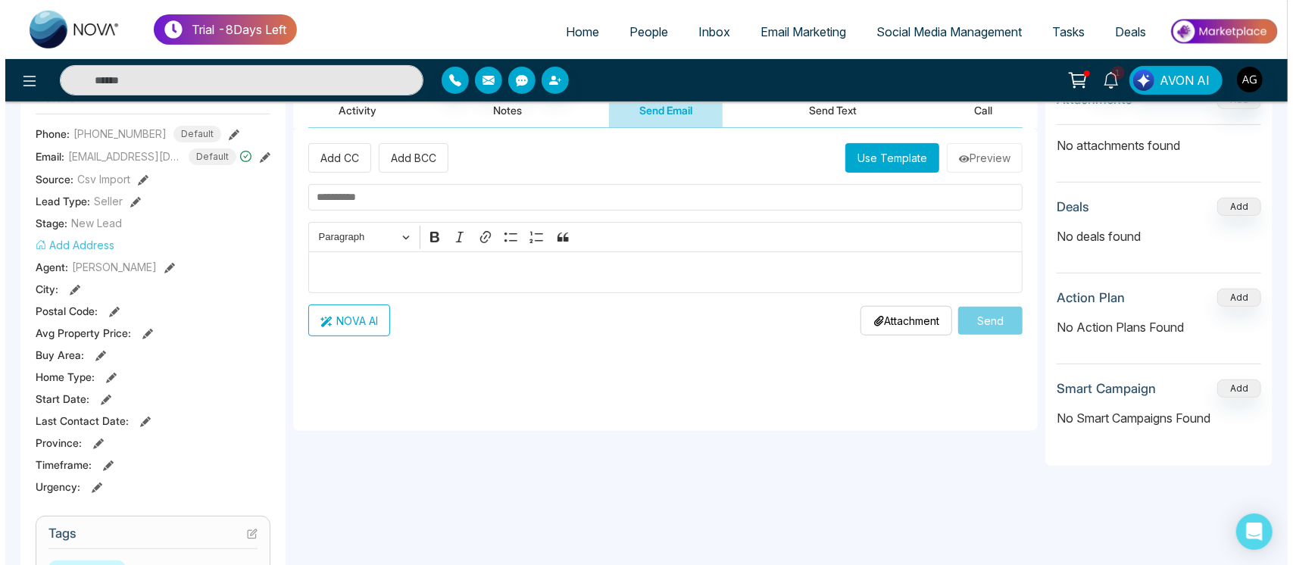
scroll to position [125, 0]
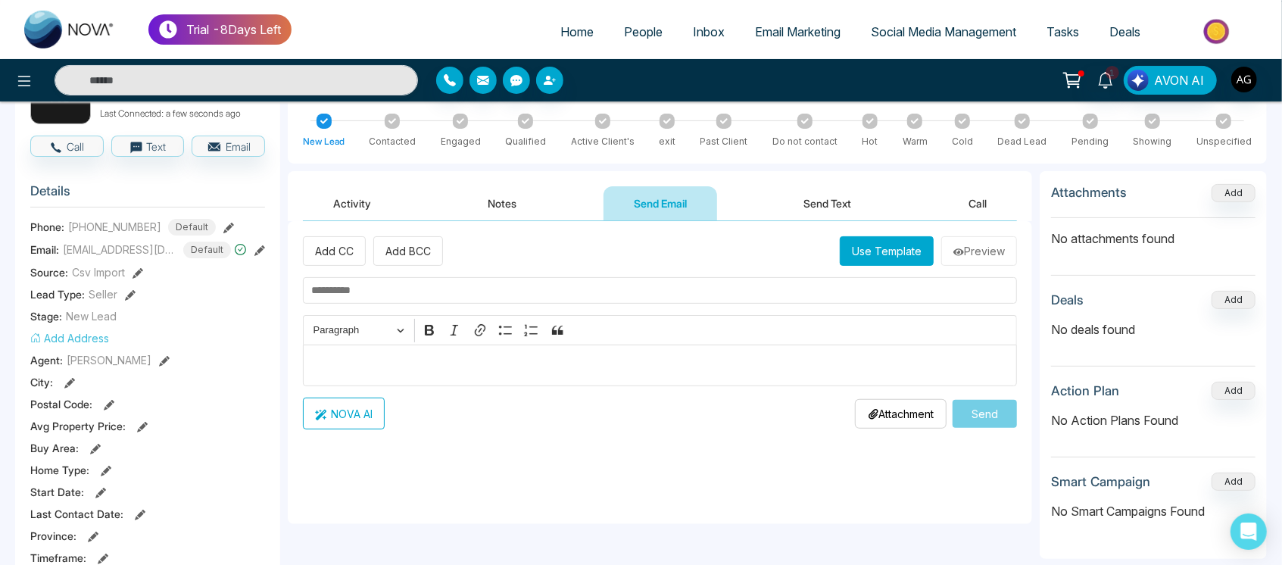
click at [912, 423] on div "Attachment Choose File" at bounding box center [901, 414] width 92 height 30
click at [919, 409] on p "Attachment" at bounding box center [901, 414] width 66 height 16
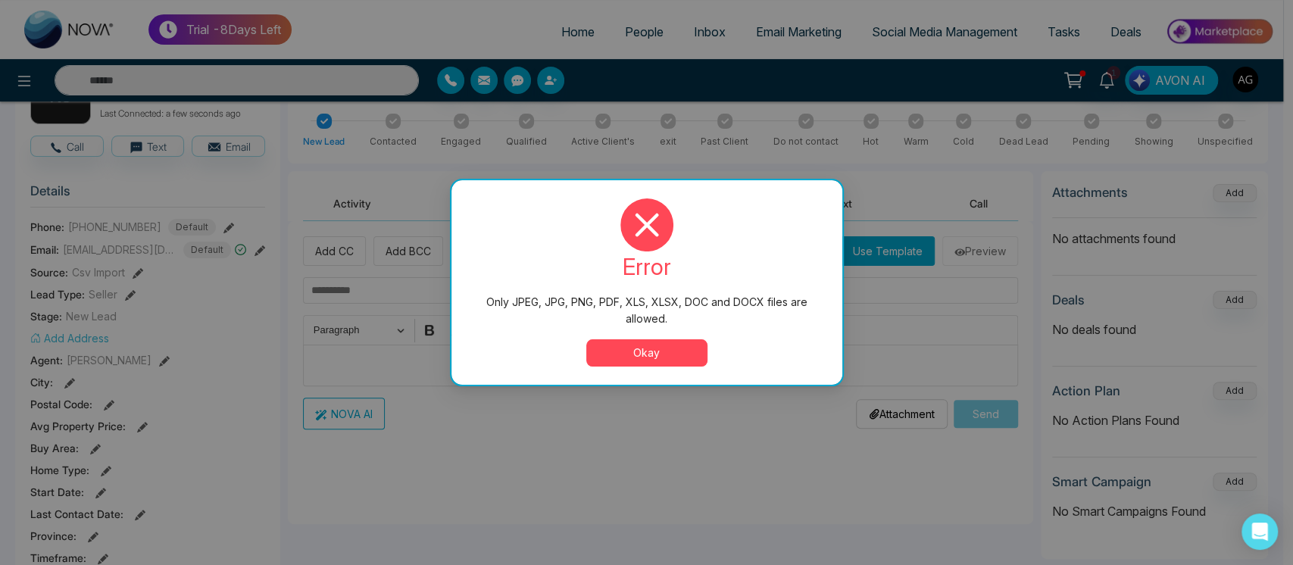
click at [638, 357] on button "Okay" at bounding box center [646, 352] width 121 height 27
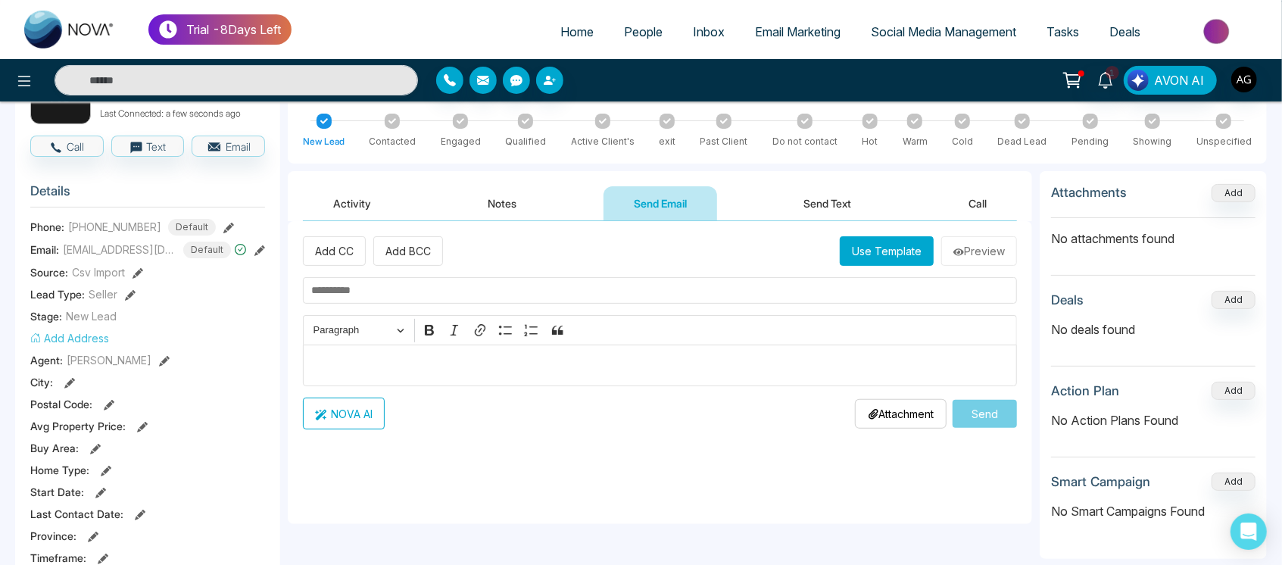
click at [891, 418] on p "Attachment" at bounding box center [901, 414] width 66 height 16
click at [495, 87] on button "button" at bounding box center [483, 80] width 27 height 27
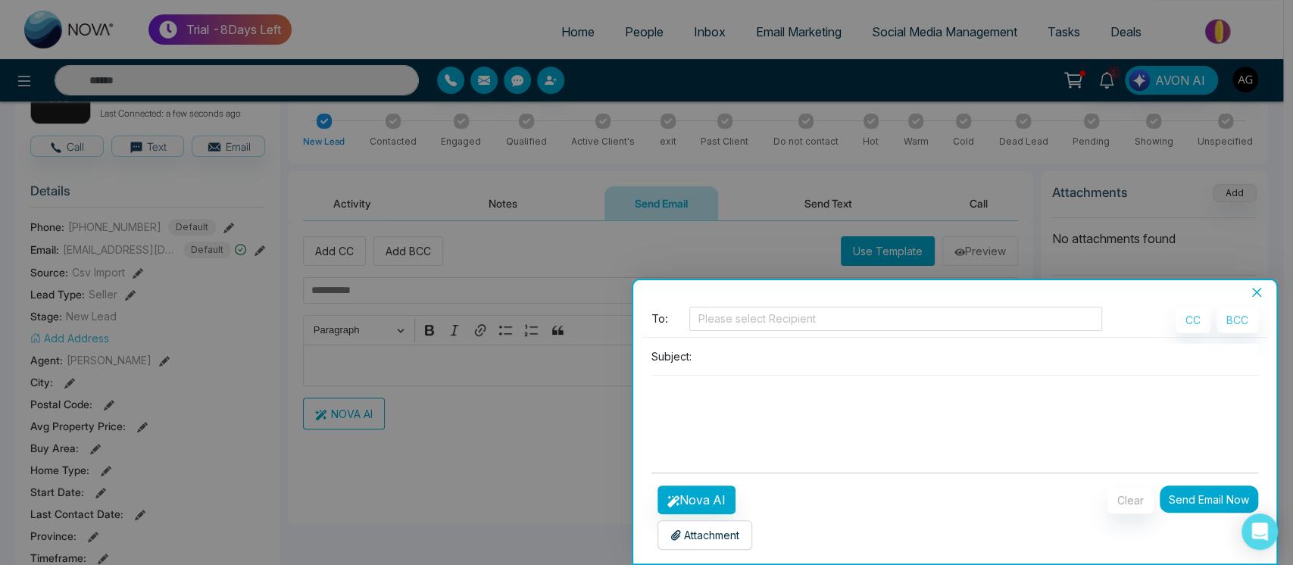
click at [709, 533] on p "Attachment" at bounding box center [704, 535] width 69 height 16
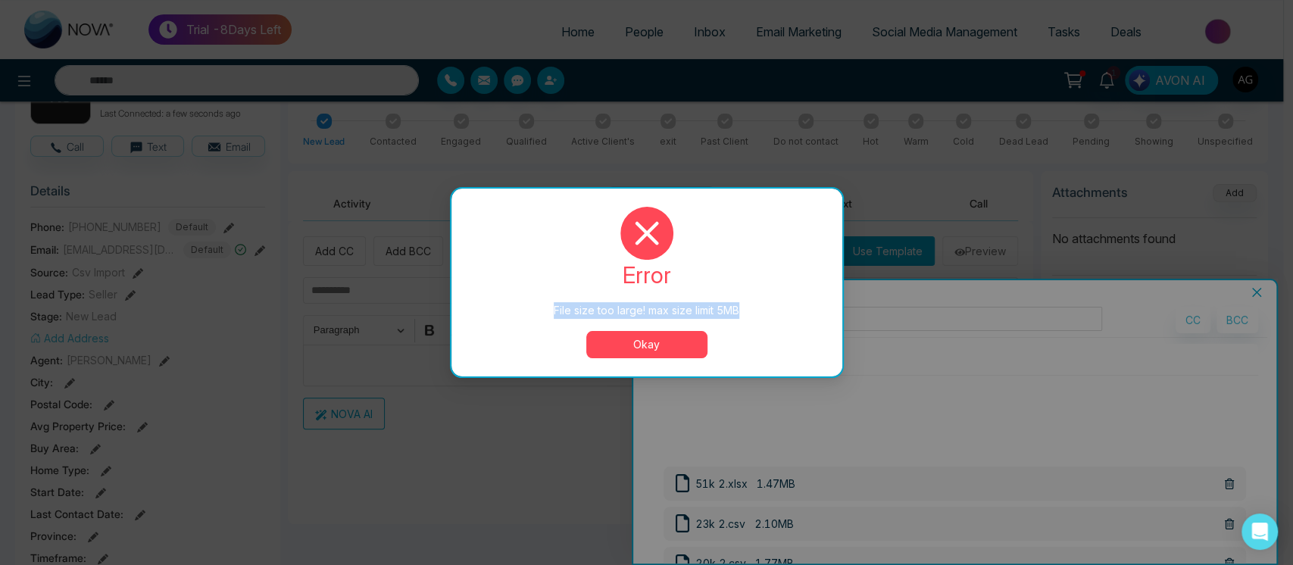
drag, startPoint x: 551, startPoint y: 311, endPoint x: 792, endPoint y: 314, distance: 240.9
click at [792, 314] on div "File size too large! max size limit 5MB" at bounding box center [647, 310] width 330 height 17
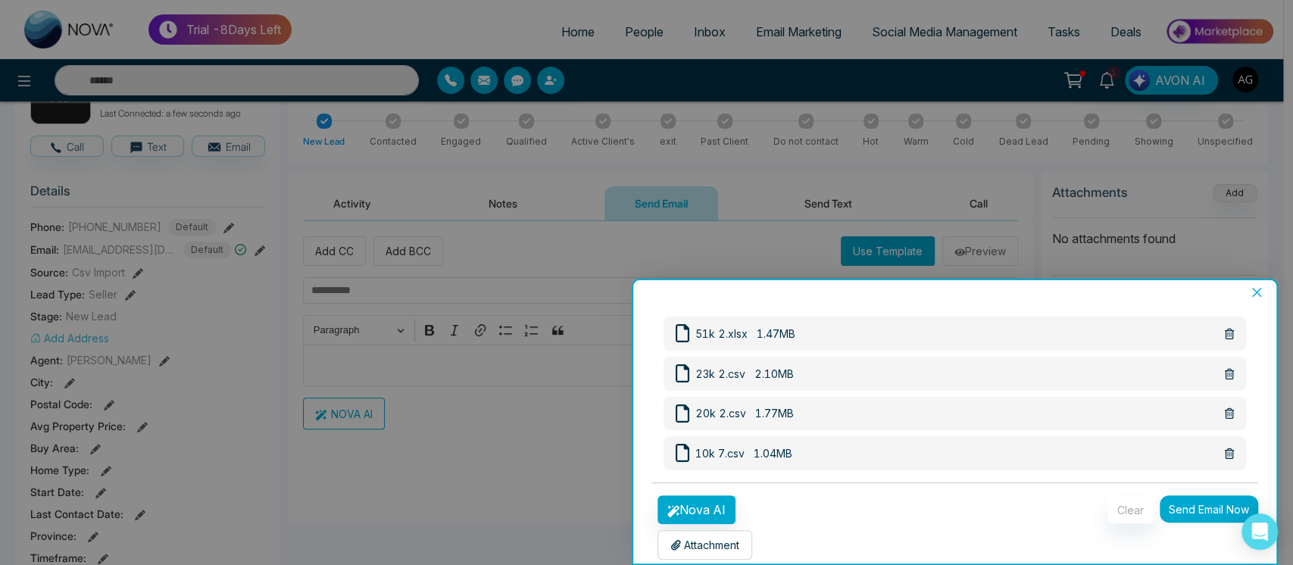
scroll to position [152, 0]
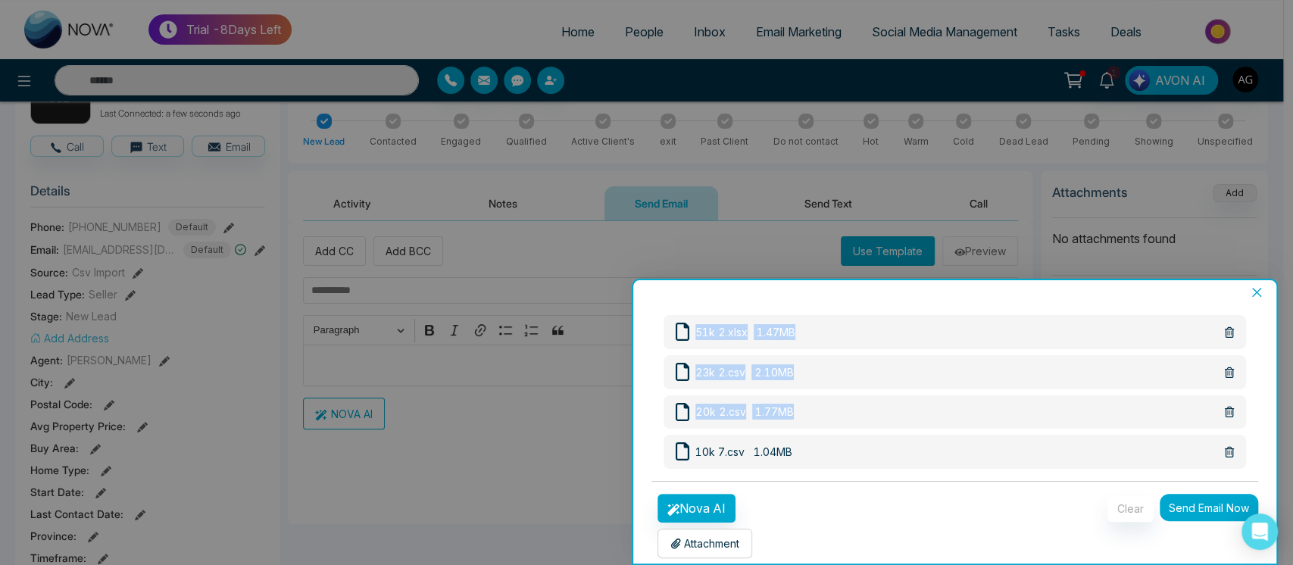
drag, startPoint x: 653, startPoint y: 329, endPoint x: 1145, endPoint y: 437, distance: 504.1
click at [1145, 437] on form "**********" at bounding box center [955, 356] width 608 height 403
click at [951, 452] on span "10k 7.csv 1.04MB" at bounding box center [948, 452] width 544 height 22
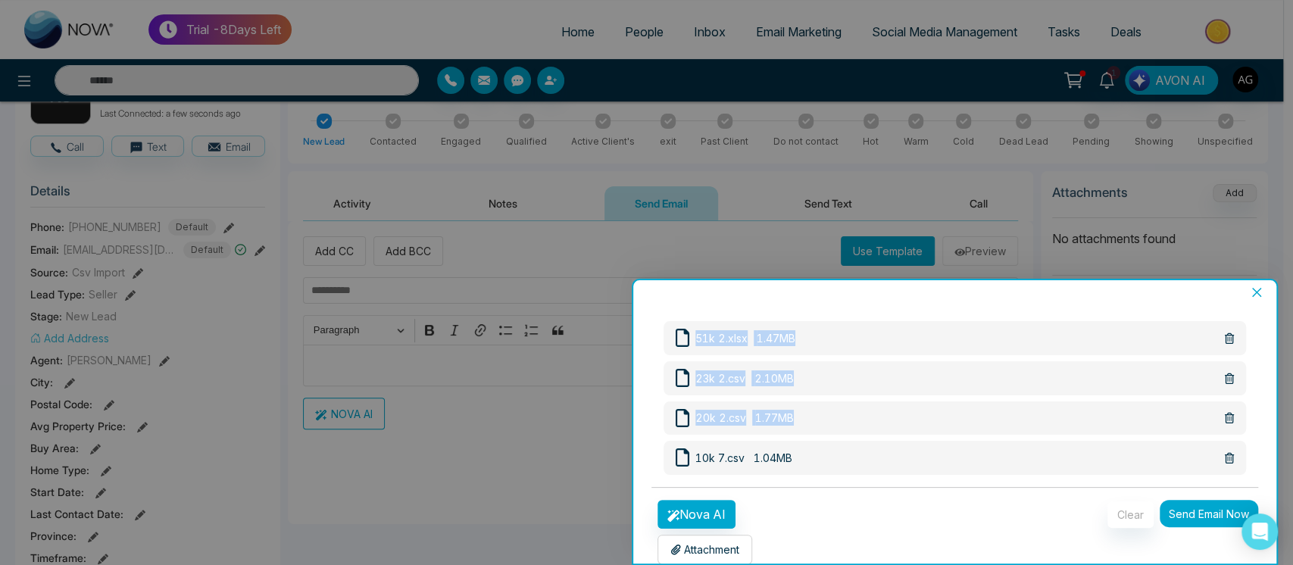
drag, startPoint x: 647, startPoint y: 323, endPoint x: 915, endPoint y: 471, distance: 306.5
click at [915, 471] on div "**********" at bounding box center [955, 431] width 644 height 264
click at [915, 471] on div "10k 7.csv 1.04MB" at bounding box center [955, 458] width 583 height 34
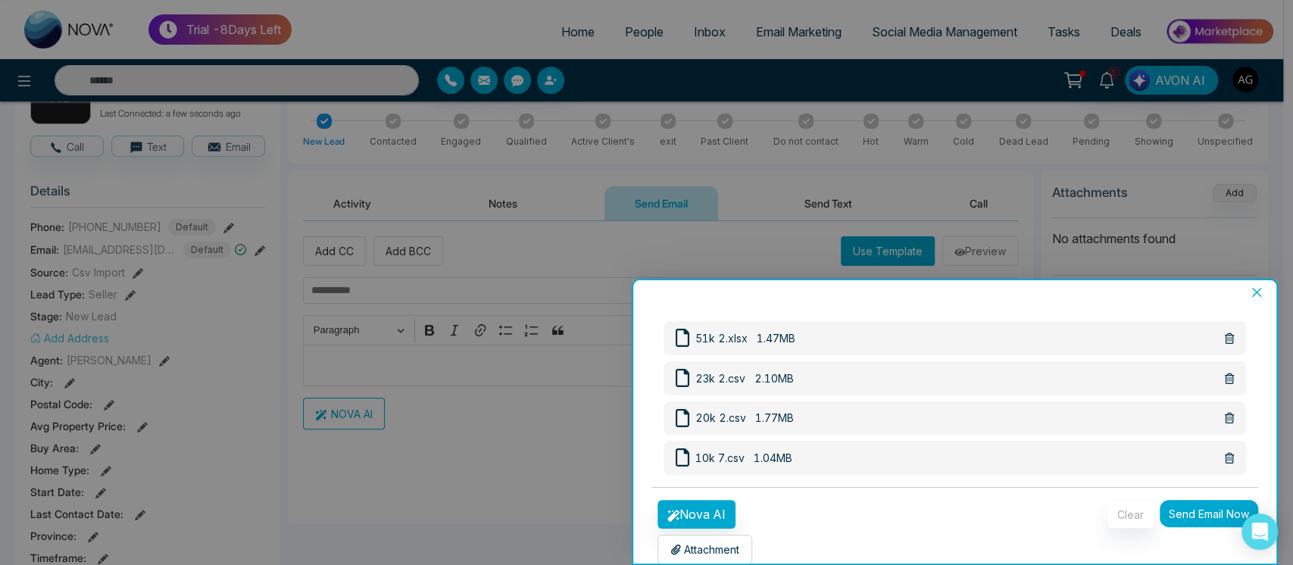
click at [1258, 286] on button "Close" at bounding box center [1256, 293] width 21 height 14
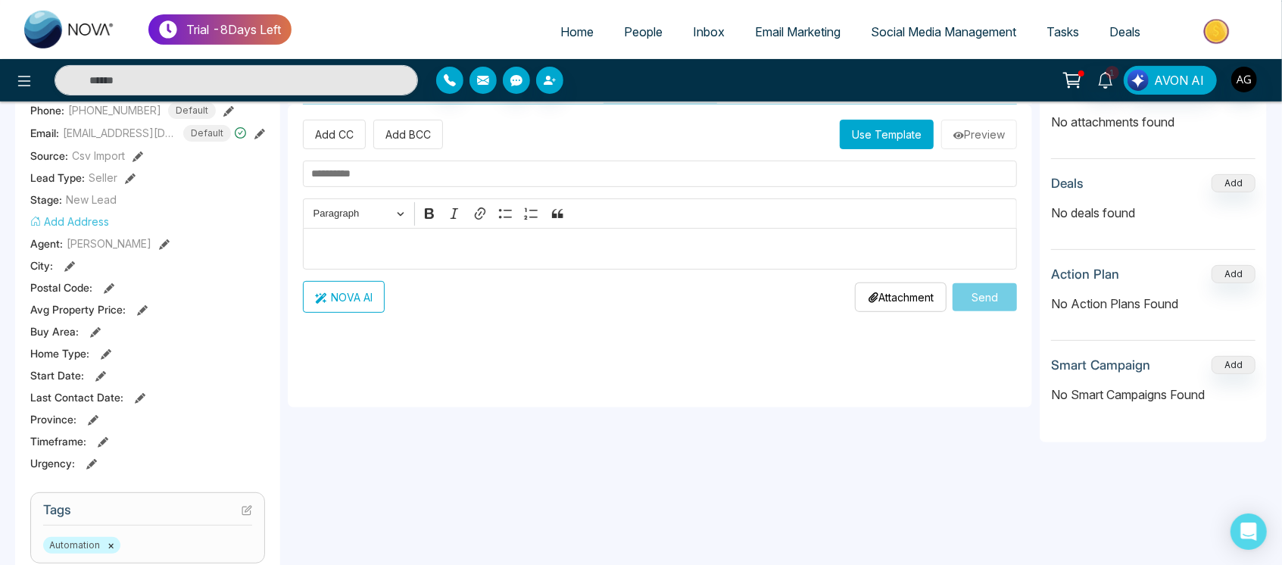
scroll to position [242, 0]
click at [447, 262] on div "Editor editing area: main" at bounding box center [660, 248] width 714 height 42
drag, startPoint x: 285, startPoint y: 279, endPoint x: 436, endPoint y: 311, distance: 154.8
click at [436, 311] on div "k s kk sds Added on August 20 2025 | 9:24 PM Last Connected: a few seconds ago …" at bounding box center [641, 457] width 1252 height 1082
click at [436, 311] on div "NOVA AI Attachment Choose File Send" at bounding box center [660, 296] width 714 height 32
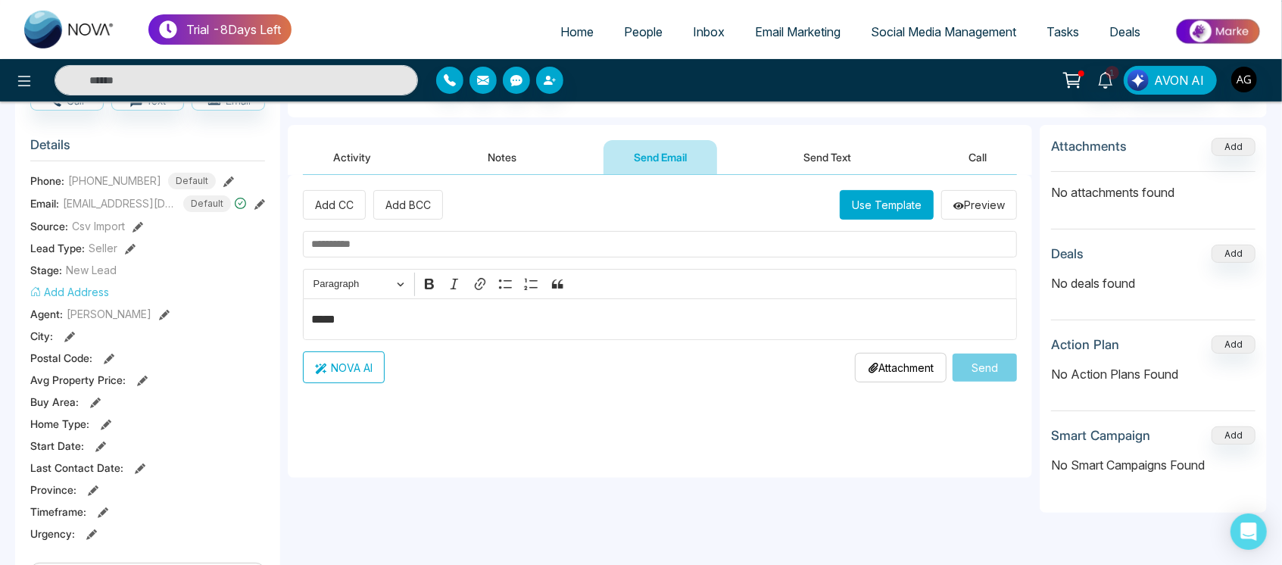
scroll to position [164, 0]
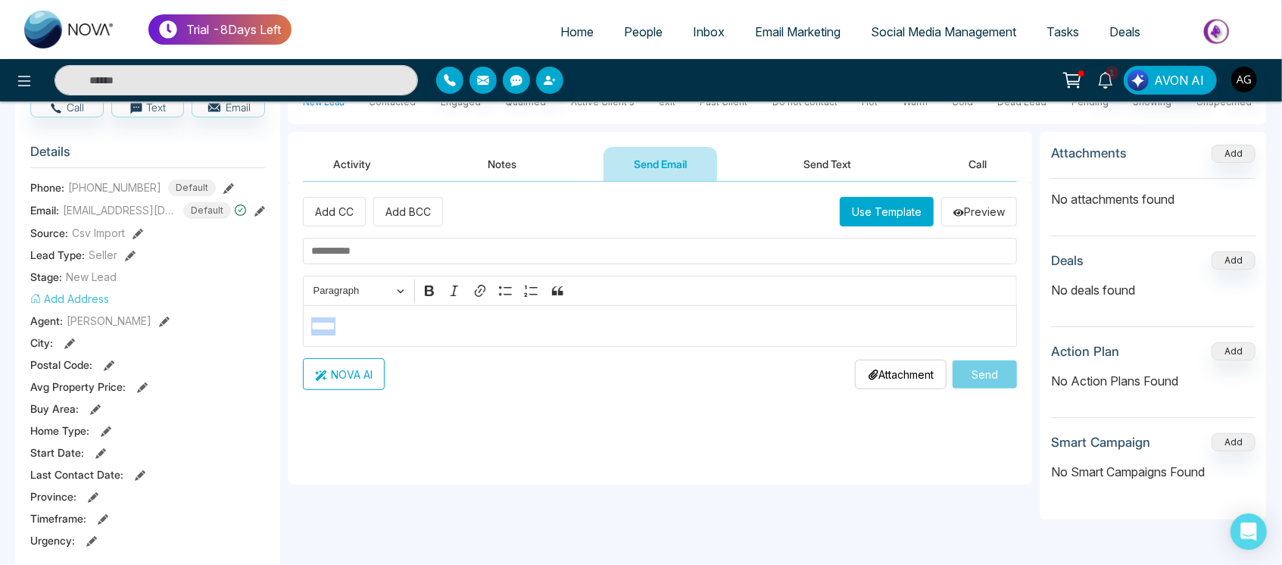
drag, startPoint x: 360, startPoint y: 319, endPoint x: 248, endPoint y: 337, distance: 113.6
click at [248, 337] on div "k s kk sds Added on August 20 2025 | 9:24 PM Last Connected: a few seconds ago …" at bounding box center [641, 535] width 1252 height 1082
click at [401, 391] on div "**********" at bounding box center [660, 333] width 745 height 303
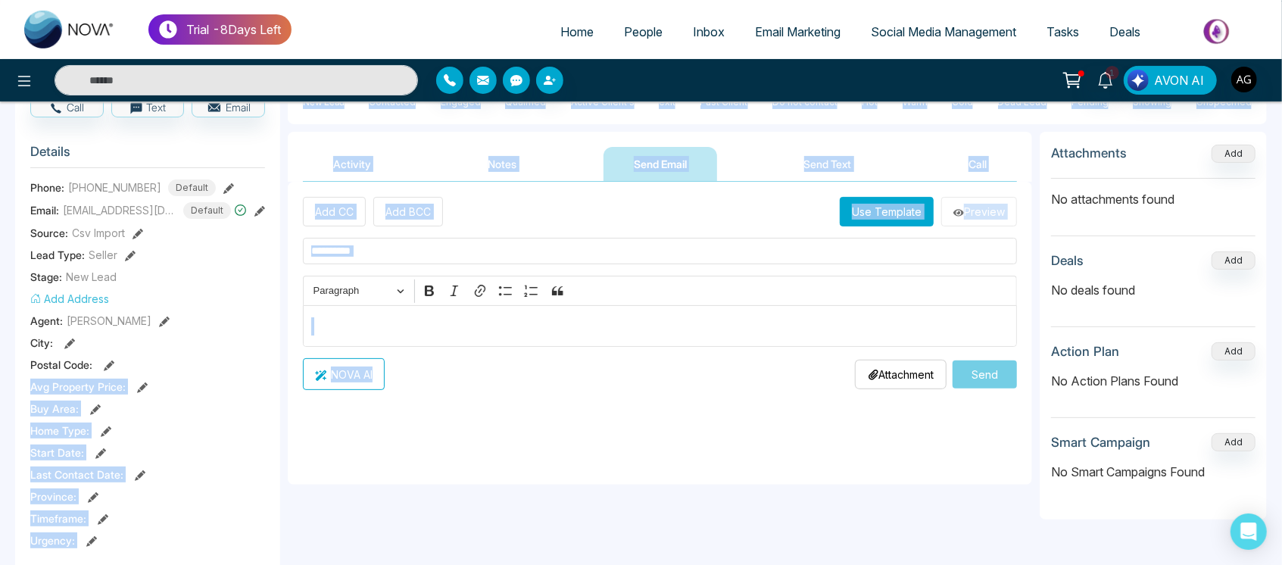
drag, startPoint x: 401, startPoint y: 391, endPoint x: 371, endPoint y: 355, distance: 46.8
click at [371, 355] on div "**********" at bounding box center [660, 333] width 745 height 303
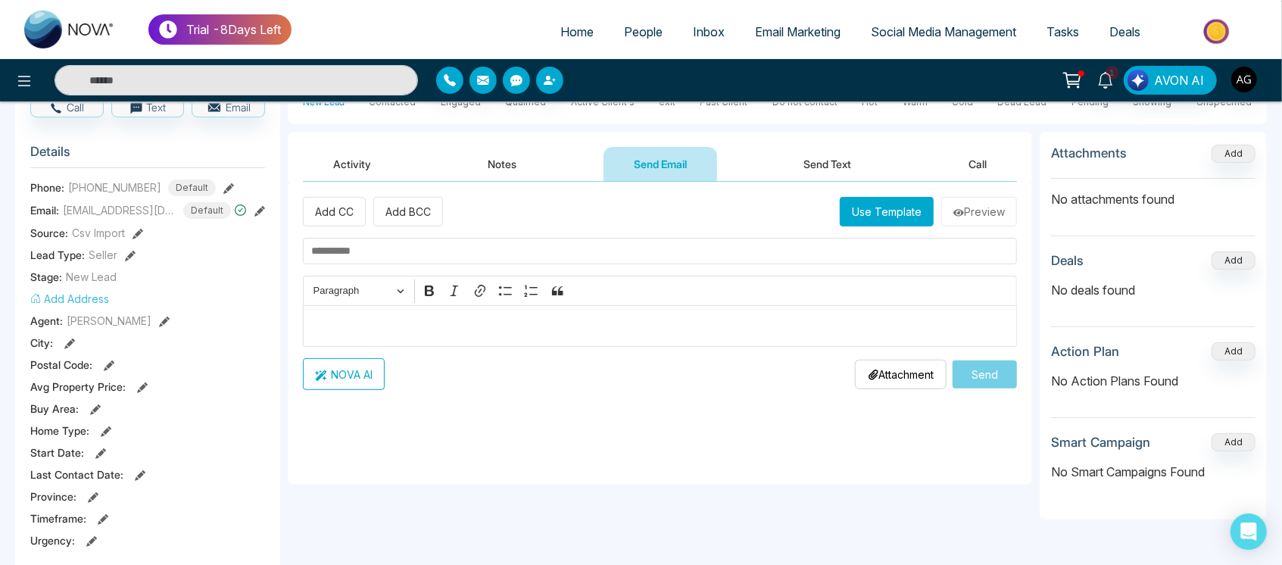
click at [404, 338] on div "Editor editing area: main" at bounding box center [660, 326] width 714 height 42
click at [1061, 39] on link "Tasks" at bounding box center [1063, 31] width 63 height 29
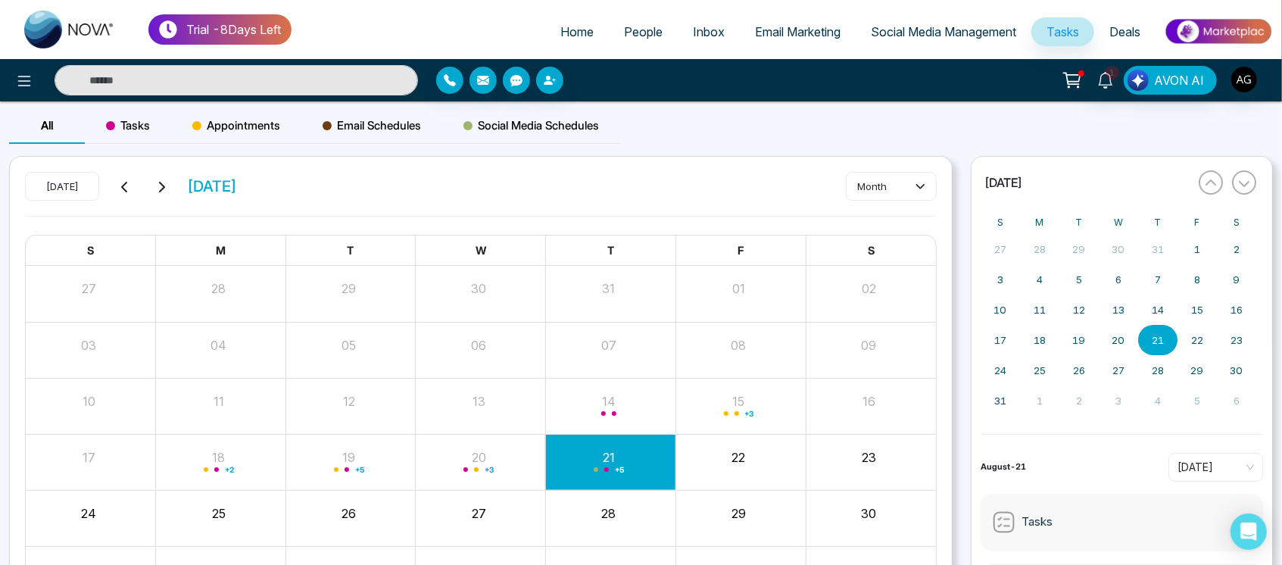
click at [773, 41] on link "Email Marketing" at bounding box center [798, 31] width 116 height 29
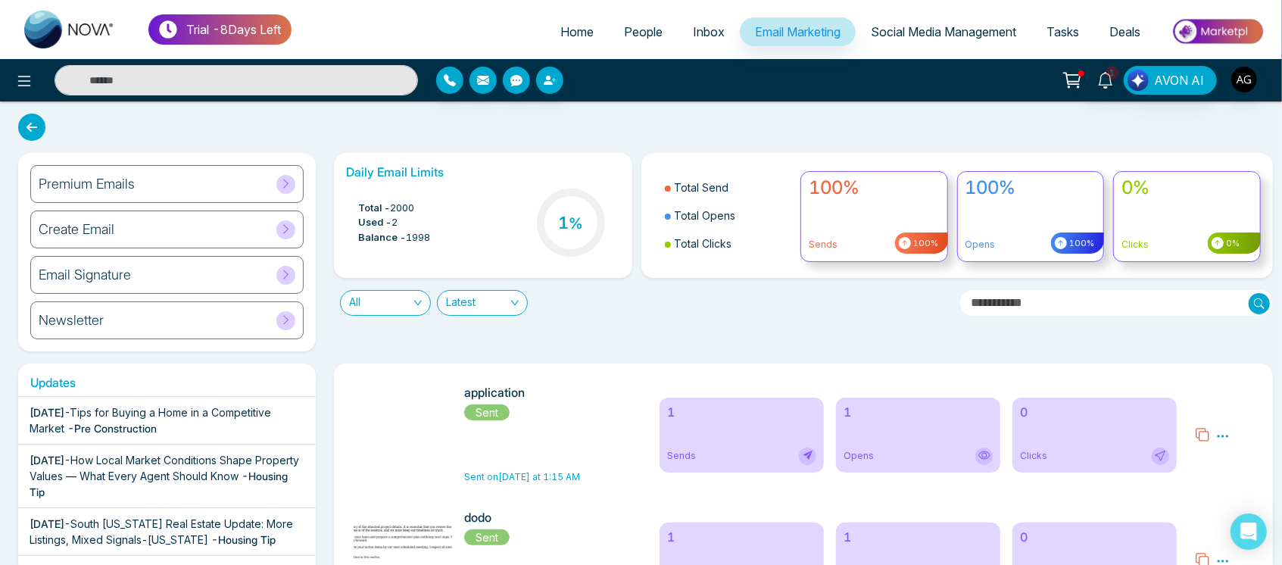
drag, startPoint x: 761, startPoint y: 257, endPoint x: 773, endPoint y: 378, distance: 121.8
click at [1141, 89] on img "button" at bounding box center [1138, 80] width 21 height 21
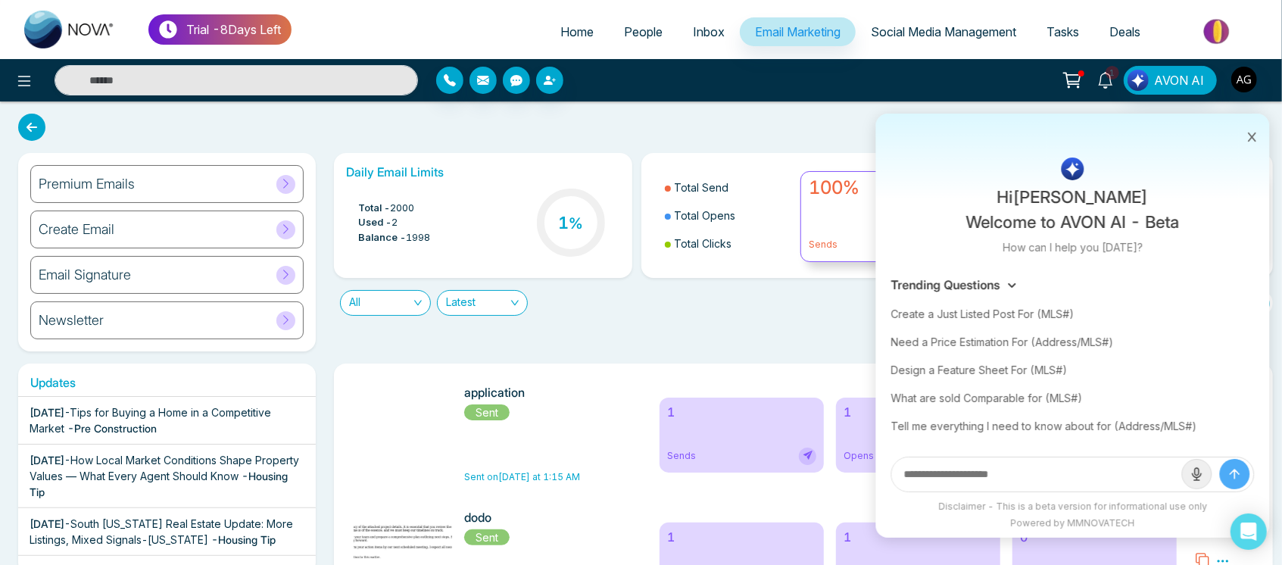
click at [1102, 81] on icon at bounding box center [1106, 80] width 17 height 17
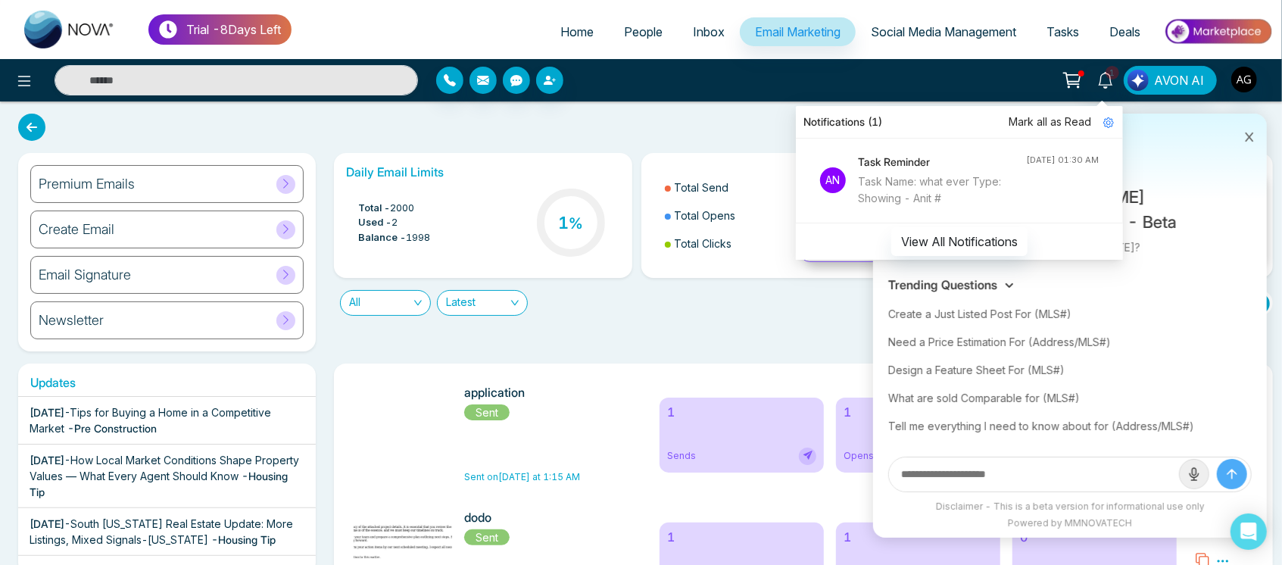
click at [1242, 127] on button at bounding box center [1250, 135] width 20 height 29
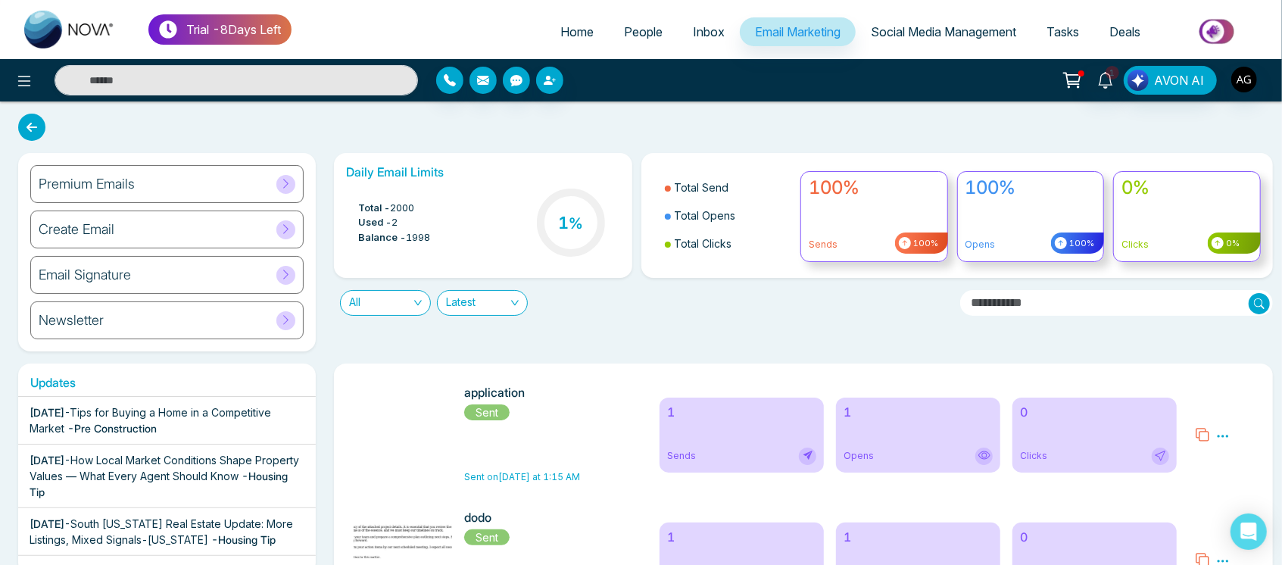
click at [751, 414] on h6 "1" at bounding box center [741, 412] width 149 height 14
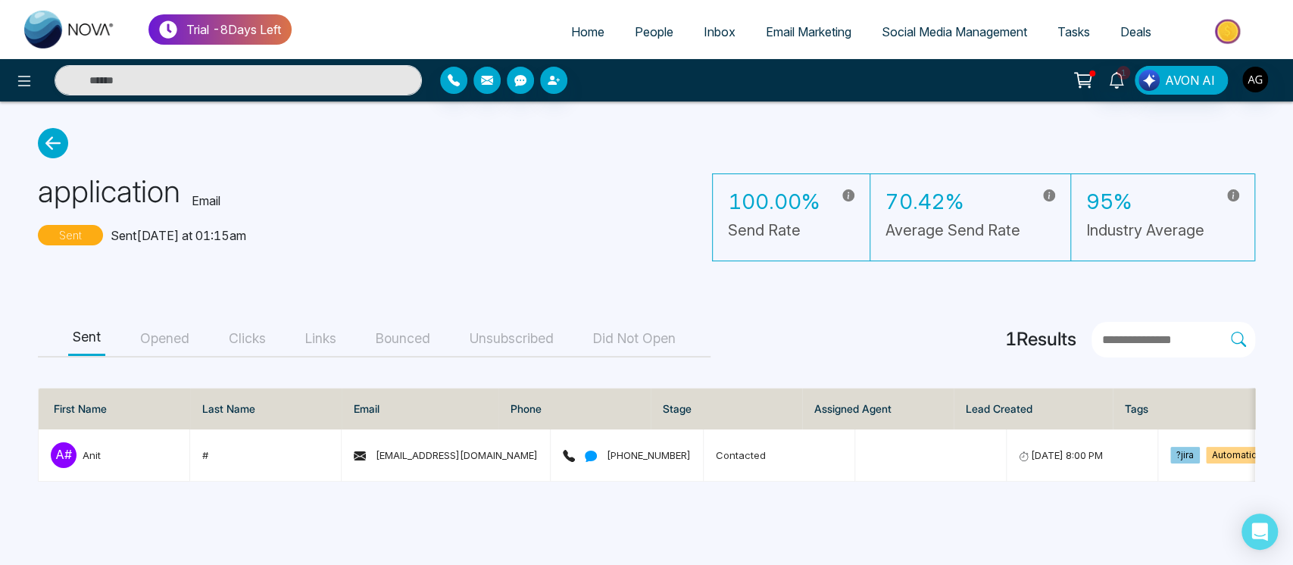
click at [556, 27] on link "Home" at bounding box center [588, 31] width 64 height 29
select select "*"
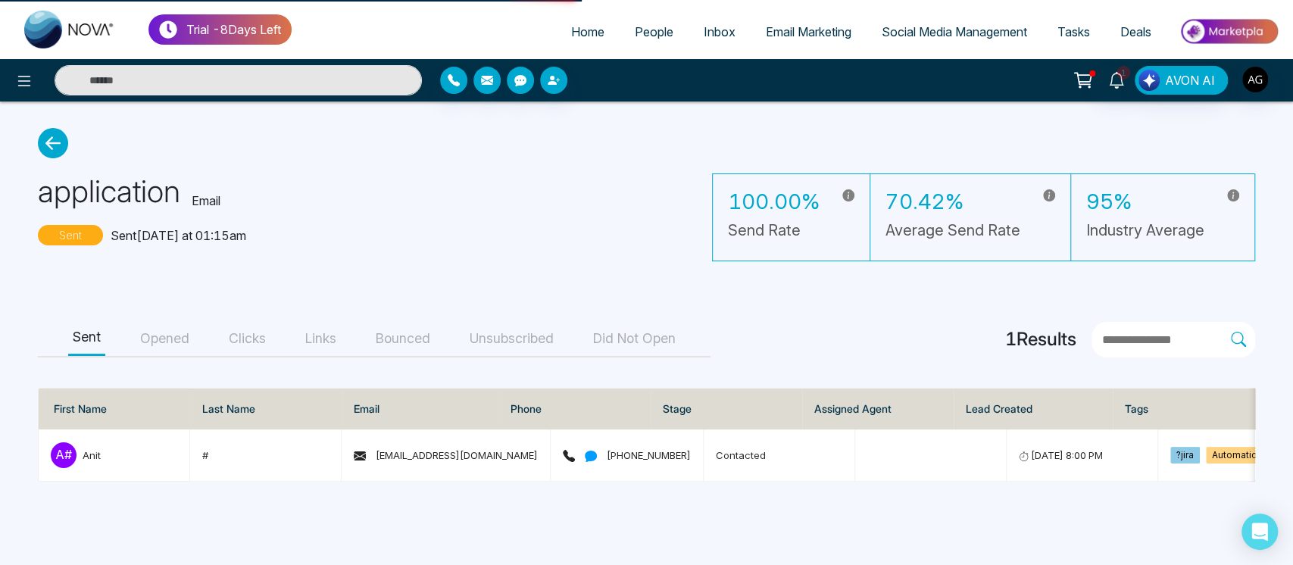
select select "*"
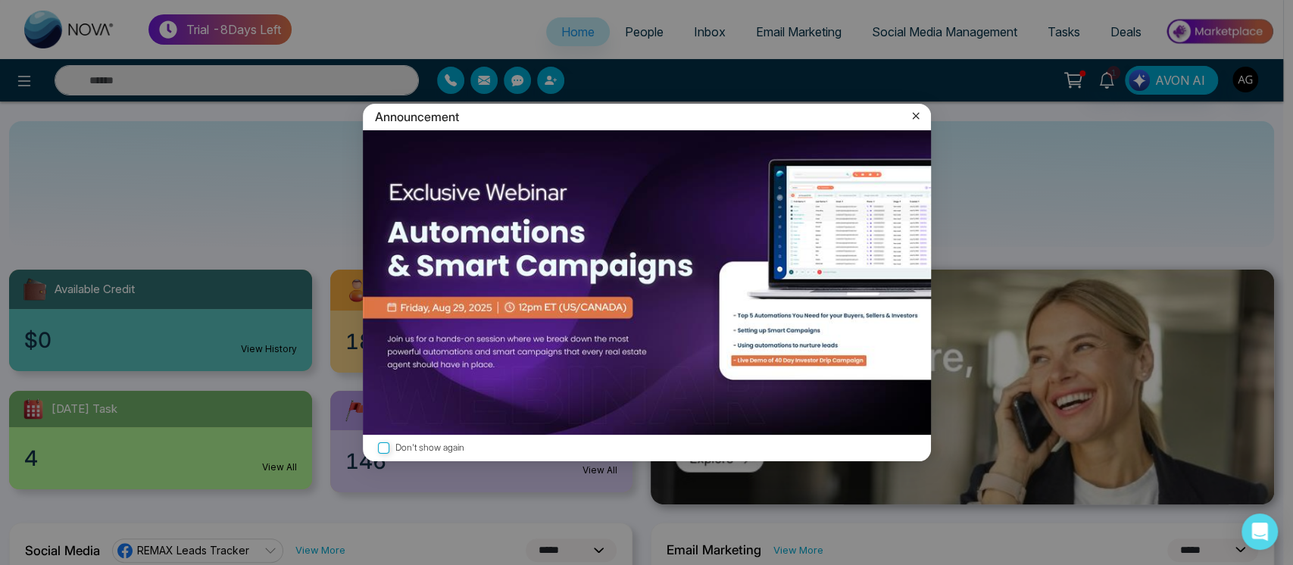
click at [917, 115] on icon at bounding box center [915, 115] width 15 height 15
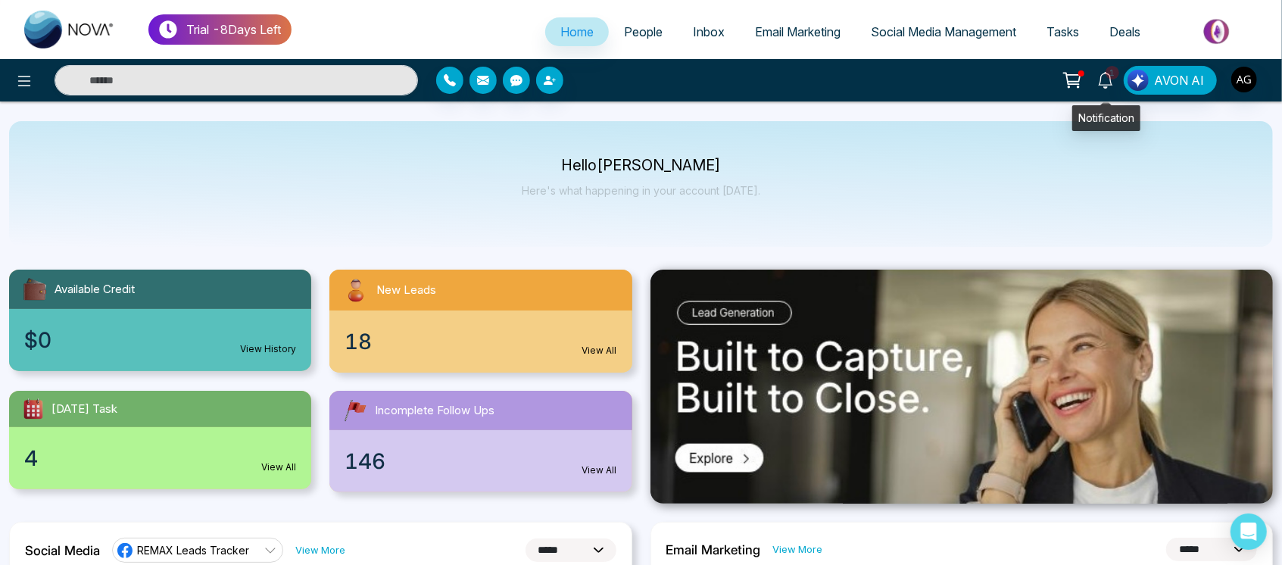
click at [1104, 76] on icon at bounding box center [1106, 80] width 17 height 17
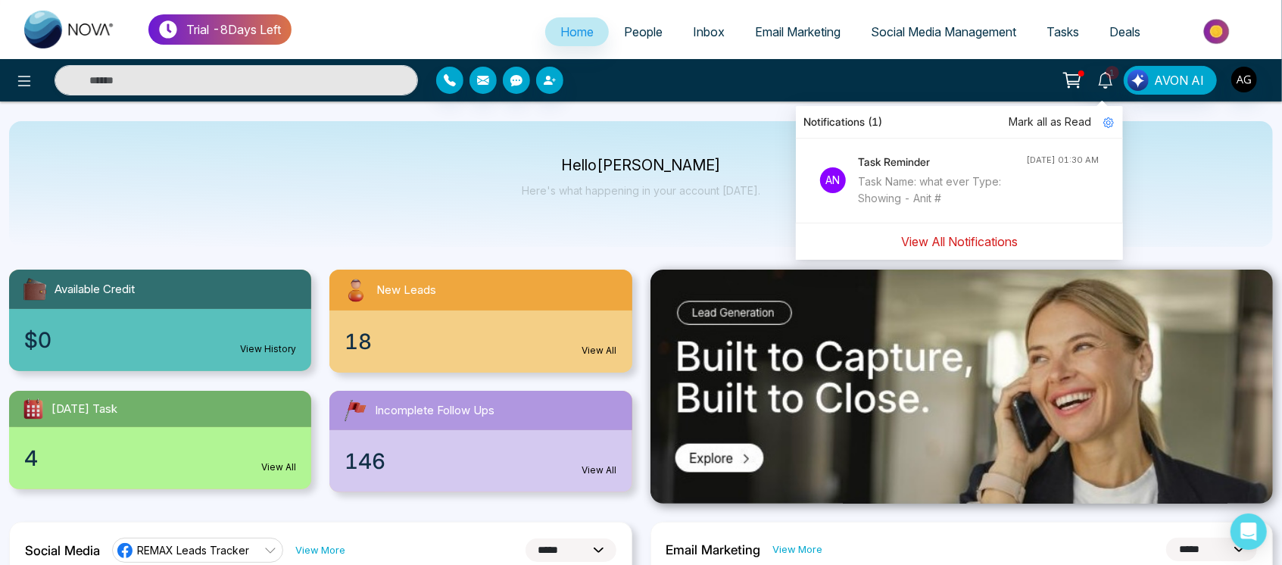
click at [953, 246] on button "View All Notifications" at bounding box center [960, 241] width 136 height 29
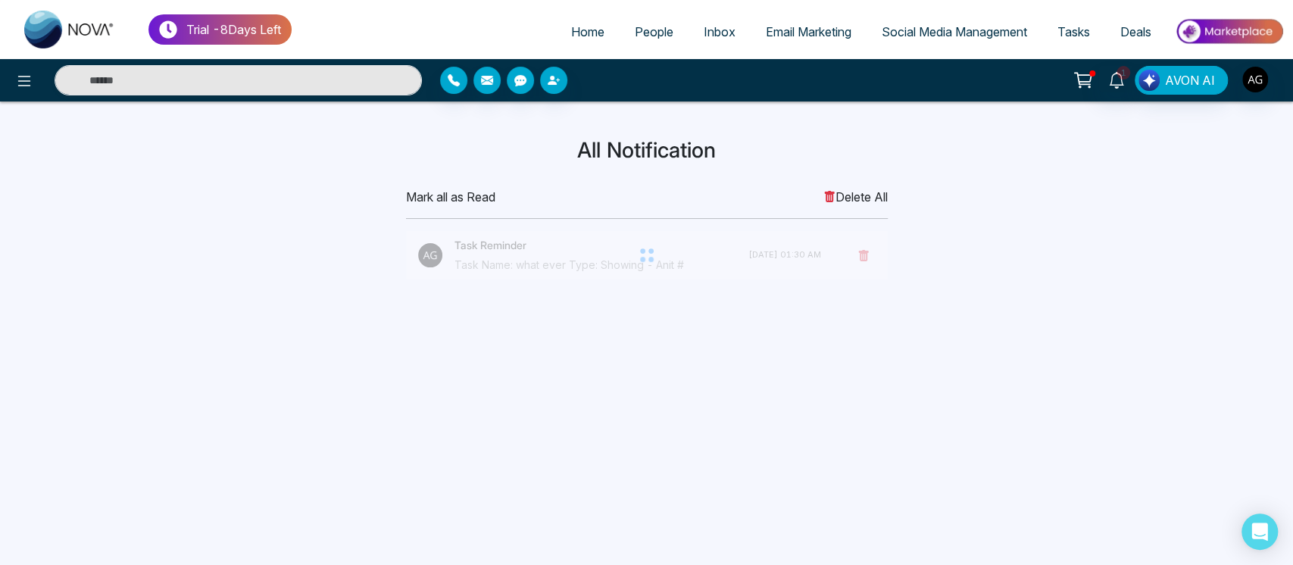
click at [829, 192] on icon at bounding box center [829, 196] width 10 height 11
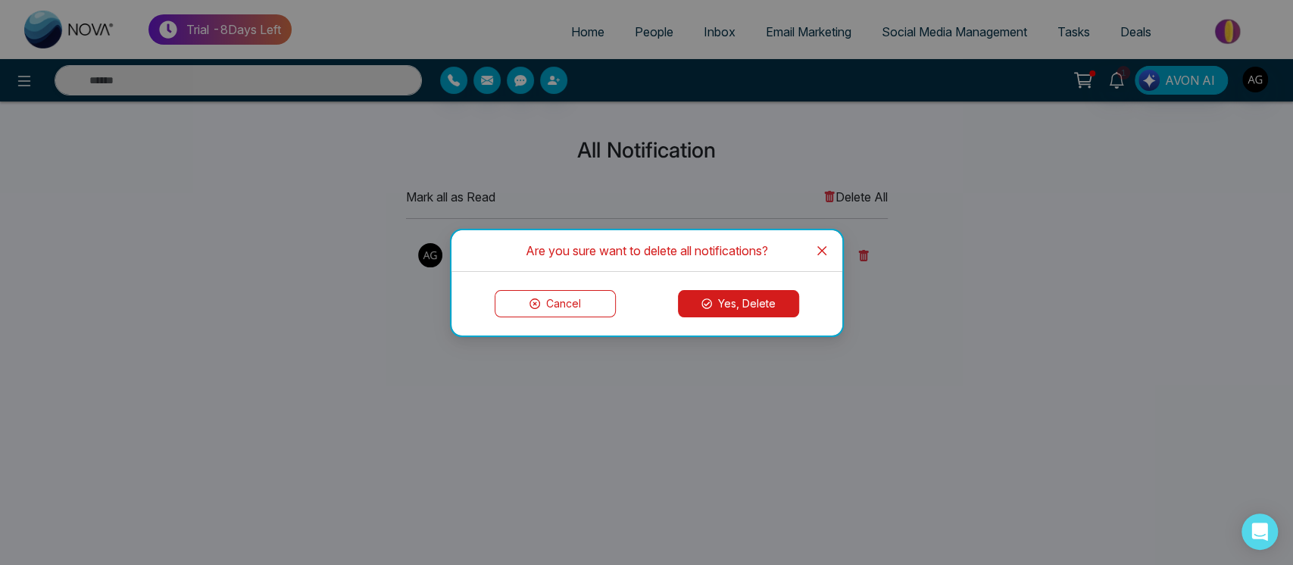
click at [559, 310] on button "Cancel" at bounding box center [555, 303] width 121 height 27
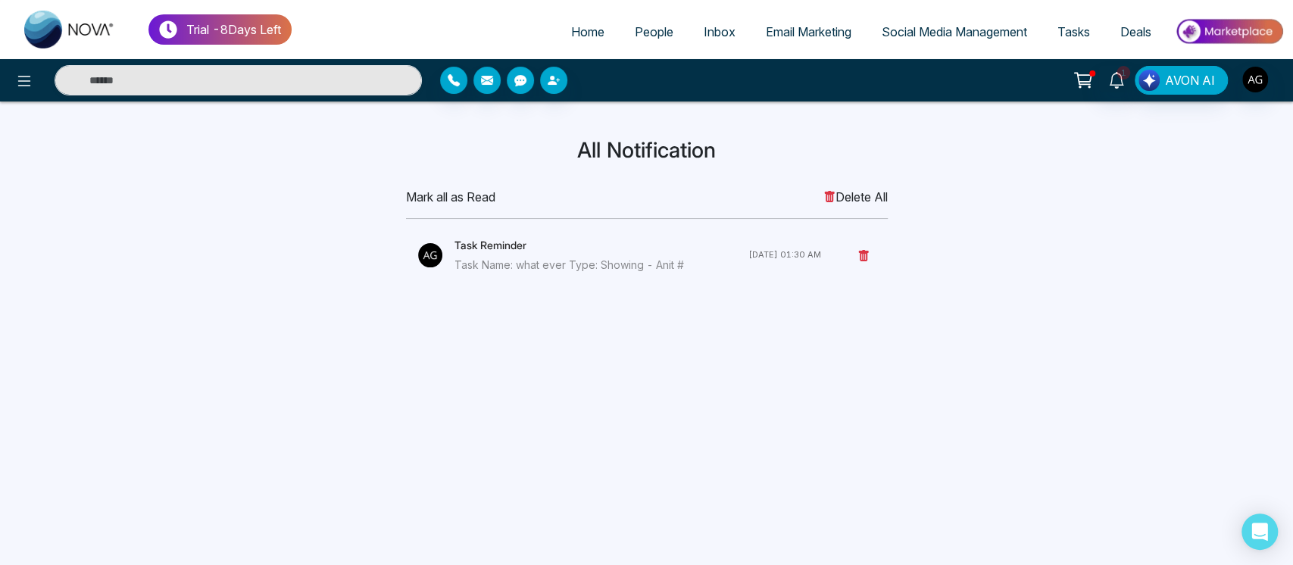
click at [494, 248] on h4 "Task Reminder" at bounding box center [602, 245] width 294 height 17
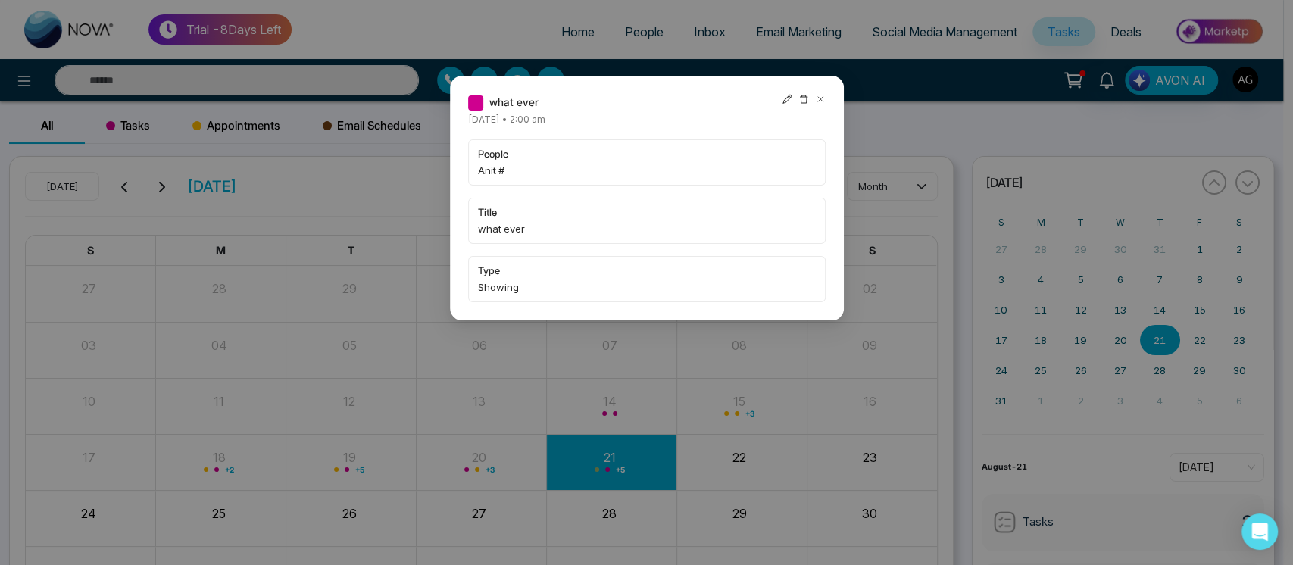
click at [819, 100] on icon at bounding box center [820, 99] width 11 height 11
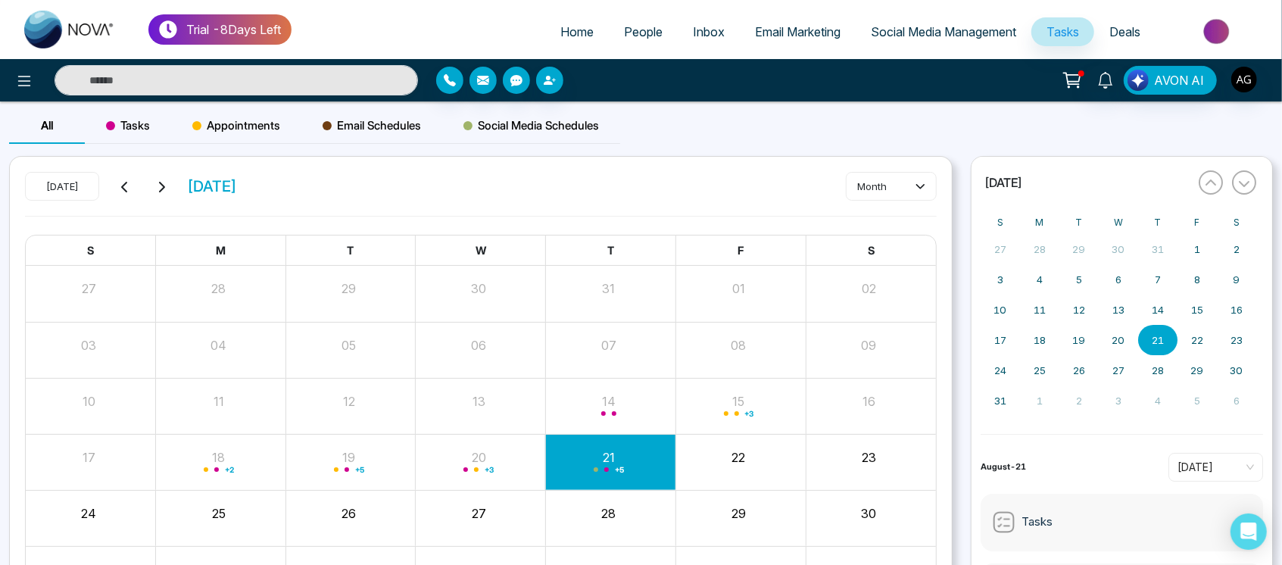
click at [581, 36] on span "Home" at bounding box center [577, 31] width 33 height 15
select select "*"
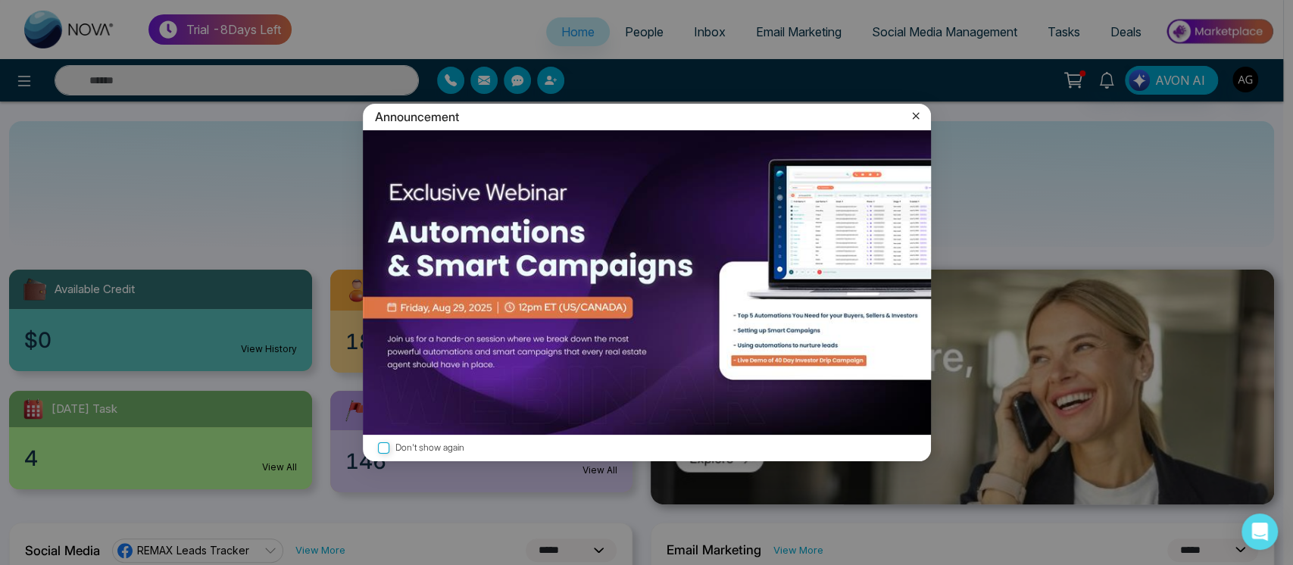
click at [918, 114] on icon at bounding box center [915, 115] width 15 height 15
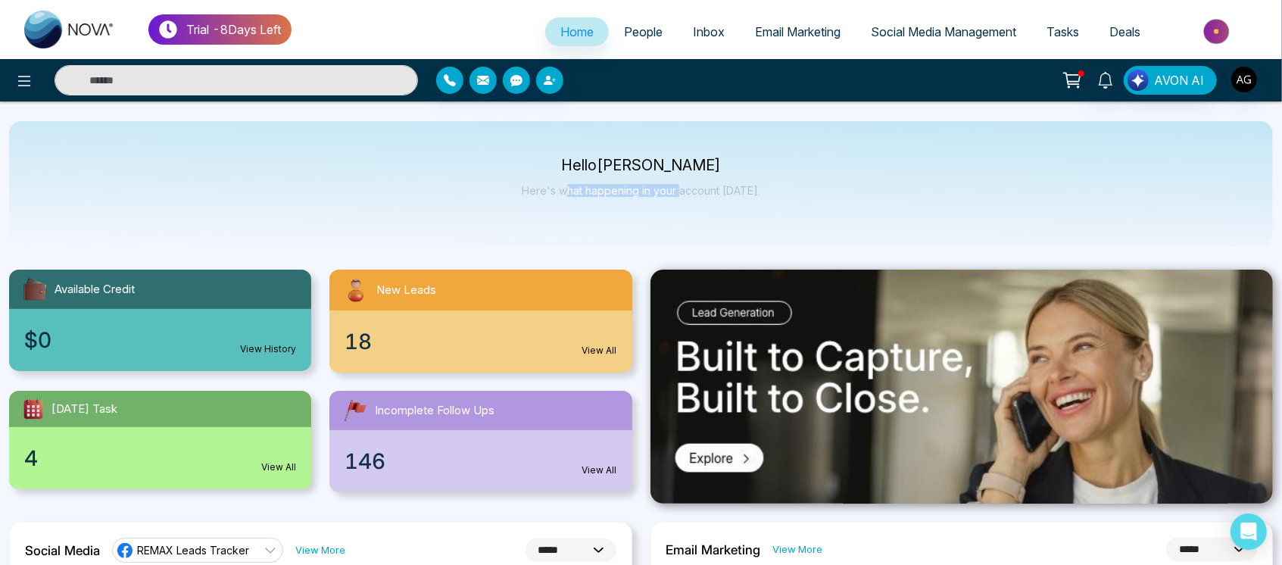
drag, startPoint x: 572, startPoint y: 173, endPoint x: 682, endPoint y: 184, distance: 110.3
click at [682, 184] on div "Hello Anit Gupta Here's what happening in your account today." at bounding box center [641, 184] width 239 height 50
click at [761, 185] on div "Hello Anit Gupta Here's what happening in your account today." at bounding box center [641, 184] width 1264 height 126
drag, startPoint x: 567, startPoint y: 164, endPoint x: 751, endPoint y: 224, distance: 193.8
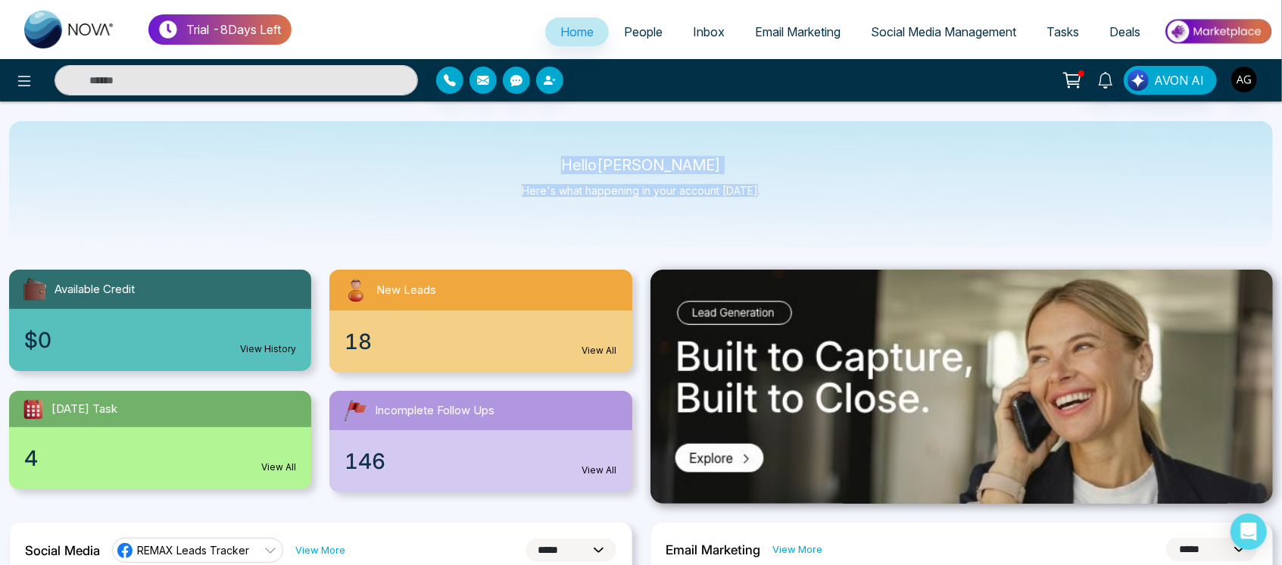
click at [751, 224] on div "Hello Anit Gupta Here's what happening in your account today." at bounding box center [641, 184] width 1264 height 126
drag, startPoint x: 562, startPoint y: 162, endPoint x: 826, endPoint y: 176, distance: 264.7
click at [826, 176] on div "Hello Anit Gupta Here's what happening in your account today." at bounding box center [641, 184] width 1264 height 126
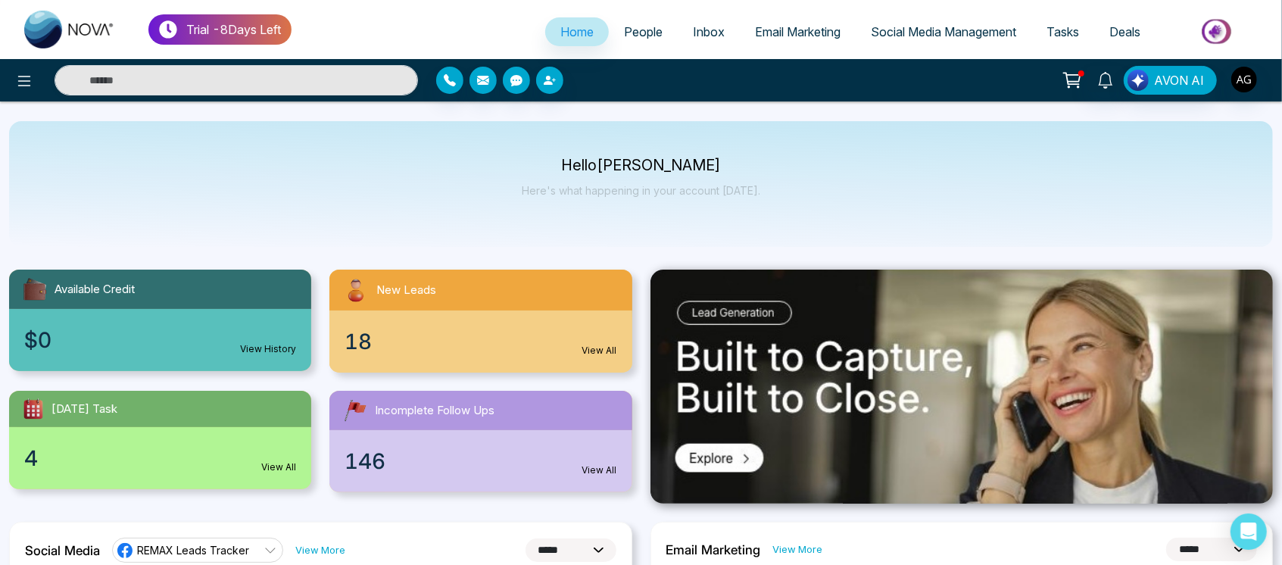
drag, startPoint x: 586, startPoint y: 165, endPoint x: 597, endPoint y: 189, distance: 25.8
click at [583, 163] on p "Hello Anit Gupta" at bounding box center [641, 165] width 239 height 13
click at [723, 186] on div "Hello Anit Gupta Here's what happening in your account today." at bounding box center [641, 184] width 239 height 50
click at [723, 186] on p "Here's what happening in your account [DATE]." at bounding box center [641, 190] width 239 height 13
click at [597, 189] on p "Here's what happening in your account [DATE]." at bounding box center [641, 190] width 239 height 13
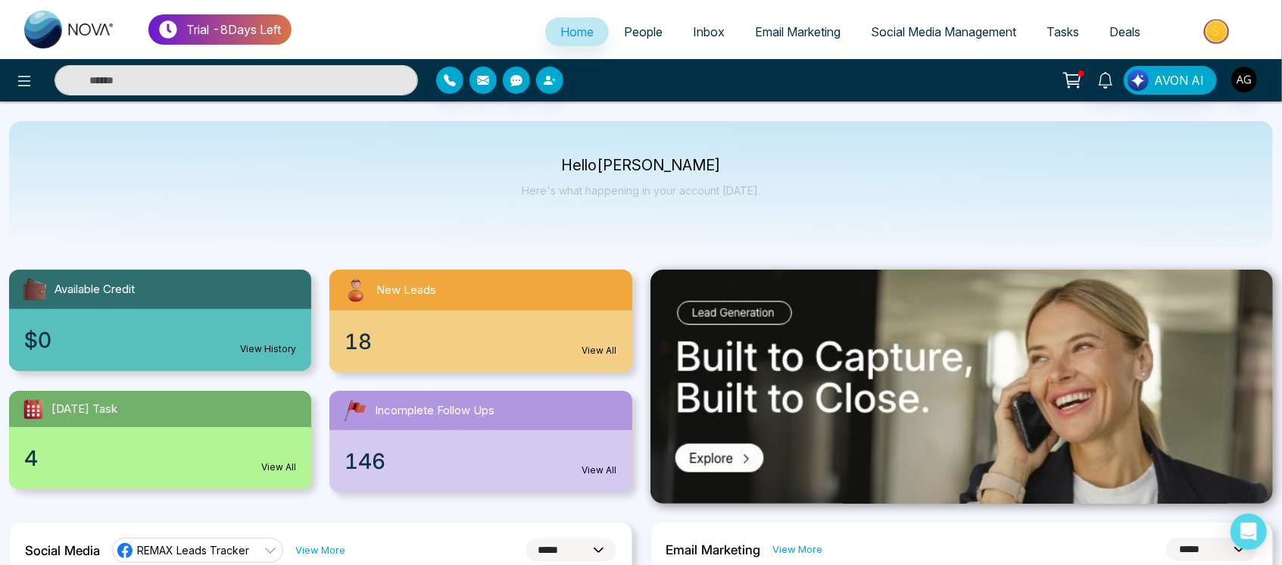
click at [597, 189] on p "Here's what happening in your account [DATE]." at bounding box center [641, 190] width 239 height 13
click at [545, 196] on p "Here's what happening in your account [DATE]." at bounding box center [641, 190] width 239 height 13
drag, startPoint x: 526, startPoint y: 190, endPoint x: 804, endPoint y: 179, distance: 279.0
click at [804, 179] on div "Hello Anit Gupta Here's what happening in your account today." at bounding box center [641, 184] width 1264 height 126
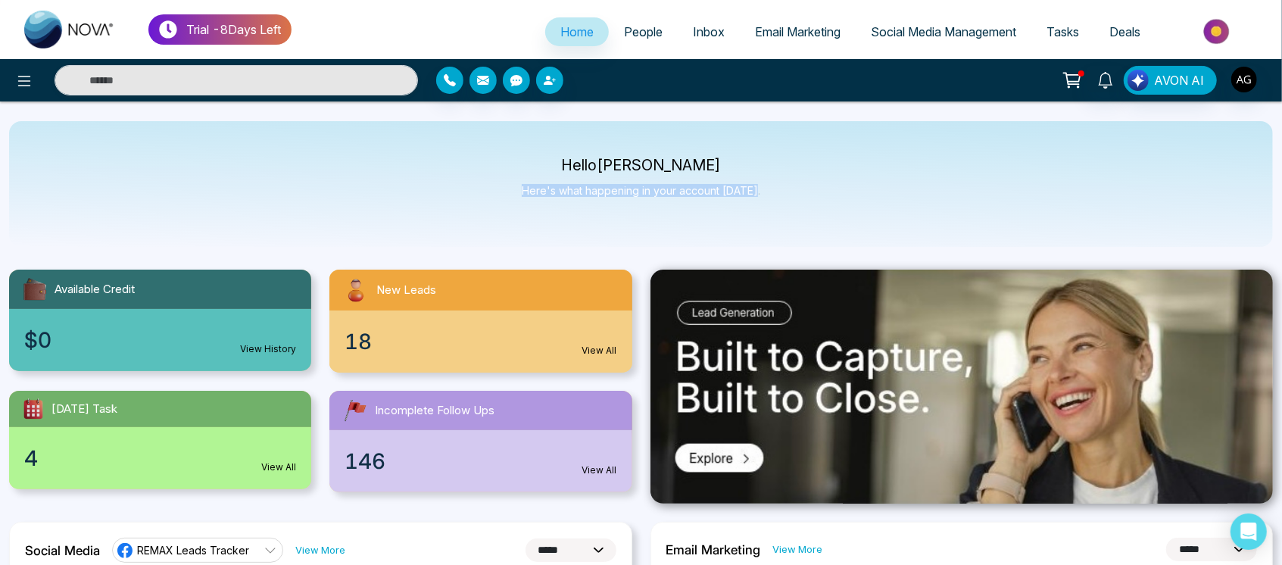
click at [804, 179] on div "Hello Anit Gupta Here's what happening in your account today." at bounding box center [641, 184] width 1264 height 126
drag, startPoint x: 804, startPoint y: 179, endPoint x: 503, endPoint y: 156, distance: 302.3
click at [503, 156] on div "Hello Anit Gupta Here's what happening in your account today." at bounding box center [641, 184] width 1264 height 126
drag, startPoint x: 570, startPoint y: 153, endPoint x: 797, endPoint y: 191, distance: 229.6
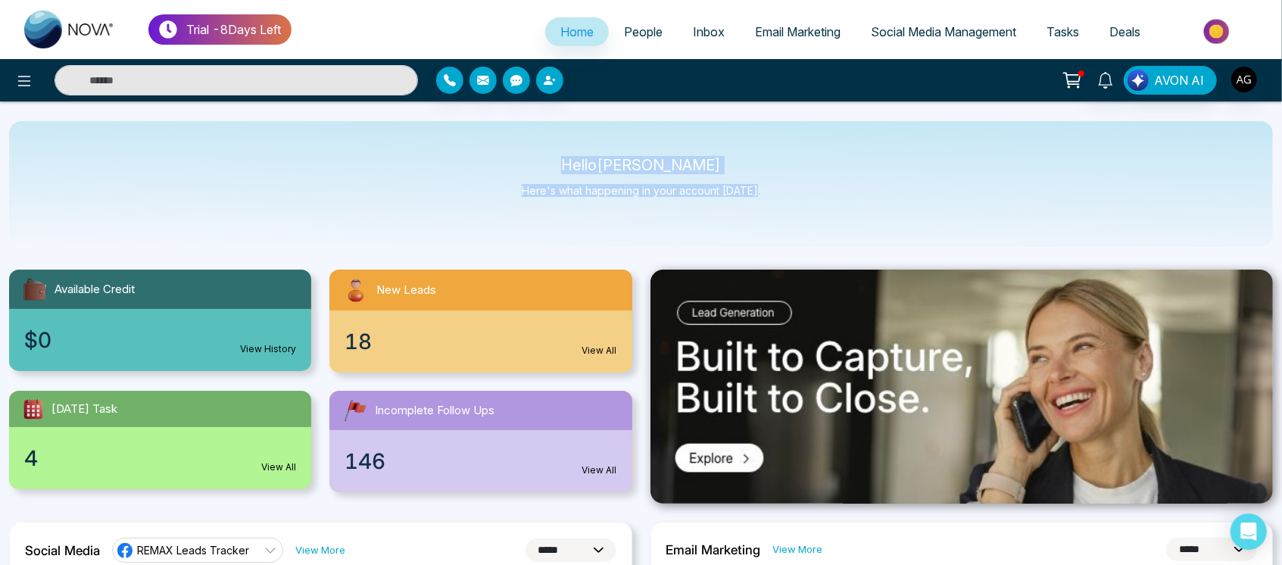
click at [797, 191] on div "Hello Anit Gupta Here's what happening in your account today." at bounding box center [641, 184] width 1264 height 126
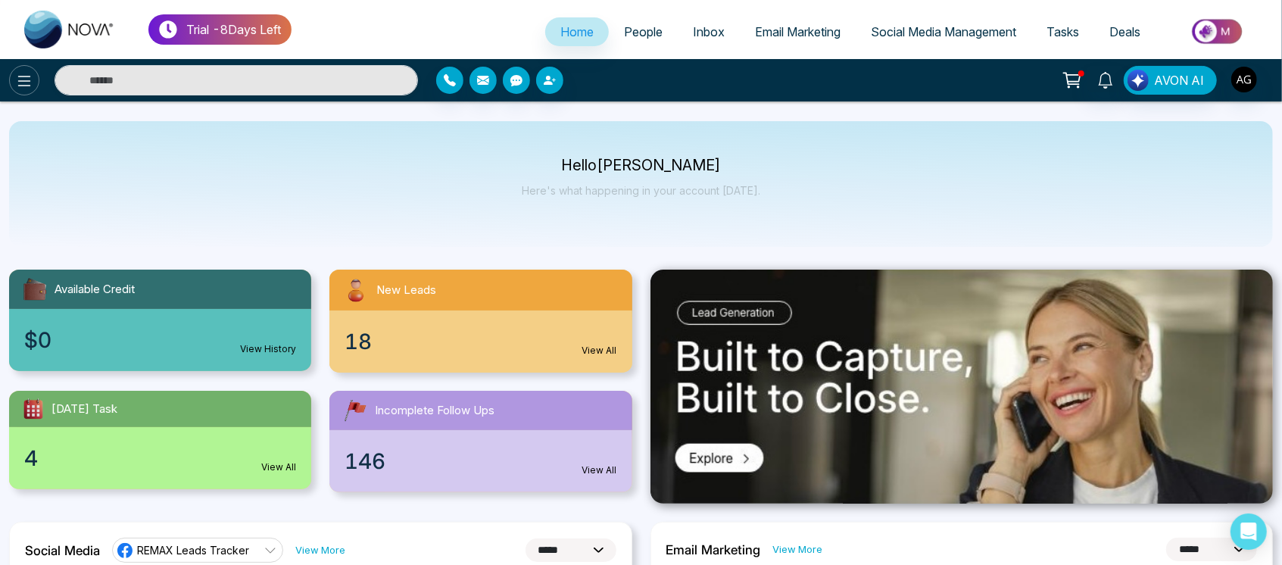
click at [30, 75] on icon at bounding box center [24, 81] width 18 height 18
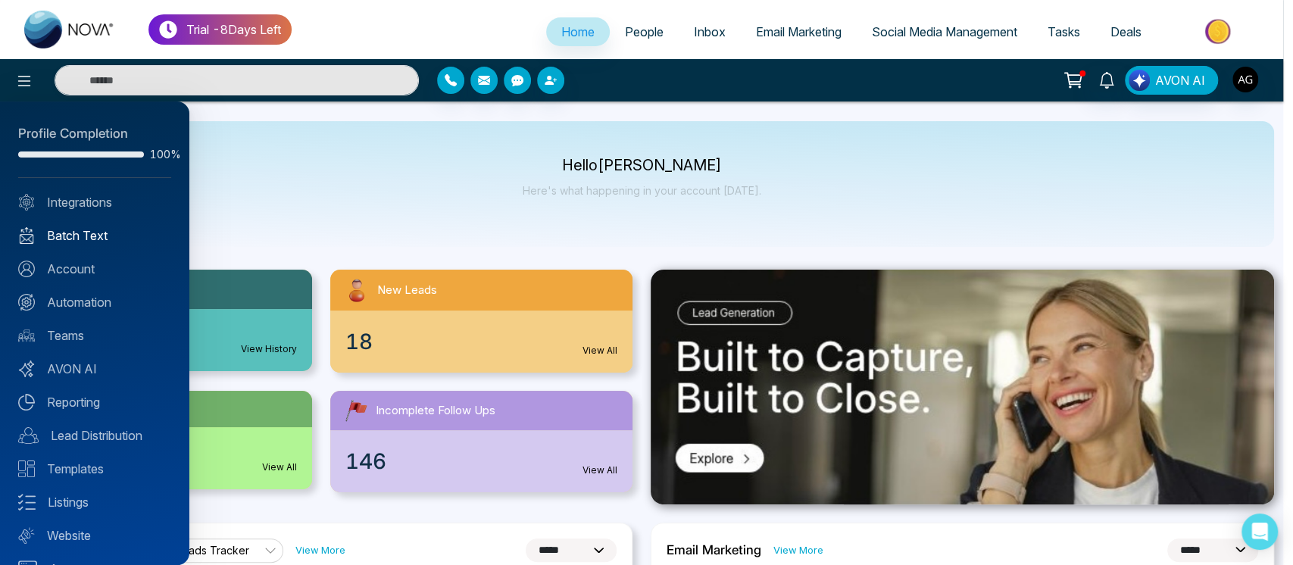
click at [115, 242] on link "Batch Text" at bounding box center [94, 235] width 153 height 18
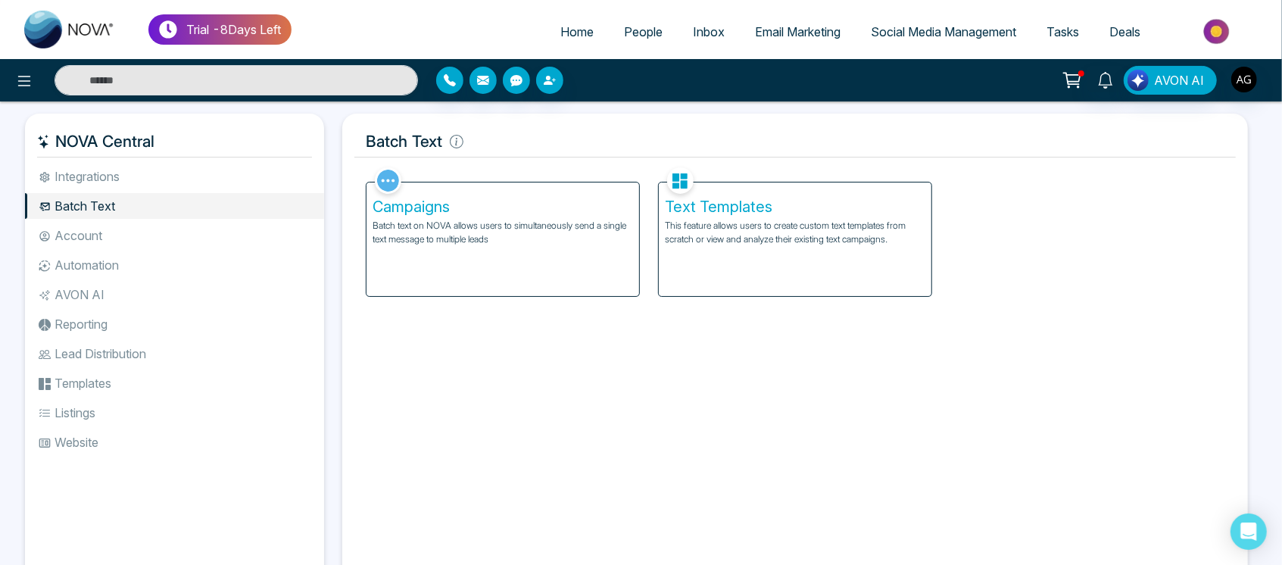
click at [551, 252] on div "Campaigns Batch text on NOVA allows users to simultaneously send a single text …" at bounding box center [503, 240] width 273 height 114
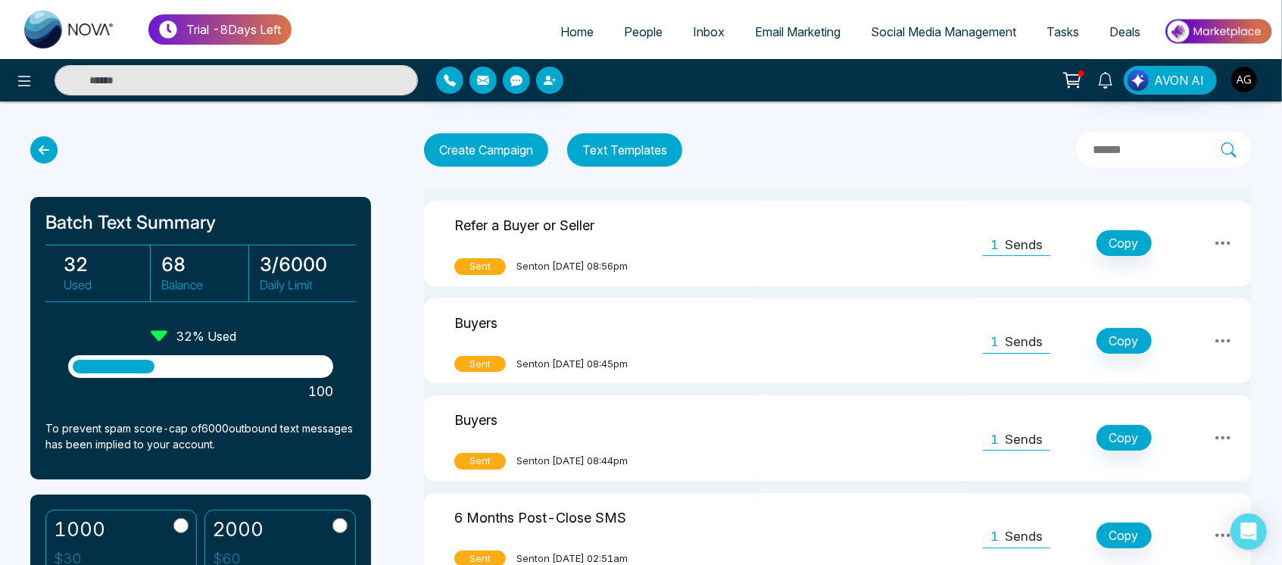
click at [602, 157] on button "Text Templates" at bounding box center [624, 149] width 115 height 33
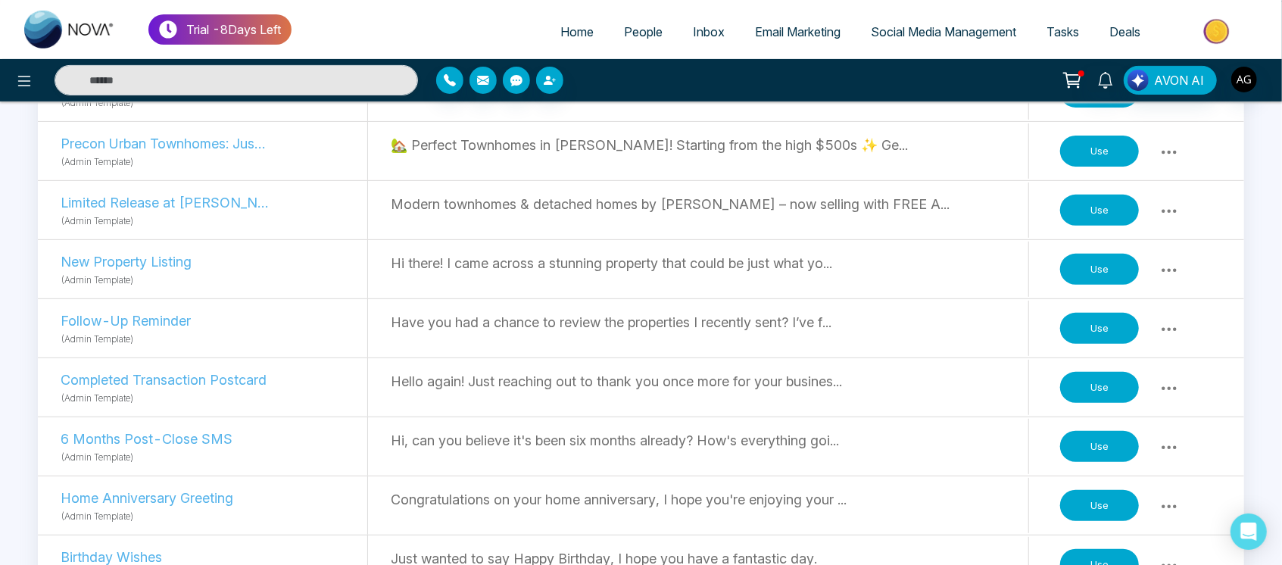
scroll to position [315, 0]
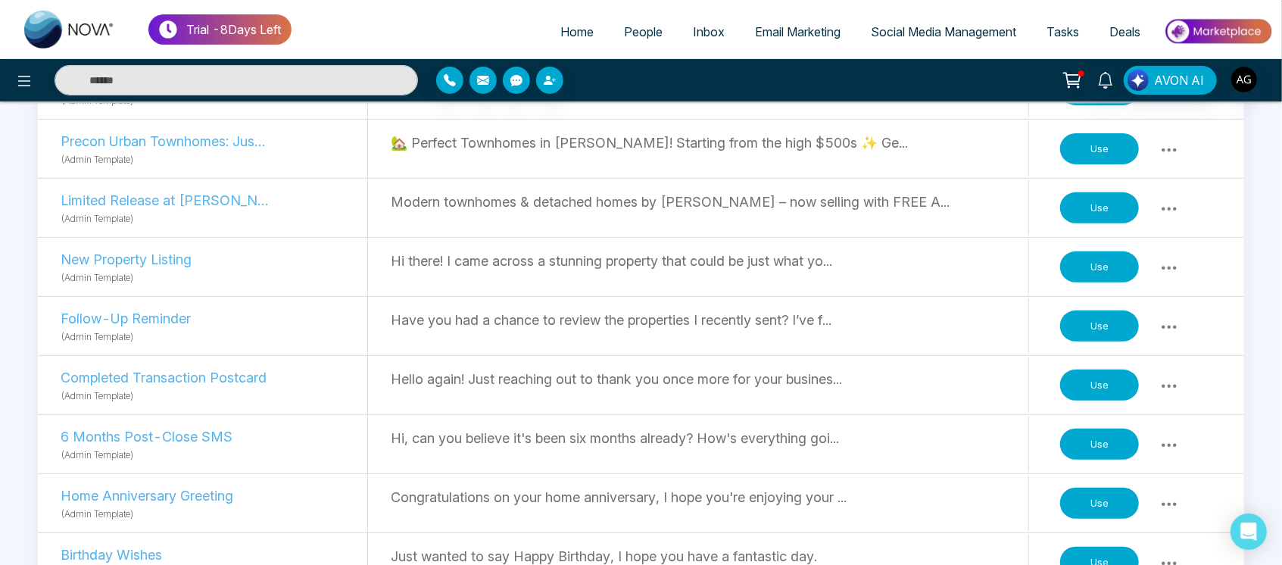
click at [1079, 383] on button "Use" at bounding box center [1100, 386] width 79 height 32
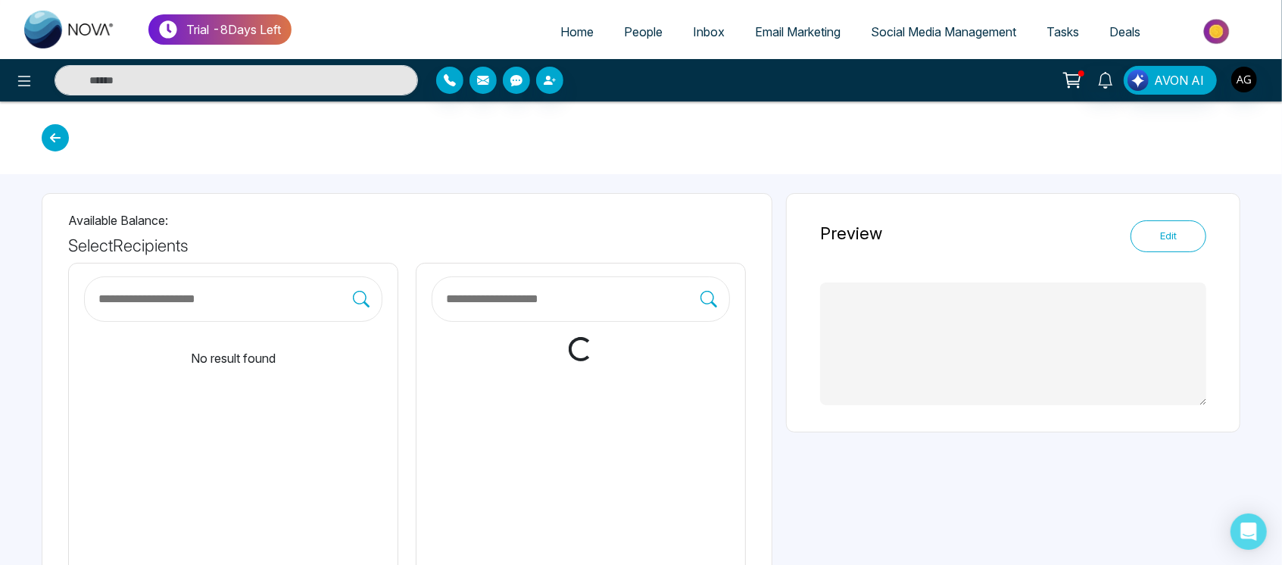
type textarea "**********"
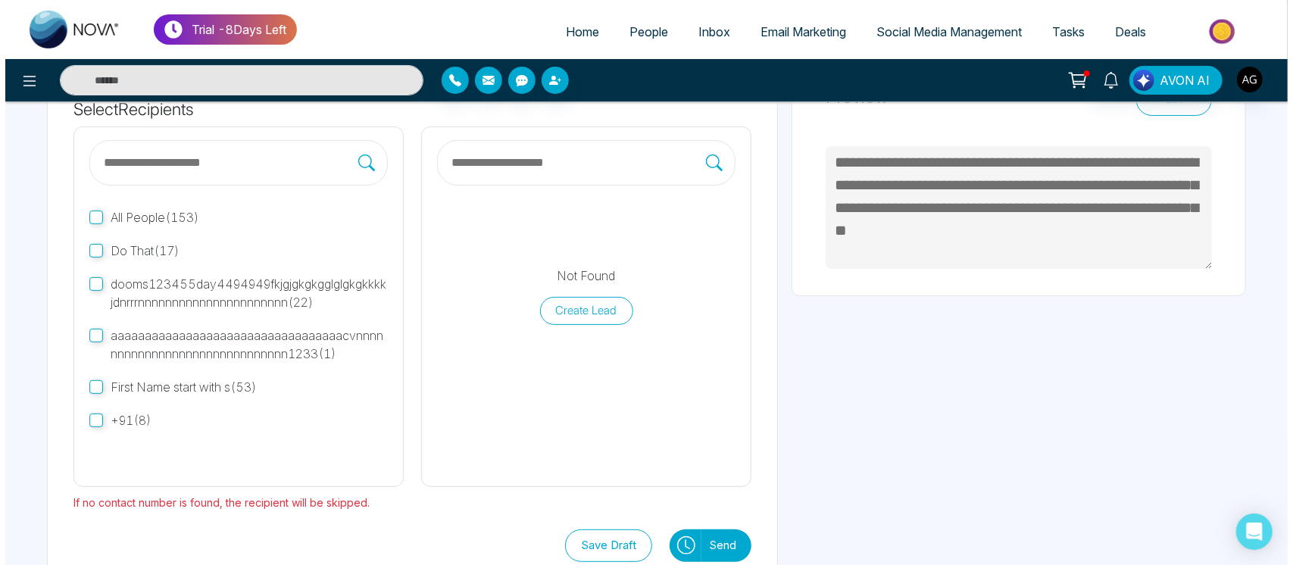
scroll to position [170, 0]
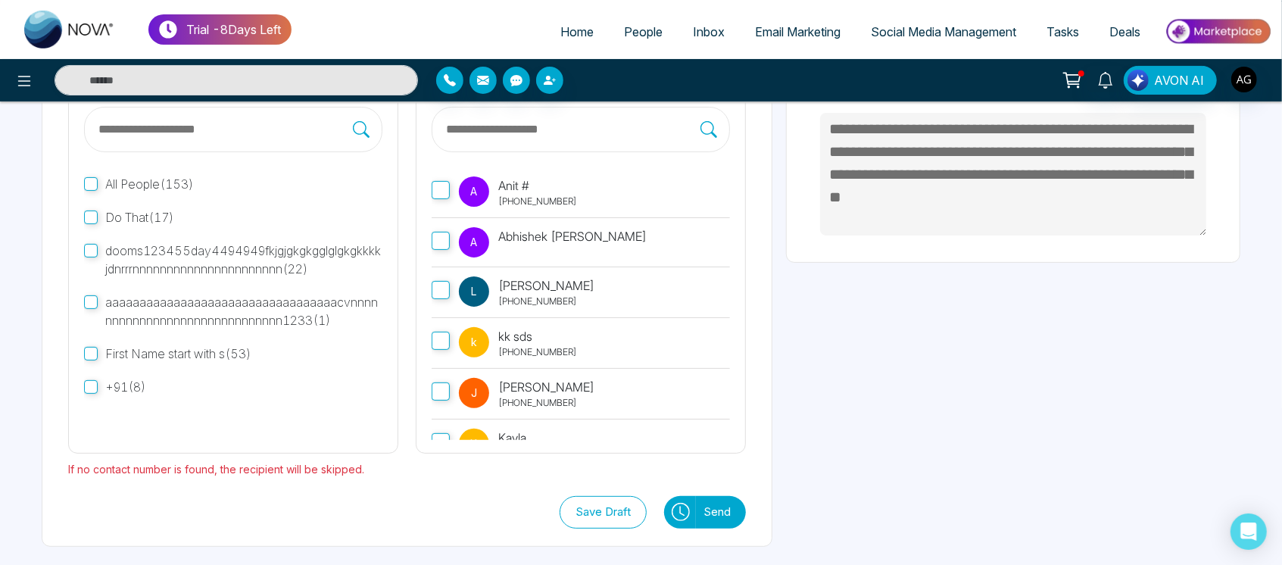
click at [437, 176] on label "A Anit # +919930053035" at bounding box center [581, 192] width 298 height 51
click at [692, 509] on button at bounding box center [680, 512] width 32 height 33
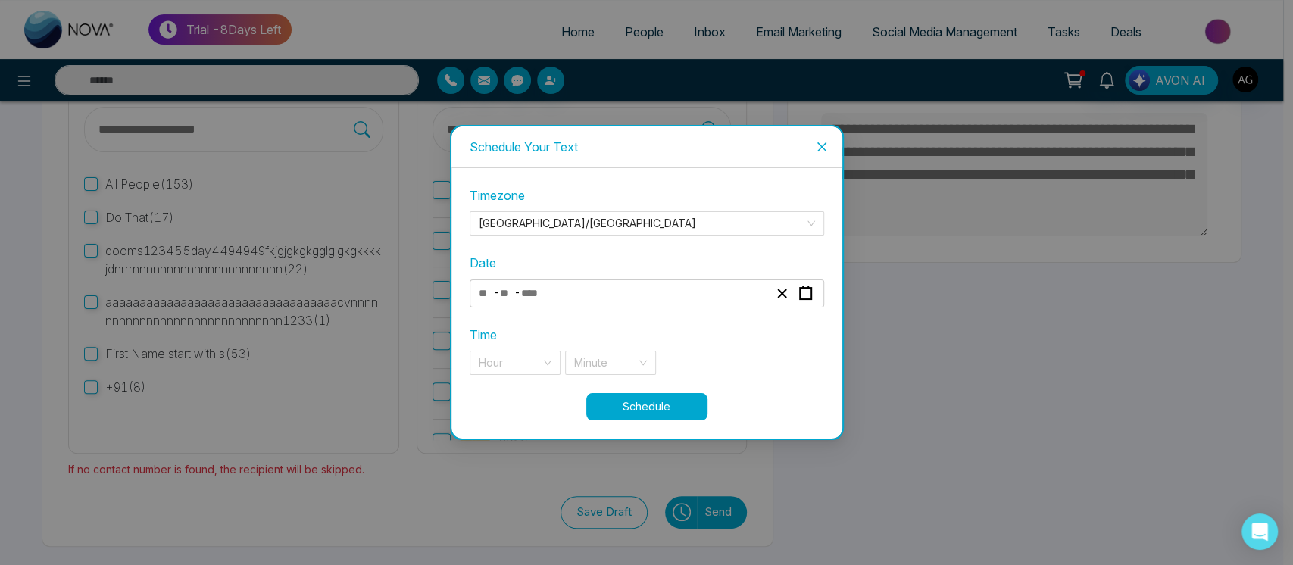
click at [699, 289] on div "- -" at bounding box center [623, 293] width 294 height 20
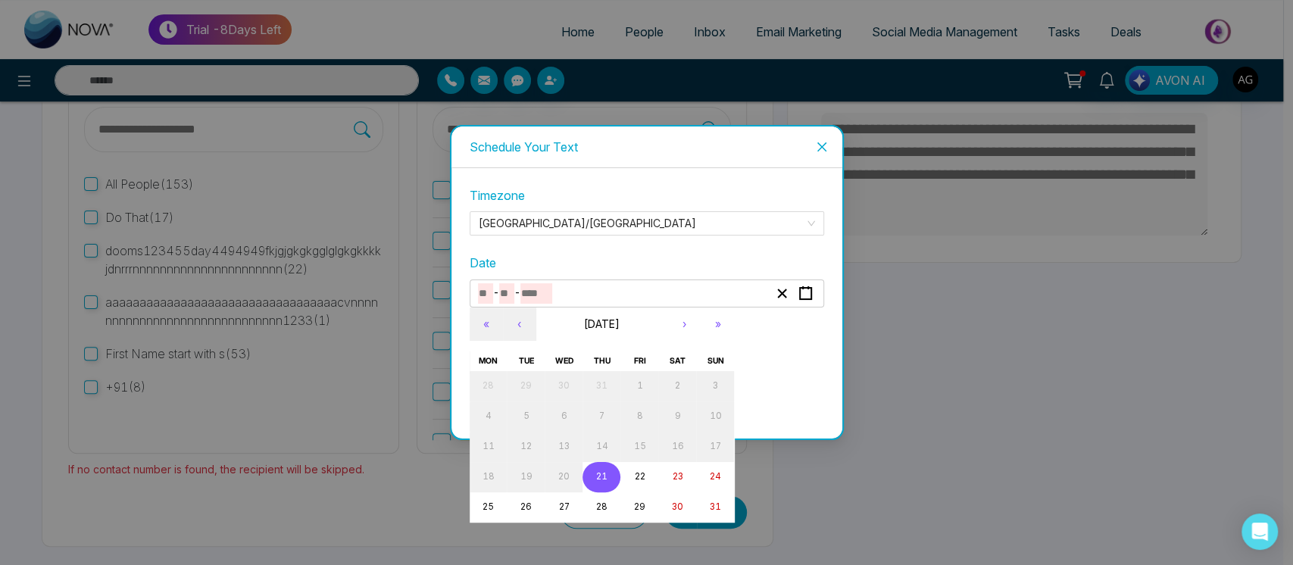
click at [599, 479] on abbr "21" at bounding box center [601, 476] width 11 height 11
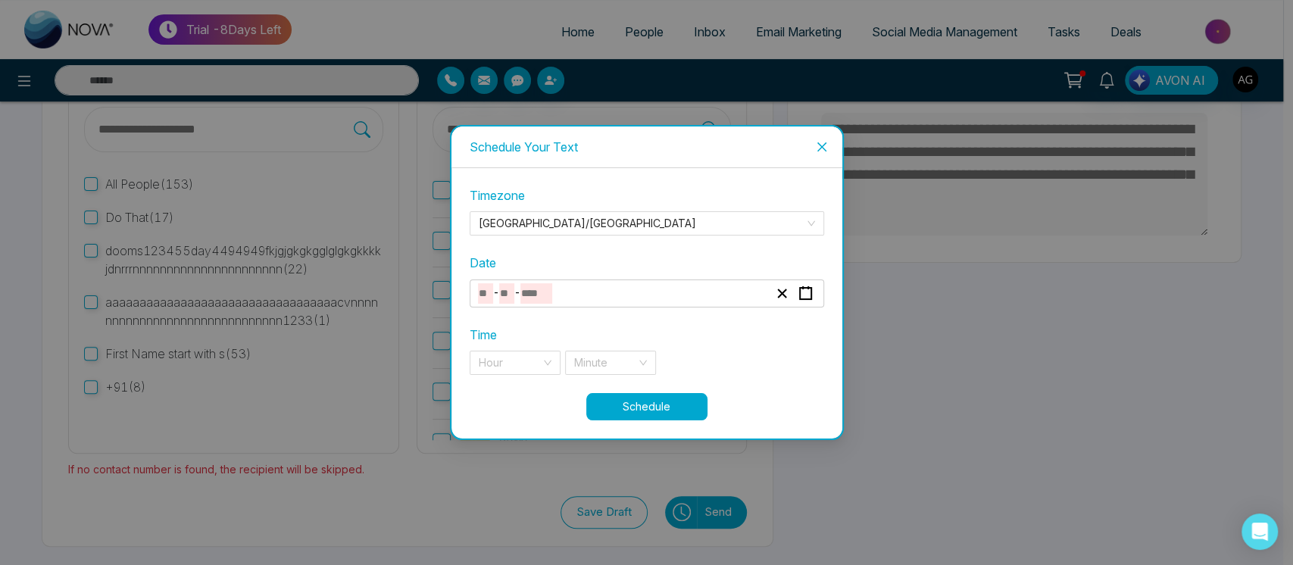
type input "*"
type input "**"
type input "****"
click at [552, 361] on div "Hour" at bounding box center [515, 363] width 91 height 24
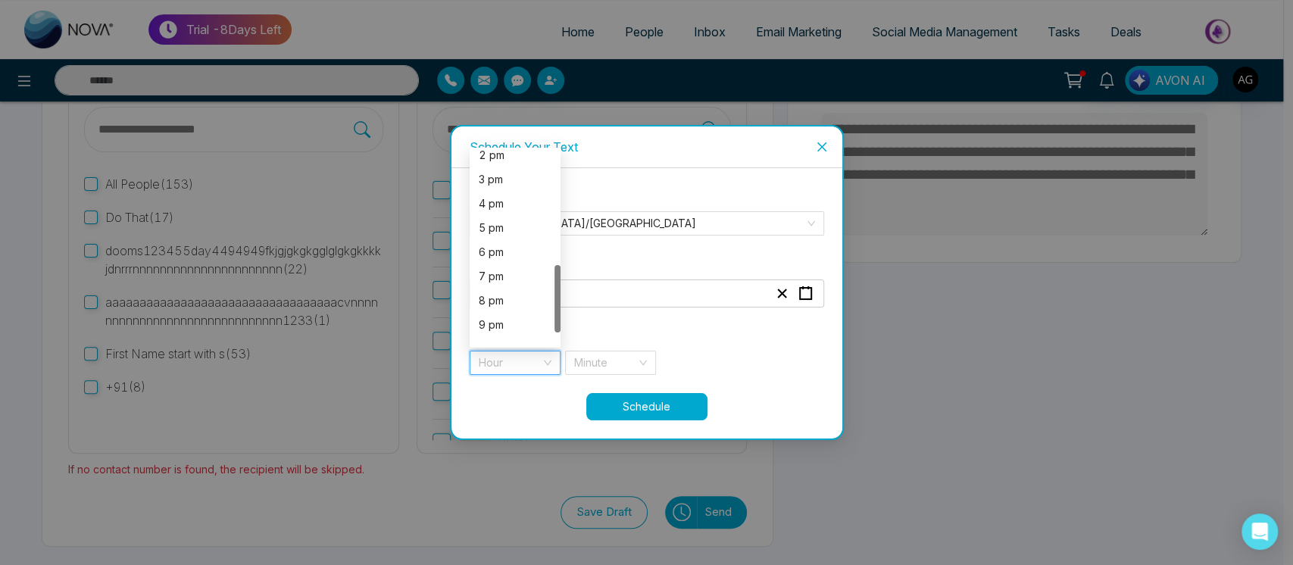
scroll to position [344, 0]
click at [509, 253] on div "7 pm" at bounding box center [515, 255] width 73 height 17
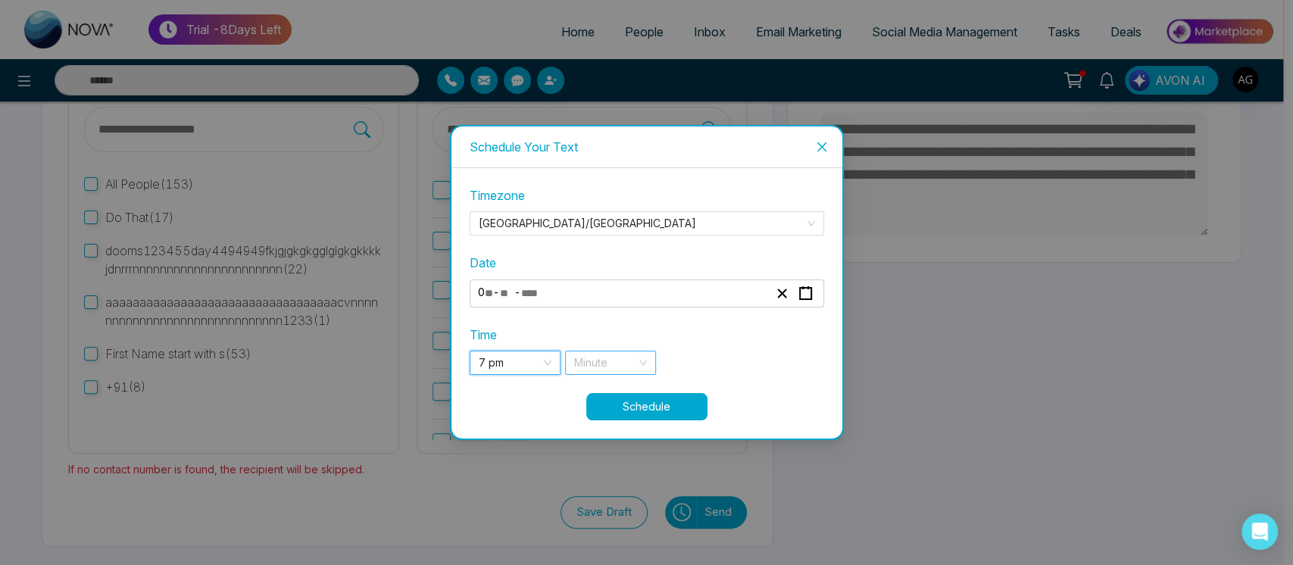
click at [589, 365] on input "search" at bounding box center [605, 362] width 62 height 23
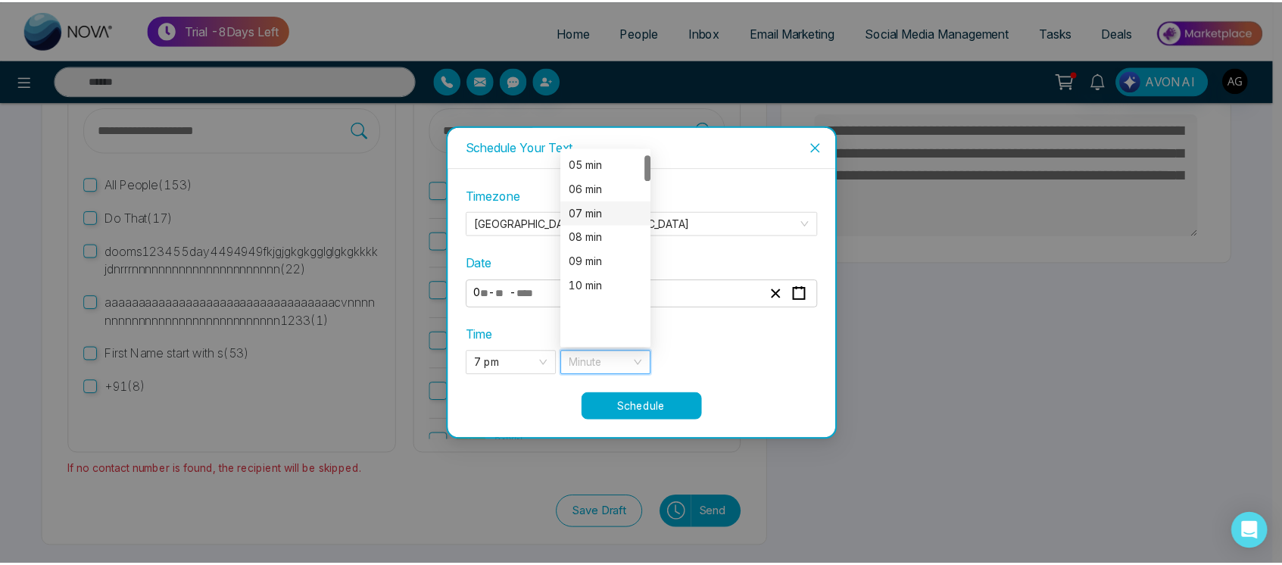
scroll to position [0, 0]
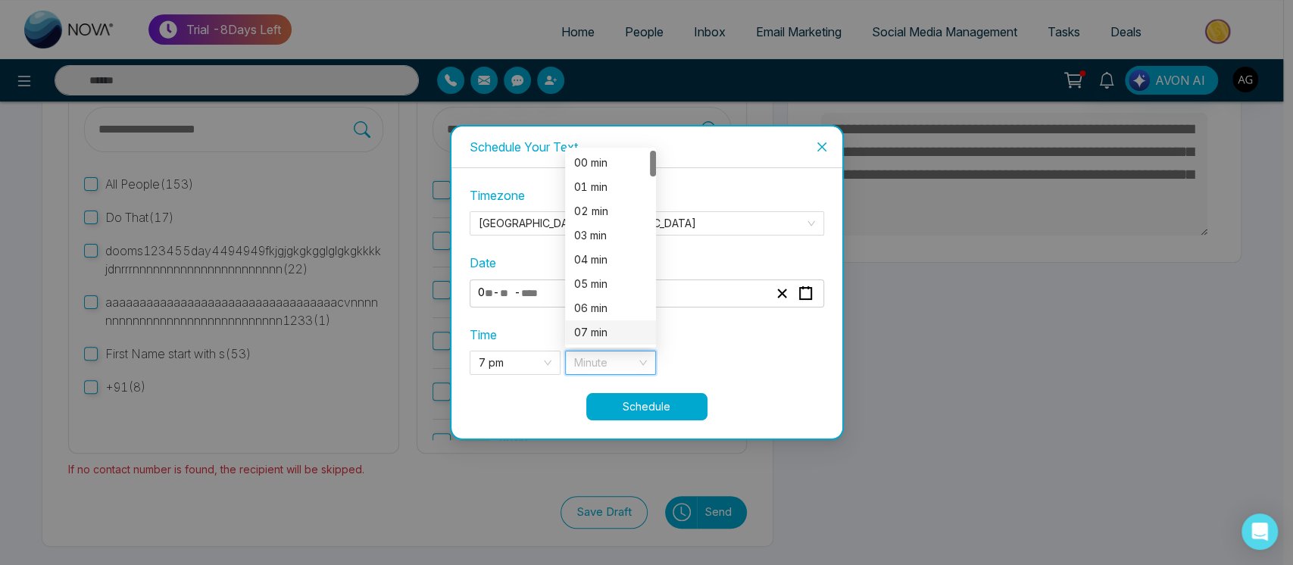
click at [608, 336] on div "07 min" at bounding box center [610, 332] width 73 height 17
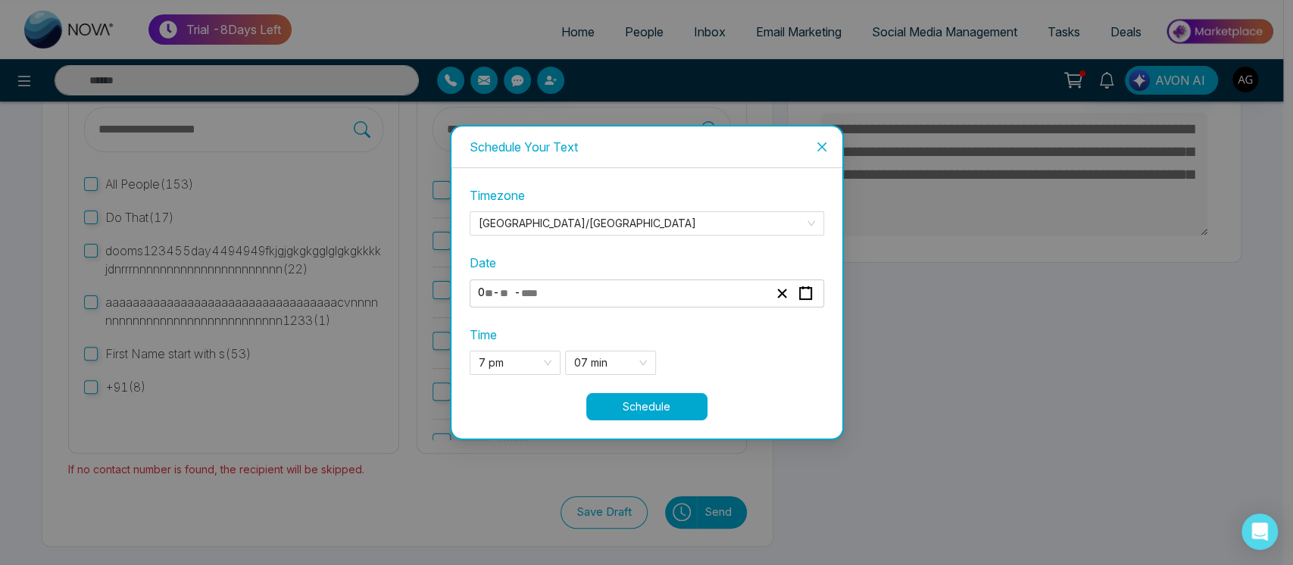
click at [692, 404] on button "Schedule" at bounding box center [646, 406] width 121 height 27
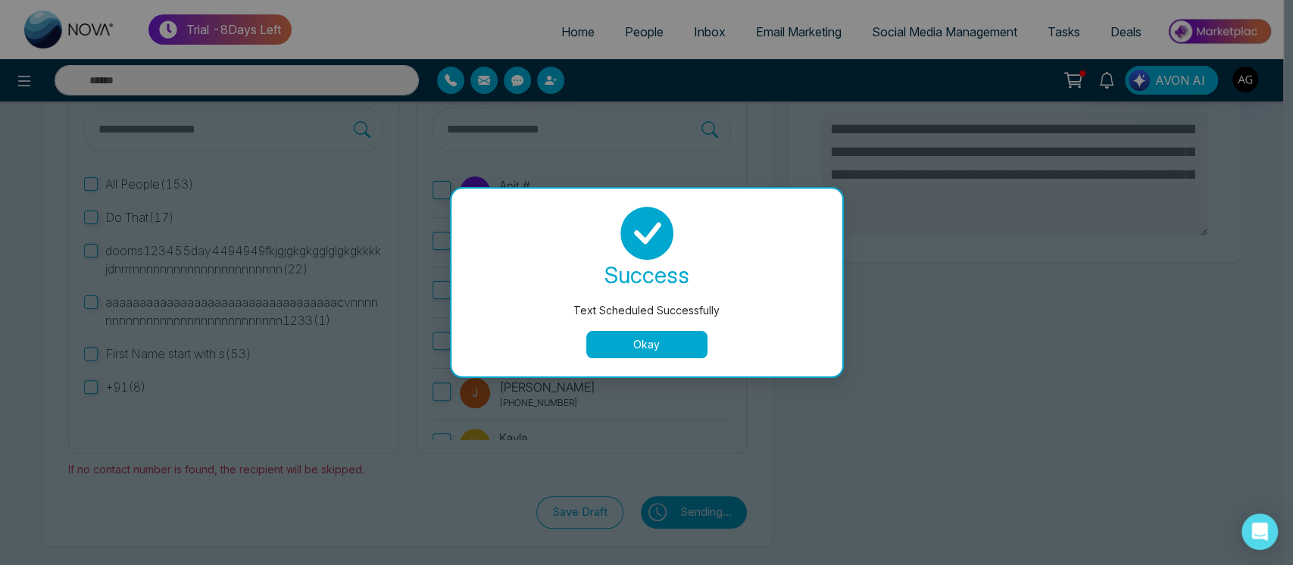
click at [661, 347] on button "Okay" at bounding box center [646, 344] width 121 height 27
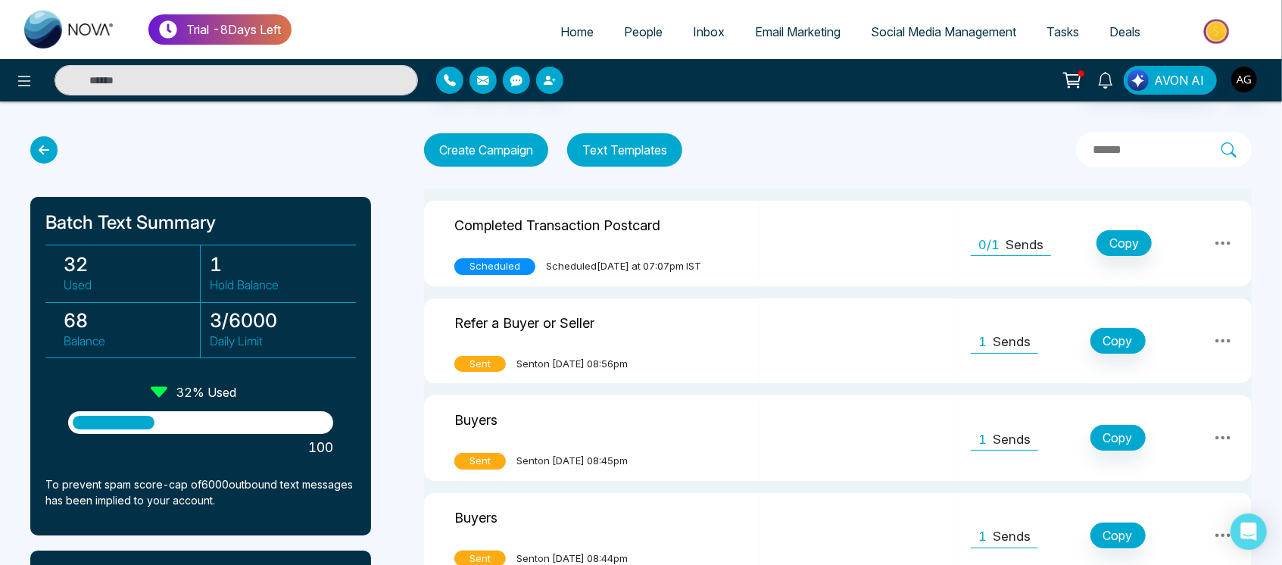
click at [781, 32] on span "Email Marketing" at bounding box center [798, 31] width 86 height 15
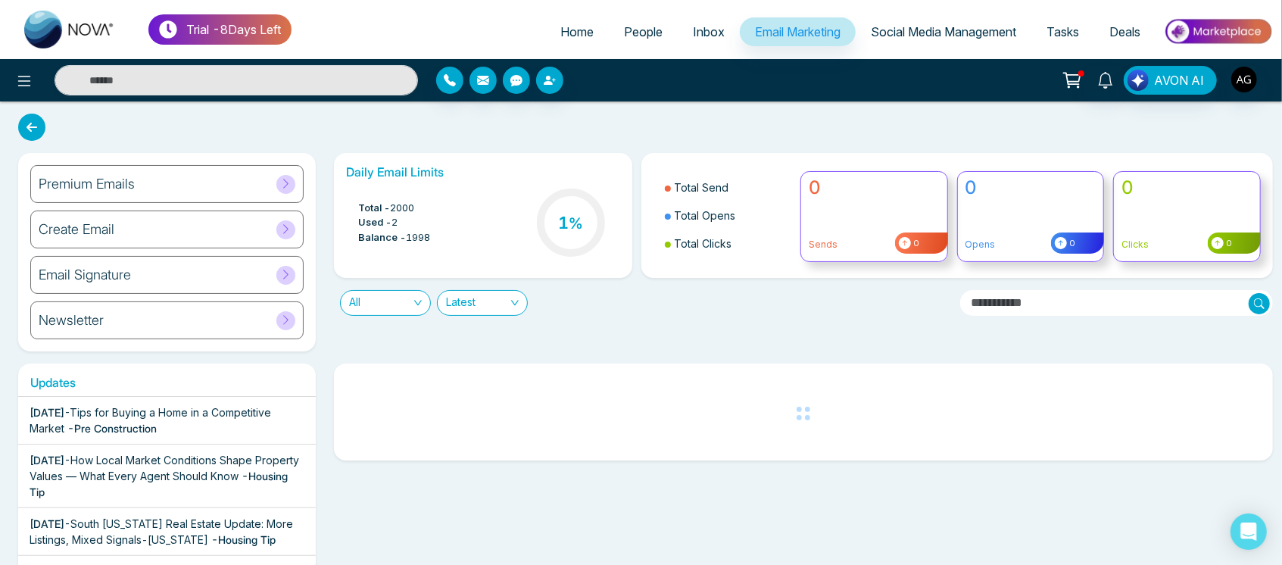
click at [179, 310] on div "Newsletter" at bounding box center [166, 320] width 273 height 38
click at [264, 324] on div "Newsletter" at bounding box center [166, 320] width 273 height 38
click at [576, 22] on link "Home" at bounding box center [577, 31] width 64 height 29
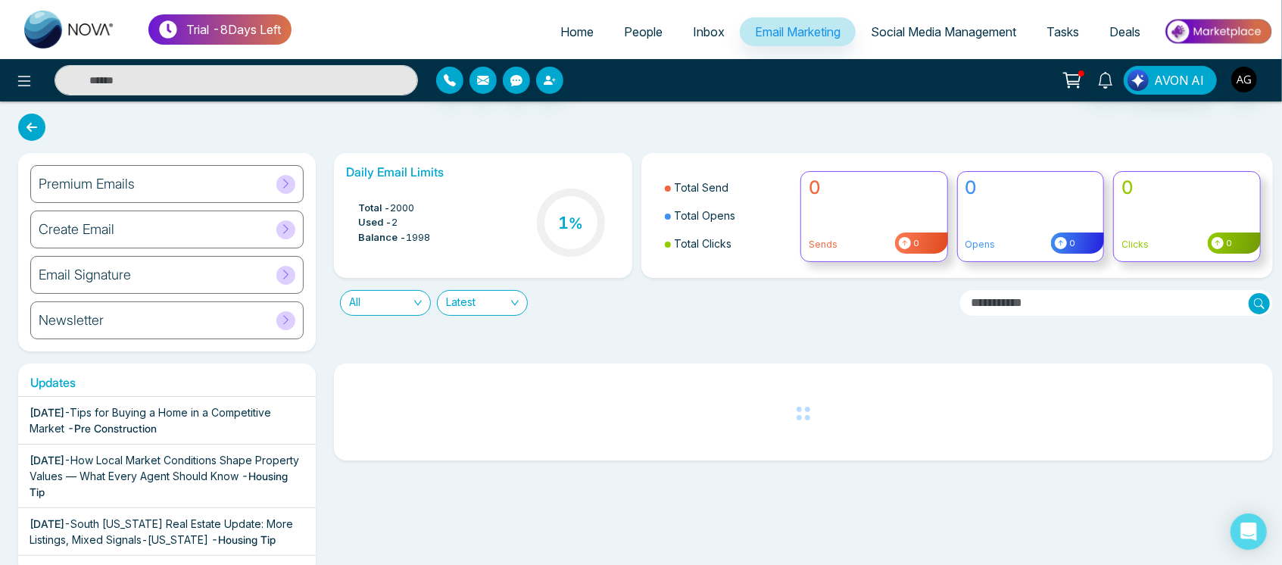
click at [576, 22] on link "Home" at bounding box center [577, 31] width 64 height 29
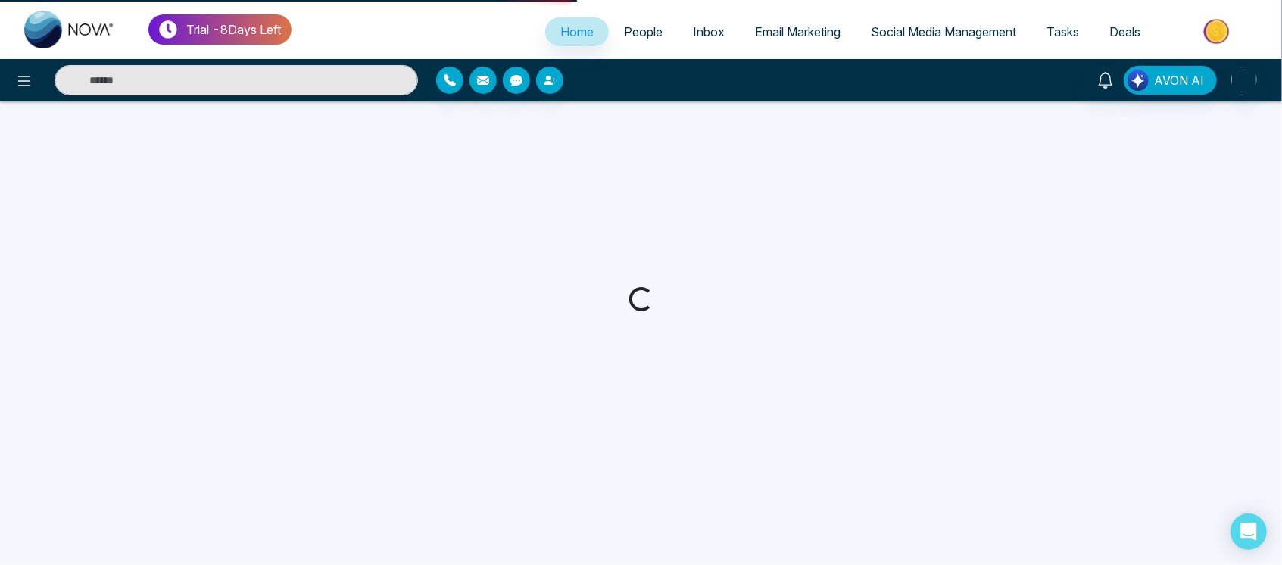
select select "*"
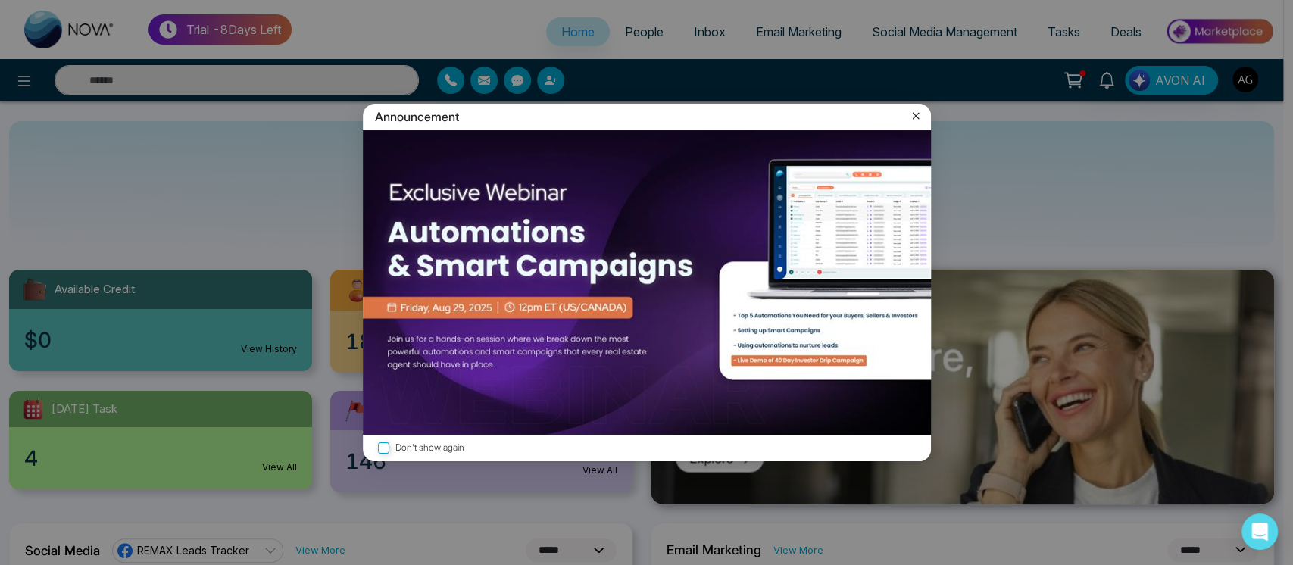
click at [914, 122] on icon at bounding box center [915, 115] width 15 height 15
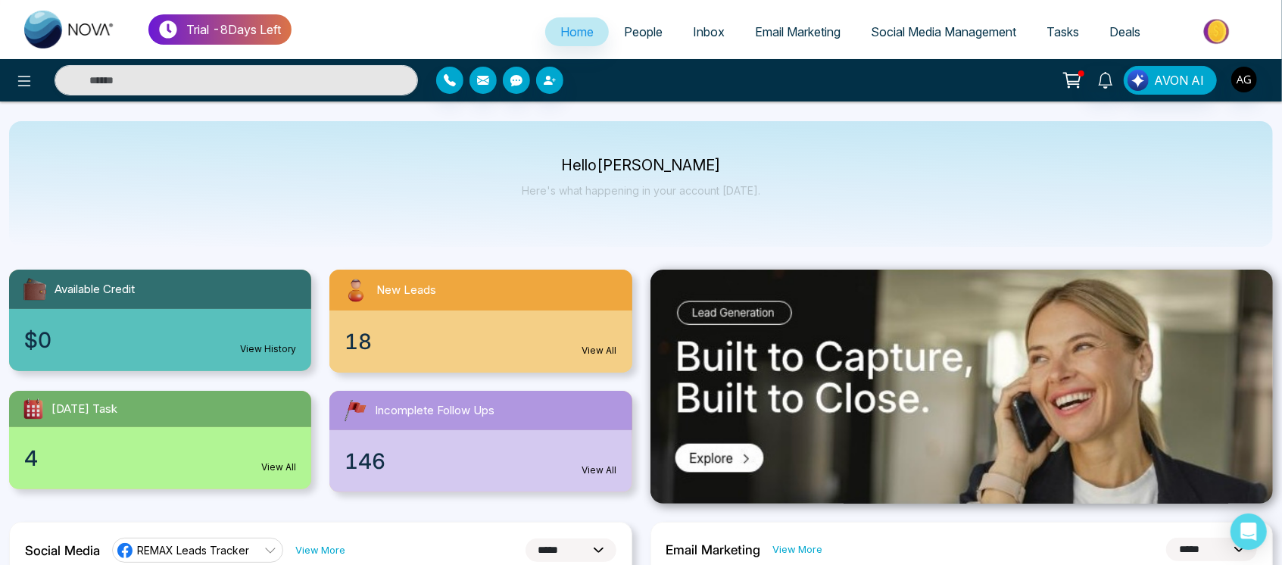
drag, startPoint x: 776, startPoint y: 14, endPoint x: 782, endPoint y: 29, distance: 16.1
click at [782, 29] on ul "Home People Inbox Email Marketing Social Media Management Tasks Deals" at bounding box center [783, 33] width 982 height 42
click at [782, 29] on span "Email Marketing" at bounding box center [798, 31] width 86 height 15
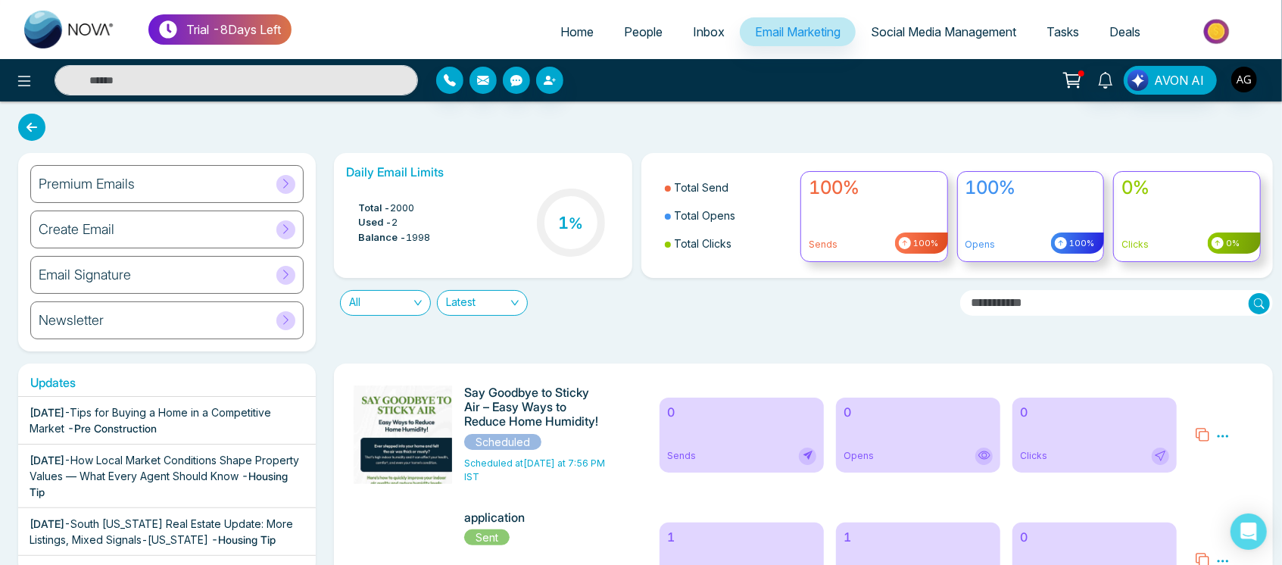
drag, startPoint x: 345, startPoint y: 208, endPoint x: 440, endPoint y: 245, distance: 102.0
click at [440, 245] on div "Total - 2000 Used - 2 Balance - 1998 1 %" at bounding box center [482, 224] width 273 height 77
drag, startPoint x: 440, startPoint y: 245, endPoint x: 351, endPoint y: 191, distance: 104.1
click at [351, 191] on div "Total - 2000 Used - 2 Balance - 1998 1 %" at bounding box center [482, 224] width 273 height 77
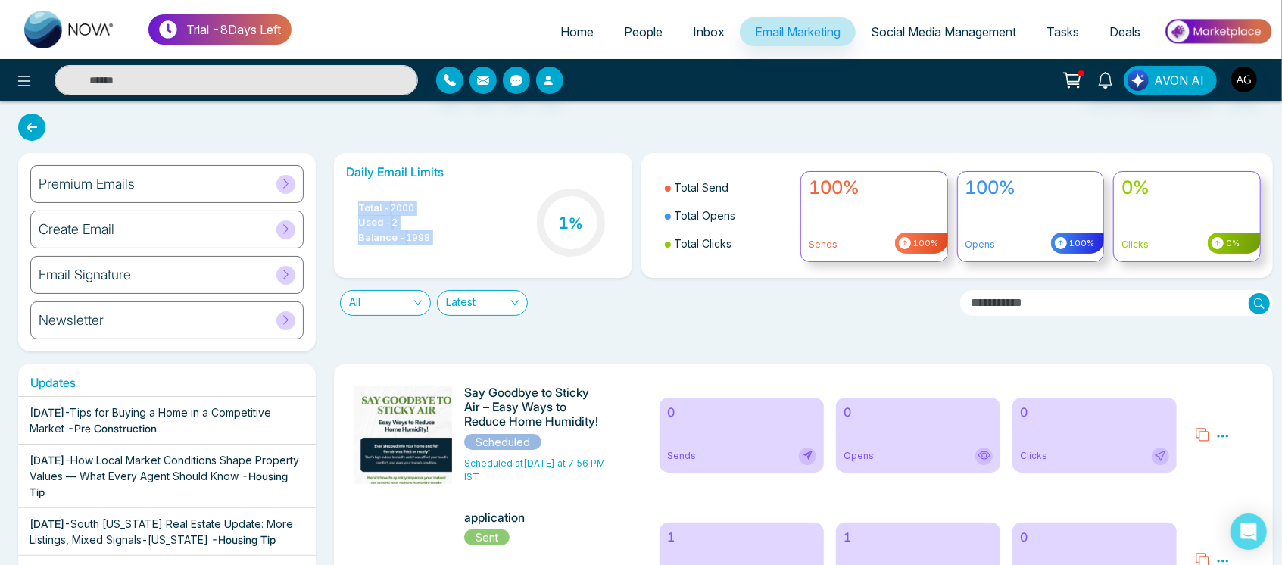
click at [351, 191] on div "Total - 2000 Used - 2 Balance - 1998 1 %" at bounding box center [482, 224] width 273 height 77
drag, startPoint x: 351, startPoint y: 191, endPoint x: 435, endPoint y: 223, distance: 89.5
click at [435, 223] on div "Total - 2000 Used - 2 Balance - 1998 1 %" at bounding box center [482, 224] width 273 height 77
click at [570, 39] on span "Home" at bounding box center [577, 31] width 33 height 15
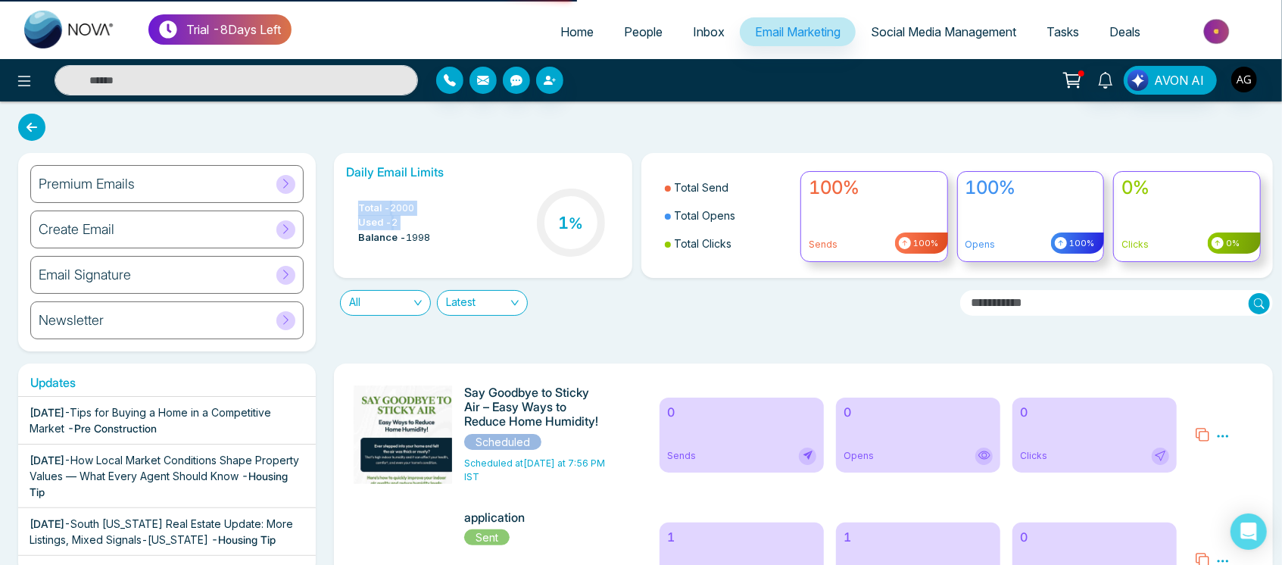
select select "*"
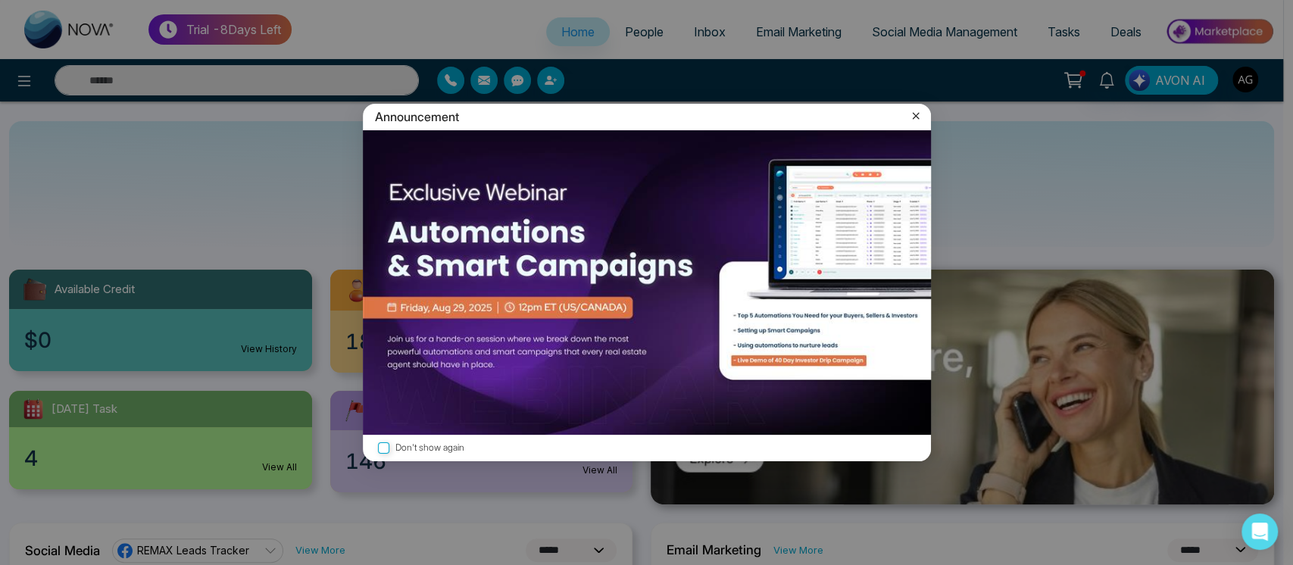
click at [911, 113] on icon at bounding box center [915, 115] width 15 height 15
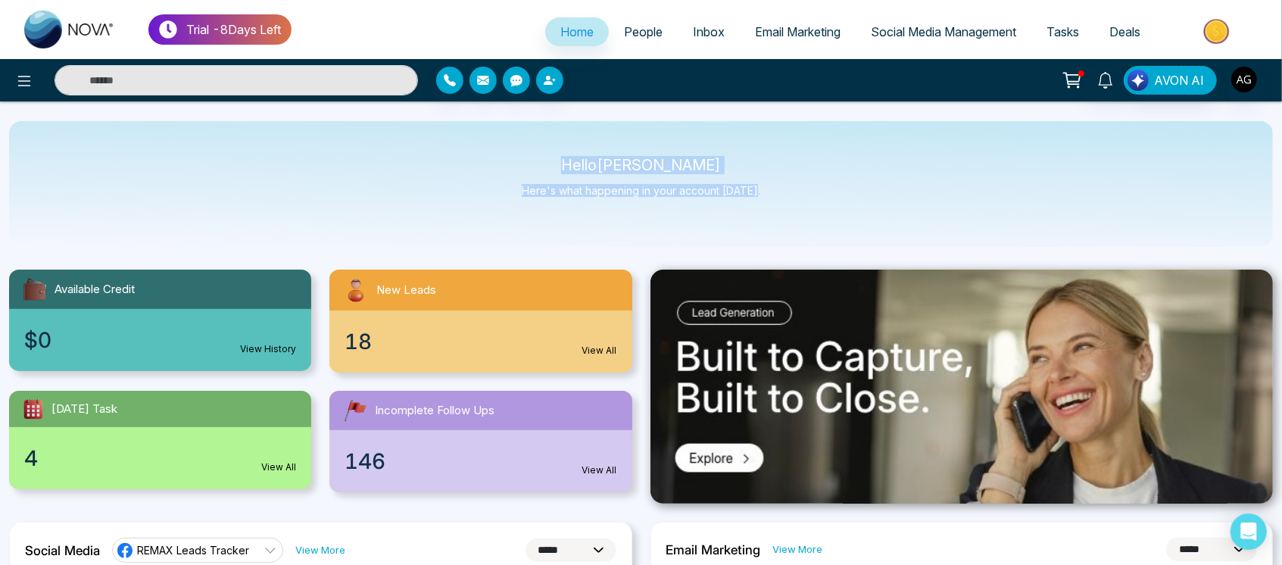
drag, startPoint x: 763, startPoint y: 192, endPoint x: 479, endPoint y: 155, distance: 285.8
click at [479, 155] on div "Hello Anit Gupta Here's what happening in your account today." at bounding box center [641, 184] width 1264 height 126
drag, startPoint x: 479, startPoint y: 155, endPoint x: 764, endPoint y: 190, distance: 286.3
click at [764, 190] on div "Hello Anit Gupta Here's what happening in your account today." at bounding box center [641, 184] width 1264 height 126
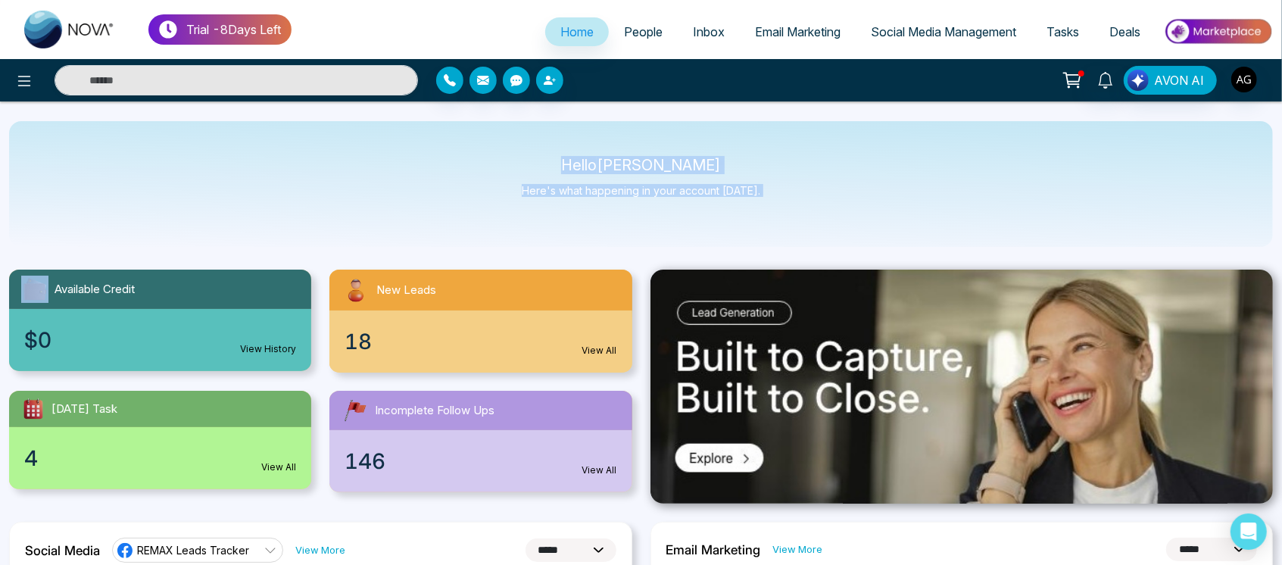
click at [764, 190] on div "Hello Anit Gupta Here's what happening in your account today." at bounding box center [641, 184] width 1264 height 126
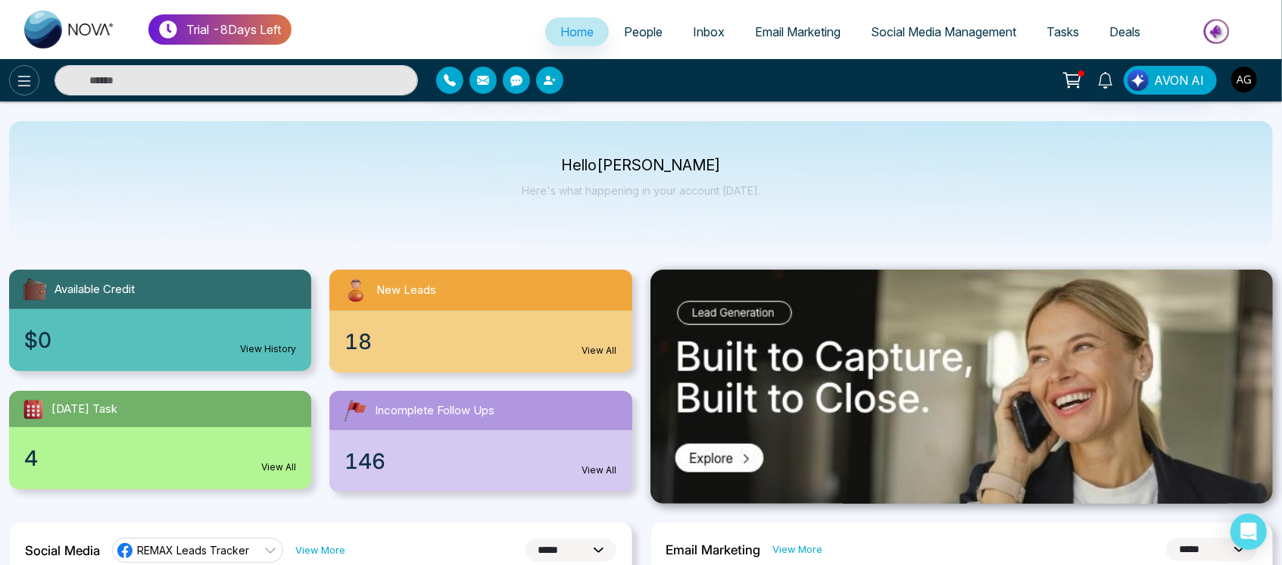
click at [12, 79] on button at bounding box center [24, 80] width 30 height 30
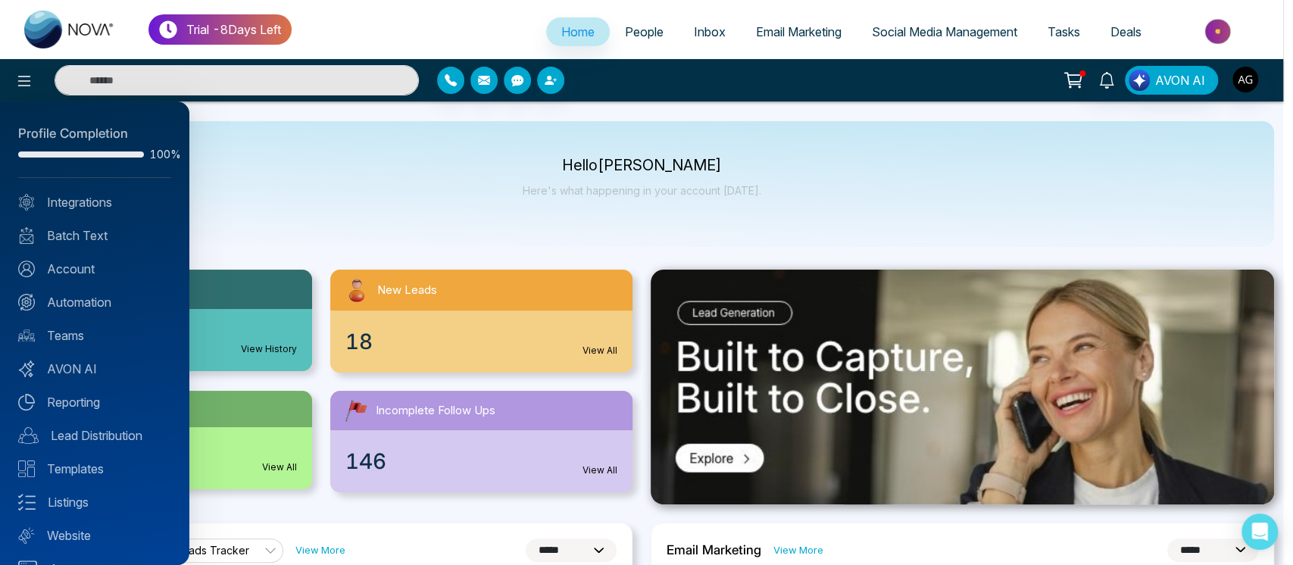
click at [743, 232] on div at bounding box center [646, 282] width 1293 height 565
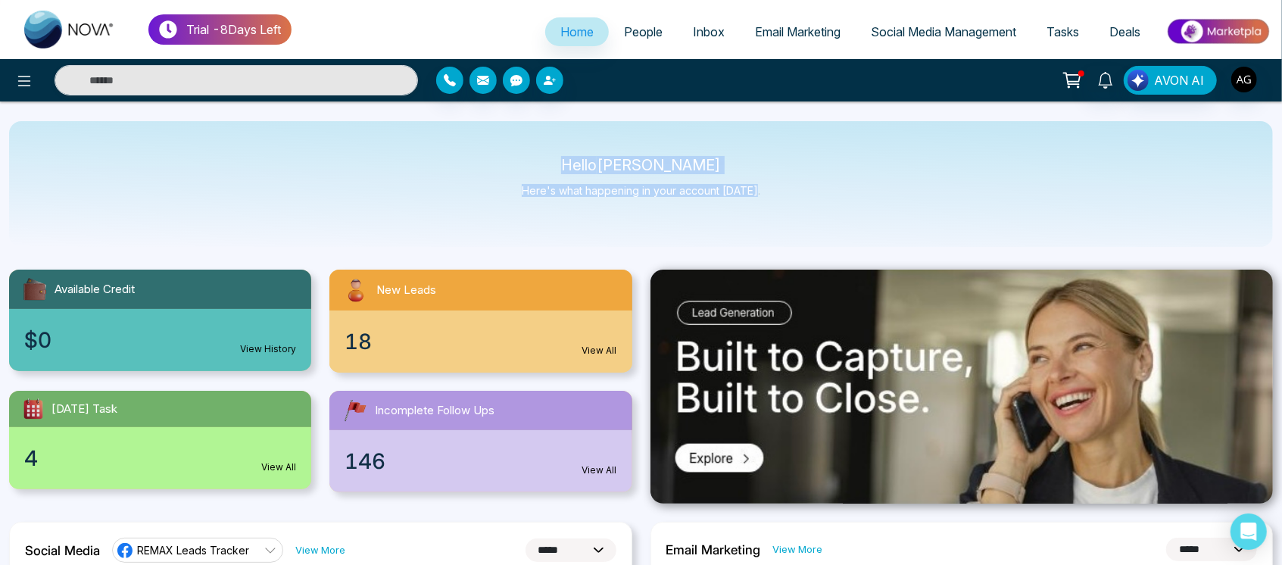
drag, startPoint x: 556, startPoint y: 158, endPoint x: 812, endPoint y: 183, distance: 257.3
click at [812, 183] on div "Hello Anit Gupta Here's what happening in your account today." at bounding box center [641, 184] width 1264 height 126
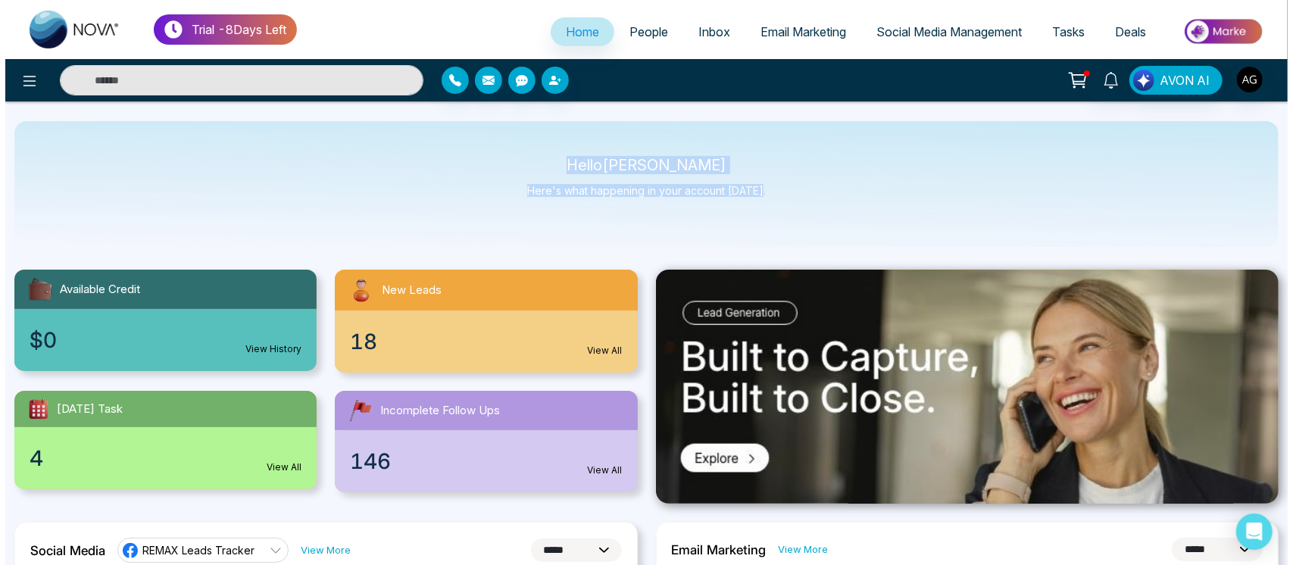
scroll to position [46, 0]
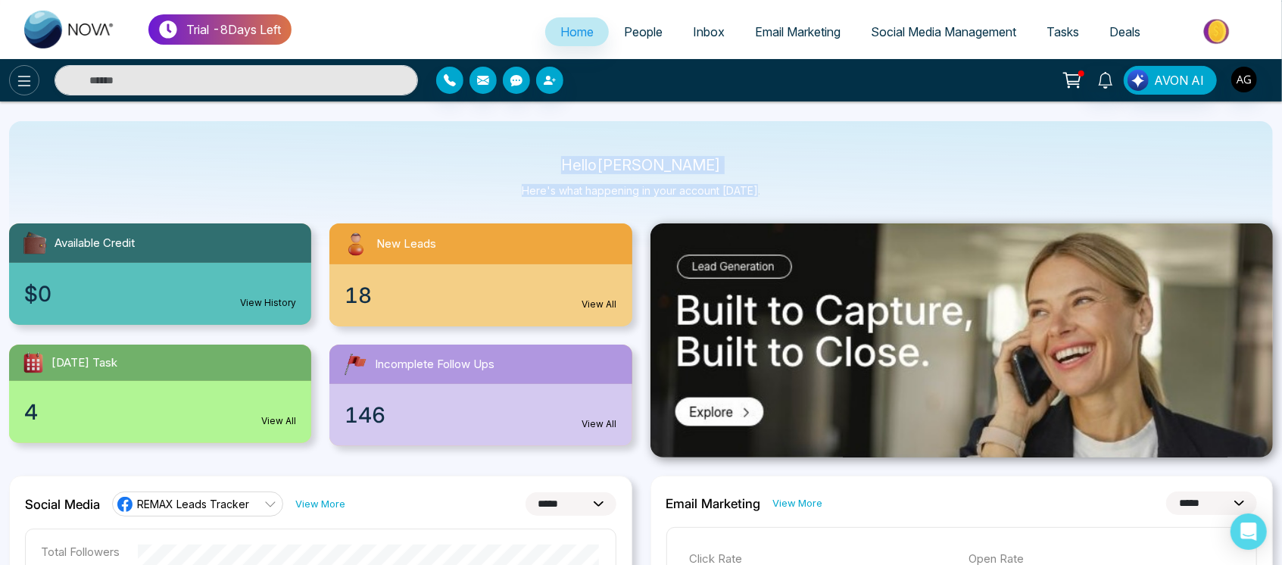
click at [17, 77] on icon at bounding box center [24, 81] width 18 height 18
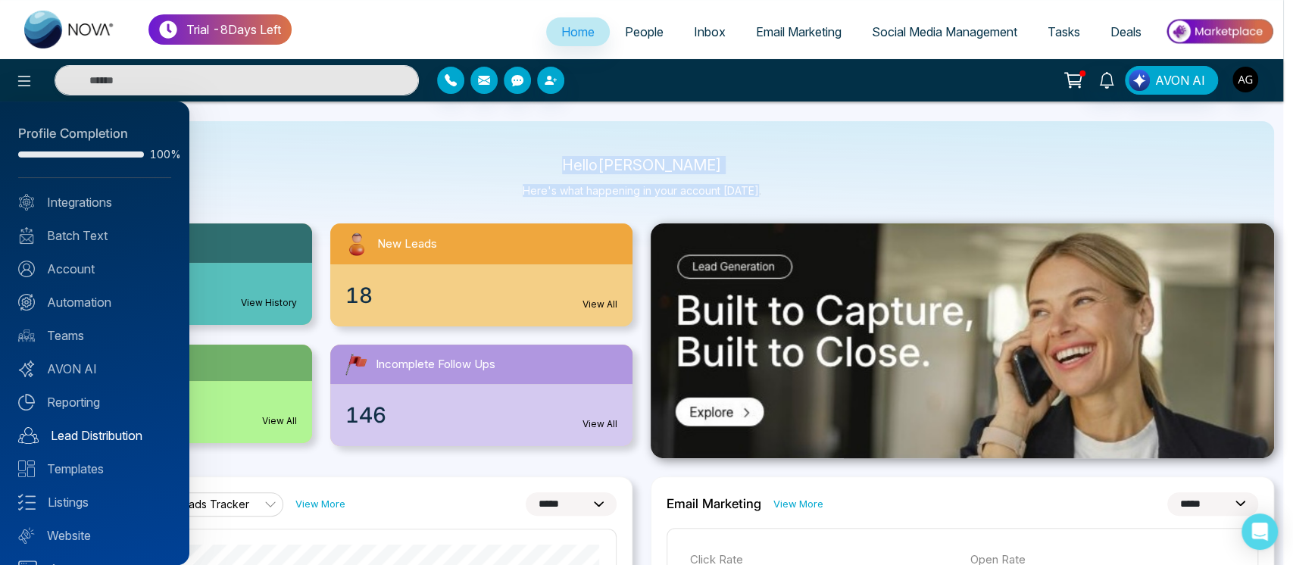
scroll to position [30, 0]
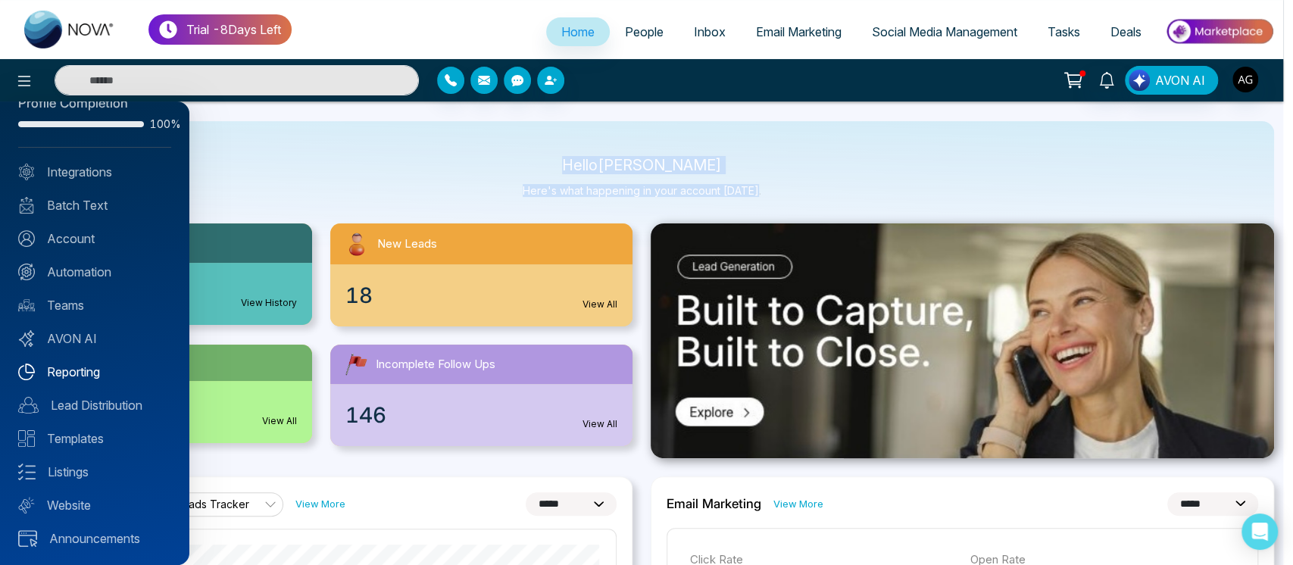
click at [114, 379] on link "Reporting" at bounding box center [94, 372] width 153 height 18
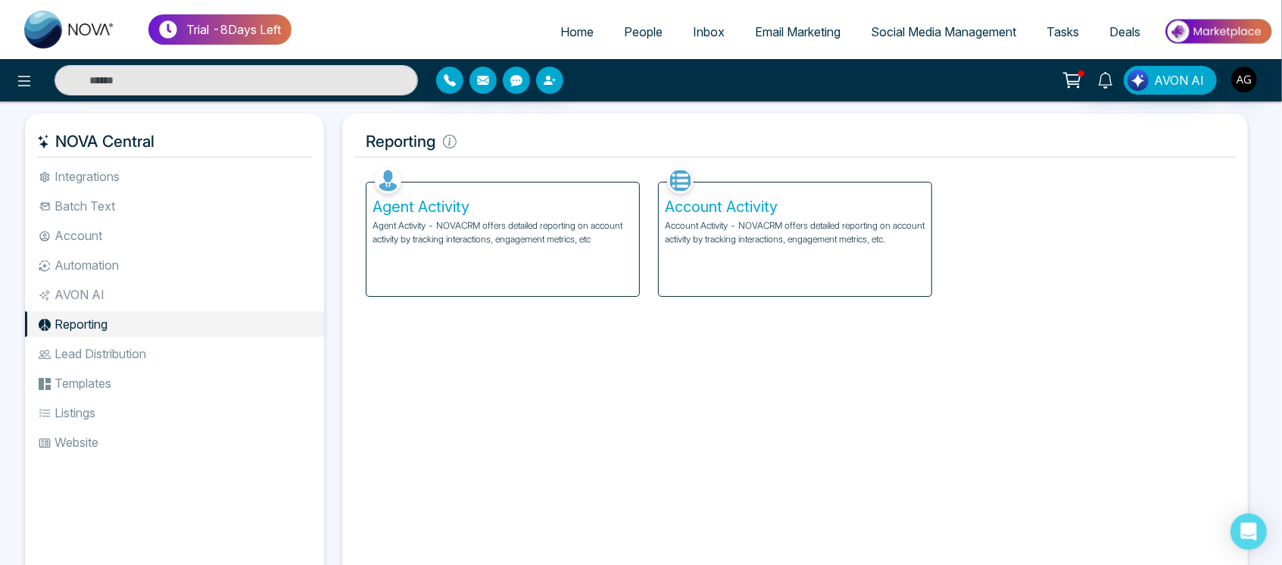
click at [879, 275] on div "Account Activity Account Activity - NOVACRM offers detailed reporting on accoun…" at bounding box center [795, 240] width 273 height 114
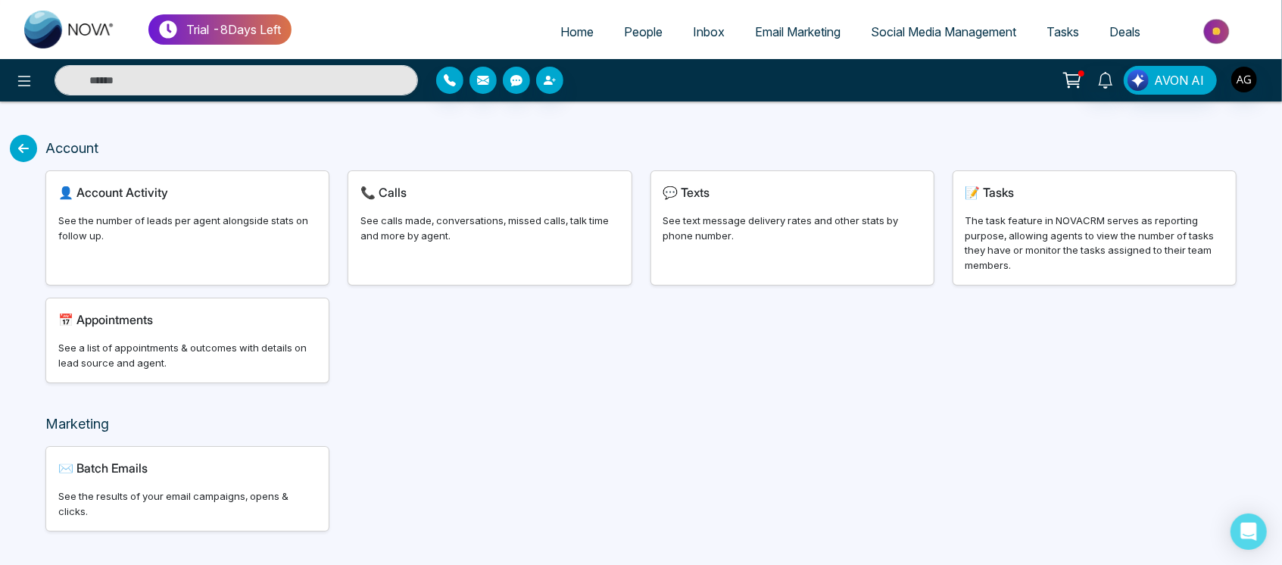
click at [227, 263] on div "👤 Account Activity See the number of leads per agent alongside stats on follow …" at bounding box center [187, 228] width 283 height 114
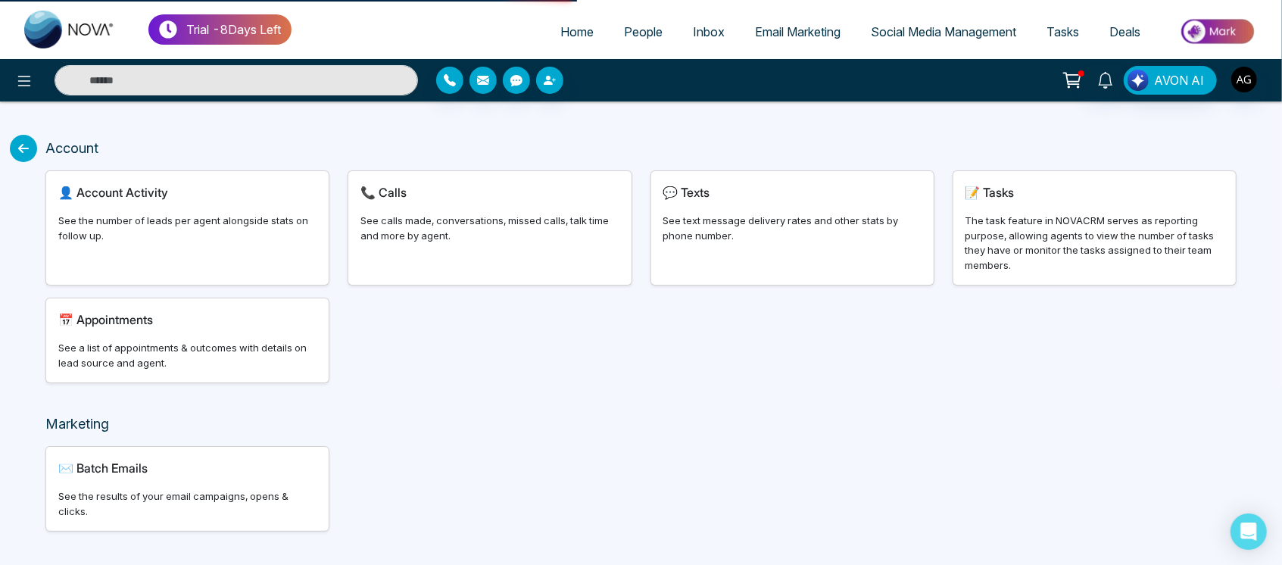
click at [227, 263] on div "👤 Account Activity See the number of leads per agent alongside stats on follow …" at bounding box center [187, 228] width 283 height 114
select select "***"
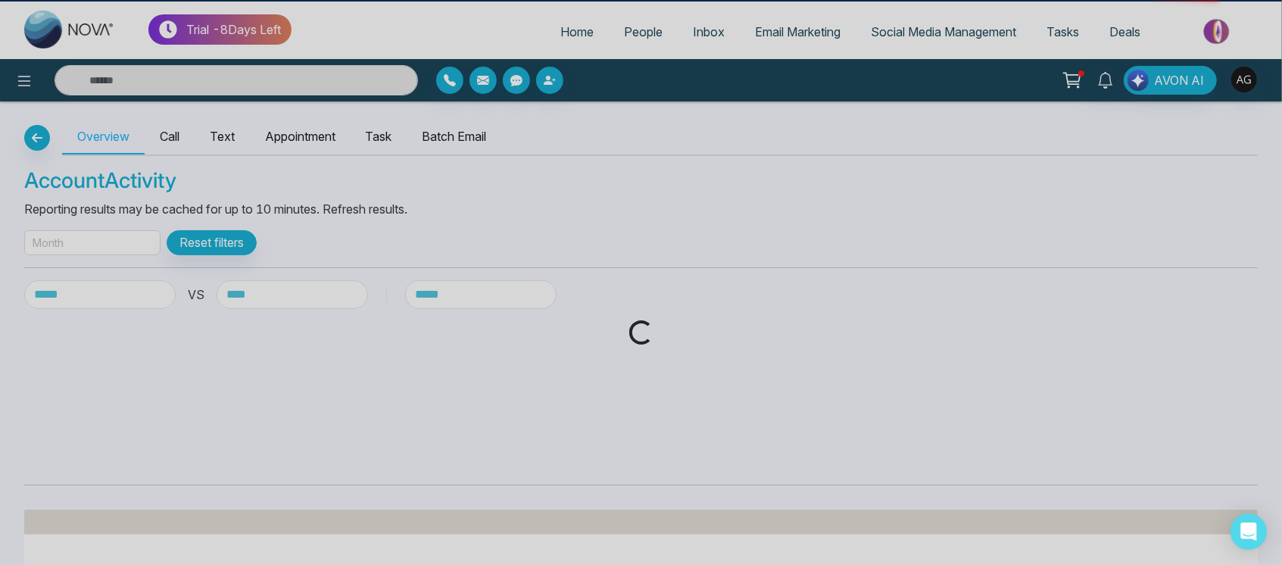
click at [227, 263] on div "**********" at bounding box center [641, 394] width 1282 height 585
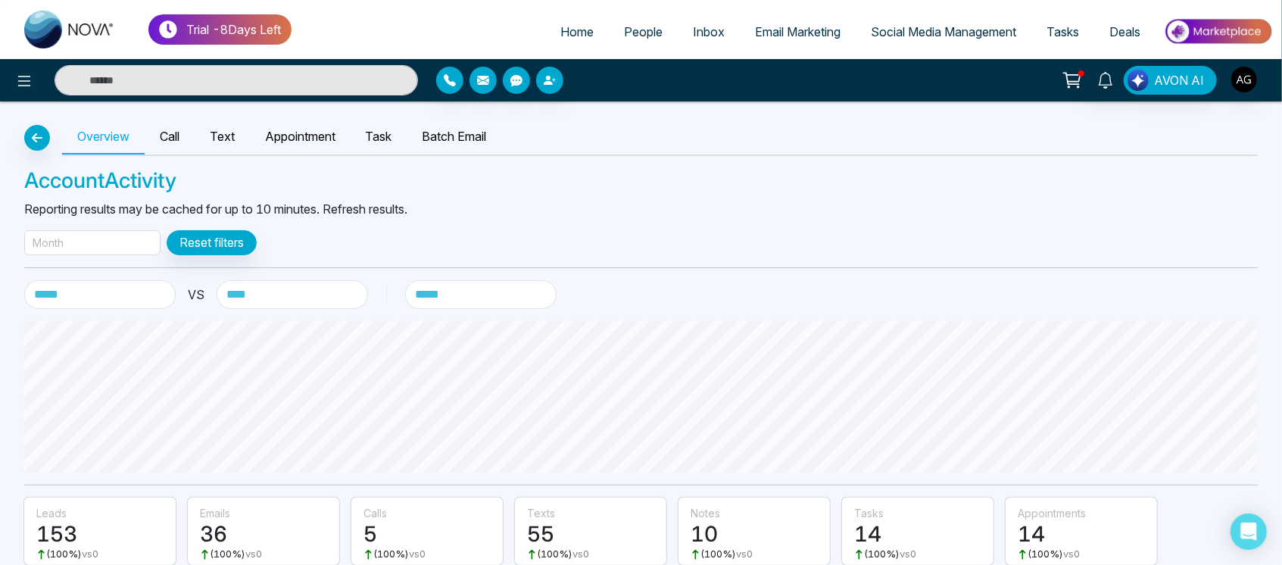
click at [114, 246] on div "Month" at bounding box center [92, 242] width 136 height 25
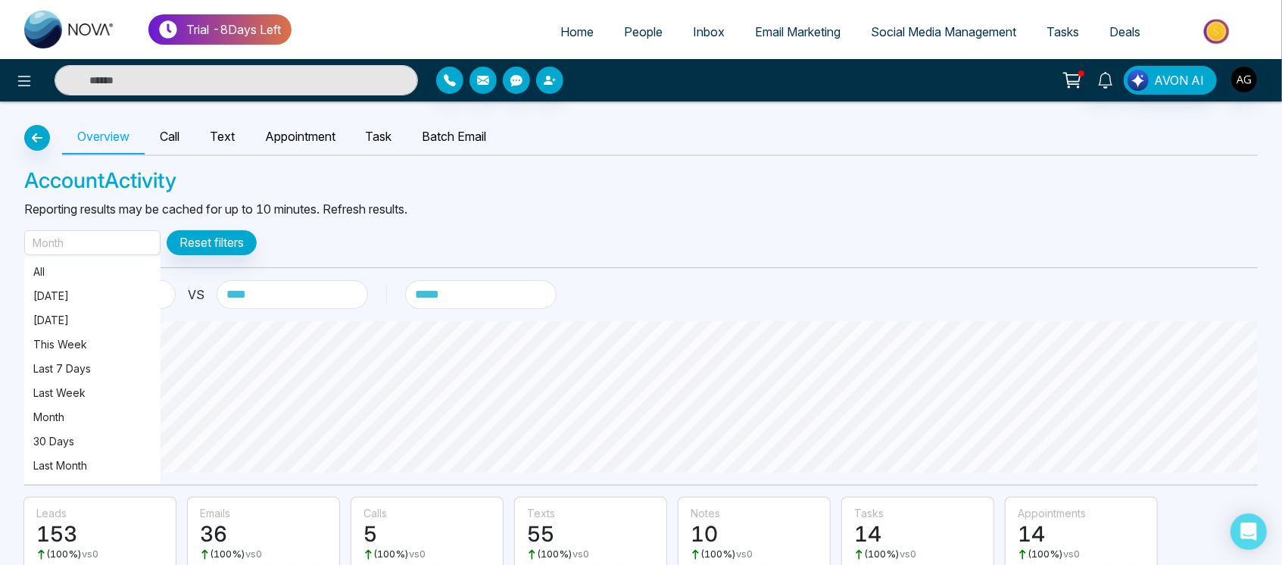
click at [114, 249] on div "Month" at bounding box center [92, 242] width 136 height 25
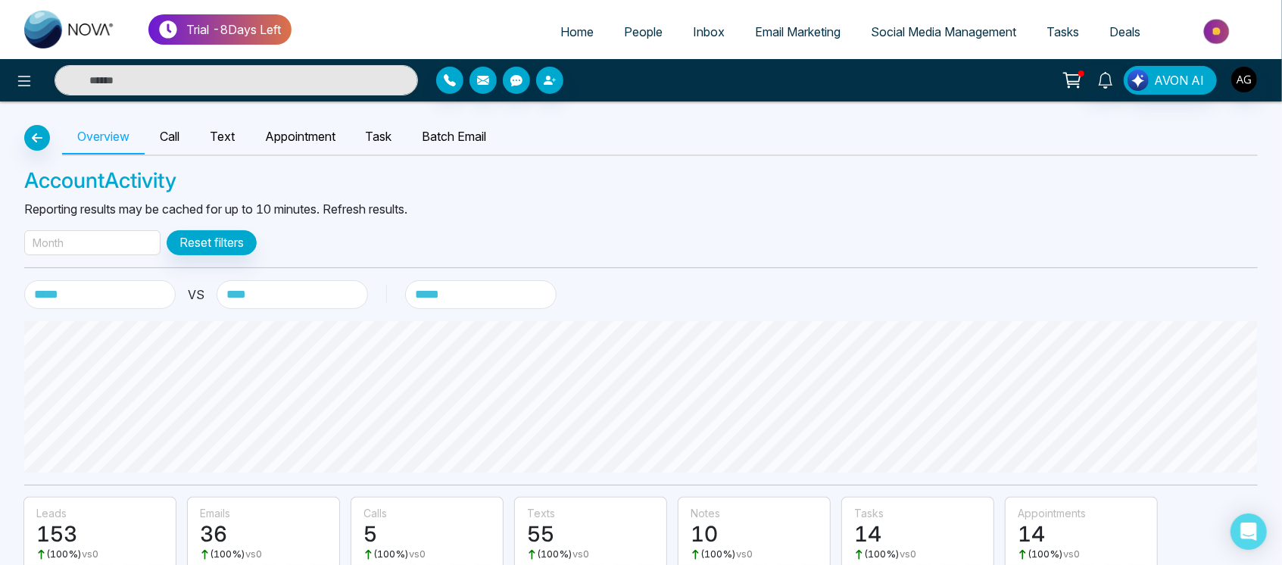
click at [114, 249] on div "Month" at bounding box center [92, 242] width 136 height 25
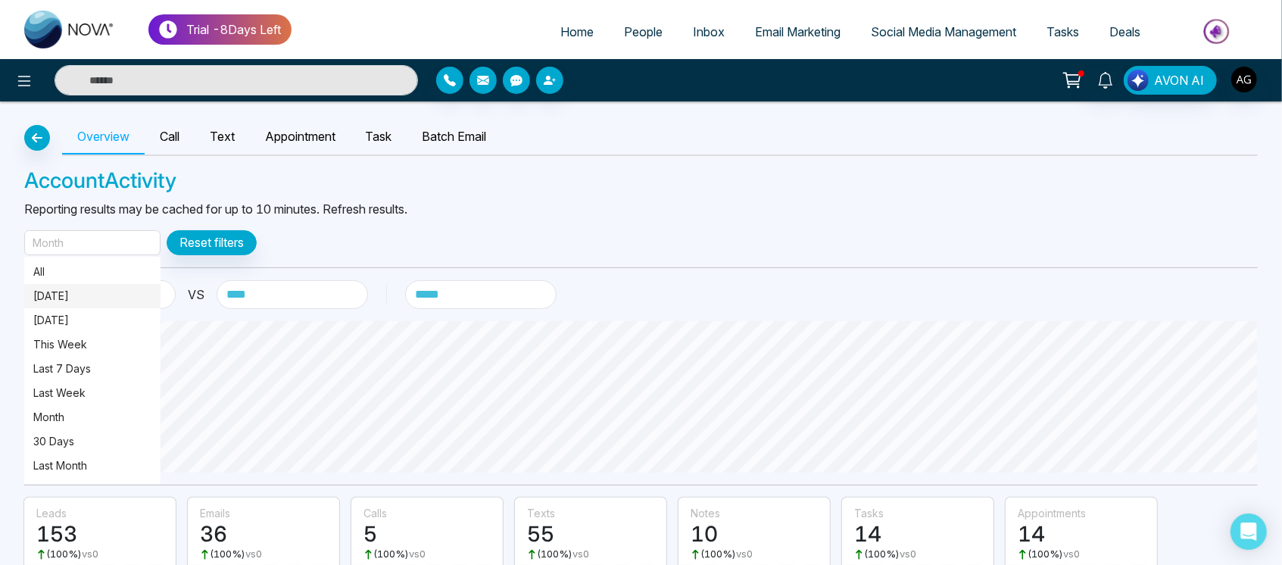
click at [111, 301] on p "[DATE]" at bounding box center [92, 296] width 118 height 17
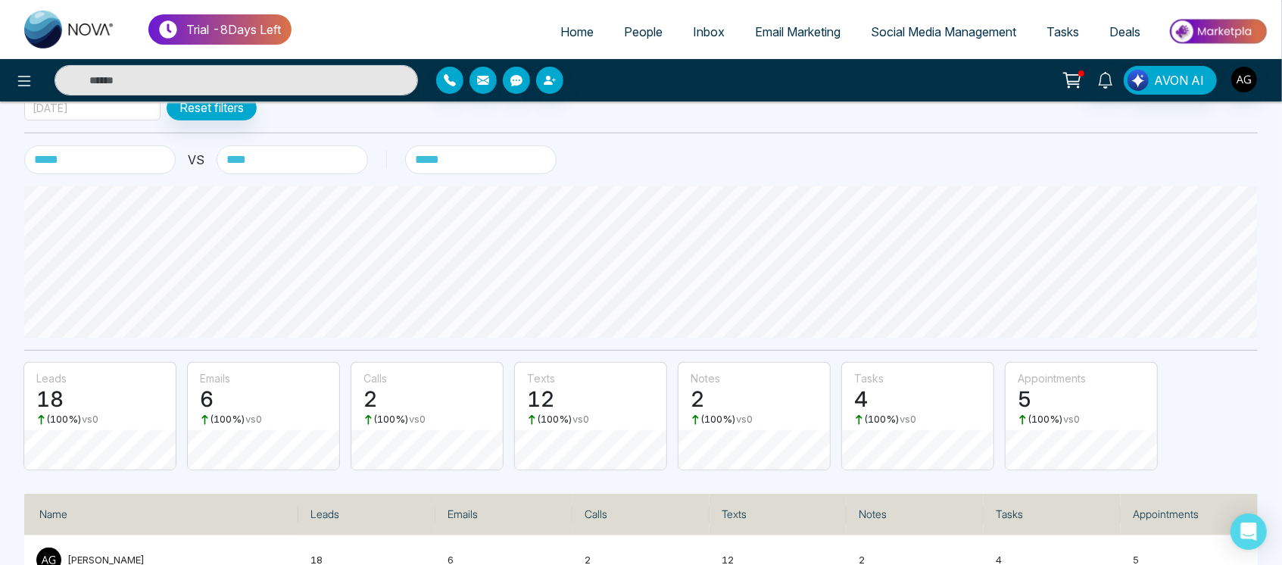
scroll to position [180, 0]
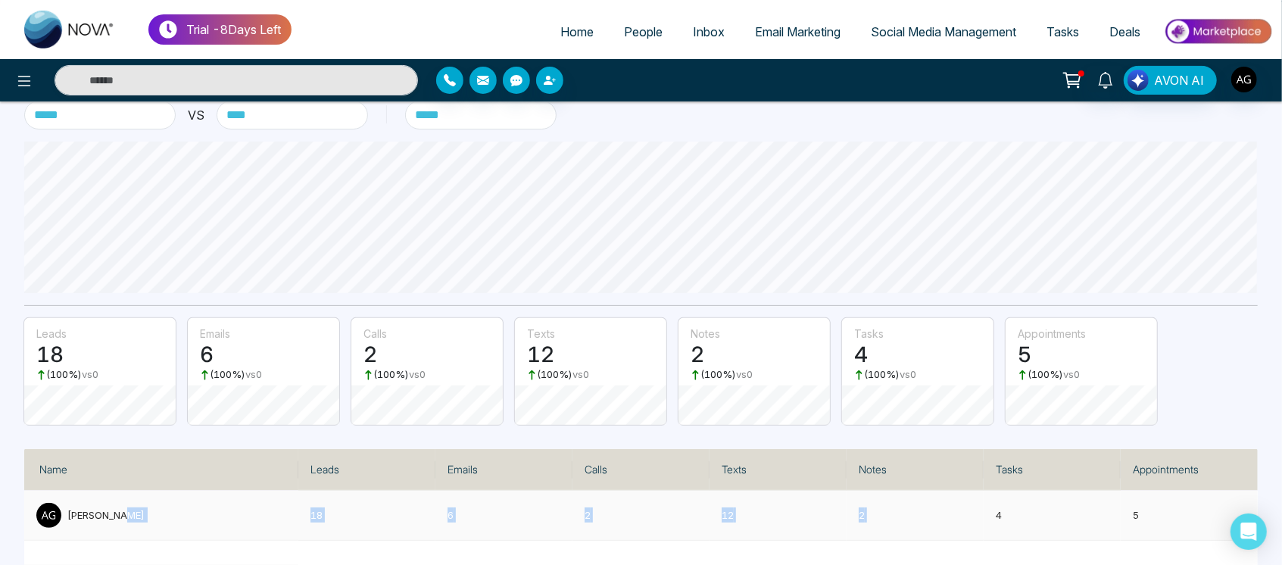
drag, startPoint x: 276, startPoint y: 502, endPoint x: 922, endPoint y: 528, distance: 645.9
click at [922, 528] on tr "Anit Gupta 18 6 2 12 2 4 5" at bounding box center [641, 516] width 1234 height 50
click at [767, 294] on div "**********" at bounding box center [641, 244] width 1282 height 644
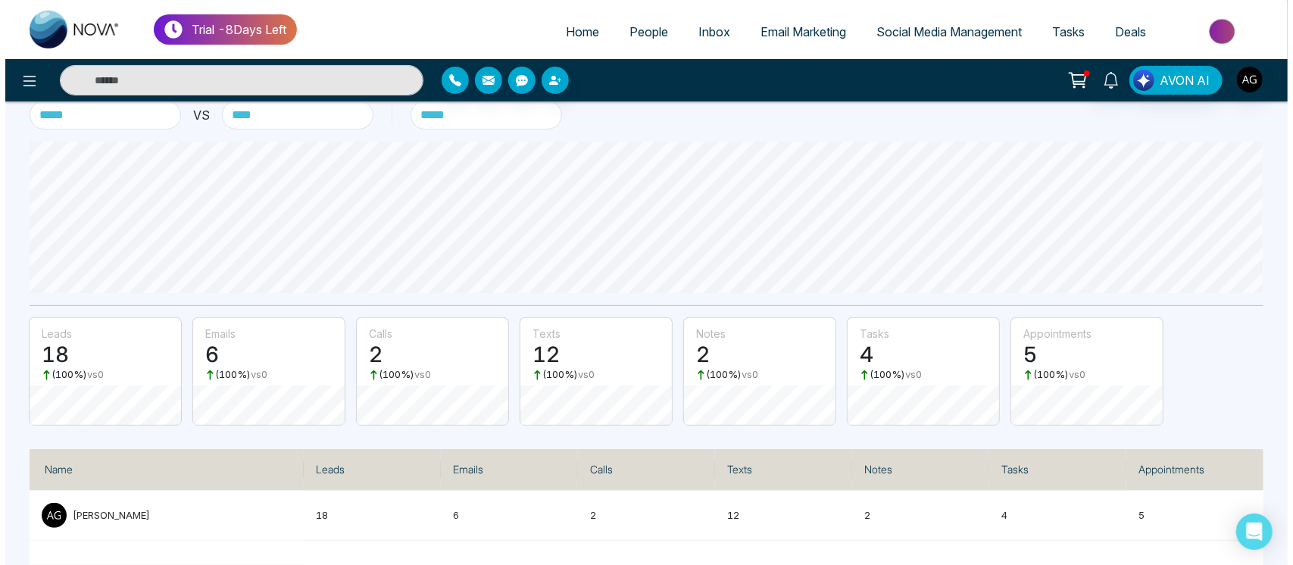
scroll to position [0, 0]
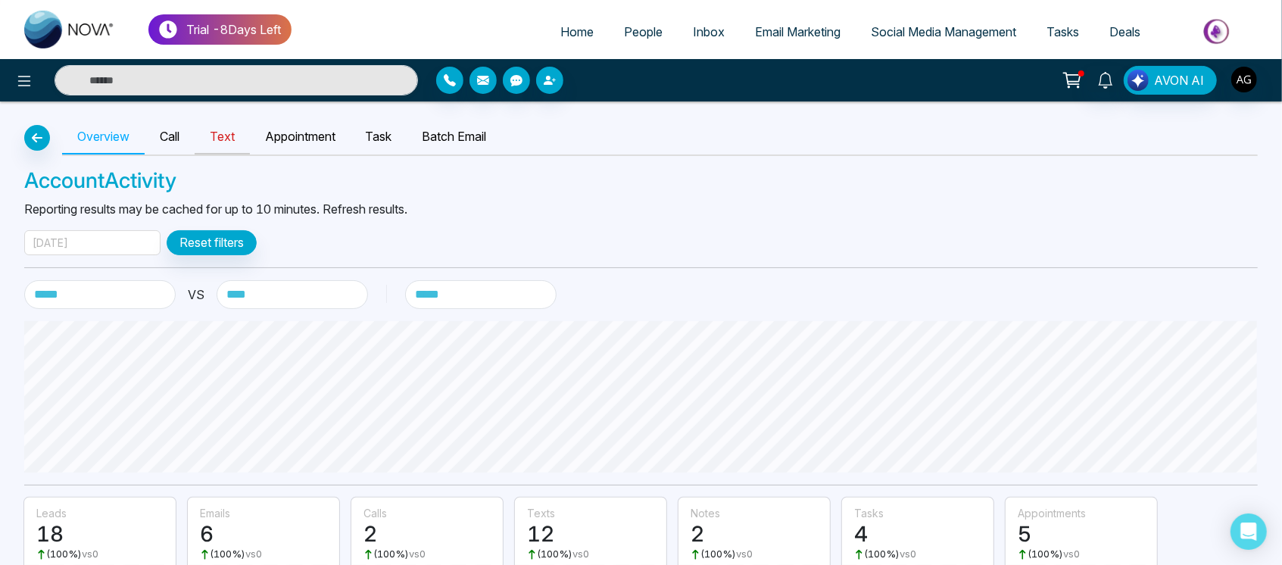
click at [230, 145] on link "Text" at bounding box center [222, 137] width 55 height 35
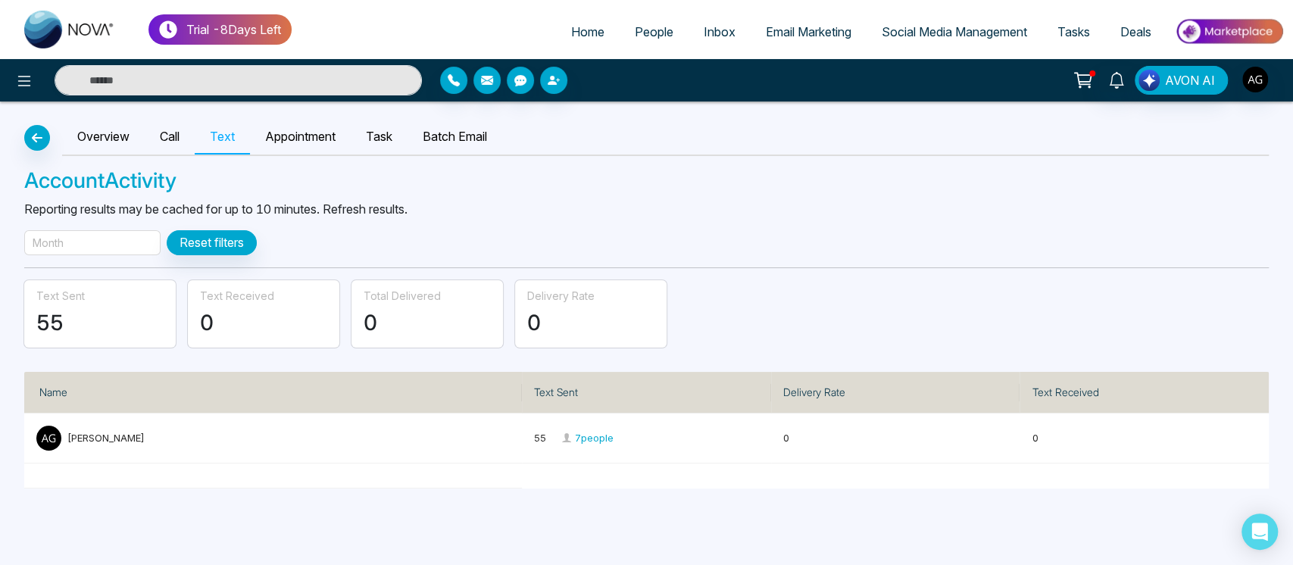
click at [94, 245] on div "Month" at bounding box center [92, 242] width 136 height 25
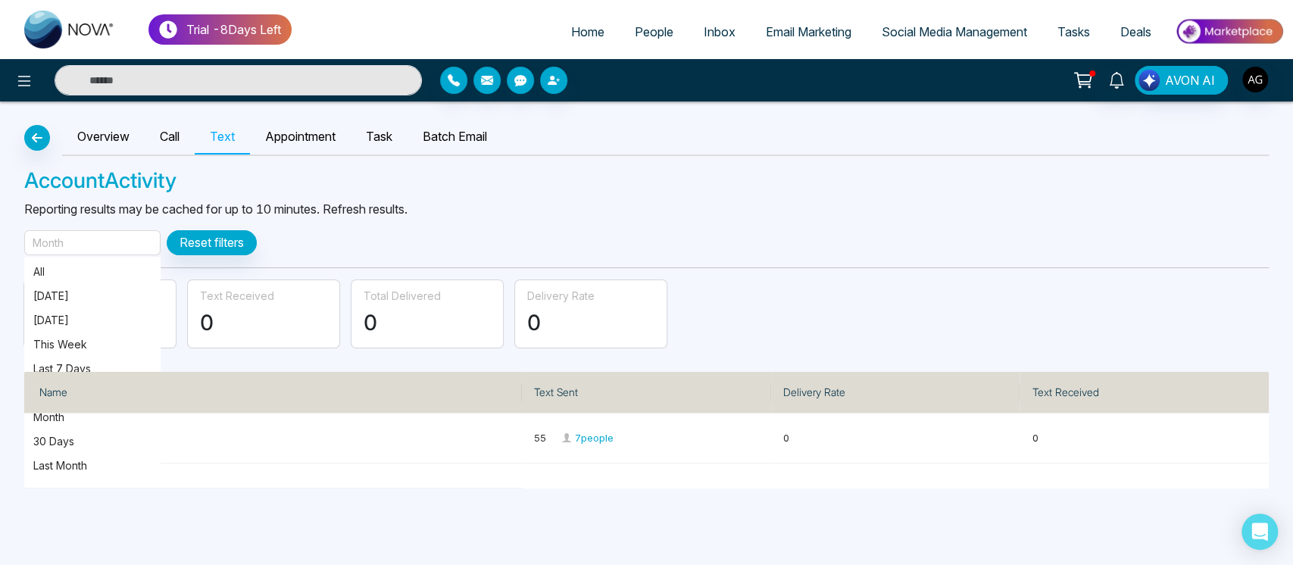
click at [123, 241] on div "Month" at bounding box center [92, 242] width 136 height 25
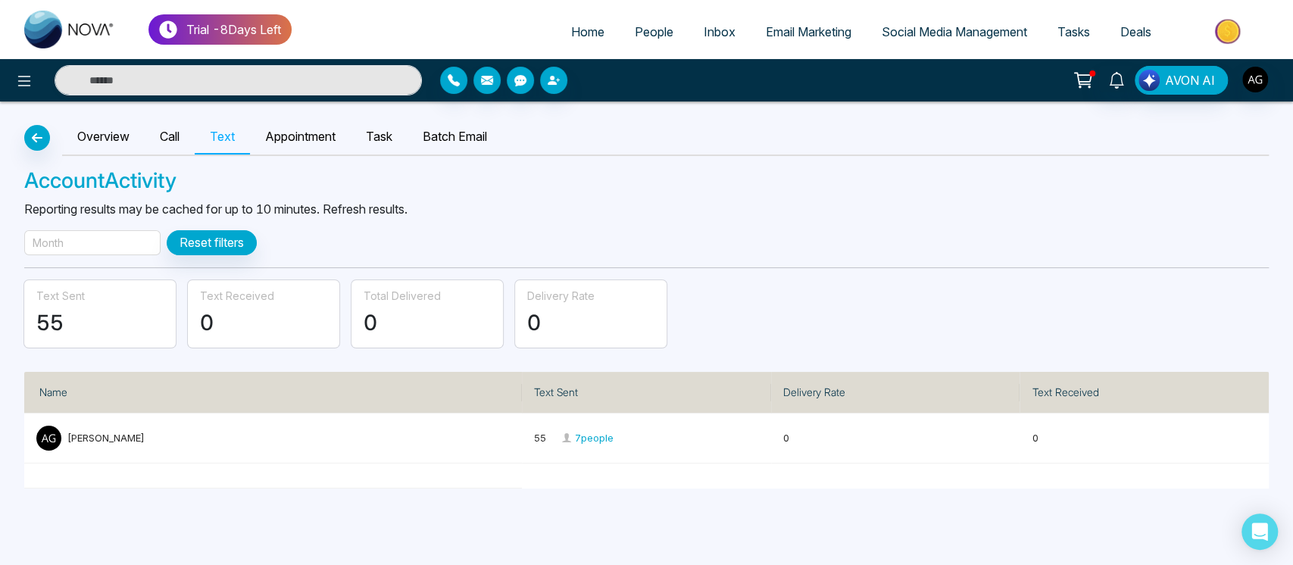
click at [123, 241] on div "Month" at bounding box center [92, 242] width 136 height 25
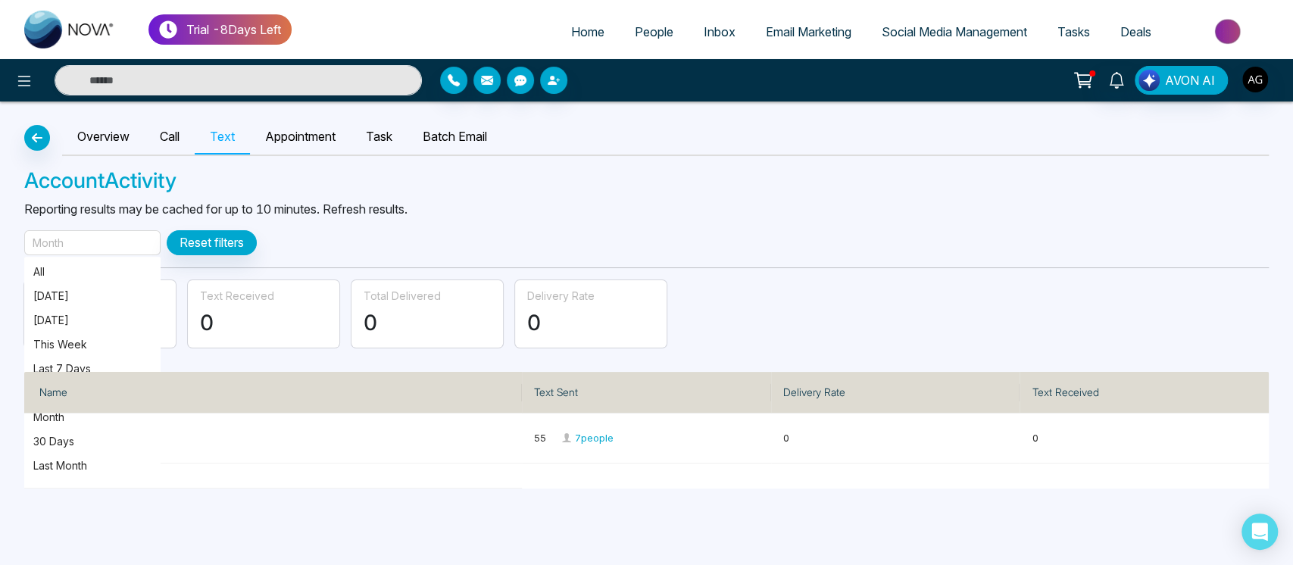
click at [123, 241] on div "Month" at bounding box center [92, 242] width 136 height 25
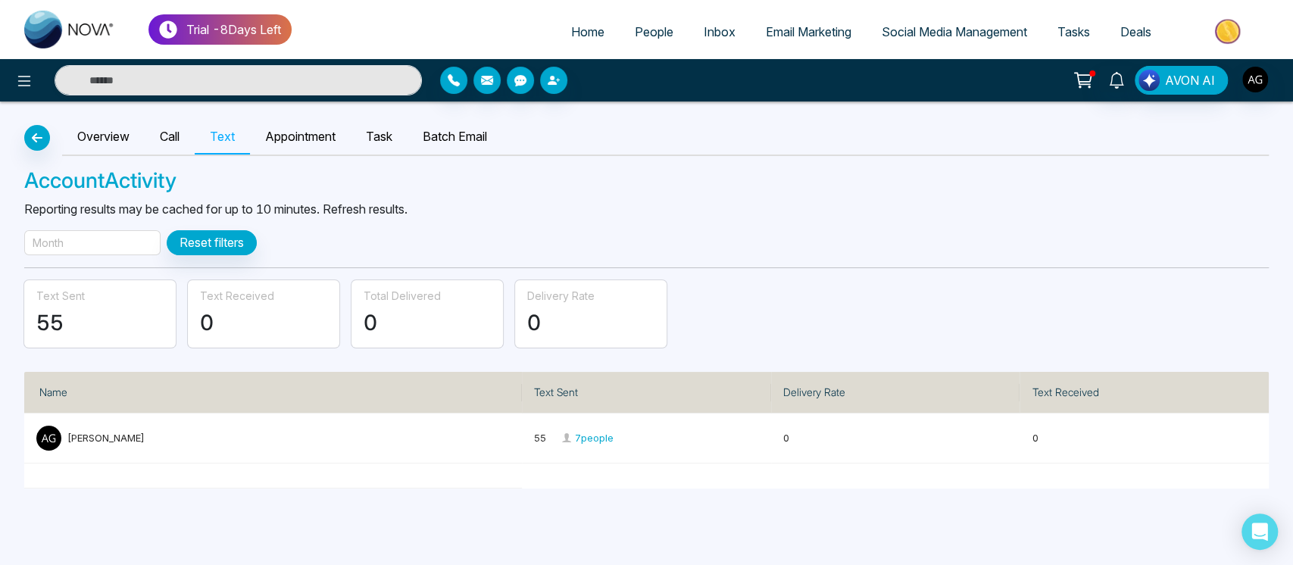
click at [123, 241] on div "Month" at bounding box center [92, 242] width 136 height 25
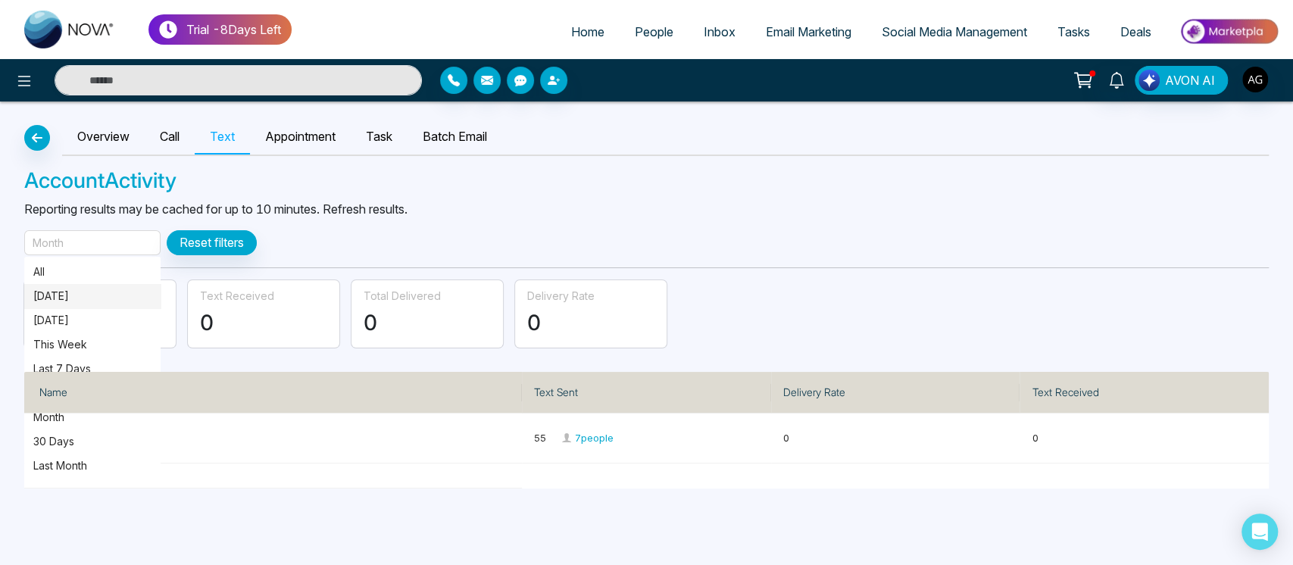
click at [118, 297] on p "[DATE]" at bounding box center [92, 296] width 118 height 17
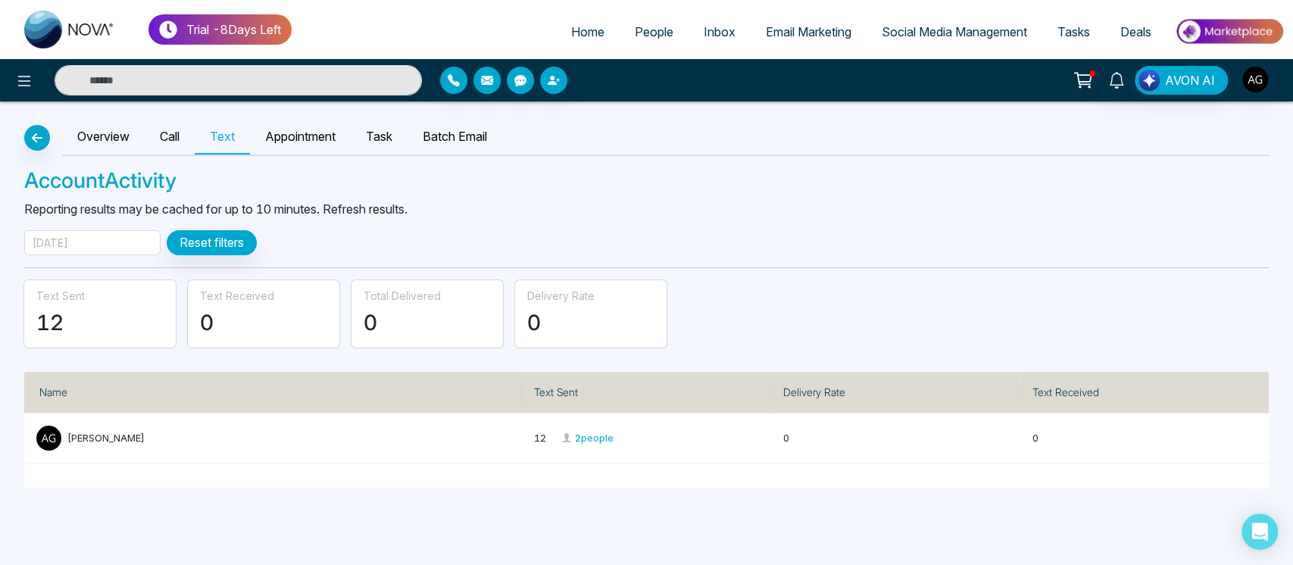
click at [133, 224] on div "Overview Call Text Appointment Task Batch Email Account Activity Reporting resu…" at bounding box center [646, 295] width 1293 height 387
click at [126, 241] on div "[DATE]" at bounding box center [92, 242] width 136 height 25
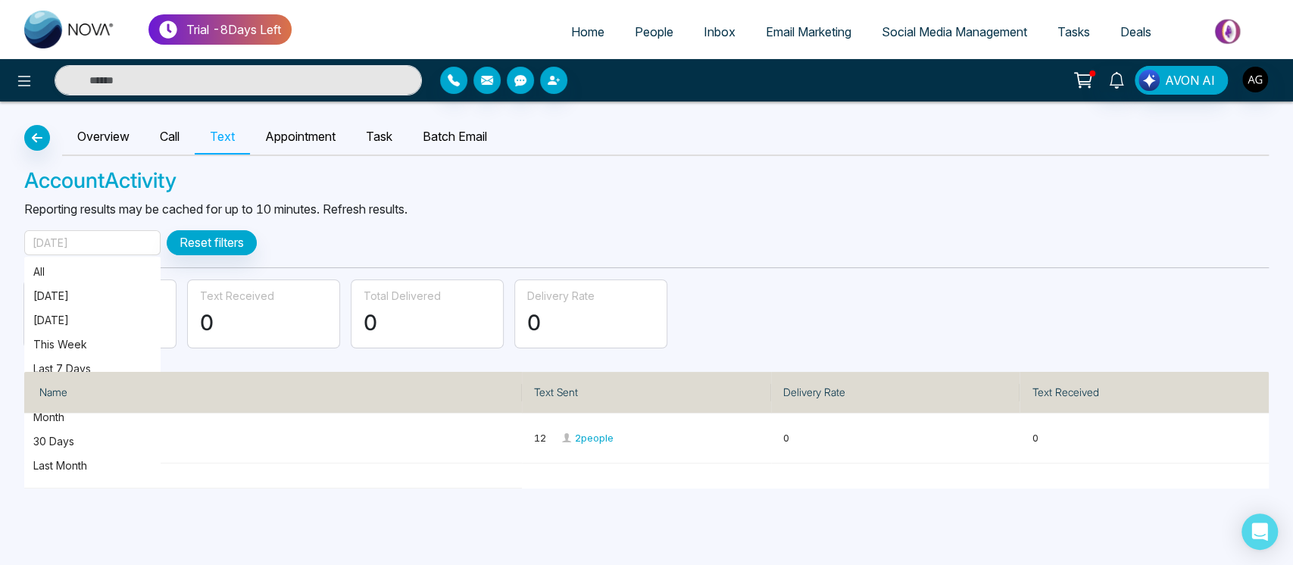
click at [126, 241] on div "[DATE]" at bounding box center [92, 242] width 136 height 25
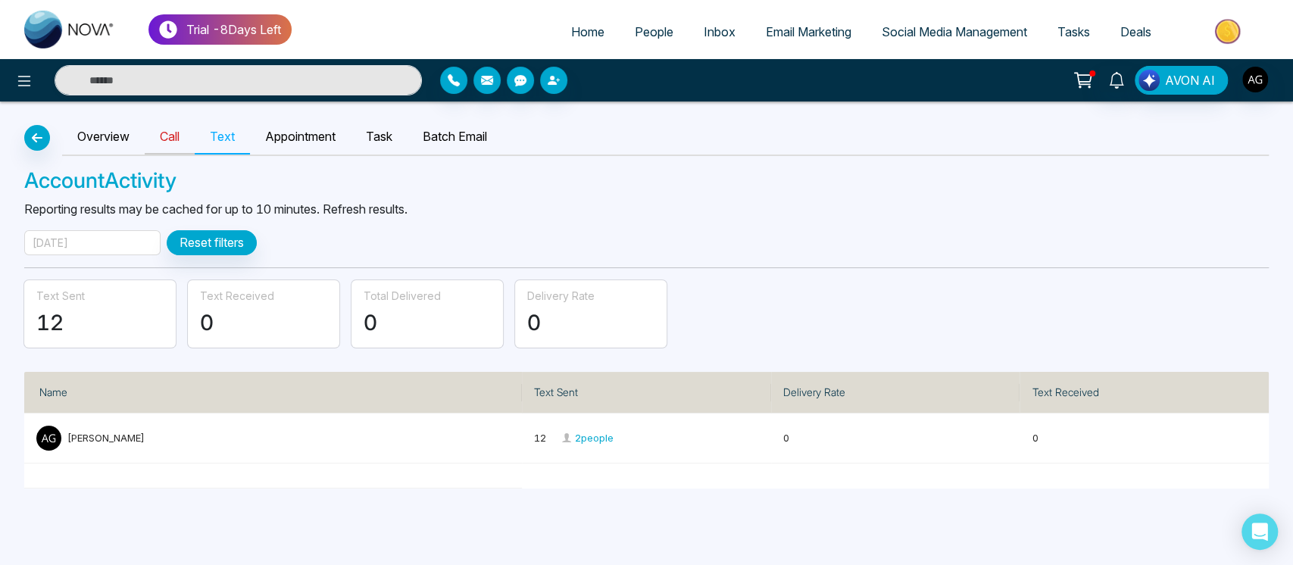
click at [167, 153] on link "Call" at bounding box center [170, 137] width 50 height 35
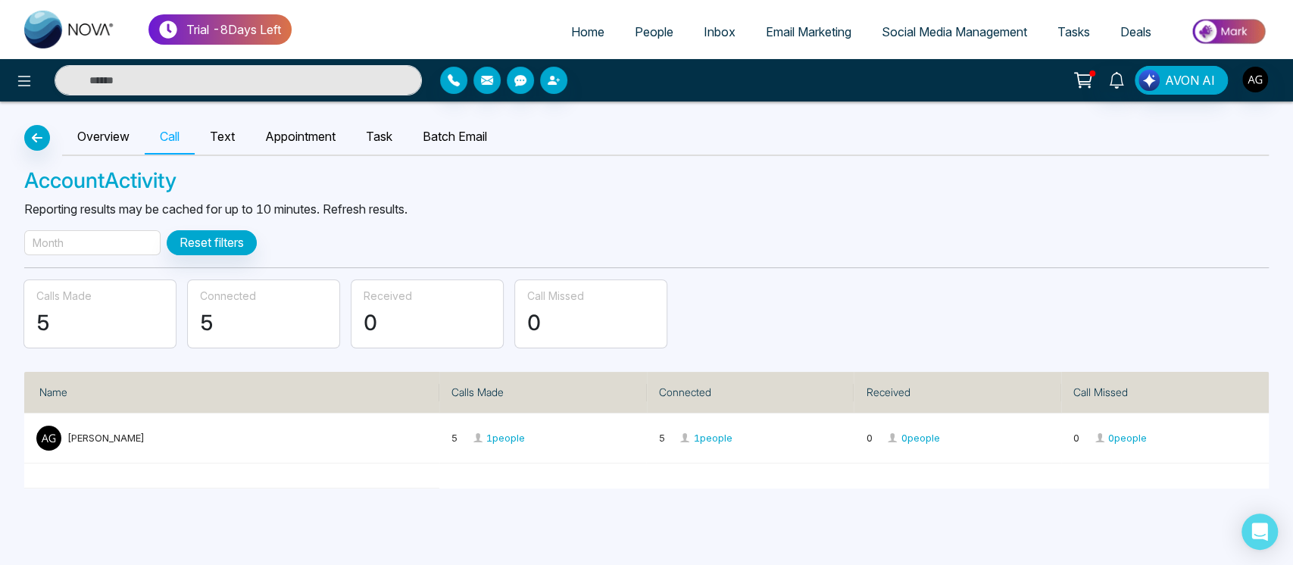
click at [115, 248] on div "Month" at bounding box center [92, 242] width 136 height 25
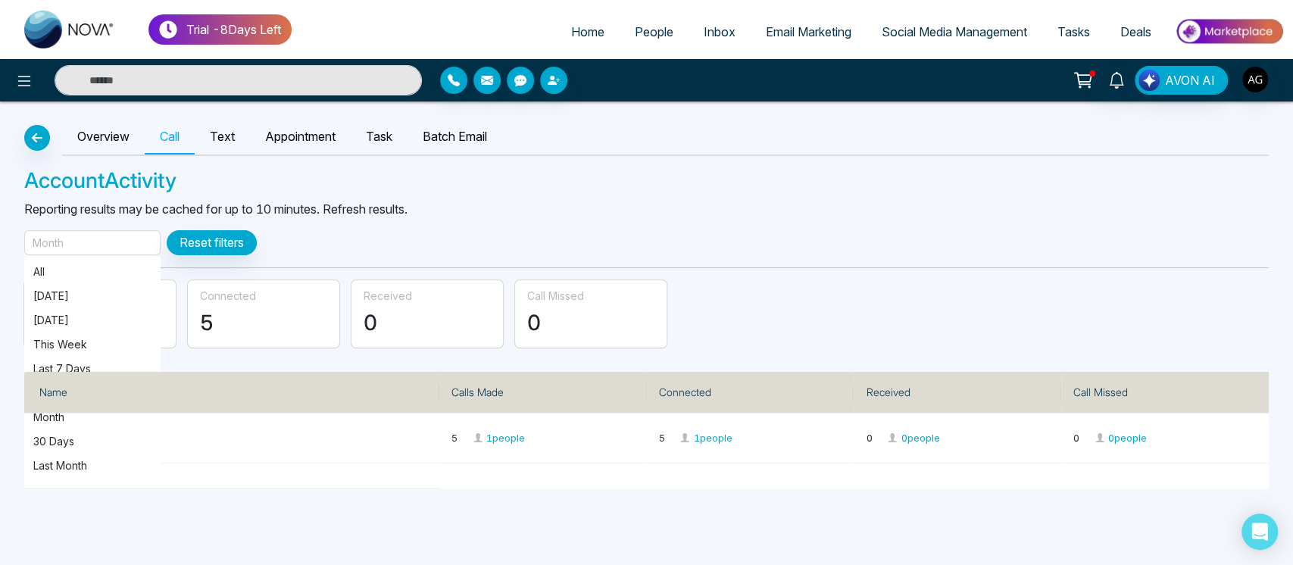
click at [115, 248] on div "Month" at bounding box center [92, 242] width 136 height 25
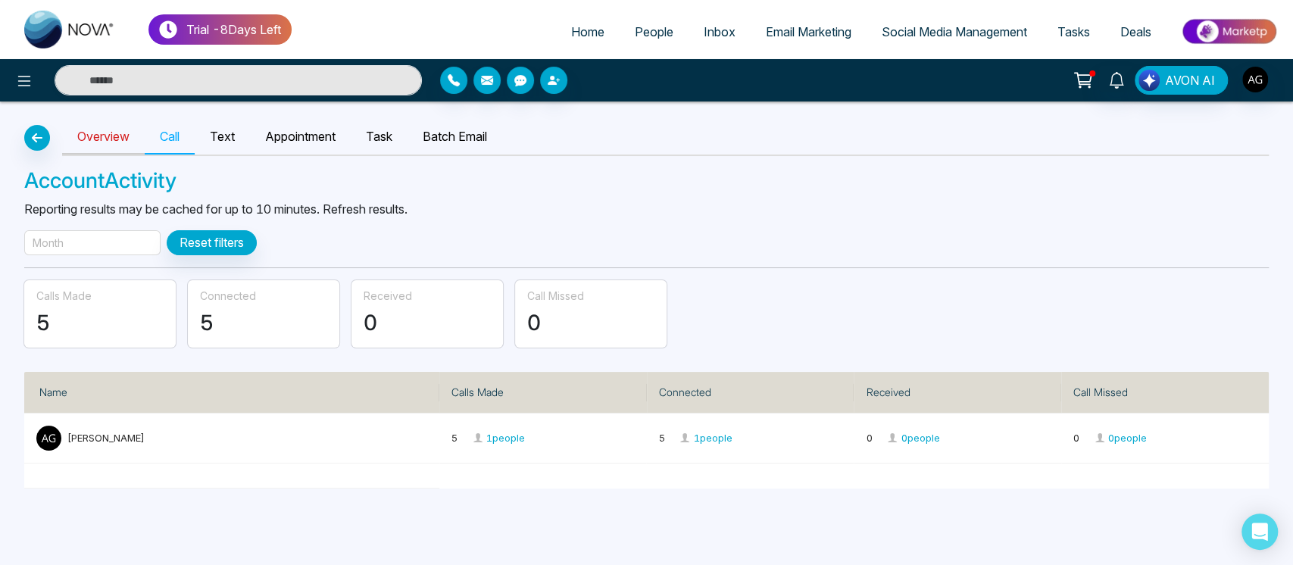
click at [113, 150] on link "Overview" at bounding box center [103, 137] width 83 height 35
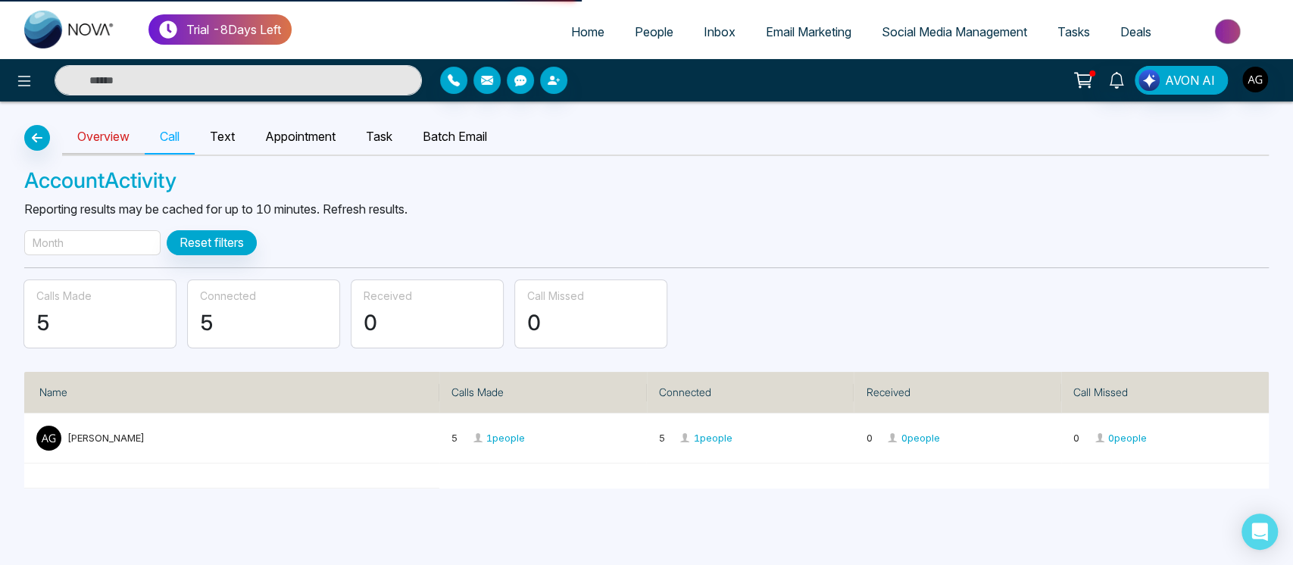
select select "***"
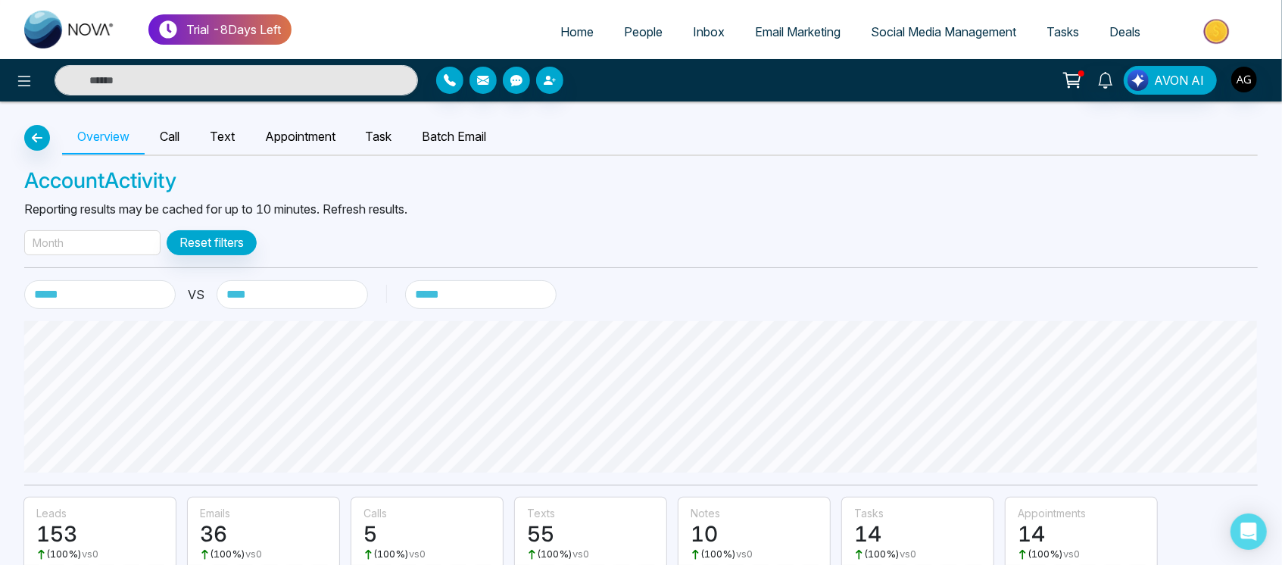
click at [119, 241] on div "Month" at bounding box center [92, 242] width 136 height 25
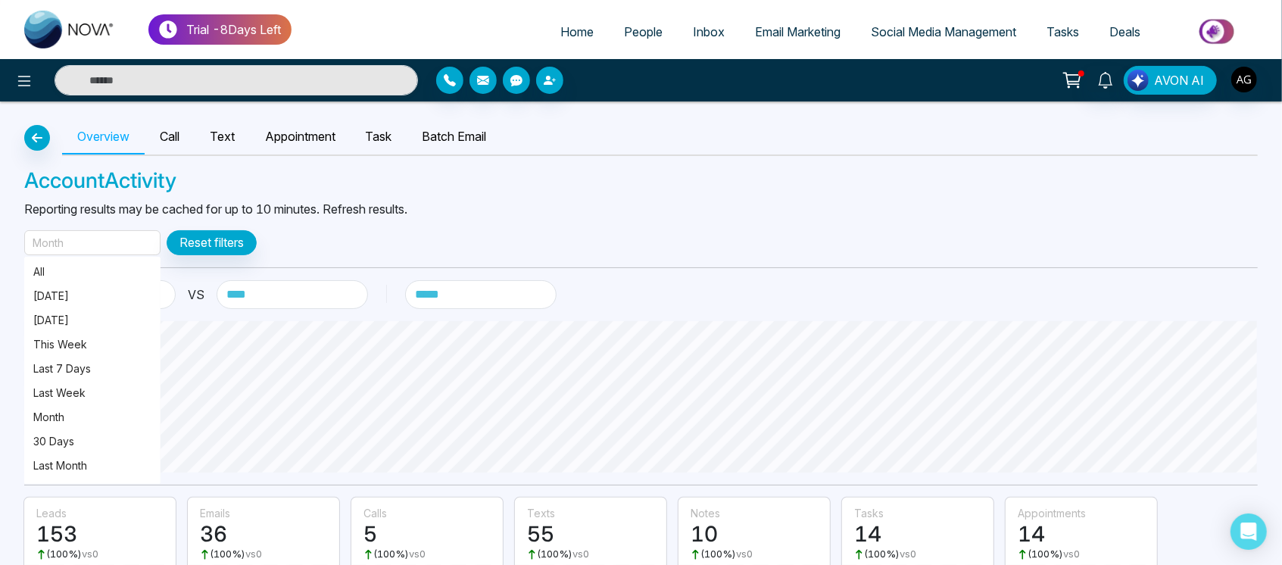
click at [119, 241] on div "Month" at bounding box center [92, 242] width 136 height 25
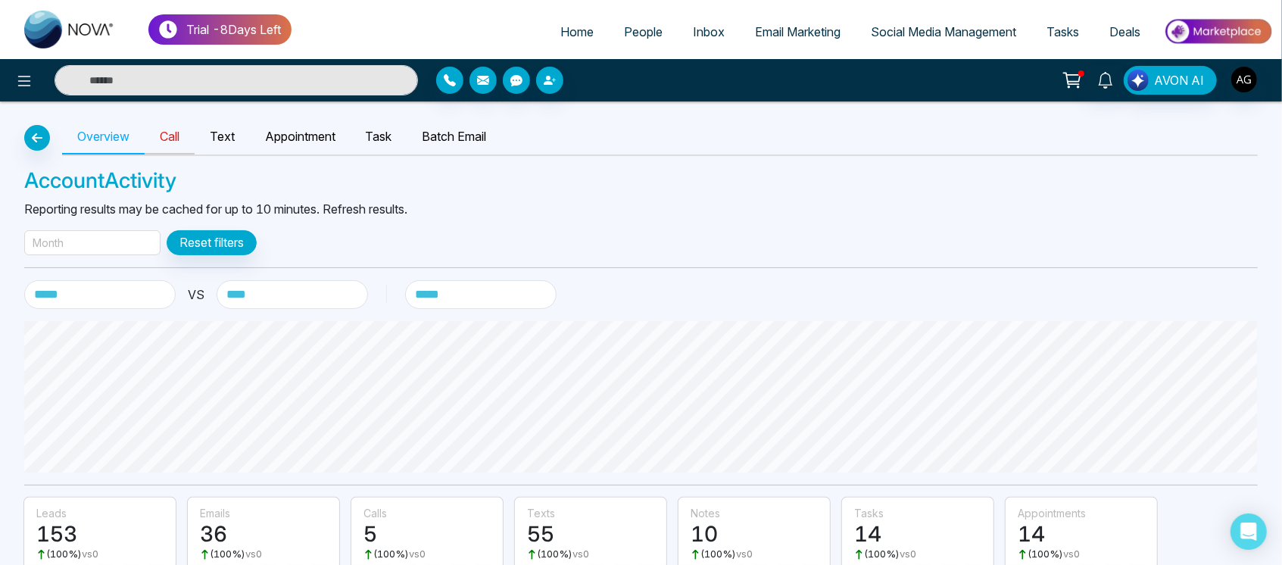
click at [168, 133] on link "Call" at bounding box center [170, 137] width 50 height 35
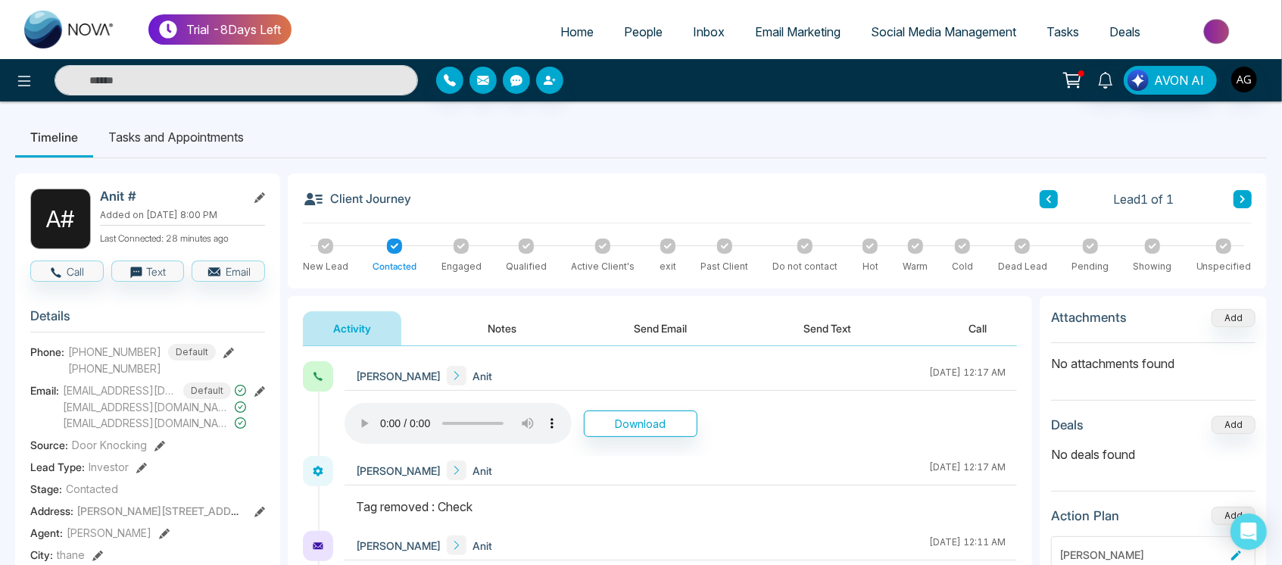
click at [505, 340] on button "Notes" at bounding box center [502, 328] width 89 height 34
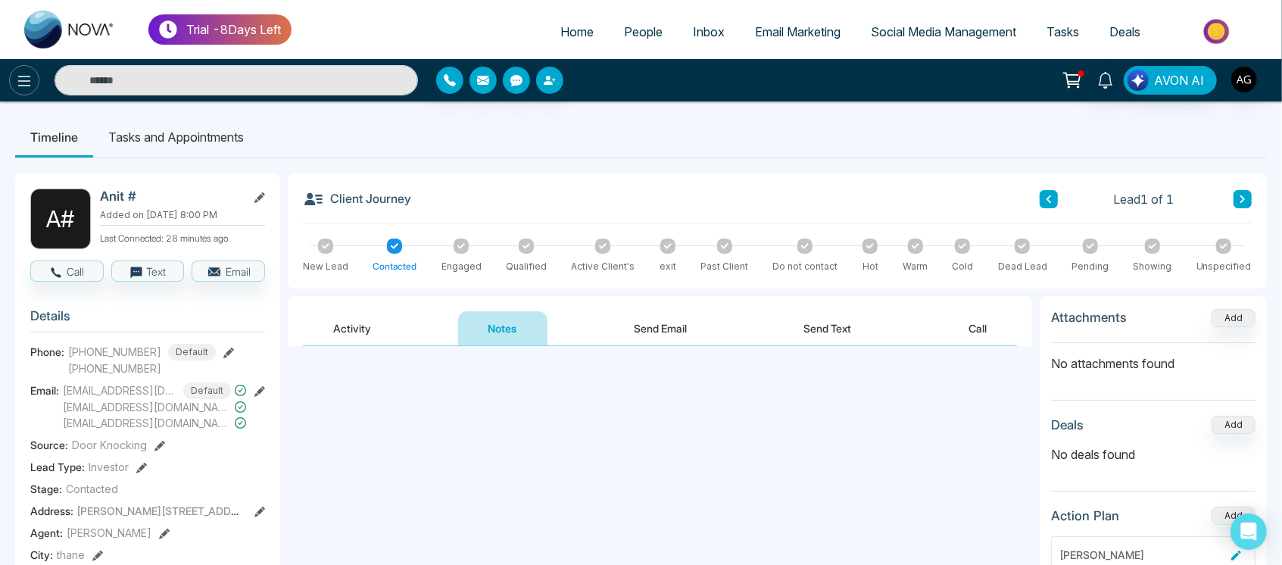
click at [30, 75] on icon at bounding box center [24, 81] width 18 height 18
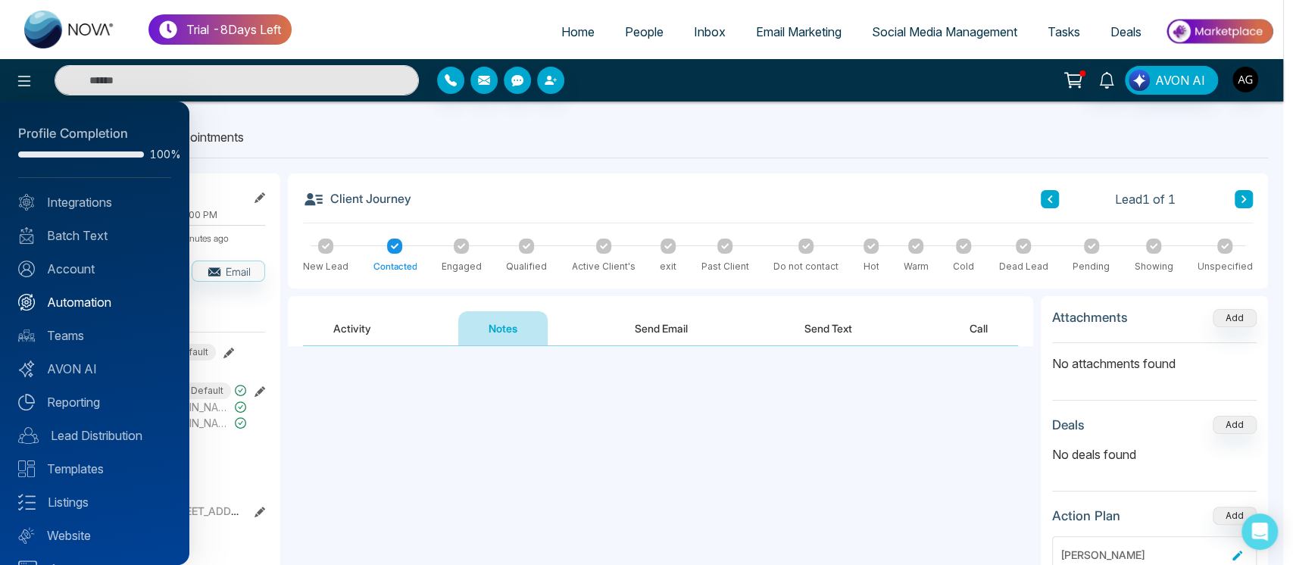
click at [98, 298] on link "Automation" at bounding box center [94, 302] width 153 height 18
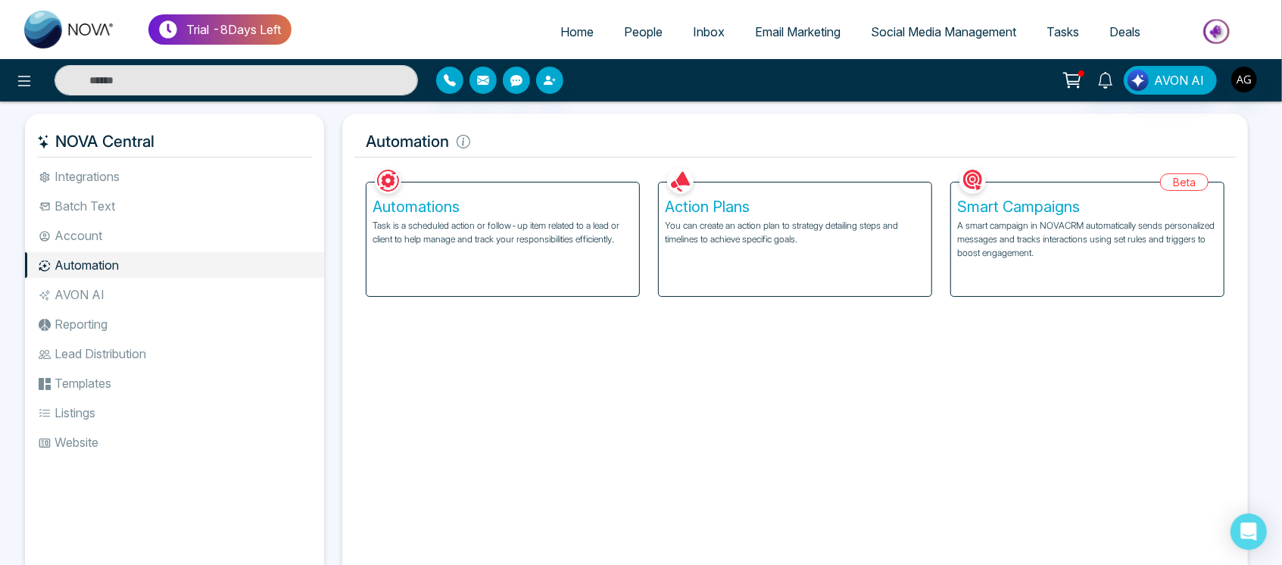
click at [742, 294] on div "Action Plans You can create an action plan to strategy detailing steps and time…" at bounding box center [795, 240] width 273 height 114
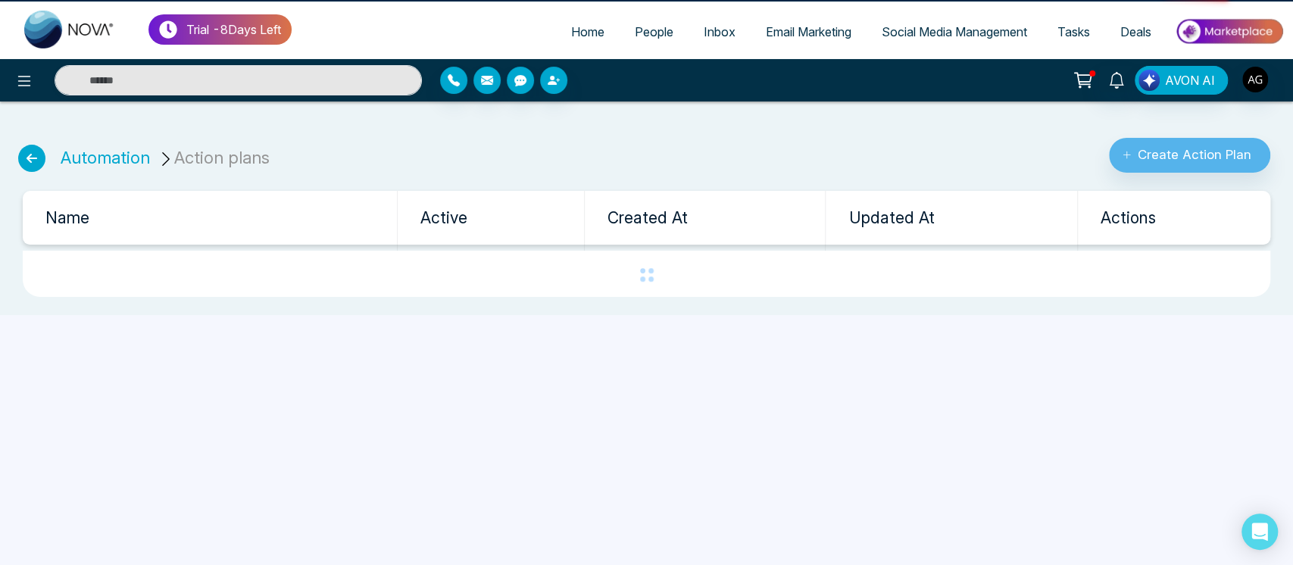
click at [758, 285] on td at bounding box center [647, 274] width 1248 height 46
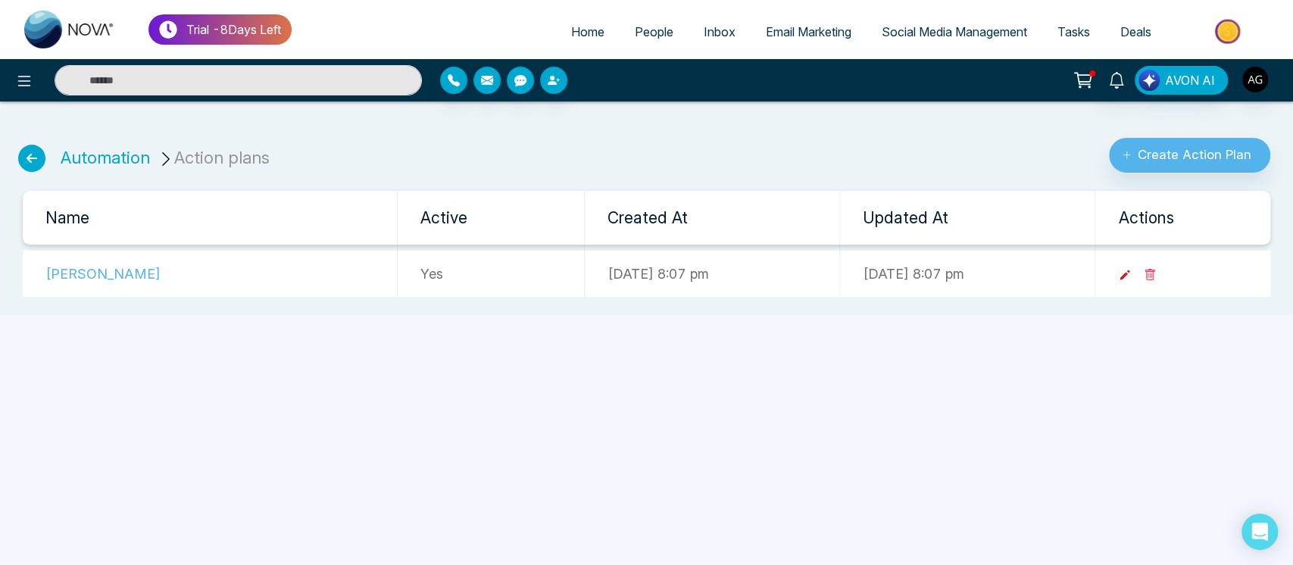
click at [1132, 271] on icon at bounding box center [1125, 275] width 14 height 14
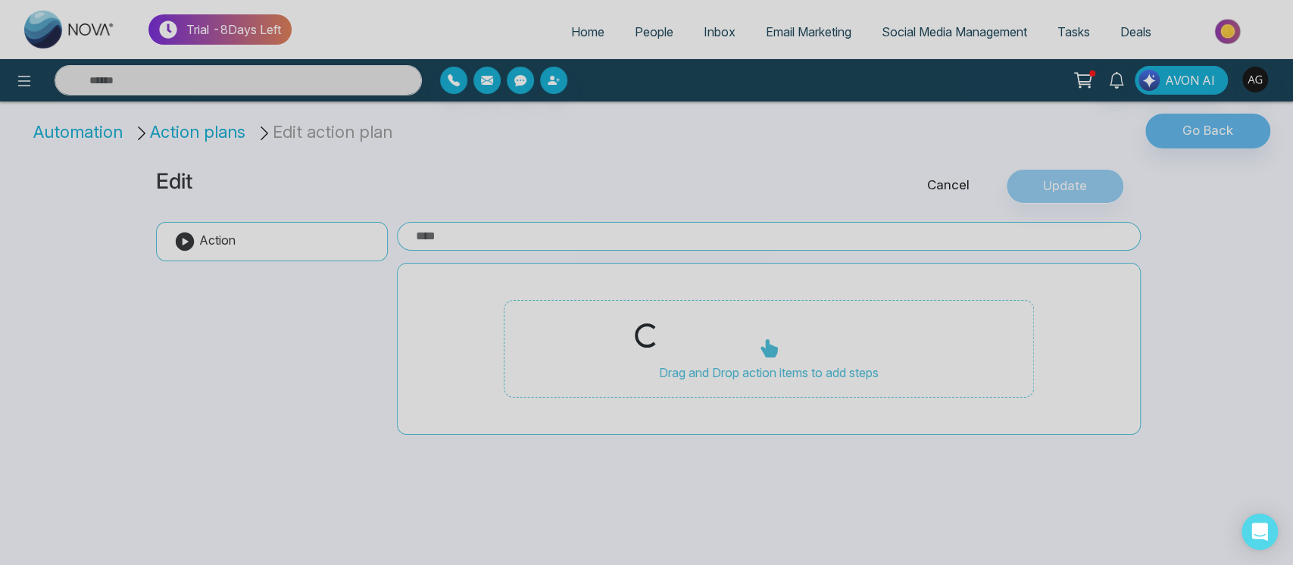
type input "****"
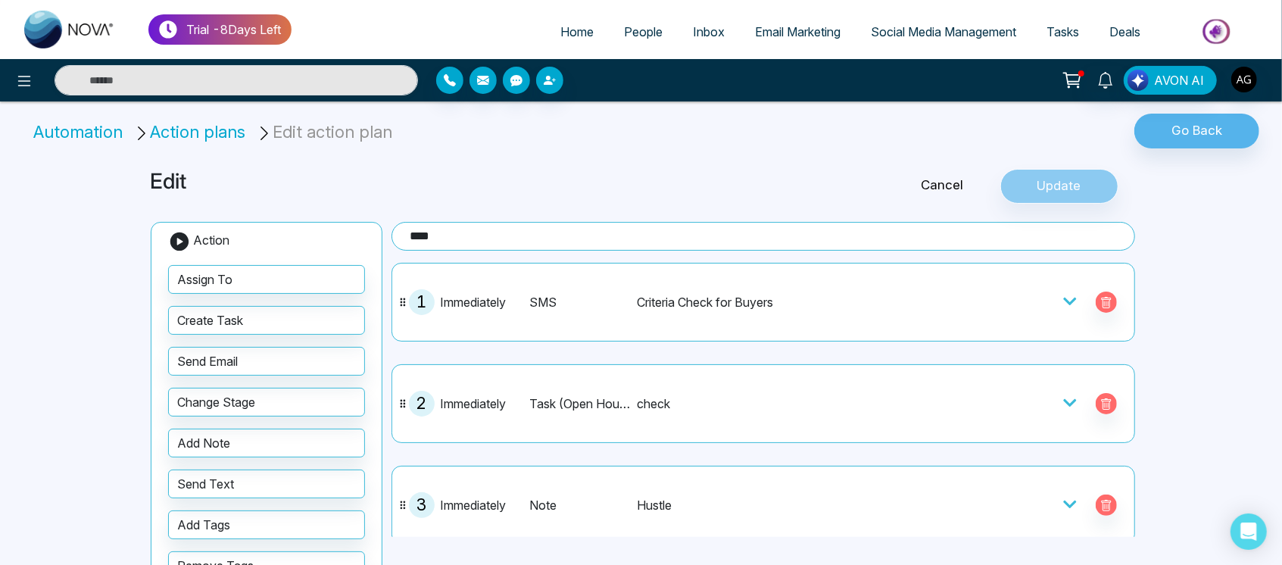
click at [1063, 294] on icon at bounding box center [1070, 301] width 15 height 15
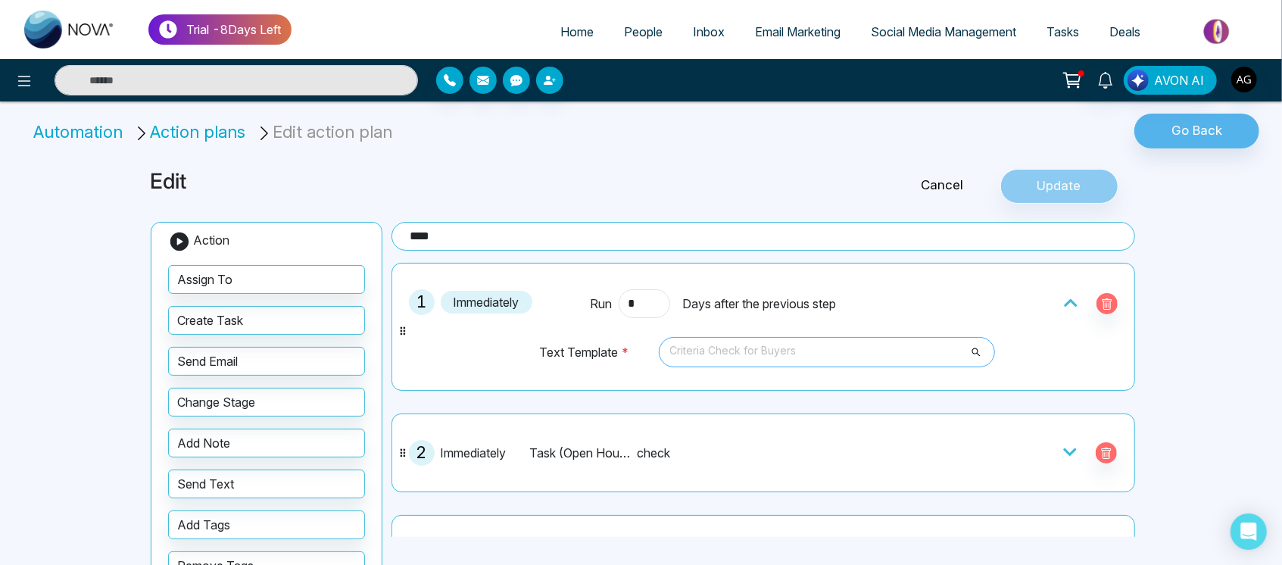
click at [873, 348] on span "Criteria Check for Buyers" at bounding box center [827, 352] width 315 height 26
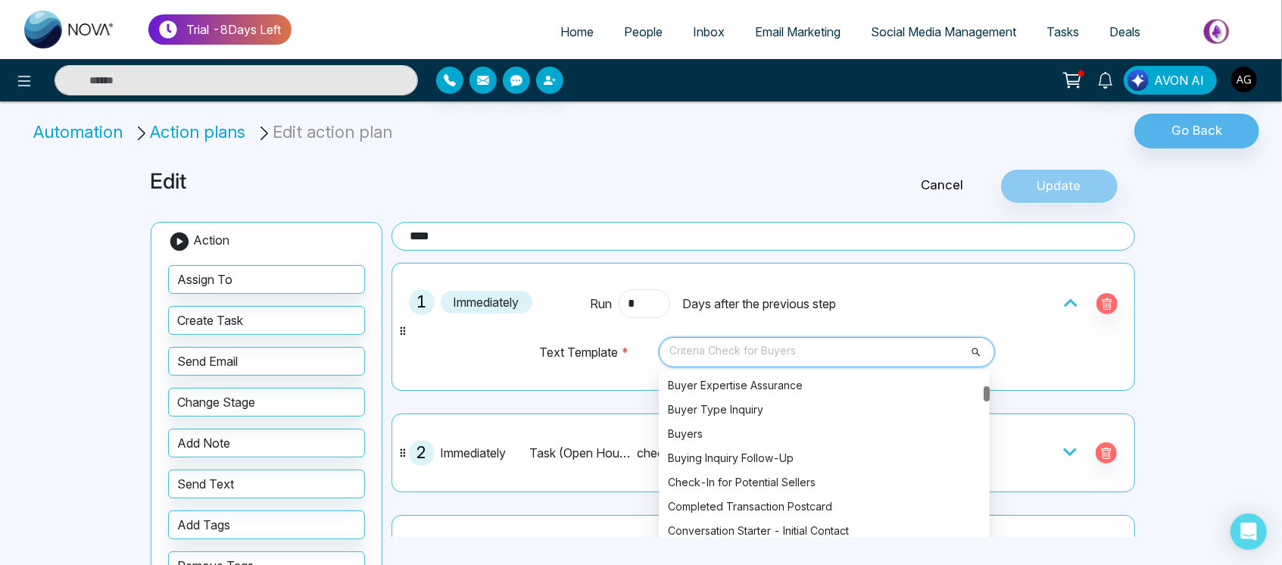
click at [873, 348] on span "Criteria Check for Buyers" at bounding box center [827, 352] width 315 height 26
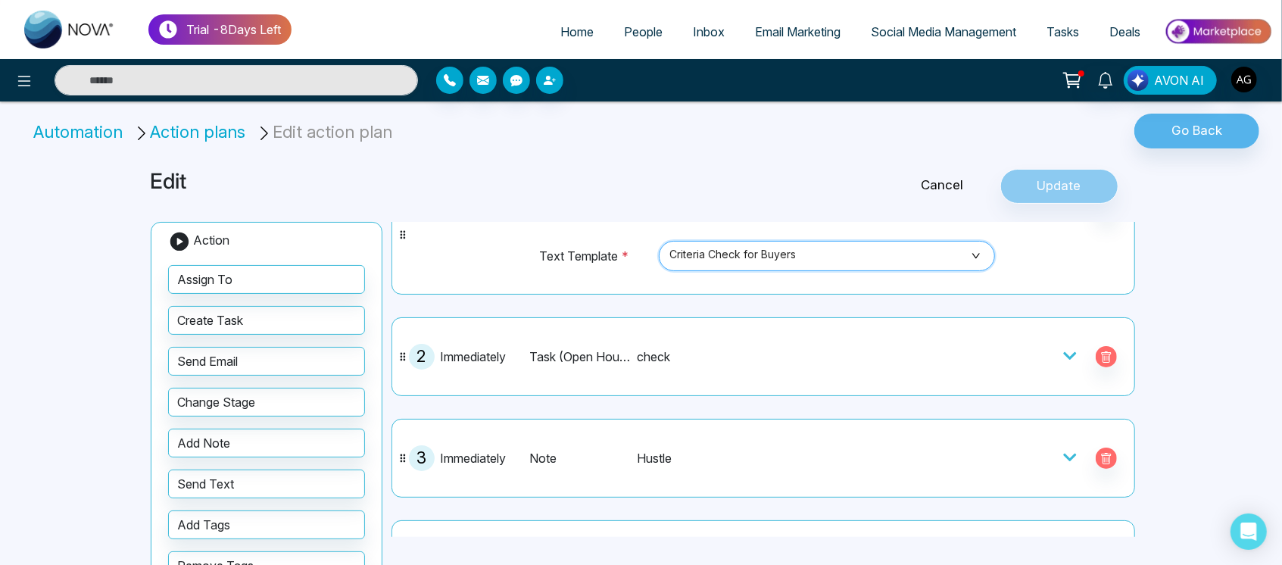
scroll to position [101, 0]
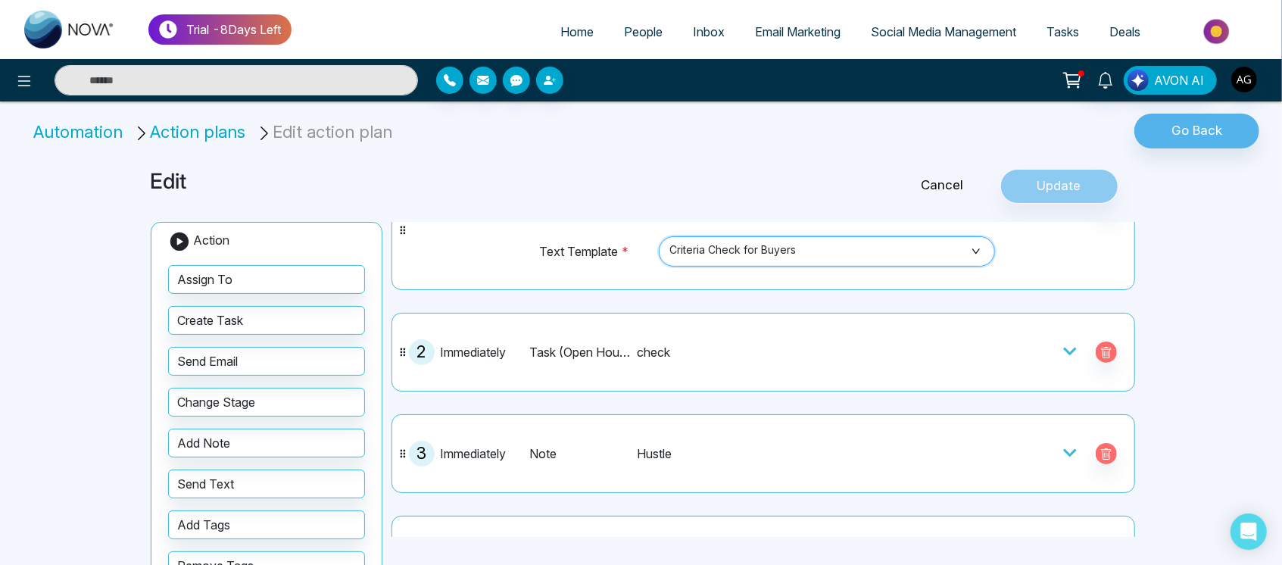
click at [1050, 352] on div at bounding box center [1036, 352] width 182 height 26
click at [1063, 351] on icon at bounding box center [1070, 351] width 15 height 15
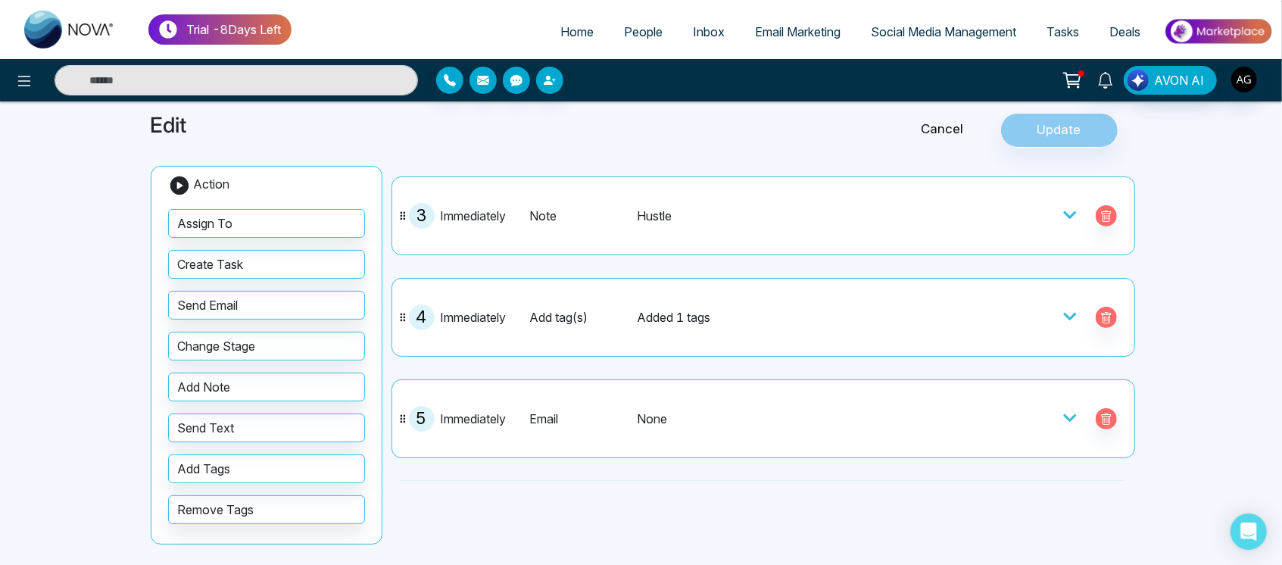
scroll to position [379, 0]
click at [1063, 313] on icon at bounding box center [1070, 314] width 15 height 15
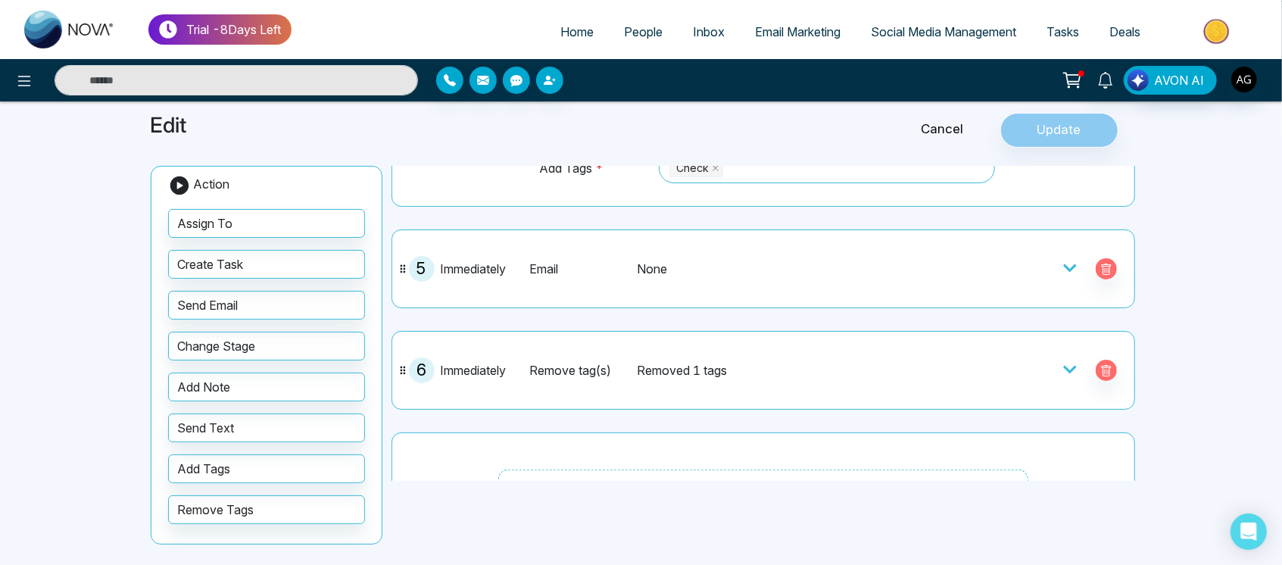
scroll to position [576, 0]
click at [1063, 260] on icon at bounding box center [1070, 267] width 15 height 15
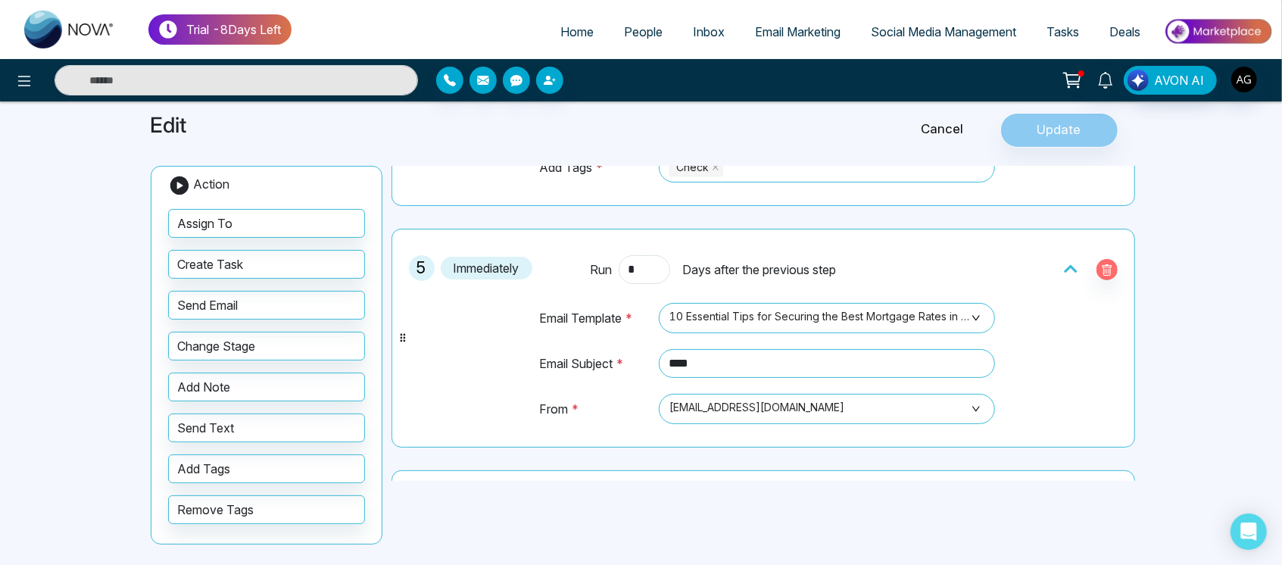
scroll to position [589, 0]
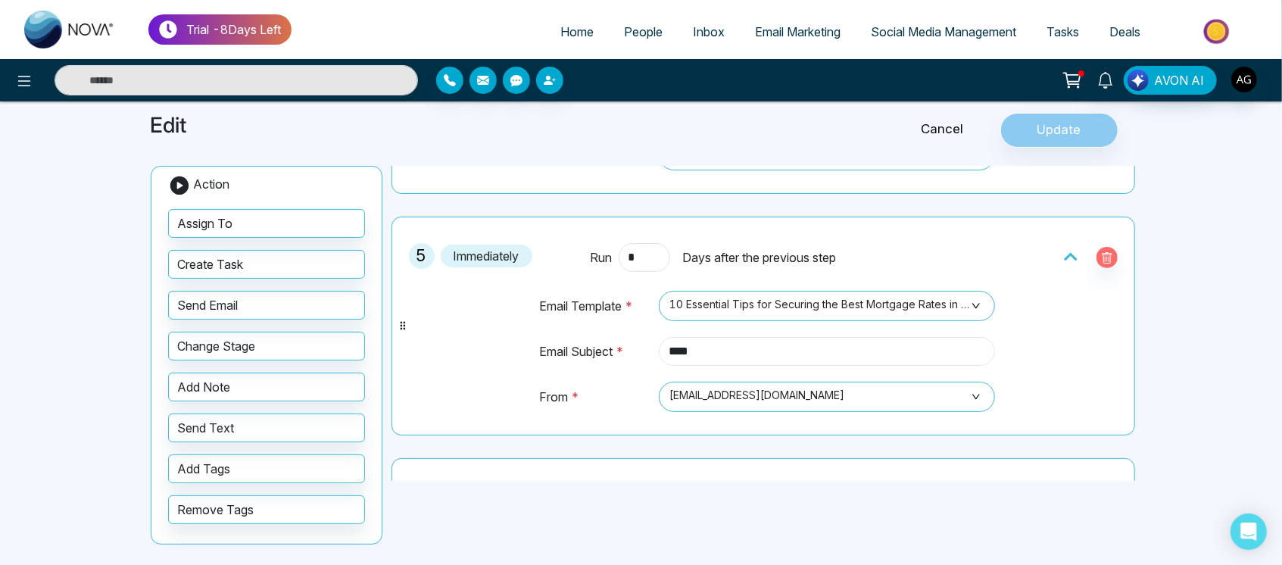
click at [745, 355] on input "****" at bounding box center [827, 351] width 336 height 29
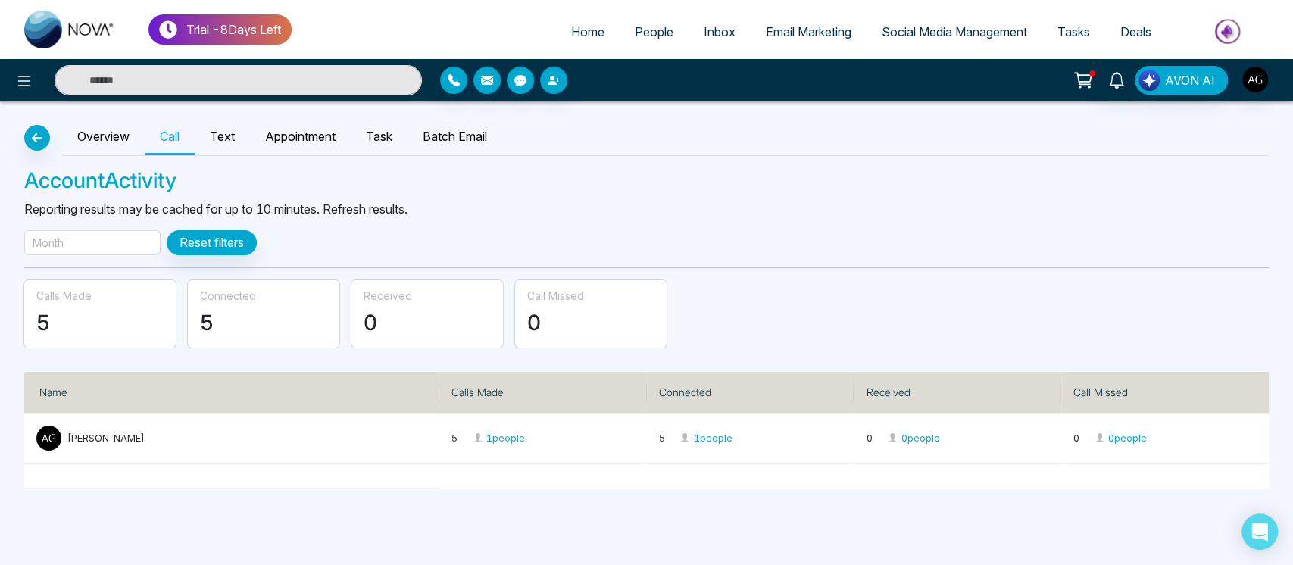
click at [120, 249] on div "Month" at bounding box center [92, 242] width 136 height 25
click at [551, 197] on div "Overview Call Text Appointment Task Batch Email Account Activity Reporting resu…" at bounding box center [646, 295] width 1293 height 387
click at [134, 248] on div "Month" at bounding box center [92, 242] width 136 height 25
click at [210, 148] on link "Text" at bounding box center [222, 137] width 55 height 35
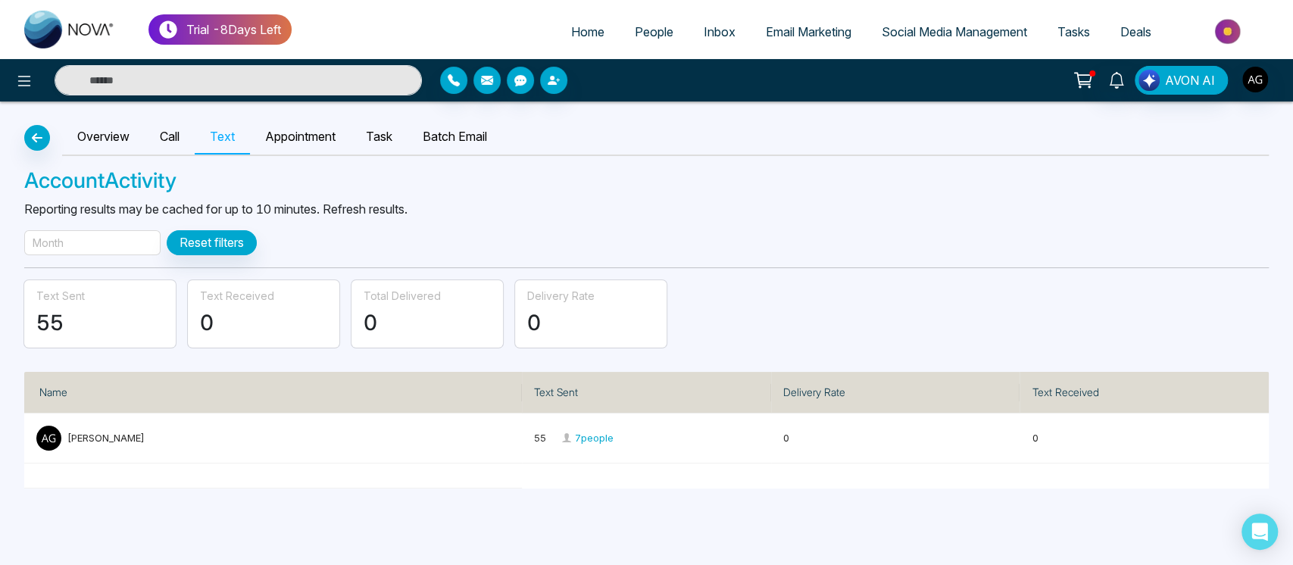
click at [115, 248] on div "Month" at bounding box center [92, 242] width 136 height 25
click at [811, 218] on div "Overview Call Text Appointment Task Batch Email Account Activity Reporting resu…" at bounding box center [646, 295] width 1293 height 387
click at [1094, 71] on div at bounding box center [1092, 73] width 6 height 6
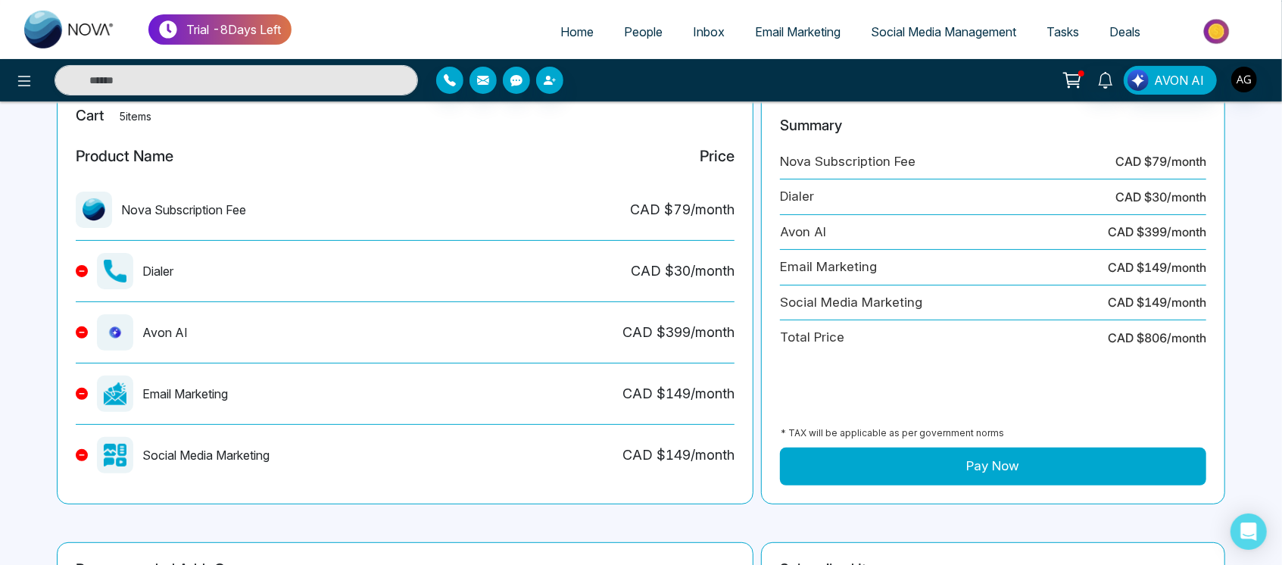
scroll to position [164, 0]
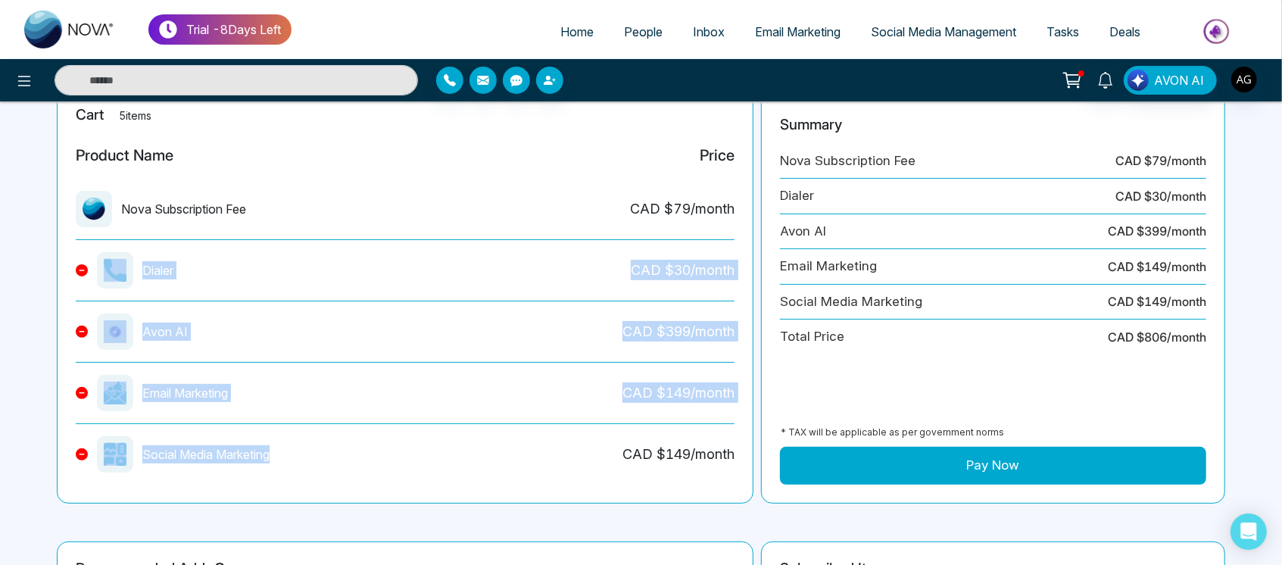
drag, startPoint x: 133, startPoint y: 278, endPoint x: 291, endPoint y: 463, distance: 243.4
click at [291, 463] on div "Product Name Price Nova Subscription Fee CAD $ 79 /month Dialer CAD $ 30 /month…" at bounding box center [405, 310] width 659 height 348
copy div "Dialer CAD $ 30 /month Avon AI CAD $ 399 /month Email Marketing CAD $ 149 /mont…"
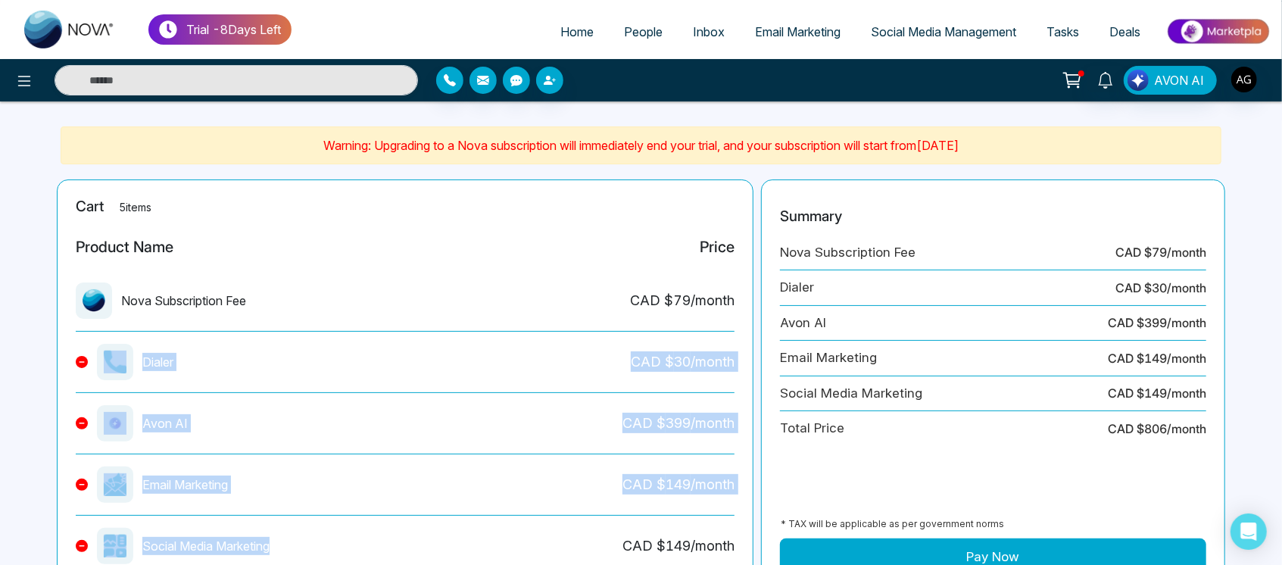
scroll to position [70, 0]
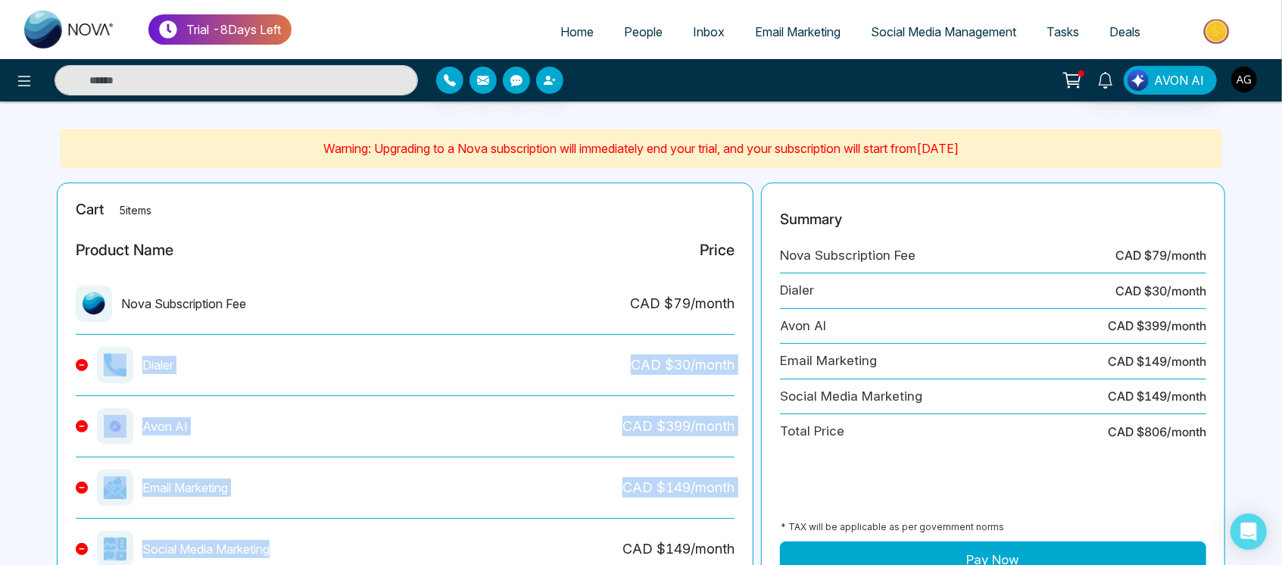
click at [1242, 80] on img "button" at bounding box center [1245, 80] width 26 height 26
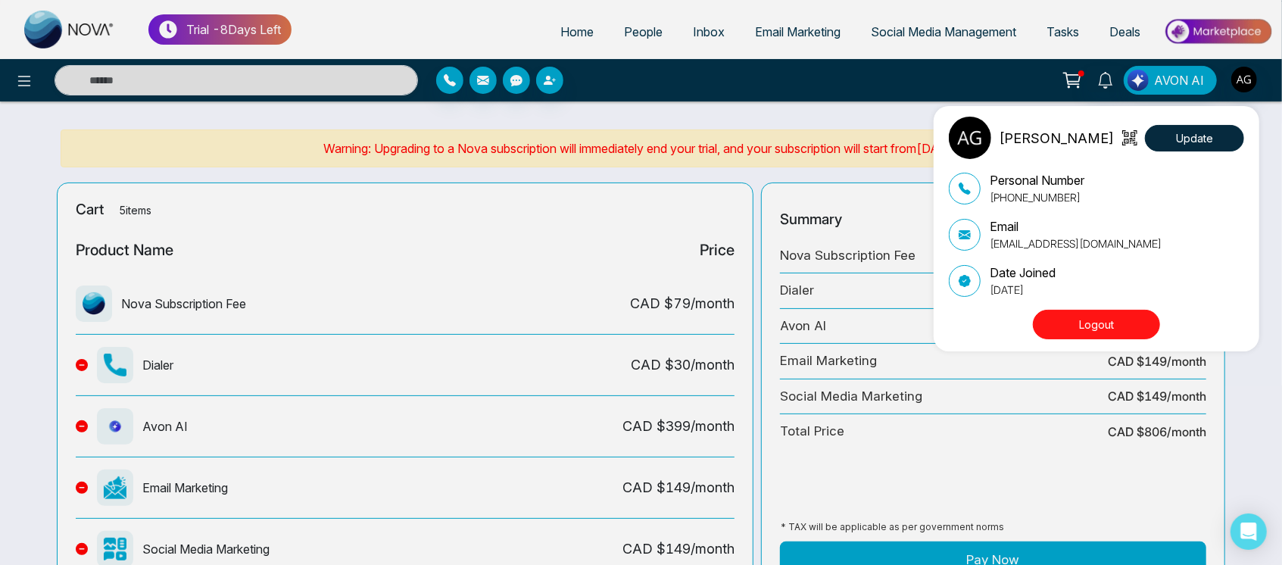
click at [564, 26] on div "[PERSON_NAME] Update Personal Number [PHONE_NUMBER] Email [EMAIL_ADDRESS][DOMAI…" at bounding box center [641, 282] width 1282 height 565
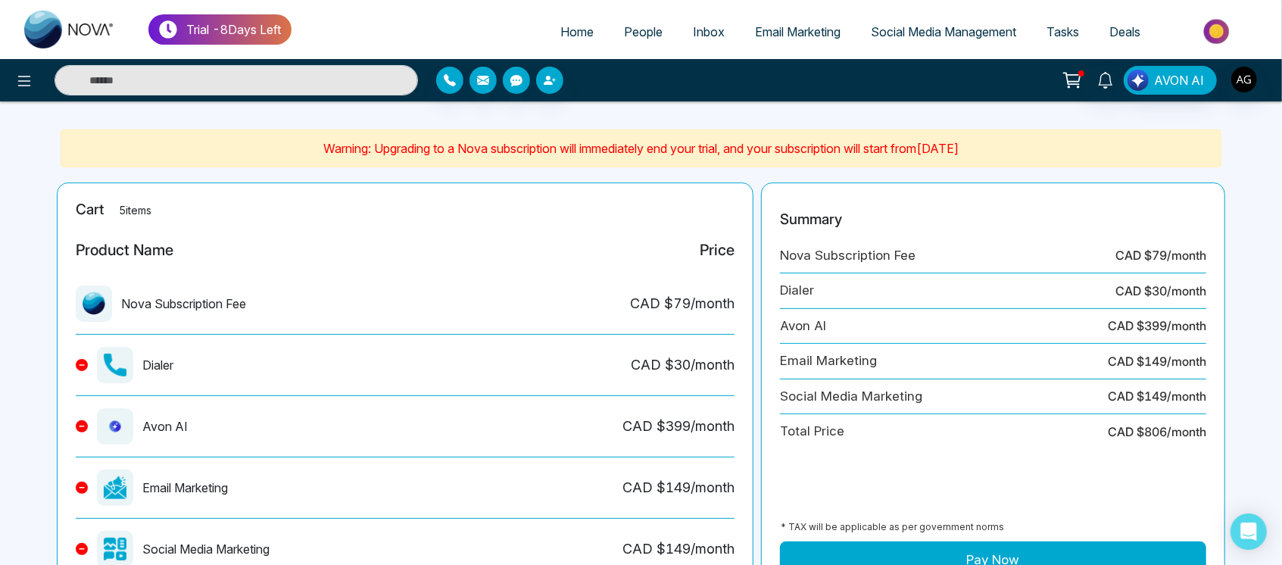
click at [564, 26] on span "Home" at bounding box center [577, 31] width 33 height 15
select select "*"
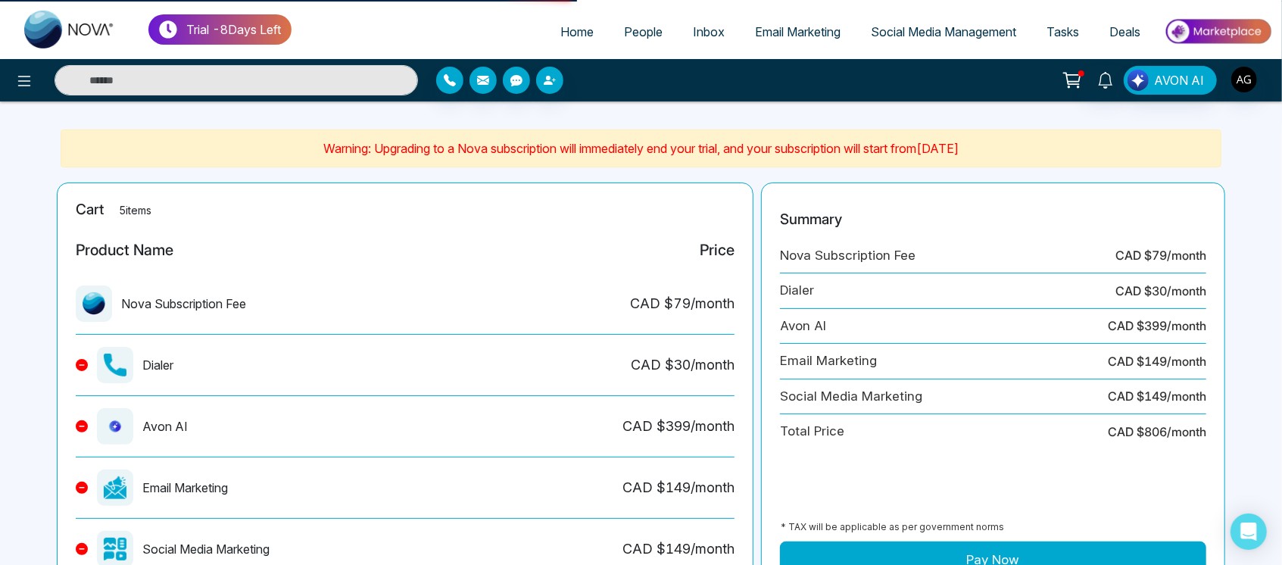
select select "*"
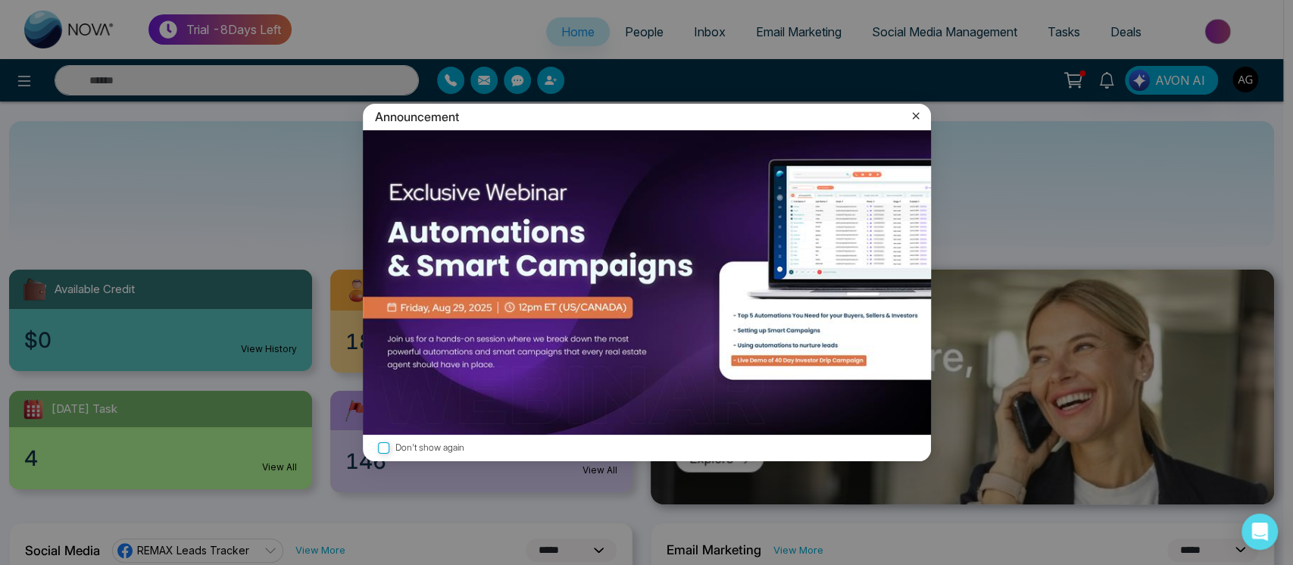
click at [914, 117] on icon at bounding box center [915, 116] width 7 height 7
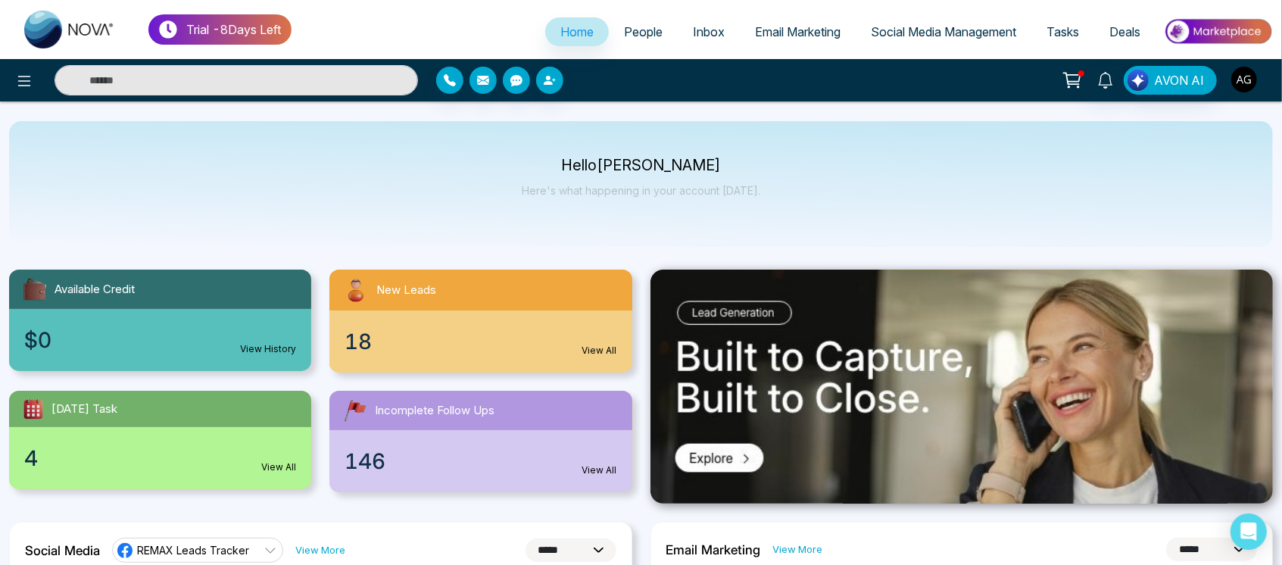
click at [1241, 86] on img "button" at bounding box center [1245, 80] width 26 height 26
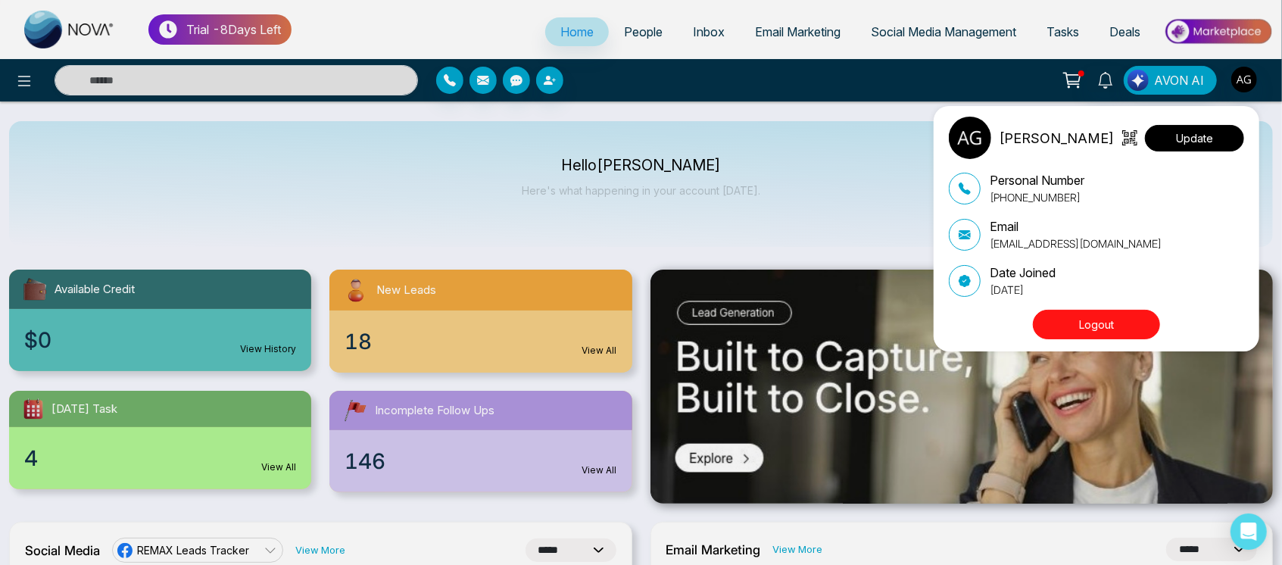
click at [1201, 134] on button "Update" at bounding box center [1194, 138] width 99 height 27
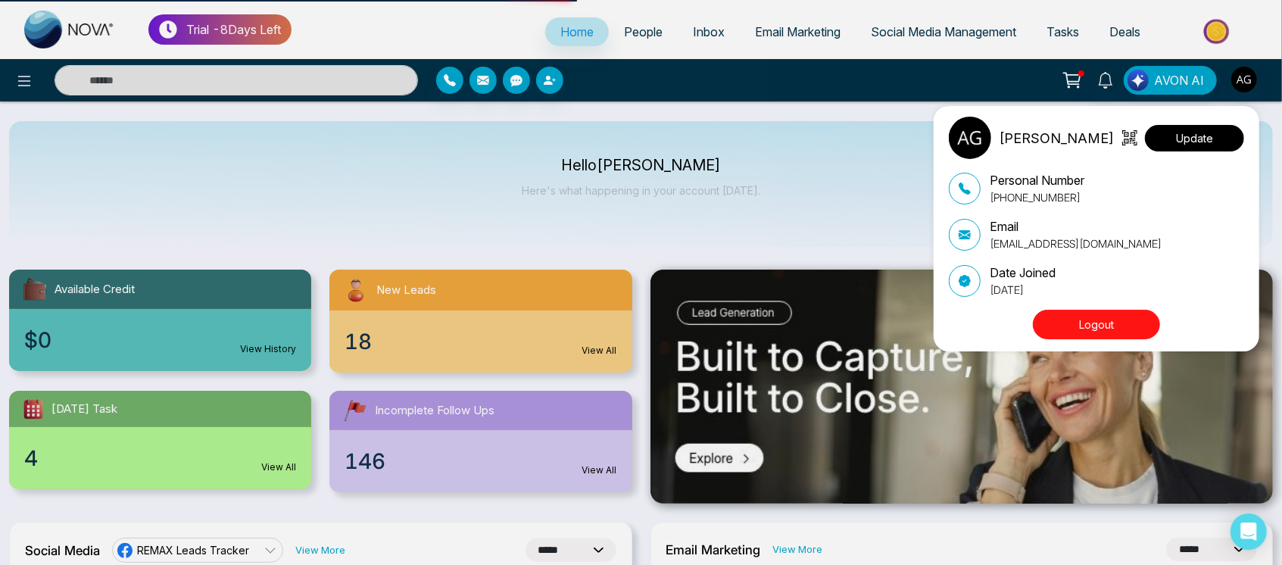
select select
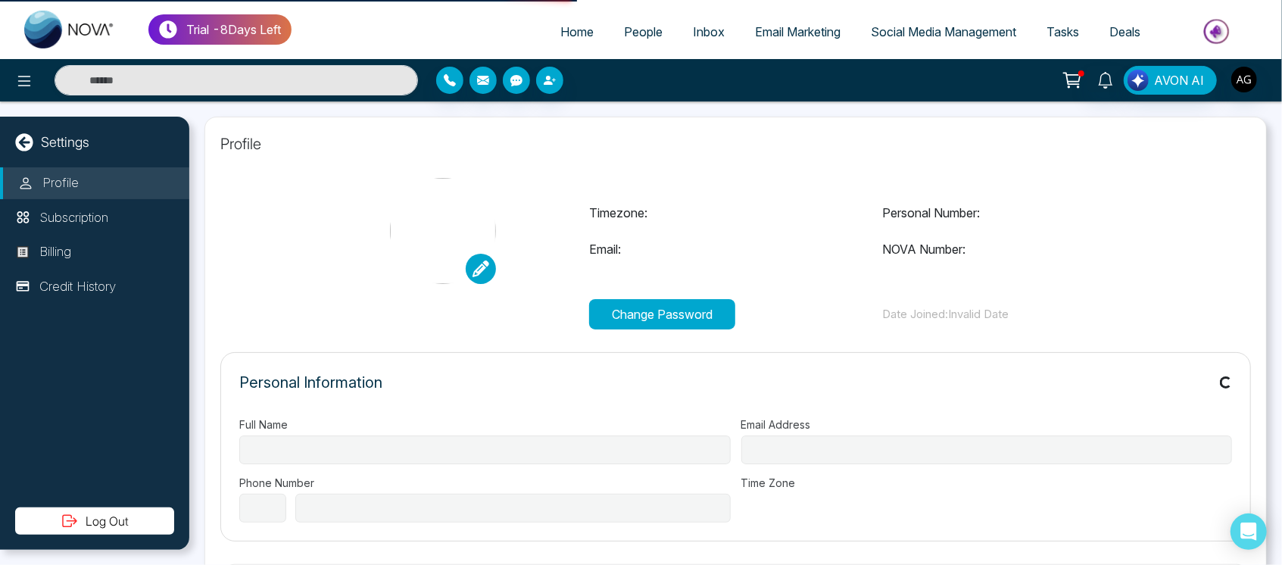
type input "**********"
select select "***"
type input "**********"
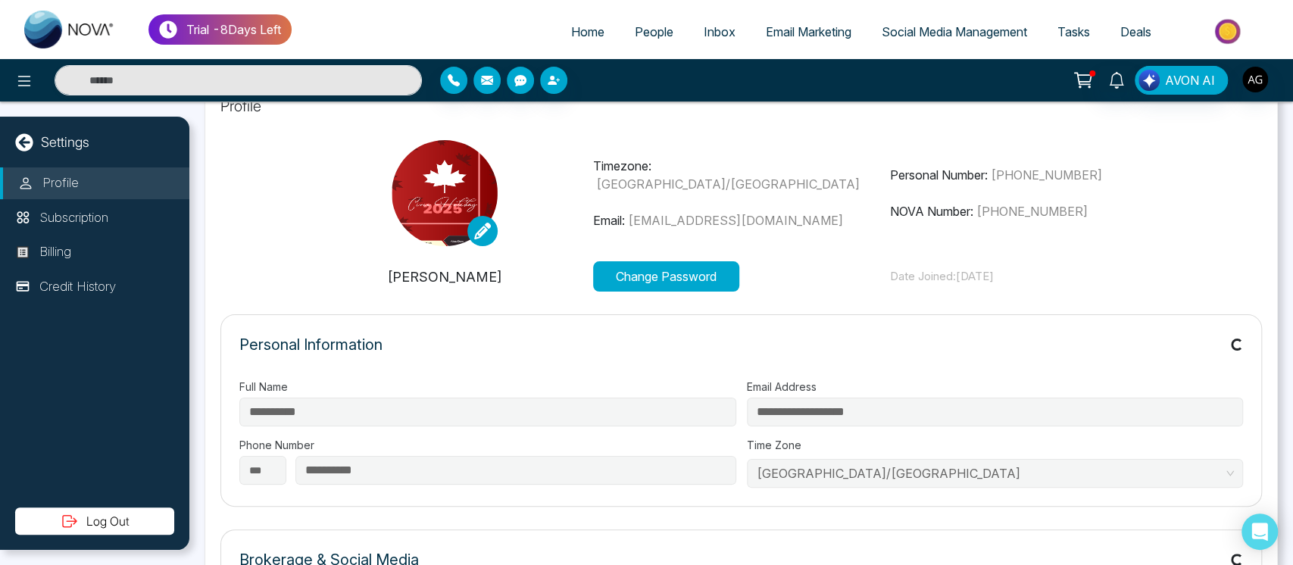
scroll to position [40, 0]
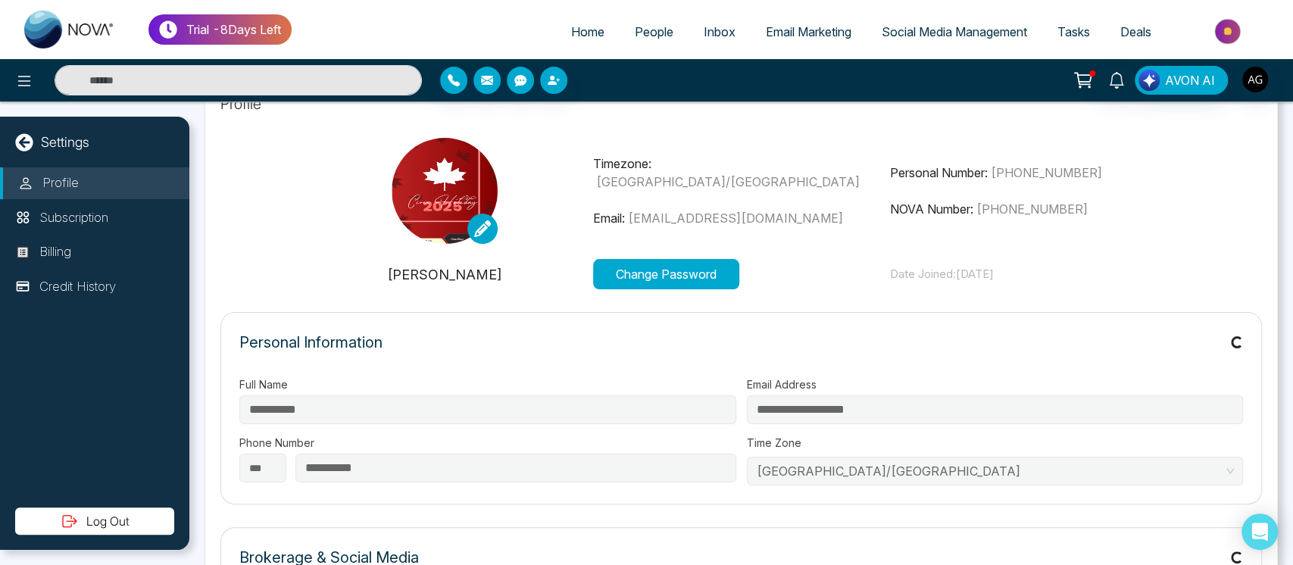
type input "**********"
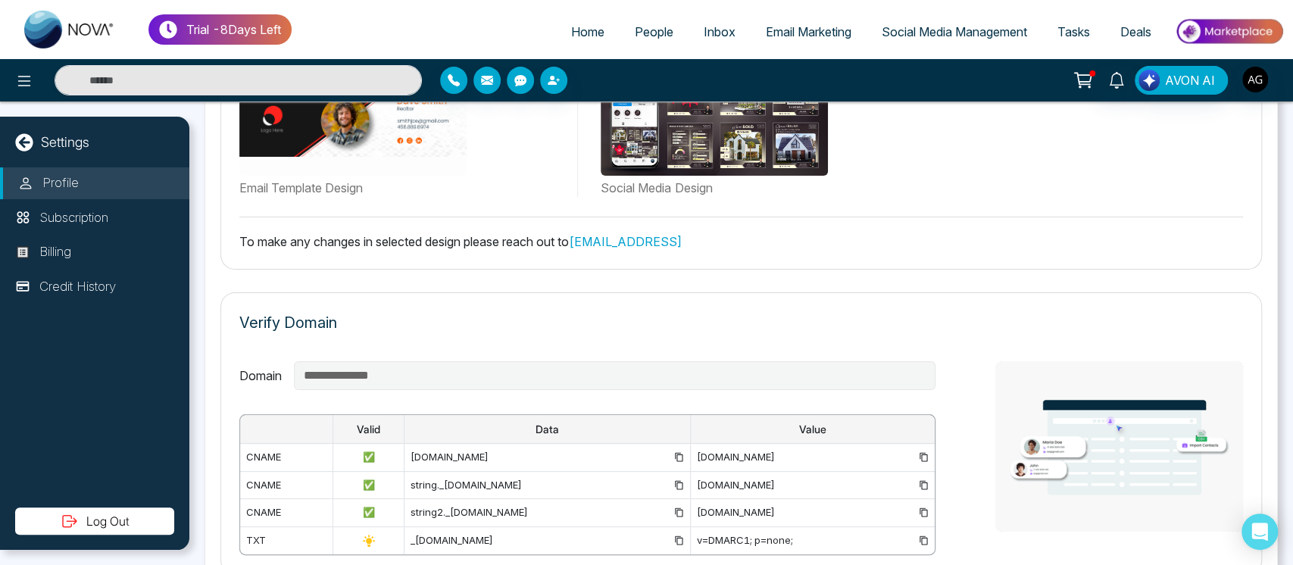
scroll to position [1103, 0]
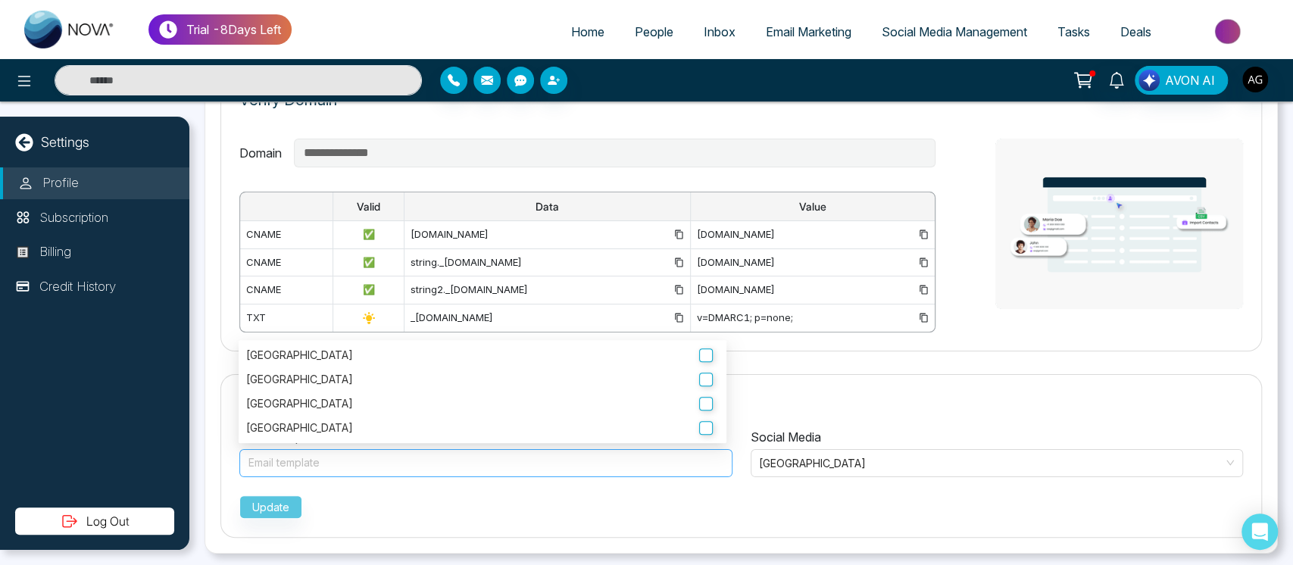
click at [562, 464] on div at bounding box center [486, 464] width 476 height 18
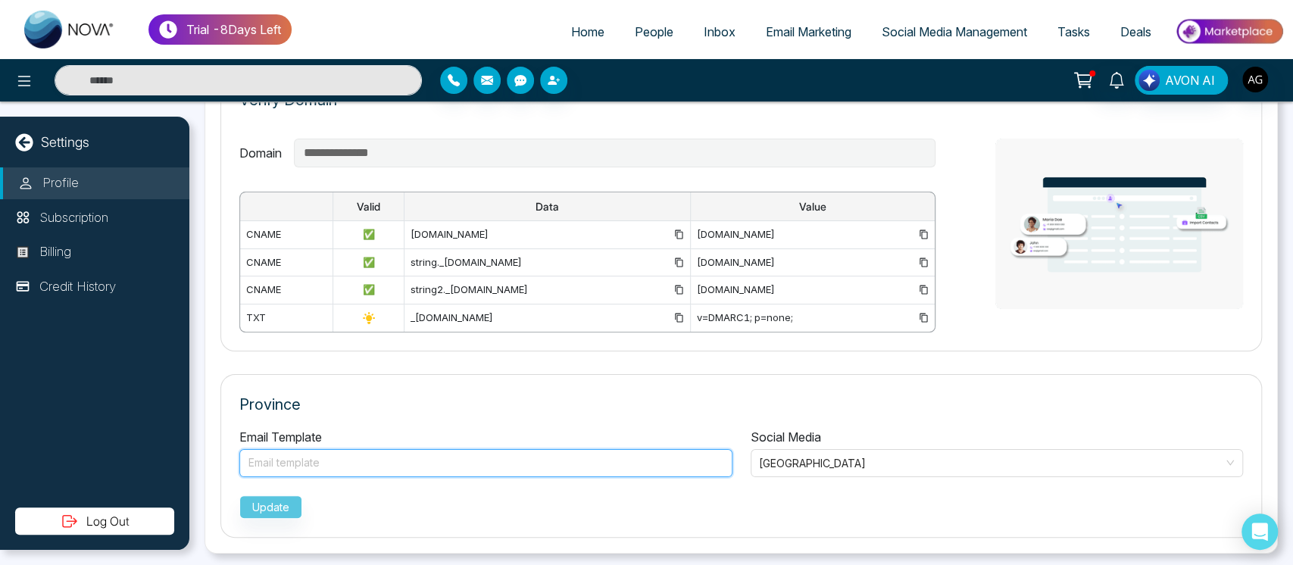
click at [562, 464] on div at bounding box center [486, 464] width 476 height 18
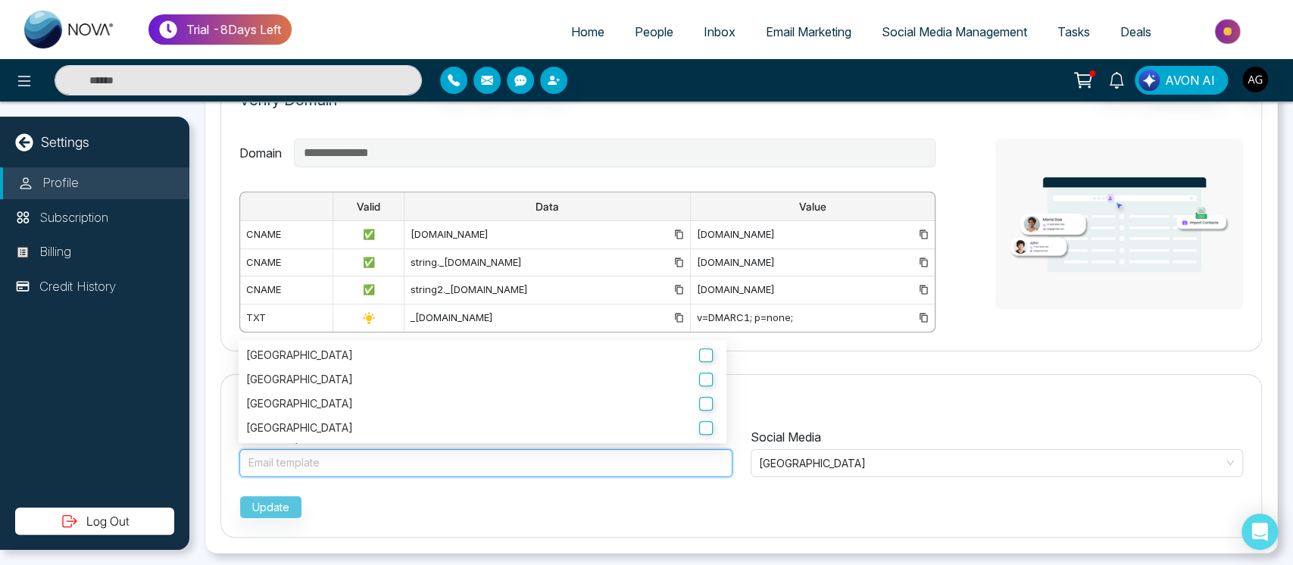
click at [562, 464] on div at bounding box center [486, 464] width 476 height 18
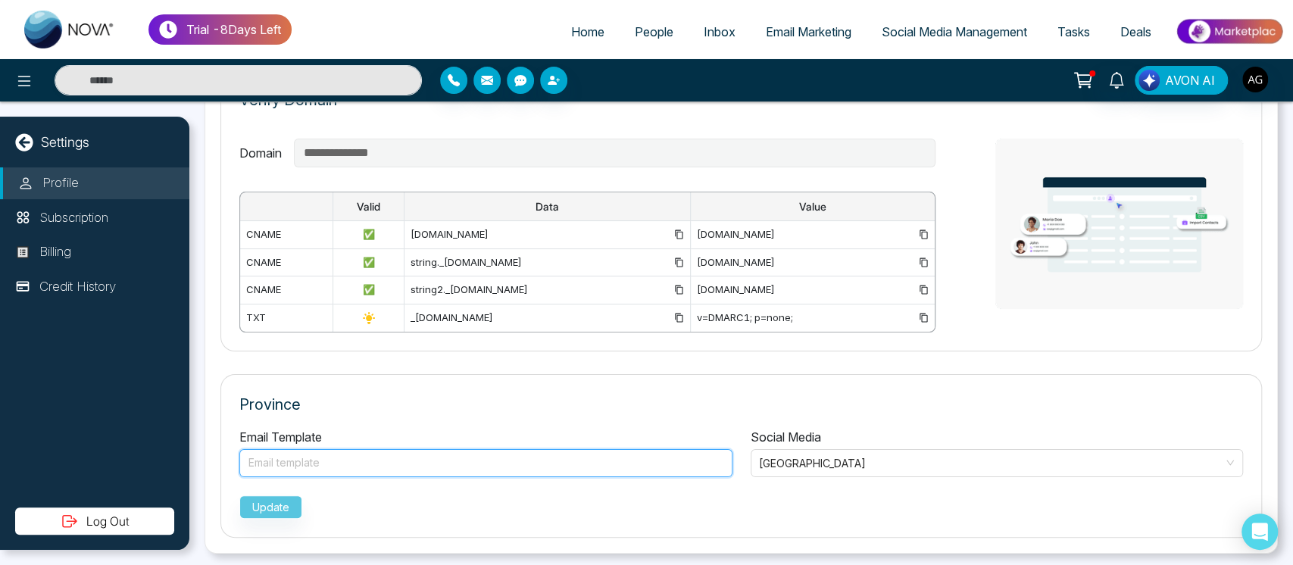
click at [545, 461] on div at bounding box center [486, 464] width 476 height 18
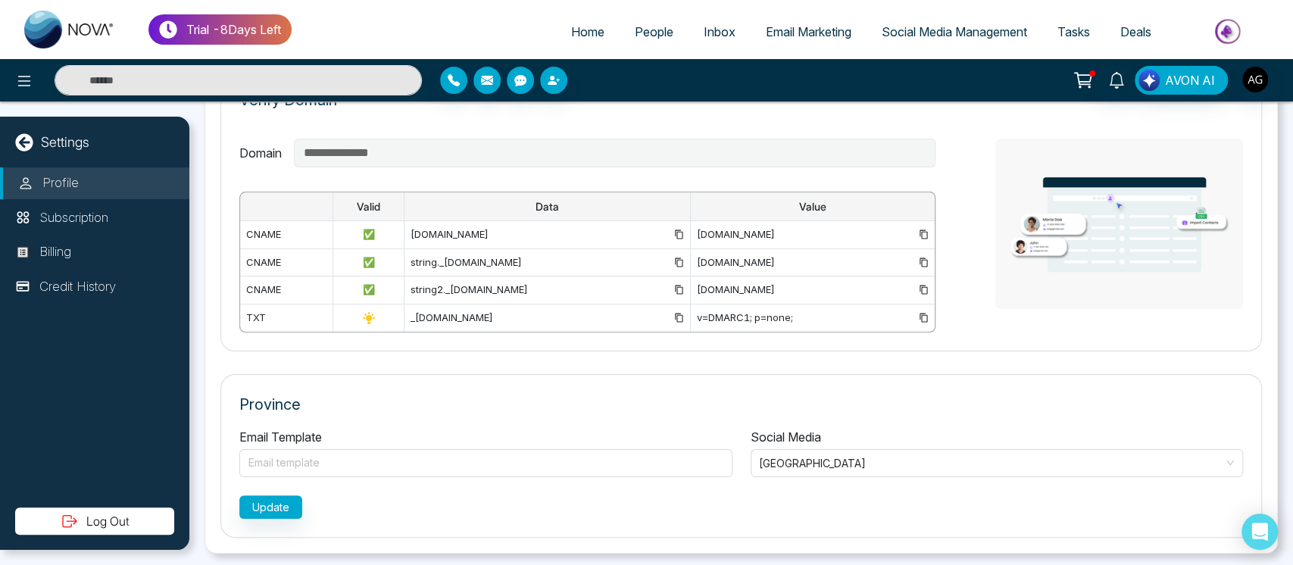
drag, startPoint x: 287, startPoint y: 488, endPoint x: 278, endPoint y: 509, distance: 23.1
click at [278, 509] on div "Update" at bounding box center [741, 504] width 1004 height 30
click at [278, 509] on button "Update" at bounding box center [270, 506] width 63 height 23
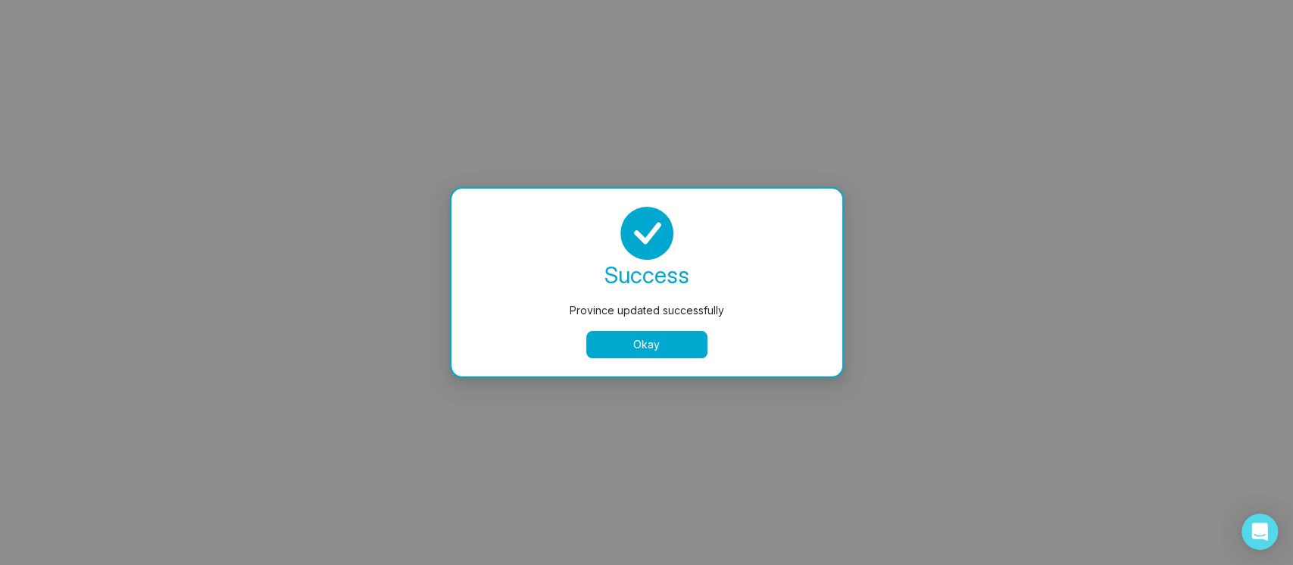
click at [629, 335] on button "Okay" at bounding box center [646, 344] width 121 height 27
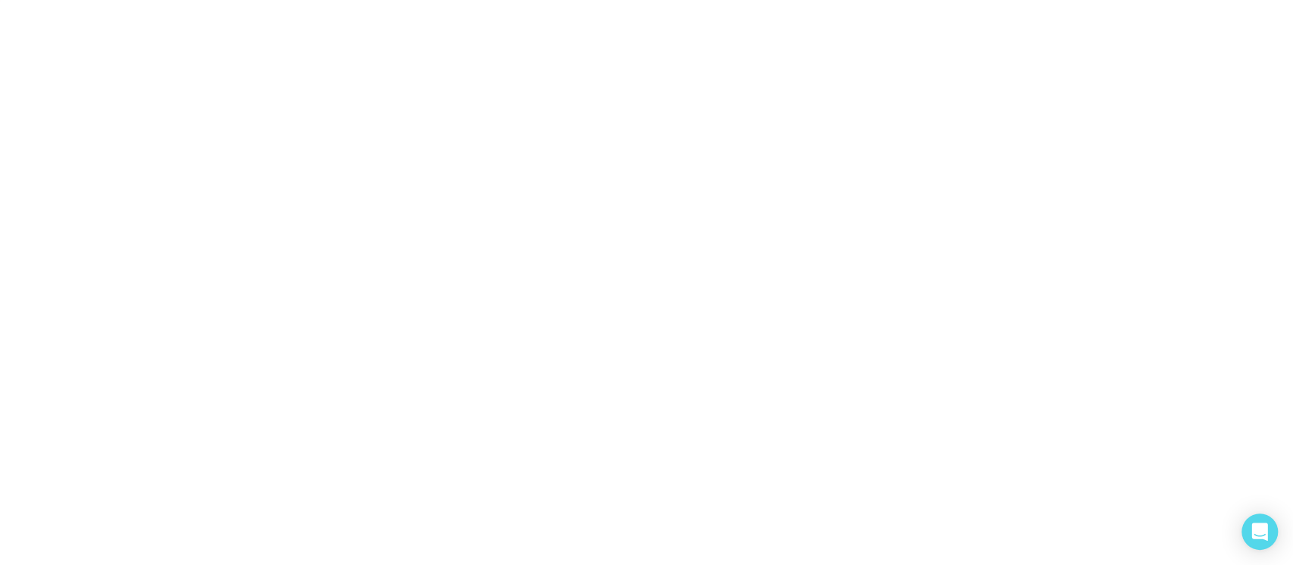
select select "***"
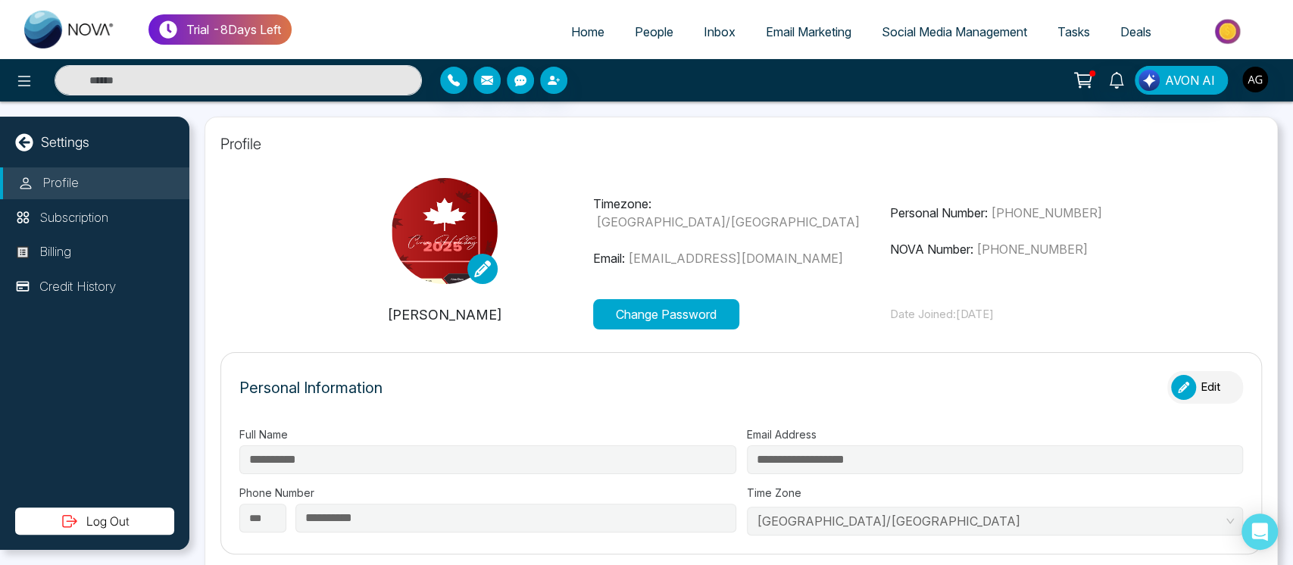
type input "**********"
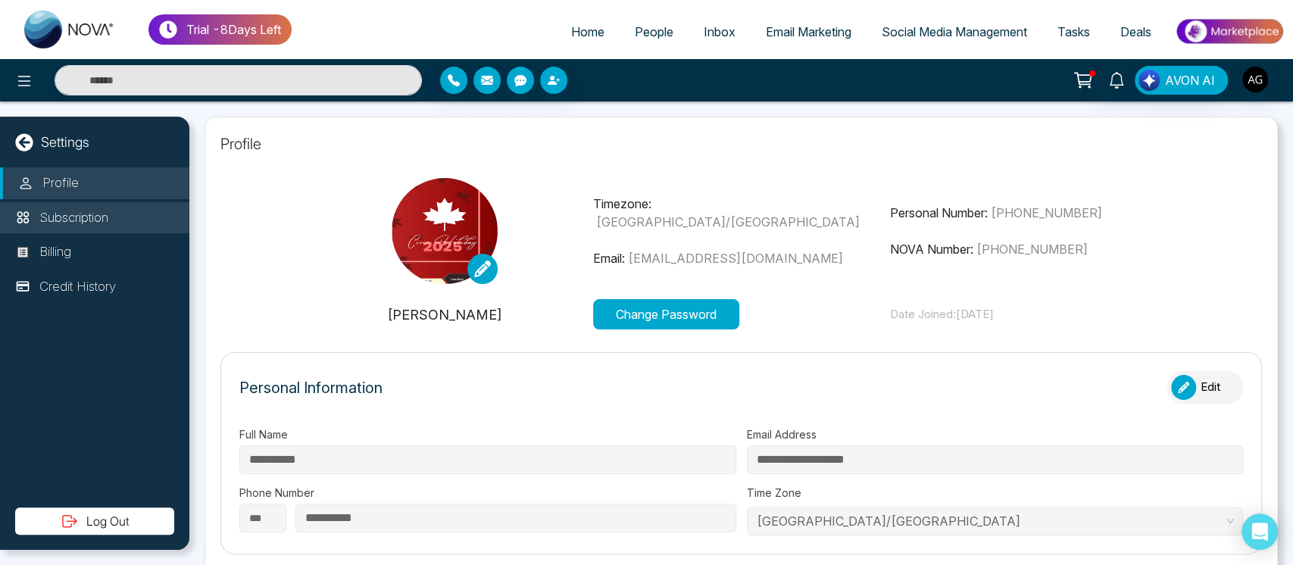
click at [95, 217] on p "Subscription" at bounding box center [73, 218] width 69 height 20
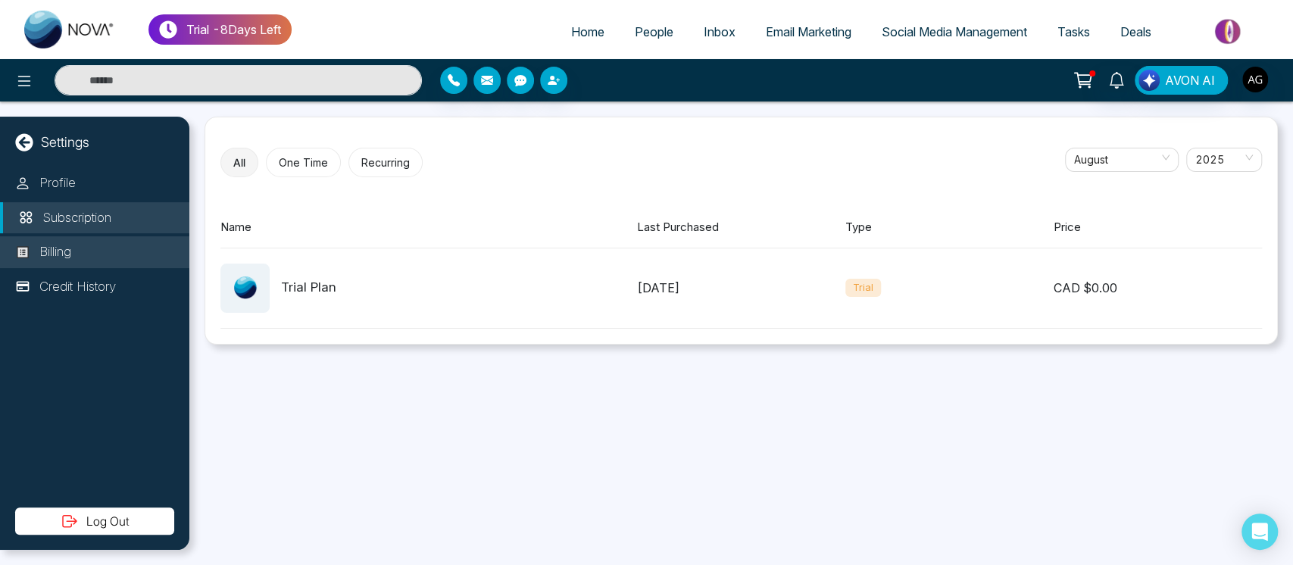
click at [146, 258] on li "Billing" at bounding box center [94, 252] width 189 height 32
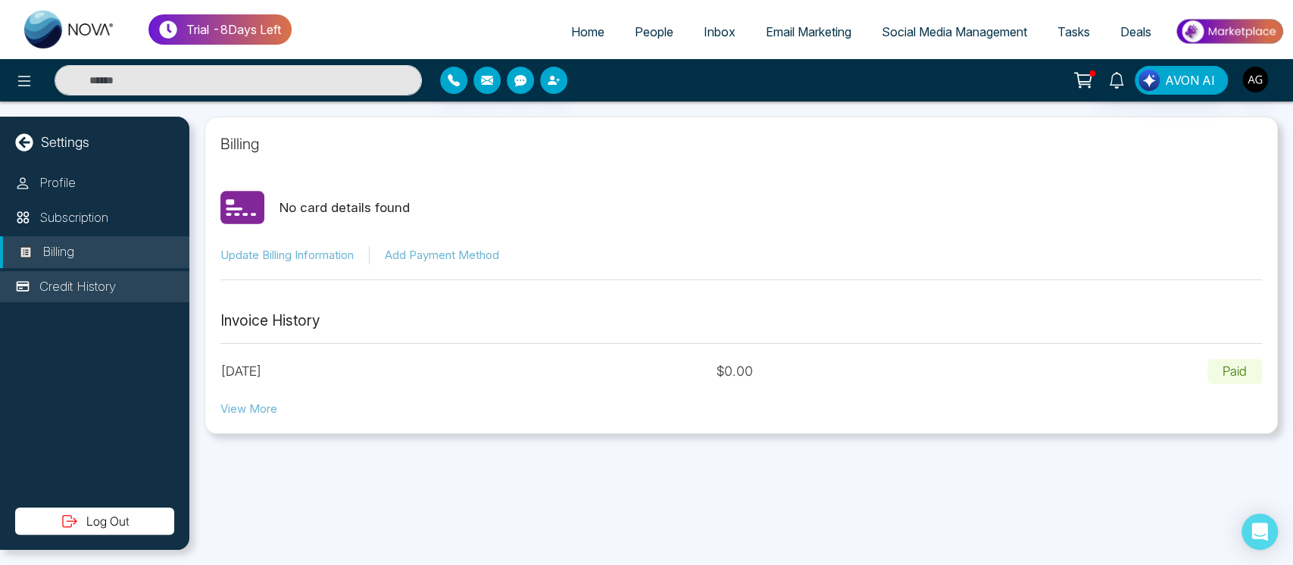
click at [96, 276] on li "Credit History" at bounding box center [94, 287] width 189 height 32
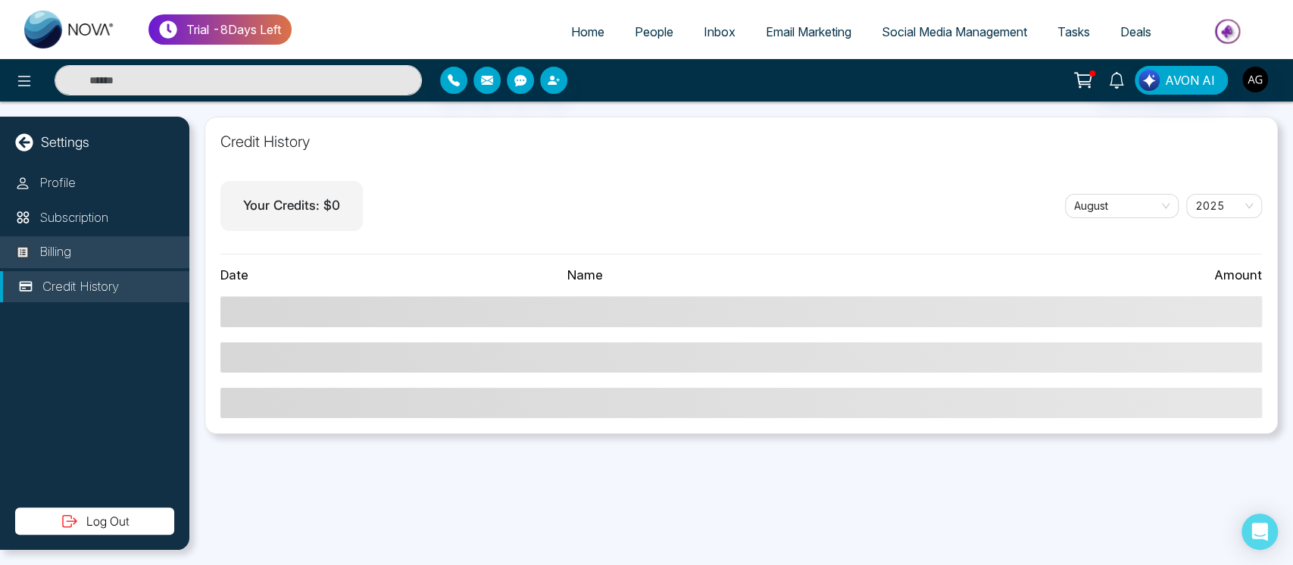
click at [132, 245] on li "Billing" at bounding box center [94, 252] width 189 height 32
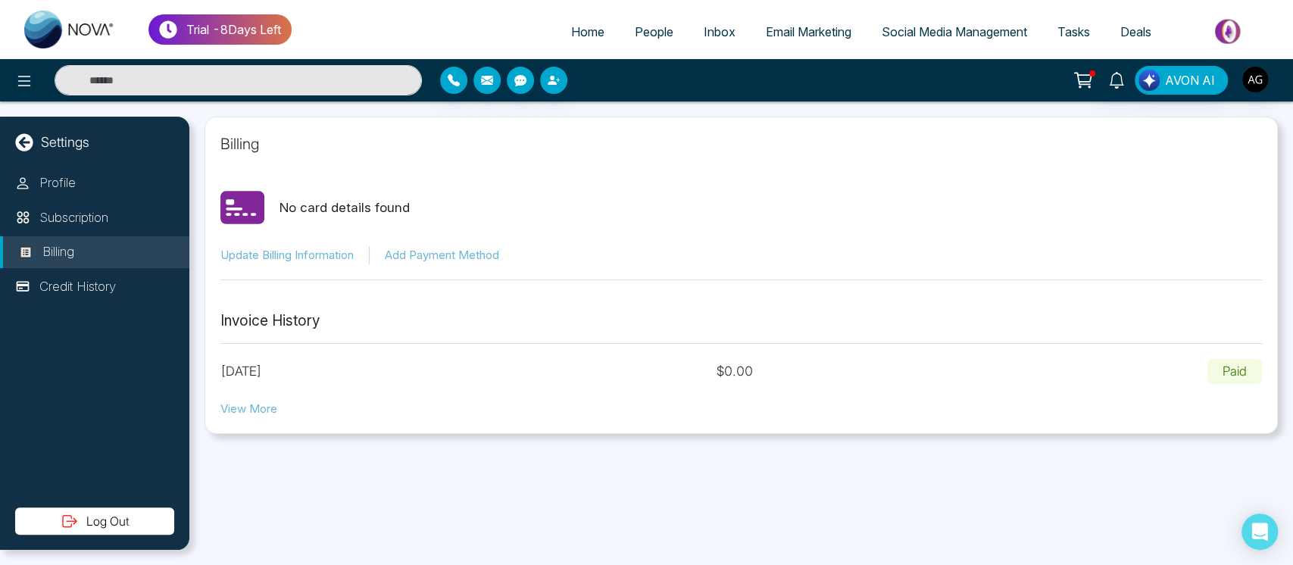
click at [120, 236] on li "Billing" at bounding box center [94, 252] width 189 height 32
click at [115, 282] on p "Credit History" at bounding box center [77, 287] width 77 height 20
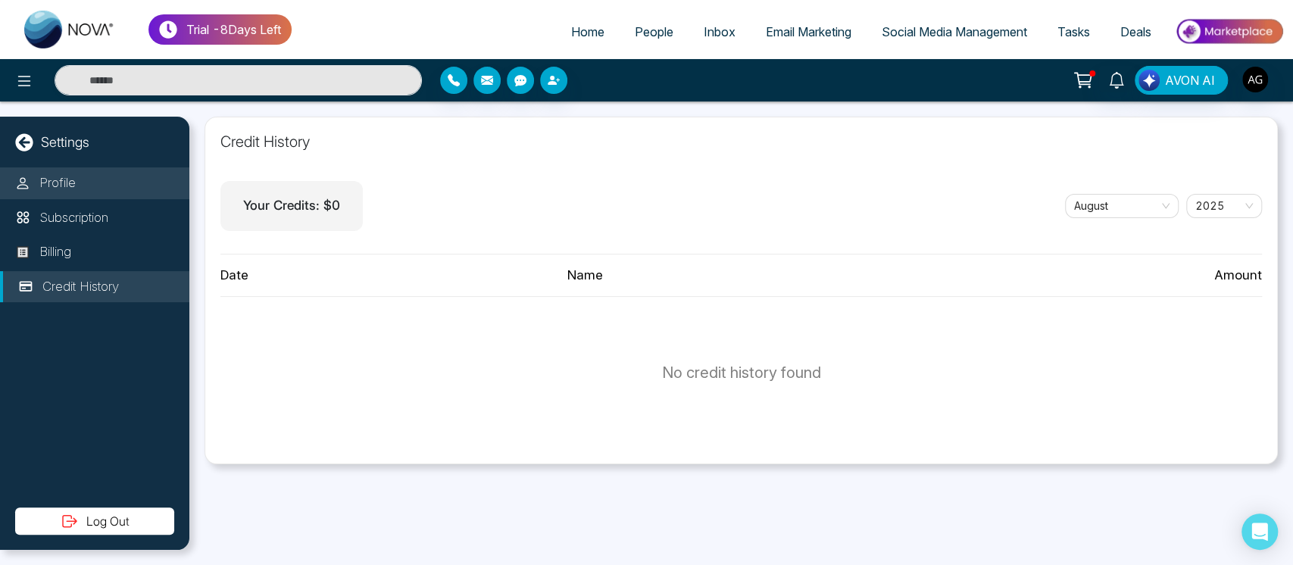
click at [93, 180] on li "Profile" at bounding box center [94, 183] width 189 height 32
select select "***"
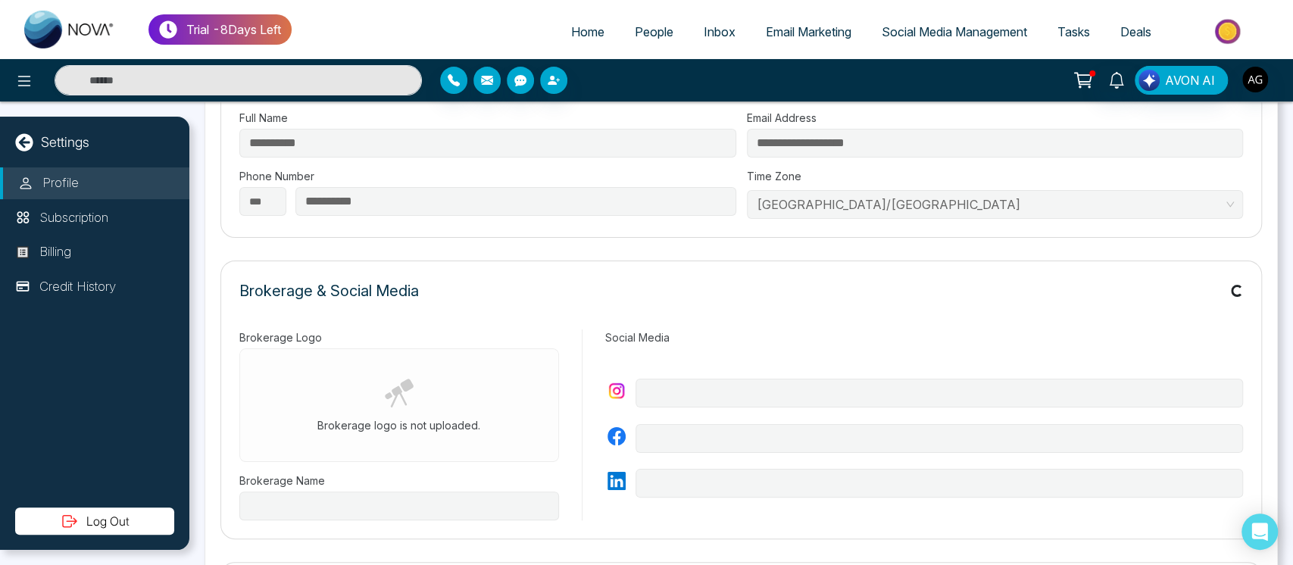
type input "**********"
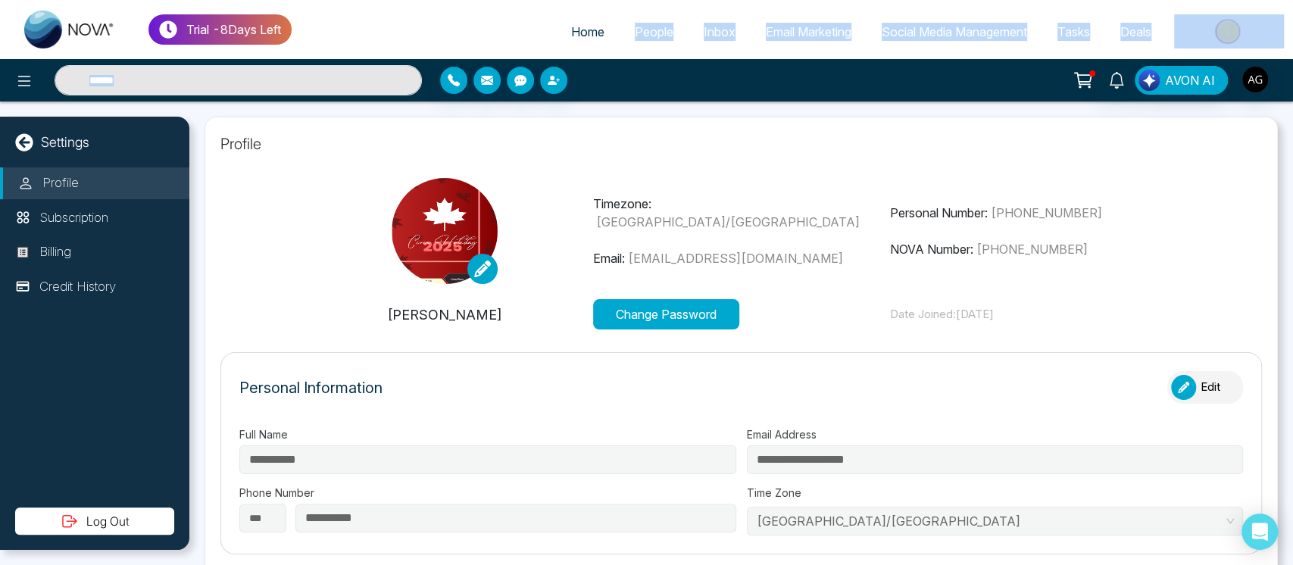
drag, startPoint x: 572, startPoint y: 58, endPoint x: 576, endPoint y: 51, distance: 8.8
click at [576, 51] on div "Trial - 8 Days Left Home People Inbox Email Marketing Social Media Management T…" at bounding box center [646, 51] width 1293 height 102
click at [576, 51] on ul "Home People Inbox Email Marketing Social Media Management Tasks Deals" at bounding box center [788, 33] width 992 height 42
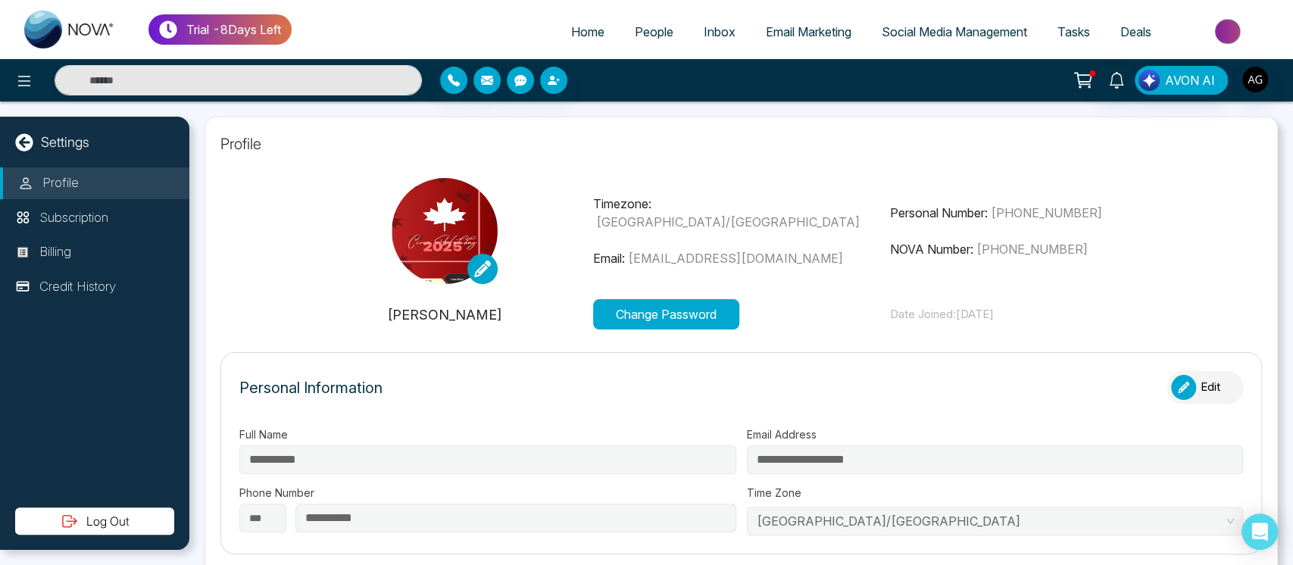
click at [579, 34] on span "Home" at bounding box center [587, 31] width 33 height 15
select select "*"
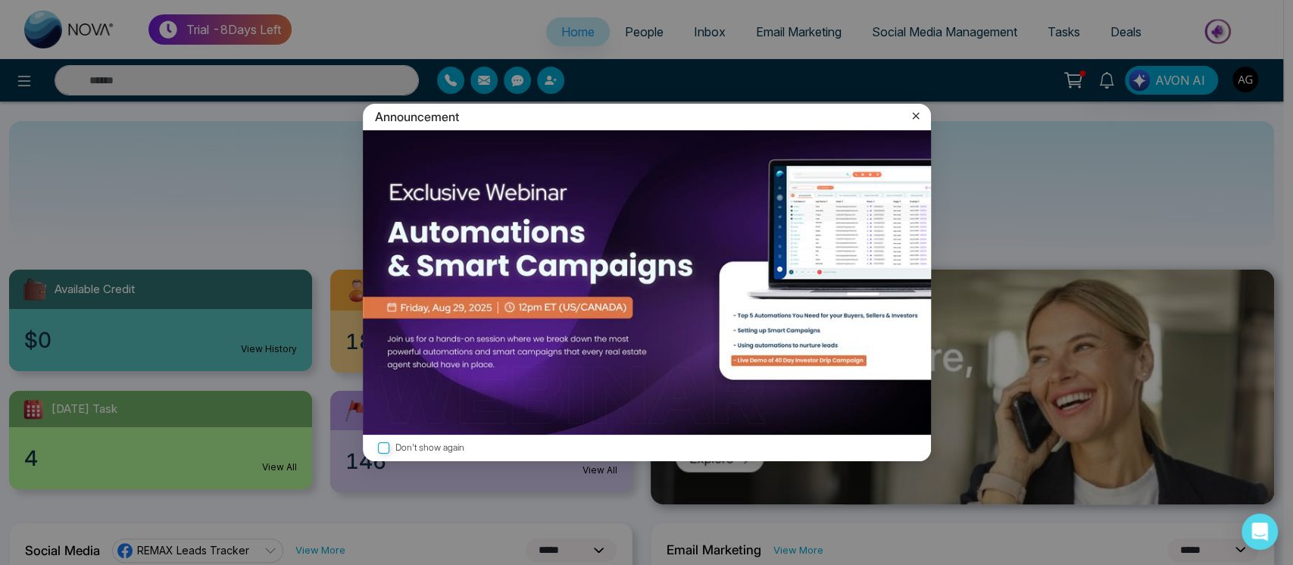
click at [908, 114] on icon at bounding box center [915, 115] width 15 height 15
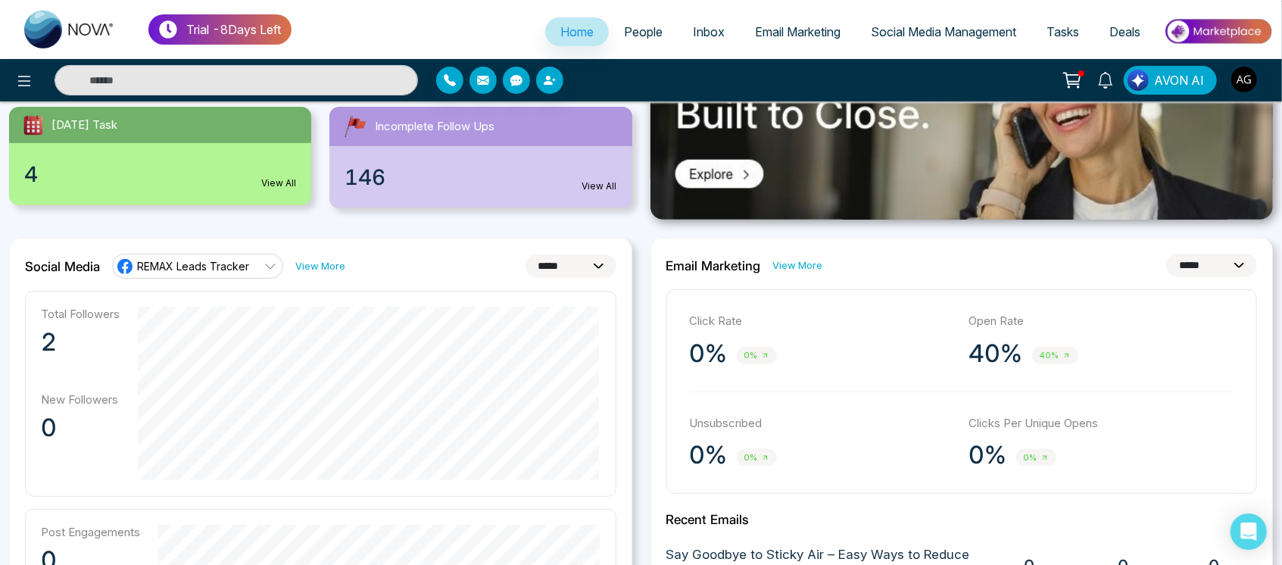
scroll to position [311, 0]
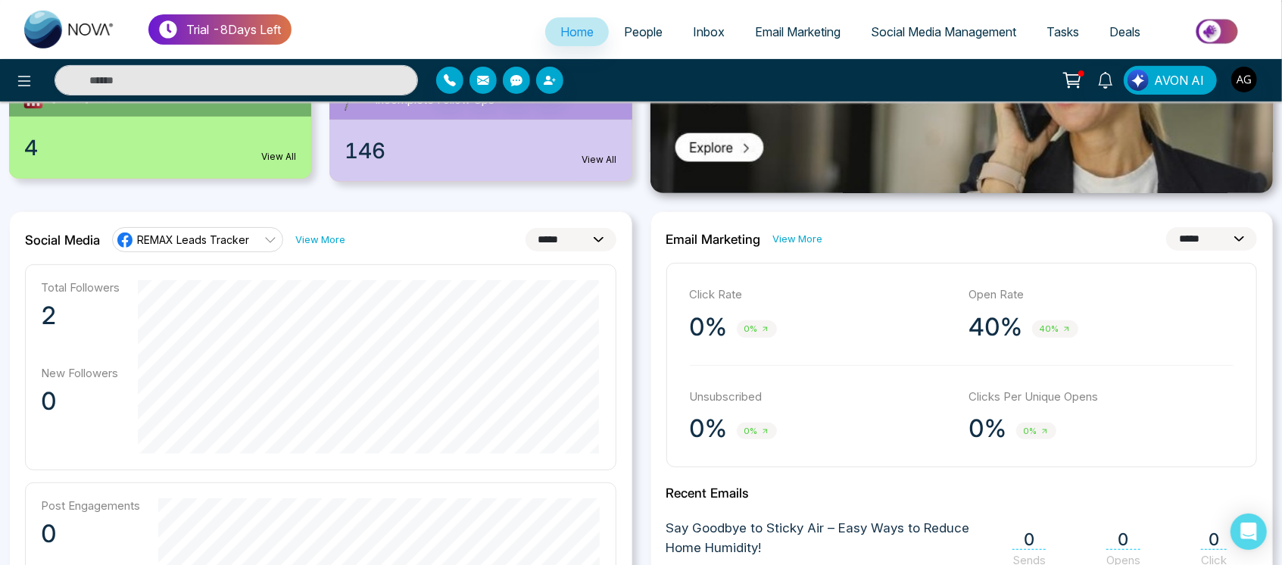
click at [1189, 244] on select "**********" at bounding box center [1212, 238] width 91 height 23
select select "*"
click at [1167, 227] on select "**********" at bounding box center [1212, 238] width 91 height 23
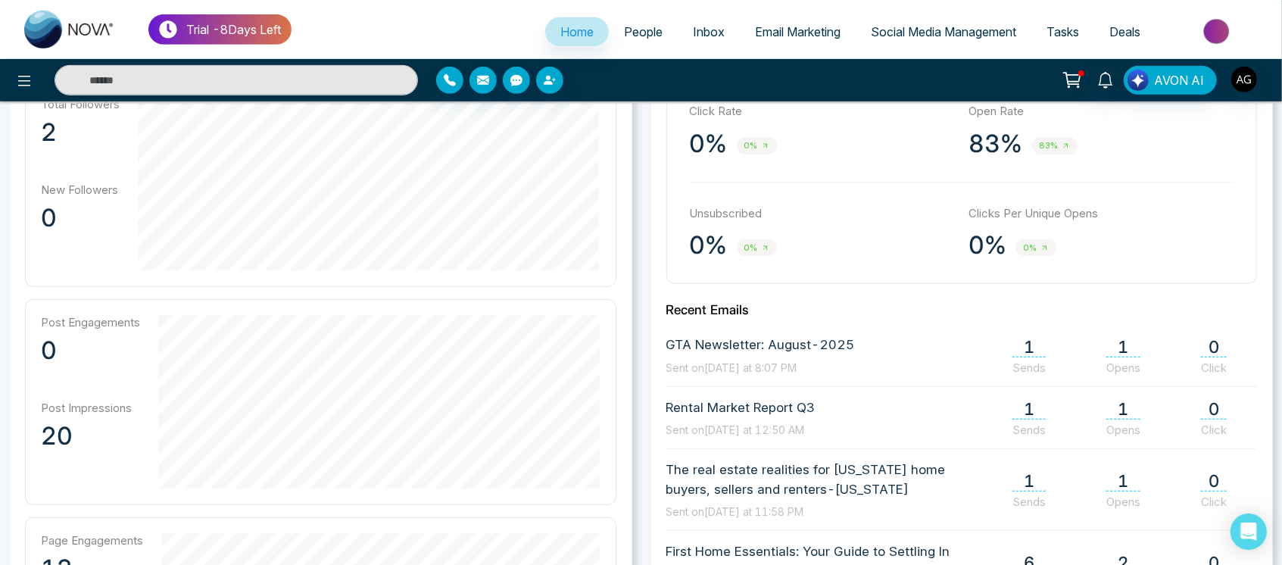
scroll to position [492, 0]
drag, startPoint x: 678, startPoint y: 151, endPoint x: 838, endPoint y: 161, distance: 160.1
click at [838, 161] on div "Click Rate 0% 0% Open Rate 83% 83% Unsubscribed 0% 0% Clicks Per Unique Opens 0…" at bounding box center [963, 183] width 592 height 205
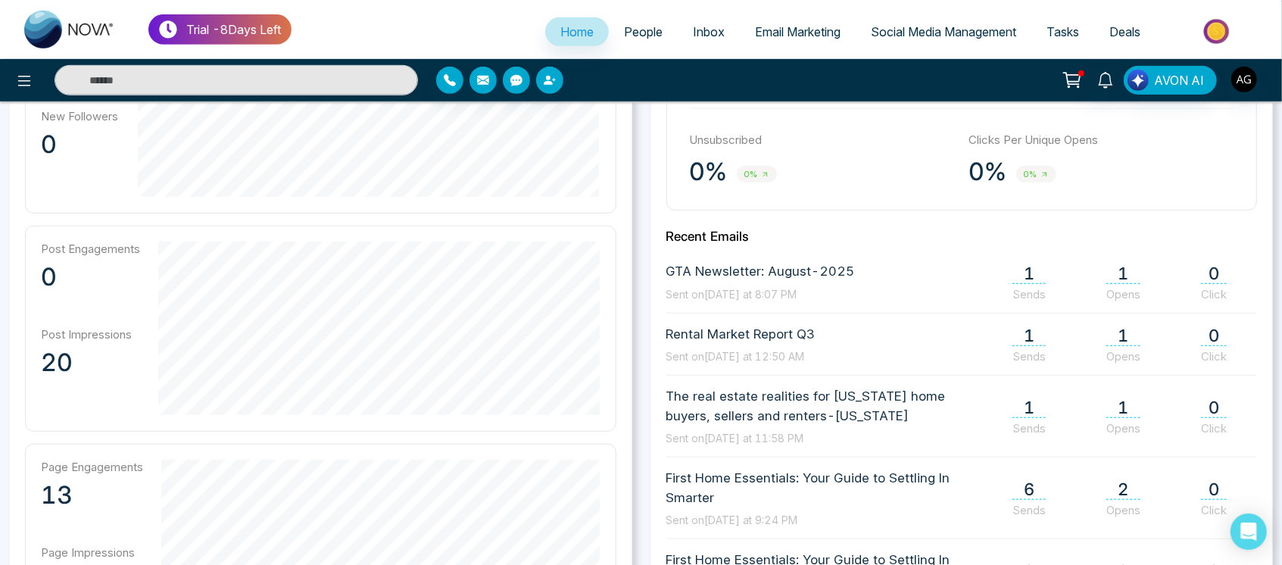
scroll to position [551, 0]
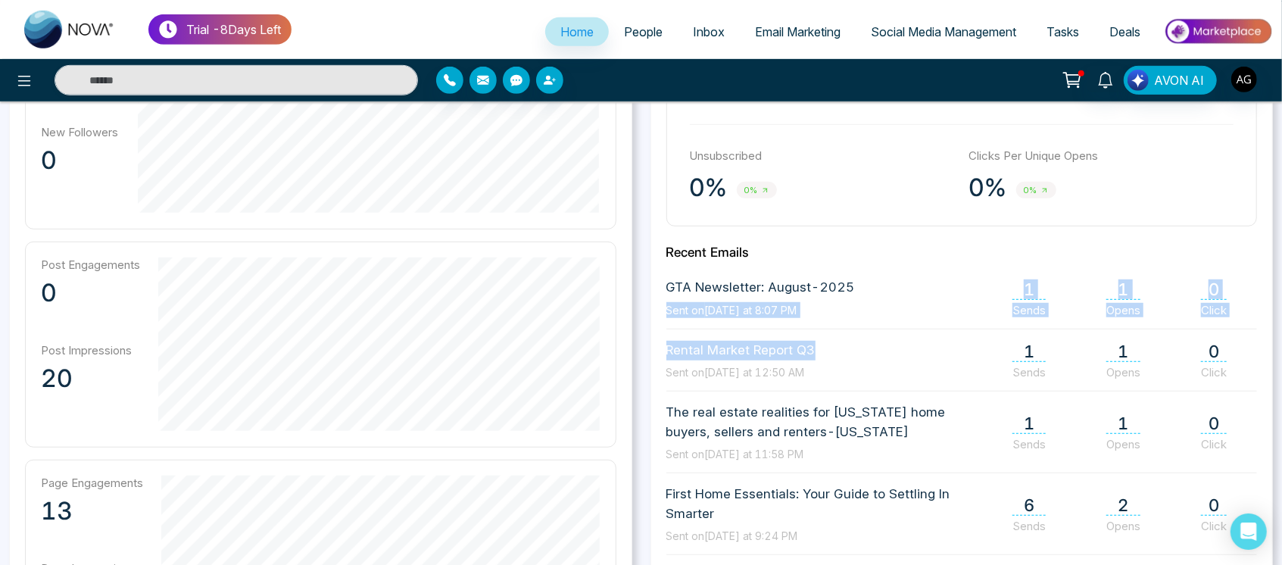
drag, startPoint x: 667, startPoint y: 314, endPoint x: 876, endPoint y: 342, distance: 210.1
click at [876, 342] on div "GTA Newsletter: August-2025 Sent on [DATE] at 8:07 PM 1 Sends 1 Opens 0 Click R…" at bounding box center [963, 471] width 592 height 386
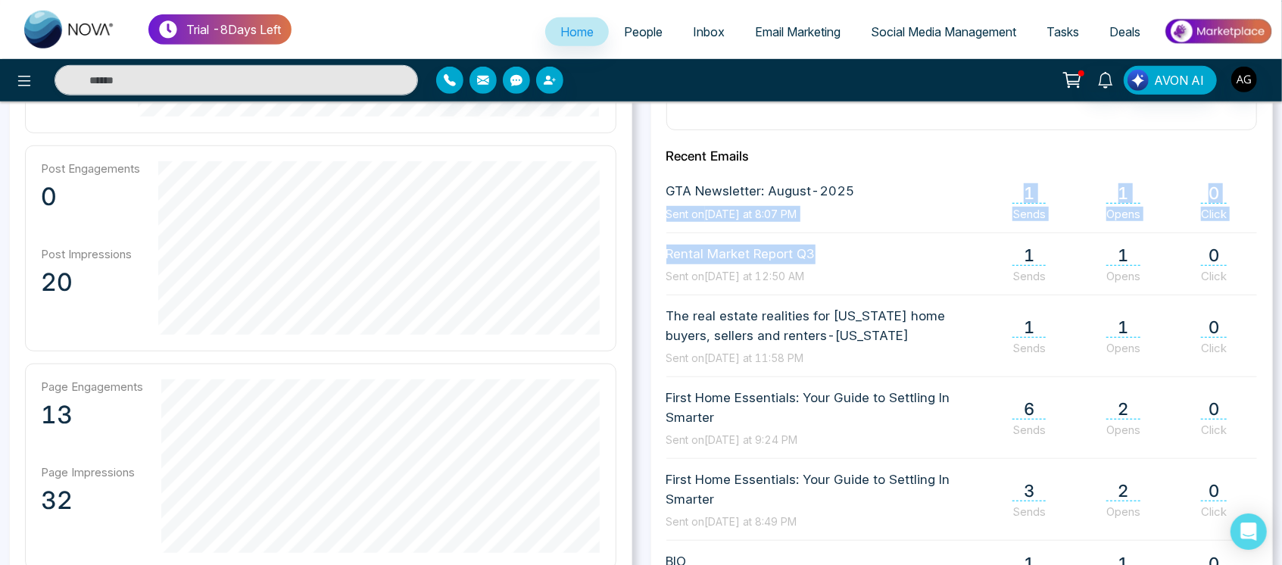
scroll to position [592, 0]
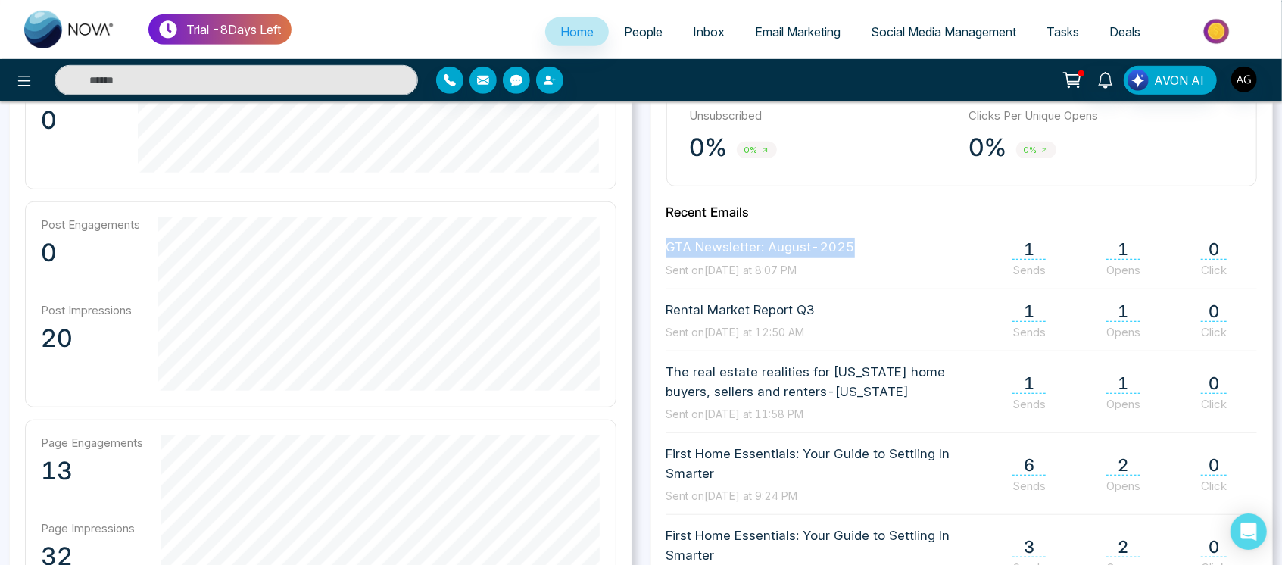
drag, startPoint x: 663, startPoint y: 235, endPoint x: 870, endPoint y: 255, distance: 207.7
click at [870, 255] on div "**********" at bounding box center [962, 285] width 623 height 711
click at [870, 255] on div "GTA Newsletter: August-2025 Sent on [DATE] at 8:07 PM 1 Sends 1 Opens 0 Click" at bounding box center [963, 258] width 592 height 40
